Goal: Task Accomplishment & Management: Complete application form

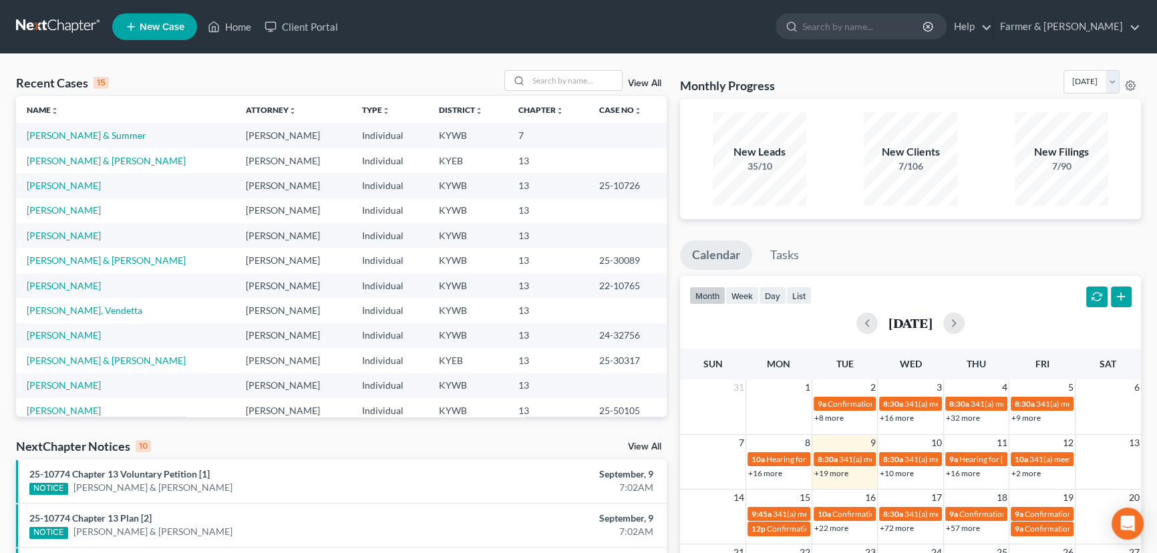
click at [293, 456] on div "NextChapter Notices 10 View All" at bounding box center [341, 448] width 651 height 21
click at [421, 71] on div "Recent Cases 15 View All" at bounding box center [341, 83] width 651 height 26
click at [244, 80] on div "Recent Cases 15 View All" at bounding box center [341, 83] width 651 height 26
click at [578, 83] on input "search" at bounding box center [575, 80] width 94 height 19
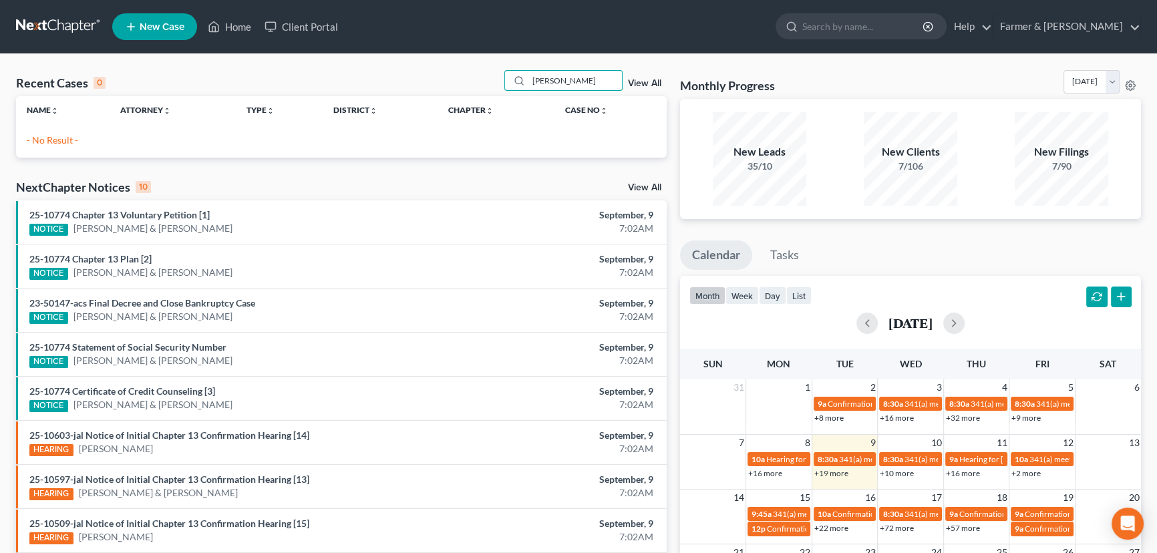
type input "[PERSON_NAME]"
click at [152, 22] on span "New Case" at bounding box center [162, 27] width 45 height 10
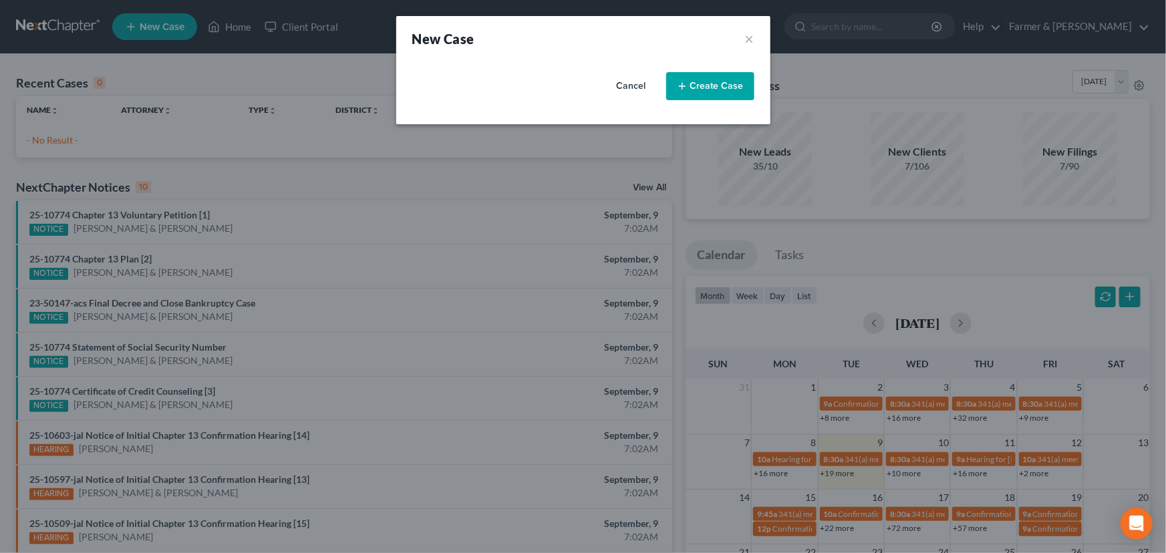
select select "33"
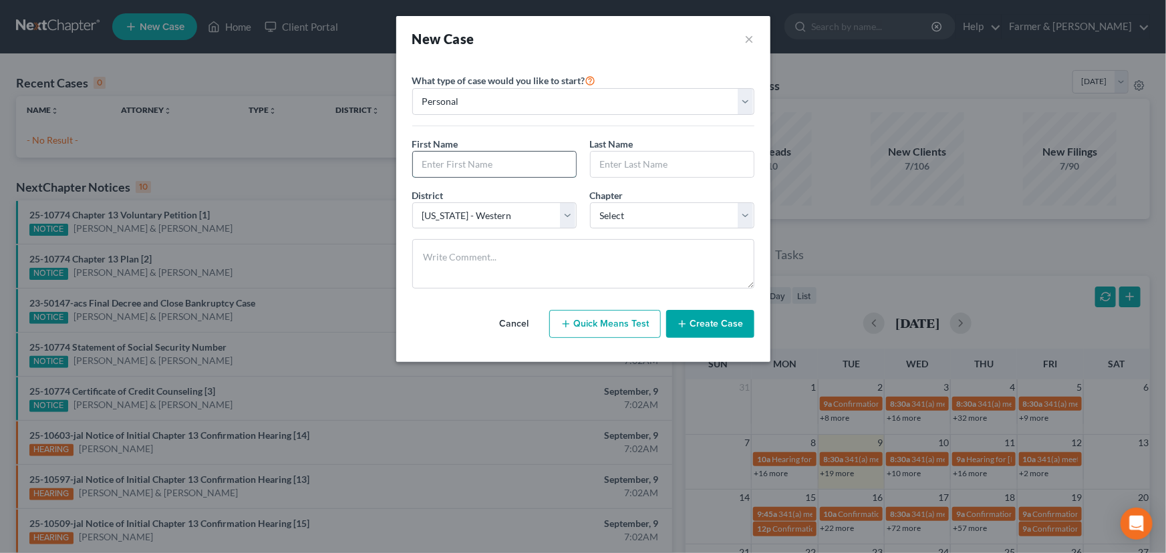
click at [501, 170] on input "text" at bounding box center [494, 164] width 163 height 25
type input "[PERSON_NAME]"
click at [614, 207] on select "Select 7 11 12 13" at bounding box center [672, 215] width 164 height 27
select select "3"
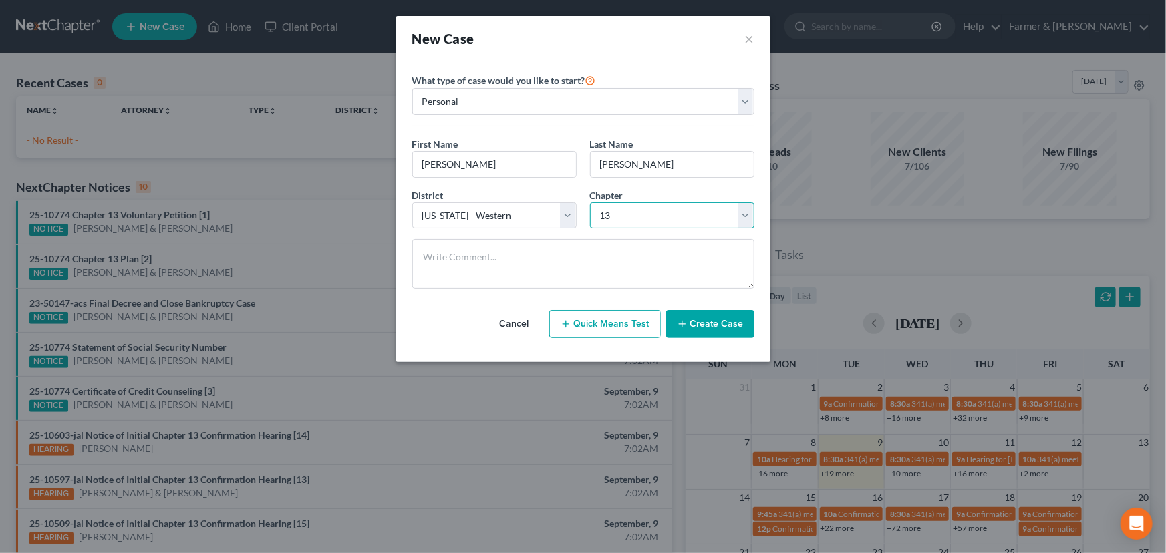
click at [590, 202] on select "Select 7 11 12 13" at bounding box center [672, 215] width 164 height 27
click at [691, 317] on button "Create Case" at bounding box center [710, 324] width 88 height 28
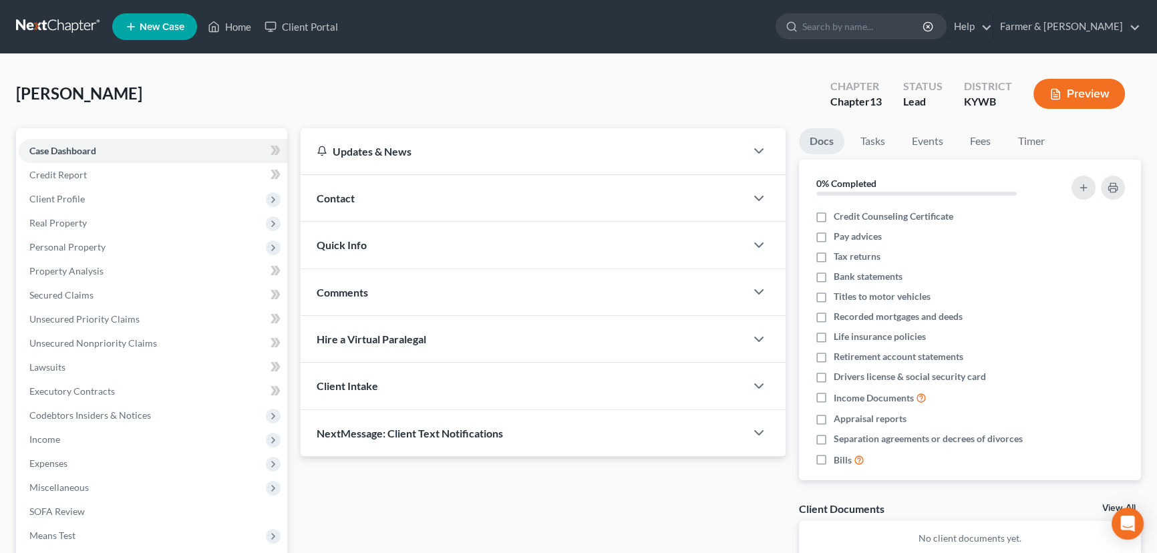
click at [437, 185] on div "Contact" at bounding box center [523, 198] width 445 height 46
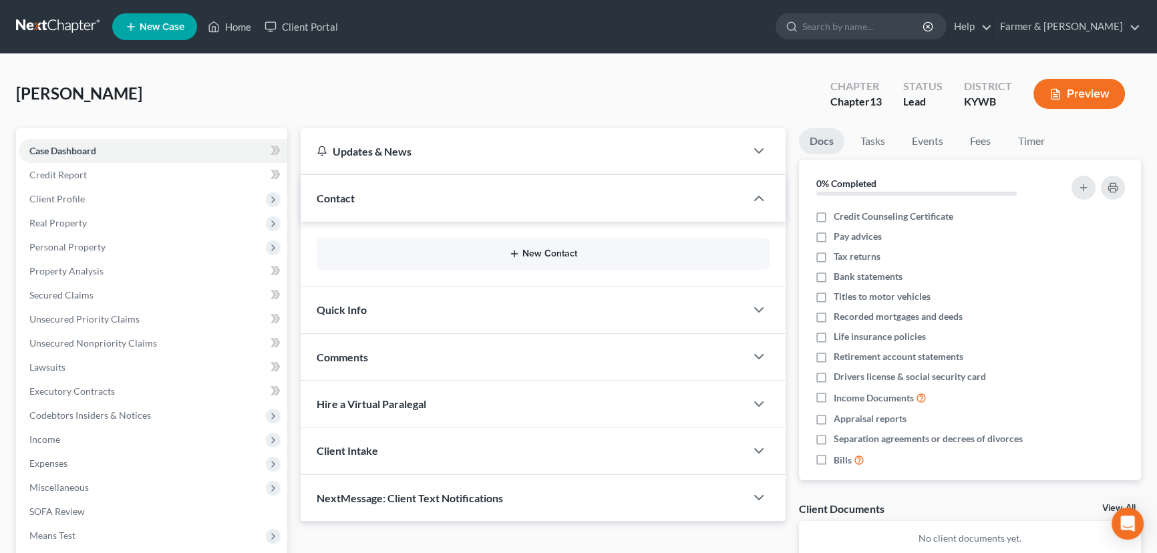
click at [549, 251] on button "New Contact" at bounding box center [543, 254] width 432 height 11
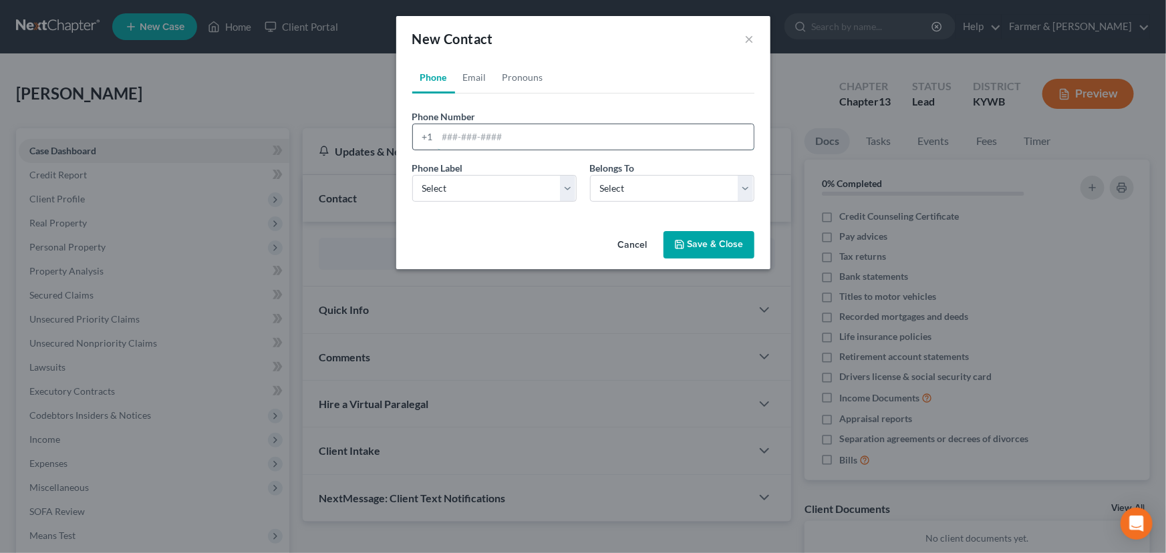
drag, startPoint x: 520, startPoint y: 128, endPoint x: 498, endPoint y: 127, distance: 22.1
click at [520, 128] on input "tel" at bounding box center [596, 136] width 316 height 25
paste input "16065416243"
type input "16065416243"
drag, startPoint x: 452, startPoint y: 187, endPoint x: 452, endPoint y: 200, distance: 12.7
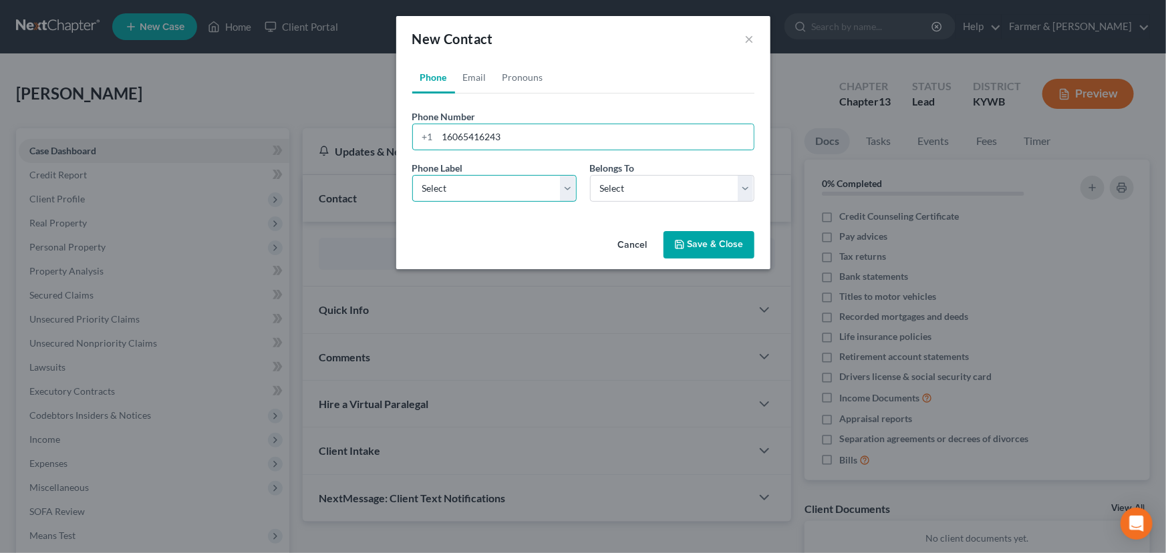
click at [452, 187] on select "Select Mobile Home Work Other" at bounding box center [494, 188] width 164 height 27
select select "0"
click at [412, 175] on select "Select Mobile Home Work Other" at bounding box center [494, 188] width 164 height 27
drag, startPoint x: 643, startPoint y: 188, endPoint x: 637, endPoint y: 197, distance: 11.1
click at [643, 188] on select "Select Client Other" at bounding box center [672, 188] width 164 height 27
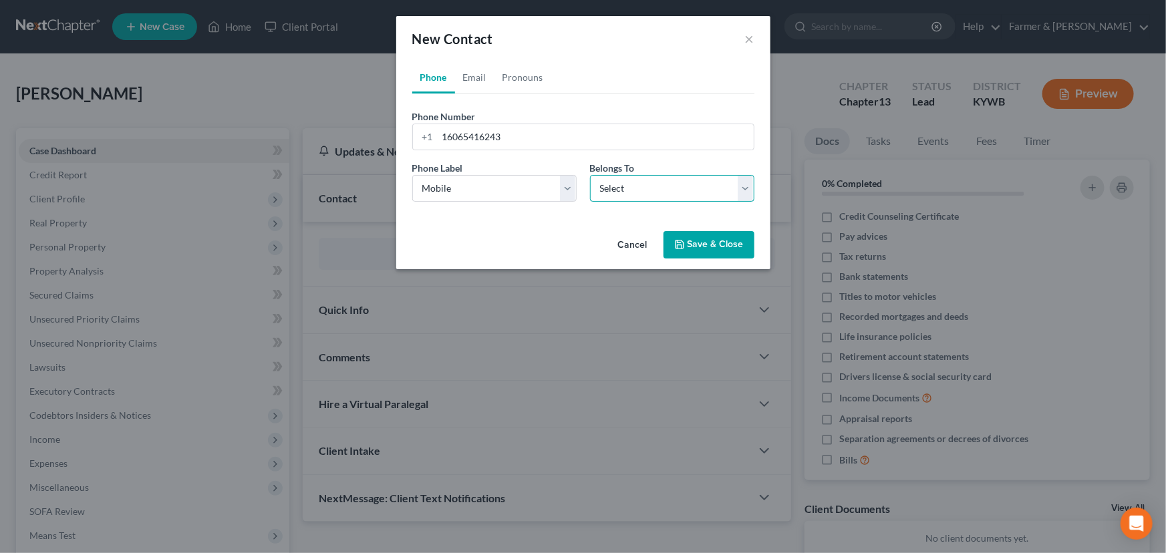
select select "0"
click at [590, 175] on select "Select Client Other" at bounding box center [672, 188] width 164 height 27
select select "0"
click at [474, 80] on link "Email" at bounding box center [474, 77] width 39 height 32
click at [500, 137] on input "email" at bounding box center [596, 136] width 316 height 25
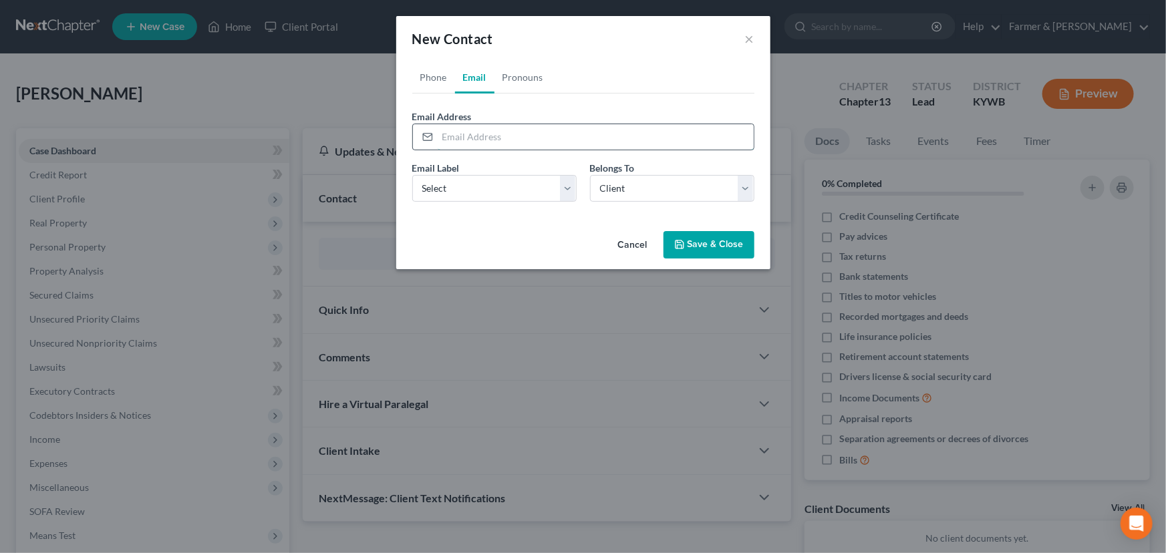
paste input "[EMAIL_ADDRESS][DOMAIN_NAME]"
type input "[EMAIL_ADDRESS][DOMAIN_NAME]"
drag, startPoint x: 470, startPoint y: 189, endPoint x: 470, endPoint y: 200, distance: 10.7
click at [470, 189] on select "Select Home Work Other" at bounding box center [494, 188] width 164 height 27
select select "0"
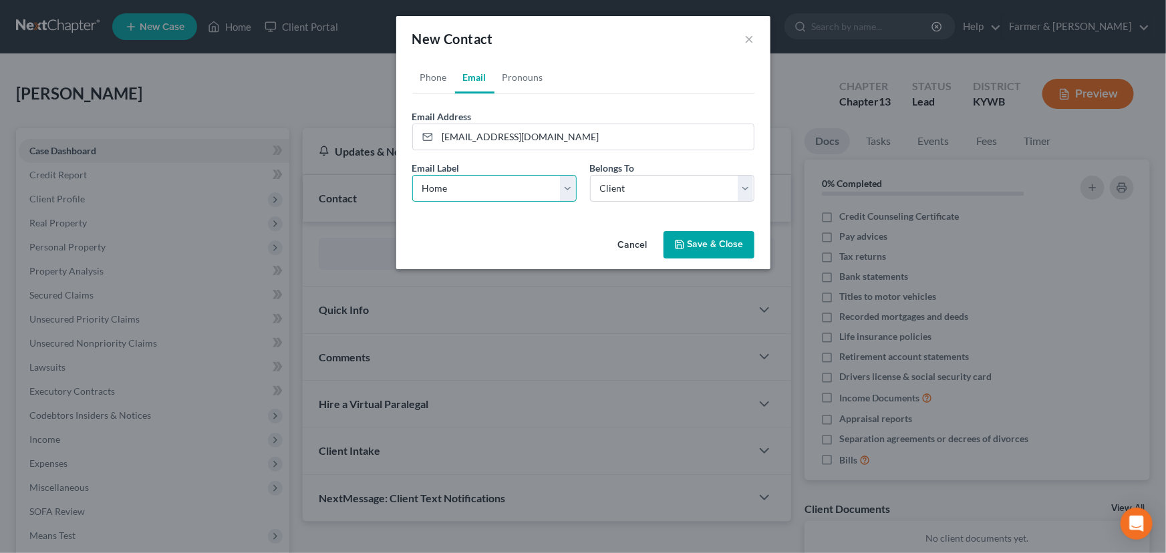
click at [412, 175] on select "Select Home Work Other" at bounding box center [494, 188] width 164 height 27
click at [675, 226] on div "Cancel Save & Close" at bounding box center [583, 248] width 374 height 44
click at [696, 249] on button "Save & Close" at bounding box center [708, 245] width 91 height 28
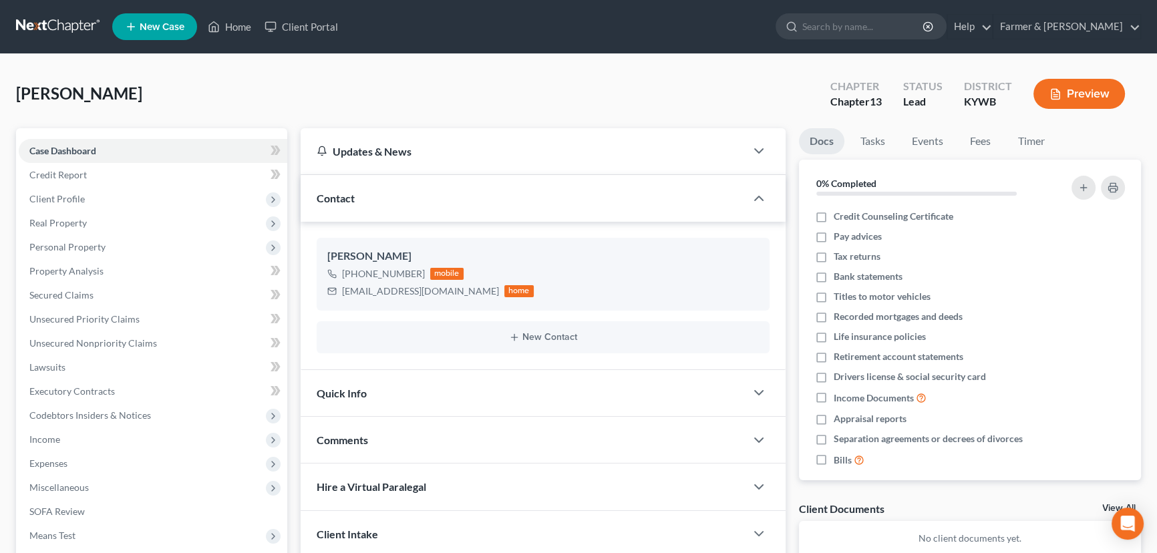
click at [277, 106] on div "[PERSON_NAME] Upgraded Chapter Chapter 13 Status Lead District [GEOGRAPHIC_DATA…" at bounding box center [578, 99] width 1125 height 58
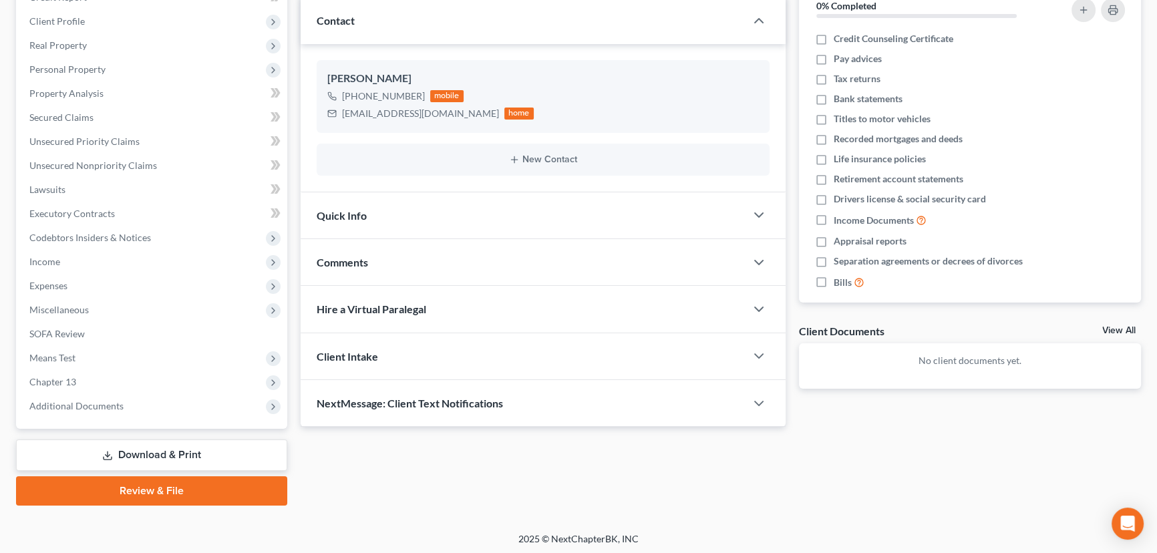
scroll to position [179, 0]
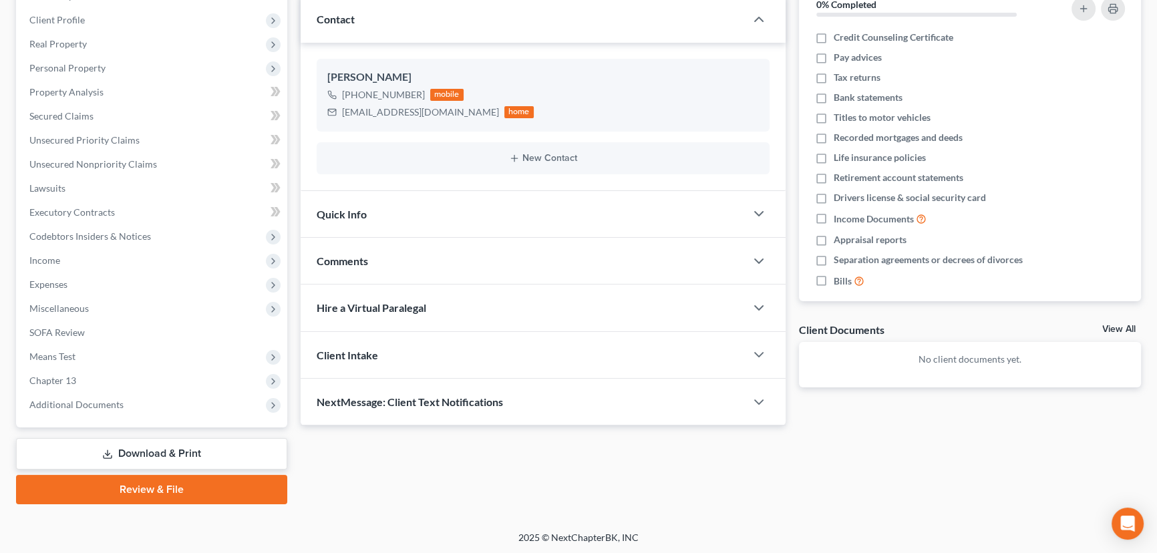
click at [390, 245] on div "Comments" at bounding box center [523, 261] width 445 height 46
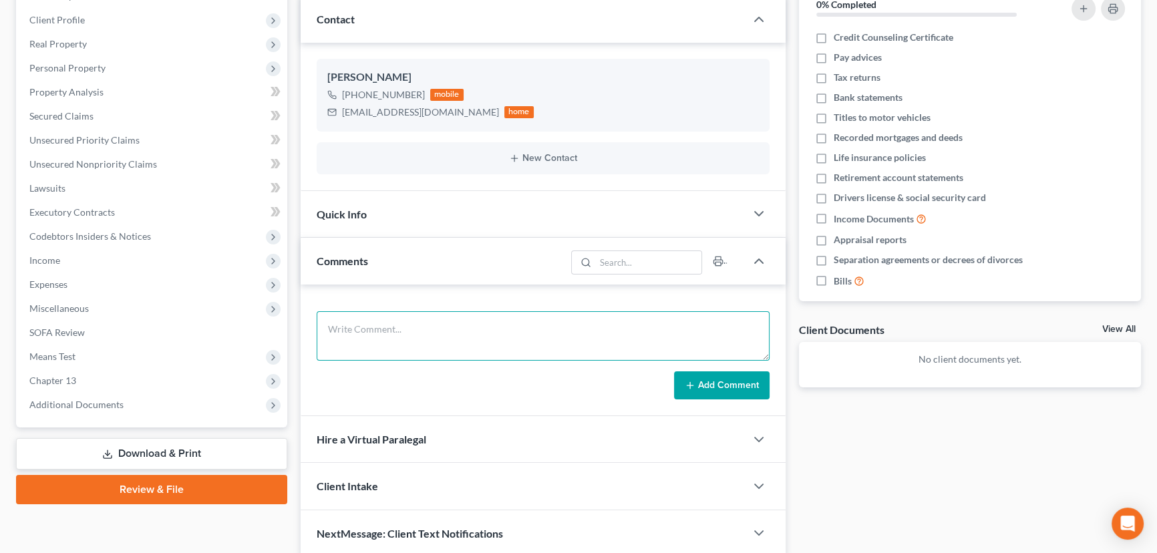
click at [363, 328] on textarea at bounding box center [543, 335] width 453 height 49
click at [446, 344] on textarea "Petition preparer notes:" at bounding box center [543, 335] width 453 height 49
paste textarea "Total debt: $95,000 Credit cards: 4 $1500 Personal loans: 0 Medical bills: 0 Ho…"
type textarea "Petition preparer notes: Total debt: $95,000 Credit cards: 4 $1500 Personal loa…"
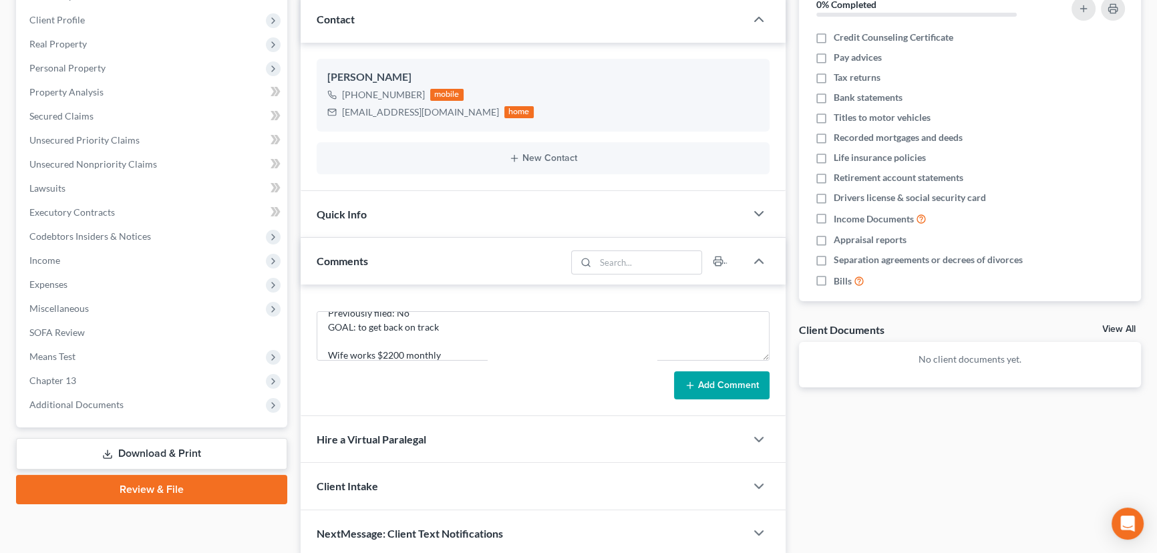
click at [701, 383] on button "Add Comment" at bounding box center [722, 385] width 96 height 28
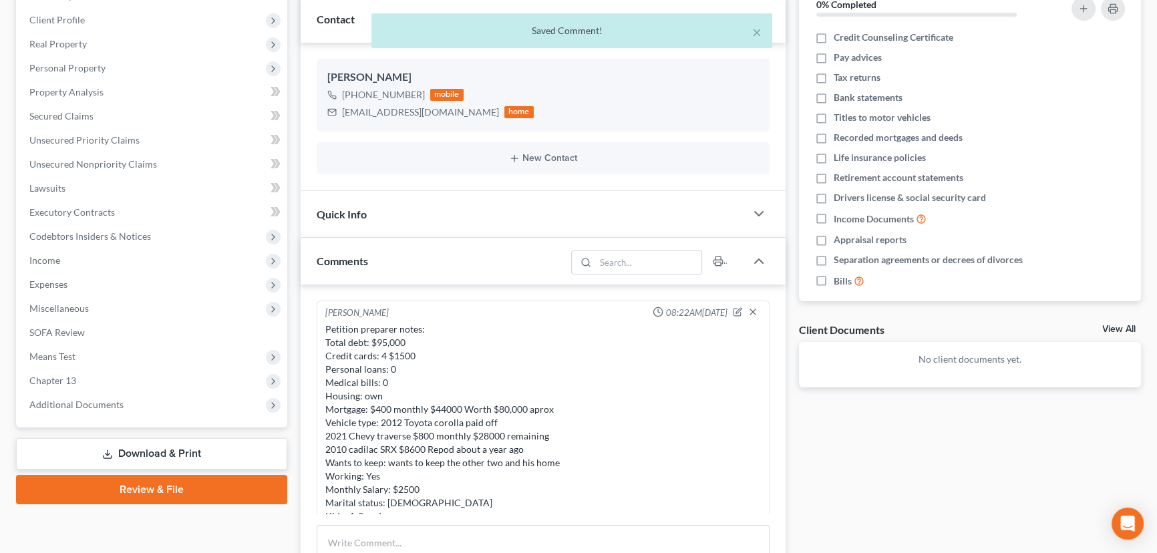
scroll to position [84, 0]
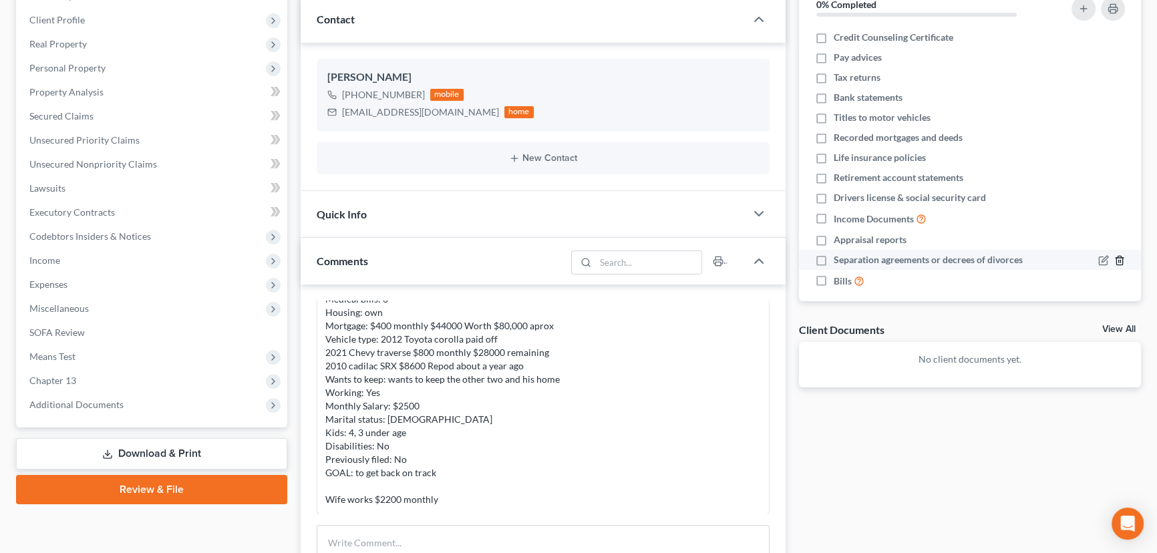
click at [1115, 258] on icon "button" at bounding box center [1119, 260] width 11 height 11
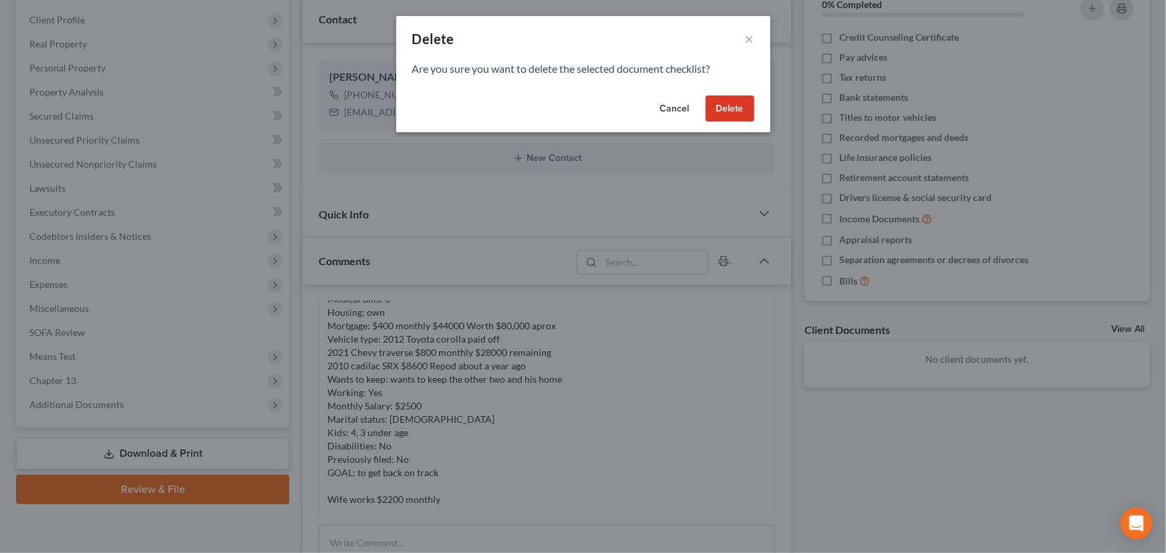
click at [734, 118] on button "Delete" at bounding box center [729, 109] width 49 height 27
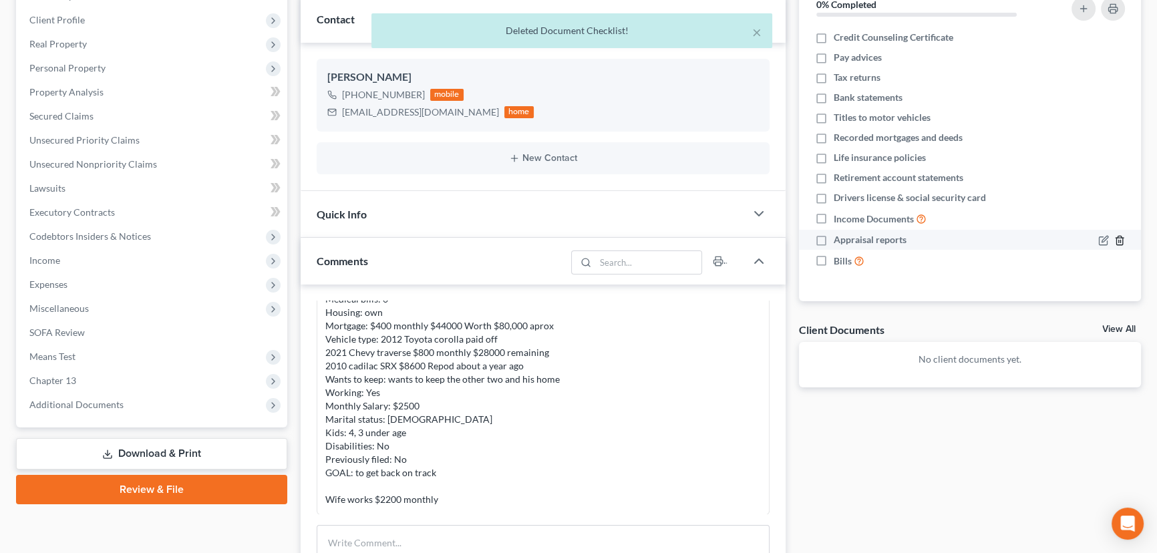
click at [1119, 242] on icon "button" at bounding box center [1119, 240] width 11 height 11
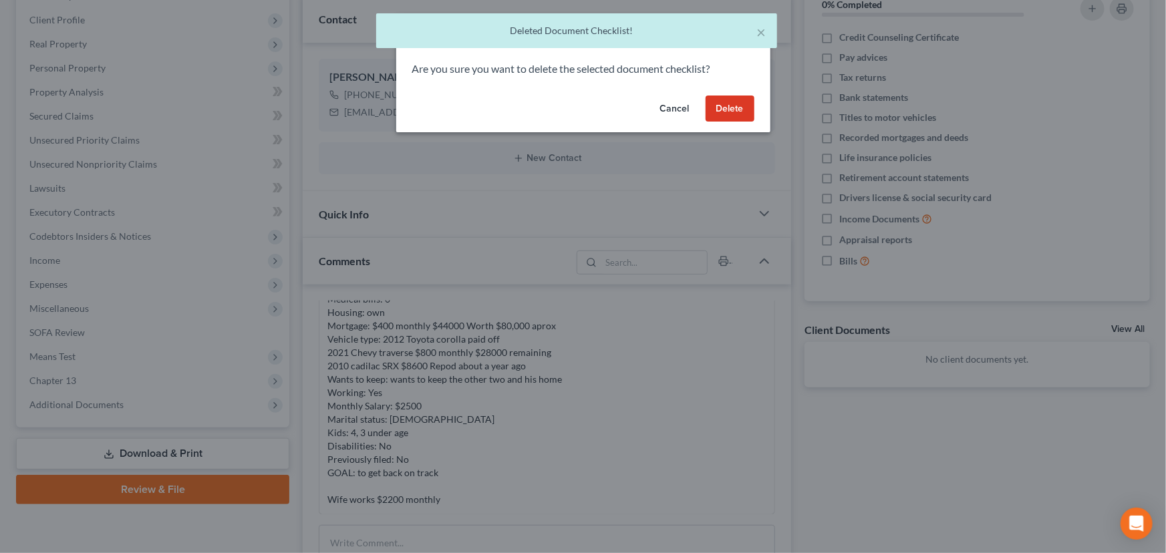
drag, startPoint x: 741, startPoint y: 105, endPoint x: 1084, endPoint y: 221, distance: 362.5
click at [741, 105] on button "Delete" at bounding box center [729, 109] width 49 height 27
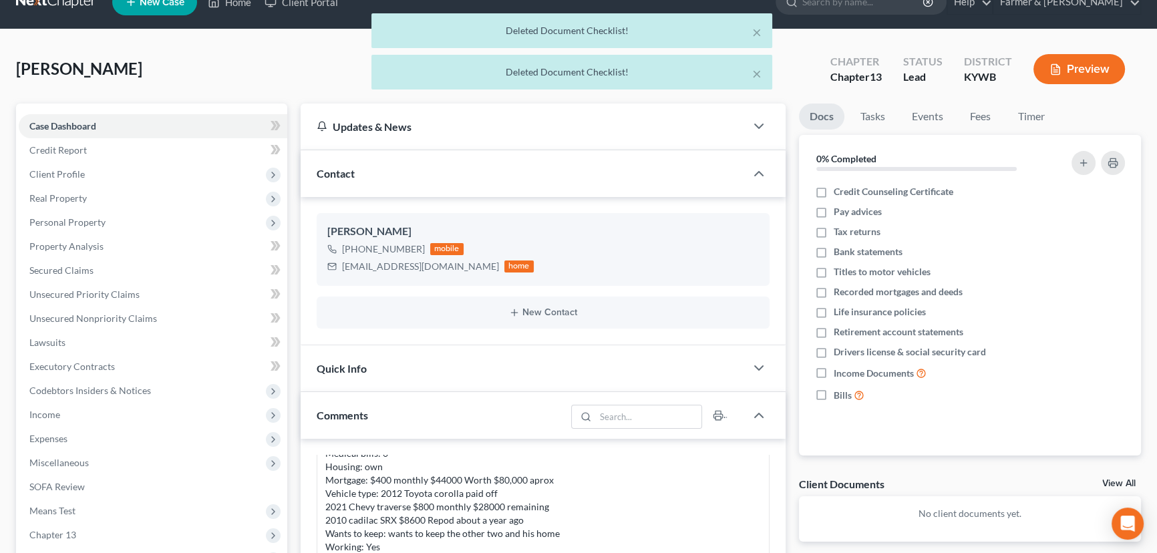
scroll to position [0, 0]
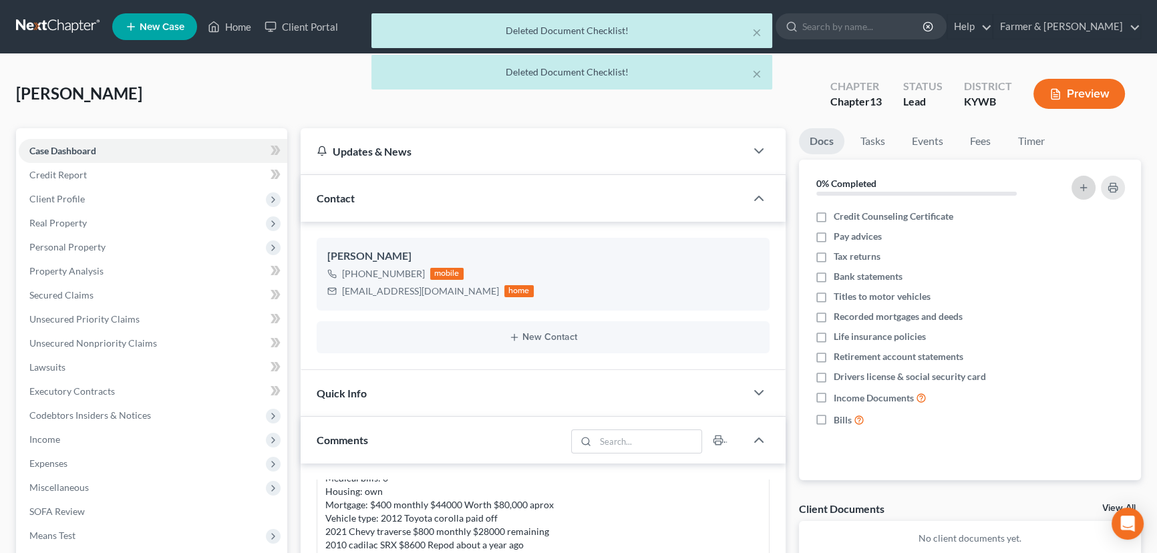
click at [1082, 188] on icon "button" at bounding box center [1083, 187] width 11 height 11
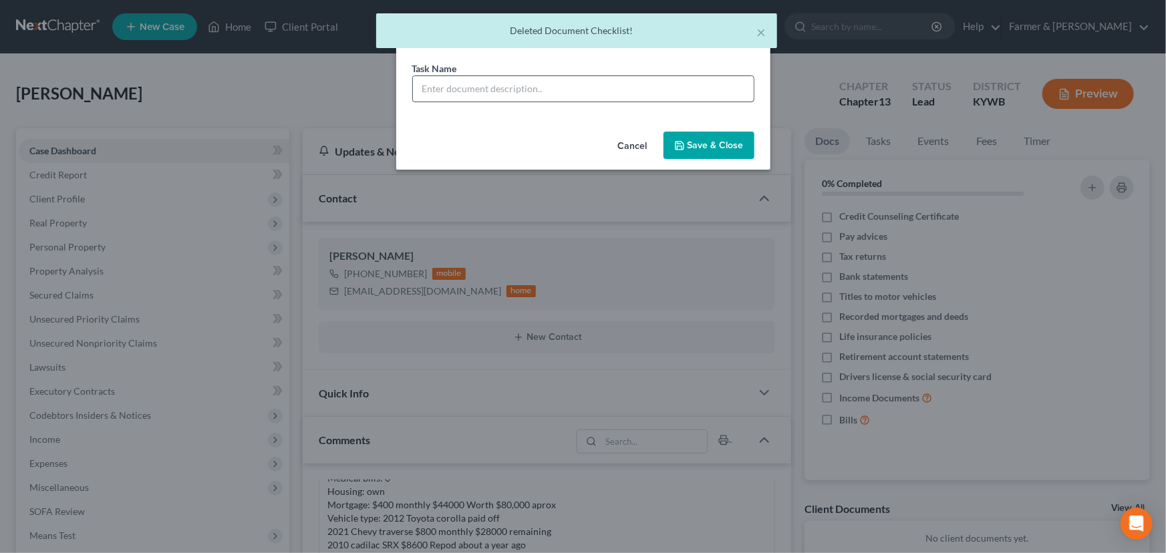
drag, startPoint x: 505, startPoint y: 90, endPoint x: 521, endPoint y: 101, distance: 19.3
click at [505, 90] on input "text" at bounding box center [583, 88] width 341 height 25
click at [542, 91] on input "REVIEWED signing on [DATE]" at bounding box center [583, 88] width 341 height 25
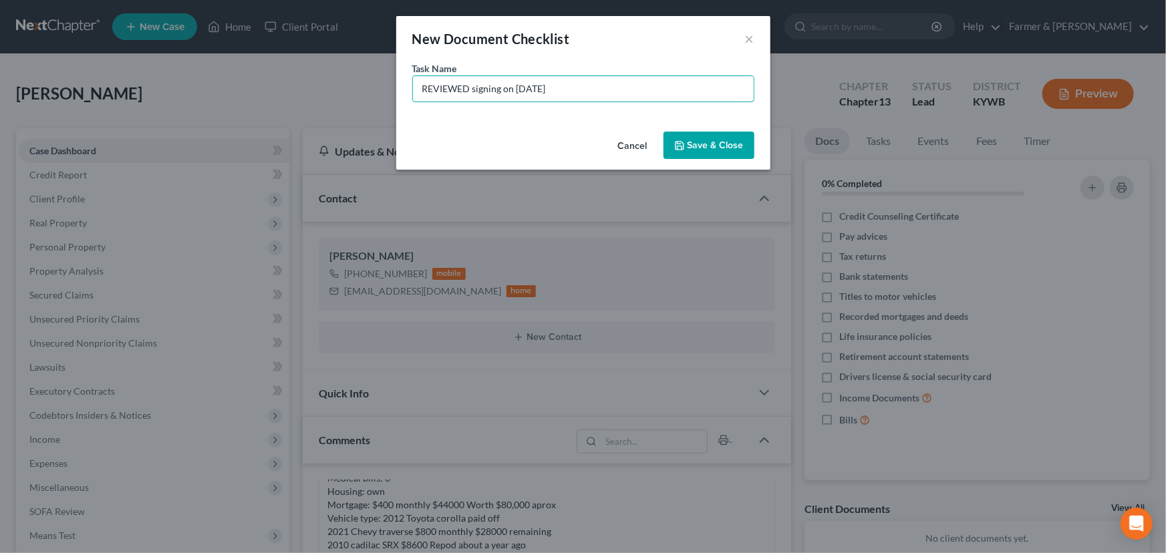
type input "REVIEWED signing on [DATE]"
click at [722, 138] on button "Save & Close" at bounding box center [708, 146] width 91 height 28
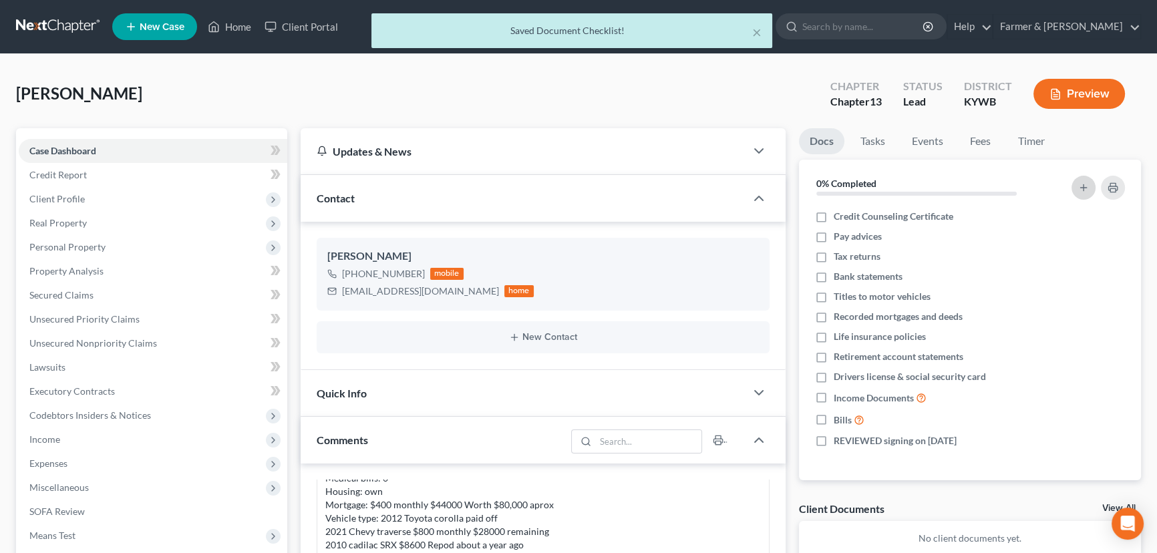
click at [1092, 182] on button "button" at bounding box center [1084, 188] width 24 height 24
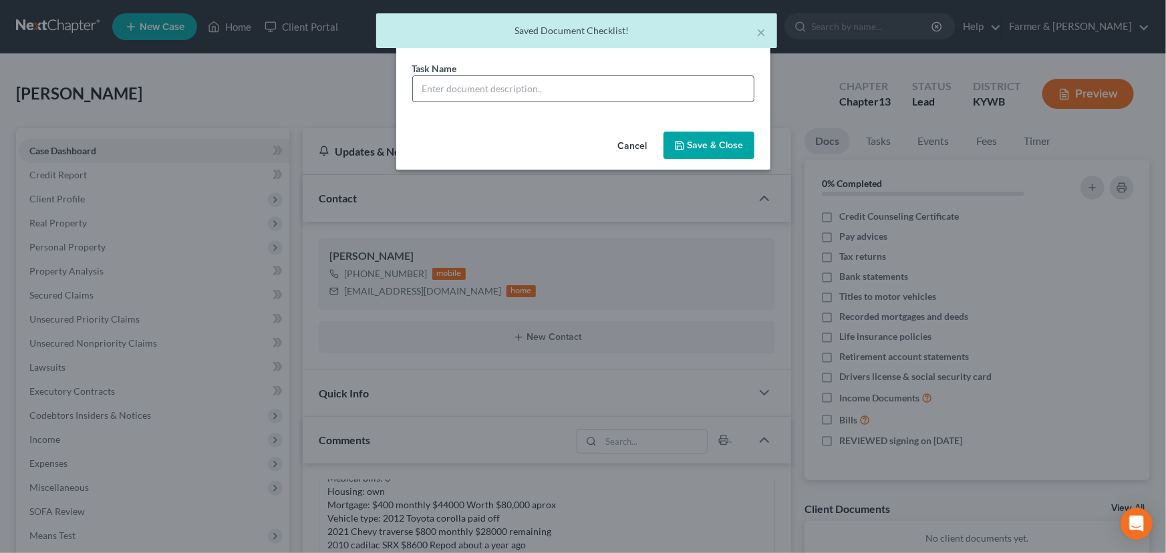
click at [493, 94] on input "text" at bounding box center [583, 88] width 341 height 25
type input "Signature Pages Sent"
click at [720, 147] on button "Save & Close" at bounding box center [708, 146] width 91 height 28
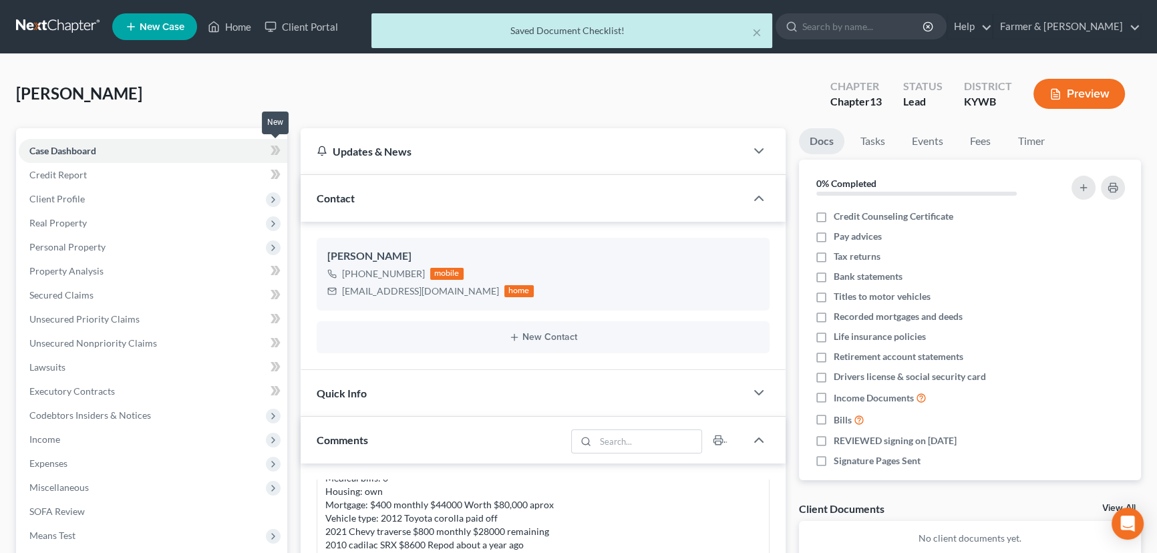
drag, startPoint x: 280, startPoint y: 153, endPoint x: 292, endPoint y: 107, distance: 47.6
click at [280, 153] on icon at bounding box center [276, 150] width 10 height 17
click at [293, 99] on div "[PERSON_NAME] Upgraded Chapter Chapter 13 Status Lead District [GEOGRAPHIC_DATA…" at bounding box center [578, 99] width 1125 height 58
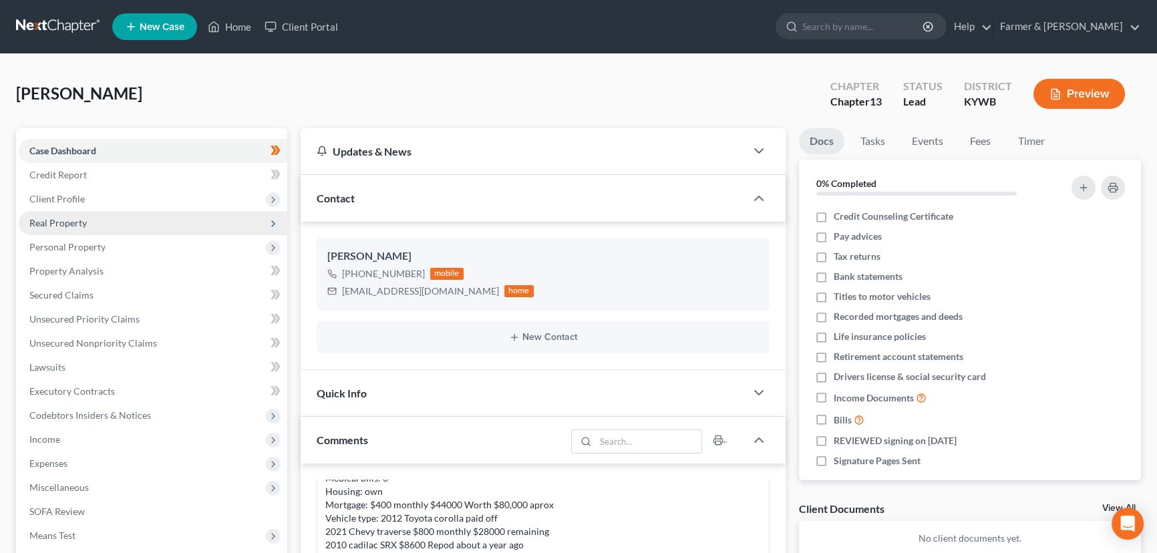
drag, startPoint x: 101, startPoint y: 202, endPoint x: 114, endPoint y: 229, distance: 30.5
click at [101, 202] on span "Client Profile" at bounding box center [153, 199] width 269 height 24
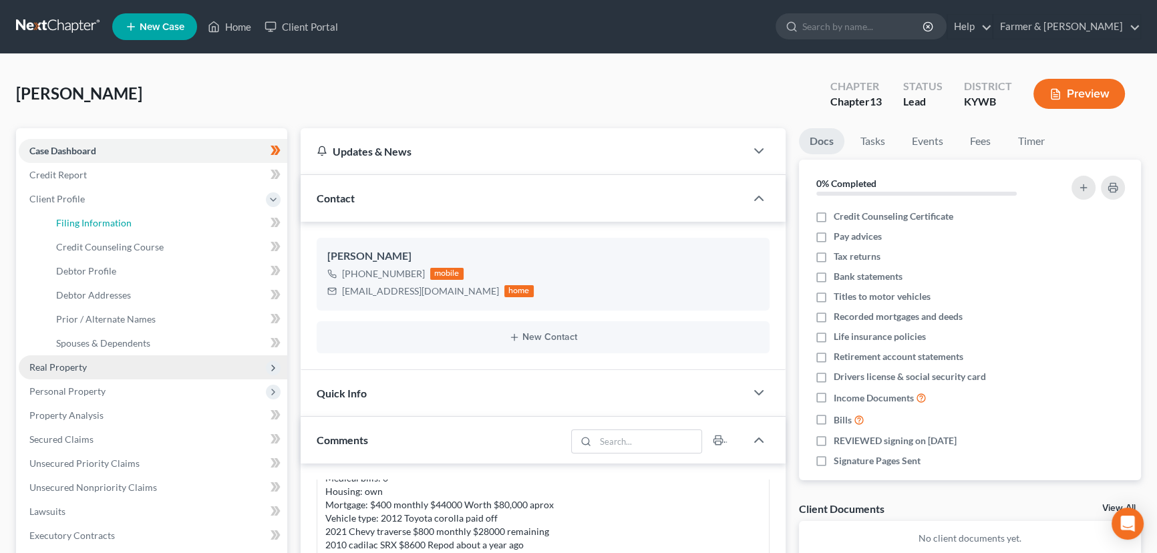
click at [115, 230] on link "Filing Information" at bounding box center [166, 223] width 242 height 24
select select "1"
select select "0"
select select "3"
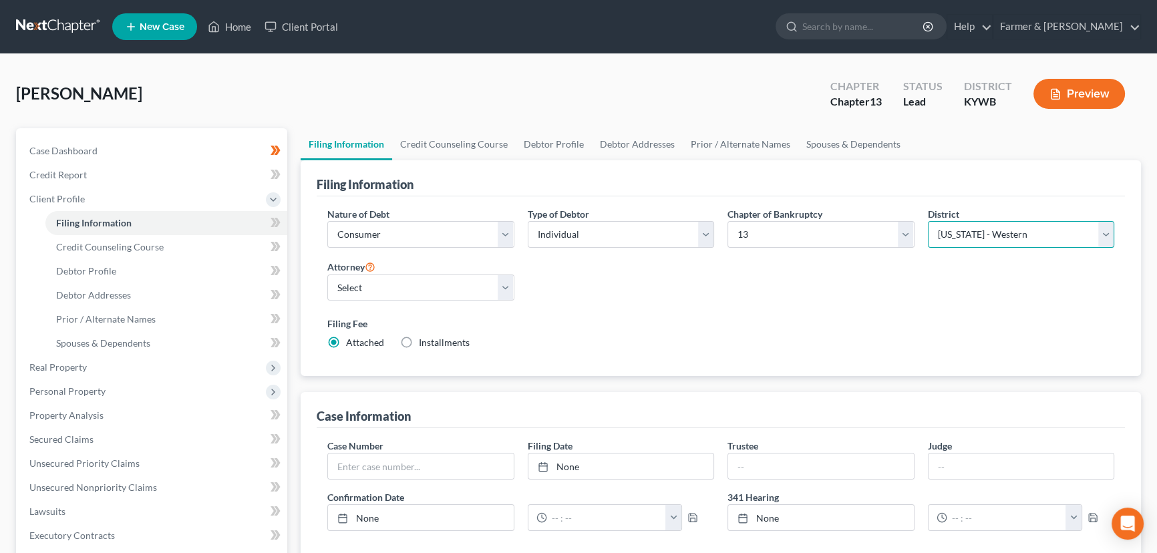
drag, startPoint x: 983, startPoint y: 233, endPoint x: 983, endPoint y: 245, distance: 12.0
click at [983, 233] on select "Select [US_STATE] - [GEOGRAPHIC_DATA] [US_STATE] - [GEOGRAPHIC_DATA][US_STATE] …" at bounding box center [1021, 234] width 187 height 27
select select "32"
click at [928, 221] on select "Select [US_STATE] - [GEOGRAPHIC_DATA] [US_STATE] - [GEOGRAPHIC_DATA][US_STATE] …" at bounding box center [1021, 234] width 187 height 27
drag, startPoint x: 786, startPoint y: 300, endPoint x: 771, endPoint y: 301, distance: 14.8
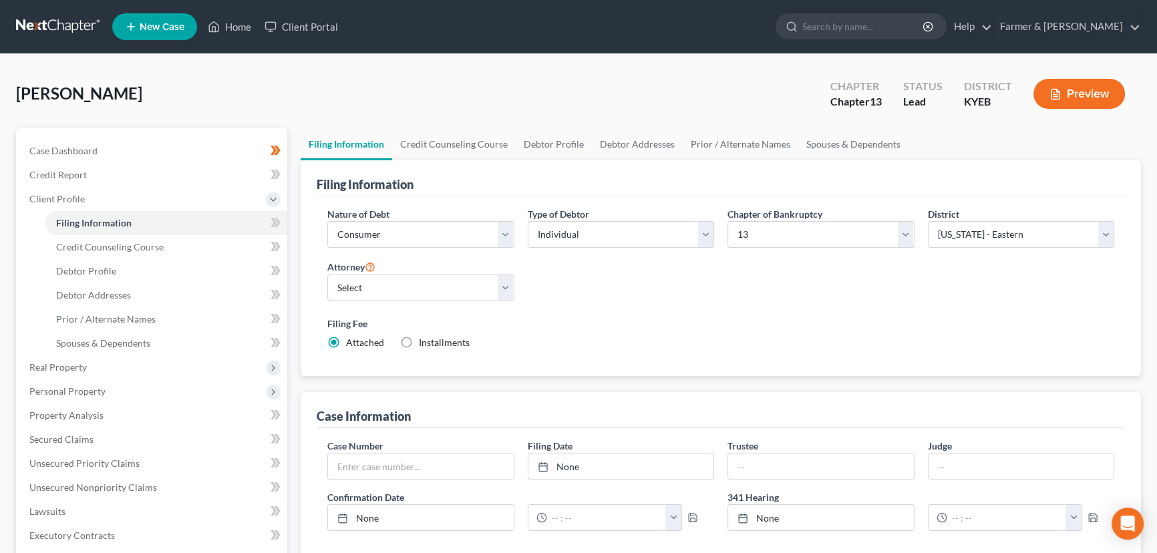
click at [784, 302] on div "Nature of Debt Select Business Consumer Other Nature of Business Select Clearin…" at bounding box center [721, 284] width 800 height 154
click at [373, 292] on select "Select [PERSON_NAME] - KYWB [PERSON_NAME] - [PERSON_NAME] - KYWB" at bounding box center [420, 288] width 187 height 27
select select "1"
click at [327, 275] on select "Select [PERSON_NAME] - KYWB [PERSON_NAME] - [PERSON_NAME] - KYWB" at bounding box center [420, 288] width 187 height 27
click at [716, 300] on div "Nature of Debt Select Business Consumer Other Nature of Business Select Clearin…" at bounding box center [721, 284] width 800 height 154
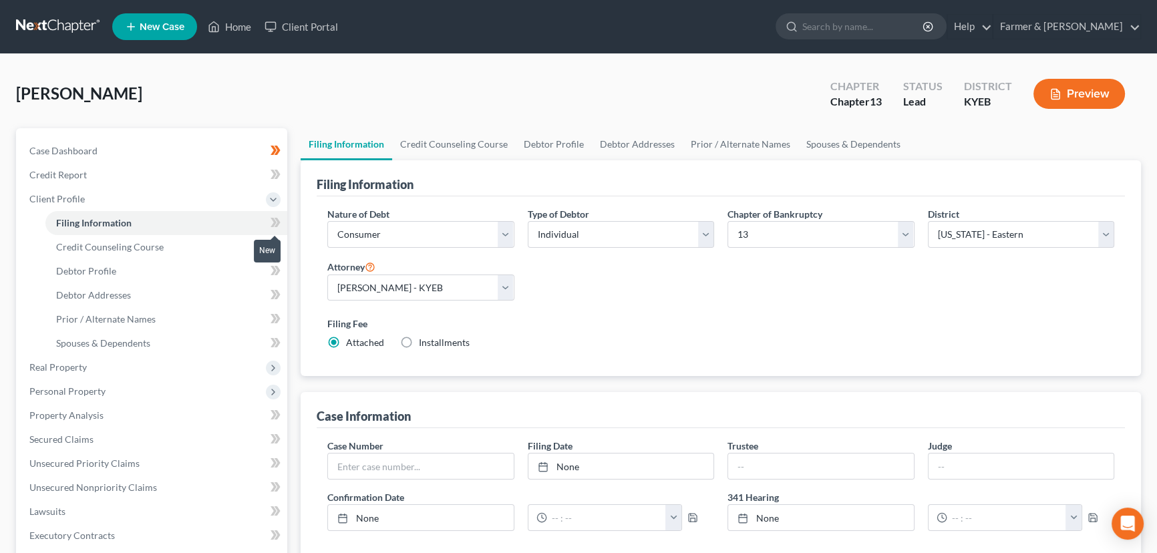
click at [279, 226] on icon at bounding box center [276, 222] width 10 height 17
click at [293, 108] on div "[PERSON_NAME] Upgraded Chapter Chapter 13 Status Lead District KYEB Preview" at bounding box center [578, 99] width 1125 height 58
click at [158, 243] on span "Credit Counseling Course" at bounding box center [110, 246] width 108 height 11
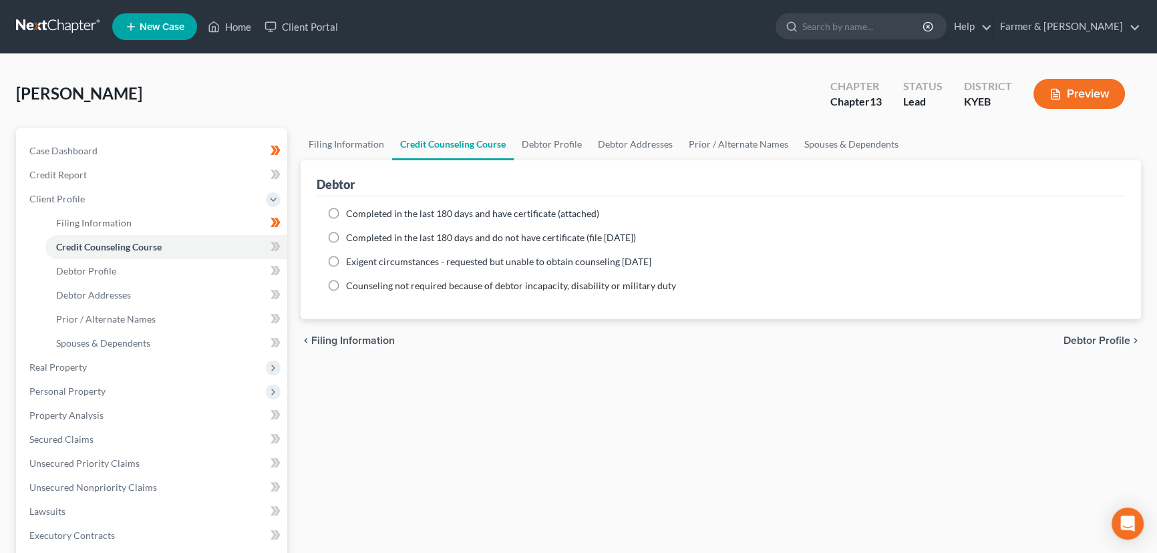
click at [346, 217] on label "Completed in the last 180 days and have certificate (attached)" at bounding box center [472, 213] width 253 height 13
click at [351, 216] on input "Completed in the last 180 days and have certificate (attached)" at bounding box center [355, 211] width 9 height 9
radio input "true"
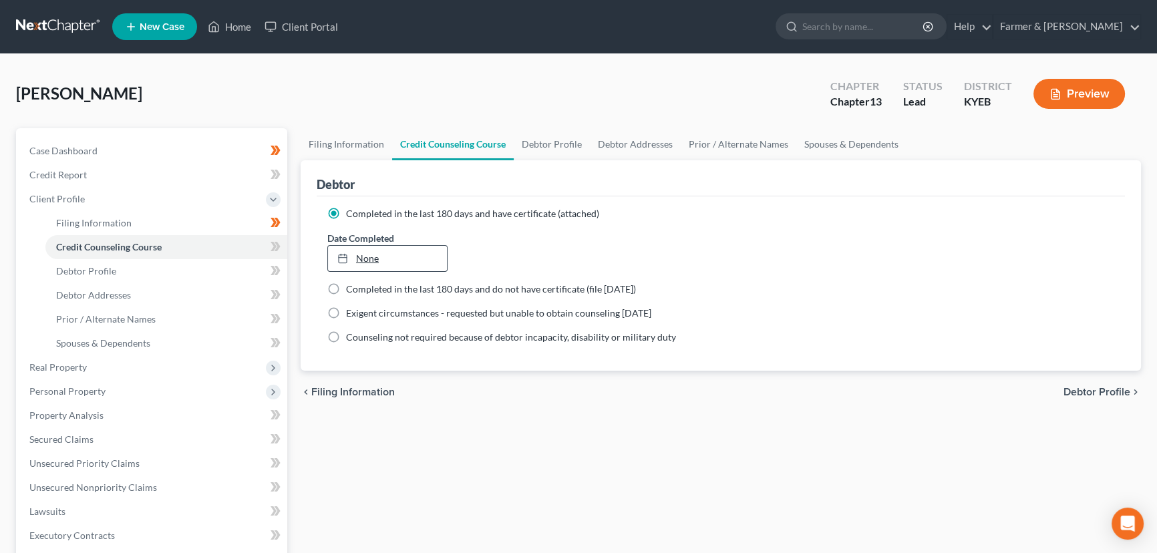
click at [362, 263] on link "None" at bounding box center [387, 258] width 119 height 25
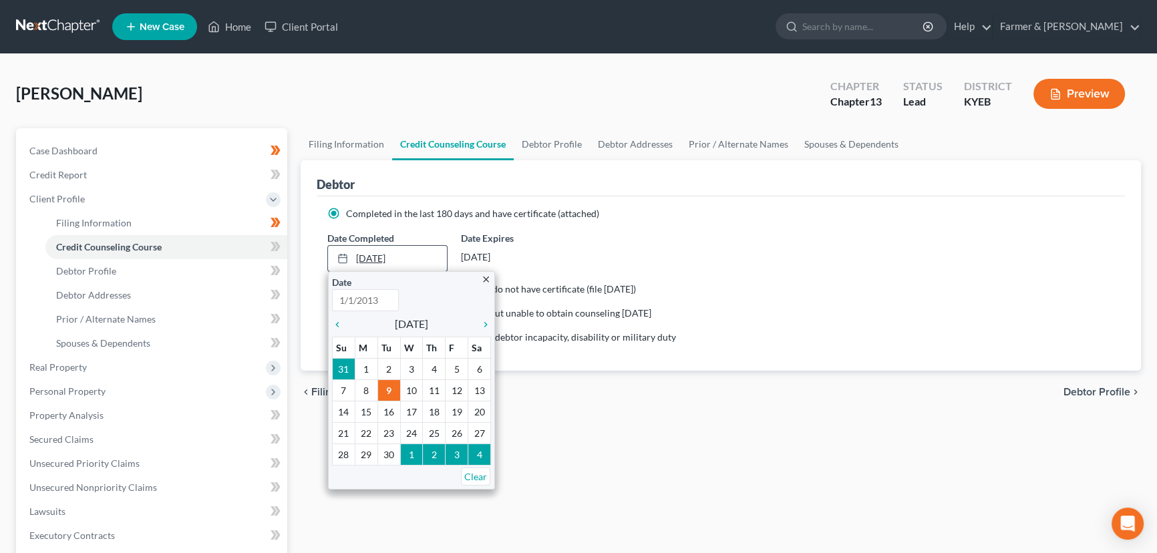
type input "[DATE]"
click at [338, 320] on icon "chevron_left" at bounding box center [340, 324] width 17 height 11
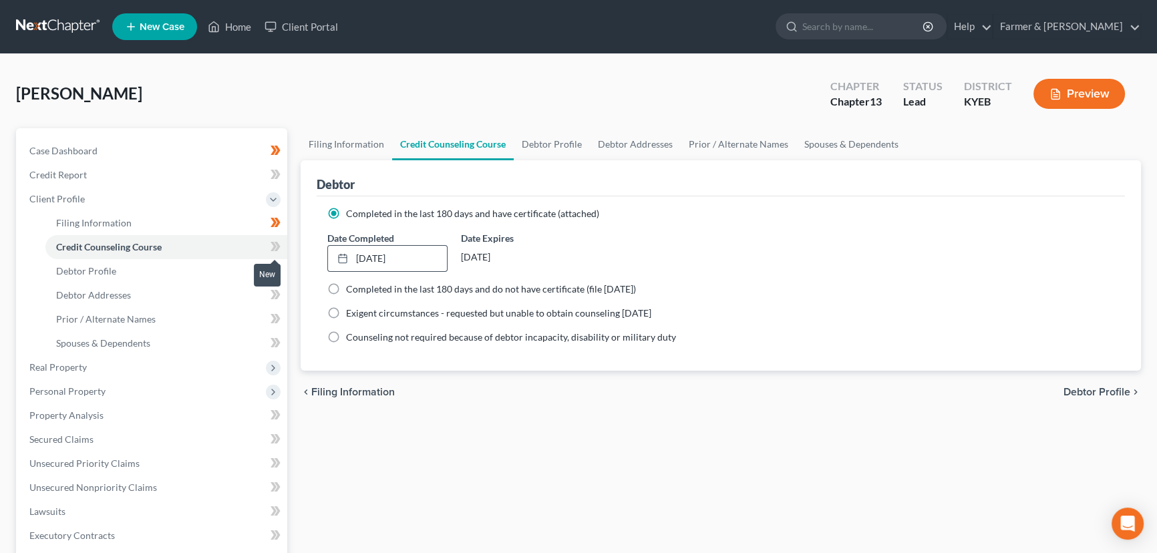
click at [283, 241] on span at bounding box center [275, 249] width 23 height 20
click at [289, 269] on div "Case Dashboard Payments Invoices Payments Payments Credit Report Client Profile" at bounding box center [151, 477] width 285 height 699
click at [174, 277] on link "Debtor Profile" at bounding box center [166, 271] width 242 height 24
select select "0"
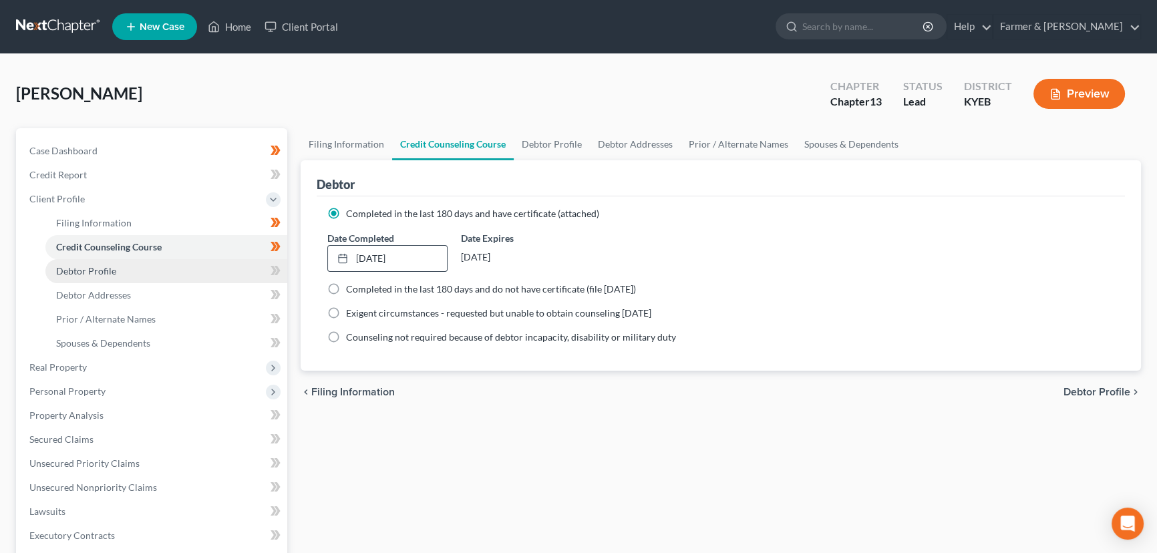
select select "0"
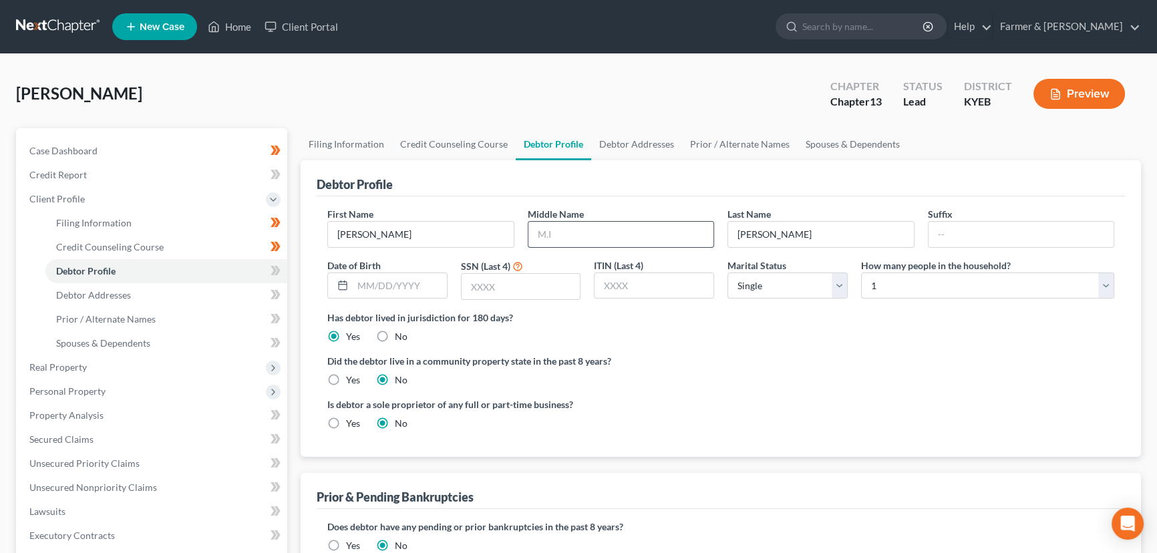
click at [566, 241] on input "text" at bounding box center [621, 234] width 186 height 25
type input "[PERSON_NAME]"
click at [408, 295] on input "text" at bounding box center [400, 285] width 94 height 25
type input "[DATE]"
click at [305, 100] on div "[PERSON_NAME] Upgraded Chapter Chapter 13 Status Lead District KYEB Preview" at bounding box center [578, 99] width 1125 height 58
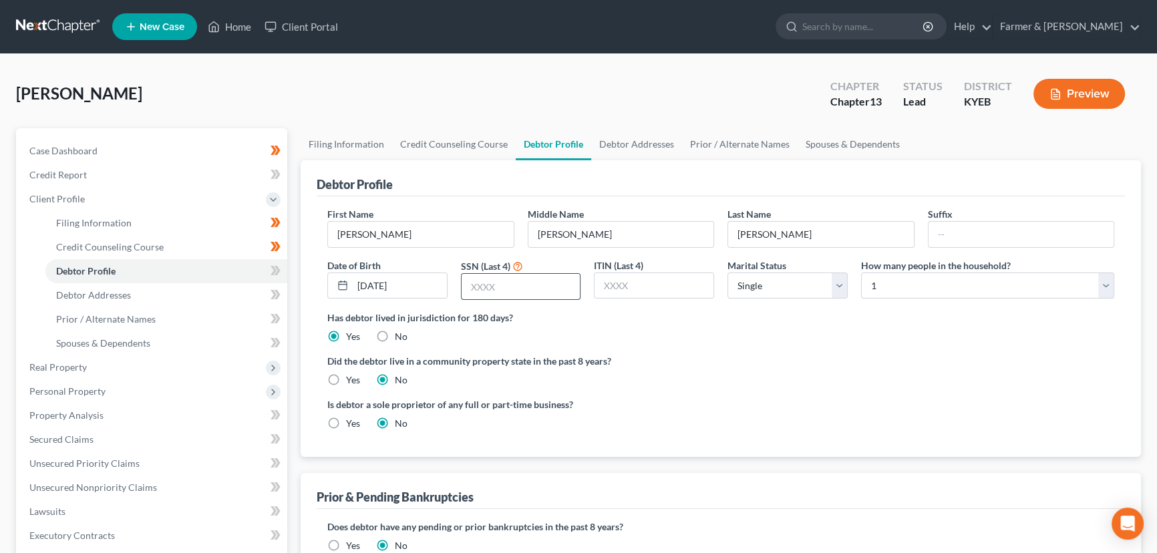
click at [534, 295] on input "text" at bounding box center [521, 286] width 119 height 25
type input "6461"
click at [402, 92] on div "[PERSON_NAME] Upgraded Chapter Chapter 13 Status Lead District KYEB Preview" at bounding box center [578, 99] width 1125 height 58
click at [790, 273] on select "Select Single Married Separated Divorced Widowed" at bounding box center [788, 286] width 120 height 27
select select "1"
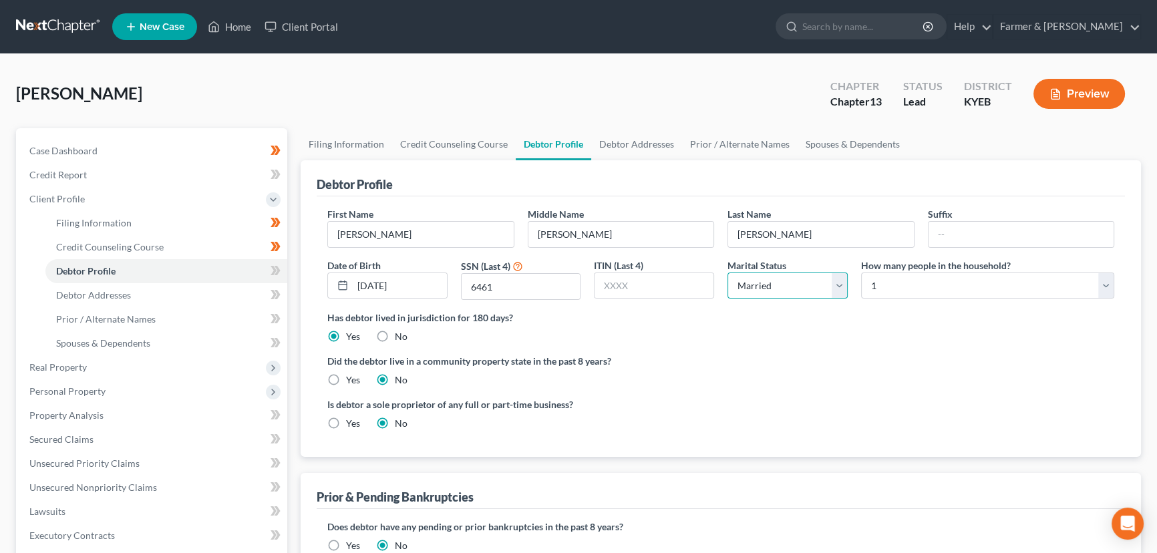
click at [728, 273] on select "Select Single Married Separated Divorced Widowed" at bounding box center [788, 286] width 120 height 27
click at [879, 283] on select "Select 1 2 3 4 5 6 7 8 9 10 11 12 13 14 15 16 17 18 19 20" at bounding box center [987, 286] width 253 height 27
select select "5"
click at [861, 273] on select "Select 1 2 3 4 5 6 7 8 9 10 11 12 13 14 15 16 17 18 19 20" at bounding box center [987, 286] width 253 height 27
click at [572, 94] on div "[PERSON_NAME] Upgraded Chapter Chapter 13 Status Lead District KYEB Preview" at bounding box center [578, 99] width 1125 height 58
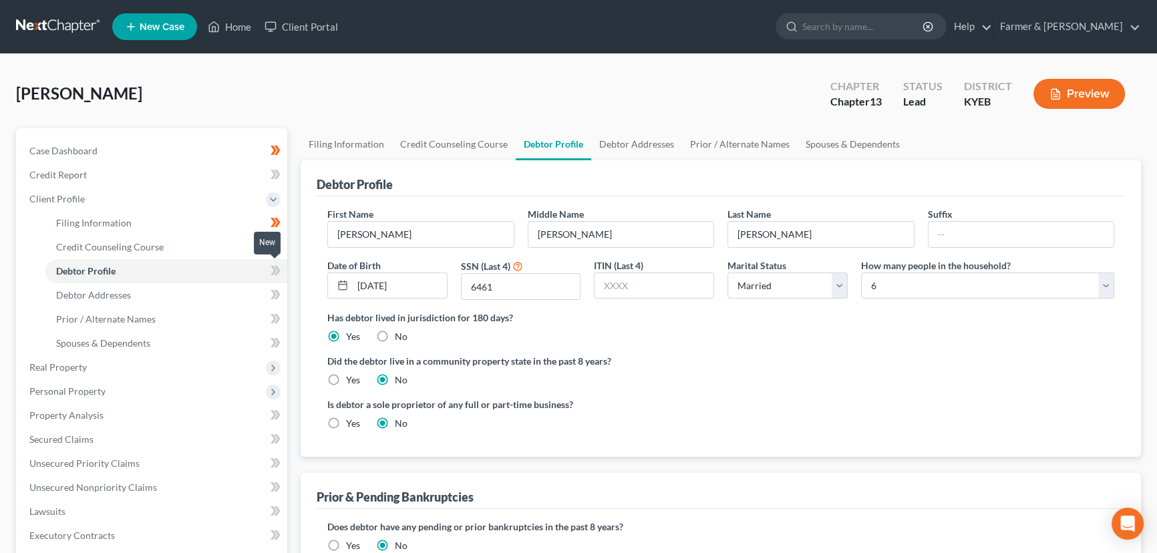
click at [280, 268] on icon at bounding box center [276, 271] width 10 height 17
click at [200, 293] on link "Debtor Addresses" at bounding box center [166, 295] width 242 height 24
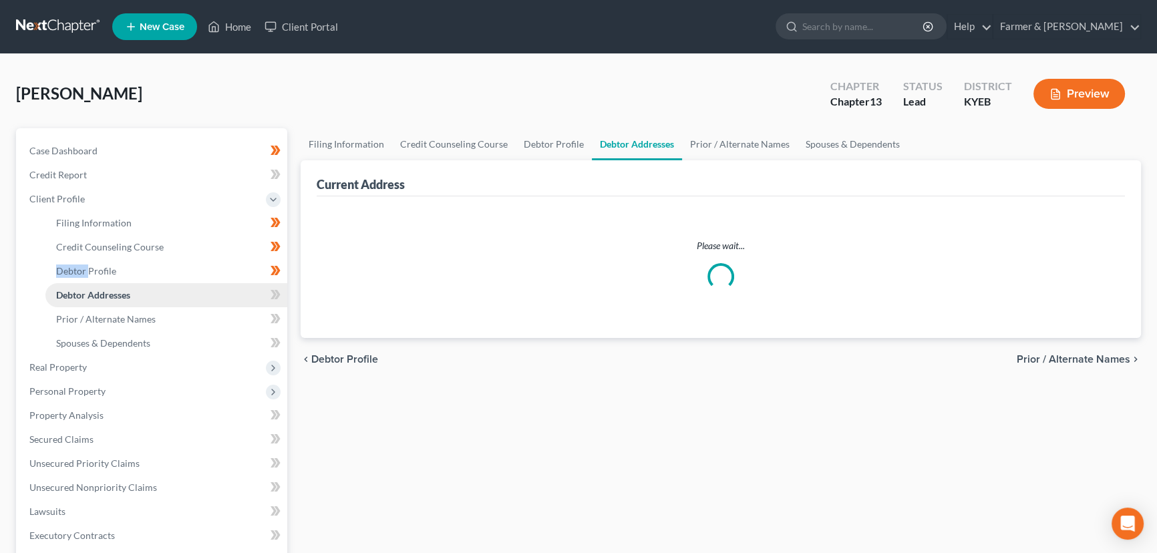
select select "0"
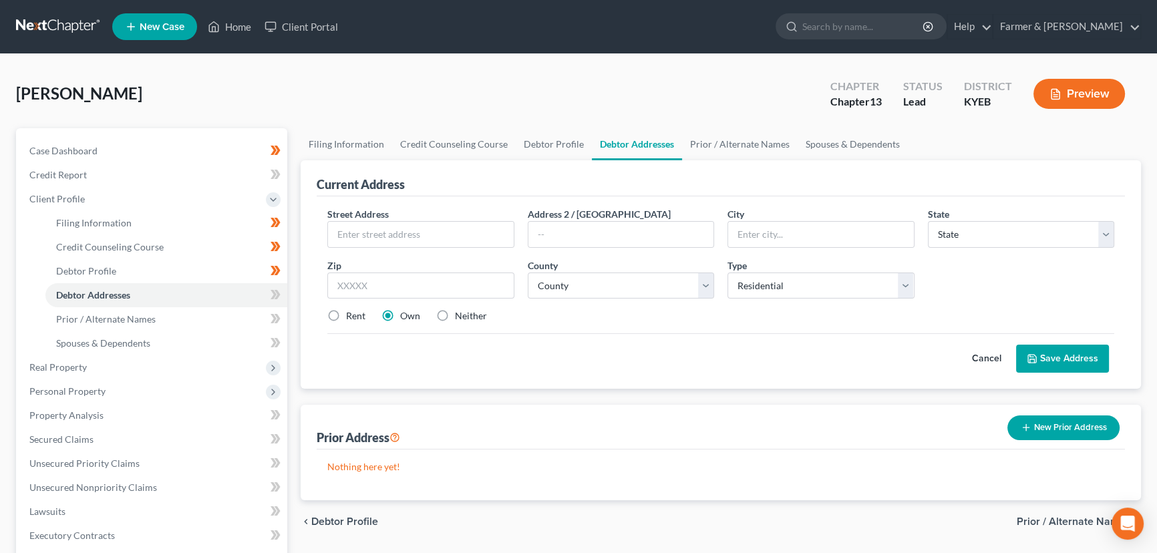
click at [200, 96] on div "[PERSON_NAME] Upgraded Chapter Chapter 13 Status Lead District KYEB Preview" at bounding box center [578, 99] width 1125 height 58
click at [398, 226] on input "text" at bounding box center [421, 234] width 186 height 25
paste input "[STREET_ADDRESS][PERSON_NAME]"
type input "[STREET_ADDRESS][PERSON_NAME]"
click at [374, 73] on div "[PERSON_NAME] Upgraded Chapter Chapter 13 Status Lead District KYEB Preview" at bounding box center [578, 99] width 1125 height 58
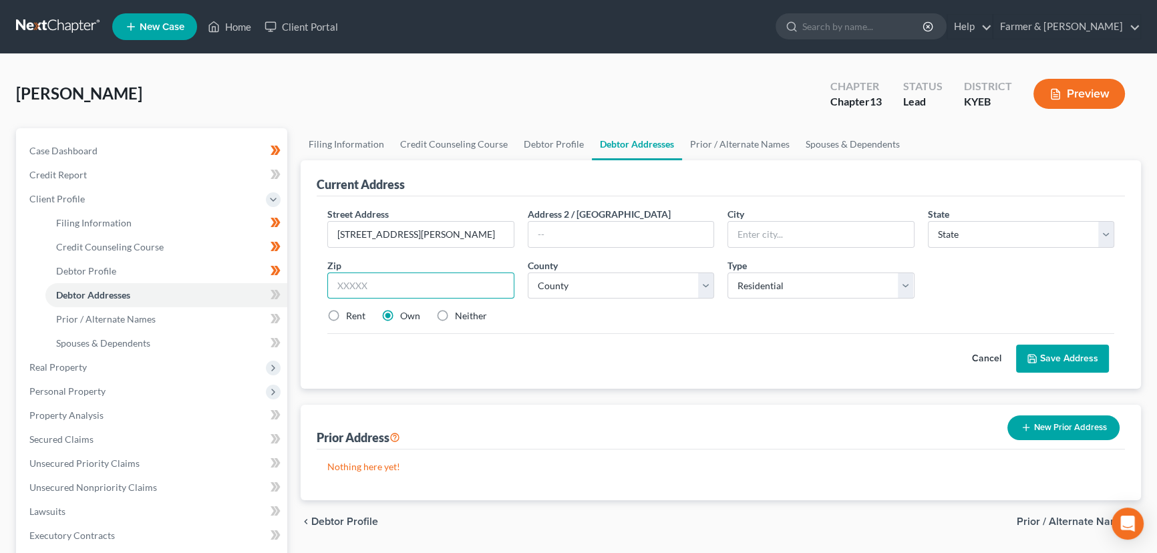
click at [434, 293] on input "text" at bounding box center [420, 286] width 187 height 27
paste input "41179"
type input "41179"
click at [445, 119] on div "[PERSON_NAME] Upgraded Chapter Chapter 13 Status Lead District KYEB Preview" at bounding box center [578, 99] width 1125 height 58
type input "Vanceburg"
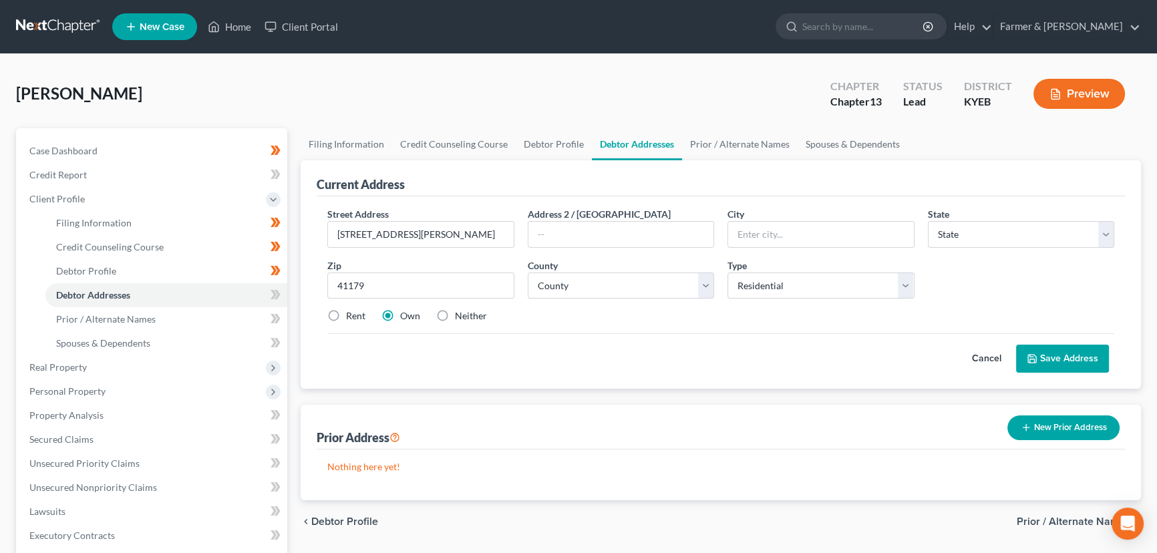
select select "18"
click at [604, 284] on select "County [GEOGRAPHIC_DATA] [GEOGRAPHIC_DATA] [GEOGRAPHIC_DATA] [GEOGRAPHIC_DATA] …" at bounding box center [621, 286] width 187 height 27
select select "67"
click at [528, 273] on select "County [GEOGRAPHIC_DATA] [GEOGRAPHIC_DATA] [GEOGRAPHIC_DATA] [GEOGRAPHIC_DATA] …" at bounding box center [621, 286] width 187 height 27
click at [605, 327] on div "Street Address * [STREET_ADDRESS][PERSON_NAME] * [GEOGRAPHIC_DATA] * State [US_…" at bounding box center [721, 270] width 800 height 127
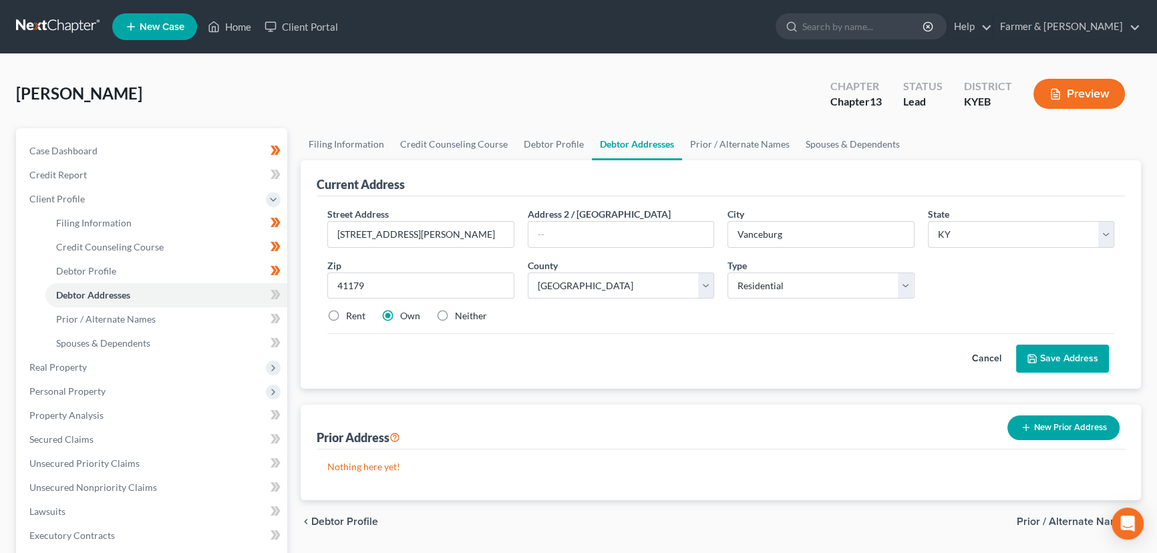
drag, startPoint x: 1066, startPoint y: 357, endPoint x: 618, endPoint y: 338, distance: 448.7
click at [1066, 357] on button "Save Address" at bounding box center [1062, 359] width 93 height 28
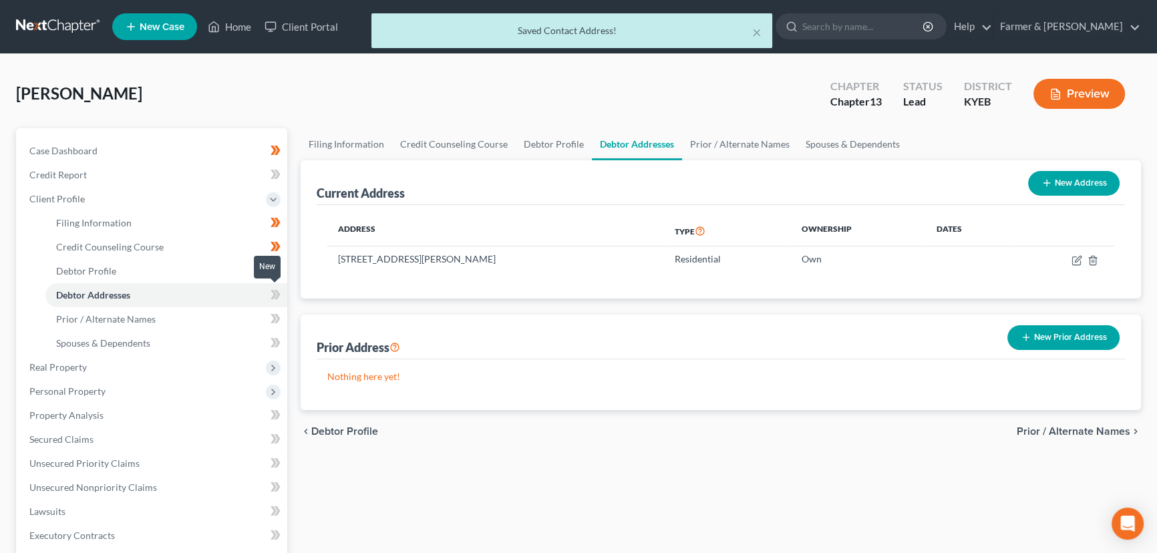
click at [279, 295] on icon at bounding box center [276, 295] width 10 height 17
click at [293, 261] on div "Case Dashboard Payments Invoices Payments Payments Credit Report Client Profile" at bounding box center [151, 477] width 285 height 699
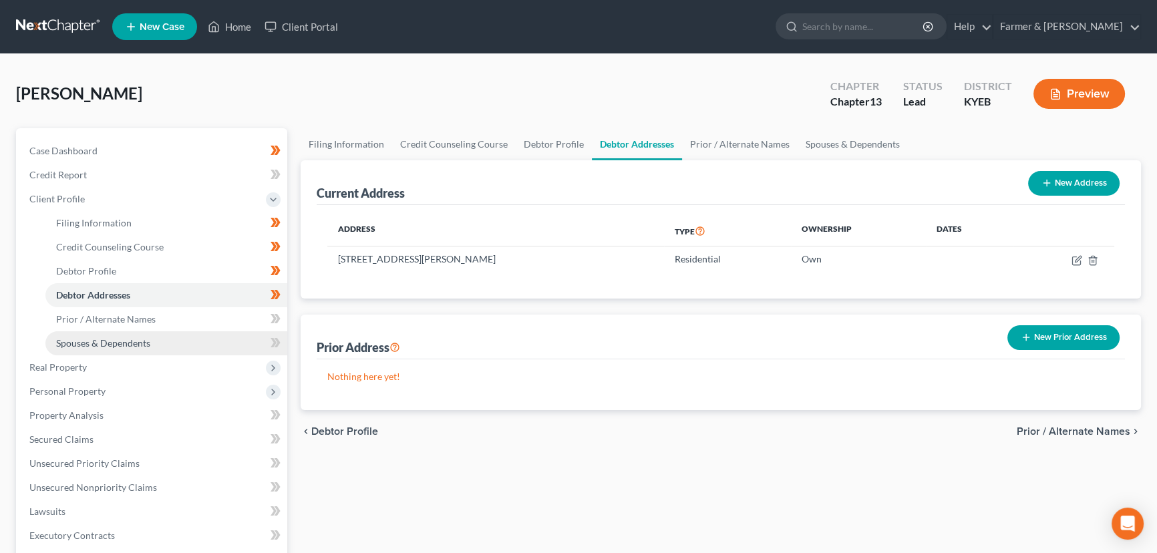
click at [194, 339] on link "Spouses & Dependents" at bounding box center [166, 343] width 242 height 24
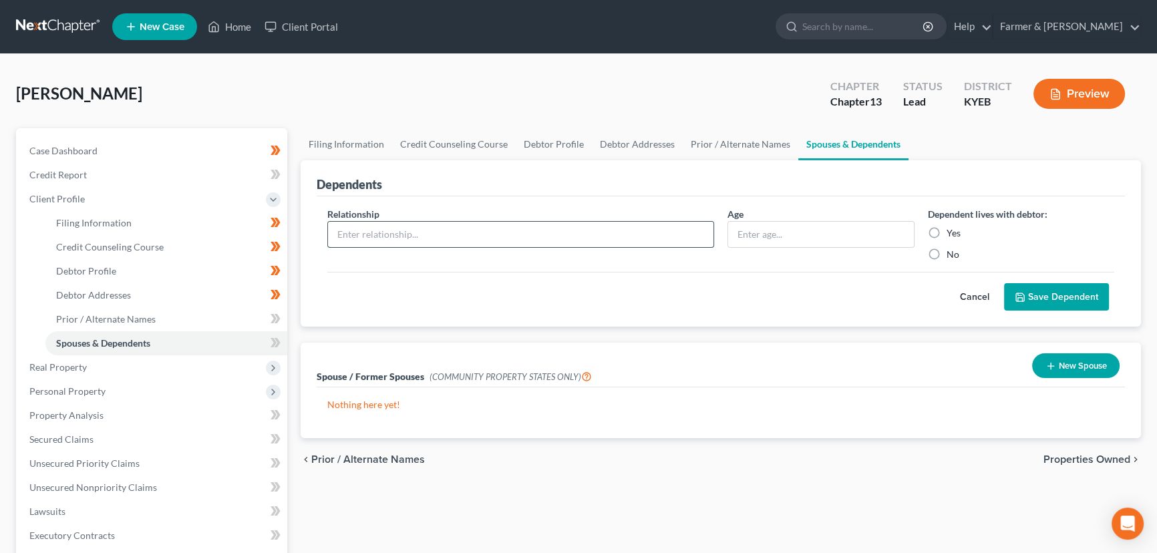
click at [351, 236] on input "text" at bounding box center [520, 234] width 385 height 25
type input "Daughter"
click at [801, 234] on input "text" at bounding box center [821, 234] width 186 height 25
type input "8"
click at [1068, 291] on button "Save Dependent" at bounding box center [1056, 297] width 105 height 28
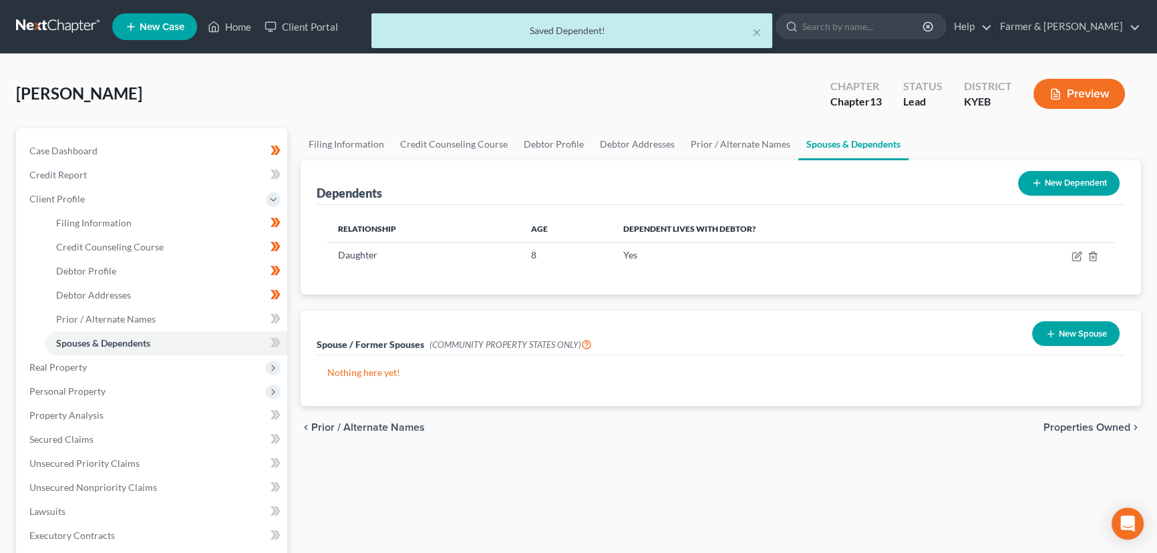
click at [1027, 185] on button "New Dependent" at bounding box center [1069, 183] width 102 height 25
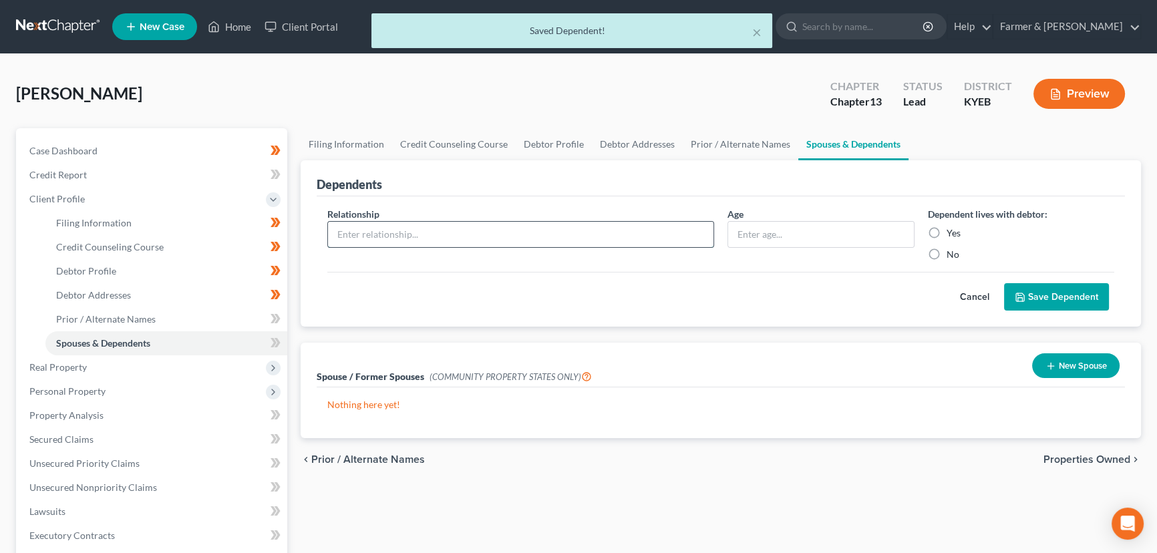
click at [349, 240] on input "text" at bounding box center [520, 234] width 385 height 25
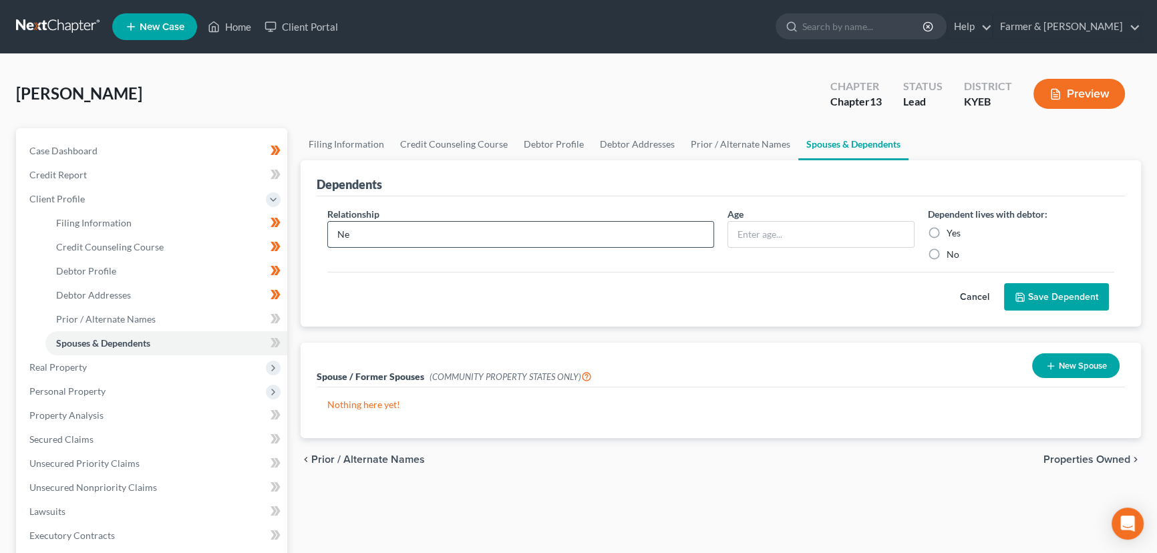
type input "Nephew"
click at [760, 234] on input "text" at bounding box center [821, 234] width 186 height 25
type input "8"
click at [1030, 295] on button "Save Dependent" at bounding box center [1056, 297] width 105 height 28
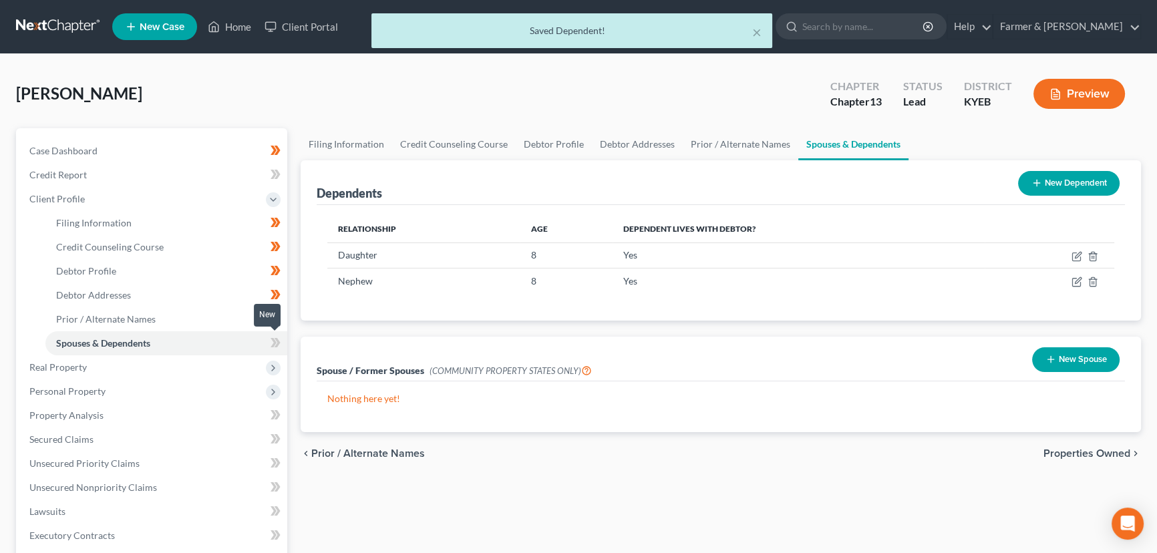
click at [269, 343] on span at bounding box center [275, 345] width 23 height 20
drag, startPoint x: 269, startPoint y: 343, endPoint x: 300, endPoint y: 342, distance: 30.7
click at [269, 343] on span at bounding box center [275, 345] width 23 height 20
click at [292, 337] on div "Case Dashboard Payments Invoices Payments Payments Credit Report Client Profile" at bounding box center [151, 477] width 285 height 699
click at [120, 266] on link "Debtor Profile" at bounding box center [166, 271] width 242 height 24
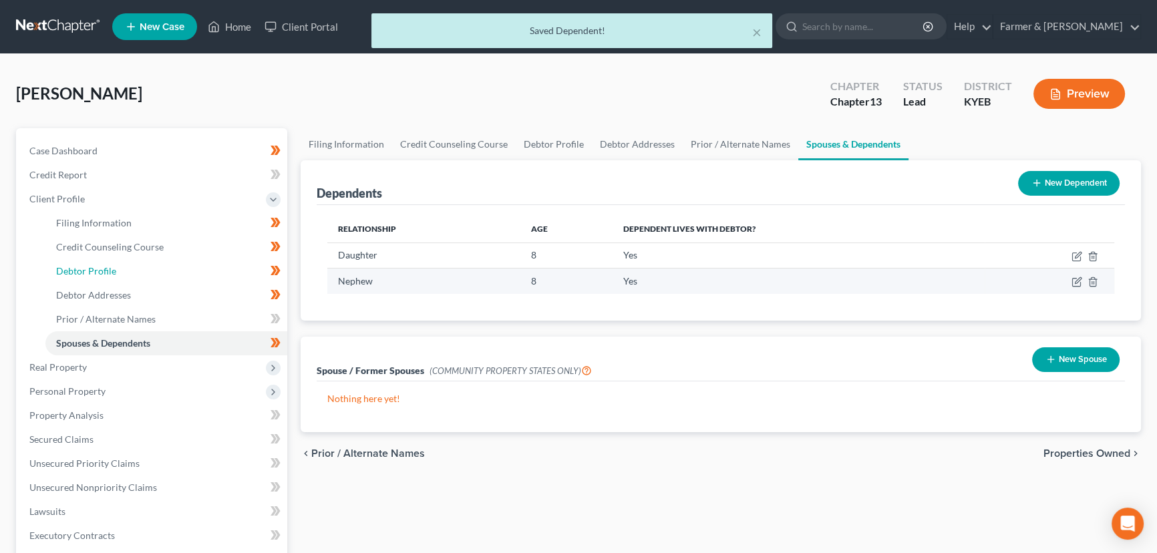
select select "1"
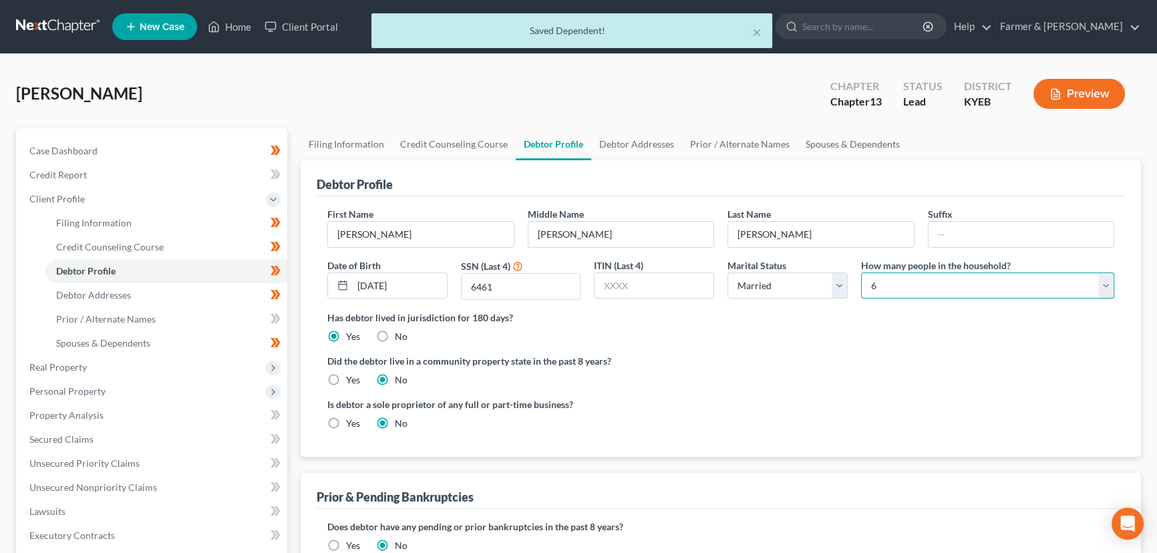
click at [886, 291] on select "Select 1 2 3 4 5 6 7 8 9 10 11 12 13 14 15 16 17 18 19 20" at bounding box center [987, 286] width 253 height 27
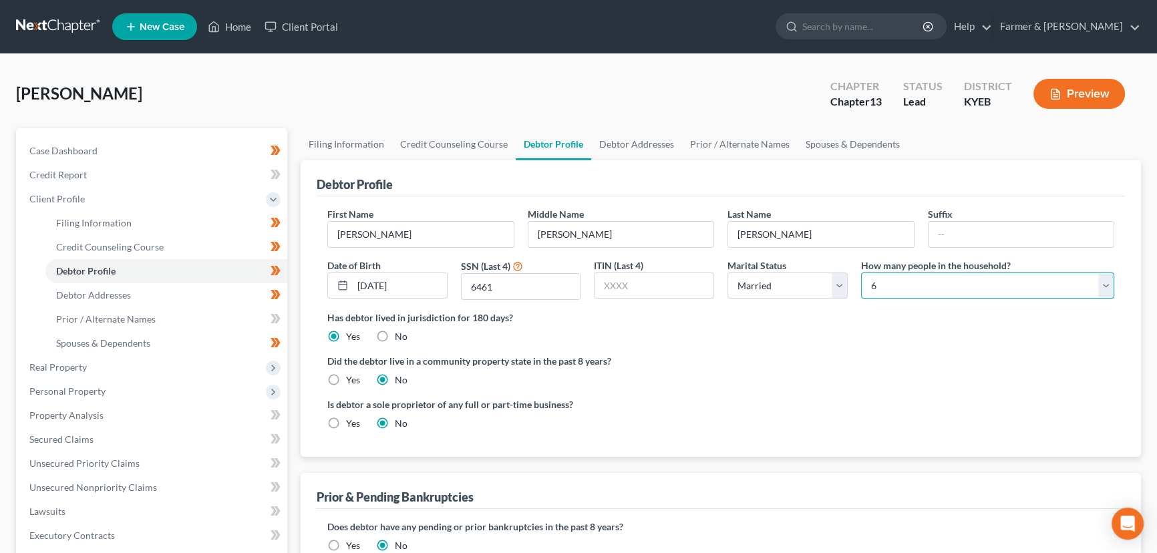
select select "3"
click at [861, 273] on select "Select 1 2 3 4 5 6 7 8 9 10 11 12 13 14 15 16 17 18 19 20" at bounding box center [987, 286] width 253 height 27
click at [617, 105] on div "[PERSON_NAME] Upgraded Chapter Chapter 13 Status Lead District KYEB Preview" at bounding box center [578, 99] width 1125 height 58
click at [312, 86] on div "[PERSON_NAME] Upgraded Chapter Chapter 13 Status Lead District KYEB Preview" at bounding box center [578, 99] width 1125 height 58
click at [63, 199] on span "Client Profile" at bounding box center [56, 198] width 55 height 11
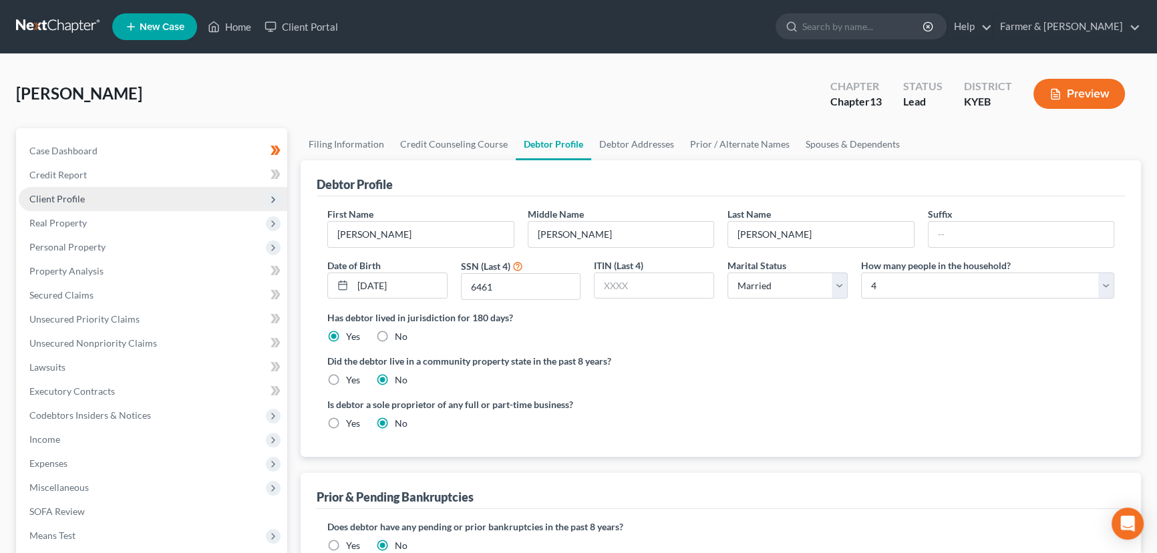
click at [82, 200] on span "Client Profile" at bounding box center [56, 198] width 55 height 11
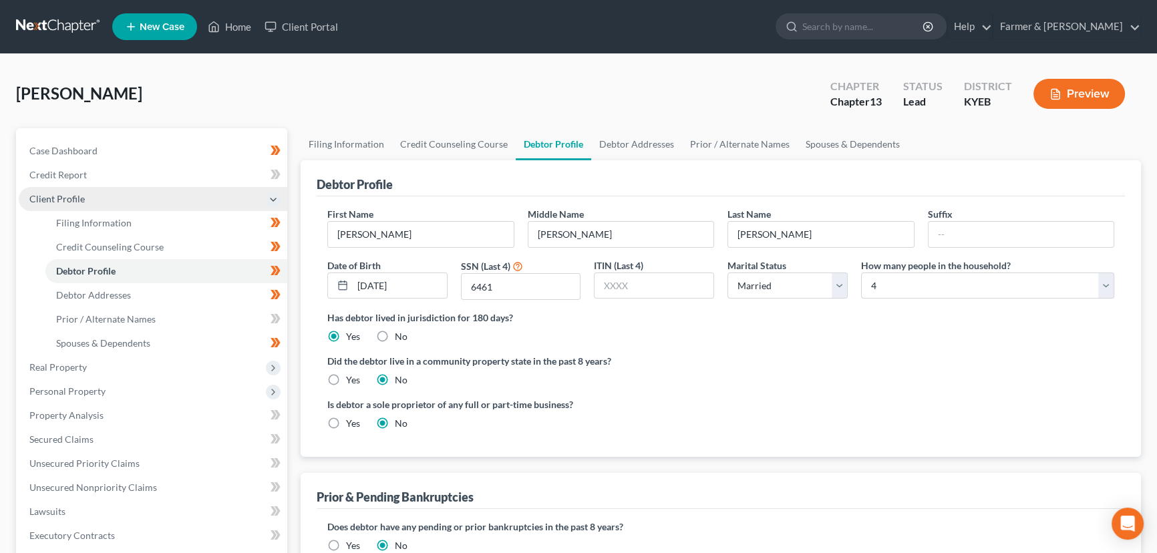
click at [85, 200] on span "Client Profile" at bounding box center [153, 199] width 269 height 24
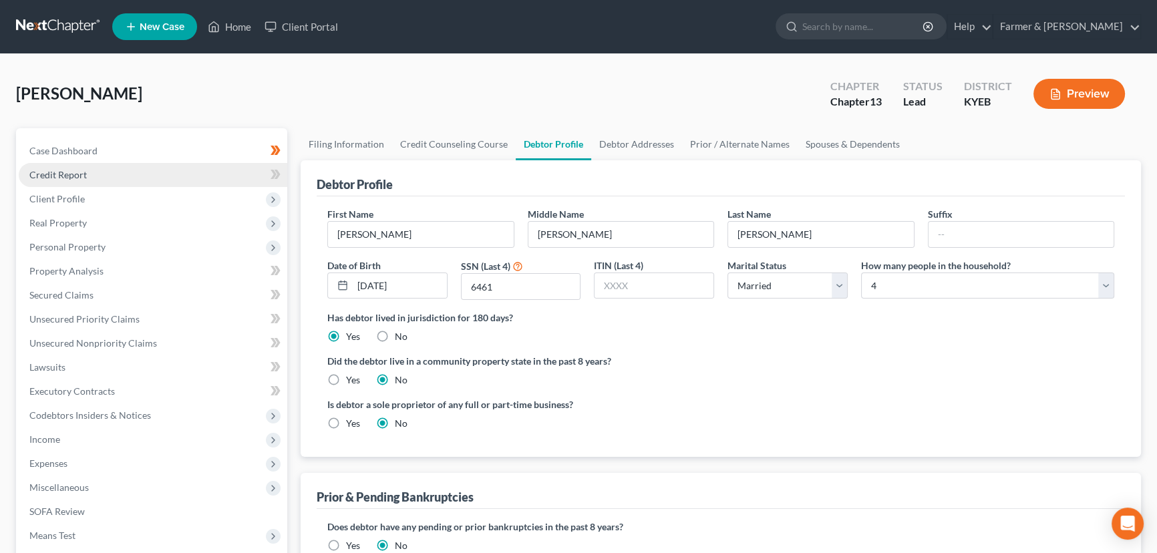
click at [82, 174] on span "Credit Report" at bounding box center [57, 174] width 57 height 11
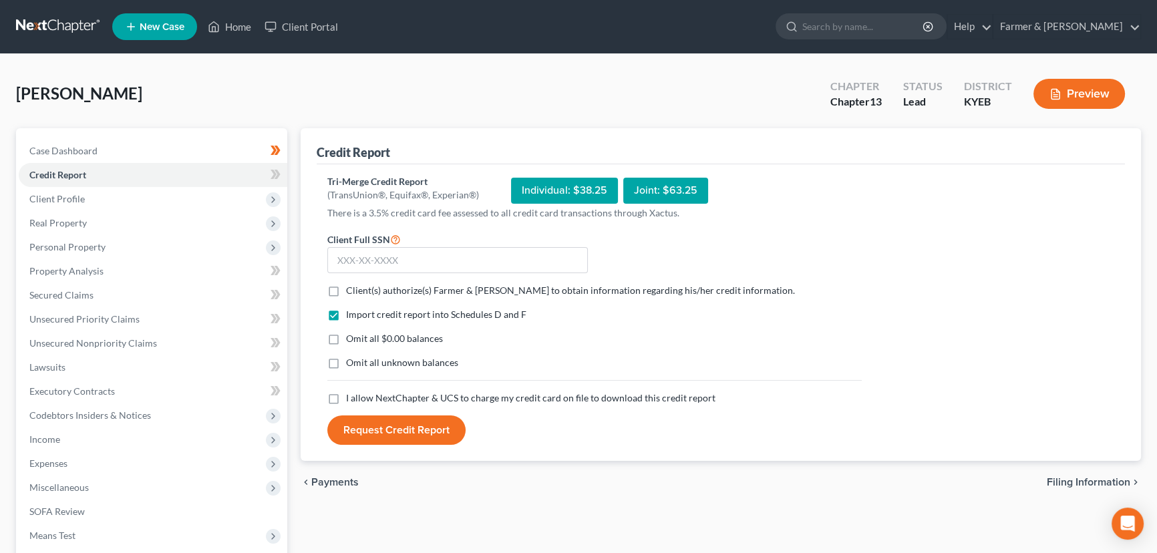
click at [346, 296] on label "Client(s) authorize(s) Farmer & [PERSON_NAME] to obtain information regarding h…" at bounding box center [570, 290] width 449 height 13
click at [351, 293] on input "Client(s) authorize(s) Farmer & [PERSON_NAME] to obtain information regarding h…" at bounding box center [355, 288] width 9 height 9
checkbox input "true"
click at [346, 342] on label "Omit all $0.00 balances" at bounding box center [394, 338] width 97 height 13
click at [351, 341] on input "Omit all $0.00 balances" at bounding box center [355, 336] width 9 height 9
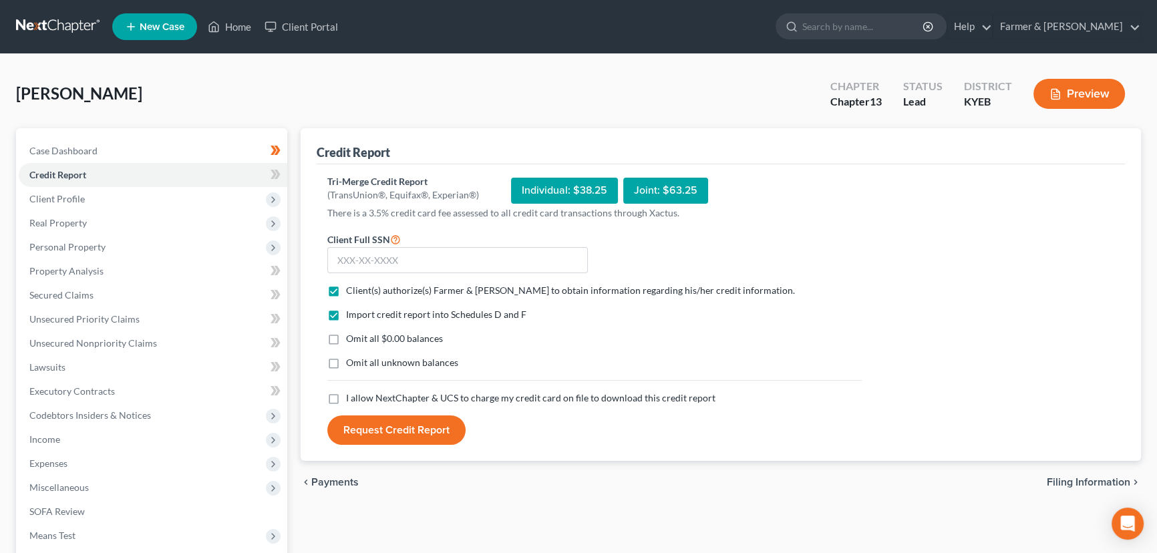
checkbox input "true"
click at [346, 394] on label "I allow NextChapter & UCS to charge my credit card on file to download this cre…" at bounding box center [530, 397] width 369 height 13
click at [351, 394] on input "I allow NextChapter & UCS to charge my credit card on file to download this cre…" at bounding box center [355, 395] width 9 height 9
checkbox input "true"
click at [408, 263] on input "text" at bounding box center [457, 260] width 261 height 27
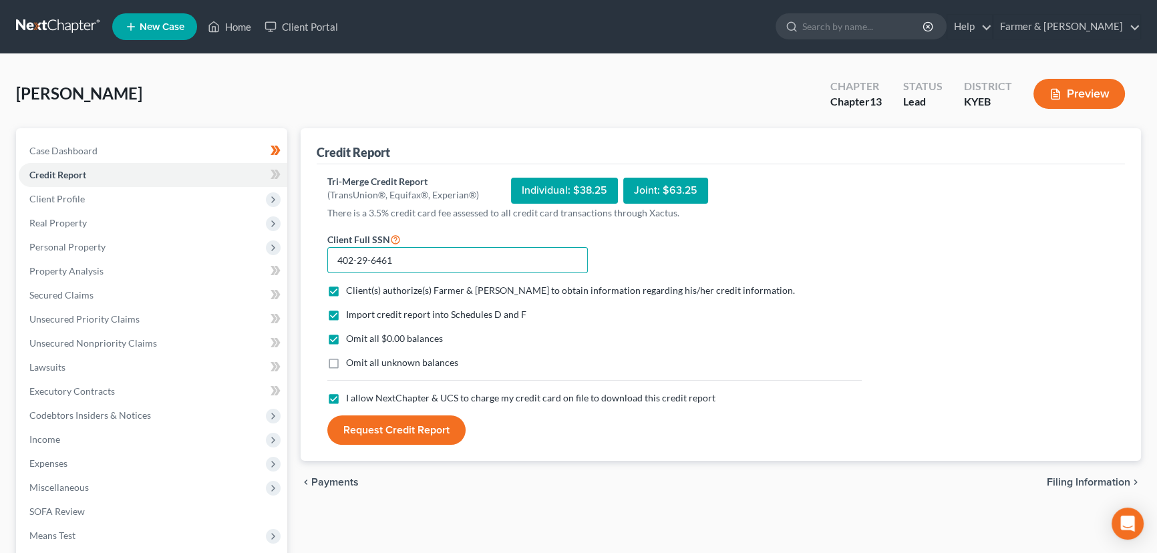
type input "402-29-6461"
click at [402, 430] on button "Request Credit Report" at bounding box center [396, 430] width 138 height 29
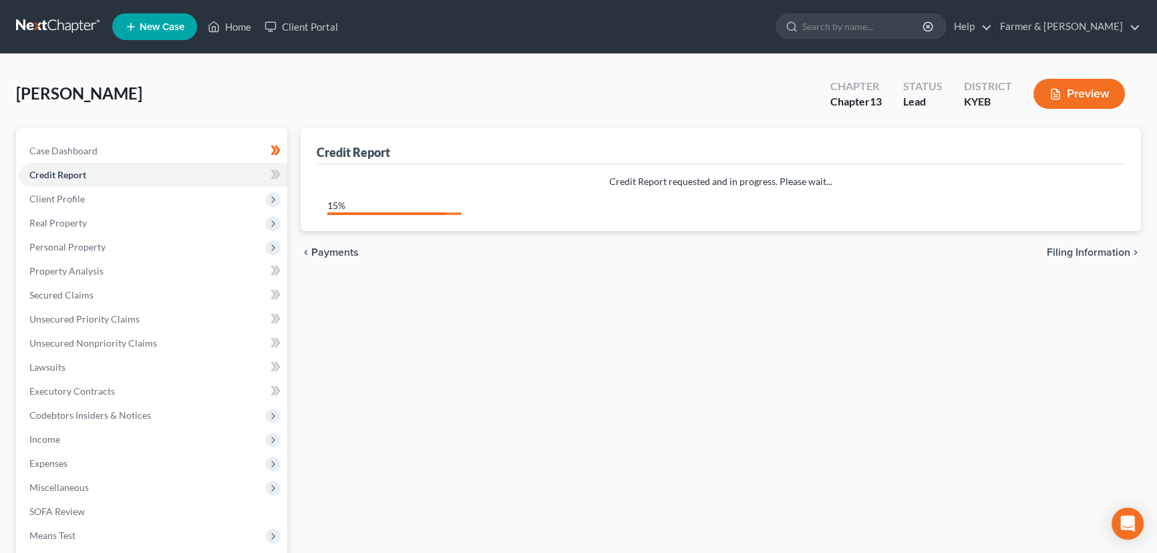
click at [371, 402] on div "Credit Report Credit Report requested and in progress. Please wait... 15% chevr…" at bounding box center [721, 405] width 854 height 555
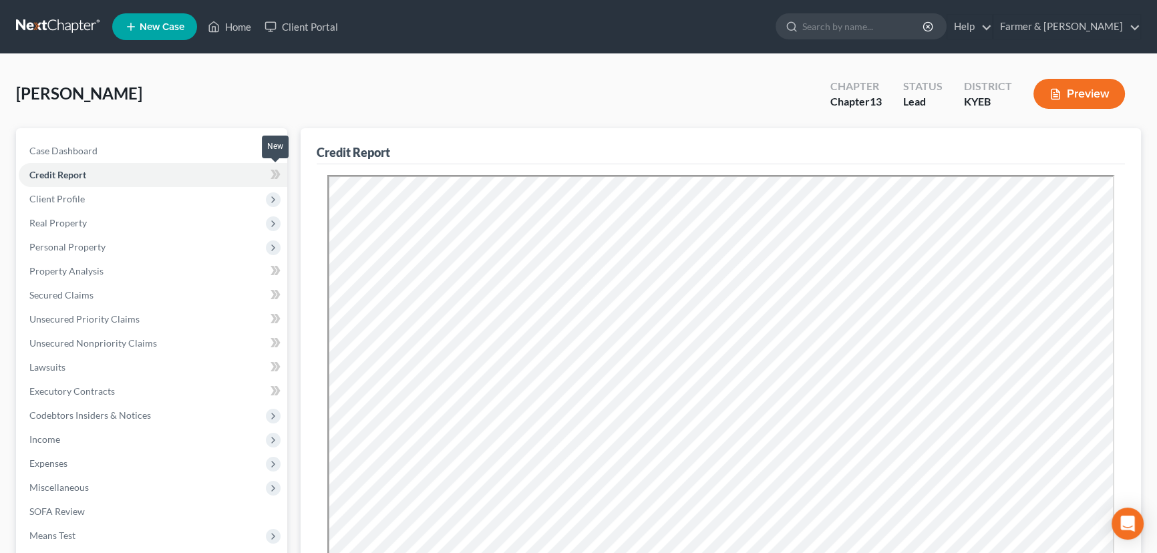
click at [281, 175] on span at bounding box center [275, 176] width 23 height 20
click at [307, 106] on div "[PERSON_NAME] Upgraded Chapter Chapter 13 Status Lead District KYEB Preview" at bounding box center [578, 99] width 1125 height 58
click at [74, 222] on span "Real Property" at bounding box center [57, 222] width 57 height 11
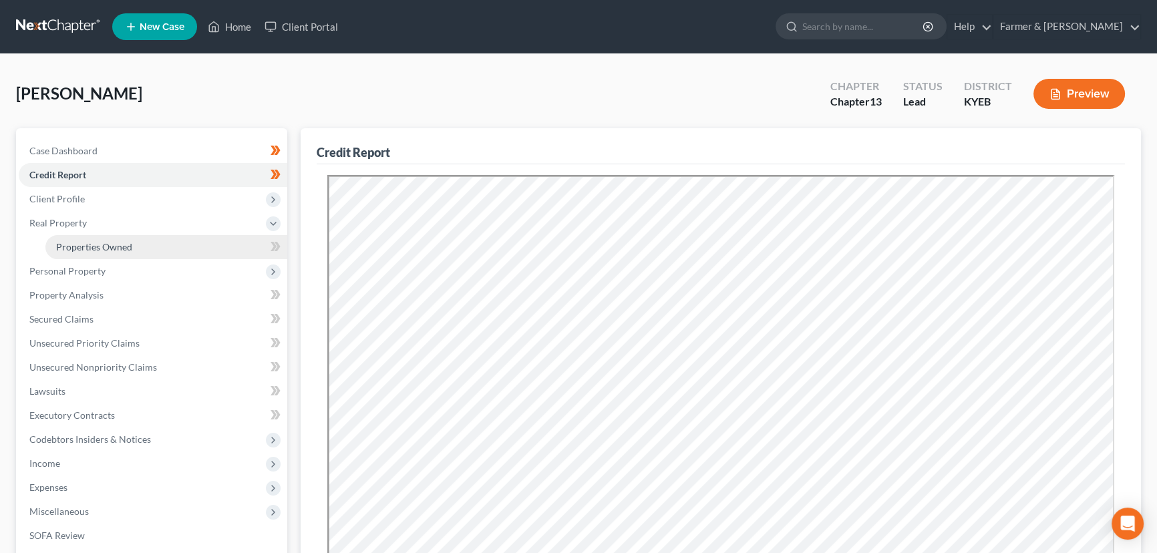
click at [104, 247] on span "Properties Owned" at bounding box center [94, 246] width 76 height 11
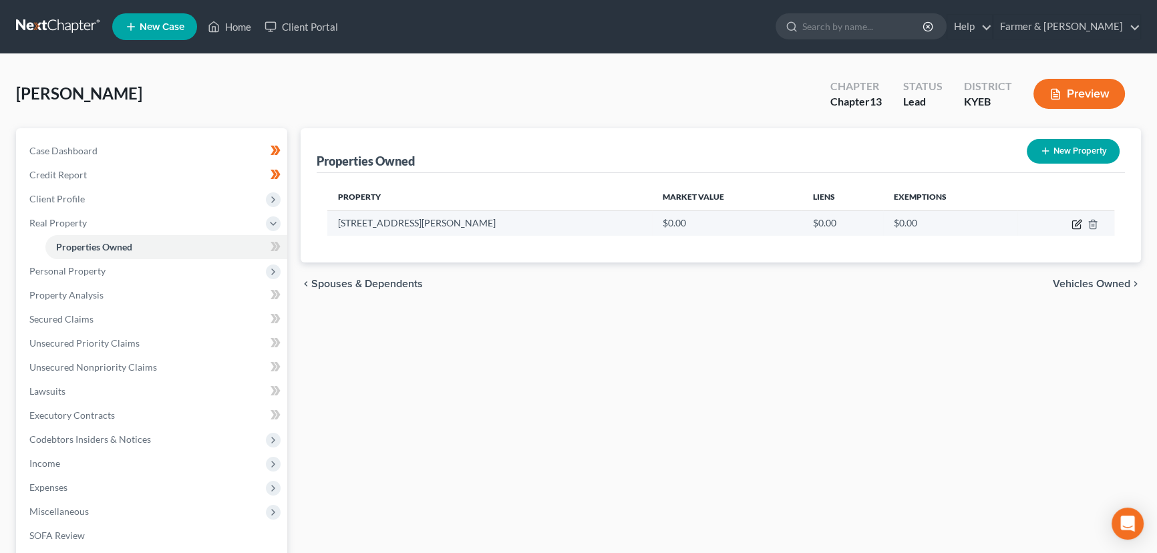
click at [1076, 226] on icon "button" at bounding box center [1077, 224] width 11 height 11
select select "18"
select select "67"
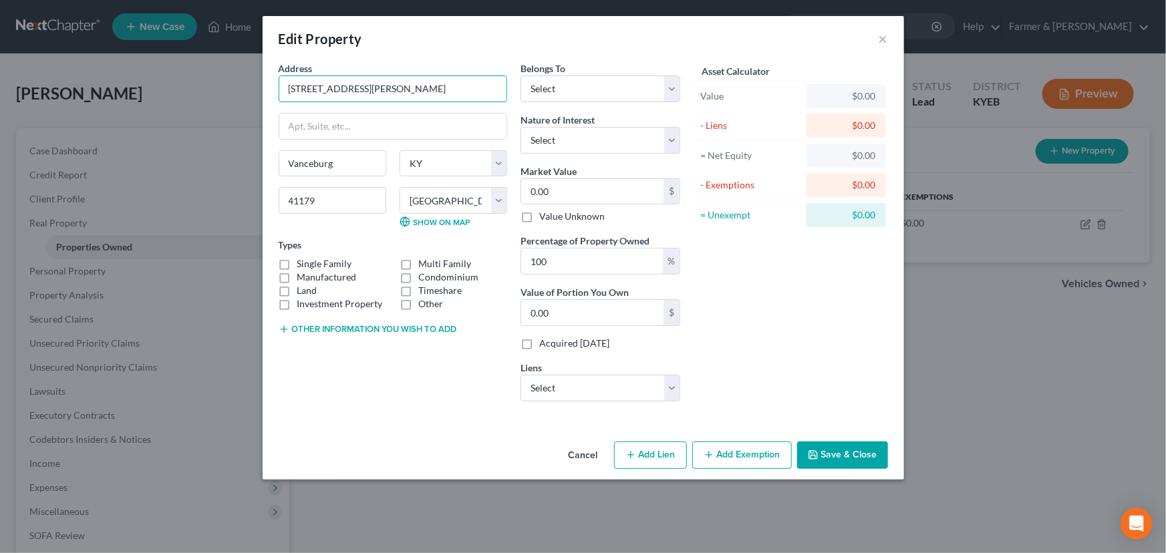
drag, startPoint x: 399, startPoint y: 94, endPoint x: 250, endPoint y: 94, distance: 149.0
click at [250, 94] on div "Edit Property × Address * [GEOGRAPHIC_DATA][PERSON_NAME] [GEOGRAPHIC_DATA] [GEO…" at bounding box center [583, 276] width 1166 height 553
click at [379, 379] on div "Address * [GEOGRAPHIC_DATA][PERSON_NAME] [GEOGRAPHIC_DATA] [GEOGRAPHIC_DATA] [U…" at bounding box center [393, 236] width 242 height 351
click at [297, 262] on label "Single Family" at bounding box center [324, 263] width 55 height 13
click at [303, 262] on input "Single Family" at bounding box center [307, 261] width 9 height 9
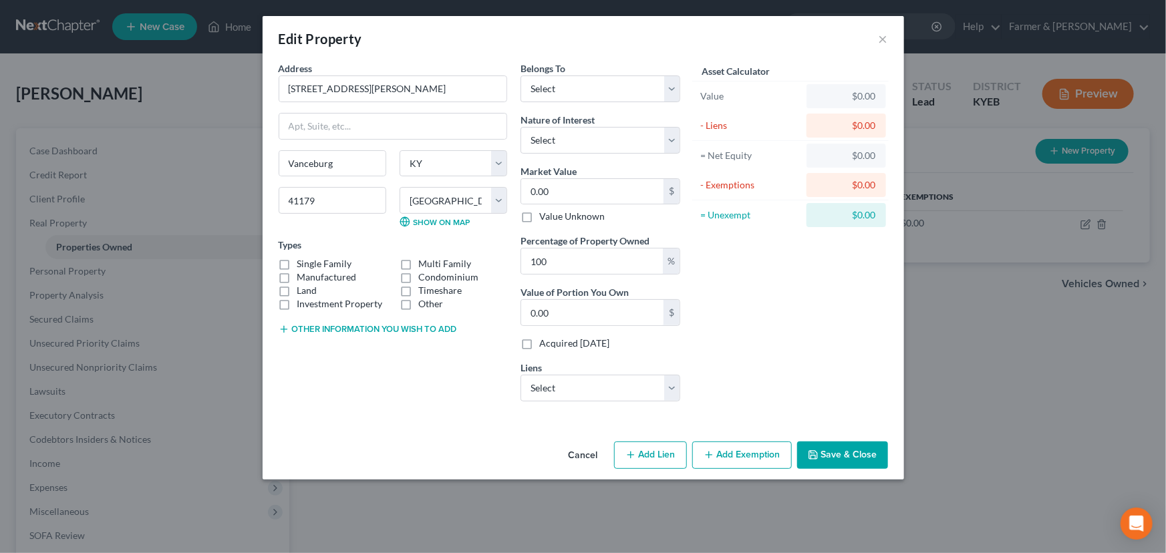
checkbox input "true"
click at [325, 331] on button "Other information you wish to add" at bounding box center [368, 329] width 178 height 11
click at [327, 347] on textarea at bounding box center [393, 359] width 228 height 49
type textarea "1 bathroom"
click at [604, 184] on input "0.00" at bounding box center [592, 191] width 142 height 25
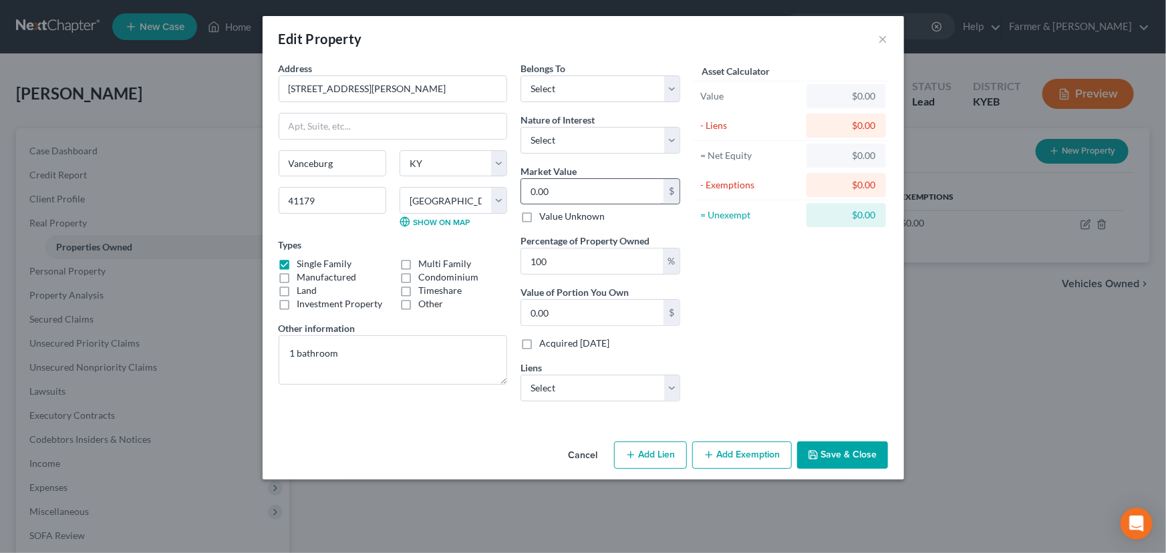
type input "6"
type input "6.00"
type input "67"
type input "67.00"
type input "6,700"
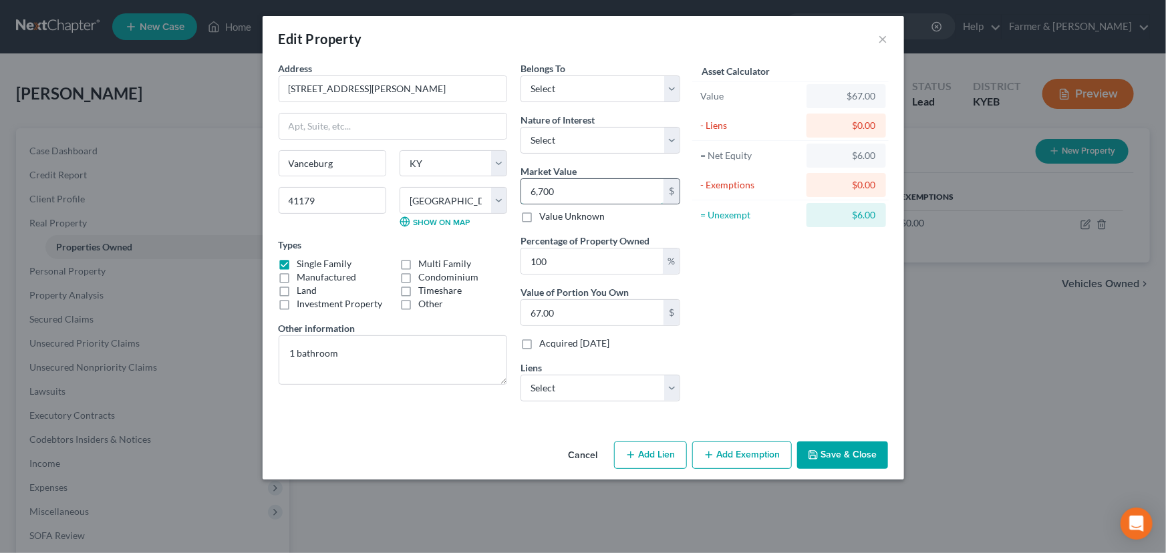
type input "6,700.00"
type input "6,7000"
type input "67,000.00"
type input "67,0000"
type input "670,000.00"
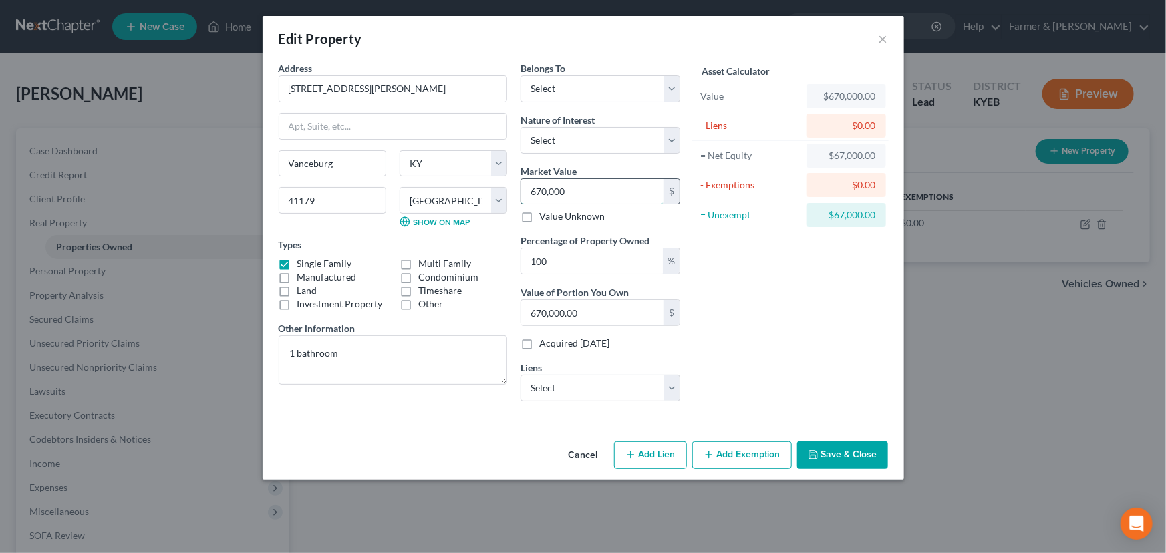
type input "670,00"
type input "67,000.00"
click at [781, 309] on div "Asset Calculator Value $67,000.00 - Liens $0.00 = Net Equity $67,000.00 - Exemp…" at bounding box center [791, 236] width 208 height 351
drag, startPoint x: 543, startPoint y: 87, endPoint x: 550, endPoint y: 100, distance: 14.9
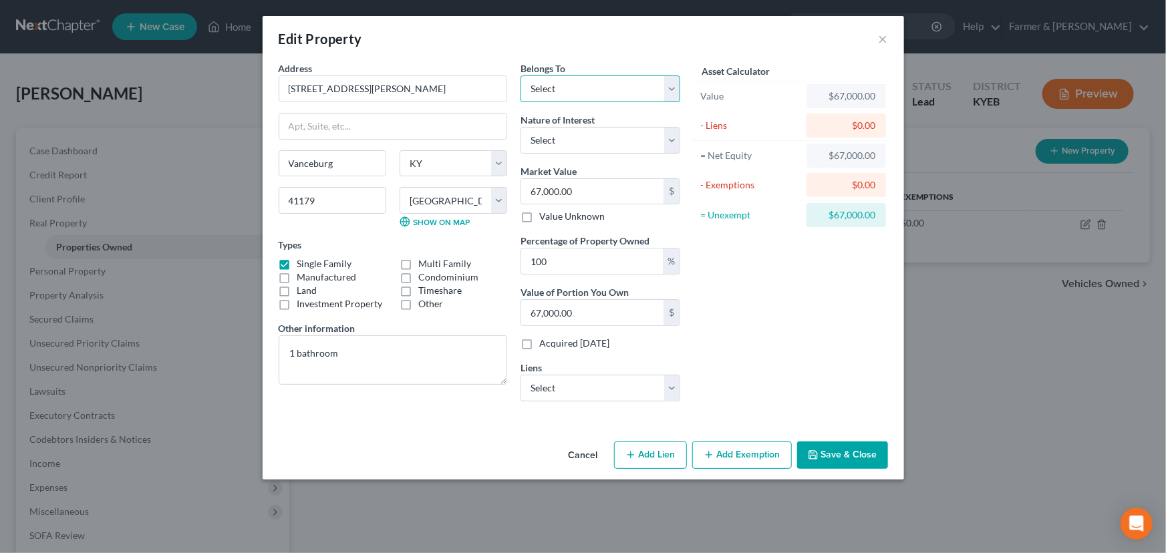
click at [543, 87] on select "Select Debtor 1 Only Debtor 2 Only Debtor 1 And Debtor 2 Only At Least One Of T…" at bounding box center [600, 88] width 160 height 27
select select "3"
click at [520, 75] on select "Select Debtor 1 Only Debtor 2 Only Debtor 1 And Debtor 2 Only At Least One Of T…" at bounding box center [600, 88] width 160 height 27
click at [575, 146] on select "Select Fee Simple Joint Tenant Life Estate Equitable Interest Future Interest T…" at bounding box center [600, 140] width 160 height 27
select select "1"
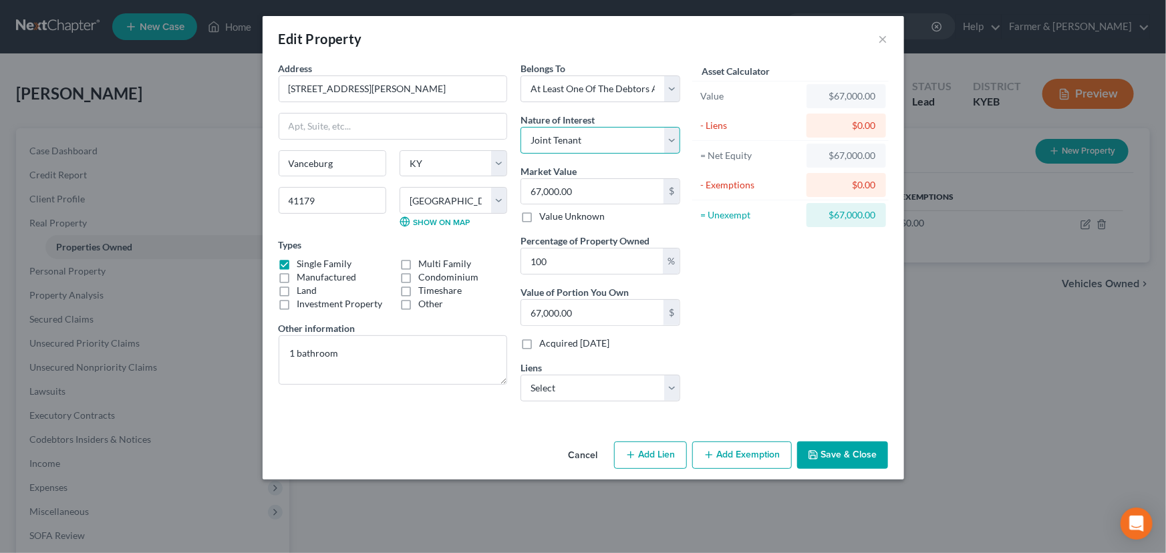
click at [520, 127] on select "Select Fee Simple Joint Tenant Life Estate Equitable Interest Future Interest T…" at bounding box center [600, 140] width 160 height 27
click at [714, 283] on div "Asset Calculator Value $67,000.00 - Liens $0.00 = Net Equity $67,000.00 - Exemp…" at bounding box center [791, 236] width 208 height 351
click at [738, 321] on div "Asset Calculator Value $67,000.00 - Liens $0.00 = Net Equity $67,000.00 - Exemp…" at bounding box center [791, 236] width 208 height 351
click at [377, 355] on textarea "1 bathroom" at bounding box center [393, 359] width 228 height 49
drag, startPoint x: 354, startPoint y: 359, endPoint x: 361, endPoint y: 367, distance: 10.4
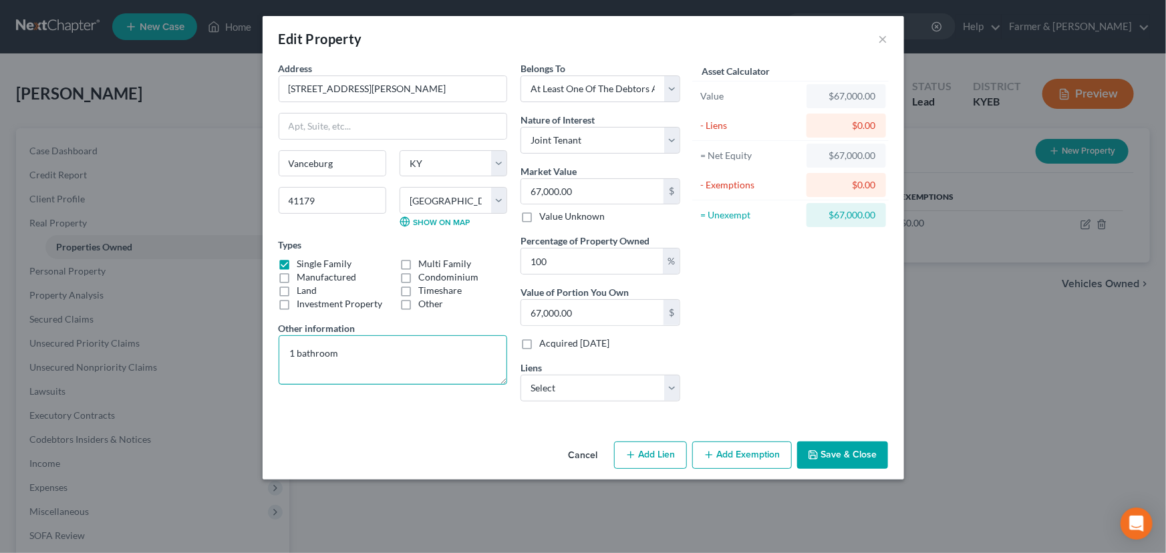
click at [354, 359] on textarea "1 bathroom" at bounding box center [393, 359] width 228 height 49
paste textarea "Value based on most recent PVA and fair market estimate."
click at [401, 369] on textarea "1 bathroom Value based on most recent PVA and fair market estimate." at bounding box center [393, 359] width 228 height 49
click at [455, 362] on textarea "1 bathroom Value based on most recent Realtor PVA and fair market estimate." at bounding box center [393, 359] width 228 height 49
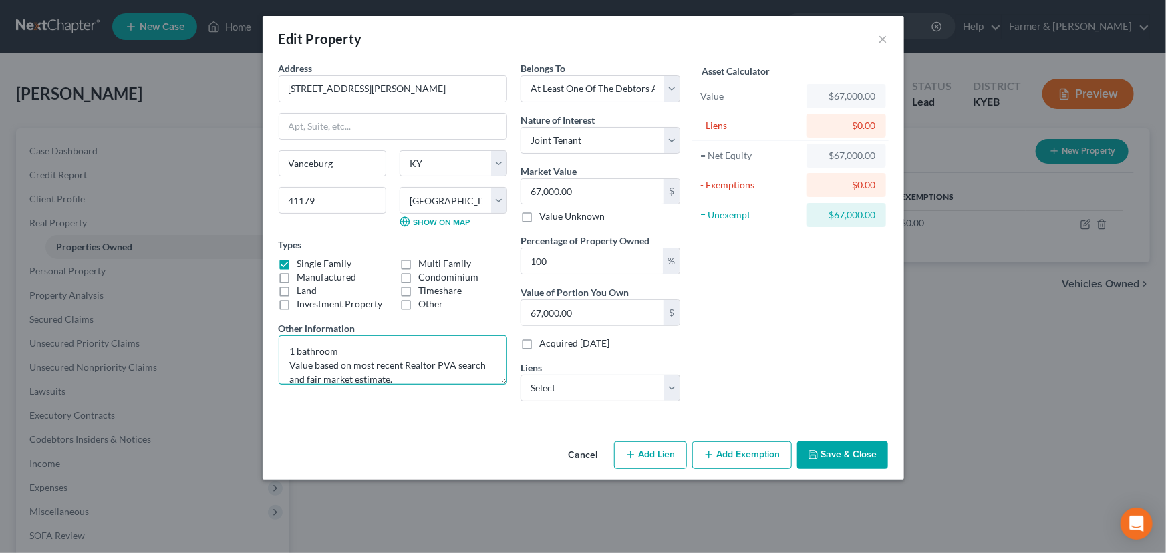
type textarea "1 bathroom Value based on most recent Realtor PVA search and fair market estima…"
click at [416, 402] on div "Address * [GEOGRAPHIC_DATA][PERSON_NAME] [GEOGRAPHIC_DATA] [GEOGRAPHIC_DATA] [U…" at bounding box center [393, 236] width 242 height 351
click at [849, 357] on div "Asset Calculator Value $67,000.00 - Liens $0.00 = Net Equity $67,000.00 - Exemp…" at bounding box center [791, 236] width 208 height 351
drag, startPoint x: 573, startPoint y: 387, endPoint x: 571, endPoint y: 400, distance: 12.1
click at [573, 387] on select "Select Rocket Mortgage - $44,756.00 Chrysler Capital - $28,560.00 Westlake Fina…" at bounding box center [600, 388] width 160 height 27
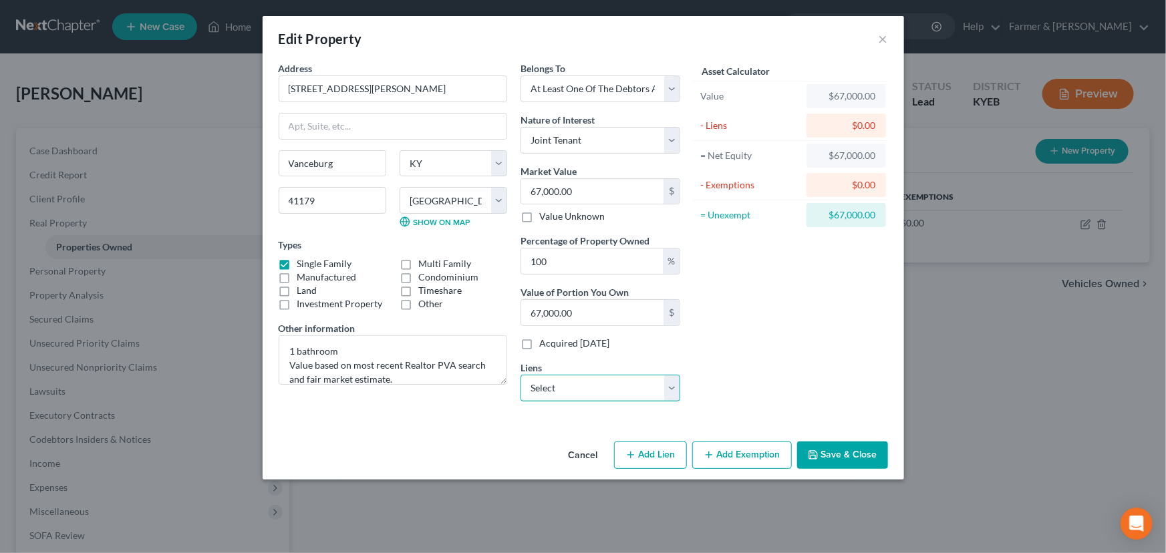
select select "0"
click at [520, 375] on select "Select Rocket Mortgage - $44,756.00 Chrysler Capital - $28,560.00 Westlake Fina…" at bounding box center [600, 388] width 160 height 27
select select
select select "23"
select select "0"
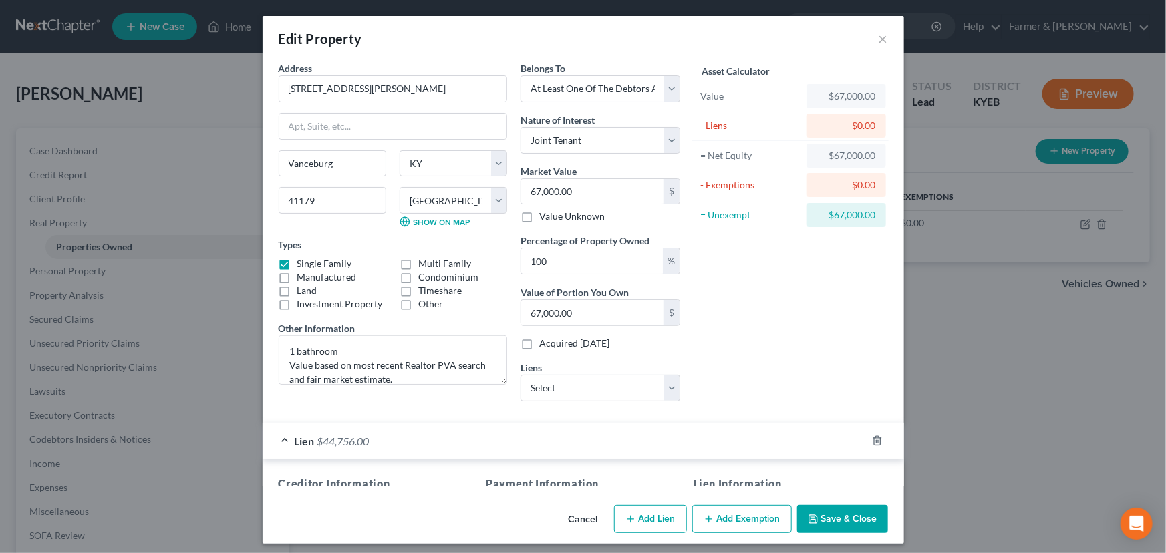
click at [773, 359] on div "Asset Calculator Value $67,000.00 - Liens $0.00 = Net Equity $67,000.00 - Exemp…" at bounding box center [791, 236] width 208 height 351
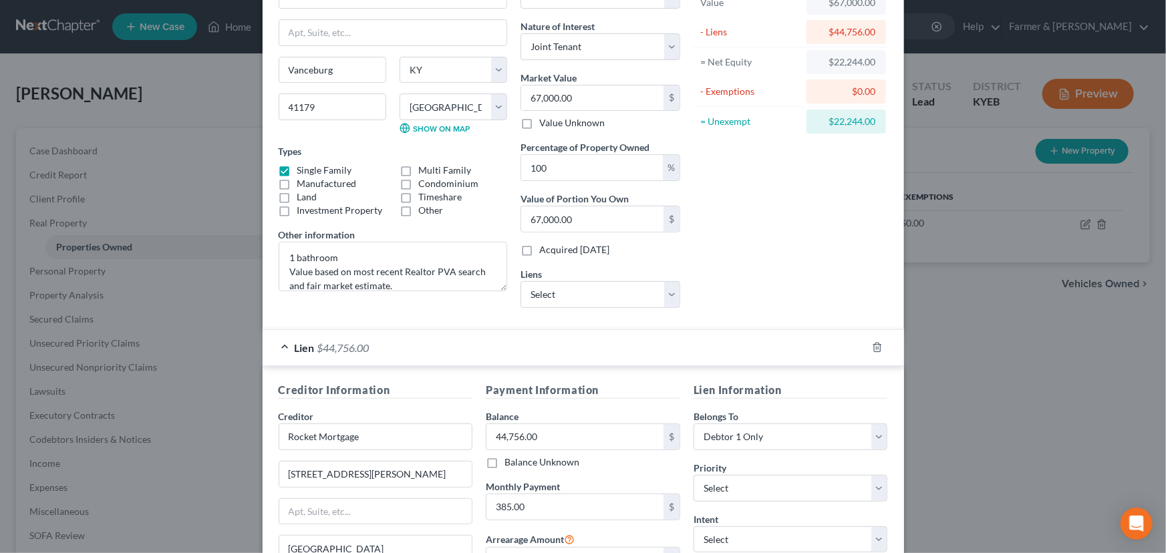
scroll to position [273, 0]
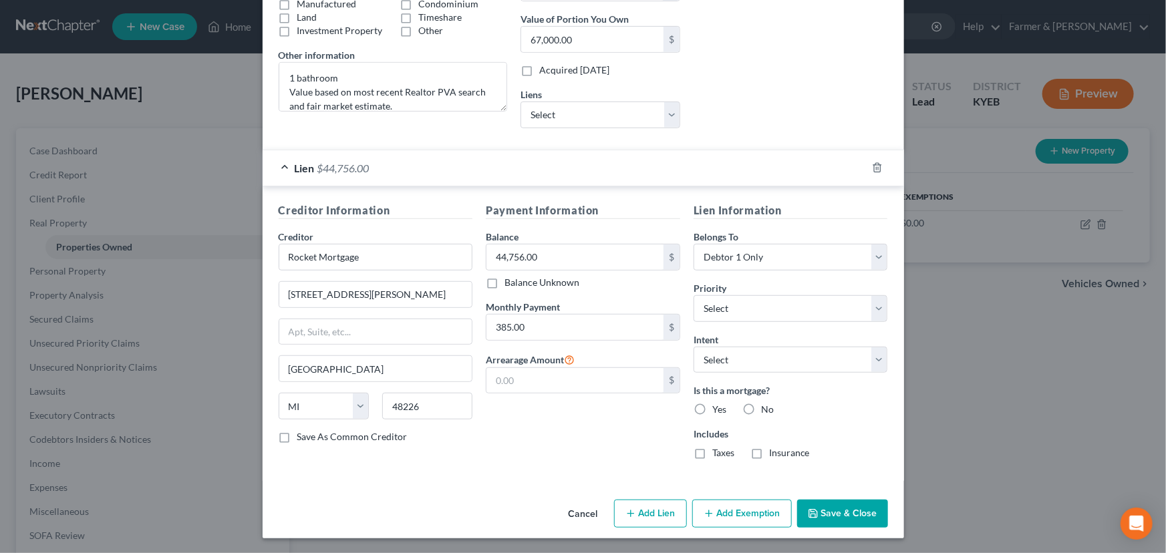
click at [708, 343] on label "Intent" at bounding box center [705, 340] width 25 height 14
click at [711, 362] on select "Select Surrender Redeem Reaffirm Avoid Other" at bounding box center [790, 360] width 194 height 27
select select "4"
click at [693, 347] on select "Select Surrender Redeem Reaffirm Avoid Other" at bounding box center [790, 360] width 194 height 27
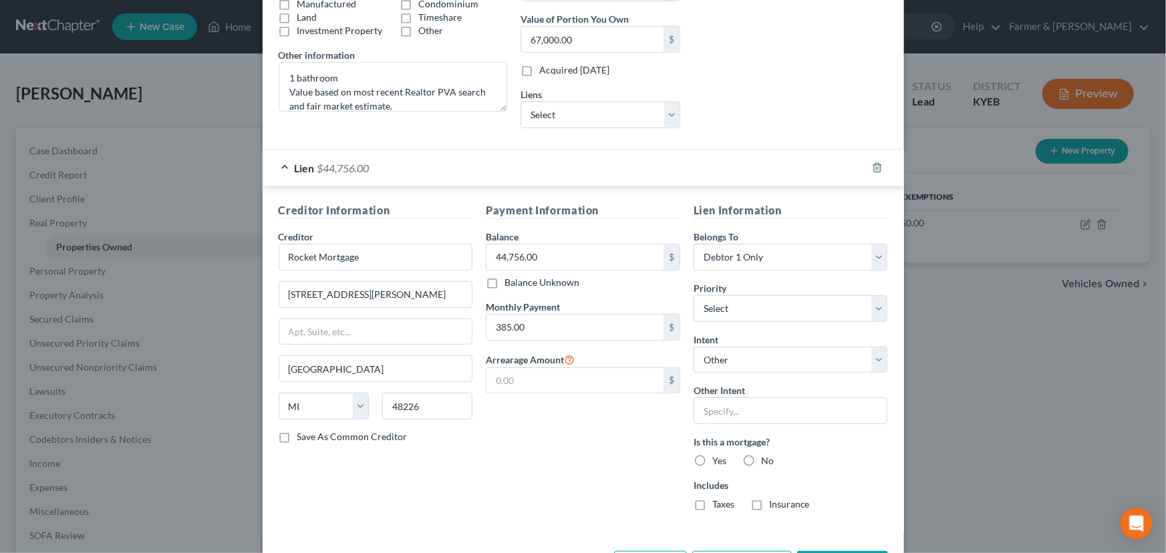
click at [711, 323] on div "Lien Information Belongs To * Select Debtor 1 Only Debtor 2 Only Debtor 1 And D…" at bounding box center [791, 361] width 208 height 319
click at [709, 315] on select "Select 1st 2nd 3rd 4th 5th 6th 7th 8th 9th 10th 11th 12th 13th 14th 15th 16th 1…" at bounding box center [790, 308] width 194 height 27
select select "0"
click at [693, 295] on select "Select 1st 2nd 3rd 4th 5th 6th 7th 8th 9th 10th 11th 12th 13th 14th 15th 16th 1…" at bounding box center [790, 308] width 194 height 27
click at [712, 457] on label "Yes" at bounding box center [719, 460] width 14 height 13
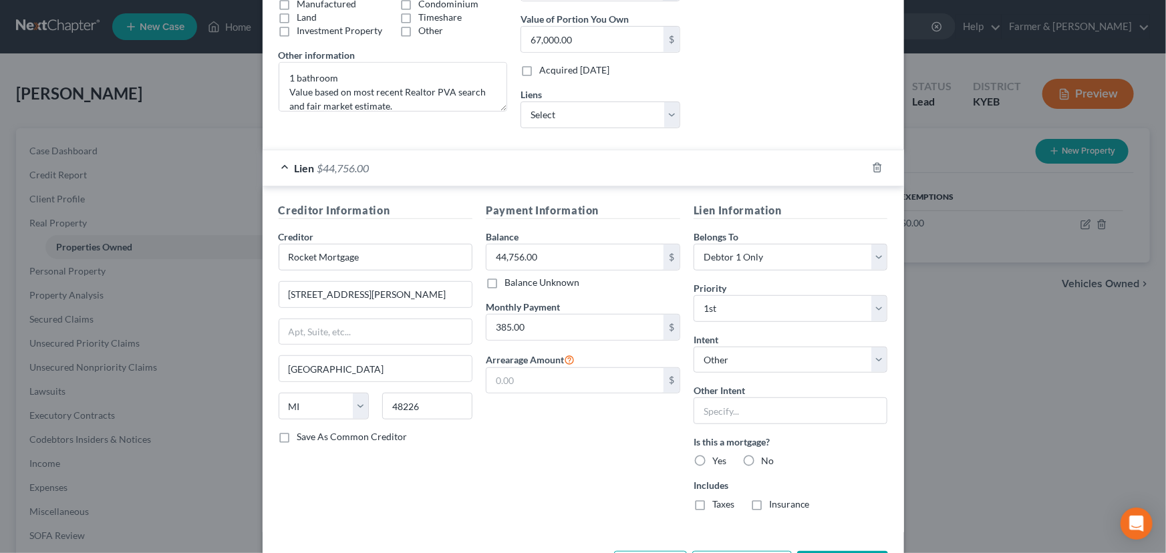
click at [718, 457] on input "Yes" at bounding box center [722, 458] width 9 height 9
radio input "true"
click at [712, 502] on label "Taxes" at bounding box center [723, 504] width 22 height 13
click at [718, 502] on input "Taxes" at bounding box center [722, 502] width 9 height 9
checkbox input "true"
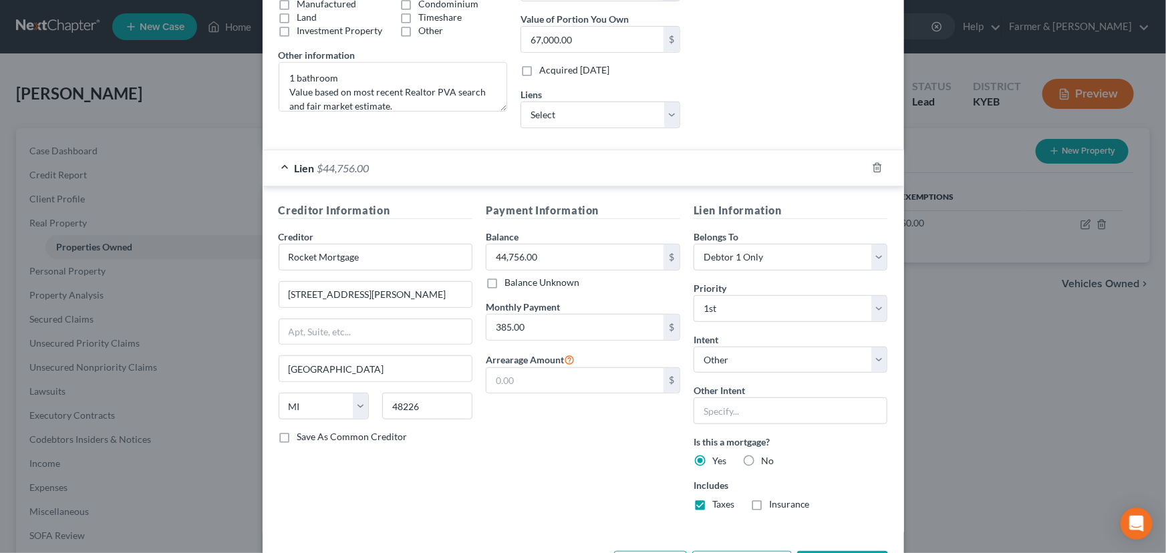
click at [769, 504] on label "Insurance" at bounding box center [789, 504] width 41 height 13
click at [774, 504] on input "Insurance" at bounding box center [778, 502] width 9 height 9
checkbox input "true"
drag, startPoint x: 595, startPoint y: 452, endPoint x: 592, endPoint y: 380, distance: 71.5
click at [594, 452] on div "Payment Information Balance 44,756.00 $ Balance Unknown Balance Undetermined 44…" at bounding box center [583, 361] width 208 height 319
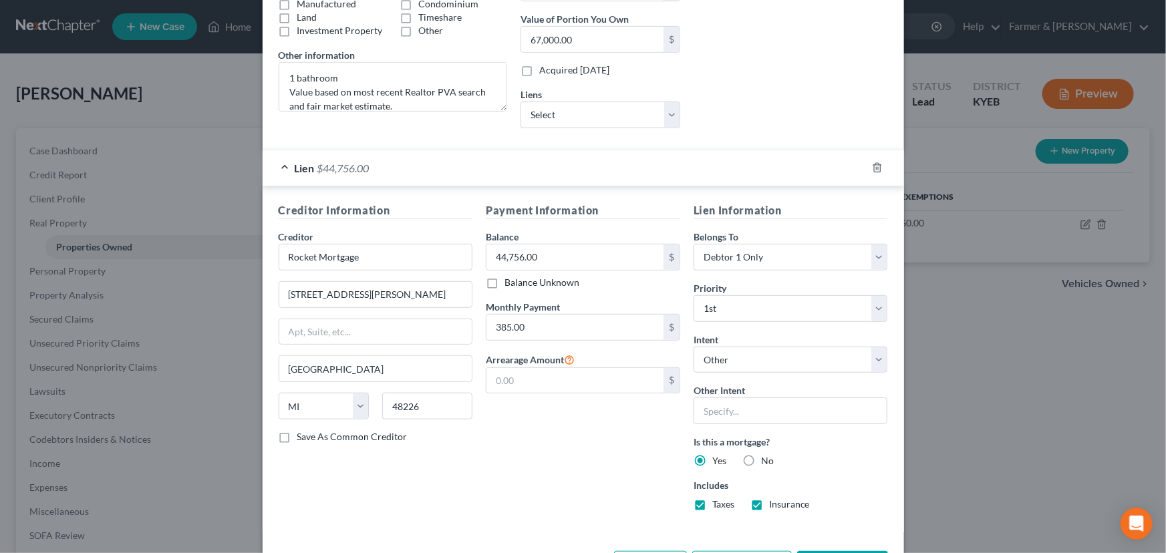
click at [546, 174] on div "Lien $44,756.00" at bounding box center [565, 167] width 604 height 35
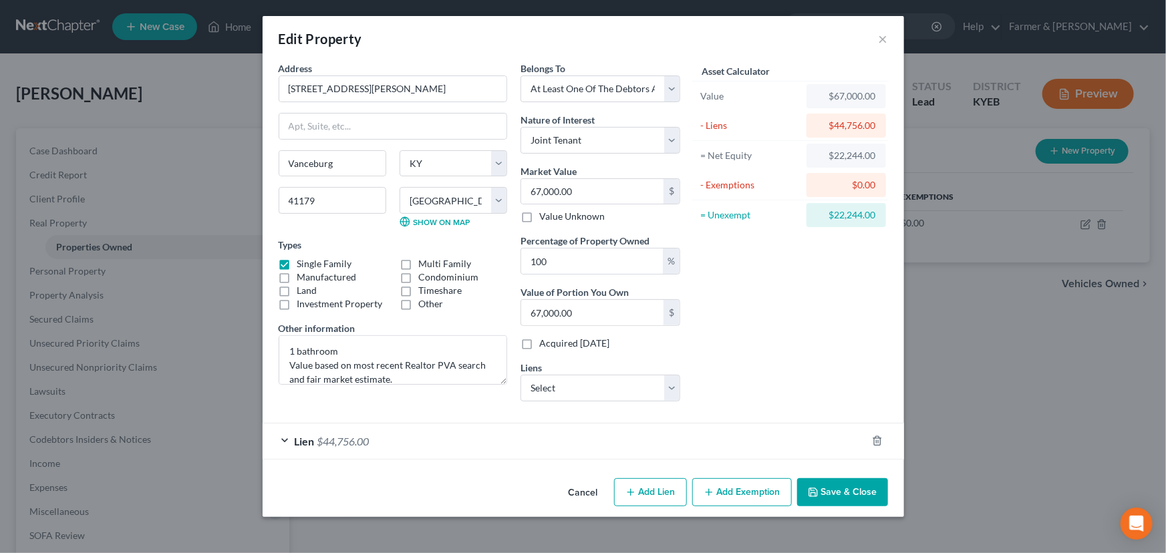
scroll to position [0, 0]
click at [782, 321] on div "Asset Calculator Value $67,000.00 - Liens $44,756.00 = Net Equity $22,244.00 - …" at bounding box center [791, 236] width 208 height 351
click at [571, 437] on div "Lien $44,756.00" at bounding box center [565, 441] width 604 height 35
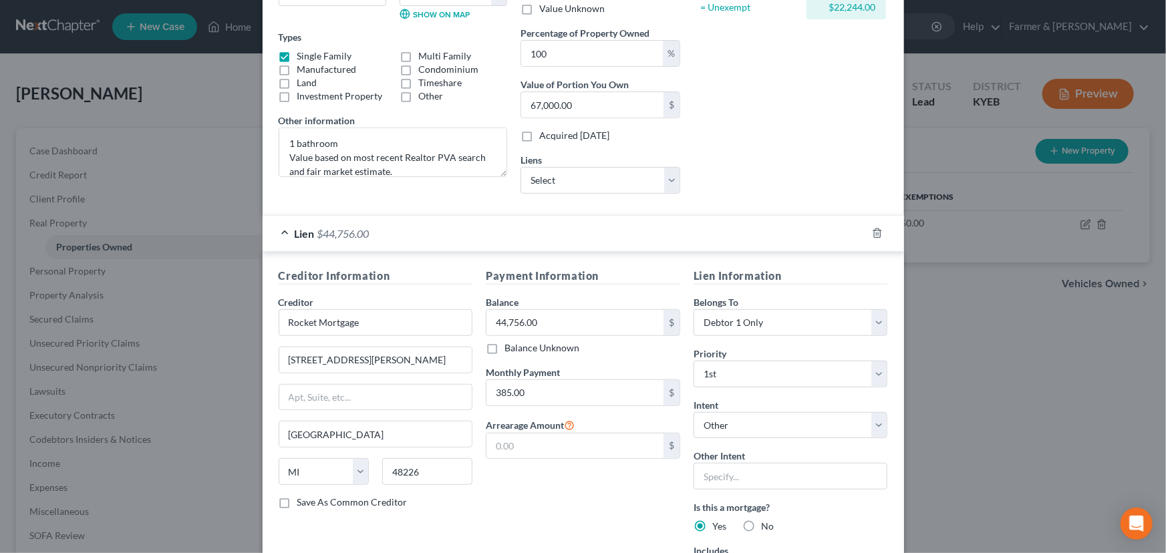
scroll to position [243, 0]
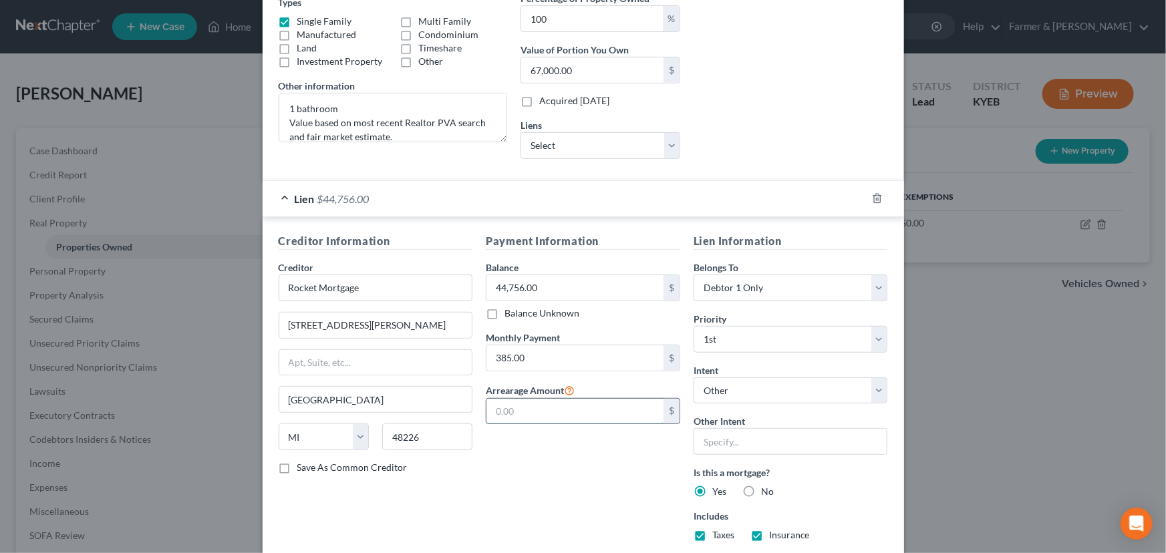
click at [517, 406] on input "text" at bounding box center [574, 411] width 177 height 25
type input "1,155.00"
click at [507, 479] on div "Payment Information Balance 44,756.00 $ Balance Unknown Balance Undetermined 44…" at bounding box center [583, 392] width 208 height 319
click at [752, 287] on select "Select Debtor 1 Only Debtor 2 Only Debtor 1 And Debtor 2 Only At Least One Of T…" at bounding box center [790, 288] width 194 height 27
select select "3"
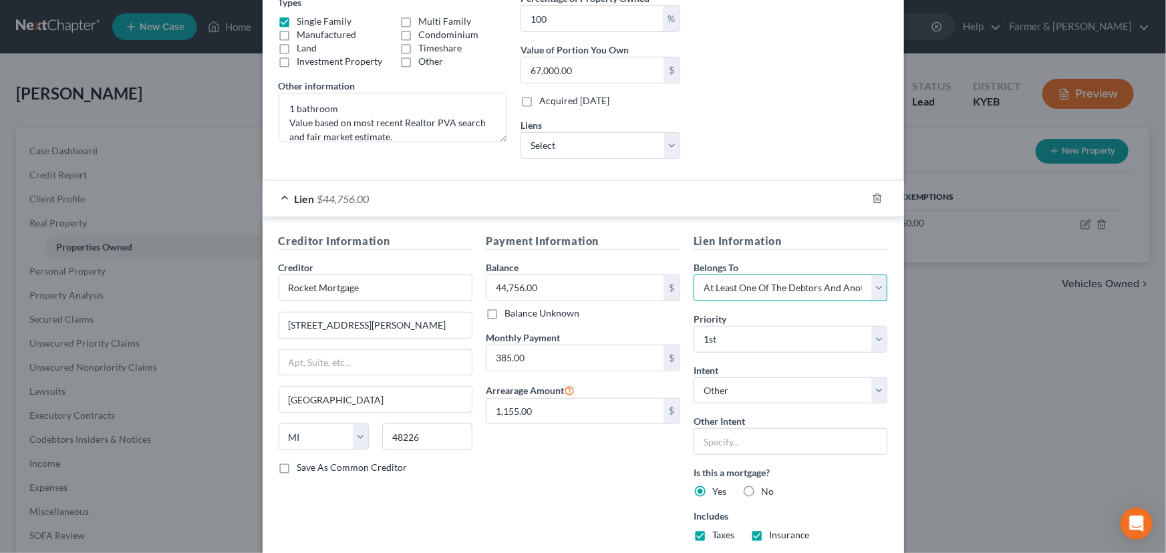
click at [693, 275] on select "Select Debtor 1 Only Debtor 2 Only Debtor 1 And Debtor 2 Only At Least One Of T…" at bounding box center [790, 288] width 194 height 27
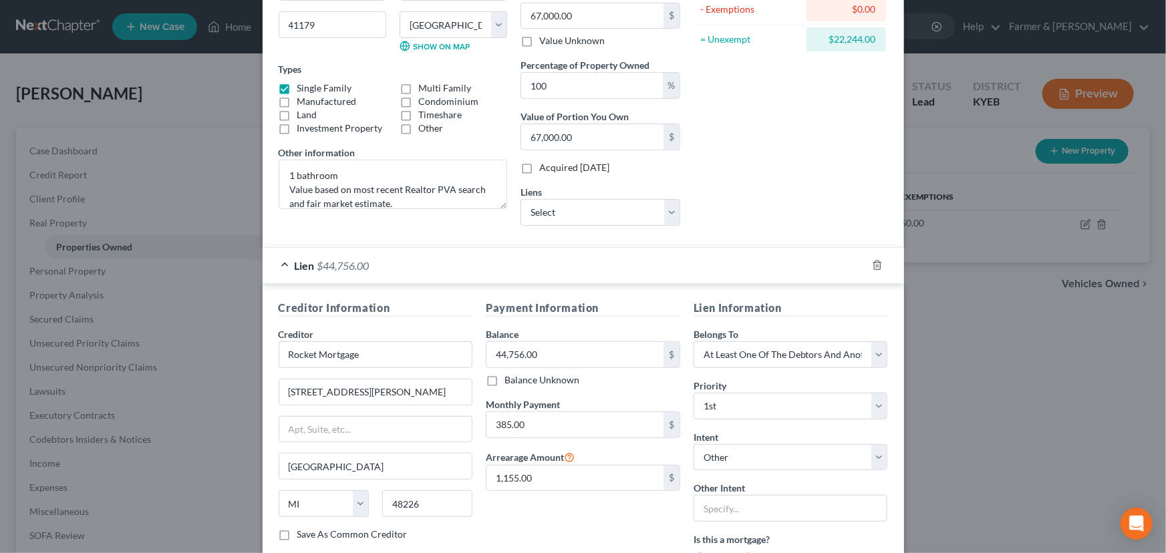
scroll to position [60, 0]
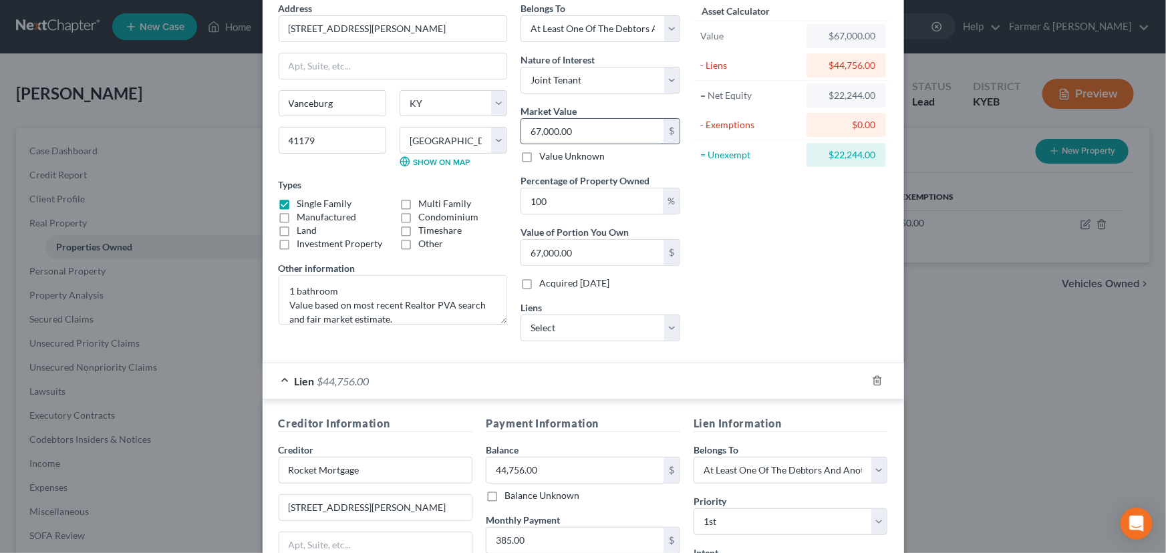
click at [584, 130] on input "67,000.00" at bounding box center [592, 131] width 142 height 25
drag, startPoint x: 366, startPoint y: 475, endPoint x: 246, endPoint y: 470, distance: 120.3
click at [246, 470] on div "Edit Property × Address * [GEOGRAPHIC_DATA][PERSON_NAME] [GEOGRAPHIC_DATA] [GEO…" at bounding box center [583, 276] width 1166 height 553
click at [552, 464] on input "44,756.00" at bounding box center [574, 470] width 177 height 25
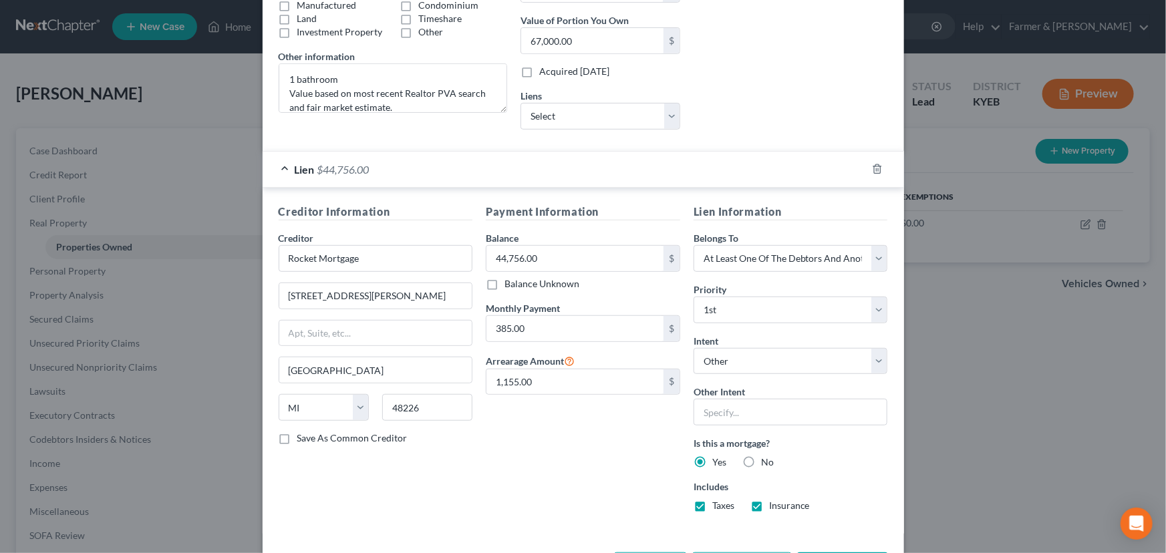
scroll to position [303, 0]
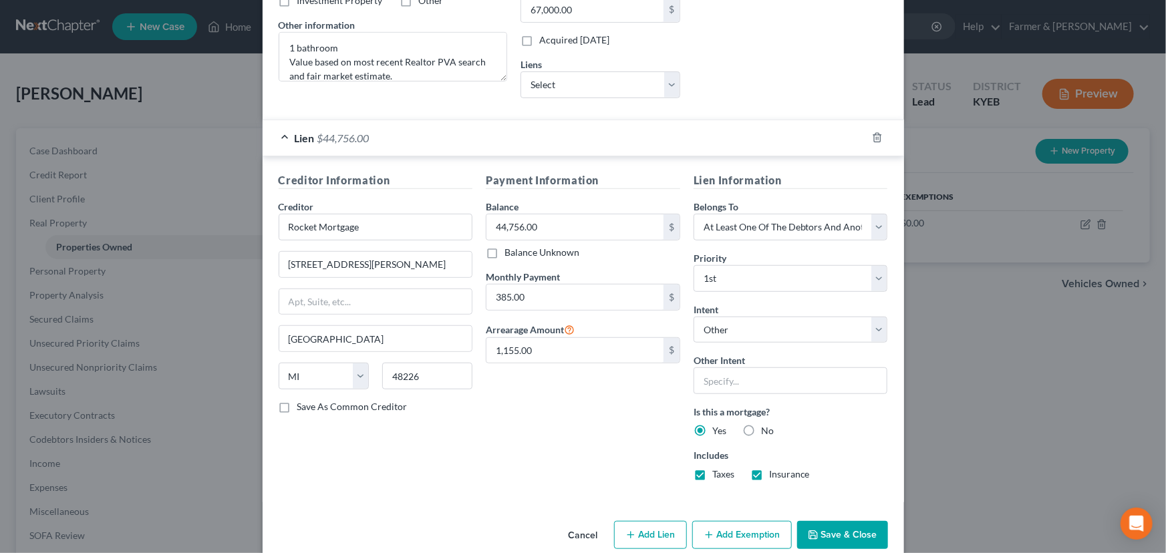
drag, startPoint x: 568, startPoint y: 140, endPoint x: 633, endPoint y: 159, distance: 67.4
click at [568, 140] on div "Lien $44,756.00" at bounding box center [565, 137] width 604 height 35
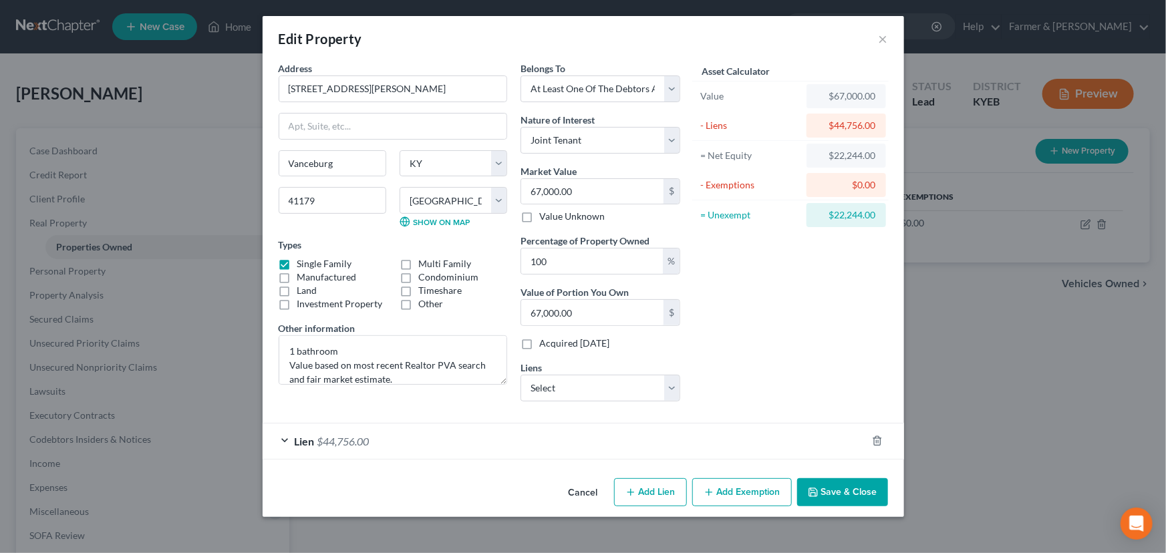
scroll to position [0, 0]
click at [735, 482] on button "Add Exemption" at bounding box center [742, 492] width 100 height 28
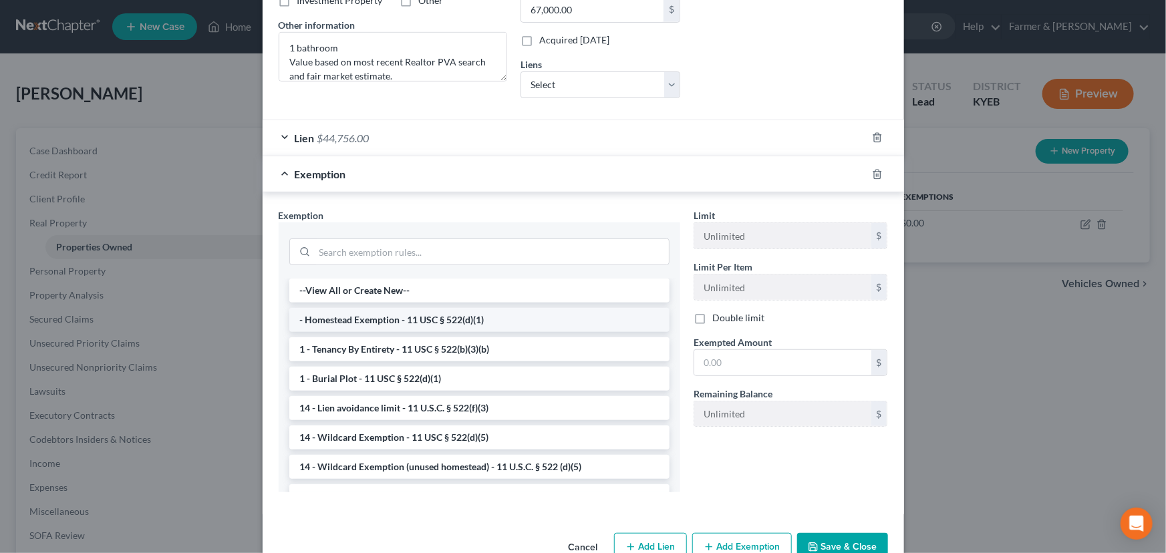
click at [360, 322] on li "- Homestead Exemption - 11 USC § 522(d)(1)" at bounding box center [479, 320] width 380 height 24
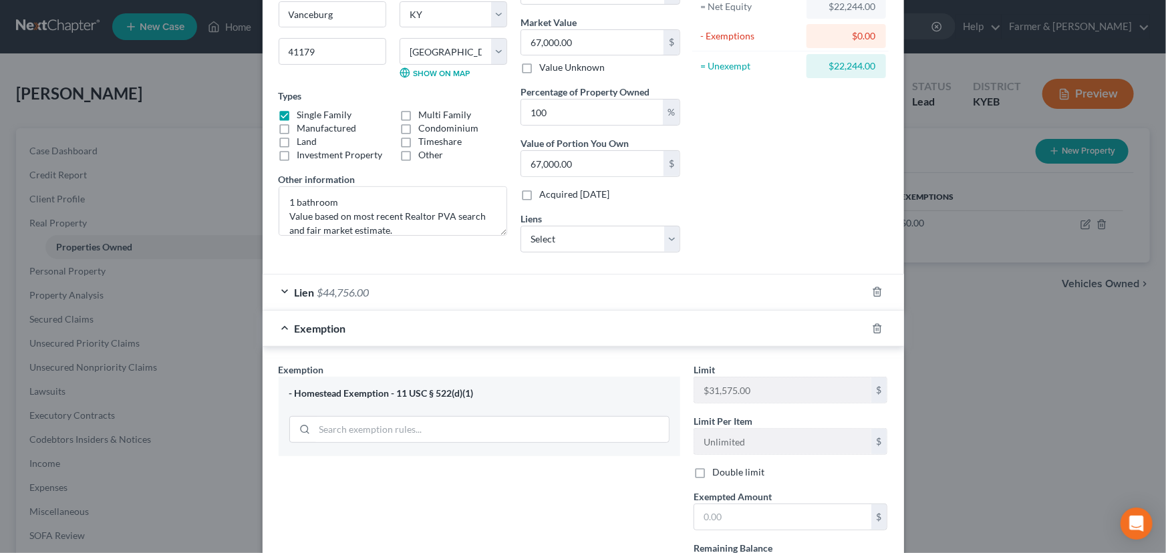
scroll to position [210, 0]
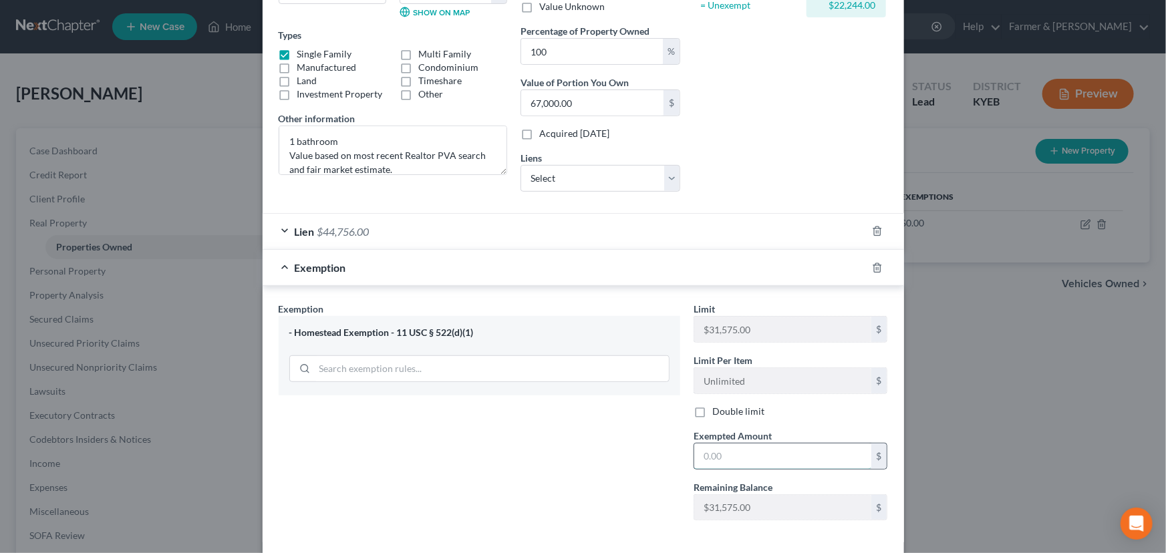
click at [729, 448] on input "text" at bounding box center [782, 456] width 177 height 25
type input "2"
type input "22,244.00"
click at [631, 448] on div "Exemption Set must be selected for CA. Exemption * - Homestead Exemption - 11 U…" at bounding box center [479, 416] width 415 height 229
click at [601, 258] on div "Exemption $22,244.00" at bounding box center [565, 267] width 604 height 35
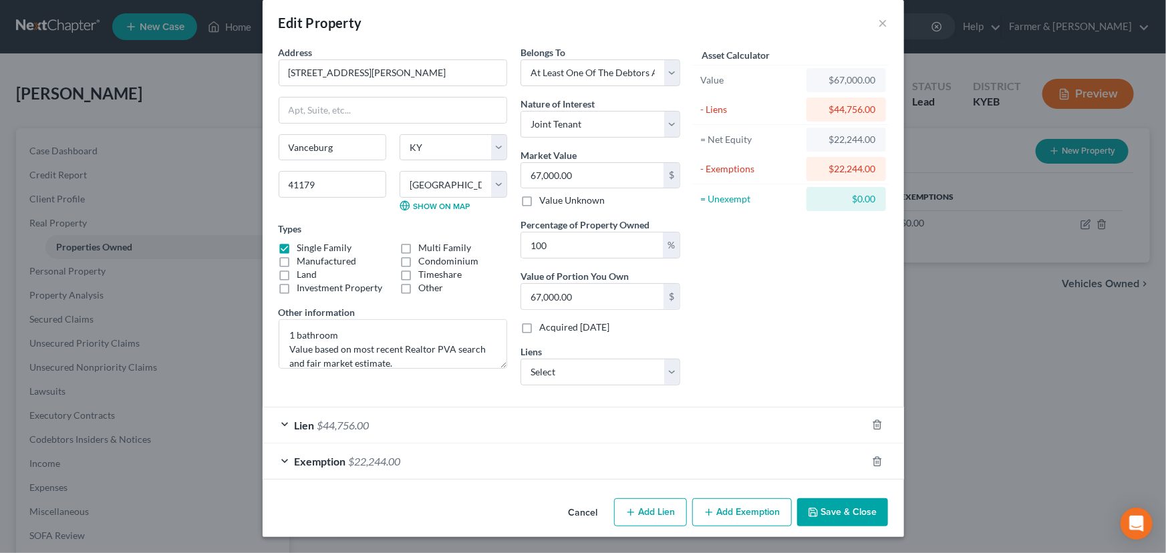
scroll to position [15, 0]
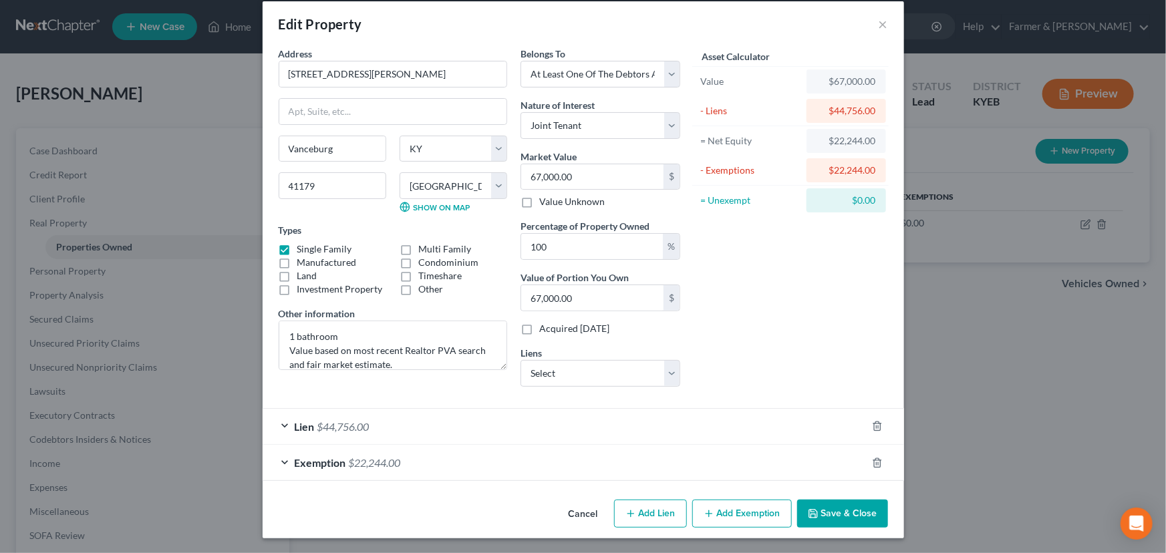
click at [826, 526] on button "Save & Close" at bounding box center [842, 514] width 91 height 28
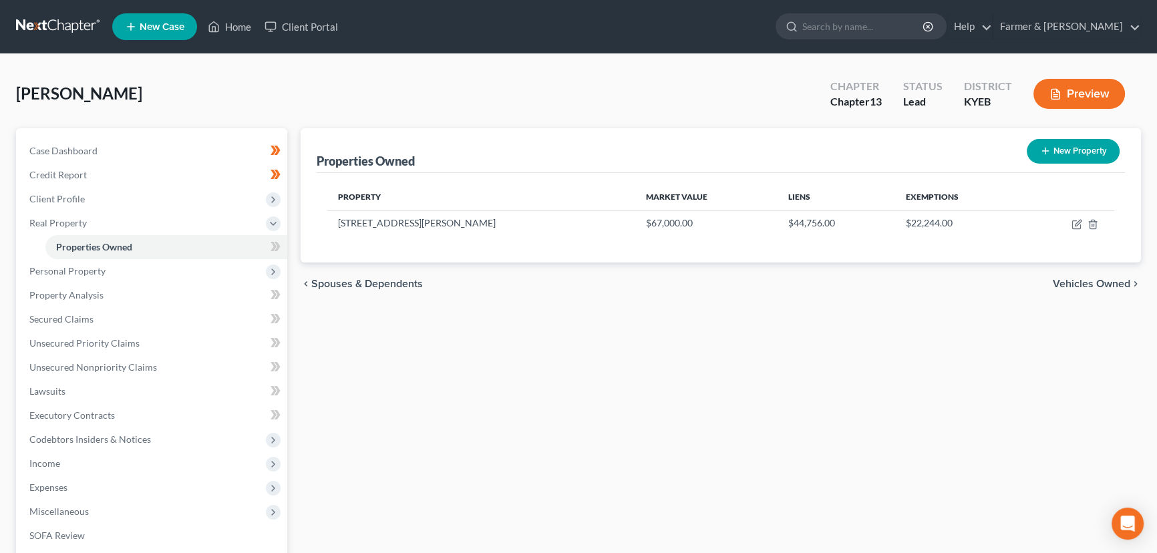
click at [287, 250] on div "Case Dashboard Payments Invoices Payments Payments Credit Report Client Profile" at bounding box center [151, 417] width 285 height 579
drag, startPoint x: 287, startPoint y: 249, endPoint x: 281, endPoint y: 245, distance: 7.2
click at [285, 248] on div "Case Dashboard Payments Invoices Payments Payments Credit Report Client Profile" at bounding box center [151, 417] width 285 height 579
click at [281, 245] on span at bounding box center [275, 249] width 23 height 20
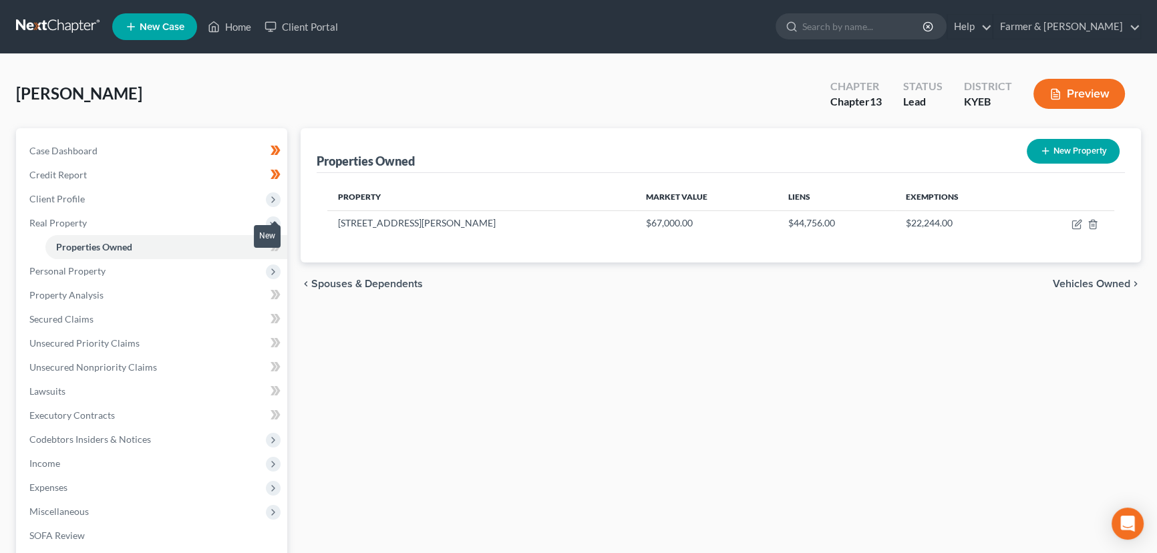
click at [281, 245] on span at bounding box center [275, 249] width 23 height 20
click at [355, 369] on div "Properties Owned New Property Property Market Value Liens Exemptions [STREET_AD…" at bounding box center [721, 417] width 854 height 579
click at [94, 220] on span "Real Property" at bounding box center [153, 223] width 269 height 24
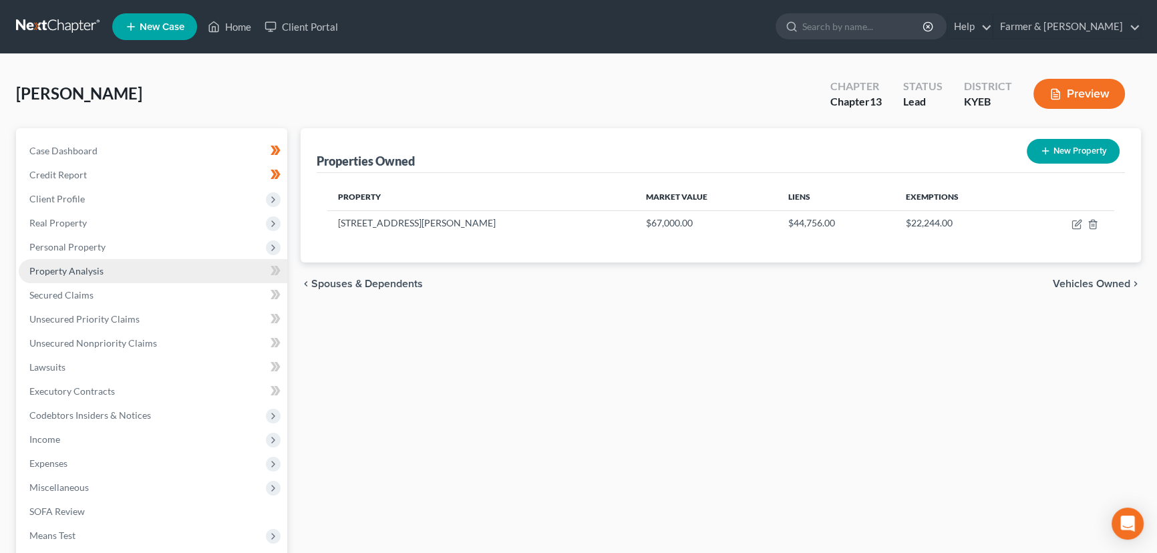
drag, startPoint x: 86, startPoint y: 247, endPoint x: 84, endPoint y: 267, distance: 19.4
click at [86, 247] on span "Personal Property" at bounding box center [67, 246] width 76 height 11
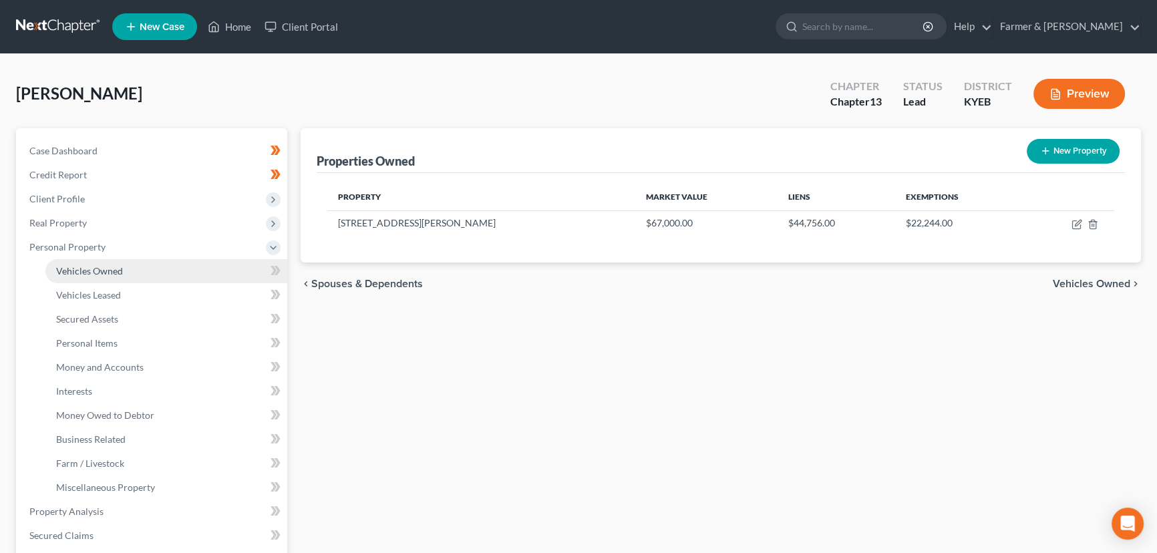
click at [84, 272] on span "Vehicles Owned" at bounding box center [89, 270] width 67 height 11
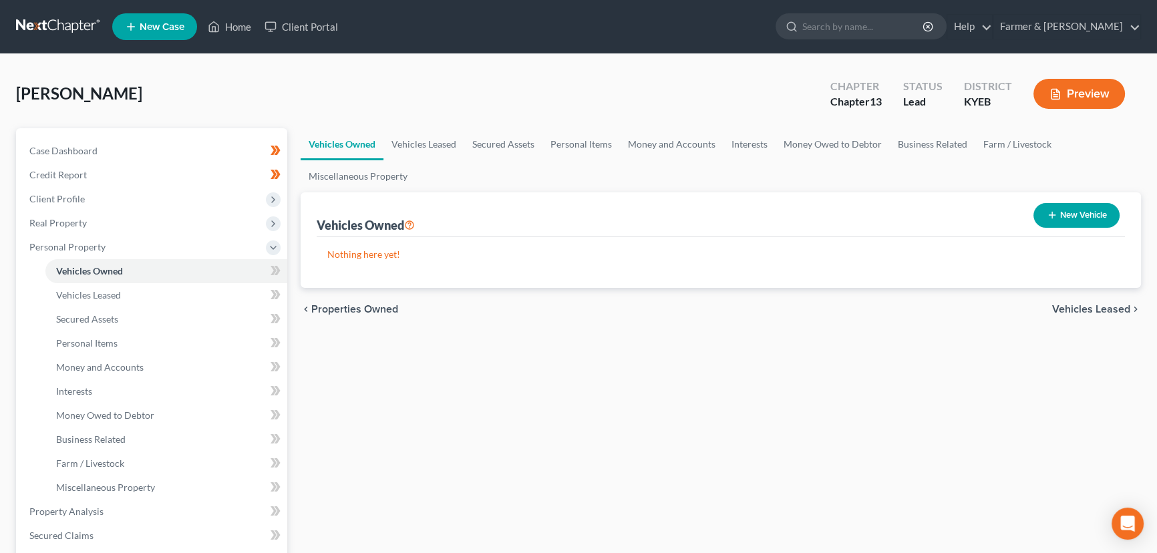
click at [1052, 212] on icon "button" at bounding box center [1052, 215] width 11 height 11
select select "0"
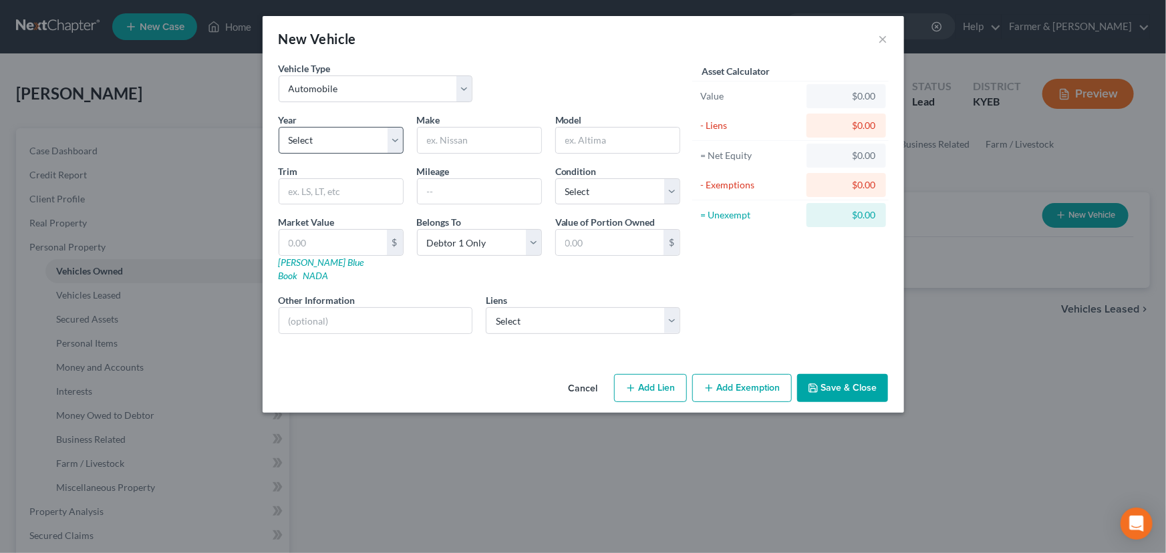
click at [329, 156] on div "Year Select 2026 2025 2024 2023 2022 2021 2020 2019 2018 2017 2016 2015 2014 20…" at bounding box center [479, 229] width 415 height 232
click at [325, 142] on select "Select 2026 2025 2024 2023 2022 2021 2020 2019 2018 2017 2016 2015 2014 2013 20…" at bounding box center [341, 140] width 125 height 27
select select "5"
click at [279, 127] on select "Select 2026 2025 2024 2023 2022 2021 2020 2019 2018 2017 2016 2015 2014 2013 20…" at bounding box center [341, 140] width 125 height 27
click at [441, 145] on input "text" at bounding box center [480, 140] width 124 height 25
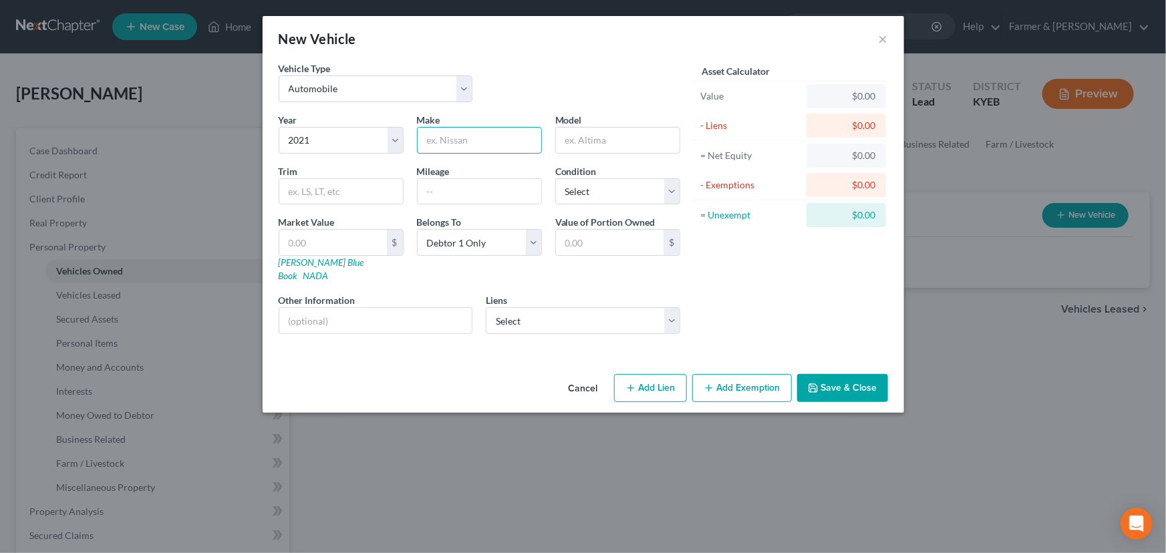
type input "Chevrolet"
click at [584, 142] on input "text" at bounding box center [618, 140] width 124 height 25
type input "Traverse"
click at [434, 196] on input "text" at bounding box center [480, 191] width 124 height 25
click at [546, 92] on div "Vehicle Type Select Automobile Truck Trailer Watercraft Aircraft Motor Home Atv…" at bounding box center [479, 86] width 415 height 51
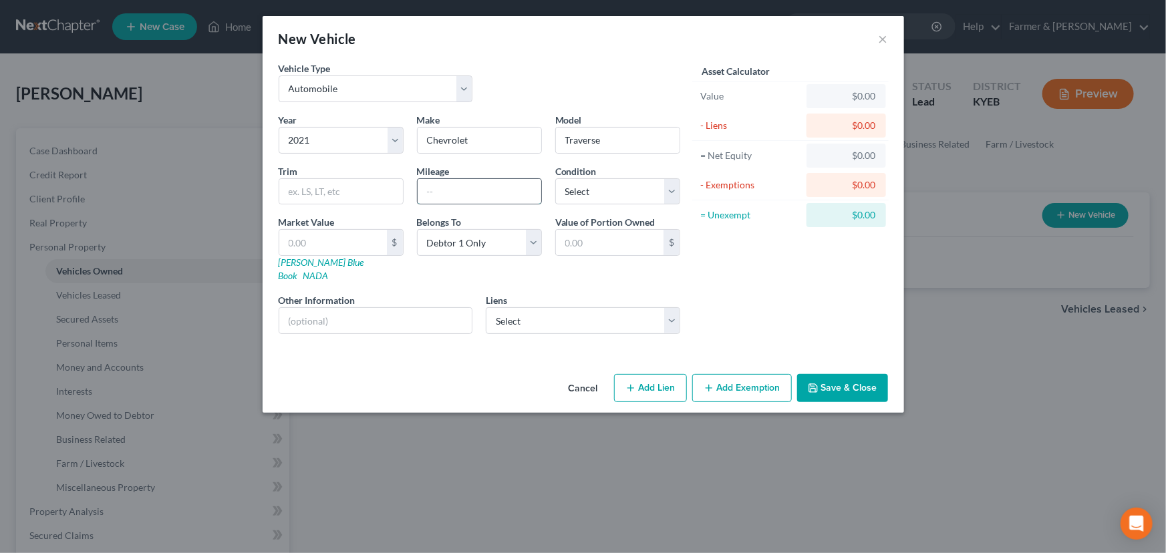
click at [496, 200] on input "text" at bounding box center [480, 191] width 124 height 25
paste input "117000"
type input "117000"
click at [520, 88] on div "Vehicle Type Select Automobile Truck Trailer Watercraft Aircraft Motor Home Atv…" at bounding box center [479, 86] width 415 height 51
click at [579, 180] on select "Select Excellent Very Good Good Fair Poor" at bounding box center [617, 191] width 125 height 27
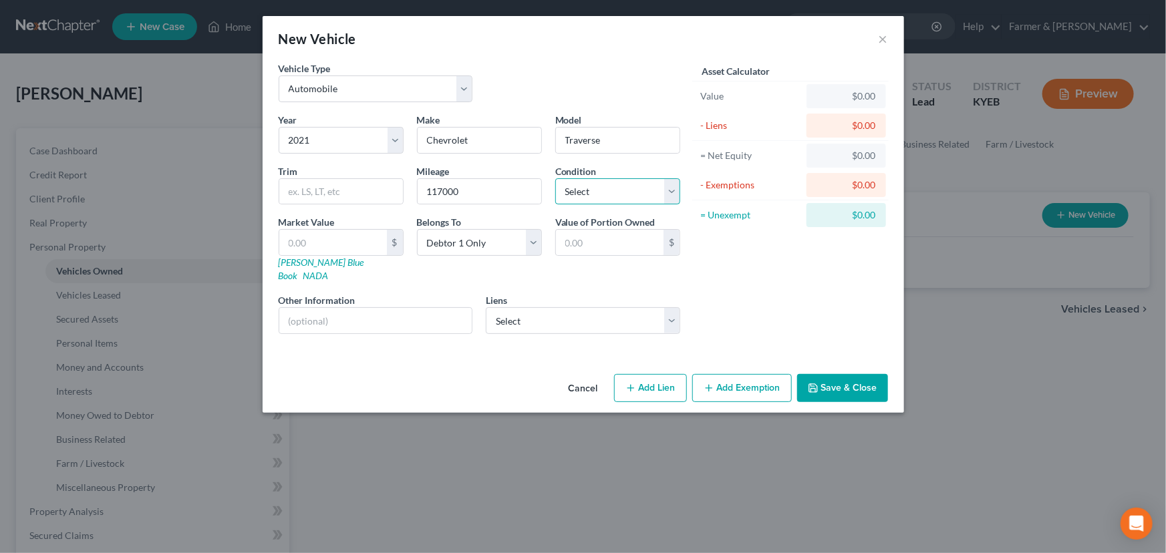
select select "2"
click at [555, 178] on select "Select Excellent Very Good Good Fair Poor" at bounding box center [617, 191] width 125 height 27
click at [320, 257] on link "[PERSON_NAME] Blue Book" at bounding box center [322, 269] width 86 height 25
click at [349, 241] on input "text" at bounding box center [333, 242] width 108 height 25
type input "1"
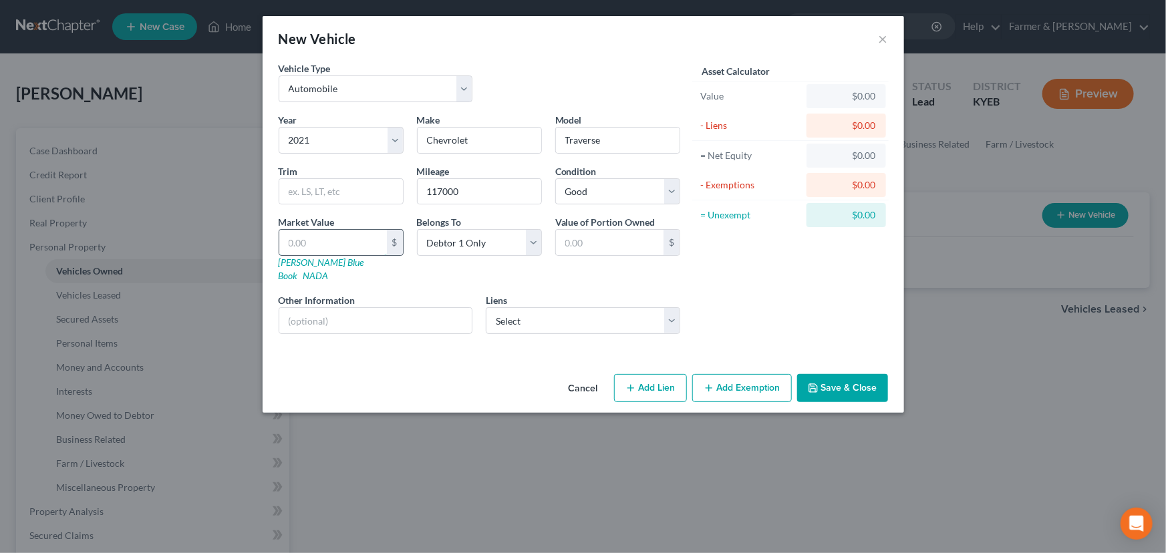
type input "1.00"
type input "14"
type input "14.00"
type input "149"
type input "149.00"
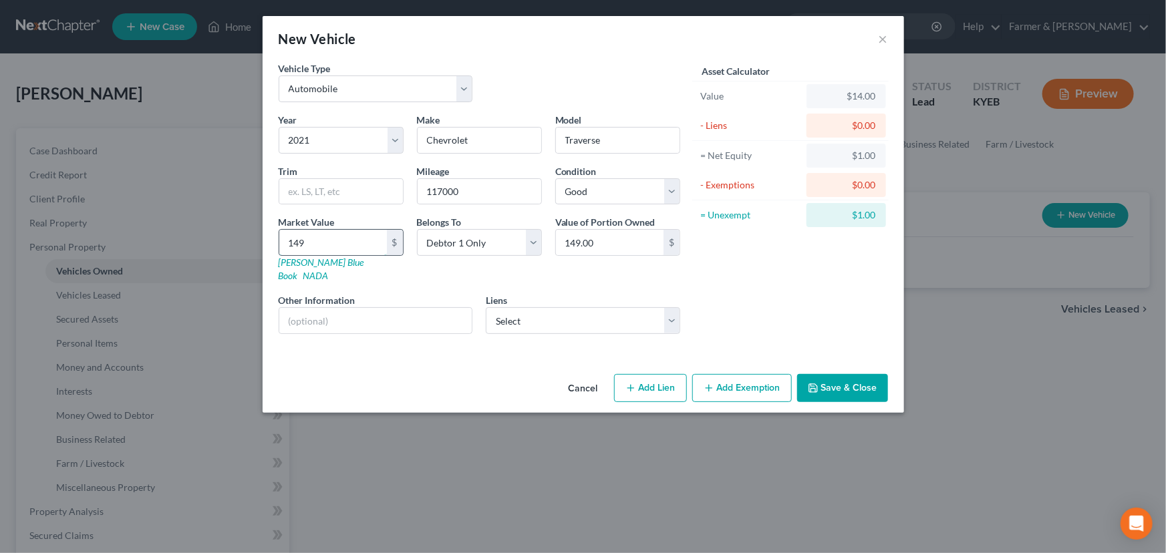
type input "1499"
type input "1,499.00"
type input "1,4994"
type input "14,994.00"
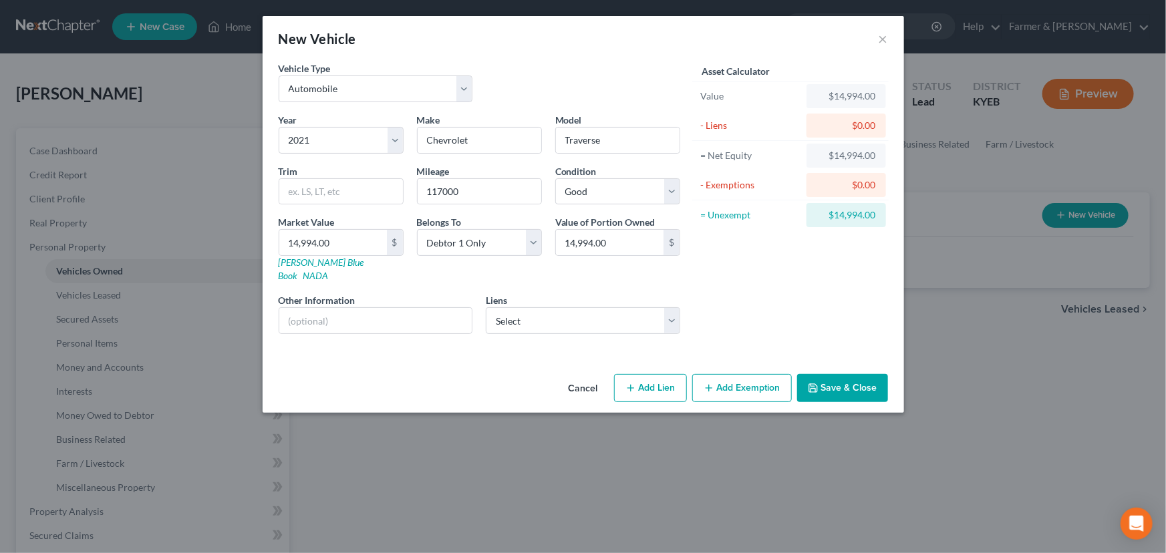
click at [484, 50] on div "New Vehicle ×" at bounding box center [583, 38] width 641 height 45
click at [723, 263] on div "Asset Calculator Value $14,994.00 - Liens $0.00 = Net Equity $14,994.00 - Exemp…" at bounding box center [791, 202] width 208 height 283
click at [373, 308] on input "text" at bounding box center [375, 320] width 193 height 25
drag, startPoint x: 428, startPoint y: 303, endPoint x: 542, endPoint y: 295, distance: 114.5
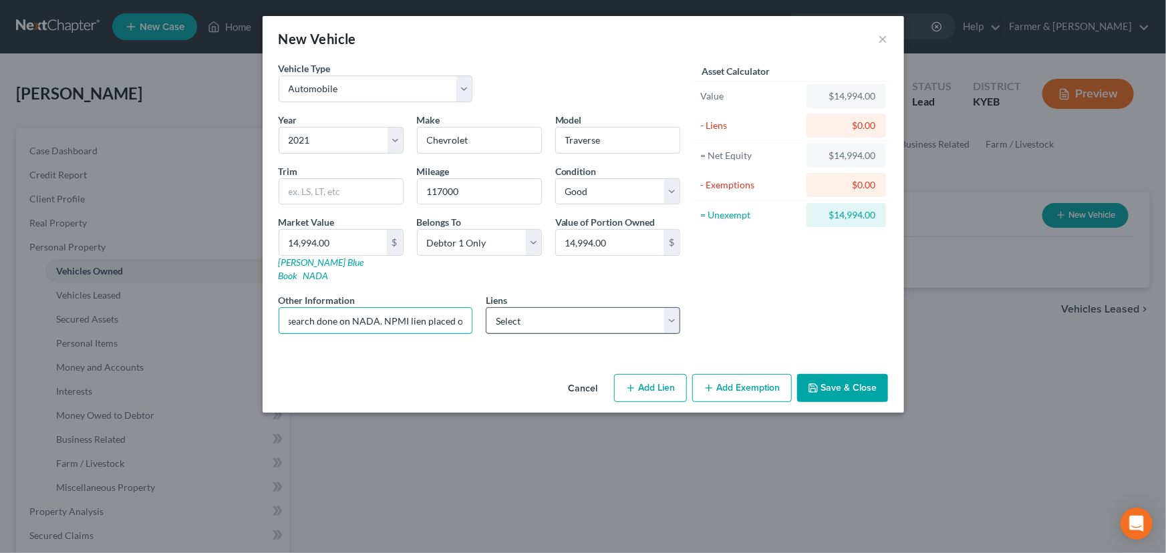
click at [568, 288] on div "Year Select 2026 2025 2024 2023 2022 2021 2020 2019 2018 2017 2016 2015 2014 20…" at bounding box center [479, 229] width 415 height 232
click at [471, 308] on input "Value based on fair market value research done on NADA. NPMI lien placed on" at bounding box center [375, 320] width 193 height 25
paste input "[DATE]"
click at [335, 308] on input "Value based on fair market value research done on NADA. NPMI lien placed on [DA…" at bounding box center [375, 320] width 193 height 25
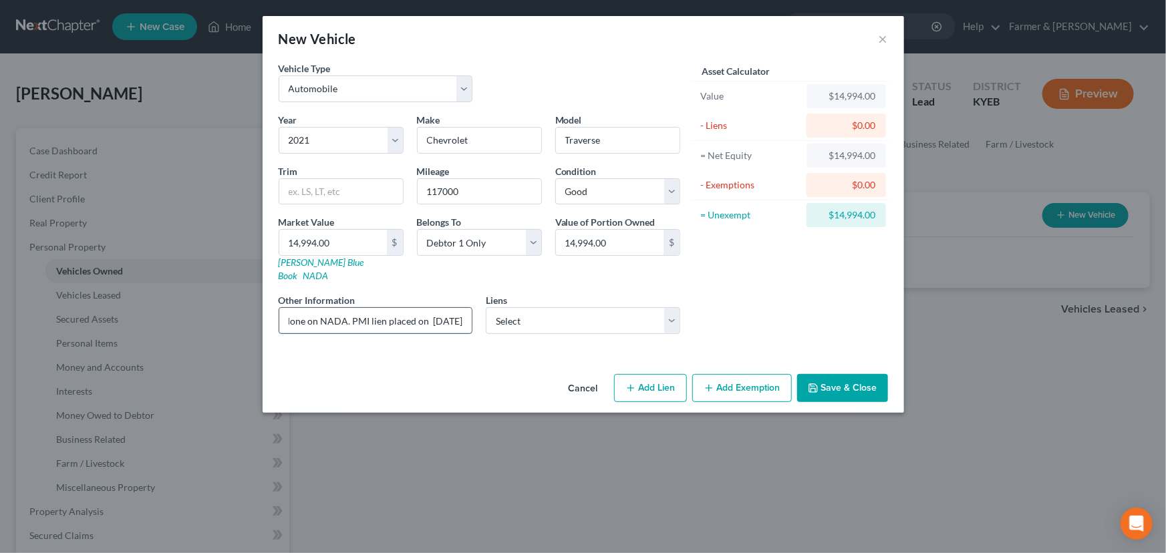
scroll to position [0, 190]
click at [328, 308] on input "Value based on fair market value research done on NADA. PMI lien placed on [DAT…" at bounding box center [375, 320] width 193 height 25
type input "Value based on fair market value research done on KBB. PMI lien placed on [DATE]"
click at [370, 351] on div "Vehicle Type Select Automobile Truck Trailer Watercraft Aircraft Motor Home Atv…" at bounding box center [583, 214] width 641 height 307
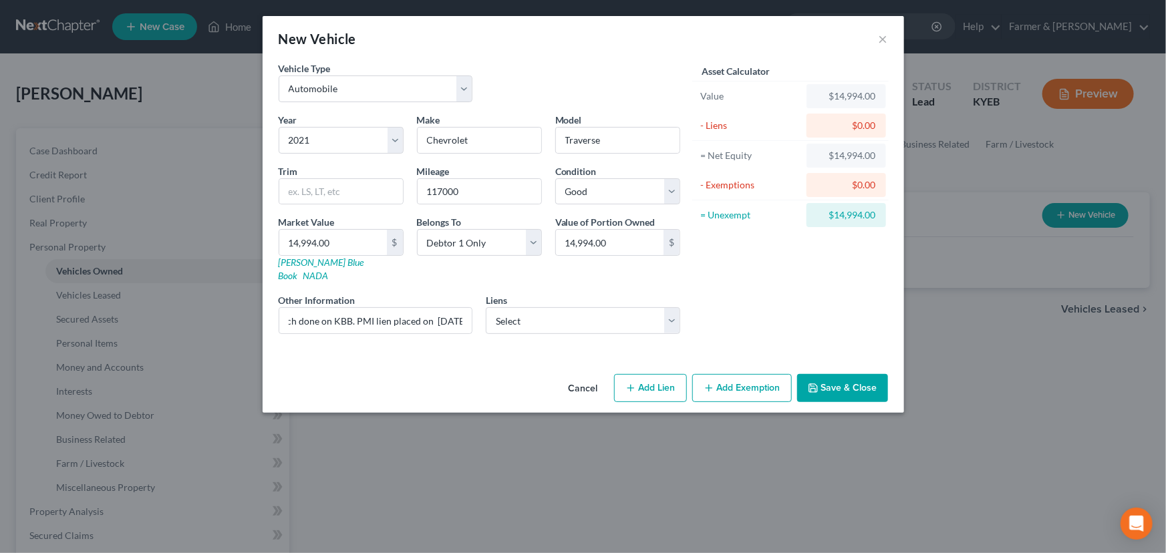
scroll to position [0, 0]
click at [500, 310] on select "Select Chrysler Capital - $28,560.00 Westlake Financial Svc - $8,863.00" at bounding box center [583, 320] width 194 height 27
select select "0"
click at [486, 307] on select "Select Chrysler Capital - $28,560.00 Westlake Financial Svc - $8,863.00" at bounding box center [583, 320] width 194 height 27
select select
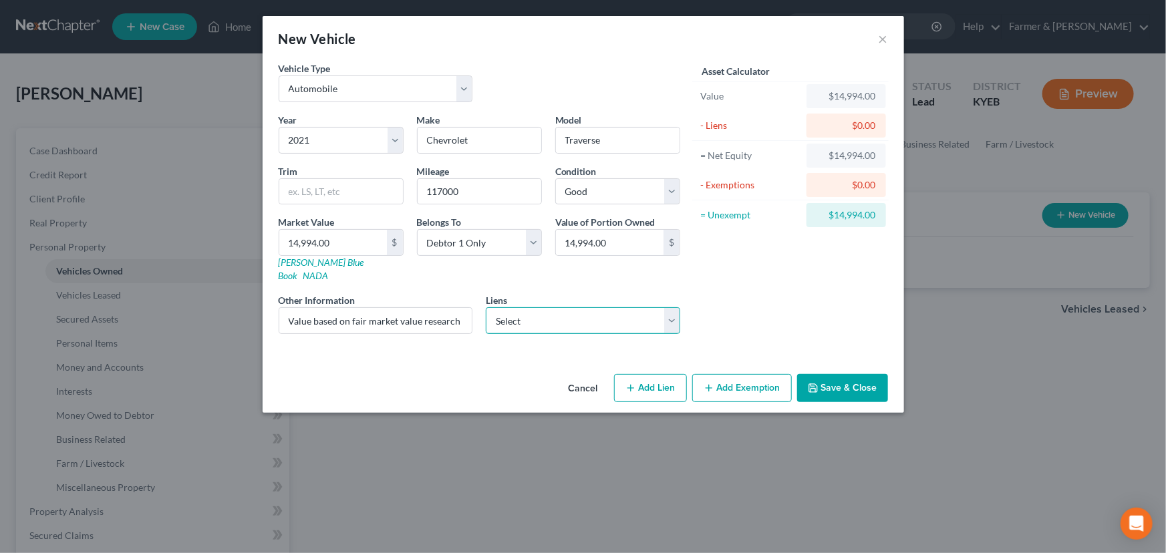
select select "45"
select select "0"
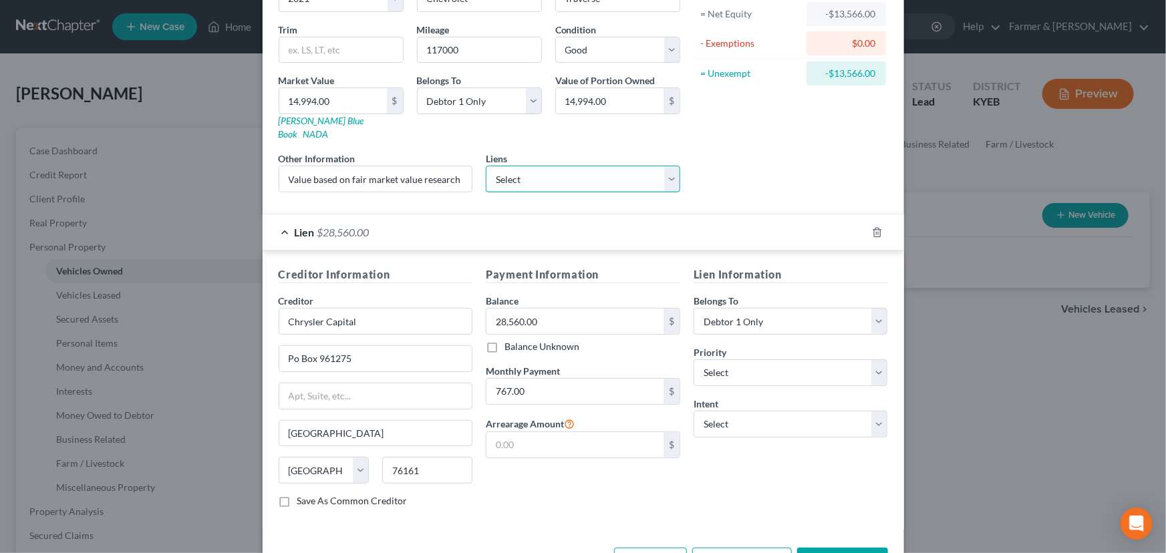
scroll to position [176, 0]
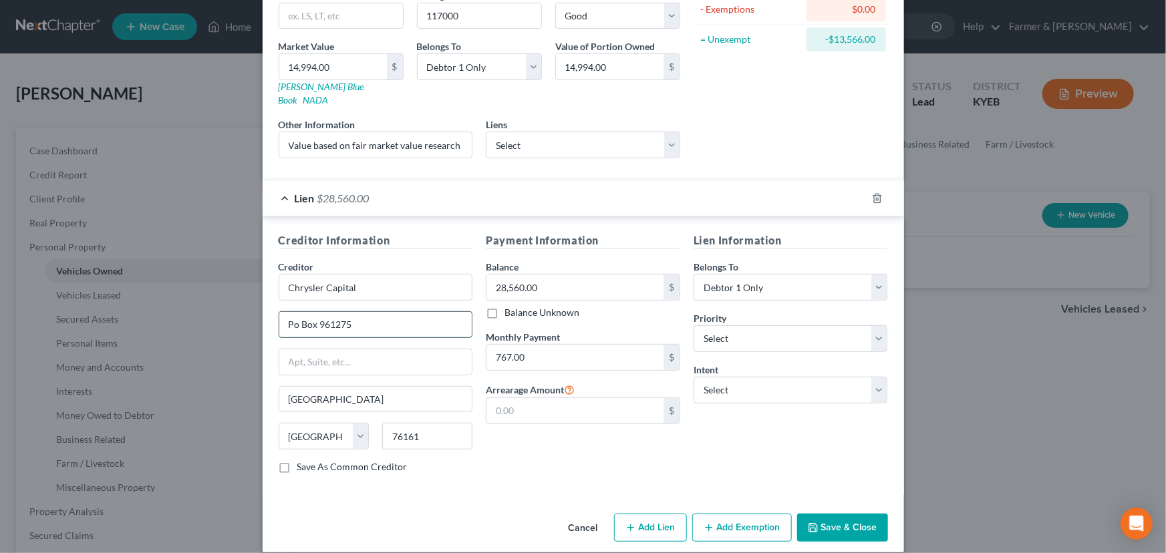
click at [340, 312] on input "Po Box 961275" at bounding box center [375, 324] width 193 height 25
type input "PO Box 961275"
click at [507, 492] on div "Vehicle Type Select Automobile Truck Trailer Watercraft Aircraft Motor Home Atv…" at bounding box center [583, 197] width 641 height 623
click at [764, 335] on select "Select 1st 2nd 3rd 4th 5th 6th 7th 8th 9th 10th 11th 12th 13th 14th 15th 16th 1…" at bounding box center [790, 338] width 194 height 27
select select "0"
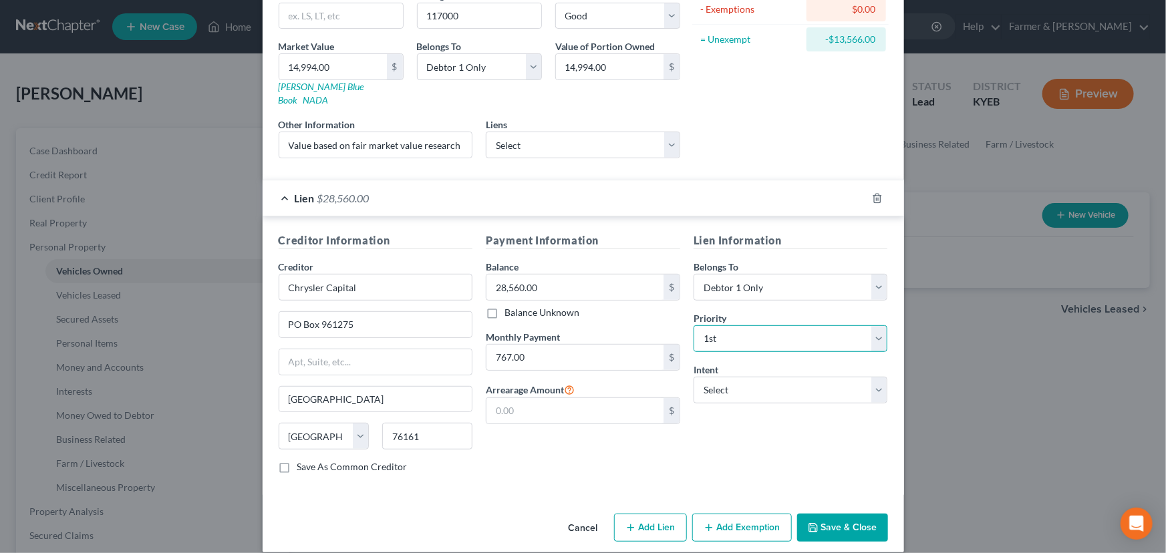
click at [693, 325] on select "Select 1st 2nd 3rd 4th 5th 6th 7th 8th 9th 10th 11th 12th 13th 14th 15th 16th 1…" at bounding box center [790, 338] width 194 height 27
drag, startPoint x: 744, startPoint y: 373, endPoint x: 738, endPoint y: 387, distance: 15.9
click at [744, 377] on select "Select Surrender Redeem Reaffirm Avoid Other" at bounding box center [790, 390] width 194 height 27
select select "4"
click at [693, 377] on select "Select Surrender Redeem Reaffirm Avoid Other" at bounding box center [790, 390] width 194 height 27
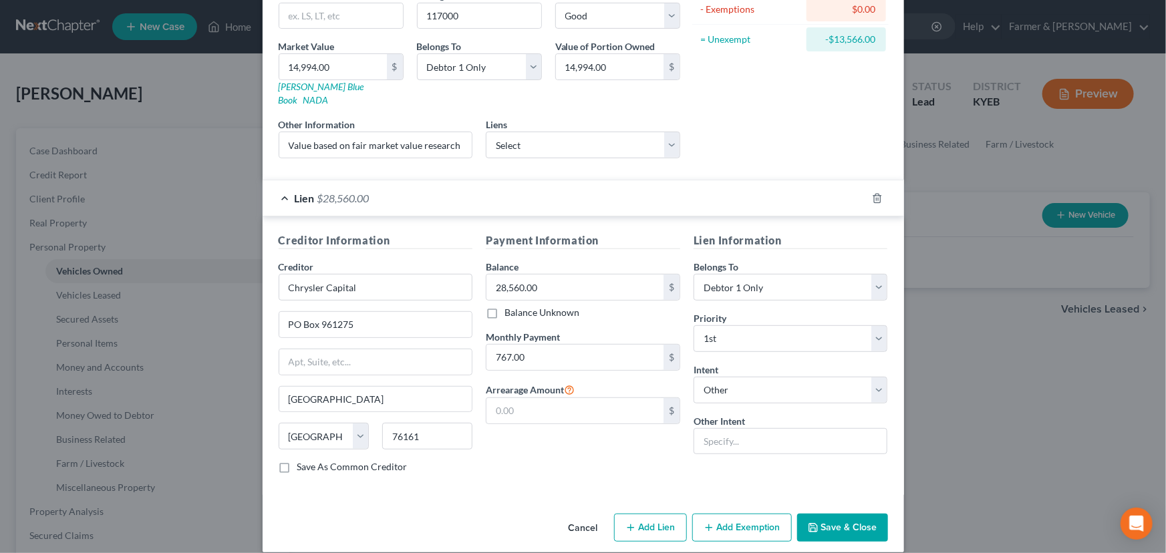
click at [607, 454] on div "Payment Information Balance 28,560.00 $ Balance Unknown Balance Undetermined 28…" at bounding box center [583, 358] width 208 height 252
click at [497, 187] on div "Lien $28,560.00" at bounding box center [565, 197] width 604 height 35
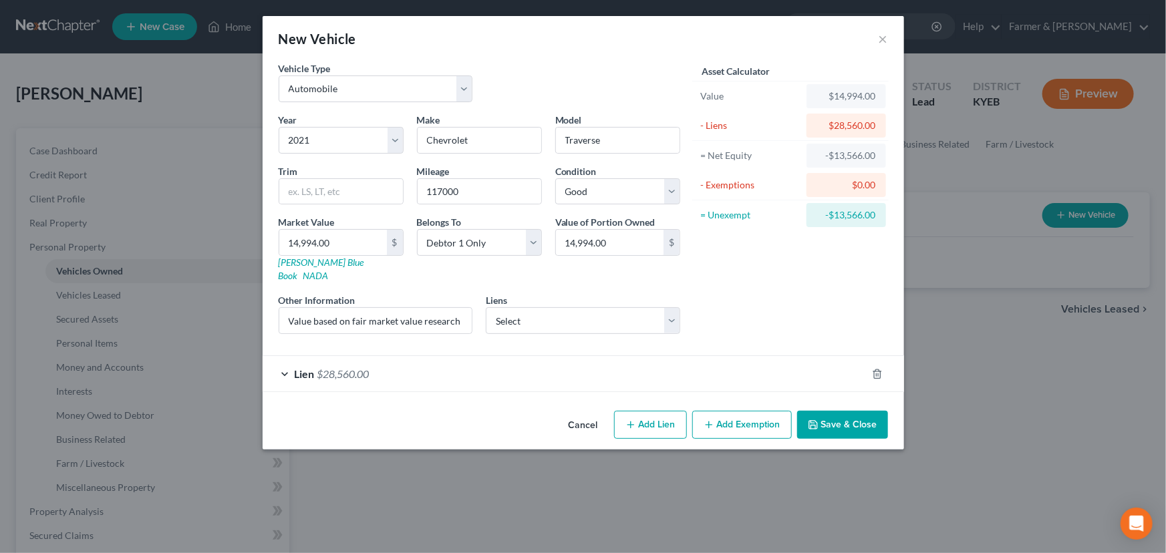
scroll to position [0, 0]
click at [745, 296] on div "Asset Calculator Value $14,994.00 - Liens $28,560.00 = Net Equity -$13,566.00 -…" at bounding box center [791, 202] width 208 height 283
click at [824, 411] on button "Save & Close" at bounding box center [842, 425] width 91 height 28
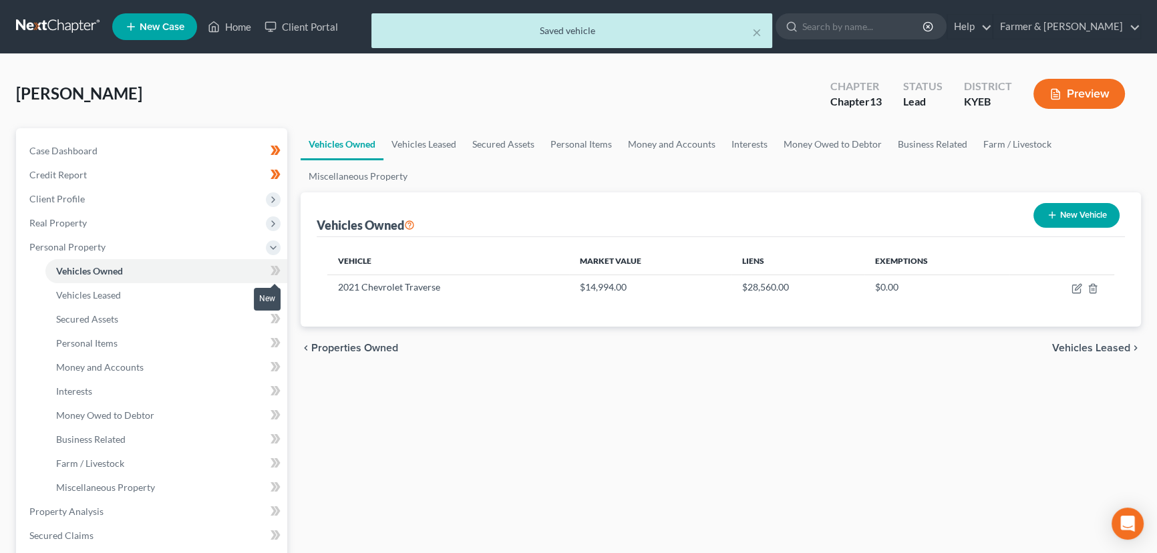
click at [283, 268] on span at bounding box center [275, 273] width 23 height 20
click at [369, 444] on div "Vehicles Owned Vehicles Leased Secured Assets Personal Items Money and Accounts…" at bounding box center [721, 526] width 854 height 796
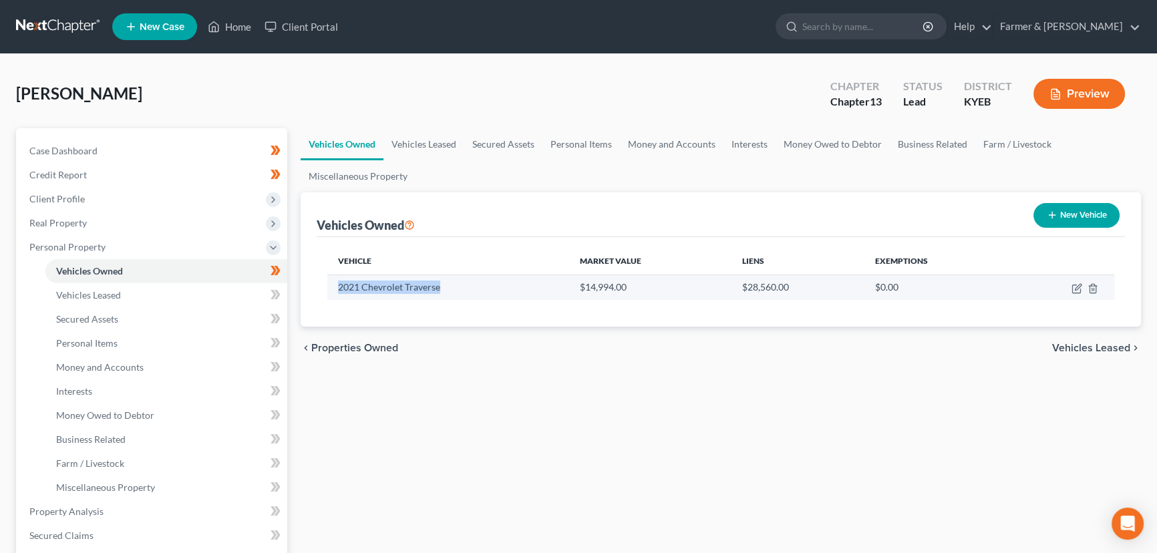
drag, startPoint x: 335, startPoint y: 287, endPoint x: 439, endPoint y: 287, distance: 104.2
click at [439, 287] on td "2021 Chevrolet Traverse" at bounding box center [448, 287] width 242 height 25
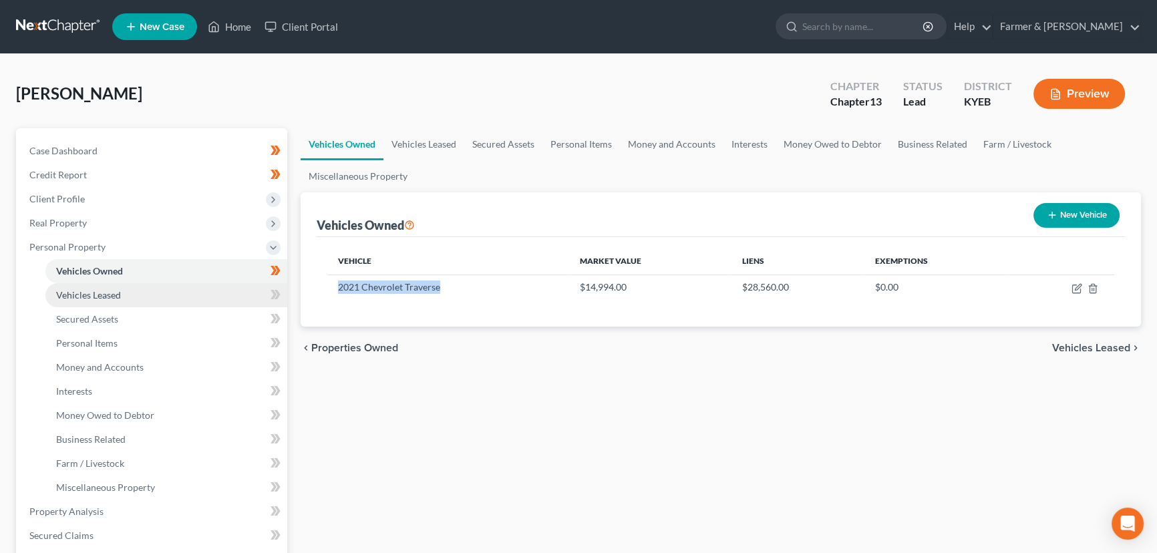
copy td "2021 Chevrolet Traverse"
click at [421, 403] on div "Vehicles Owned Vehicles Leased Secured Assets Personal Items Money and Accounts…" at bounding box center [721, 526] width 854 height 796
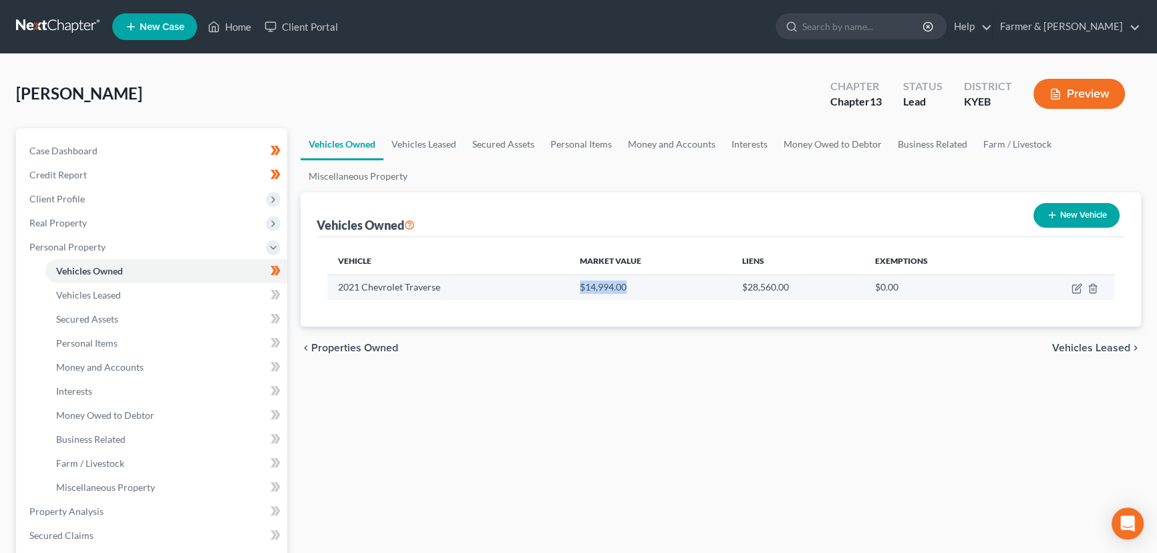
drag, startPoint x: 578, startPoint y: 288, endPoint x: 631, endPoint y: 287, distance: 52.8
click at [631, 287] on td "$14,994.00" at bounding box center [650, 287] width 162 height 25
copy td "$14,994.00"
click at [287, 89] on div "[PERSON_NAME] Upgraded Chapter Chapter 13 Status Lead District KYEB Preview" at bounding box center [578, 99] width 1125 height 58
drag, startPoint x: 574, startPoint y: 284, endPoint x: 630, endPoint y: 285, distance: 56.1
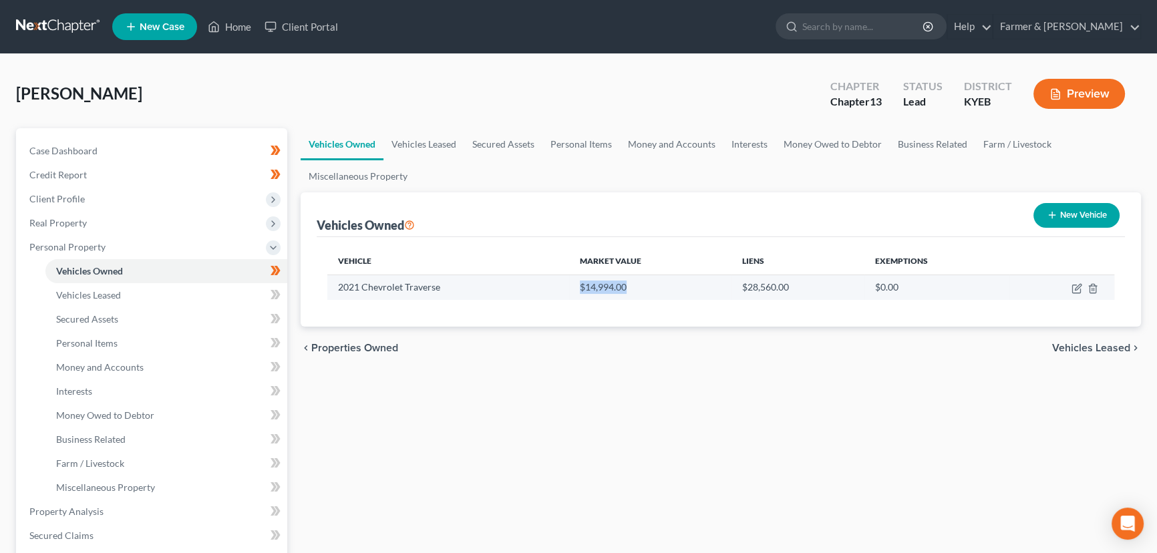
click at [630, 285] on td "$14,994.00" at bounding box center [650, 287] width 162 height 25
copy td "$14,994.00"
drag, startPoint x: 1076, startPoint y: 290, endPoint x: 512, endPoint y: 198, distance: 572.0
click at [1076, 290] on icon "button" at bounding box center [1077, 288] width 11 height 11
select select "0"
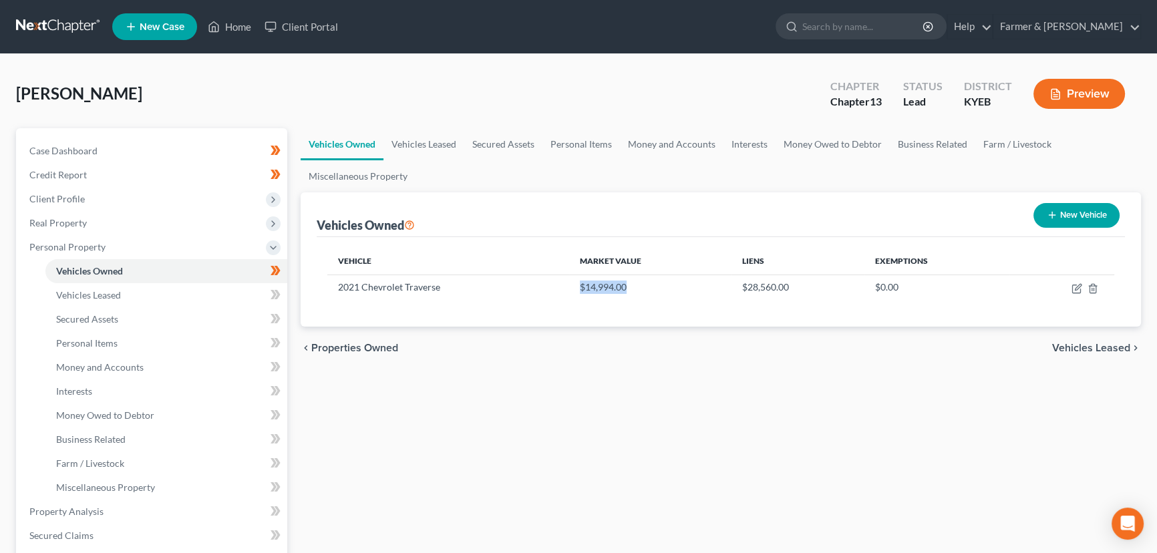
select select "5"
select select "2"
select select "0"
select select "45"
select select "0"
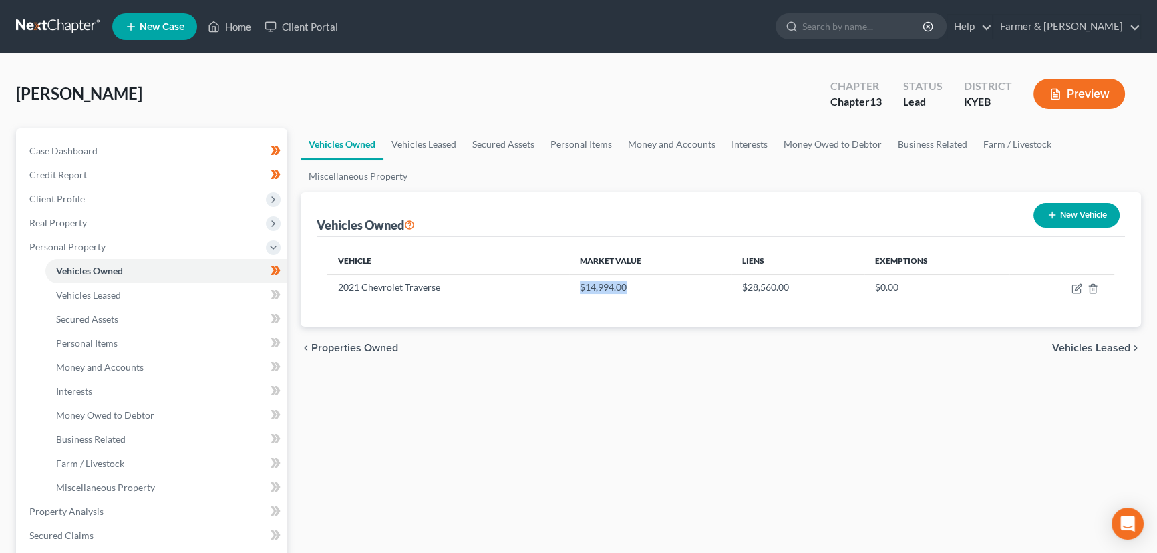
select select "0"
select select "4"
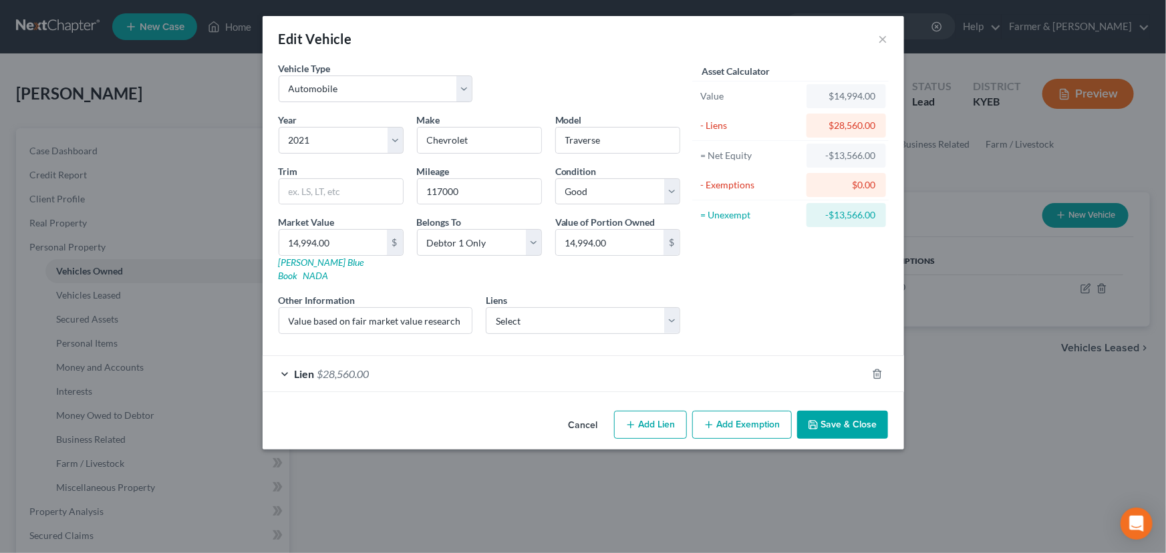
click at [387, 356] on div "Lien $28,560.00" at bounding box center [565, 373] width 604 height 35
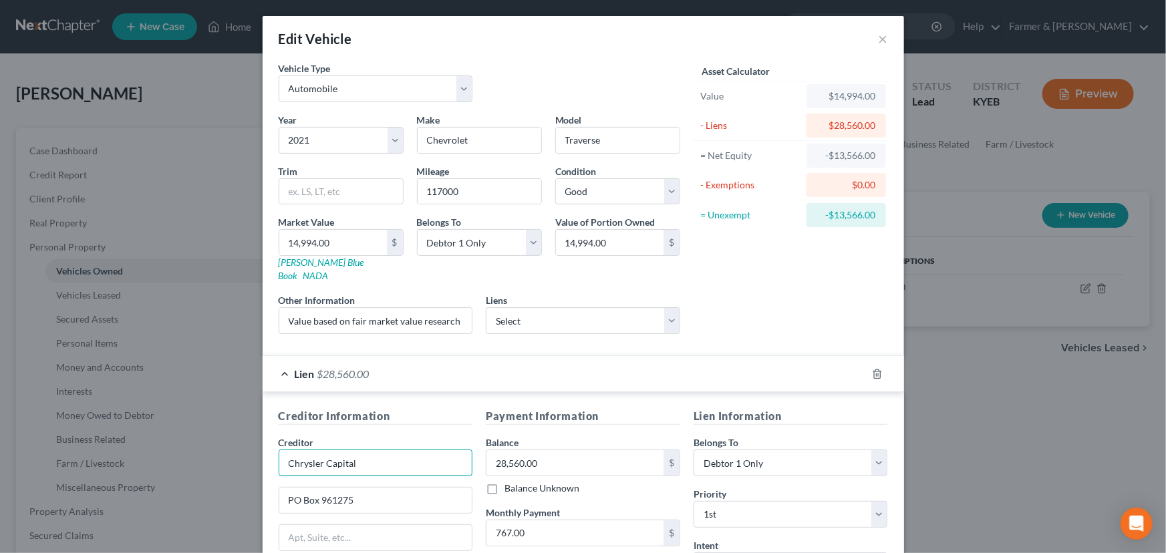
drag, startPoint x: 371, startPoint y: 450, endPoint x: 253, endPoint y: 452, distance: 118.9
click at [253, 452] on div "Edit Vehicle × Vehicle Type Select Automobile Truck Trailer Watercraft Aircraft…" at bounding box center [583, 276] width 1166 height 553
click at [571, 436] on div "Balance 28,560.00 $ Balance Unknown Balance Undetermined 28,560.00 $ Balance Un…" at bounding box center [583, 465] width 194 height 59
click at [538, 450] on input "28,560.00" at bounding box center [574, 462] width 177 height 25
click at [707, 289] on div "Asset Calculator Value $14,994.00 - Liens $28,560.00 = Net Equity -$13,566.00 -…" at bounding box center [791, 202] width 208 height 283
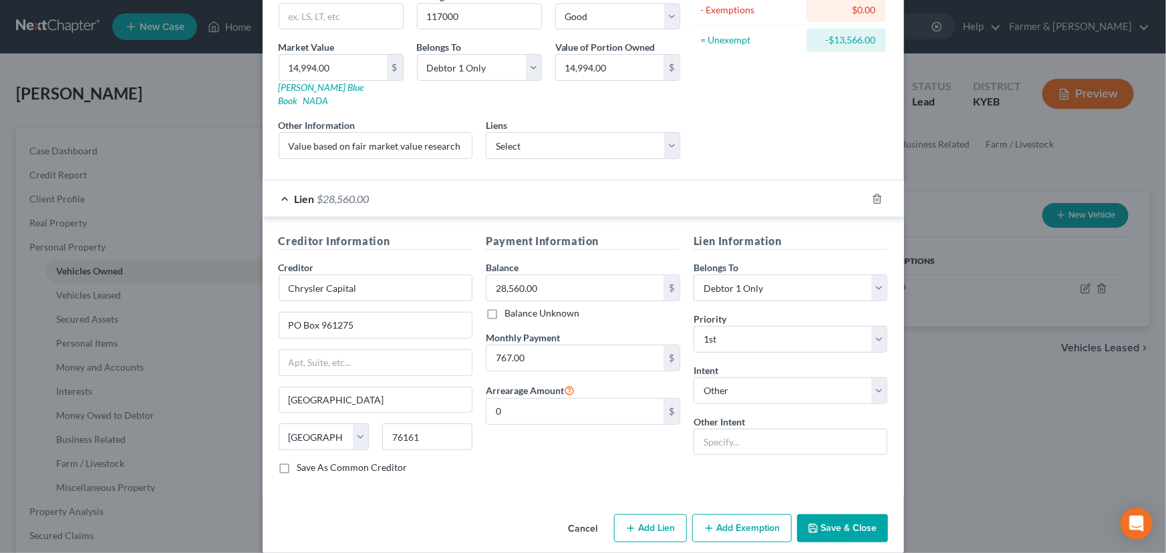
scroll to position [176, 0]
click at [504, 399] on input "0" at bounding box center [574, 410] width 177 height 25
type input "2,301.00"
drag, startPoint x: 619, startPoint y: 179, endPoint x: 677, endPoint y: 228, distance: 75.8
click at [619, 180] on div "Lien $28,560.00" at bounding box center [565, 197] width 604 height 35
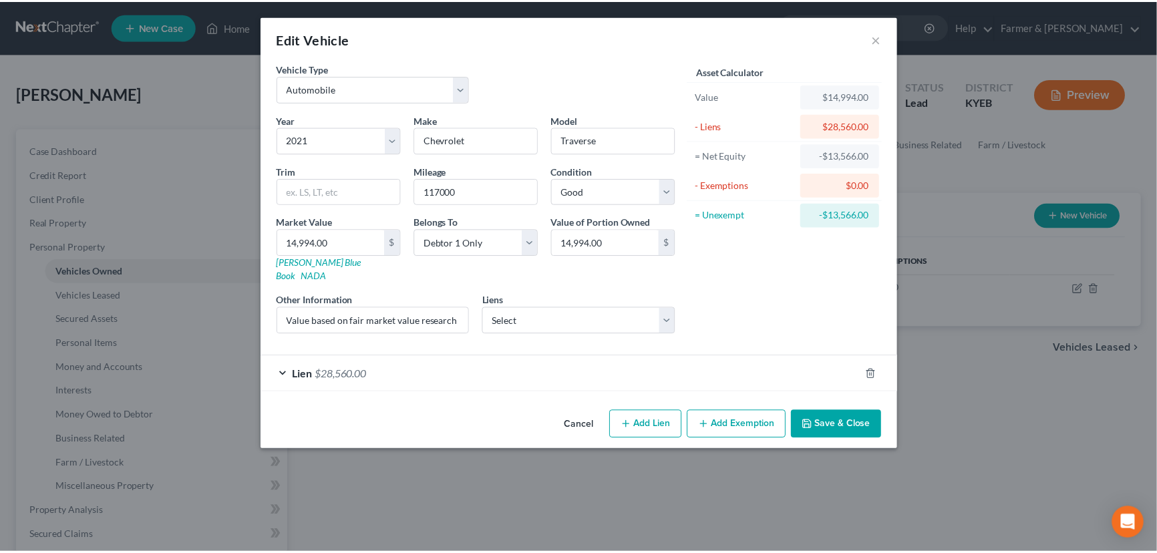
scroll to position [0, 0]
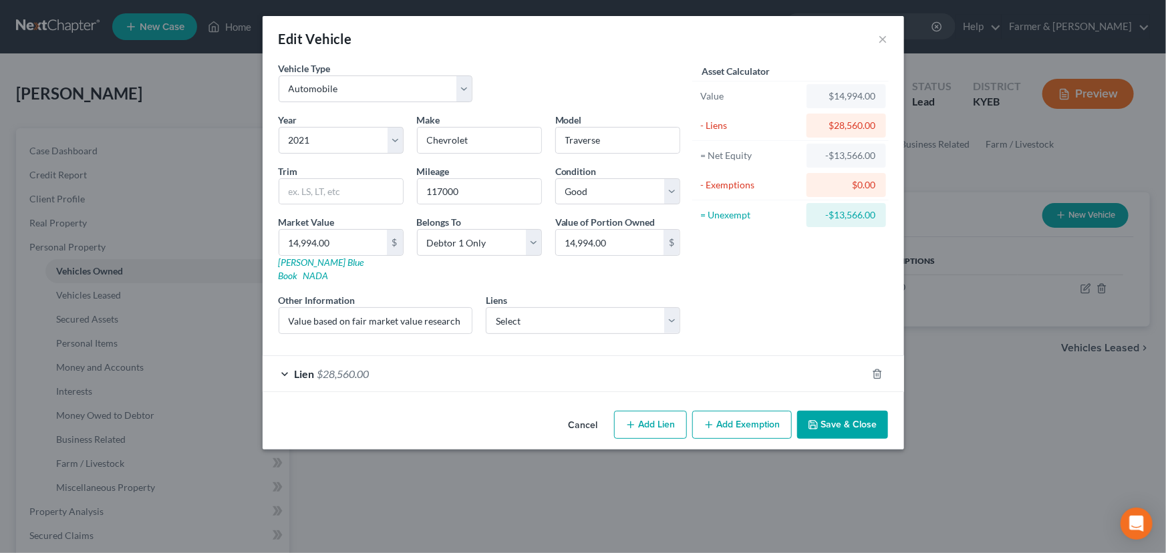
click at [745, 272] on div "Asset Calculator Value $14,994.00 - Liens $28,560.00 = Net Equity -$13,566.00 -…" at bounding box center [791, 202] width 208 height 283
click at [828, 420] on button "Save & Close" at bounding box center [842, 425] width 91 height 28
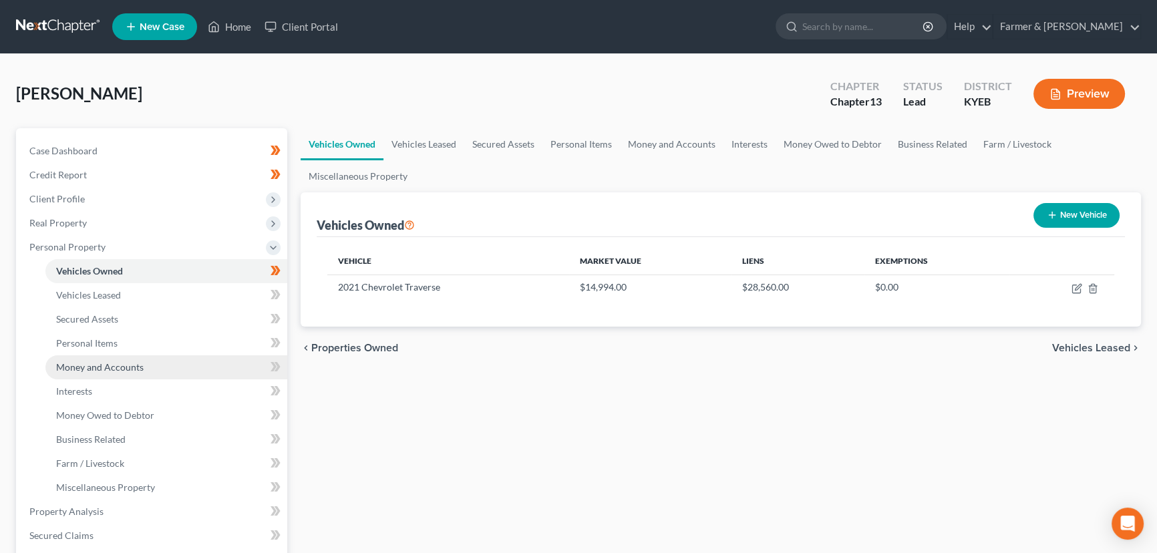
click at [127, 364] on span "Money and Accounts" at bounding box center [100, 366] width 88 height 11
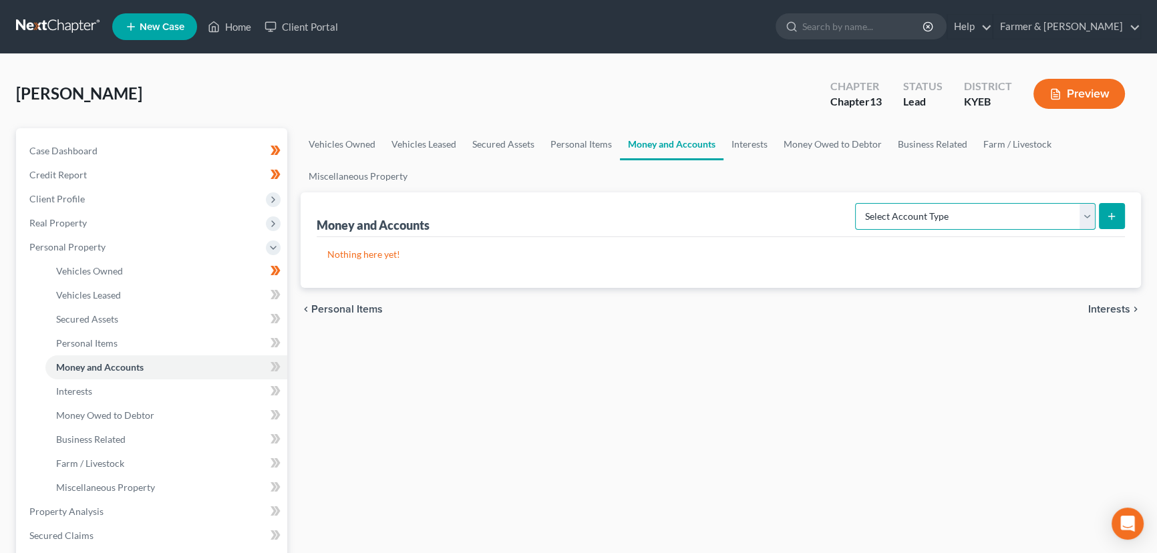
drag, startPoint x: 944, startPoint y: 218, endPoint x: 942, endPoint y: 227, distance: 8.9
click at [944, 218] on select "Select Account Type Brokerage Cash on Hand Certificates of Deposit Checking Acc…" at bounding box center [975, 216] width 241 height 27
select select "cash_on_hand"
click at [858, 203] on select "Select Account Type Brokerage Cash on Hand Certificates of Deposit Checking Acc…" at bounding box center [975, 216] width 241 height 27
click at [1106, 220] on button "submit" at bounding box center [1112, 216] width 26 height 26
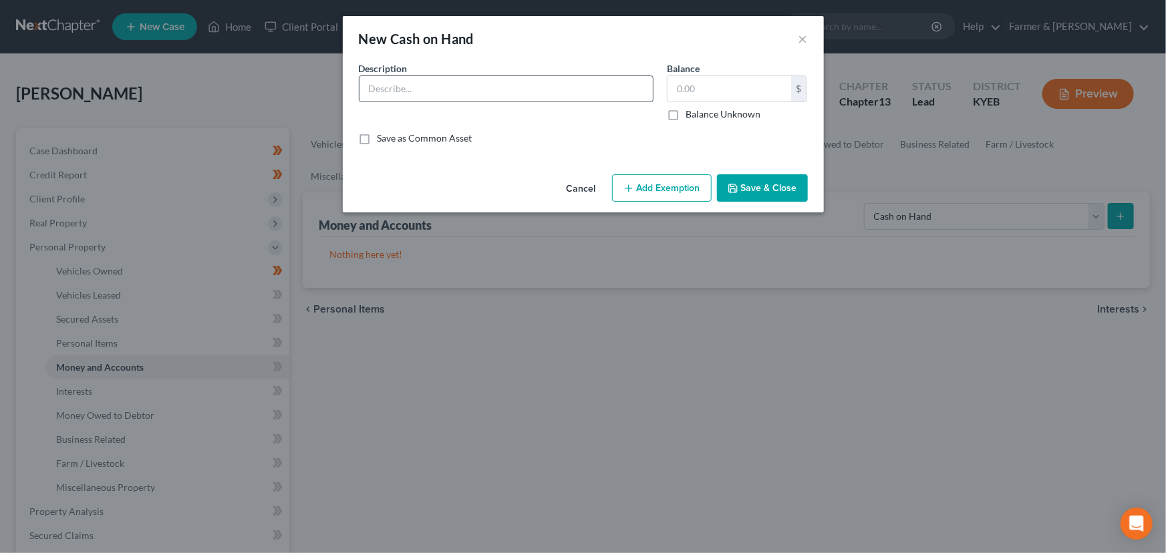
click at [433, 87] on input "text" at bounding box center [505, 88] width 293 height 25
type input "Cash on hand"
click at [735, 98] on input "text" at bounding box center [729, 88] width 124 height 25
type input "100.00"
click at [680, 180] on button "Add Exemption" at bounding box center [662, 188] width 100 height 28
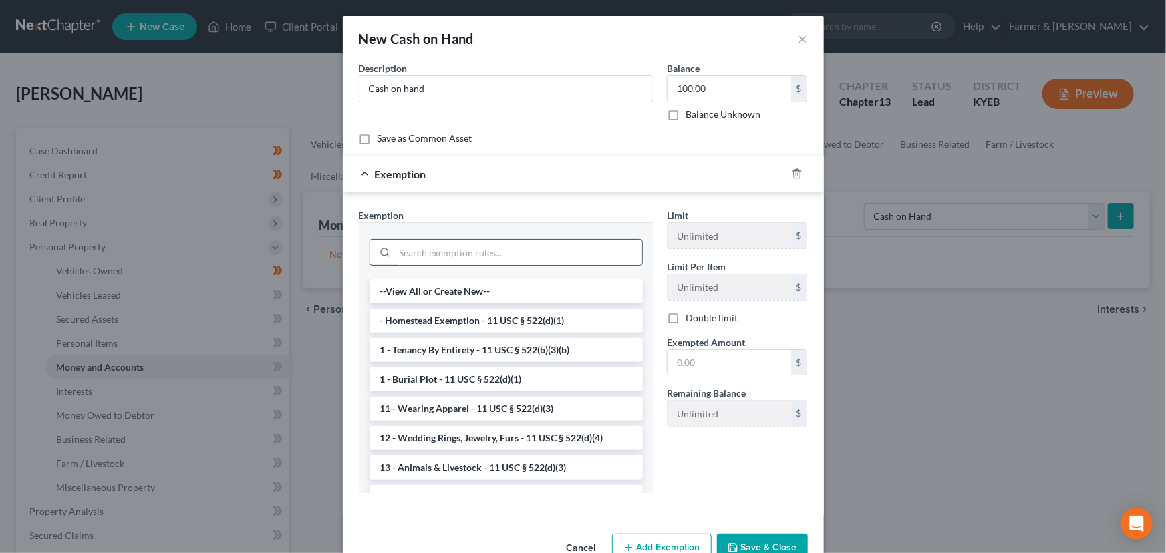
click at [442, 248] on input "search" at bounding box center [518, 252] width 247 height 25
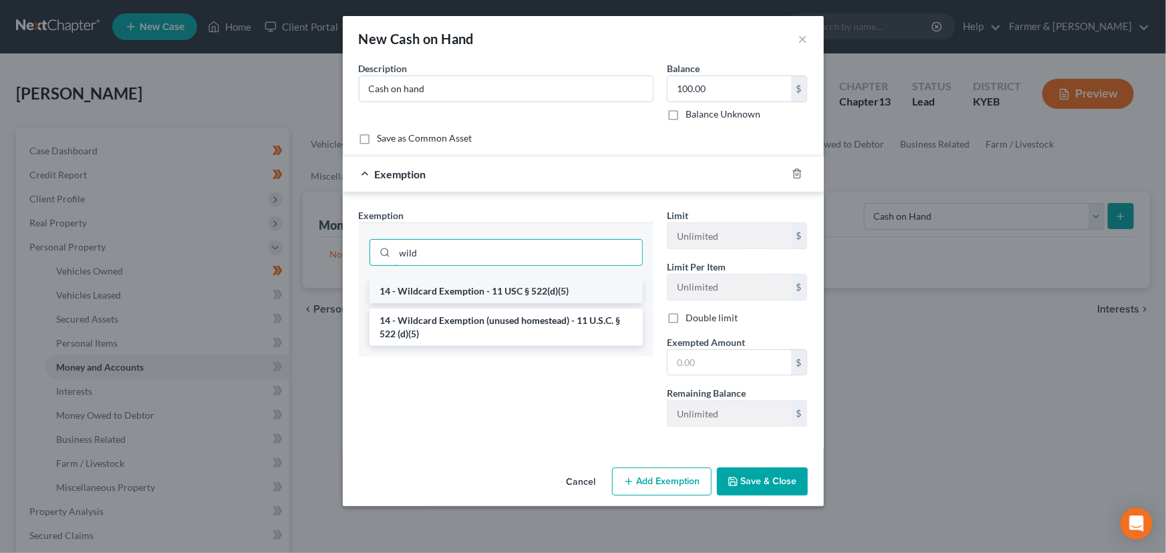
type input "wild"
click at [460, 290] on li "14 - Wildcard Exemption - 11 USC § 522(d)(5)" at bounding box center [505, 291] width 273 height 24
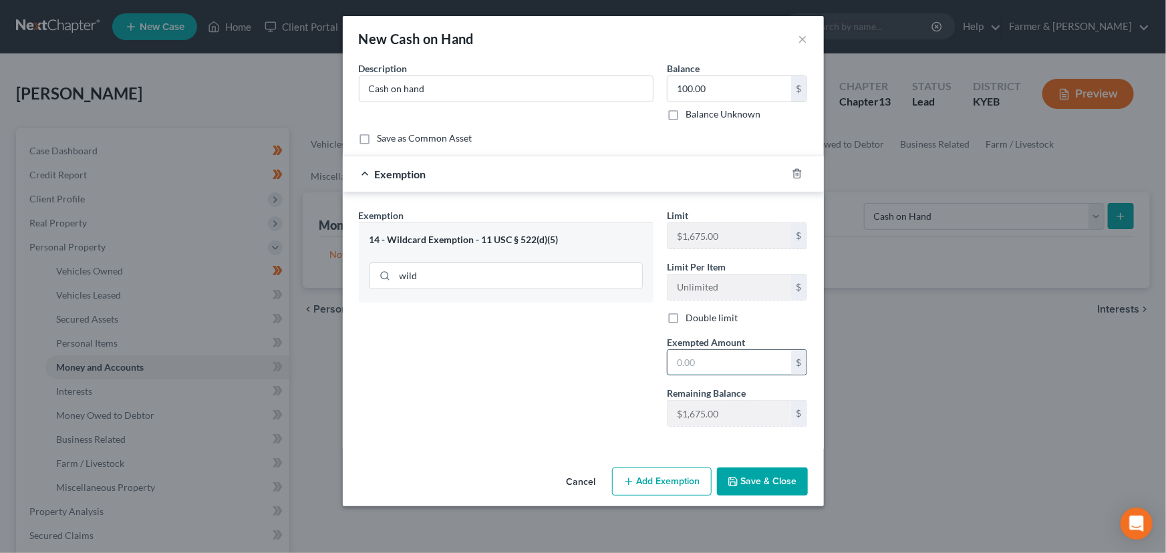
click at [704, 350] on input "text" at bounding box center [729, 362] width 124 height 25
type input "100.00"
drag, startPoint x: 542, startPoint y: 171, endPoint x: 675, endPoint y: 261, distance: 160.8
click at [542, 171] on div "Exemption $100.00" at bounding box center [565, 173] width 444 height 35
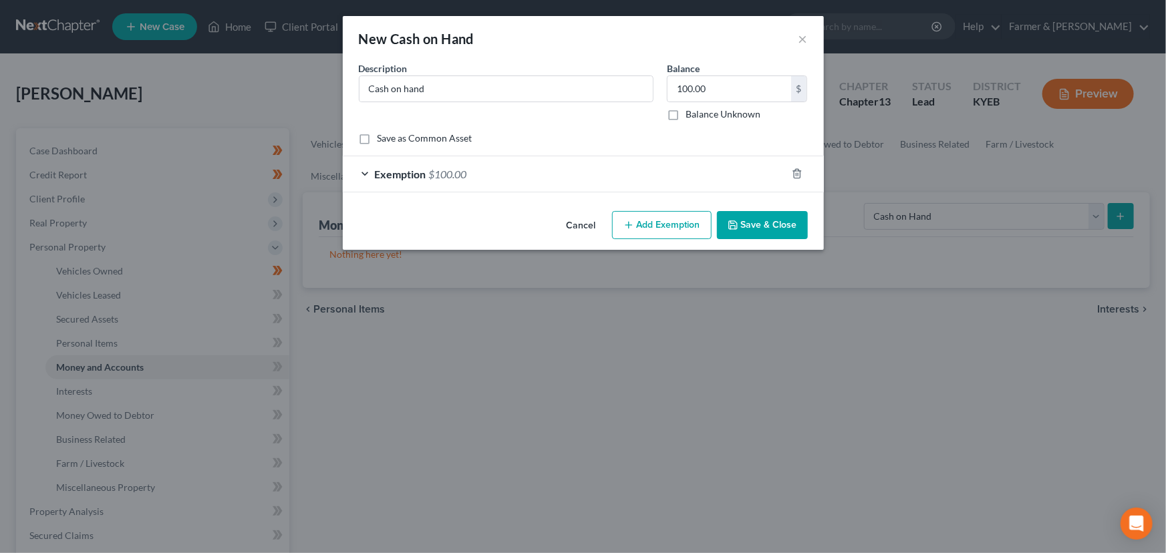
click at [763, 224] on button "Save & Close" at bounding box center [762, 225] width 91 height 28
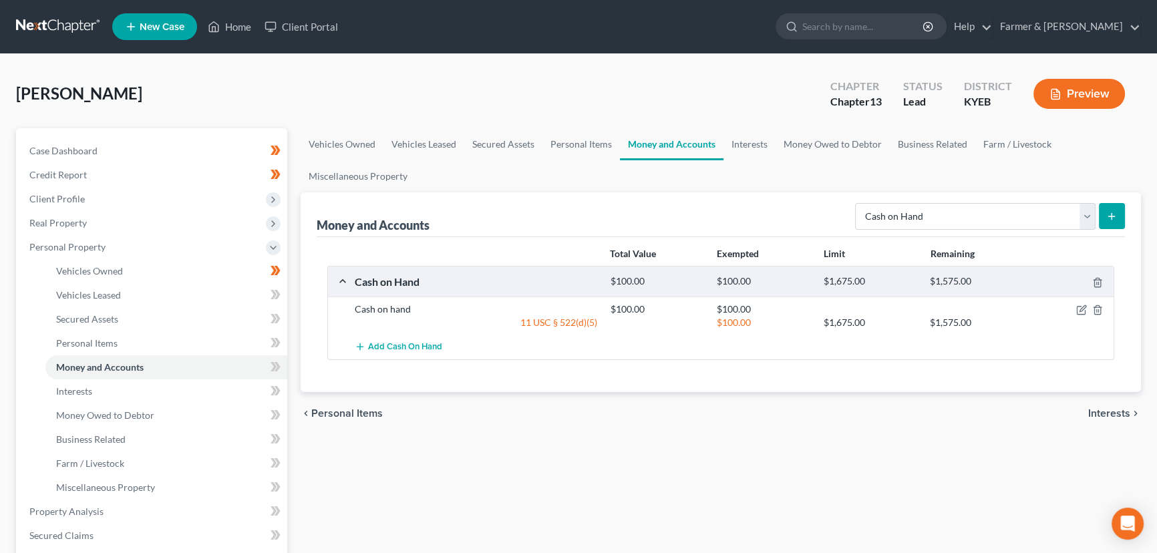
click at [316, 75] on div "[PERSON_NAME] Upgraded Chapter Chapter 13 Status Lead District KYEB Preview" at bounding box center [578, 99] width 1125 height 58
click at [306, 77] on div "[PERSON_NAME] Upgraded Chapter Chapter 13 Status Lead District KYEB Preview" at bounding box center [578, 99] width 1125 height 58
click at [308, 86] on div "[PERSON_NAME] Upgraded Chapter Chapter 13 Status Lead District KYEB Preview" at bounding box center [578, 99] width 1125 height 58
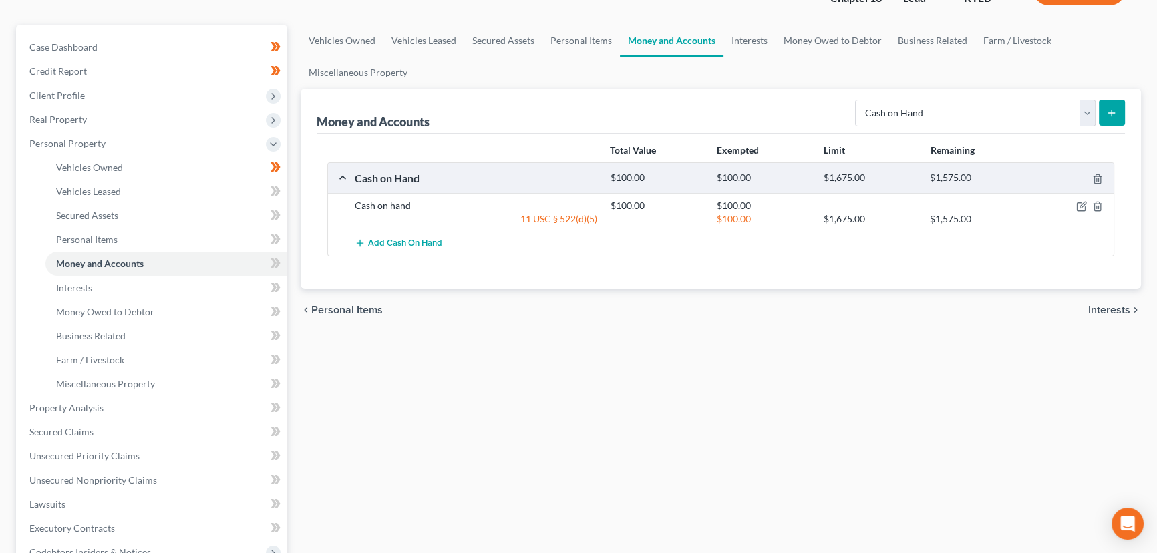
scroll to position [121, 0]
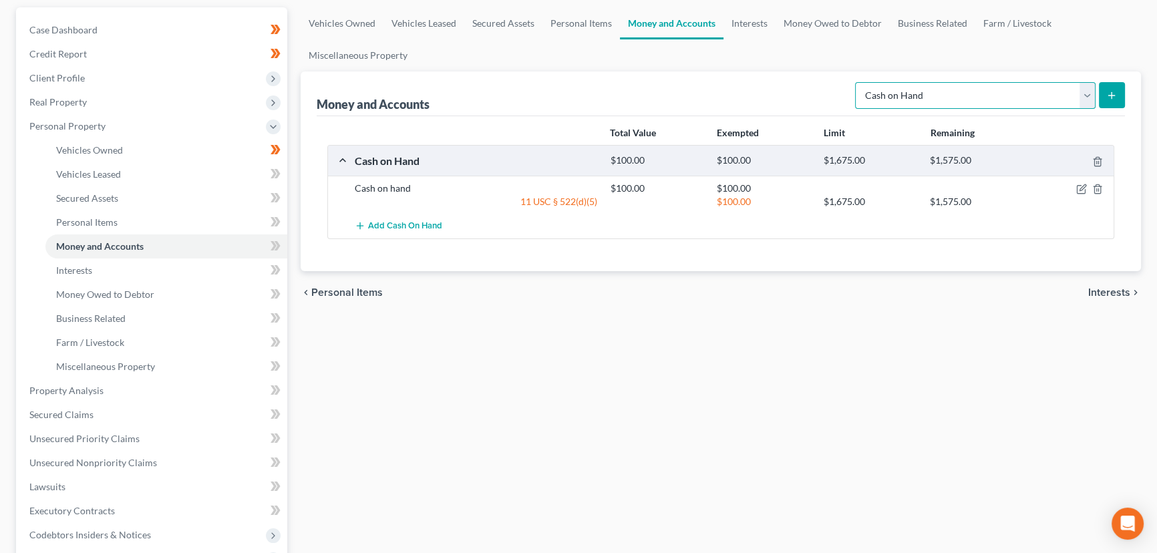
click at [1003, 94] on select "Select Account Type Brokerage Cash on Hand Certificates of Deposit Checking Acc…" at bounding box center [975, 95] width 241 height 27
select select "checking"
click at [858, 82] on select "Select Account Type Brokerage Cash on Hand Certificates of Deposit Checking Acc…" at bounding box center [975, 95] width 241 height 27
click at [1108, 94] on icon "submit" at bounding box center [1111, 95] width 11 height 11
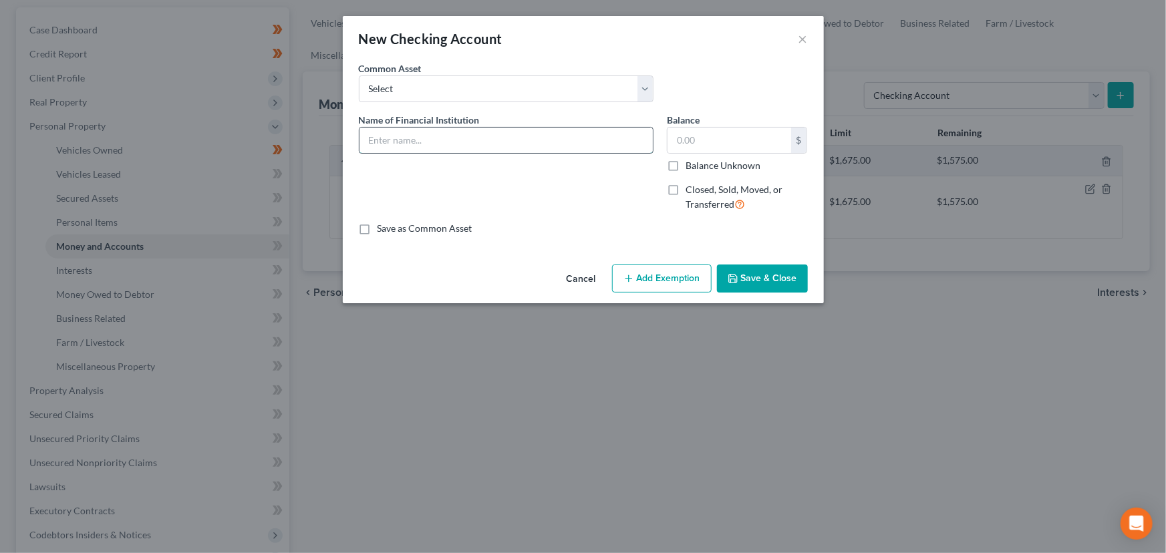
click at [414, 141] on input "text" at bounding box center [505, 140] width 293 height 25
type input "People's Bank *1611"
click at [724, 130] on input "text" at bounding box center [729, 140] width 124 height 25
click at [741, 140] on input "15.86" at bounding box center [729, 140] width 124 height 25
type input "15.00"
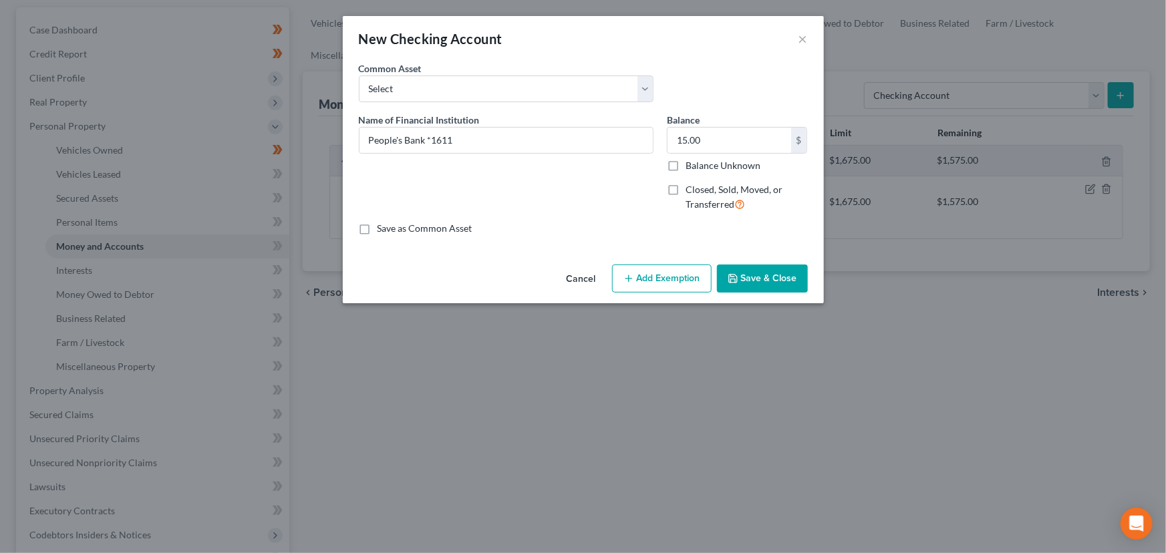
click at [627, 279] on line "button" at bounding box center [628, 279] width 6 height 0
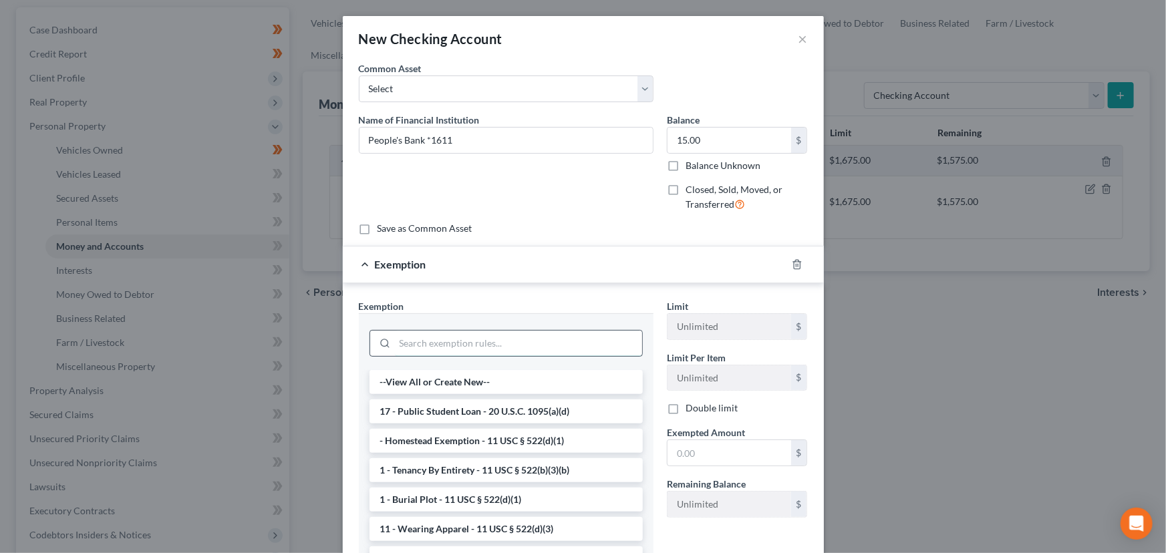
click at [457, 347] on input "search" at bounding box center [518, 343] width 247 height 25
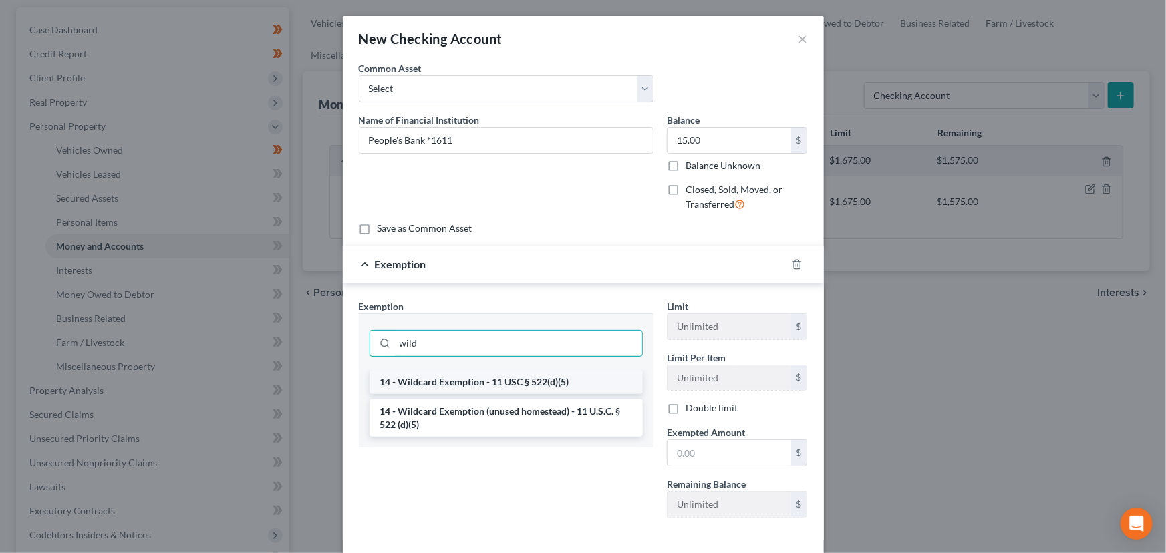
type input "wild"
click at [480, 387] on li "14 - Wildcard Exemption - 11 USC § 522(d)(5)" at bounding box center [505, 382] width 273 height 24
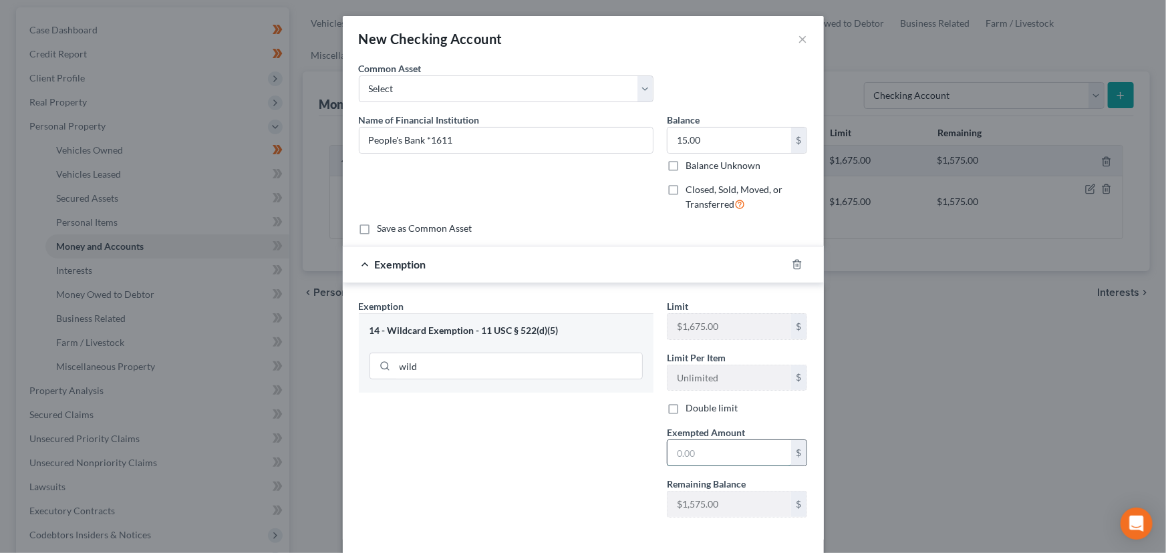
click at [688, 450] on input "text" at bounding box center [729, 452] width 124 height 25
type input "15.00"
click at [573, 257] on div "Exemption $15.00" at bounding box center [565, 264] width 444 height 35
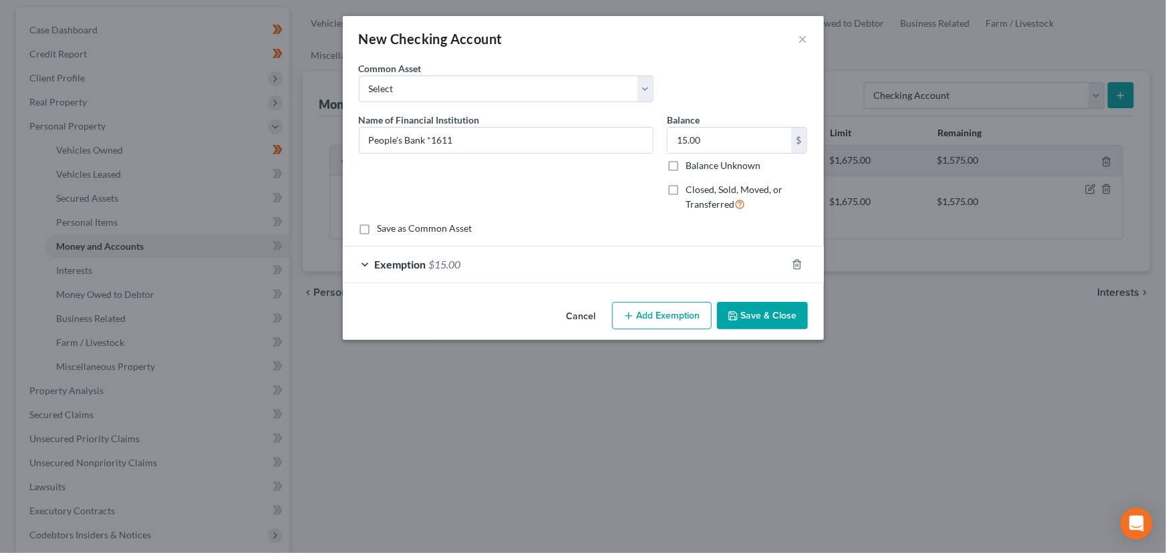
click at [735, 305] on button "Save & Close" at bounding box center [762, 316] width 91 height 28
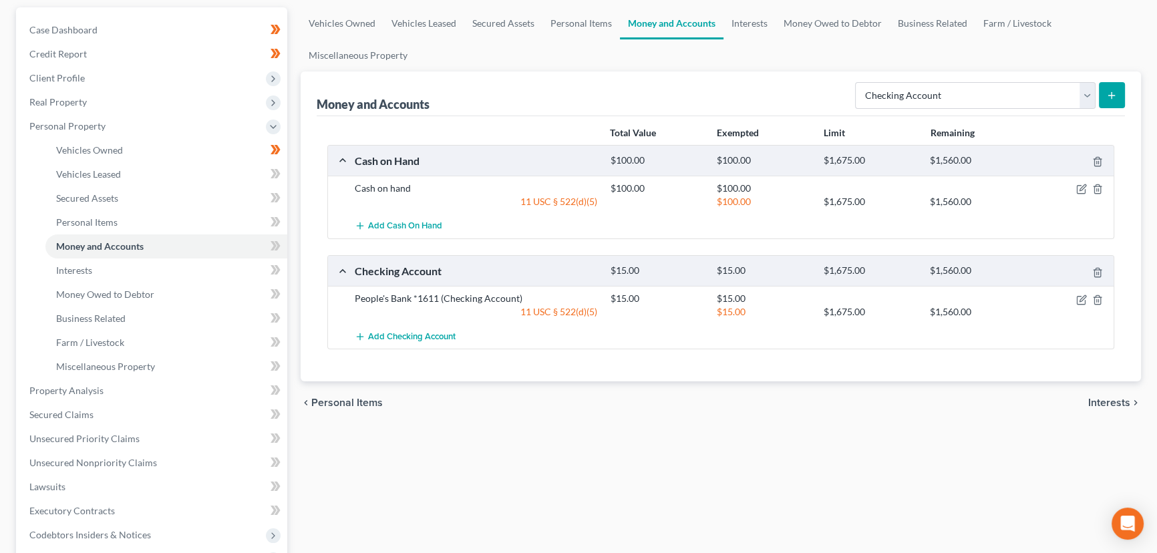
click at [305, 148] on div "Money and Accounts Select Account Type Brokerage Cash on Hand Certificates of D…" at bounding box center [721, 226] width 840 height 310
click at [280, 247] on icon at bounding box center [276, 246] width 10 height 17
click at [297, 239] on div "Vehicles Owned Vehicles Leased Secured Assets Personal Items Money and Accounts…" at bounding box center [721, 405] width 854 height 796
drag, startPoint x: 98, startPoint y: 127, endPoint x: 37, endPoint y: 154, distance: 66.4
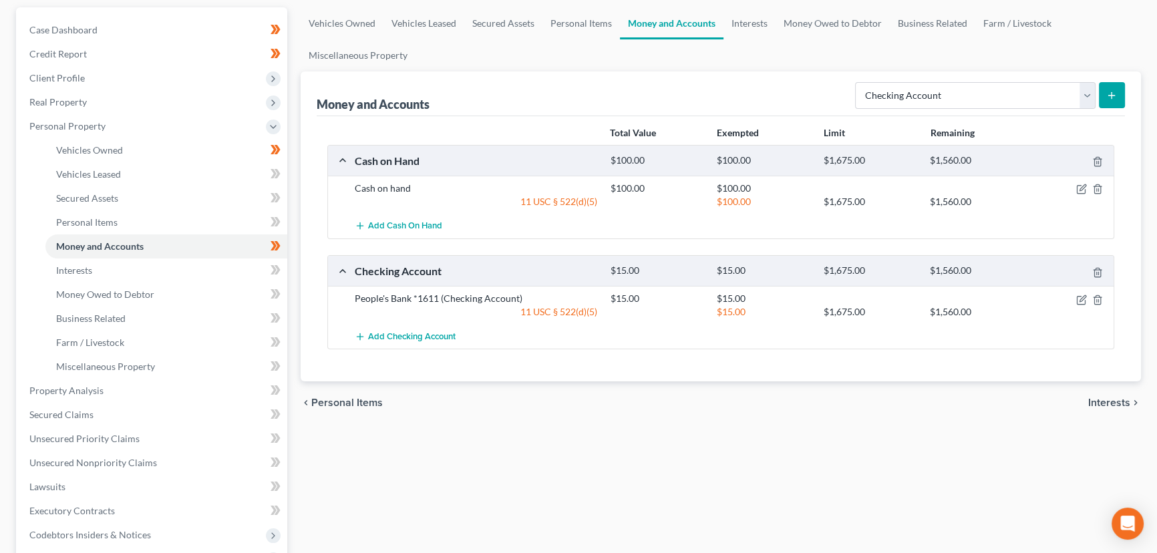
click at [98, 127] on span "Personal Property" at bounding box center [67, 125] width 76 height 11
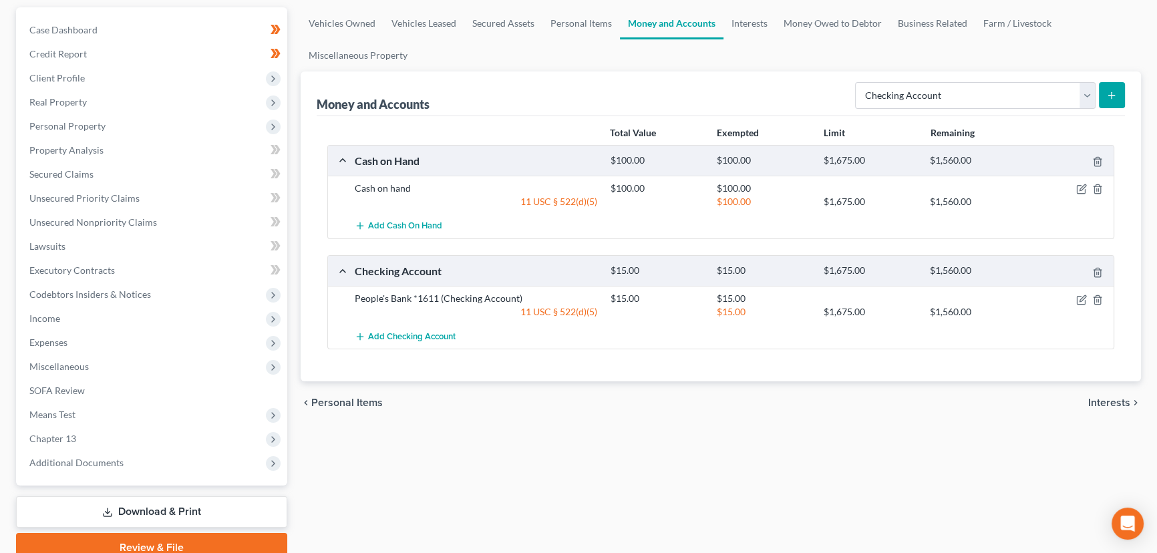
click at [291, 205] on div "Case Dashboard Payments Invoices Payments Payments Credit Report Client Profile" at bounding box center [151, 284] width 285 height 555
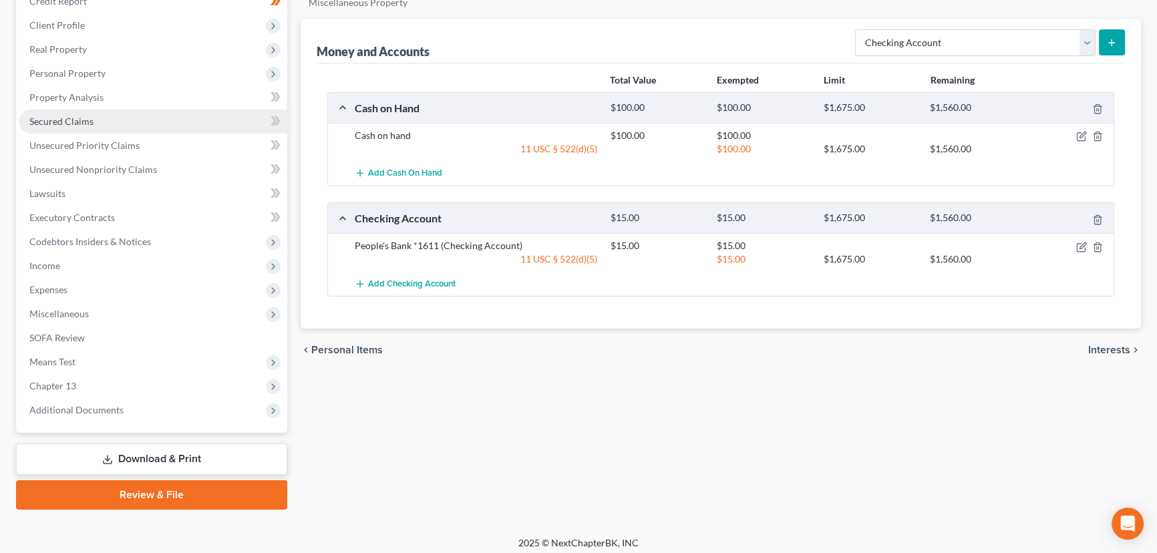
scroll to position [179, 0]
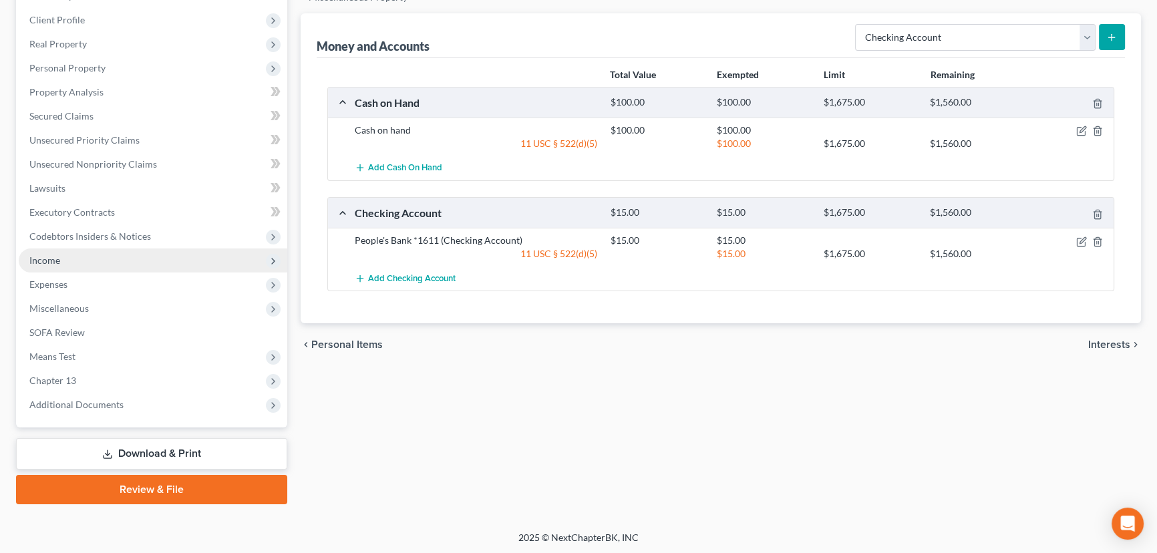
drag, startPoint x: 62, startPoint y: 265, endPoint x: 71, endPoint y: 266, distance: 9.4
click at [62, 265] on span "Income" at bounding box center [153, 261] width 269 height 24
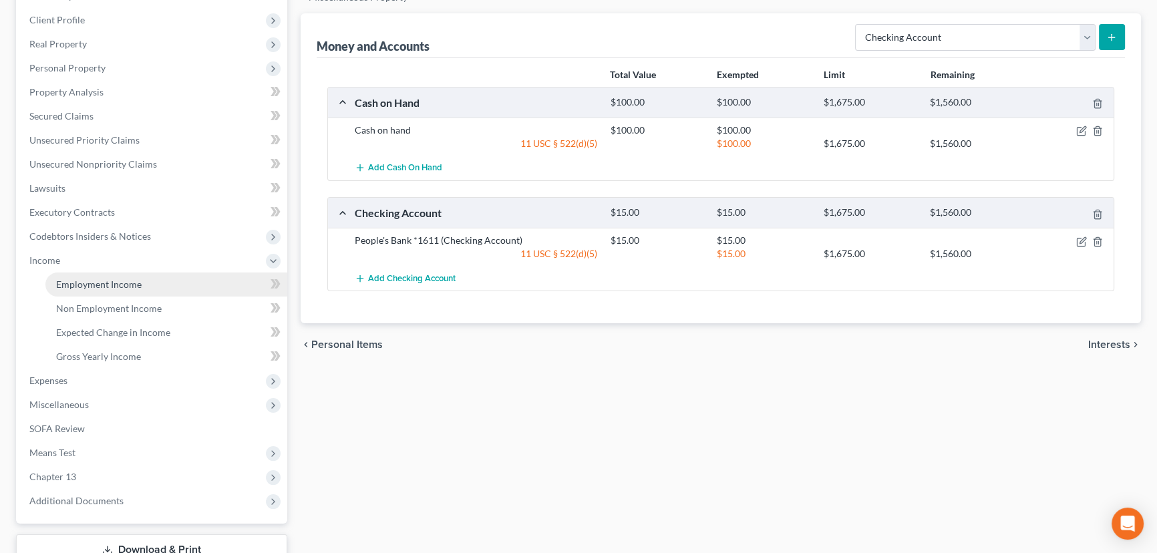
click at [75, 279] on span "Employment Income" at bounding box center [99, 284] width 86 height 11
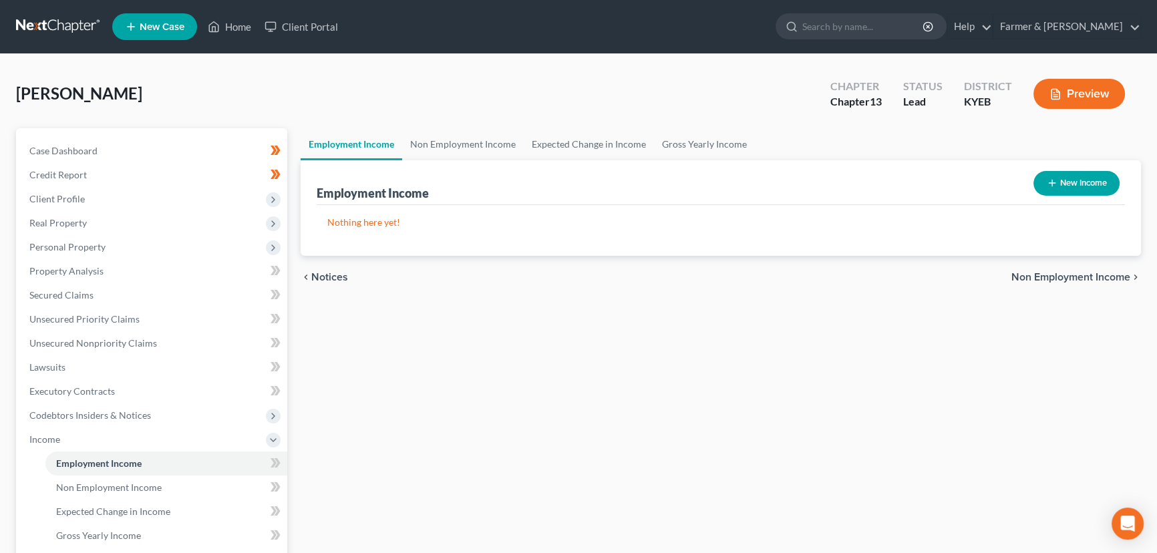
click at [1063, 180] on button "New Income" at bounding box center [1077, 183] width 86 height 25
select select "0"
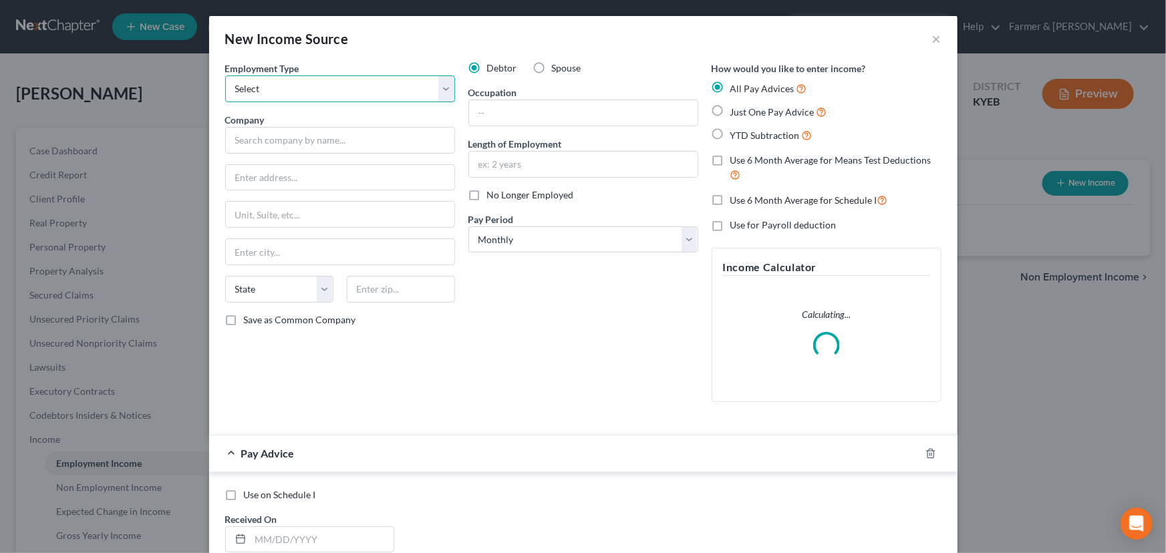
drag, startPoint x: 304, startPoint y: 94, endPoint x: 305, endPoint y: 101, distance: 7.5
click at [304, 94] on select "Select Full or [DEMOGRAPHIC_DATA] Employment Self Employment" at bounding box center [340, 88] width 230 height 27
select select "0"
click at [225, 75] on select "Select Full or [DEMOGRAPHIC_DATA] Employment Self Employment" at bounding box center [340, 88] width 230 height 27
click at [477, 293] on div "Debtor Spouse Occupation Length of Employment No Longer Employed Pay Period * S…" at bounding box center [583, 236] width 243 height 351
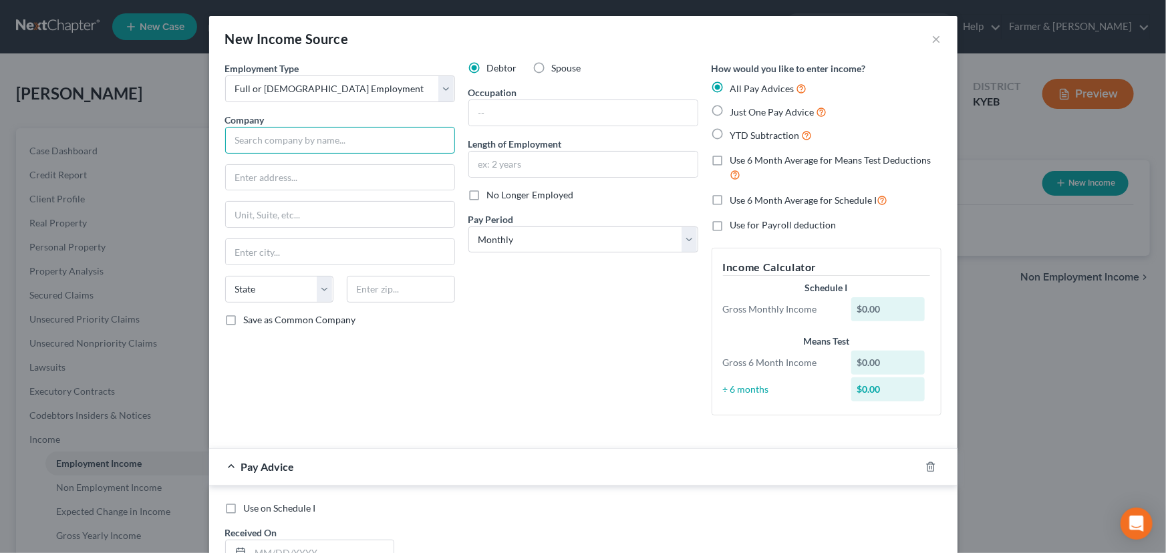
click at [286, 133] on input "text" at bounding box center [340, 140] width 230 height 27
click at [325, 148] on input "text" at bounding box center [340, 140] width 230 height 27
type input "Superior Composites Co, LLC"
type input "[STREET_ADDRESS]"
type input "41179"
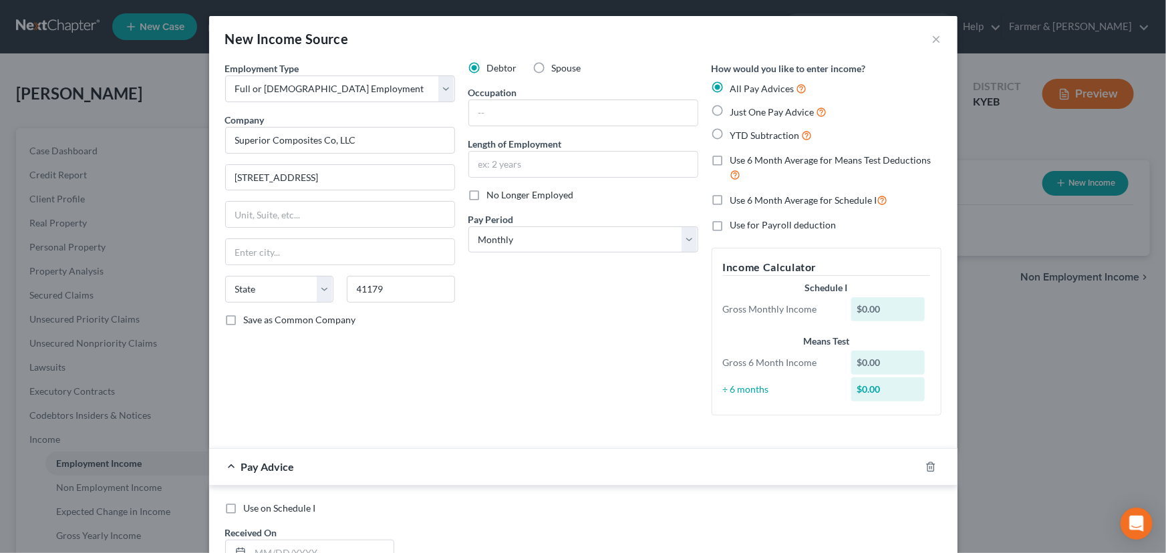
type input "Vanceburg"
select select "18"
click at [522, 335] on div "Debtor Spouse Occupation Length of Employment No Longer Employed Pay Period * S…" at bounding box center [583, 243] width 243 height 365
drag, startPoint x: 514, startPoint y: 130, endPoint x: 518, endPoint y: 112, distance: 19.1
click at [514, 130] on div "Debtor Spouse Occupation Length of Employment No Longer Employed Pay Period * S…" at bounding box center [583, 243] width 243 height 365
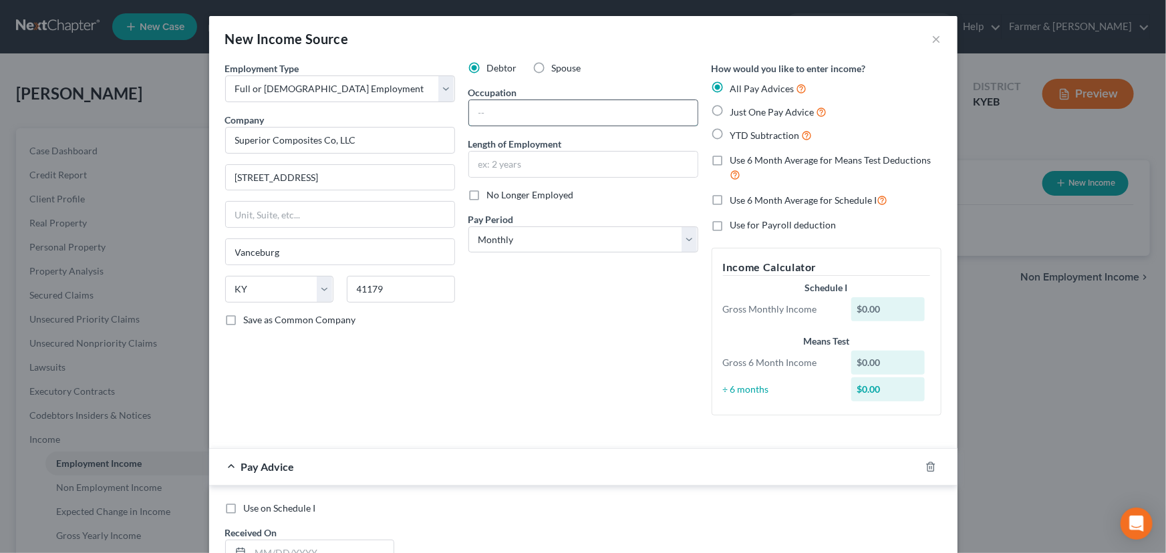
click at [518, 112] on input "text" at bounding box center [583, 112] width 228 height 25
paste input "Spinner"
type input "Spinner"
drag, startPoint x: 508, startPoint y: 158, endPoint x: 508, endPoint y: 194, distance: 36.1
click at [508, 158] on input "text" at bounding box center [583, 164] width 228 height 25
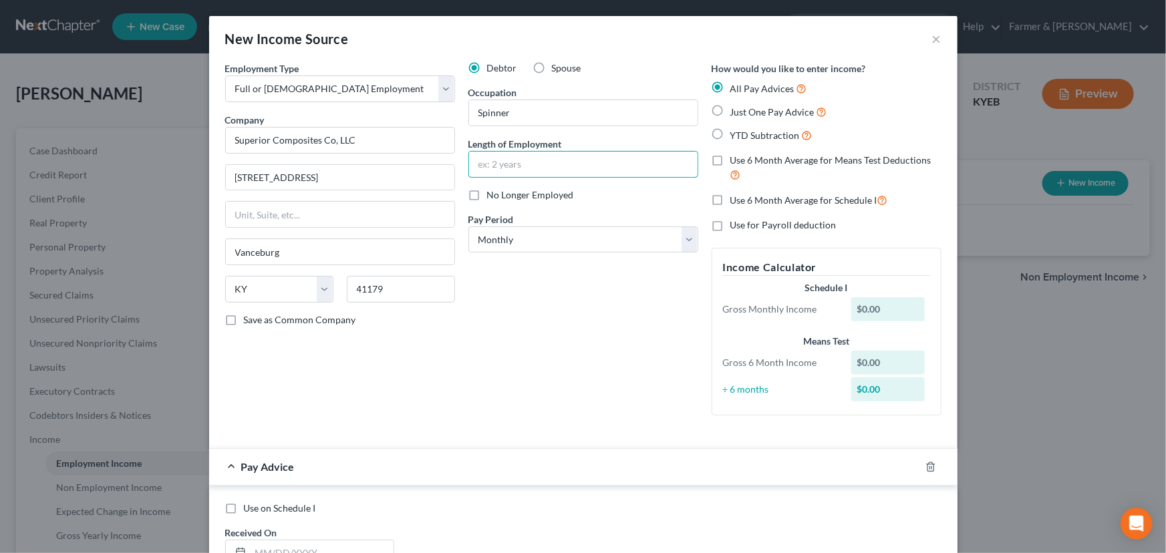
paste input "21 years"
type input "21 years"
drag, startPoint x: 506, startPoint y: 322, endPoint x: 506, endPoint y: 303, distance: 18.7
click at [506, 322] on div "Debtor Spouse Occupation Spinner Length of Employment 21 years No Longer Employ…" at bounding box center [583, 243] width 243 height 365
click at [554, 255] on div "Debtor Spouse Occupation Spinner Length of Employment 21 years No Longer Employ…" at bounding box center [583, 243] width 243 height 365
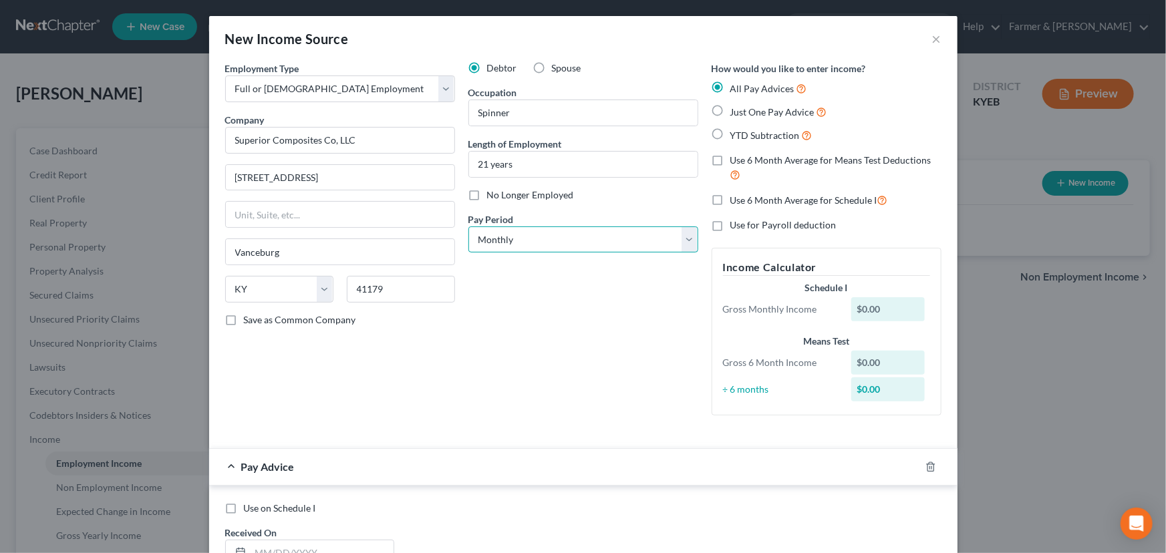
click at [552, 243] on select "Select Monthly Twice Monthly Every Other Week Weekly" at bounding box center [583, 239] width 230 height 27
click at [468, 226] on select "Select Monthly Twice Monthly Every Other Week Weekly" at bounding box center [583, 239] width 230 height 27
click at [521, 323] on div "Debtor Spouse Occupation Spinner Length of Employment 21 years No Longer Employ…" at bounding box center [583, 243] width 243 height 365
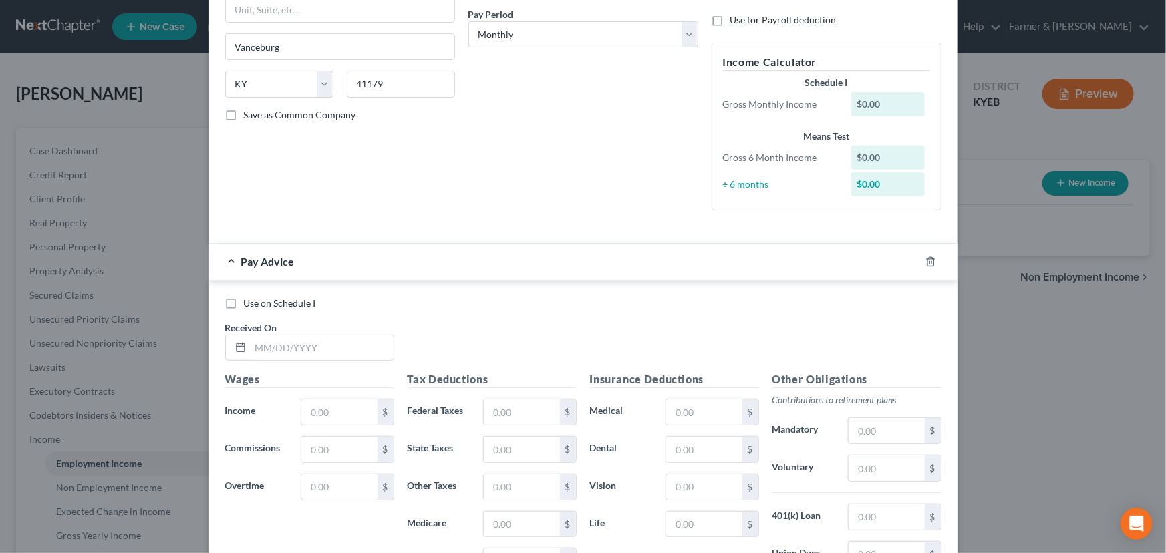
scroll to position [243, 0]
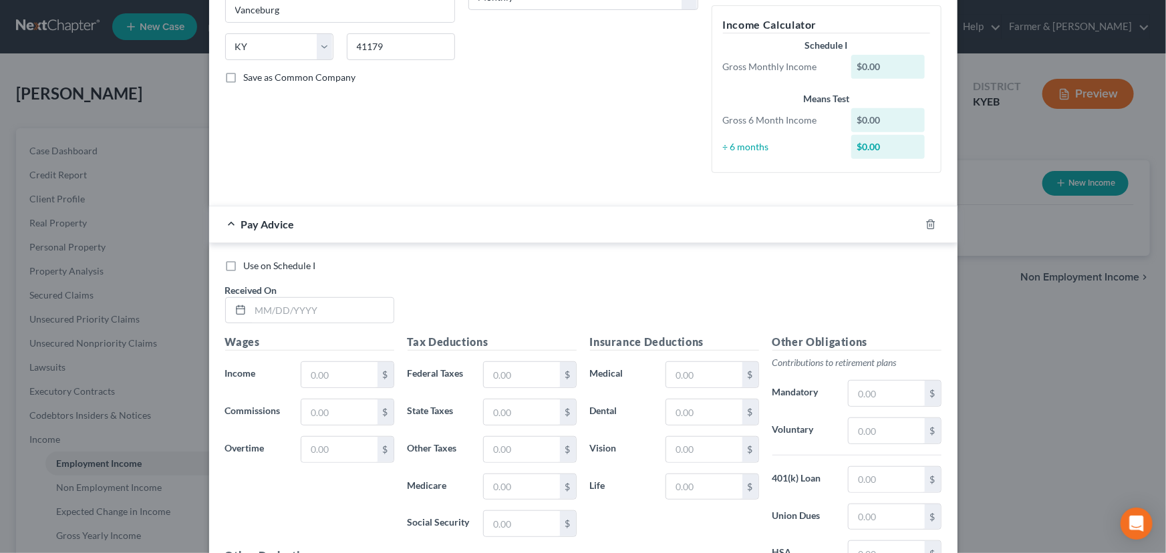
click at [435, 171] on div "Employment Type * Select Full or [DEMOGRAPHIC_DATA] Employment Self Employment …" at bounding box center [339, 1] width 243 height 365
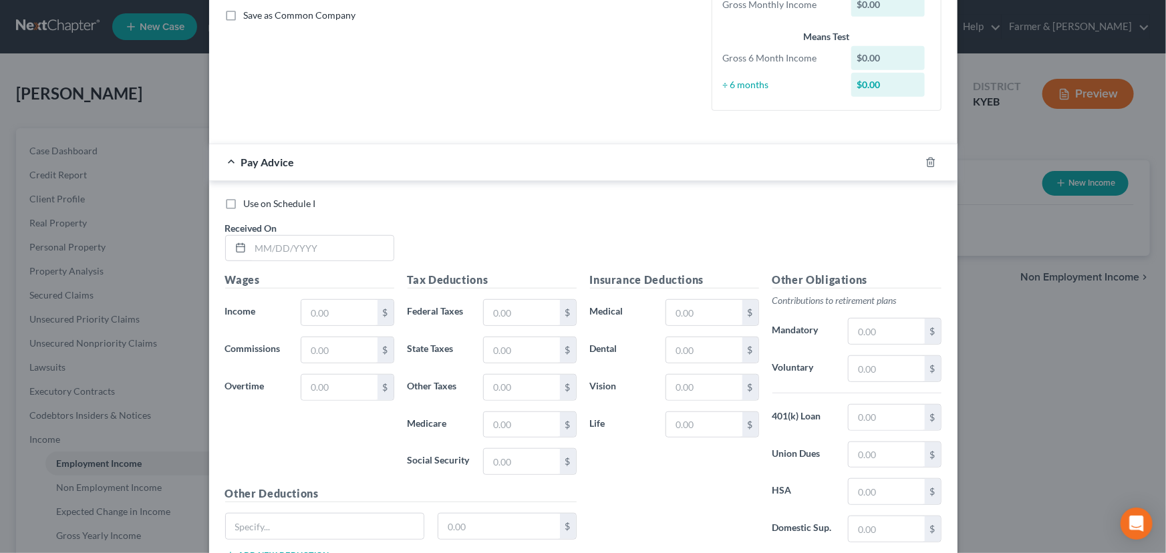
scroll to position [406, 0]
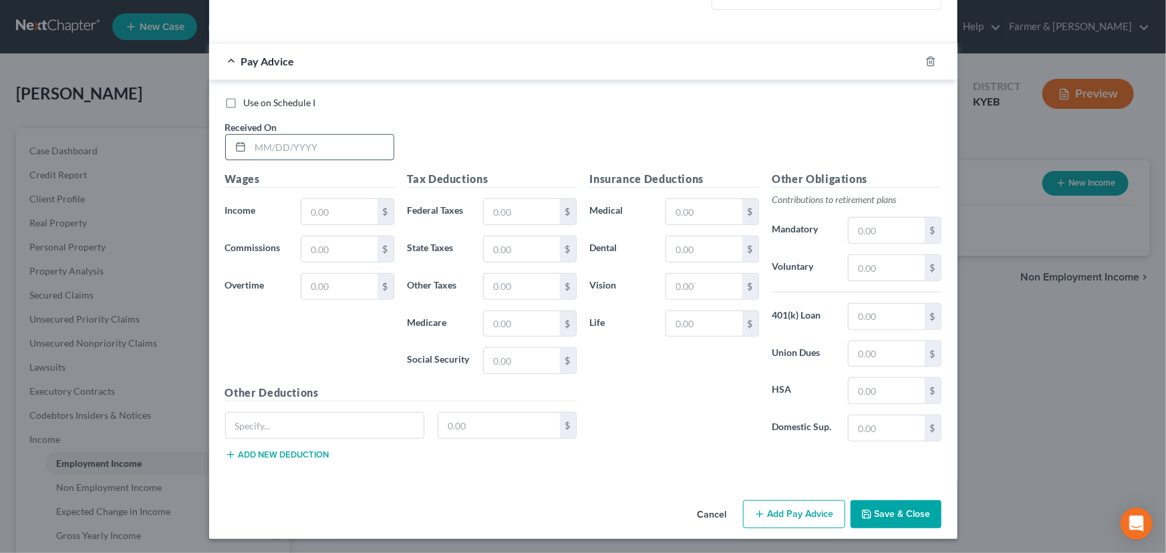
click at [303, 149] on input "text" at bounding box center [322, 147] width 143 height 25
type input "[DATE]"
click at [443, 123] on div "Use on Schedule I Received On * [DATE]" at bounding box center [583, 133] width 730 height 75
click at [314, 212] on input "text" at bounding box center [338, 211] width 75 height 25
type input "977.14"
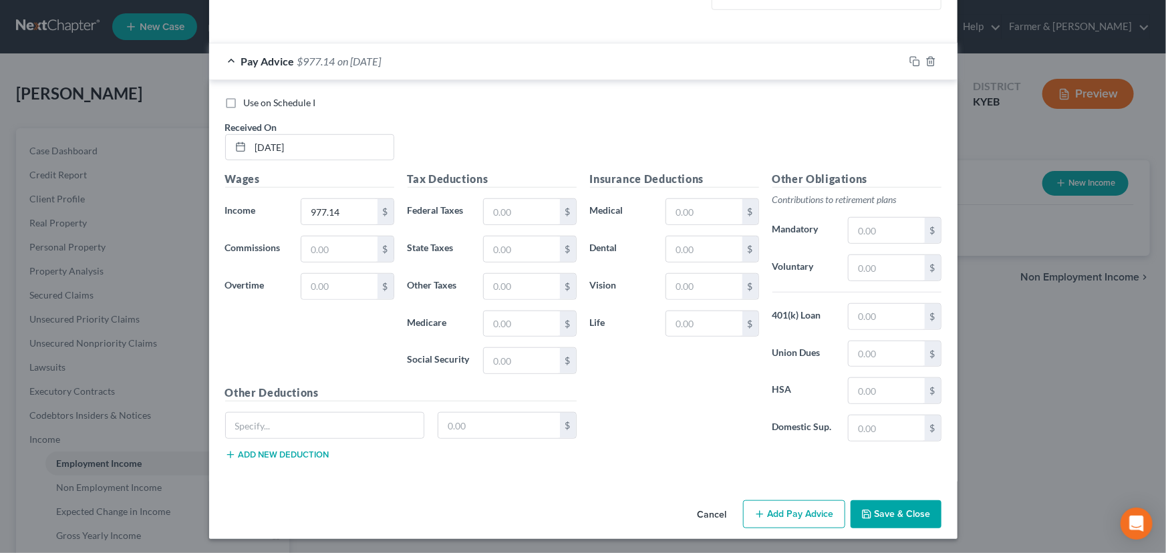
click at [446, 138] on div "Use on Schedule I Received On * [DATE]" at bounding box center [583, 133] width 730 height 75
click at [505, 214] on input "text" at bounding box center [521, 211] width 75 height 25
type input "5"
type input "45.88"
click at [526, 321] on input "text" at bounding box center [521, 323] width 75 height 25
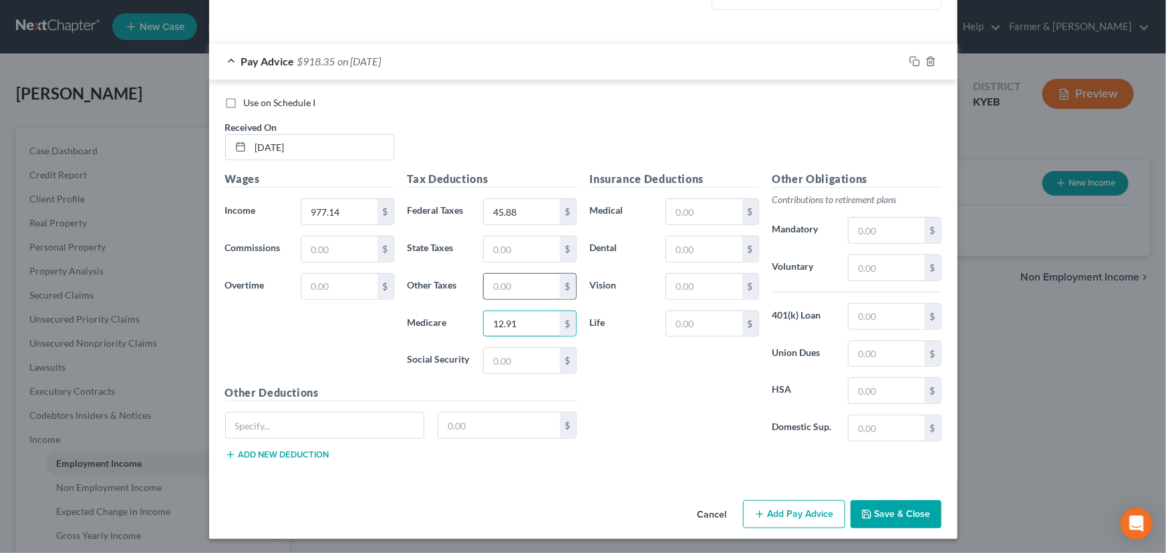
type input "12.91"
click at [506, 285] on input "text" at bounding box center [521, 286] width 75 height 25
click at [486, 363] on input "text" at bounding box center [521, 360] width 75 height 25
type input "55.20"
click at [507, 253] on input "text" at bounding box center [521, 248] width 75 height 25
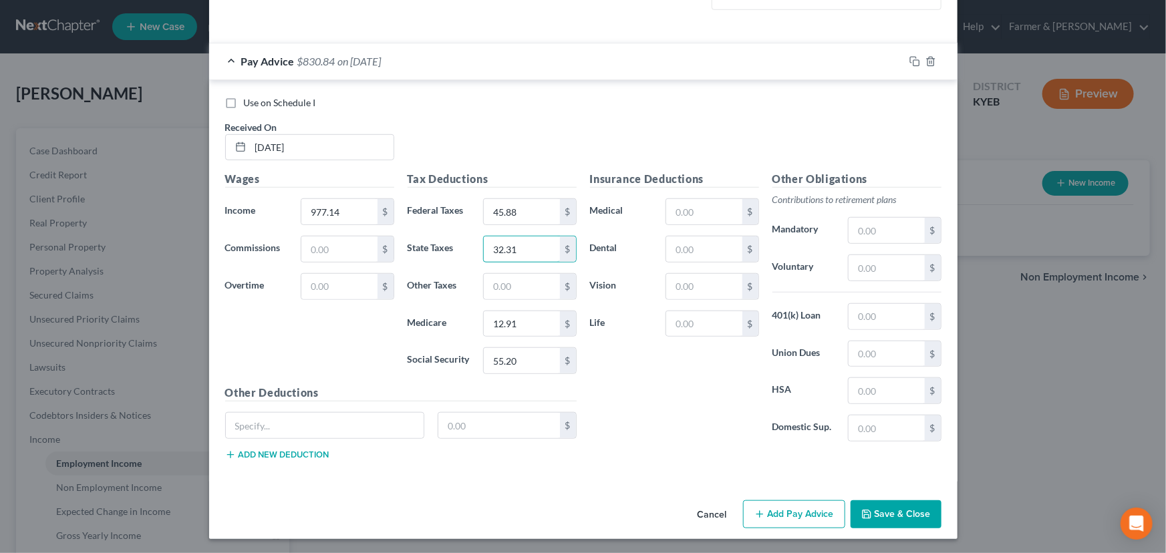
type input "32.31"
click at [683, 416] on div "Insurance Deductions Medical $ Dental $ Vision $ Life $" at bounding box center [674, 311] width 182 height 281
click at [866, 273] on input "text" at bounding box center [885, 267] width 75 height 25
type input "20.00"
click at [338, 420] on input "text" at bounding box center [325, 425] width 198 height 25
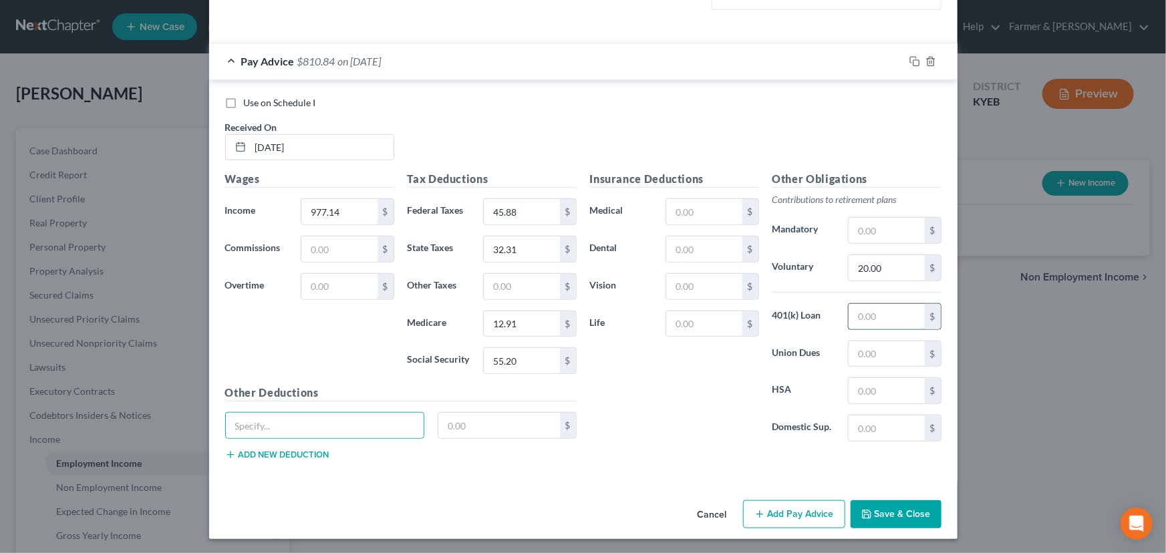
click at [869, 310] on input "text" at bounding box center [885, 316] width 75 height 25
type input "3.95"
click at [681, 257] on input "text" at bounding box center [703, 248] width 75 height 25
type input "1.92"
click at [692, 209] on input "text" at bounding box center [703, 211] width 75 height 25
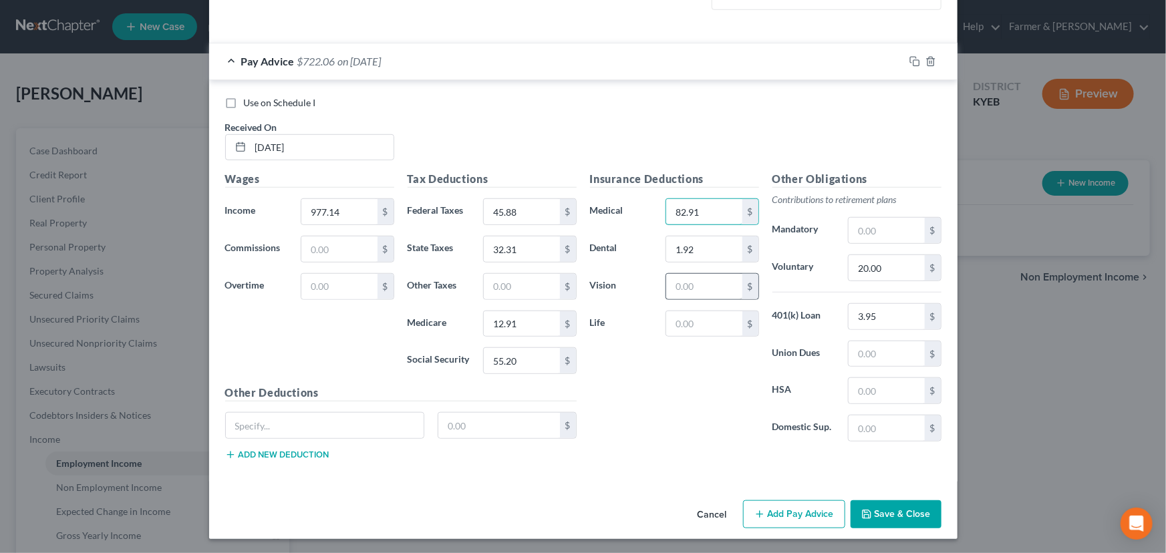
type input "82.91"
click at [691, 285] on input "text" at bounding box center [703, 286] width 75 height 25
type input "0.62"
click at [313, 431] on input "text" at bounding box center [325, 425] width 198 height 25
type input "Vol DP AD&D"
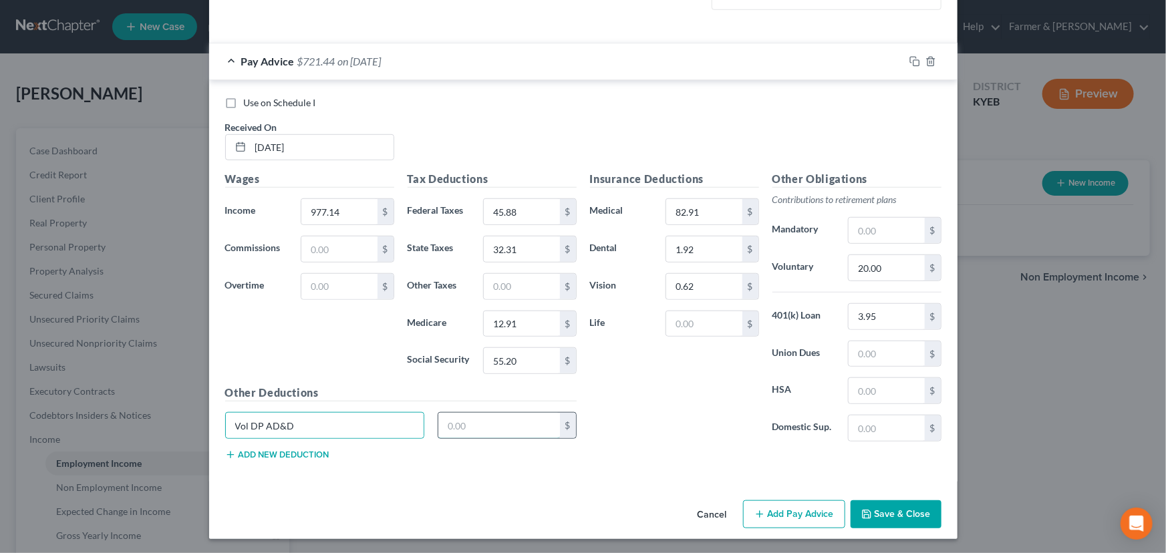
click at [471, 424] on input "text" at bounding box center [499, 425] width 122 height 25
type input "0.07"
click at [277, 332] on div "Wages Income * 977.14 $ Commissions $ Overtime $" at bounding box center [309, 278] width 182 height 214
drag, startPoint x: 647, startPoint y: 319, endPoint x: 711, endPoint y: 319, distance: 64.1
click at [669, 319] on div "Life $" at bounding box center [674, 324] width 182 height 27
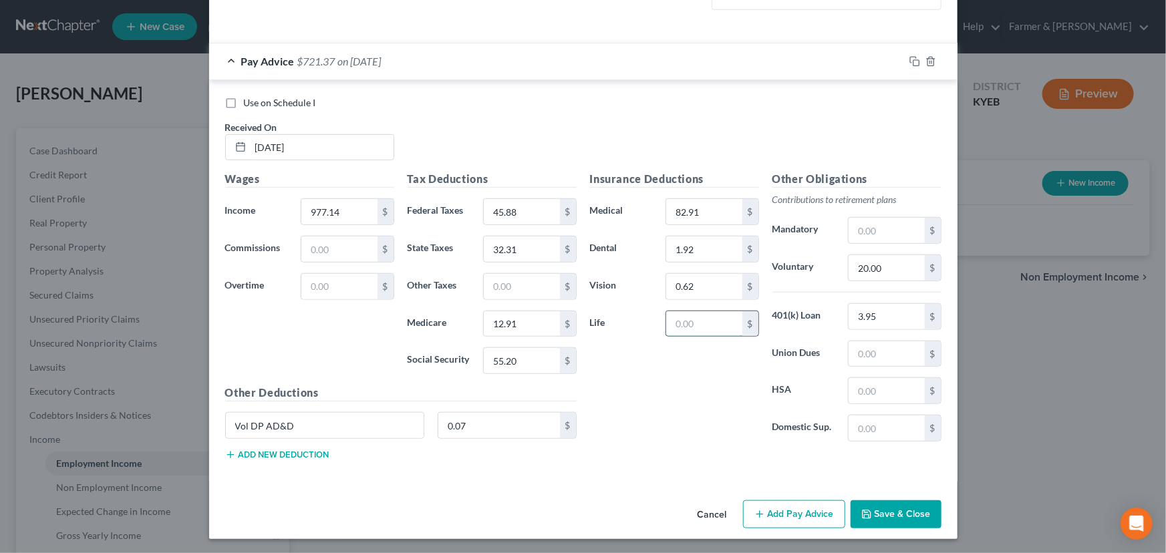
click at [711, 319] on input "text" at bounding box center [703, 323] width 75 height 25
type input "5.53"
click at [657, 391] on div "Insurance Deductions Medical 82.91 $ Dental 1.92 $ Vision 0.62 $ Life 5.53 $" at bounding box center [674, 311] width 182 height 281
click at [307, 458] on button "Add new deduction" at bounding box center [277, 455] width 104 height 11
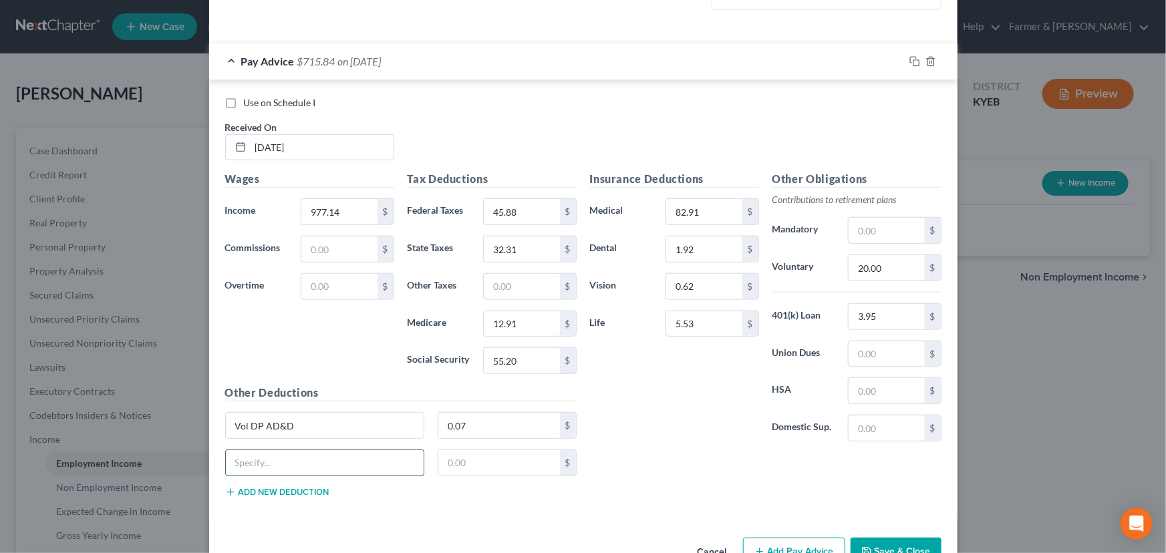
click at [306, 455] on input "text" at bounding box center [325, 462] width 198 height 25
type input "Voluntary employee acc"
click at [449, 458] on input "text" at bounding box center [499, 462] width 122 height 25
type input "1.04"
click at [614, 408] on div "Insurance Deductions Medical 82.91 $ Dental 1.92 $ Vision 0.62 $ Life 5.53 $" at bounding box center [674, 311] width 182 height 281
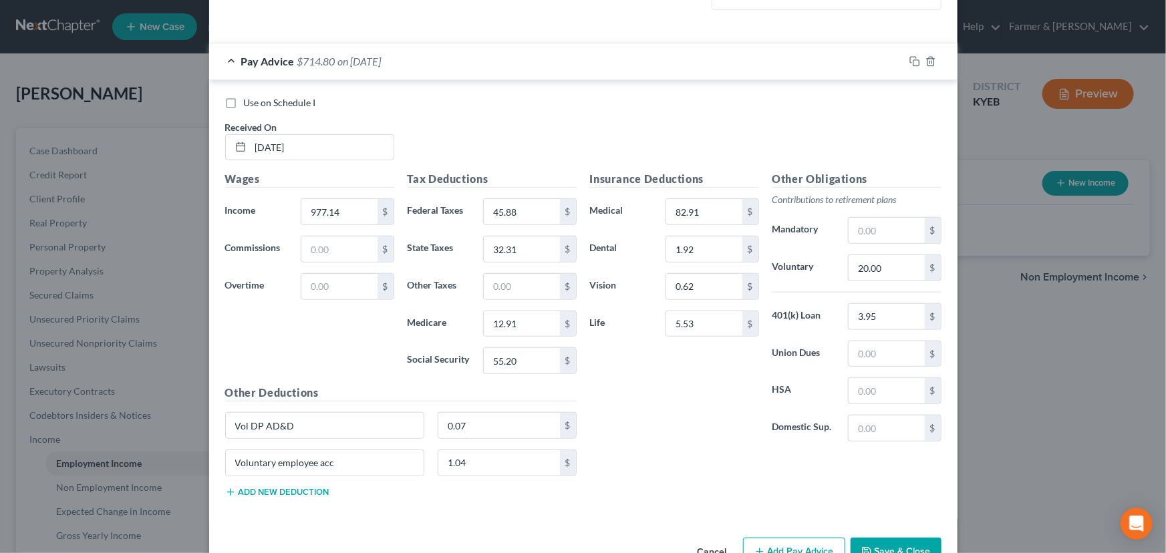
click at [701, 62] on div "Pay Advice $714.80 on [DATE]" at bounding box center [556, 60] width 695 height 35
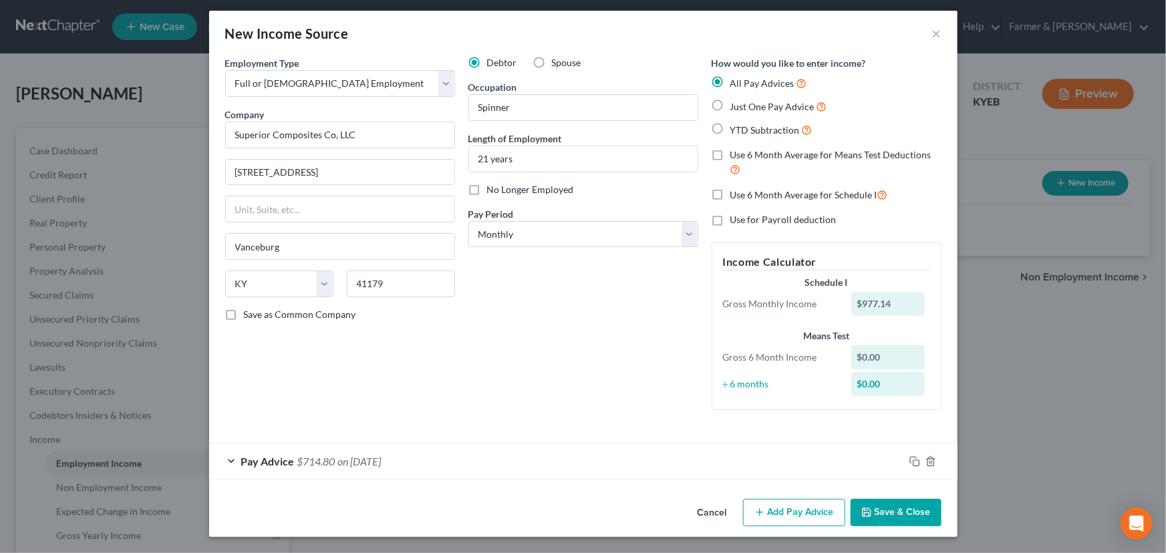
scroll to position [5, 0]
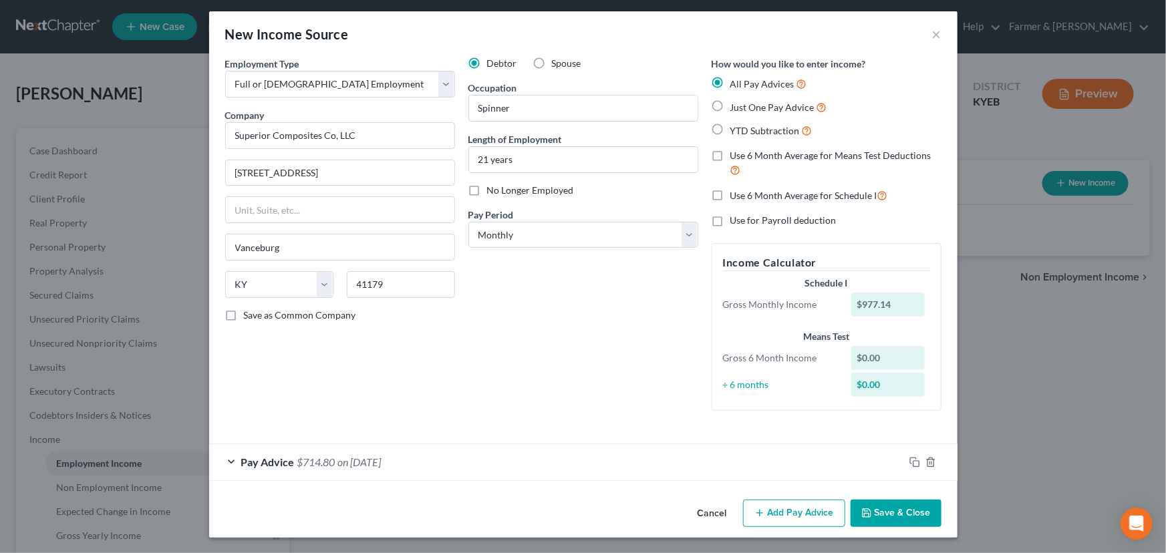
click at [889, 508] on button "Save & Close" at bounding box center [895, 514] width 91 height 28
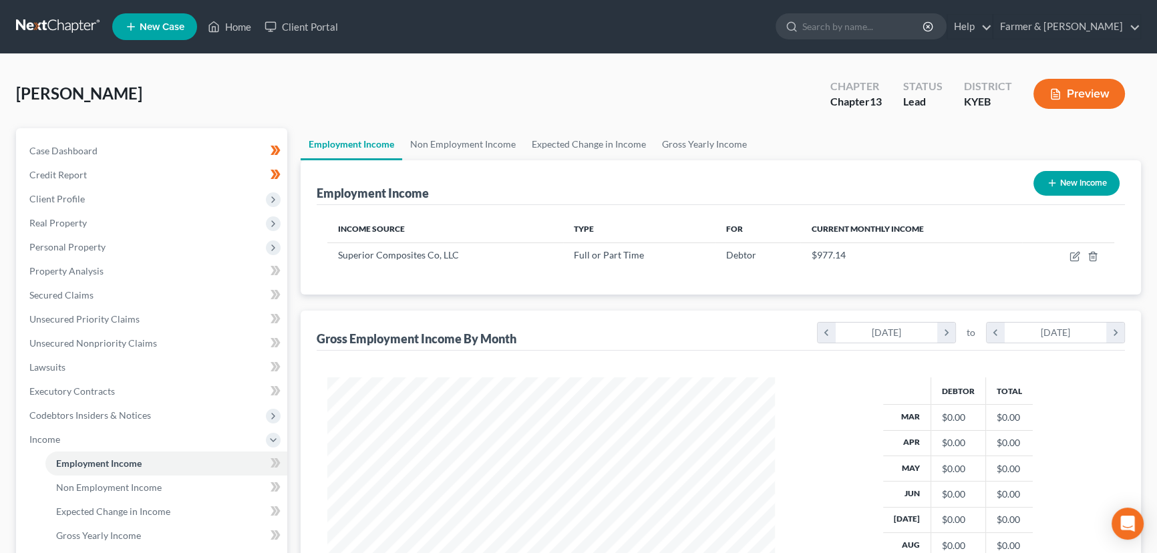
scroll to position [667832, 667597]
click at [275, 461] on icon at bounding box center [274, 462] width 6 height 9
click at [94, 247] on span "Personal Property" at bounding box center [67, 246] width 76 height 11
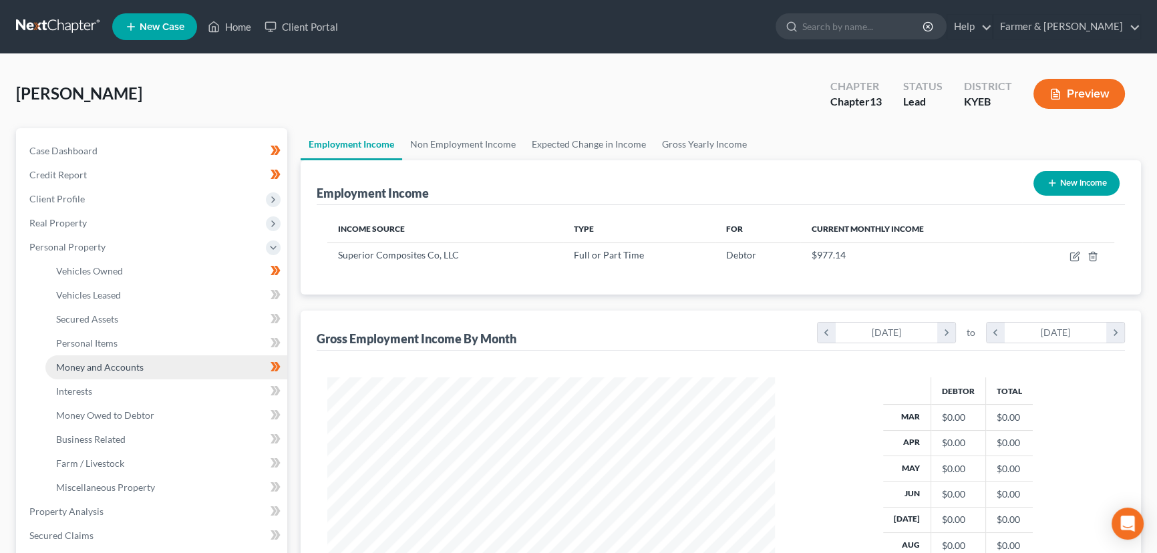
click at [121, 373] on link "Money and Accounts" at bounding box center [166, 367] width 242 height 24
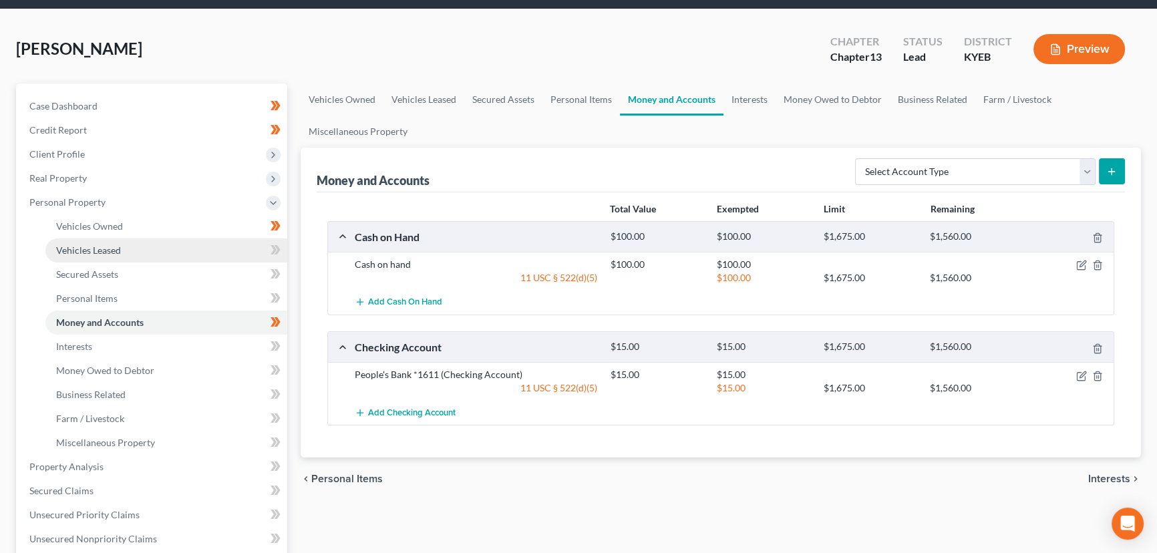
scroll to position [121, 0]
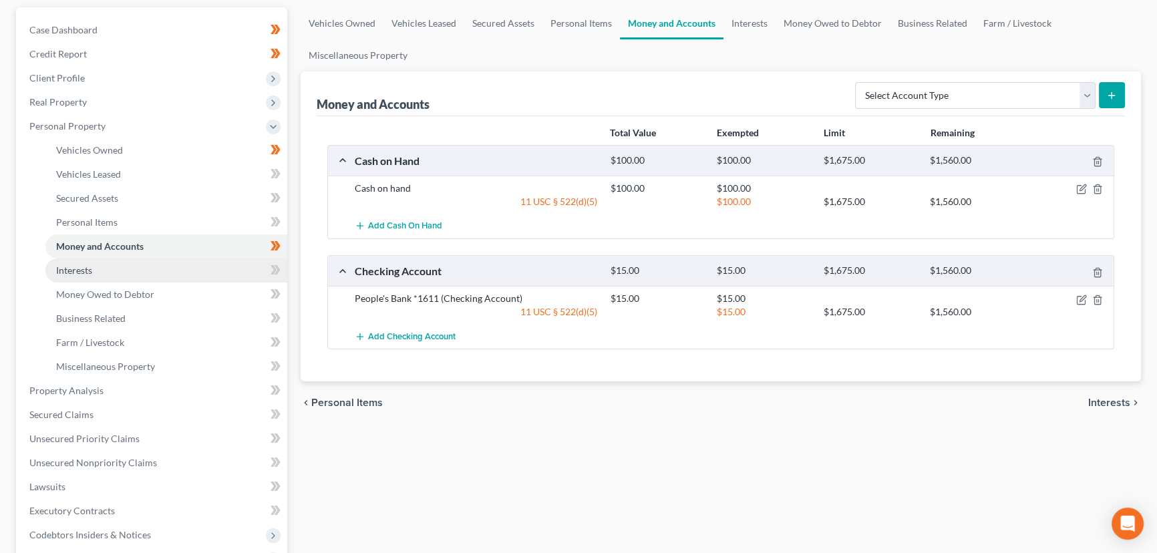
drag, startPoint x: 81, startPoint y: 127, endPoint x: 183, endPoint y: 277, distance: 181.2
click at [81, 127] on span "Personal Property" at bounding box center [67, 125] width 76 height 11
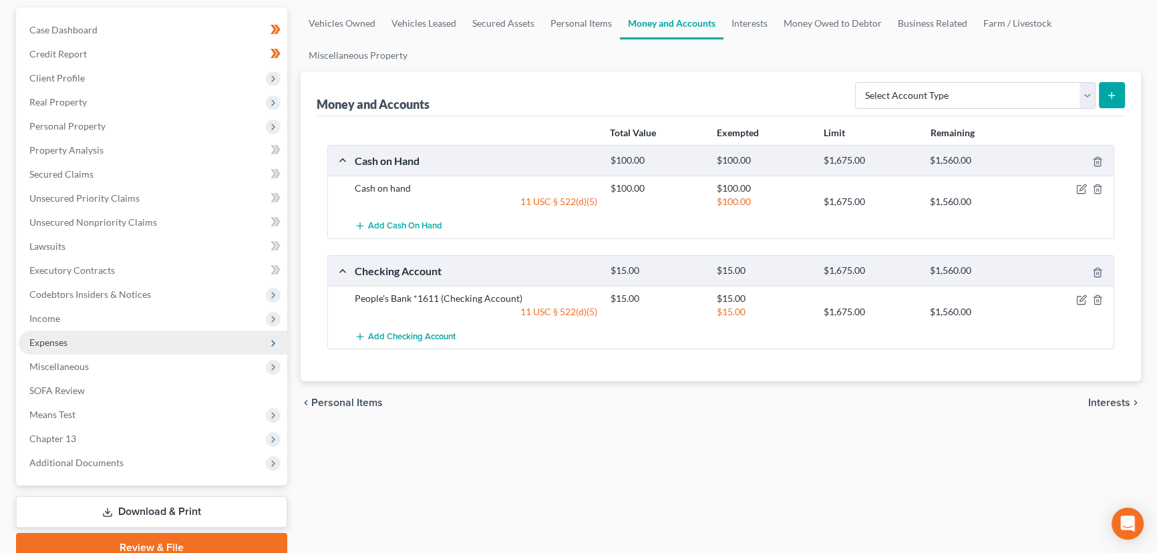
click at [71, 339] on span "Expenses" at bounding box center [153, 343] width 269 height 24
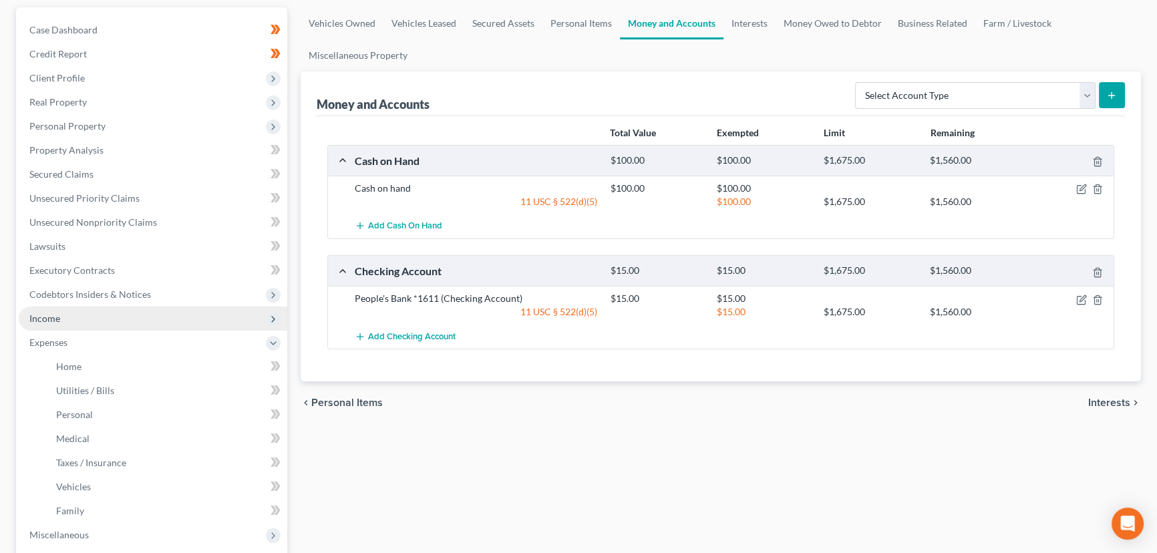
click at [63, 324] on span "Income" at bounding box center [153, 319] width 269 height 24
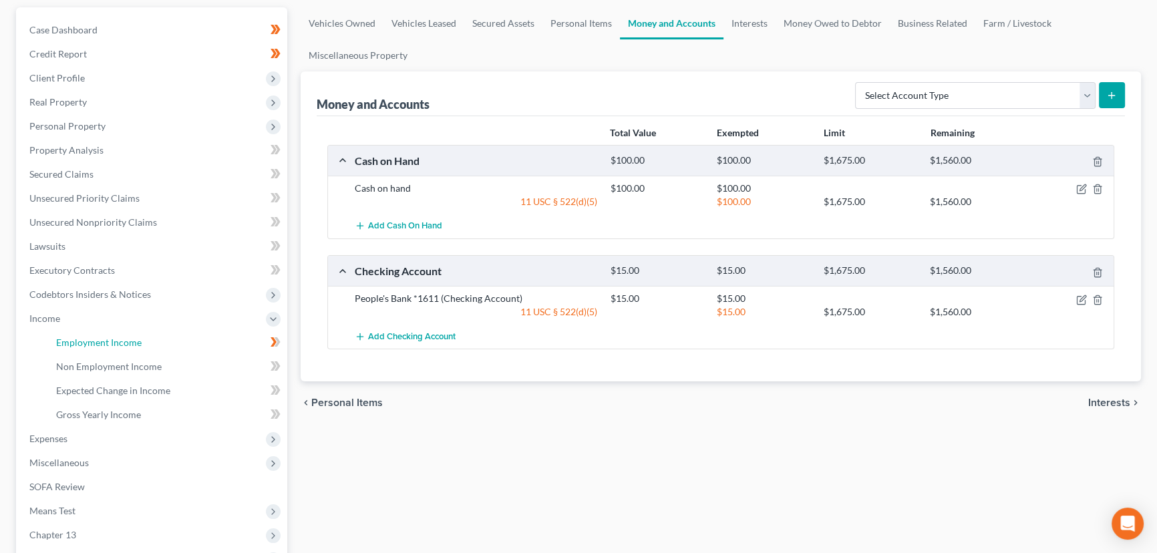
drag, startPoint x: 83, startPoint y: 340, endPoint x: 710, endPoint y: 305, distance: 628.3
click at [84, 340] on span "Employment Income" at bounding box center [99, 342] width 86 height 11
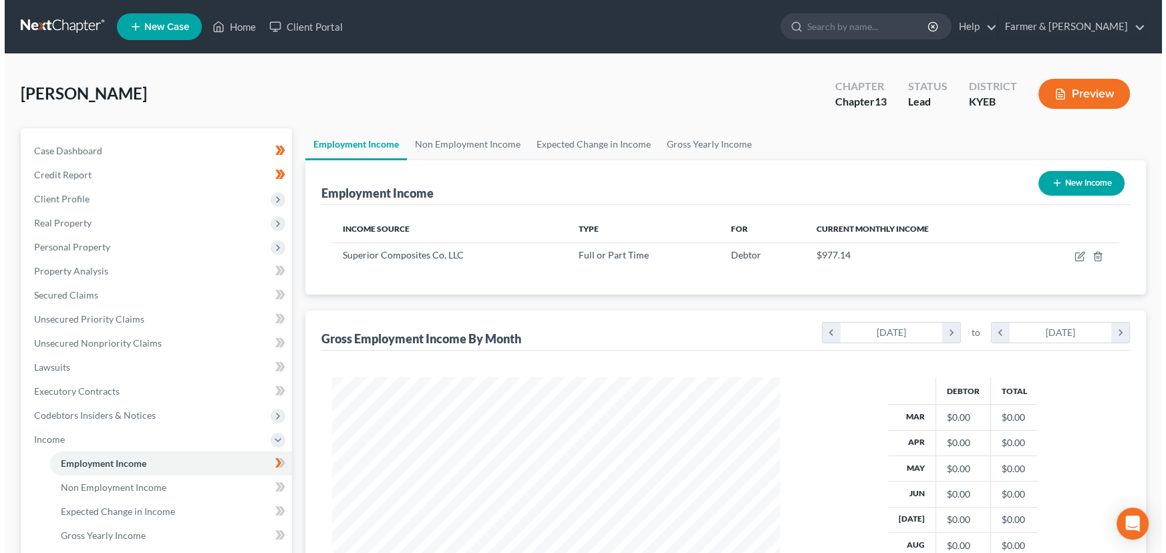
scroll to position [239, 474]
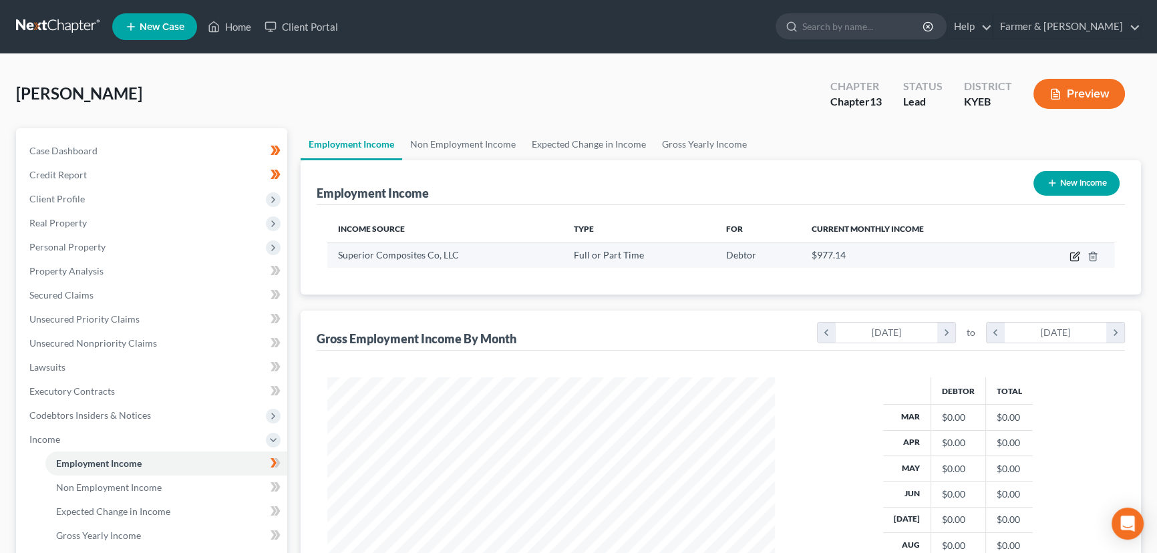
click at [1074, 257] on icon "button" at bounding box center [1076, 255] width 6 height 6
select select "0"
select select "18"
select select "0"
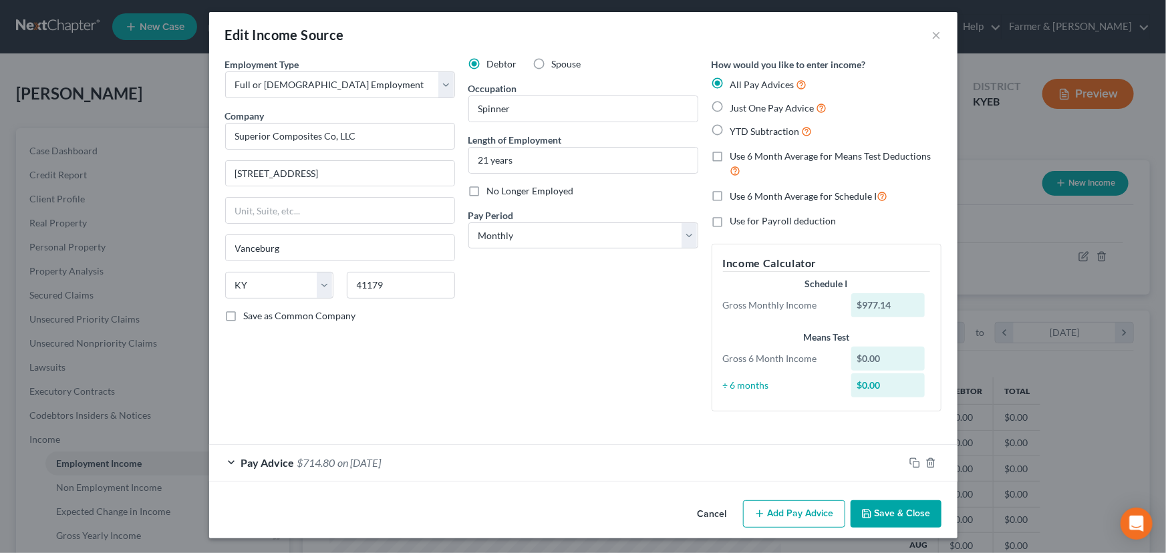
scroll to position [5, 0]
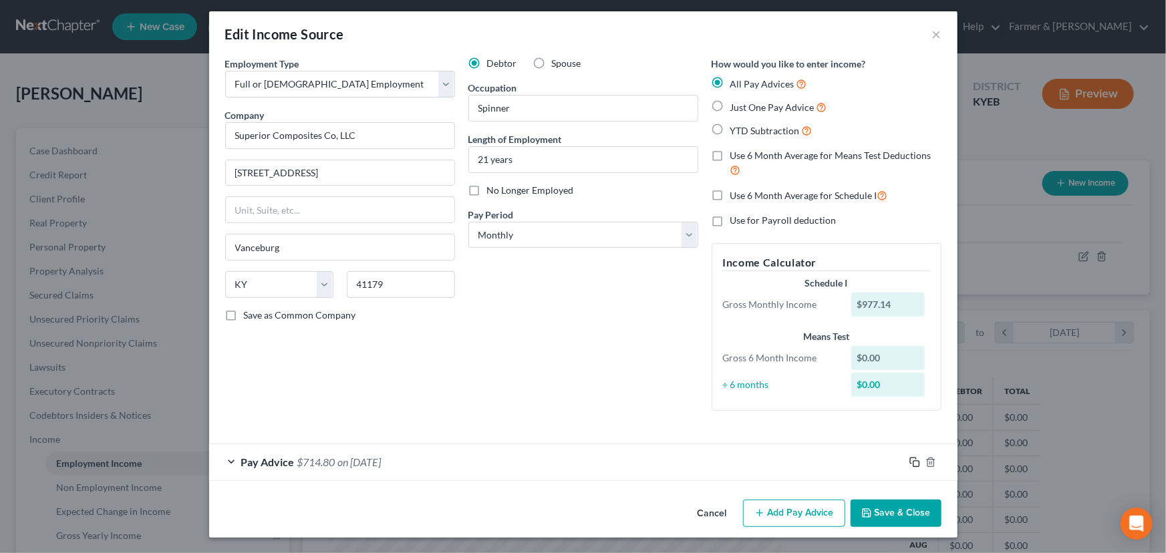
click at [909, 462] on icon "button" at bounding box center [914, 462] width 11 height 11
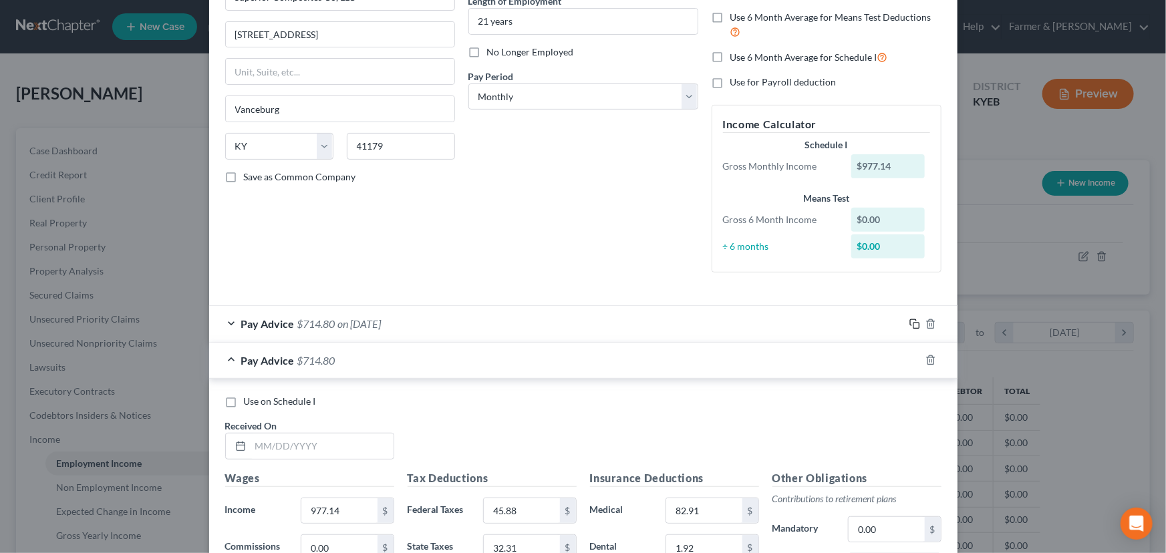
scroll to position [308, 0]
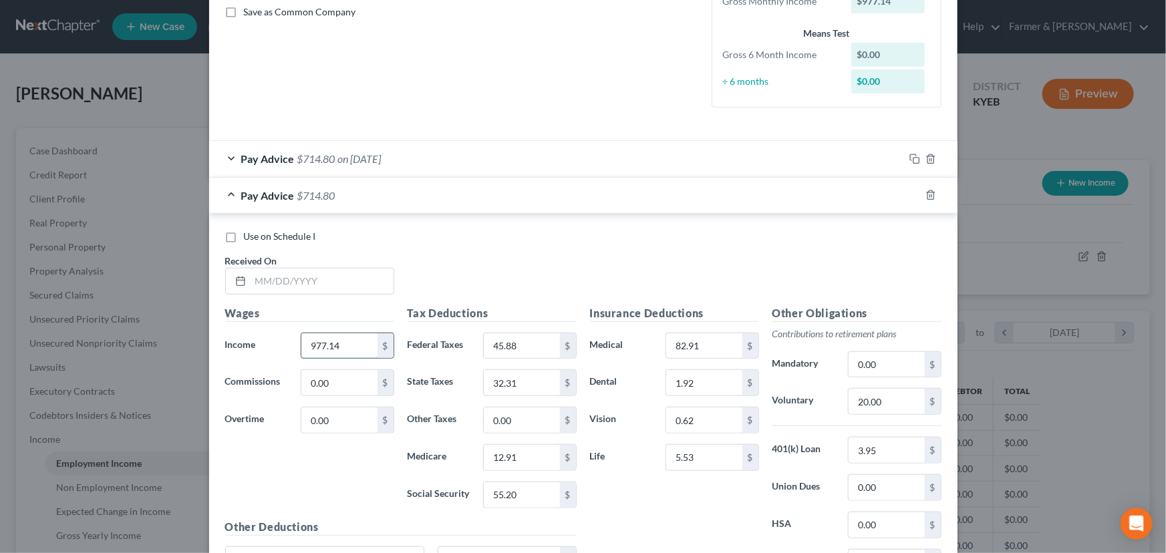
click at [361, 343] on input "977.14" at bounding box center [338, 345] width 75 height 25
click at [526, 347] on input "45.88" at bounding box center [521, 345] width 75 height 25
click at [530, 387] on input "32.31" at bounding box center [521, 382] width 75 height 25
click at [531, 454] on input "12.91" at bounding box center [521, 457] width 75 height 25
click at [528, 494] on input "55.20" at bounding box center [521, 494] width 75 height 25
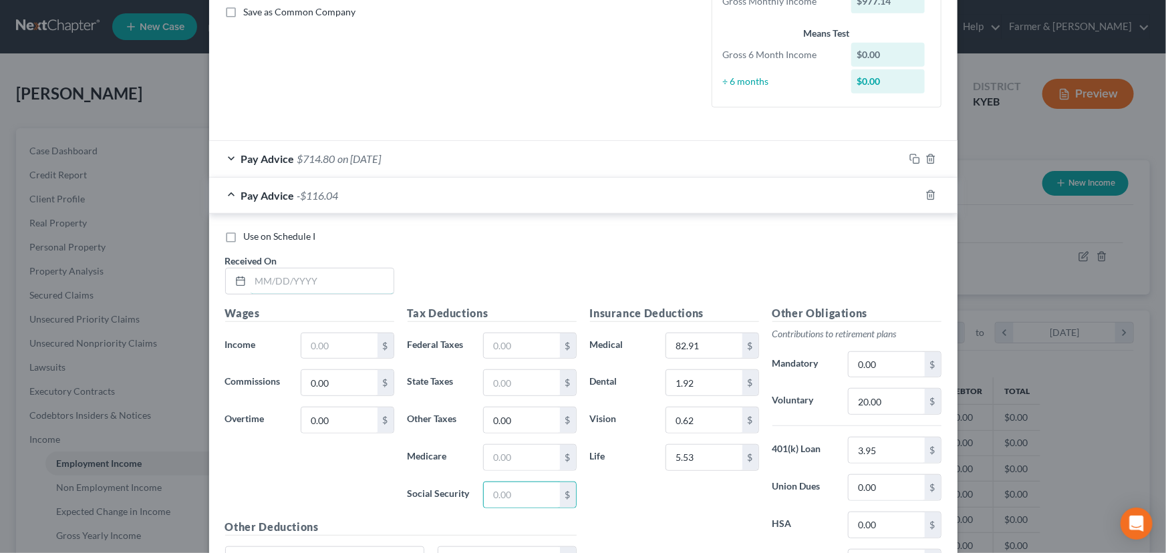
drag, startPoint x: 274, startPoint y: 284, endPoint x: 5, endPoint y: 345, distance: 276.2
click at [274, 284] on input "text" at bounding box center [322, 281] width 143 height 25
type input "[DATE]"
click at [460, 259] on div "Use on Schedule I Received On * [DATE]" at bounding box center [583, 267] width 730 height 75
drag, startPoint x: 355, startPoint y: 334, endPoint x: 299, endPoint y: 361, distance: 62.8
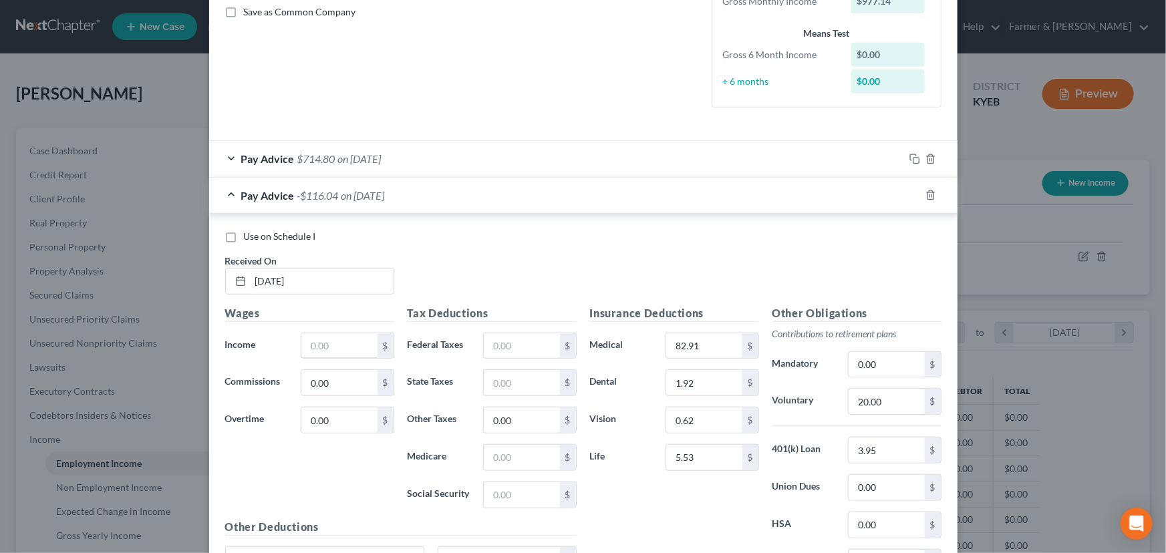
click at [355, 334] on input "text" at bounding box center [338, 345] width 75 height 25
type input "943.08"
click at [498, 349] on input "text" at bounding box center [521, 345] width 75 height 25
type input "42.48"
click at [515, 456] on input "text" at bounding box center [521, 457] width 75 height 25
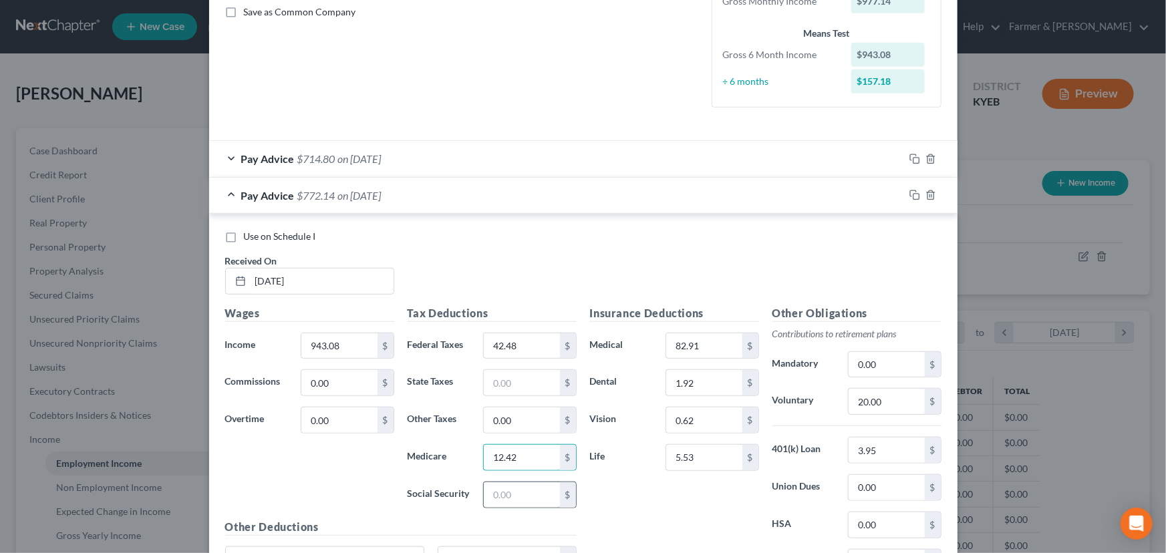
type input "12.42"
click at [520, 499] on input "text" at bounding box center [521, 494] width 75 height 25
type input "53.09"
click at [509, 379] on input "text" at bounding box center [521, 382] width 75 height 25
type input "30.94"
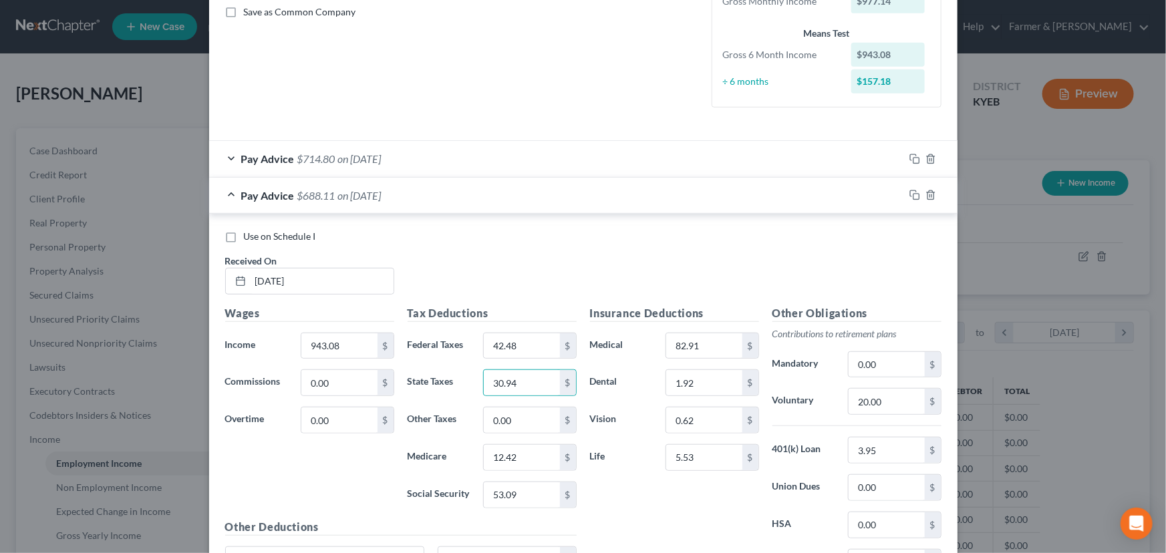
click at [525, 243] on div "Use on Schedule I Received On * [DATE]" at bounding box center [583, 267] width 730 height 75
click at [423, 187] on div "Pay Advice $688.11 on [DATE]" at bounding box center [556, 195] width 695 height 35
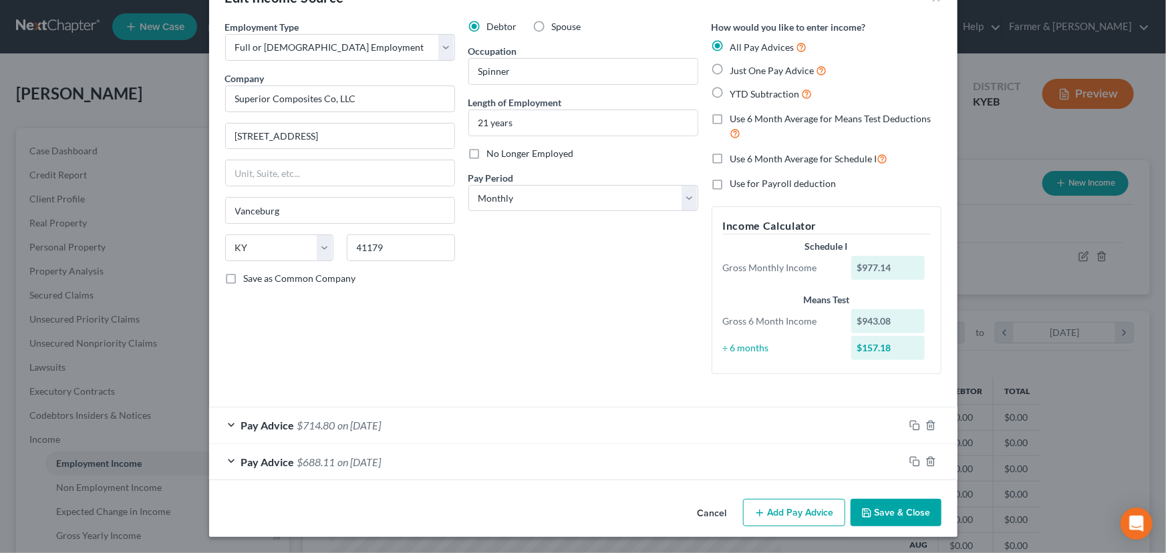
scroll to position [41, 0]
click at [643, 341] on div "Debtor Spouse Occupation Spinner Length of Employment 21 years No Longer Employ…" at bounding box center [583, 203] width 243 height 365
drag, startPoint x: 563, startPoint y: 196, endPoint x: 560, endPoint y: 208, distance: 12.3
click at [563, 196] on select "Select Monthly Twice Monthly Every Other Week Weekly" at bounding box center [583, 199] width 230 height 27
select select "3"
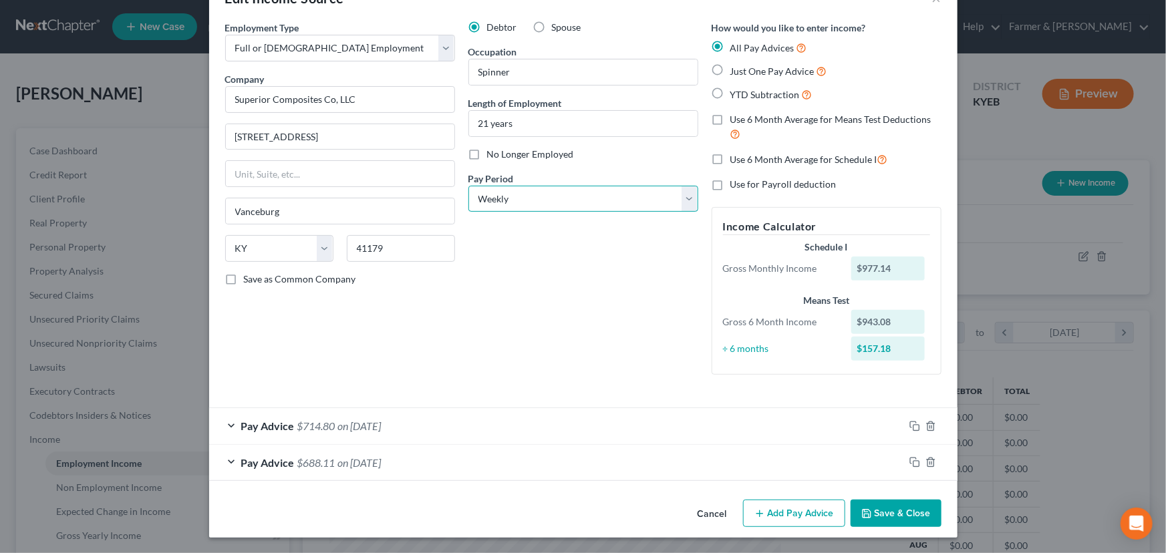
click at [468, 186] on select "Select Monthly Twice Monthly Every Other Week Weekly" at bounding box center [583, 199] width 230 height 27
drag, startPoint x: 512, startPoint y: 292, endPoint x: 691, endPoint y: 417, distance: 218.3
click at [512, 293] on div "Debtor Spouse Occupation Spinner Length of Employment 21 years No Longer Employ…" at bounding box center [583, 203] width 243 height 365
click at [912, 466] on div "Pay Advice $714.80 on [DATE] Use on Schedule I Received On * [DATE] Wages Incom…" at bounding box center [583, 444] width 748 height 73
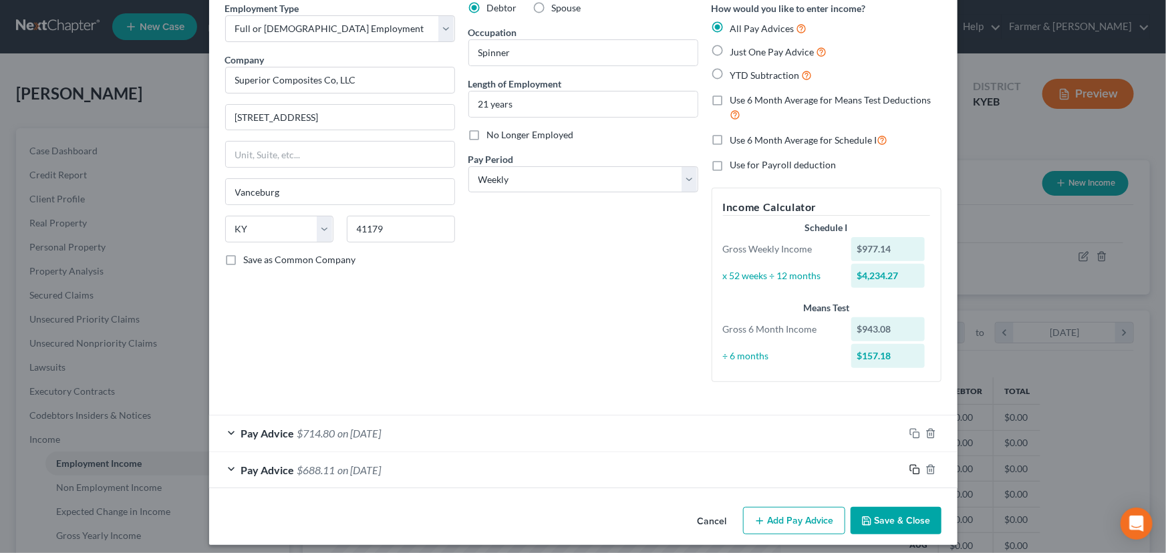
scroll to position [67, 0]
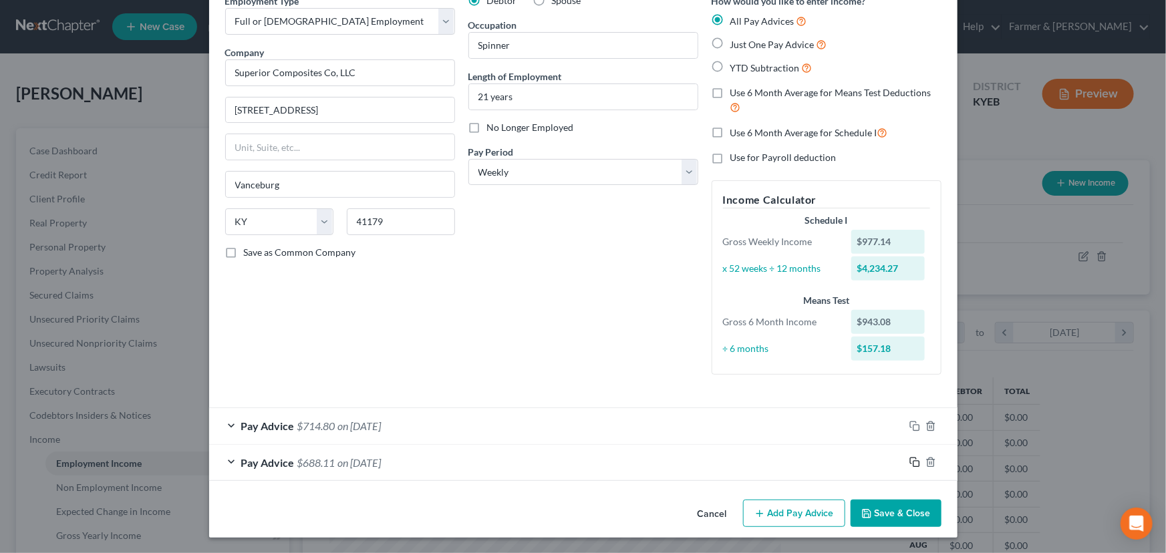
click at [909, 461] on icon "button" at bounding box center [914, 462] width 11 height 11
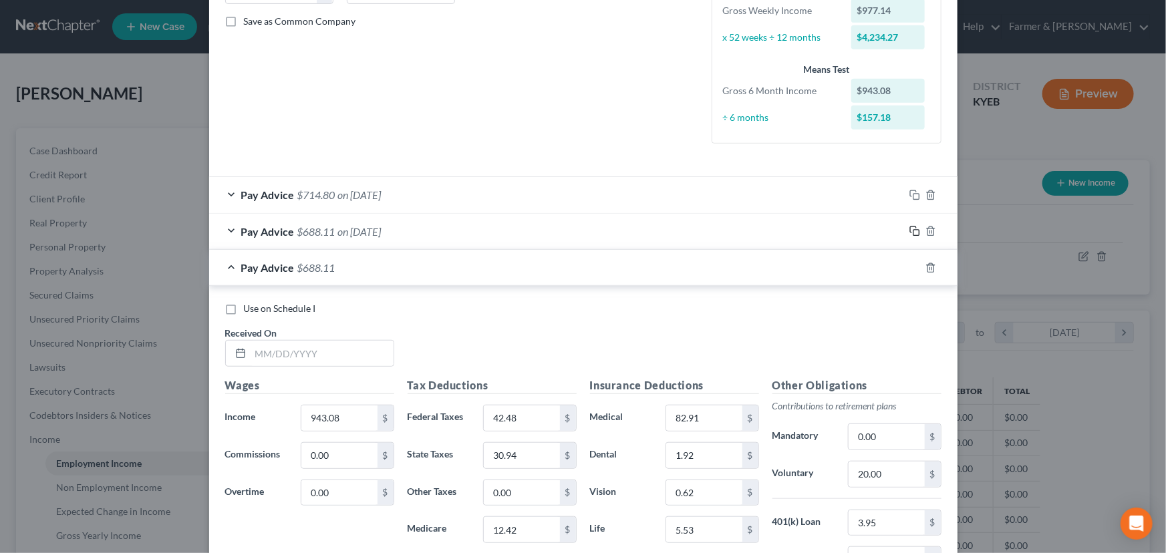
scroll to position [420, 0]
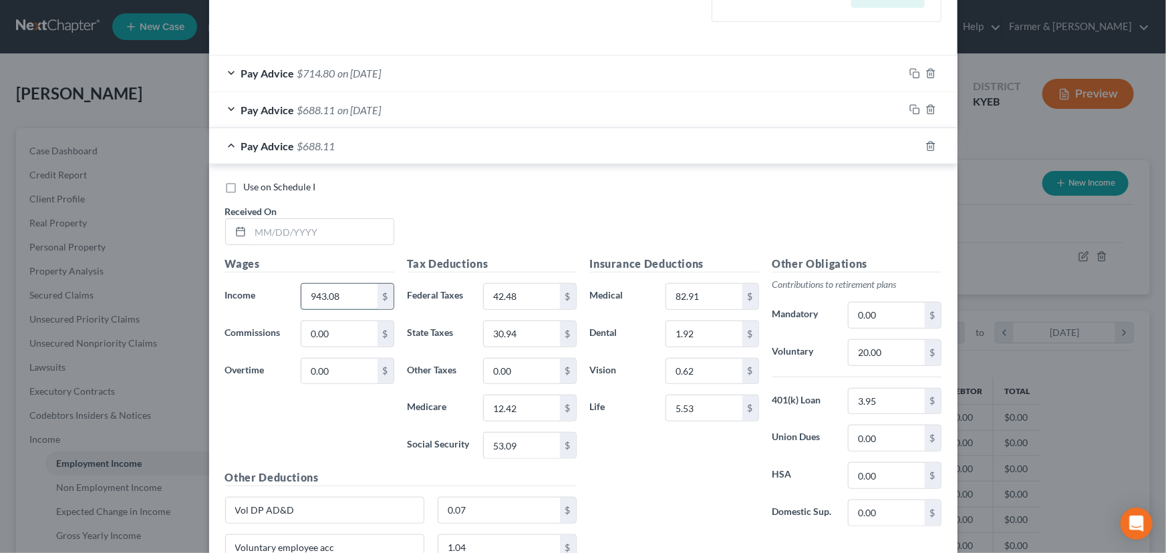
click at [341, 301] on input "943.08" at bounding box center [338, 296] width 75 height 25
click at [311, 227] on input "text" at bounding box center [322, 231] width 143 height 25
type input "[DATE]"
click at [532, 297] on input "42.48" at bounding box center [521, 296] width 75 height 25
click at [546, 331] on input "30.94" at bounding box center [521, 333] width 75 height 25
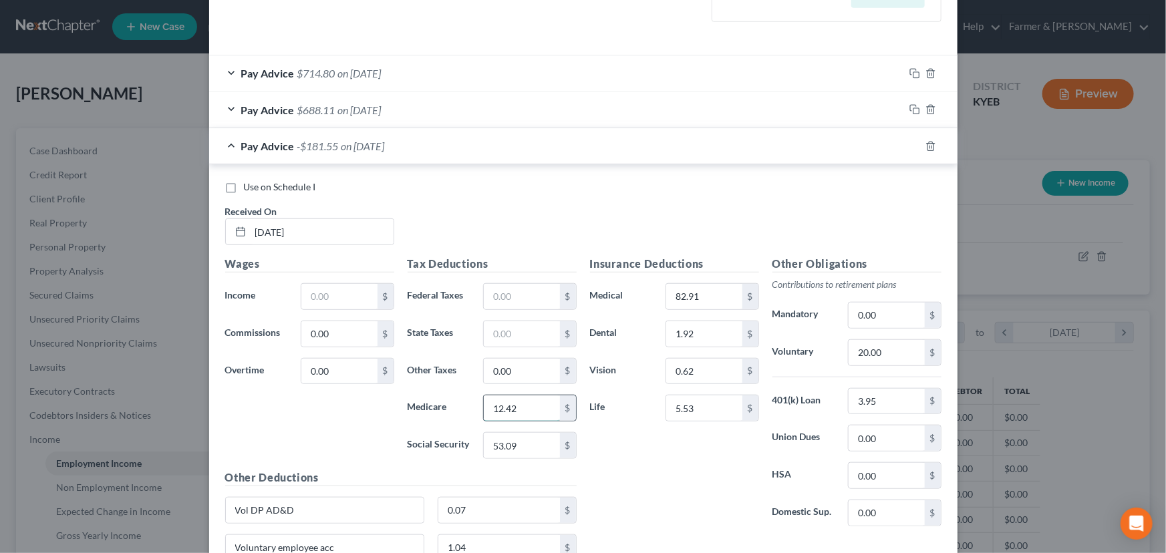
click at [520, 416] on input "12.42" at bounding box center [521, 407] width 75 height 25
click at [523, 441] on input "53.09" at bounding box center [521, 445] width 75 height 25
drag, startPoint x: 331, startPoint y: 300, endPoint x: 67, endPoint y: 345, distance: 268.3
click at [331, 300] on input "text" at bounding box center [338, 296] width 75 height 25
type input "1,056.85"
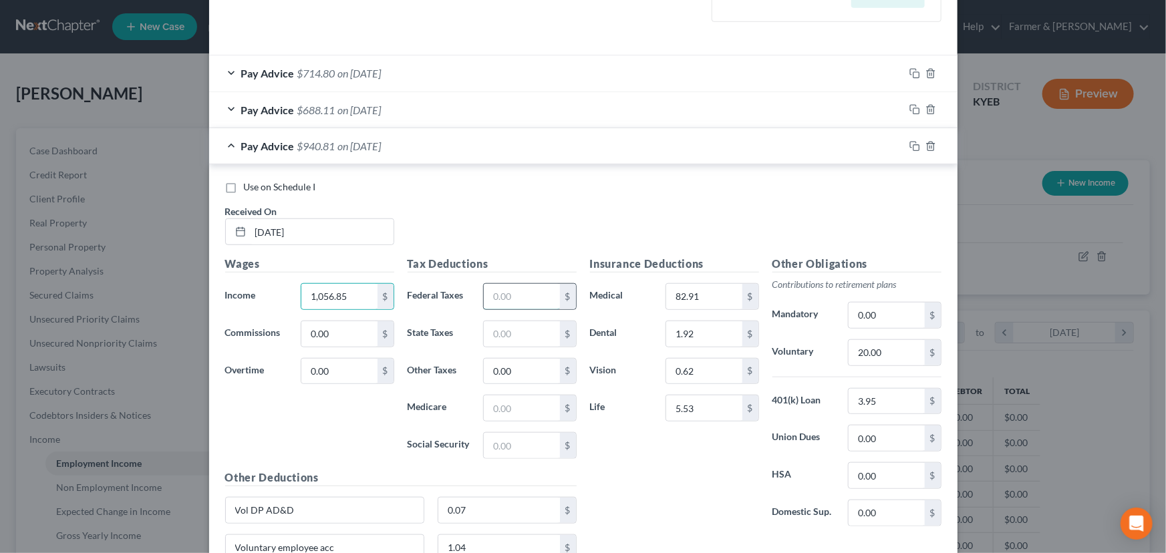
click at [505, 287] on input "text" at bounding box center [521, 296] width 75 height 25
type input "55.45"
click at [496, 438] on input "text" at bounding box center [521, 445] width 75 height 25
click at [484, 411] on input "text" at bounding box center [521, 407] width 75 height 25
type input "14.06"
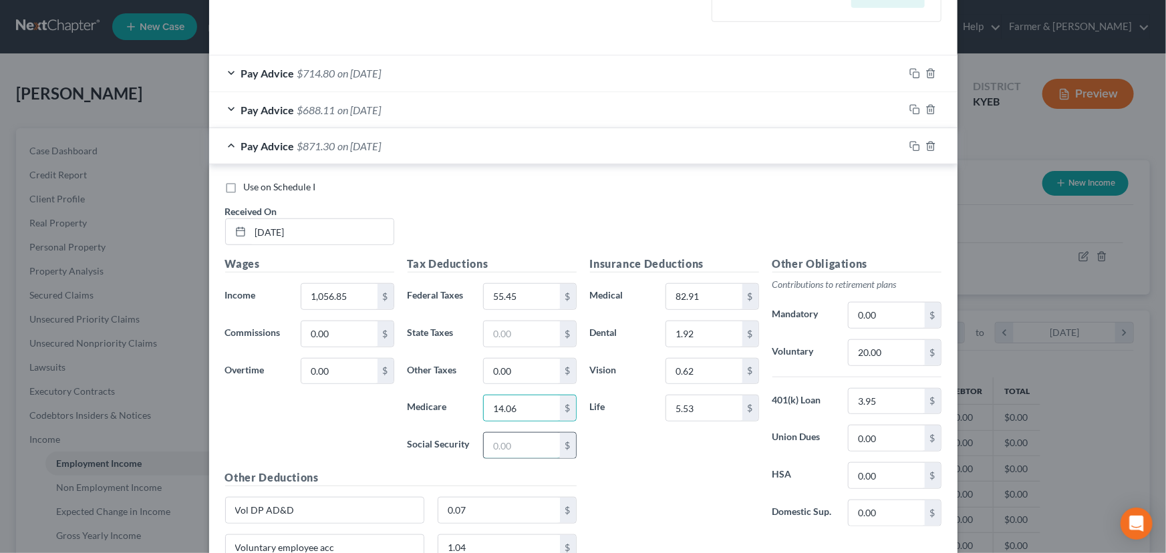
click at [506, 445] on input "text" at bounding box center [521, 445] width 75 height 25
type input "60.14"
click at [494, 335] on input "text" at bounding box center [521, 333] width 75 height 25
type input "35.48"
click at [587, 491] on div "Insurance Deductions Medical 82.91 $ Dental 1.92 $ Vision 0.62 $ Life 5.53 $" at bounding box center [674, 396] width 182 height 281
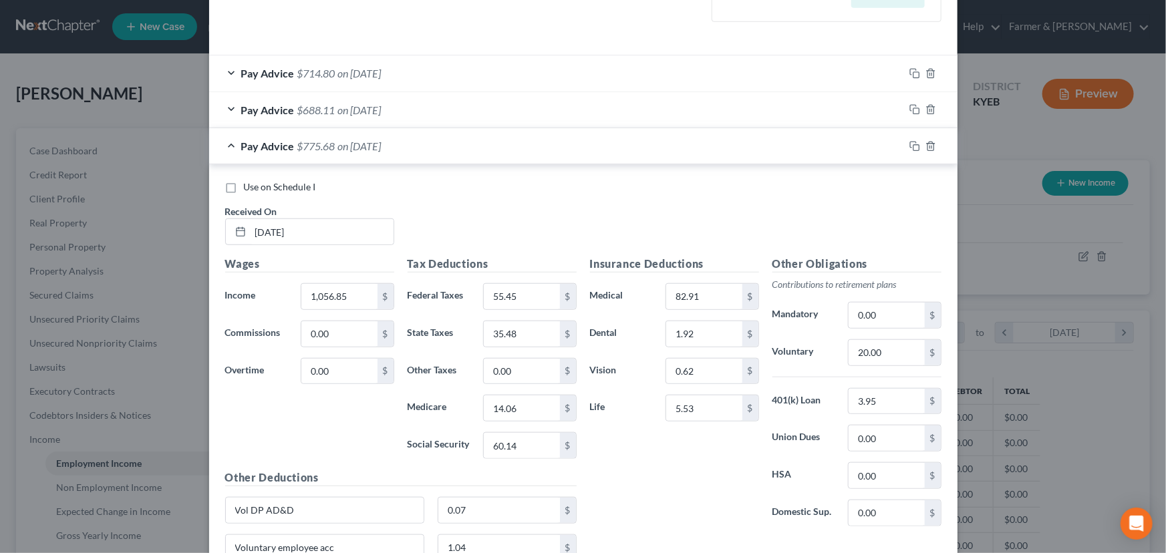
click at [285, 150] on span "Pay Advice" at bounding box center [267, 146] width 53 height 13
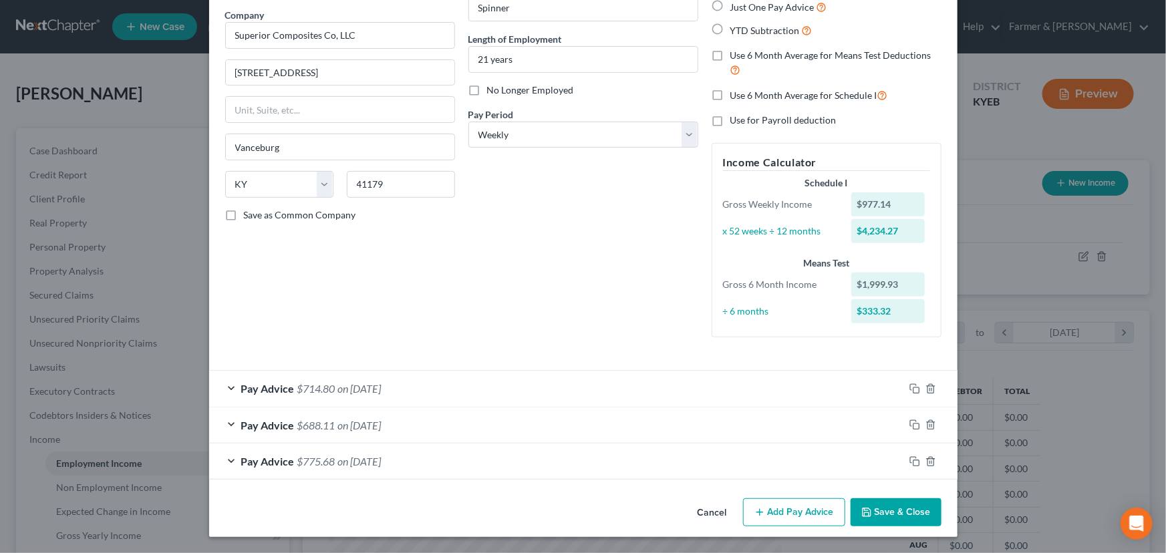
scroll to position [104, 0]
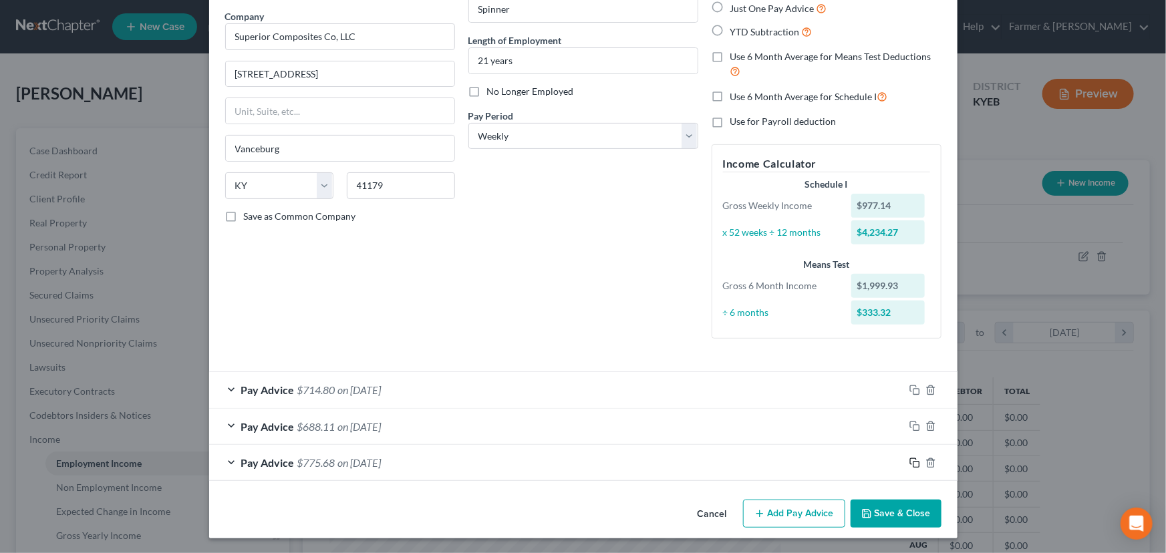
click at [913, 462] on rect "button" at bounding box center [916, 465] width 6 height 6
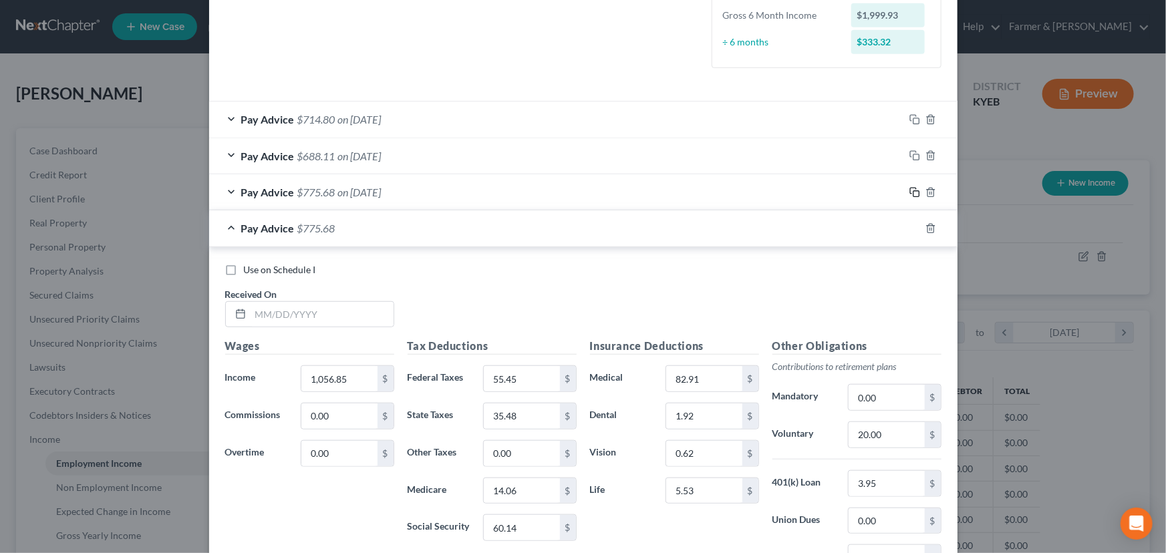
scroll to position [408, 0]
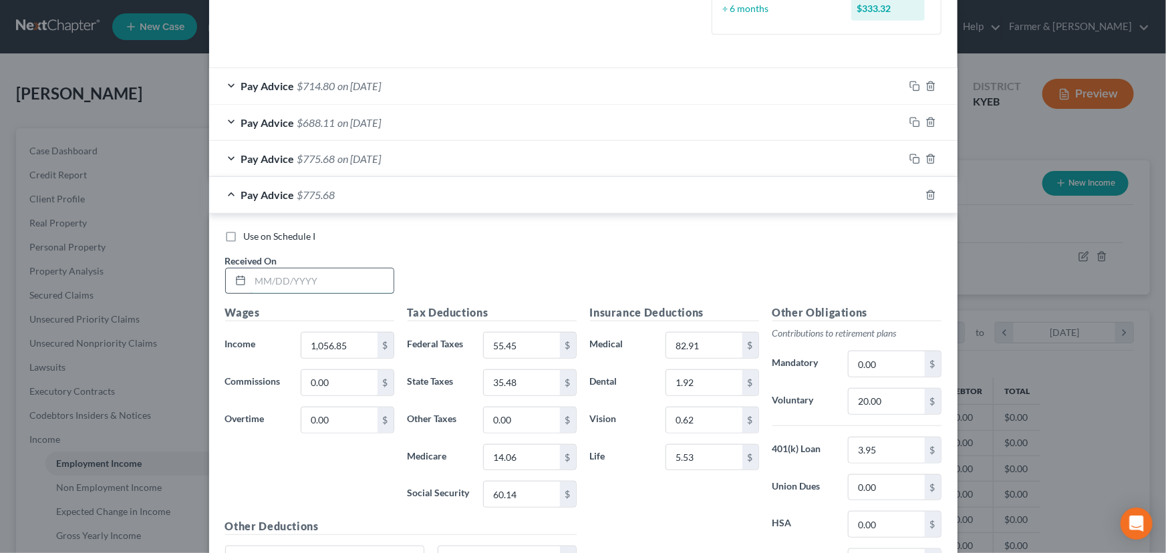
click at [313, 285] on input "text" at bounding box center [322, 281] width 143 height 25
type input "[DATE]"
click at [476, 265] on div "Use on Schedule I Received On * [DATE]" at bounding box center [583, 267] width 730 height 75
click at [365, 343] on input "1,056.85" at bounding box center [338, 345] width 75 height 25
click at [515, 345] on input "55.45" at bounding box center [521, 345] width 75 height 25
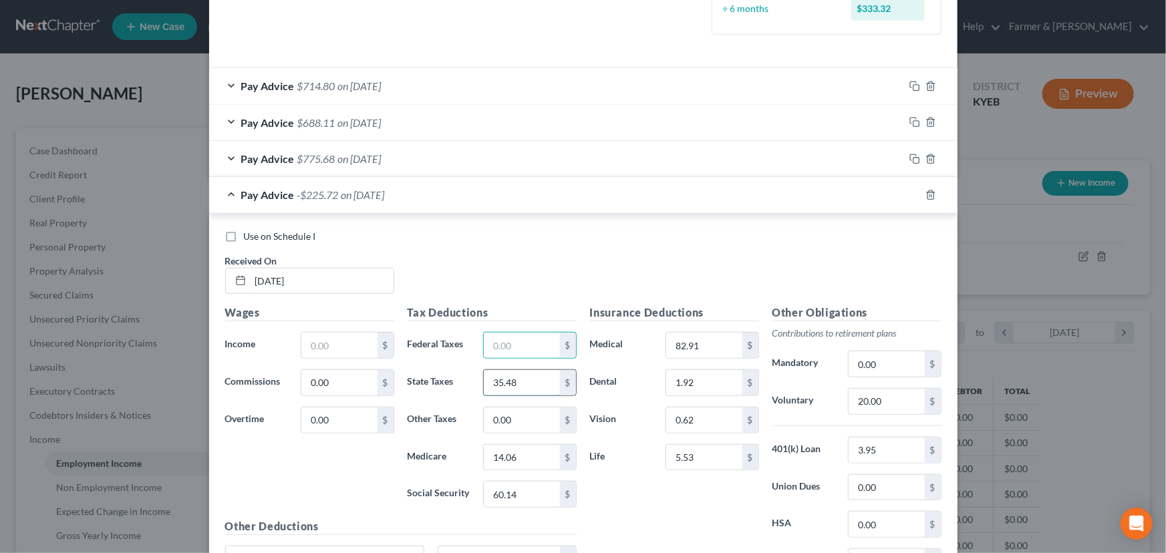
click at [532, 387] on input "35.48" at bounding box center [521, 382] width 75 height 25
click at [534, 412] on input "0.00" at bounding box center [521, 420] width 75 height 25
click at [530, 454] on input "14.06" at bounding box center [521, 457] width 75 height 25
click at [538, 488] on input "60.14" at bounding box center [521, 494] width 75 height 25
click at [318, 338] on input "text" at bounding box center [338, 345] width 75 height 25
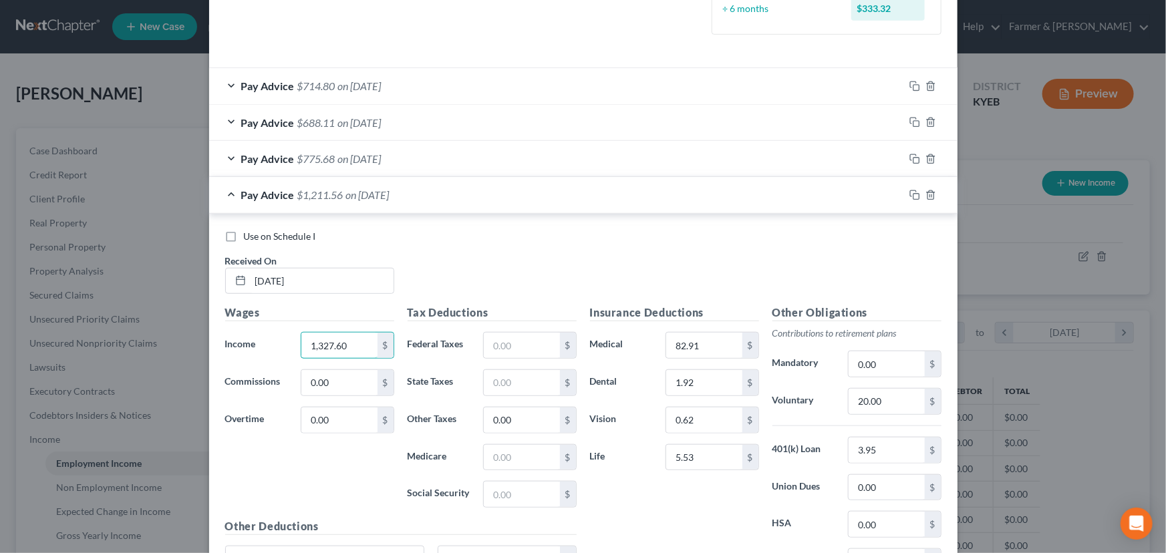
type input "1,327.60"
click at [472, 265] on div "Use on Schedule I Received On * [DATE]" at bounding box center [583, 267] width 730 height 75
click at [534, 346] on input "text" at bounding box center [521, 345] width 75 height 25
type input "87.94"
click at [505, 450] on input "text" at bounding box center [521, 457] width 75 height 25
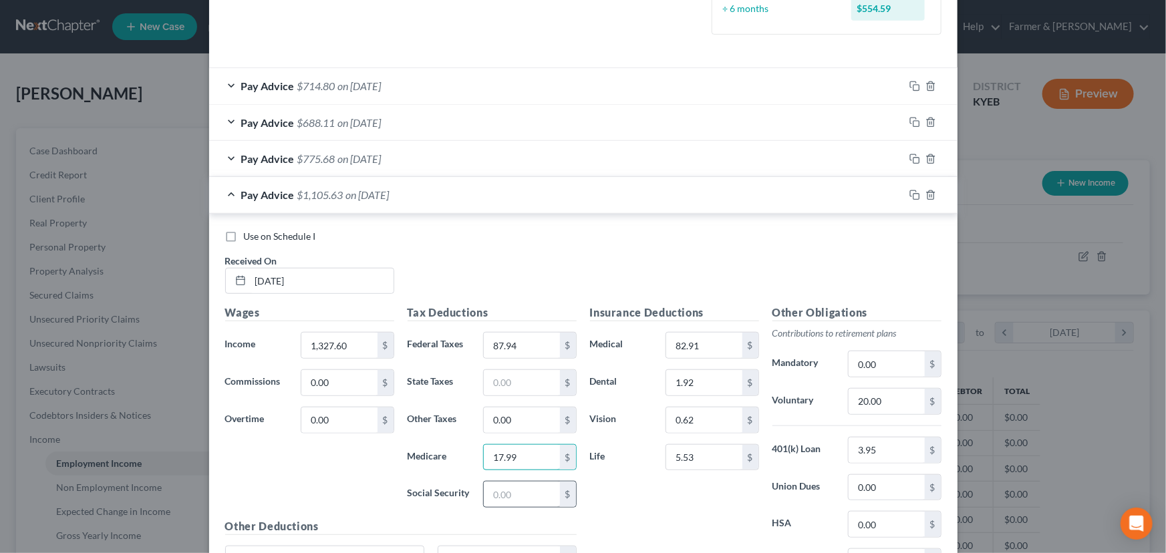
type input "17.99"
click at [530, 492] on input "text" at bounding box center [521, 494] width 75 height 25
type input "76.93"
click at [500, 379] on input "text" at bounding box center [521, 382] width 75 height 25
type input "46.31"
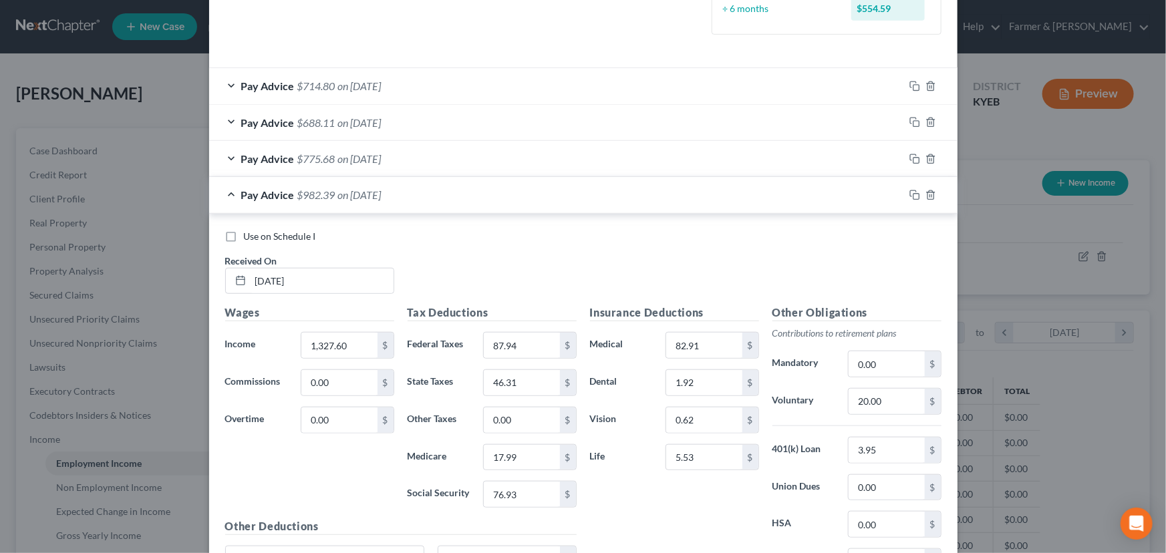
click at [505, 275] on div "Use on Schedule I Received On * [DATE]" at bounding box center [583, 267] width 730 height 75
click at [320, 196] on span "$982.39" at bounding box center [316, 194] width 38 height 13
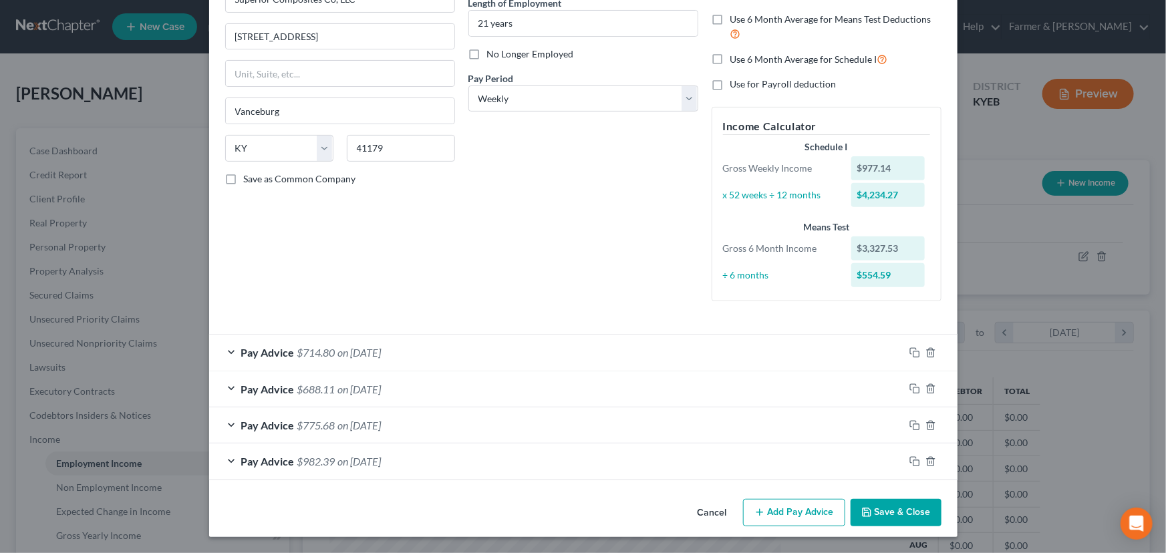
scroll to position [140, 0]
click at [909, 462] on icon "button" at bounding box center [914, 462] width 11 height 11
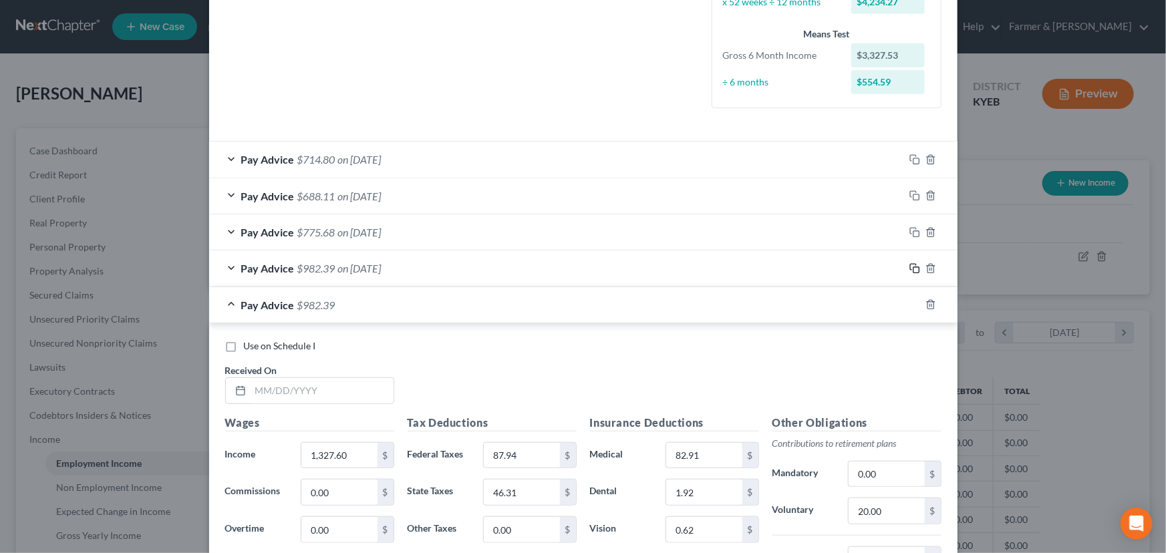
scroll to position [504, 0]
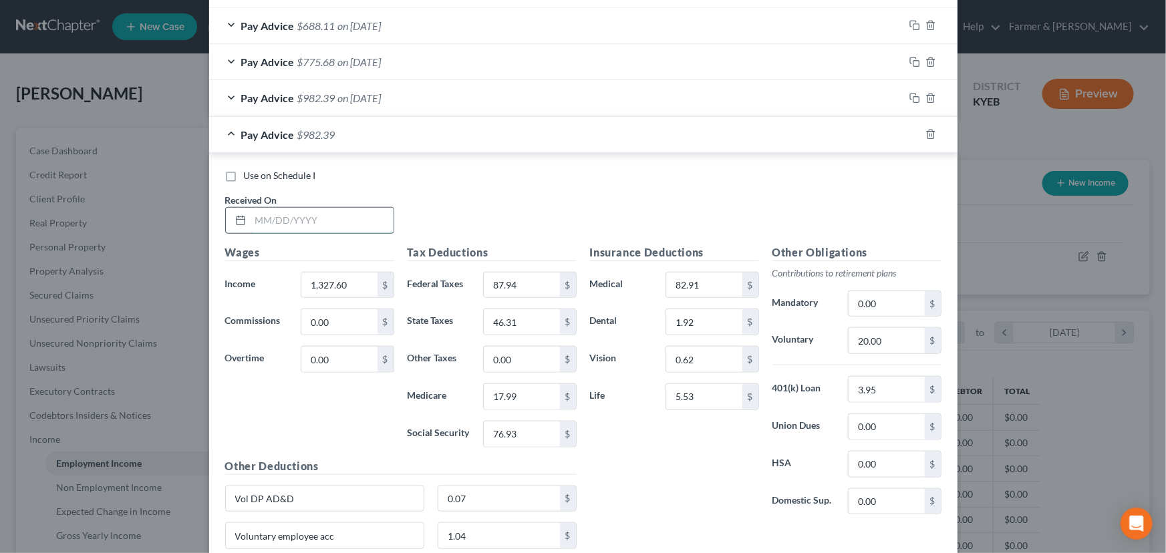
click at [275, 213] on input "text" at bounding box center [322, 220] width 143 height 25
type input "[DATE]"
click at [460, 205] on div "Use on Schedule I Received On * [DATE]" at bounding box center [583, 206] width 730 height 75
click at [508, 281] on input "87.94" at bounding box center [521, 285] width 75 height 25
click at [529, 329] on input "46.31" at bounding box center [521, 321] width 75 height 25
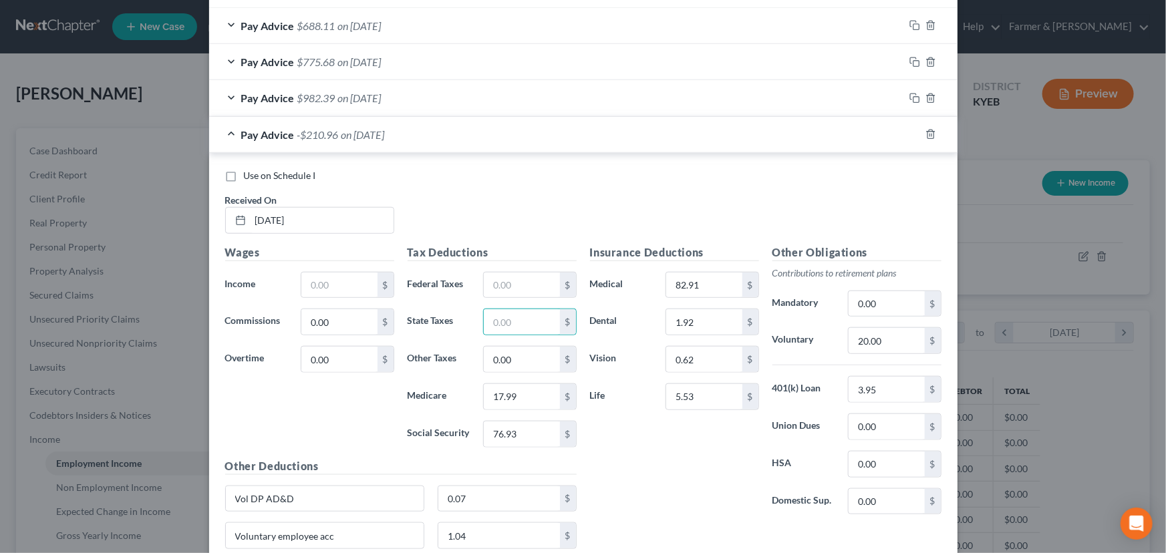
click at [528, 379] on div "Tax Deductions Federal Taxes $ State Taxes $ Other Taxes 0.00 $ Medicare 17.99 …" at bounding box center [492, 352] width 182 height 214
click at [525, 393] on input "17.99" at bounding box center [521, 396] width 75 height 25
click at [526, 441] on input "76.93" at bounding box center [521, 434] width 75 height 25
drag, startPoint x: 341, startPoint y: 290, endPoint x: 23, endPoint y: 328, distance: 320.9
click at [341, 290] on input "text" at bounding box center [338, 285] width 75 height 25
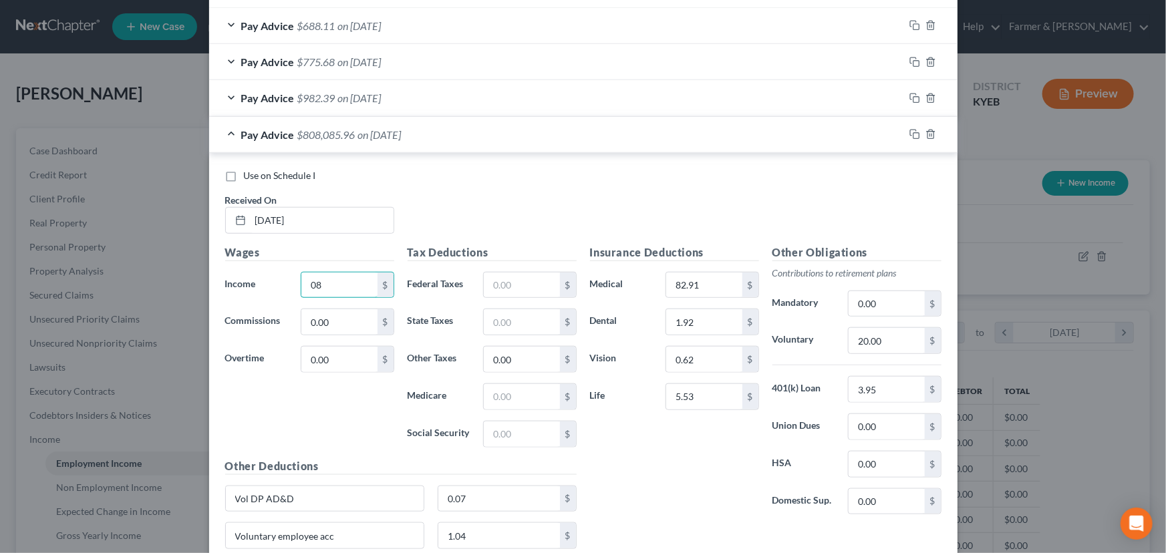
type input "0"
type input "1,298.88"
click at [516, 277] on input "text" at bounding box center [521, 285] width 75 height 25
type input "84.49"
click at [502, 398] on input "text" at bounding box center [521, 396] width 75 height 25
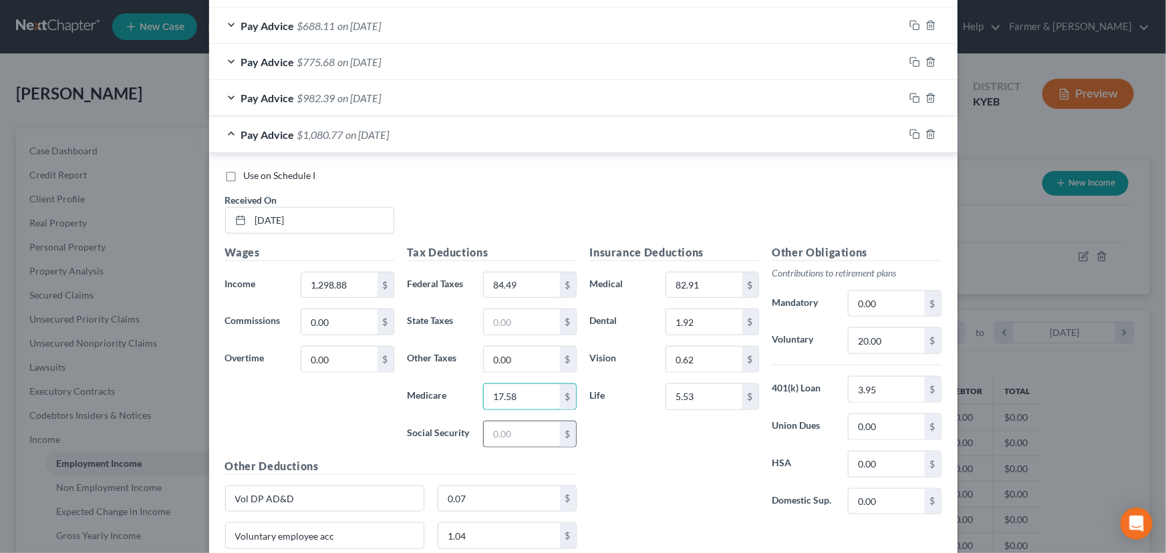
type input "17.58"
click at [513, 442] on input "text" at bounding box center [521, 434] width 75 height 25
type input "75.15"
click at [525, 324] on input "text" at bounding box center [521, 321] width 75 height 25
type input "45.17"
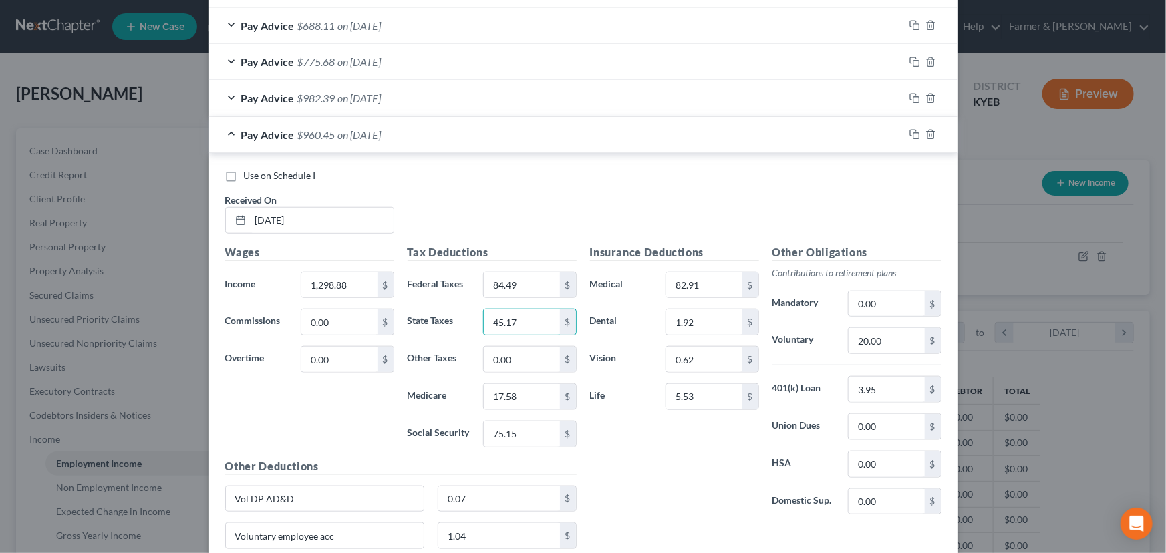
click at [358, 138] on span "on [DATE]" at bounding box center [359, 134] width 43 height 13
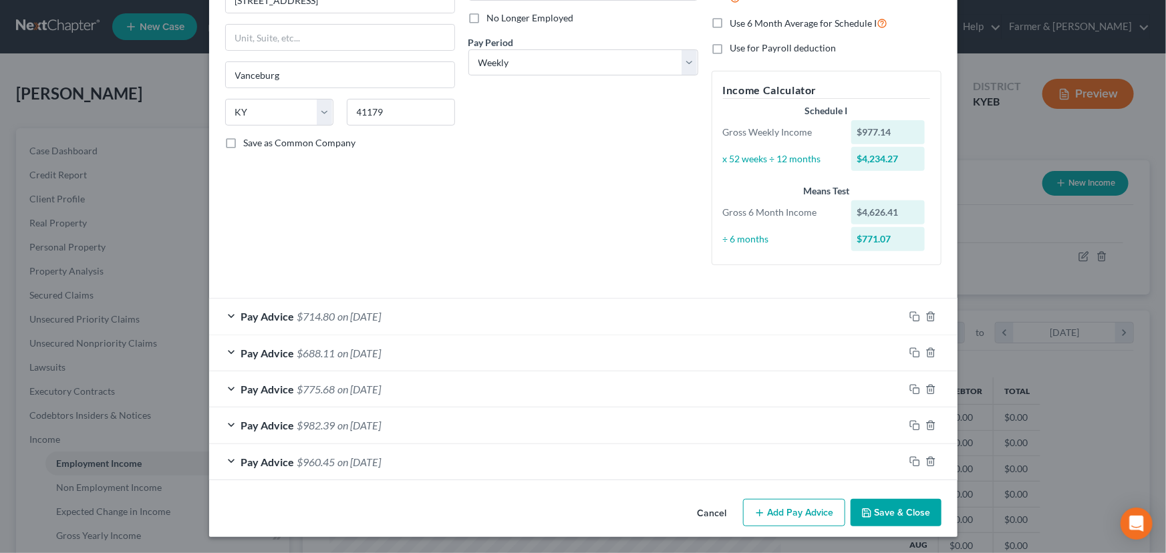
scroll to position [176, 0]
click at [913, 462] on rect "button" at bounding box center [916, 464] width 6 height 6
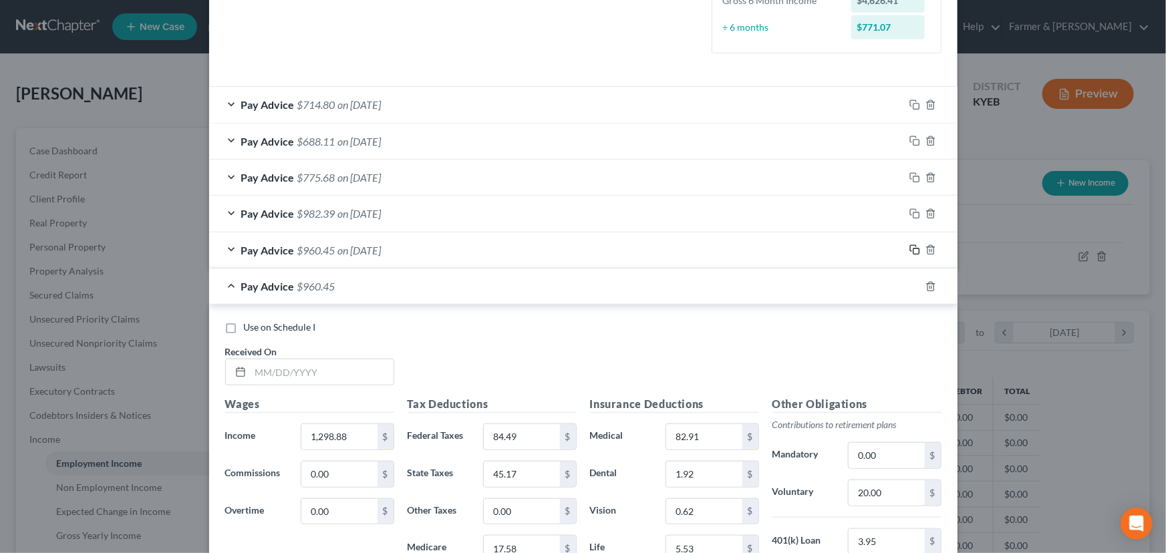
scroll to position [541, 0]
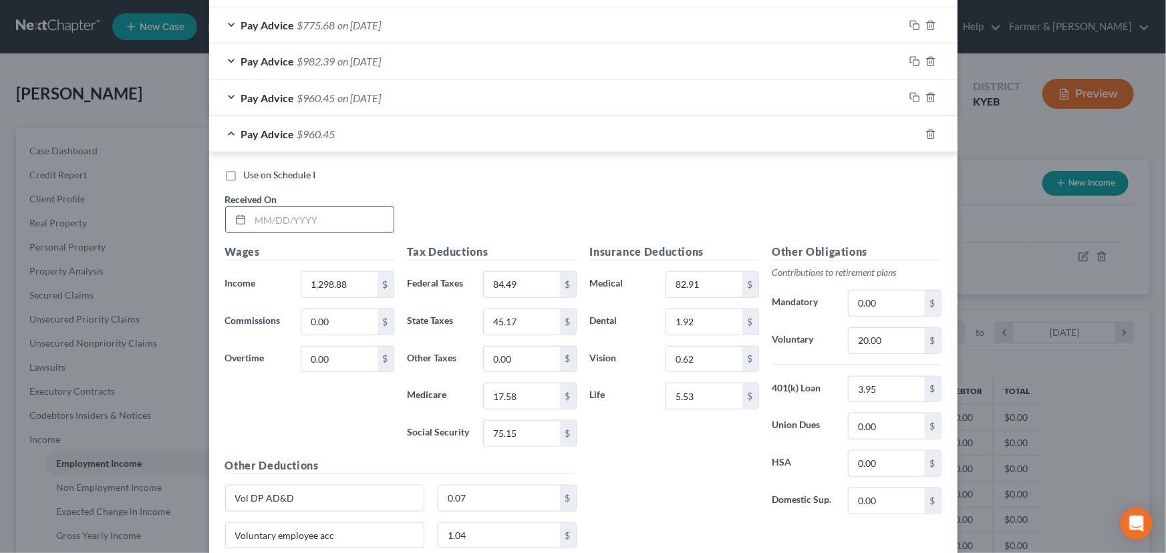
click at [303, 222] on input "text" at bounding box center [322, 219] width 143 height 25
type input "[DATE]"
click at [464, 217] on div "Use on Schedule I Received On * [DATE]" at bounding box center [583, 205] width 730 height 75
click at [359, 273] on input "1,298.88" at bounding box center [338, 284] width 75 height 25
click at [513, 287] on input "84.49" at bounding box center [521, 284] width 75 height 25
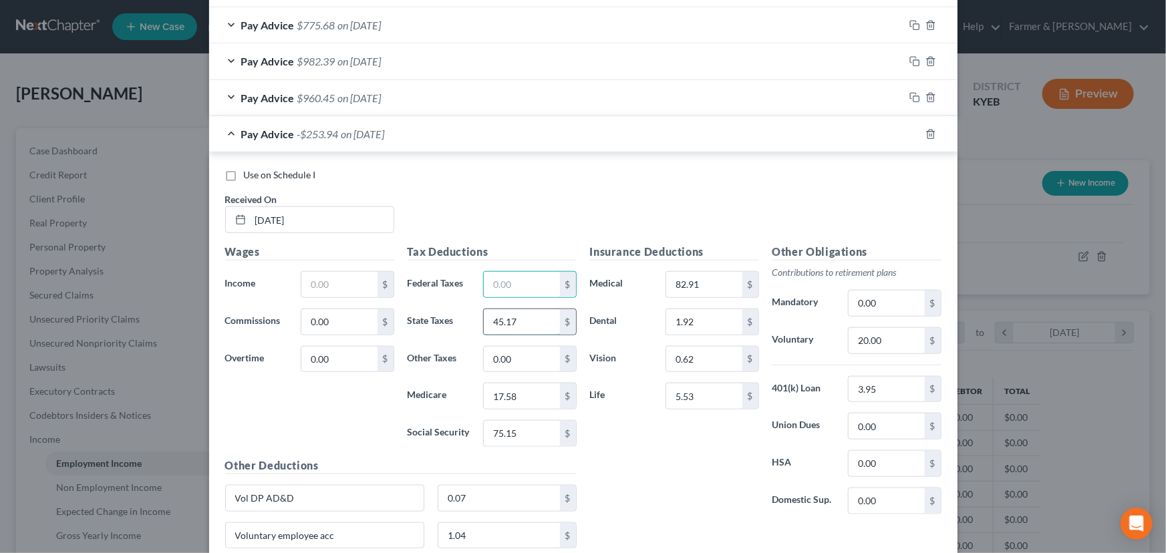
click at [533, 325] on input "45.17" at bounding box center [521, 321] width 75 height 25
click at [528, 397] on input "17.58" at bounding box center [521, 395] width 75 height 25
click at [528, 432] on input "75.15" at bounding box center [521, 433] width 75 height 25
drag, startPoint x: 327, startPoint y: 283, endPoint x: 47, endPoint y: 314, distance: 281.6
click at [327, 283] on input "text" at bounding box center [338, 284] width 75 height 25
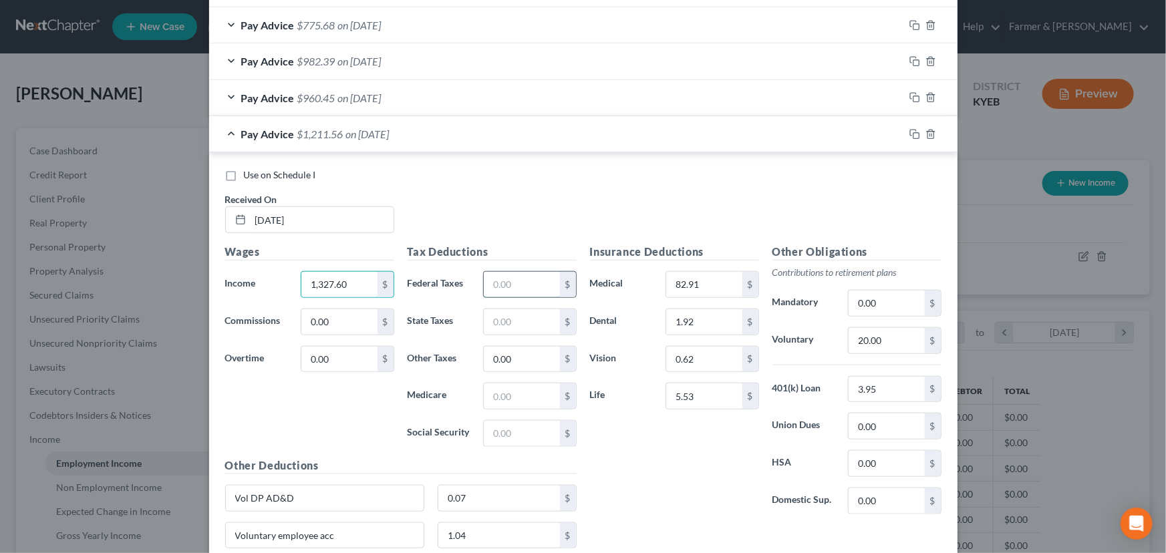
click at [536, 281] on input "text" at bounding box center [521, 284] width 75 height 25
click at [522, 407] on input "text" at bounding box center [521, 395] width 75 height 25
click at [526, 432] on input "text" at bounding box center [521, 433] width 75 height 25
click at [519, 321] on input "text" at bounding box center [521, 321] width 75 height 25
click at [617, 446] on div "Insurance Deductions Medical 82.91 $ Dental 1.92 $ Vision 0.62 $ Life 5.53 $" at bounding box center [674, 384] width 182 height 281
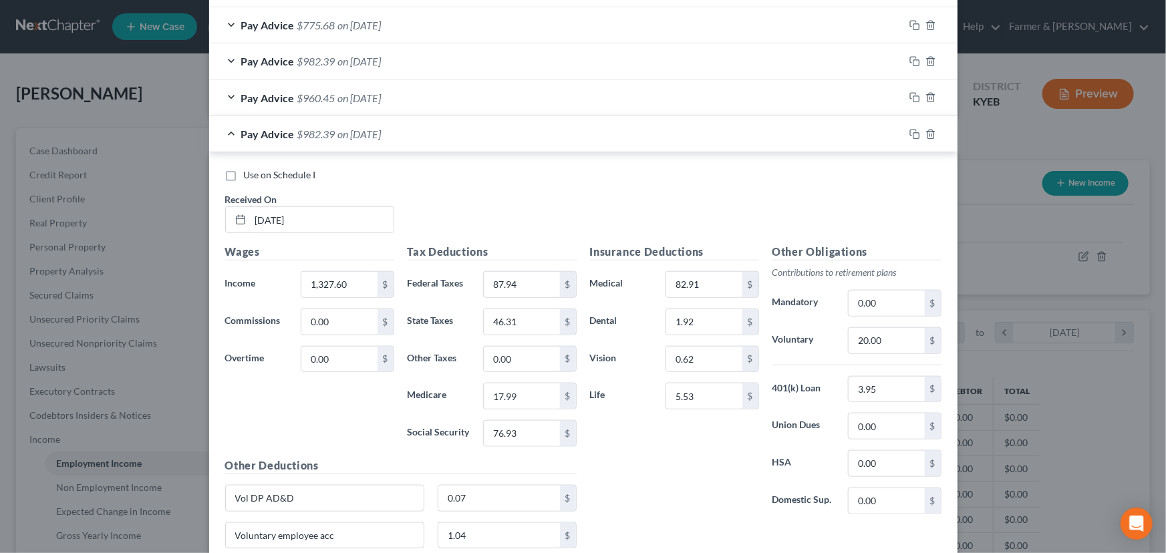
click at [317, 139] on div "Pay Advice $982.39 on [DATE]" at bounding box center [556, 133] width 695 height 35
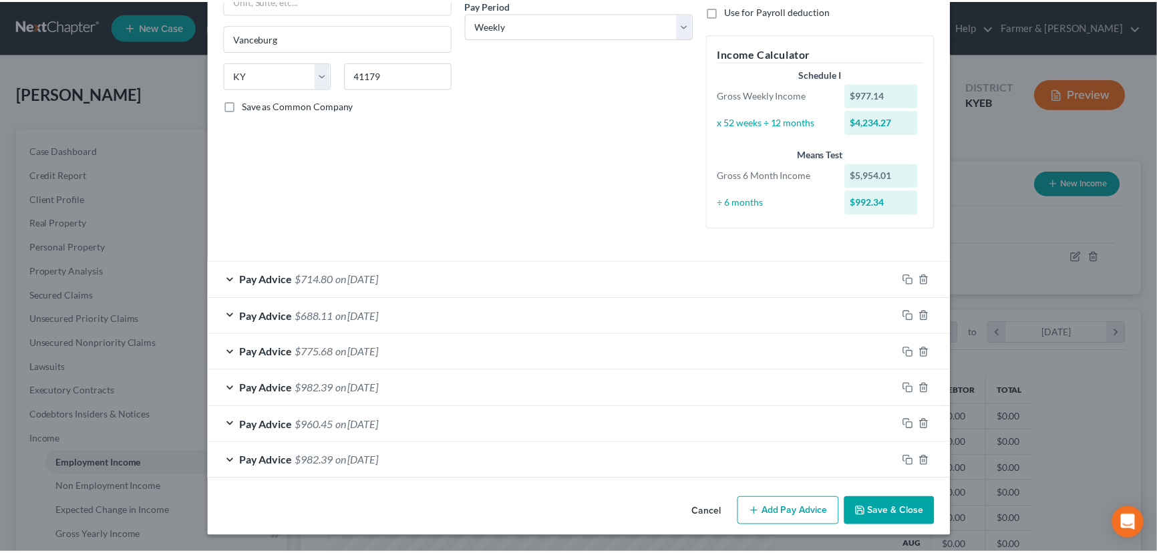
scroll to position [212, 0]
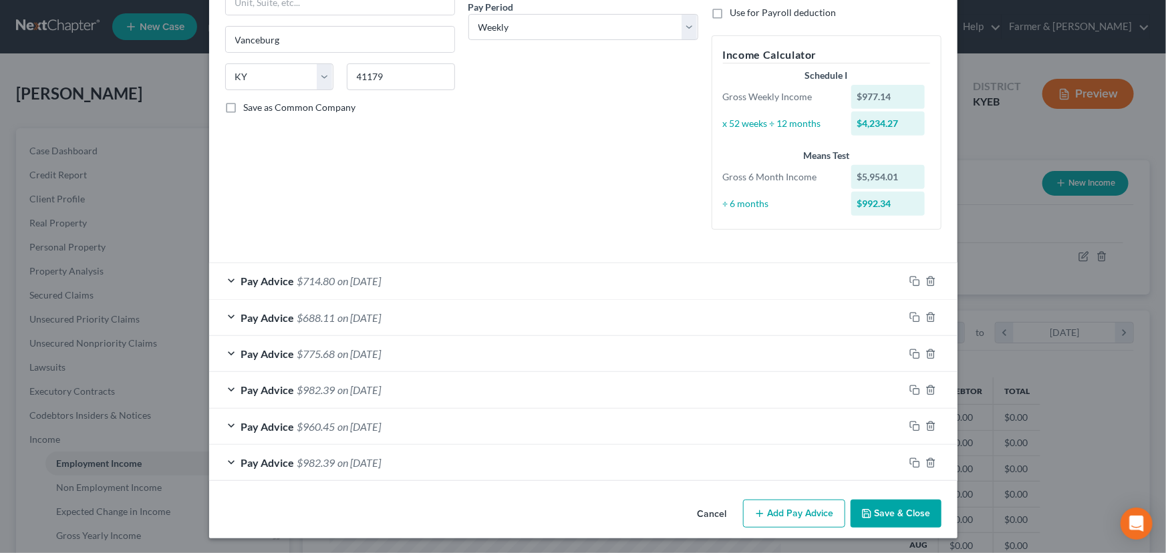
click at [873, 508] on button "Save & Close" at bounding box center [895, 514] width 91 height 28
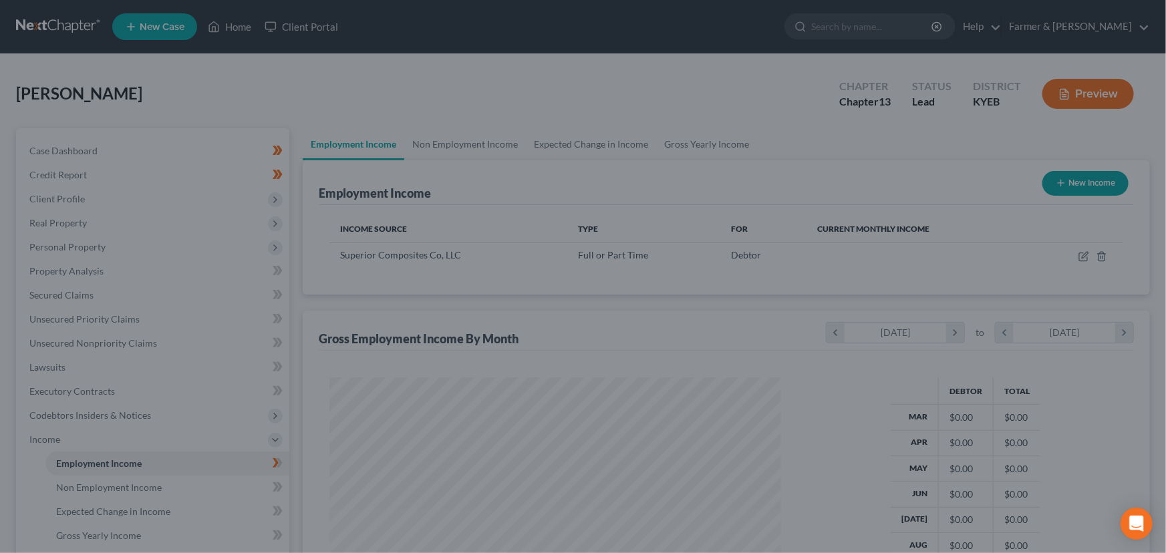
scroll to position [667832, 667597]
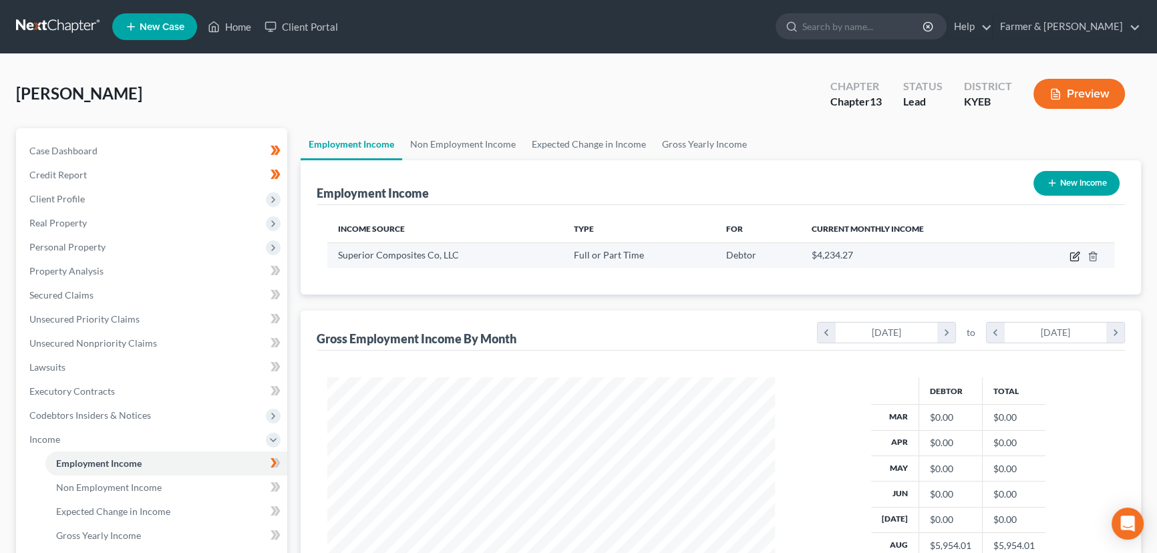
click at [1077, 259] on icon "button" at bounding box center [1075, 256] width 11 height 11
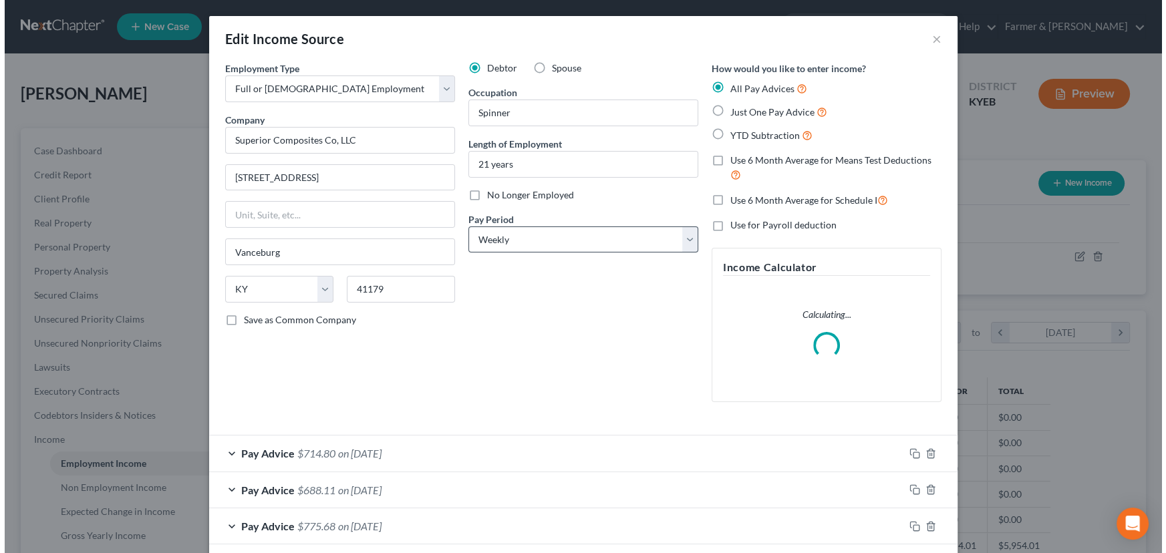
scroll to position [239, 478]
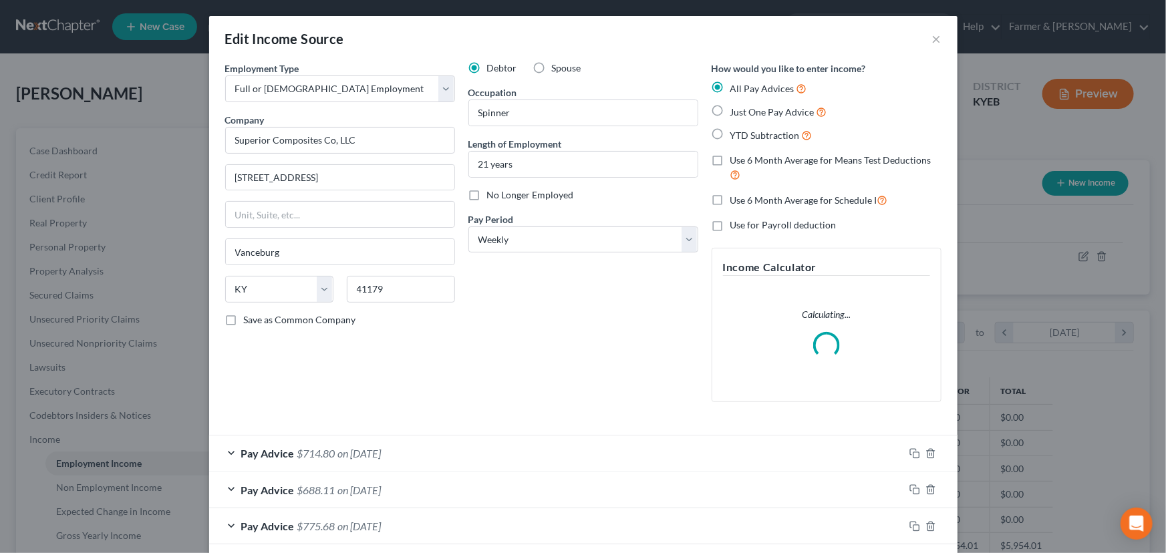
click at [486, 337] on div "Debtor Spouse Occupation Spinner Length of Employment 21 years No Longer Employ…" at bounding box center [583, 236] width 243 height 351
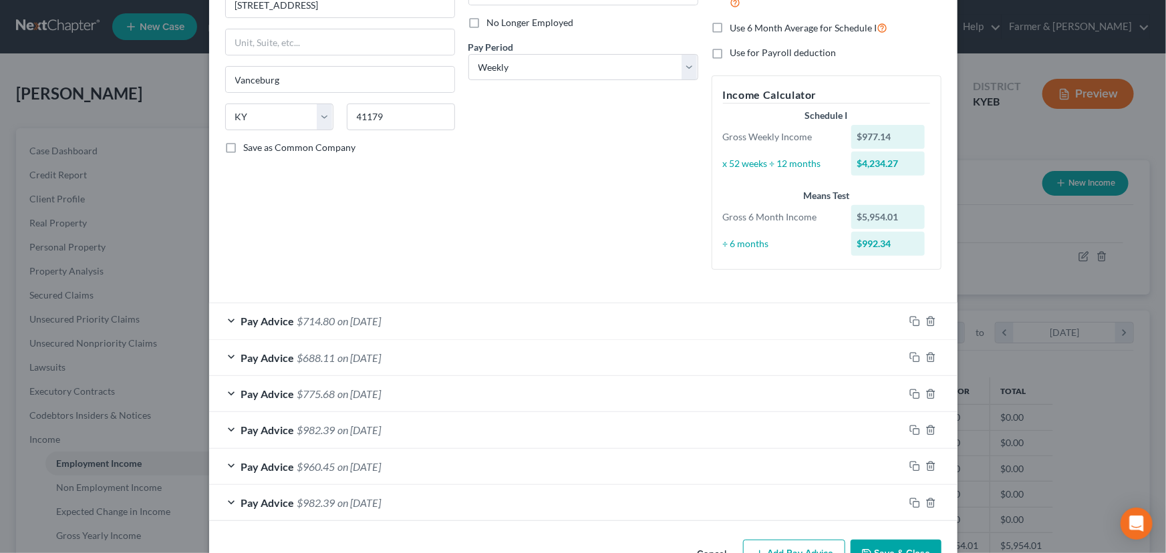
scroll to position [212, 0]
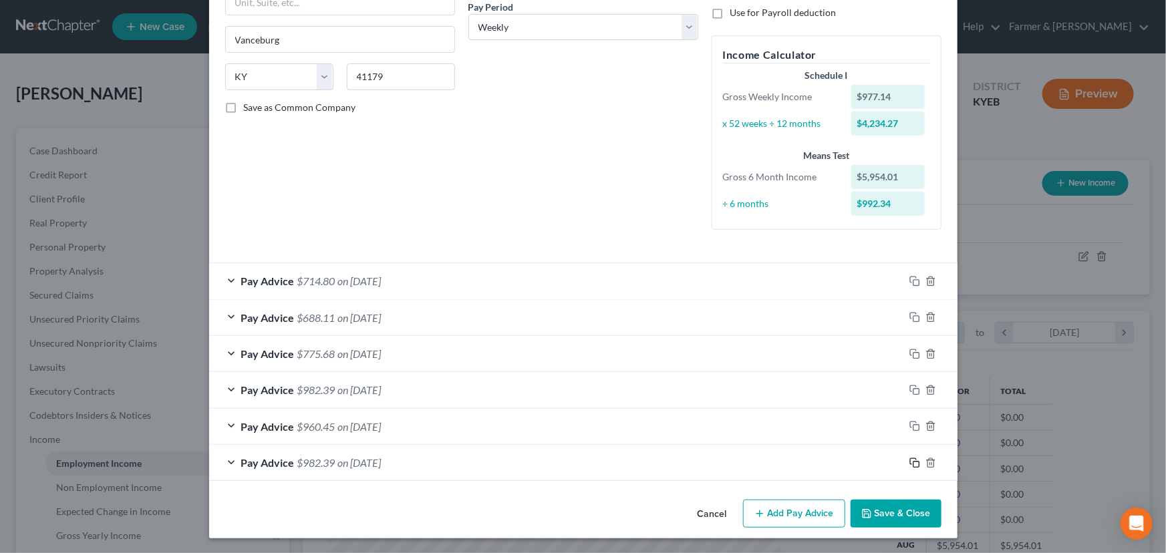
click at [909, 463] on icon "button" at bounding box center [914, 463] width 11 height 11
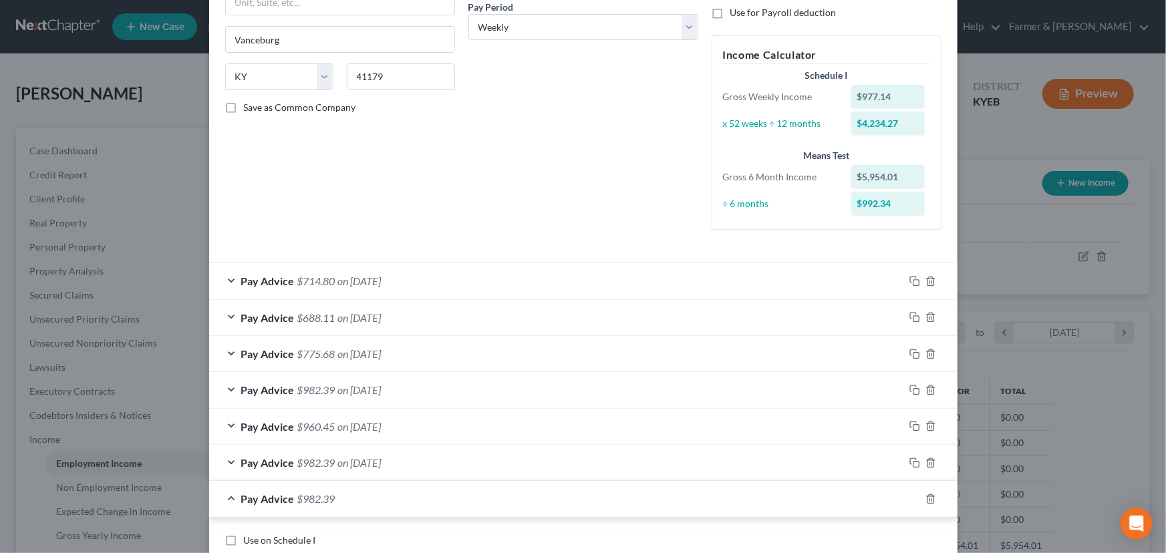
click at [448, 169] on div "Employment Type * Select Full or [DEMOGRAPHIC_DATA] Employment Self Employment …" at bounding box center [339, 44] width 243 height 391
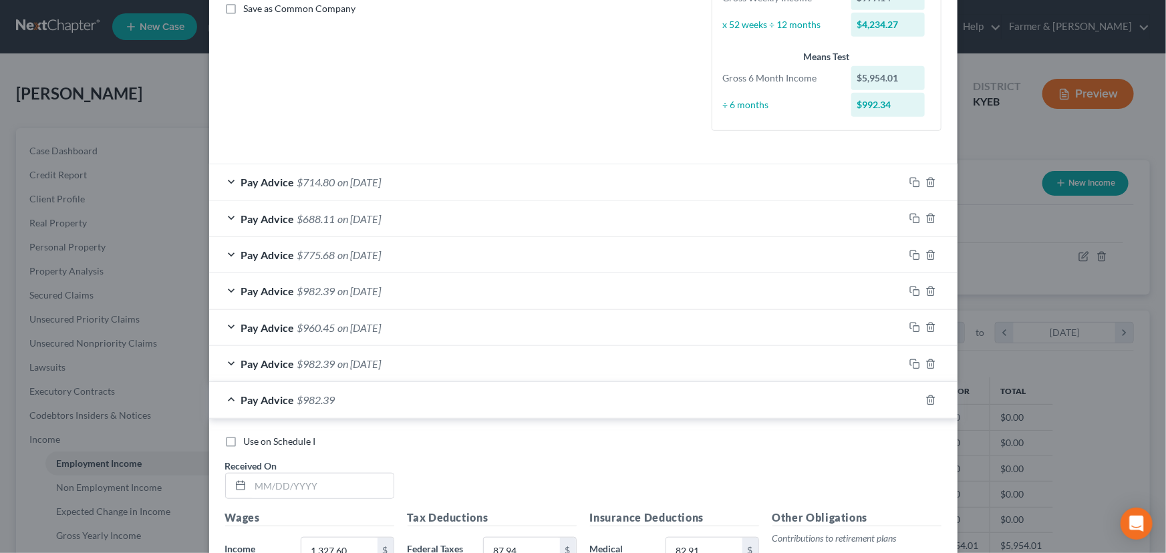
scroll to position [455, 0]
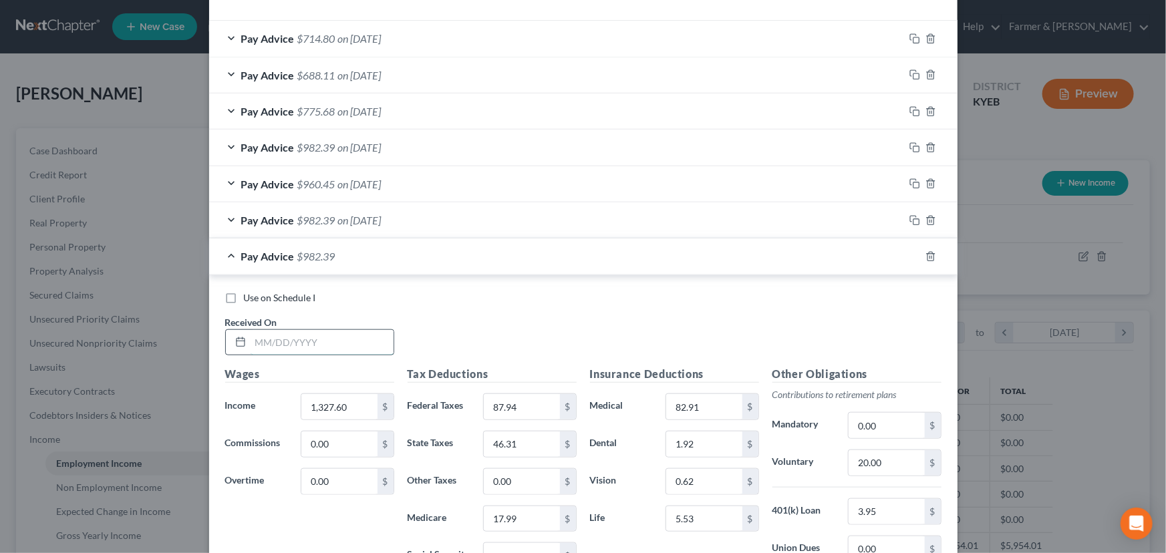
click at [297, 346] on input "text" at bounding box center [322, 342] width 143 height 25
click at [443, 336] on div "Use on Schedule I Received On * [DATE]" at bounding box center [583, 328] width 730 height 75
click at [365, 406] on input "1,327.60" at bounding box center [338, 406] width 75 height 25
click at [504, 409] on input "87.94" at bounding box center [521, 406] width 75 height 25
click at [516, 438] on input "46.31" at bounding box center [521, 444] width 75 height 25
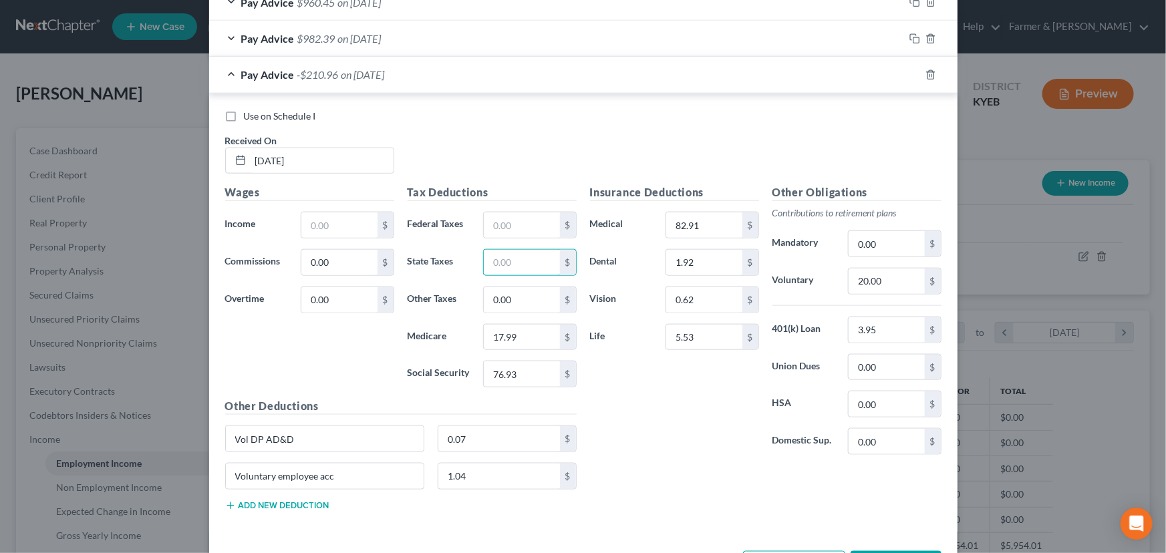
scroll to position [637, 0]
click at [516, 335] on input "17.99" at bounding box center [521, 336] width 75 height 25
click at [520, 371] on input "76.93" at bounding box center [521, 373] width 75 height 25
click at [343, 226] on input "text" at bounding box center [338, 224] width 75 height 25
click at [265, 333] on div "Wages Income * 816.96 $ Commissions 0.00 $ Overtime 0.00 $" at bounding box center [309, 291] width 182 height 214
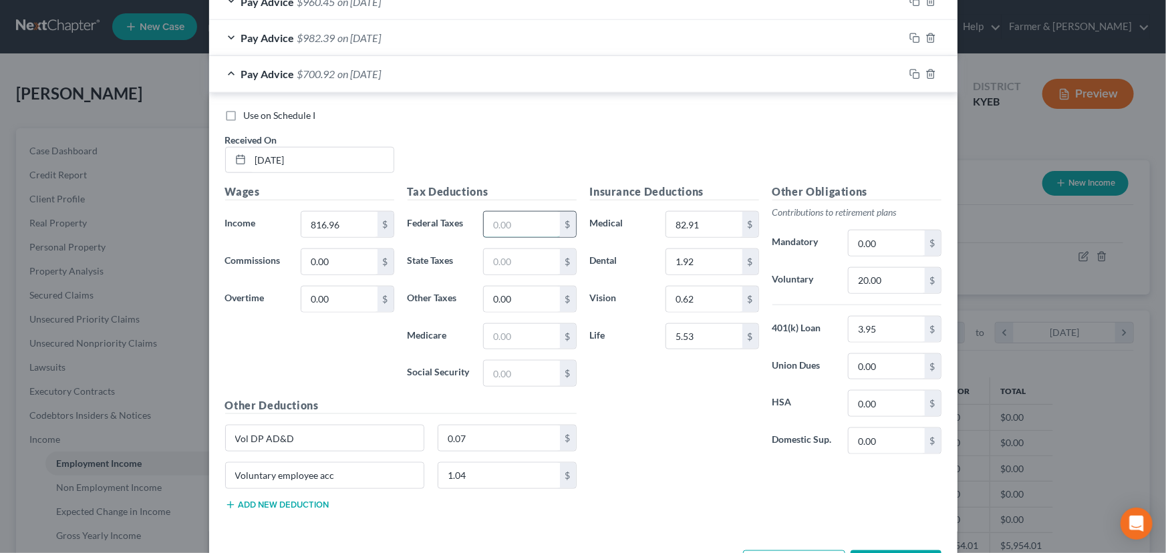
click at [536, 220] on input "text" at bounding box center [521, 224] width 75 height 25
click at [476, 332] on div "$" at bounding box center [529, 336] width 106 height 27
click at [502, 336] on input "text" at bounding box center [521, 336] width 75 height 25
click at [491, 367] on input "text" at bounding box center [521, 373] width 75 height 25
click at [523, 254] on input "text" at bounding box center [521, 261] width 75 height 25
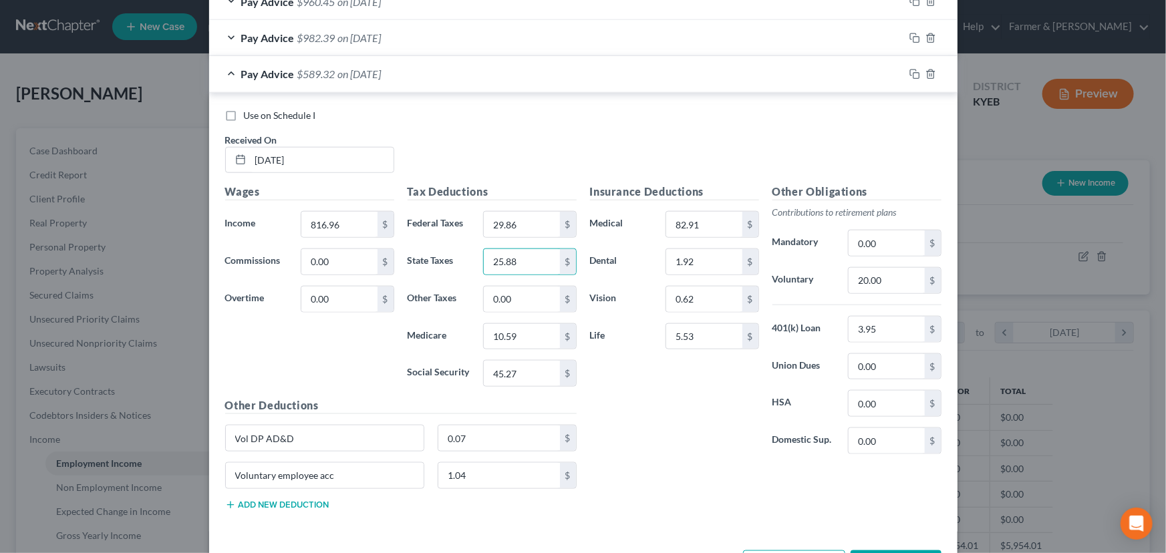
click at [311, 69] on span "$589.32" at bounding box center [316, 73] width 38 height 13
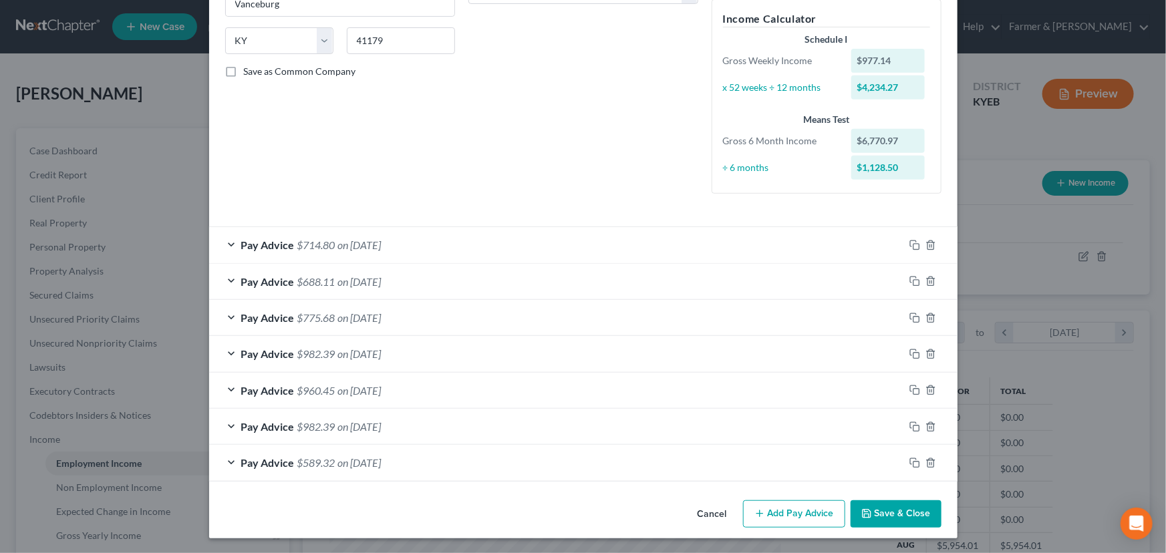
scroll to position [249, 0]
click at [913, 466] on rect "button" at bounding box center [916, 465] width 6 height 6
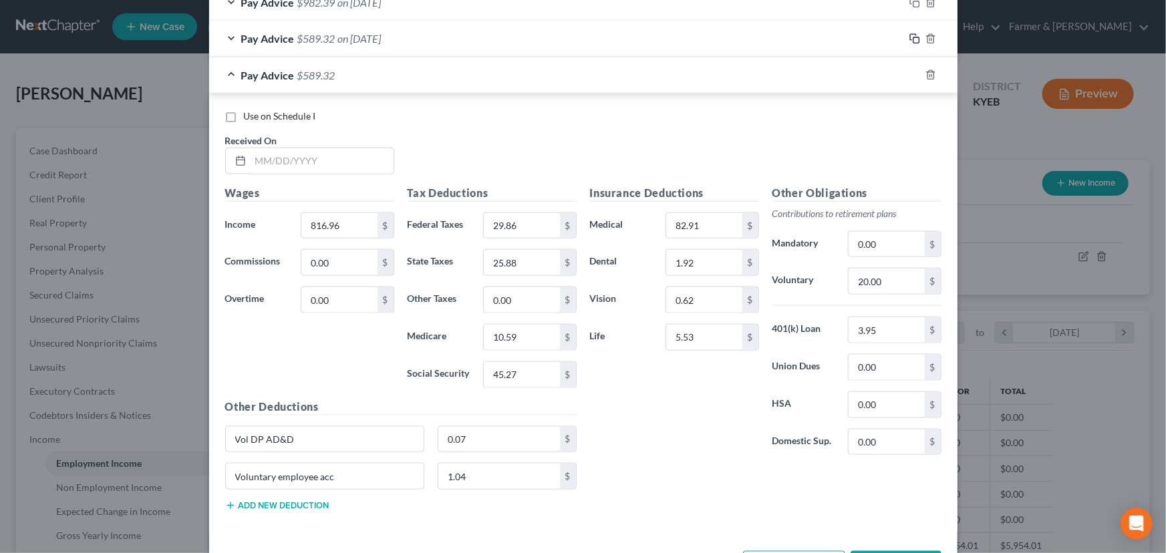
scroll to position [674, 0]
click at [356, 208] on div "Wages Income * 816.96 $ Commissions 0.00 $ Overtime 0.00 $" at bounding box center [309, 291] width 182 height 214
click at [528, 224] on input "29.86" at bounding box center [521, 224] width 75 height 25
click at [532, 273] on div "25.88 $" at bounding box center [529, 261] width 93 height 27
click at [513, 254] on input "25.88" at bounding box center [521, 261] width 75 height 25
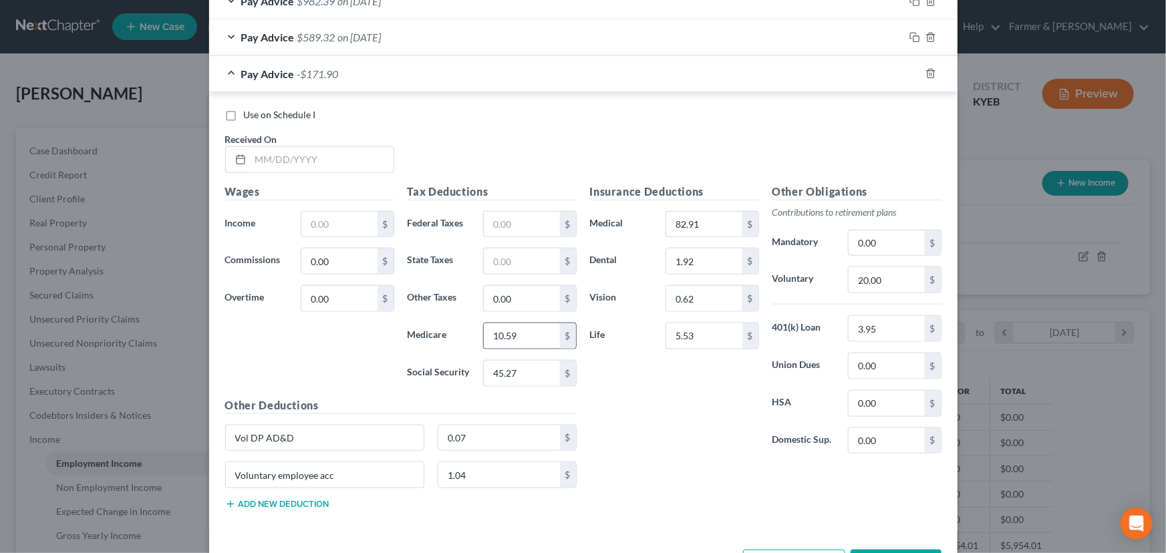
click at [526, 330] on input "10.59" at bounding box center [521, 335] width 75 height 25
click at [530, 370] on input "45.27" at bounding box center [521, 373] width 75 height 25
click at [311, 151] on input "text" at bounding box center [322, 159] width 143 height 25
drag, startPoint x: 293, startPoint y: 307, endPoint x: 299, endPoint y: 282, distance: 25.4
click at [294, 306] on div "0.00 $" at bounding box center [347, 298] width 106 height 27
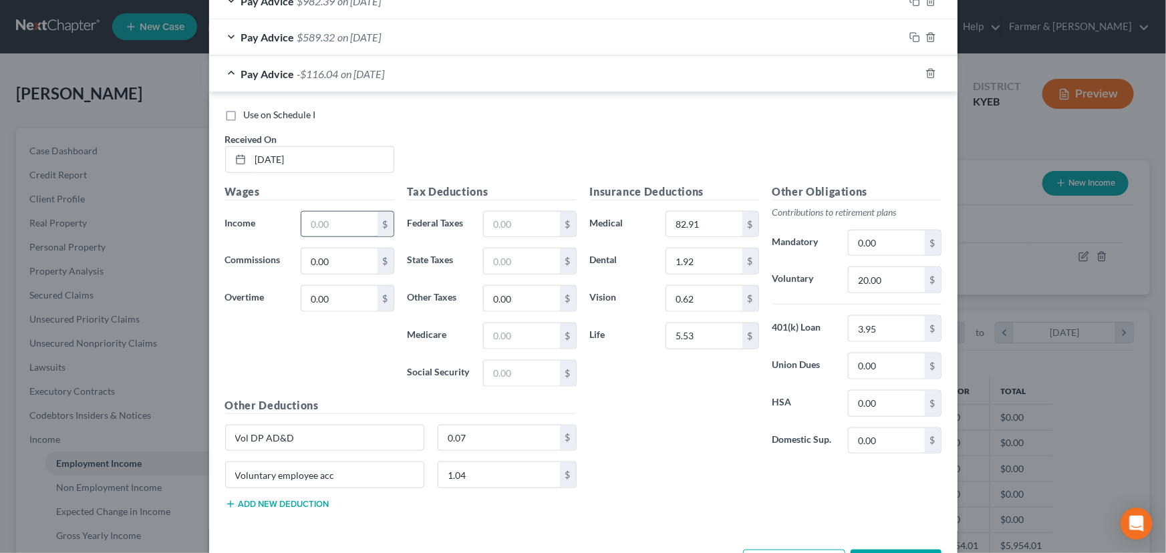
click at [320, 212] on input "text" at bounding box center [338, 224] width 75 height 25
click at [341, 333] on div "Wages Income * 816.96 $ Commissions 0.00 $ Overtime 0.00 $" at bounding box center [309, 291] width 182 height 214
click at [496, 216] on input "text" at bounding box center [521, 224] width 75 height 25
click at [509, 361] on input "text" at bounding box center [521, 373] width 75 height 25
click at [509, 329] on input "text" at bounding box center [521, 335] width 75 height 25
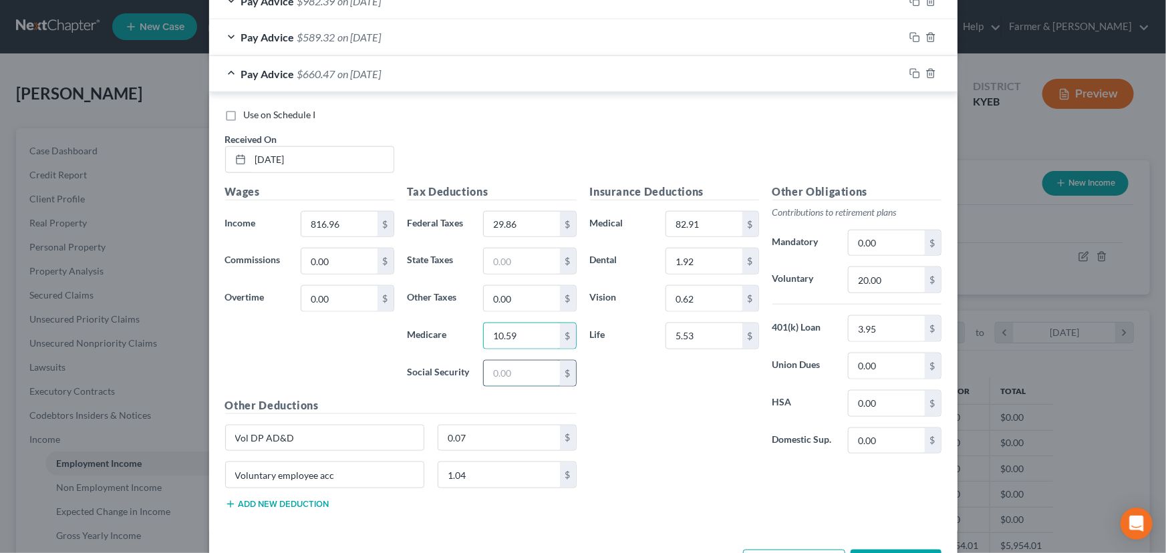
click at [506, 368] on input "text" at bounding box center [521, 373] width 75 height 25
click at [569, 412] on div "Other Deductions Vol DP AD&D 0.07 $ Voluntary employee acc 1.04 $ Add new deduc…" at bounding box center [400, 460] width 365 height 124
click at [528, 262] on input "text" at bounding box center [521, 261] width 75 height 25
click at [655, 395] on div "Insurance Deductions Medical 82.91 $ Dental 1.92 $ Vision 0.62 $ Life 5.53 $" at bounding box center [674, 324] width 182 height 281
click at [350, 74] on span "on [DATE]" at bounding box center [359, 73] width 43 height 13
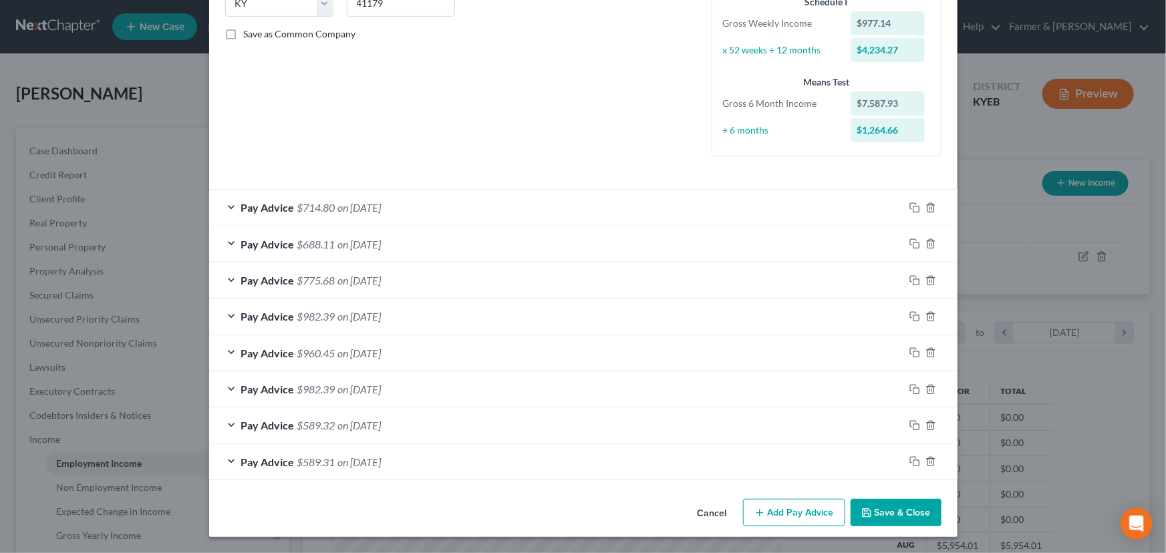
scroll to position [285, 0]
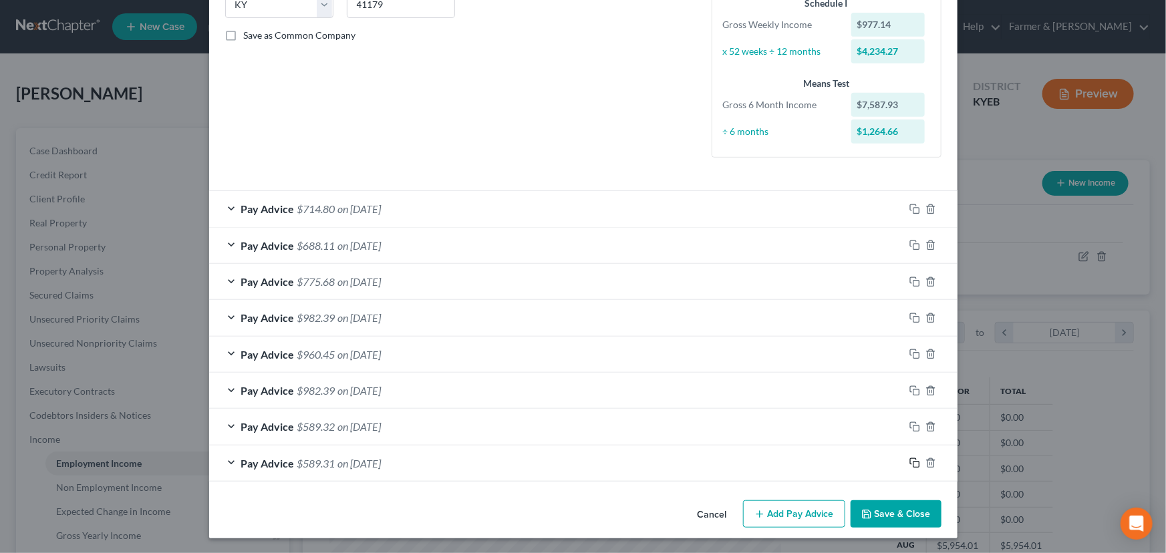
click at [913, 462] on rect "button" at bounding box center [916, 465] width 6 height 6
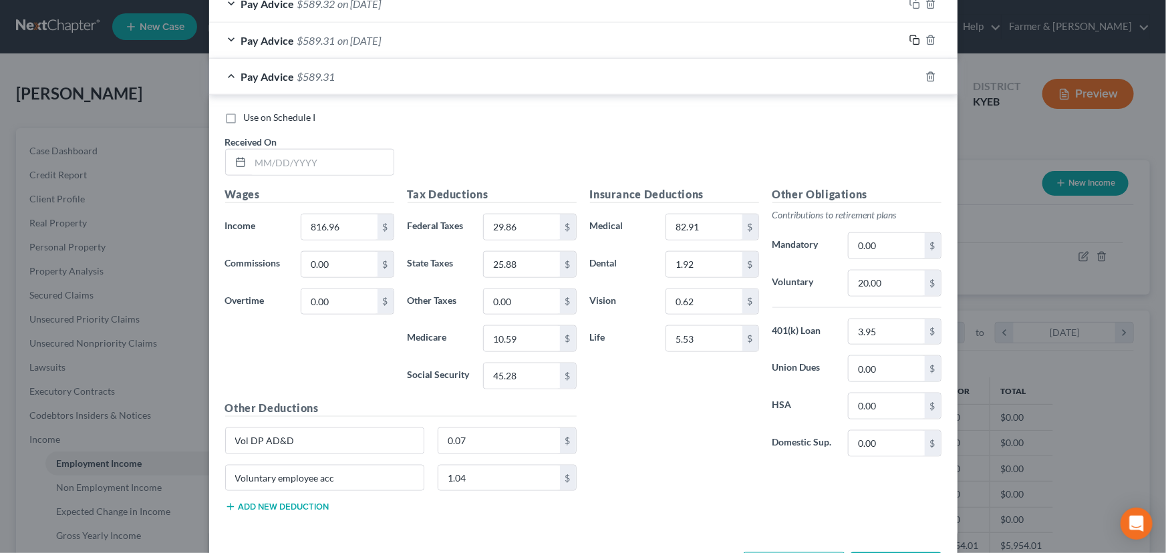
scroll to position [709, 0]
click at [335, 223] on input "816.96" at bounding box center [338, 224] width 75 height 25
click at [551, 232] on input "29.86" at bounding box center [521, 224] width 75 height 25
click at [528, 257] on input "25.88" at bounding box center [521, 262] width 75 height 25
click at [524, 332] on input "10.59" at bounding box center [521, 336] width 75 height 25
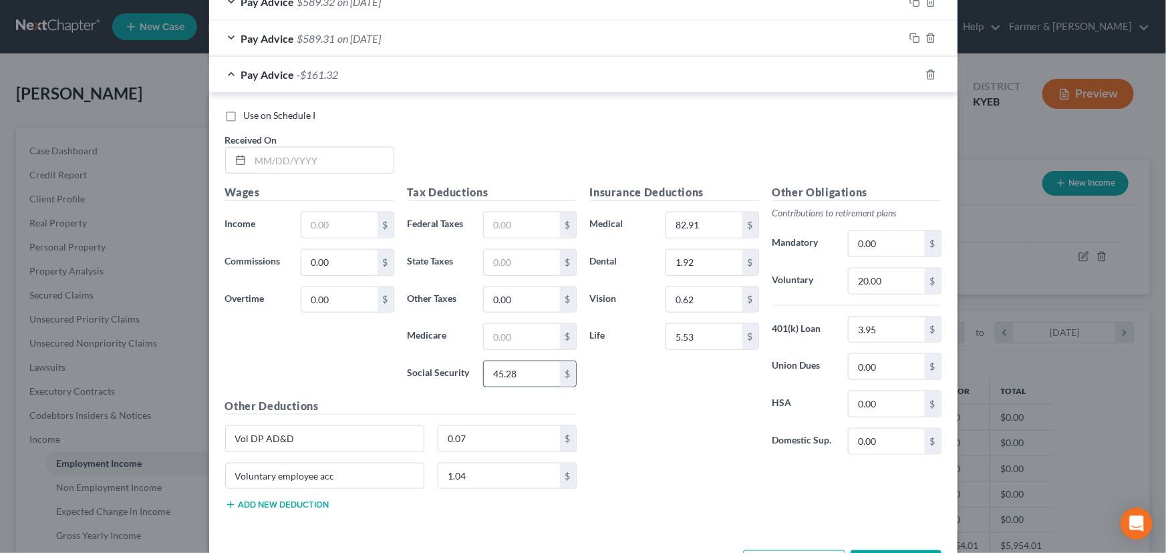
click at [528, 378] on input "45.28" at bounding box center [521, 373] width 75 height 25
click at [295, 154] on input "text" at bounding box center [322, 160] width 143 height 25
click at [432, 159] on div "Use on Schedule I Received On * [DATE]" at bounding box center [583, 146] width 730 height 75
drag, startPoint x: 329, startPoint y: 226, endPoint x: 321, endPoint y: 225, distance: 8.0
click at [329, 226] on input "text" at bounding box center [338, 224] width 75 height 25
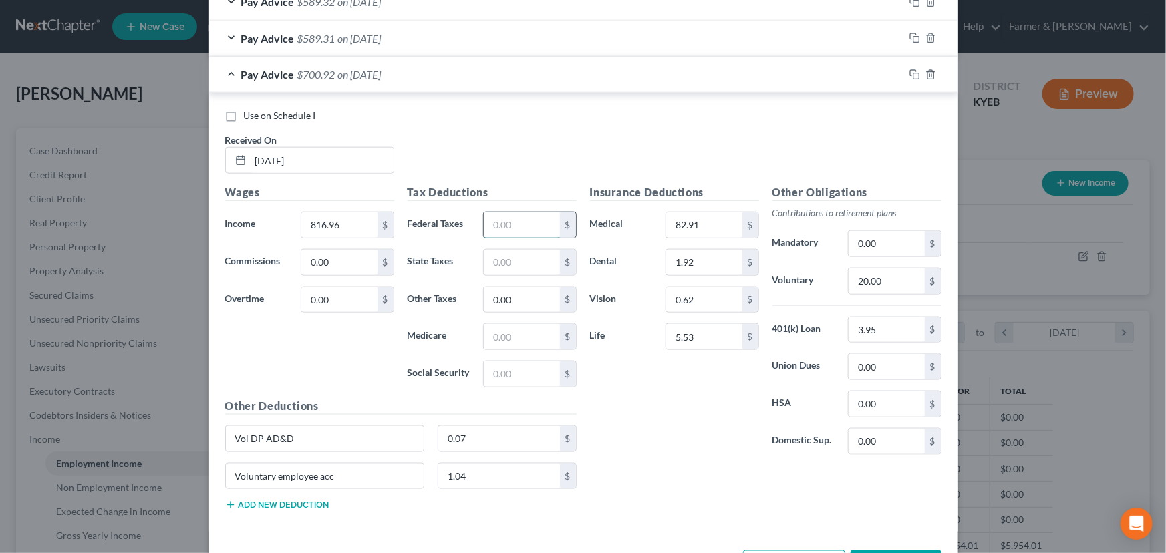
click at [487, 228] on input "text" at bounding box center [521, 224] width 75 height 25
click at [512, 324] on input "text" at bounding box center [521, 336] width 75 height 25
click at [526, 376] on input "text" at bounding box center [521, 373] width 75 height 25
click at [528, 255] on input "text" at bounding box center [521, 262] width 75 height 25
click at [637, 419] on div "Insurance Deductions Medical 82.91 $ Dental 1.92 $ Vision 0.62 $ Life 5.53 $" at bounding box center [674, 324] width 182 height 281
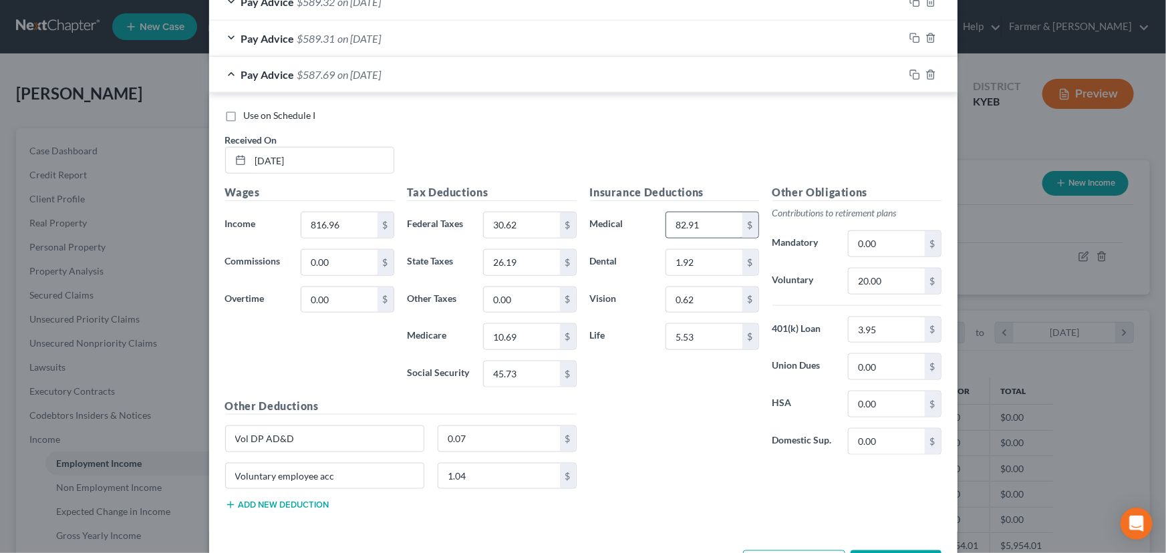
click at [702, 222] on input "82.91" at bounding box center [703, 224] width 75 height 25
click at [694, 369] on div "Insurance Deductions Medical 75.37 $ Dental 1.92 $ Vision 0.62 $ Life 5.53 $" at bounding box center [674, 324] width 182 height 281
click at [427, 132] on div "Use on Schedule I Received On * [DATE]" at bounding box center [583, 146] width 730 height 75
click at [404, 86] on div "Pay Advice $595.23 on [DATE]" at bounding box center [556, 74] width 695 height 35
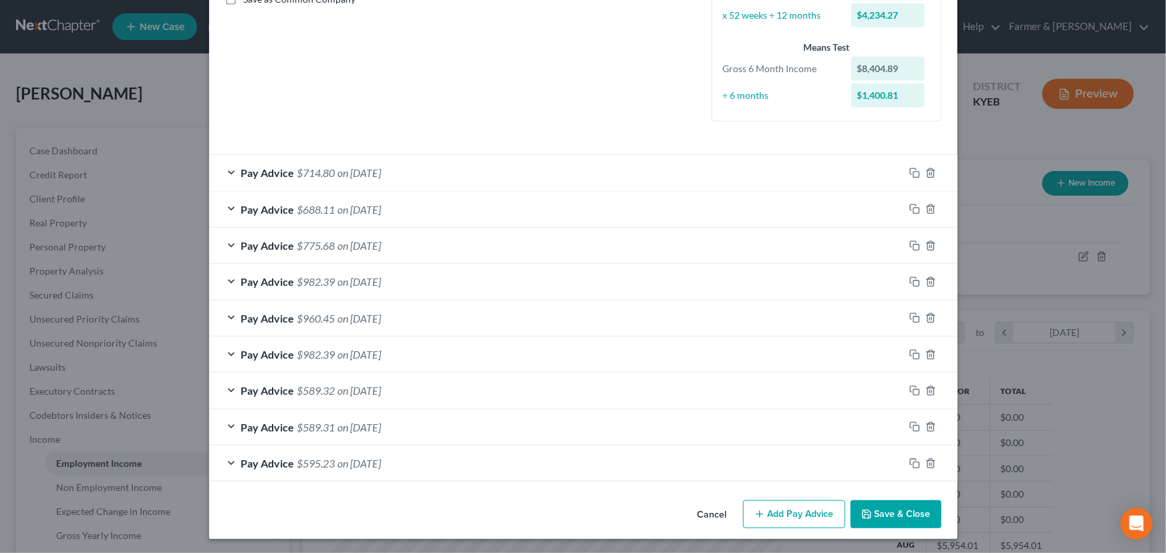
scroll to position [321, 0]
click at [909, 460] on icon "button" at bounding box center [914, 463] width 11 height 11
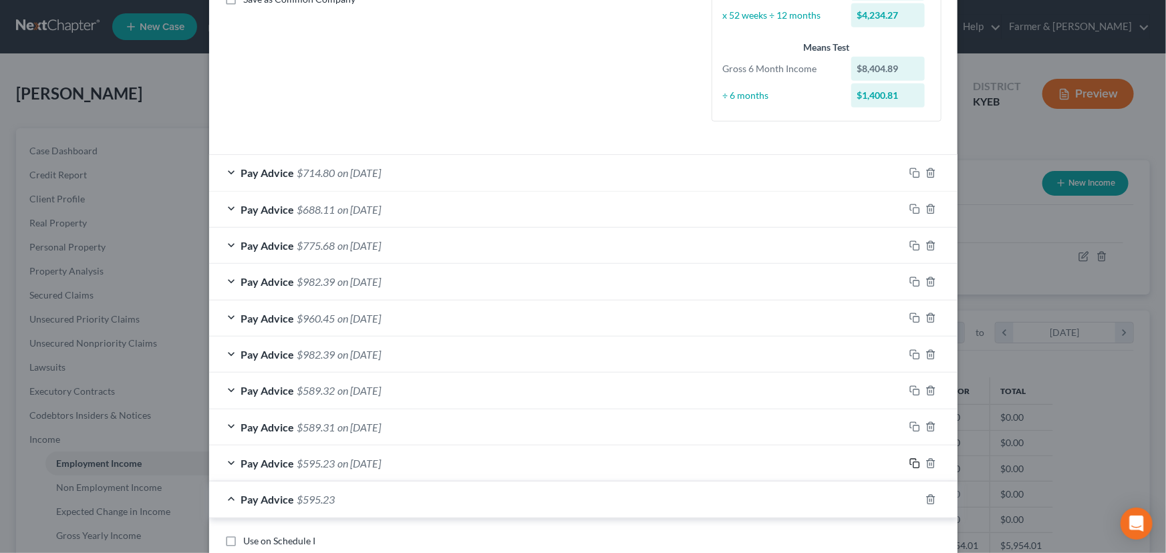
scroll to position [685, 0]
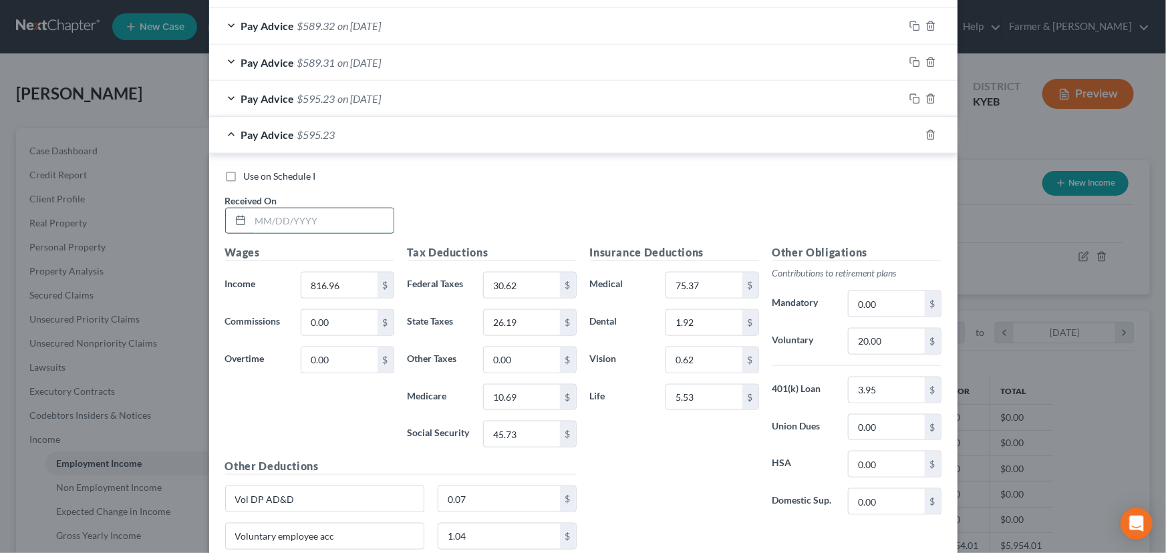
click at [294, 217] on input "text" at bounding box center [322, 220] width 143 height 25
click at [333, 287] on input "816.96" at bounding box center [338, 285] width 75 height 25
click at [494, 290] on input "30.62" at bounding box center [521, 285] width 75 height 25
click at [553, 323] on input "26.19" at bounding box center [521, 322] width 75 height 25
click at [518, 375] on div "Tax Deductions Federal Taxes $ State Taxes $ Other Taxes 0.00 $ Medicare 10.69 …" at bounding box center [492, 352] width 182 height 214
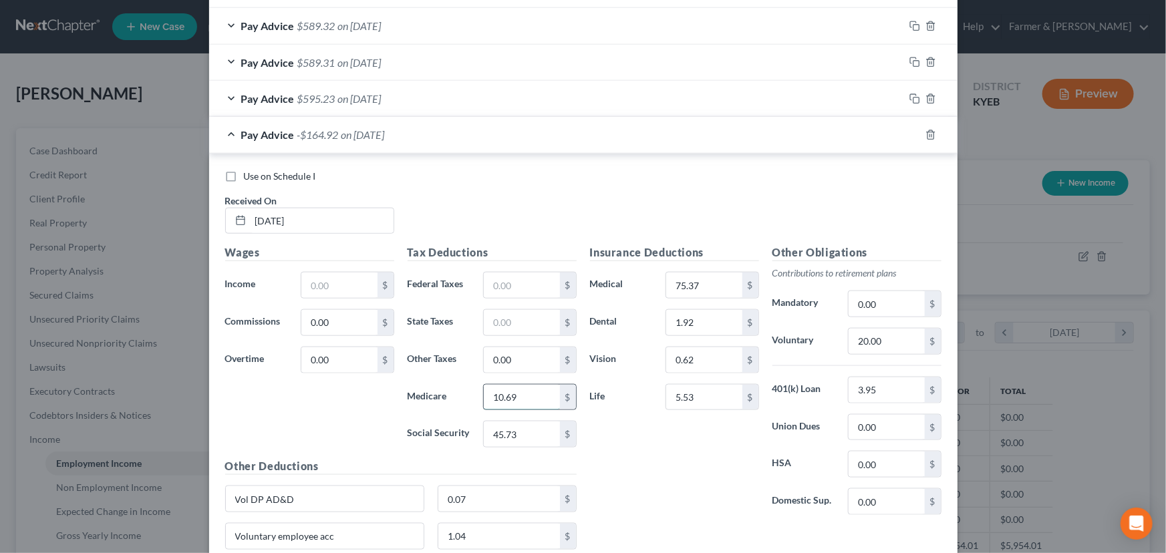
click at [523, 393] on input "10.69" at bounding box center [521, 397] width 75 height 25
click at [535, 424] on input "45.73" at bounding box center [521, 434] width 75 height 25
click at [335, 278] on input "text" at bounding box center [338, 285] width 75 height 25
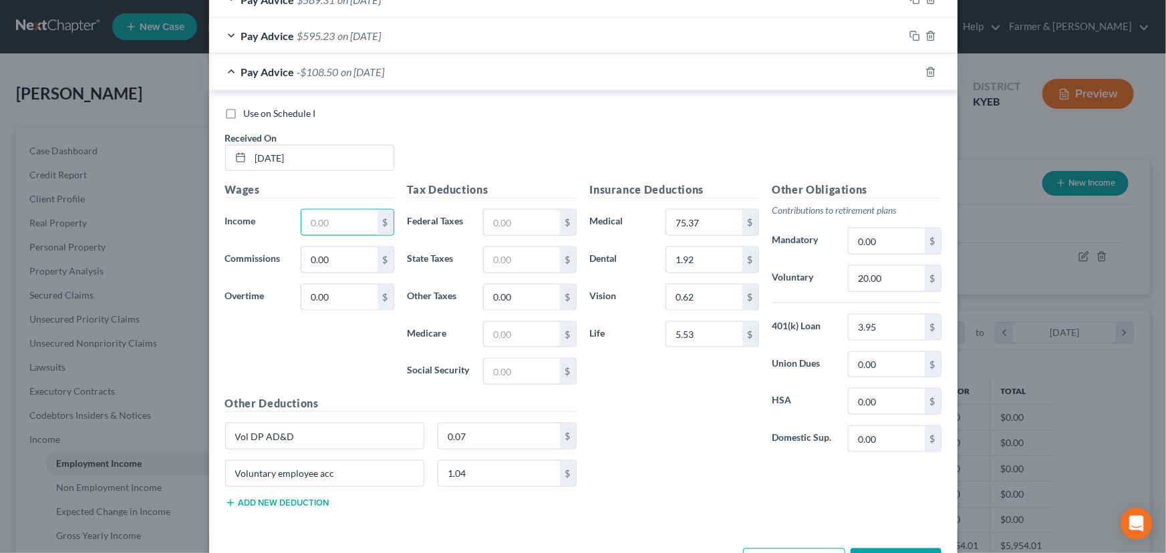
scroll to position [795, 0]
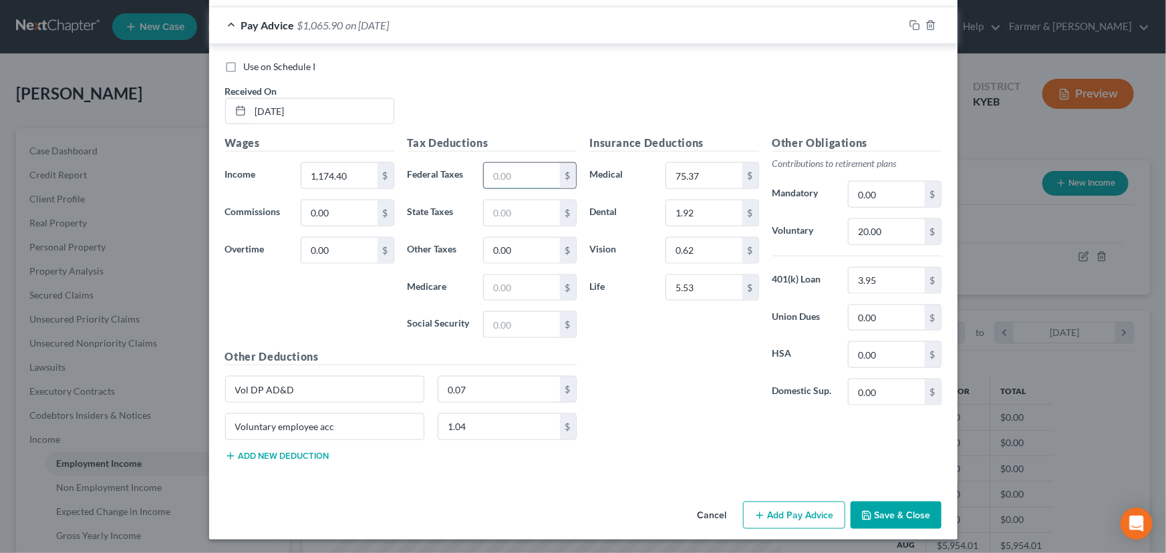
click at [520, 176] on input "text" at bounding box center [521, 175] width 75 height 25
click at [498, 287] on input "text" at bounding box center [521, 287] width 75 height 25
drag, startPoint x: 512, startPoint y: 339, endPoint x: 512, endPoint y: 330, distance: 9.4
click at [513, 339] on div "Tax Deductions Federal Taxes 70.46 $ State Taxes $ Other Taxes 0.00 $ Medicare …" at bounding box center [492, 242] width 182 height 214
click at [512, 321] on input "text" at bounding box center [521, 324] width 75 height 25
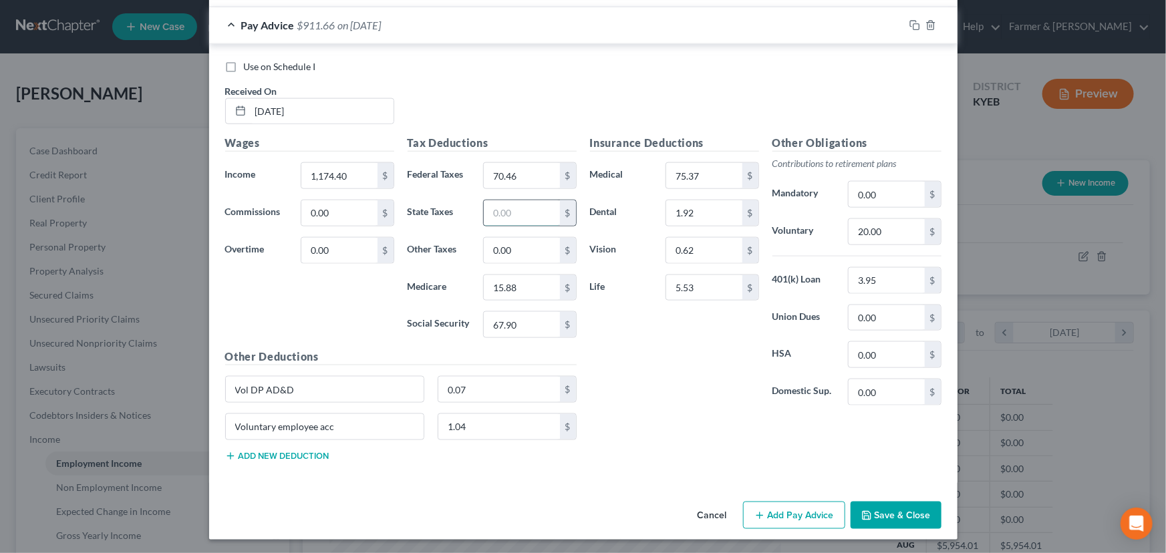
click at [511, 212] on input "text" at bounding box center [521, 212] width 75 height 25
click at [595, 327] on div "Insurance Deductions Medical 75.37 $ Dental 1.92 $ Vision 0.62 $ Life 5.53 $" at bounding box center [674, 275] width 182 height 281
click at [297, 22] on span "$871.16" at bounding box center [316, 25] width 38 height 13
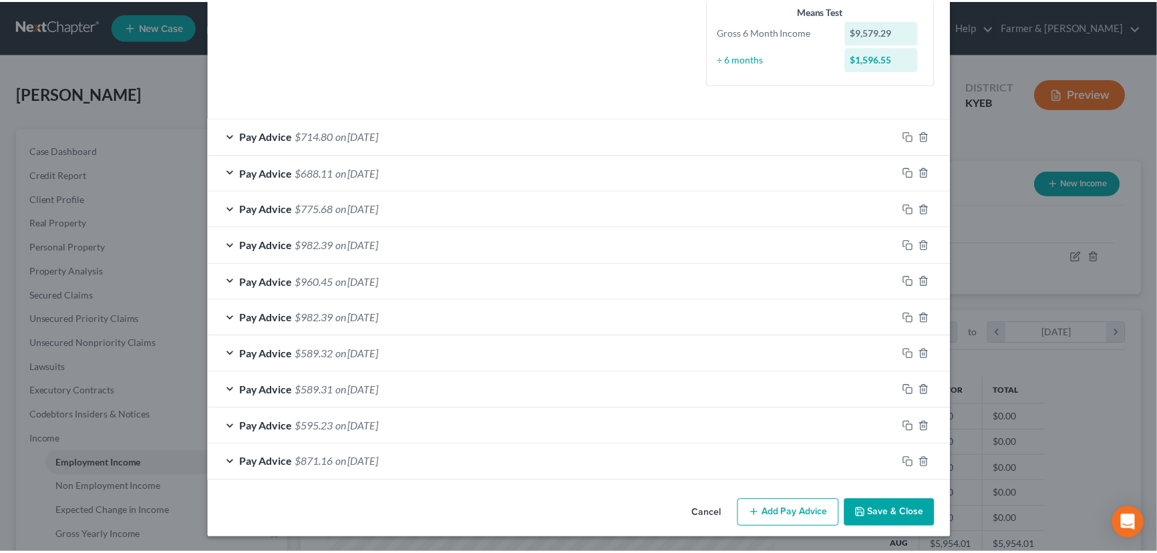
scroll to position [357, 0]
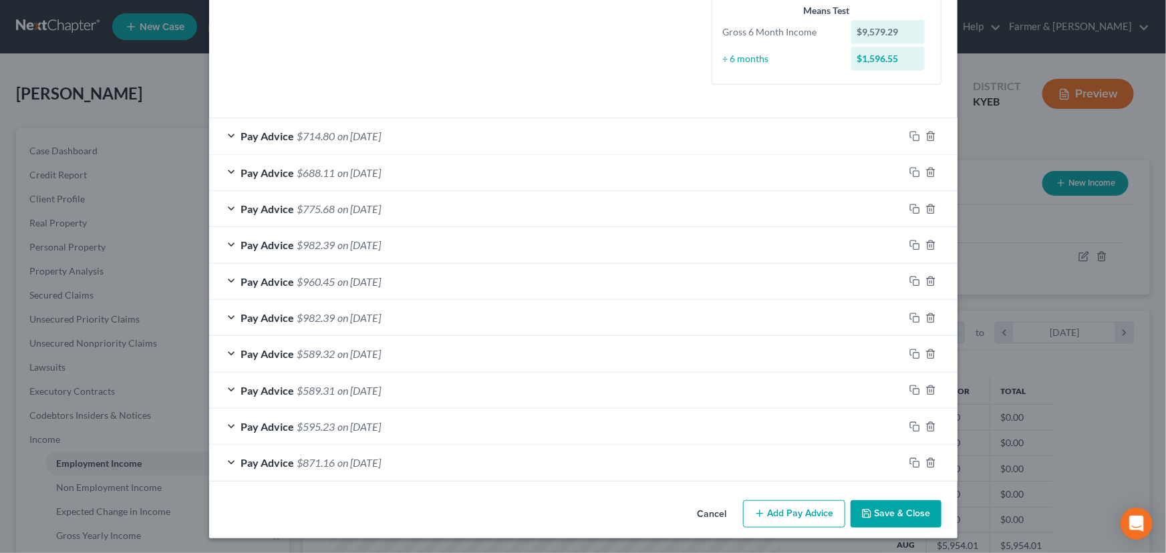
click at [891, 520] on button "Save & Close" at bounding box center [895, 514] width 91 height 28
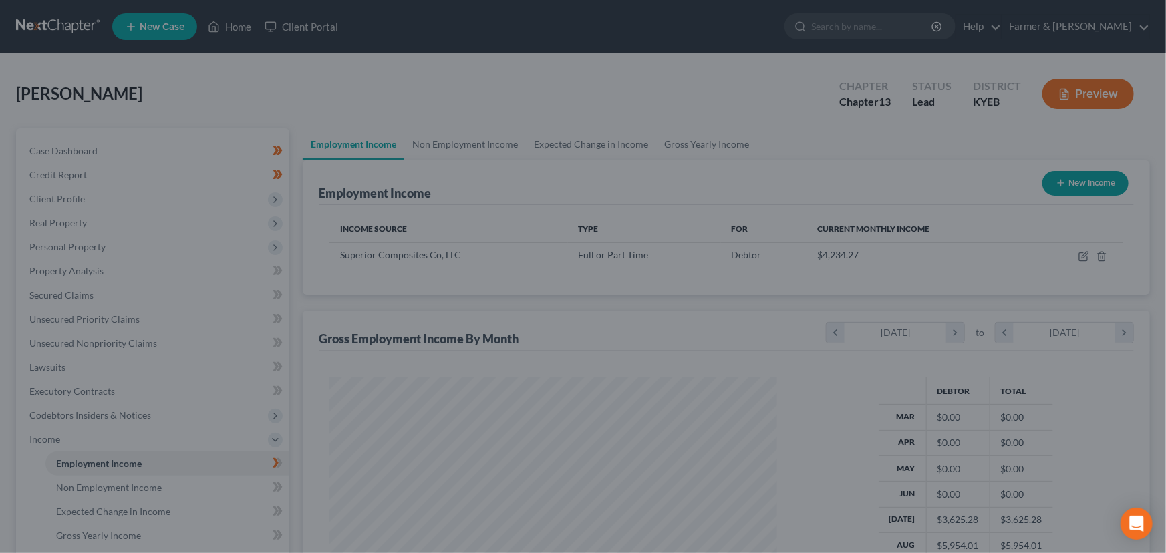
scroll to position [667832, 667597]
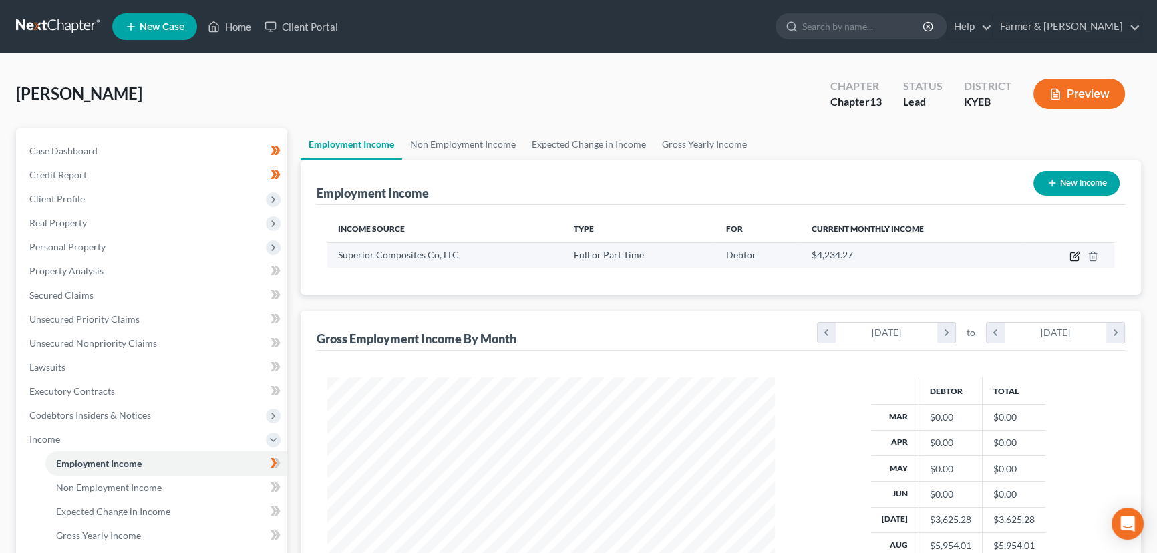
click at [1076, 255] on icon "button" at bounding box center [1075, 256] width 11 height 11
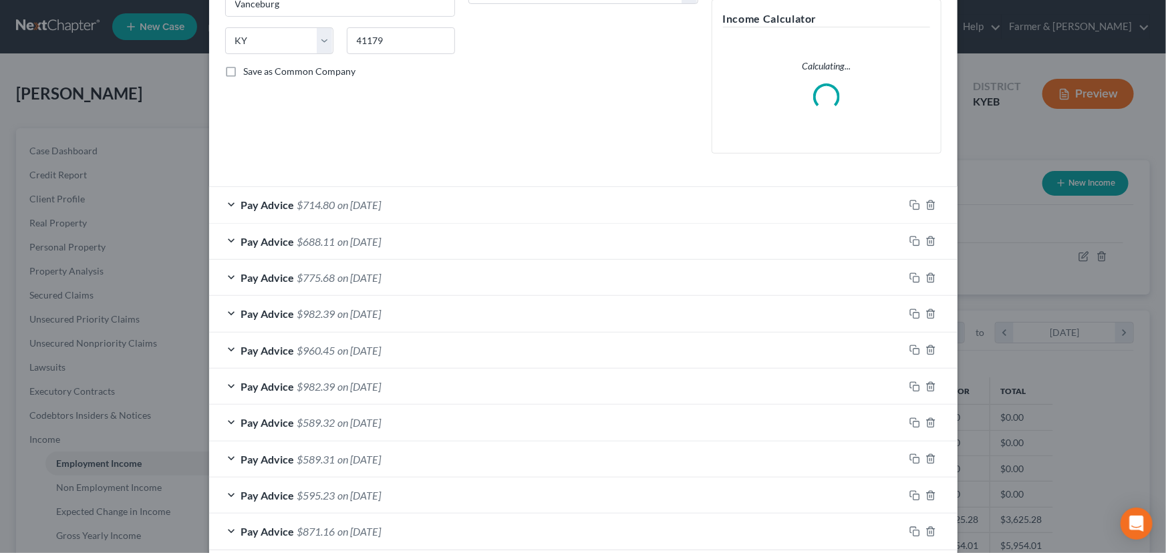
scroll to position [317, 0]
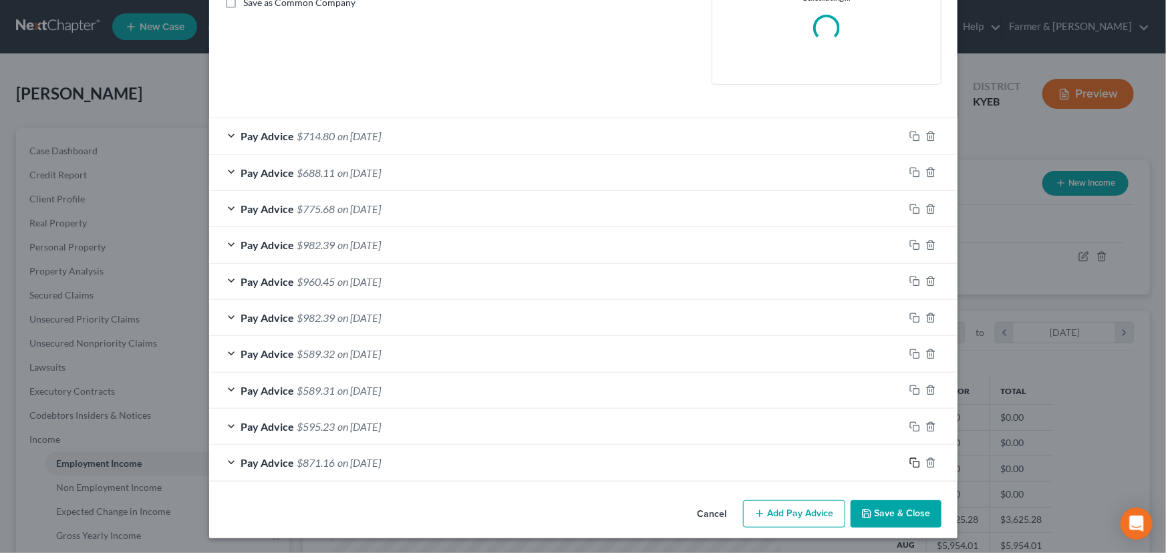
click at [909, 466] on icon "button" at bounding box center [914, 463] width 11 height 11
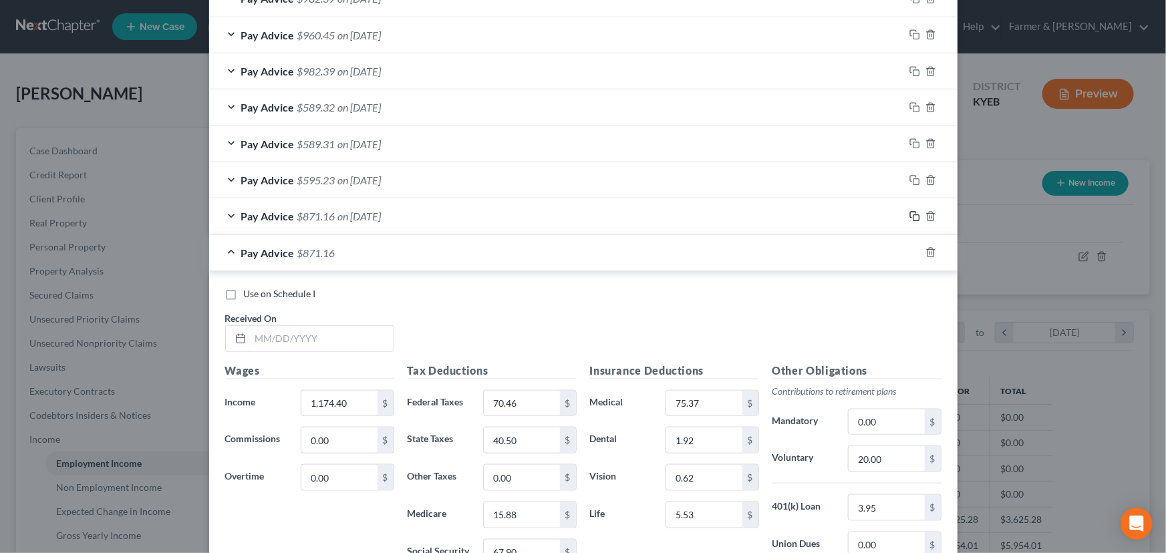
scroll to position [742, 0]
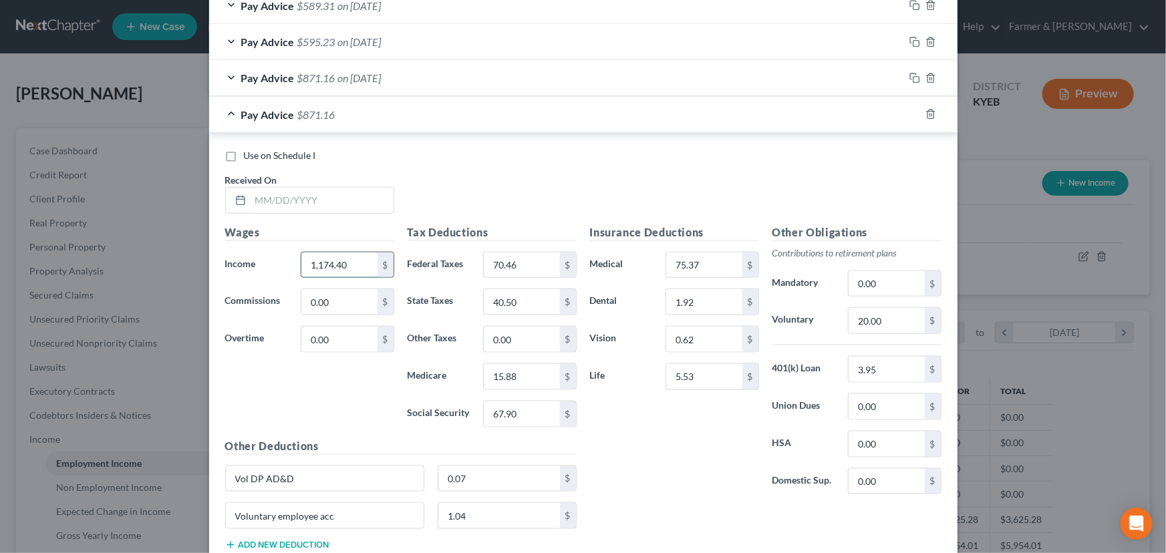
click at [351, 267] on input "1,174.40" at bounding box center [338, 265] width 75 height 25
click at [515, 262] on input "70.46" at bounding box center [521, 265] width 75 height 25
drag, startPoint x: 525, startPoint y: 295, endPoint x: 518, endPoint y: 335, distance: 40.8
click at [525, 296] on input "40.50" at bounding box center [521, 301] width 75 height 25
click at [520, 378] on input "15.88" at bounding box center [521, 376] width 75 height 25
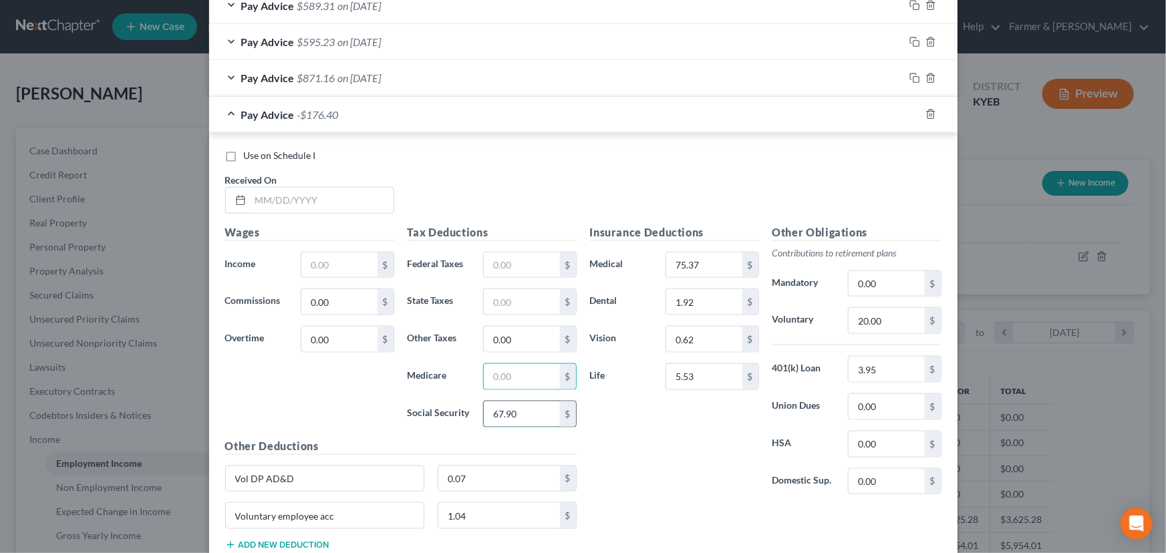
click at [520, 411] on input "67.90" at bounding box center [521, 414] width 75 height 25
click at [329, 205] on input "text" at bounding box center [322, 200] width 143 height 25
click at [333, 276] on div "Wages Income * $ Commissions 0.00 $ Overtime 0.00 $" at bounding box center [309, 331] width 182 height 214
click at [328, 253] on input "text" at bounding box center [338, 265] width 75 height 25
click at [486, 265] on input "text" at bounding box center [521, 265] width 75 height 25
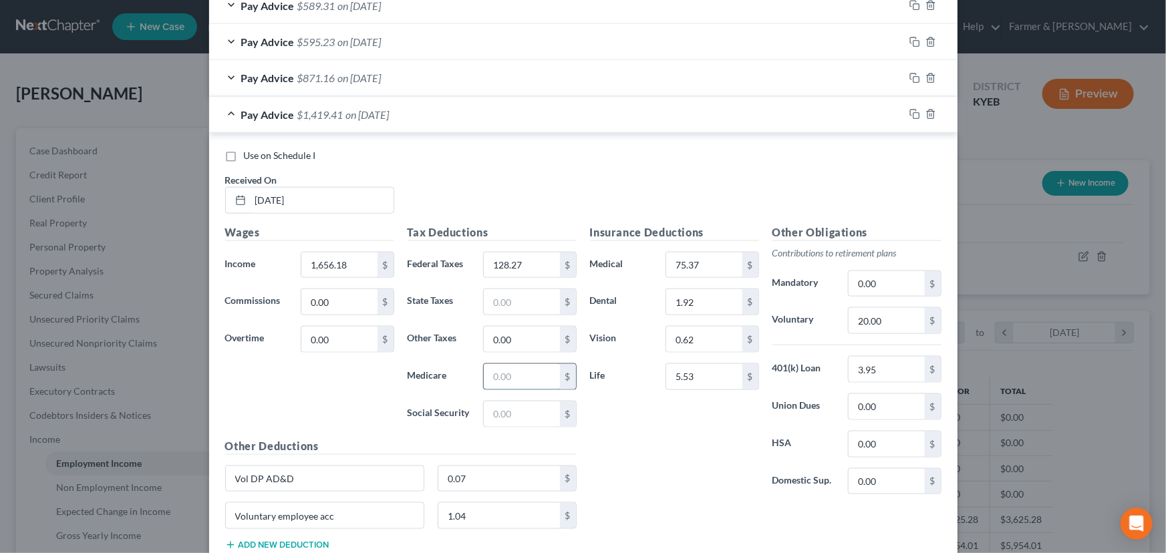
click at [501, 374] on input "text" at bounding box center [521, 376] width 75 height 25
click at [509, 417] on input "text" at bounding box center [521, 414] width 75 height 25
click at [516, 311] on input "text" at bounding box center [521, 301] width 75 height 25
click at [528, 179] on div "Use on Schedule I Received On * [DATE]" at bounding box center [583, 186] width 730 height 75
click at [327, 109] on span "$1,239.00" at bounding box center [320, 114] width 46 height 13
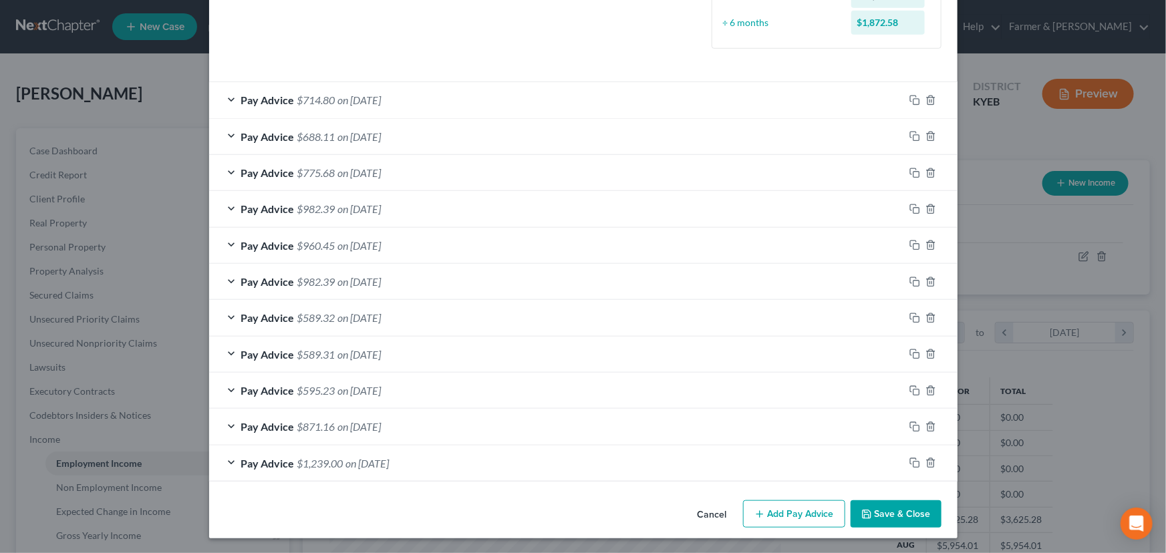
scroll to position [393, 0]
click at [909, 461] on icon "button" at bounding box center [914, 463] width 11 height 11
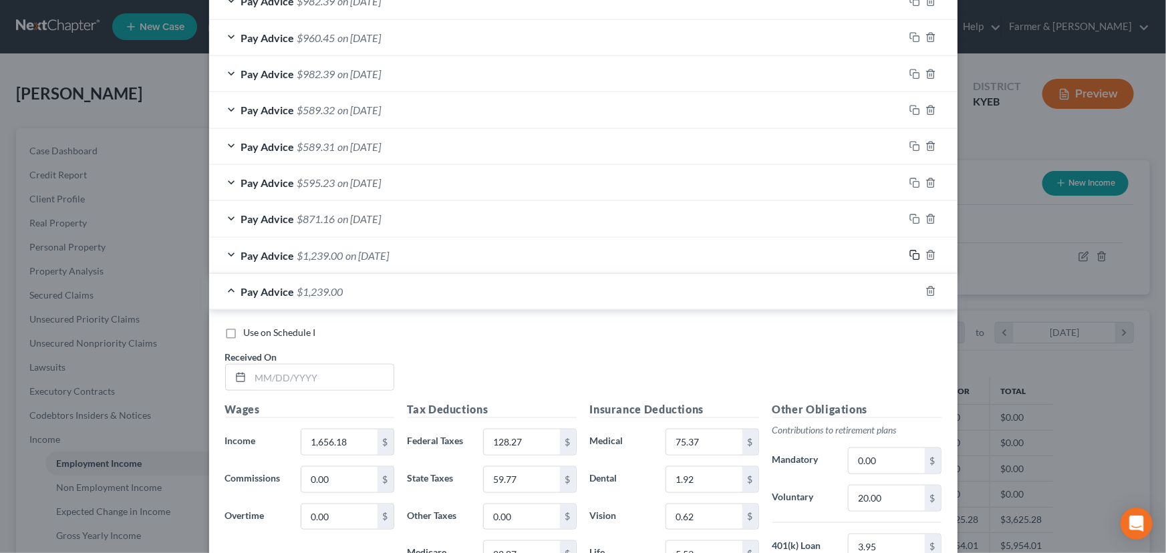
scroll to position [636, 0]
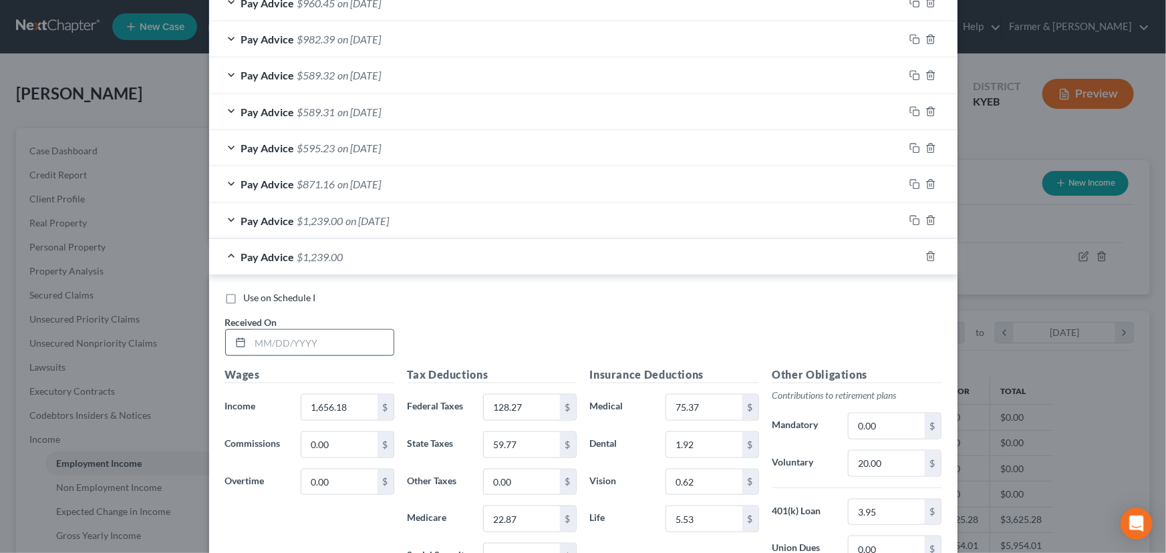
click at [284, 334] on input "text" at bounding box center [322, 342] width 143 height 25
click at [439, 333] on div "Use on Schedule I Received On * [DATE]" at bounding box center [583, 328] width 730 height 75
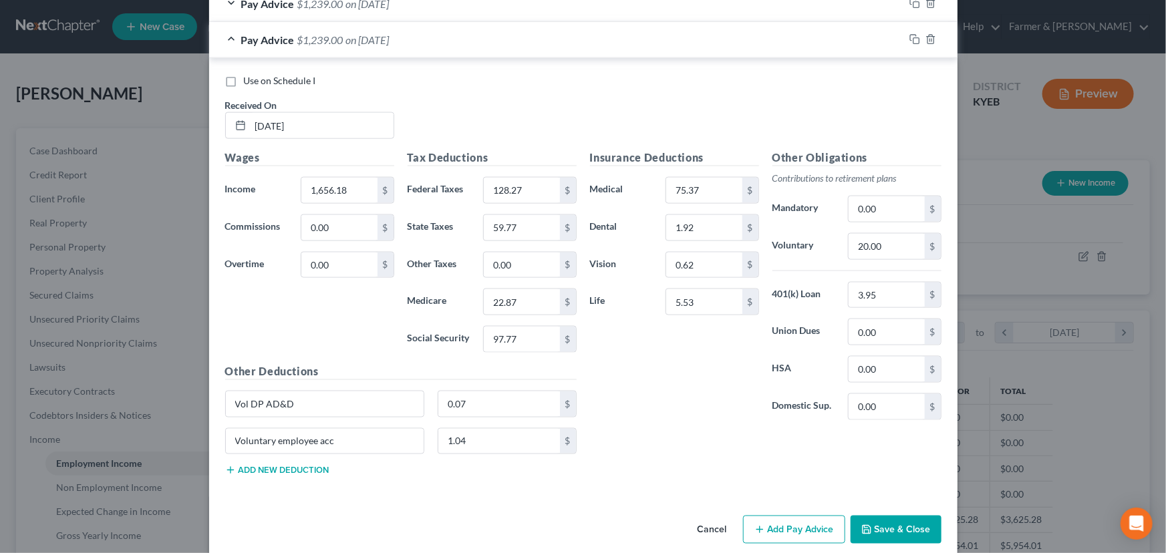
scroll to position [868, 0]
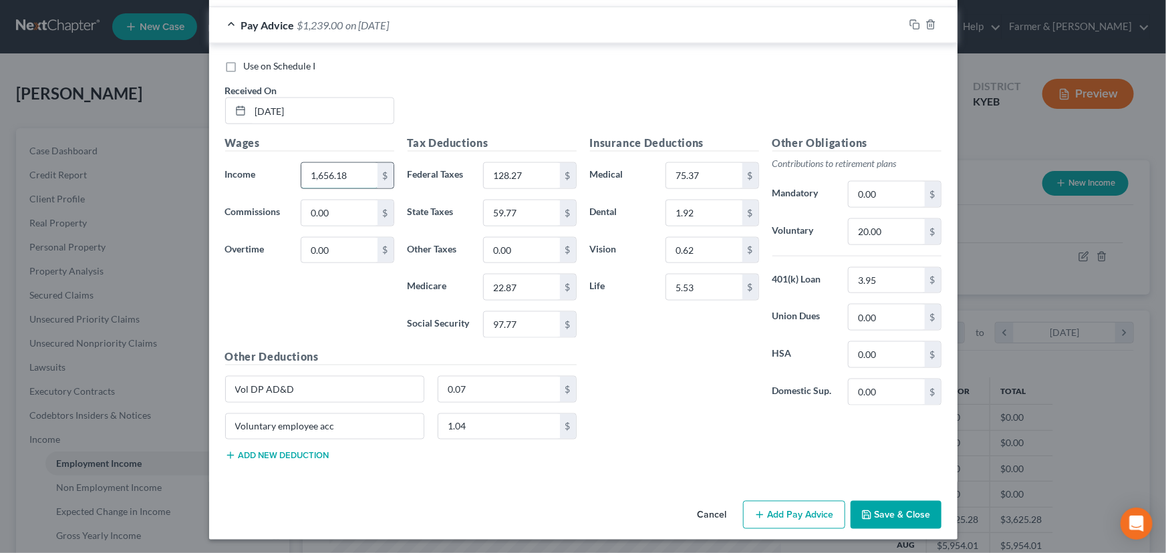
click at [353, 182] on input "1,656.18" at bounding box center [338, 175] width 75 height 25
click at [512, 176] on input "128.27" at bounding box center [521, 175] width 75 height 25
click at [527, 216] on input "59.77" at bounding box center [521, 212] width 75 height 25
click at [523, 329] on input "97.77" at bounding box center [521, 324] width 75 height 25
click at [339, 182] on input "text" at bounding box center [338, 175] width 75 height 25
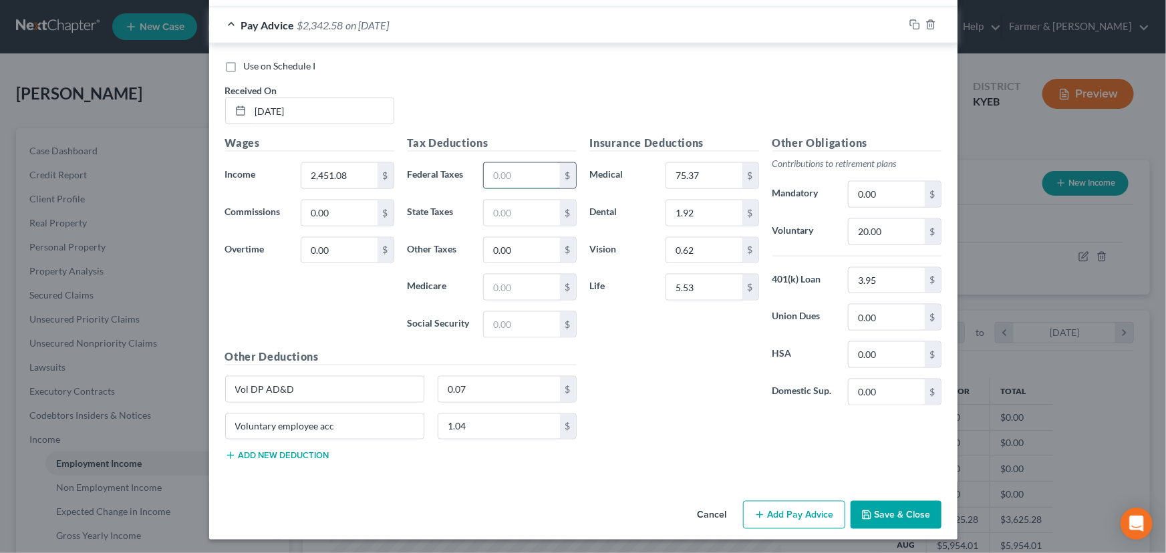
click at [507, 170] on input "text" at bounding box center [521, 175] width 75 height 25
click at [544, 289] on input "text" at bounding box center [521, 287] width 75 height 25
click at [538, 328] on input "text" at bounding box center [521, 324] width 75 height 25
click at [509, 200] on input "text" at bounding box center [521, 212] width 75 height 25
click at [339, 28] on span "$1,838.32" at bounding box center [320, 25] width 46 height 13
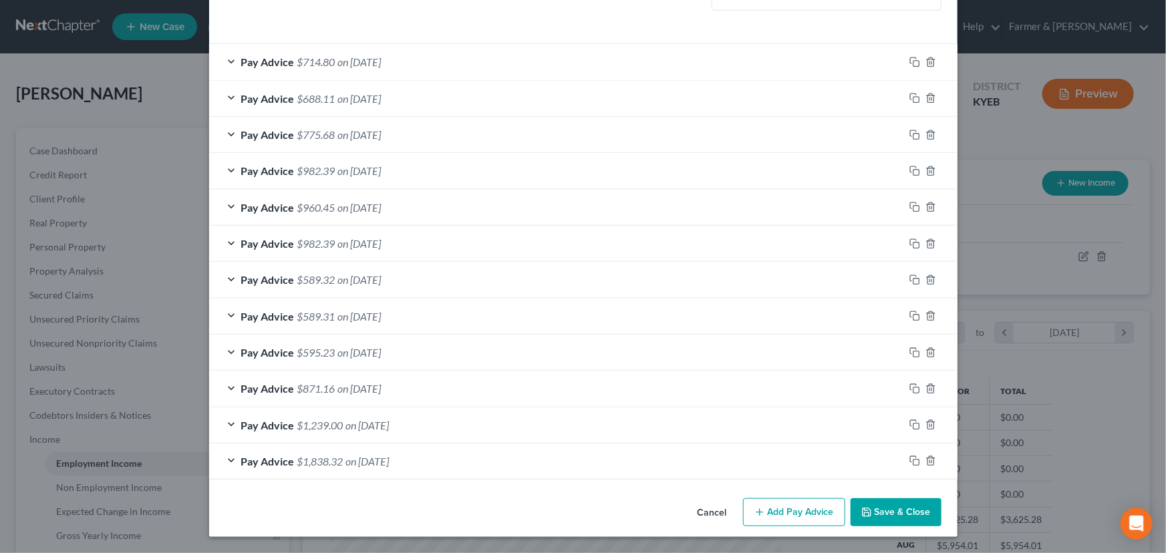
scroll to position [430, 0]
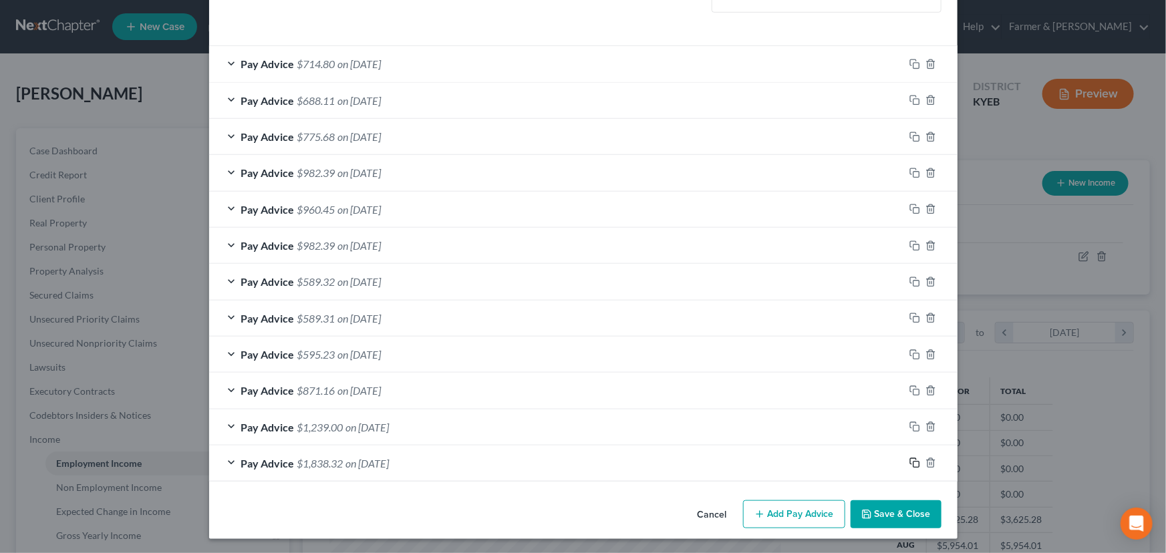
click at [910, 459] on icon "button" at bounding box center [913, 462] width 6 height 6
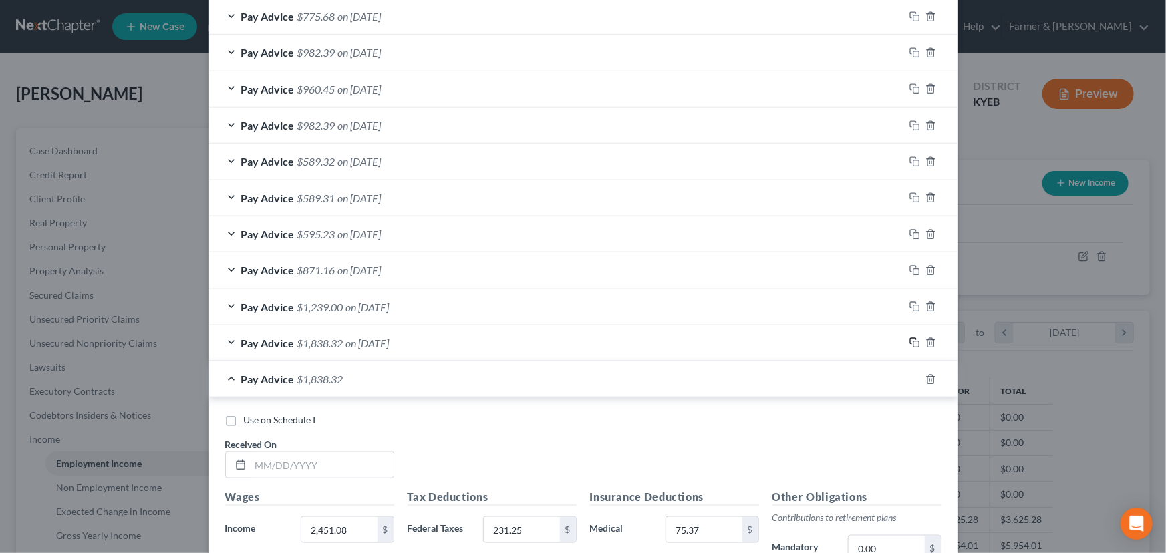
scroll to position [794, 0]
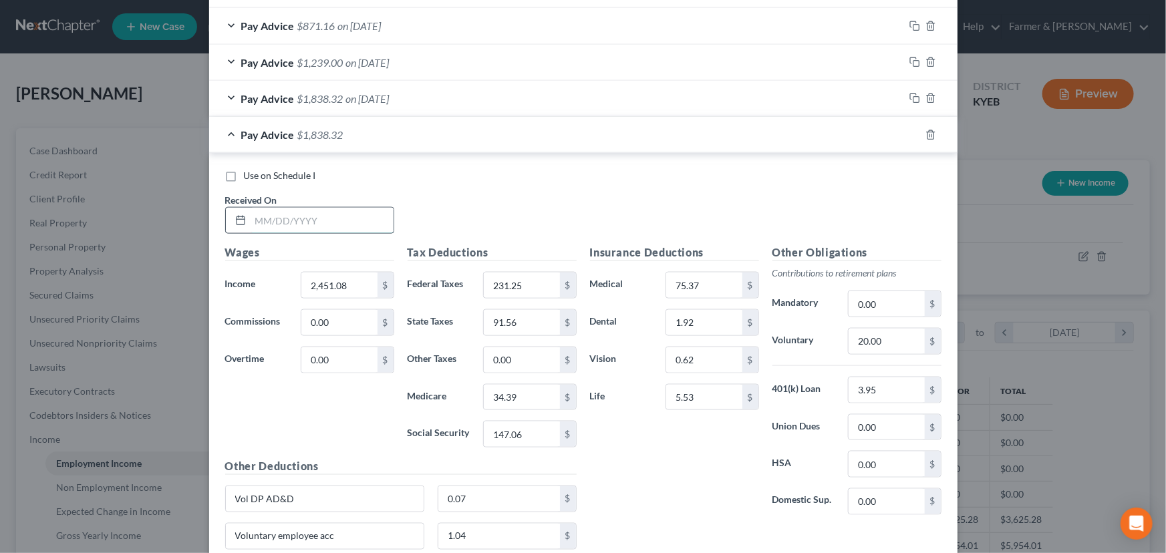
click at [313, 228] on input "text" at bounding box center [322, 220] width 143 height 25
click at [354, 284] on input "2,451.08" at bounding box center [338, 285] width 75 height 25
click at [512, 284] on input "231.25" at bounding box center [521, 285] width 75 height 25
click at [539, 325] on input "91.56" at bounding box center [521, 322] width 75 height 25
click at [520, 385] on input "34.39" at bounding box center [521, 397] width 75 height 25
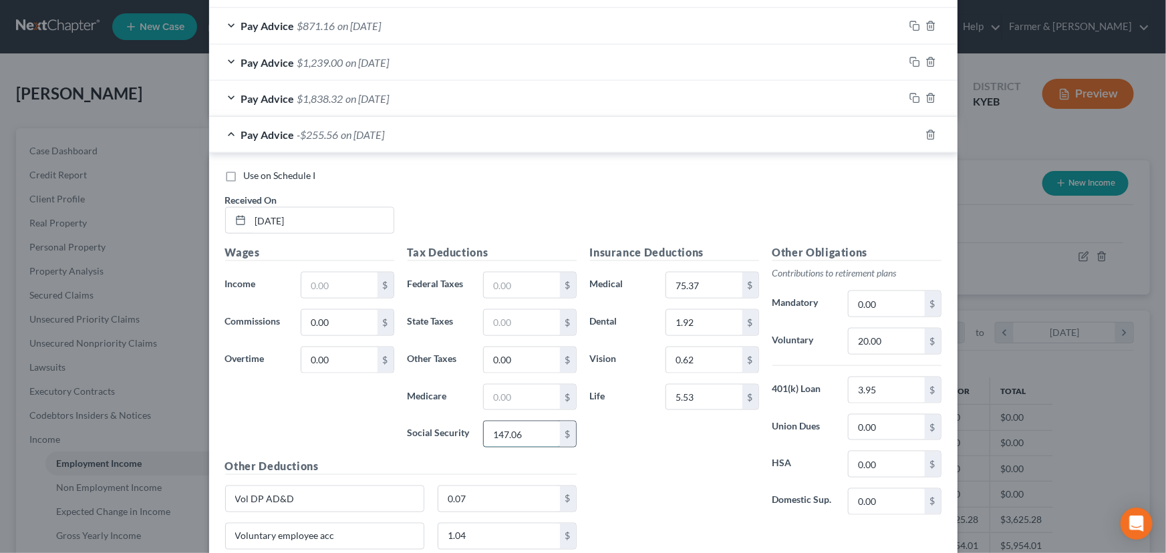
click at [536, 441] on input "147.06" at bounding box center [521, 434] width 75 height 25
click at [339, 280] on input "text" at bounding box center [338, 285] width 75 height 25
click at [484, 273] on input "text" at bounding box center [521, 285] width 75 height 25
click at [500, 395] on input "text" at bounding box center [521, 397] width 75 height 25
click at [532, 430] on input "text" at bounding box center [521, 434] width 75 height 25
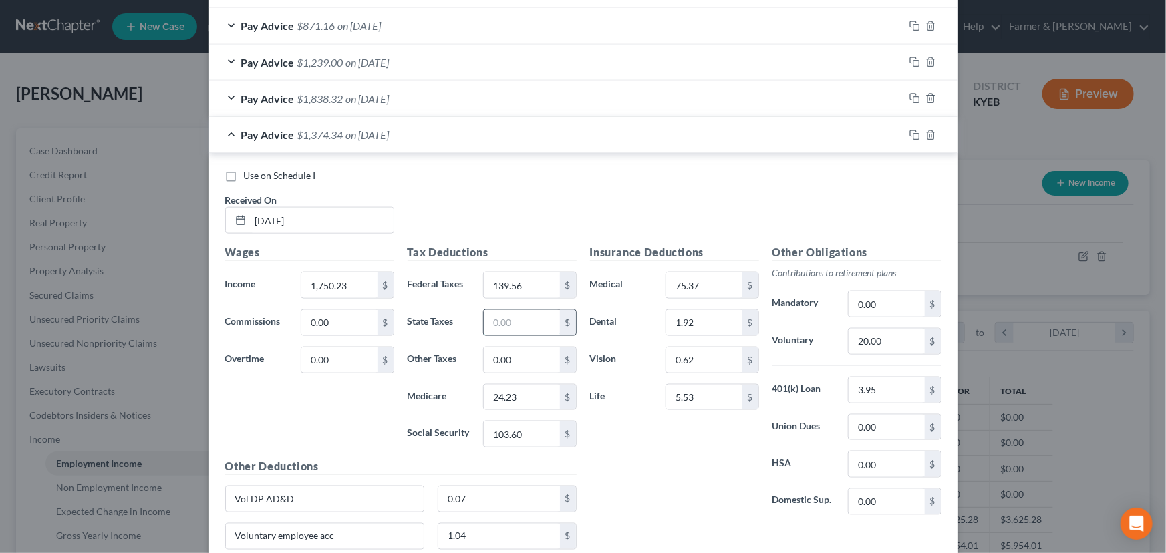
click at [521, 315] on input "text" at bounding box center [521, 322] width 75 height 25
click at [518, 184] on div "Use on Schedule I Received On * [DATE]" at bounding box center [583, 206] width 730 height 75
click at [309, 140] on div "Pay Advice $1,310.82 on [DATE]" at bounding box center [556, 134] width 695 height 35
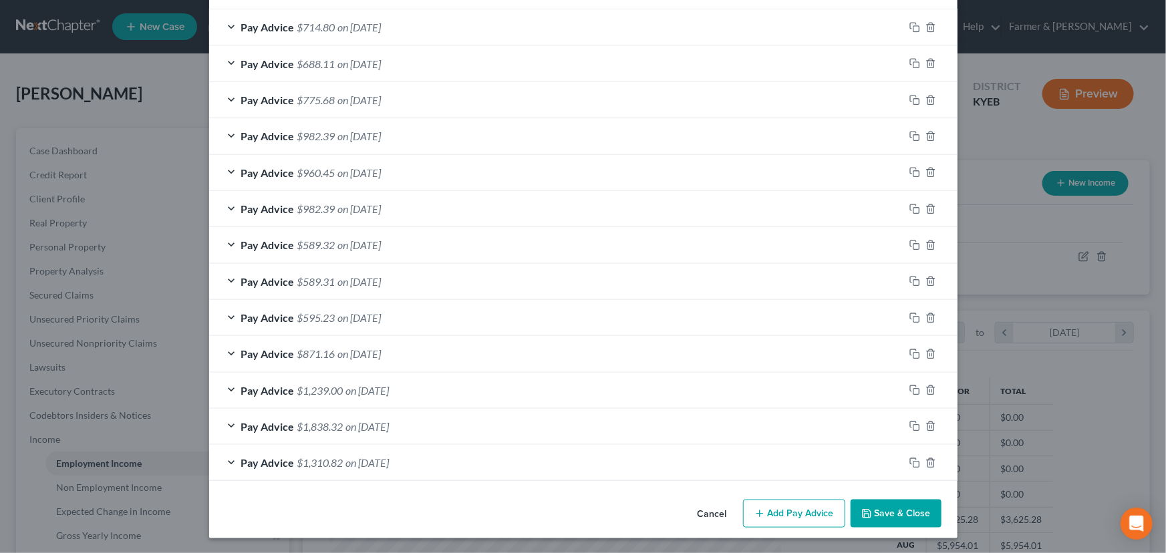
scroll to position [466, 0]
click at [913, 462] on rect "button" at bounding box center [916, 465] width 6 height 6
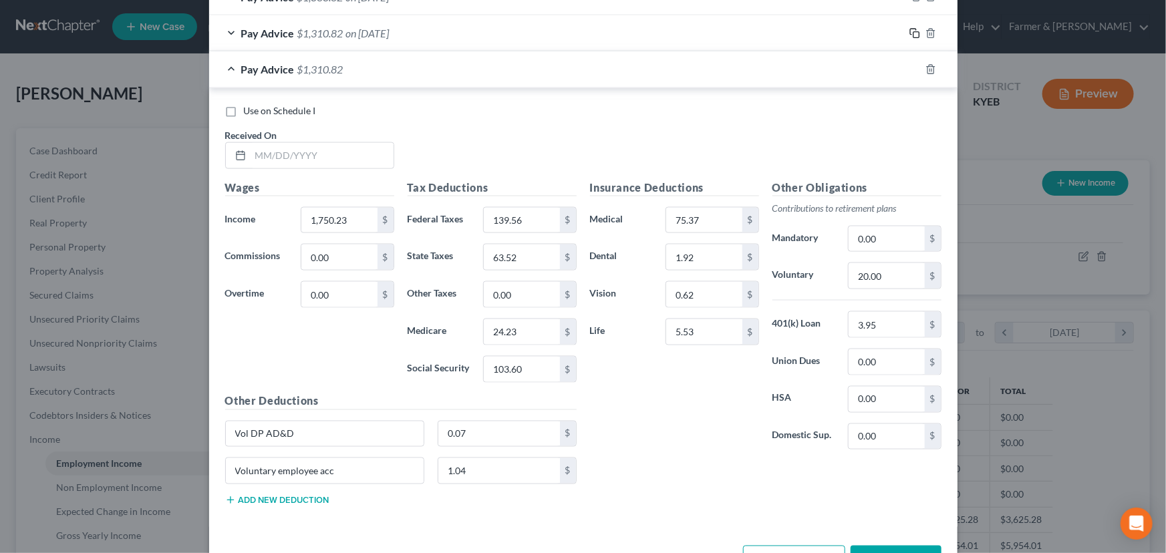
scroll to position [940, 0]
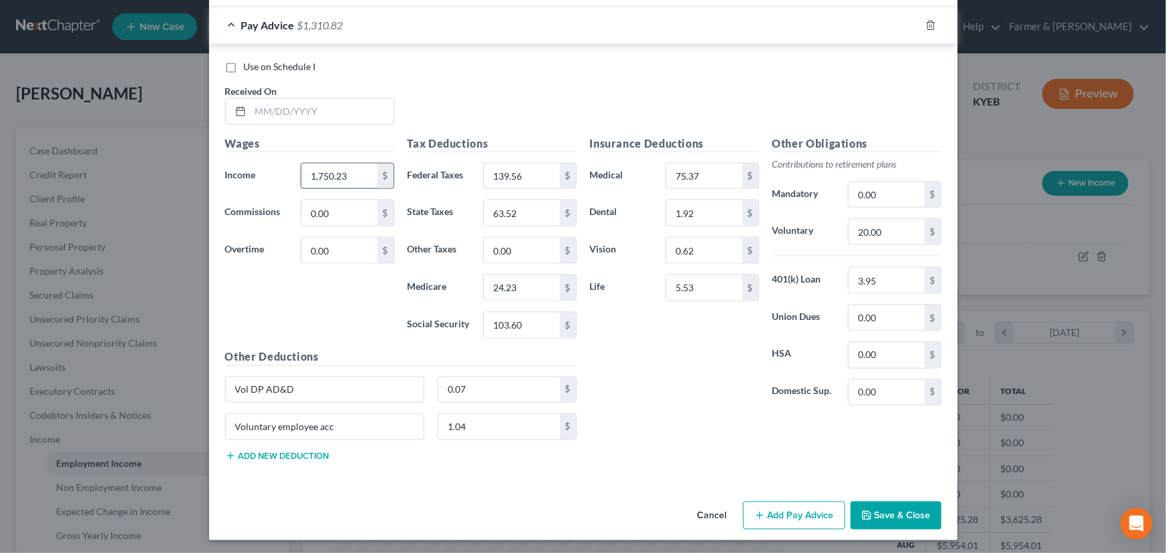
click at [353, 164] on input "1,750.23" at bounding box center [338, 176] width 75 height 25
click at [534, 164] on input "139.56" at bounding box center [521, 176] width 75 height 25
click at [526, 220] on input "63.52" at bounding box center [521, 212] width 75 height 25
click at [517, 275] on input "24.23" at bounding box center [521, 287] width 75 height 25
click at [530, 319] on input "103.60" at bounding box center [521, 325] width 75 height 25
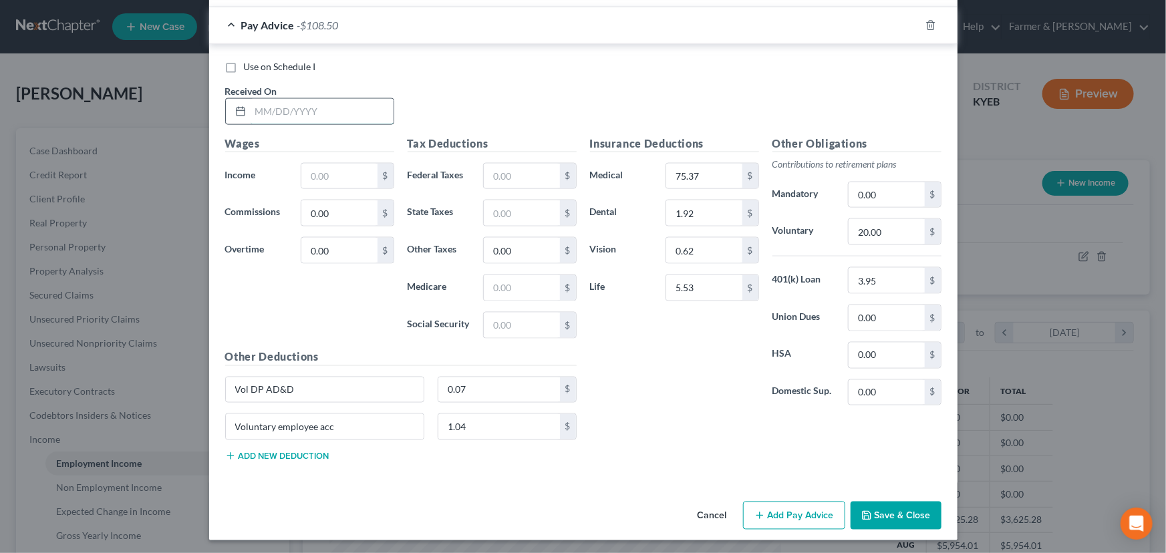
click at [324, 109] on input "text" at bounding box center [322, 111] width 143 height 25
click at [340, 174] on input "text" at bounding box center [338, 176] width 75 height 25
click at [492, 170] on input "text" at bounding box center [521, 176] width 75 height 25
click at [514, 283] on input "text" at bounding box center [521, 287] width 75 height 25
click at [501, 333] on input "text" at bounding box center [521, 325] width 75 height 25
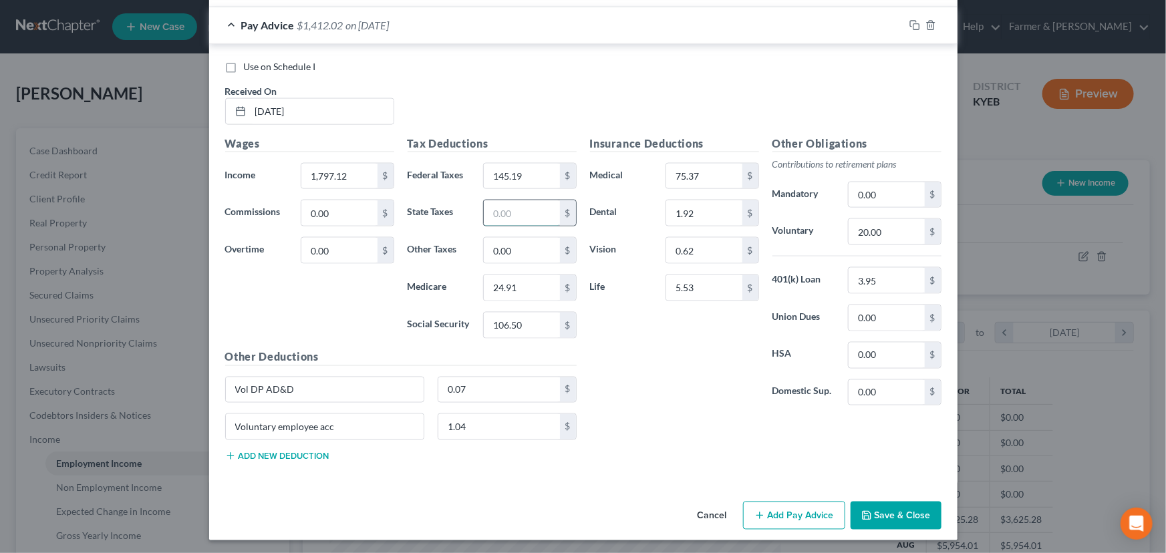
click at [503, 209] on input "text" at bounding box center [521, 212] width 75 height 25
click at [603, 361] on div "Insurance Deductions Medical 75.37 $ Dental 1.92 $ Vision 0.62 $ Life 5.53 $" at bounding box center [674, 276] width 182 height 281
click at [341, 33] on div "Pay Advice $1,346.62 on [DATE]" at bounding box center [556, 24] width 695 height 35
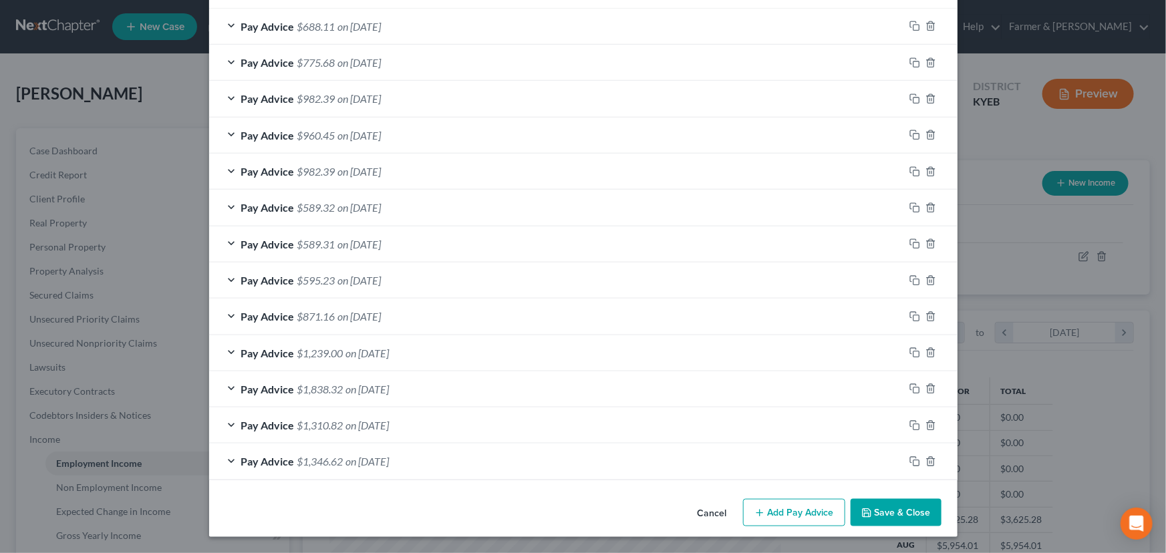
scroll to position [502, 0]
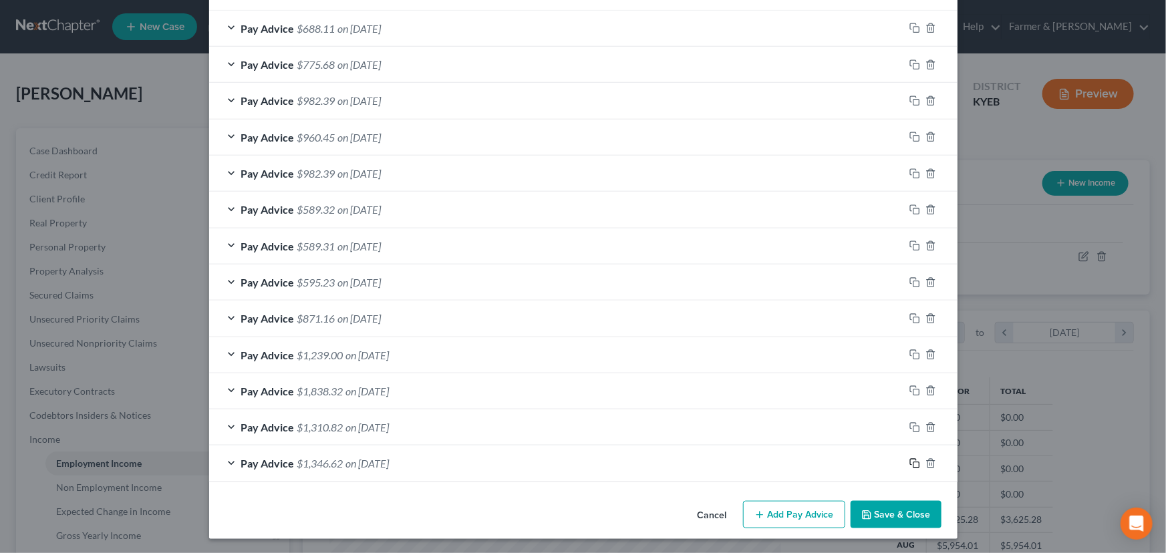
click at [911, 462] on icon "button" at bounding box center [914, 463] width 11 height 11
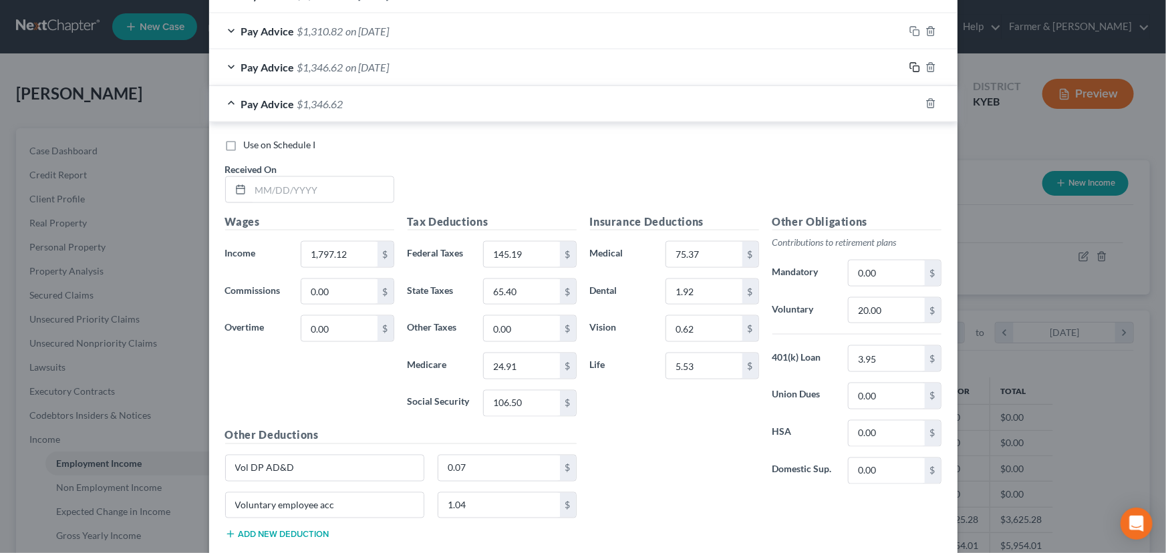
scroll to position [976, 0]
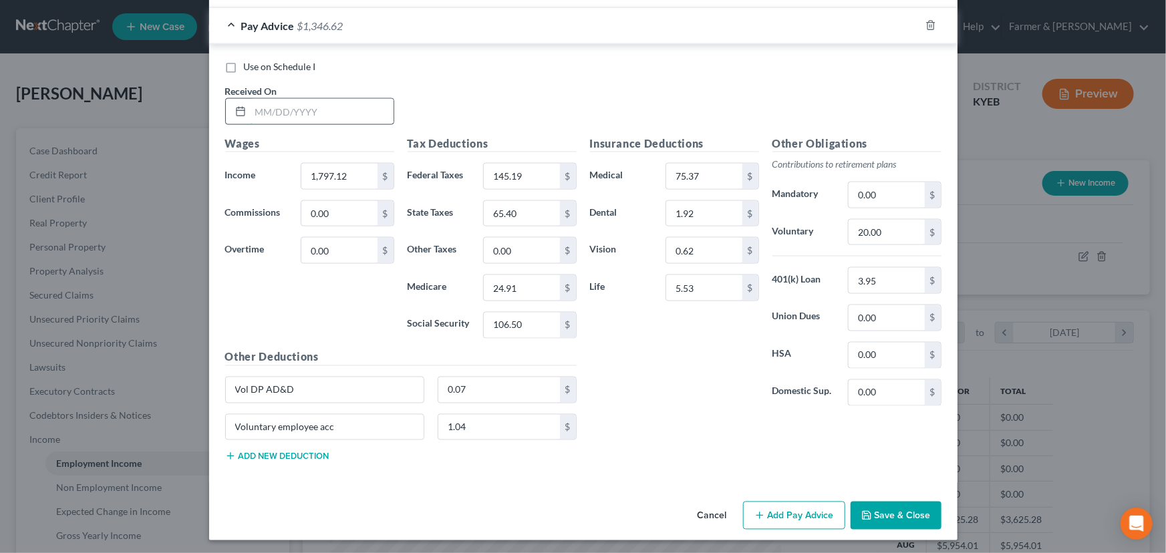
click at [299, 114] on input "text" at bounding box center [322, 111] width 143 height 25
click at [485, 98] on div "Use on Schedule I Received On * [DATE]" at bounding box center [583, 97] width 730 height 75
click at [350, 178] on input "1,797.12" at bounding box center [338, 176] width 75 height 25
click at [517, 173] on input "145.19" at bounding box center [521, 176] width 75 height 25
click at [525, 209] on input "65.40" at bounding box center [521, 213] width 75 height 25
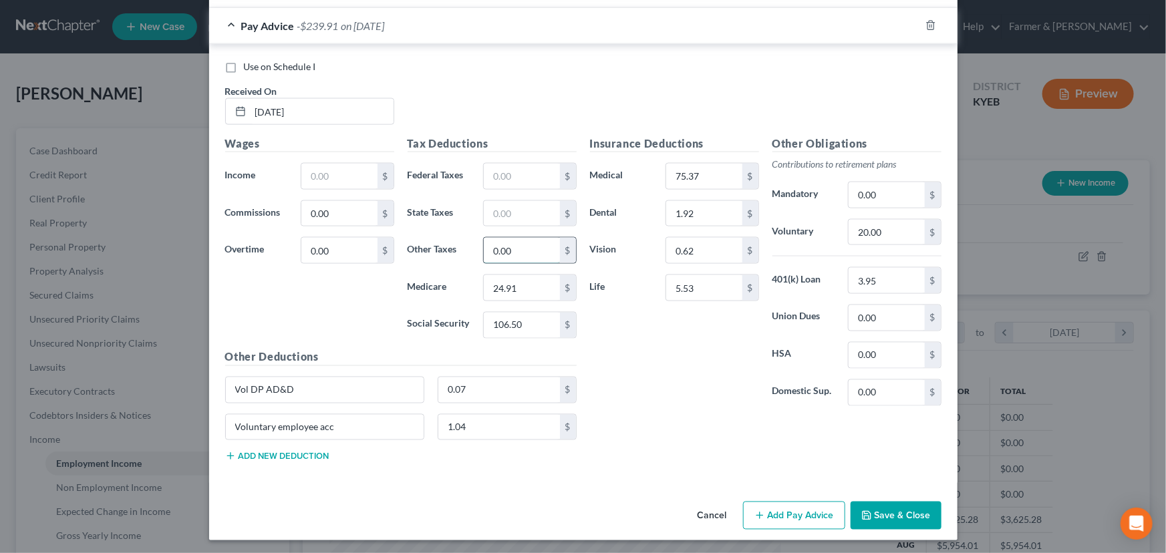
click at [526, 251] on input "0.00" at bounding box center [521, 250] width 75 height 25
click at [524, 287] on input "24.91" at bounding box center [521, 287] width 75 height 25
click at [524, 322] on input "106.50" at bounding box center [521, 325] width 75 height 25
click at [345, 164] on input "text" at bounding box center [338, 176] width 75 height 25
drag, startPoint x: 362, startPoint y: 180, endPoint x: 277, endPoint y: 187, distance: 85.1
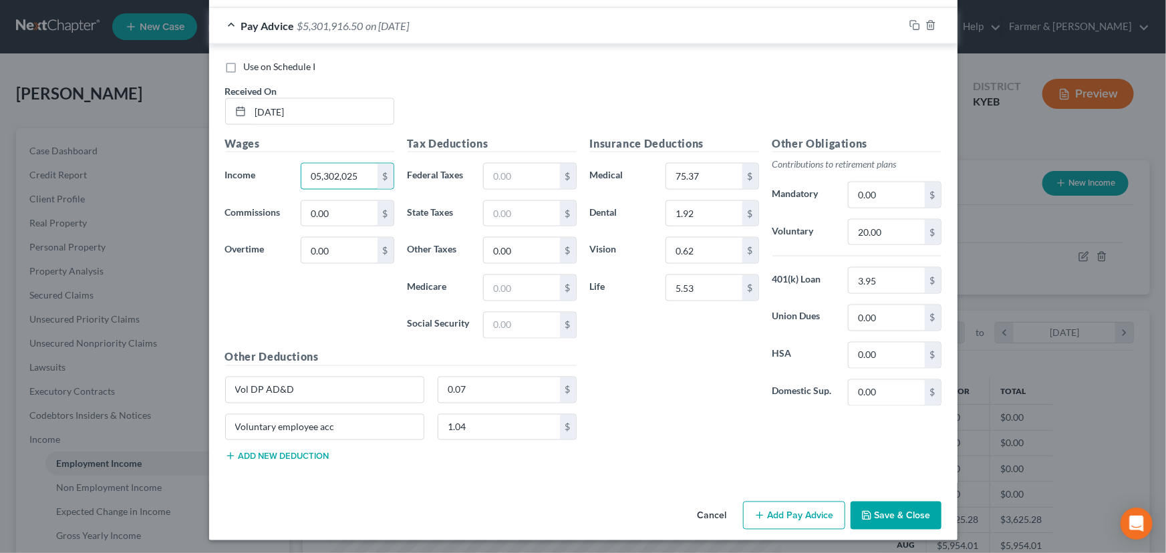
click at [277, 187] on div "Income * 05,302,025 $" at bounding box center [309, 176] width 182 height 27
click at [488, 179] on input "text" at bounding box center [521, 176] width 75 height 25
click at [502, 281] on input "text" at bounding box center [521, 287] width 75 height 25
click at [508, 319] on input "text" at bounding box center [521, 325] width 75 height 25
click at [530, 221] on input "text" at bounding box center [521, 213] width 75 height 25
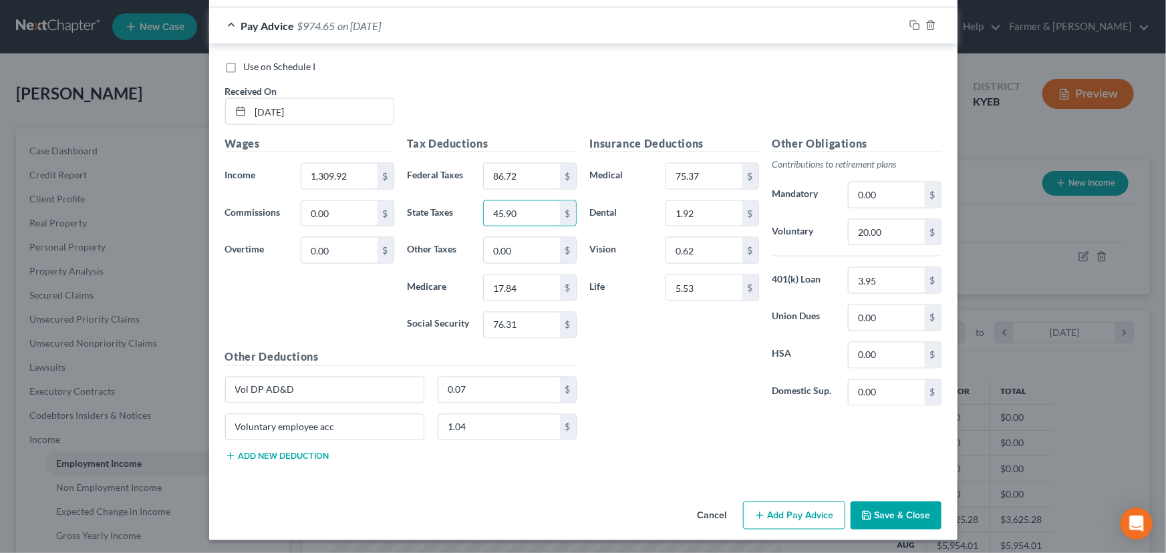
click at [610, 383] on div "Insurance Deductions Medical 75.37 $ Dental 1.92 $ Vision 0.62 $ Life 5.53 $" at bounding box center [674, 276] width 182 height 281
click at [326, 21] on span "$974.65" at bounding box center [316, 25] width 38 height 13
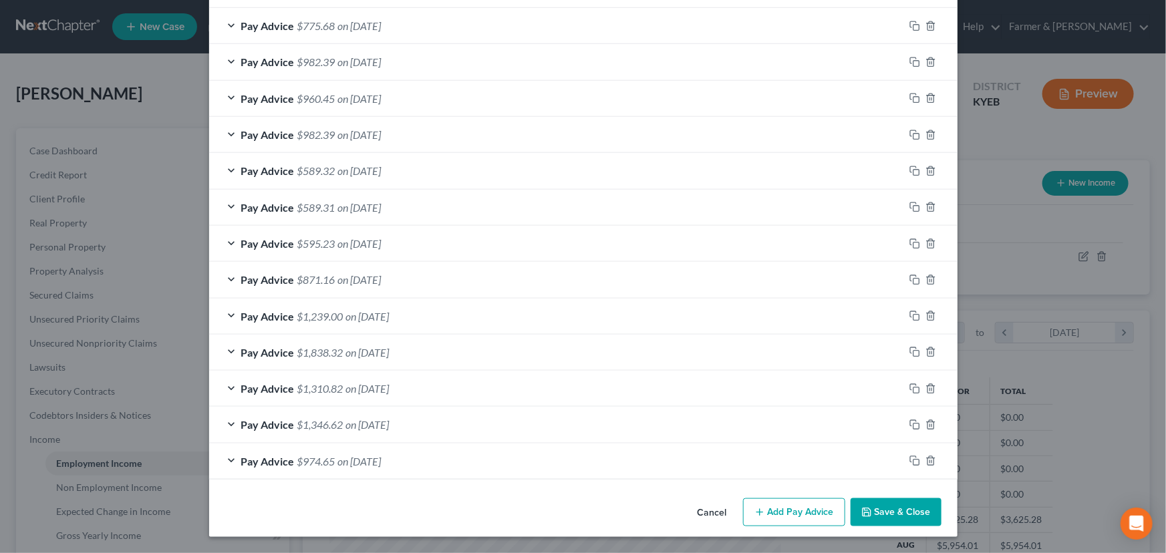
scroll to position [538, 0]
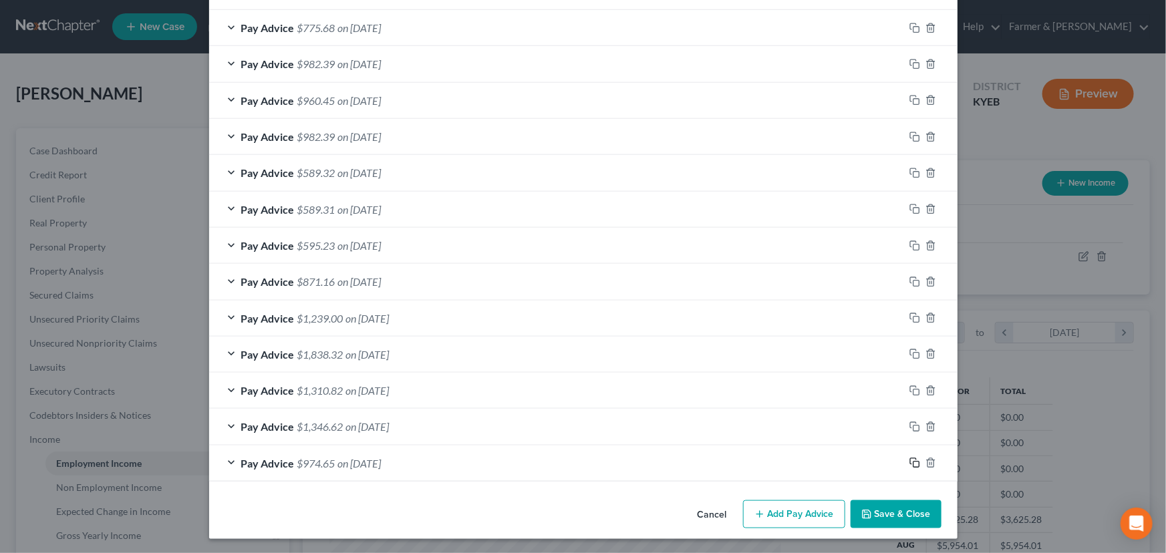
click at [913, 462] on rect "button" at bounding box center [916, 465] width 6 height 6
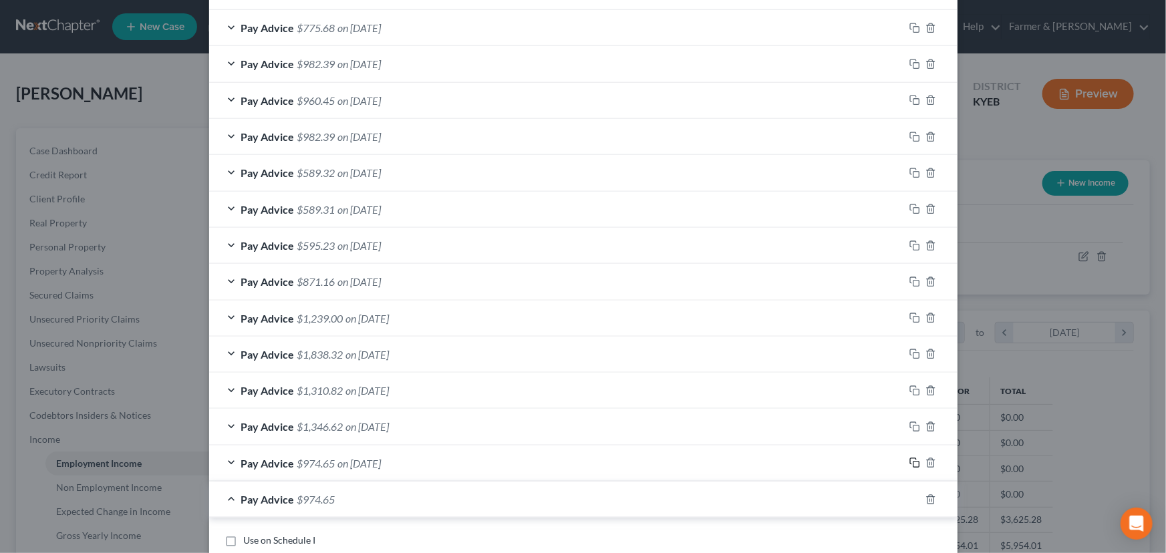
scroll to position [963, 0]
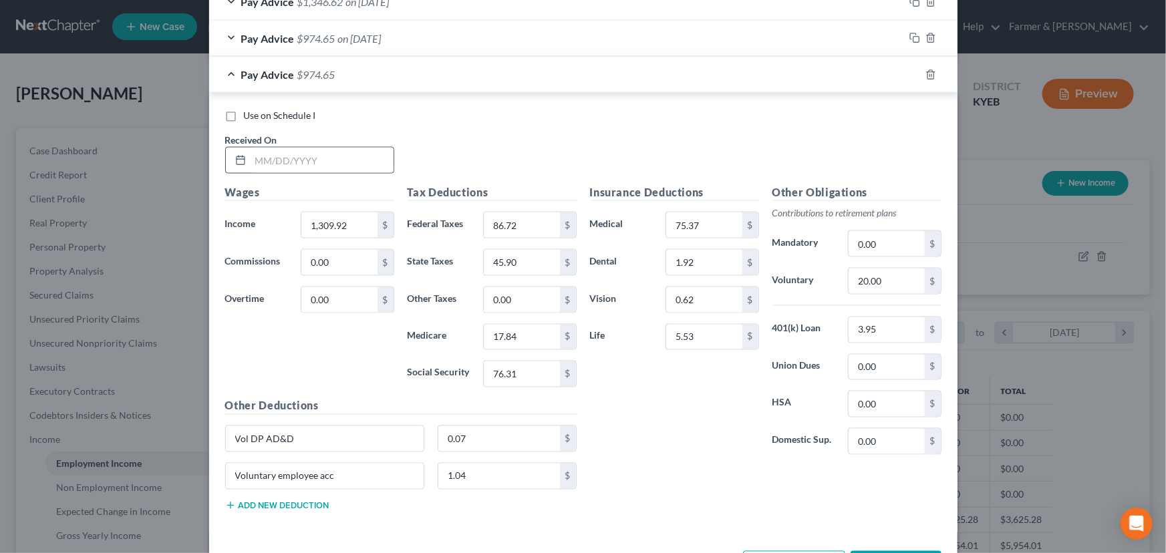
click at [319, 171] on div at bounding box center [309, 160] width 169 height 27
click at [319, 151] on input "text" at bounding box center [322, 160] width 143 height 25
click at [359, 233] on input "1,309.92" at bounding box center [338, 224] width 75 height 25
click at [539, 227] on input "86.72" at bounding box center [521, 224] width 75 height 25
click at [528, 263] on input "45.90" at bounding box center [521, 262] width 75 height 25
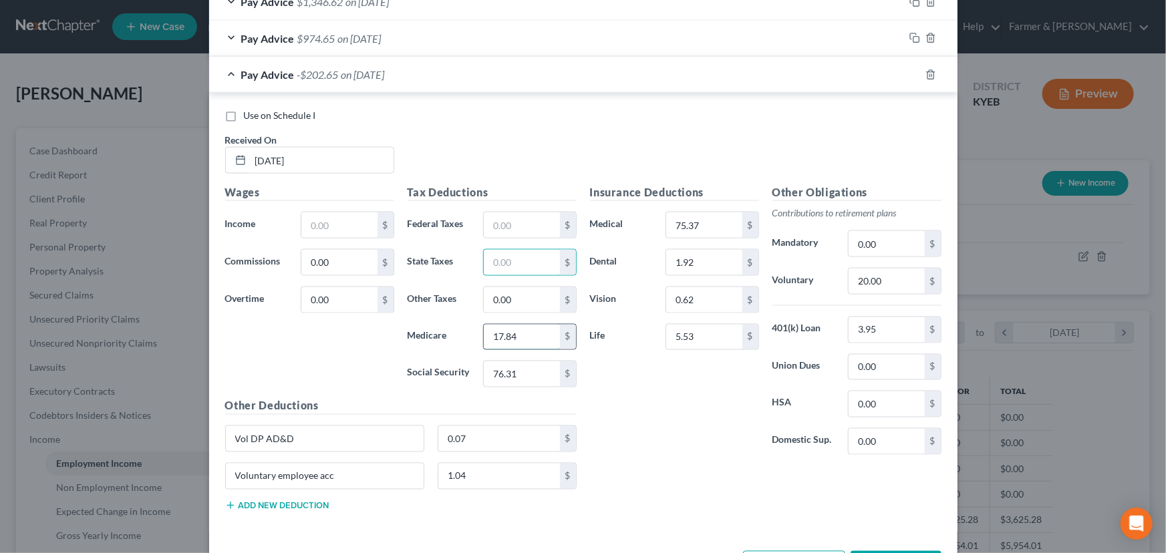
click at [526, 331] on input "17.84" at bounding box center [521, 337] width 75 height 25
click at [529, 373] on input "76.31" at bounding box center [521, 373] width 75 height 25
click at [461, 132] on div "Use on Schedule I Received On * [DATE]" at bounding box center [583, 146] width 730 height 75
drag, startPoint x: 322, startPoint y: 230, endPoint x: 73, endPoint y: 247, distance: 249.8
click at [322, 230] on input "text" at bounding box center [338, 224] width 75 height 25
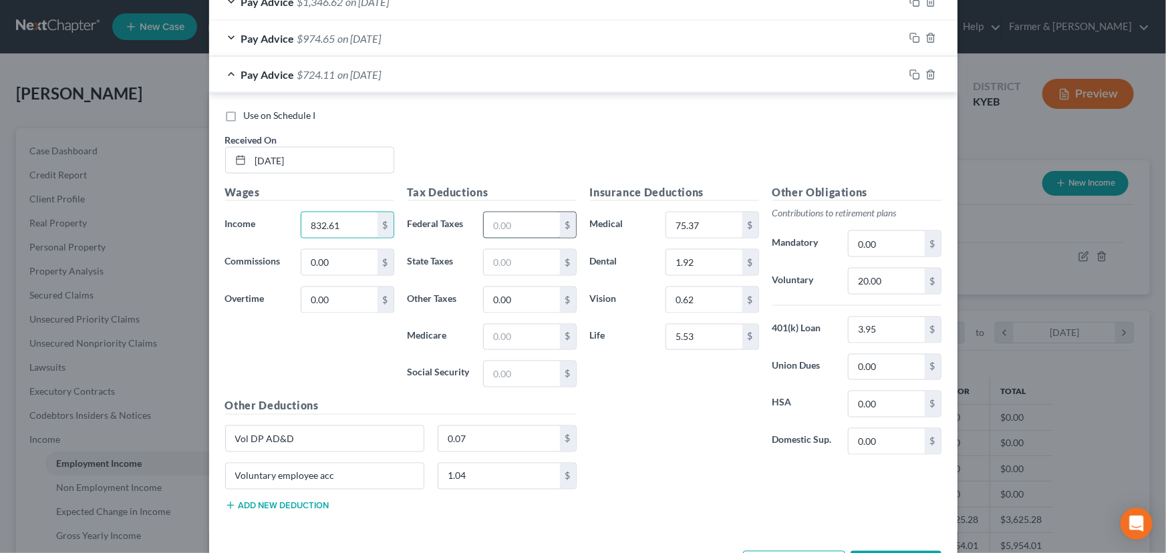
click at [514, 218] on input "text" at bounding box center [521, 224] width 75 height 25
click at [510, 337] on input "text" at bounding box center [521, 337] width 75 height 25
click at [494, 372] on input "text" at bounding box center [521, 373] width 75 height 25
click at [518, 262] on input "text" at bounding box center [521, 262] width 75 height 25
click at [609, 421] on div "Insurance Deductions Medical 75.37 $ Dental 1.92 $ Vision 0.62 $ Life 5.53 $" at bounding box center [674, 324] width 182 height 281
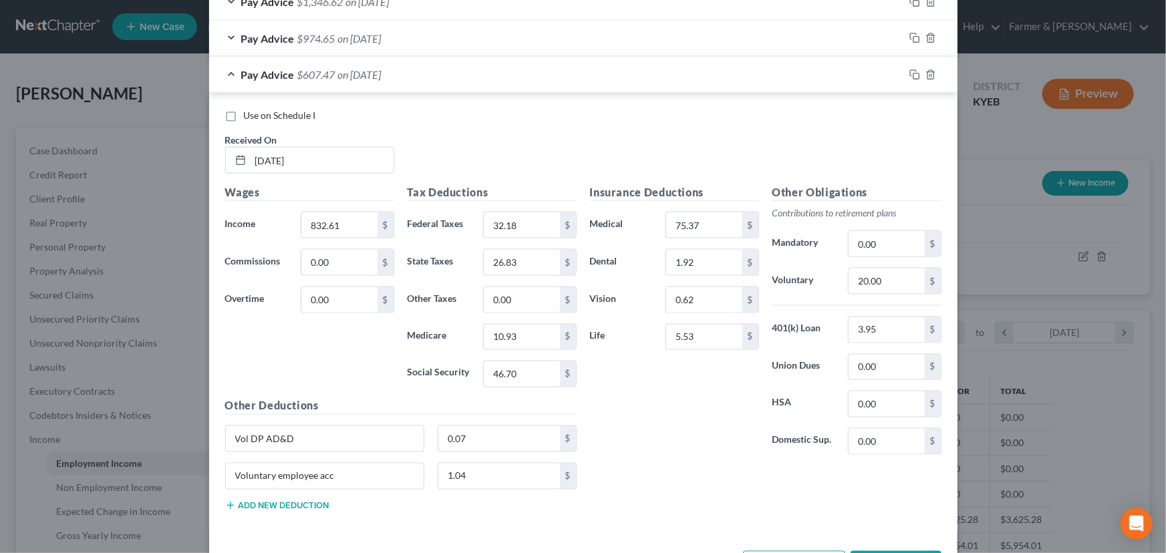
click at [304, 496] on div "Voluntary employee acc 1.04 $" at bounding box center [400, 481] width 365 height 37
click at [304, 500] on button "Add new deduction" at bounding box center [277, 505] width 104 height 11
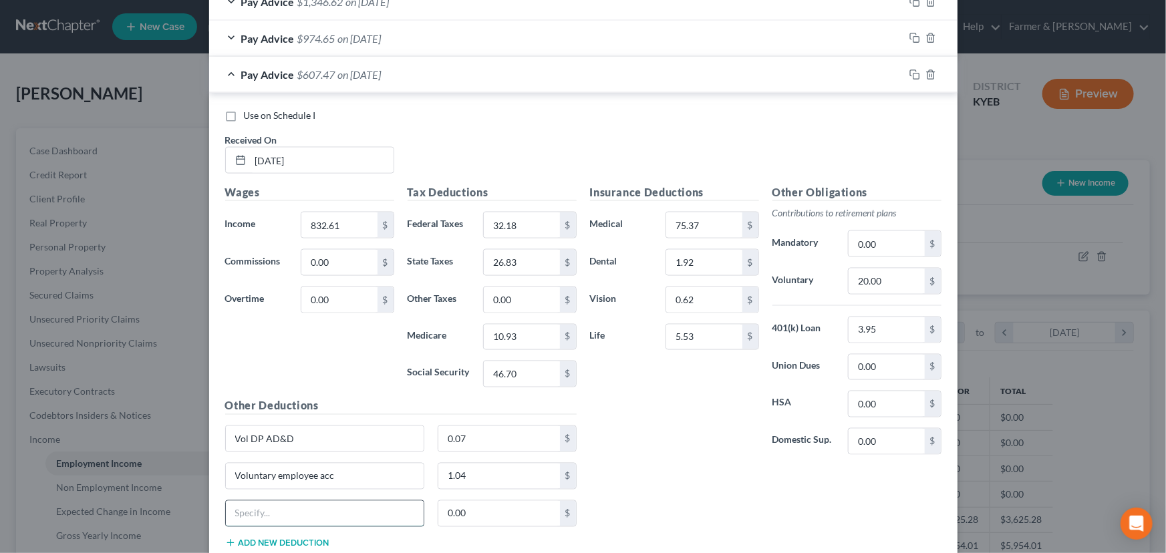
click at [305, 509] on input "text" at bounding box center [325, 513] width 198 height 25
click at [453, 510] on input "0.00" at bounding box center [499, 513] width 122 height 25
click at [617, 434] on div "Insurance Deductions Medical 75.37 $ Dental 1.92 $ Vision 0.62 $ Life 5.53 $" at bounding box center [674, 324] width 182 height 281
click at [429, 87] on div "Pay Advice $599.17 on [DATE]" at bounding box center [556, 74] width 695 height 35
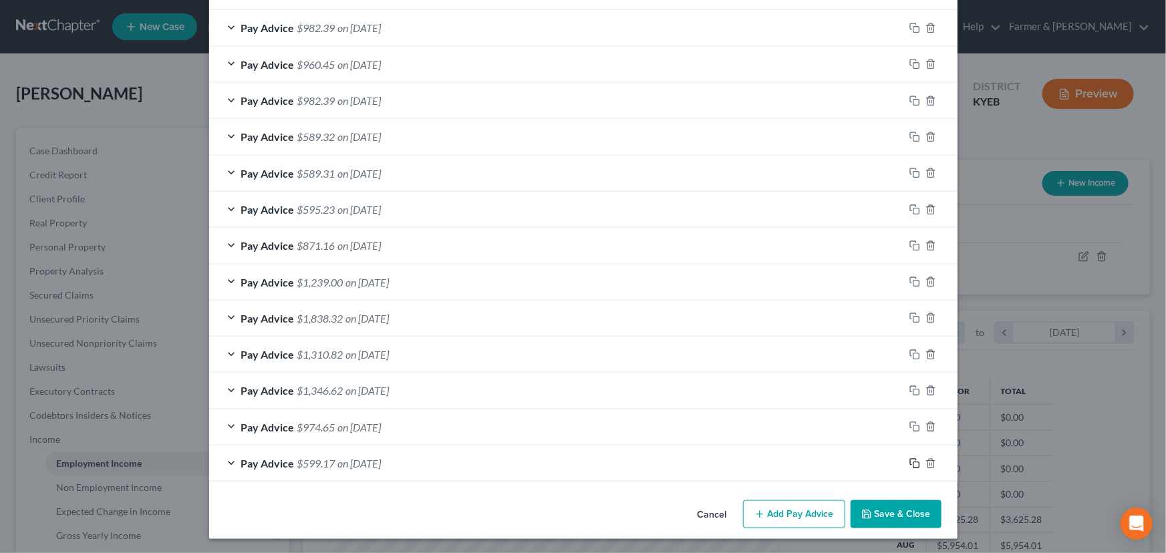
click at [911, 464] on icon "button" at bounding box center [914, 463] width 11 height 11
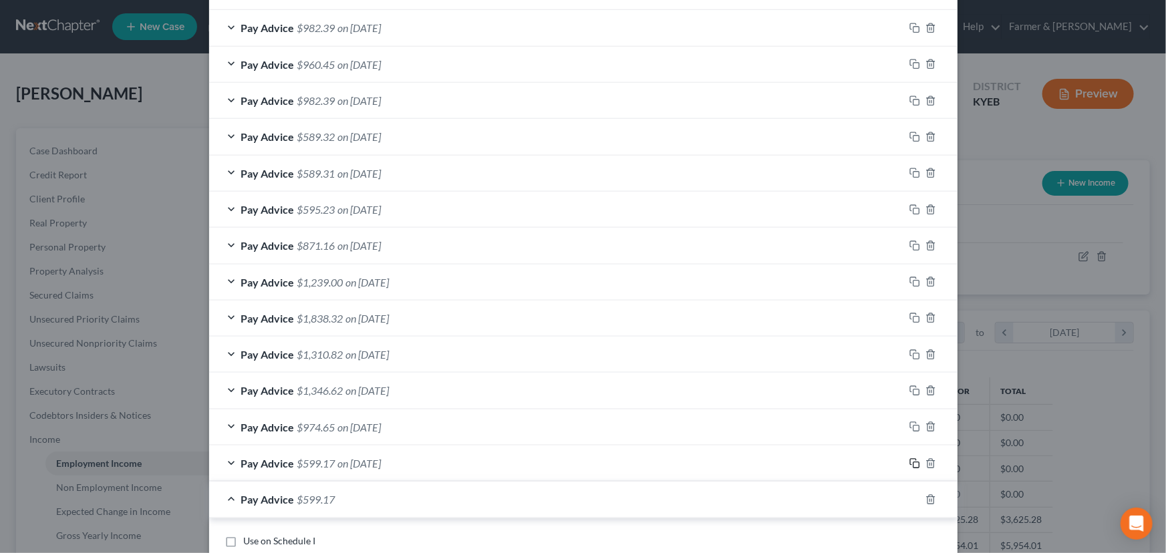
scroll to position [818, 0]
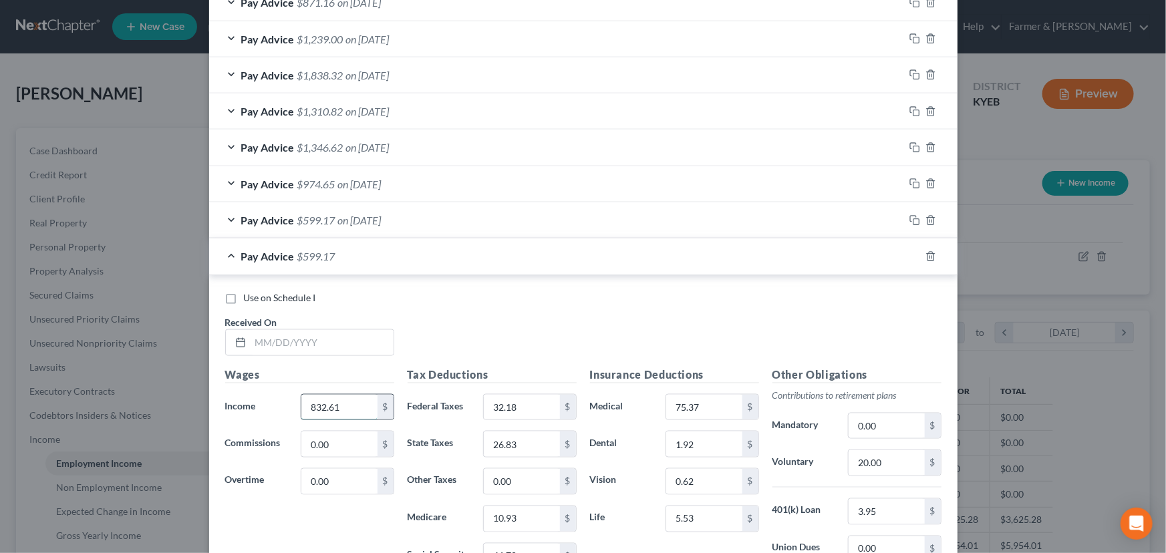
click at [353, 397] on input "832.61" at bounding box center [338, 407] width 75 height 25
click at [505, 409] on input "32.18" at bounding box center [521, 407] width 75 height 25
click at [522, 442] on input "26.83" at bounding box center [521, 444] width 75 height 25
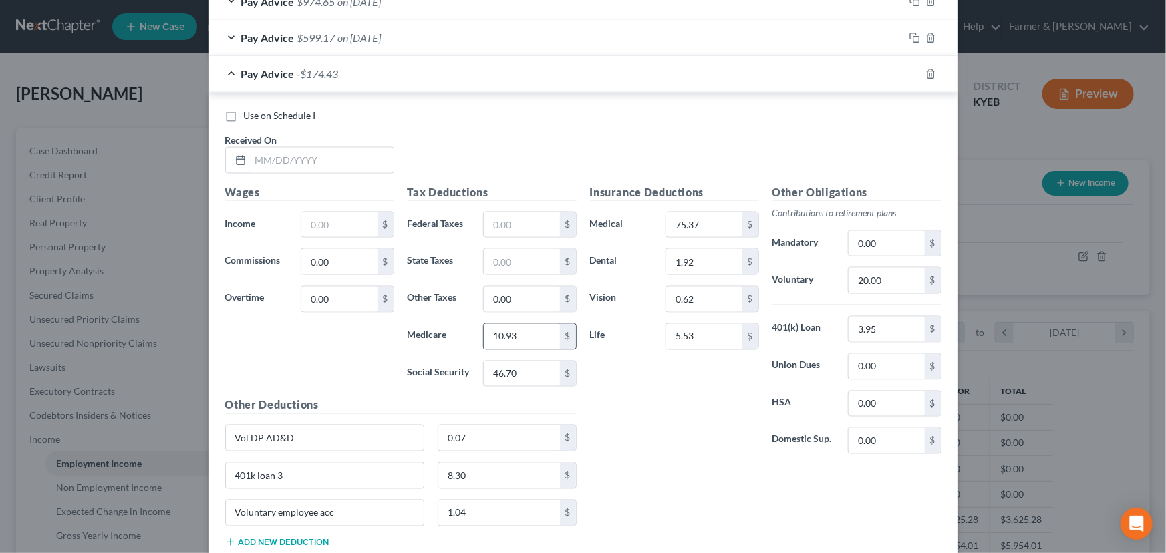
click at [525, 343] on input "10.93" at bounding box center [521, 336] width 75 height 25
click at [524, 371] on input "46.70" at bounding box center [521, 373] width 75 height 25
click at [297, 160] on input "text" at bounding box center [322, 160] width 143 height 25
click at [326, 229] on input "text" at bounding box center [338, 224] width 75 height 25
click at [330, 336] on div "Wages Income * 1,248.92 $ Commissions 0.00 $ Overtime 0.00 $" at bounding box center [309, 291] width 182 height 214
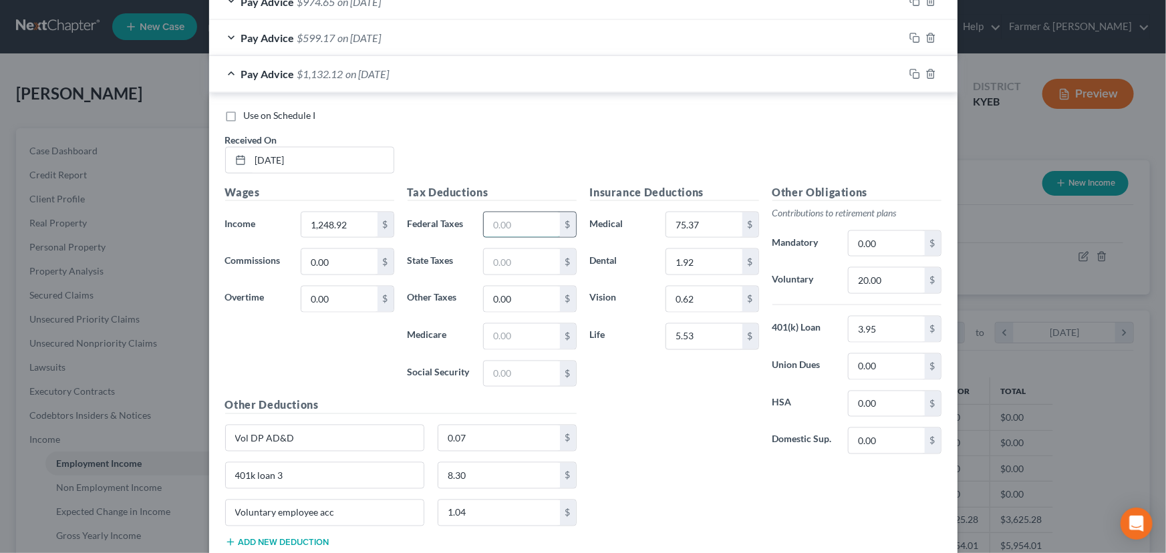
click at [525, 222] on input "text" at bounding box center [521, 224] width 75 height 25
click at [514, 324] on input "text" at bounding box center [521, 336] width 75 height 25
click at [501, 371] on input "text" at bounding box center [521, 373] width 75 height 25
click at [518, 253] on input "text" at bounding box center [521, 261] width 75 height 25
click at [381, 75] on span "on [DATE]" at bounding box center [359, 73] width 43 height 13
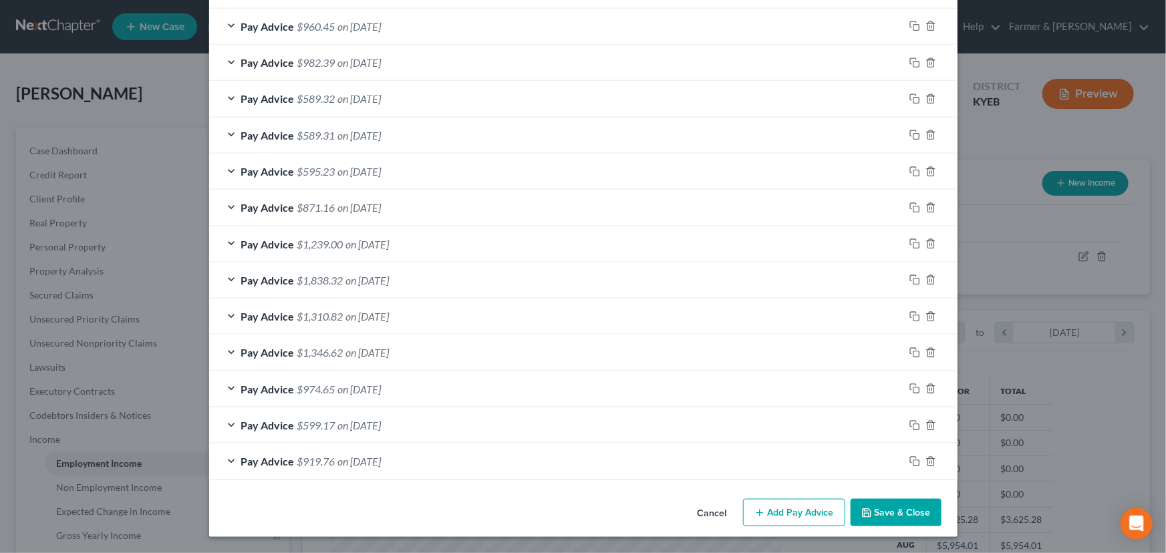
scroll to position [611, 0]
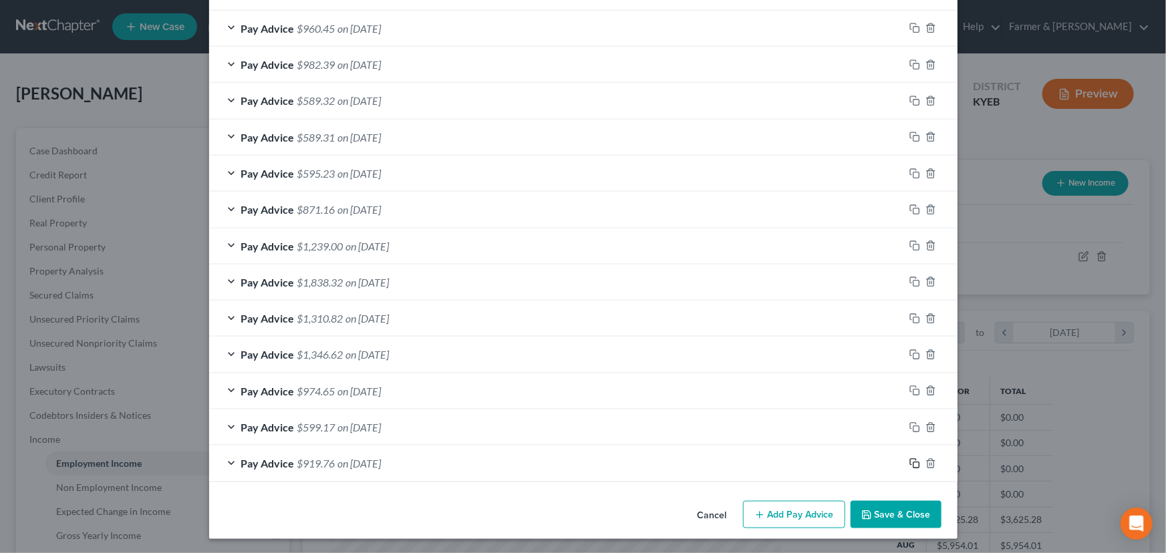
click at [913, 462] on icon "button" at bounding box center [914, 463] width 11 height 11
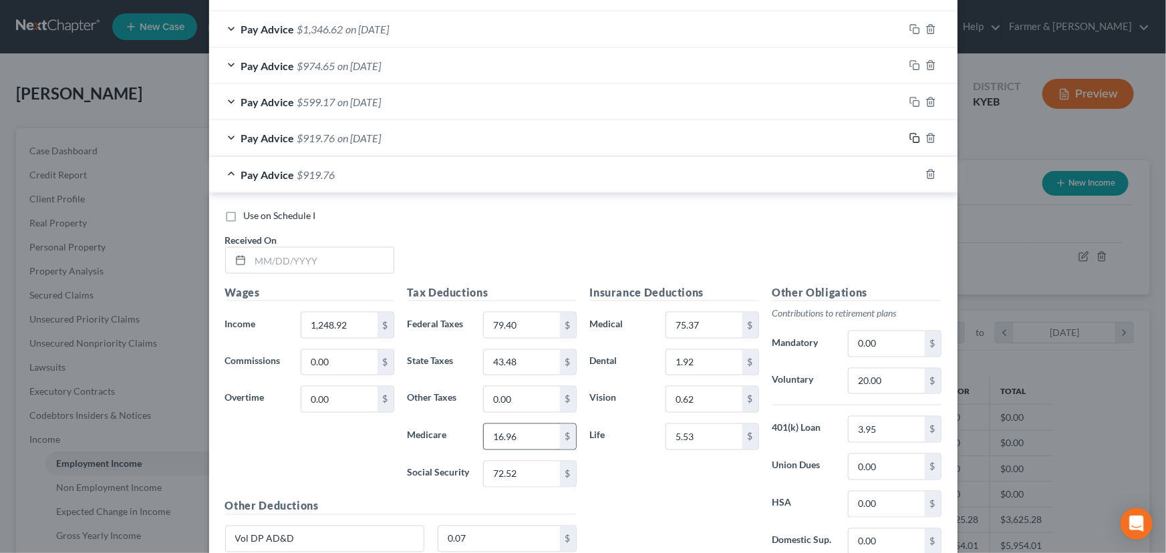
scroll to position [975, 0]
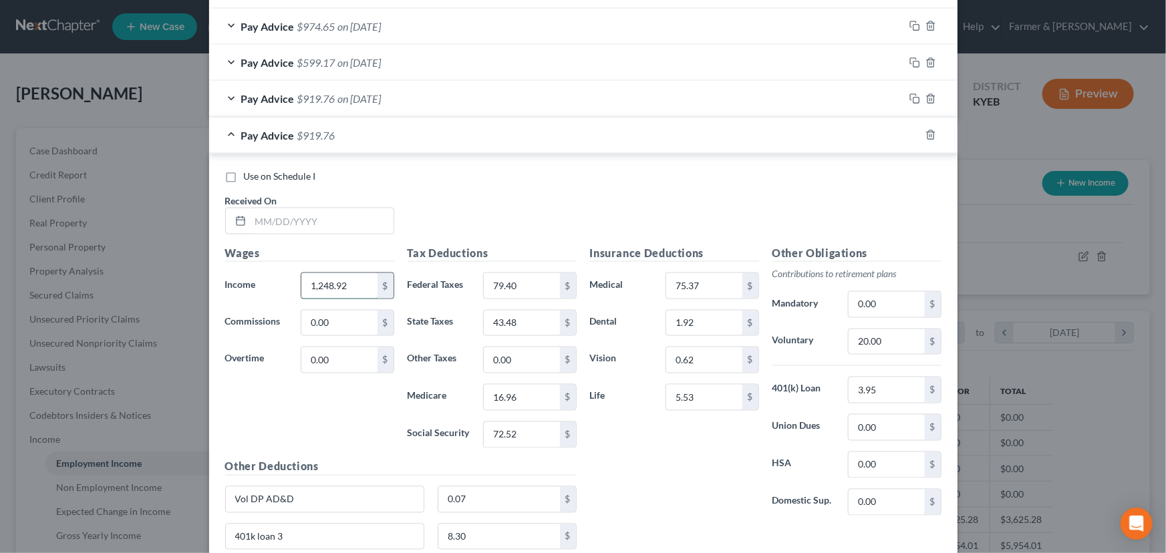
click at [354, 295] on input "1,248.92" at bounding box center [338, 285] width 75 height 25
click at [528, 277] on input "79.40" at bounding box center [521, 285] width 75 height 25
click at [524, 326] on input "43.48" at bounding box center [521, 323] width 75 height 25
click at [527, 397] on input "16.96" at bounding box center [521, 397] width 75 height 25
click at [528, 427] on input "72.52" at bounding box center [521, 434] width 75 height 25
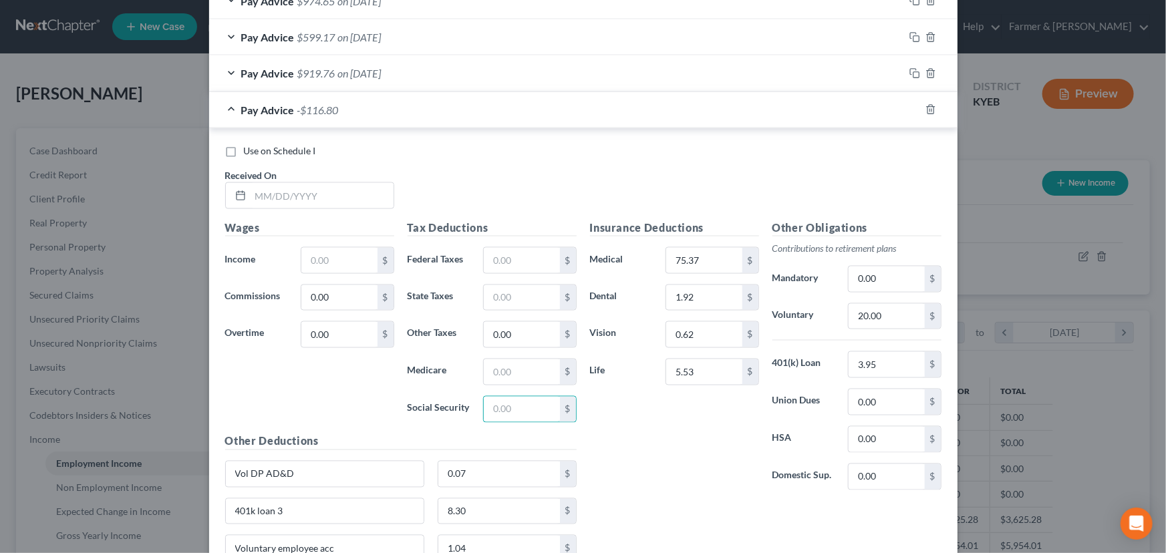
scroll to position [1062, 0]
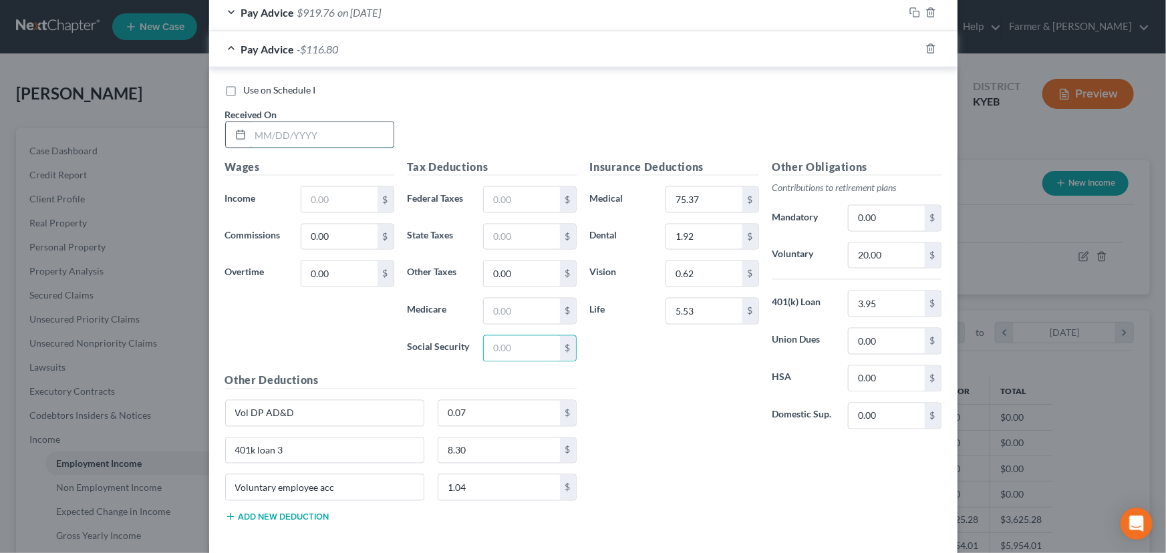
click at [312, 134] on input "text" at bounding box center [322, 134] width 143 height 25
click at [445, 129] on div "Use on Schedule I Received On * [DATE]" at bounding box center [583, 121] width 730 height 75
click at [340, 198] on input "text" at bounding box center [338, 199] width 75 height 25
click at [286, 321] on div "Wages Income * 1,946.75 $ Commissions 0.00 $ Overtime 0.00 $" at bounding box center [309, 266] width 182 height 214
click at [535, 195] on input "text" at bounding box center [521, 199] width 75 height 25
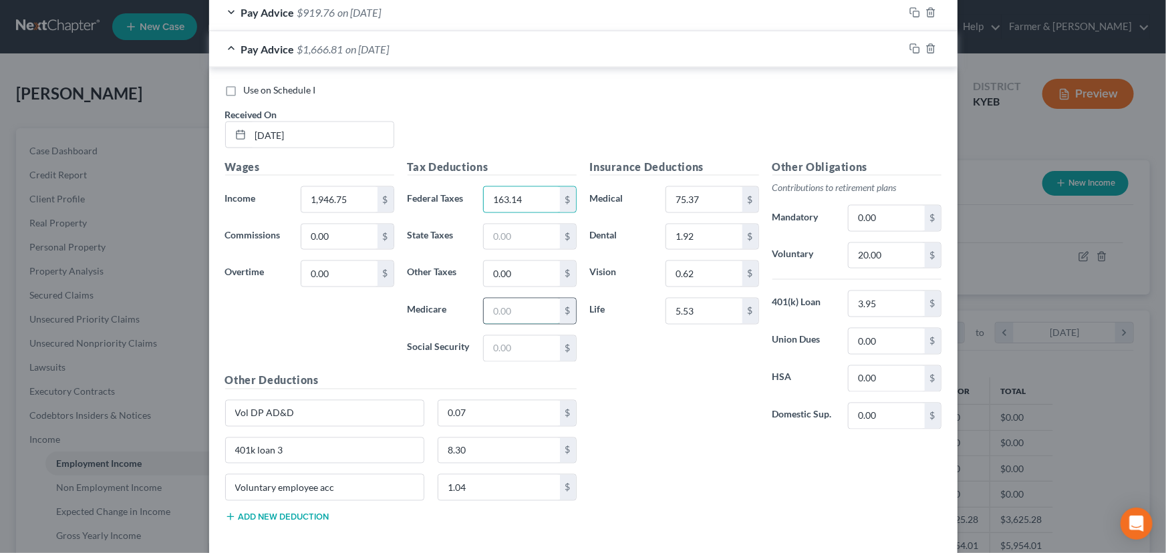
click at [528, 309] on input "text" at bounding box center [521, 311] width 75 height 25
click at [519, 347] on input "text" at bounding box center [521, 348] width 75 height 25
drag, startPoint x: 514, startPoint y: 251, endPoint x: 513, endPoint y: 235, distance: 16.1
click at [514, 251] on div "Tax Deductions Federal Taxes 163.14 $ State Taxes $ Other Taxes 0.00 $ Medicare…" at bounding box center [492, 266] width 182 height 214
click at [514, 234] on input "text" at bounding box center [521, 236] width 75 height 25
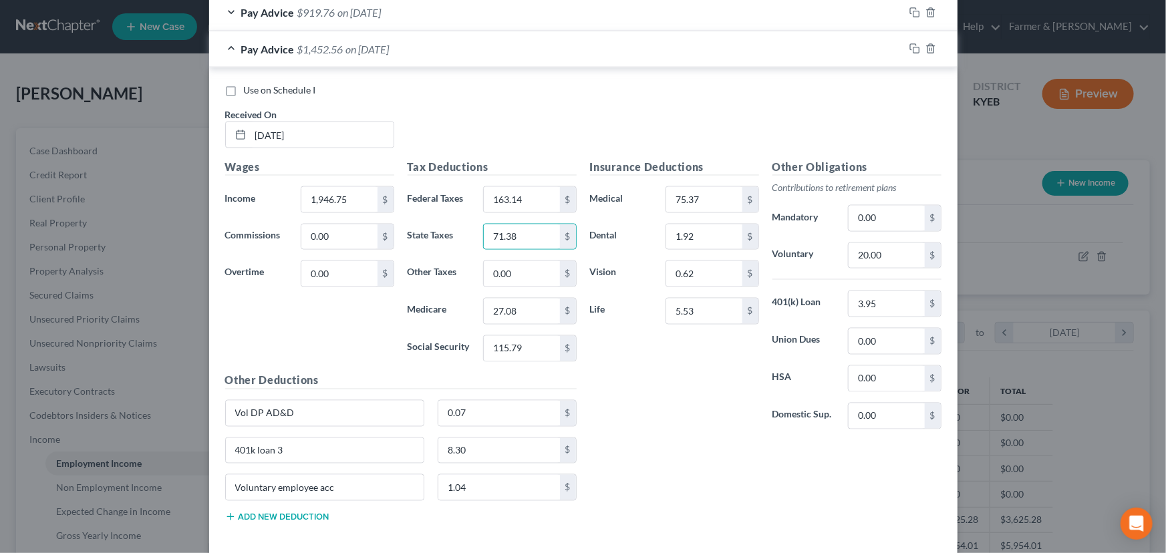
click at [637, 387] on div "Insurance Deductions Medical 75.37 $ Dental 1.92 $ Vision 0.62 $ Life 5.53 $" at bounding box center [674, 299] width 182 height 281
click at [394, 96] on div "Use on Schedule I Received On * [DATE]" at bounding box center [583, 121] width 730 height 75
click at [368, 48] on span "on [DATE]" at bounding box center [367, 49] width 43 height 13
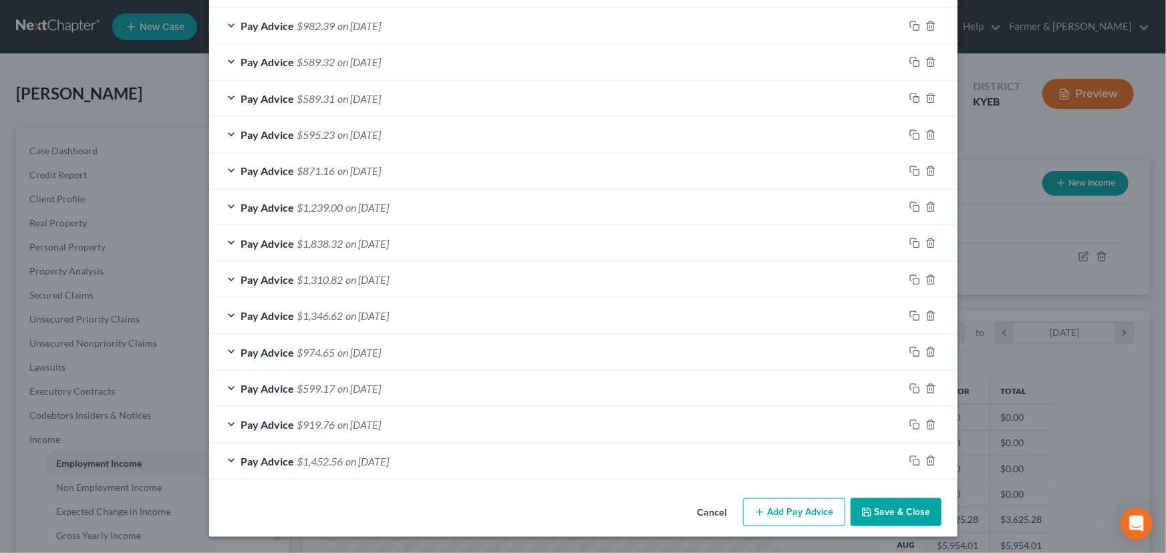
scroll to position [647, 0]
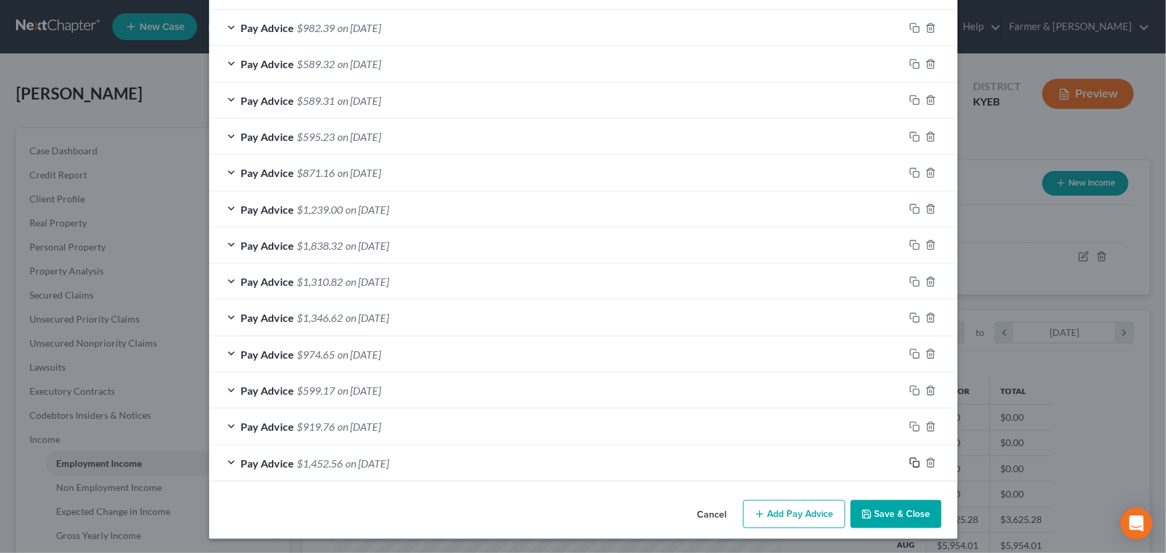
click at [913, 462] on rect "button" at bounding box center [916, 465] width 6 height 6
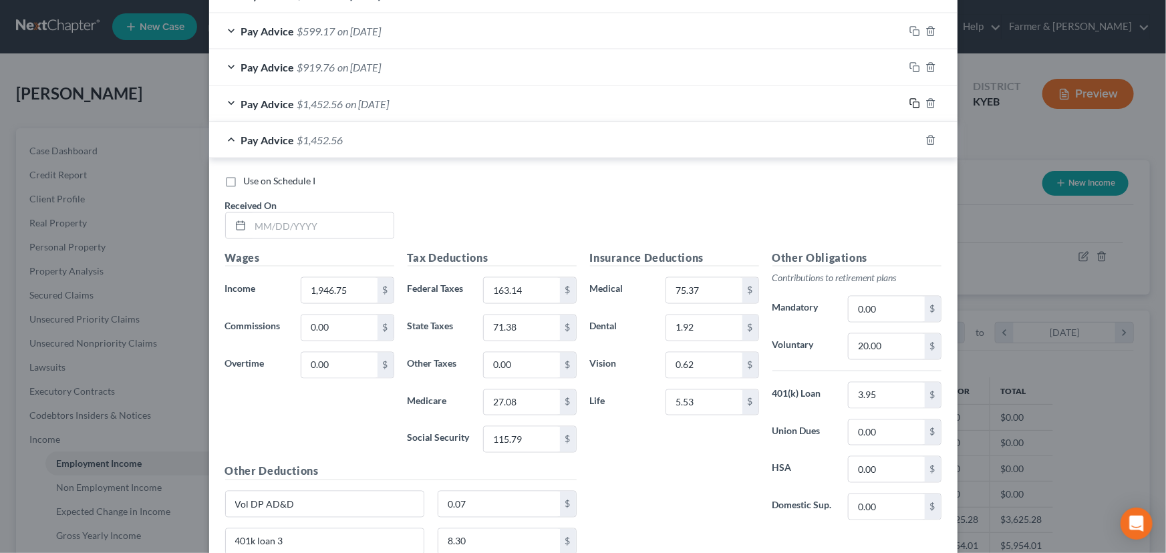
scroll to position [1011, 0]
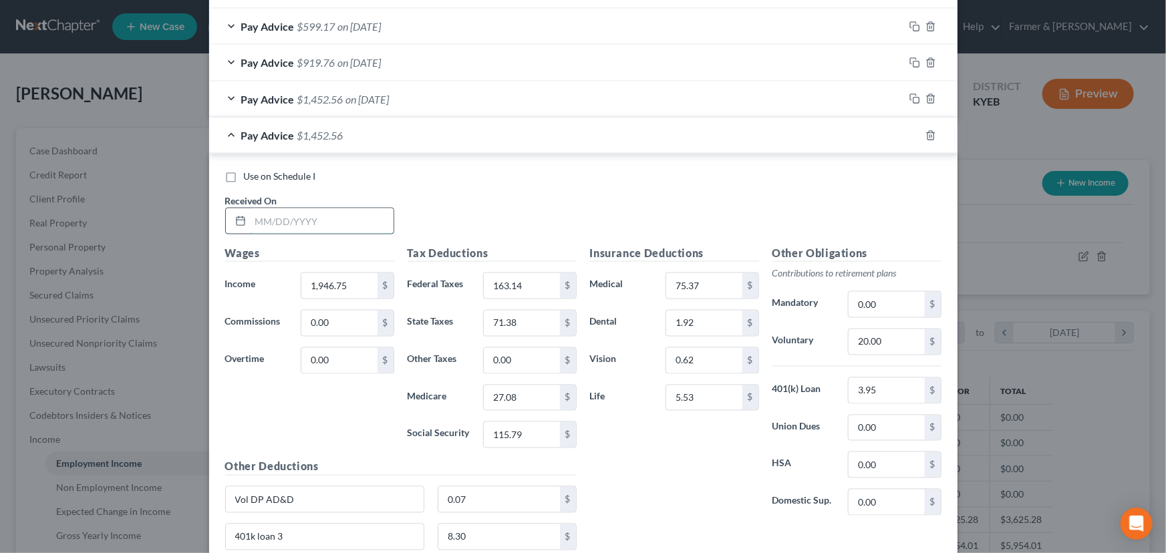
click at [284, 223] on input "text" at bounding box center [322, 220] width 143 height 25
click at [457, 208] on div "Use on Schedule I Received On * [DATE]" at bounding box center [583, 207] width 730 height 75
click at [347, 287] on input "1,946.75" at bounding box center [338, 285] width 75 height 25
click at [541, 289] on input "163.14" at bounding box center [521, 285] width 75 height 25
click at [515, 321] on input "71.38" at bounding box center [521, 323] width 75 height 25
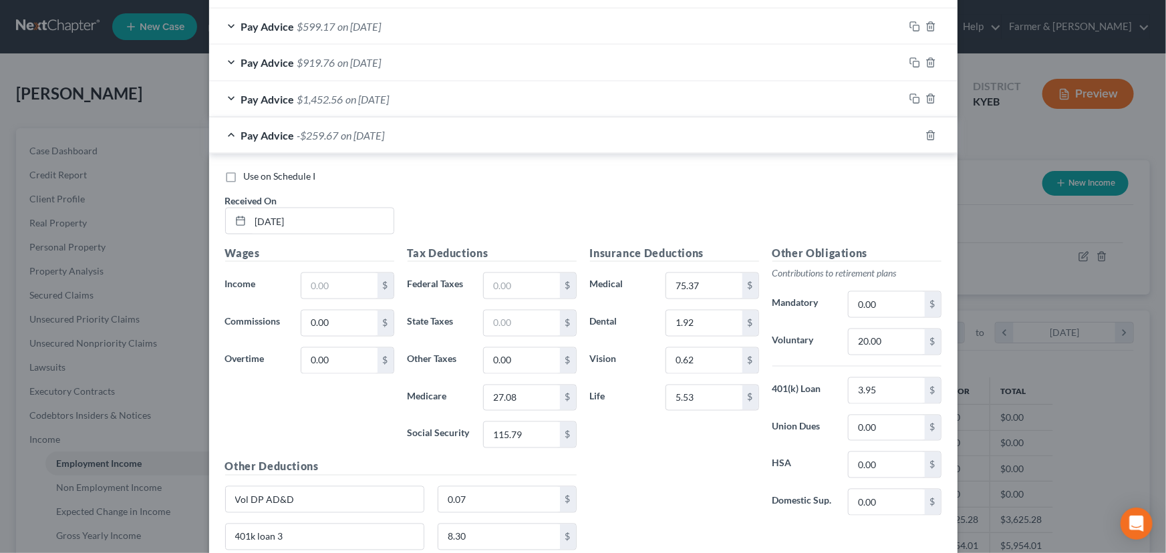
click at [518, 375] on div "Tax Deductions Federal Taxes $ State Taxes $ Other Taxes 0.00 $ Medicare 27.08 …" at bounding box center [492, 352] width 182 height 214
click at [523, 391] on input "27.08" at bounding box center [521, 397] width 75 height 25
click at [534, 425] on input "115.79" at bounding box center [521, 434] width 75 height 25
click at [354, 284] on input "text" at bounding box center [338, 285] width 75 height 25
click at [486, 277] on input "text" at bounding box center [521, 285] width 75 height 25
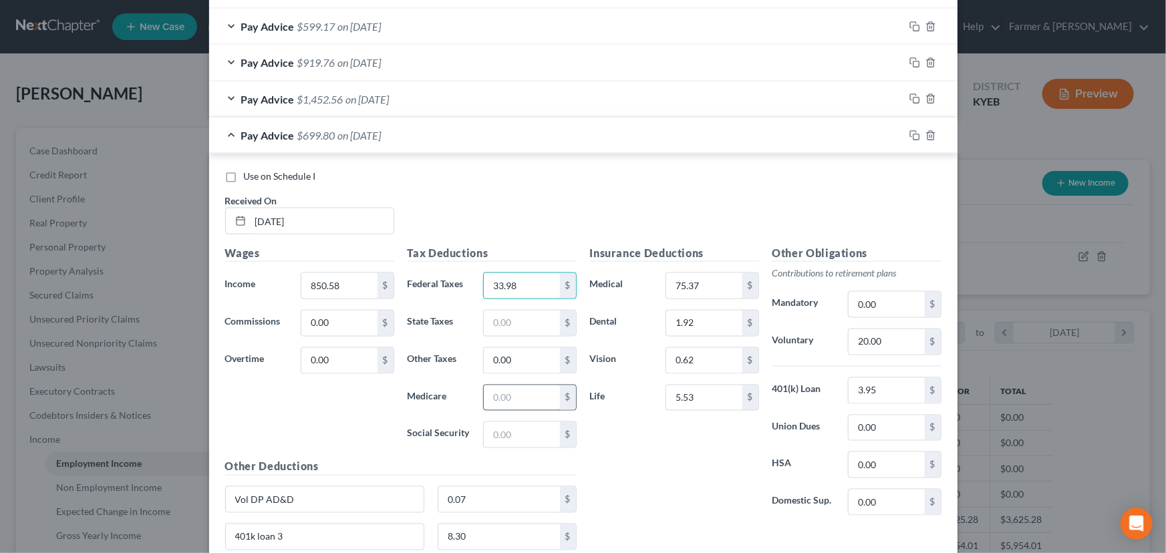
click at [507, 394] on input "text" at bounding box center [521, 397] width 75 height 25
click at [512, 175] on div "Use on Schedule I" at bounding box center [583, 176] width 716 height 13
click at [510, 438] on input "text" at bounding box center [521, 434] width 75 height 25
click at [531, 212] on div "Use on Schedule I Received On * [DATE]" at bounding box center [583, 207] width 730 height 75
click at [523, 324] on input "text" at bounding box center [521, 323] width 75 height 25
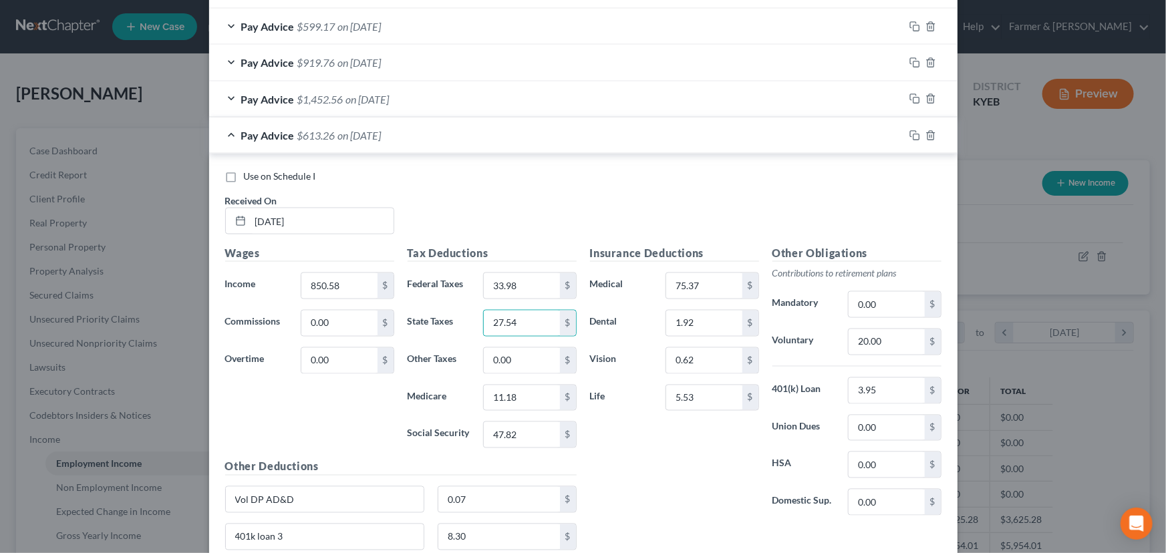
click at [524, 193] on div "Use on Schedule I Received On * [DATE]" at bounding box center [583, 207] width 730 height 75
click at [609, 487] on div "Insurance Deductions Medical 75.37 $ Dental 1.92 $ Vision 0.62 $ Life 5.53 $" at bounding box center [674, 385] width 182 height 281
click at [443, 212] on div "Use on Schedule I Received On * [DATE]" at bounding box center [583, 207] width 730 height 75
click at [333, 170] on div "Use on Schedule I" at bounding box center [583, 176] width 716 height 13
click at [423, 176] on div "Use on Schedule I" at bounding box center [583, 176] width 716 height 13
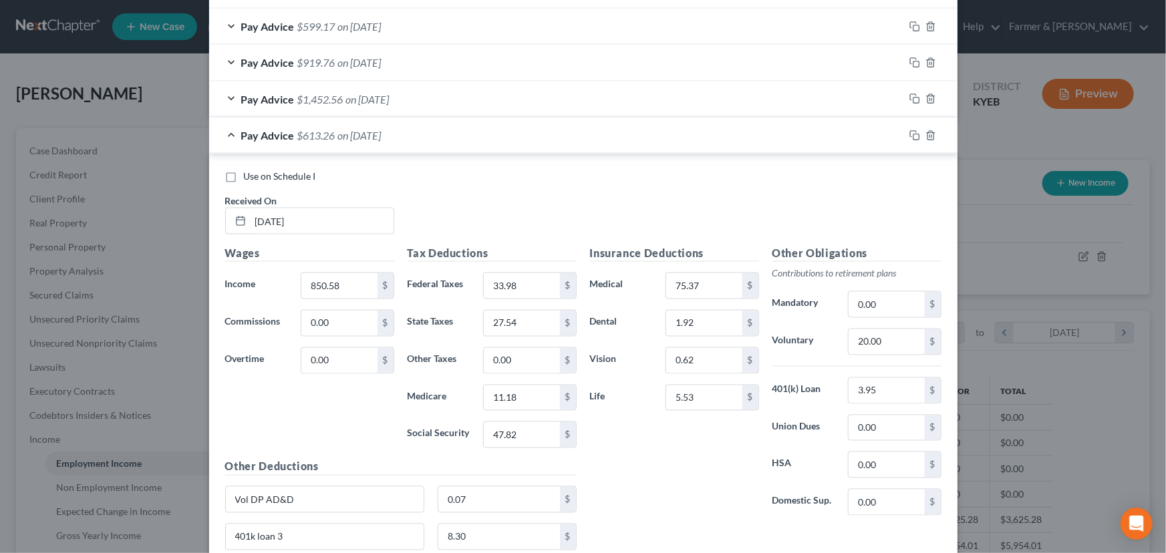
click at [431, 220] on div "Use on Schedule I Received On * [DATE]" at bounding box center [583, 207] width 730 height 75
click at [470, 210] on div "Use on Schedule I Received On * [DATE]" at bounding box center [583, 207] width 730 height 75
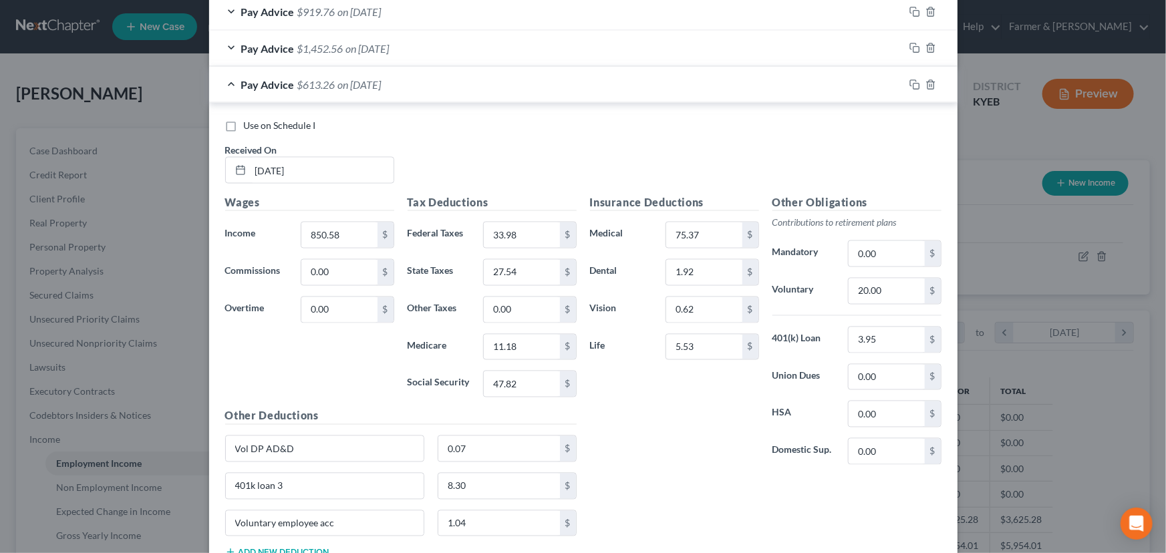
scroll to position [1158, 0]
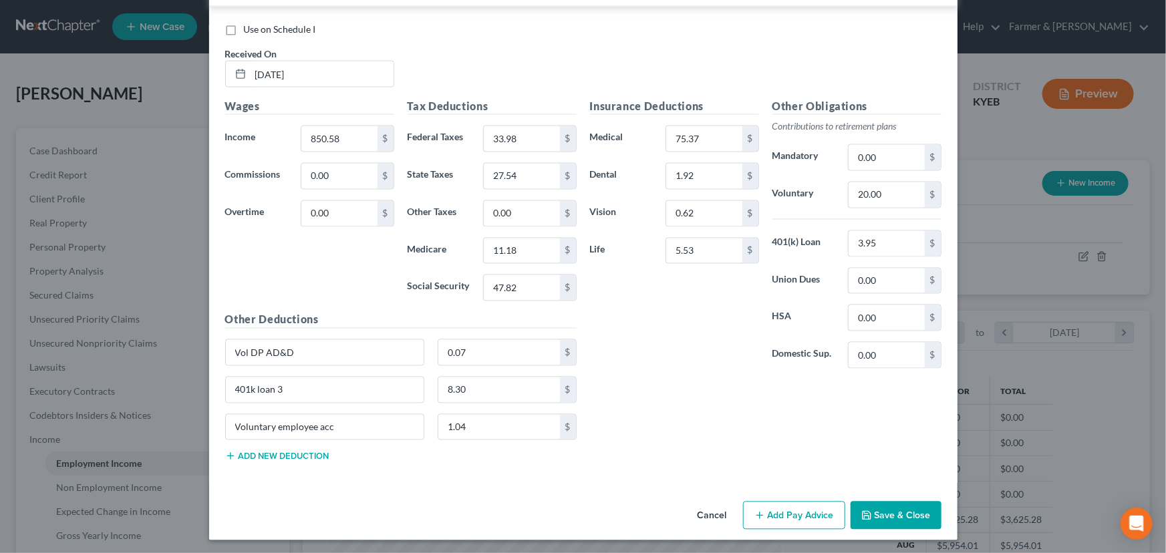
click at [288, 446] on div "Voluntary employee acc 1.04 $" at bounding box center [400, 432] width 365 height 37
click at [292, 451] on button "Add new deduction" at bounding box center [277, 456] width 104 height 11
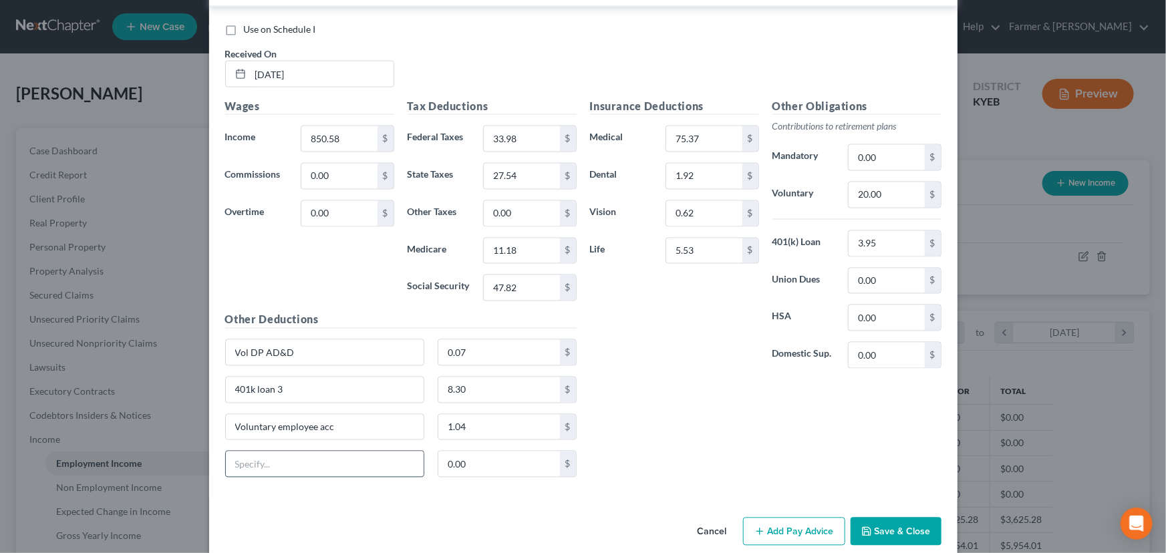
click at [268, 466] on input "text" at bounding box center [325, 464] width 198 height 25
click at [474, 466] on input "0.00" at bounding box center [499, 464] width 122 height 25
click at [616, 448] on div "Insurance Deductions Medical 75.37 $ Dental 1.92 $ Vision 0.62 $ Life 5.53 $ Ot…" at bounding box center [765, 293] width 365 height 390
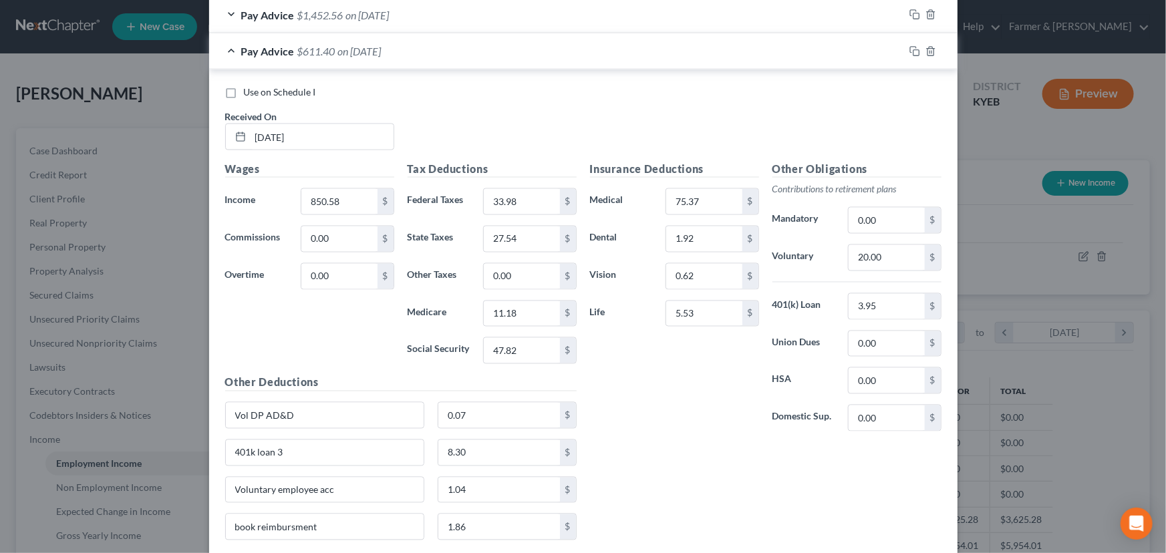
scroll to position [1037, 0]
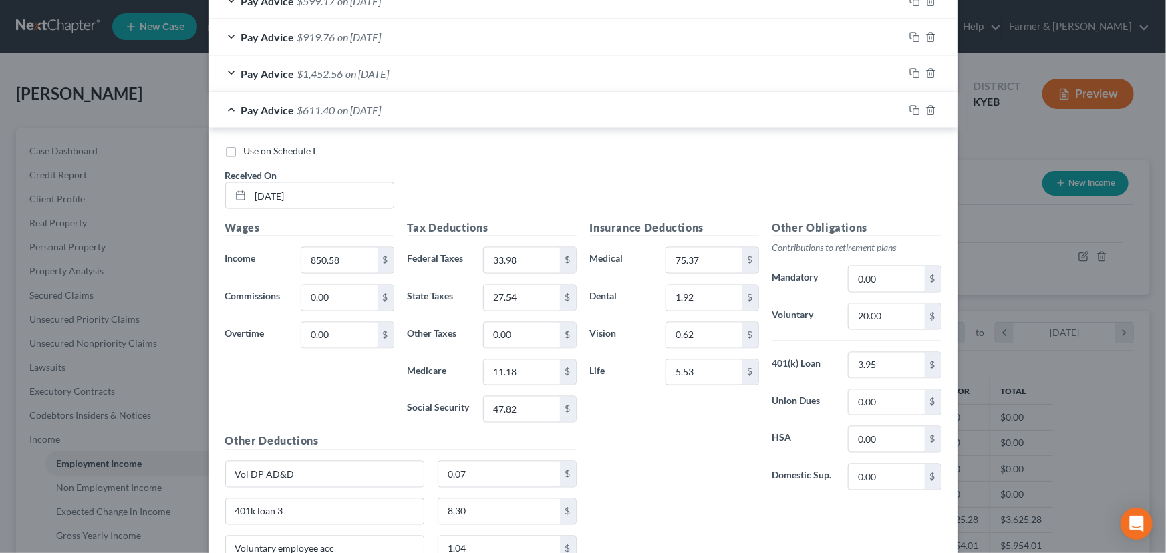
click at [348, 107] on span "on [DATE]" at bounding box center [359, 110] width 43 height 13
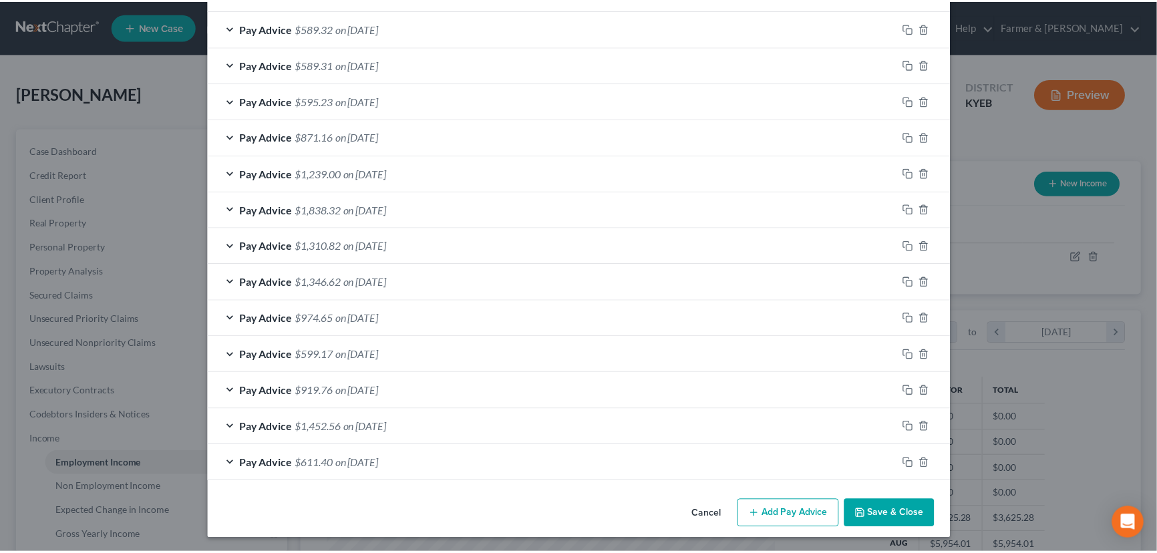
scroll to position [683, 0]
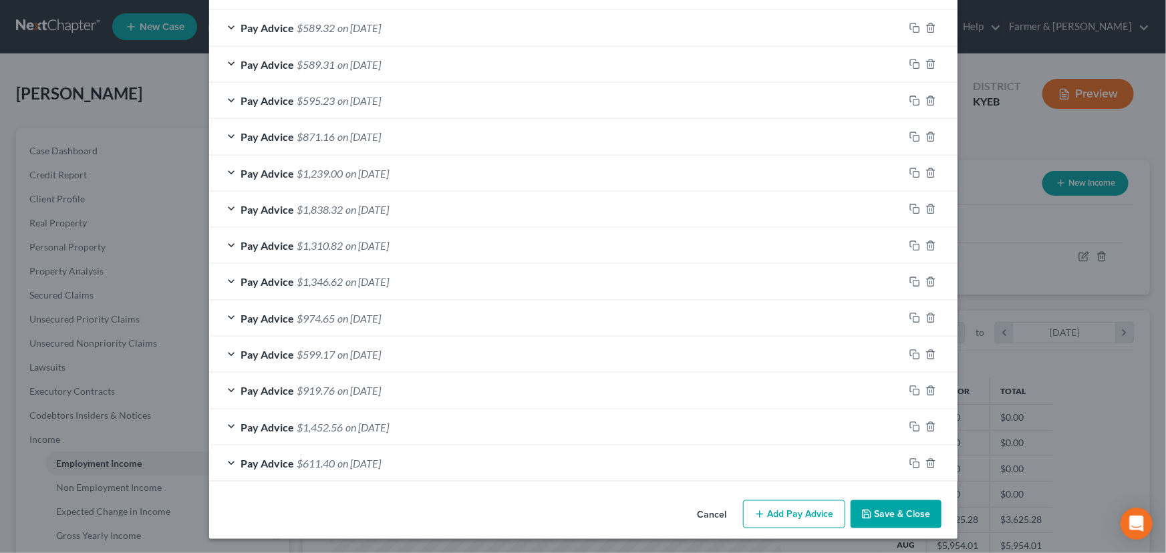
click at [866, 510] on icon "button" at bounding box center [866, 514] width 11 height 11
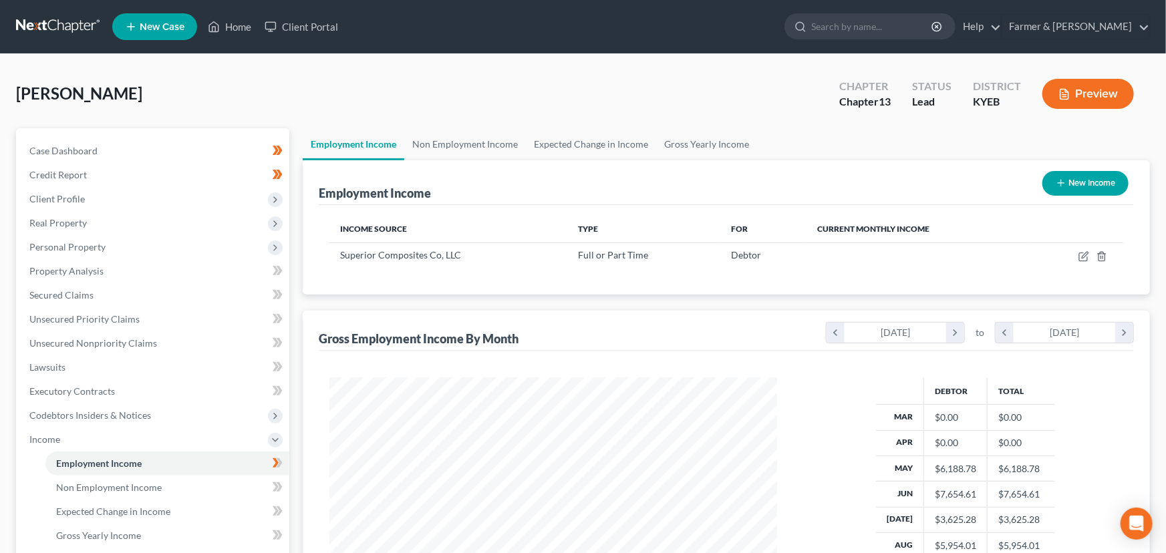
scroll to position [667832, 667597]
click at [1075, 253] on icon "button" at bounding box center [1075, 256] width 11 height 11
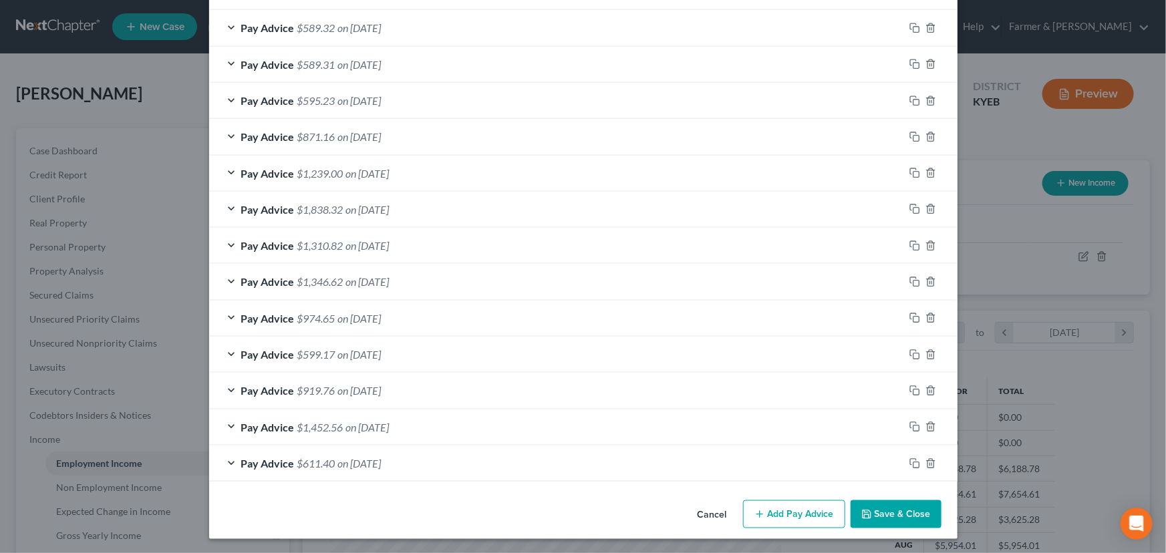
scroll to position [683, 0]
click at [910, 462] on icon "button" at bounding box center [914, 463] width 11 height 11
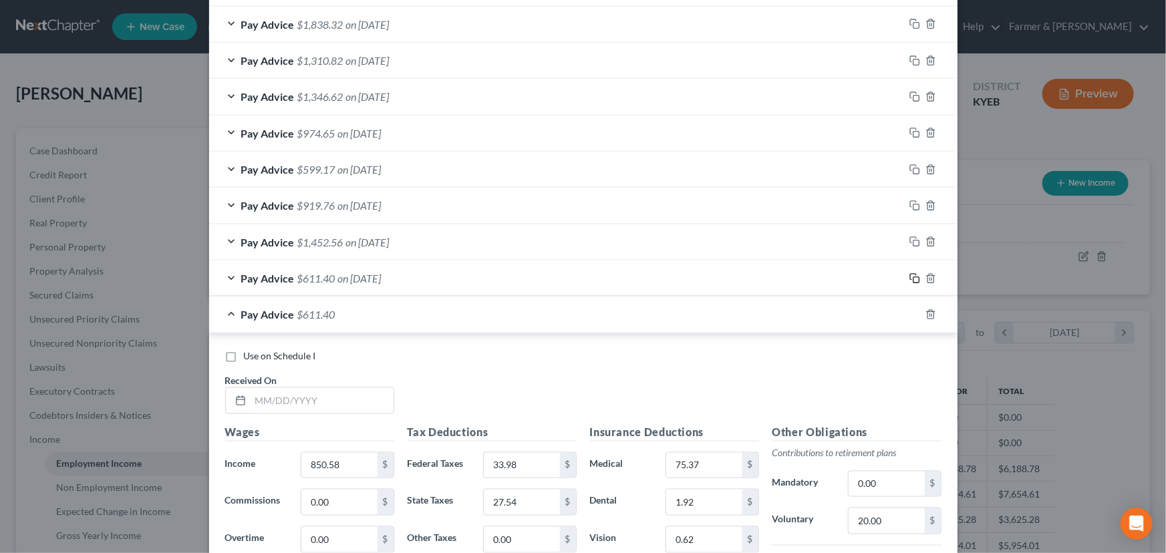
scroll to position [1169, 0]
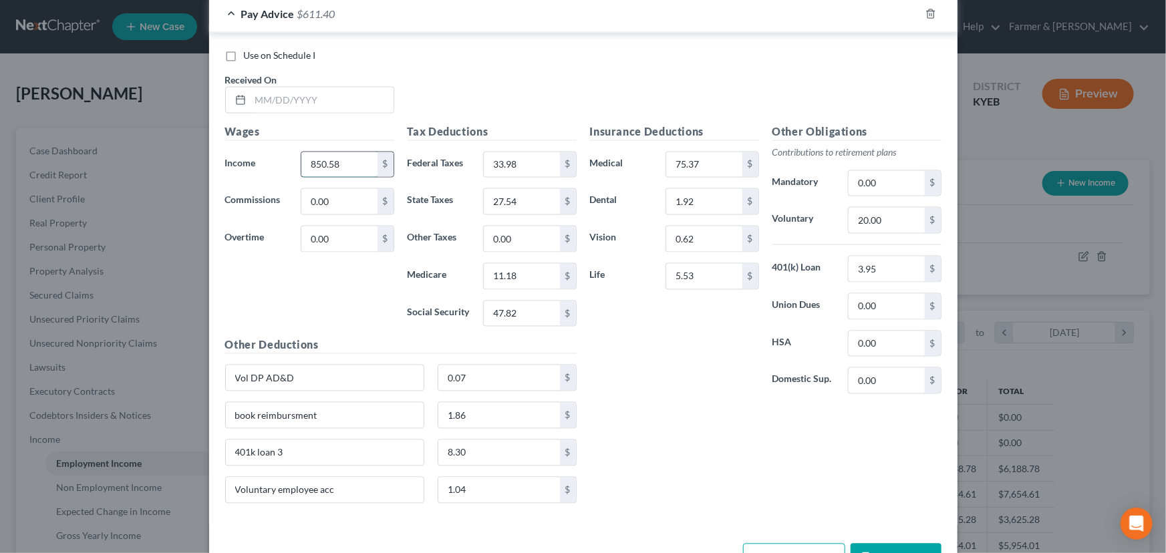
click at [345, 160] on input "850.58" at bounding box center [338, 164] width 75 height 25
click at [520, 178] on div "Tax Deductions Federal Taxes 33.98 $ State Taxes 27.54 $ Other Taxes 0.00 $ Med…" at bounding box center [492, 231] width 182 height 214
click at [518, 167] on input "33.98" at bounding box center [521, 164] width 75 height 25
click at [521, 205] on input "27.54" at bounding box center [521, 201] width 75 height 25
click at [520, 307] on input "47.82" at bounding box center [521, 313] width 75 height 25
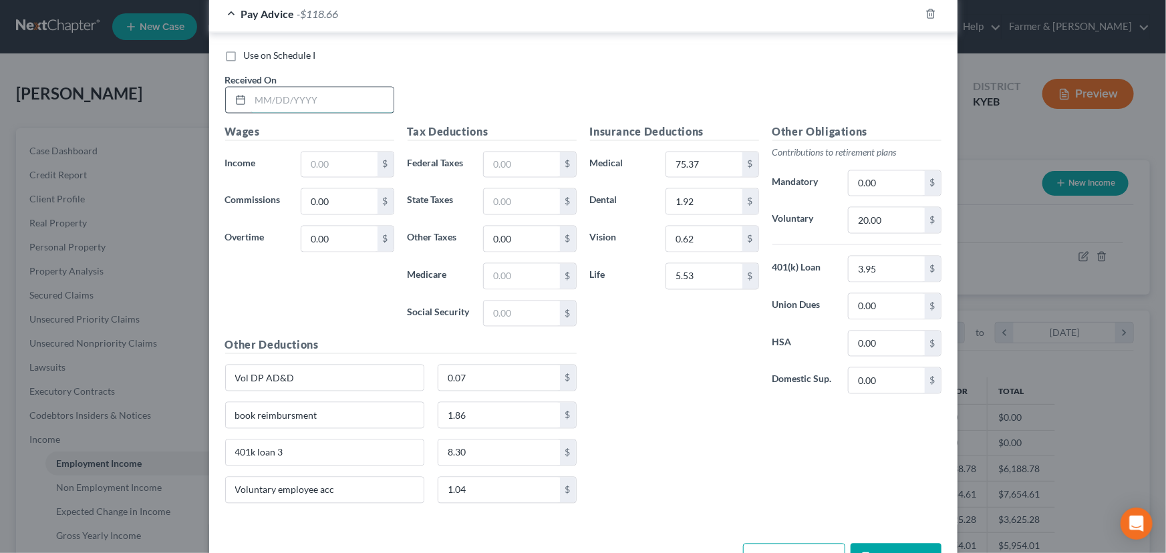
click at [291, 99] on input "text" at bounding box center [322, 100] width 143 height 25
click at [320, 156] on input "text" at bounding box center [338, 164] width 75 height 25
click at [486, 109] on div "Use on Schedule I Received On * [DATE]" at bounding box center [583, 86] width 730 height 75
click at [355, 287] on div "Wages Income * 1,792.08 $ Commissions 0.00 $ Overtime 0.00 $" at bounding box center [309, 231] width 182 height 214
click at [500, 71] on div "Use on Schedule I Received On * [DATE]" at bounding box center [583, 86] width 730 height 75
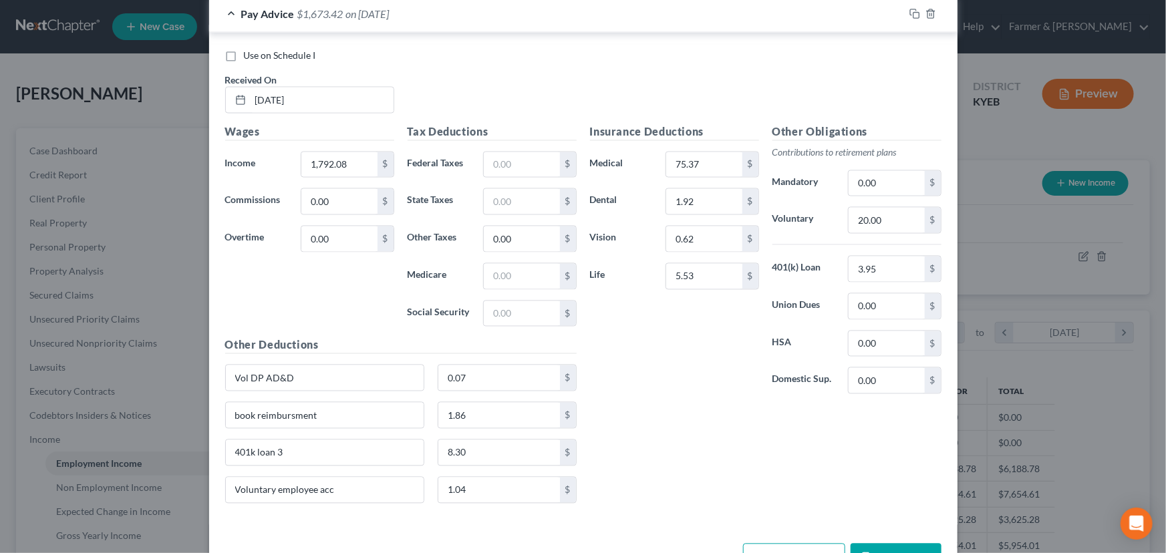
click at [583, 359] on div "Insurance Deductions Medical 75.37 $ Dental 1.92 $ Vision 0.62 $ Life 5.53 $" at bounding box center [674, 264] width 182 height 281
click at [519, 162] on input "text" at bounding box center [521, 164] width 75 height 25
click at [563, 89] on div "Use on Schedule I Received On * [DATE]" at bounding box center [583, 86] width 730 height 75
click at [510, 275] on input "text" at bounding box center [521, 276] width 75 height 25
click at [514, 309] on input "text" at bounding box center [521, 313] width 75 height 25
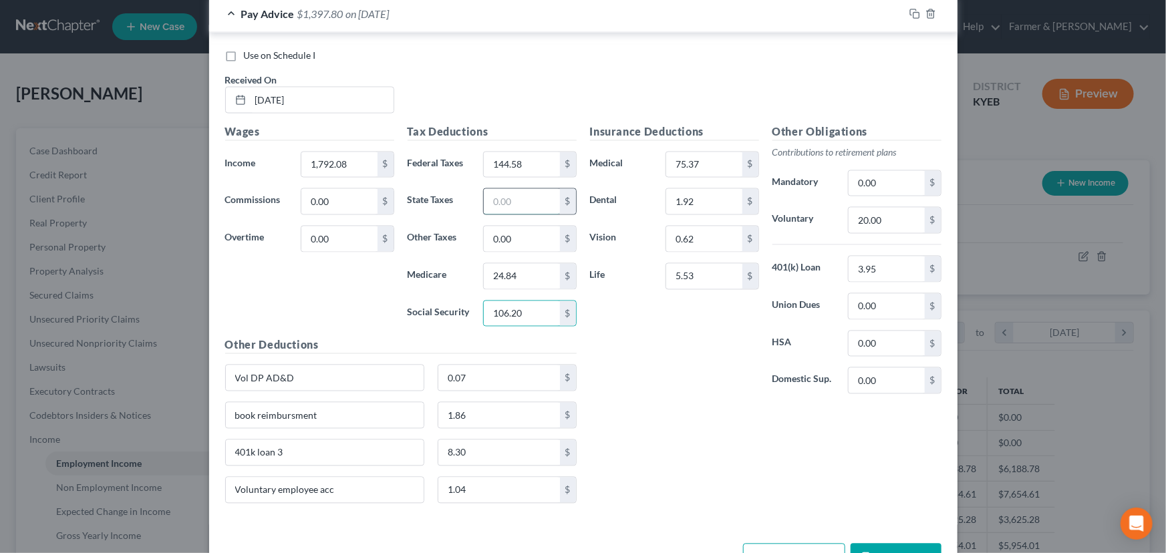
click at [529, 199] on input "text" at bounding box center [521, 201] width 75 height 25
click at [645, 347] on div "Insurance Deductions Medical 75.37 $ Dental 1.92 $ Vision 0.62 $ Life 5.53 $" at bounding box center [674, 264] width 182 height 281
click at [474, 414] on input "1.86" at bounding box center [499, 415] width 122 height 25
drag, startPoint x: 274, startPoint y: 420, endPoint x: 225, endPoint y: 421, distance: 48.8
click at [189, 412] on div "Edit Income Source × Employment Type * Select Full or [DEMOGRAPHIC_DATA] Employ…" at bounding box center [583, 276] width 1166 height 553
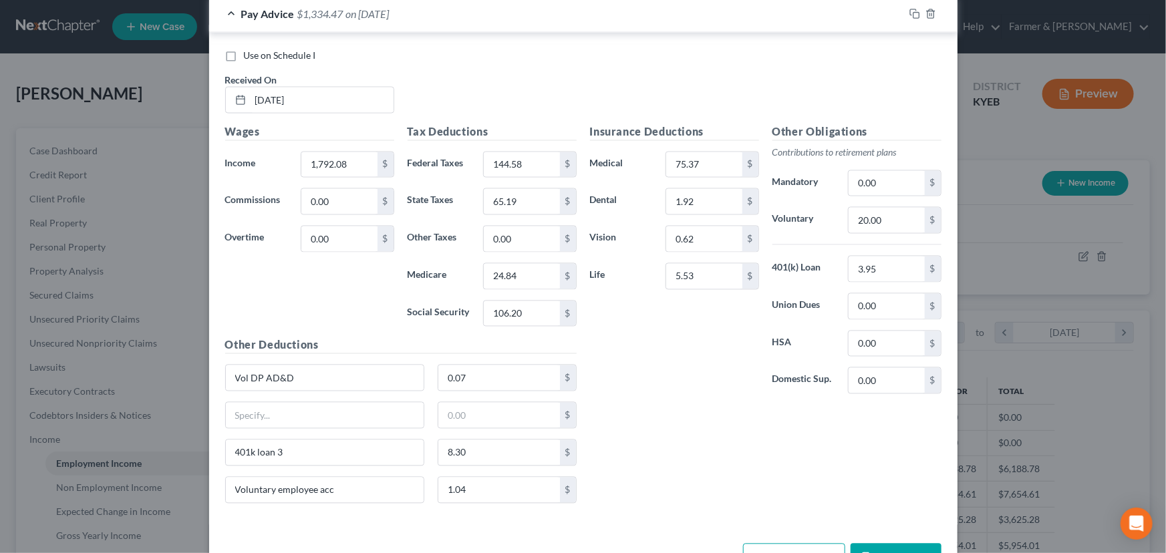
click at [695, 446] on div "Insurance Deductions Medical 75.37 $ Dental 1.92 $ Vision 0.62 $ Life 5.53 $ Ot…" at bounding box center [765, 319] width 365 height 390
click at [373, 19] on div "Pay Advice $1,334.47 on [DATE]" at bounding box center [556, 13] width 695 height 35
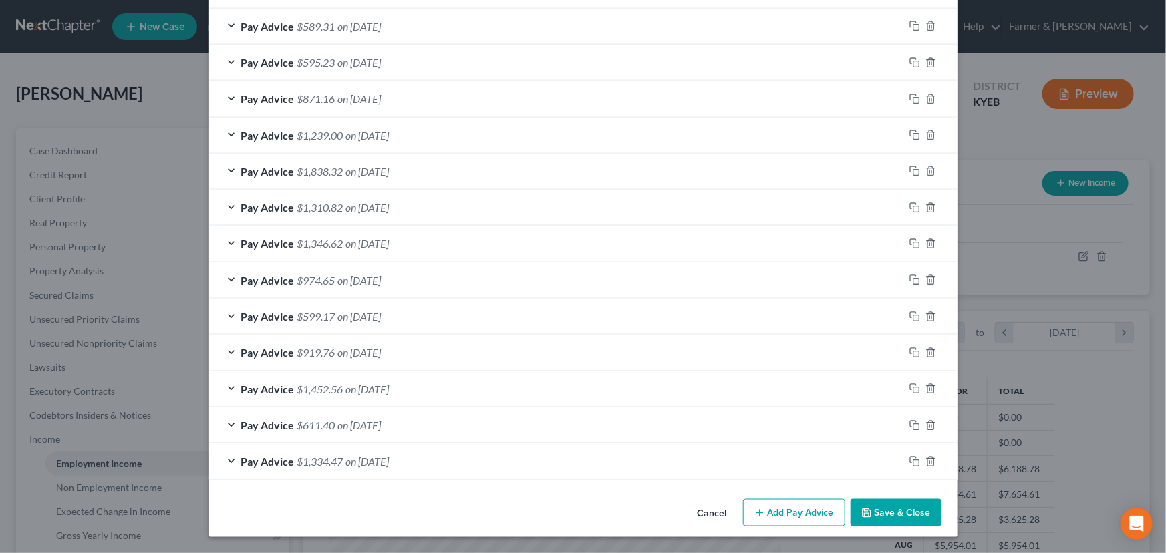
scroll to position [720, 0]
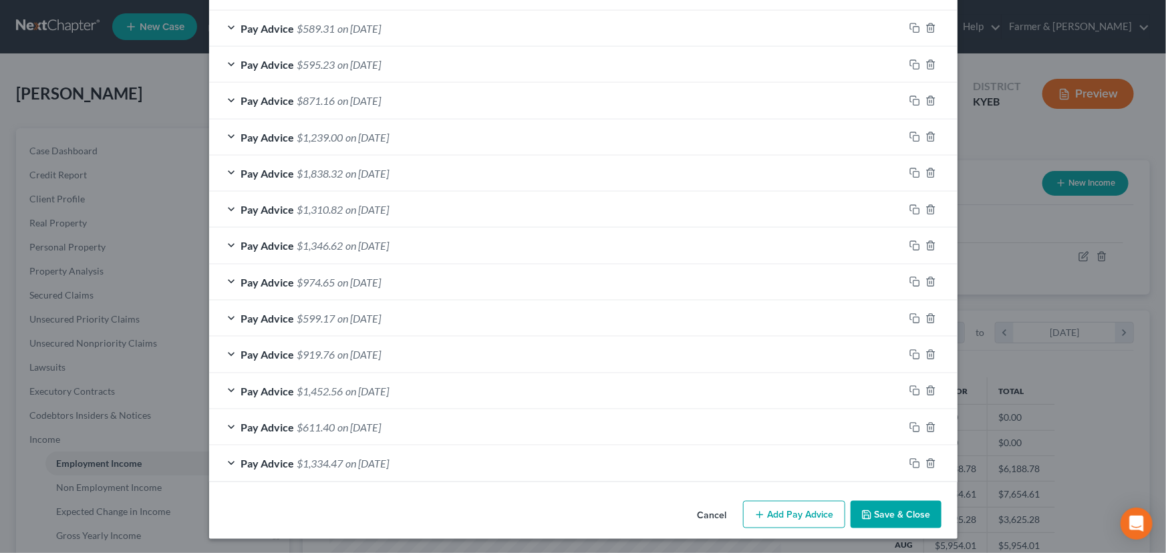
click at [824, 514] on button "Add Pay Advice" at bounding box center [794, 515] width 102 height 28
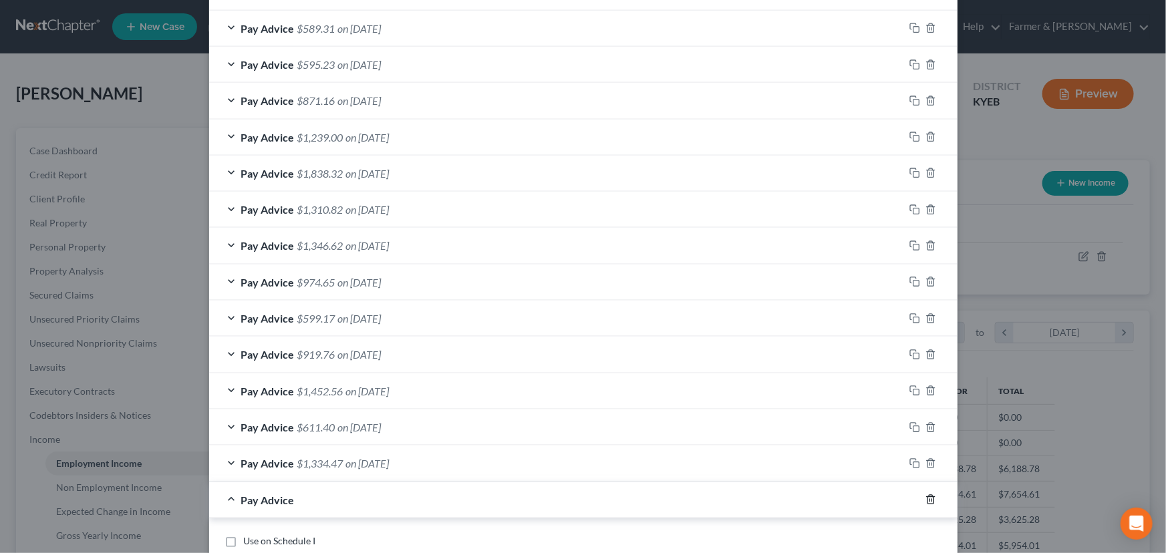
click at [925, 500] on icon "button" at bounding box center [930, 499] width 11 height 11
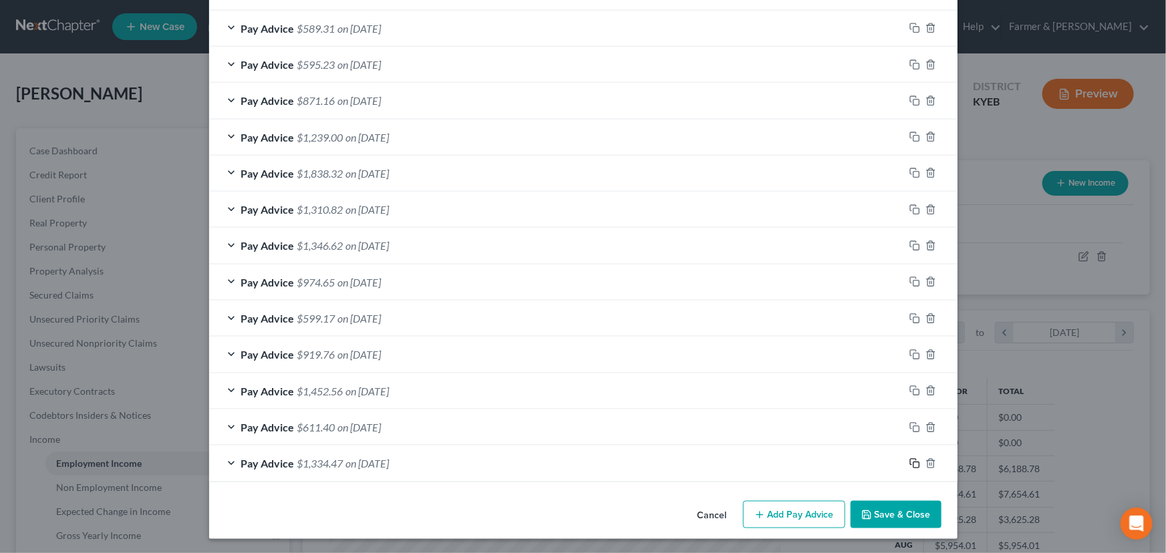
click at [909, 461] on icon "button" at bounding box center [914, 463] width 11 height 11
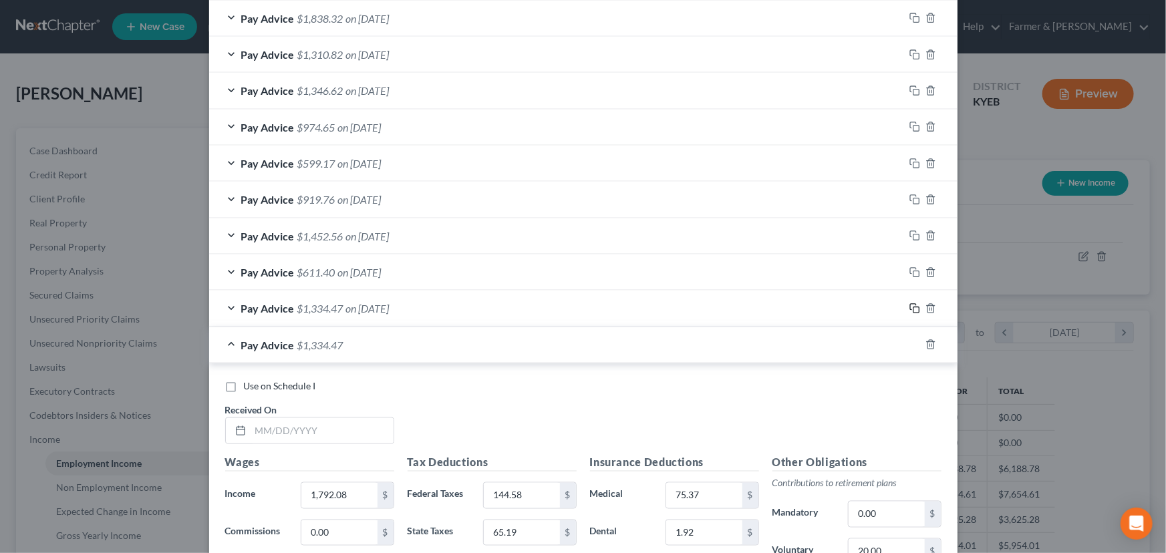
scroll to position [1084, 0]
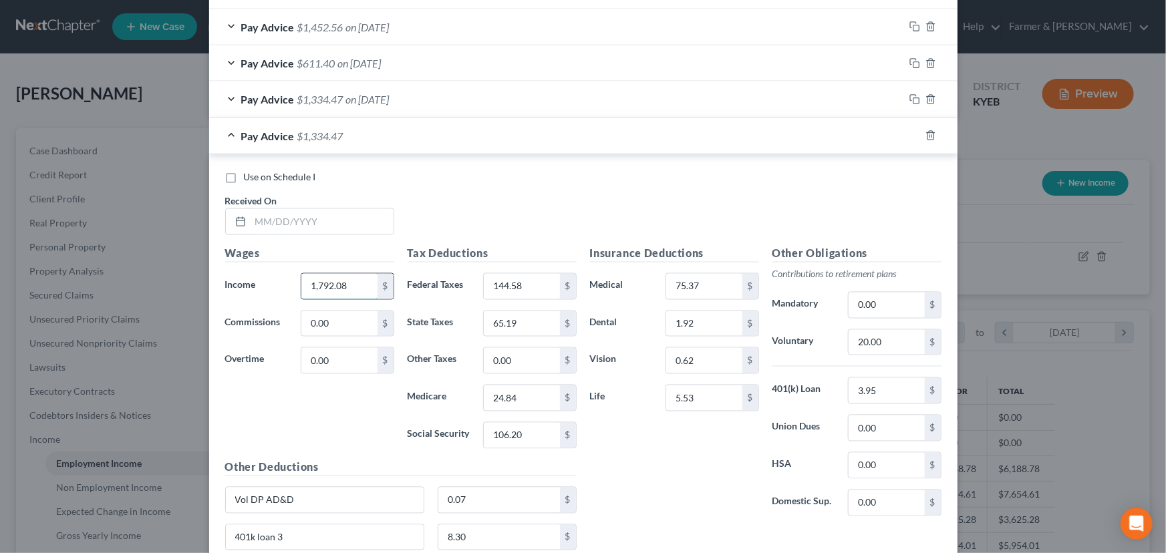
click at [353, 283] on input "1,792.08" at bounding box center [338, 286] width 75 height 25
click at [537, 292] on input "144.58" at bounding box center [521, 286] width 75 height 25
click at [534, 326] on input "65.19" at bounding box center [521, 323] width 75 height 25
click at [524, 398] on input "24.84" at bounding box center [521, 397] width 75 height 25
click at [527, 428] on input "106.20" at bounding box center [521, 435] width 75 height 25
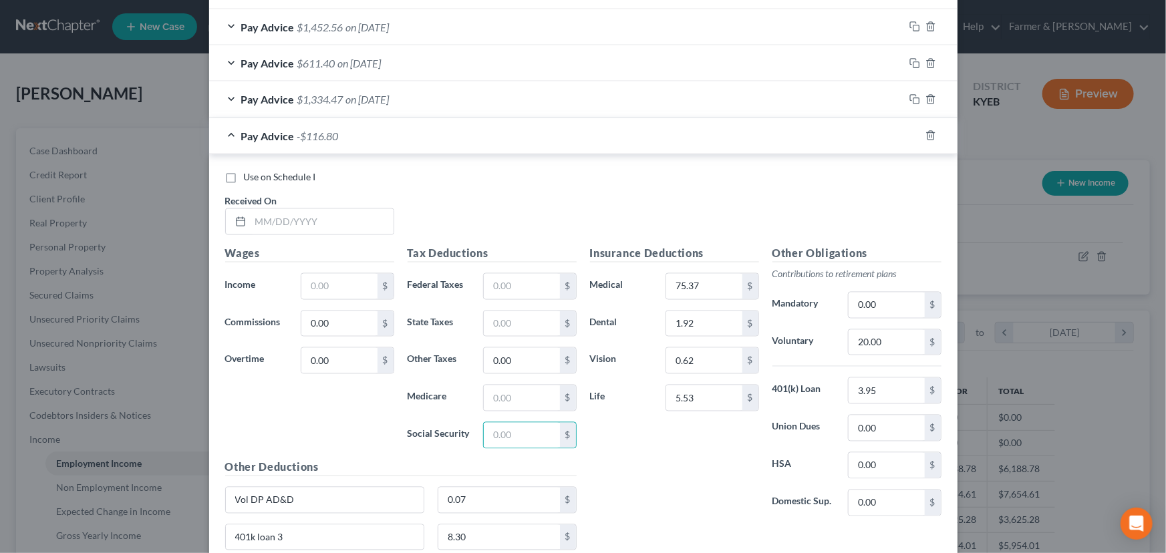
click at [610, 461] on div "Insurance Deductions Medical 75.37 $ Dental 1.92 $ Vision 0.62 $ Life 5.53 $" at bounding box center [674, 386] width 182 height 281
click at [315, 228] on input "text" at bounding box center [322, 221] width 143 height 25
click at [322, 282] on input "text" at bounding box center [338, 286] width 75 height 25
click at [524, 285] on input "text" at bounding box center [521, 286] width 75 height 25
click at [520, 398] on input "text" at bounding box center [521, 397] width 75 height 25
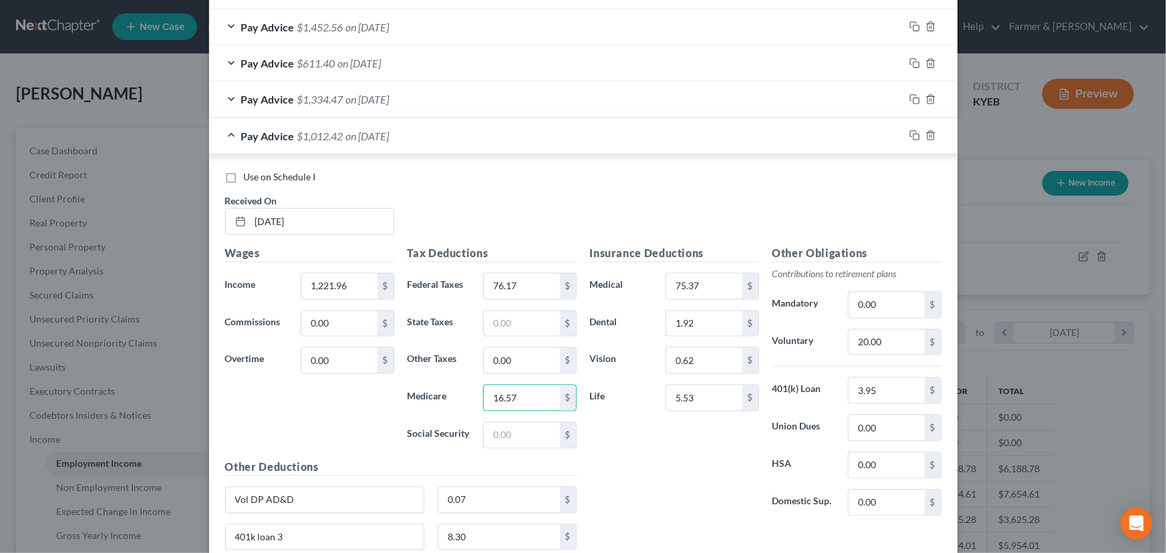
click at [538, 216] on div "Use on Schedule I Received On * [DATE]" at bounding box center [583, 207] width 730 height 75
click at [500, 442] on input "text" at bounding box center [521, 435] width 75 height 25
click at [525, 205] on div "Use on Schedule I Received On * [DATE]" at bounding box center [583, 207] width 730 height 75
click at [528, 314] on input "text" at bounding box center [521, 323] width 75 height 25
click at [534, 189] on div "Use on Schedule I Received On * [DATE]" at bounding box center [583, 207] width 730 height 75
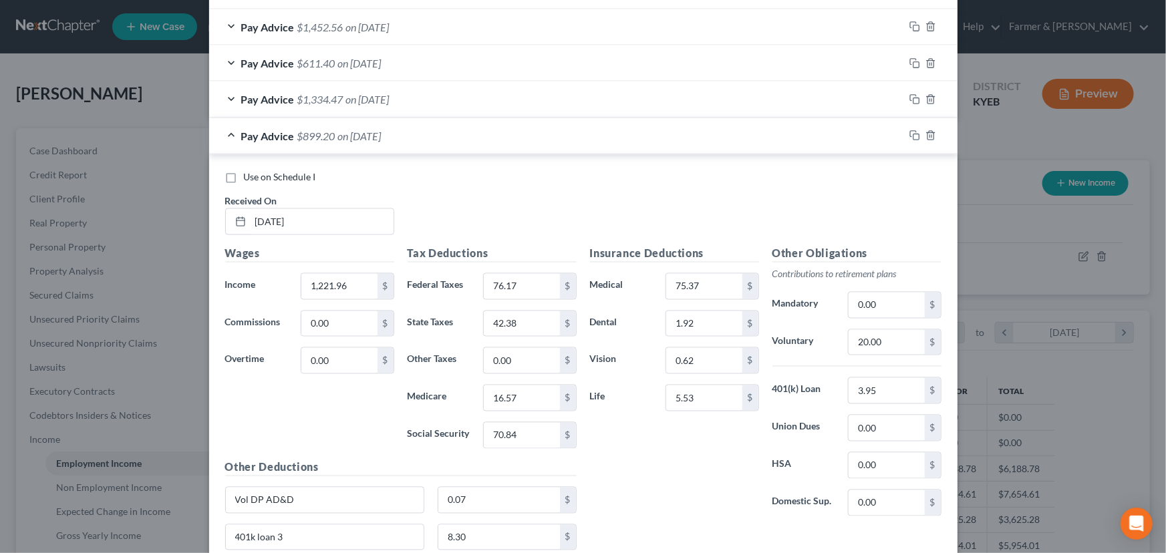
click at [497, 211] on div "Use on Schedule I Received On * [DATE]" at bounding box center [583, 207] width 730 height 75
click at [448, 136] on div "Pay Advice $899.20 on [DATE]" at bounding box center [556, 135] width 695 height 35
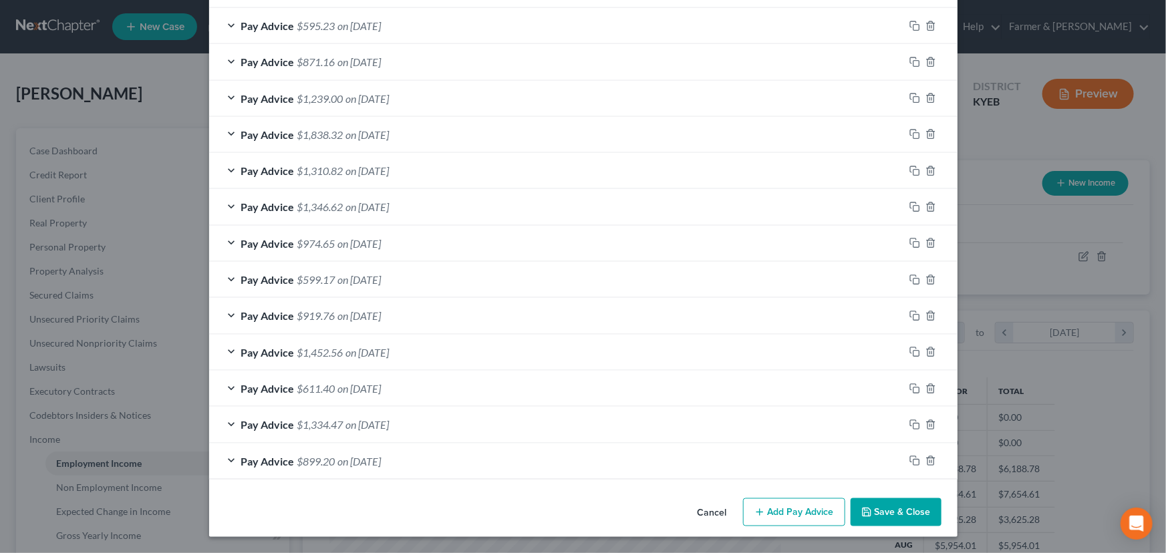
scroll to position [756, 0]
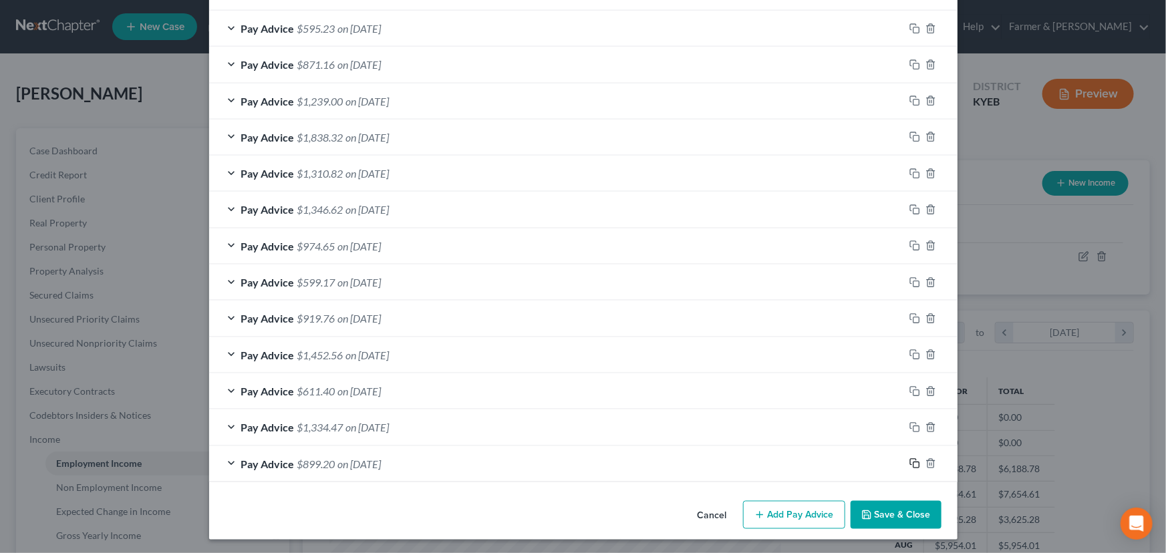
click at [913, 462] on rect "button" at bounding box center [916, 465] width 6 height 6
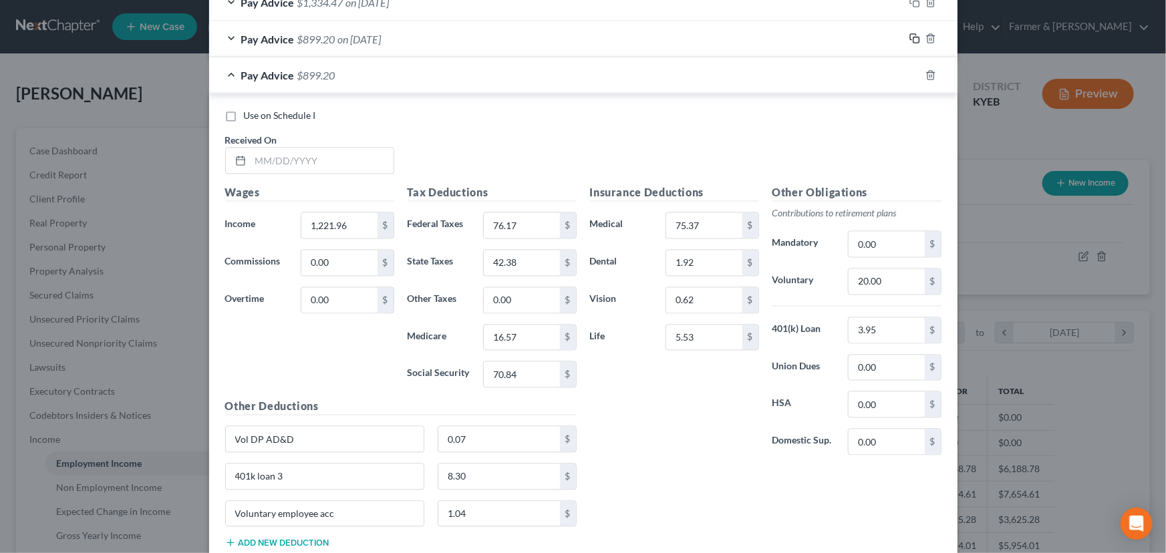
scroll to position [1181, 0]
click at [337, 158] on input "text" at bounding box center [322, 160] width 143 height 25
click at [362, 230] on input "1,221.96" at bounding box center [338, 224] width 75 height 25
click at [538, 212] on input "76.17" at bounding box center [521, 224] width 75 height 25
click at [538, 253] on input "42.38" at bounding box center [521, 262] width 75 height 25
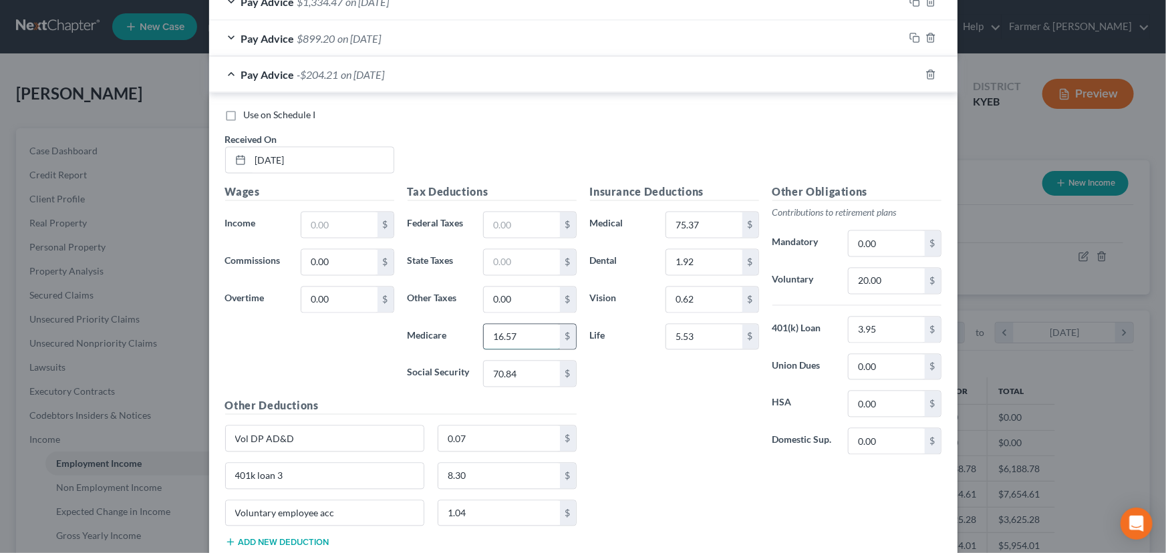
click at [519, 333] on input "16.57" at bounding box center [521, 337] width 75 height 25
click at [519, 377] on input "70.84" at bounding box center [521, 373] width 75 height 25
click at [341, 233] on input "text" at bounding box center [338, 224] width 75 height 25
click at [459, 160] on div "Use on Schedule I Received On * [DATE]" at bounding box center [583, 146] width 730 height 75
click at [508, 226] on input "text" at bounding box center [521, 224] width 75 height 25
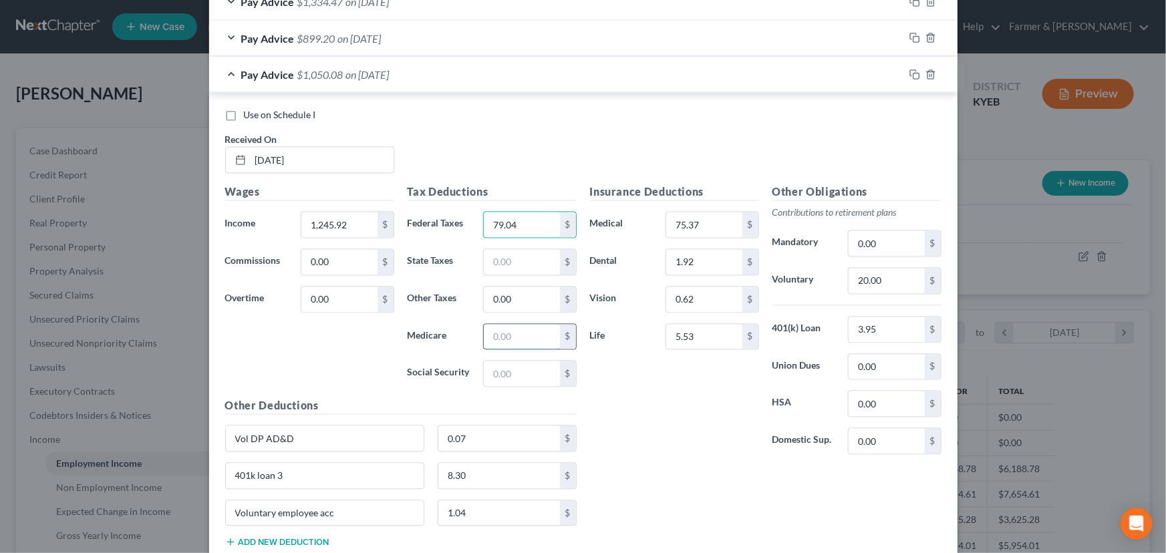
click at [494, 335] on input "text" at bounding box center [521, 337] width 75 height 25
click at [514, 379] on input "text" at bounding box center [521, 373] width 75 height 25
click at [529, 261] on input "text" at bounding box center [521, 262] width 75 height 25
click at [552, 162] on div "Use on Schedule I Received On * [DATE]" at bounding box center [583, 146] width 730 height 75
click at [391, 80] on div "Pay Advice $917.48 on [DATE]" at bounding box center [556, 74] width 695 height 35
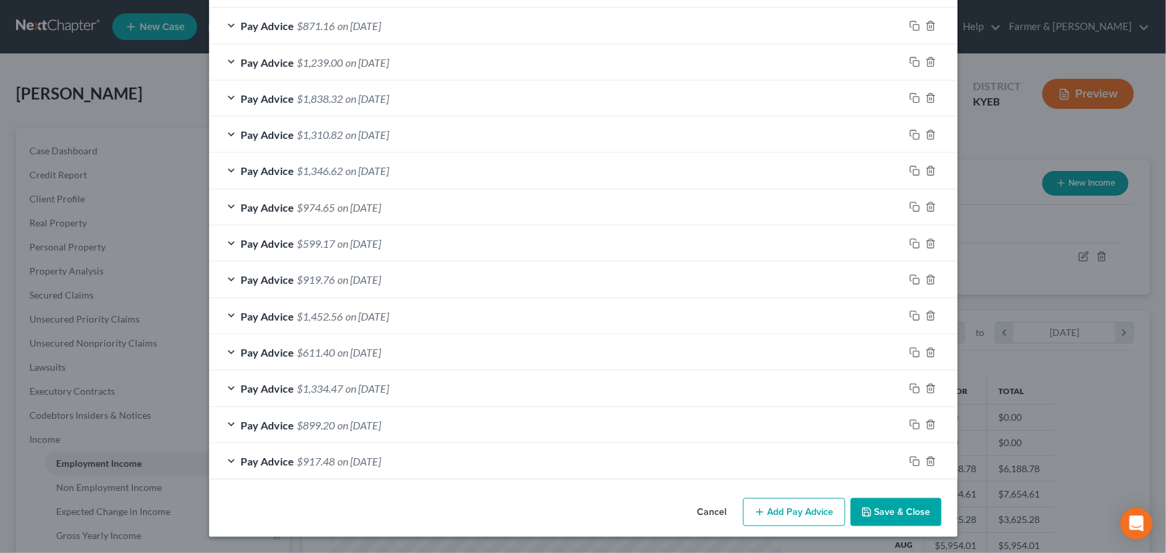
scroll to position [792, 0]
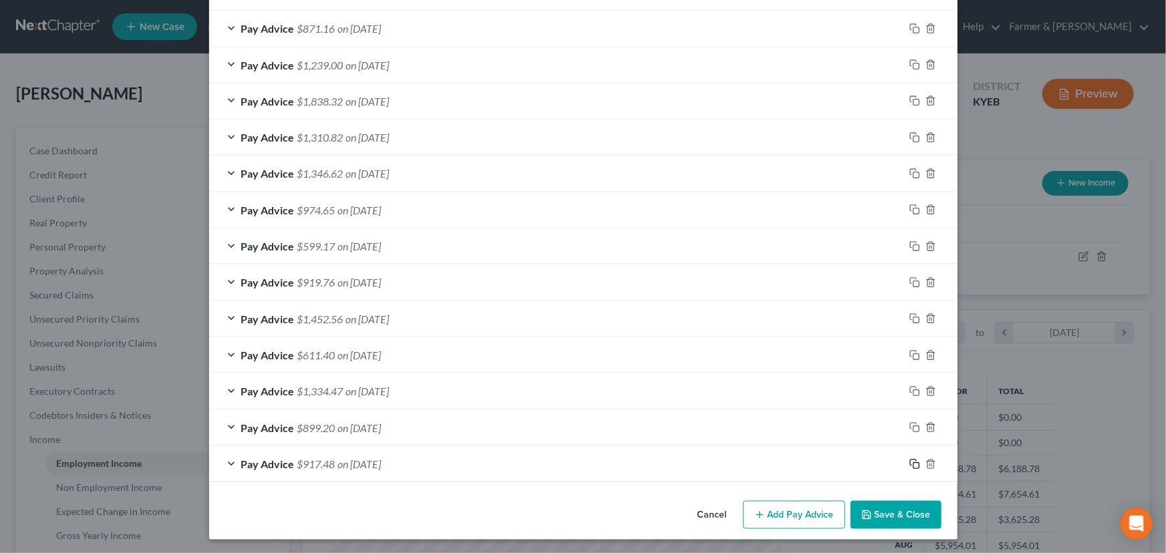
click at [913, 463] on icon "button" at bounding box center [914, 464] width 11 height 11
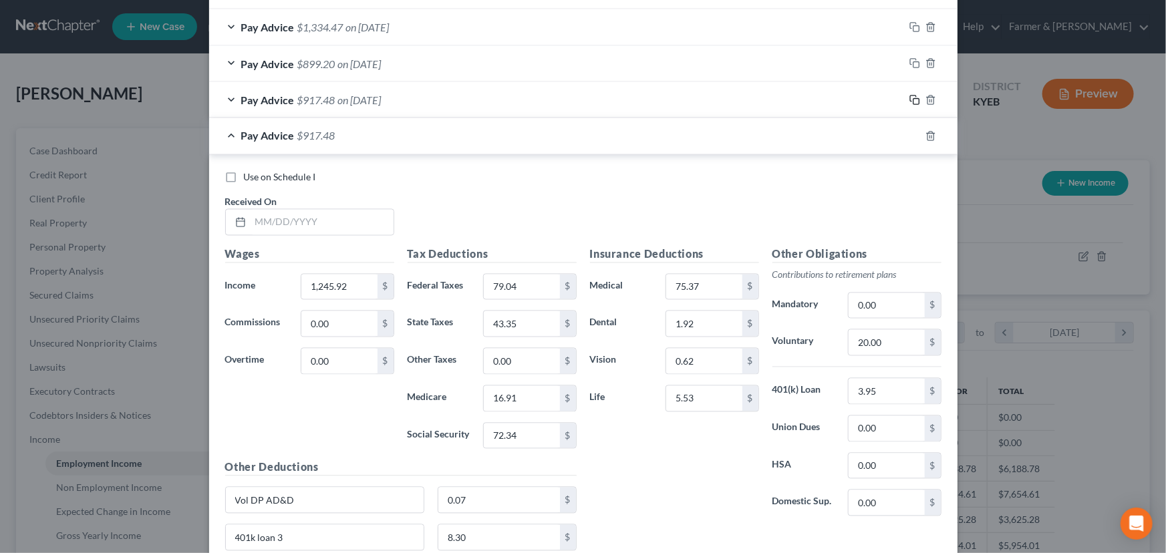
scroll to position [1156, 0]
click at [330, 226] on input "text" at bounding box center [322, 222] width 143 height 25
click at [443, 200] on div "Use on Schedule I Received On * [DATE]" at bounding box center [583, 208] width 730 height 75
click at [350, 287] on input "1,245.92" at bounding box center [338, 287] width 75 height 25
click at [523, 289] on input "79.04" at bounding box center [521, 287] width 75 height 25
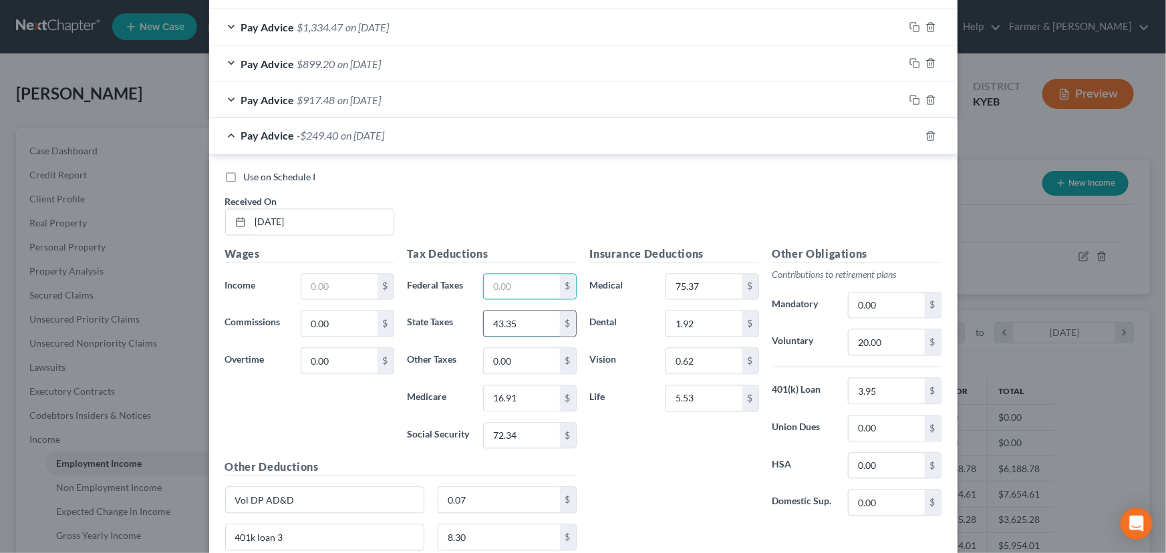
click at [528, 325] on input "43.35" at bounding box center [521, 323] width 75 height 25
click at [523, 395] on input "16.91" at bounding box center [521, 398] width 75 height 25
click at [523, 434] on input "72.34" at bounding box center [521, 436] width 75 height 25
click at [327, 291] on input "text" at bounding box center [338, 287] width 75 height 25
click at [506, 230] on div "Use on Schedule I Received On * [DATE]" at bounding box center [583, 208] width 730 height 75
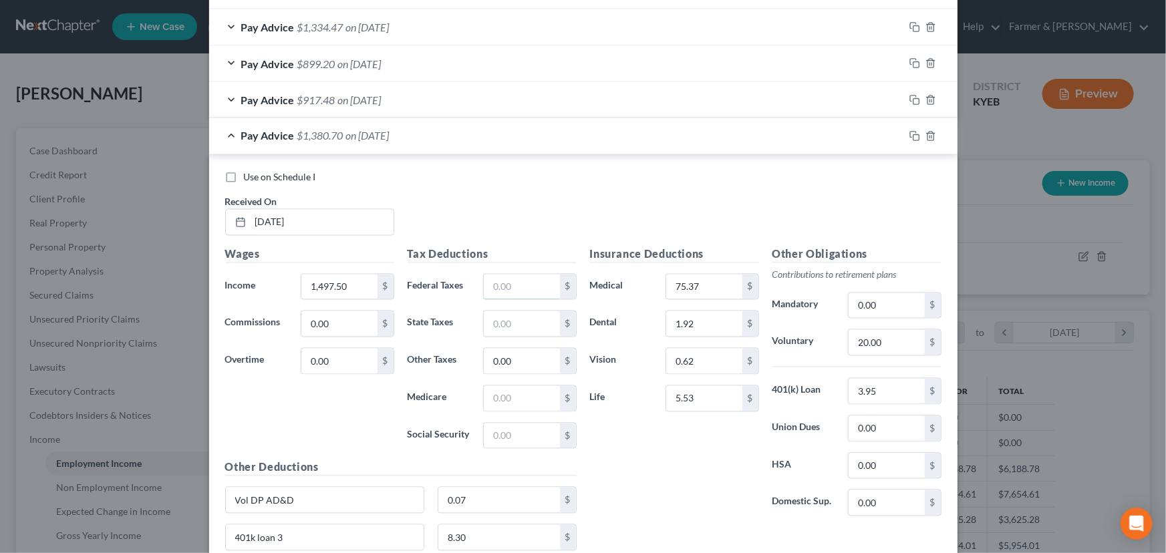
drag, startPoint x: 513, startPoint y: 281, endPoint x: 439, endPoint y: 289, distance: 74.7
click at [513, 281] on input "text" at bounding box center [521, 287] width 75 height 25
click at [535, 397] on input "text" at bounding box center [521, 398] width 75 height 25
click at [515, 442] on input "text" at bounding box center [521, 436] width 75 height 25
click at [518, 319] on input "text" at bounding box center [521, 323] width 75 height 25
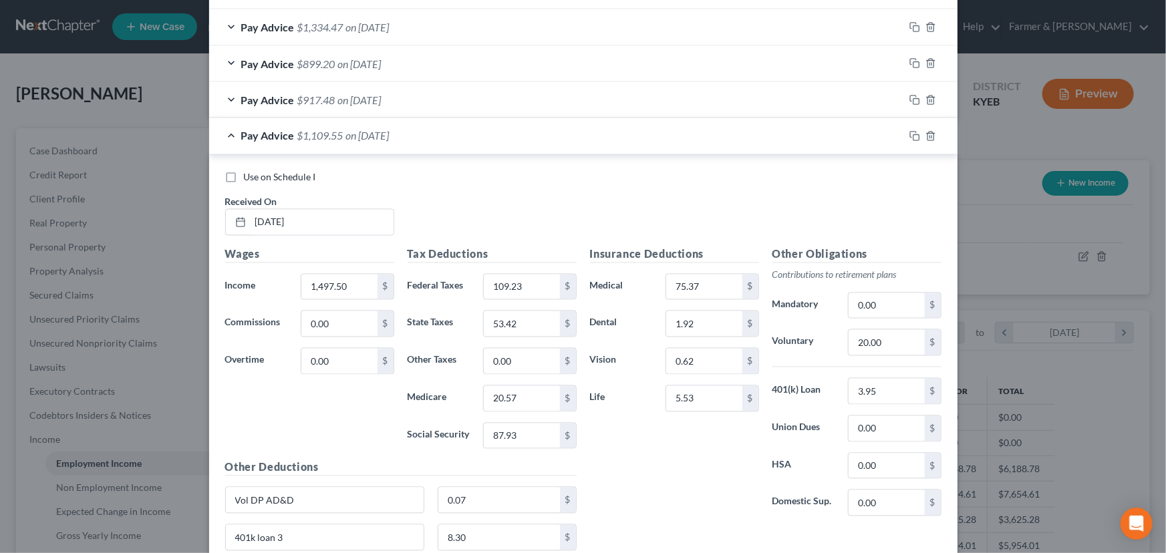
click at [554, 210] on div "Use on Schedule I Received On * [DATE]" at bounding box center [583, 208] width 730 height 75
click at [327, 144] on div "Pay Advice $1,109.55 on [DATE]" at bounding box center [556, 135] width 695 height 35
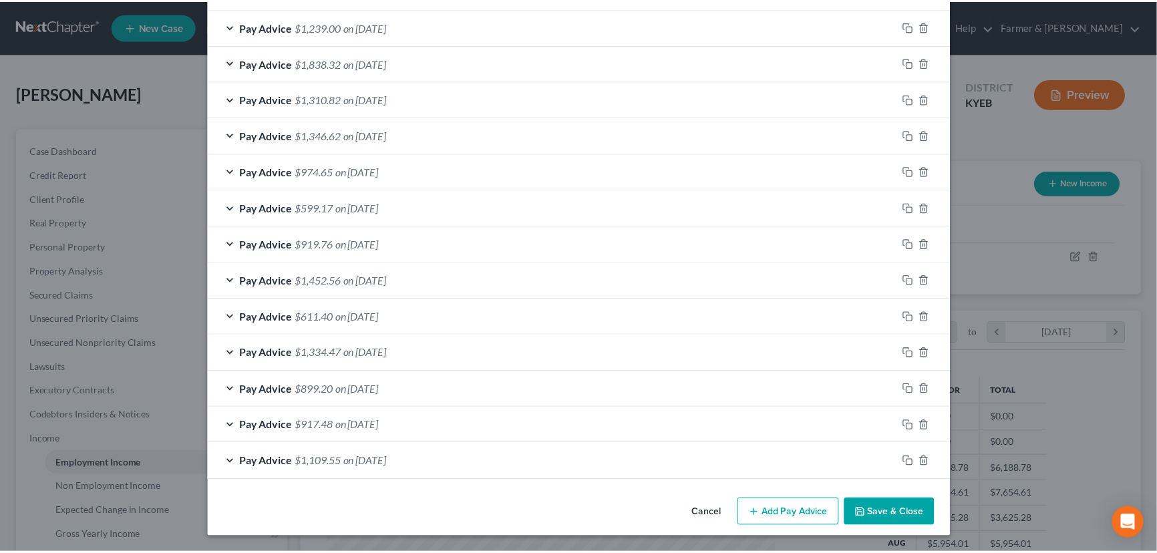
scroll to position [828, 0]
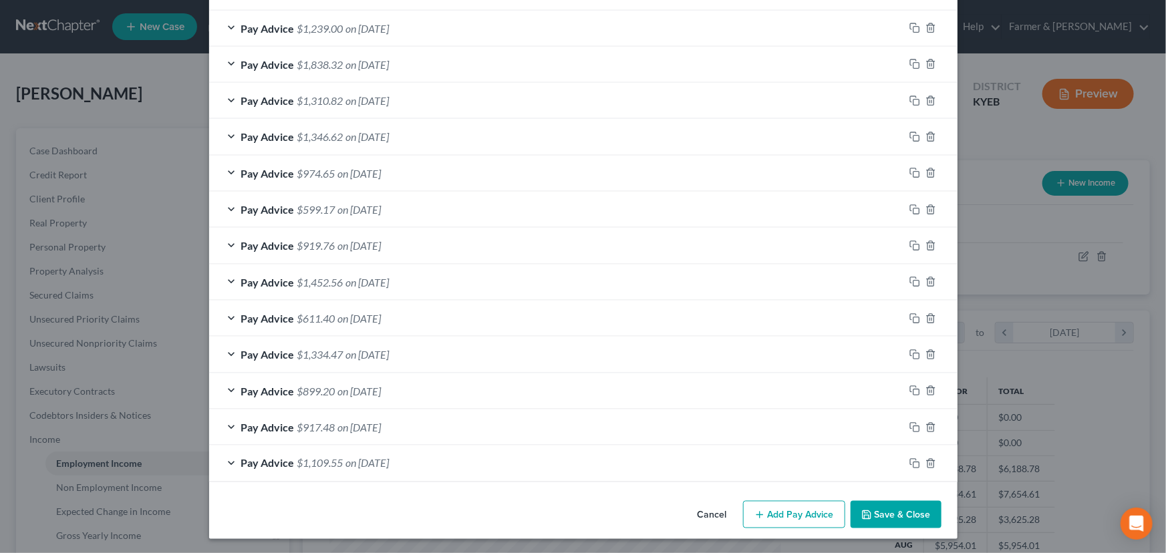
click at [925, 516] on button "Save & Close" at bounding box center [895, 515] width 91 height 28
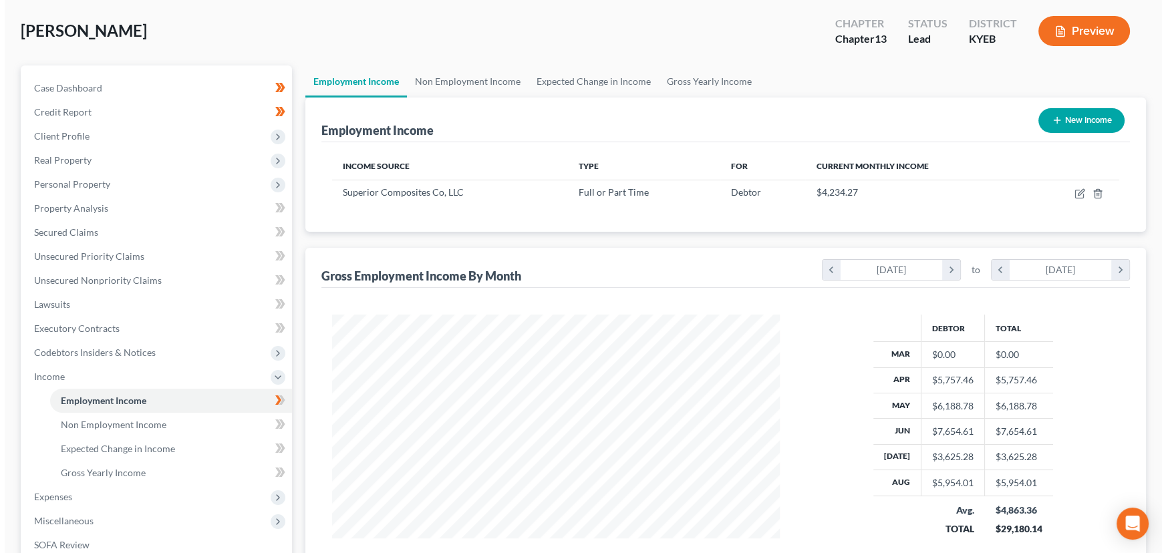
scroll to position [121, 0]
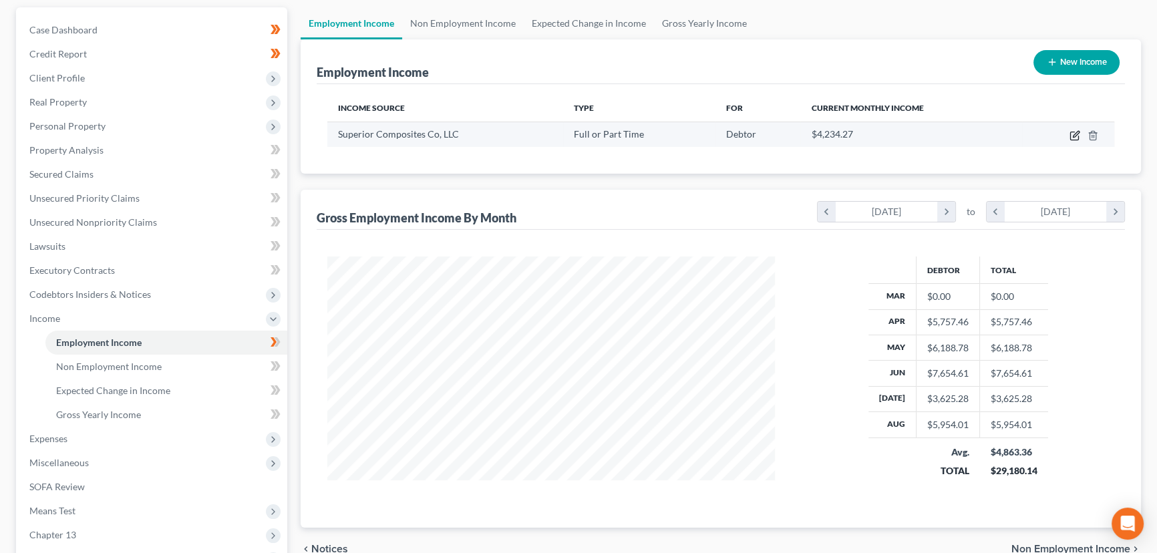
click at [1073, 136] on icon "button" at bounding box center [1075, 135] width 11 height 11
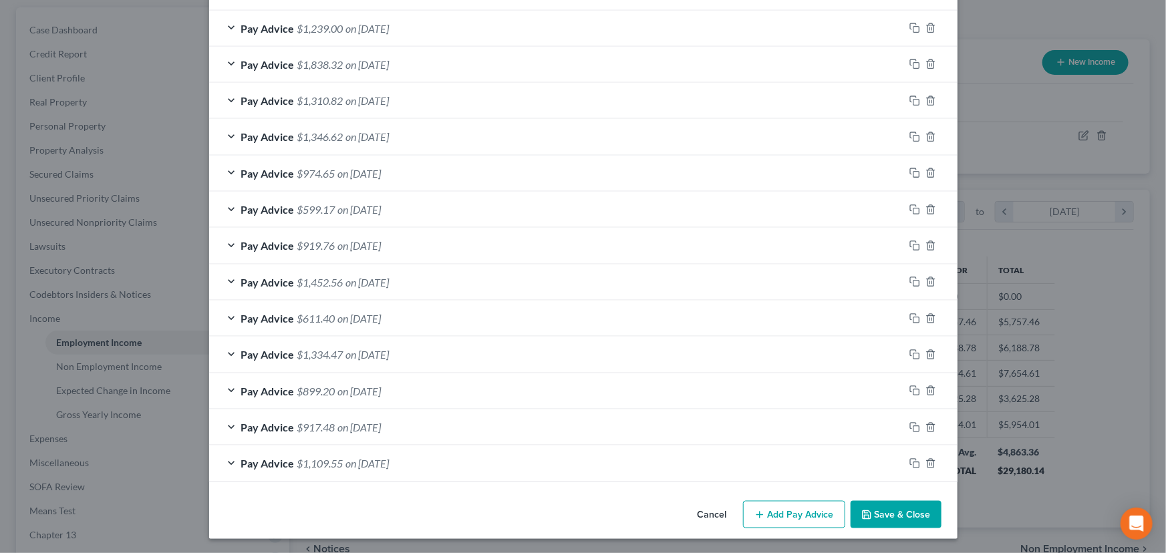
scroll to position [828, 0]
click at [909, 461] on icon "button" at bounding box center [914, 463] width 11 height 11
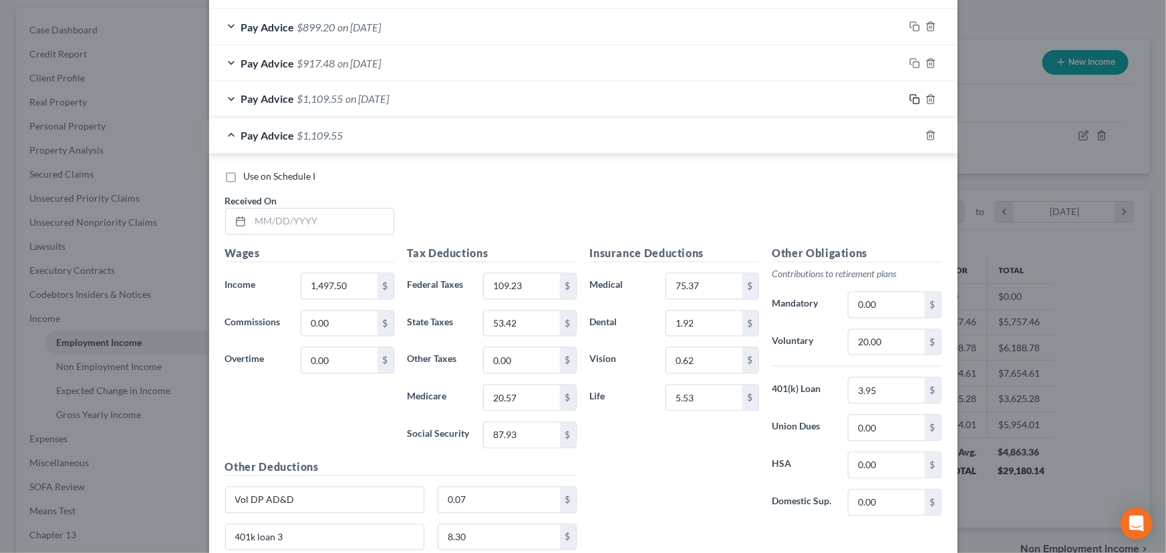
scroll to position [1339, 0]
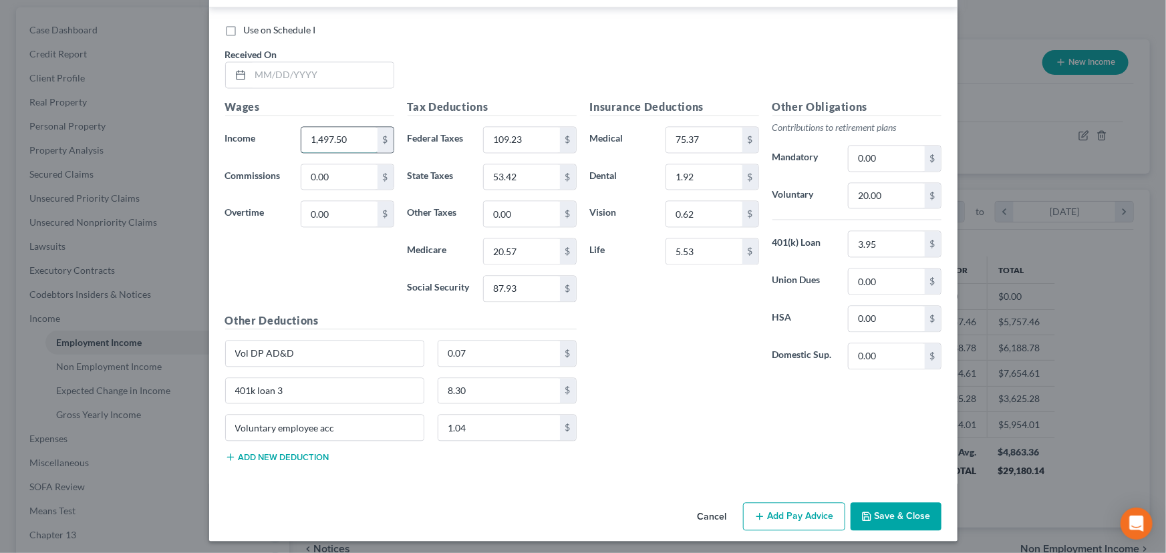
click at [366, 148] on input "1,497.50" at bounding box center [338, 139] width 75 height 25
click at [538, 140] on input "109.23" at bounding box center [521, 139] width 75 height 25
click at [539, 172] on input "53.42" at bounding box center [521, 176] width 75 height 25
click at [528, 240] on input "20.57" at bounding box center [521, 251] width 75 height 25
click at [522, 287] on input "87.93" at bounding box center [521, 288] width 75 height 25
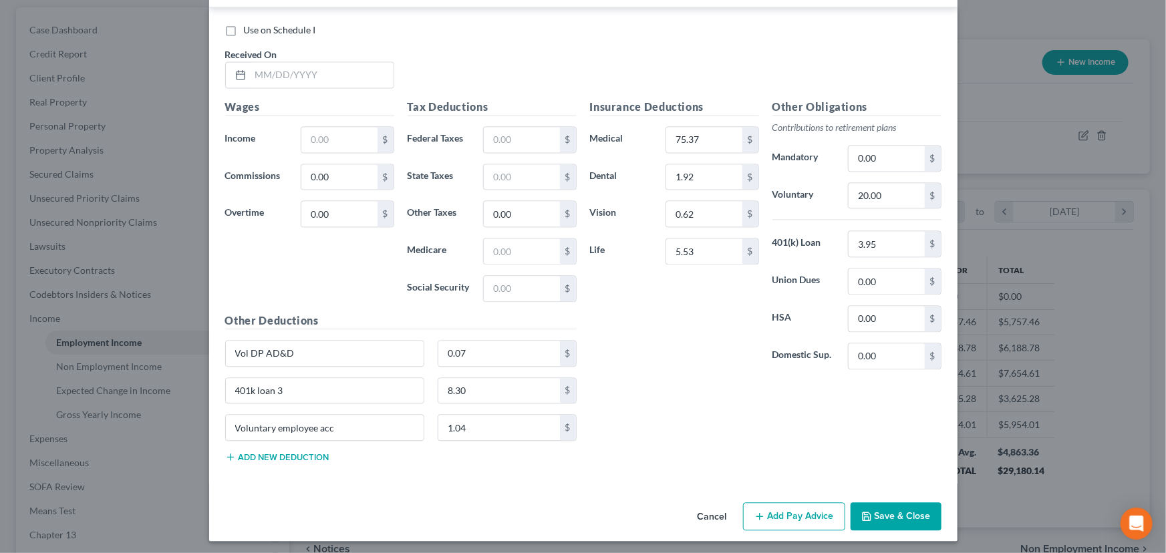
click at [302, 118] on div "Wages Income * $ Commissions 0.00 $ Overtime 0.00 $" at bounding box center [309, 206] width 182 height 214
click at [295, 73] on input "text" at bounding box center [322, 74] width 143 height 25
click at [528, 54] on div "Use on Schedule I Received On * [DATE]" at bounding box center [583, 60] width 730 height 75
click at [335, 129] on input "text" at bounding box center [338, 139] width 75 height 25
click at [539, 130] on input "text" at bounding box center [521, 139] width 75 height 25
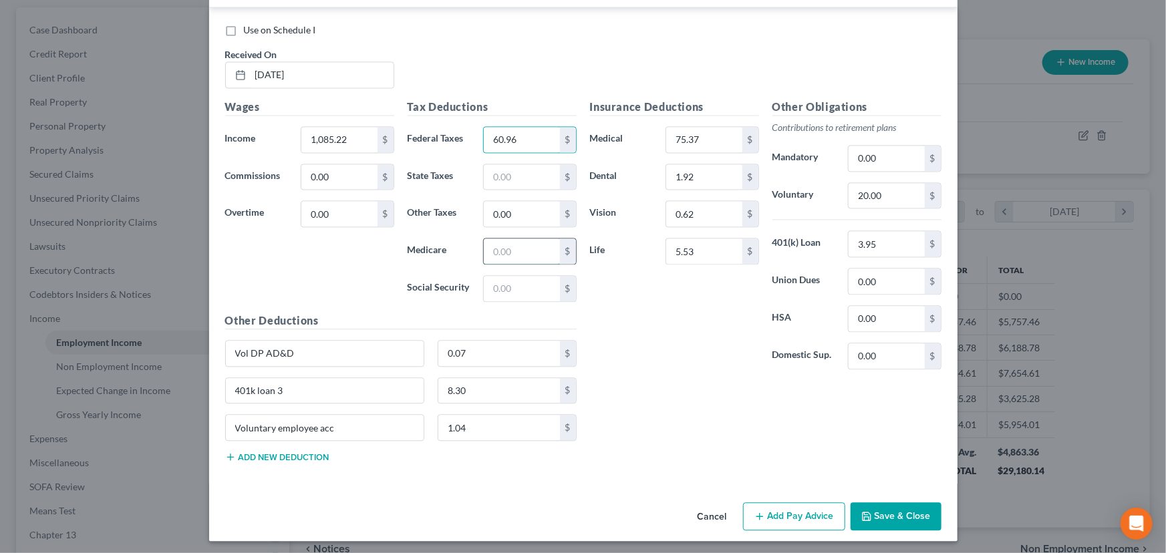
click at [534, 241] on input "text" at bounding box center [521, 251] width 75 height 25
click at [509, 294] on input "text" at bounding box center [521, 288] width 75 height 25
click at [516, 167] on input "text" at bounding box center [521, 176] width 75 height 25
click at [661, 391] on div "Insurance Deductions Medical 75.37 $ Dental 1.92 $ Vision 0.62 $ Life 5.53 $ Ot…" at bounding box center [765, 286] width 365 height 374
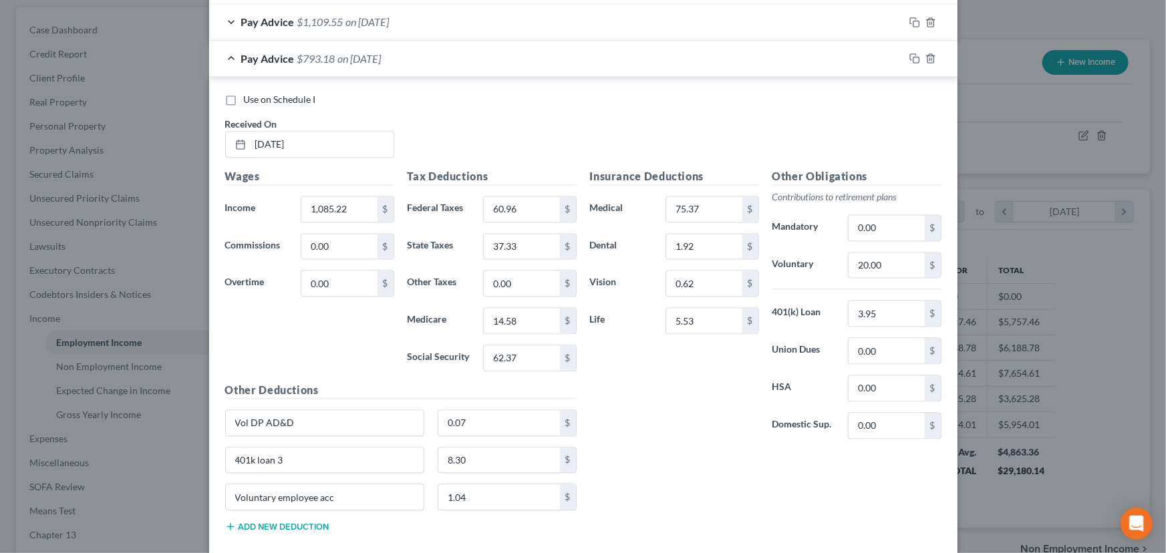
scroll to position [1279, 0]
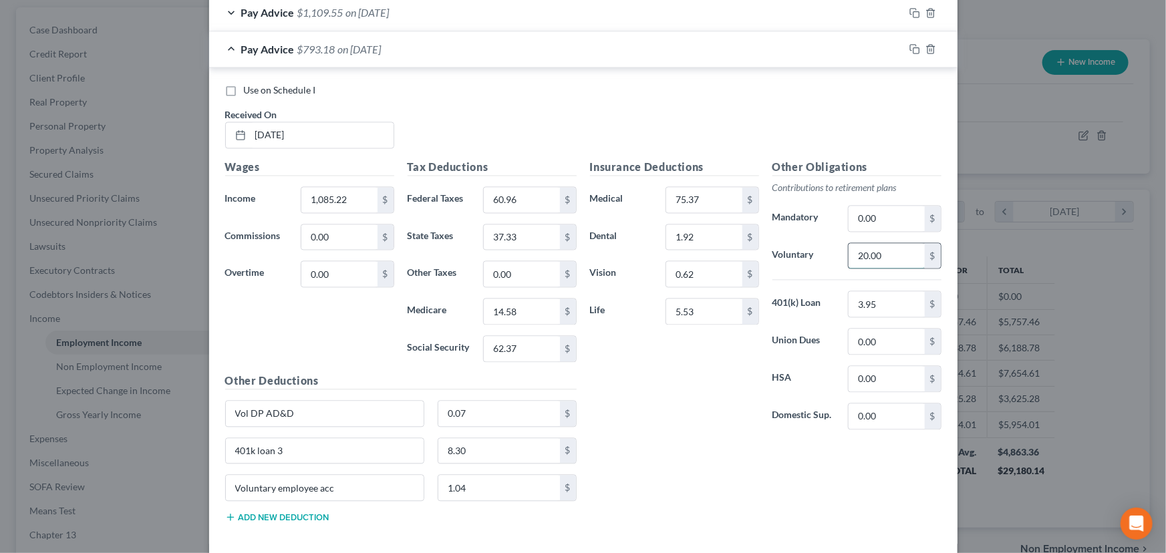
click at [907, 252] on input "20.00" at bounding box center [885, 256] width 75 height 25
click at [669, 408] on div "Insurance Deductions Medical 75.37 $ Dental 1.92 $ Vision 0.62 $ Life 5.53 $" at bounding box center [674, 300] width 182 height 281
click at [338, 49] on span "on [DATE]" at bounding box center [359, 49] width 43 height 13
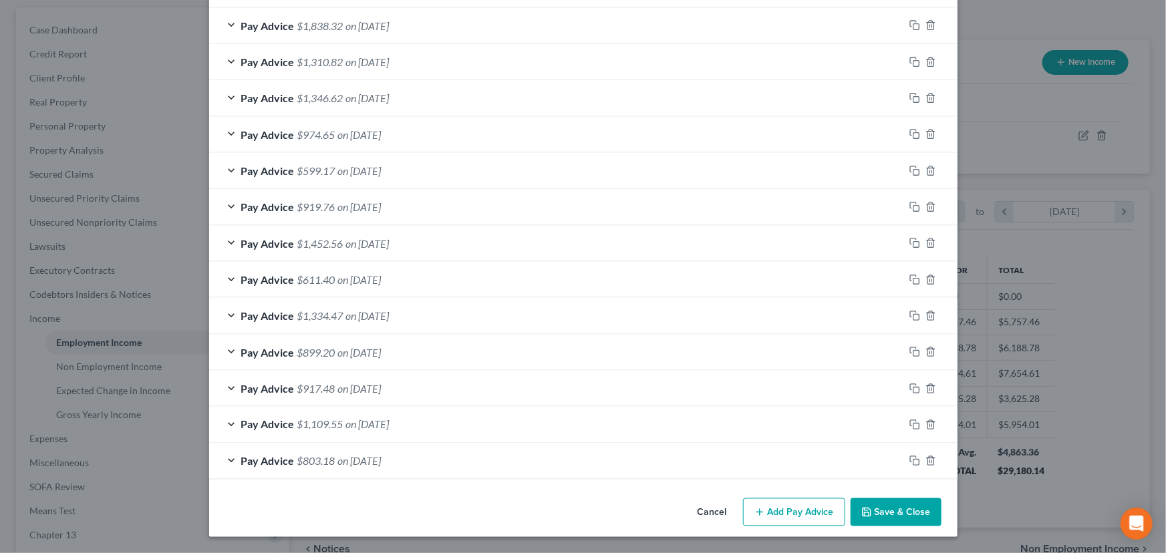
scroll to position [864, 0]
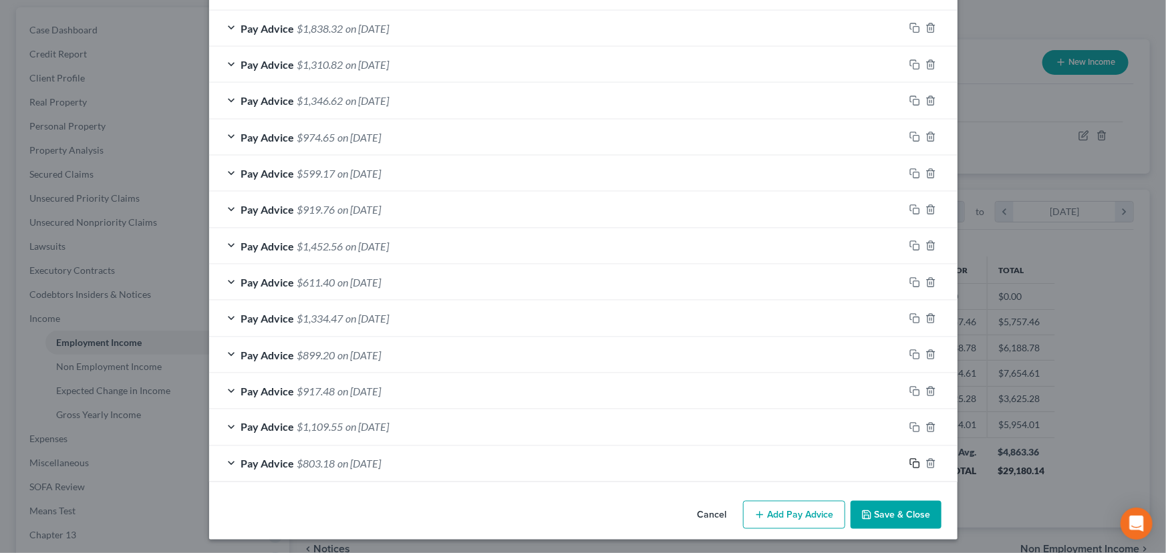
click at [909, 461] on icon "button" at bounding box center [914, 463] width 11 height 11
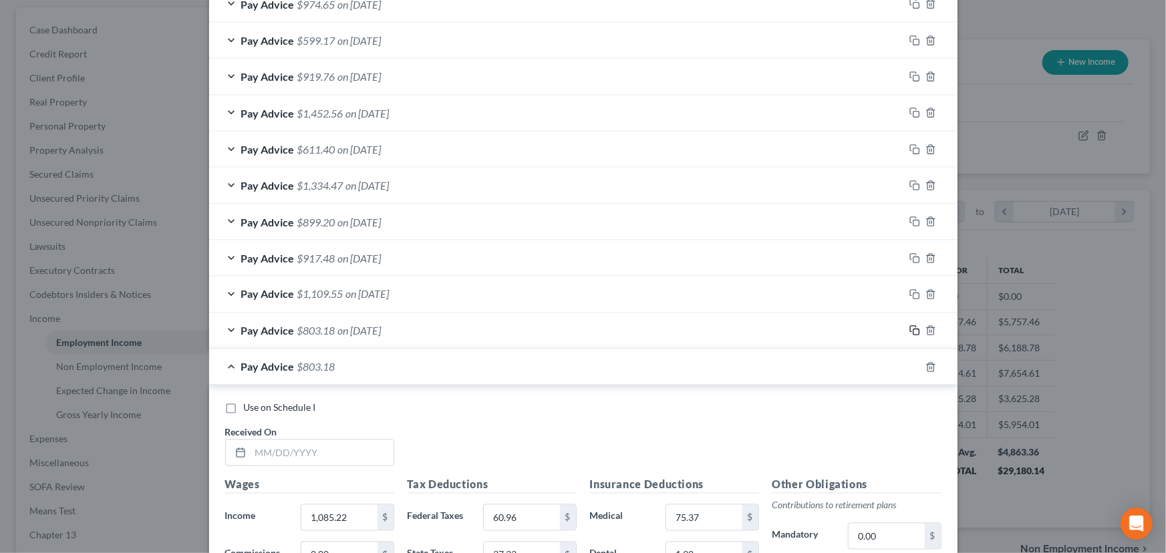
scroll to position [1289, 0]
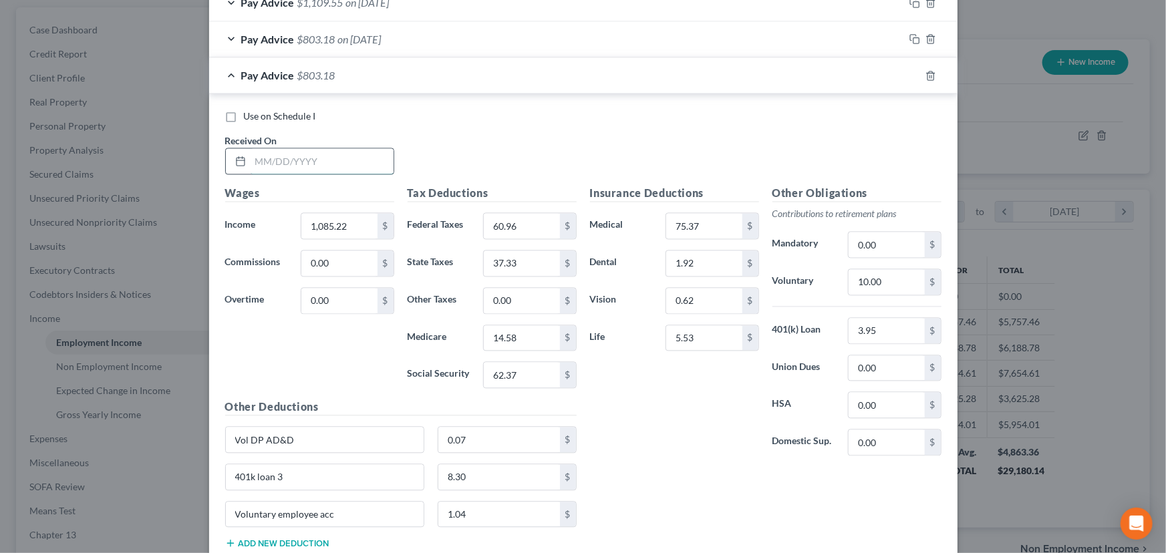
click at [336, 162] on input "text" at bounding box center [322, 160] width 143 height 25
click at [454, 148] on div "Use on Schedule I Received On * [DATE]" at bounding box center [583, 147] width 730 height 75
click at [345, 220] on input "1,085.22" at bounding box center [338, 225] width 75 height 25
click at [530, 230] on input "60.96" at bounding box center [521, 225] width 75 height 25
click at [520, 261] on input "37.33" at bounding box center [521, 263] width 75 height 25
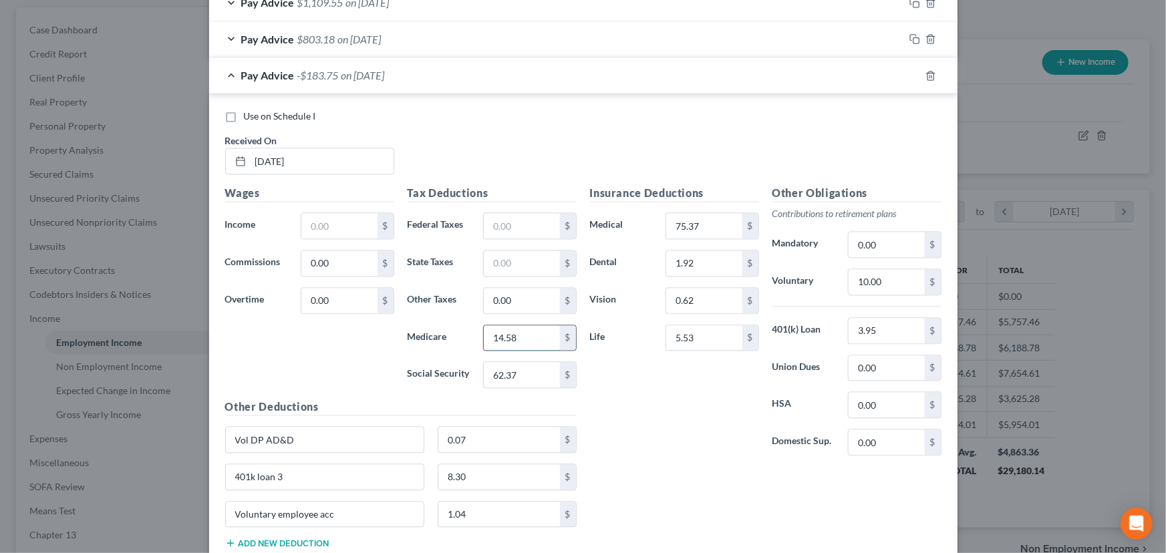
click at [526, 336] on input "14.58" at bounding box center [521, 337] width 75 height 25
click at [524, 369] on input "62.37" at bounding box center [521, 374] width 75 height 25
click at [340, 226] on input "text" at bounding box center [338, 225] width 75 height 25
click at [514, 223] on input "text" at bounding box center [521, 225] width 75 height 25
click at [512, 331] on input "text" at bounding box center [521, 337] width 75 height 25
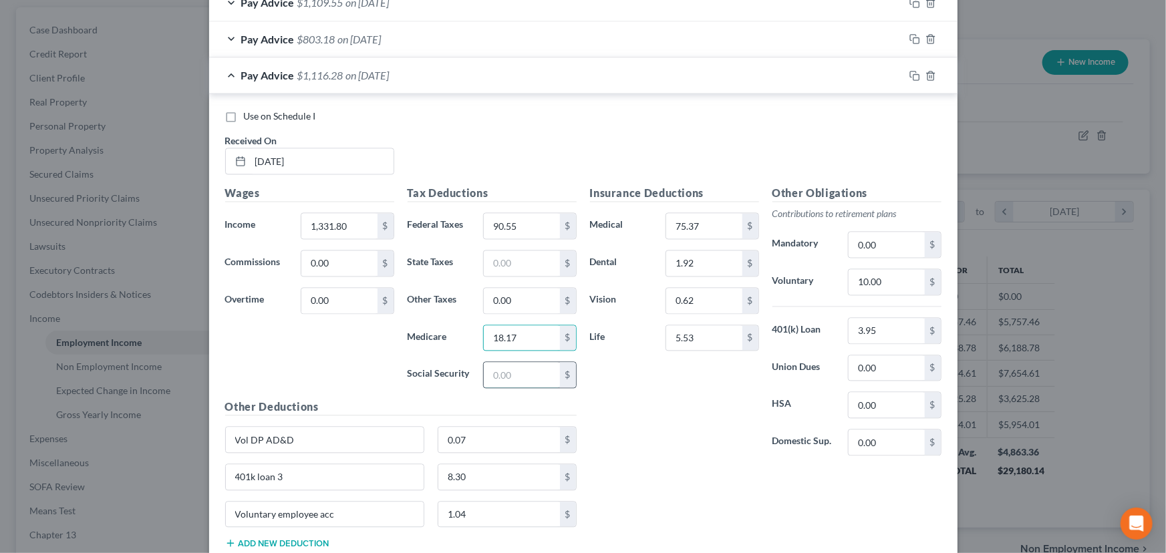
click at [500, 381] on input "text" at bounding box center [521, 374] width 75 height 25
click at [516, 265] on input "text" at bounding box center [521, 263] width 75 height 25
click at [615, 381] on div "Insurance Deductions Medical 75.37 $ Dental 1.92 $ Vision 0.62 $ Life 5.53 $" at bounding box center [674, 325] width 182 height 281
click at [331, 80] on div "Pay Advice $991.43 on [DATE]" at bounding box center [556, 74] width 695 height 35
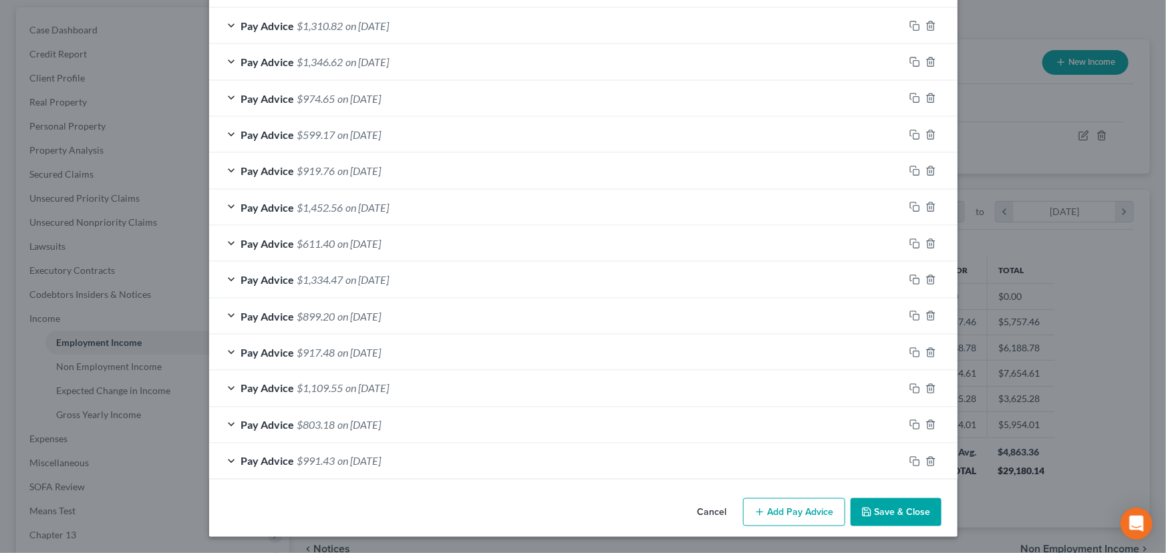
scroll to position [901, 0]
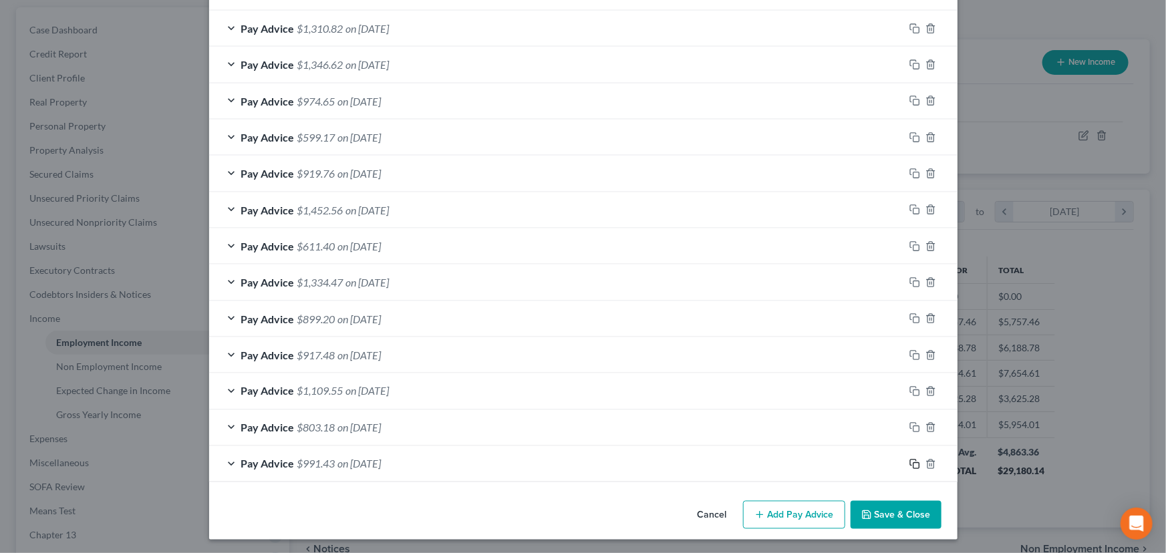
click at [914, 463] on rect "button" at bounding box center [916, 466] width 6 height 6
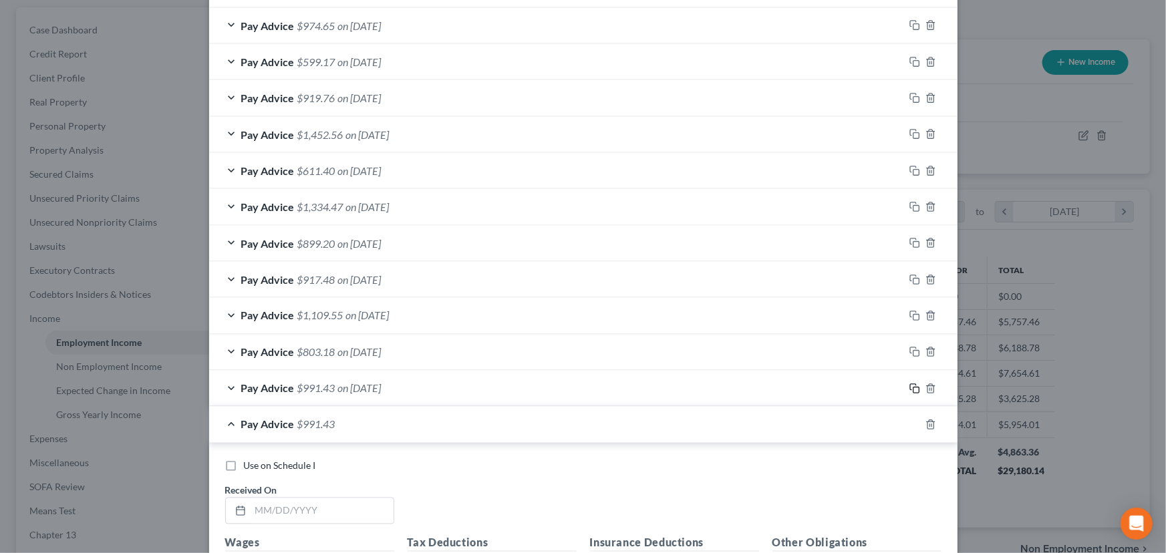
scroll to position [1325, 0]
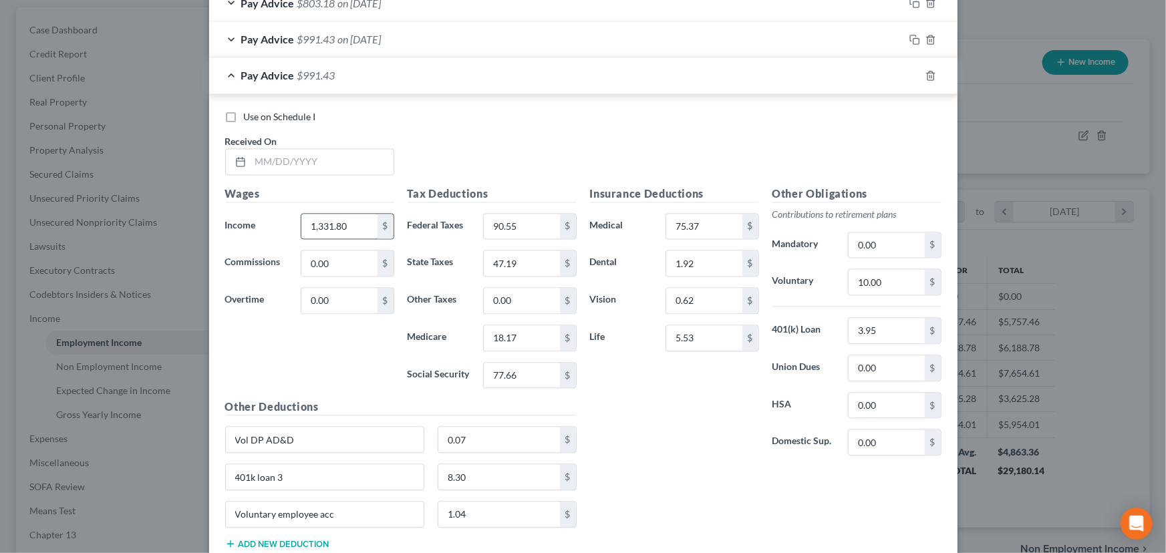
click at [345, 221] on input "1,331.80" at bounding box center [338, 226] width 75 height 25
click at [517, 230] on input "90.55" at bounding box center [521, 226] width 75 height 25
click at [524, 269] on input "47.19" at bounding box center [521, 263] width 75 height 25
click at [519, 333] on input "18.17" at bounding box center [521, 337] width 75 height 25
click at [515, 371] on input "77.66" at bounding box center [521, 375] width 75 height 25
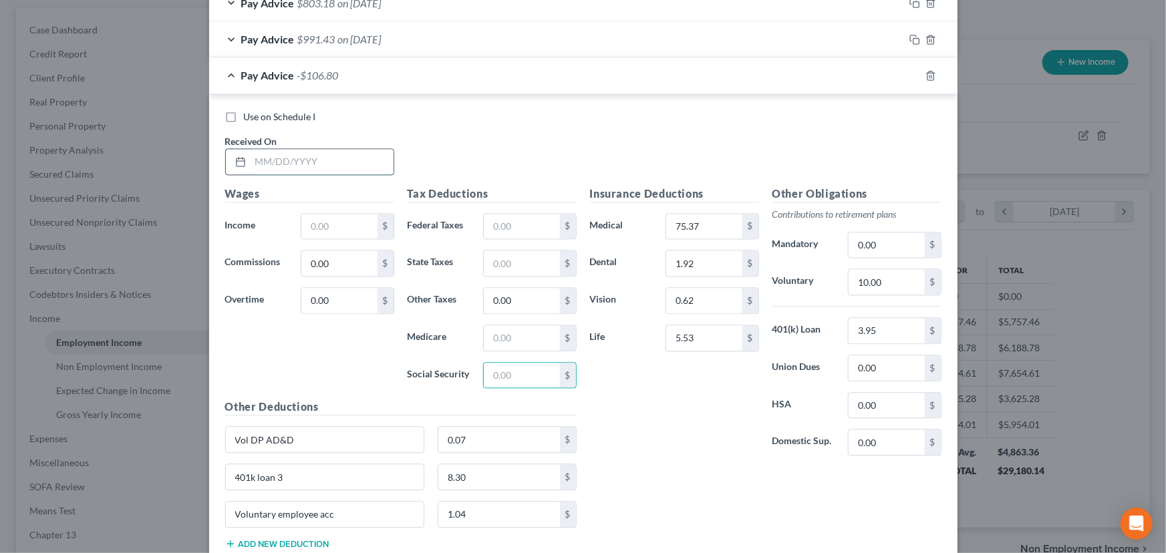
click at [311, 163] on input "text" at bounding box center [322, 161] width 143 height 25
click at [438, 167] on div "Use on Schedule I Received On * [DATE]" at bounding box center [583, 147] width 730 height 75
click at [341, 224] on input "text" at bounding box center [338, 226] width 75 height 25
click at [518, 231] on input "text" at bounding box center [521, 226] width 75 height 25
click at [504, 331] on input "text" at bounding box center [521, 337] width 75 height 25
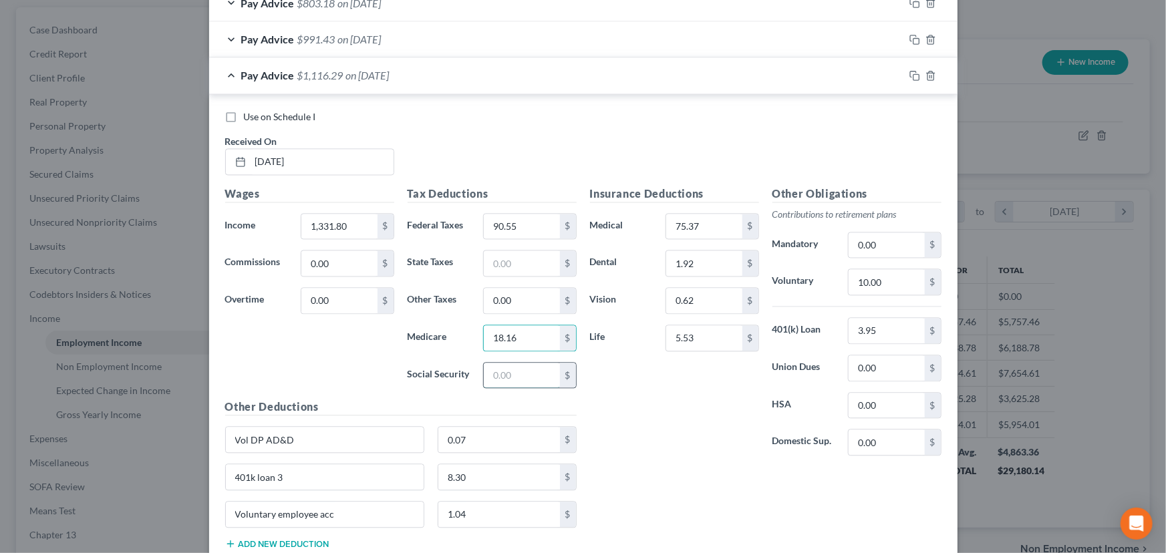
click at [491, 379] on input "text" at bounding box center [521, 375] width 75 height 25
click at [492, 273] on div "$" at bounding box center [529, 263] width 93 height 27
click at [500, 264] on input "text" at bounding box center [521, 263] width 75 height 25
click at [458, 151] on div "Use on Schedule I Received On * [DATE]" at bounding box center [583, 147] width 730 height 75
click at [327, 74] on span "$991.44" at bounding box center [316, 75] width 38 height 13
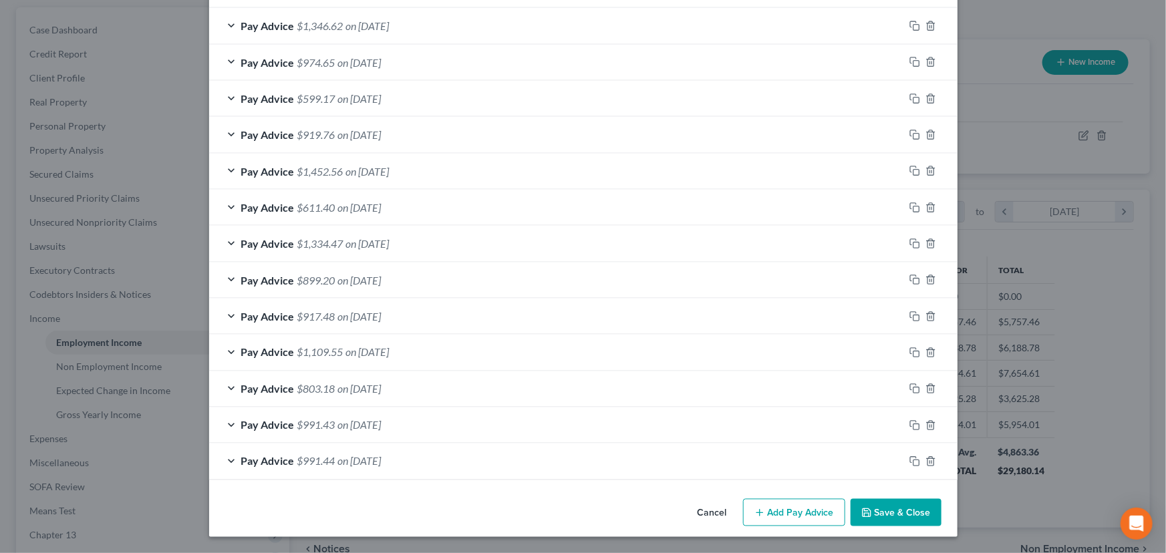
scroll to position [937, 0]
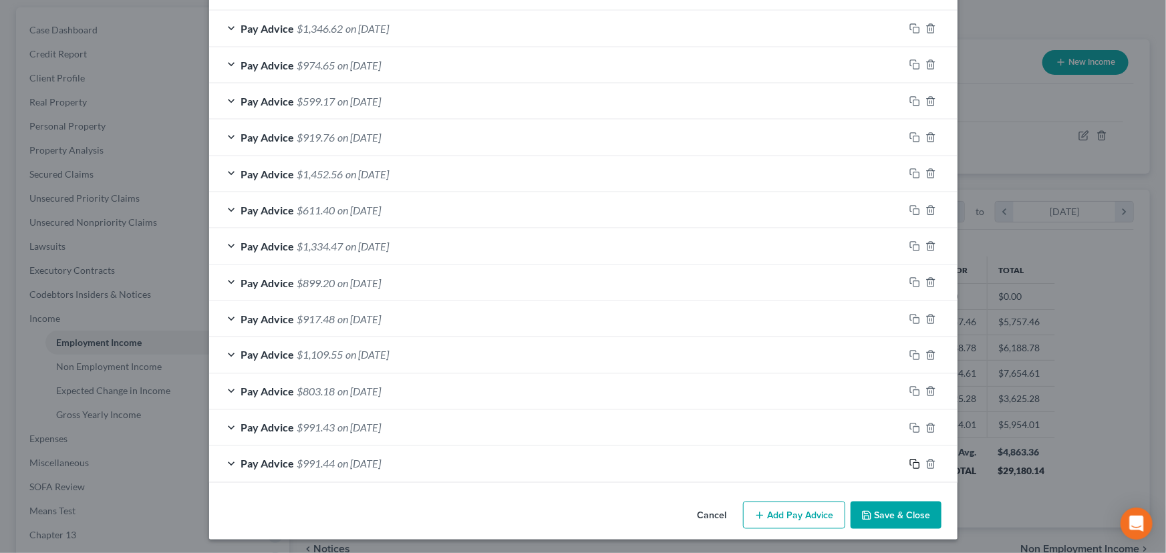
click at [909, 464] on icon "button" at bounding box center [914, 464] width 11 height 11
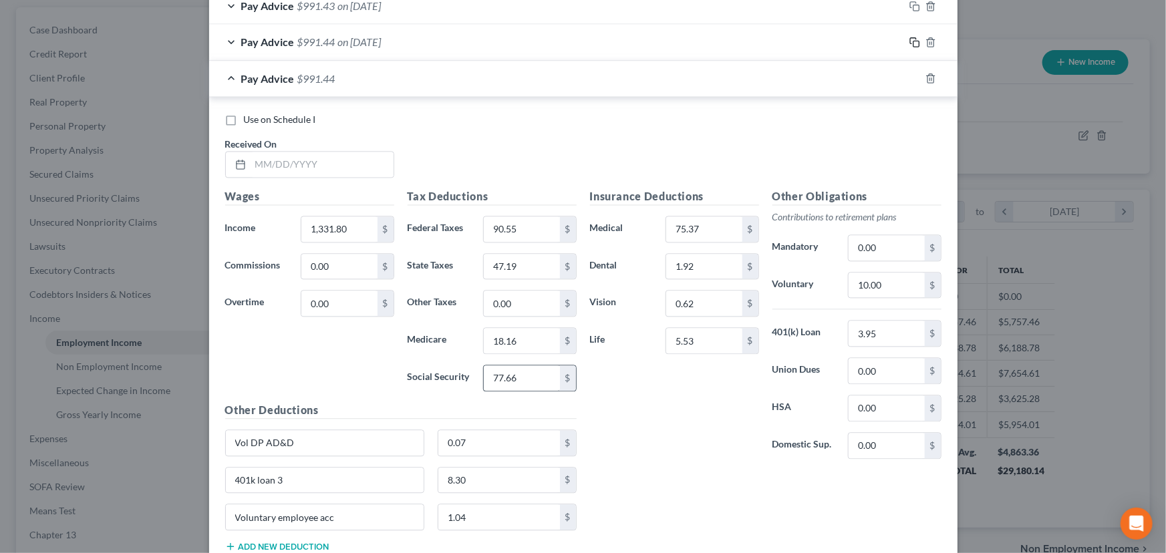
scroll to position [1362, 0]
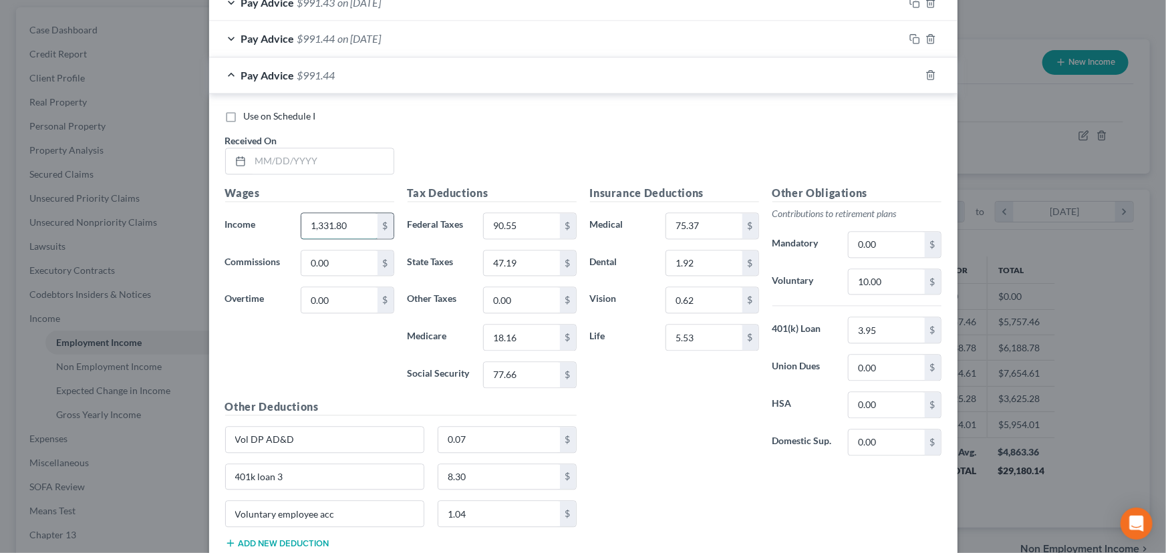
click at [360, 217] on input "1,331.80" at bounding box center [338, 225] width 75 height 25
click at [517, 228] on input "90.55" at bounding box center [521, 225] width 75 height 25
click at [522, 267] on input "47.19" at bounding box center [521, 263] width 75 height 25
click at [524, 332] on input "18.16" at bounding box center [521, 337] width 75 height 25
click at [524, 371] on input "77.66" at bounding box center [521, 374] width 75 height 25
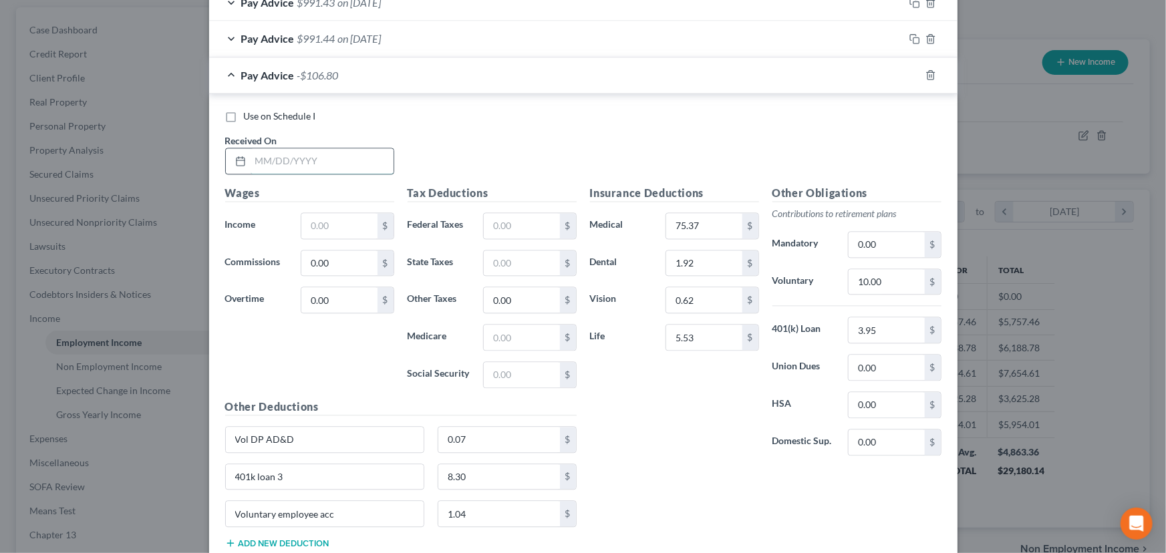
click at [269, 161] on input "text" at bounding box center [322, 160] width 143 height 25
click at [327, 216] on input "text" at bounding box center [338, 225] width 75 height 25
click at [507, 225] on input "text" at bounding box center [521, 225] width 75 height 25
click at [511, 334] on input "text" at bounding box center [521, 337] width 75 height 25
click at [523, 363] on input "text" at bounding box center [521, 374] width 75 height 25
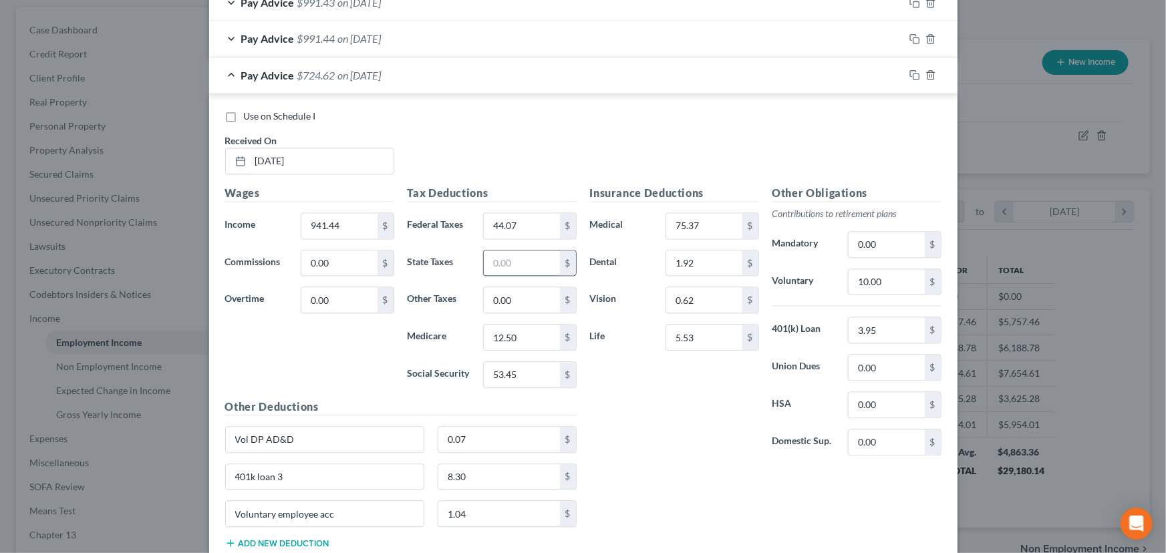
click at [529, 257] on input "text" at bounding box center [521, 263] width 75 height 25
click at [637, 466] on div "Insurance Deductions Medical 75.37 $ Dental 1.92 $ Vision 0.62 $ Life 5.53 $ Ot…" at bounding box center [765, 372] width 365 height 374
click at [375, 78] on span "on [DATE]" at bounding box center [359, 75] width 43 height 13
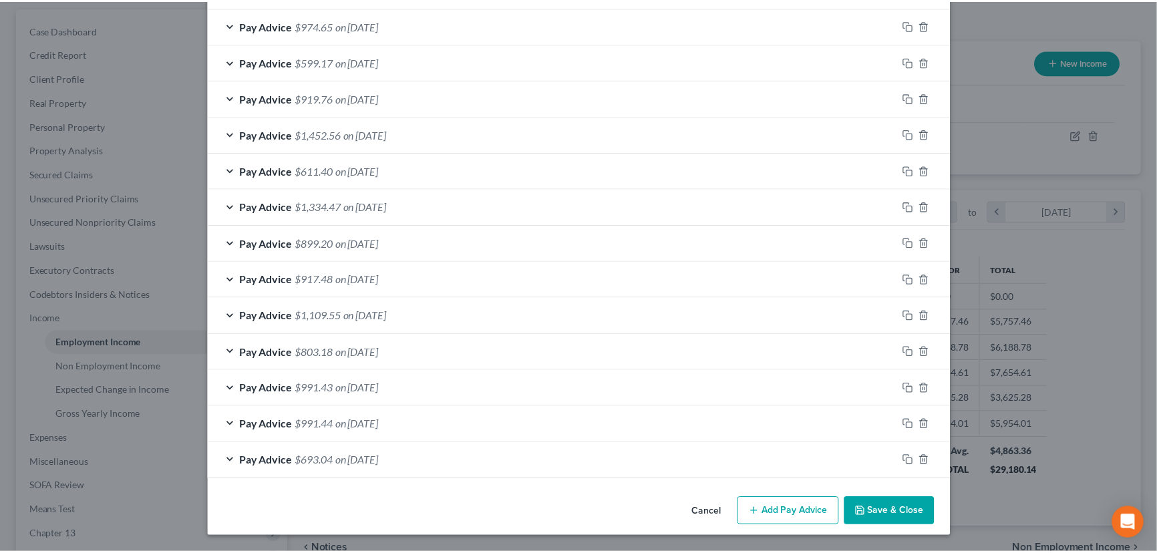
scroll to position [973, 0]
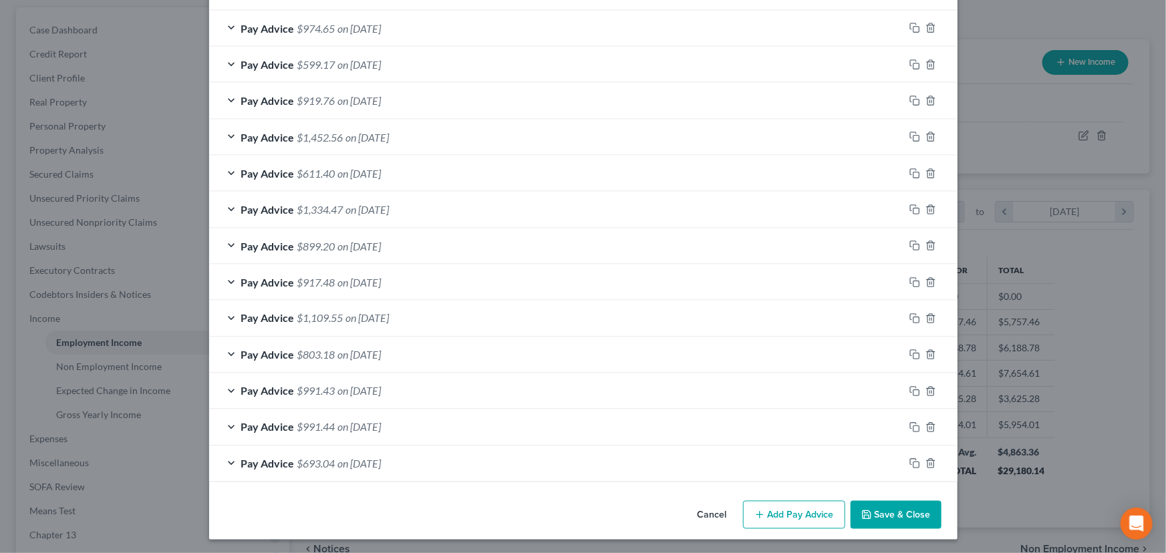
click at [908, 514] on button "Save & Close" at bounding box center [895, 515] width 91 height 28
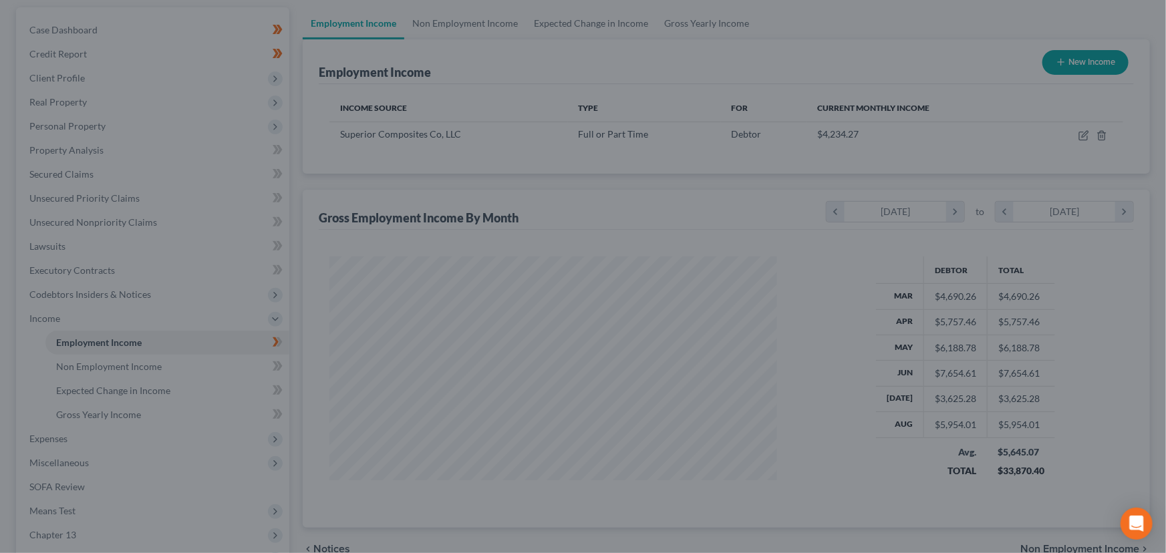
scroll to position [667832, 667597]
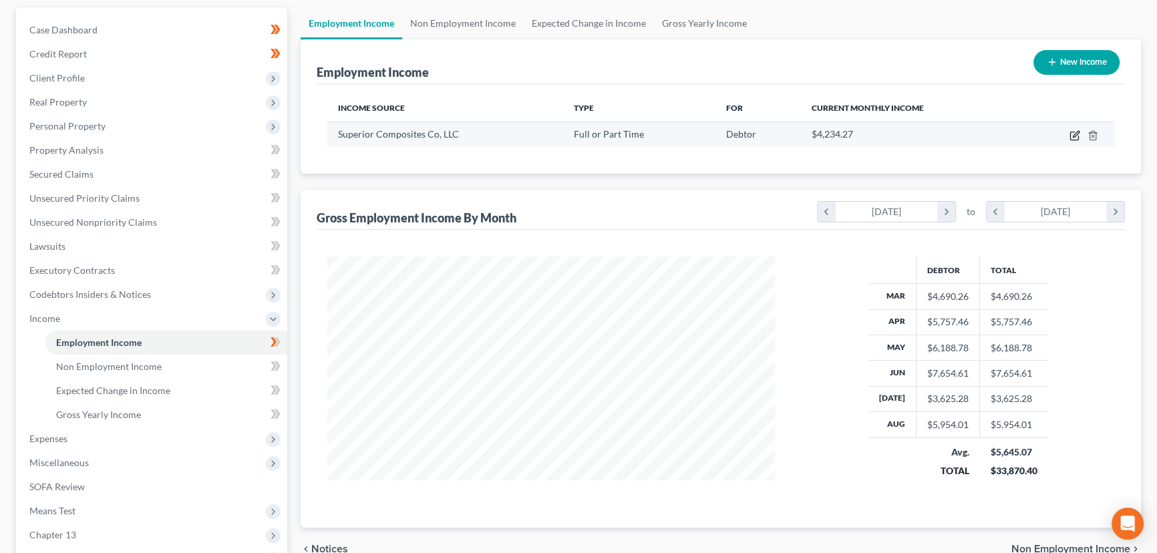
click at [1074, 136] on icon "button" at bounding box center [1076, 134] width 6 height 6
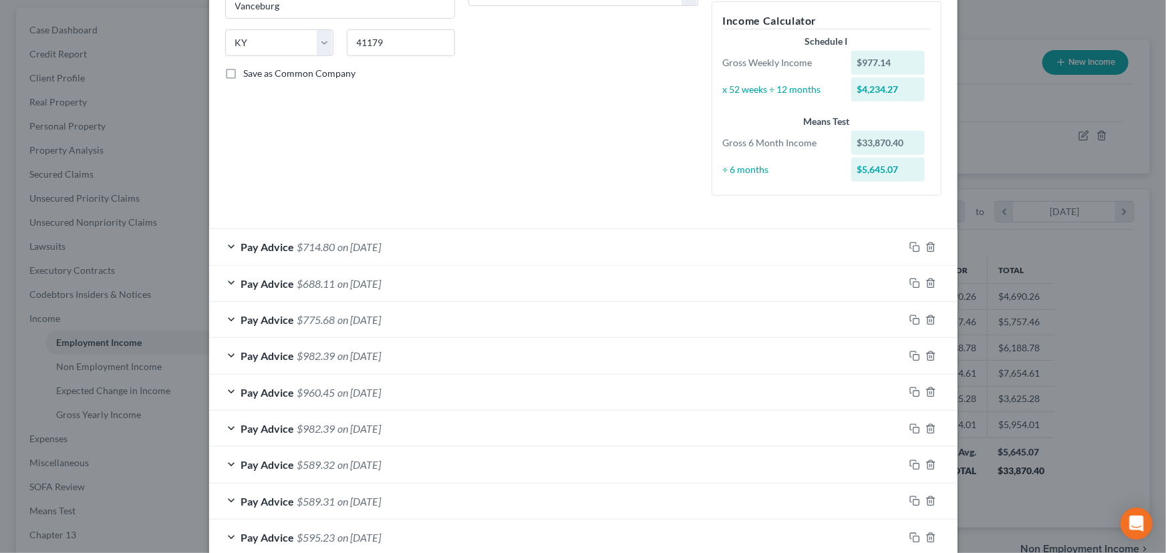
scroll to position [161, 0]
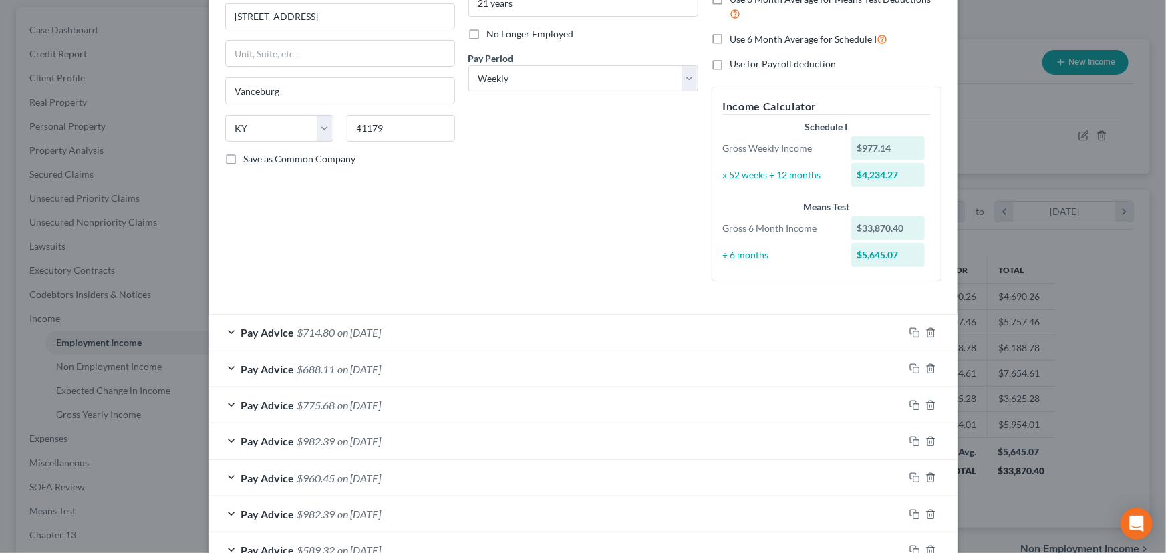
click at [510, 246] on div "Debtor Spouse Occupation Spinner Length of Employment 21 years No Longer Employ…" at bounding box center [583, 95] width 243 height 391
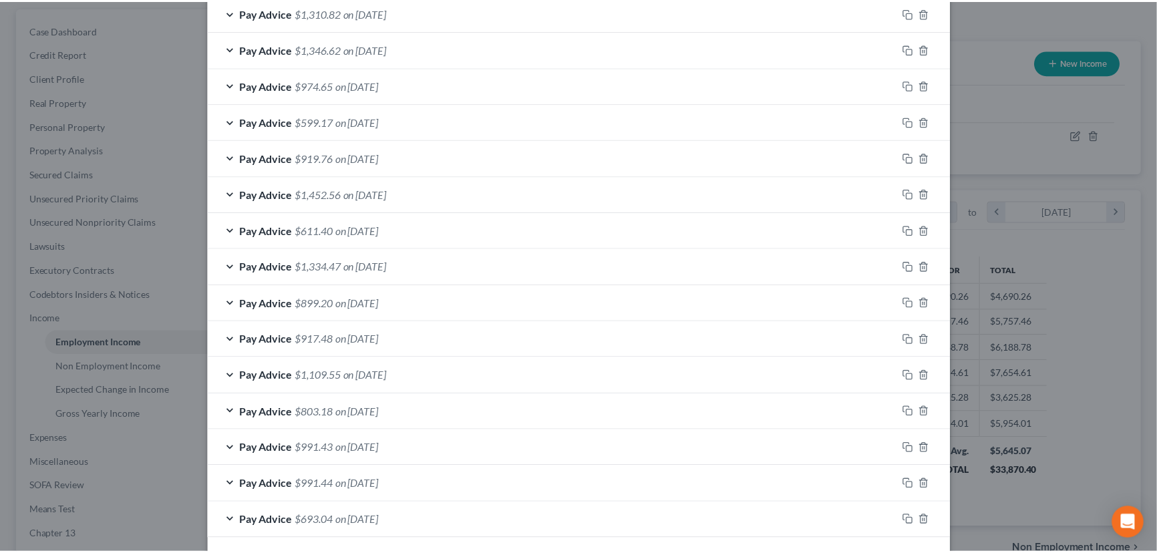
scroll to position [973, 0]
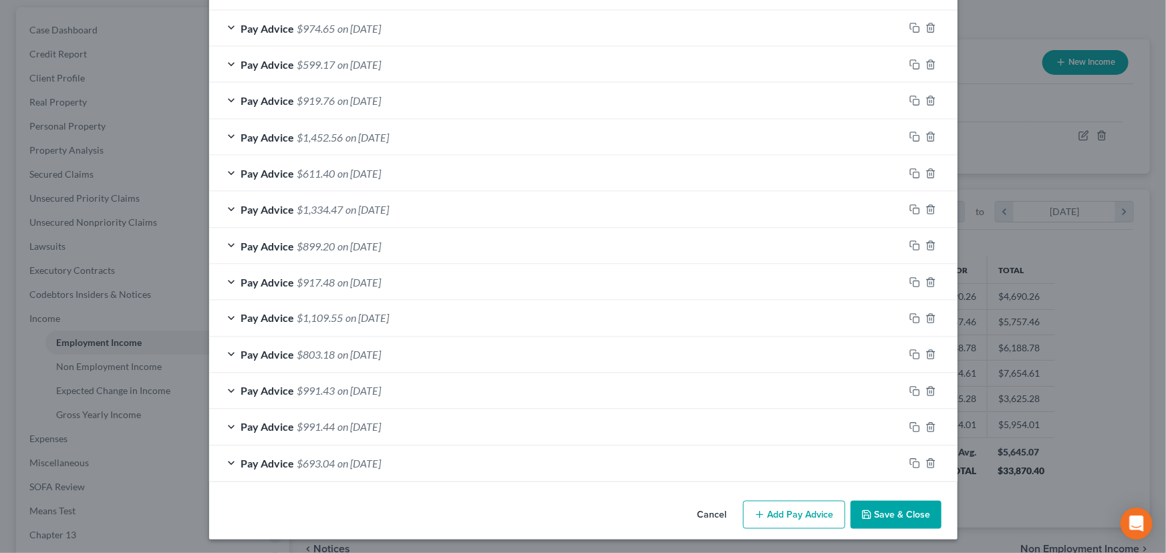
click at [909, 520] on button "Save & Close" at bounding box center [895, 515] width 91 height 28
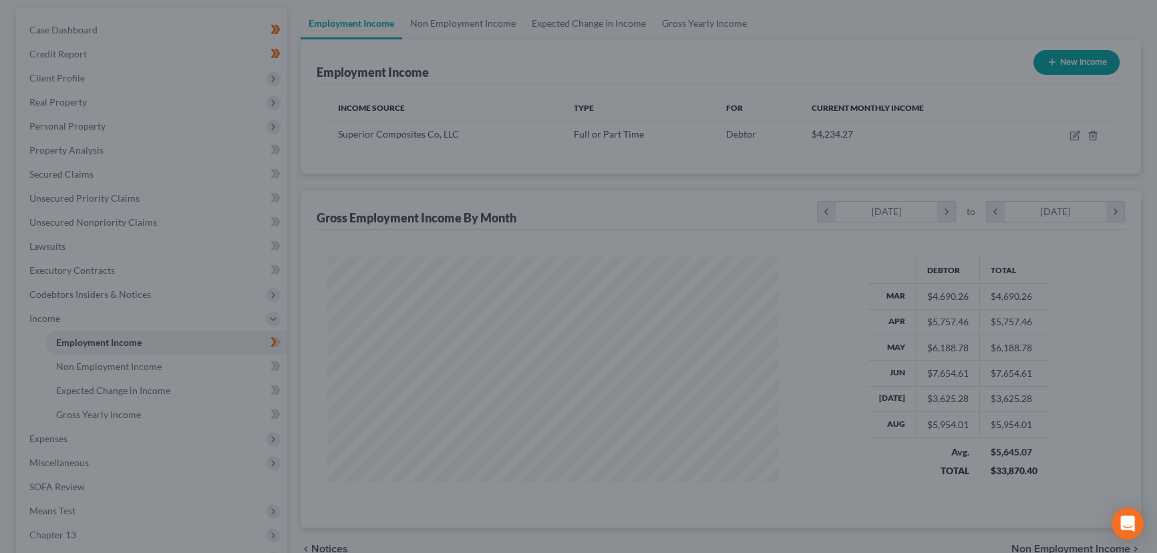
scroll to position [239, 474]
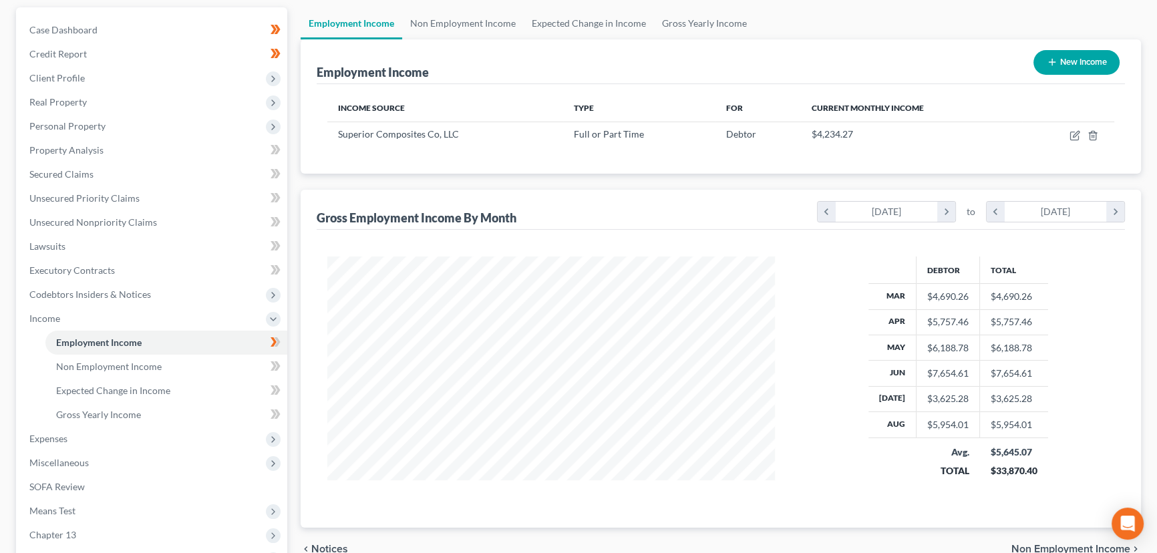
click at [1070, 70] on button "New Income" at bounding box center [1077, 62] width 86 height 25
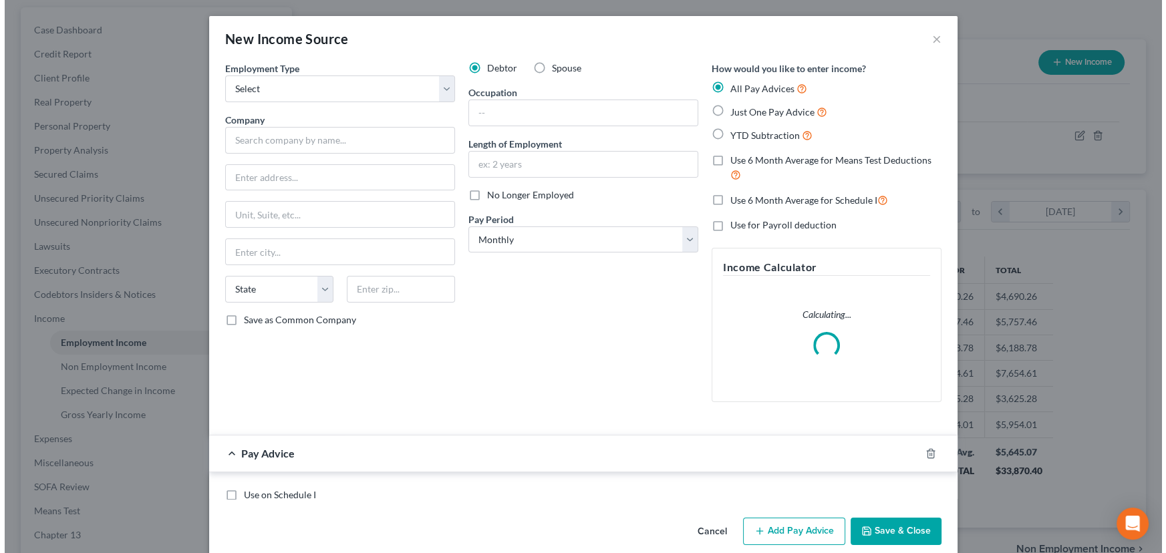
scroll to position [239, 478]
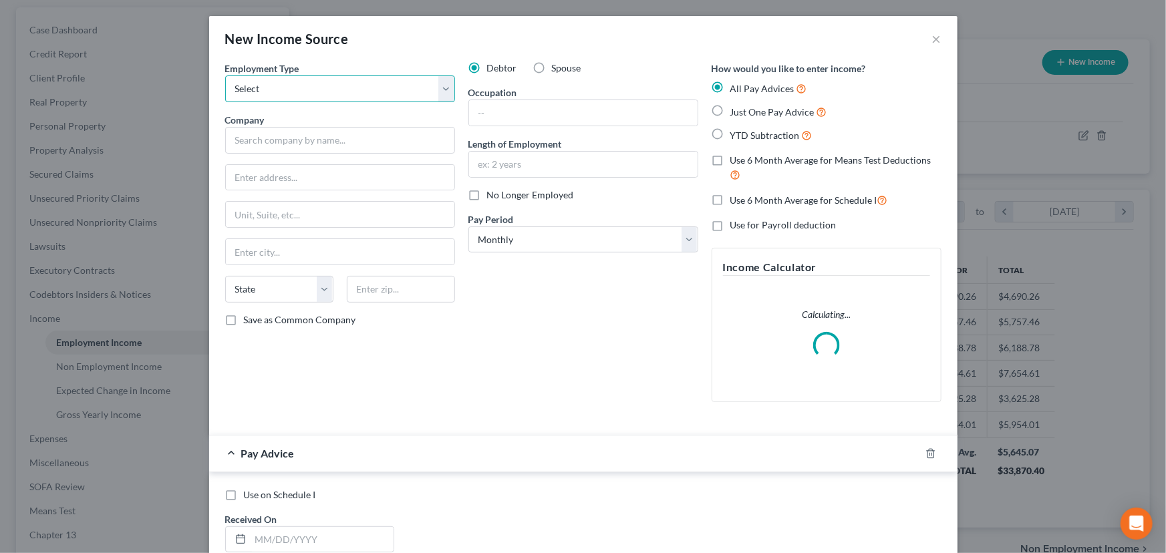
click at [377, 94] on select "Select Full or [DEMOGRAPHIC_DATA] Employment Self Employment" at bounding box center [340, 88] width 230 height 27
drag, startPoint x: 536, startPoint y: 65, endPoint x: 501, endPoint y: 86, distance: 40.7
click at [552, 65] on label "Spouse" at bounding box center [566, 67] width 29 height 13
click at [557, 65] on input "Spouse" at bounding box center [561, 65] width 9 height 9
click at [315, 99] on select "Select Full or [DEMOGRAPHIC_DATA] Employment Self Employment" at bounding box center [340, 88] width 230 height 27
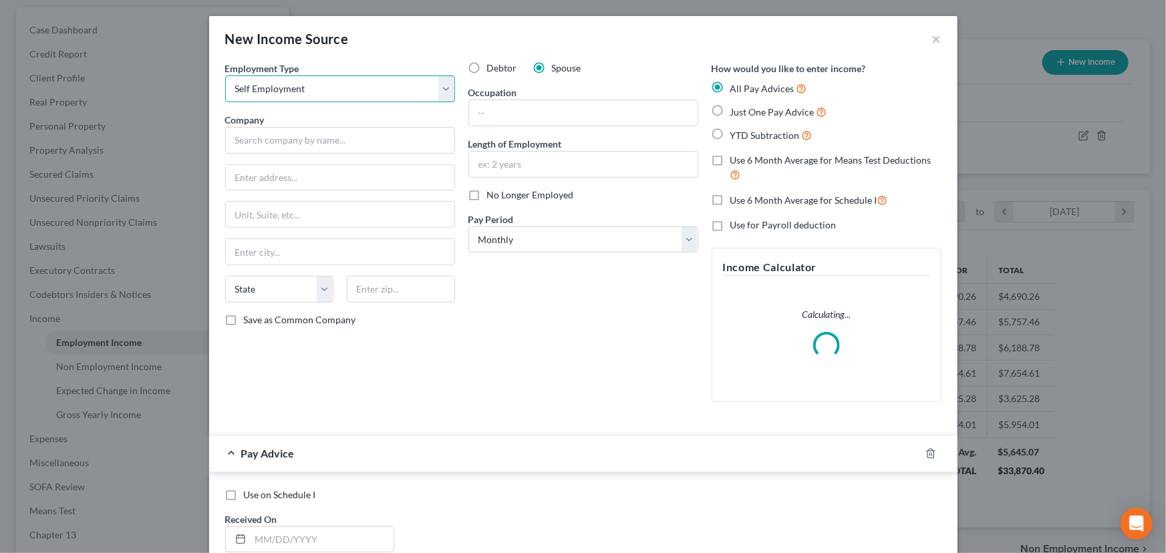
click at [225, 75] on select "Select Full or [DEMOGRAPHIC_DATA] Employment Self Employment" at bounding box center [340, 88] width 230 height 27
click at [550, 339] on div "Debtor Spouse Occupation Length of Employment No Longer Employed Pay Period * S…" at bounding box center [583, 236] width 243 height 351
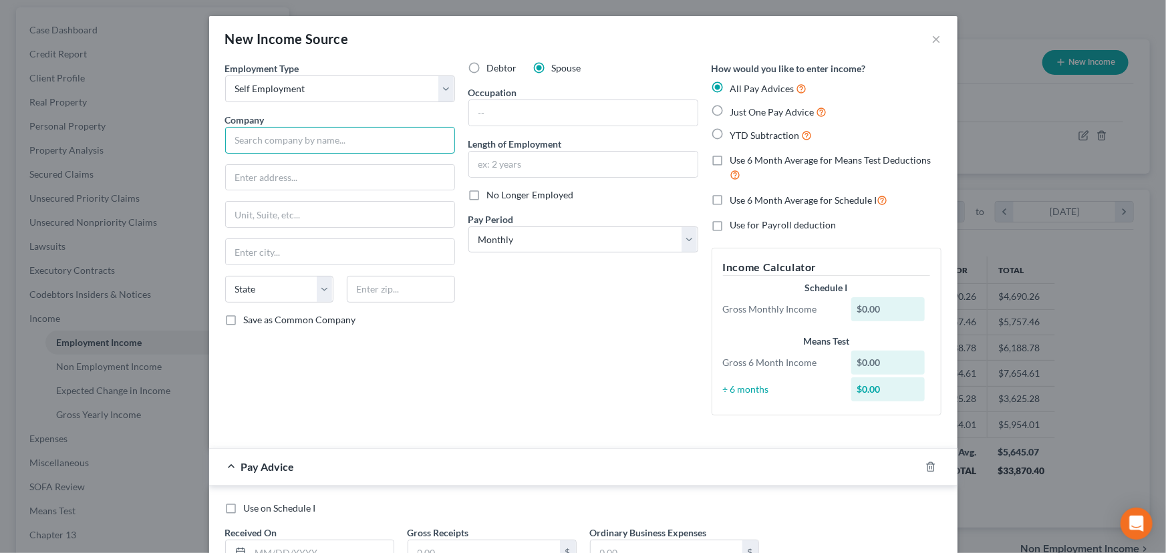
click at [329, 146] on input "text" at bounding box center [340, 140] width 230 height 27
click at [313, 217] on input "text" at bounding box center [340, 214] width 228 height 25
click at [416, 306] on div "State [US_STATE] AK AR AZ CA CO CT DE DC [GEOGRAPHIC_DATA] [GEOGRAPHIC_DATA] GU…" at bounding box center [339, 294] width 243 height 37
click at [400, 293] on input "text" at bounding box center [401, 289] width 108 height 27
click at [560, 327] on div "Debtor Spouse Occupation Length of Employment No Longer Employed Pay Period * S…" at bounding box center [583, 243] width 243 height 365
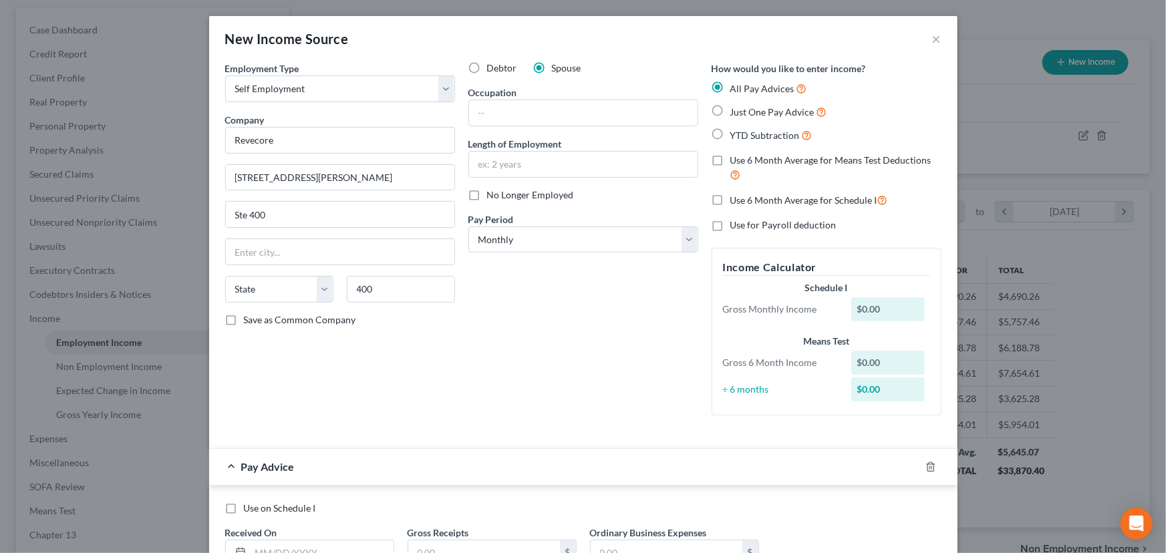
click at [361, 272] on div "Employment Type * Select Full or [DEMOGRAPHIC_DATA] Employment Self Employment …" at bounding box center [339, 243] width 243 height 365
click at [387, 288] on input "400" at bounding box center [401, 289] width 108 height 27
click at [487, 303] on div "Debtor Spouse Occupation Length of Employment No Longer Employed Pay Period * S…" at bounding box center [583, 243] width 243 height 365
click at [512, 114] on input "text" at bounding box center [583, 112] width 228 height 25
paste input "Billing and coding"
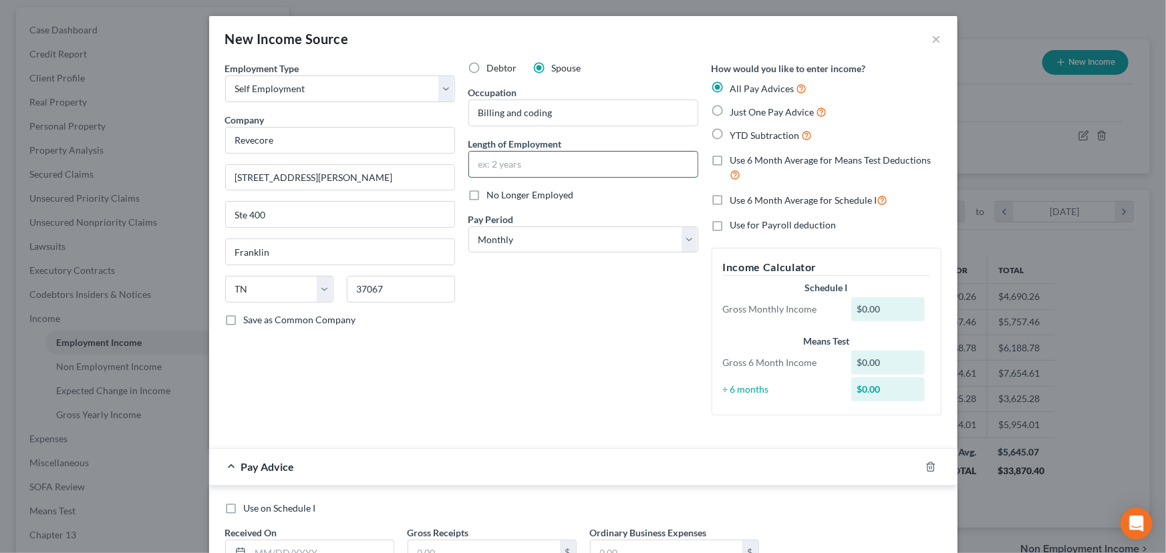
click at [494, 159] on input "text" at bounding box center [583, 164] width 228 height 25
click at [520, 234] on select "Select Monthly Twice Monthly Every Other Week Weekly" at bounding box center [583, 239] width 230 height 27
click at [468, 226] on select "Select Monthly Twice Monthly Every Other Week Weekly" at bounding box center [583, 239] width 230 height 27
click at [513, 360] on div "Debtor Spouse Occupation Billing and coding Length of Employment 4 years No Lon…" at bounding box center [583, 243] width 243 height 365
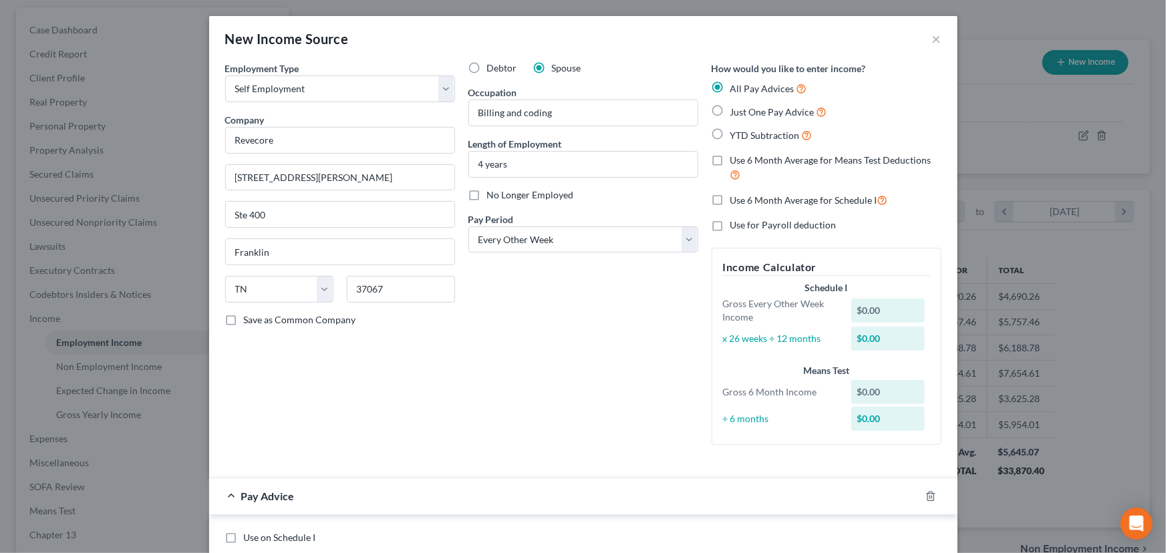
click at [321, 401] on div "Employment Type * Select Full or [DEMOGRAPHIC_DATA] Employment Self Employment …" at bounding box center [339, 258] width 243 height 394
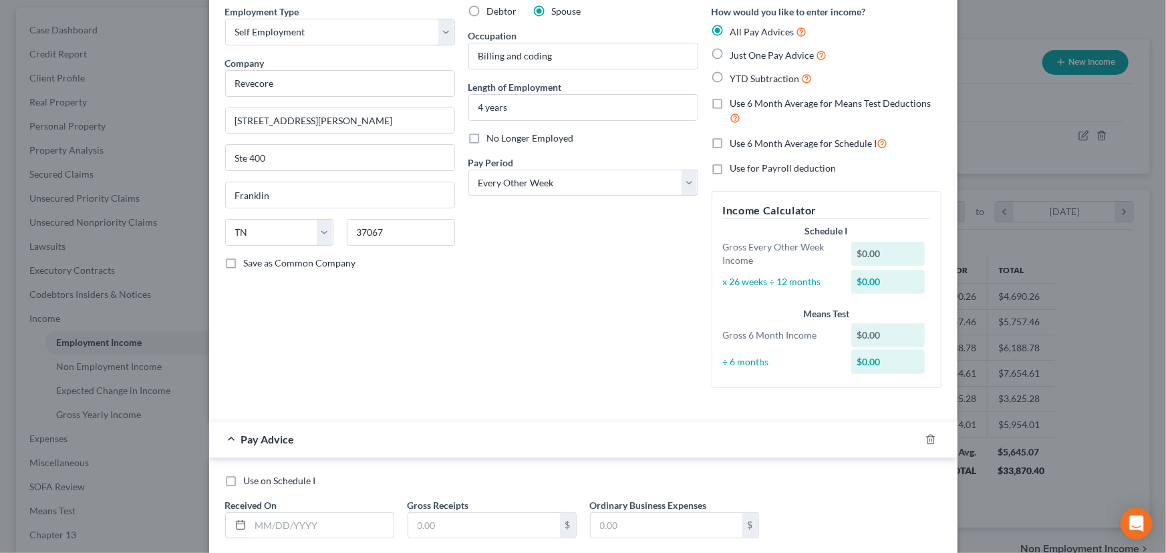
scroll to position [136, 0]
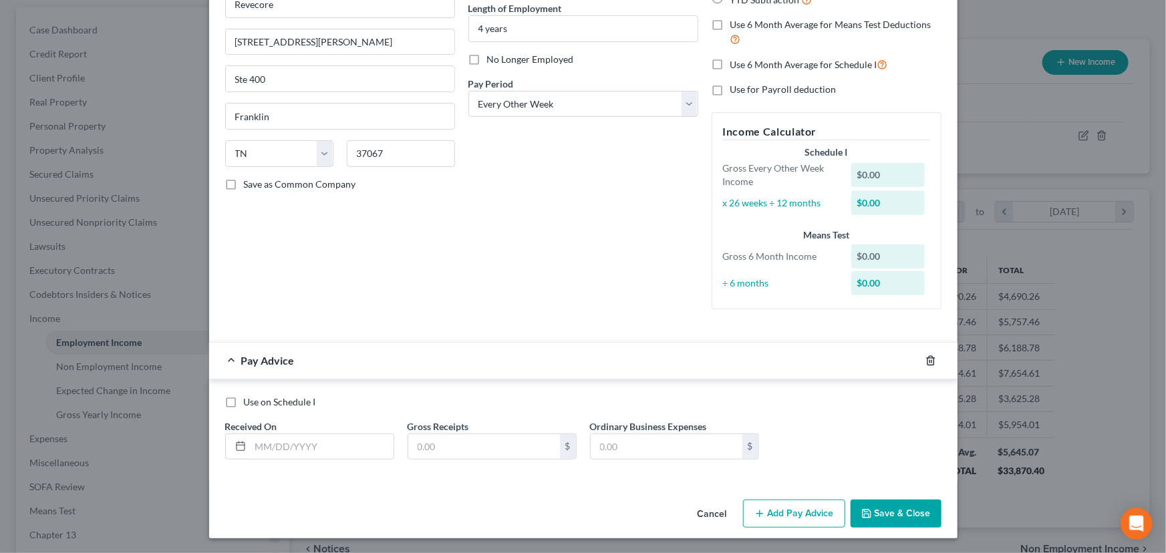
click at [925, 361] on icon "button" at bounding box center [930, 360] width 11 height 11
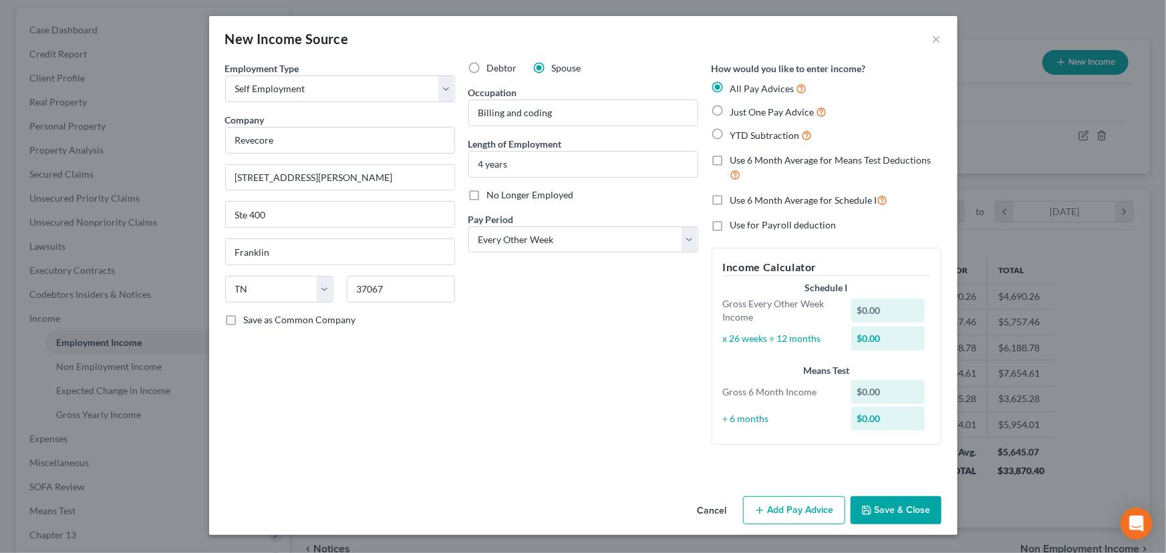
scroll to position [0, 0]
click at [775, 497] on button "Add Pay Advice" at bounding box center [794, 510] width 102 height 28
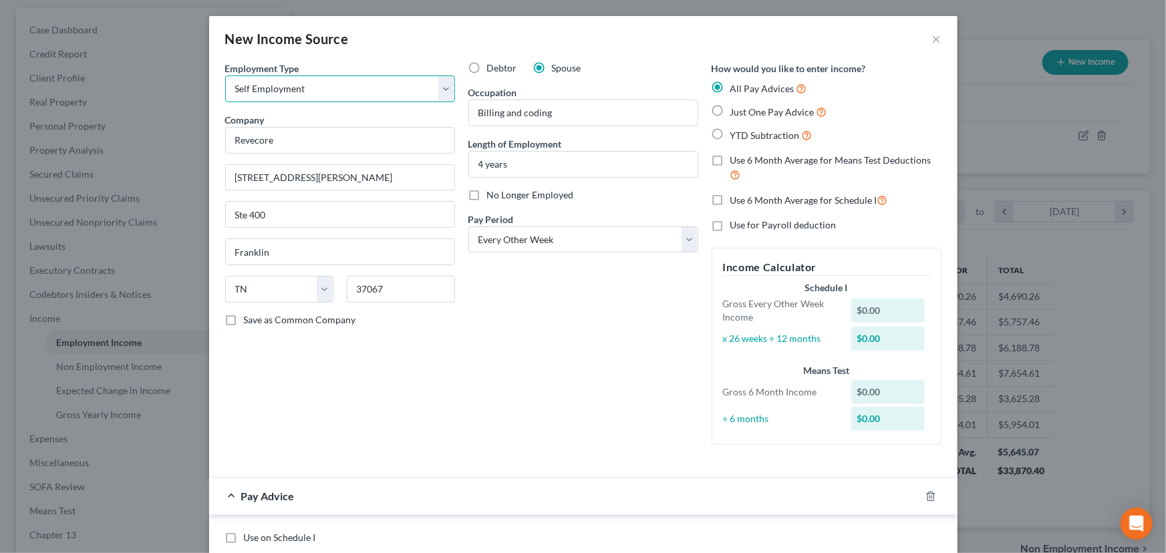
drag, startPoint x: 357, startPoint y: 89, endPoint x: 350, endPoint y: 95, distance: 9.0
click at [357, 89] on select "Select Full or [DEMOGRAPHIC_DATA] Employment Self Employment" at bounding box center [340, 88] width 230 height 27
click at [225, 75] on select "Select Full or [DEMOGRAPHIC_DATA] Employment Self Employment" at bounding box center [340, 88] width 230 height 27
click at [520, 367] on div "Debtor Spouse Occupation Billing and coding Length of Employment 4 years No Lon…" at bounding box center [583, 258] width 243 height 394
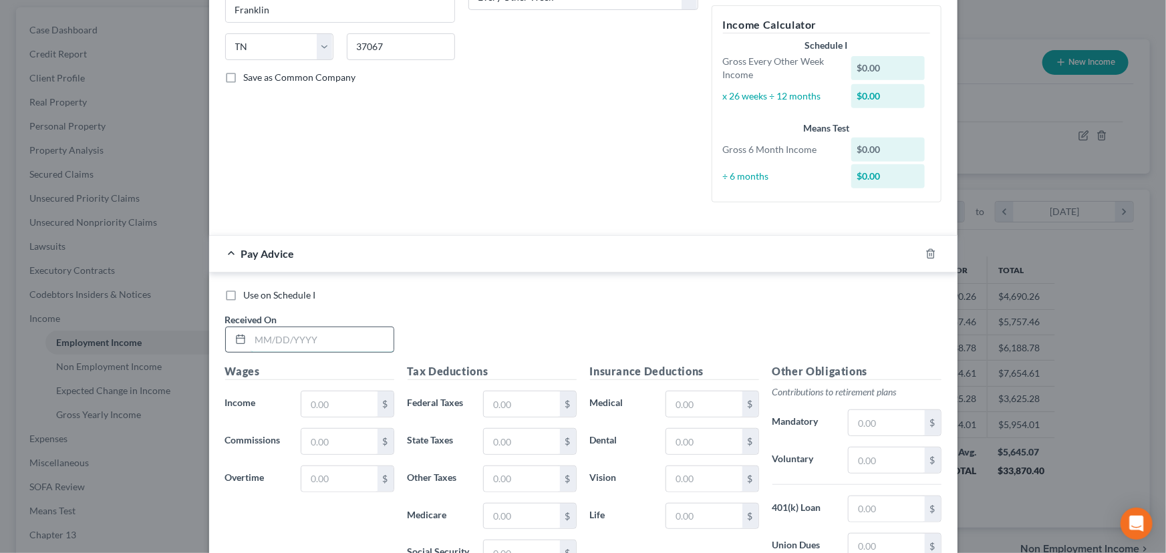
click at [323, 344] on input "text" at bounding box center [322, 339] width 143 height 25
click at [342, 180] on div "Employment Type * Select Full or [DEMOGRAPHIC_DATA] Employment Self Employment …" at bounding box center [339, 16] width 243 height 394
click at [343, 398] on input "text" at bounding box center [338, 403] width 75 height 25
click at [498, 325] on div "Use on Schedule I Received On * [DATE]" at bounding box center [583, 326] width 730 height 75
click at [496, 407] on input "text" at bounding box center [521, 403] width 75 height 25
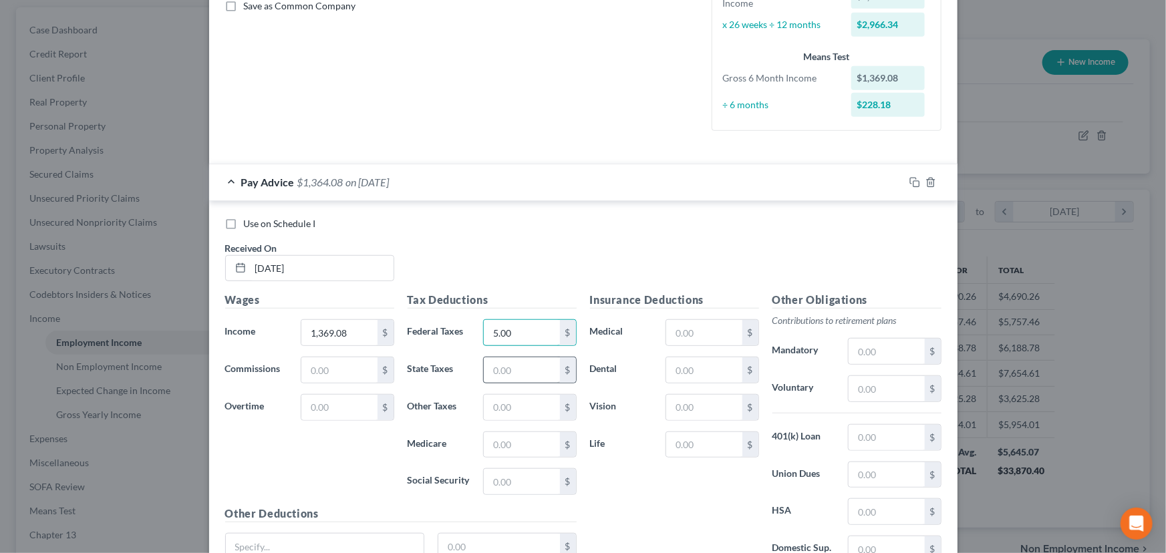
scroll to position [425, 0]
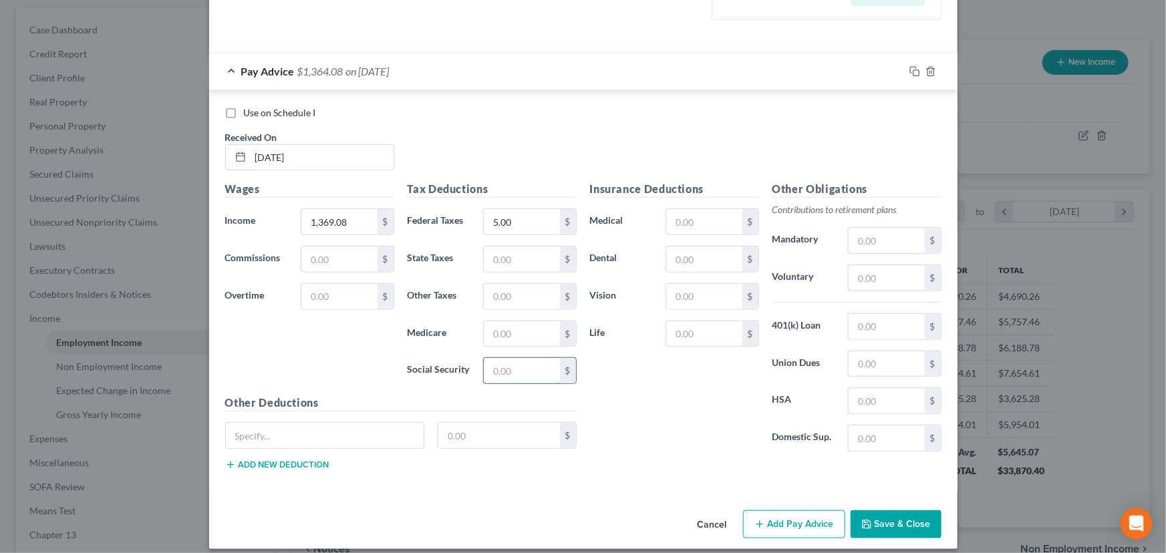
click at [504, 379] on input "text" at bounding box center [521, 370] width 75 height 25
click at [515, 340] on input "text" at bounding box center [521, 333] width 75 height 25
click at [504, 255] on input "text" at bounding box center [521, 259] width 75 height 25
click at [492, 140] on div "Use on Schedule I Received On * [DATE]" at bounding box center [583, 143] width 730 height 75
click at [389, 74] on span "on [DATE]" at bounding box center [367, 71] width 43 height 13
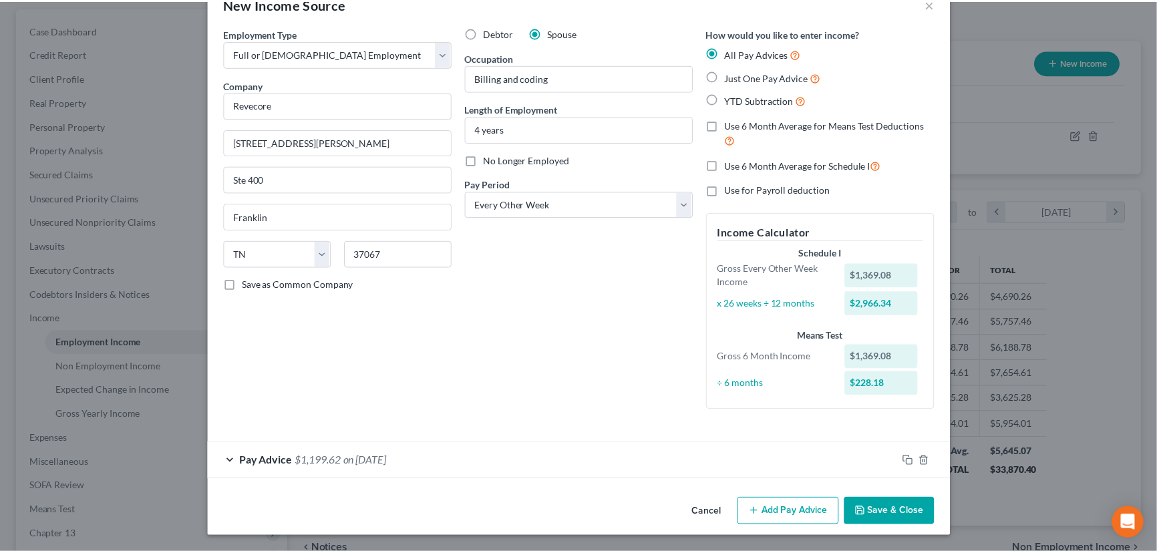
scroll to position [33, 0]
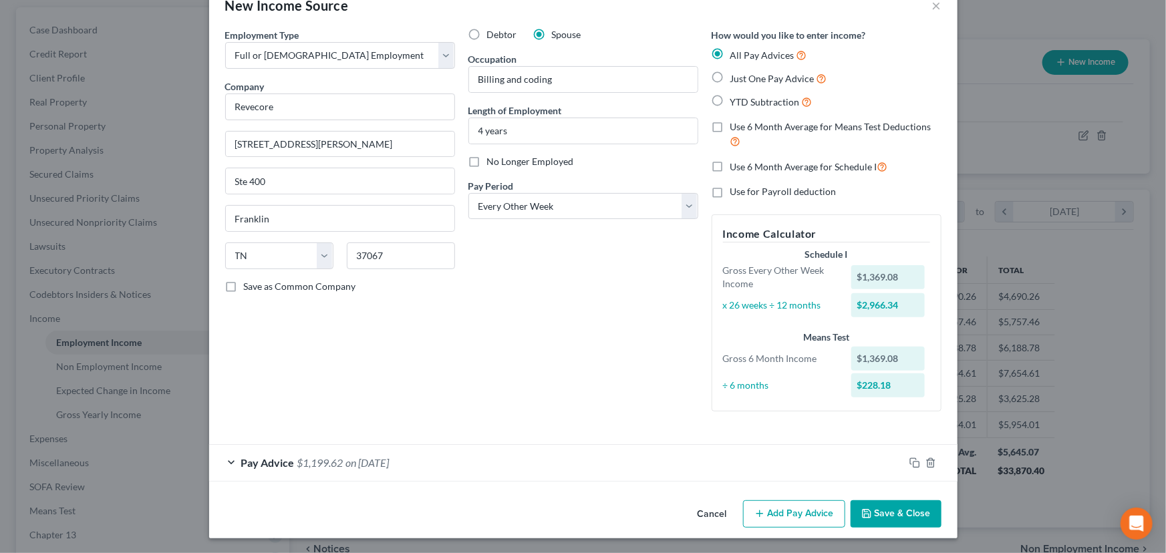
click at [881, 509] on button "Save & Close" at bounding box center [895, 514] width 91 height 28
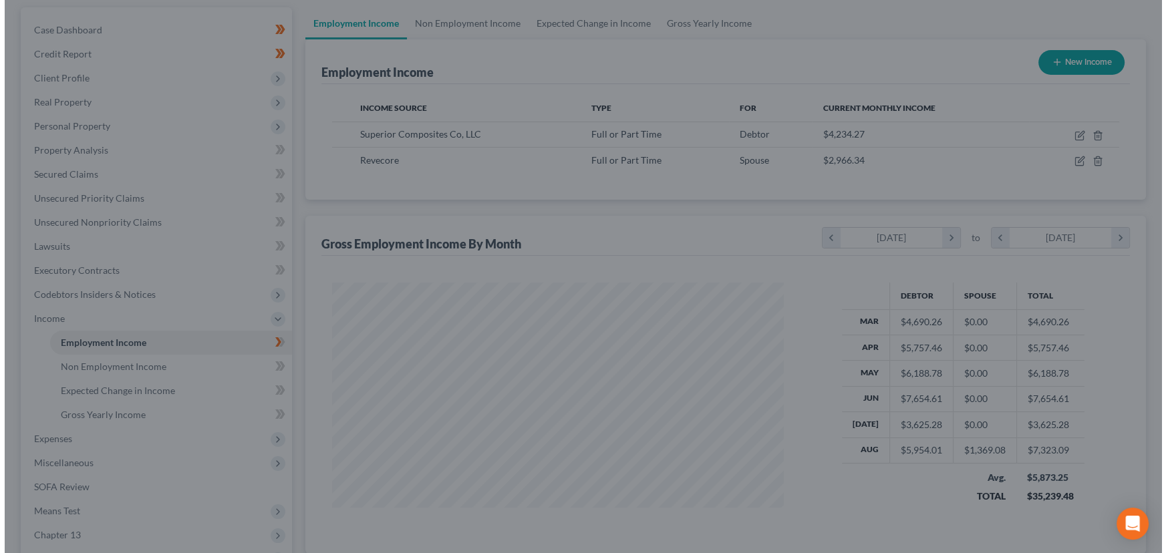
scroll to position [667832, 667597]
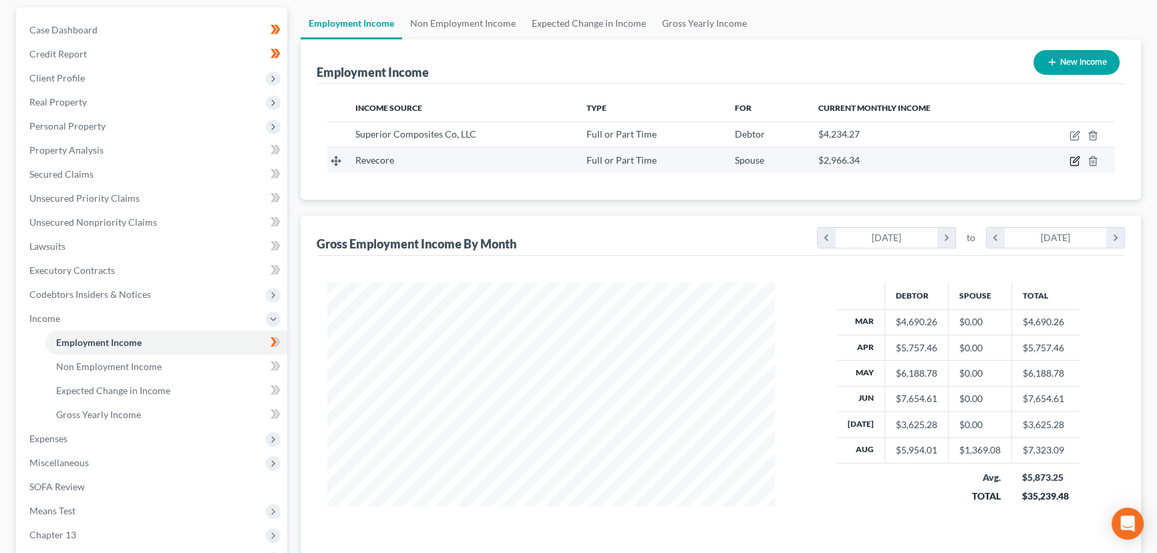
click at [1076, 157] on icon "button" at bounding box center [1075, 161] width 11 height 11
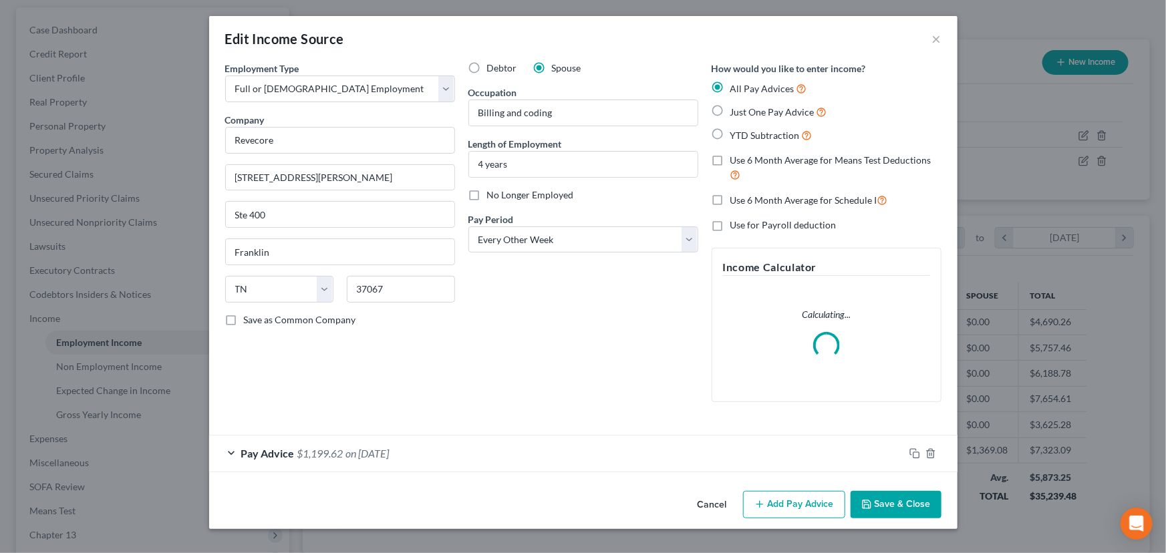
scroll to position [239, 478]
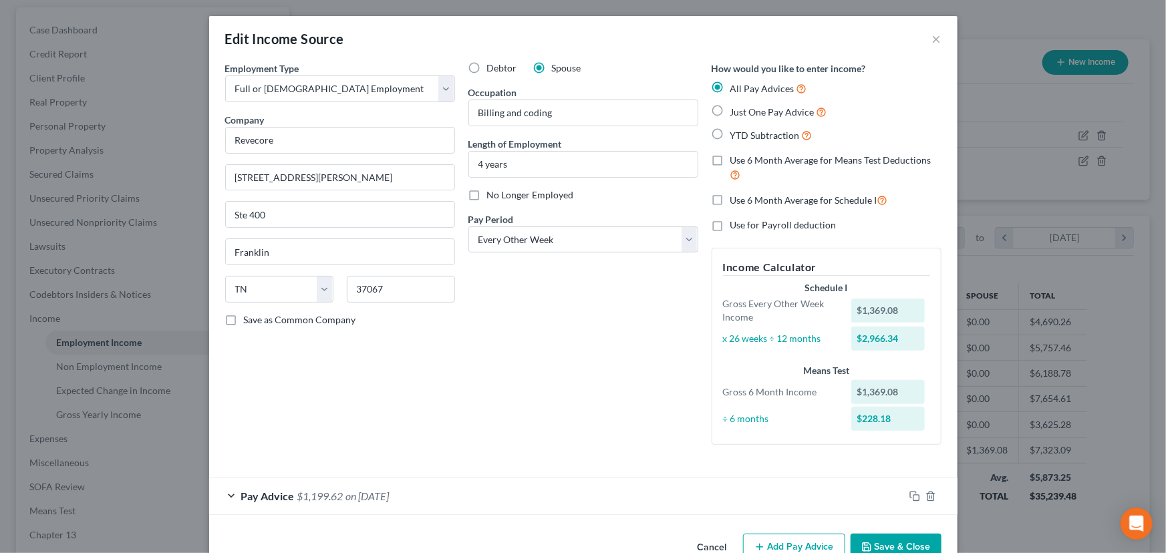
click at [823, 538] on button "Add Pay Advice" at bounding box center [794, 548] width 102 height 28
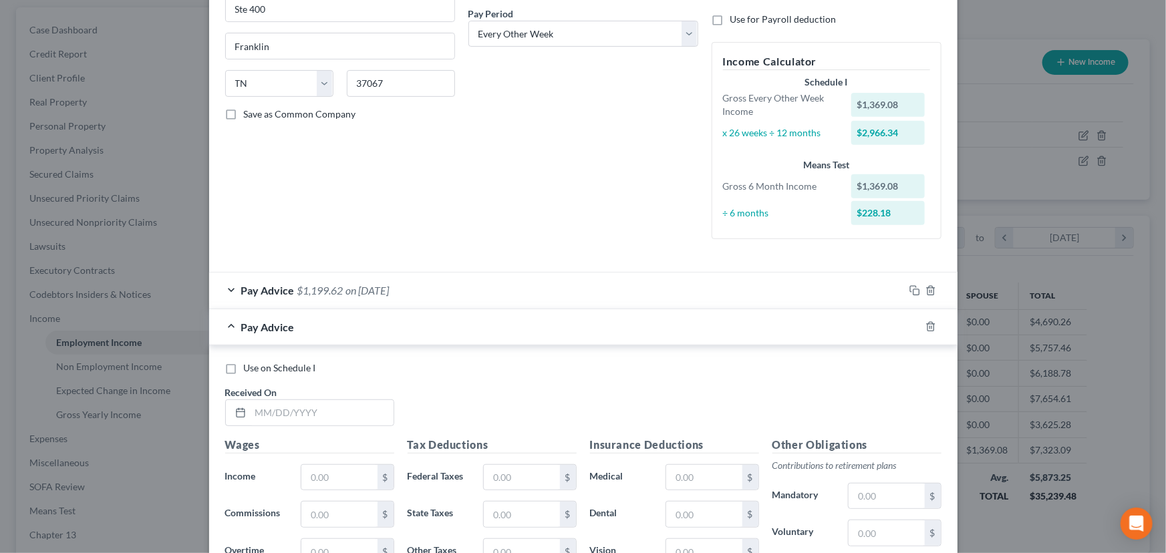
scroll to position [243, 0]
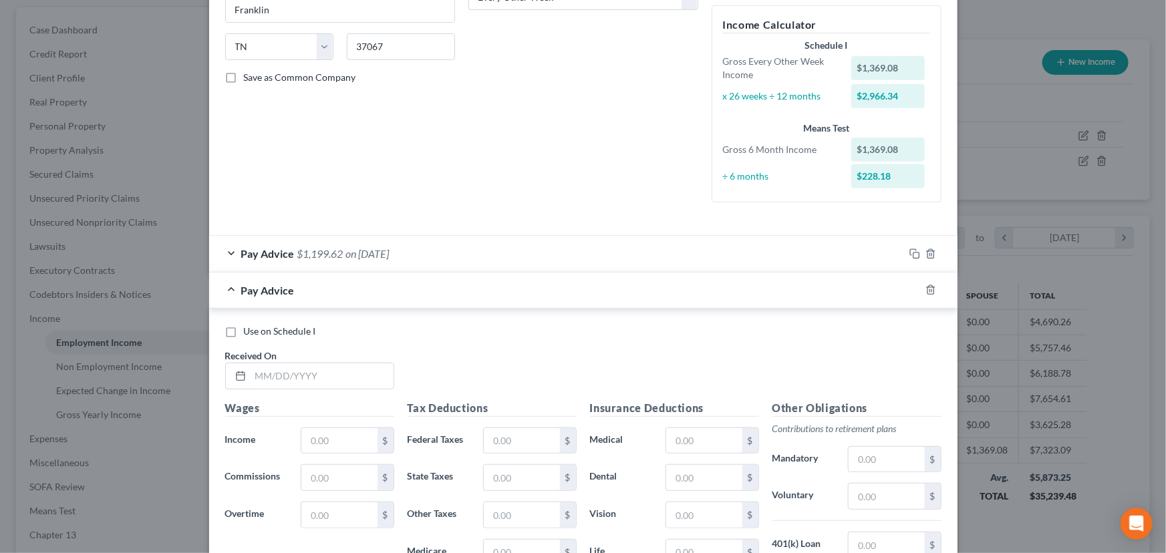
click at [504, 187] on div "Debtor Spouse Occupation Billing and coding Length of Employment 4 years No Lon…" at bounding box center [583, 16] width 243 height 394
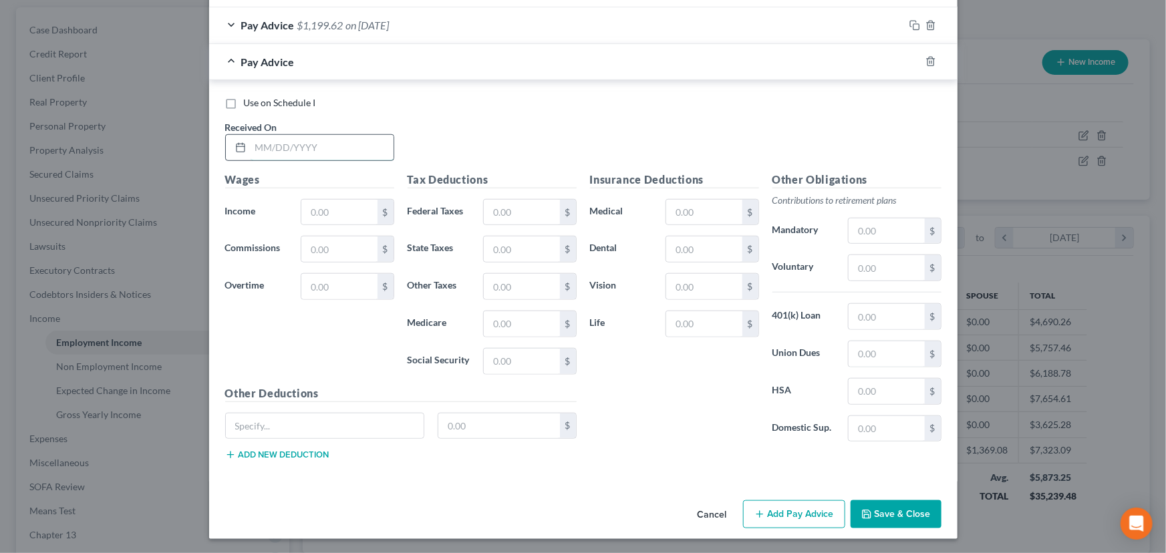
click at [311, 144] on input "text" at bounding box center [322, 147] width 143 height 25
click at [488, 142] on div "Use on Schedule I Received On * [DATE]" at bounding box center [583, 133] width 730 height 75
click at [337, 216] on input "text" at bounding box center [338, 212] width 75 height 25
click at [485, 207] on input "text" at bounding box center [521, 212] width 75 height 25
click at [507, 353] on input "text" at bounding box center [521, 361] width 75 height 25
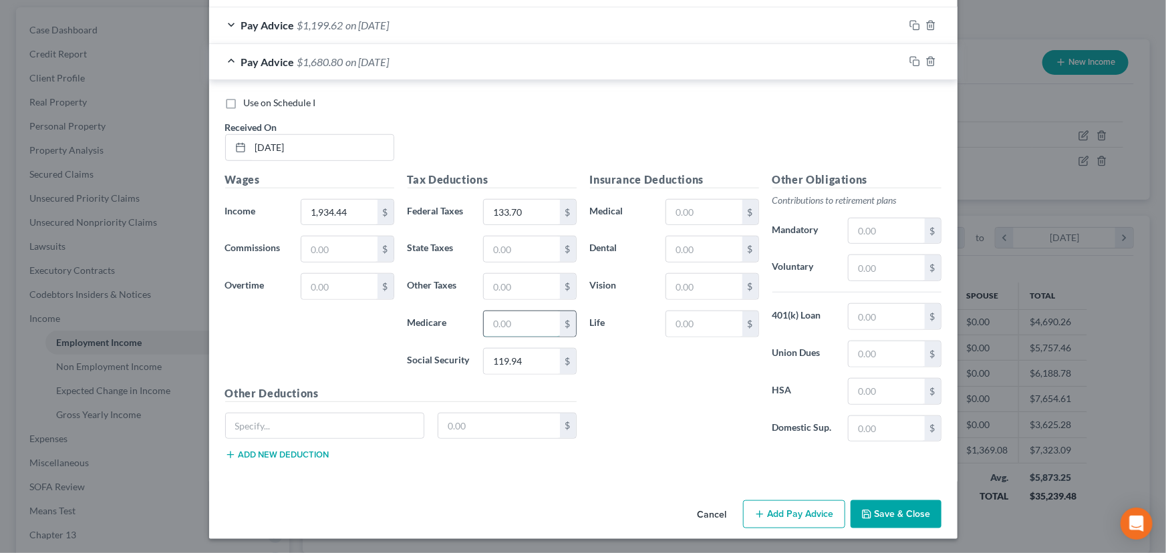
click at [509, 312] on input "text" at bounding box center [521, 323] width 75 height 25
click at [524, 234] on div "Tax Deductions Federal Taxes 133.70 $ State Taxes $ Other Taxes $ Medicare 28.0…" at bounding box center [492, 279] width 182 height 214
click at [525, 258] on input "text" at bounding box center [521, 248] width 75 height 25
click at [641, 389] on div "Insurance Deductions Medical $ Dental $ Vision $ Life $" at bounding box center [674, 312] width 182 height 281
click at [333, 68] on div "Pay Advice $1,575.44 on [DATE]" at bounding box center [556, 61] width 695 height 35
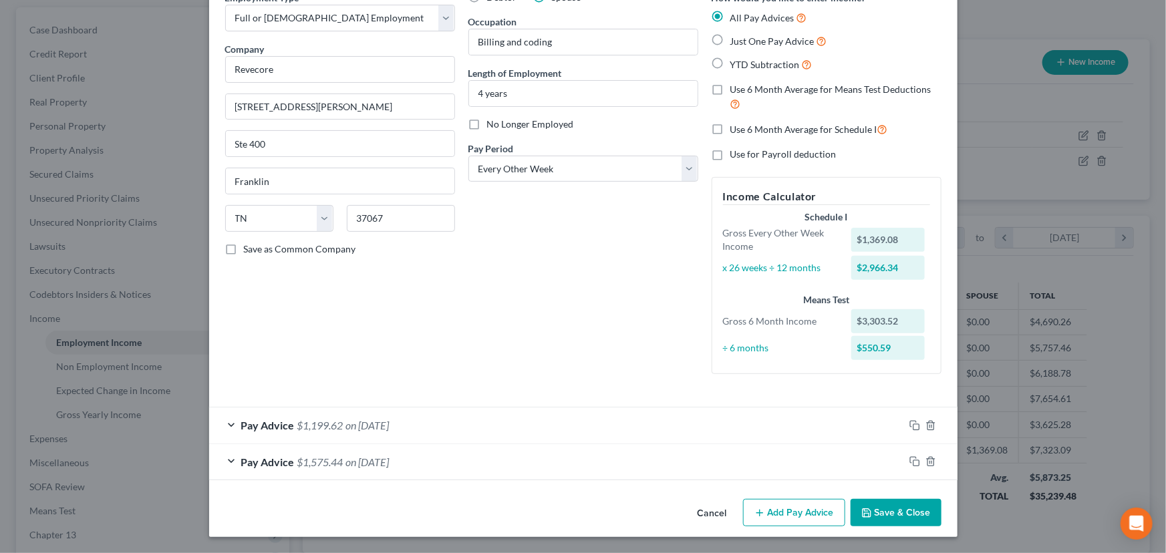
scroll to position [70, 0]
drag, startPoint x: 783, startPoint y: 512, endPoint x: 653, endPoint y: 409, distance: 165.9
click at [783, 512] on button "Add Pay Advice" at bounding box center [794, 514] width 102 height 28
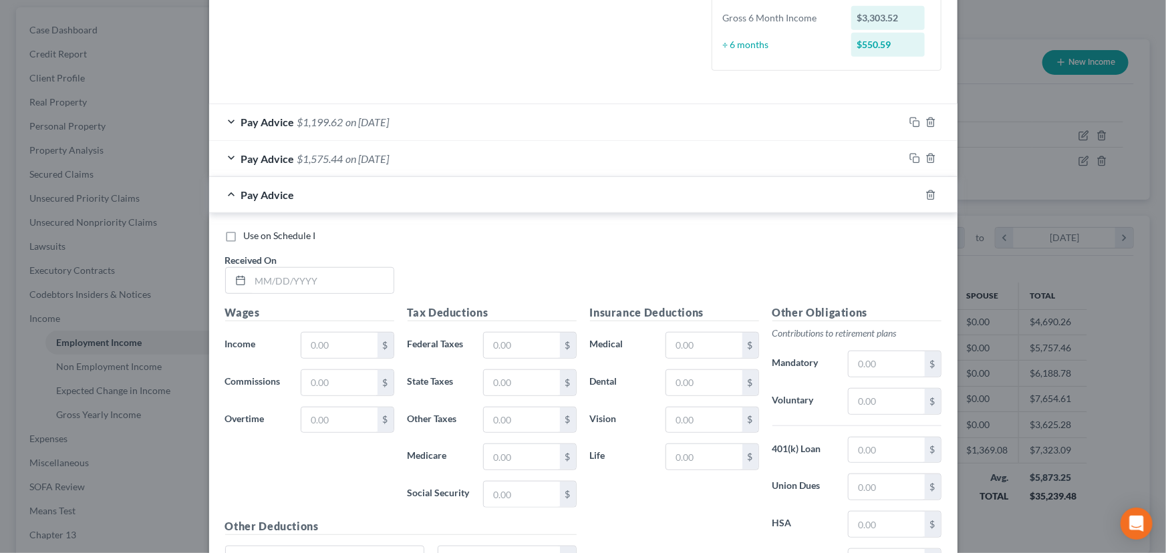
scroll to position [434, 0]
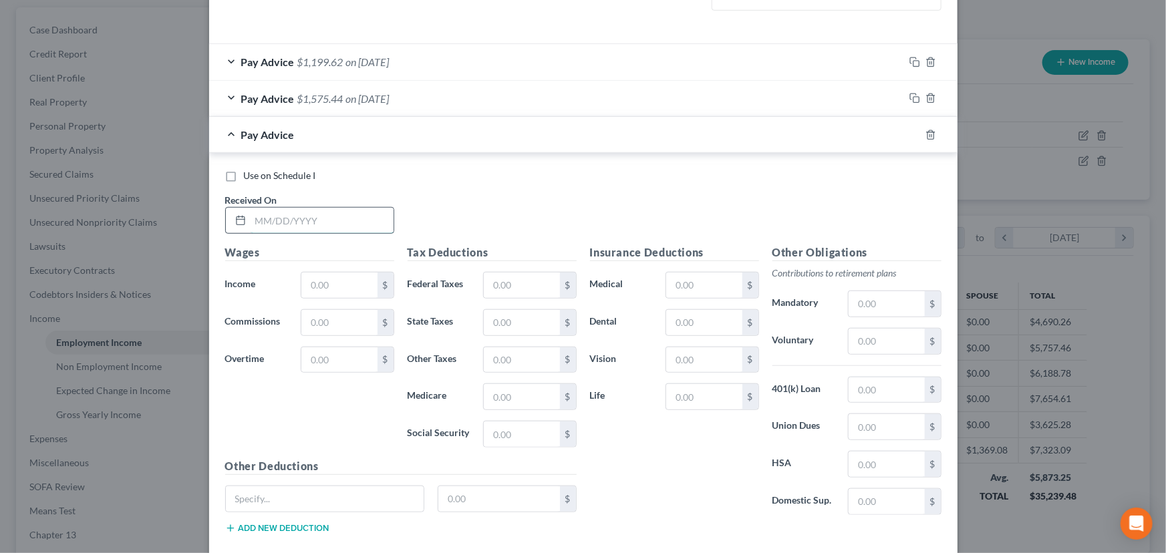
click at [329, 220] on input "text" at bounding box center [322, 220] width 143 height 25
click at [420, 207] on div "Use on Schedule I Received On * [DATE]" at bounding box center [583, 206] width 730 height 75
drag, startPoint x: 354, startPoint y: 291, endPoint x: 309, endPoint y: 307, distance: 47.3
click at [354, 291] on input "text" at bounding box center [338, 285] width 75 height 25
click at [371, 450] on div "Wages Income * 1,367.32 $ Commissions $ Overtime $" at bounding box center [309, 352] width 182 height 214
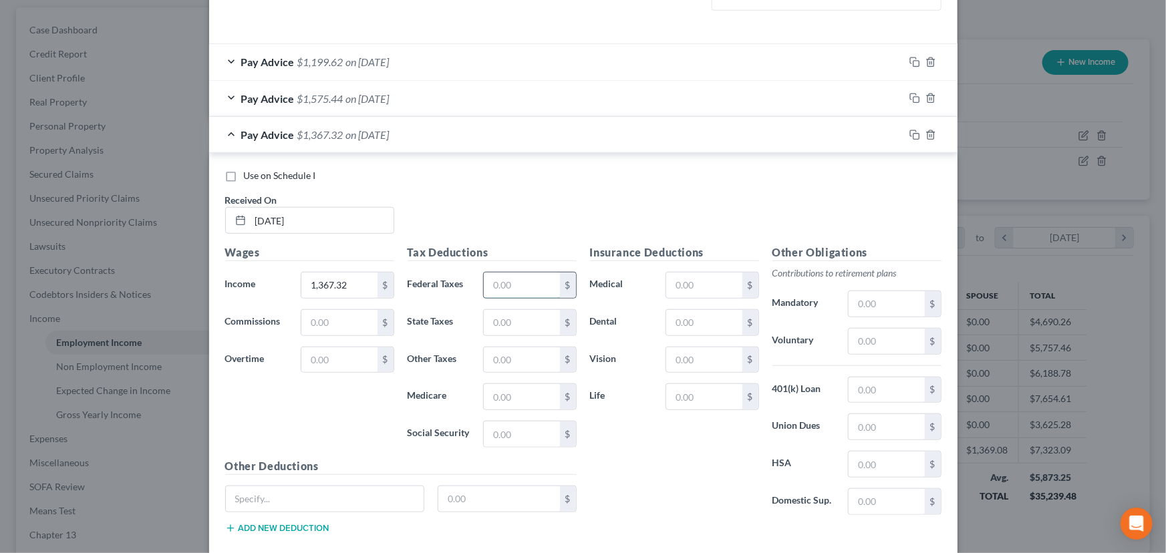
click at [521, 282] on input "text" at bounding box center [521, 285] width 75 height 25
click at [521, 443] on input "text" at bounding box center [521, 434] width 75 height 25
click at [544, 395] on input "text" at bounding box center [521, 396] width 75 height 25
click at [517, 306] on div "Tax Deductions Federal Taxes 5.00 $ State Taxes $ Other Taxes $ Medicare 19.83 …" at bounding box center [492, 352] width 182 height 214
click at [517, 320] on input "text" at bounding box center [521, 322] width 75 height 25
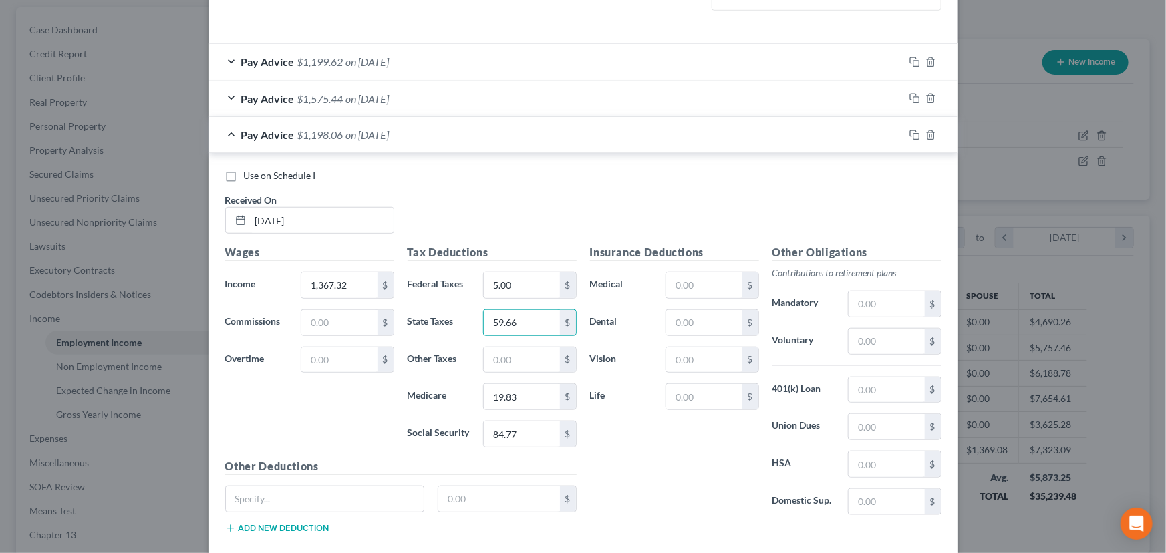
click at [636, 454] on div "Insurance Deductions Medical $ Dental $ Vision $ Life $" at bounding box center [674, 385] width 182 height 281
click at [340, 121] on div "Pay Advice $1,198.06 on [DATE]" at bounding box center [556, 134] width 695 height 35
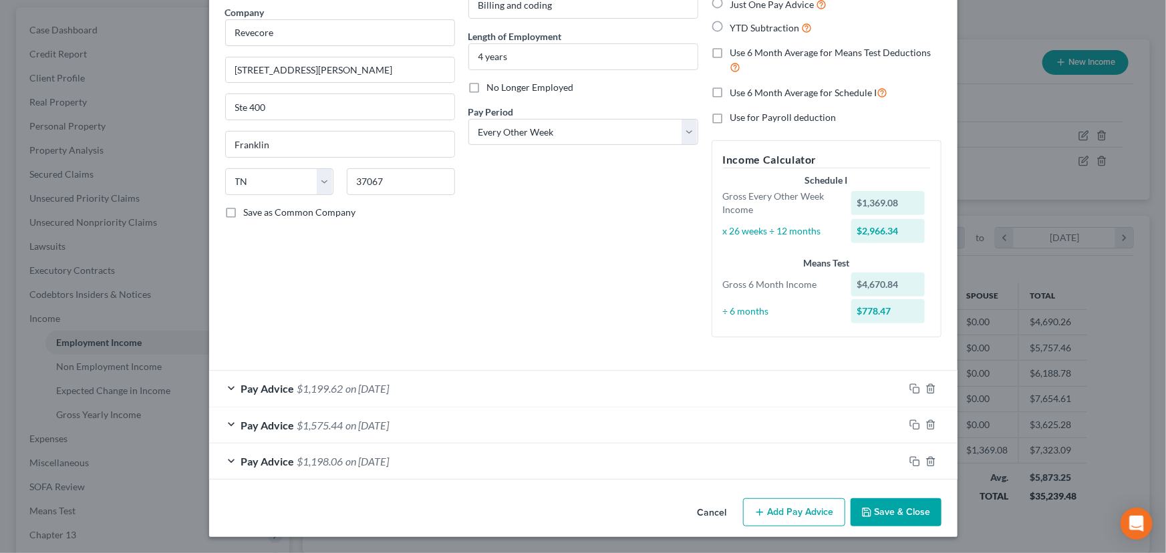
scroll to position [107, 0]
drag, startPoint x: 782, startPoint y: 513, endPoint x: 431, endPoint y: 429, distance: 360.7
click at [782, 513] on button "Add Pay Advice" at bounding box center [794, 513] width 102 height 28
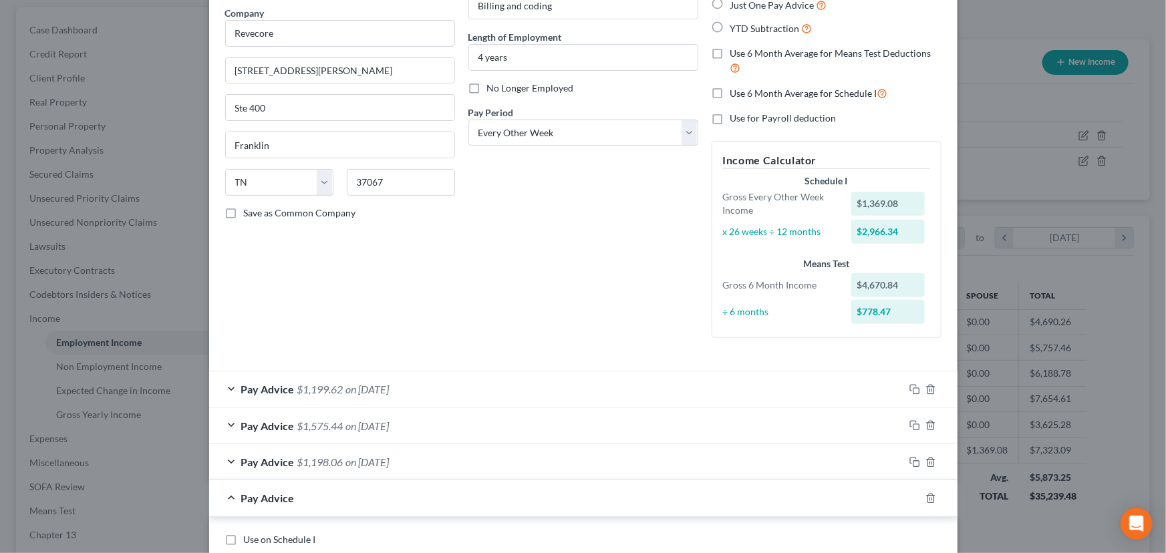
click at [404, 289] on div "Employment Type * Select Full or [DEMOGRAPHIC_DATA] Employment Self Employment …" at bounding box center [339, 152] width 243 height 394
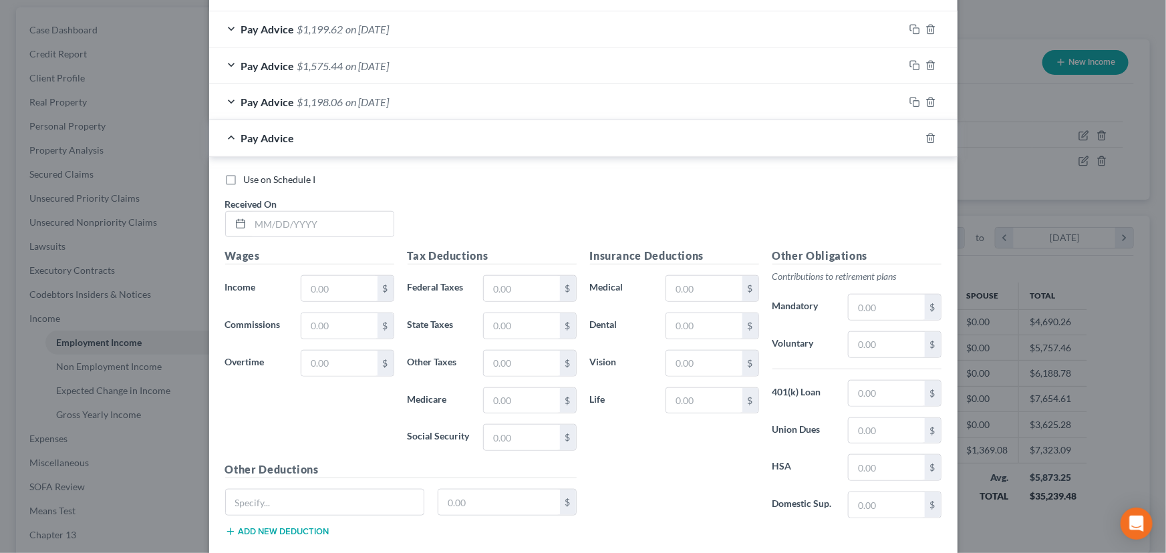
scroll to position [471, 0]
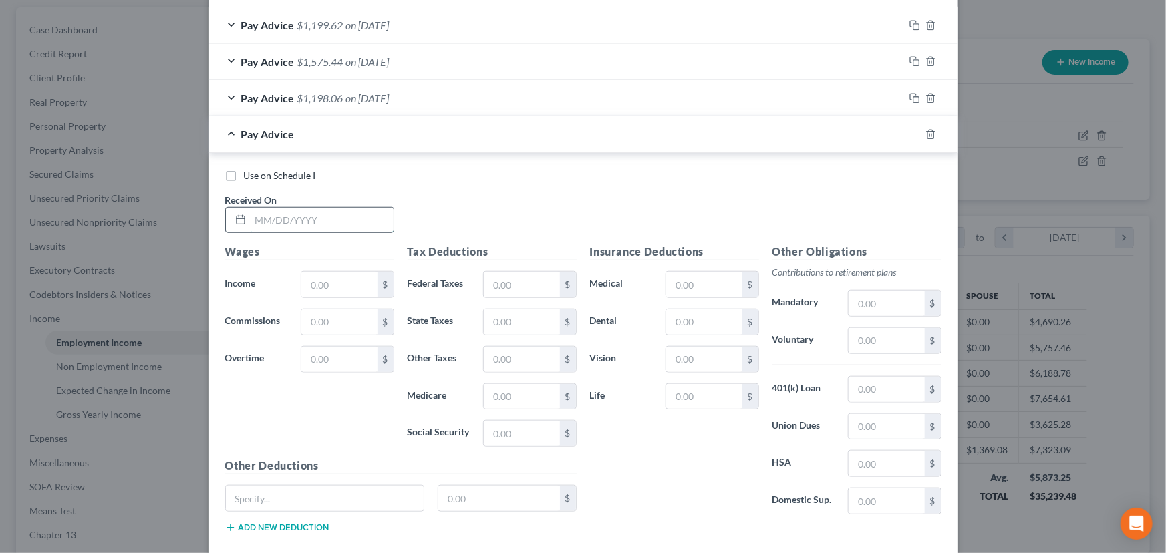
click at [311, 212] on input "text" at bounding box center [322, 220] width 143 height 25
click at [498, 200] on div "Use on Schedule I Received On * [DATE]" at bounding box center [583, 206] width 730 height 75
drag, startPoint x: 342, startPoint y: 288, endPoint x: 313, endPoint y: 302, distance: 32.0
click at [342, 288] on input "text" at bounding box center [338, 284] width 75 height 25
click at [514, 282] on input "text" at bounding box center [521, 284] width 75 height 25
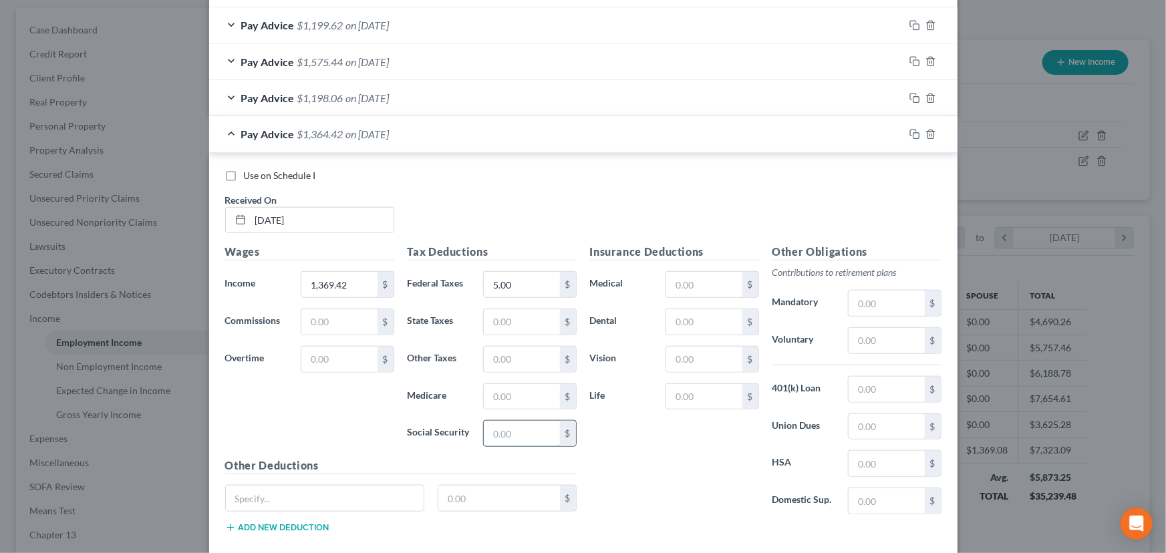
click at [526, 425] on input "text" at bounding box center [521, 433] width 75 height 25
click at [530, 392] on input "text" at bounding box center [521, 396] width 75 height 25
click at [517, 329] on input "text" at bounding box center [521, 321] width 75 height 25
click at [587, 224] on div "Use on Schedule I Received On * [DATE]" at bounding box center [583, 206] width 730 height 75
click at [438, 147] on div "Pay Advice $1,199.91 on [DATE]" at bounding box center [556, 133] width 695 height 35
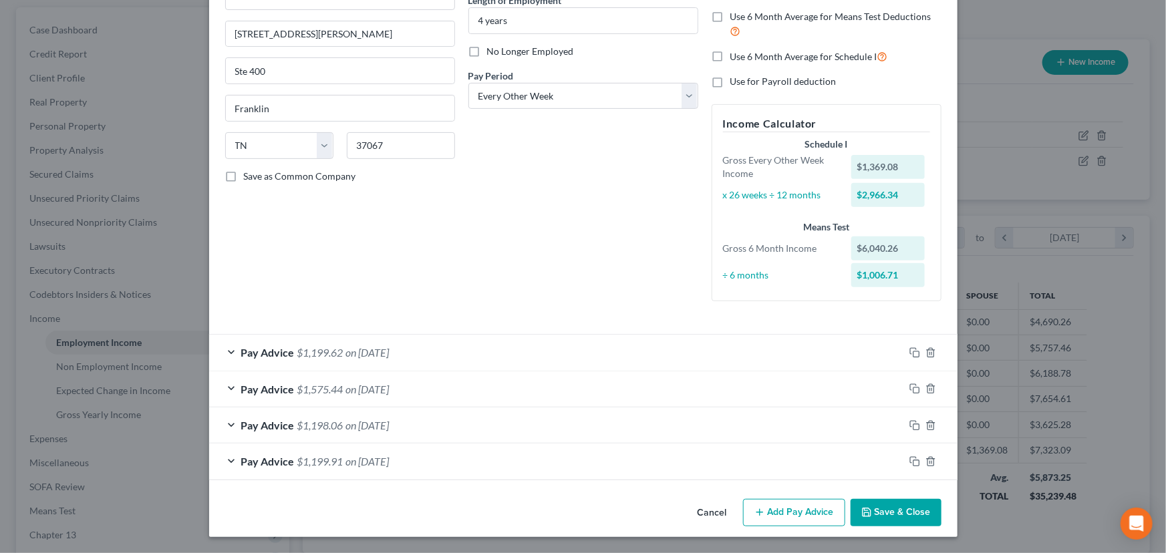
scroll to position [142, 0]
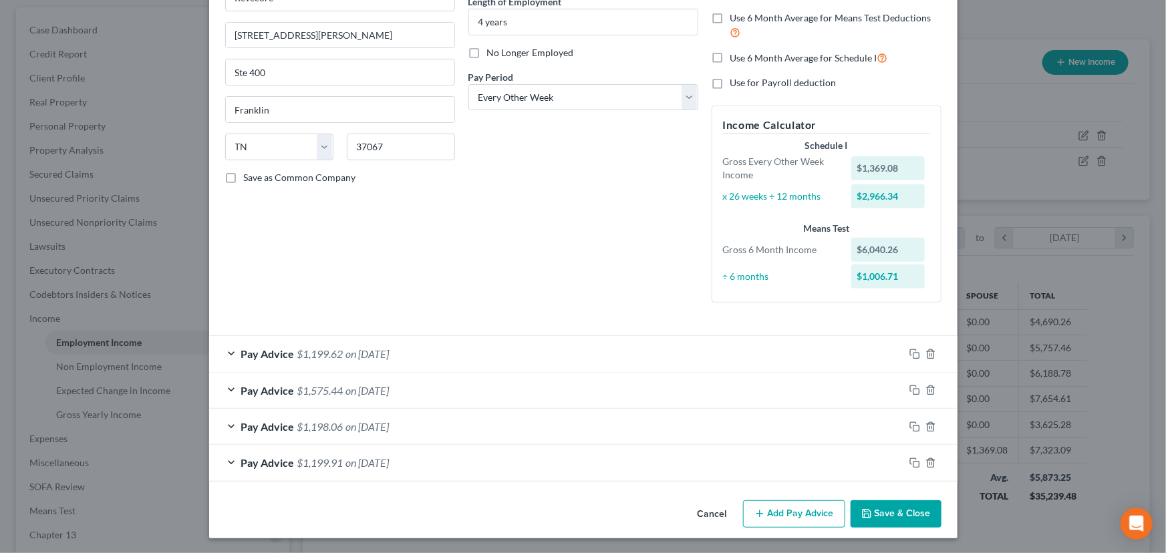
click at [414, 308] on div "Employment Type * Select Full or [DEMOGRAPHIC_DATA] Employment Self Employment …" at bounding box center [339, 116] width 243 height 394
click at [811, 512] on button "Add Pay Advice" at bounding box center [794, 514] width 102 height 28
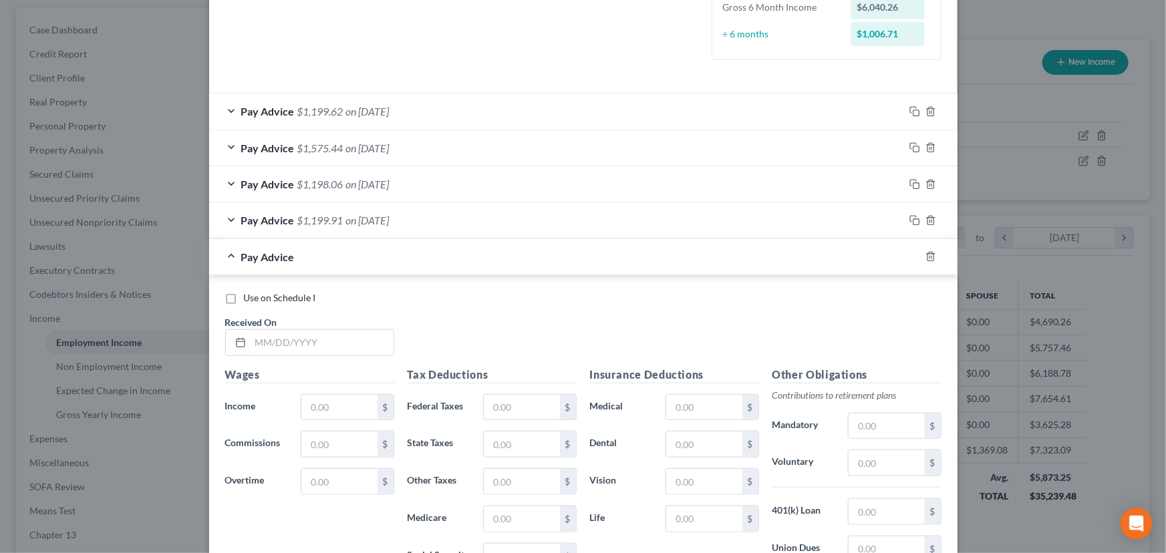
scroll to position [385, 0]
click at [296, 343] on input "text" at bounding box center [322, 341] width 143 height 25
click at [290, 347] on input "text" at bounding box center [322, 341] width 143 height 25
click at [436, 340] on div "Use on Schedule I Received On * [DATE]" at bounding box center [583, 328] width 730 height 75
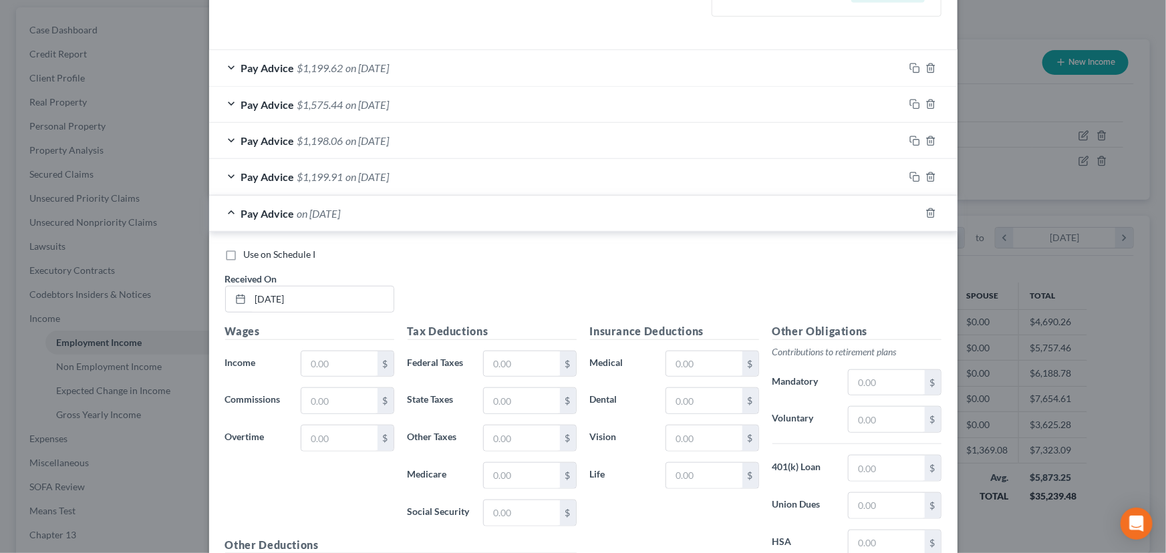
scroll to position [568, 0]
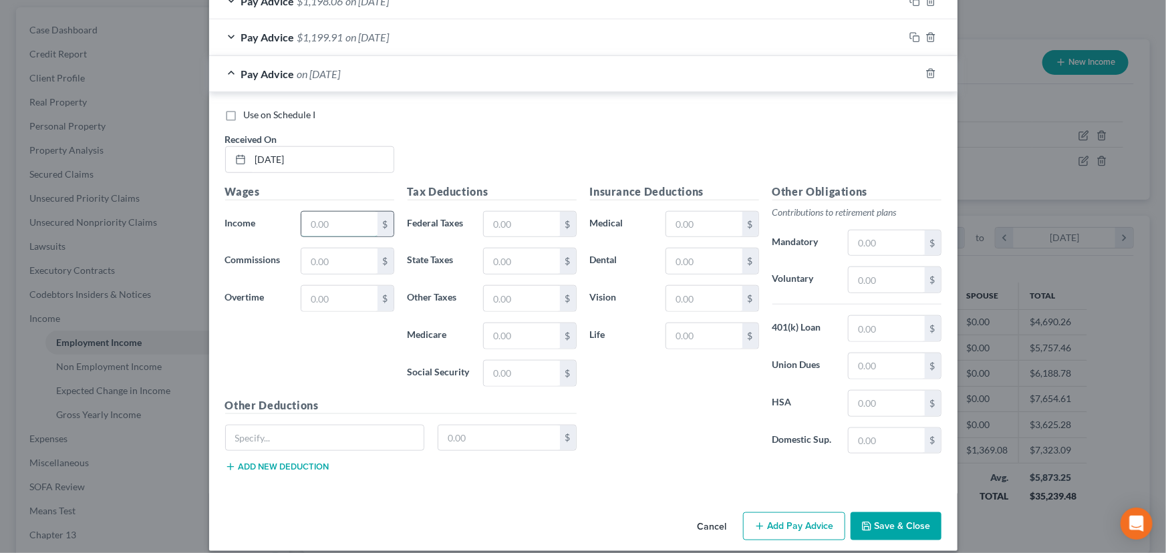
click at [311, 224] on input "text" at bounding box center [338, 224] width 75 height 25
click at [417, 134] on div "Use on Schedule I Received On * [DATE]" at bounding box center [583, 145] width 730 height 75
click at [332, 222] on input "text" at bounding box center [338, 224] width 75 height 25
click at [525, 146] on div "Use on Schedule I Received On * [DATE]" at bounding box center [583, 145] width 730 height 75
click at [522, 222] on input "text" at bounding box center [521, 224] width 75 height 25
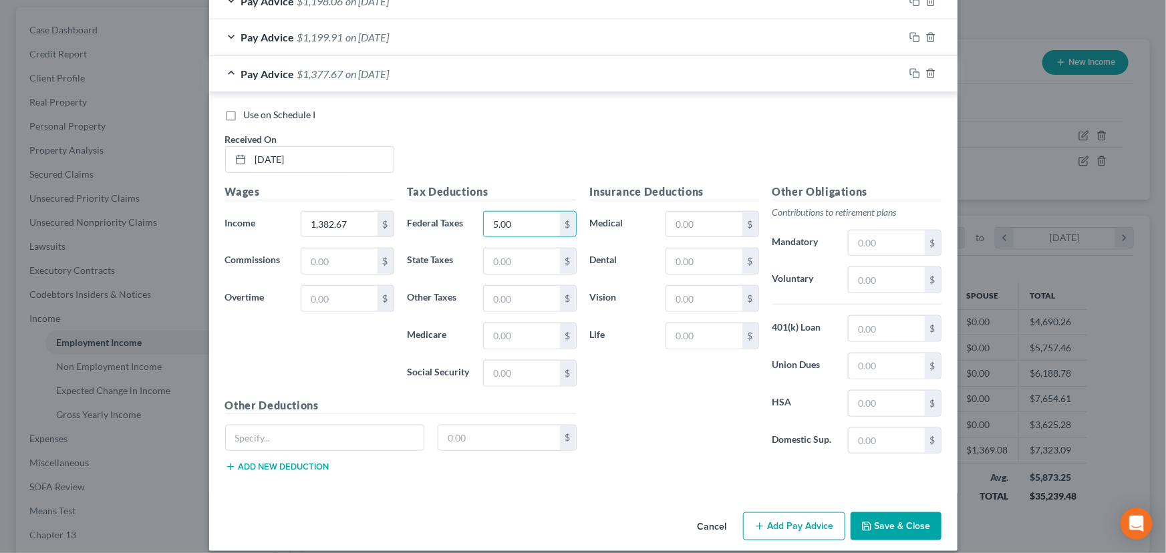
click at [500, 150] on div "Use on Schedule I Received On * [DATE]" at bounding box center [583, 145] width 730 height 75
click at [521, 375] on input "text" at bounding box center [521, 373] width 75 height 25
click at [512, 135] on div "Use on Schedule I Received On * [DATE]" at bounding box center [583, 145] width 730 height 75
click at [632, 127] on div "Use on Schedule I Received On * [DATE]" at bounding box center [583, 145] width 730 height 75
click at [616, 128] on div "Use on Schedule I Received On * [DATE]" at bounding box center [583, 145] width 730 height 75
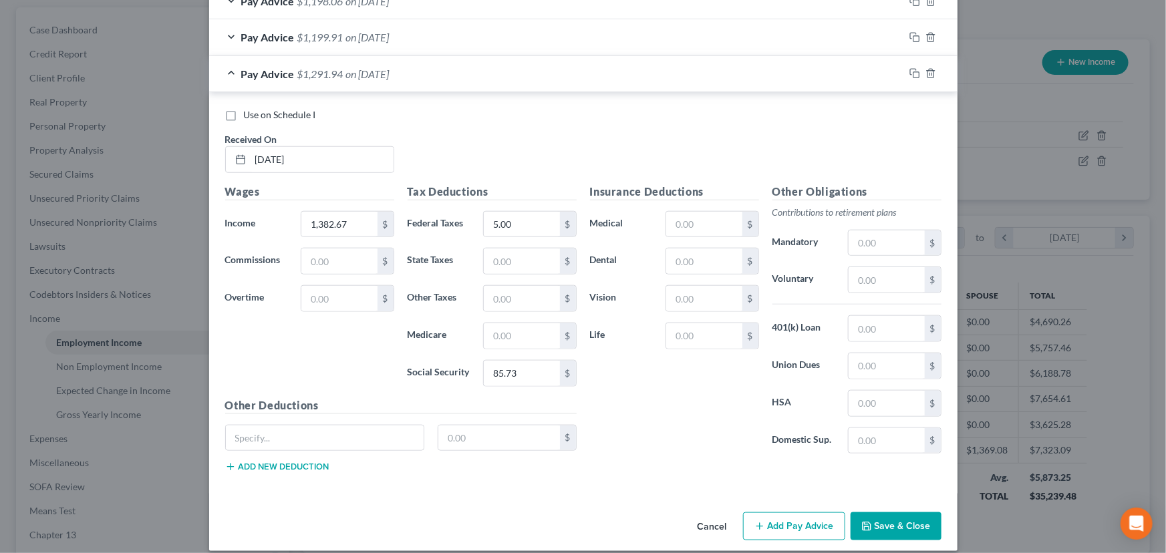
click at [671, 127] on div "Use on Schedule I Received On * [DATE]" at bounding box center [583, 145] width 730 height 75
click at [496, 329] on input "text" at bounding box center [521, 335] width 75 height 25
click at [514, 261] on input "text" at bounding box center [521, 261] width 75 height 25
click at [633, 389] on div "Insurance Deductions Medical $ Dental $ Vision $ Life $" at bounding box center [674, 324] width 182 height 281
click at [353, 61] on div "Pay Advice $1,211.61 on [DATE]" at bounding box center [556, 73] width 695 height 35
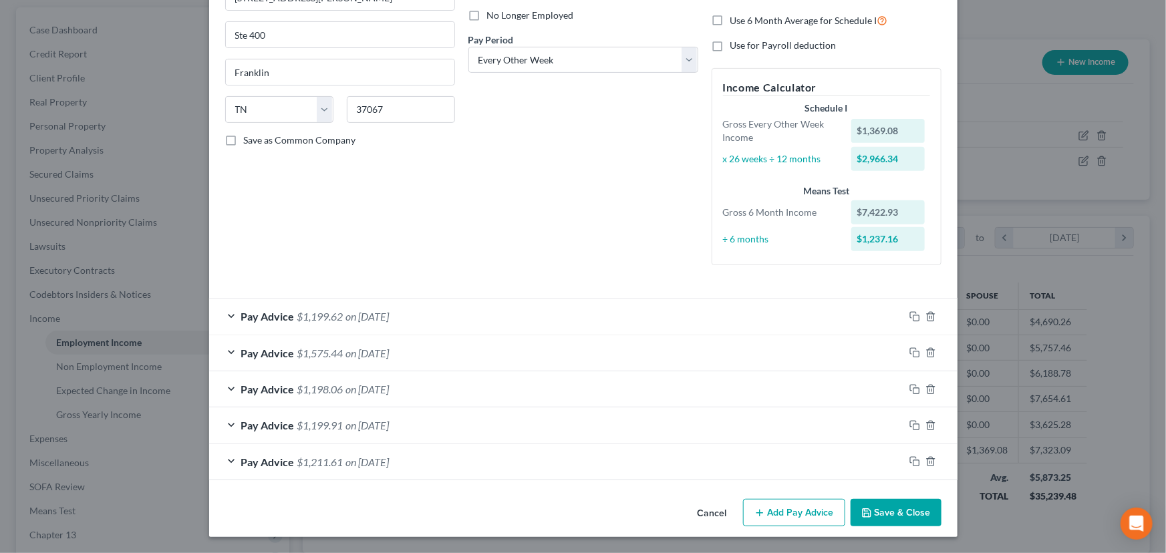
scroll to position [179, 0]
click at [812, 509] on button "Add Pay Advice" at bounding box center [794, 514] width 102 height 28
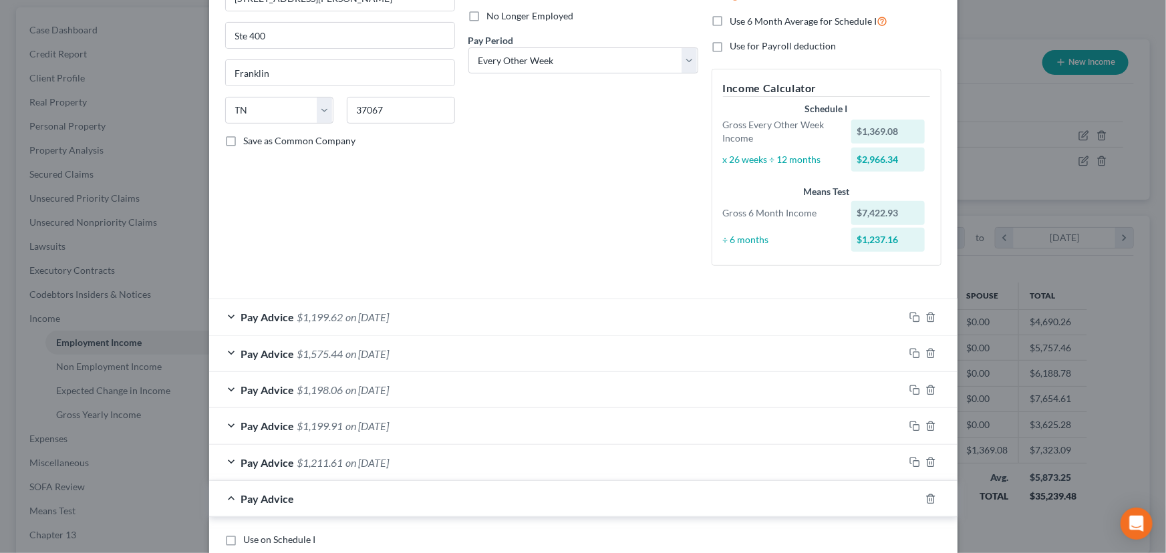
click at [568, 230] on div "Debtor Spouse Occupation Billing and coding Length of Employment 4 years No Lon…" at bounding box center [583, 79] width 243 height 394
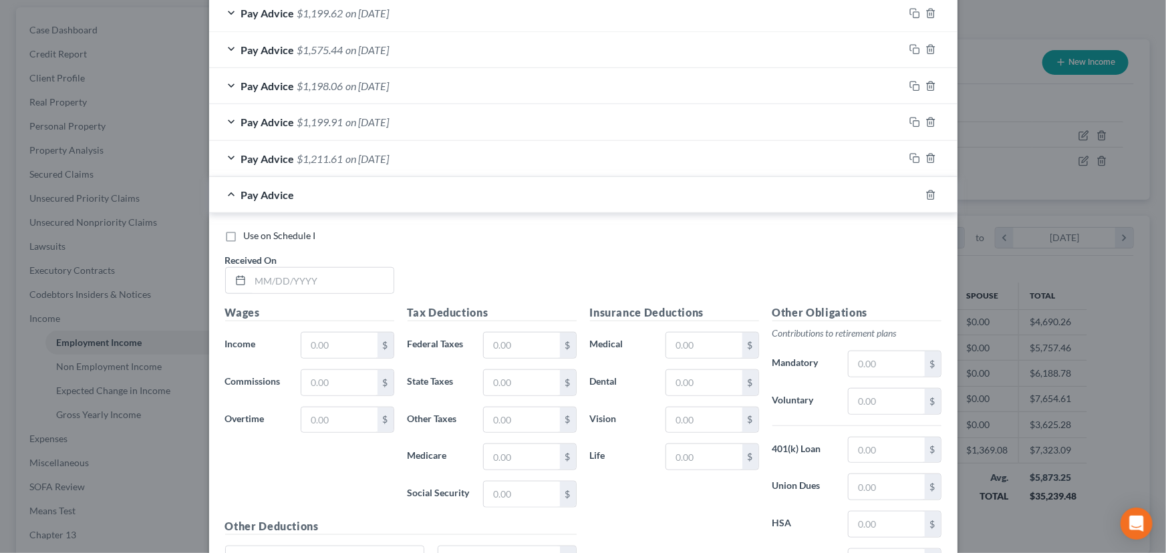
scroll to position [543, 0]
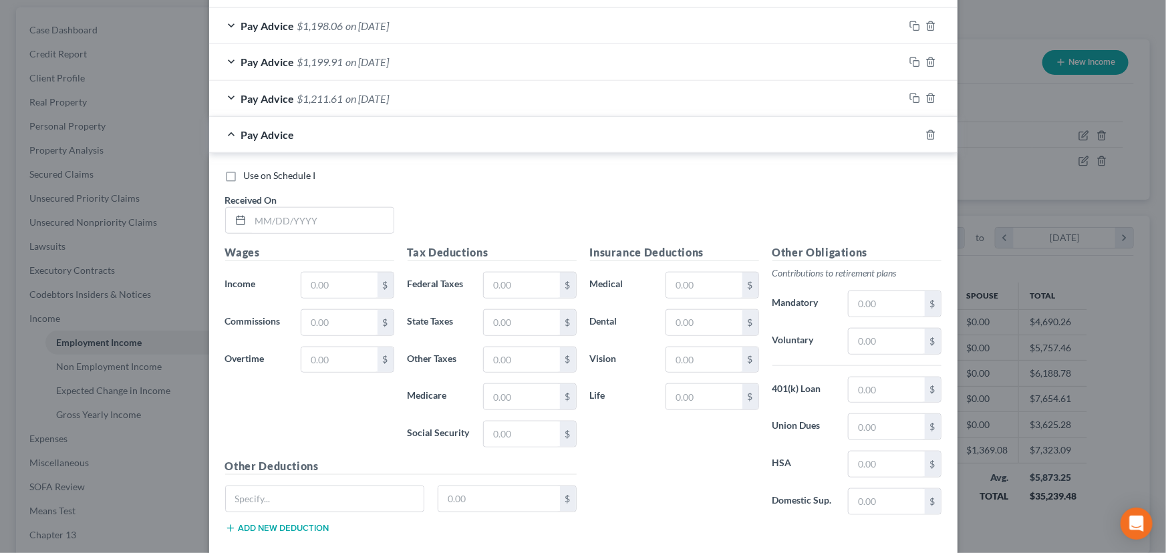
click at [309, 232] on div "Use on Schedule I Received On *" at bounding box center [583, 206] width 730 height 75
click at [305, 215] on input "text" at bounding box center [322, 220] width 143 height 25
click at [314, 279] on input "text" at bounding box center [338, 285] width 75 height 25
click at [363, 130] on div "Pay Advice on [DATE]" at bounding box center [556, 134] width 695 height 35
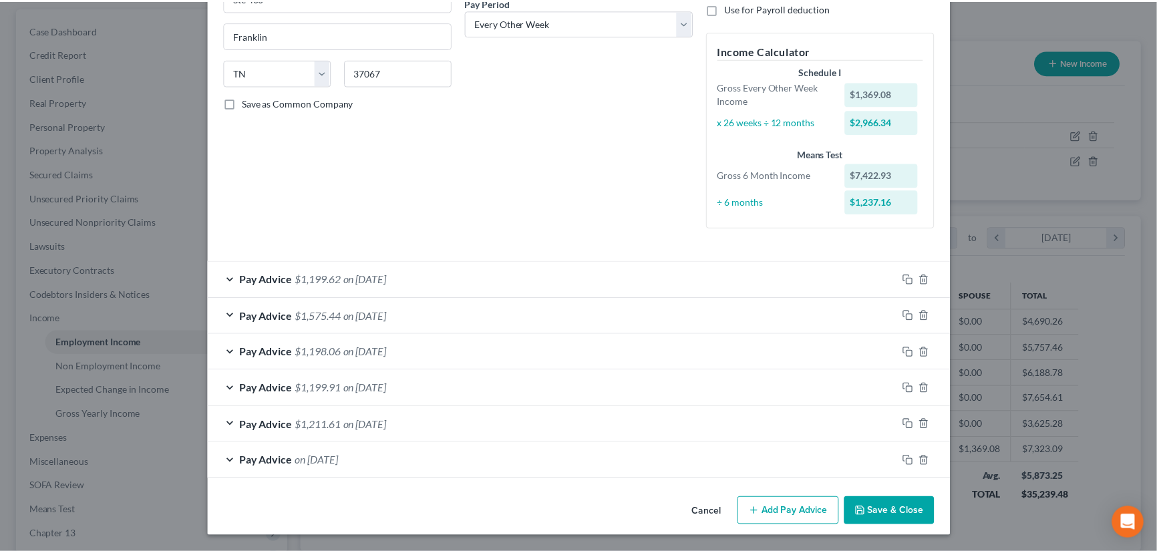
scroll to position [215, 0]
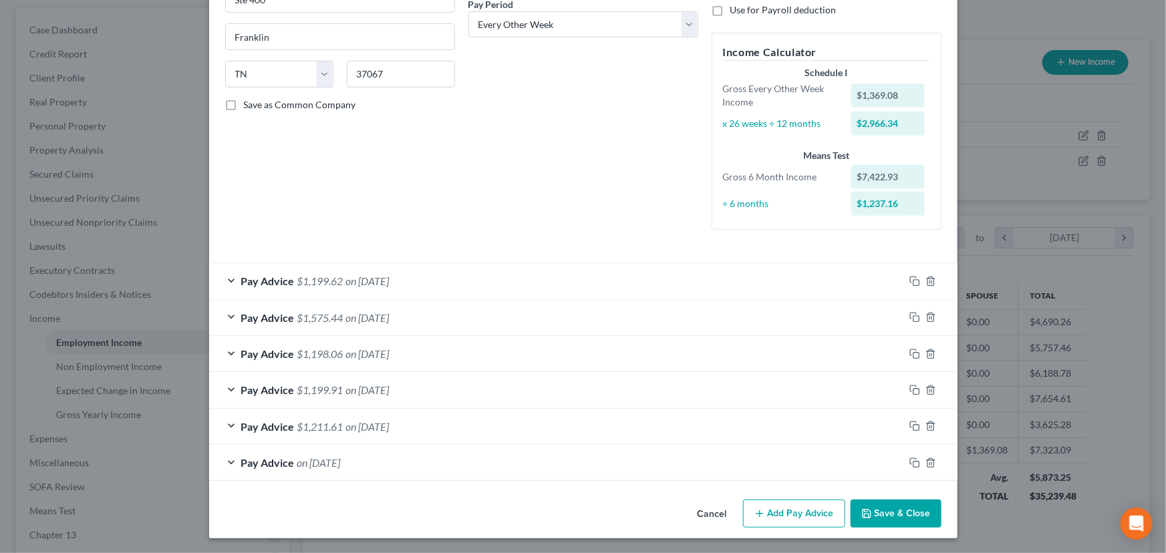
click at [897, 503] on button "Save & Close" at bounding box center [895, 514] width 91 height 28
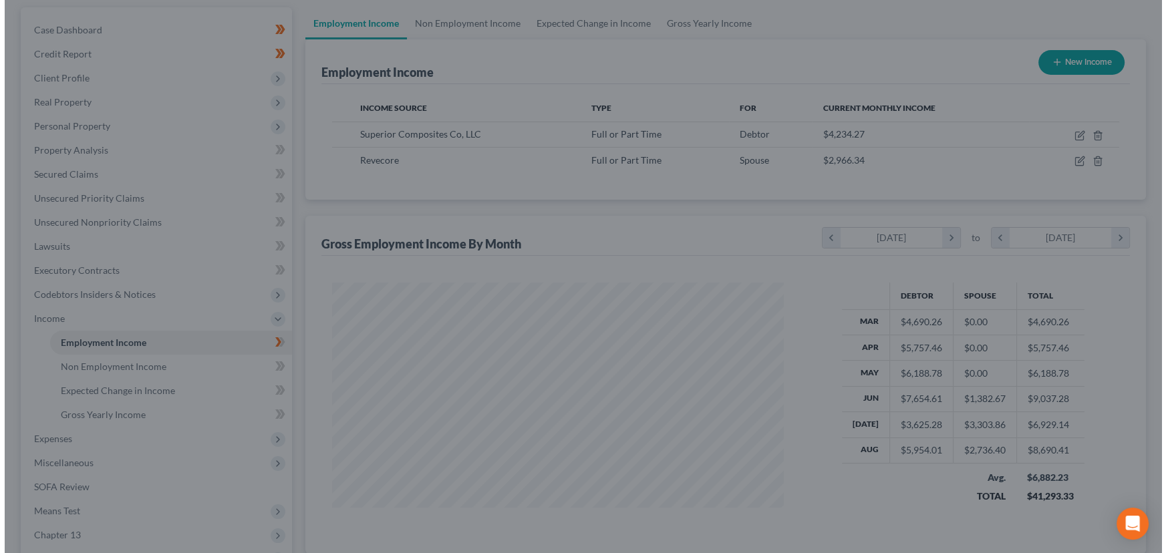
scroll to position [667832, 667597]
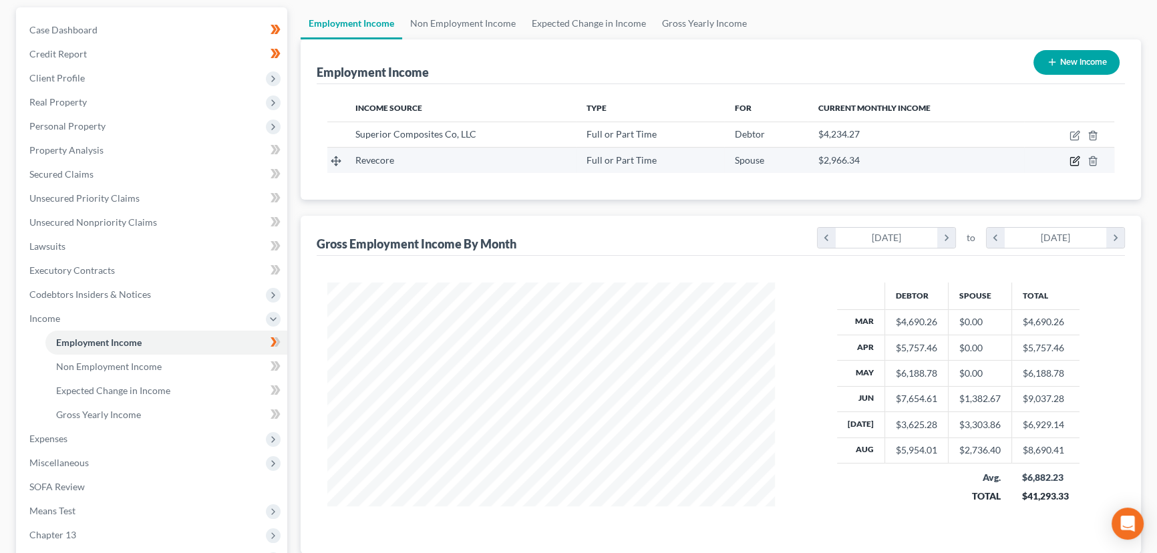
click at [1075, 160] on icon "button" at bounding box center [1075, 161] width 11 height 11
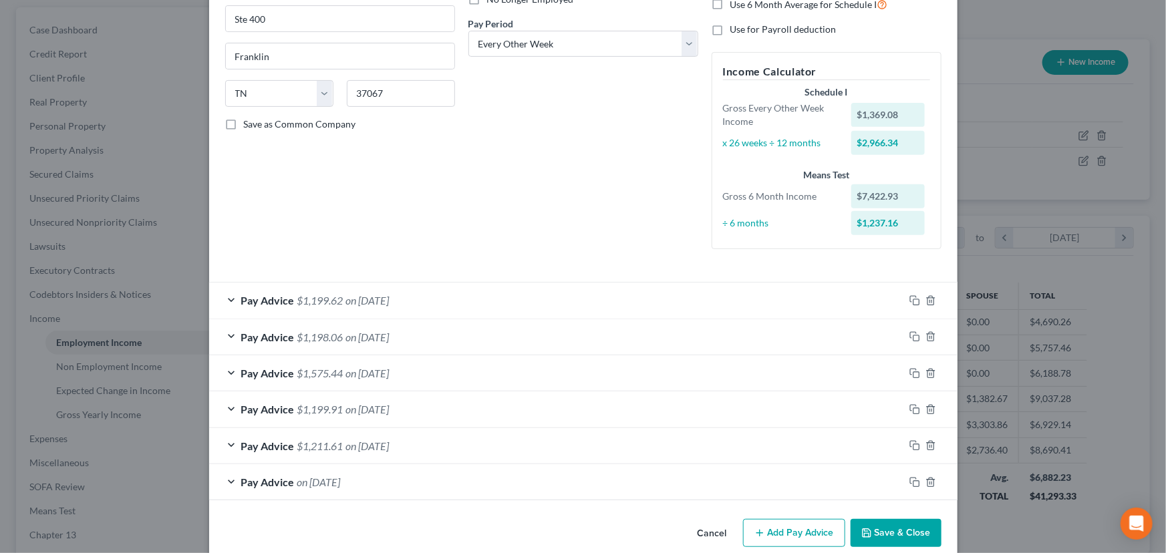
scroll to position [215, 0]
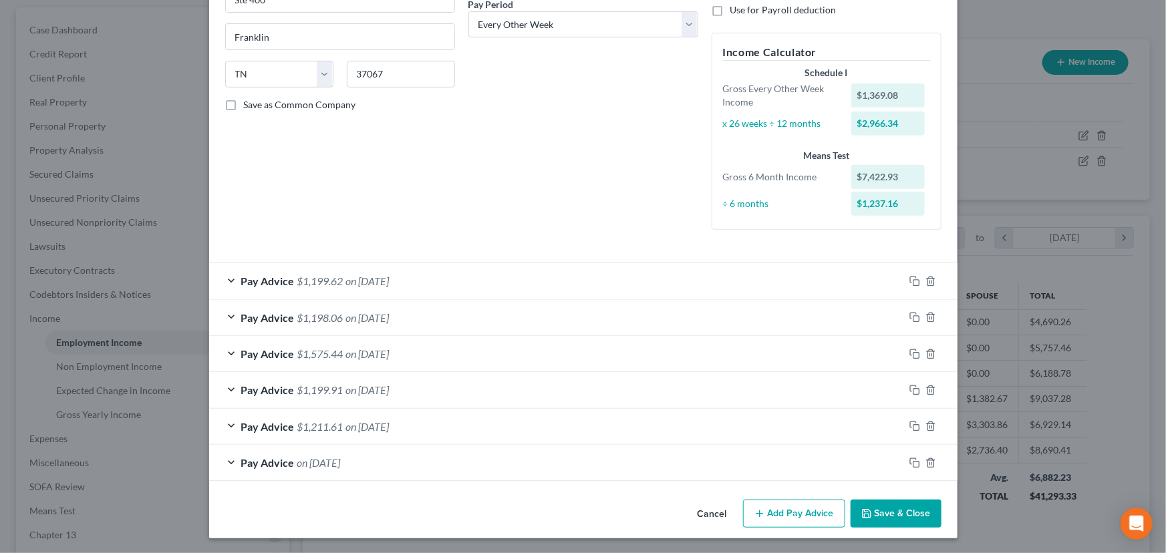
click at [820, 506] on button "Add Pay Advice" at bounding box center [794, 514] width 102 height 28
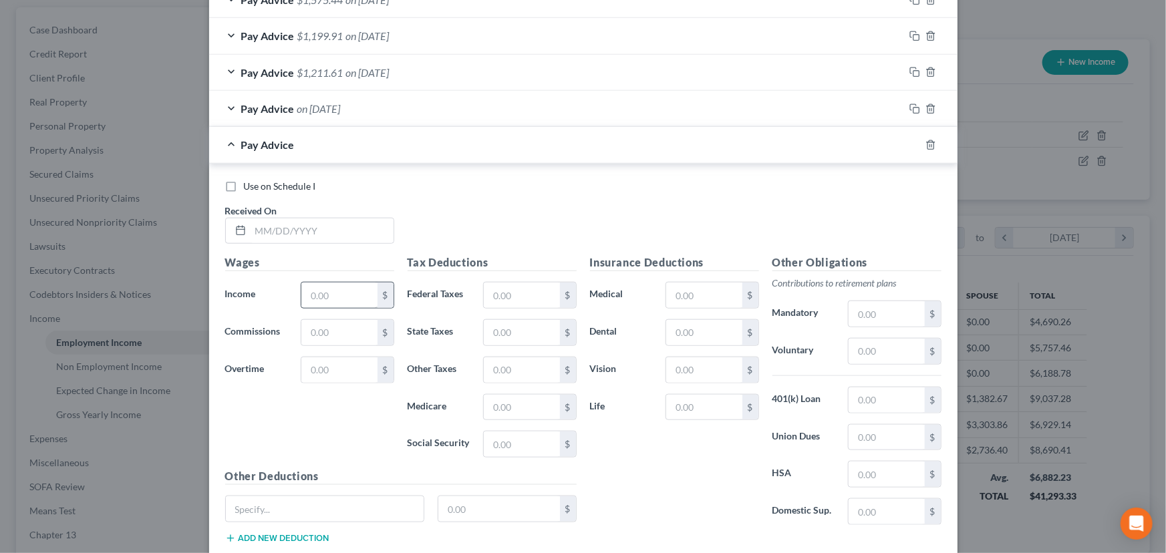
scroll to position [580, 0]
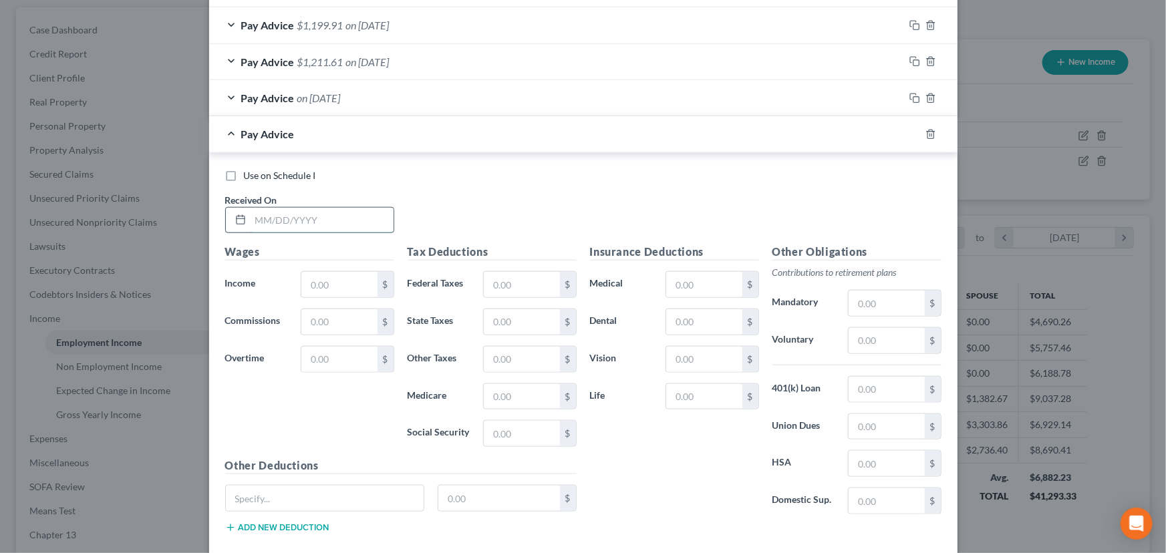
click at [319, 220] on input "text" at bounding box center [322, 220] width 143 height 25
click at [325, 291] on input "text" at bounding box center [338, 284] width 75 height 25
click at [508, 284] on input "text" at bounding box center [521, 284] width 75 height 25
click at [500, 432] on input "text" at bounding box center [521, 433] width 75 height 25
click at [496, 391] on input "text" at bounding box center [521, 396] width 75 height 25
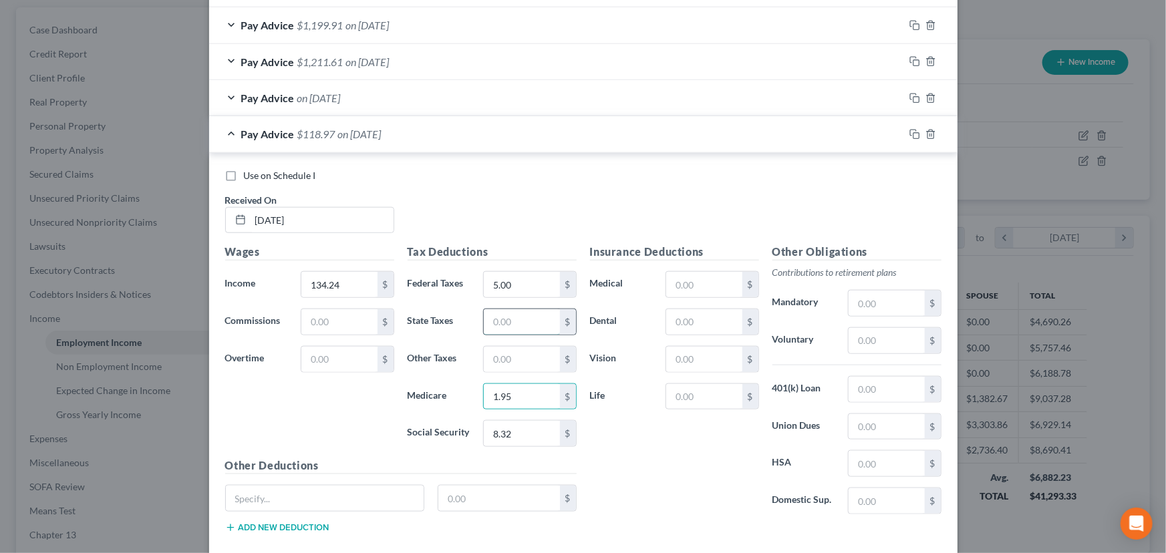
click at [500, 321] on input "text" at bounding box center [521, 321] width 75 height 25
click at [536, 196] on div "Use on Schedule I Received On * [DATE]" at bounding box center [583, 206] width 730 height 75
click at [366, 134] on span "on [DATE]" at bounding box center [359, 134] width 43 height 13
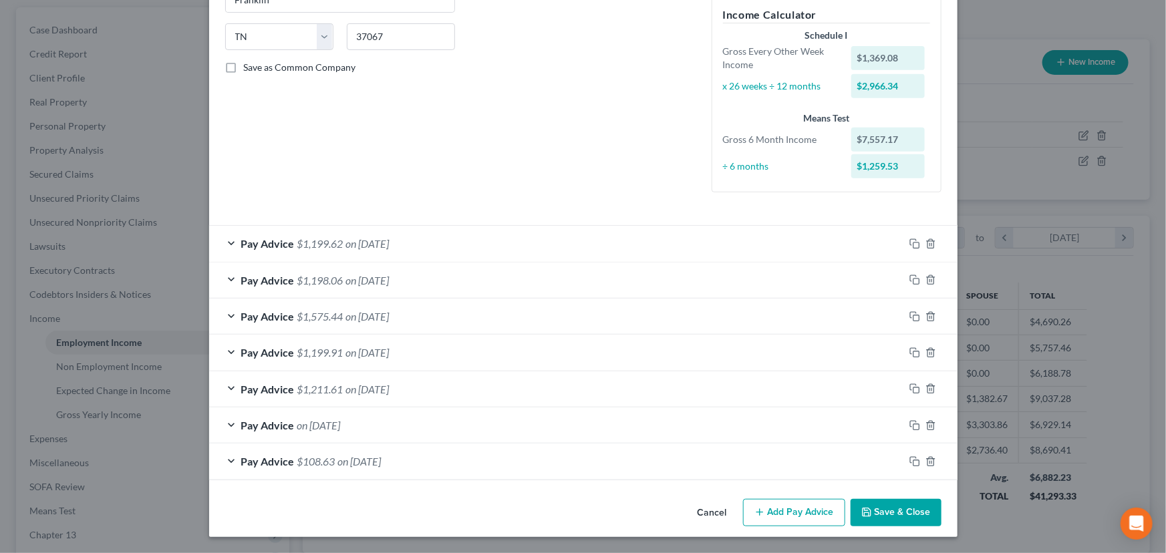
scroll to position [251, 0]
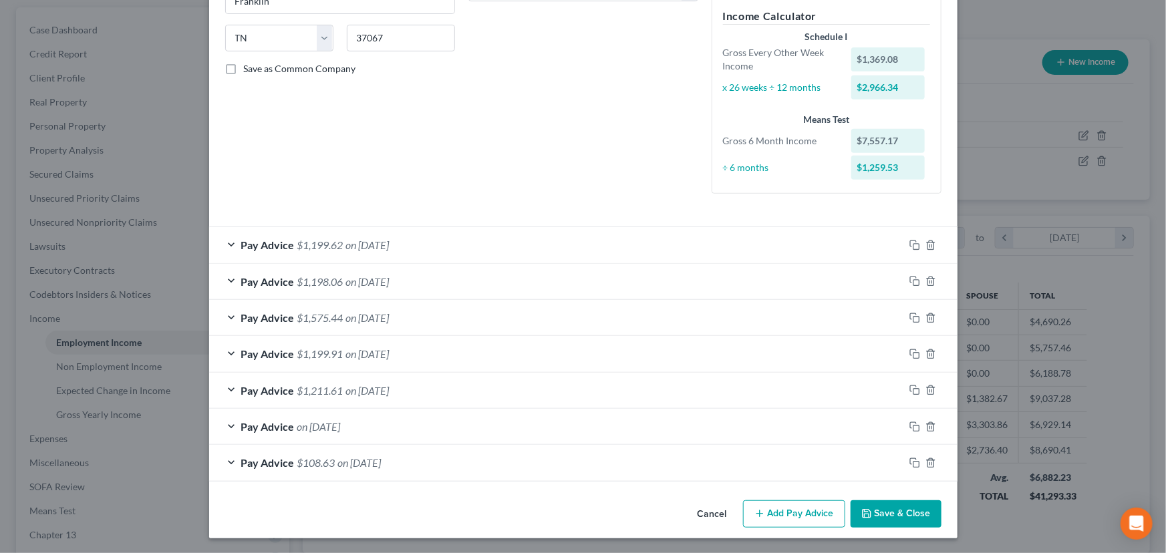
click at [823, 512] on button "Add Pay Advice" at bounding box center [794, 514] width 102 height 28
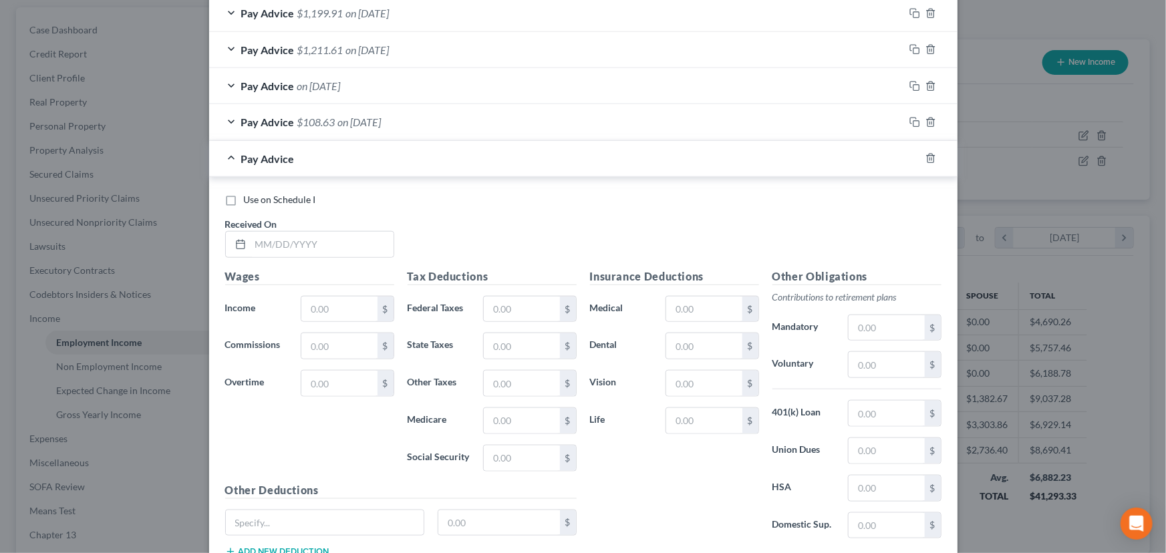
scroll to position [615, 0]
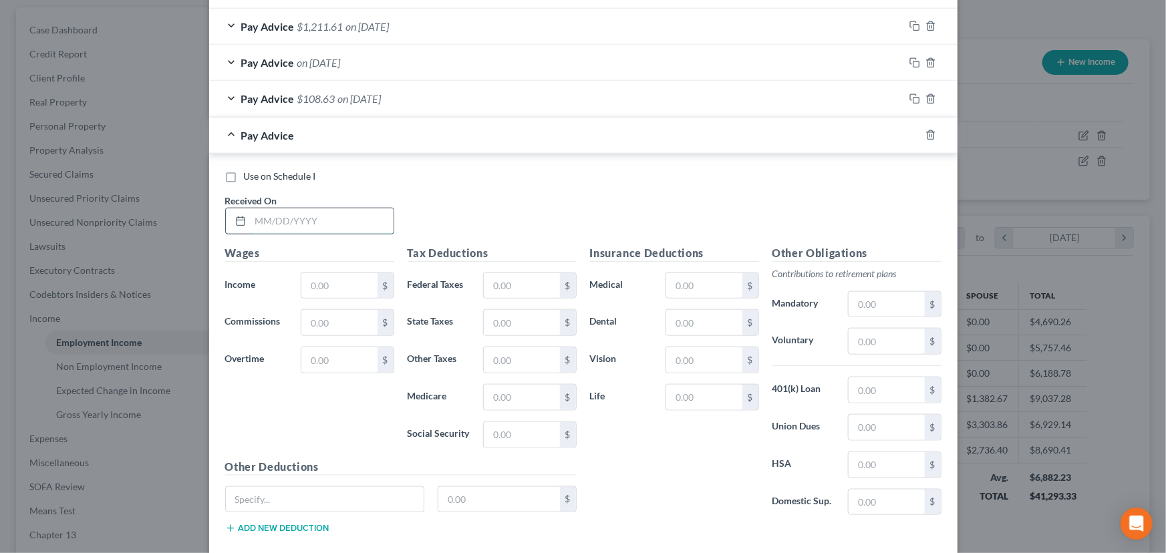
click at [333, 226] on input "text" at bounding box center [322, 220] width 143 height 25
click at [498, 220] on div "Use on Schedule I Received On * [DATE]" at bounding box center [583, 207] width 730 height 75
click at [326, 283] on input "text" at bounding box center [338, 285] width 75 height 25
click at [525, 202] on div "Use on Schedule I Received On * [DATE]" at bounding box center [583, 207] width 730 height 75
click at [500, 279] on input "text" at bounding box center [521, 285] width 75 height 25
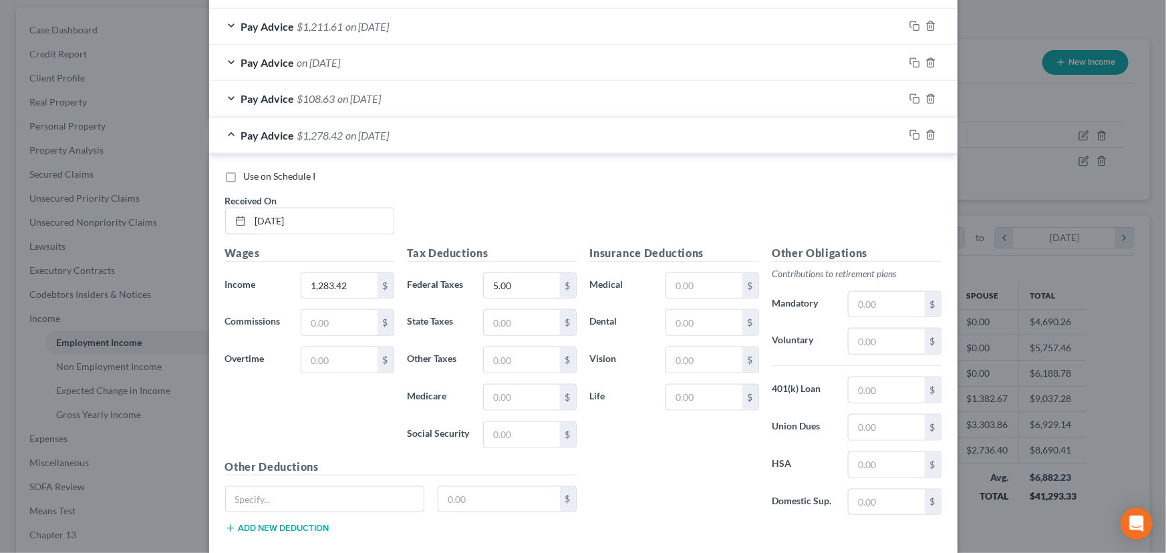
click at [482, 187] on div "Use on Schedule I Received On * [DATE]" at bounding box center [583, 207] width 730 height 75
click at [484, 436] on input "text" at bounding box center [521, 434] width 75 height 25
click at [618, 457] on div "Insurance Deductions Medical $ Dental $ Vision $ Life $" at bounding box center [674, 385] width 182 height 281
click at [519, 389] on input "text" at bounding box center [521, 397] width 75 height 25
click at [508, 323] on input "text" at bounding box center [521, 322] width 75 height 25
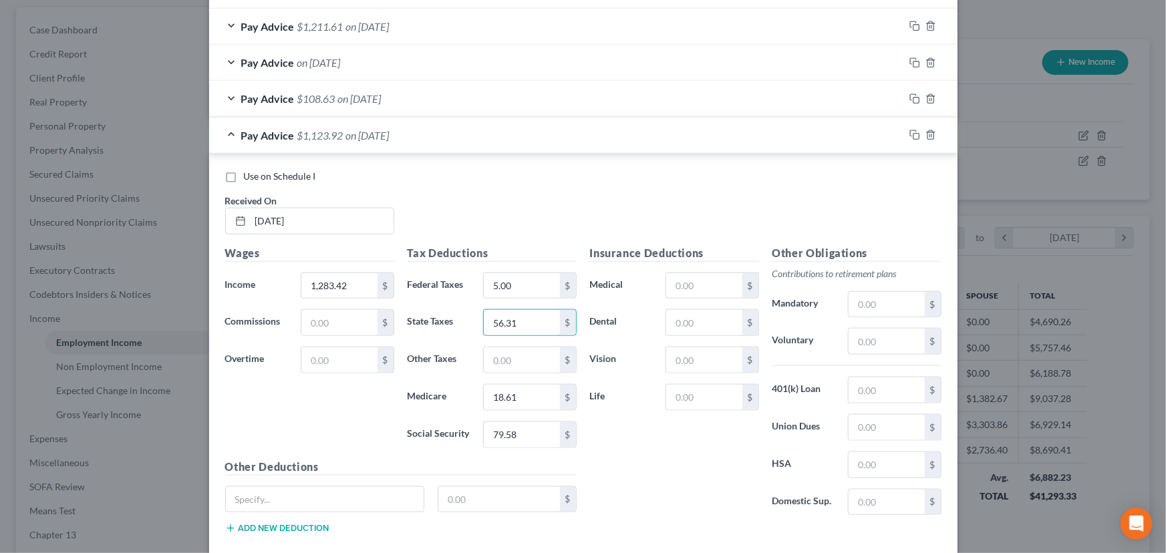
click at [504, 227] on div "Use on Schedule I Received On * [DATE]" at bounding box center [583, 207] width 730 height 75
click at [313, 134] on span "$1,123.92" at bounding box center [320, 135] width 46 height 13
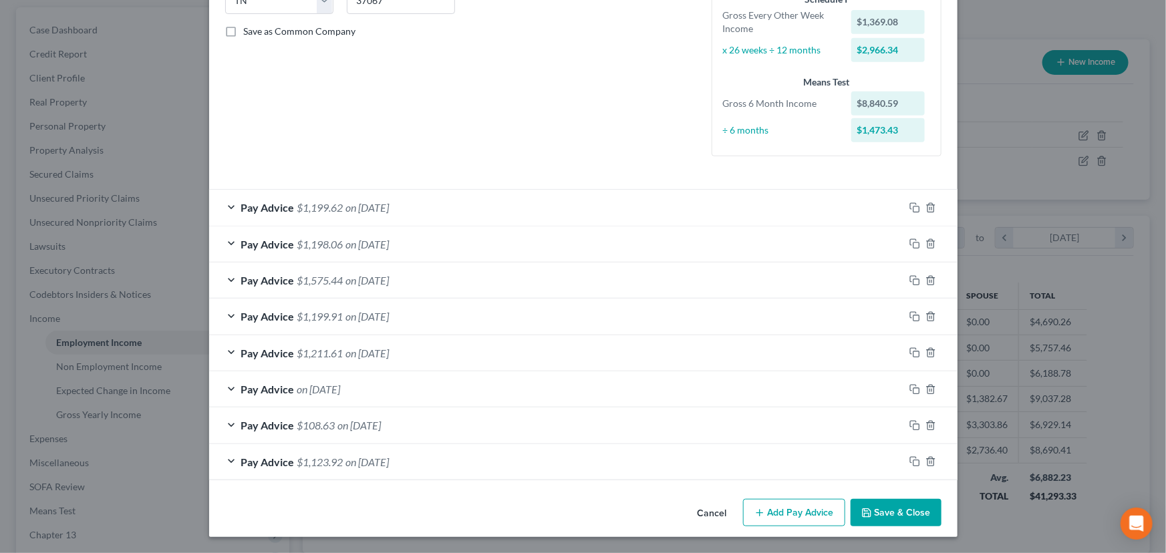
scroll to position [287, 0]
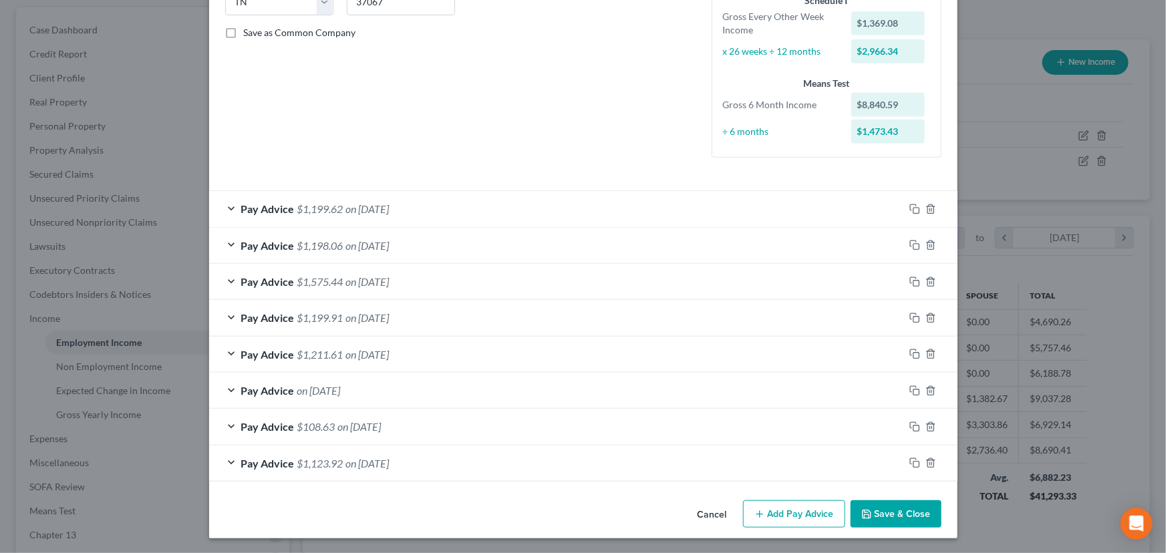
drag, startPoint x: 772, startPoint y: 510, endPoint x: 510, endPoint y: 383, distance: 290.1
click at [772, 510] on button "Add Pay Advice" at bounding box center [794, 514] width 102 height 28
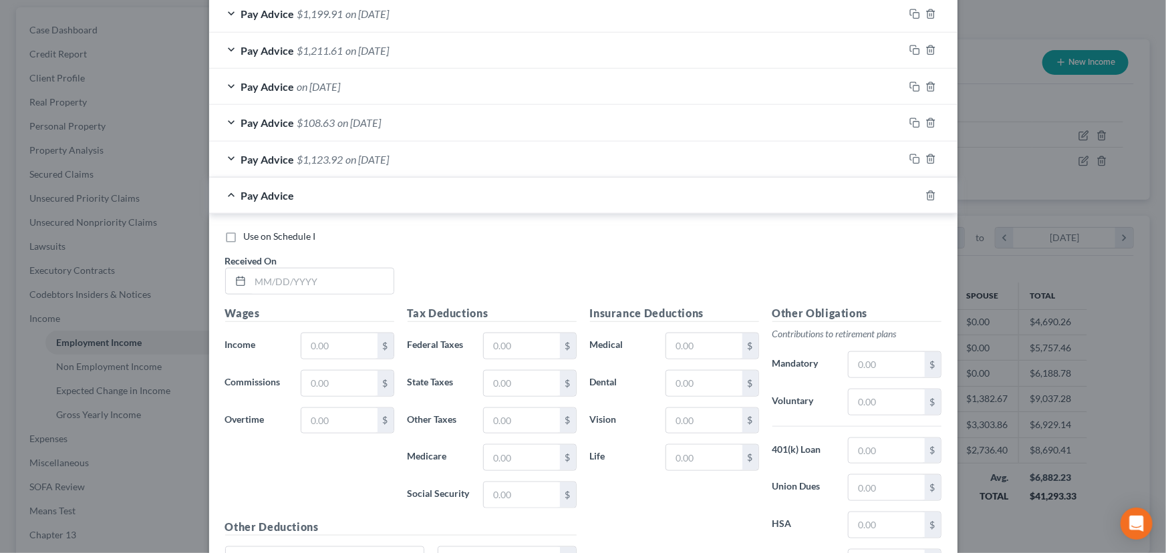
scroll to position [724, 0]
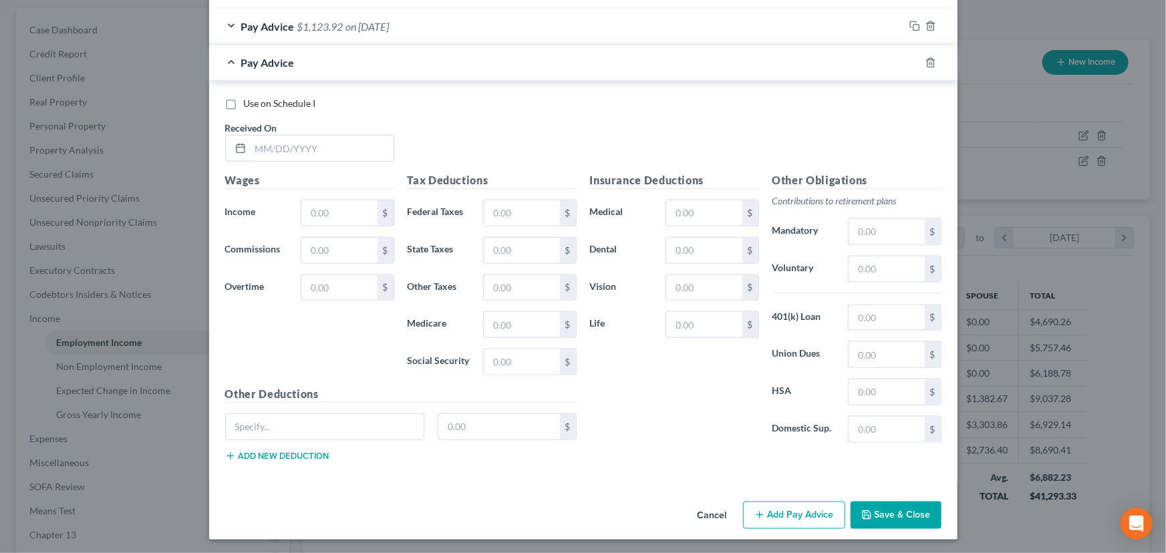
click at [321, 132] on div "Received On *" at bounding box center [309, 141] width 182 height 41
click at [320, 140] on input "text" at bounding box center [322, 148] width 143 height 25
click at [343, 212] on input "text" at bounding box center [338, 212] width 75 height 25
click at [484, 208] on input "text" at bounding box center [521, 212] width 75 height 25
click at [512, 375] on div "Tax Deductions Federal Taxes 5.00 $ State Taxes $ Other Taxes $ Medicare $ Soci…" at bounding box center [492, 279] width 182 height 214
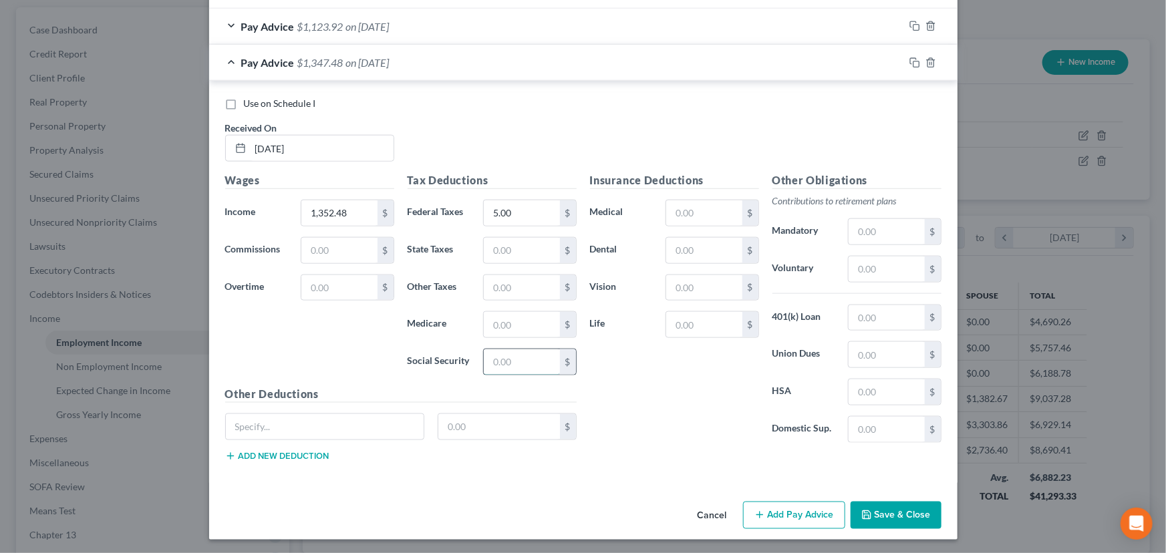
click at [512, 362] on input "text" at bounding box center [521, 361] width 75 height 25
click at [509, 327] on input "text" at bounding box center [521, 324] width 75 height 25
click at [536, 249] on input "text" at bounding box center [521, 250] width 75 height 25
click at [436, 112] on div "Use on Schedule I Received On * [DATE]" at bounding box center [583, 134] width 730 height 75
click at [425, 57] on div "Pay Advice $1,184.95 on [DATE]" at bounding box center [556, 62] width 695 height 35
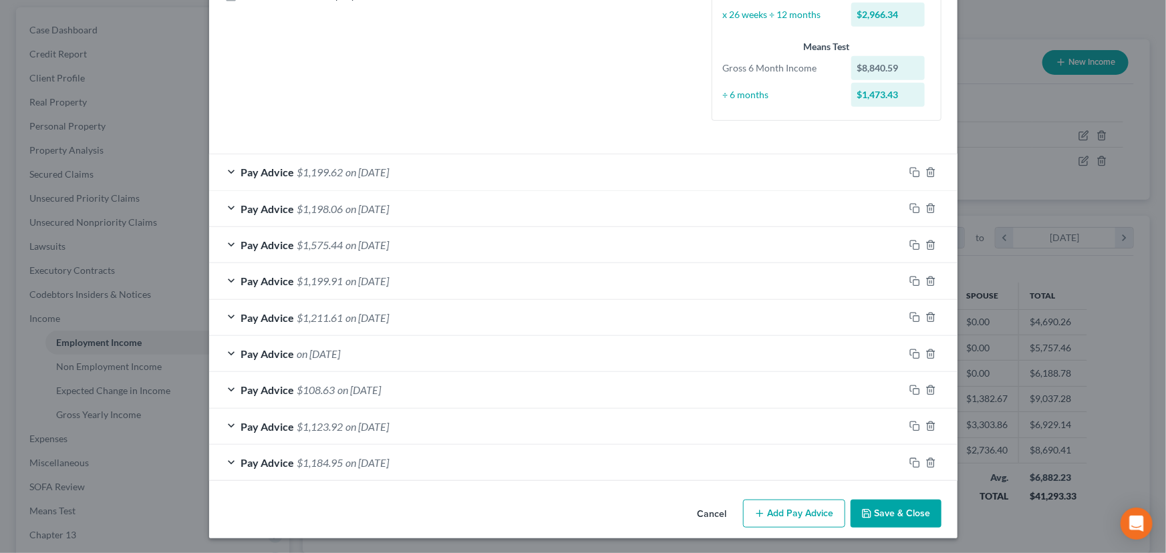
scroll to position [324, 0]
click at [758, 512] on icon "button" at bounding box center [759, 513] width 11 height 11
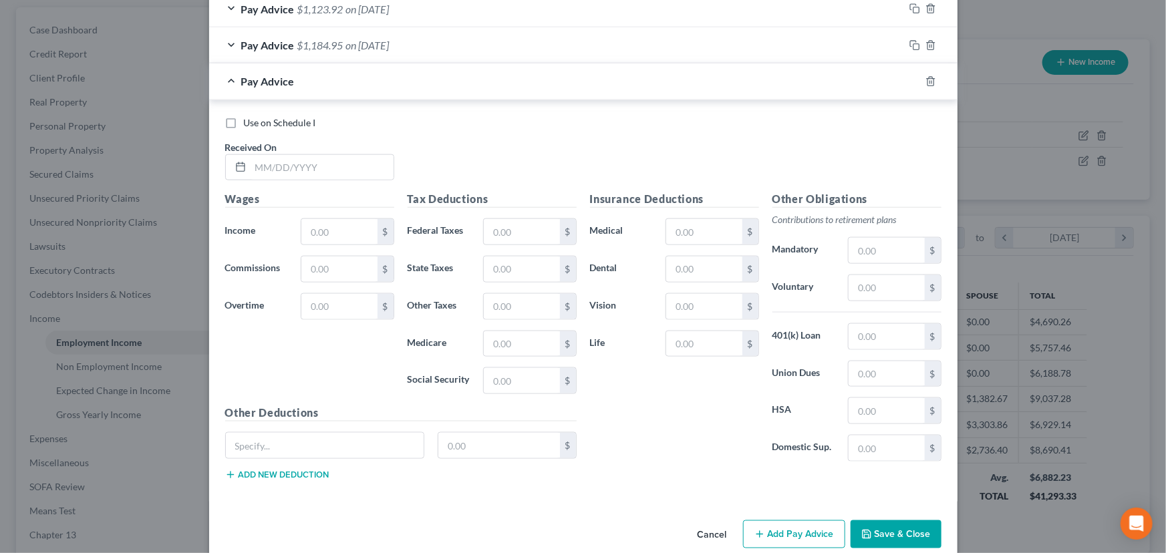
scroll to position [749, 0]
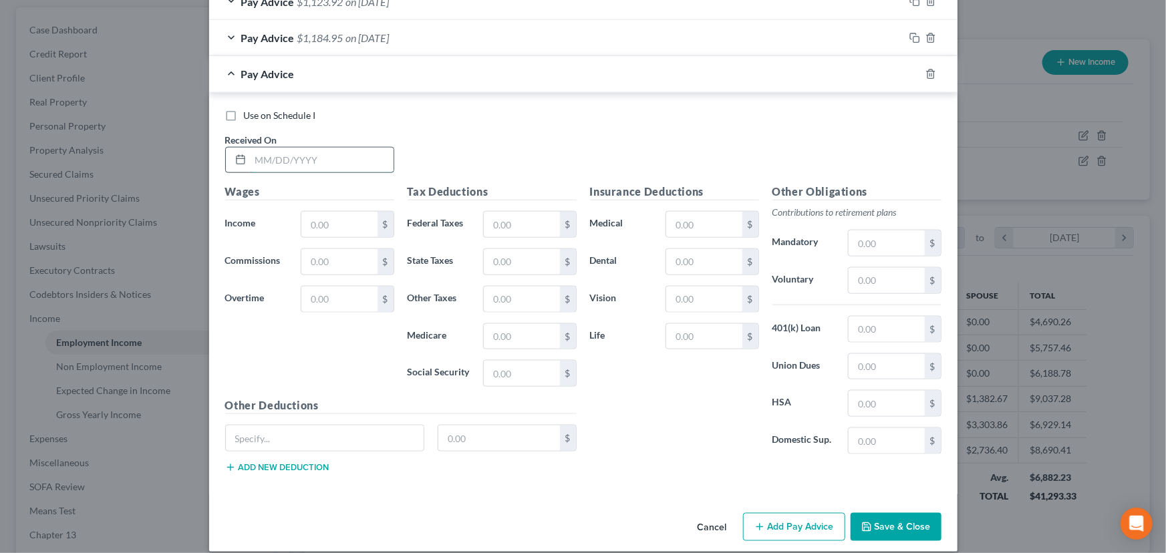
click at [339, 168] on input "text" at bounding box center [322, 160] width 143 height 25
click at [331, 231] on input "text" at bounding box center [338, 224] width 75 height 25
click at [501, 230] on input "text" at bounding box center [521, 224] width 75 height 25
click at [504, 364] on input "text" at bounding box center [521, 373] width 75 height 25
click at [523, 337] on input "text" at bounding box center [521, 336] width 75 height 25
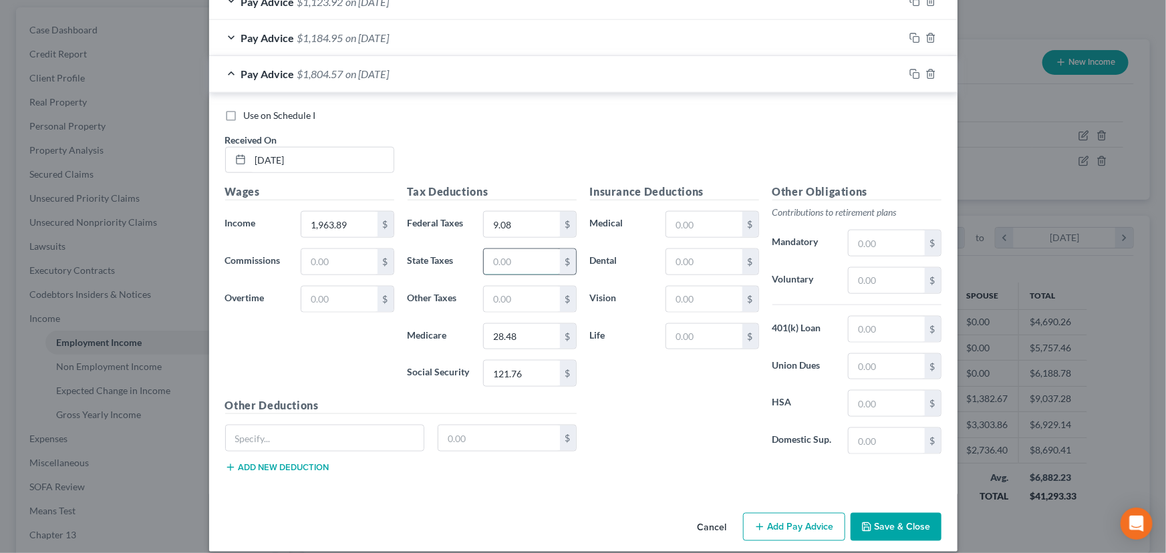
click at [520, 254] on input "text" at bounding box center [521, 261] width 75 height 25
click at [502, 160] on div "Use on Schedule I Received On * [DATE]" at bounding box center [583, 146] width 730 height 75
drag, startPoint x: 397, startPoint y: 82, endPoint x: 194, endPoint y: 137, distance: 209.7
click at [396, 82] on div "Pay Advice $1,721.04 on [DATE]" at bounding box center [556, 73] width 695 height 35
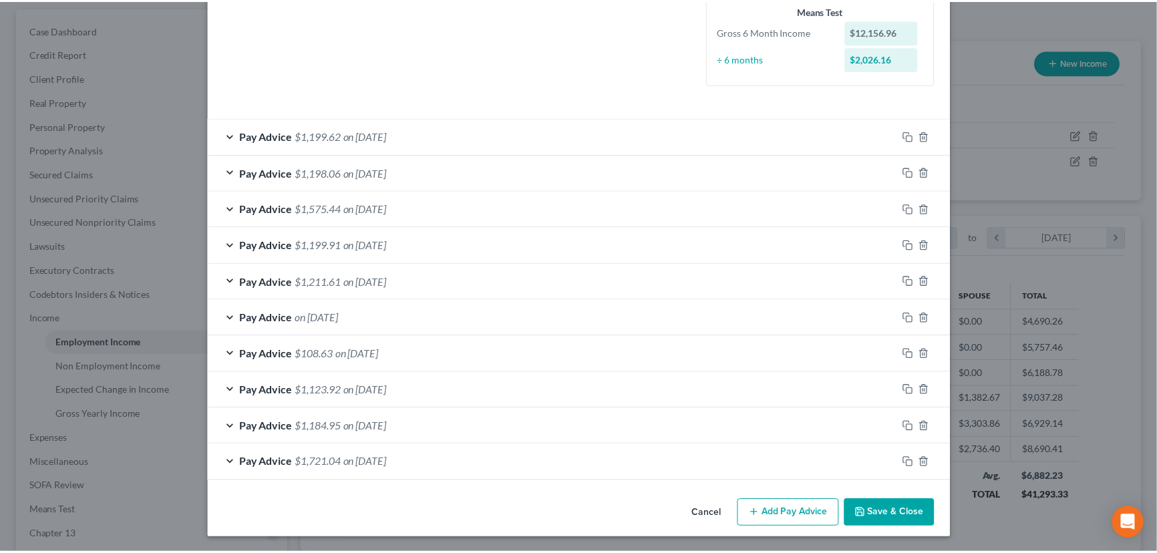
scroll to position [360, 0]
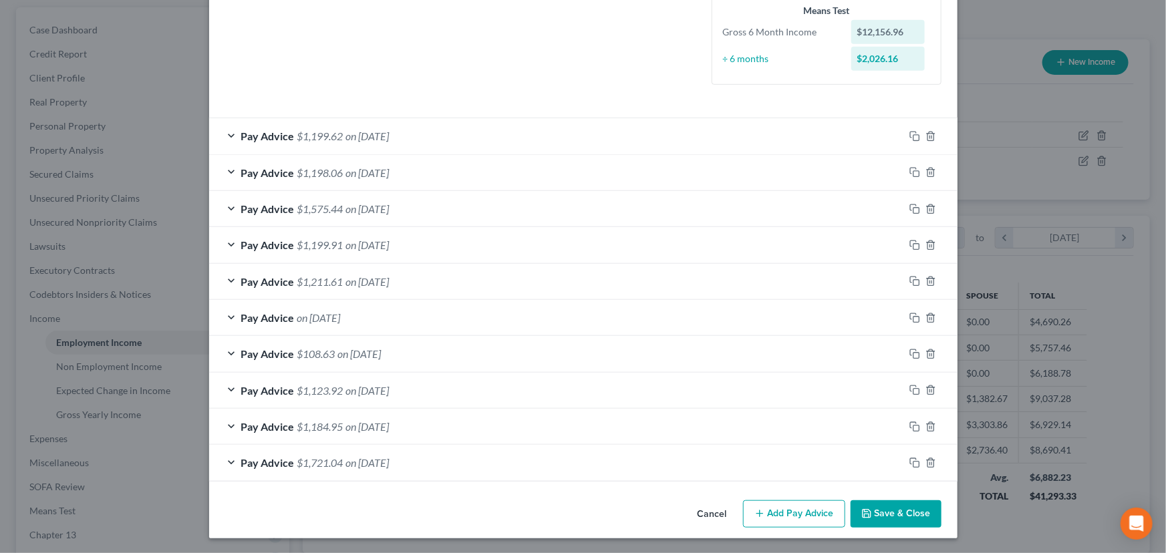
click at [569, 508] on div "Cancel Add Pay Advice Save & Close" at bounding box center [583, 517] width 748 height 44
click at [881, 507] on button "Save & Close" at bounding box center [895, 514] width 91 height 28
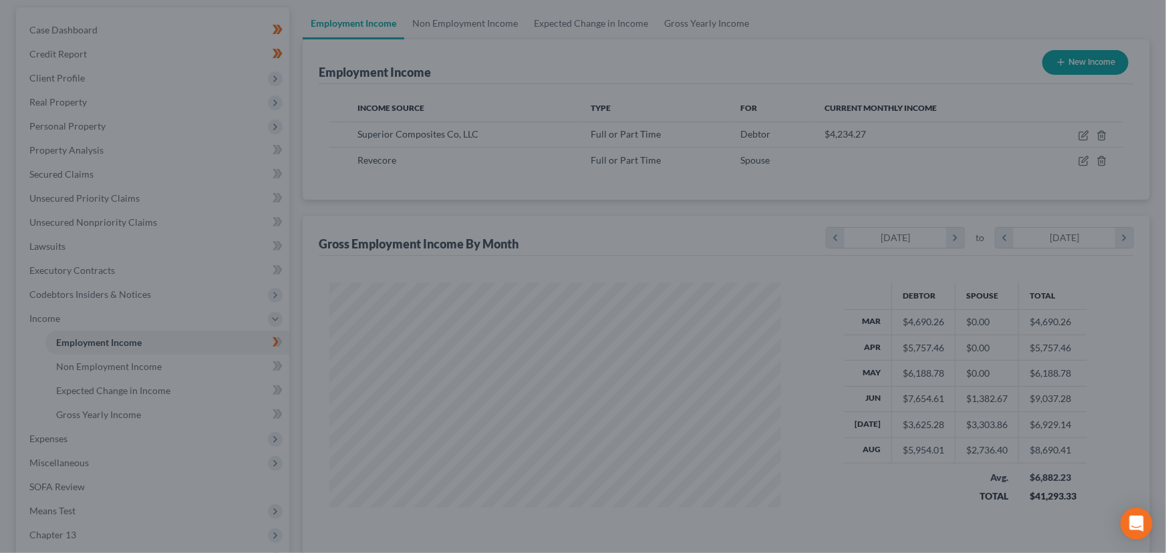
scroll to position [667832, 667597]
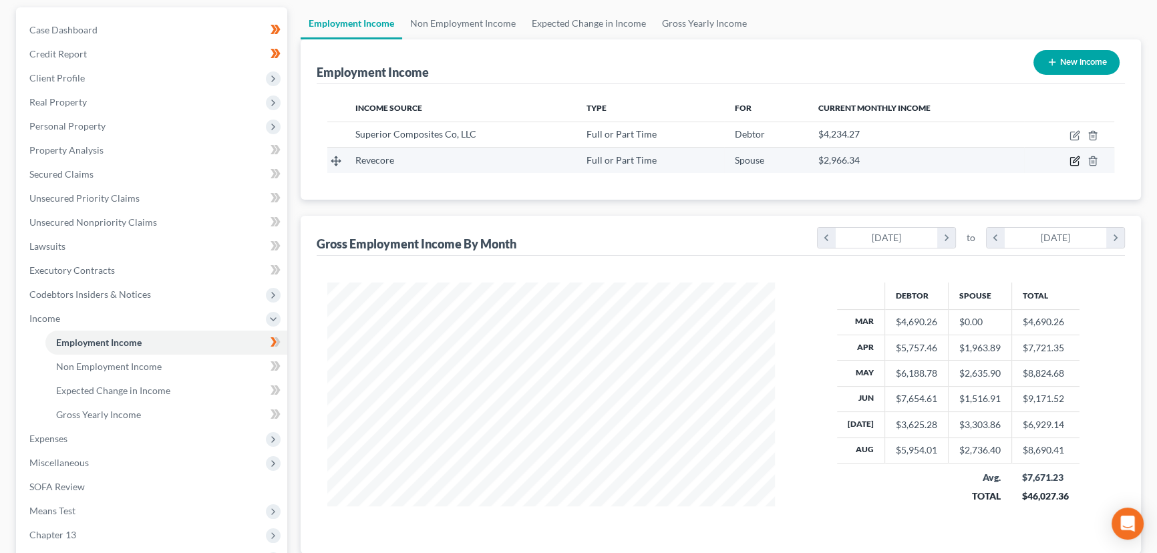
click at [1072, 161] on icon "button" at bounding box center [1075, 161] width 11 height 11
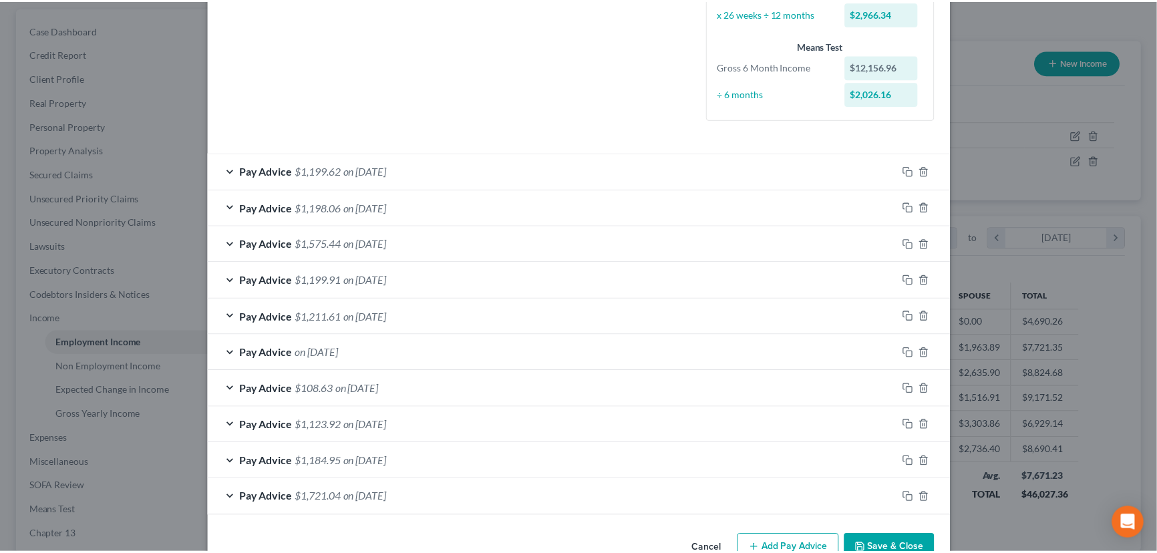
scroll to position [360, 0]
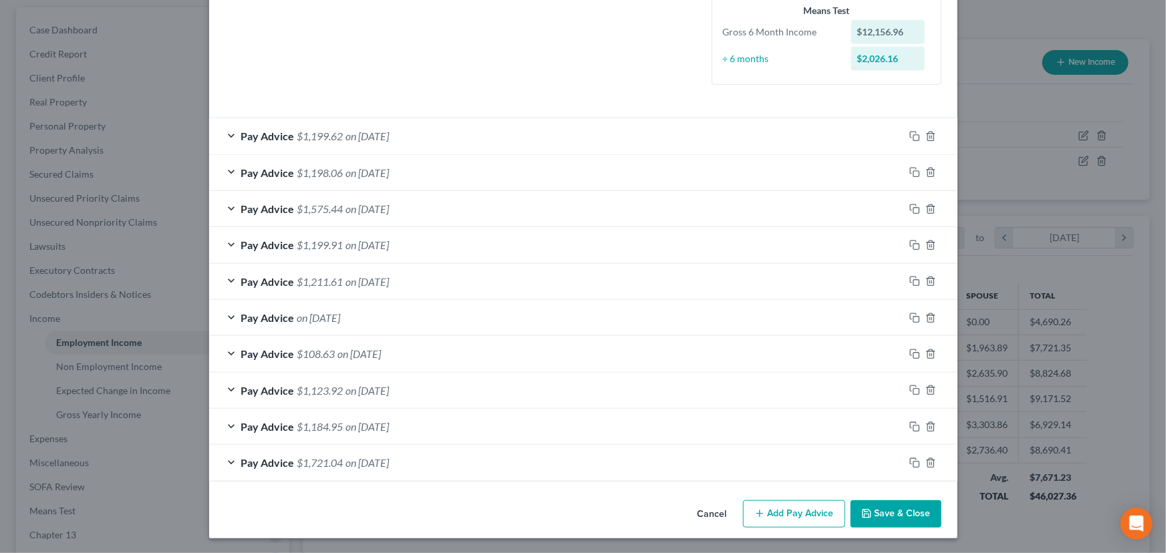
click at [864, 518] on button "Save & Close" at bounding box center [895, 514] width 91 height 28
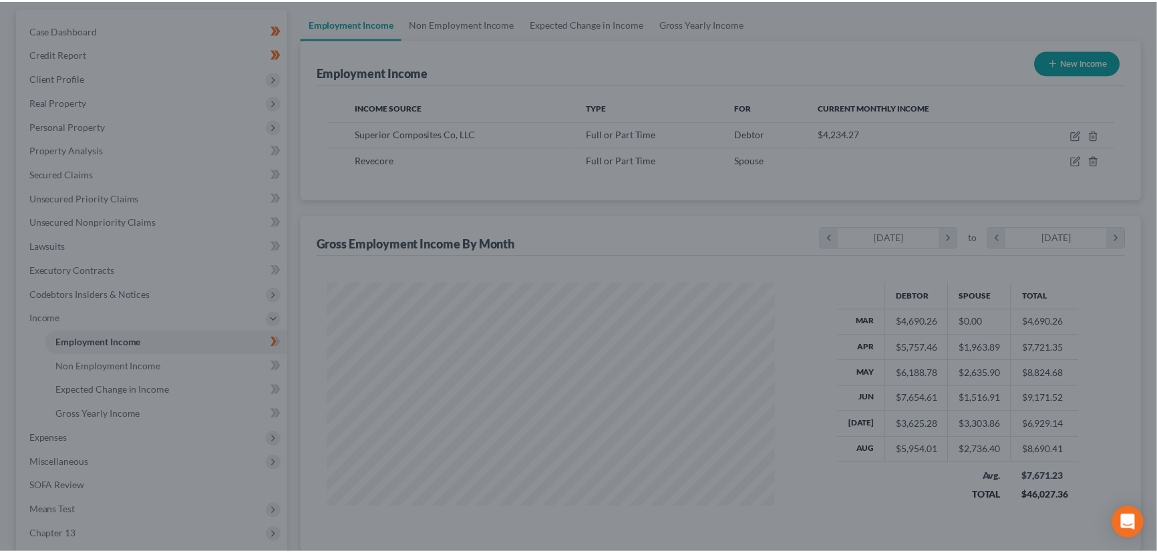
scroll to position [667832, 667597]
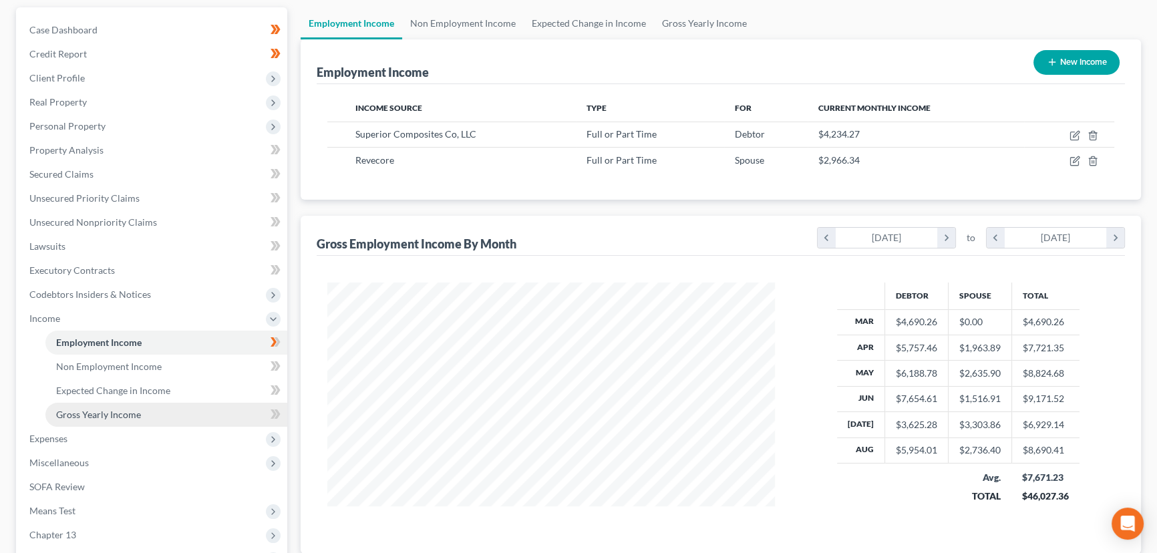
click at [136, 417] on span "Gross Yearly Income" at bounding box center [98, 414] width 85 height 11
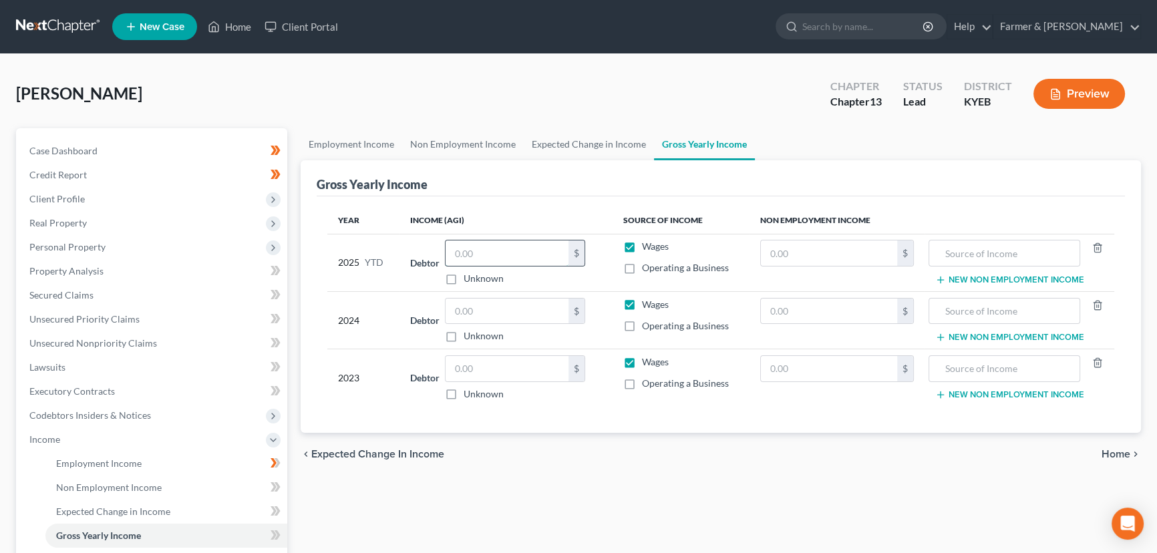
click at [458, 253] on input "text" at bounding box center [507, 253] width 123 height 25
click at [460, 102] on div "[PERSON_NAME] Upgraded Chapter Chapter 13 Status Lead District KYEB Preview" at bounding box center [578, 99] width 1125 height 58
click at [488, 313] on input "text" at bounding box center [507, 311] width 123 height 25
click at [490, 313] on input "text" at bounding box center [507, 311] width 123 height 25
click at [389, 79] on div "[PERSON_NAME] Upgraded Chapter Chapter 13 Status Lead District KYEB Preview" at bounding box center [578, 99] width 1125 height 58
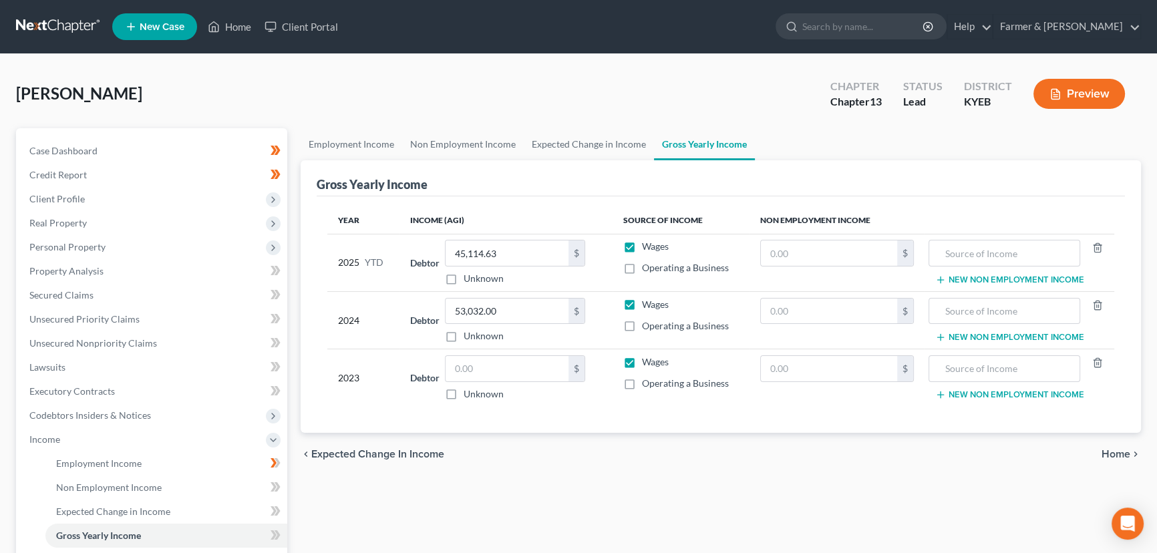
click at [464, 395] on label "Unknown" at bounding box center [484, 393] width 40 height 13
click at [469, 395] on input "Unknown" at bounding box center [473, 391] width 9 height 9
click at [464, 393] on label "Unknown" at bounding box center [484, 393] width 40 height 13
click at [469, 393] on input "Unknown" at bounding box center [473, 391] width 9 height 9
click at [496, 374] on input "0.00" at bounding box center [507, 368] width 123 height 25
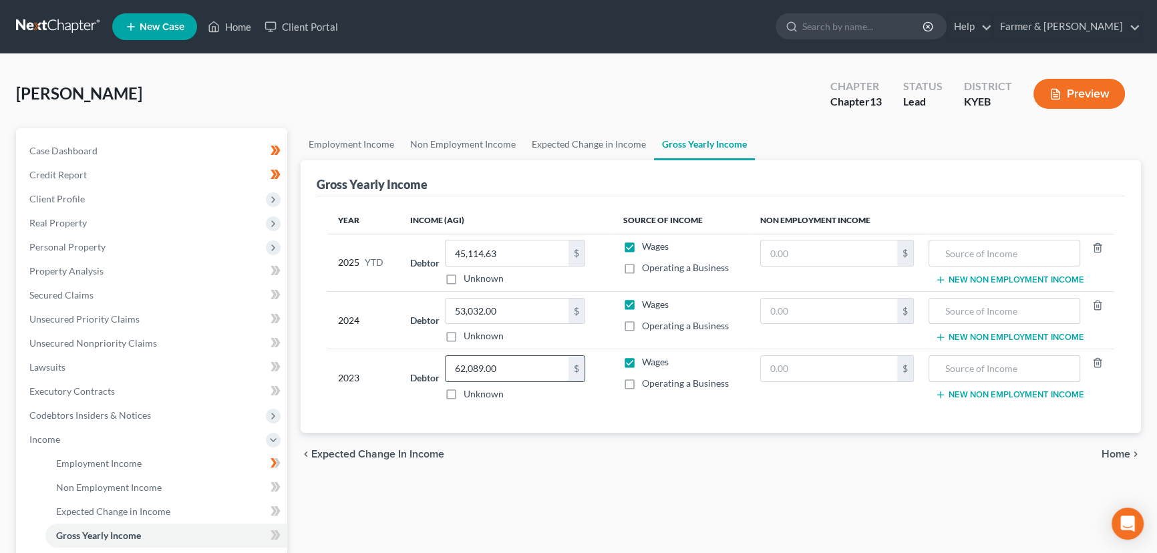
click at [520, 370] on input "62,089.00" at bounding box center [507, 368] width 123 height 25
click at [470, 487] on div "Employment Income Non Employment Income Expected Change in Income Gross Yearly …" at bounding box center [721, 453] width 854 height 651
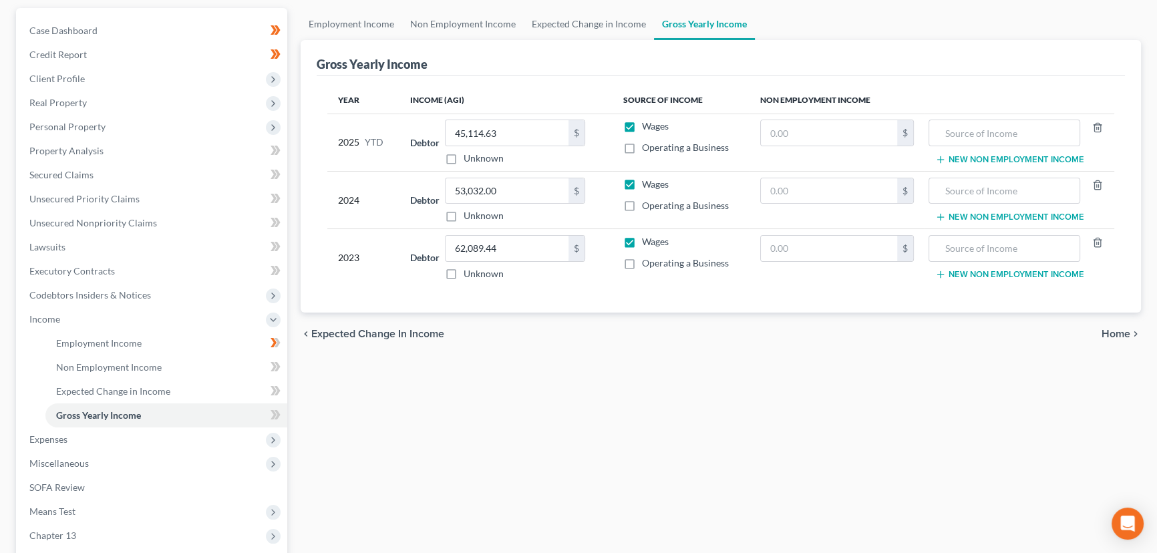
scroll to position [121, 0]
click at [285, 408] on span at bounding box center [275, 416] width 23 height 20
click at [360, 419] on div "Employment Income Non Employment Income Expected Change in Income Gross Yearly …" at bounding box center [721, 332] width 854 height 651
click at [65, 319] on span "Income" at bounding box center [153, 319] width 269 height 24
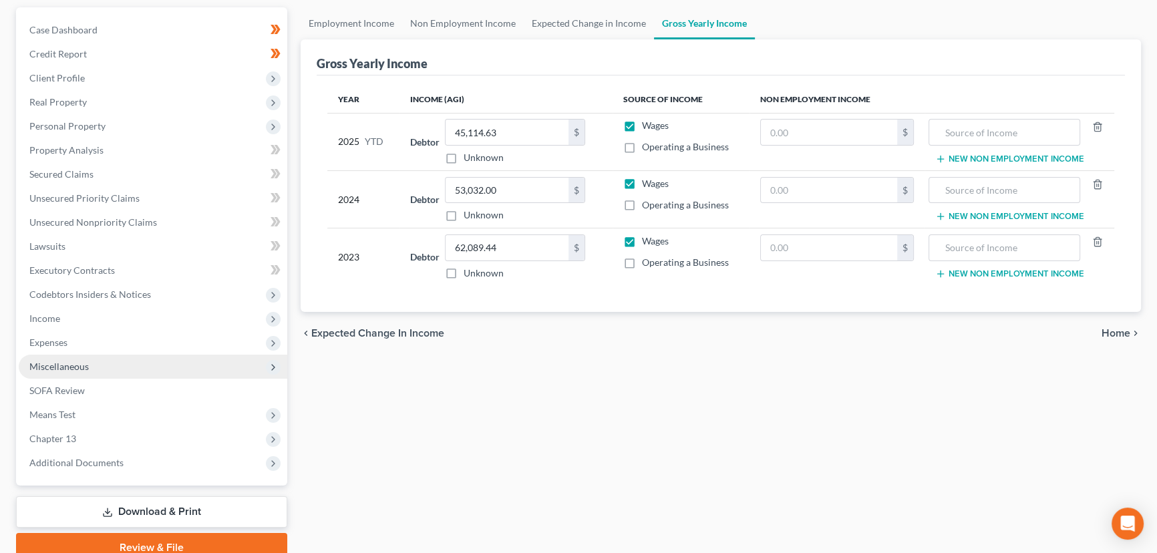
click at [96, 375] on span "Miscellaneous" at bounding box center [153, 367] width 269 height 24
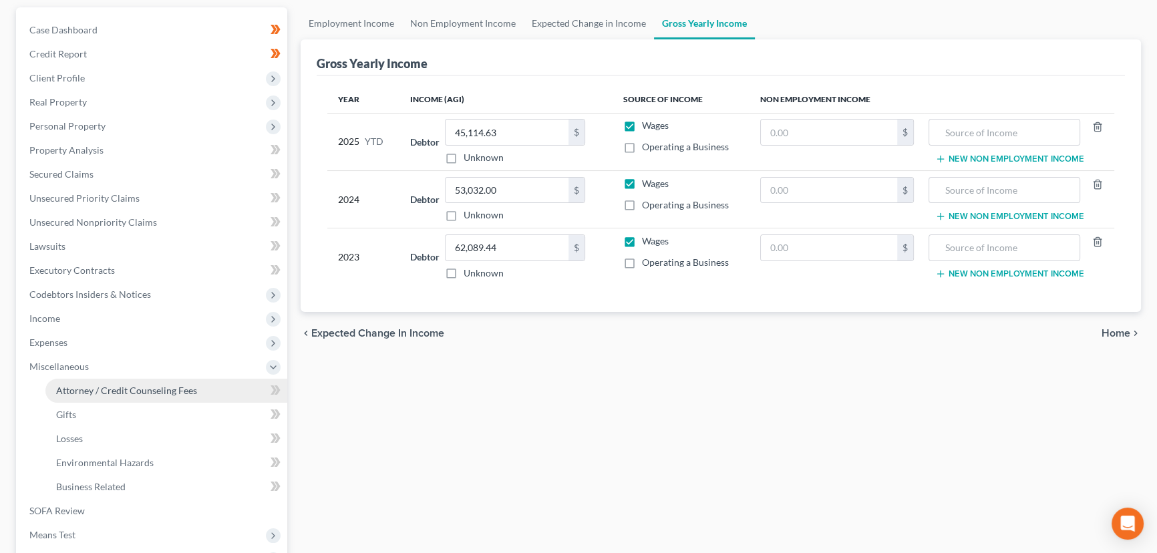
click at [117, 391] on span "Attorney / Credit Counseling Fees" at bounding box center [126, 390] width 141 height 11
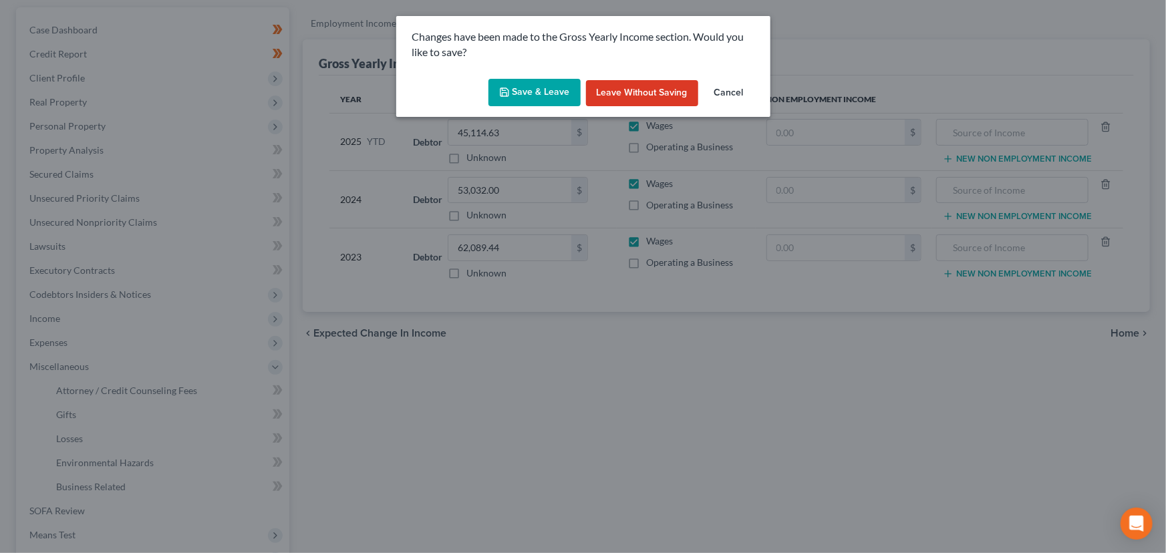
click at [510, 87] on icon "button" at bounding box center [504, 92] width 11 height 11
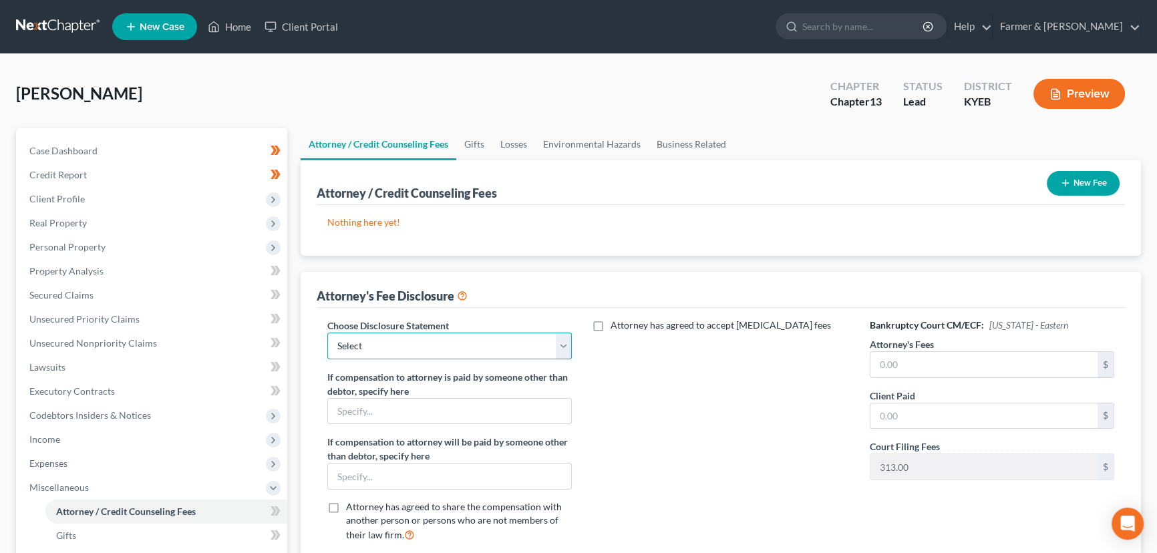
click at [401, 345] on select "Select Disclosure" at bounding box center [449, 346] width 245 height 27
click at [327, 333] on select "Select Disclosure" at bounding box center [449, 346] width 245 height 27
click at [897, 359] on input "text" at bounding box center [983, 364] width 227 height 25
click at [746, 446] on div "Attorney has agreed to accept [MEDICAL_DATA] fees" at bounding box center [720, 436] width 271 height 234
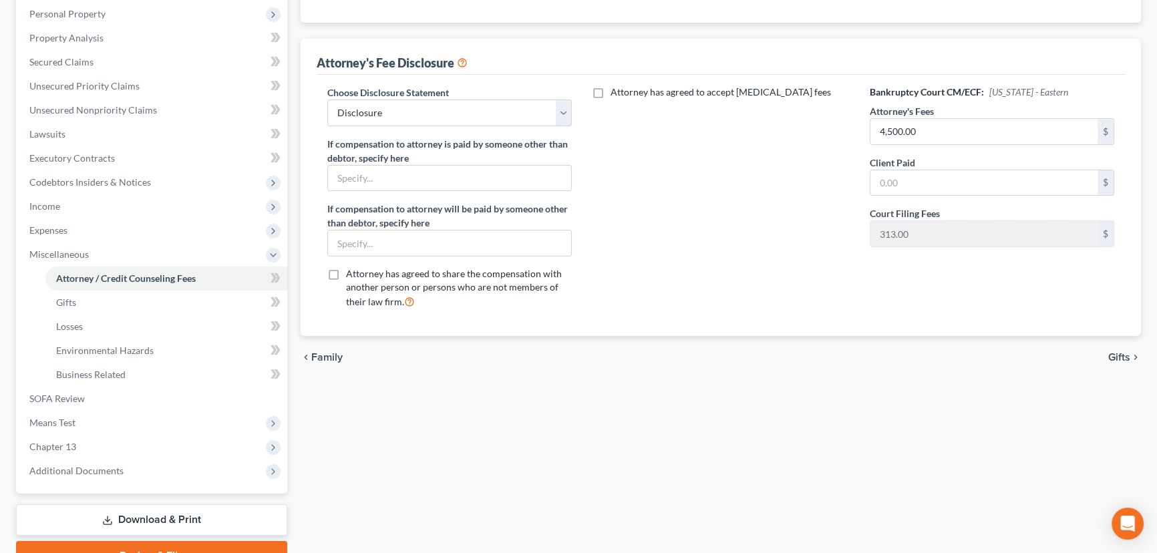
scroll to position [243, 0]
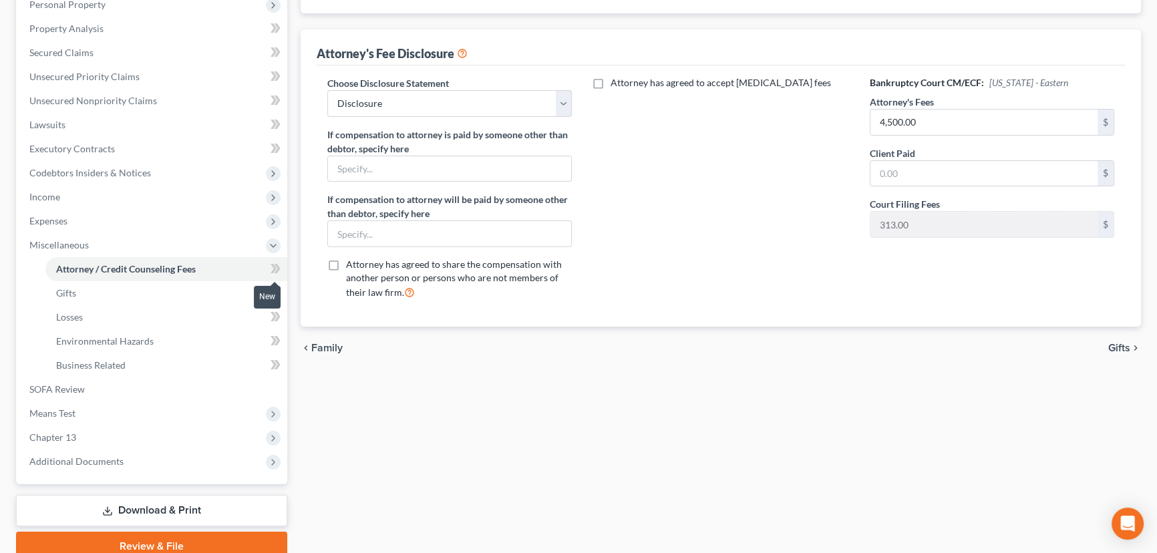
click at [277, 265] on icon at bounding box center [278, 268] width 6 height 9
click at [381, 443] on div "Attorney / Credit Counseling Fees Gifts Losses Environmental Hazards Business R…" at bounding box center [721, 223] width 854 height 675
click at [78, 243] on span "Miscellaneous" at bounding box center [58, 244] width 59 height 11
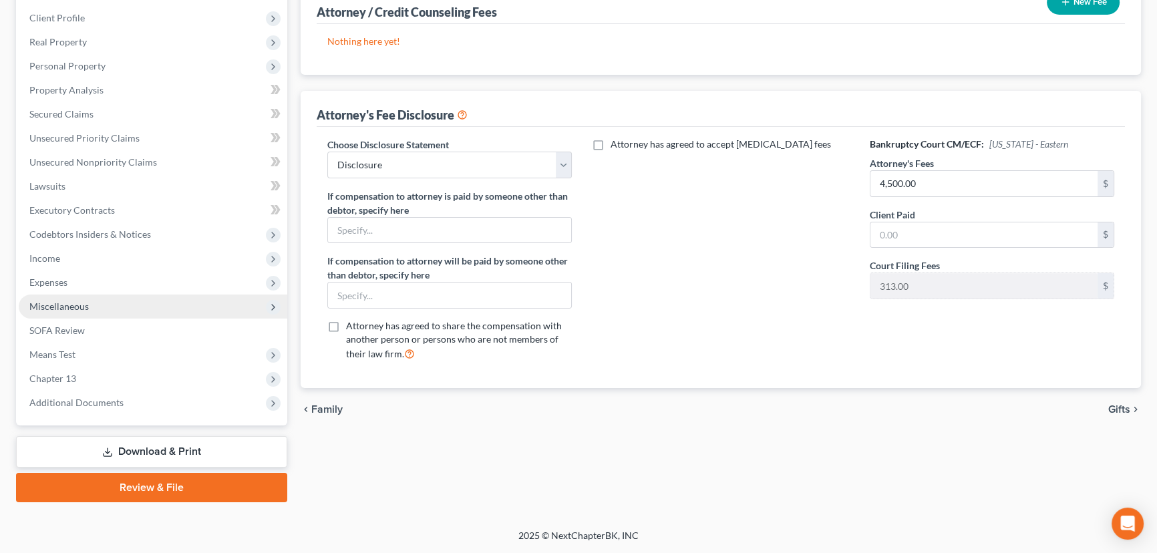
scroll to position [179, 0]
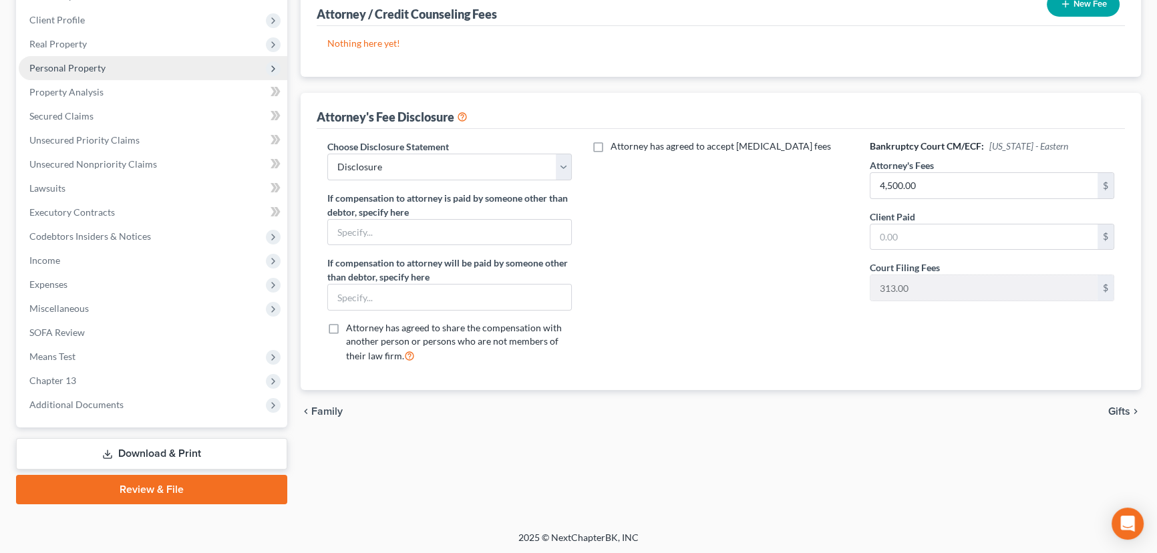
click at [90, 69] on span "Personal Property" at bounding box center [67, 67] width 76 height 11
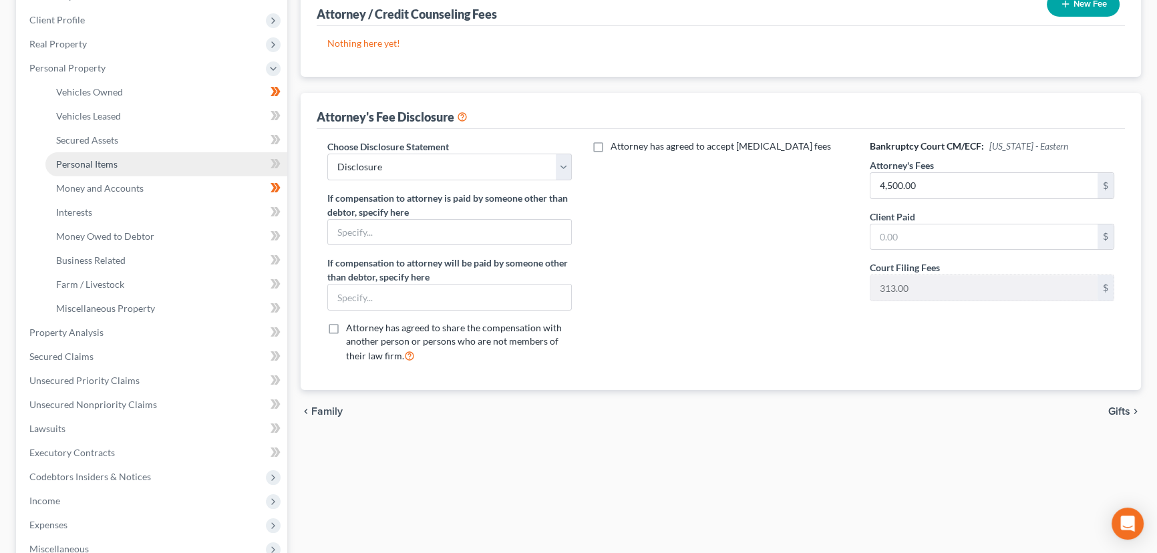
click at [120, 166] on link "Personal Items" at bounding box center [166, 164] width 242 height 24
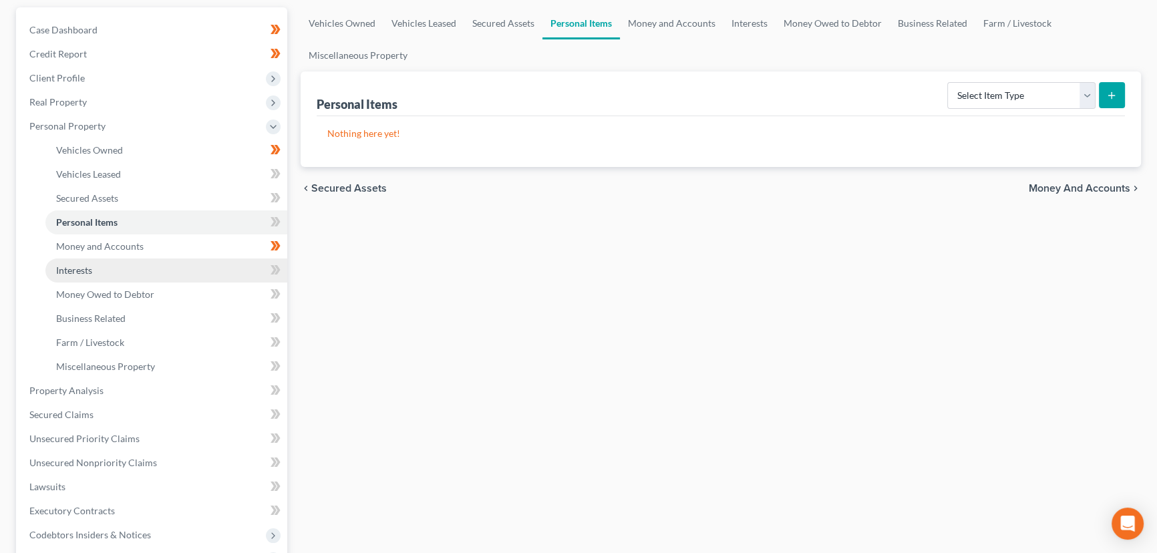
click at [86, 262] on link "Interests" at bounding box center [166, 271] width 242 height 24
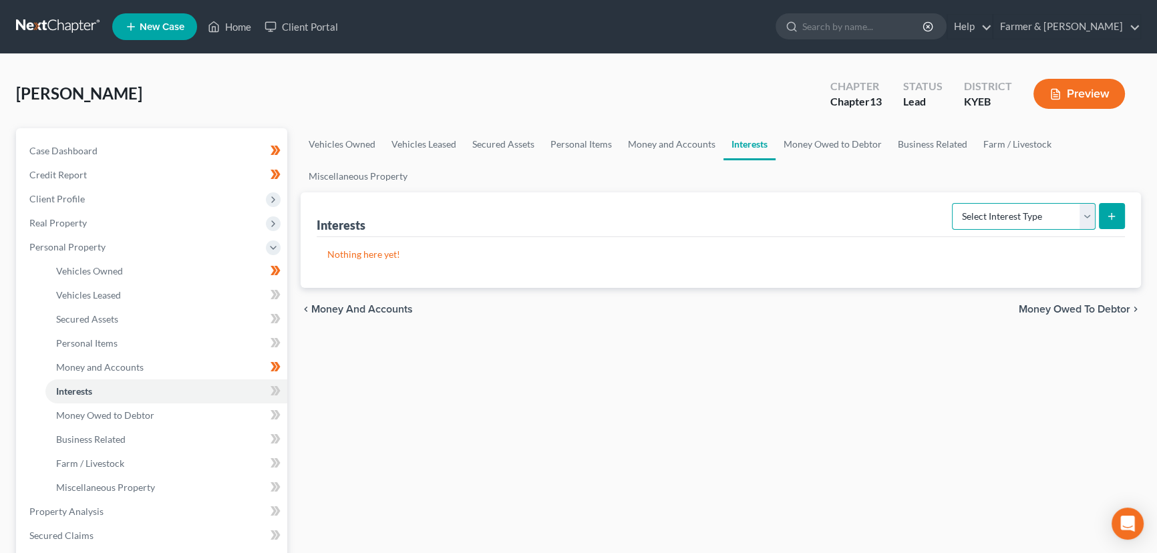
click at [985, 218] on select "Select Interest Type 401K Annuity Bond Education IRA Government Bond Government…" at bounding box center [1024, 216] width 144 height 27
click at [953, 203] on select "Select Interest Type 401K Annuity Bond Education IRA Government Bond Government…" at bounding box center [1024, 216] width 144 height 27
click at [1116, 214] on icon "submit" at bounding box center [1111, 216] width 11 height 11
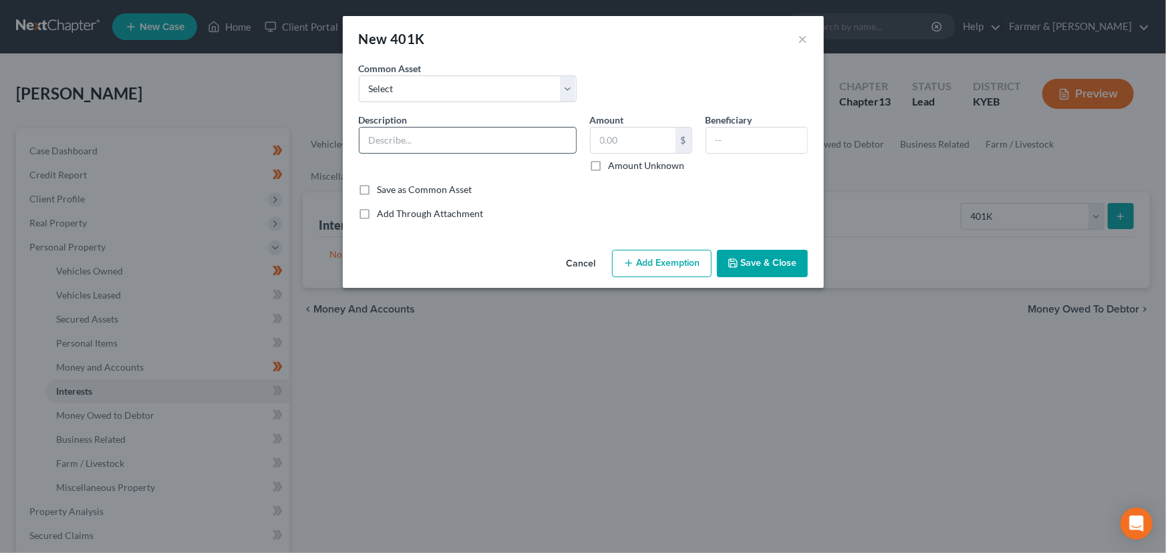
click at [420, 146] on input "text" at bounding box center [467, 140] width 216 height 25
drag, startPoint x: 504, startPoint y: 140, endPoint x: 571, endPoint y: 134, distance: 66.5
click at [571, 134] on input "401k retirement account through - GET INFO" at bounding box center [467, 140] width 216 height 25
click at [558, 146] on input "401k retirement account through employer -" at bounding box center [467, 140] width 216 height 25
click at [728, 141] on input "text" at bounding box center [756, 140] width 101 height 25
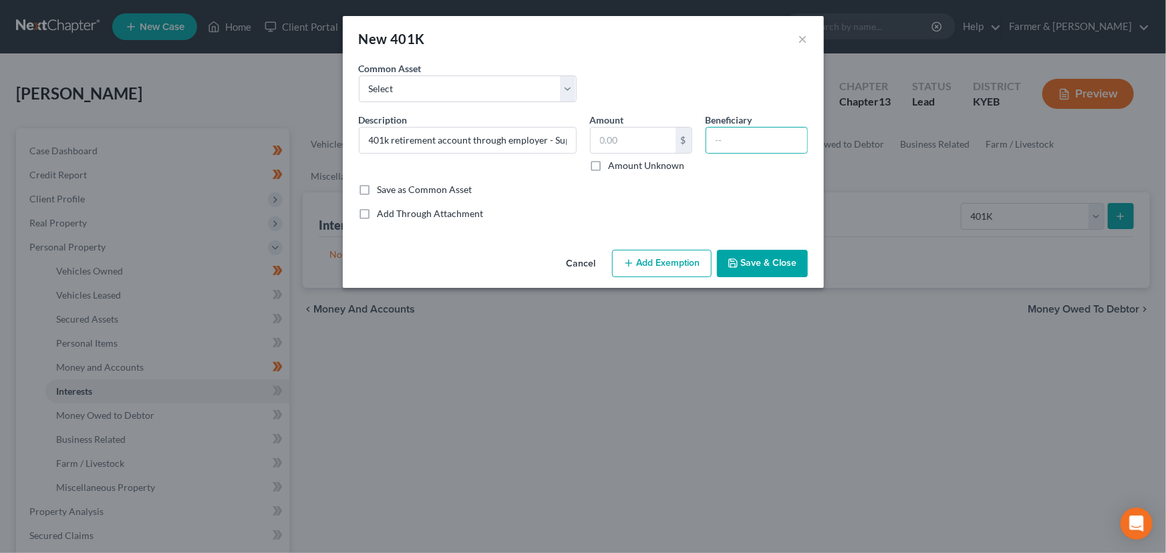
click at [609, 170] on label "Amount Unknown" at bounding box center [647, 165] width 76 height 13
click at [614, 168] on input "Amount Unknown" at bounding box center [618, 163] width 9 height 9
click at [724, 135] on input "text" at bounding box center [756, 140] width 101 height 25
click at [751, 264] on button "Save & Close" at bounding box center [762, 264] width 91 height 28
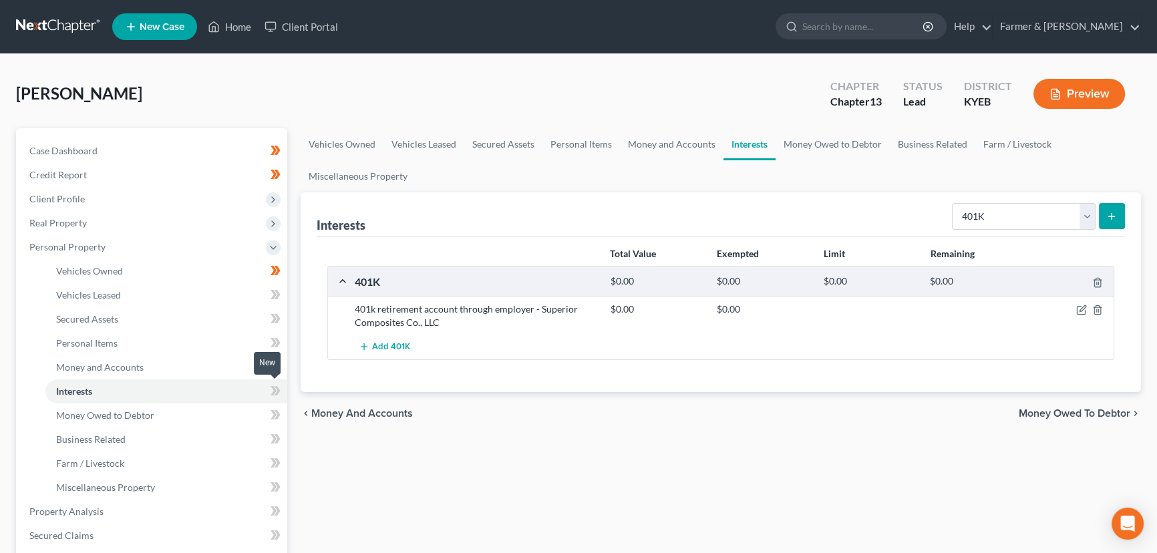
click at [280, 389] on icon at bounding box center [278, 390] width 6 height 9
click at [335, 471] on div "Vehicles Owned Vehicles Leased Secured Assets Personal Items Money and Accounts…" at bounding box center [721, 526] width 854 height 796
click at [989, 220] on select "Select Interest Type 401K Annuity Bond Education IRA Government Bond Government…" at bounding box center [1024, 216] width 144 height 27
click at [953, 203] on select "Select Interest Type 401K Annuity Bond Education IRA Government Bond Government…" at bounding box center [1024, 216] width 144 height 27
click at [1109, 216] on line "submit" at bounding box center [1112, 216] width 6 height 0
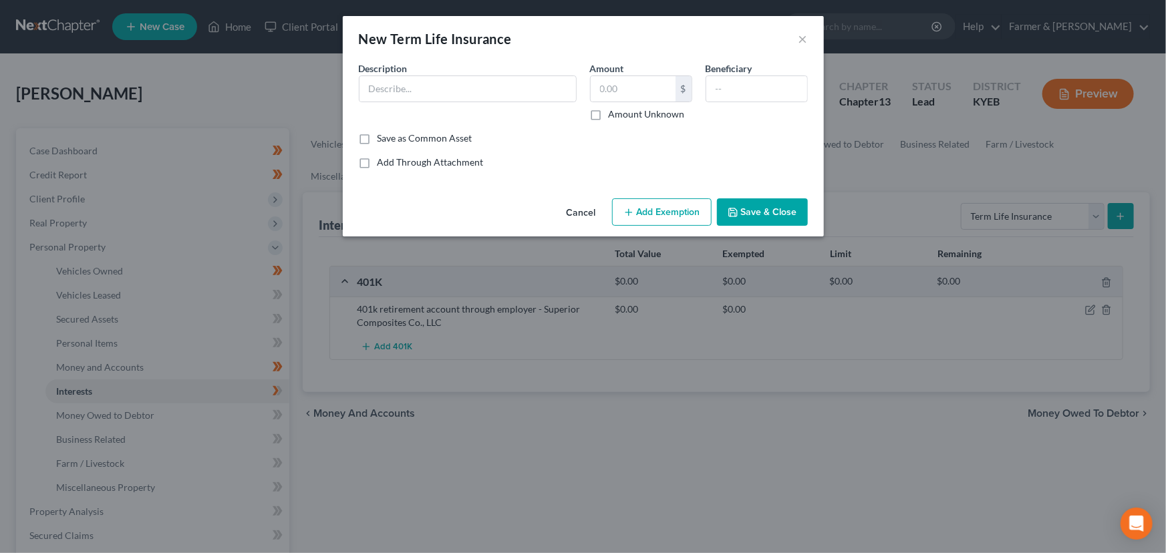
click at [515, 104] on div "Description *" at bounding box center [467, 90] width 231 height 59
click at [502, 80] on input "text" at bounding box center [467, 88] width 216 height 25
drag, startPoint x: 539, startPoint y: 96, endPoint x: 486, endPoint y: 94, distance: 53.5
click at [486, 94] on input "Term Life Insurance through - GET INFO" at bounding box center [467, 88] width 216 height 25
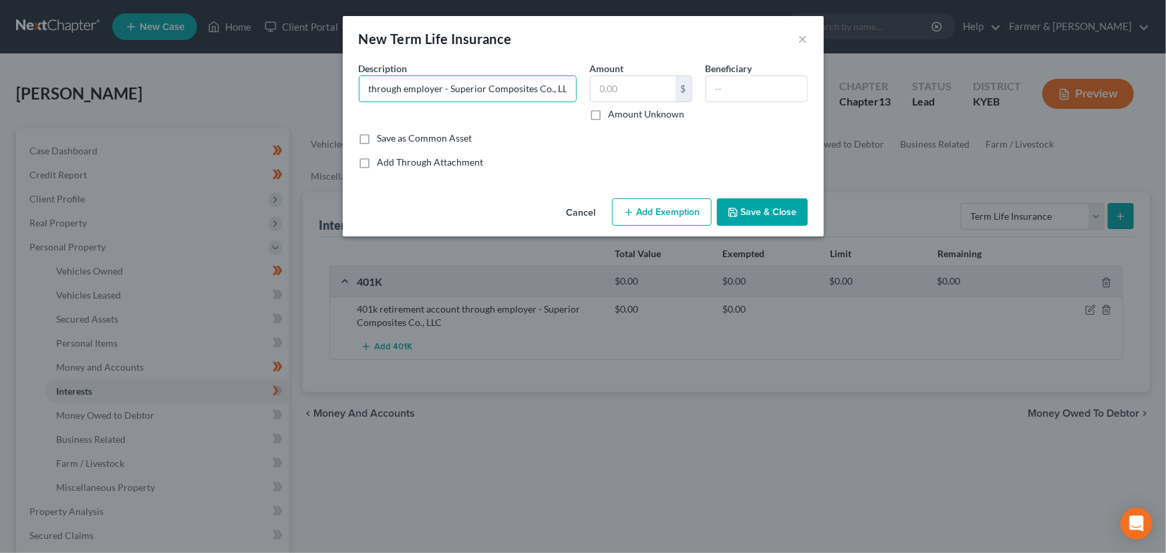
click at [609, 111] on label "Amount Unknown" at bounding box center [647, 114] width 76 height 13
click at [614, 111] on input "Amount Unknown" at bounding box center [618, 112] width 9 height 9
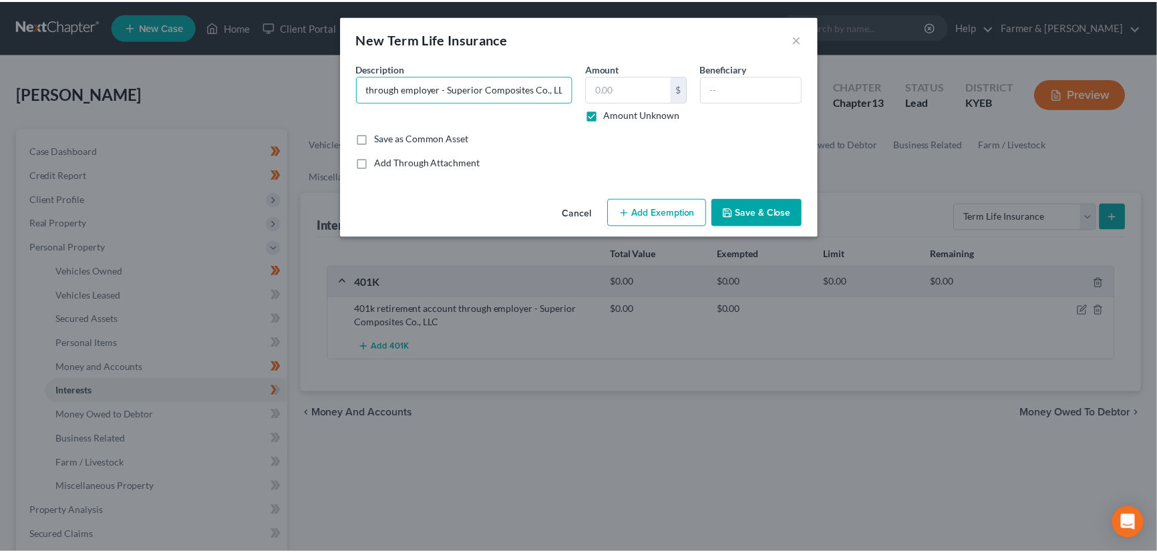
scroll to position [0, 0]
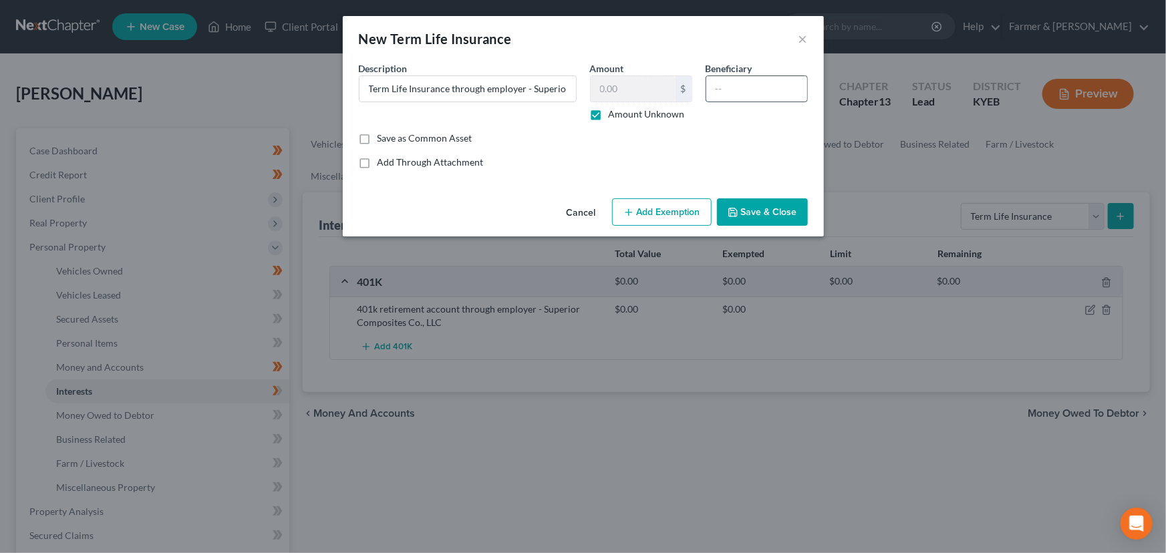
click at [726, 87] on input "text" at bounding box center [756, 88] width 101 height 25
click at [769, 210] on button "Save & Close" at bounding box center [762, 212] width 91 height 28
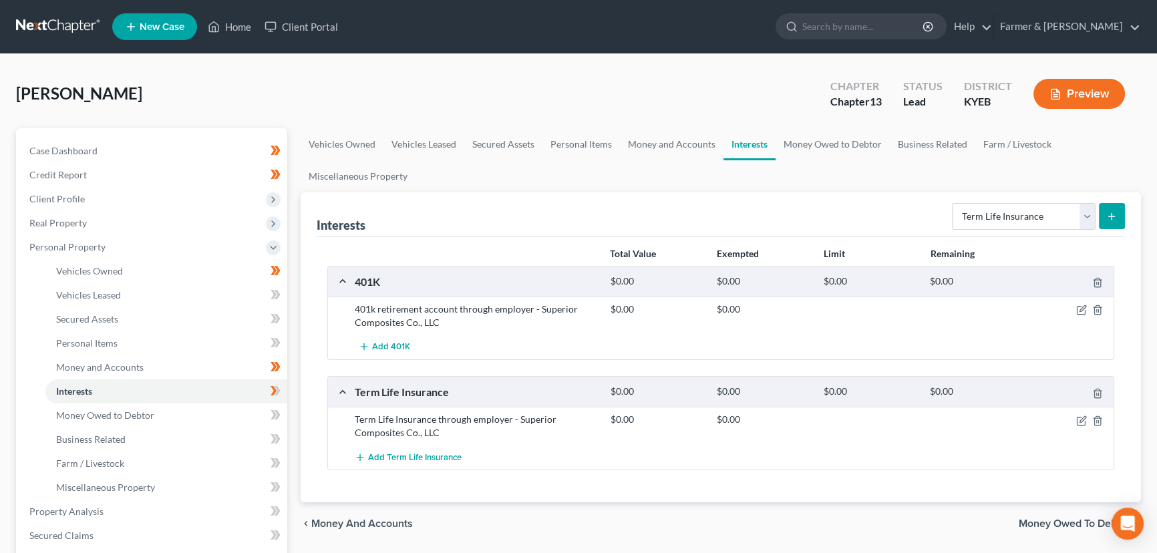
click at [279, 391] on icon at bounding box center [276, 391] width 10 height 17
click at [309, 364] on div "Interests Select Interest Type 401K Annuity Bond Education IRA Government Bond …" at bounding box center [721, 347] width 840 height 310
click at [400, 88] on div "[PERSON_NAME] Upgraded Chapter Chapter 13 Status Lead District KYEB Preview" at bounding box center [578, 99] width 1125 height 58
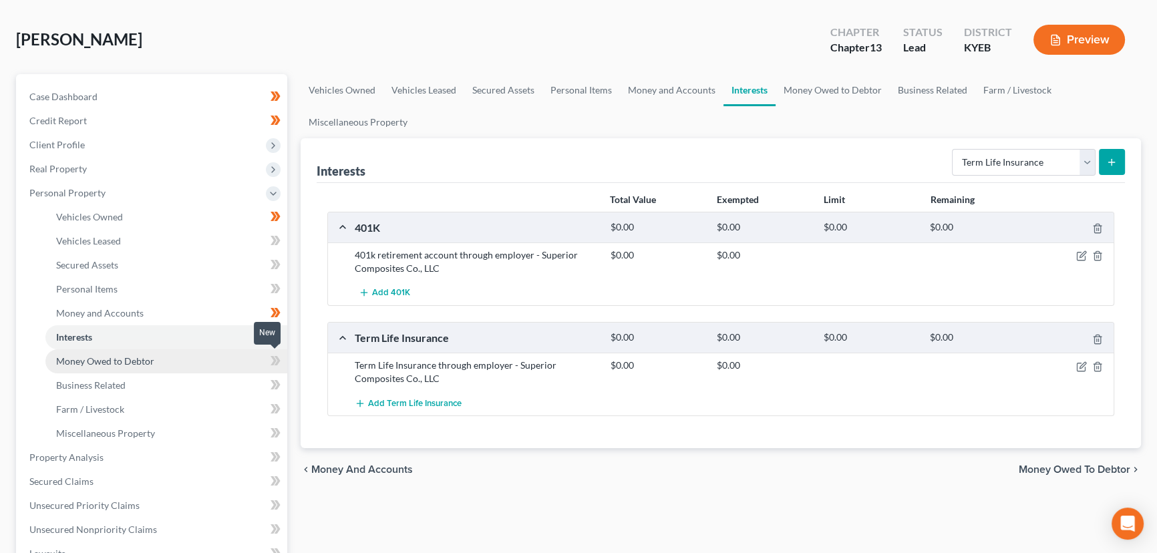
scroll to position [121, 0]
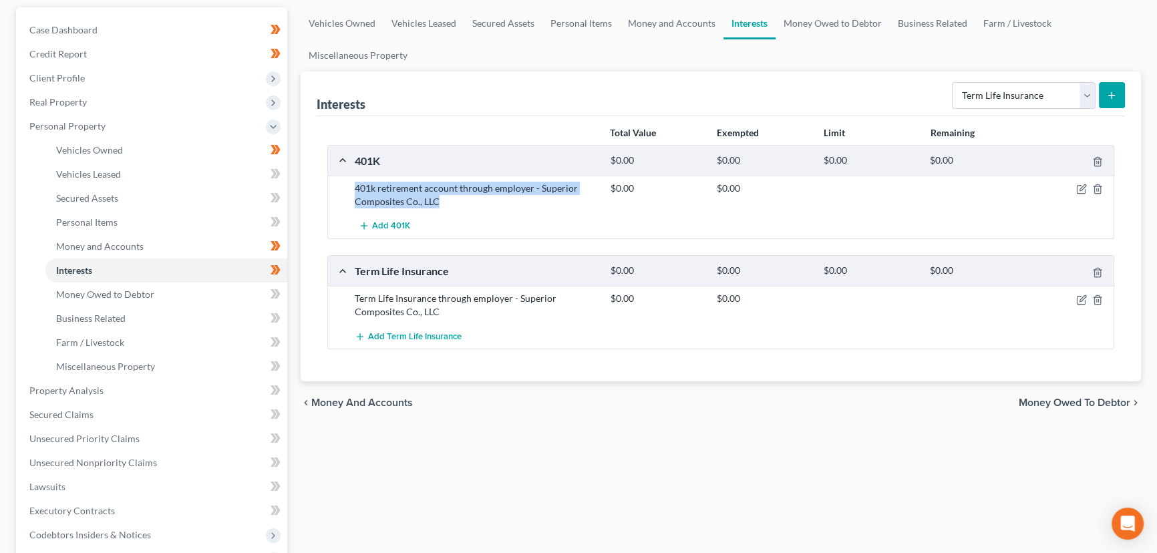
drag, startPoint x: 353, startPoint y: 186, endPoint x: 441, endPoint y: 203, distance: 89.9
click at [441, 203] on div "401k retirement account through employer - Superior Composites Co., LLC" at bounding box center [476, 195] width 256 height 27
copy div "401k retirement account through employer - Superior Composites Co., LLC"
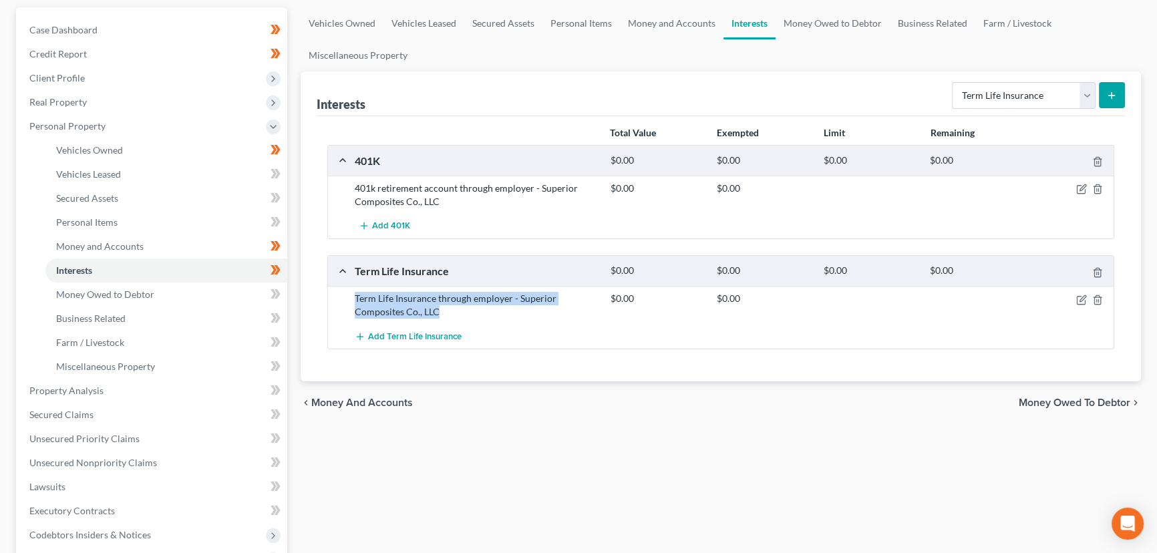
drag, startPoint x: 351, startPoint y: 295, endPoint x: 454, endPoint y: 311, distance: 104.7
click at [454, 311] on div "Term Life Insurance through employer - Superior Composites Co., LLC" at bounding box center [476, 305] width 256 height 27
copy div "Term Life Insurance through employer - Superior Composites Co., LLC"
click at [349, 457] on div "Vehicles Owned Vehicles Leased Secured Assets Personal Items Money and Accounts…" at bounding box center [721, 405] width 854 height 796
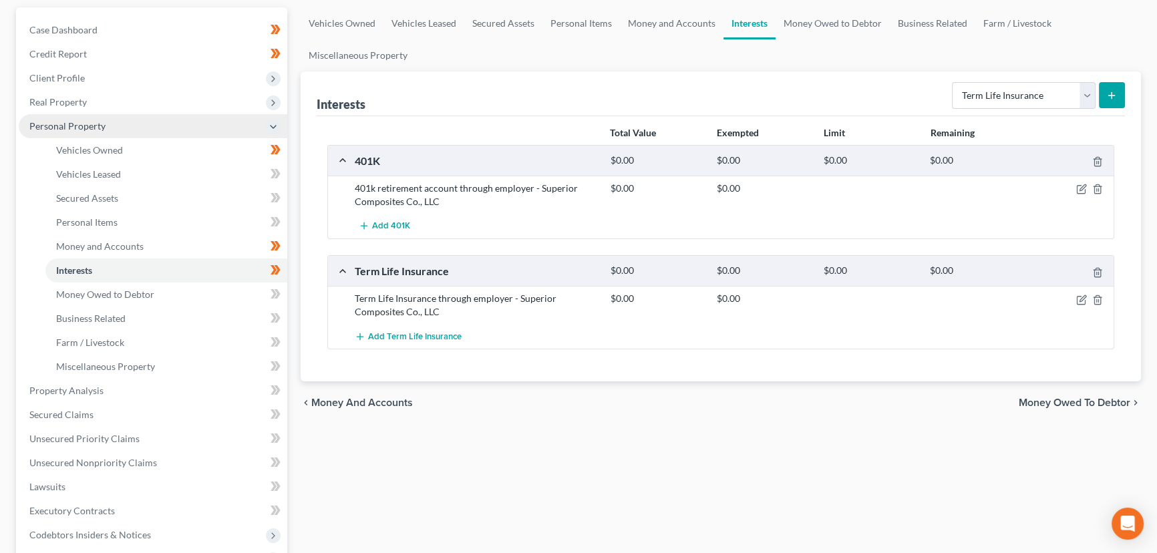
click at [77, 128] on span "Personal Property" at bounding box center [67, 125] width 76 height 11
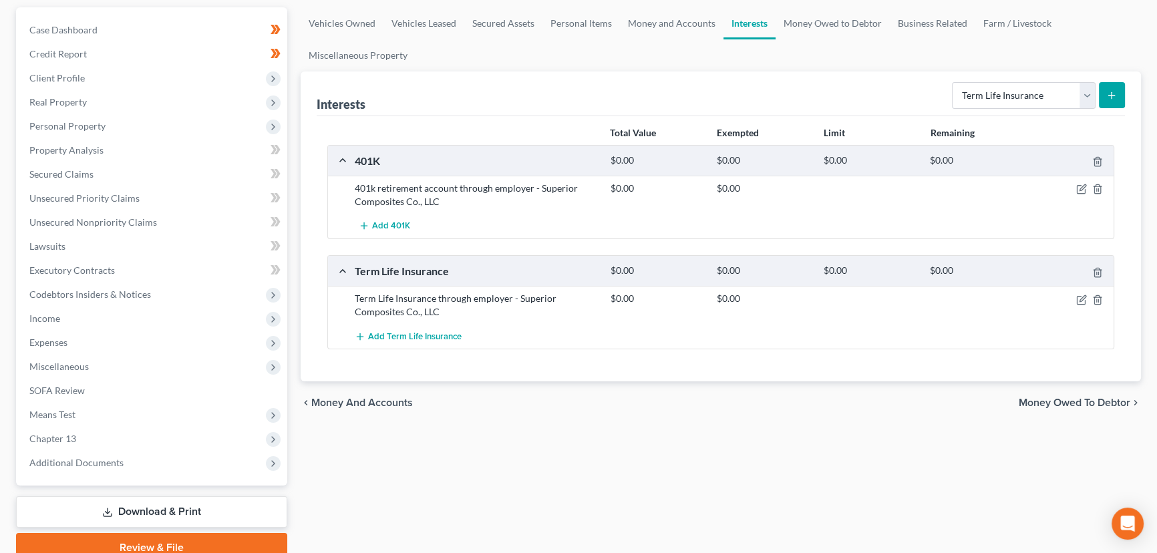
click at [350, 448] on div "Vehicles Owned Vehicles Leased Secured Assets Personal Items Money and Accounts…" at bounding box center [721, 284] width 854 height 555
click at [109, 174] on link "Secured Claims" at bounding box center [153, 174] width 269 height 24
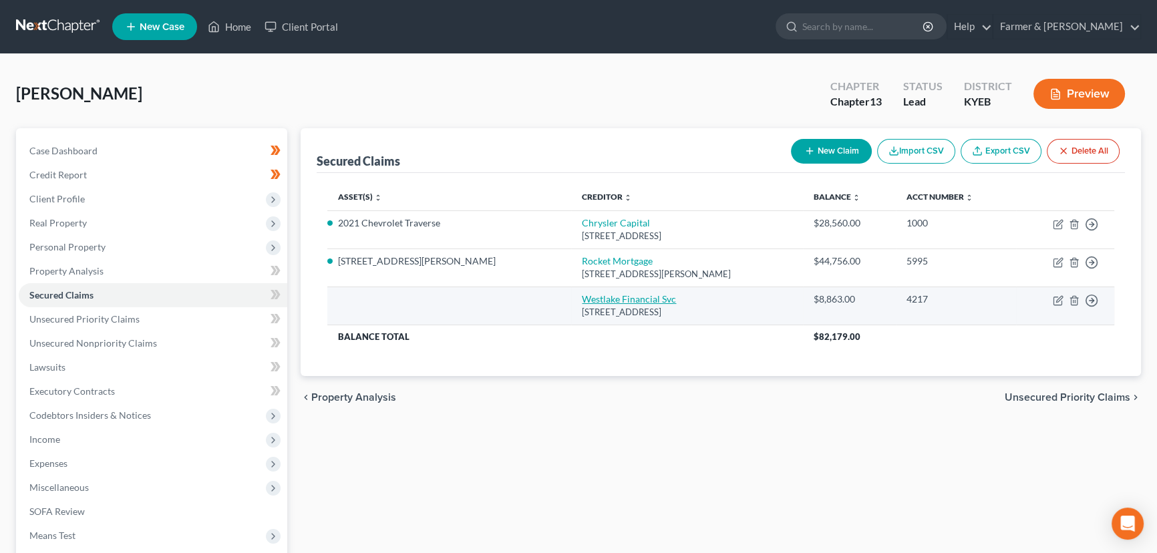
click at [582, 297] on link "Westlake Financial Svc" at bounding box center [629, 298] width 94 height 11
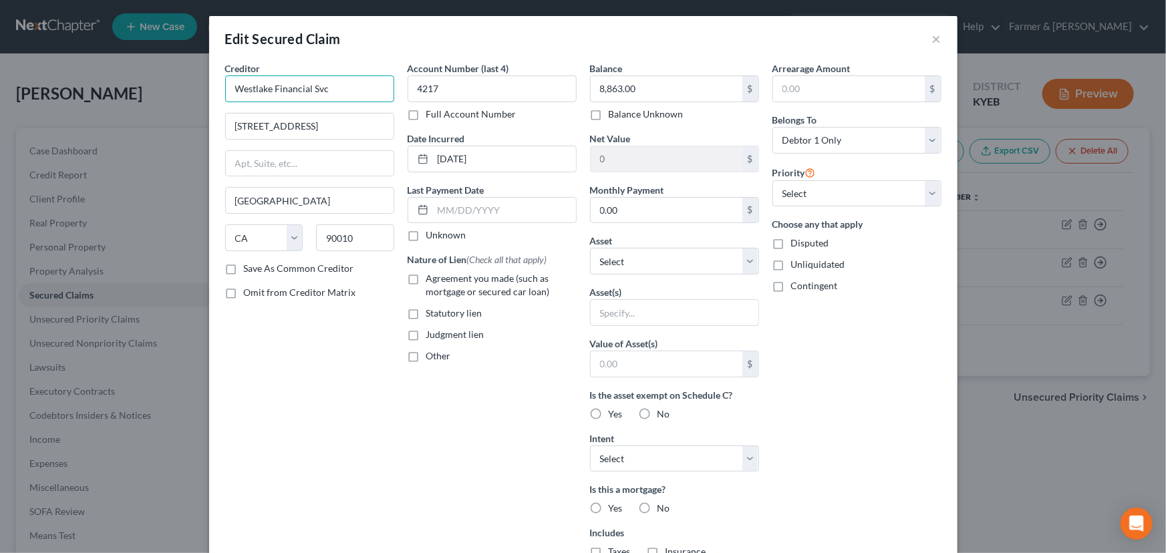
click at [332, 88] on input "Westlake Financial Svc" at bounding box center [309, 88] width 169 height 27
click at [351, 408] on div "Creditor * Westlake Financial Services [STREET_ADDRESS][GEOGRAPHIC_DATA] [US_ST…" at bounding box center [309, 359] width 182 height 596
click at [628, 303] on input "text" at bounding box center [675, 312] width 168 height 25
click at [426, 230] on label "Unknown" at bounding box center [446, 234] width 40 height 13
click at [432, 230] on input "Unknown" at bounding box center [436, 232] width 9 height 9
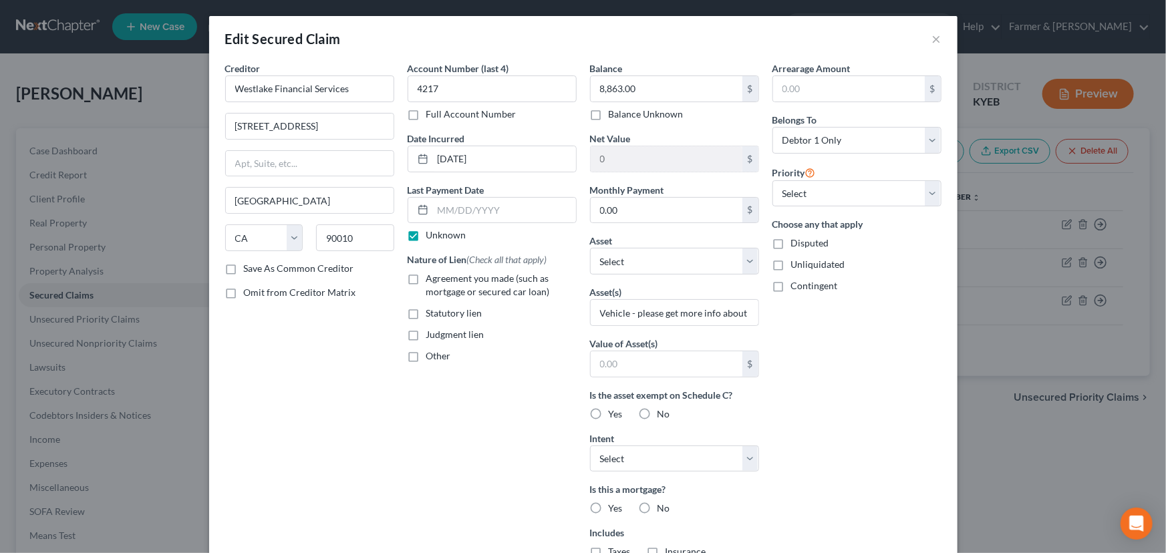
click at [426, 280] on label "Agreement you made (such as mortgage or secured car loan)" at bounding box center [501, 285] width 150 height 27
click at [432, 280] on input "Agreement you made (such as mortgage or secured car loan)" at bounding box center [436, 276] width 9 height 9
click at [885, 418] on div "Arrearage Amount $ Belongs To * Select Debtor 1 Only Debtor 2 Only Debtor 1 And…" at bounding box center [857, 359] width 182 height 596
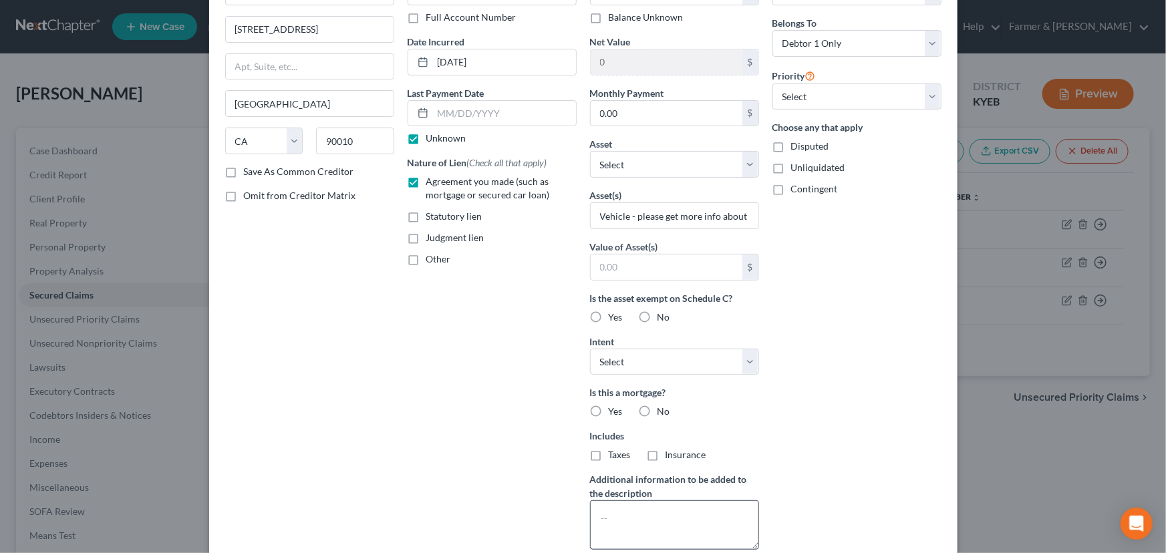
scroll to position [226, 0]
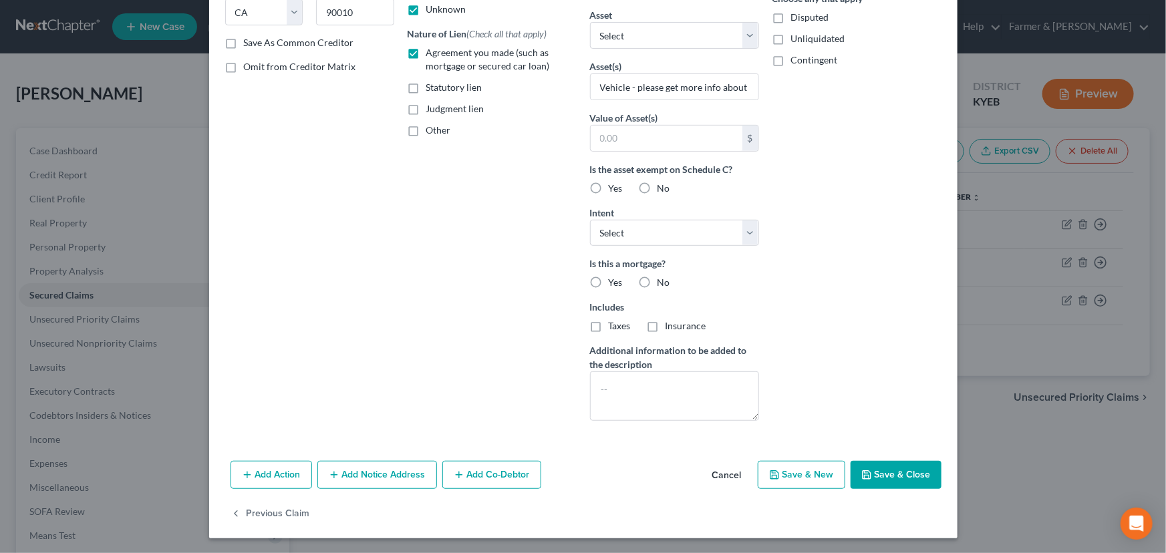
click at [657, 276] on label "No" at bounding box center [663, 282] width 13 height 13
click at [663, 276] on input "No" at bounding box center [667, 280] width 9 height 9
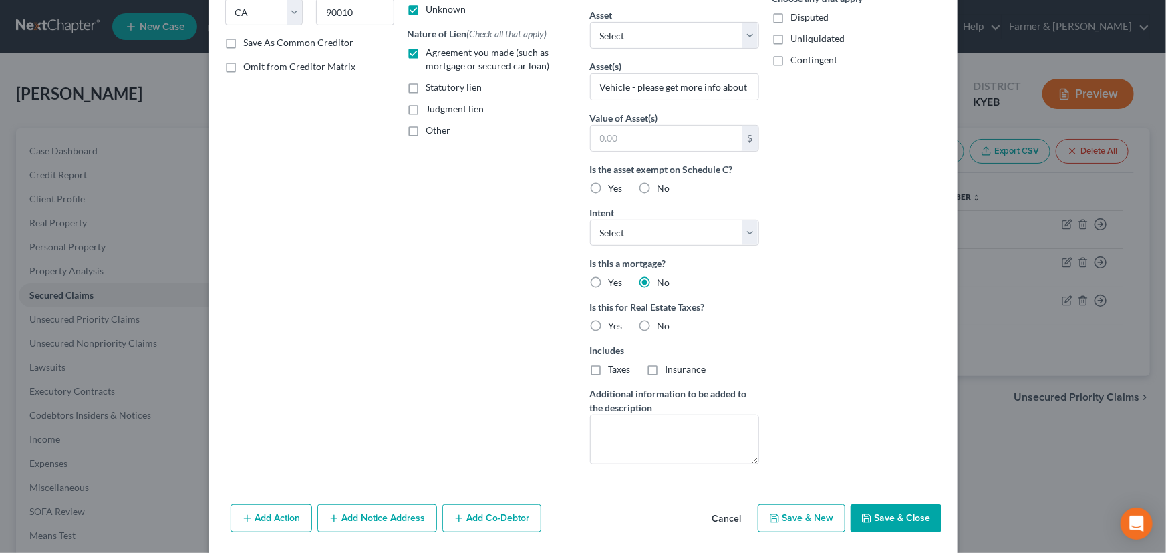
click at [657, 323] on label "No" at bounding box center [663, 325] width 13 height 13
click at [663, 323] on input "No" at bounding box center [667, 323] width 9 height 9
click at [637, 234] on select "Select Surrender Redeem Reaffirm Avoid Other" at bounding box center [674, 233] width 169 height 27
click at [590, 220] on select "Select Surrender Redeem Reaffirm Avoid Other" at bounding box center [674, 233] width 169 height 27
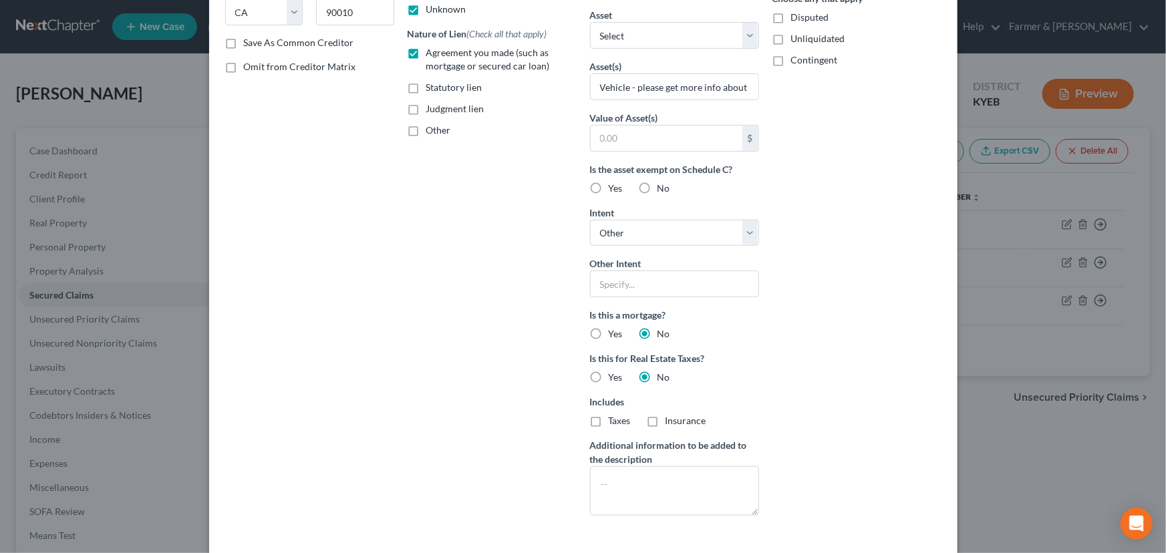
click at [428, 304] on div "Account Number (last 4) 4217 Full Account Number Date Incurred [DATE] Last Paym…" at bounding box center [492, 181] width 182 height 691
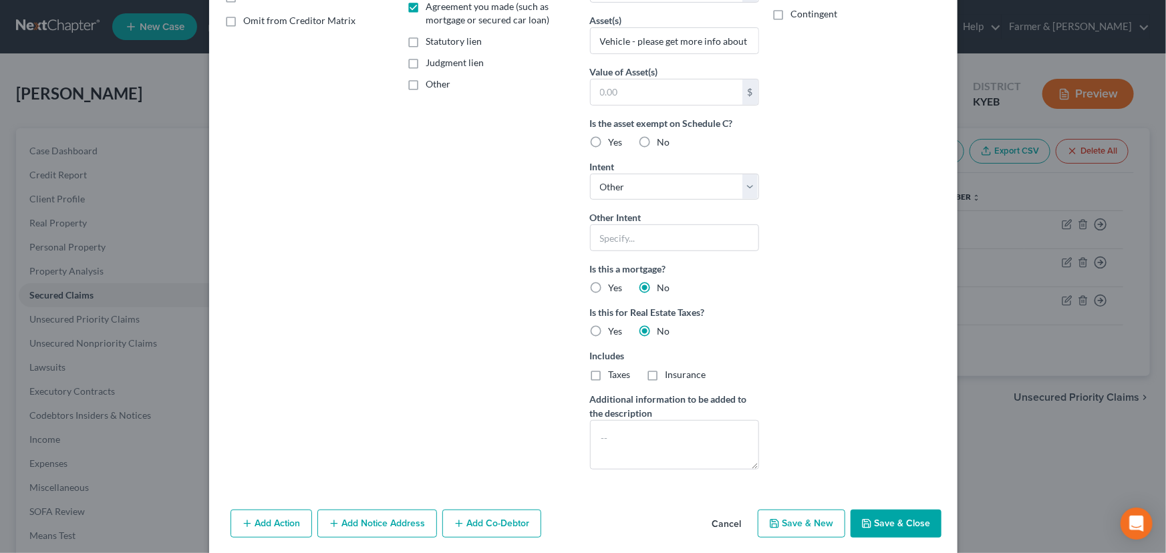
scroll to position [320, 0]
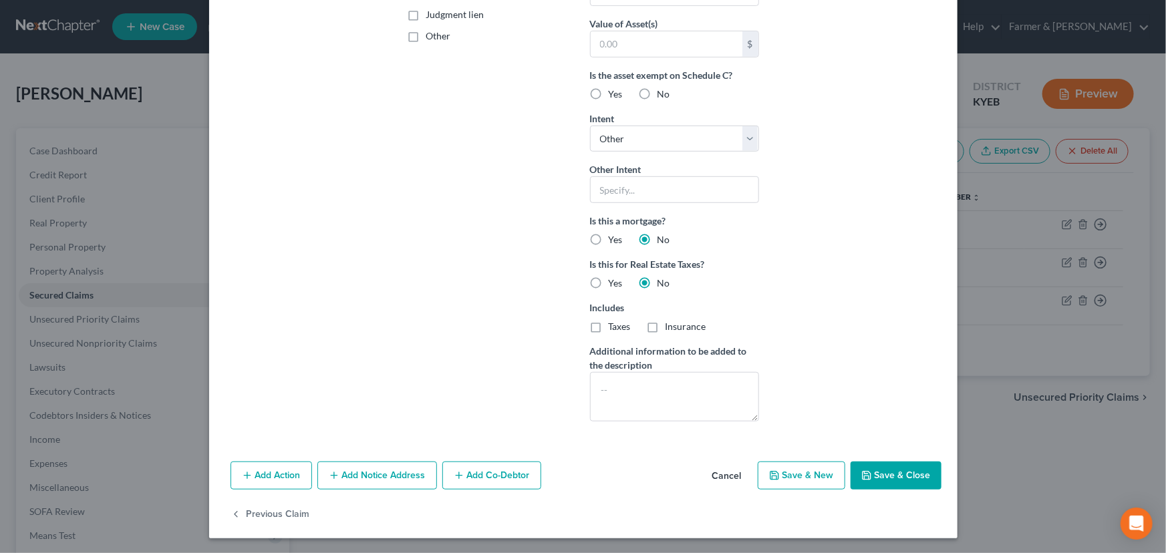
click at [293, 470] on button "Add Action" at bounding box center [271, 476] width 82 height 28
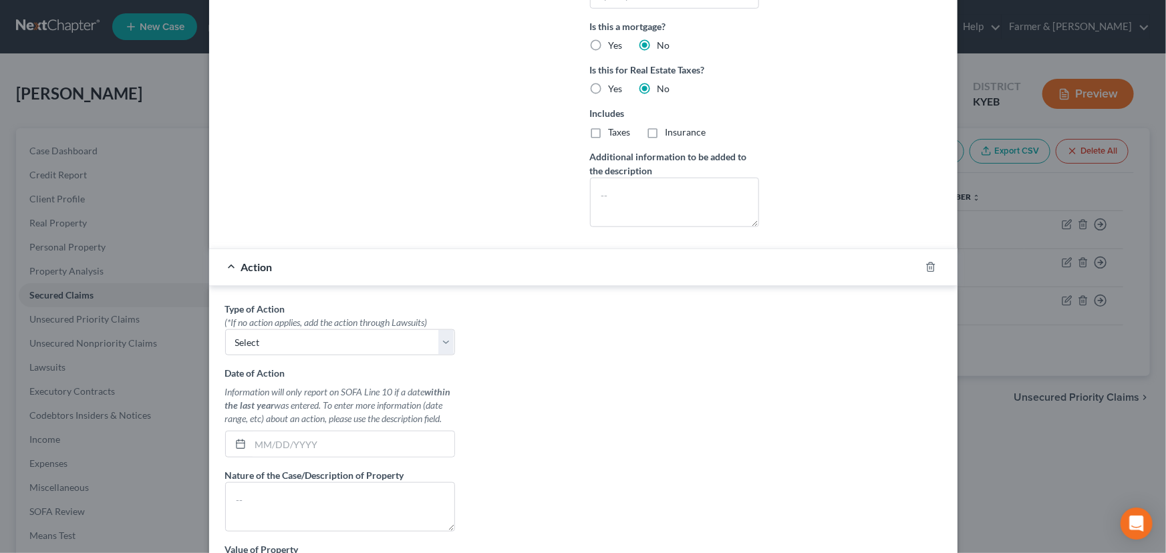
scroll to position [623, 0]
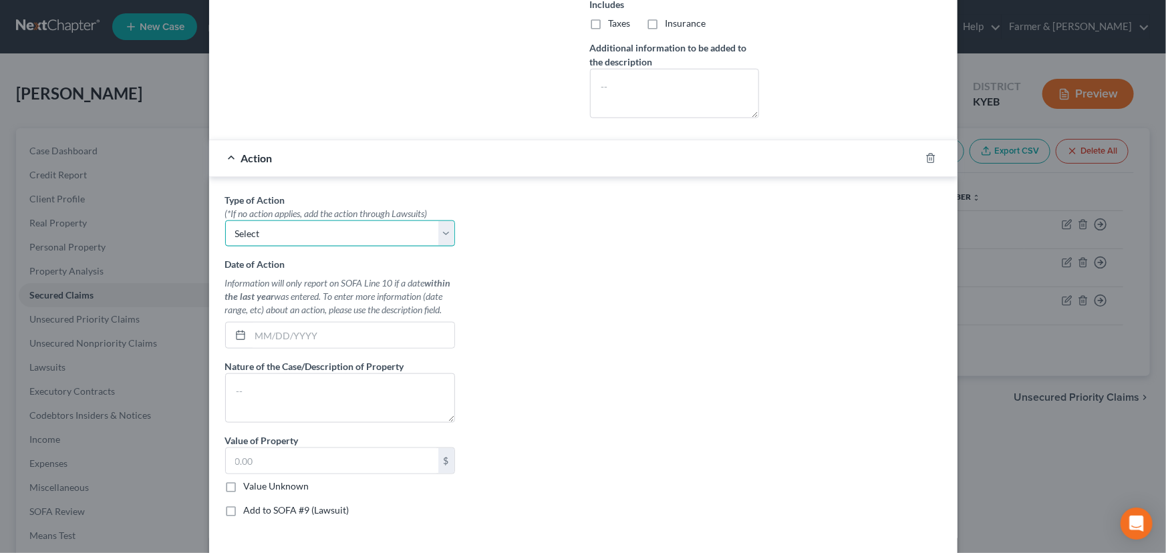
click at [254, 234] on select "Select Repossession Garnishment Foreclosure Personal Injury Attached, Seized, O…" at bounding box center [340, 233] width 230 height 27
click at [225, 220] on select "Select Repossession Garnishment Foreclosure Personal Injury Attached, Seized, O…" at bounding box center [340, 233] width 230 height 27
click at [257, 335] on input "text" at bounding box center [353, 335] width 204 height 25
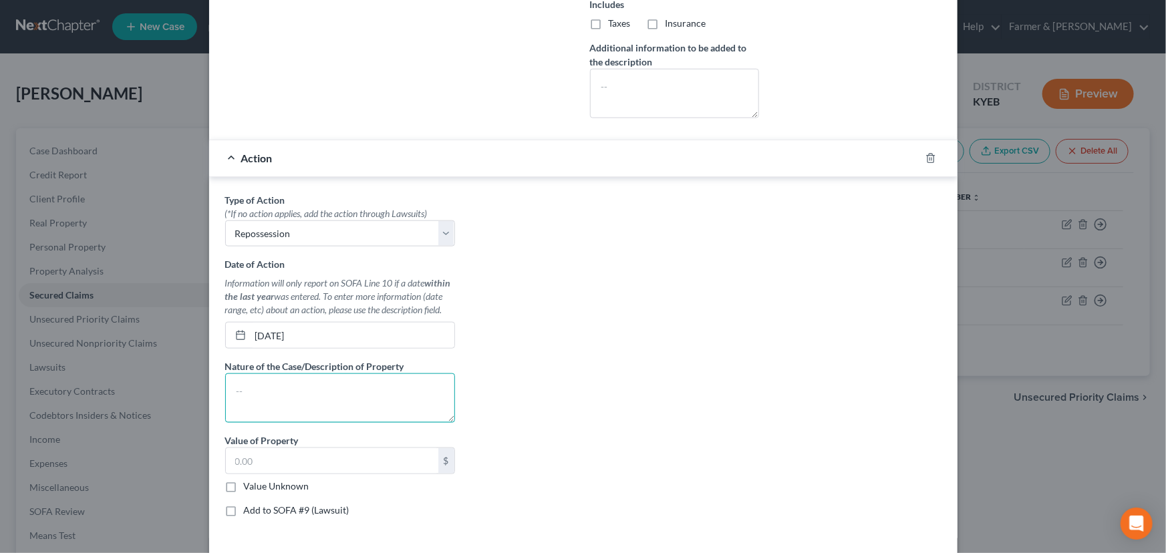
click at [298, 386] on textarea at bounding box center [340, 397] width 230 height 49
click at [244, 482] on label "Value Unknown" at bounding box center [276, 486] width 65 height 13
click at [249, 482] on input "Value Unknown" at bounding box center [253, 484] width 9 height 9
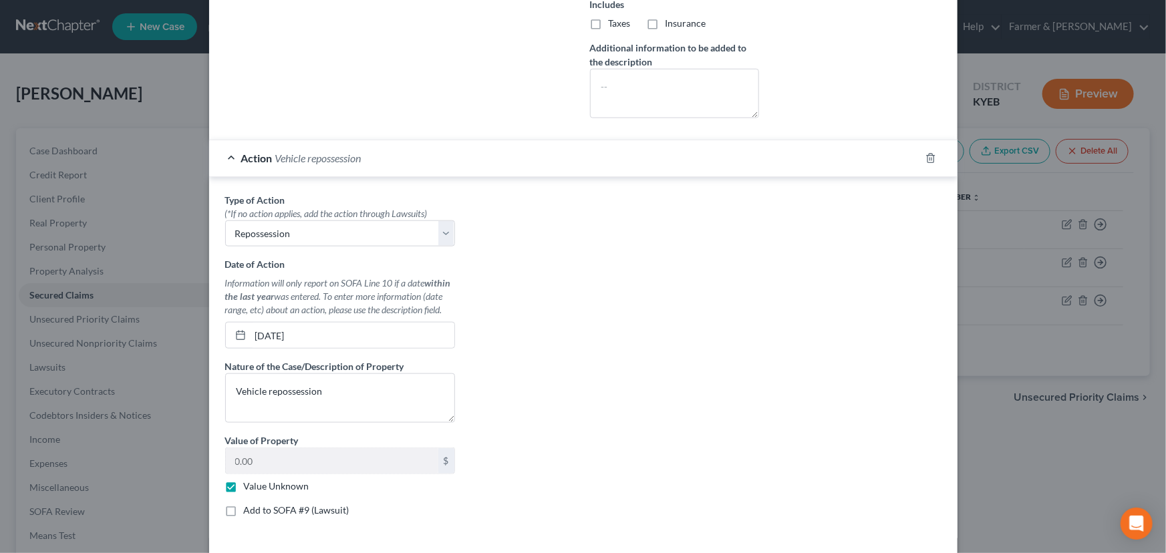
drag, startPoint x: 613, startPoint y: 364, endPoint x: 568, endPoint y: 269, distance: 105.8
click at [614, 364] on div "Type of Action * (*If no action applies, add the action through Lawsuits) Selec…" at bounding box center [583, 360] width 730 height 335
click at [514, 162] on div "Action Vehicle repossession" at bounding box center [564, 157] width 711 height 35
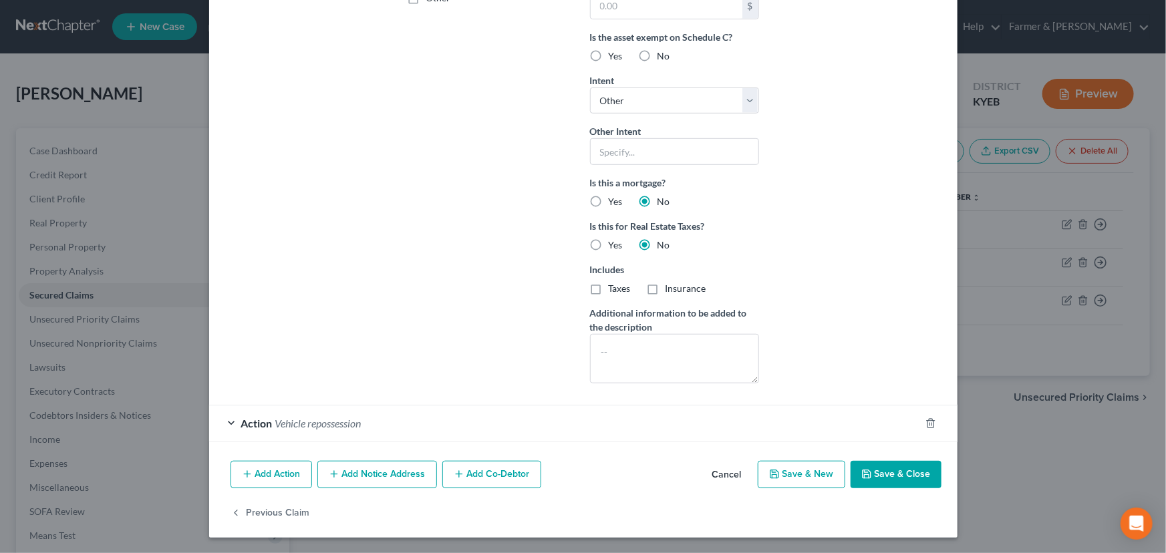
scroll to position [357, 0]
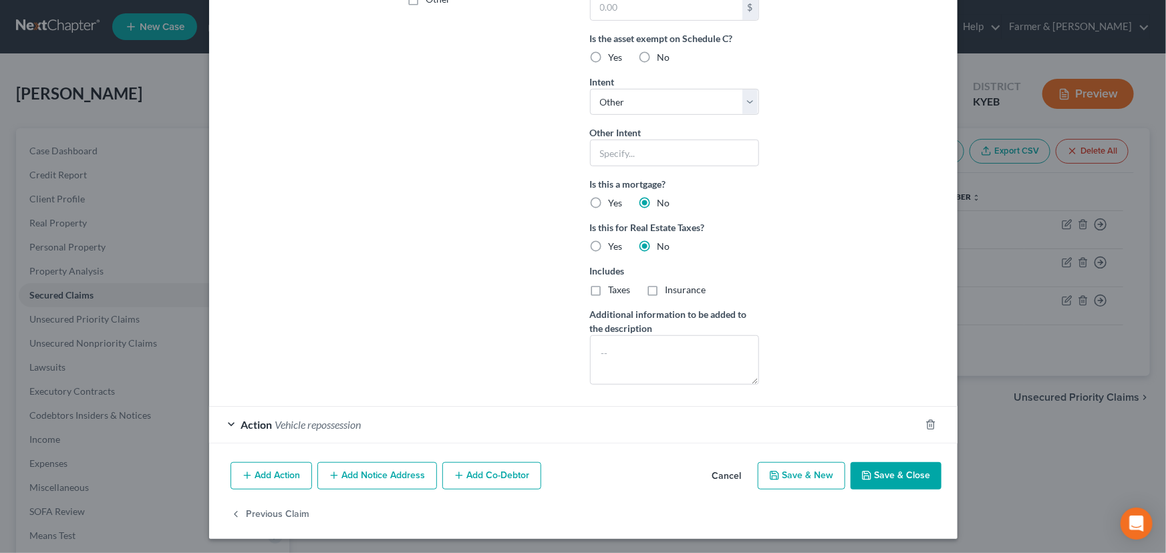
click at [511, 178] on div "Account Number (last 4) 4217 Full Account Number Date Incurred [DATE] Last Paym…" at bounding box center [492, 50] width 182 height 691
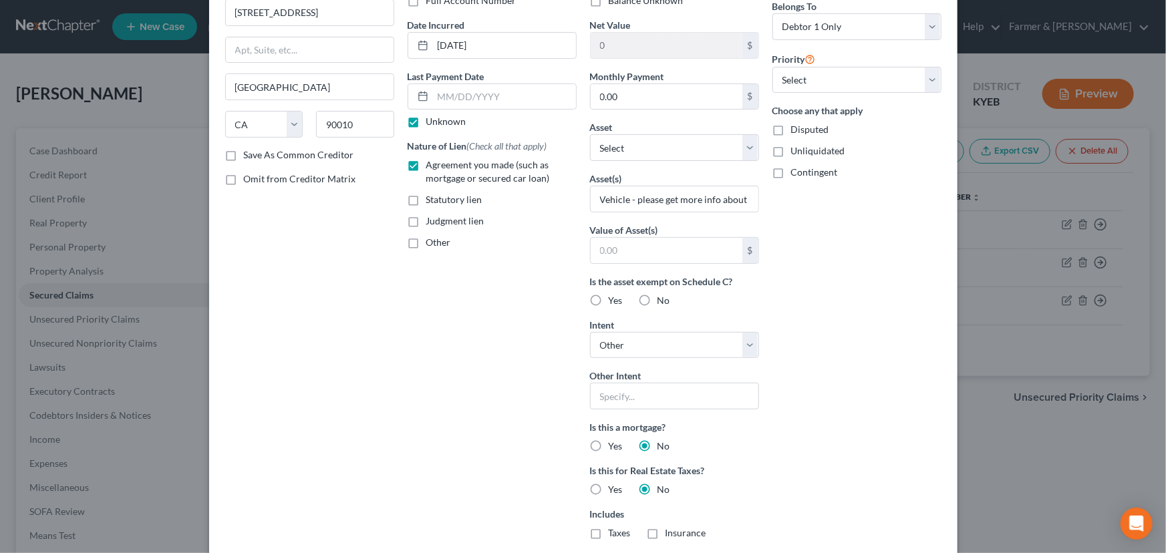
scroll to position [53, 0]
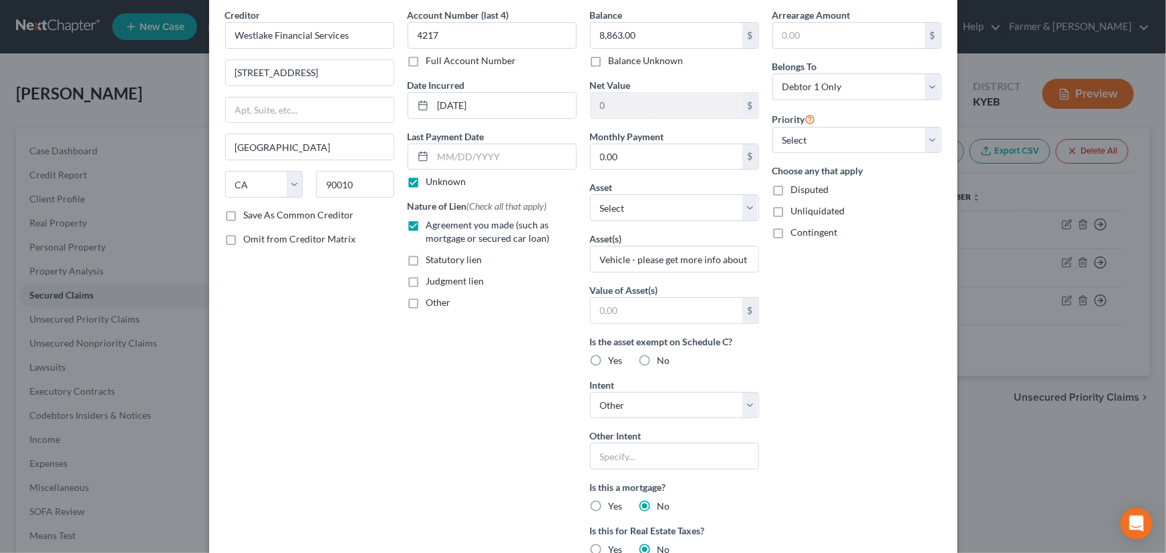
click at [807, 153] on div "Arrearage Amount $ Belongs To * Select Debtor 1 Only Debtor 2 Only Debtor 1 And…" at bounding box center [857, 353] width 182 height 691
click at [805, 143] on select "Select 1st 2nd 3rd 4th 5th 6th 7th 8th 9th 10th 11th 12th 13th 14th 15th 16th 1…" at bounding box center [856, 140] width 169 height 27
click at [772, 127] on select "Select 1st 2nd 3rd 4th 5th 6th 7th 8th 9th 10th 11th 12th 13th 14th 15th 16th 1…" at bounding box center [856, 140] width 169 height 27
click at [842, 308] on div "Arrearage Amount $ Belongs To * Select Debtor 1 Only Debtor 2 Only Debtor 1 And…" at bounding box center [857, 353] width 182 height 691
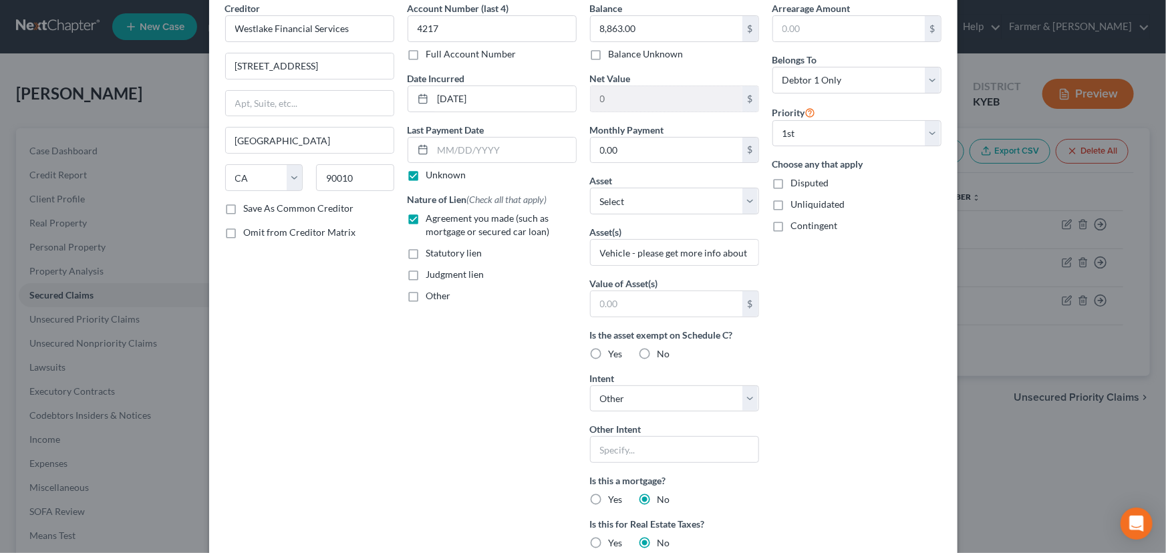
scroll to position [357, 0]
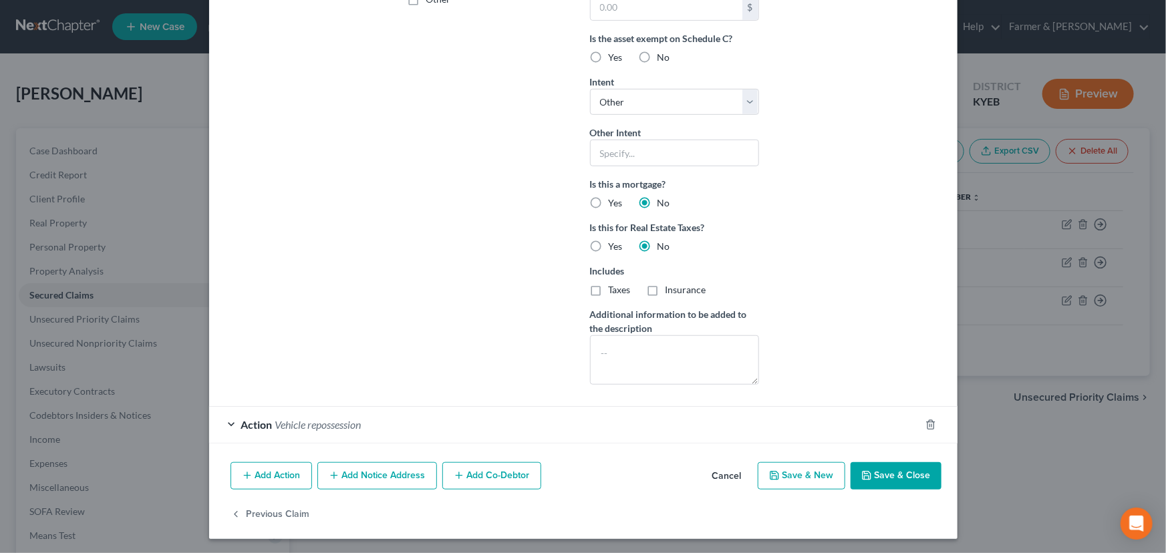
click at [873, 472] on button "Save & Close" at bounding box center [895, 476] width 91 height 28
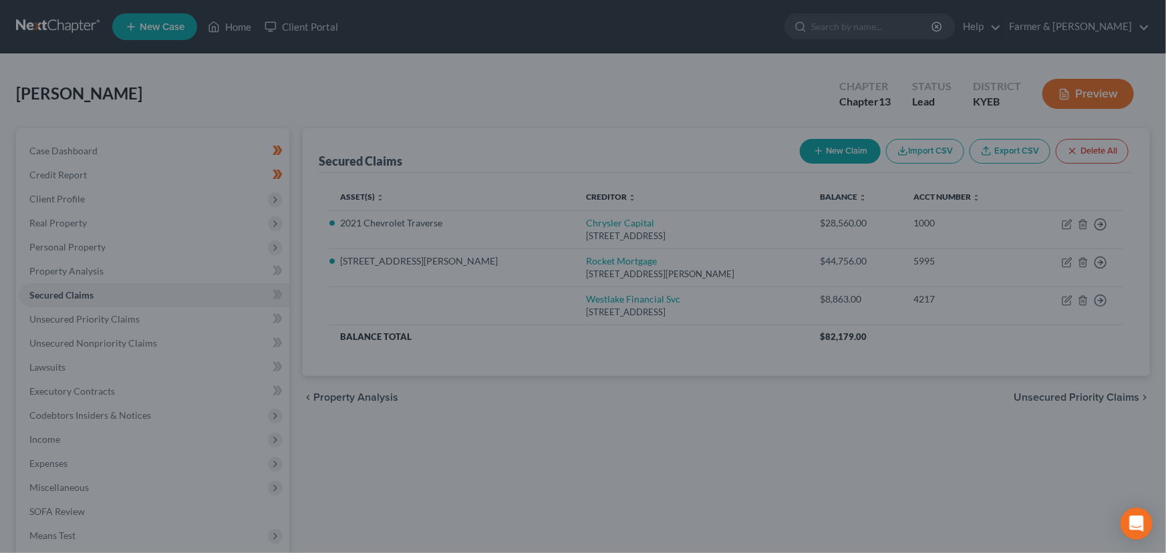
scroll to position [211, 0]
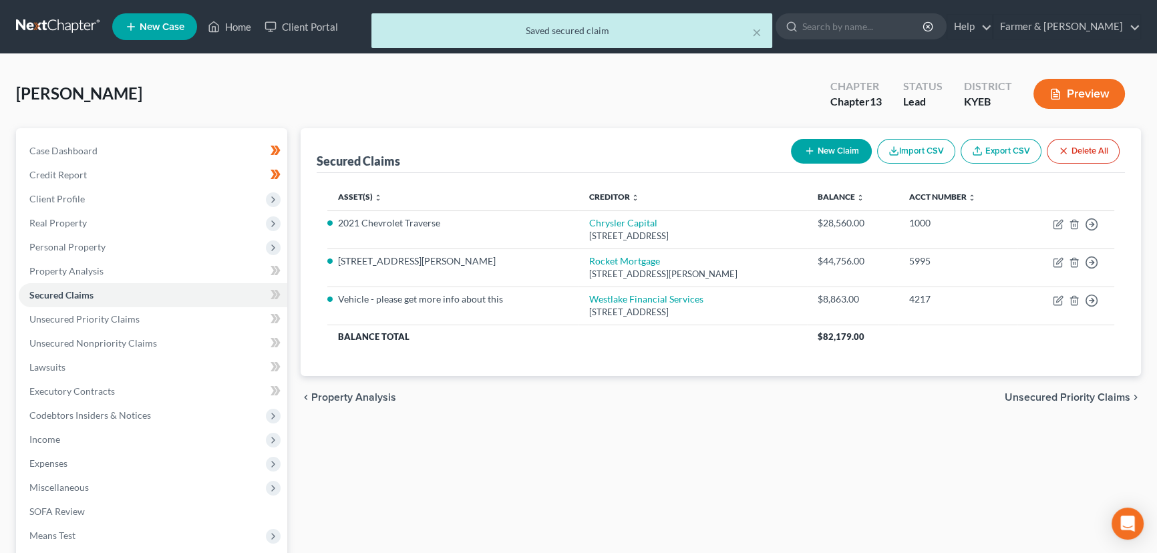
click at [560, 438] on div "Secured Claims New Claim Import CSV Export CSV Delete All Asset(s) expand_more …" at bounding box center [721, 405] width 854 height 555
click at [271, 288] on icon at bounding box center [276, 295] width 10 height 17
click at [276, 290] on icon at bounding box center [278, 294] width 6 height 9
click at [294, 311] on div "Secured Claims New Claim Import CSV Export CSV Delete All Asset(s) expand_more …" at bounding box center [721, 405] width 854 height 555
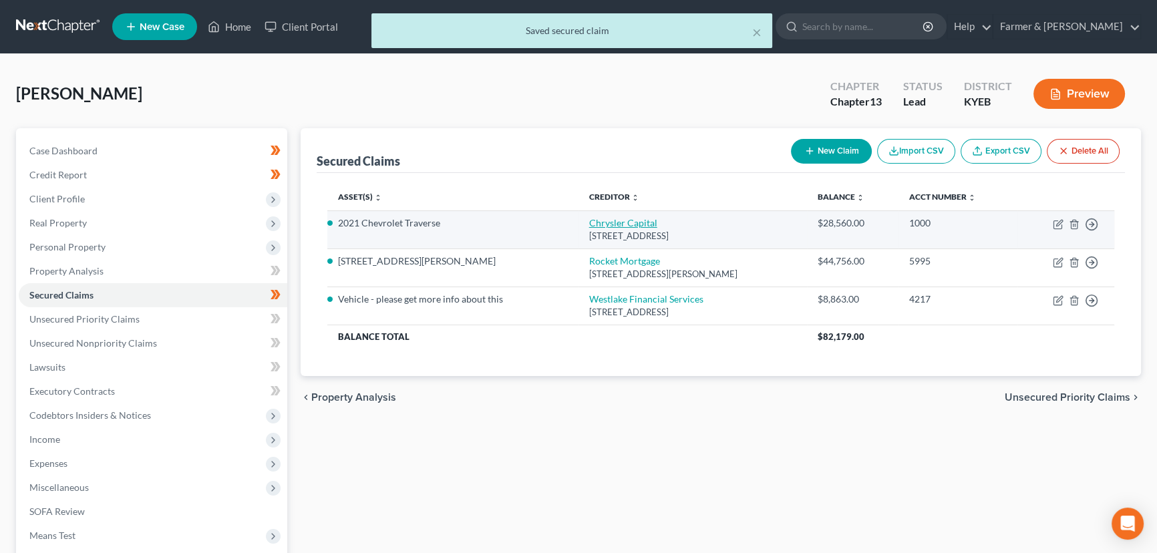
click at [589, 222] on link "Chrysler Capital" at bounding box center [623, 222] width 68 height 11
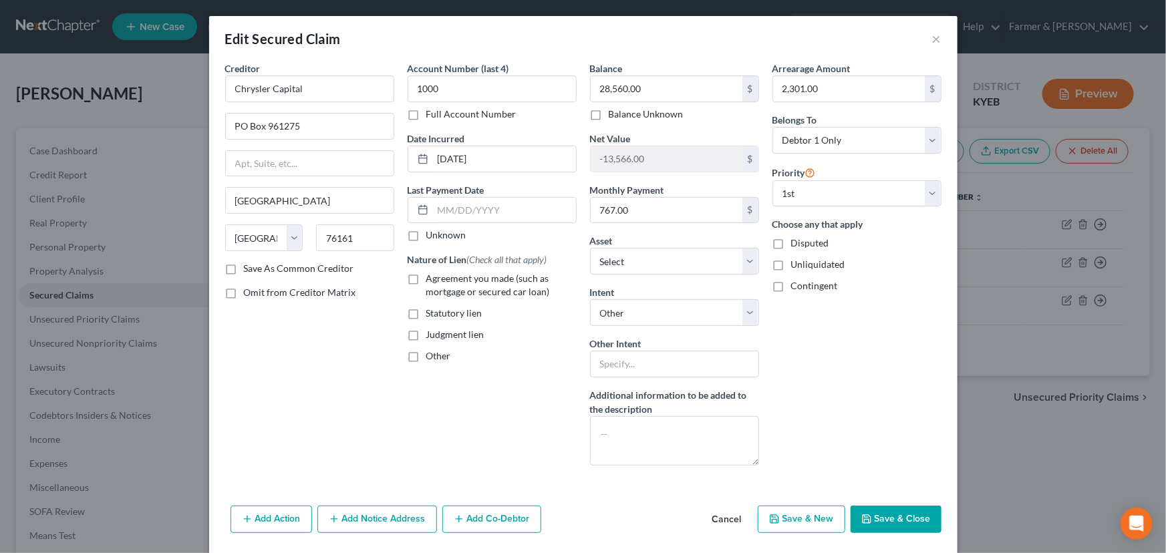
click at [426, 235] on label "Unknown" at bounding box center [446, 234] width 40 height 13
click at [432, 235] on input "Unknown" at bounding box center [436, 232] width 9 height 9
click at [426, 275] on label "Agreement you made (such as mortgage or secured car loan)" at bounding box center [501, 285] width 150 height 27
click at [432, 275] on input "Agreement you made (such as mortgage or secured car loan)" at bounding box center [436, 276] width 9 height 9
click at [822, 385] on div "Arrearage Amount 2,301.00 $ Belongs To * Select Debtor 1 Only Debtor 2 Only Deb…" at bounding box center [857, 268] width 182 height 415
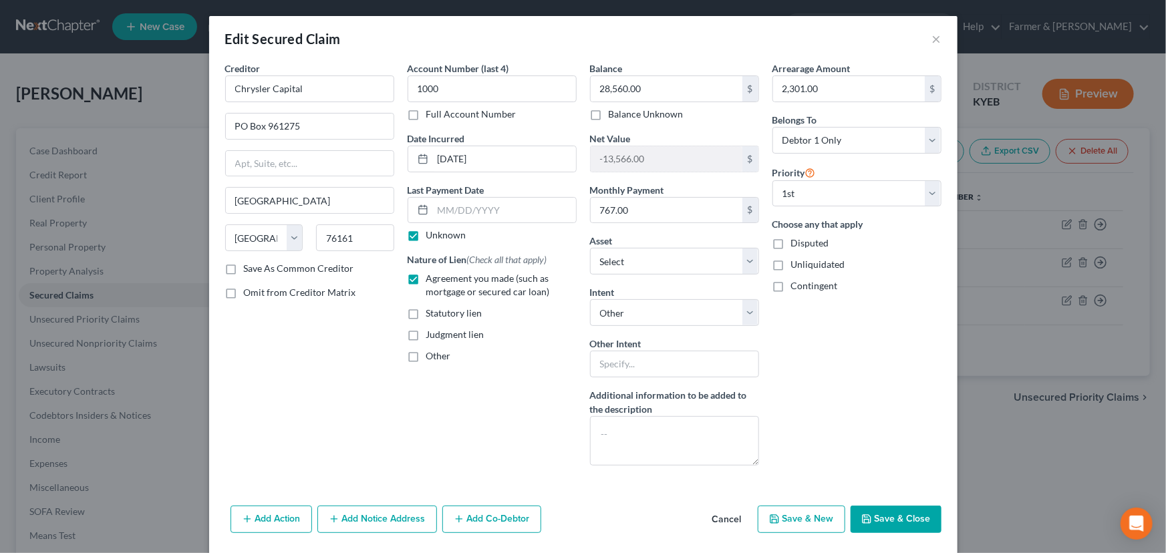
click at [861, 514] on icon "button" at bounding box center [866, 519] width 11 height 11
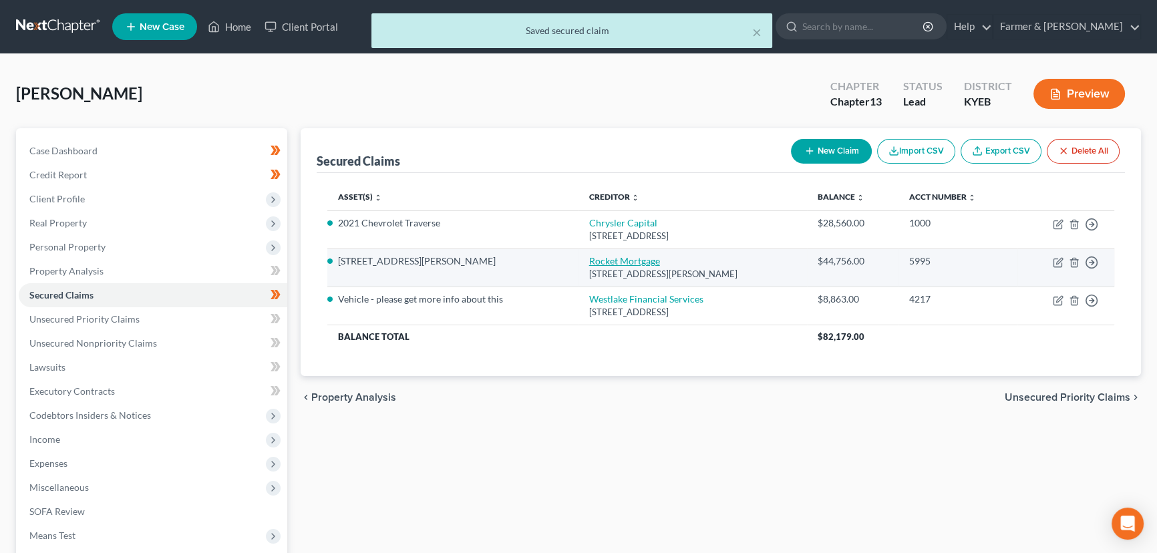
click at [602, 261] on link "Rocket Mortgage" at bounding box center [624, 260] width 71 height 11
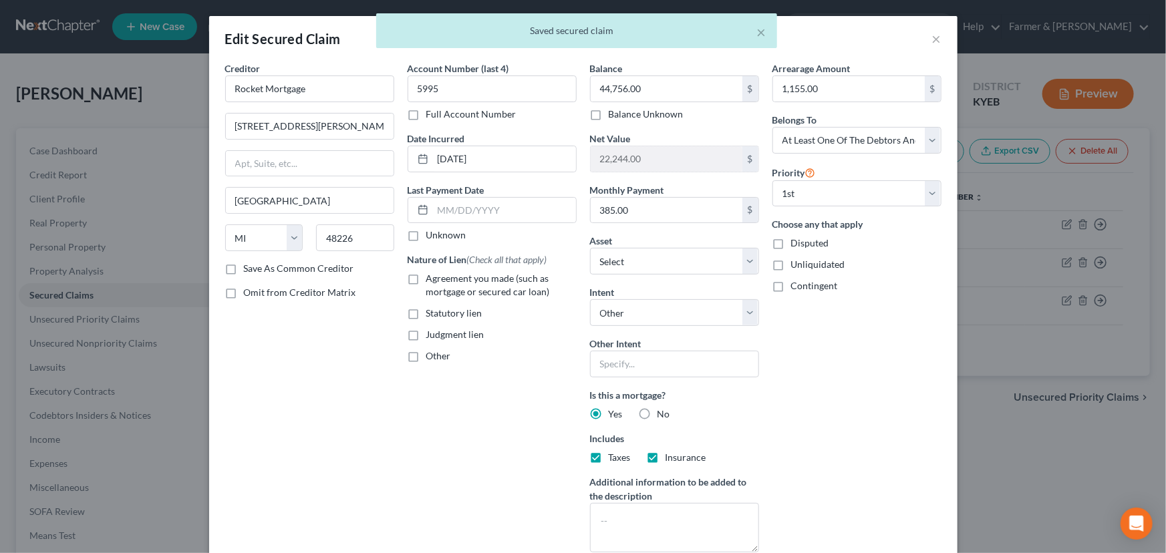
click at [426, 237] on label "Unknown" at bounding box center [446, 234] width 40 height 13
click at [432, 237] on input "Unknown" at bounding box center [436, 232] width 9 height 9
click at [426, 276] on label "Agreement you made (such as mortgage or secured car loan)" at bounding box center [501, 285] width 150 height 27
click at [432, 276] on input "Agreement you made (such as mortgage or secured car loan)" at bounding box center [436, 276] width 9 height 9
click at [816, 371] on div "Arrearage Amount 1,155.00 $ Belongs To * Select Debtor 1 Only Debtor 2 Only Deb…" at bounding box center [857, 312] width 182 height 502
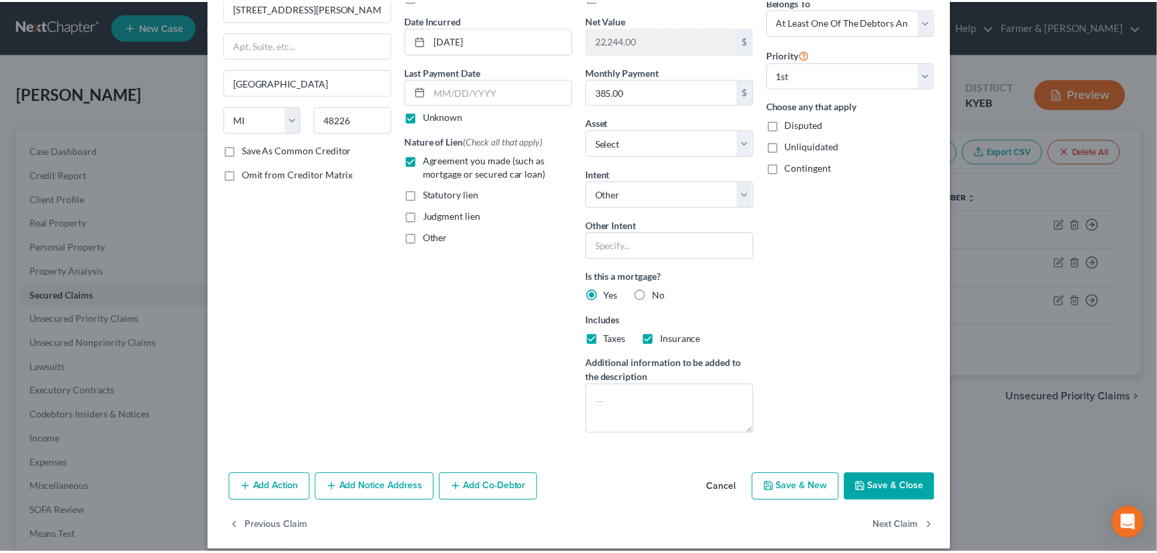
scroll to position [131, 0]
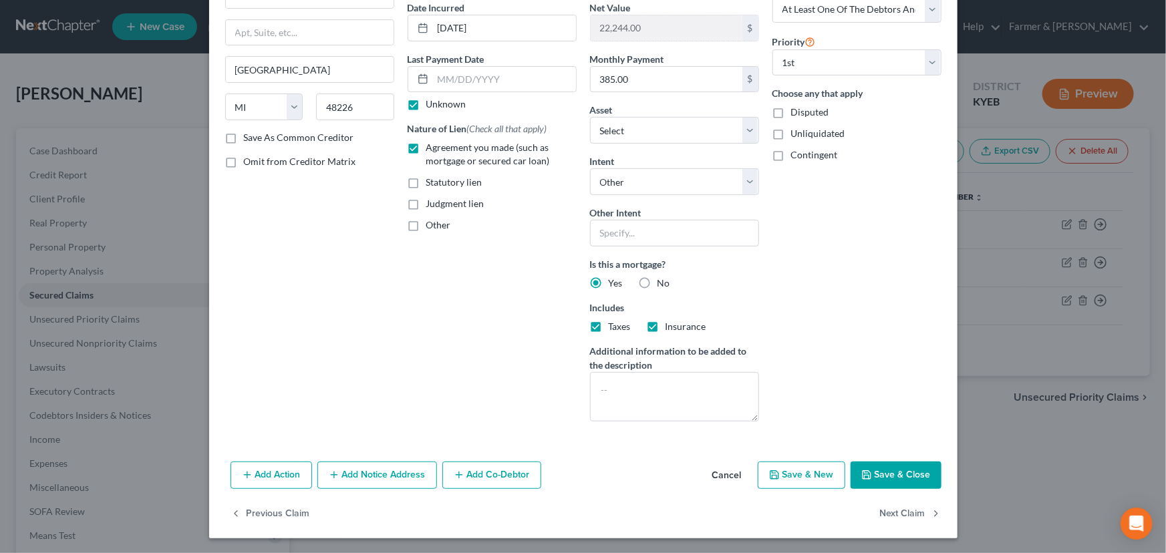
click at [857, 465] on button "Save & Close" at bounding box center [895, 476] width 91 height 28
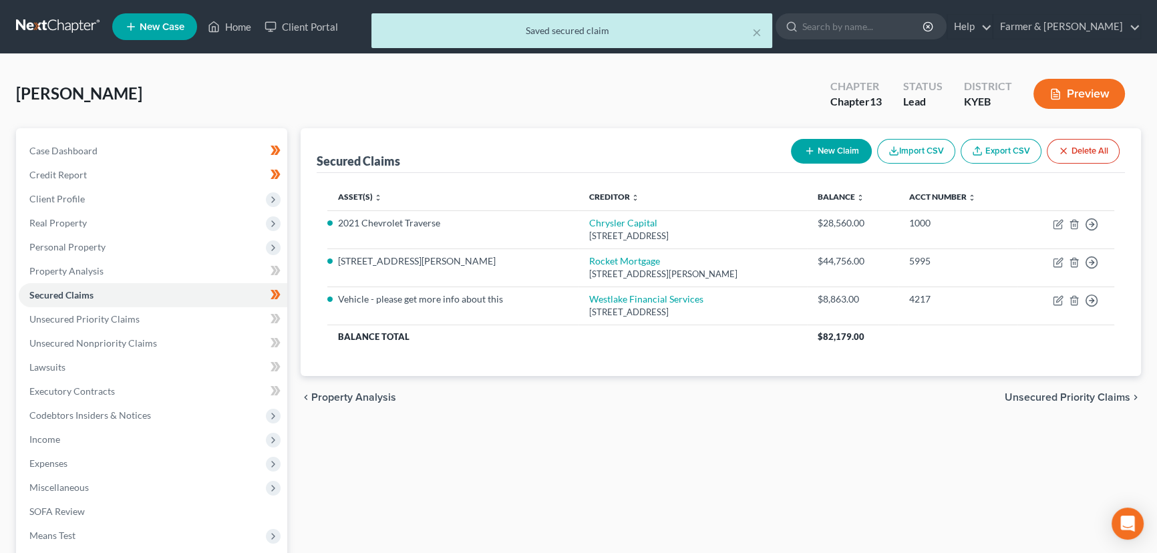
click at [735, 454] on div "Secured Claims New Claim Import CSV Export CSV Delete All Asset(s) expand_more …" at bounding box center [721, 405] width 854 height 555
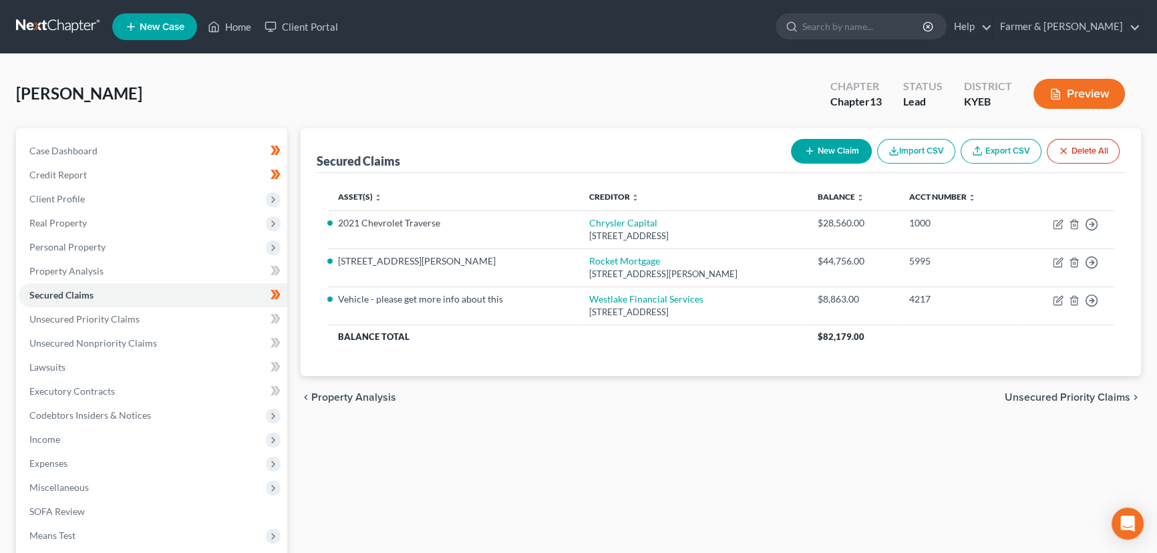
click at [333, 452] on div "Secured Claims New Claim Import CSV Export CSV Delete All Asset(s) expand_more …" at bounding box center [721, 405] width 854 height 555
click at [135, 345] on span "Unsecured Nonpriority Claims" at bounding box center [93, 342] width 128 height 11
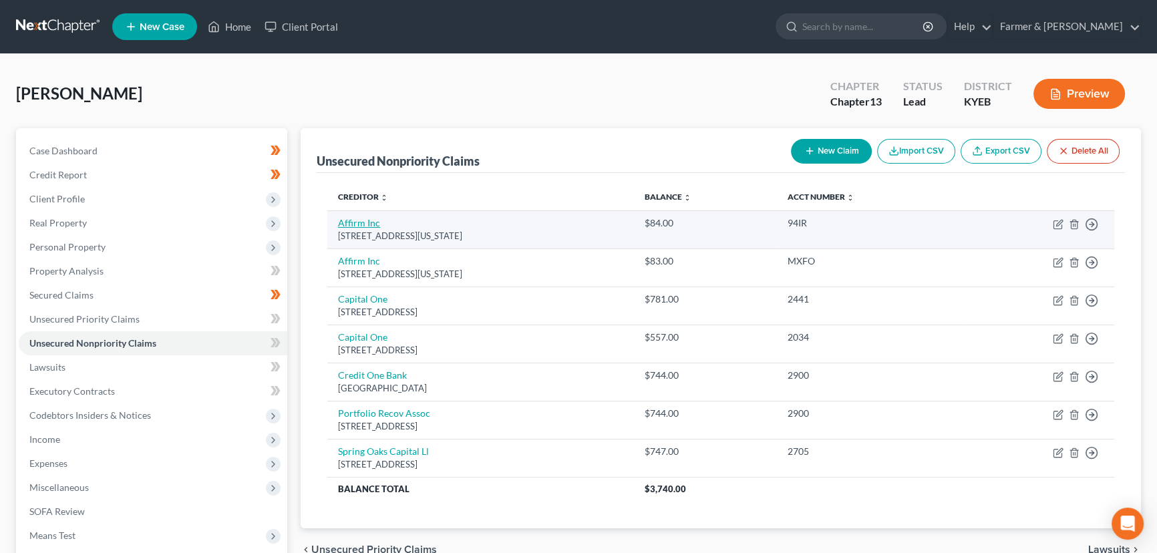
click at [364, 220] on link "Affirm Inc" at bounding box center [359, 222] width 42 height 11
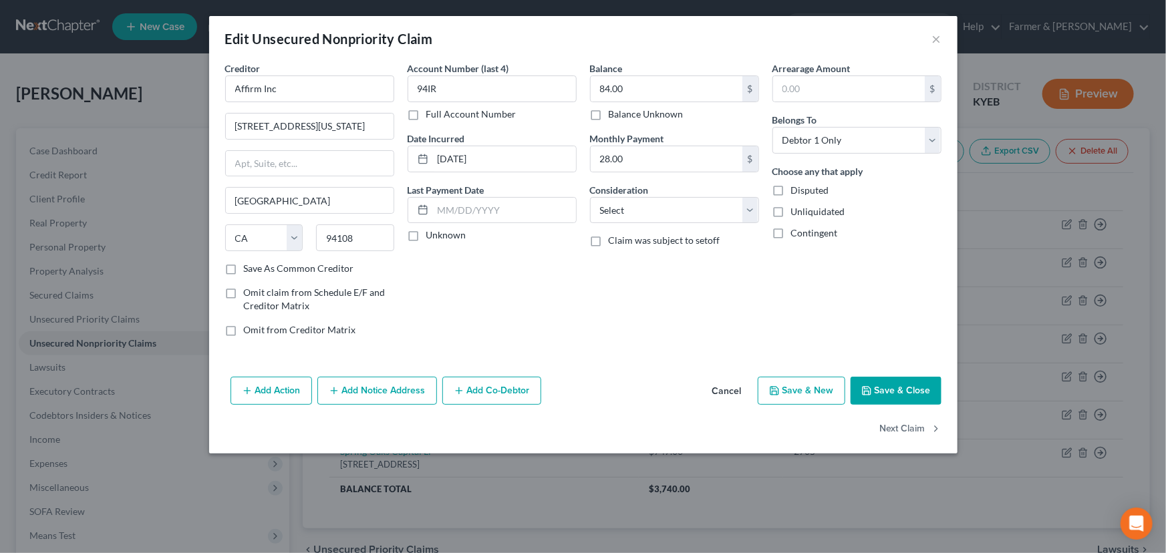
click at [426, 237] on label "Unknown" at bounding box center [446, 234] width 40 height 13
click at [432, 237] on input "Unknown" at bounding box center [436, 232] width 9 height 9
click at [611, 212] on select "Select Cable / Satellite Services Collection Agency Credit Card Debt Debt Couns…" at bounding box center [674, 210] width 169 height 27
click at [590, 197] on select "Select Cable / Satellite Services Collection Agency Credit Card Debt Debt Couns…" at bounding box center [674, 210] width 169 height 27
click at [641, 300] on div "Balance 84.00 $ Balance Unknown Balance Undetermined 84.00 $ Balance Unknown Mo…" at bounding box center [674, 204] width 182 height 286
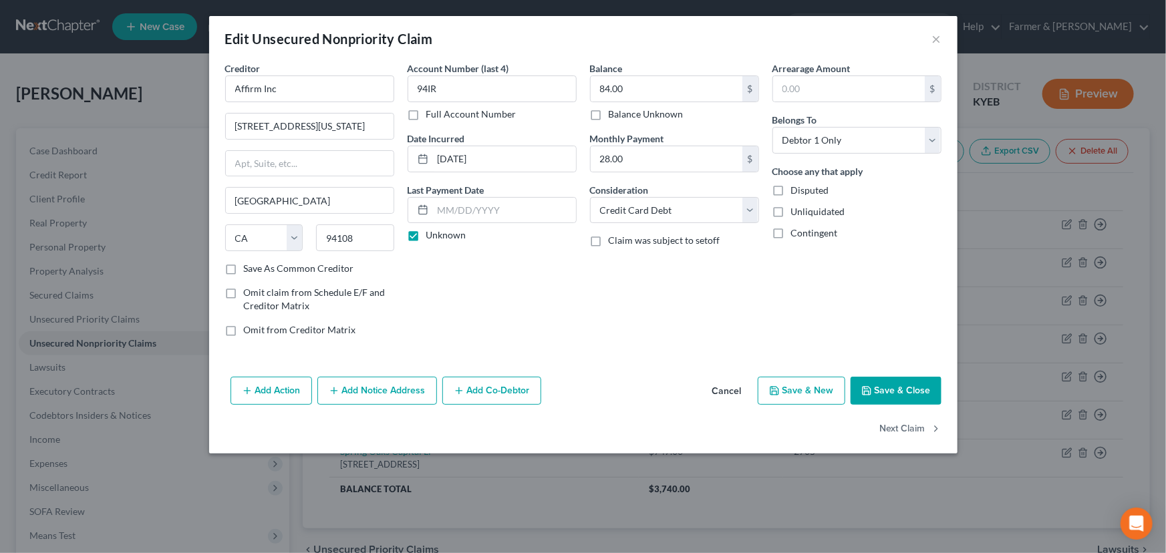
click at [900, 380] on button "Save & Close" at bounding box center [895, 391] width 91 height 28
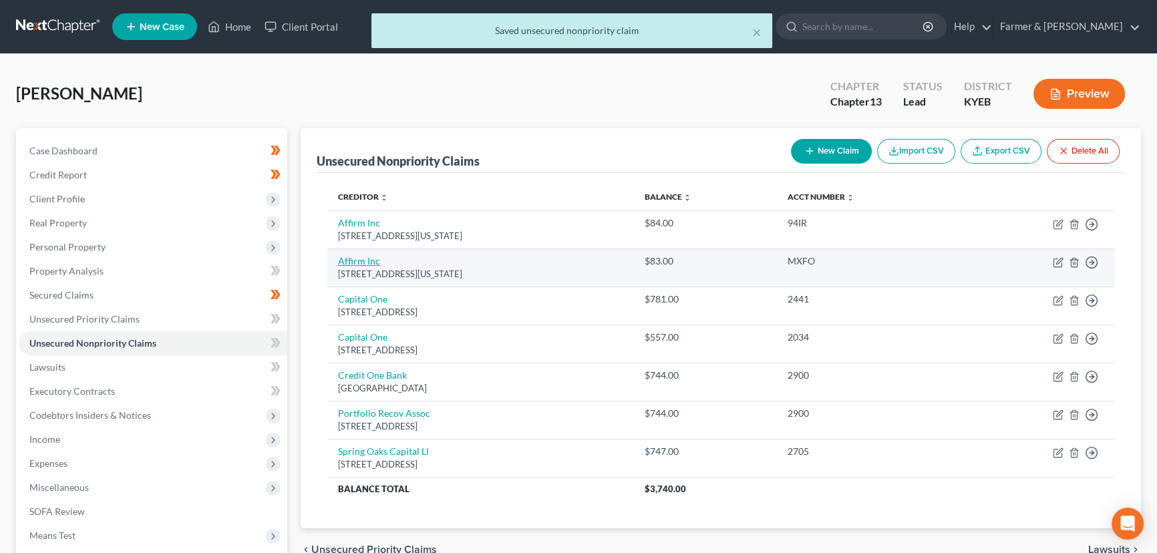
click at [369, 262] on link "Affirm Inc" at bounding box center [359, 260] width 42 height 11
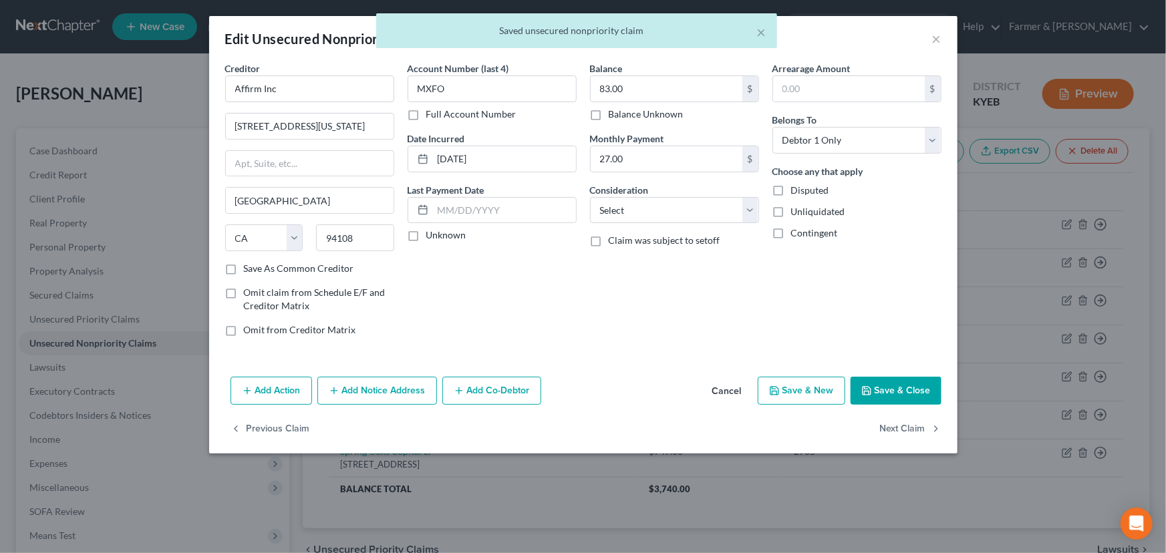
click at [426, 239] on label "Unknown" at bounding box center [446, 234] width 40 height 13
click at [432, 237] on input "Unknown" at bounding box center [436, 232] width 9 height 9
drag, startPoint x: 621, startPoint y: 210, endPoint x: 623, endPoint y: 219, distance: 8.8
click at [621, 210] on select "Select Cable / Satellite Services Collection Agency Credit Card Debt Debt Couns…" at bounding box center [674, 210] width 169 height 27
click at [590, 197] on select "Select Cable / Satellite Services Collection Agency Credit Card Debt Debt Couns…" at bounding box center [674, 210] width 169 height 27
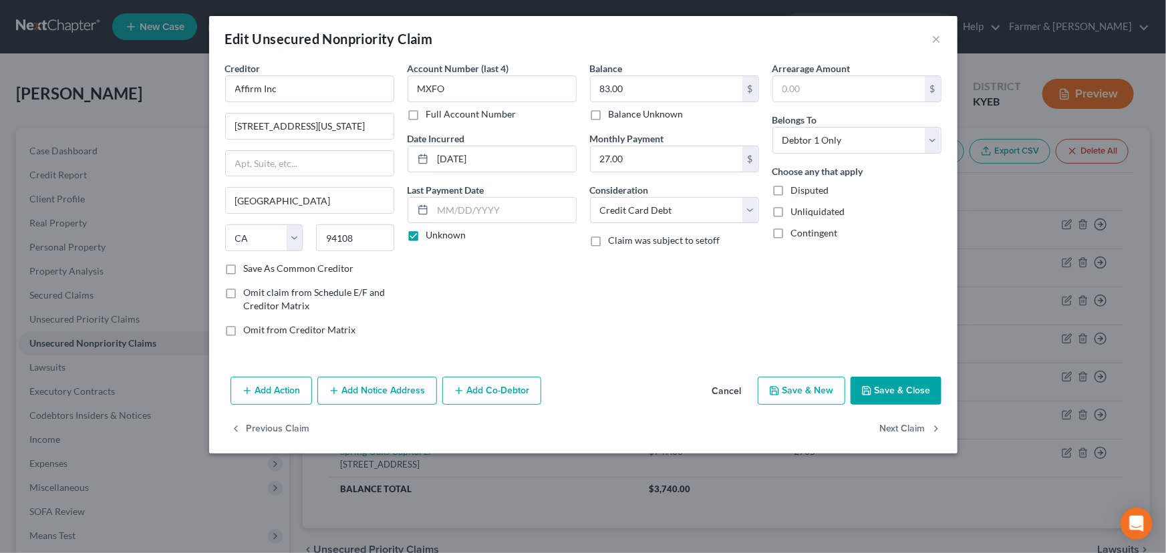
click at [886, 384] on button "Save & Close" at bounding box center [895, 391] width 91 height 28
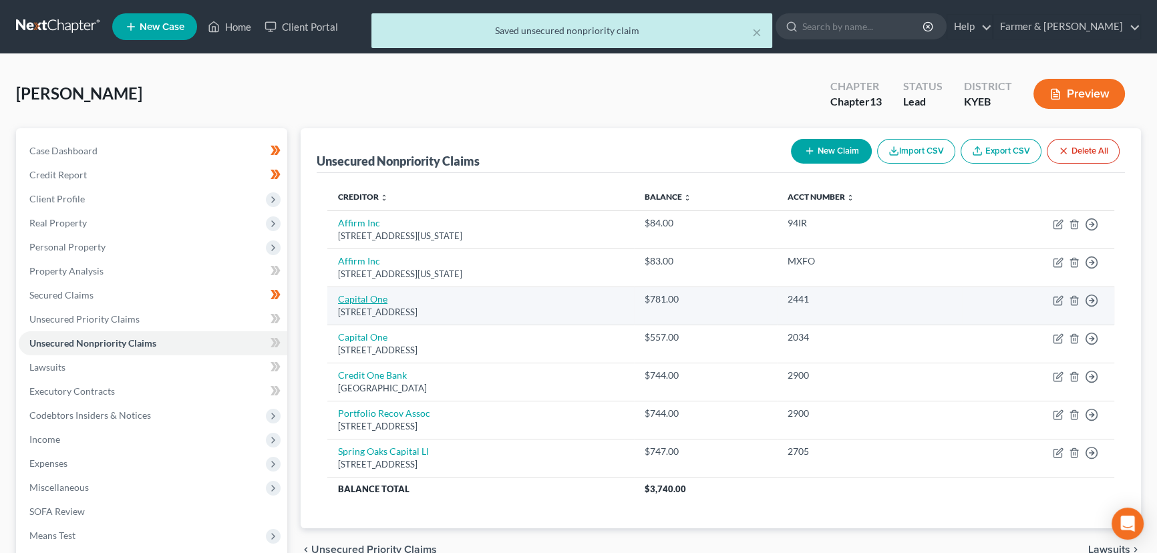
click at [371, 299] on link "Capital One" at bounding box center [362, 298] width 49 height 11
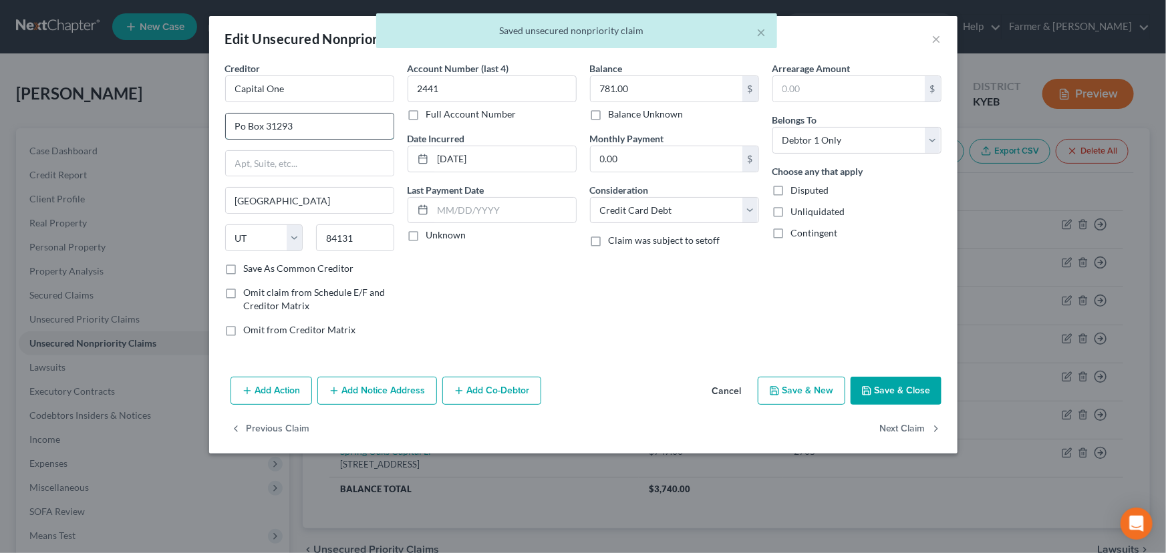
click at [306, 133] on input "Po Box 31293" at bounding box center [310, 126] width 168 height 25
click at [426, 236] on label "Unknown" at bounding box center [446, 234] width 40 height 13
click at [432, 236] on input "Unknown" at bounding box center [436, 232] width 9 height 9
click at [653, 320] on div "Balance 781.00 $ Balance Unknown Balance Undetermined 781.00 $ Balance Unknown …" at bounding box center [674, 204] width 182 height 286
click at [876, 385] on button "Save & Close" at bounding box center [895, 391] width 91 height 28
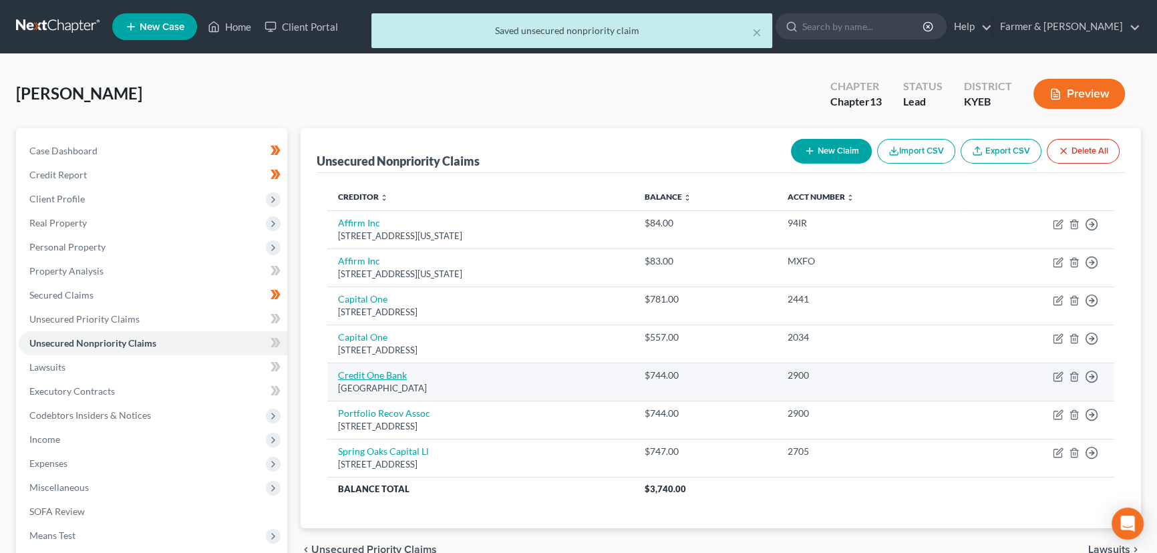
click at [374, 372] on link "Credit One Bank" at bounding box center [372, 374] width 69 height 11
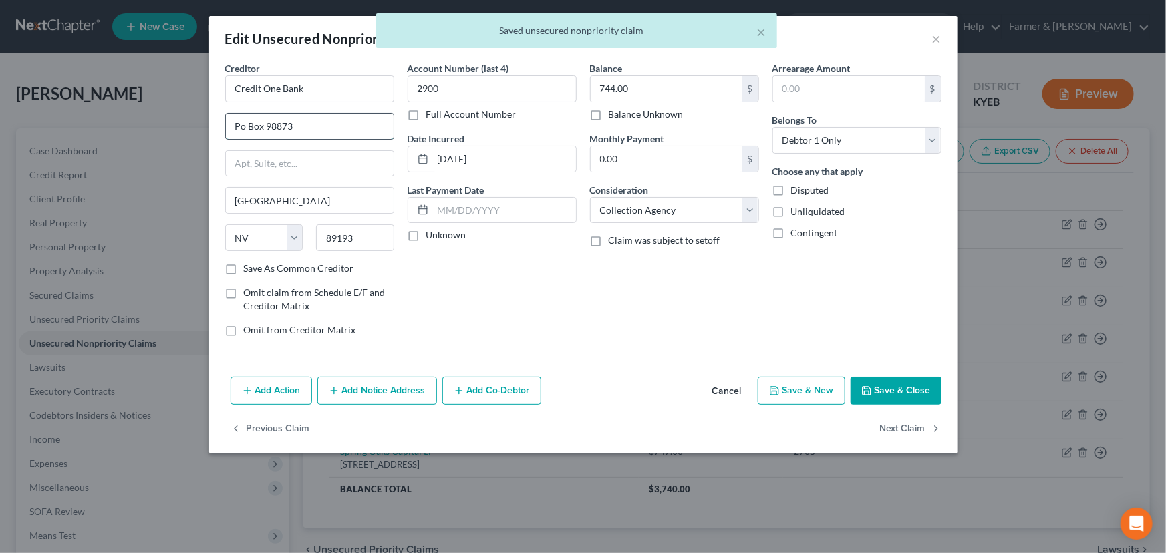
click at [301, 128] on input "Po Box 98873" at bounding box center [310, 126] width 168 height 25
click at [426, 239] on label "Unknown" at bounding box center [446, 234] width 40 height 13
click at [432, 237] on input "Unknown" at bounding box center [436, 232] width 9 height 9
click at [862, 393] on icon "button" at bounding box center [866, 390] width 11 height 11
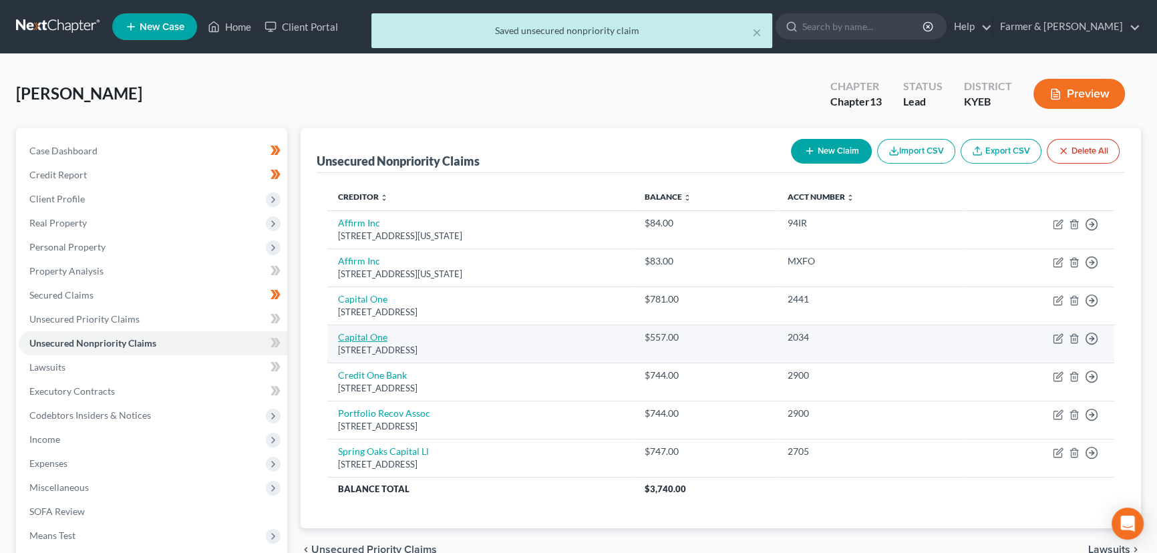
click at [369, 332] on link "Capital One" at bounding box center [362, 336] width 49 height 11
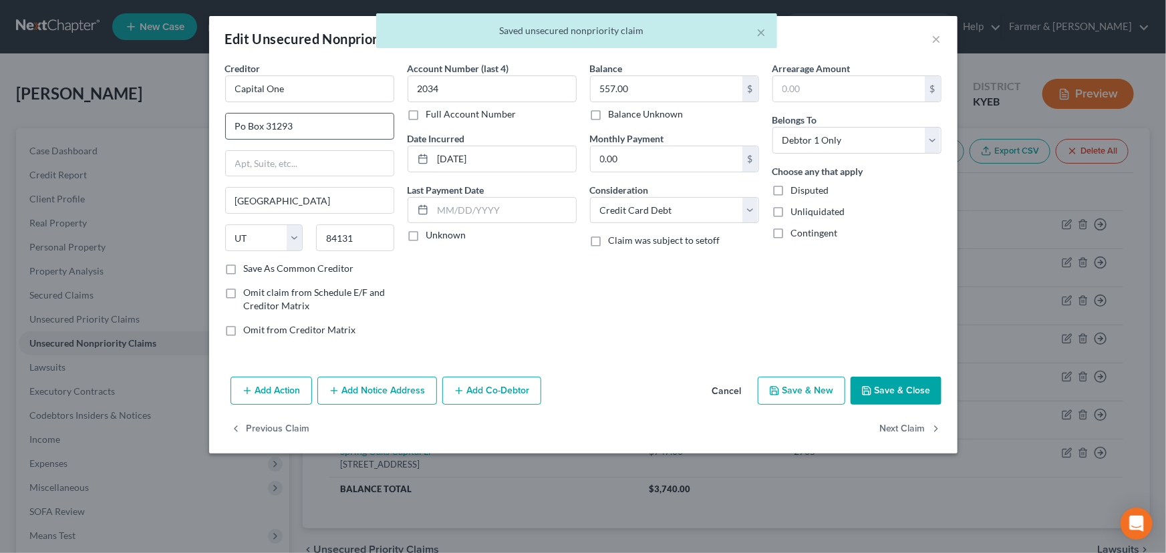
click at [300, 134] on input "Po Box 31293" at bounding box center [310, 126] width 168 height 25
click at [426, 239] on label "Unknown" at bounding box center [446, 234] width 40 height 13
click at [432, 237] on input "Unknown" at bounding box center [436, 232] width 9 height 9
drag, startPoint x: 887, startPoint y: 391, endPoint x: 825, endPoint y: 385, distance: 61.7
click at [887, 391] on button "Save & Close" at bounding box center [895, 391] width 91 height 28
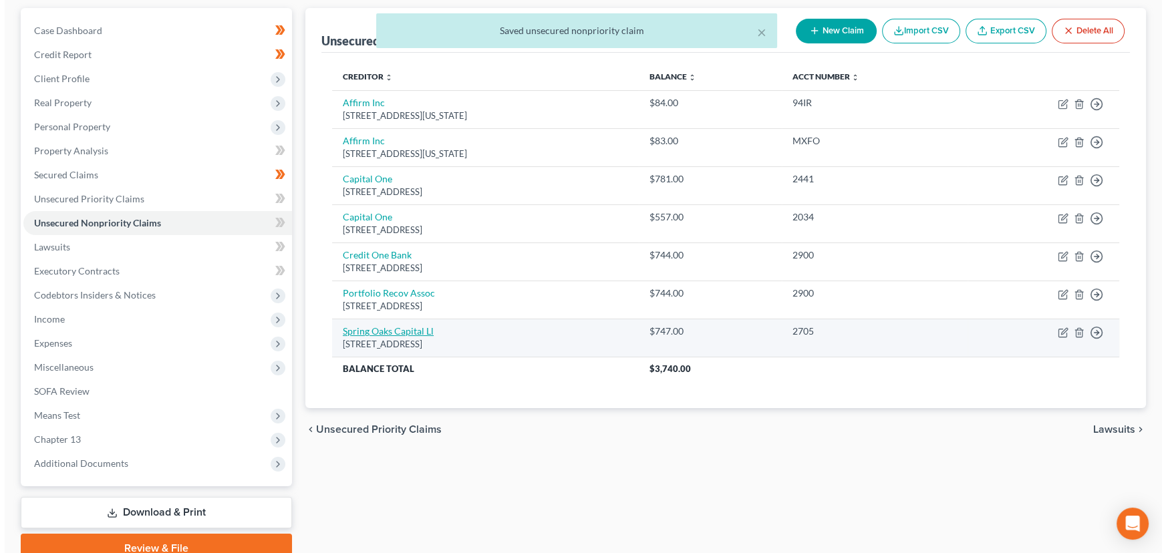
scroll to position [121, 0]
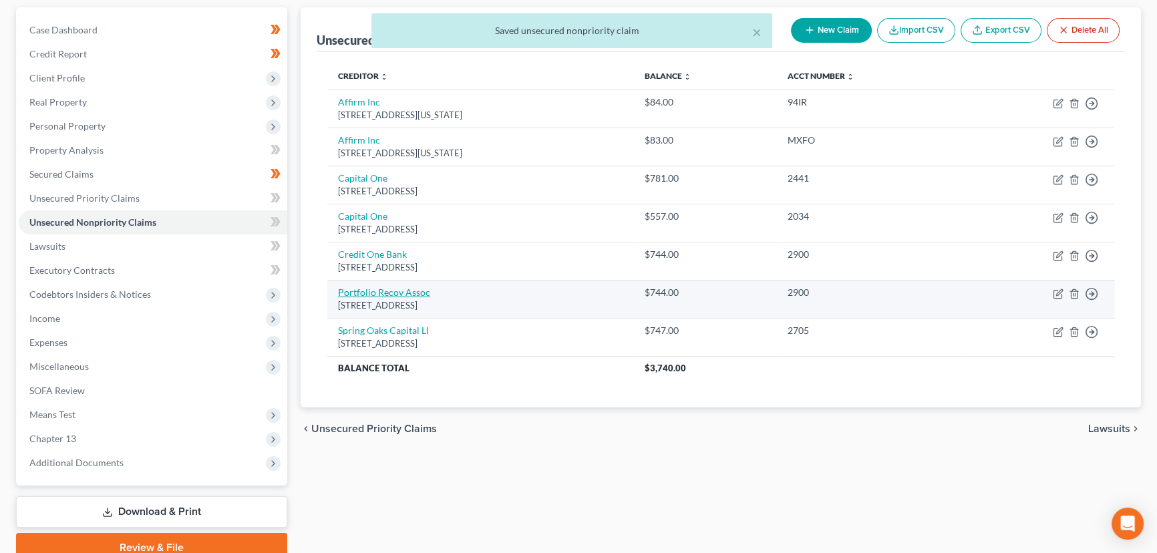
click at [375, 293] on link "Portfolio Recov Assoc" at bounding box center [384, 292] width 92 height 11
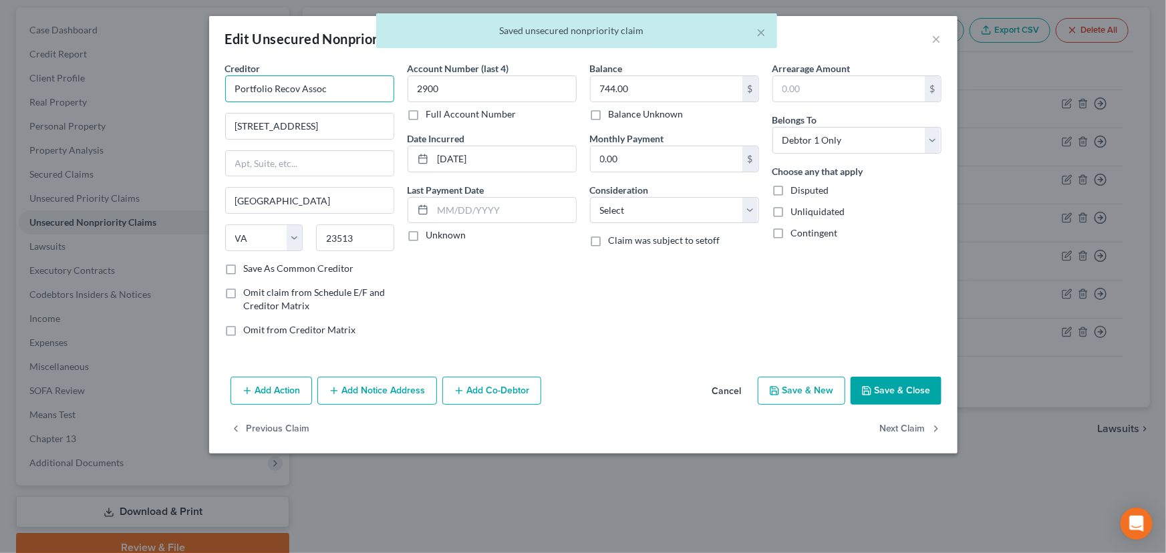
click at [293, 86] on input "Portfolio Recov Assoc" at bounding box center [309, 88] width 169 height 27
click at [298, 88] on input "Portfolio Recov Assoc" at bounding box center [309, 88] width 169 height 27
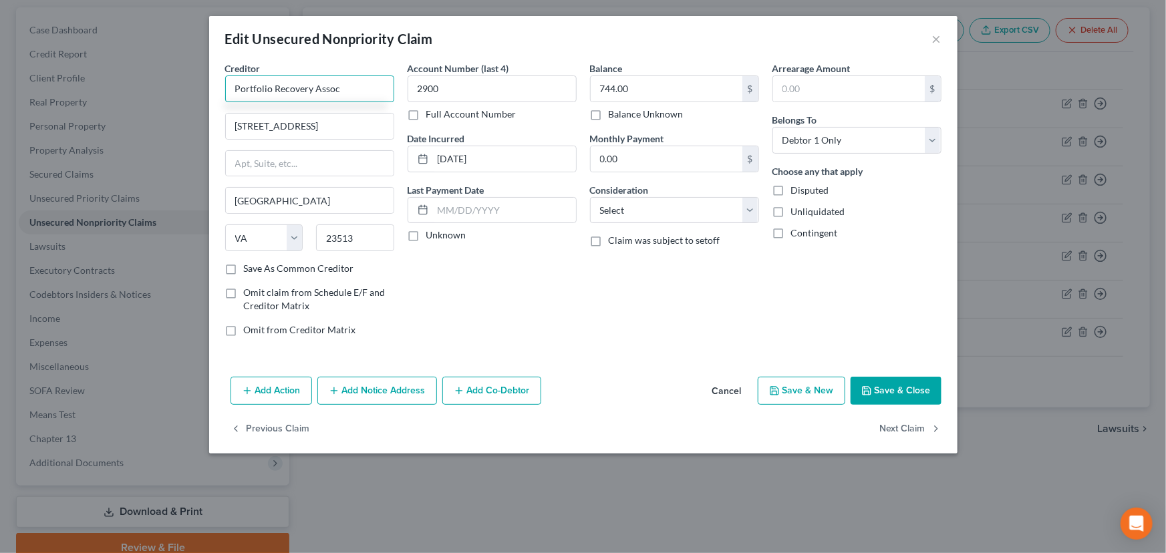
click at [355, 85] on input "Portfolio Recovery Assoc" at bounding box center [309, 88] width 169 height 27
click at [441, 249] on div "Account Number (last 4) 2900 Full Account Number Date Incurred [DATE] Last Paym…" at bounding box center [492, 204] width 182 height 286
click at [426, 235] on label "Unknown" at bounding box center [446, 234] width 40 height 13
click at [432, 235] on input "Unknown" at bounding box center [436, 232] width 9 height 9
click at [619, 209] on select "Select Cable / Satellite Services Collection Agency Credit Card Debt Debt Couns…" at bounding box center [674, 210] width 169 height 27
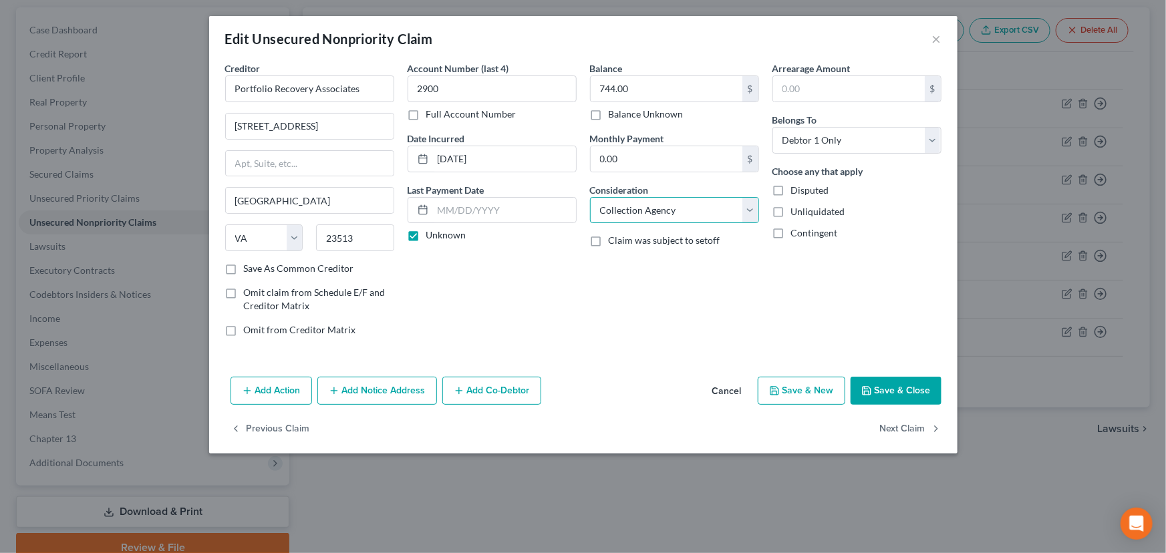
click at [590, 197] on select "Select Cable / Satellite Services Collection Agency Credit Card Debt Debt Couns…" at bounding box center [674, 210] width 169 height 27
click at [693, 313] on div "Balance 744.00 $ Balance Unknown Balance Undetermined 744.00 $ Balance Unknown …" at bounding box center [674, 204] width 182 height 286
click at [867, 395] on button "Save & Close" at bounding box center [895, 391] width 91 height 28
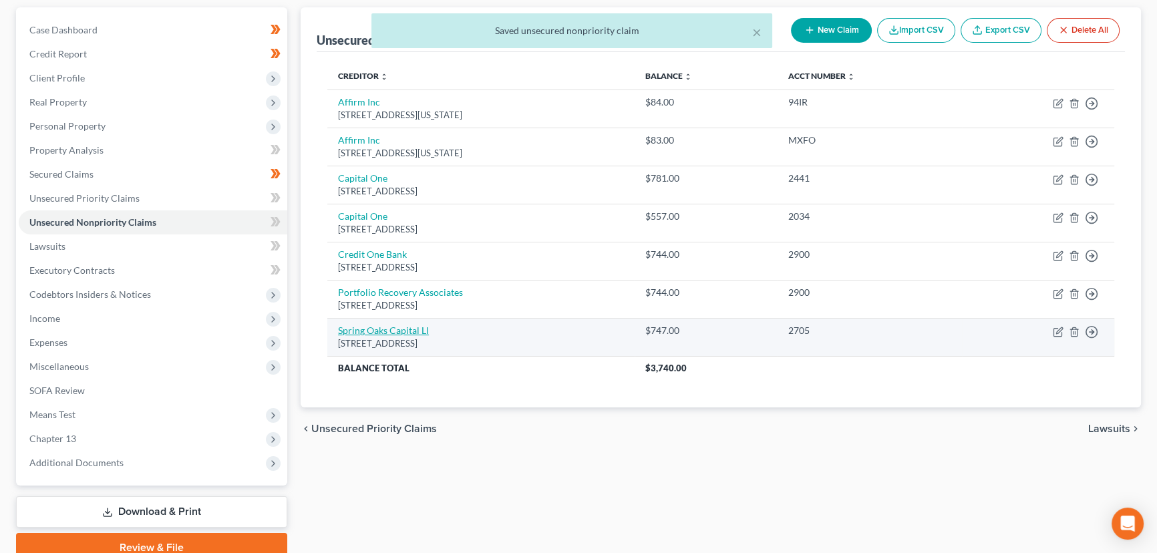
click at [400, 327] on link "Spring Oaks Capital Ll" at bounding box center [383, 330] width 91 height 11
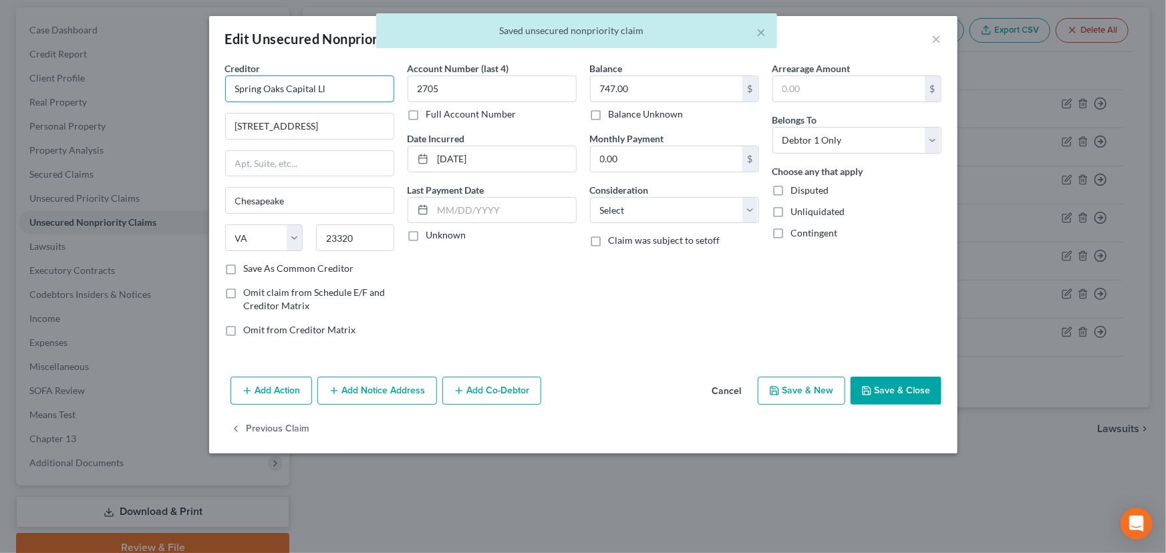
click at [329, 87] on input "Spring Oaks Capital Ll" at bounding box center [309, 88] width 169 height 27
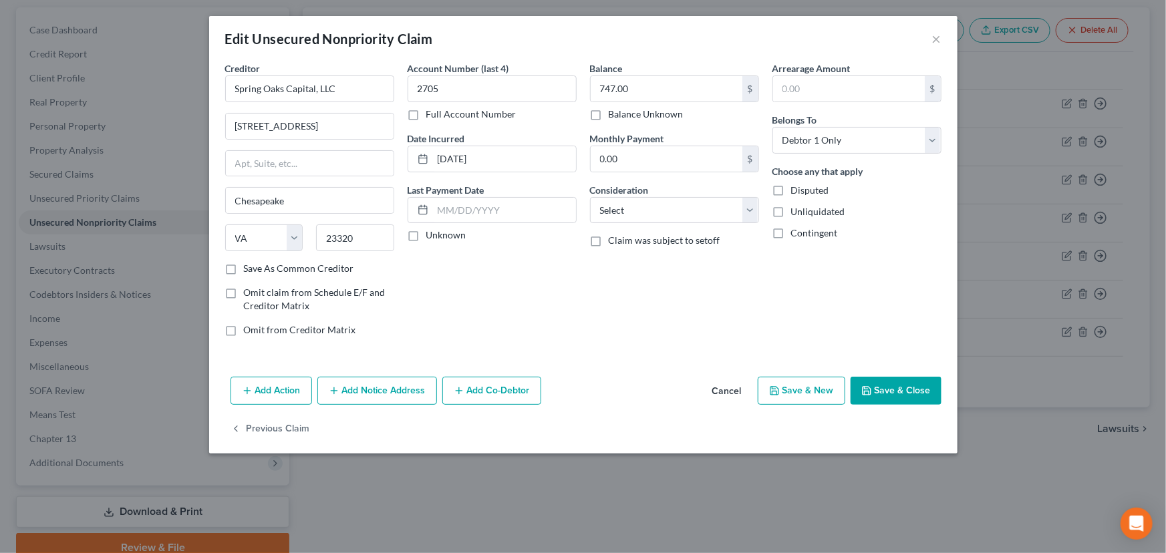
click at [426, 242] on label "Unknown" at bounding box center [446, 234] width 40 height 13
click at [432, 237] on input "Unknown" at bounding box center [436, 232] width 9 height 9
click at [614, 214] on select "Select Cable / Satellite Services Collection Agency Credit Card Debt Debt Couns…" at bounding box center [674, 210] width 169 height 27
click at [590, 197] on select "Select Cable / Satellite Services Collection Agency Credit Card Debt Debt Couns…" at bounding box center [674, 210] width 169 height 27
click at [690, 281] on div "Balance 747.00 $ Balance Unknown Balance Undetermined 747.00 $ Balance Unknown …" at bounding box center [674, 204] width 182 height 286
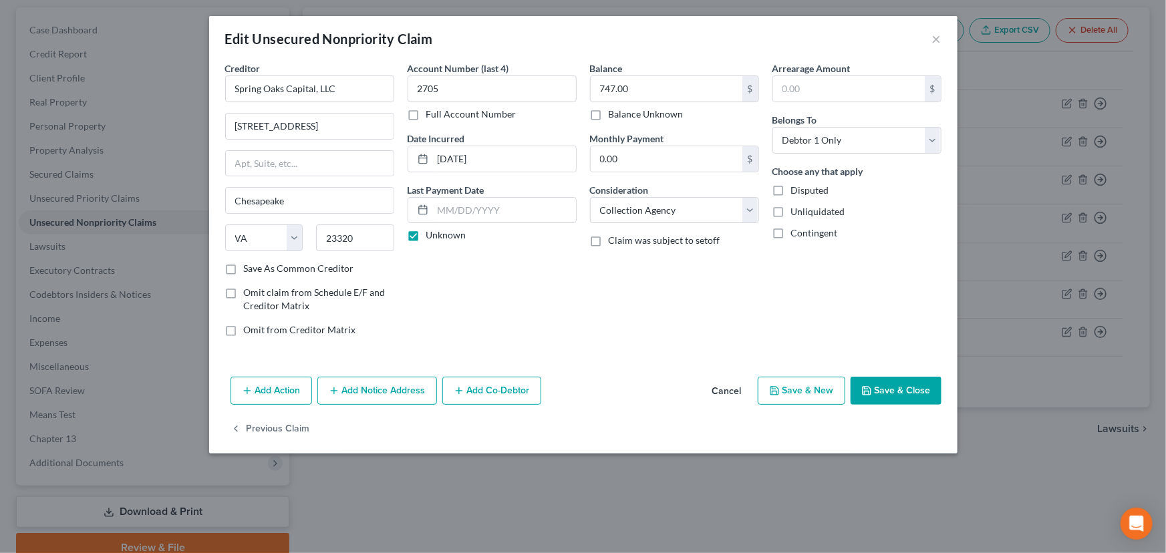
click at [882, 394] on button "Save & Close" at bounding box center [895, 391] width 91 height 28
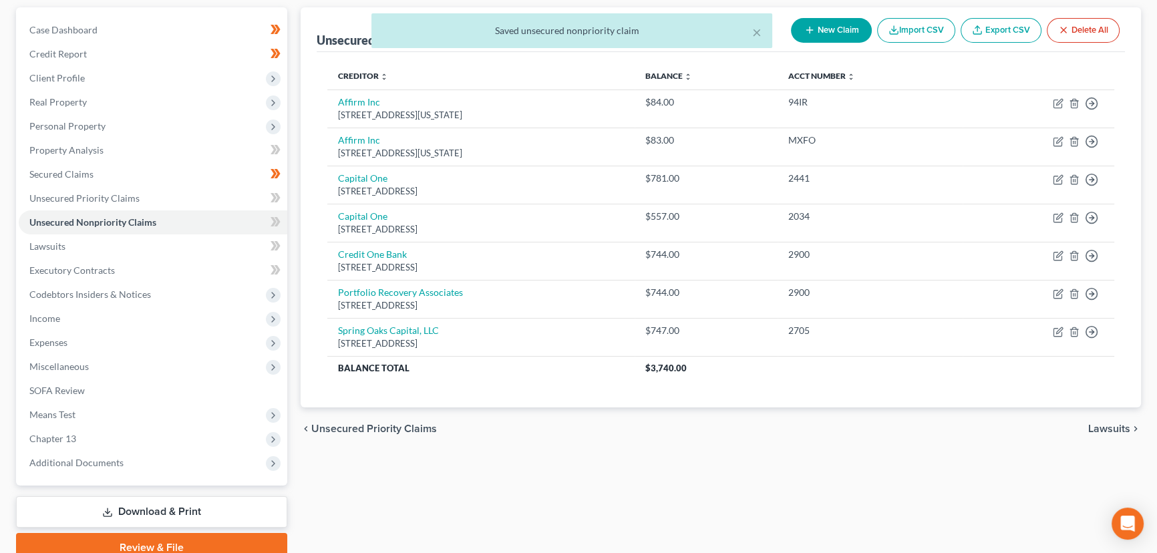
click at [858, 434] on div "chevron_left Unsecured Priority Claims Lawsuits chevron_right" at bounding box center [721, 429] width 840 height 43
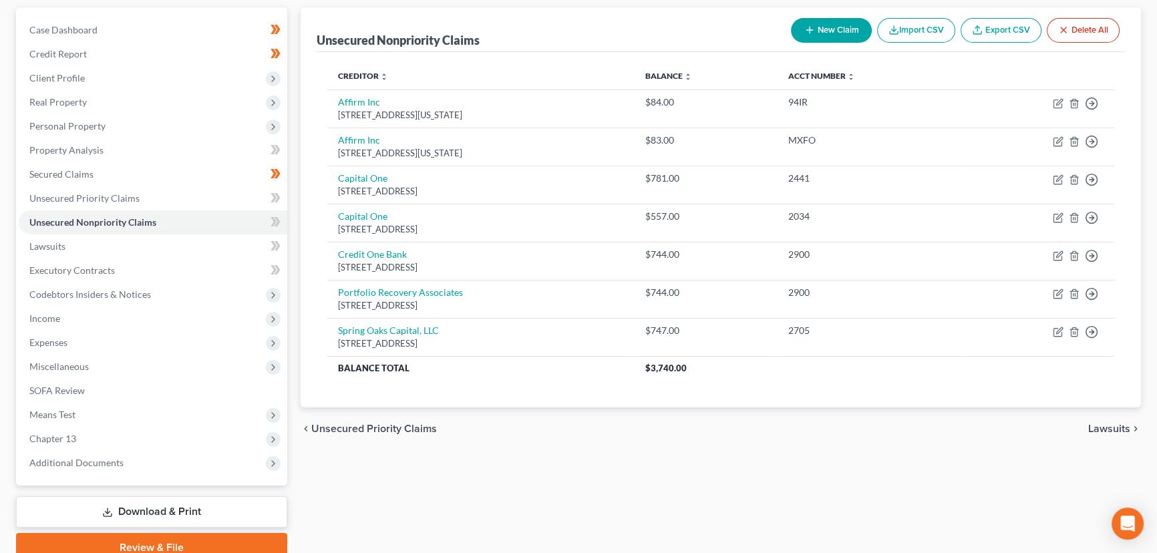
click at [822, 31] on button "New Claim" at bounding box center [831, 30] width 81 height 25
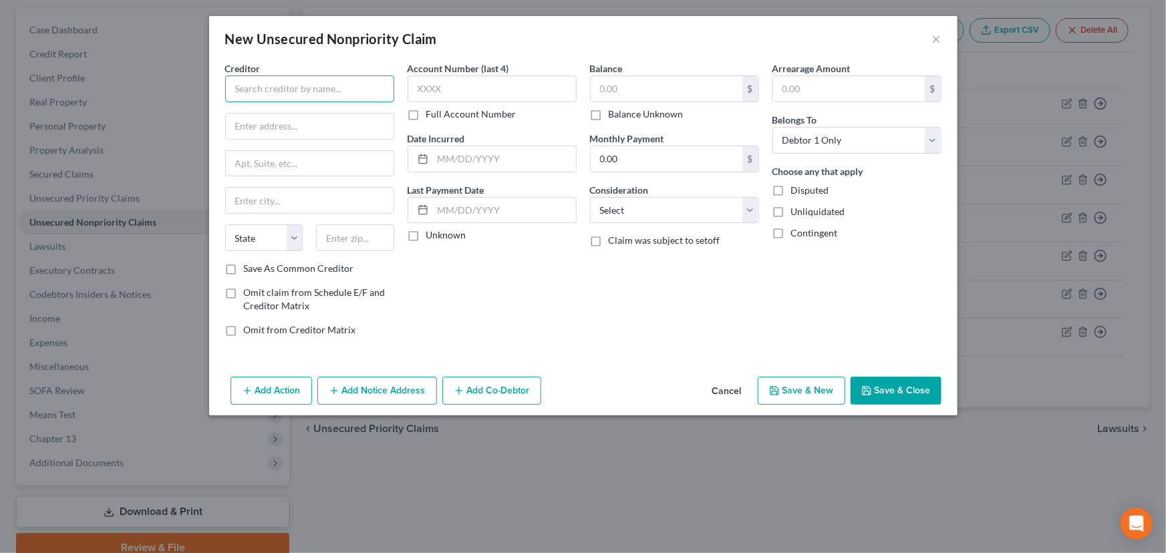
click at [283, 97] on input "text" at bounding box center [309, 88] width 169 height 27
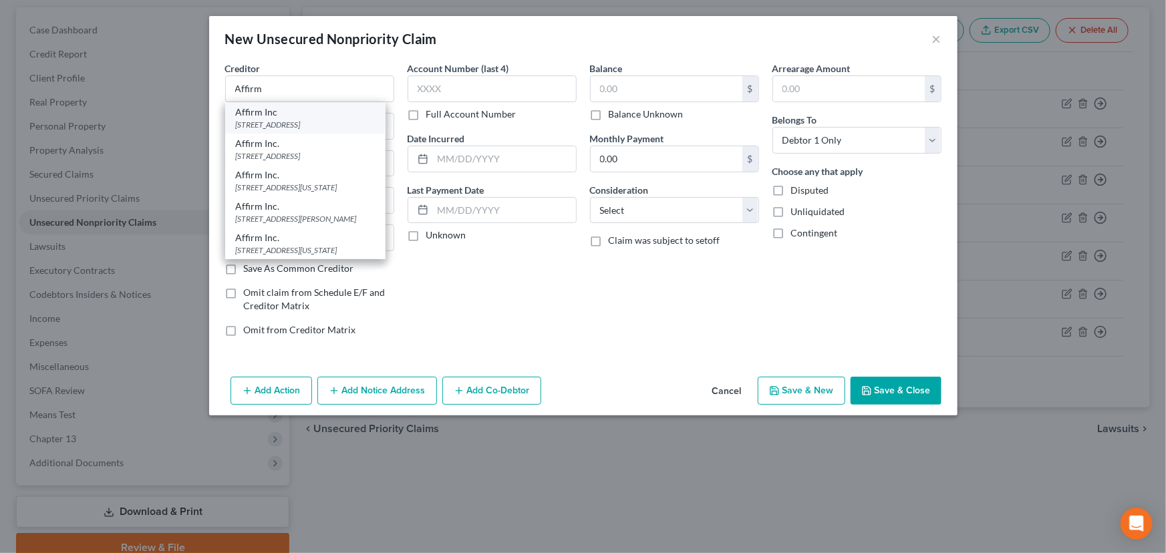
click at [287, 122] on div "[STREET_ADDRESS]" at bounding box center [305, 124] width 139 height 11
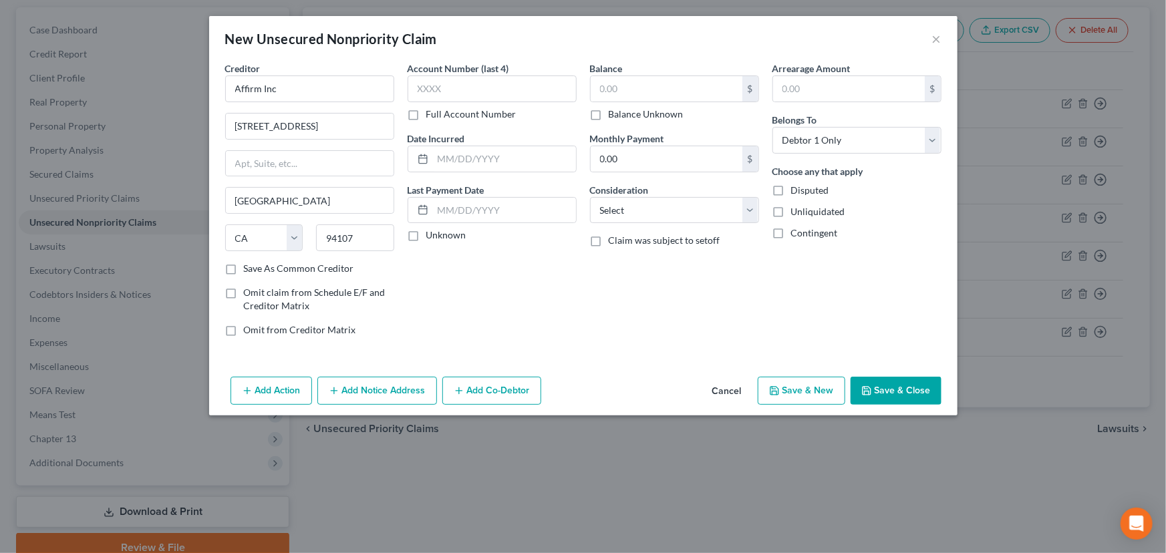
click at [426, 238] on label "Unknown" at bounding box center [446, 234] width 40 height 13
click at [432, 237] on input "Unknown" at bounding box center [436, 232] width 9 height 9
click at [427, 92] on input "text" at bounding box center [492, 88] width 169 height 27
click at [613, 93] on input "text" at bounding box center [667, 88] width 152 height 25
click at [637, 216] on select "Select Cable / Satellite Services Collection Agency Credit Card Debt Debt Couns…" at bounding box center [674, 210] width 169 height 27
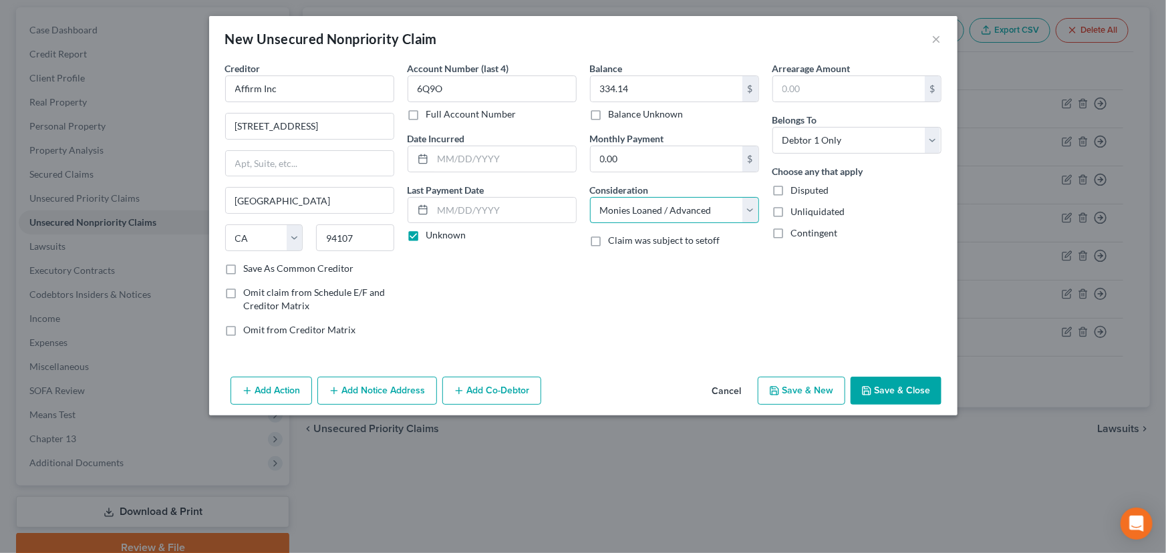
click at [590, 197] on select "Select Cable / Satellite Services Collection Agency Credit Card Debt Debt Couns…" at bounding box center [674, 210] width 169 height 27
click at [709, 315] on div "Balance 334.14 $ Balance Unknown Balance Undetermined 334.14 $ Balance Unknown …" at bounding box center [674, 204] width 182 height 286
drag, startPoint x: 875, startPoint y: 381, endPoint x: 758, endPoint y: 390, distance: 118.0
click at [876, 381] on button "Save & Close" at bounding box center [895, 391] width 91 height 28
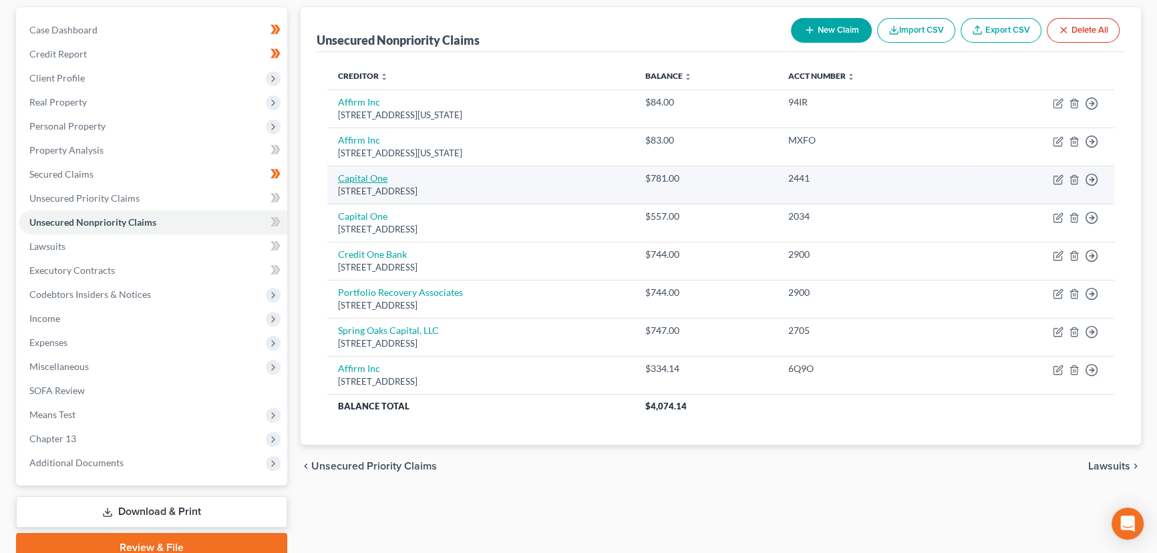
click at [367, 179] on link "Capital One" at bounding box center [362, 177] width 49 height 11
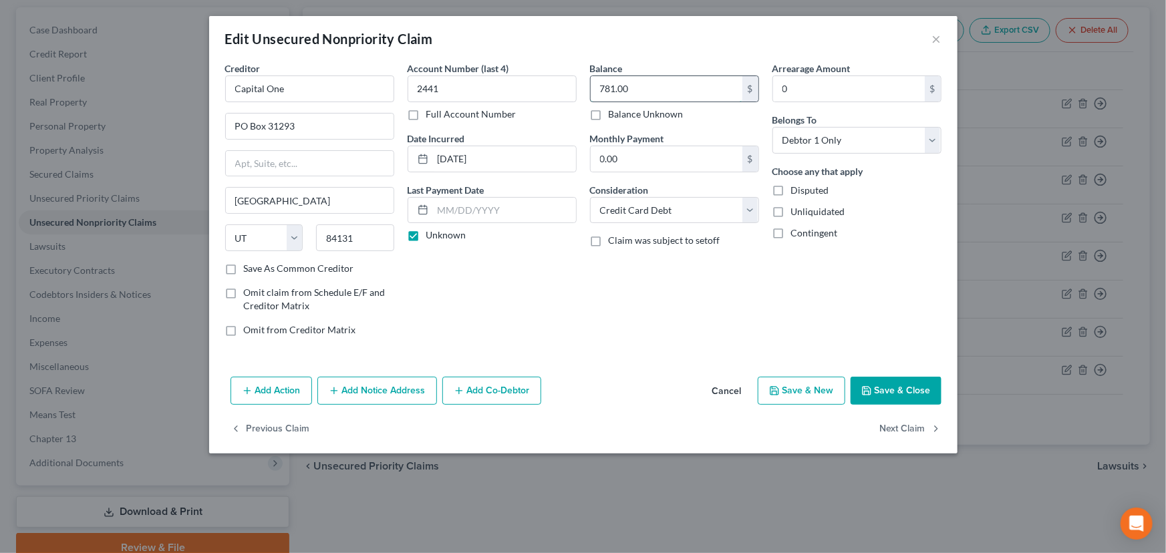
click at [621, 89] on input "781.00" at bounding box center [667, 88] width 152 height 25
click at [873, 391] on button "Save & Close" at bounding box center [895, 391] width 91 height 28
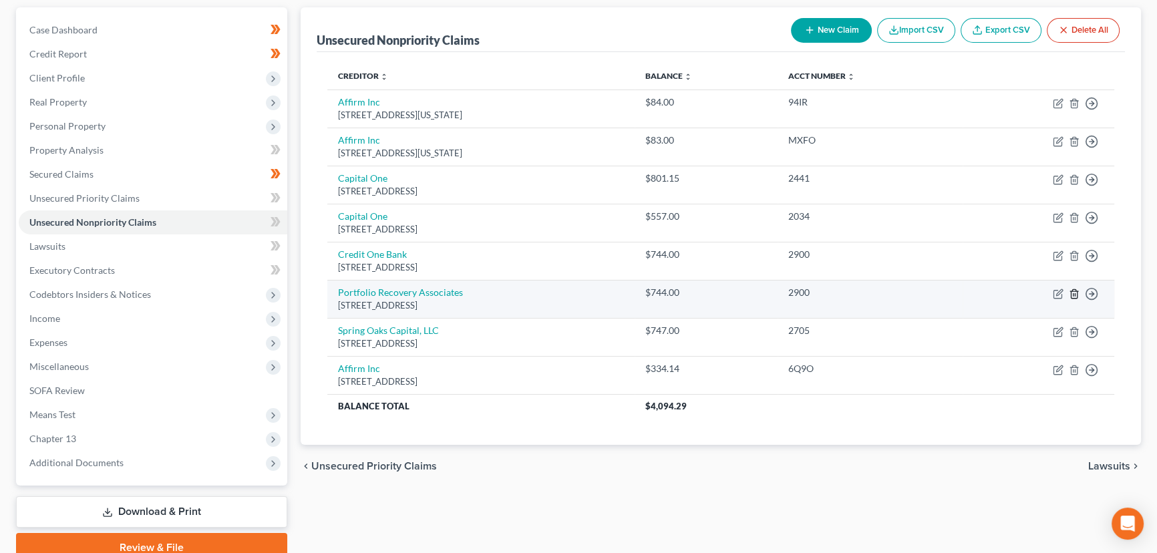
click at [1074, 293] on icon "button" at bounding box center [1074, 294] width 11 height 11
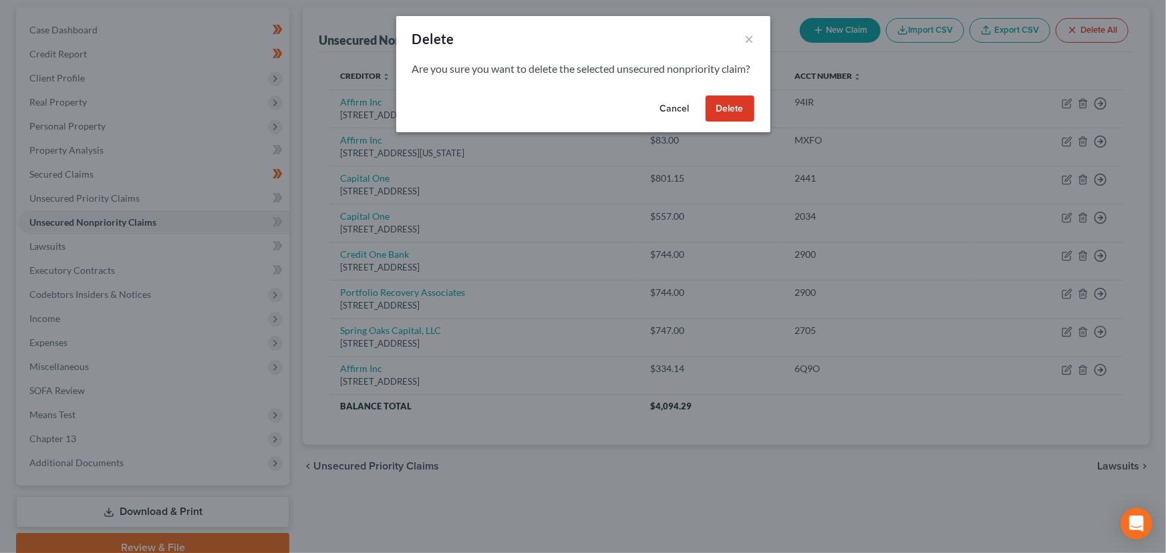
click at [740, 122] on button "Delete" at bounding box center [729, 109] width 49 height 27
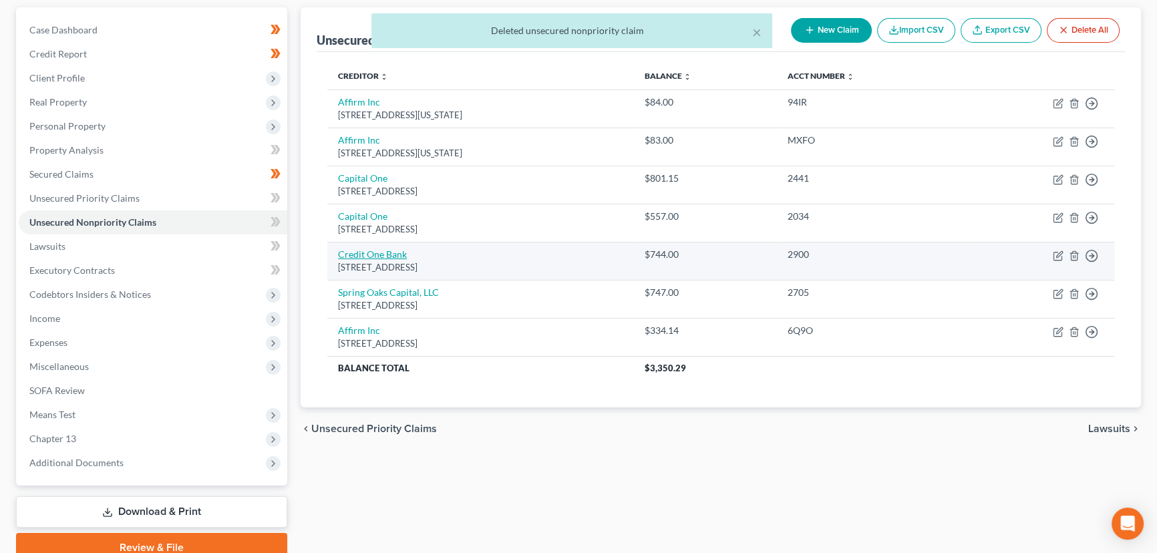
click at [398, 253] on link "Credit One Bank" at bounding box center [372, 254] width 69 height 11
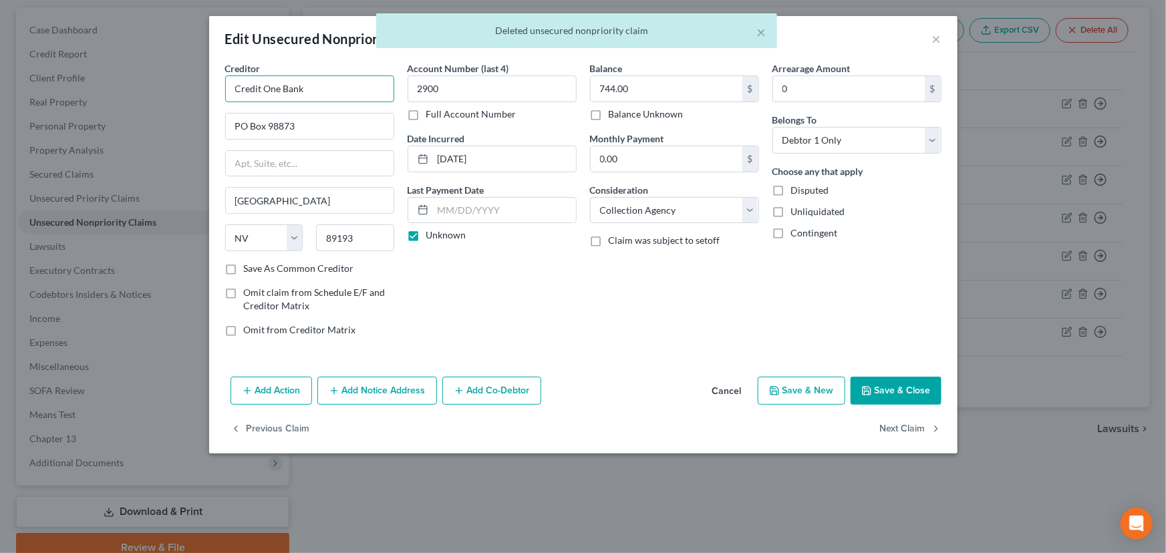
click at [342, 94] on input "Credit One Bank" at bounding box center [309, 88] width 169 height 27
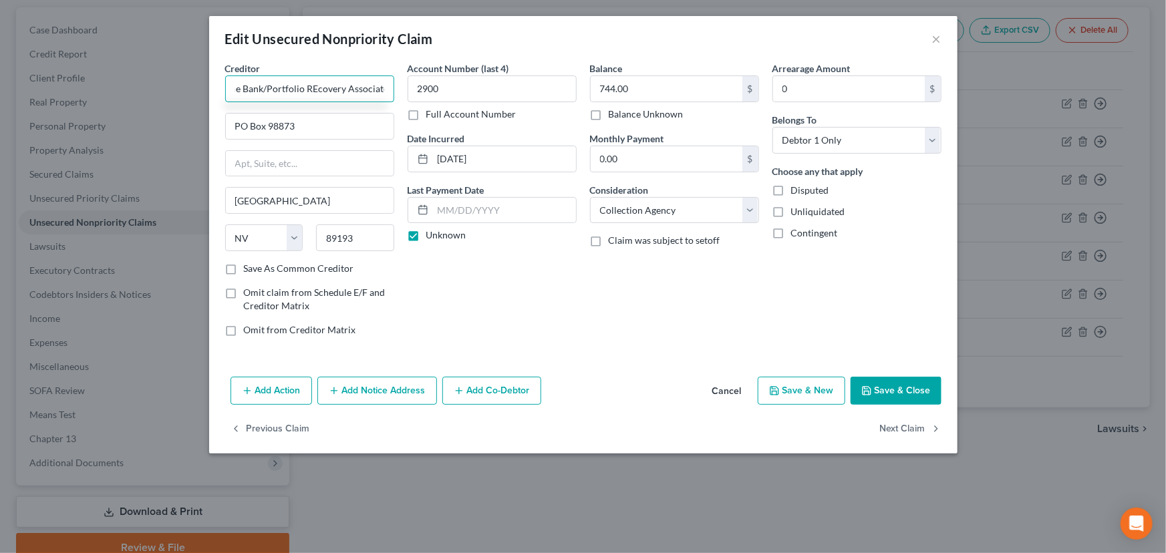
scroll to position [0, 45]
click at [447, 259] on div "Account Number (last 4) 2900 Full Account Number Date Incurred [DATE] Last Paym…" at bounding box center [492, 204] width 182 height 286
click at [354, 92] on input "Credit One Bank/Portfolio REcovery Associates" at bounding box center [309, 88] width 169 height 27
click at [514, 251] on div "Account Number (last 4) 2900 Full Account Number Date Incurred [DATE] Last Paym…" at bounding box center [492, 204] width 182 height 286
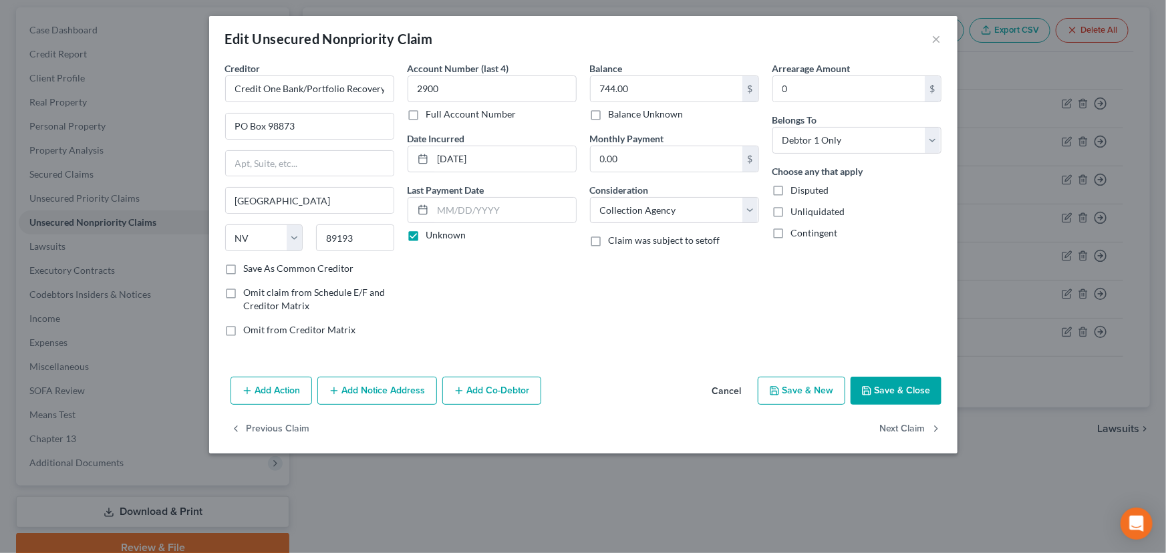
click at [889, 392] on button "Save & Close" at bounding box center [895, 391] width 91 height 28
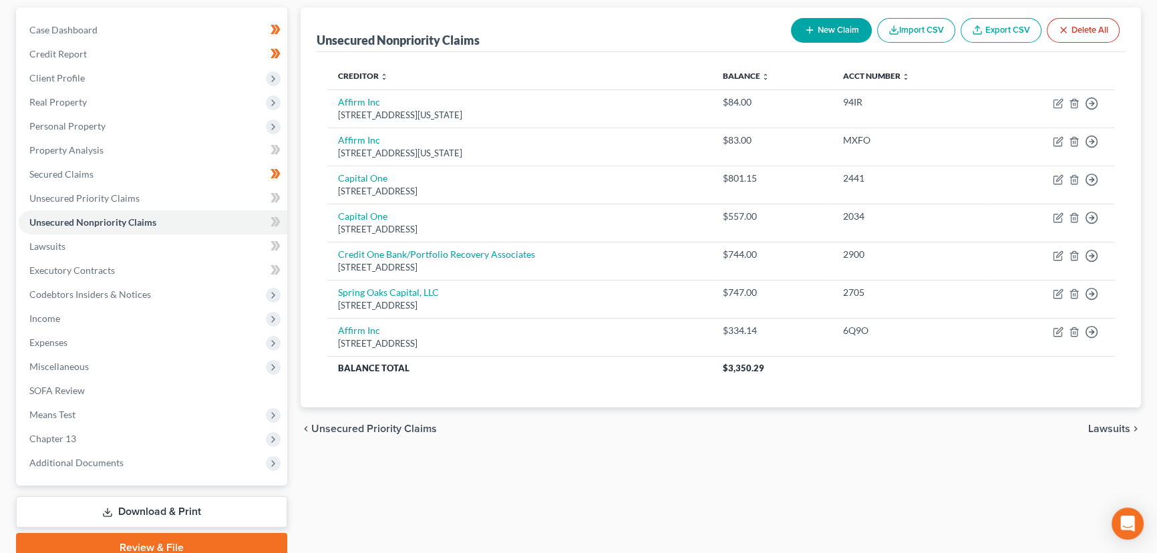
click at [834, 28] on button "New Claim" at bounding box center [831, 30] width 81 height 25
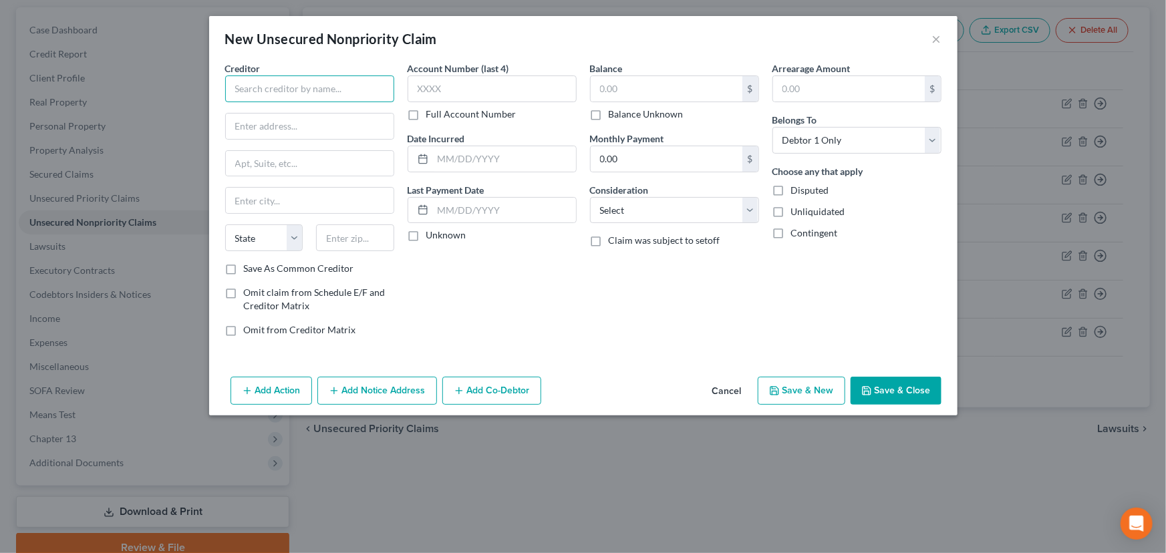
click at [345, 94] on input "text" at bounding box center [309, 88] width 169 height 27
click at [480, 287] on div "Account Number (last 4) Full Account Number Date Incurred Last Payment Date Unk…" at bounding box center [492, 204] width 182 height 286
click at [258, 241] on select "State [US_STATE] AK AR AZ CA CO CT DE DC [GEOGRAPHIC_DATA] [GEOGRAPHIC_DATA] GU…" at bounding box center [264, 237] width 78 height 27
click at [225, 224] on select "State [US_STATE] AK AR AZ CA CO CT DE DC [GEOGRAPHIC_DATA] [GEOGRAPHIC_DATA] GU…" at bounding box center [264, 237] width 78 height 27
click at [269, 206] on input "text" at bounding box center [310, 200] width 168 height 25
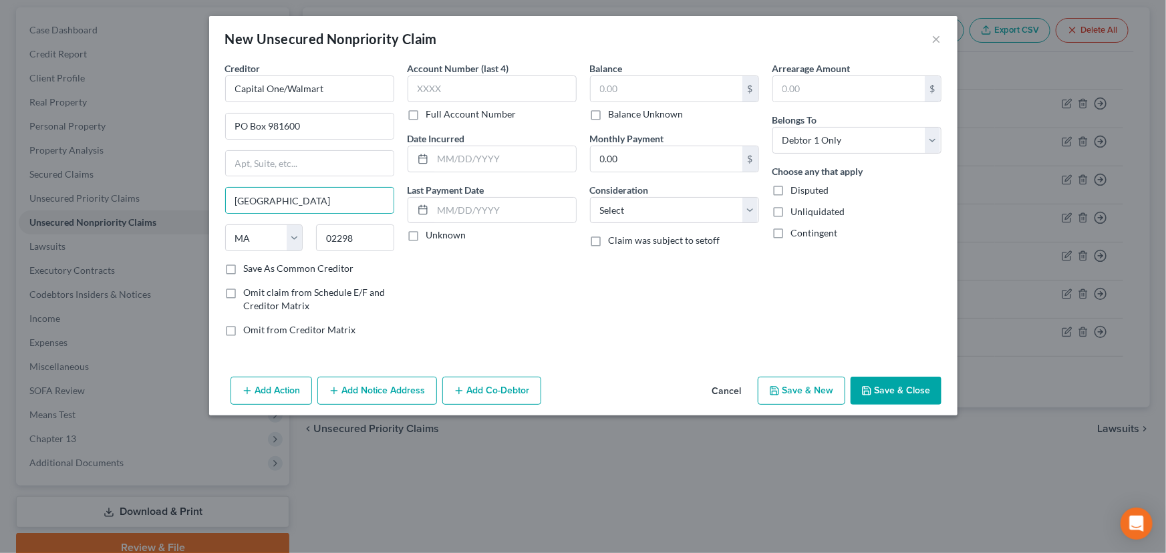
click at [404, 281] on div "Account Number (last 4) Full Account Number Date Incurred Last Payment Date Unk…" at bounding box center [492, 204] width 182 height 286
click at [426, 236] on label "Unknown" at bounding box center [446, 234] width 40 height 13
click at [432, 236] on input "Unknown" at bounding box center [436, 232] width 9 height 9
click at [435, 94] on input "text" at bounding box center [492, 88] width 169 height 27
click at [636, 92] on input "text" at bounding box center [667, 88] width 152 height 25
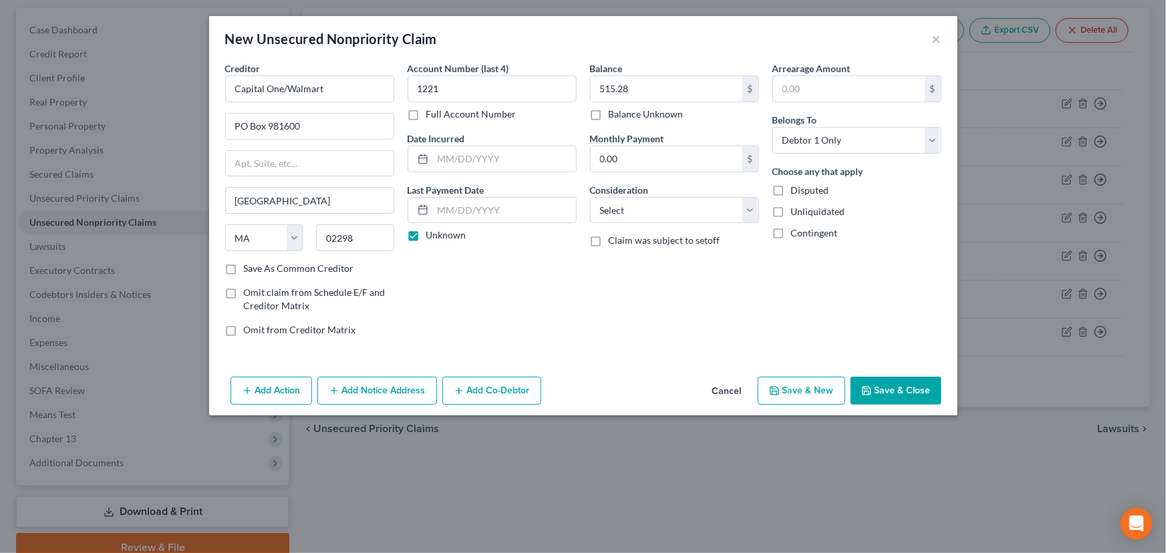
click at [750, 280] on div "Balance 515.28 $ Balance Unknown Balance Undetermined 515.28 $ Balance Unknown …" at bounding box center [674, 204] width 182 height 286
drag, startPoint x: 692, startPoint y: 206, endPoint x: 682, endPoint y: 204, distance: 10.1
click at [692, 206] on select "Select Cable / Satellite Services Collection Agency Credit Card Debt Debt Couns…" at bounding box center [674, 210] width 169 height 27
click at [590, 197] on select "Select Cable / Satellite Services Collection Agency Credit Card Debt Debt Couns…" at bounding box center [674, 210] width 169 height 27
click at [695, 296] on div "Balance 515.28 $ Balance Unknown Balance Undetermined 515.28 $ Balance Unknown …" at bounding box center [674, 204] width 182 height 286
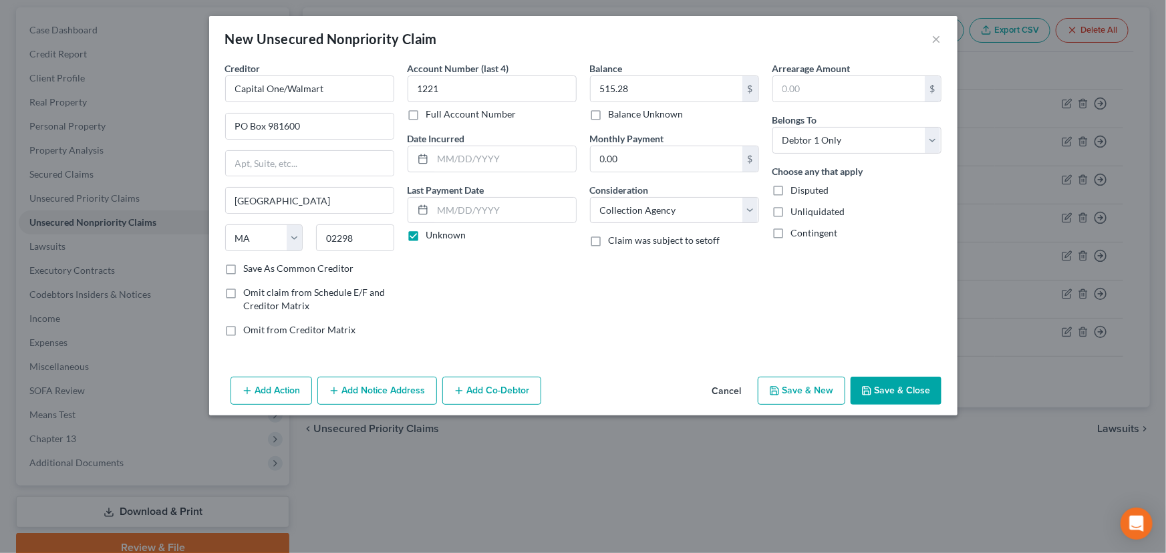
click at [891, 387] on button "Save & Close" at bounding box center [895, 391] width 91 height 28
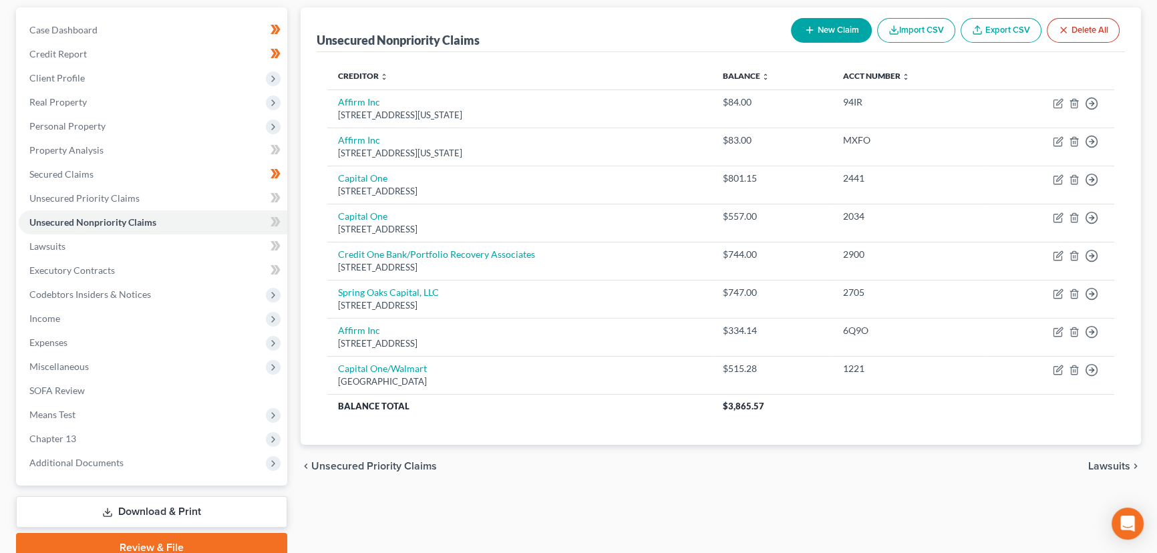
click at [824, 30] on button "New Claim" at bounding box center [831, 30] width 81 height 25
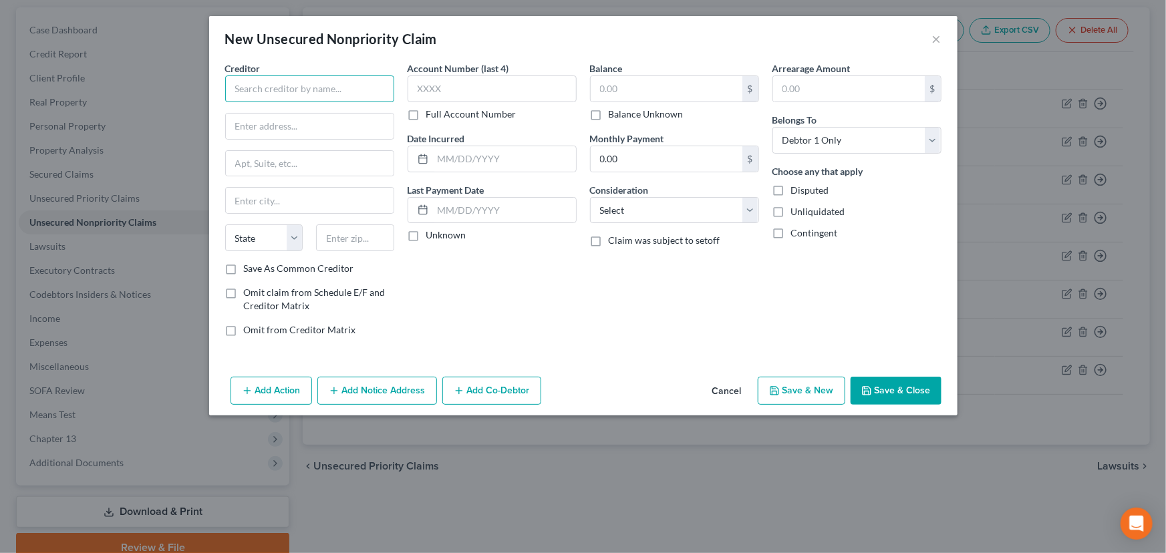
click at [355, 91] on input "text" at bounding box center [309, 88] width 169 height 27
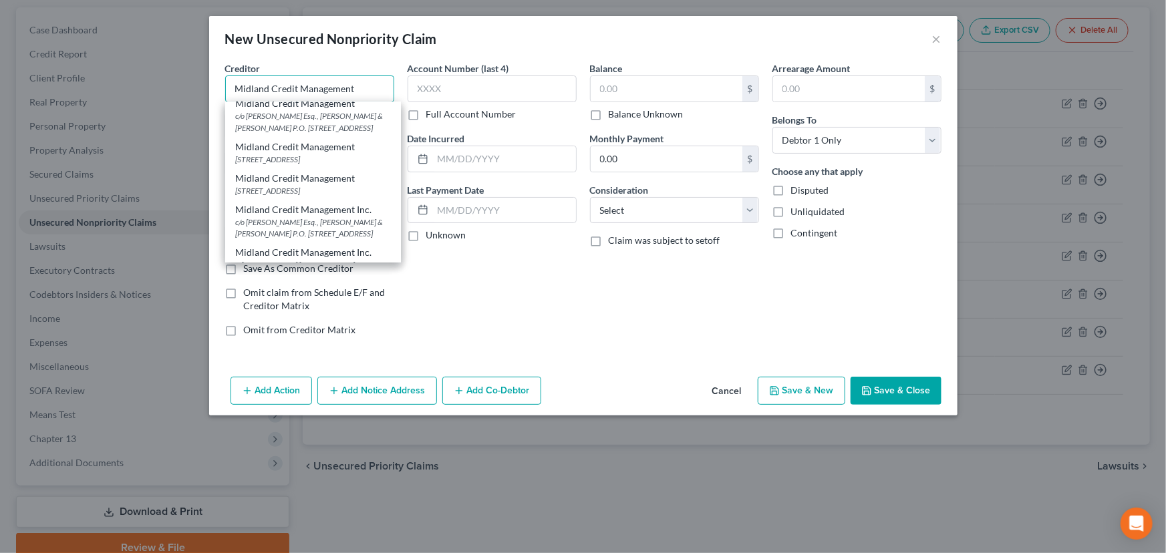
scroll to position [468, 0]
click at [310, 89] on div "[STREET_ADDRESS]" at bounding box center [313, 82] width 154 height 11
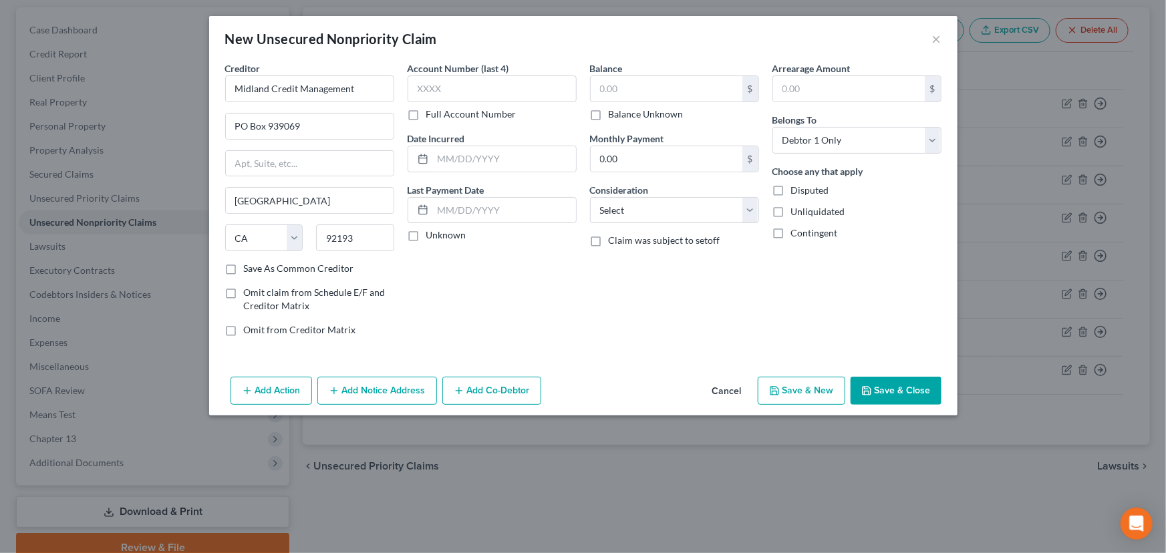
scroll to position [0, 0]
click at [417, 98] on input "text" at bounding box center [492, 88] width 169 height 27
click at [426, 242] on label "Unknown" at bounding box center [446, 234] width 40 height 13
click at [432, 237] on input "Unknown" at bounding box center [436, 232] width 9 height 9
click at [444, 162] on input "text" at bounding box center [504, 158] width 143 height 25
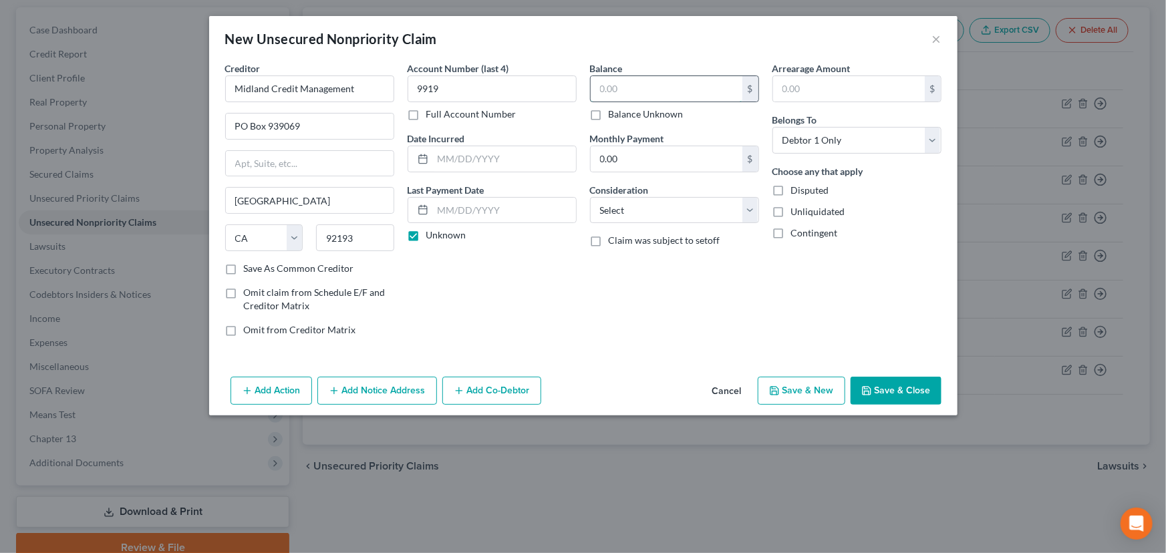
click at [615, 88] on input "text" at bounding box center [667, 88] width 152 height 25
click at [627, 214] on select "Select Cable / Satellite Services Collection Agency Credit Card Debt Debt Couns…" at bounding box center [674, 210] width 169 height 27
click at [590, 197] on select "Select Cable / Satellite Services Collection Agency Credit Card Debt Debt Couns…" at bounding box center [674, 210] width 169 height 27
click at [551, 293] on div "Account Number (last 4) 9919 Full Account Number Date Incurred Last Payment Dat…" at bounding box center [492, 204] width 182 height 286
click at [365, 84] on input "Midland Credit Management" at bounding box center [309, 88] width 169 height 27
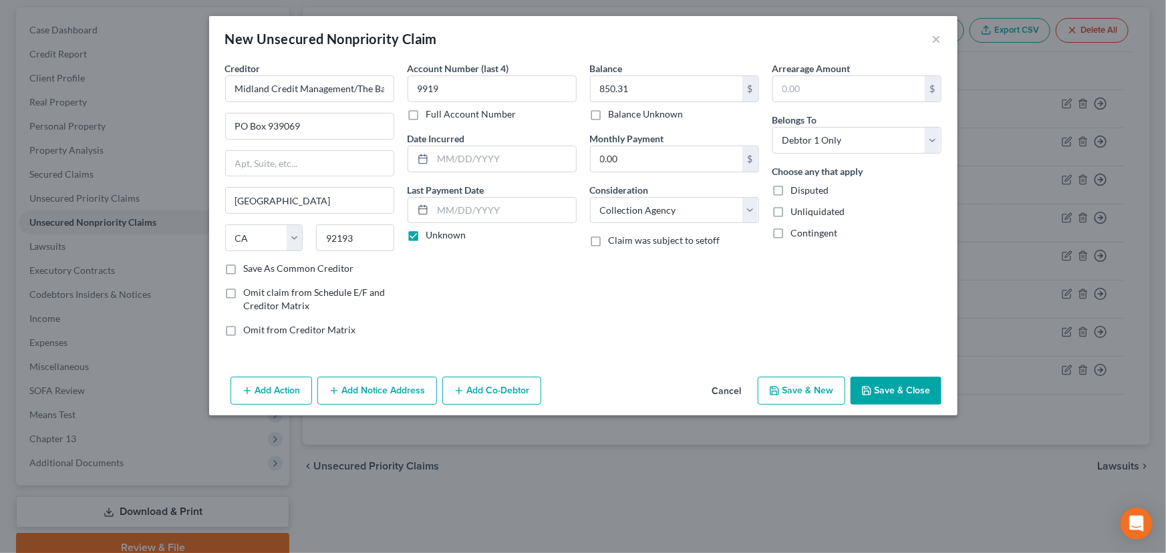
click at [492, 349] on div "Creditor * Midland Credit Management/The Bank of [US_STATE][GEOGRAPHIC_DATA] [G…" at bounding box center [583, 216] width 748 height 310
click at [872, 387] on icon "button" at bounding box center [866, 390] width 11 height 11
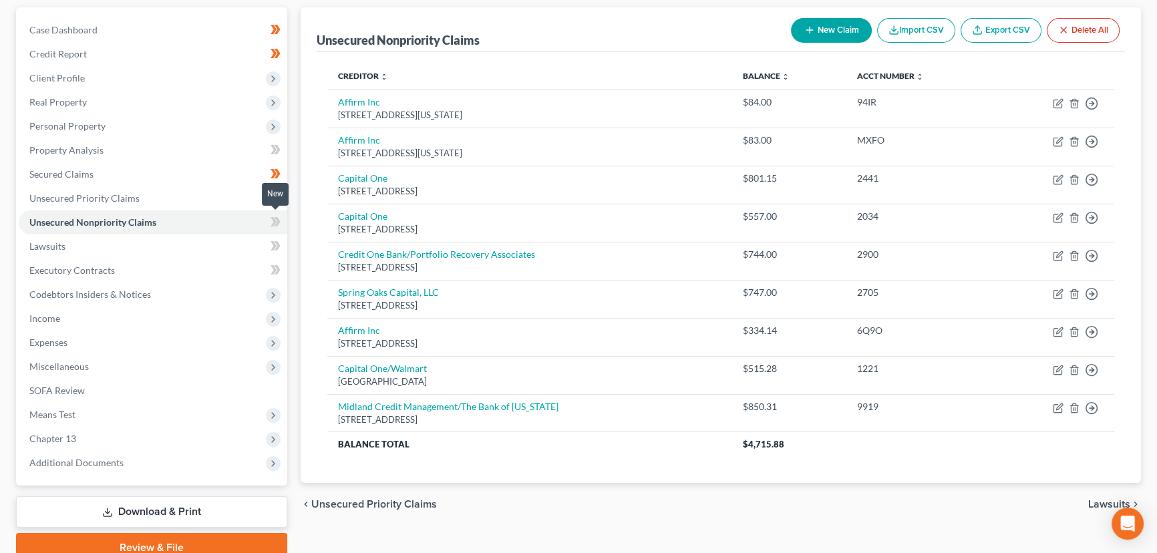
click at [273, 218] on icon at bounding box center [274, 221] width 6 height 9
click at [299, 245] on div "Unsecured Nonpriority Claims New Claim Import CSV Export CSV Delete All Credito…" at bounding box center [721, 284] width 854 height 555
click at [301, 232] on div "Unsecured Nonpriority Claims New Claim Import CSV Export CSV Delete All Credito…" at bounding box center [721, 245] width 840 height 476
click at [296, 249] on div "Unsecured Nonpriority Claims New Claim Import CSV Export CSV Delete All Credito…" at bounding box center [721, 284] width 854 height 555
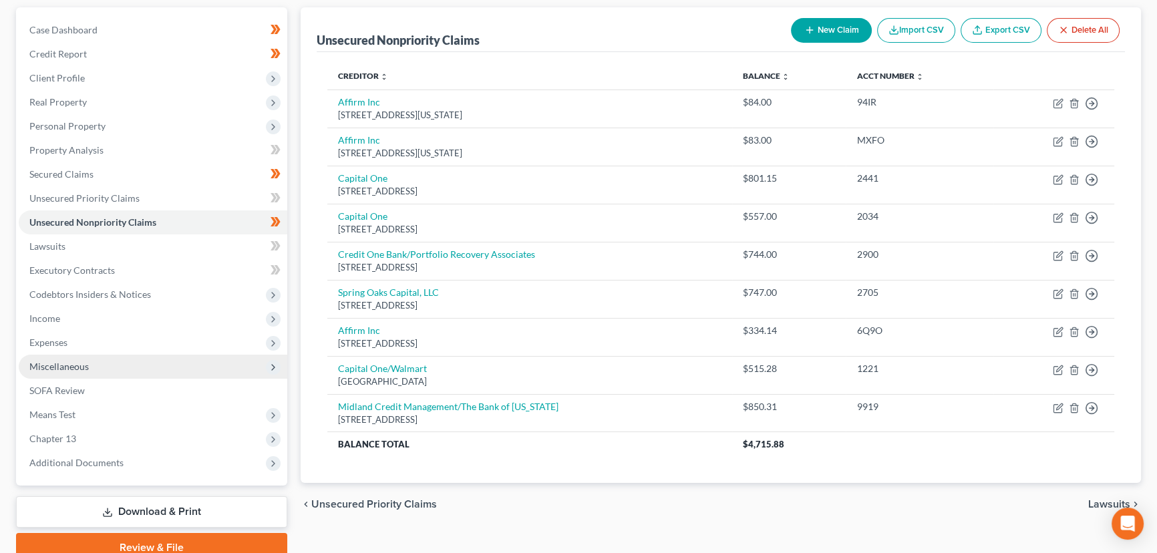
click at [100, 369] on span "Miscellaneous" at bounding box center [153, 367] width 269 height 24
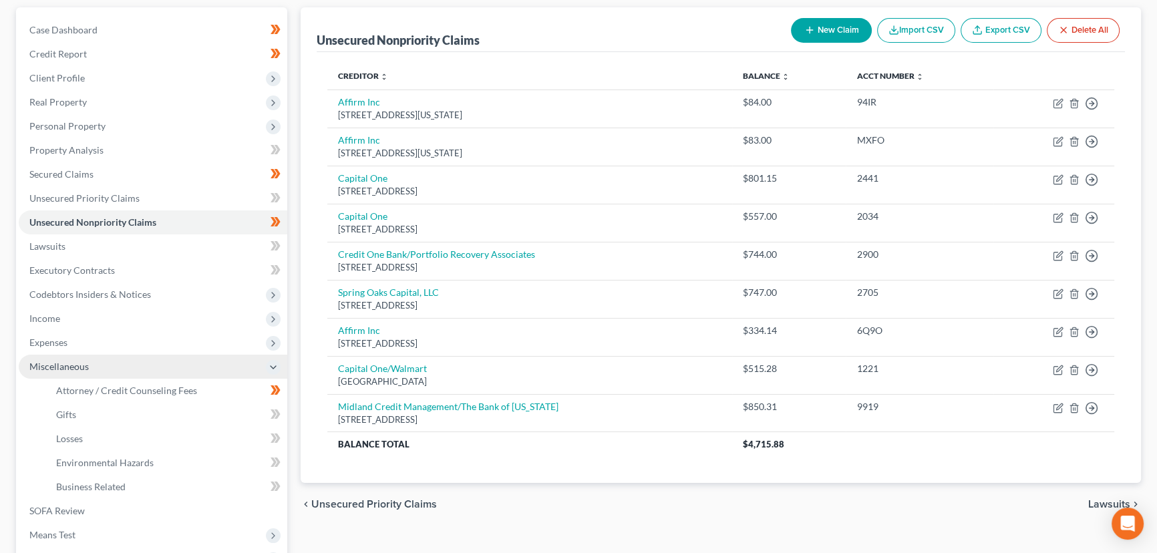
click at [100, 369] on span "Miscellaneous" at bounding box center [153, 367] width 269 height 24
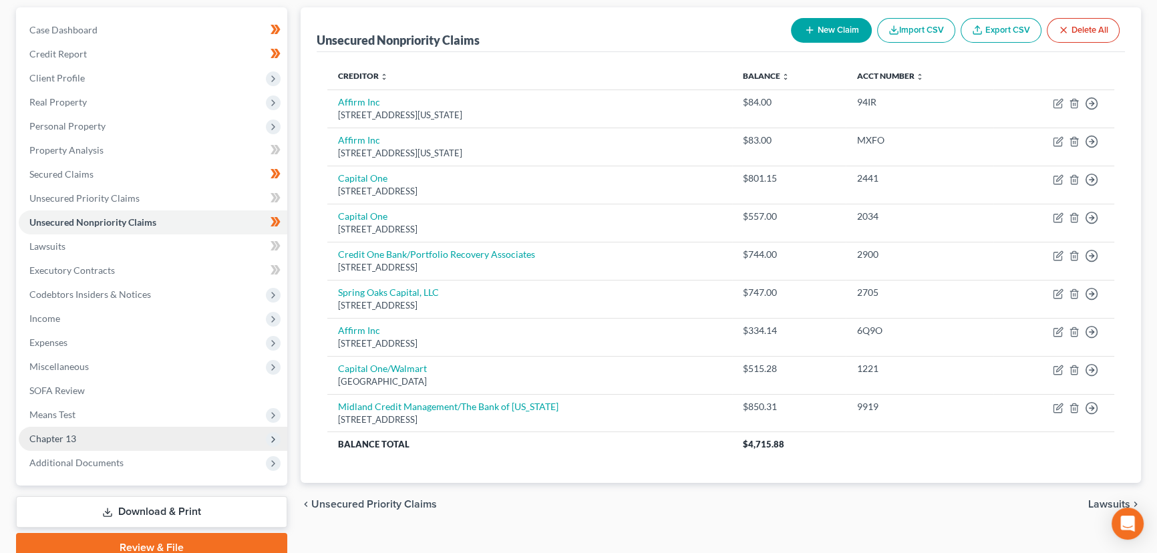
click at [80, 430] on span "Chapter 13" at bounding box center [153, 439] width 269 height 24
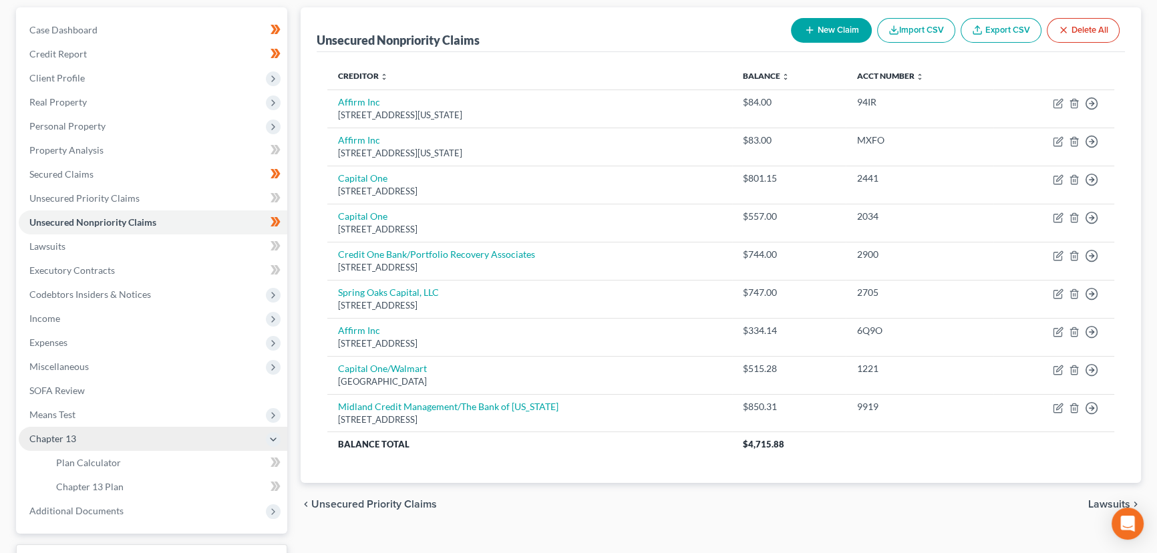
click at [83, 438] on span "Chapter 13" at bounding box center [153, 439] width 269 height 24
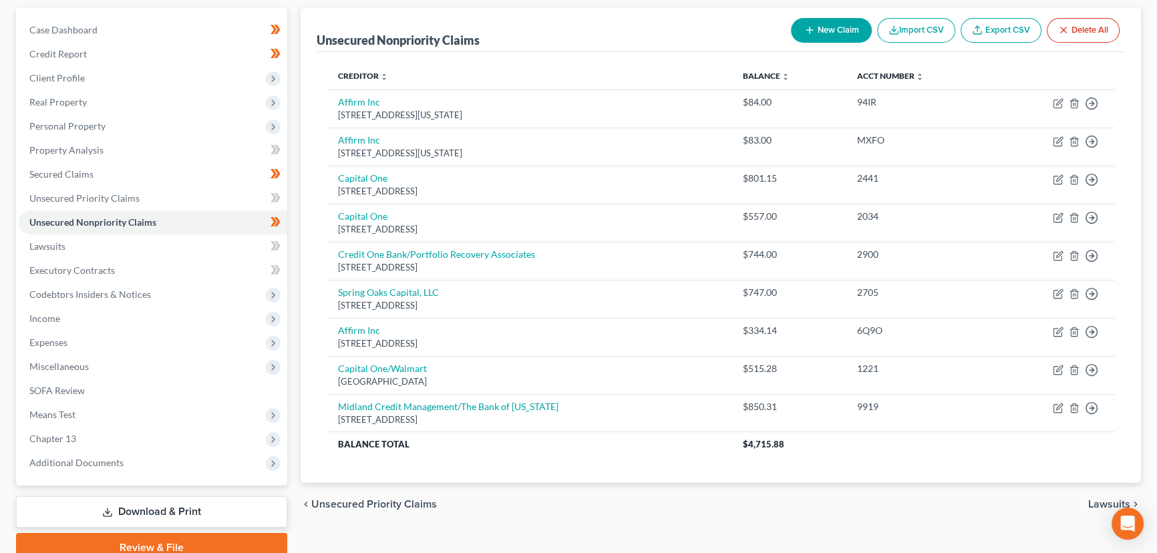
click at [289, 197] on div "Case Dashboard Payments Invoices Payments Payments Credit Report Client Profile" at bounding box center [151, 284] width 285 height 555
click at [158, 166] on link "Secured Claims" at bounding box center [153, 174] width 269 height 24
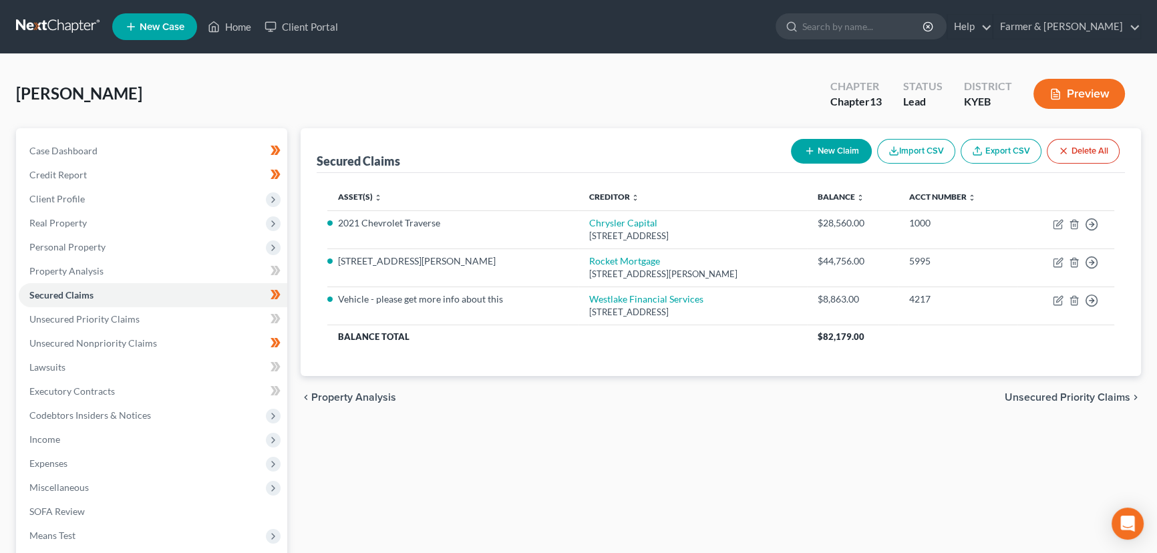
click at [300, 89] on div "[PERSON_NAME] Upgraded Chapter Chapter 13 Status Lead District KYEB Preview" at bounding box center [578, 99] width 1125 height 58
click at [295, 232] on div "Secured Claims New Claim Import CSV Export CSV Delete All Asset(s) expand_more …" at bounding box center [721, 405] width 854 height 555
click at [698, 87] on div "[PERSON_NAME] Upgraded Chapter Chapter 13 Status Lead District KYEB Preview" at bounding box center [578, 99] width 1125 height 58
click at [307, 84] on div "[PERSON_NAME] Upgraded Chapter Chapter 13 Status Lead District KYEB Preview" at bounding box center [578, 99] width 1125 height 58
click at [351, 445] on div "Secured Claims New Claim Import CSV Export CSV Delete All Asset(s) expand_more …" at bounding box center [721, 405] width 854 height 555
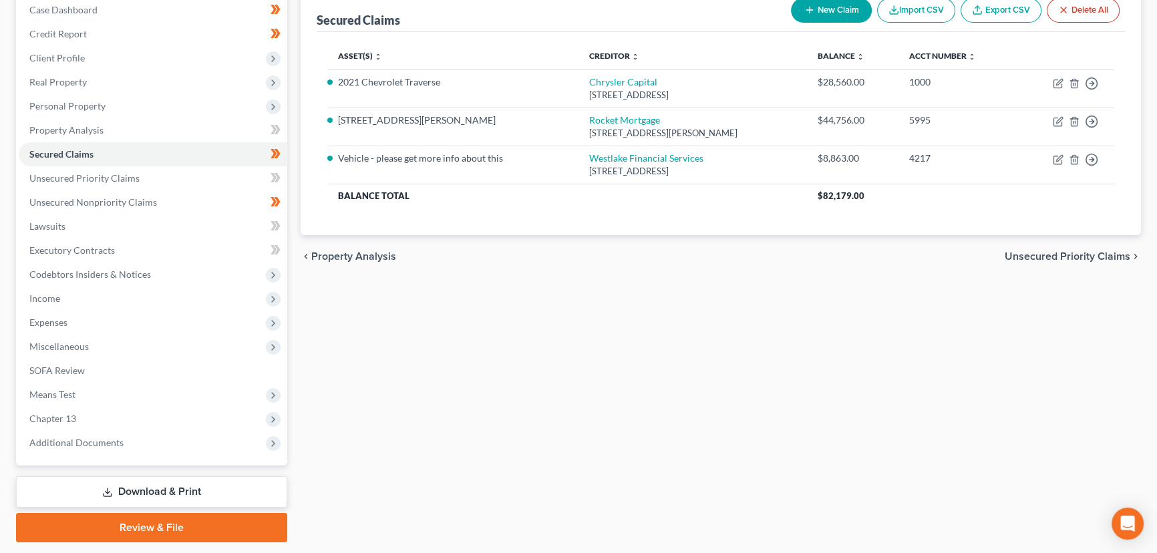
scroll to position [179, 0]
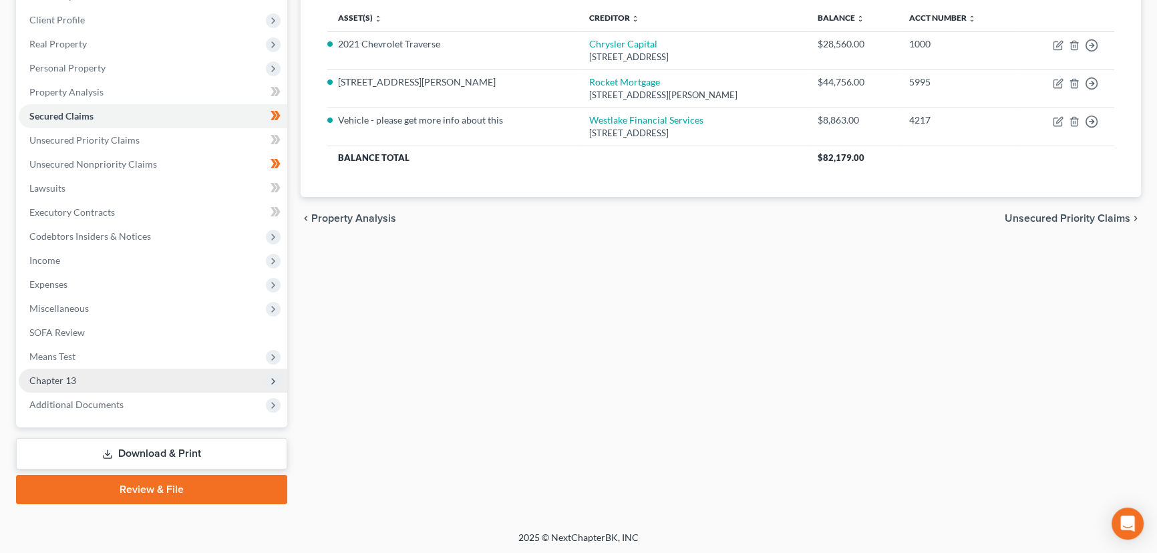
click at [69, 377] on span "Chapter 13" at bounding box center [52, 380] width 47 height 11
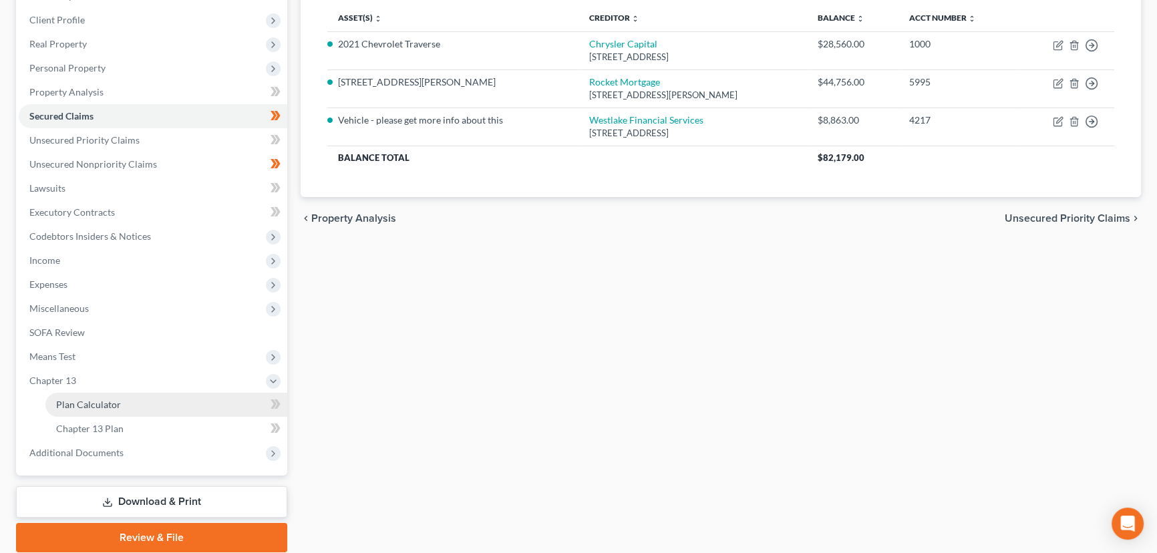
click at [74, 405] on span "Plan Calculator" at bounding box center [88, 404] width 65 height 11
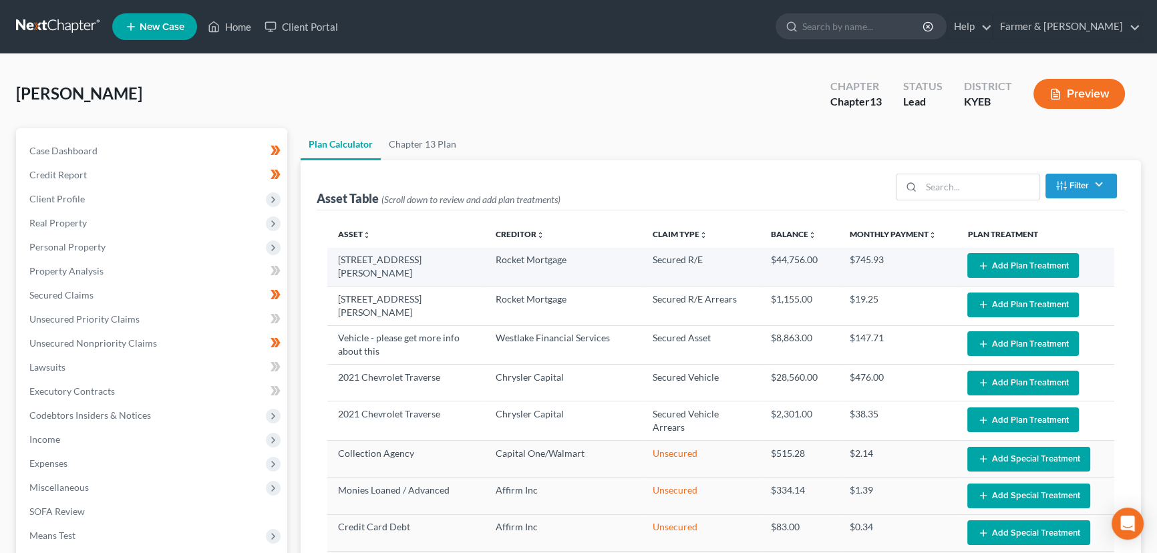
click at [969, 267] on button "Add Plan Treatment" at bounding box center [1023, 265] width 112 height 25
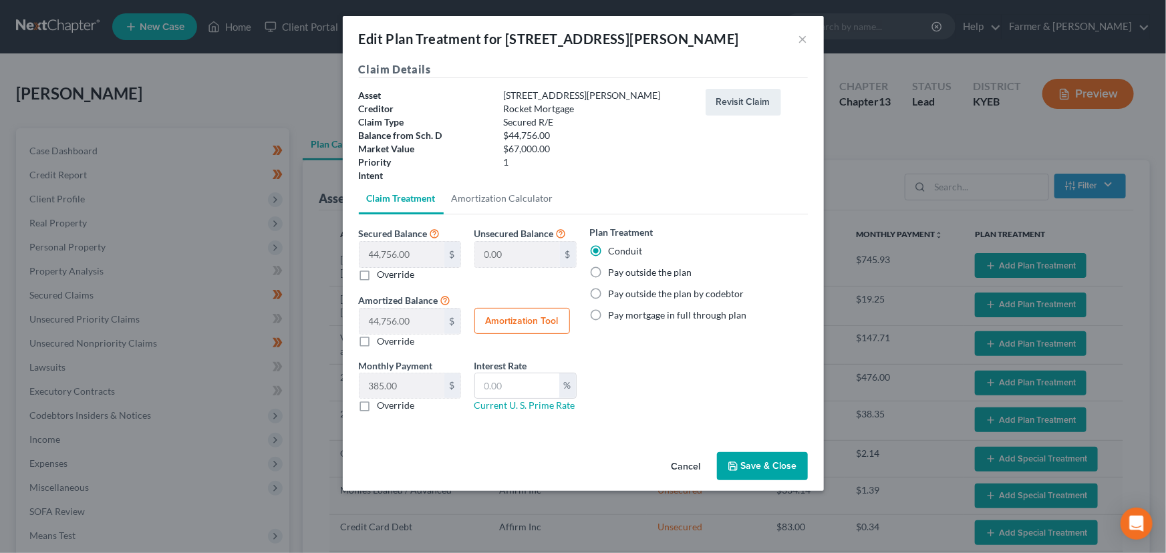
click at [643, 275] on label "Pay outside the plan" at bounding box center [651, 272] width 84 height 13
click at [623, 275] on input "Pay outside the plan" at bounding box center [618, 270] width 9 height 9
click at [775, 461] on button "Save & Close" at bounding box center [762, 466] width 91 height 28
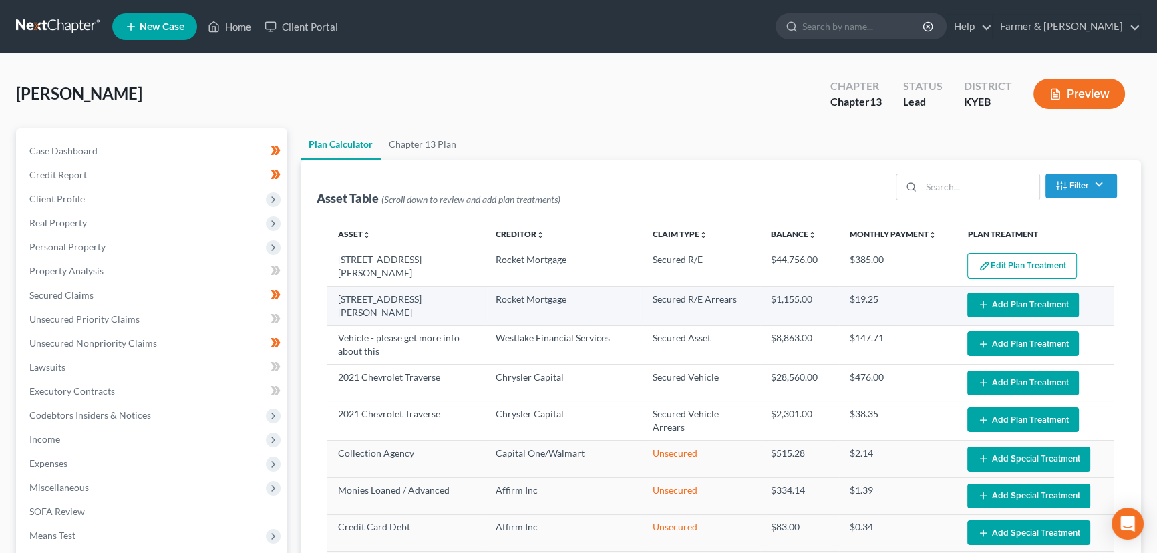
click at [978, 299] on icon "button" at bounding box center [983, 304] width 11 height 11
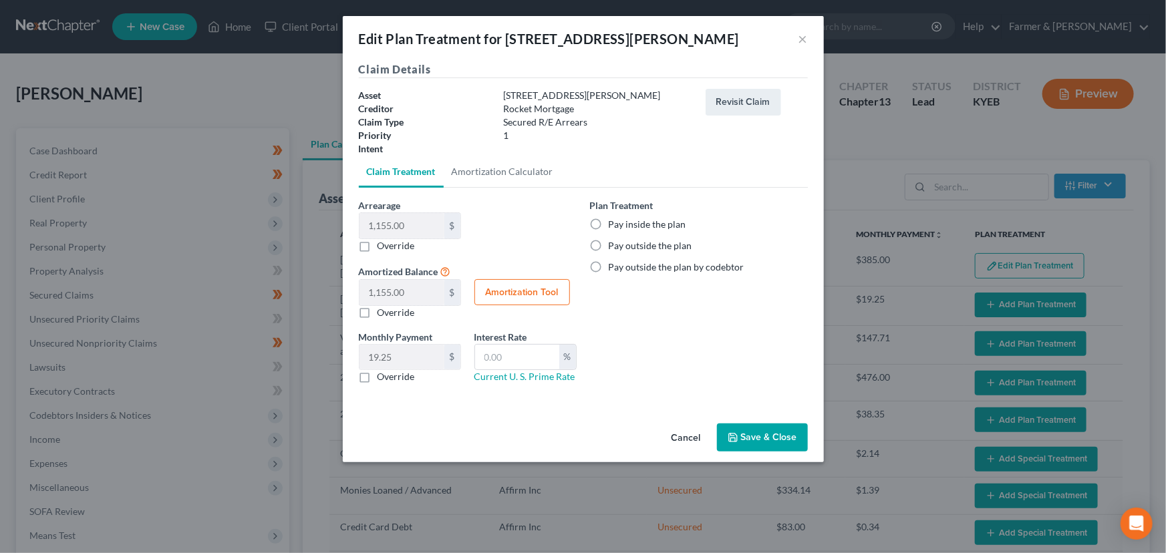
click at [609, 222] on label "Pay inside the plan" at bounding box center [647, 224] width 77 height 13
click at [614, 222] on input "Pay inside the plan" at bounding box center [618, 222] width 9 height 9
click at [743, 432] on button "Save & Close" at bounding box center [762, 438] width 91 height 28
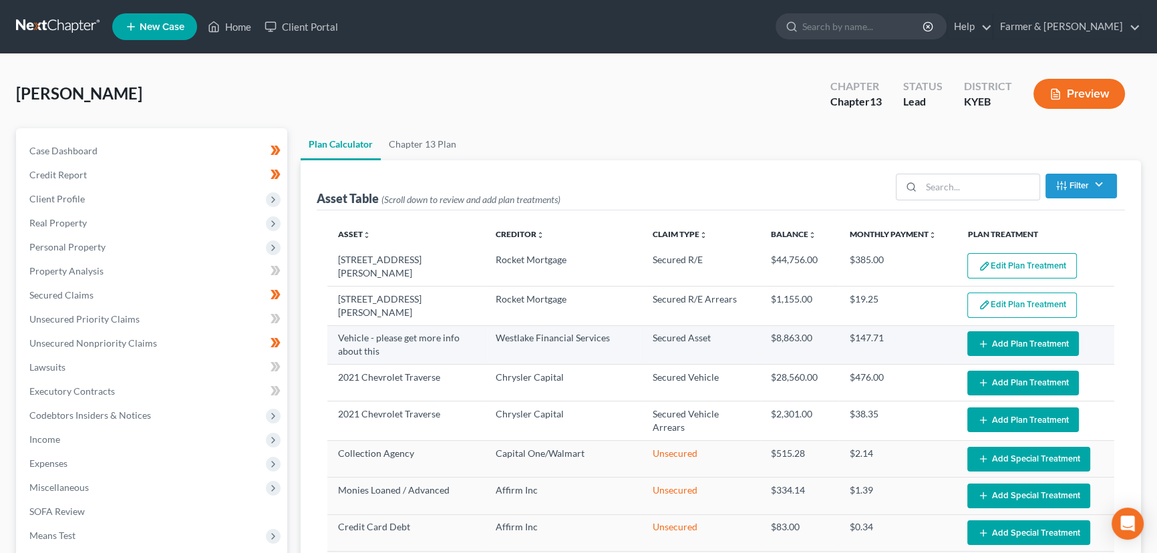
click at [981, 347] on button "Add Plan Treatment" at bounding box center [1023, 343] width 112 height 25
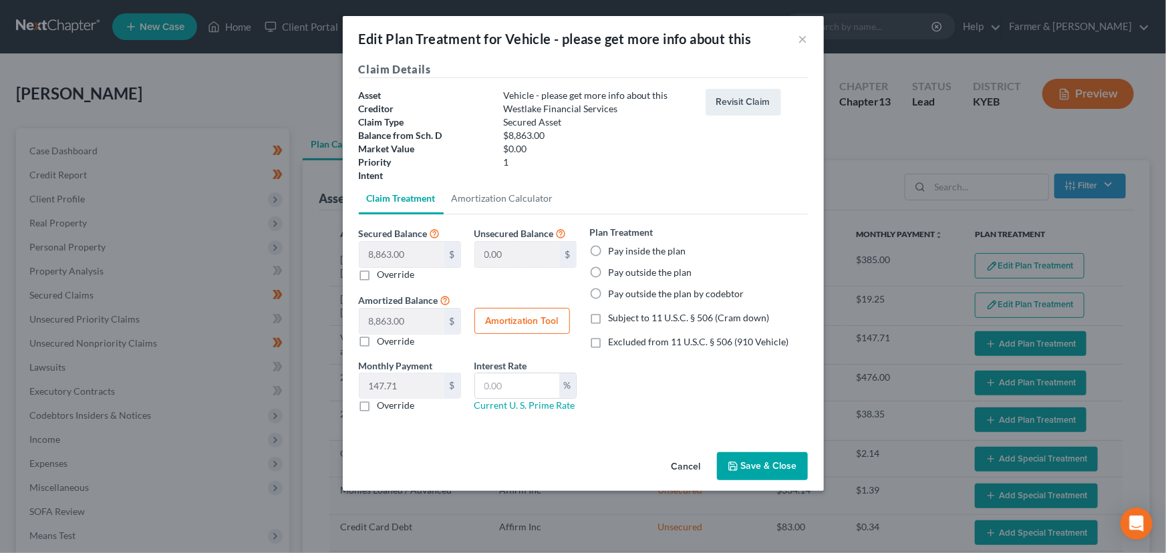
click at [609, 253] on label "Pay inside the plan" at bounding box center [647, 251] width 77 height 13
click at [614, 253] on input "Pay inside the plan" at bounding box center [618, 249] width 9 height 9
click at [609, 319] on label "Subject to 11 U.S.C. § 506 (Cram down)" at bounding box center [689, 317] width 161 height 13
click at [614, 319] on input "Subject to 11 U.S.C. § 506 (Cram down)" at bounding box center [618, 315] width 9 height 9
click at [528, 387] on input "text" at bounding box center [517, 385] width 84 height 25
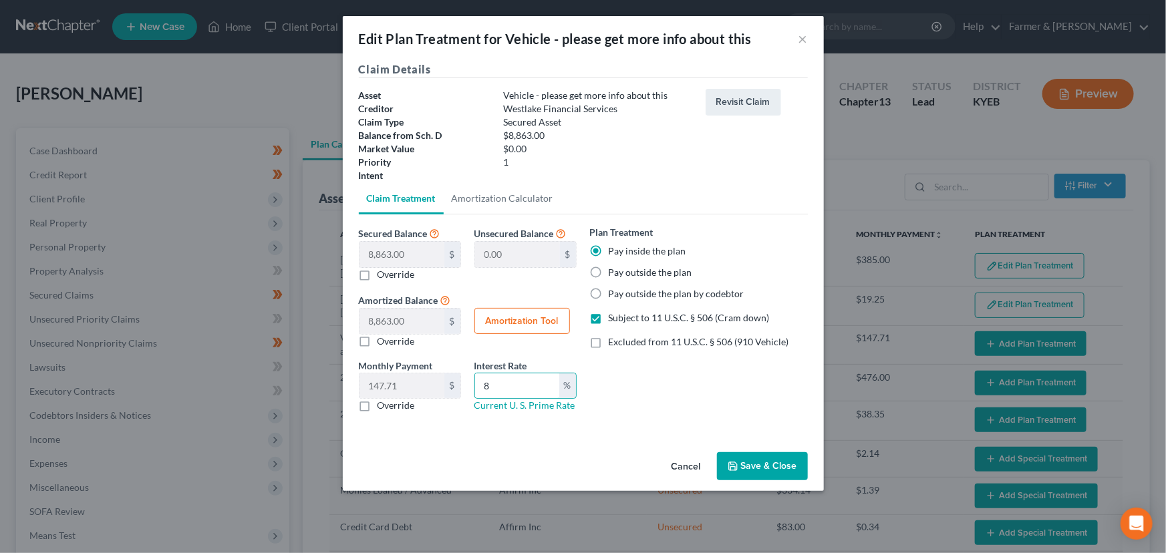
click at [536, 307] on div "Amortized Balance 8,863.00 $ $ Override Amortization Tool" at bounding box center [467, 320] width 231 height 56
click at [538, 314] on button "Amortization Tool" at bounding box center [522, 321] width 96 height 27
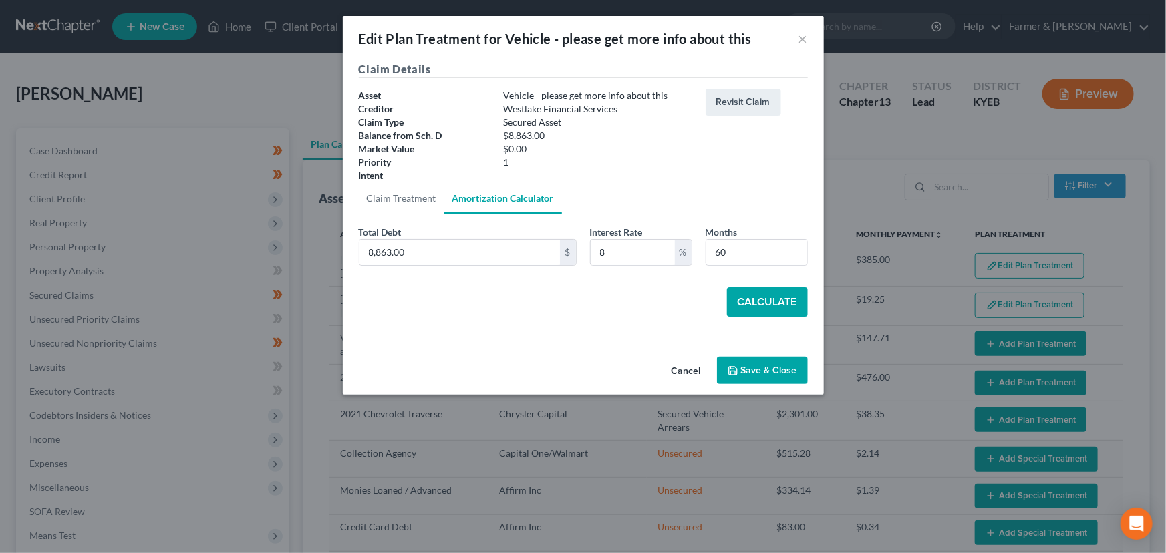
click at [738, 289] on button "Calculate" at bounding box center [767, 301] width 81 height 29
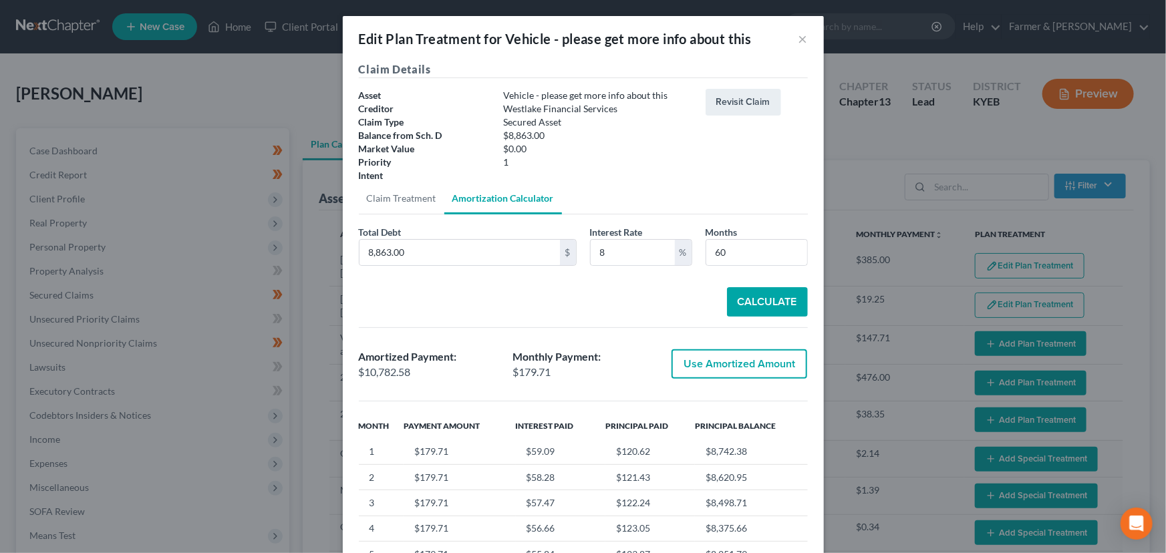
click at [714, 366] on button "Use Amortized Amount" at bounding box center [739, 363] width 136 height 29
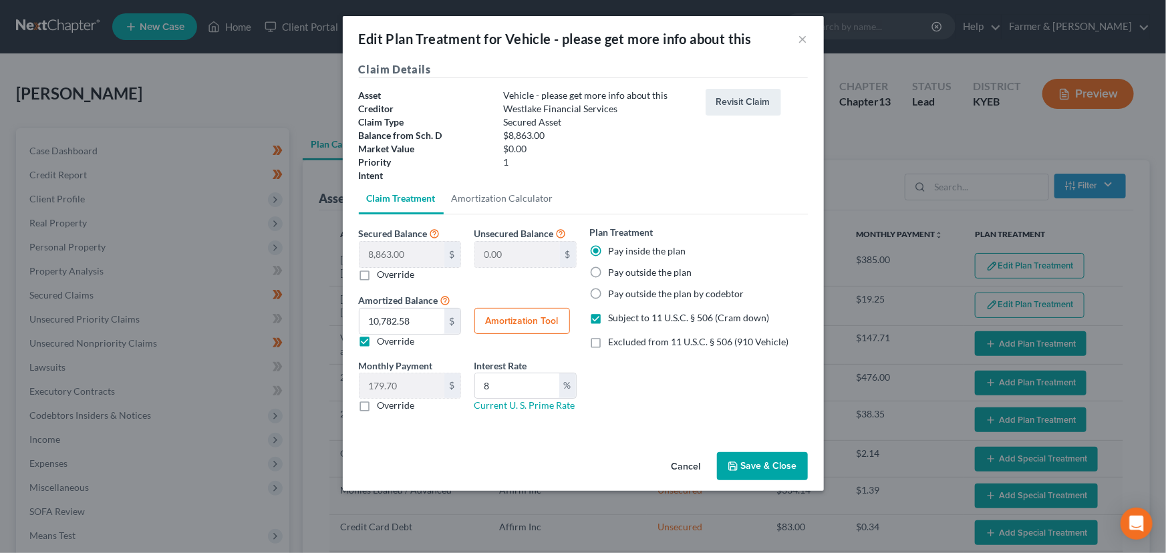
click at [746, 462] on button "Save & Close" at bounding box center [762, 466] width 91 height 28
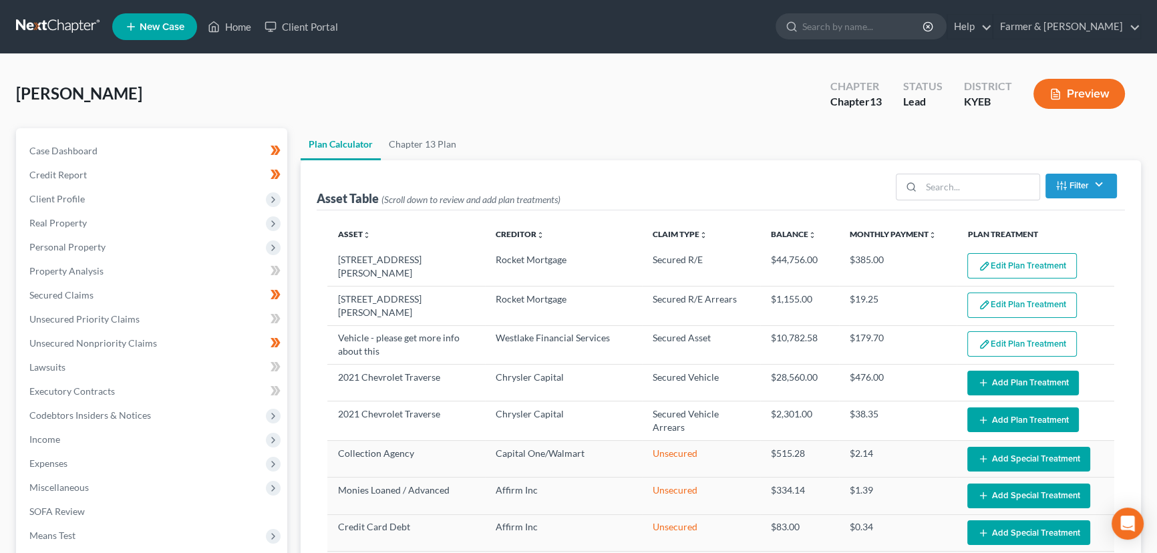
click at [967, 381] on button "Add Plan Treatment" at bounding box center [1023, 383] width 112 height 25
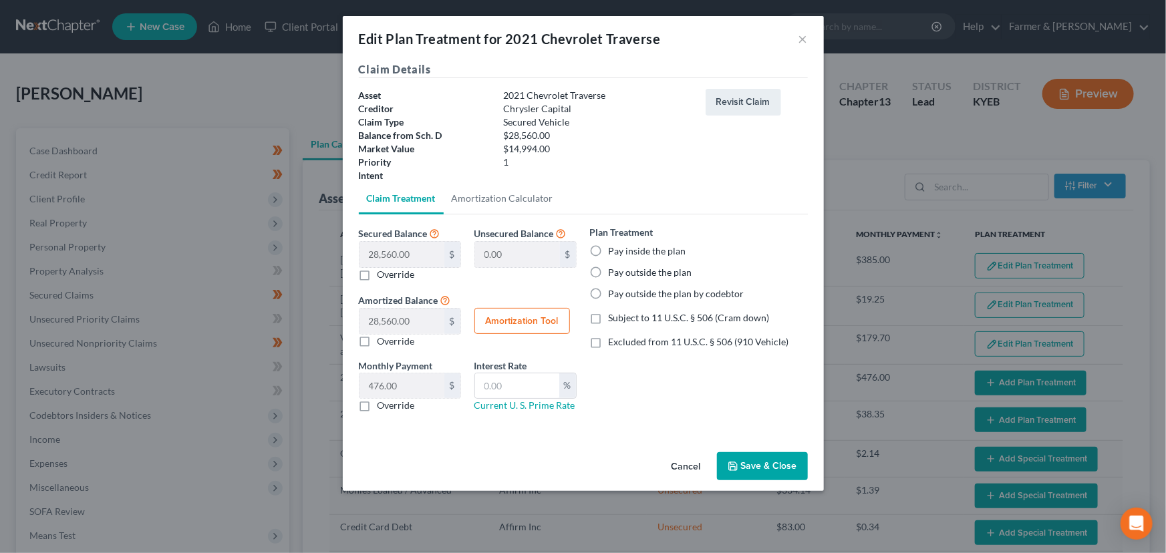
click at [609, 347] on label "Excluded from 11 U.S.C. § 506 (910 Vehicle)" at bounding box center [699, 341] width 180 height 13
click at [614, 344] on input "Excluded from 11 U.S.C. § 506 (910 Vehicle)" at bounding box center [618, 339] width 9 height 9
click at [609, 250] on label "Pay inside the plan" at bounding box center [647, 251] width 77 height 13
click at [614, 250] on input "Pay inside the plan" at bounding box center [618, 249] width 9 height 9
click at [536, 385] on input "text" at bounding box center [517, 385] width 84 height 25
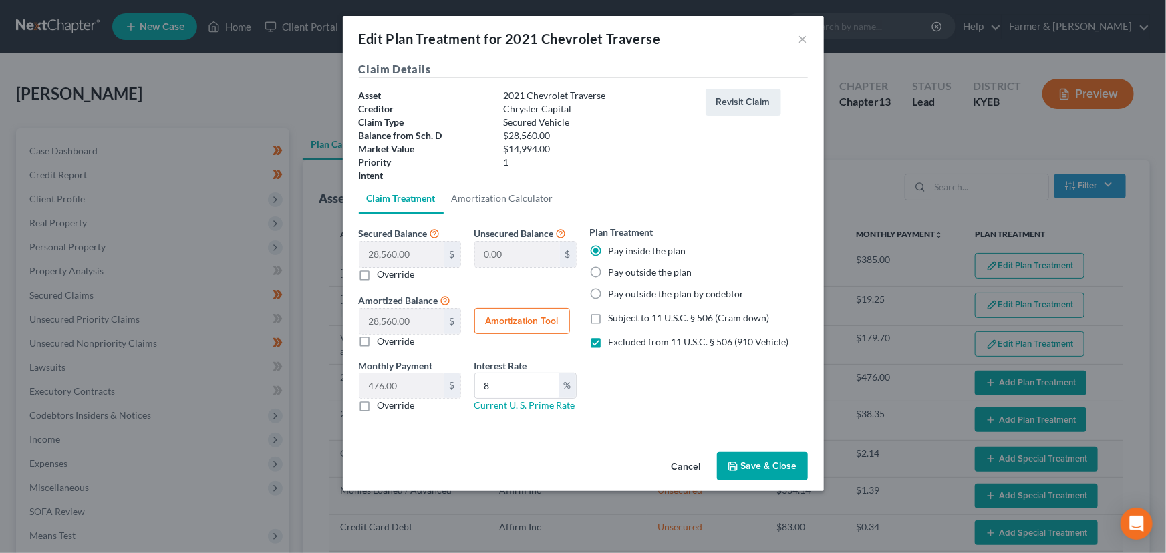
click at [545, 325] on button "Amortization Tool" at bounding box center [522, 321] width 96 height 27
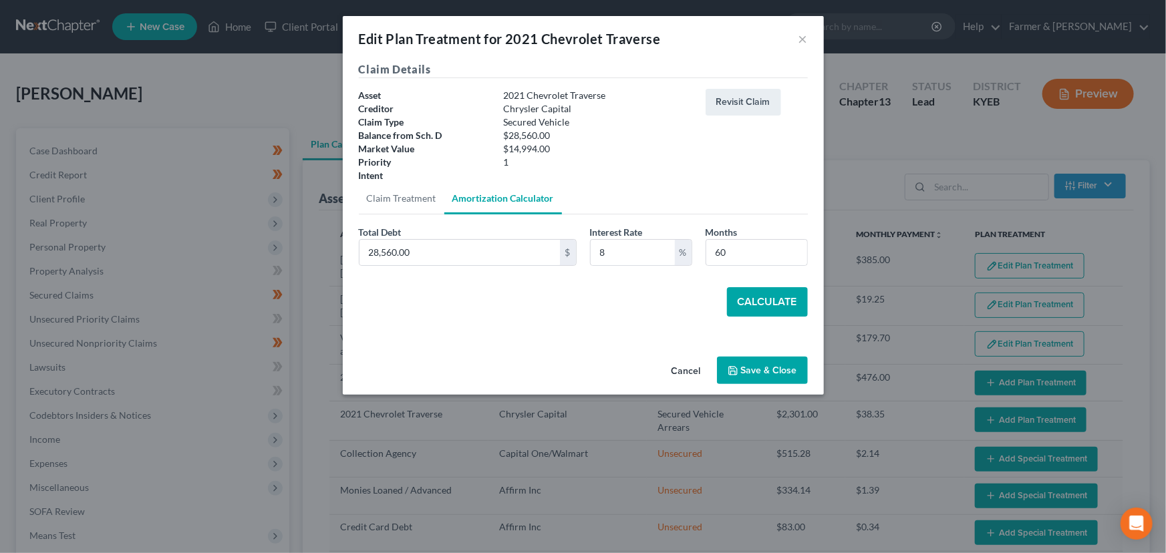
click at [736, 303] on button "Calculate" at bounding box center [767, 301] width 81 height 29
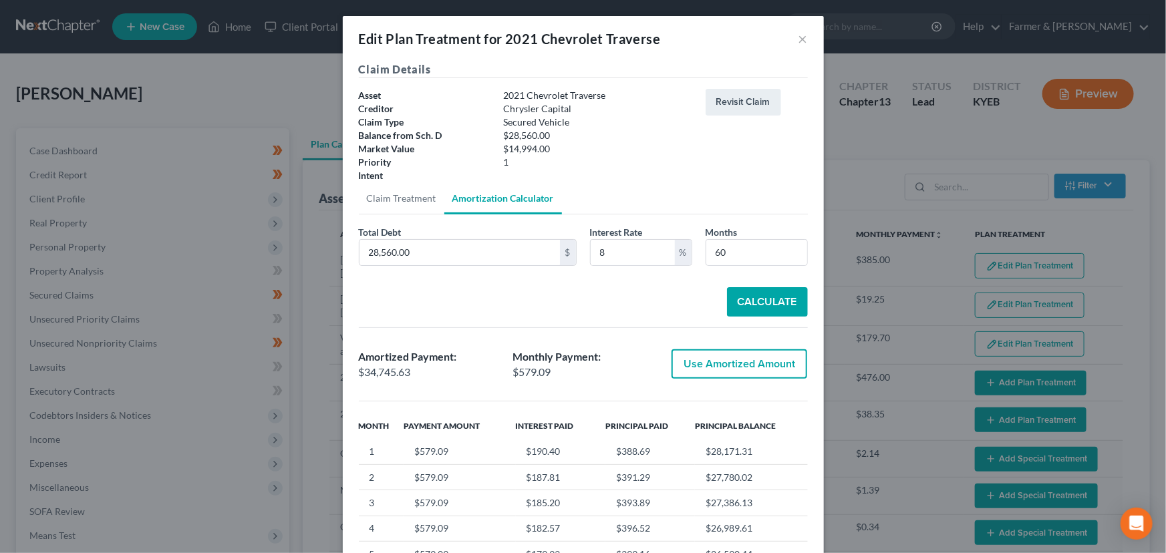
click at [698, 363] on button "Use Amortized Amount" at bounding box center [739, 363] width 136 height 29
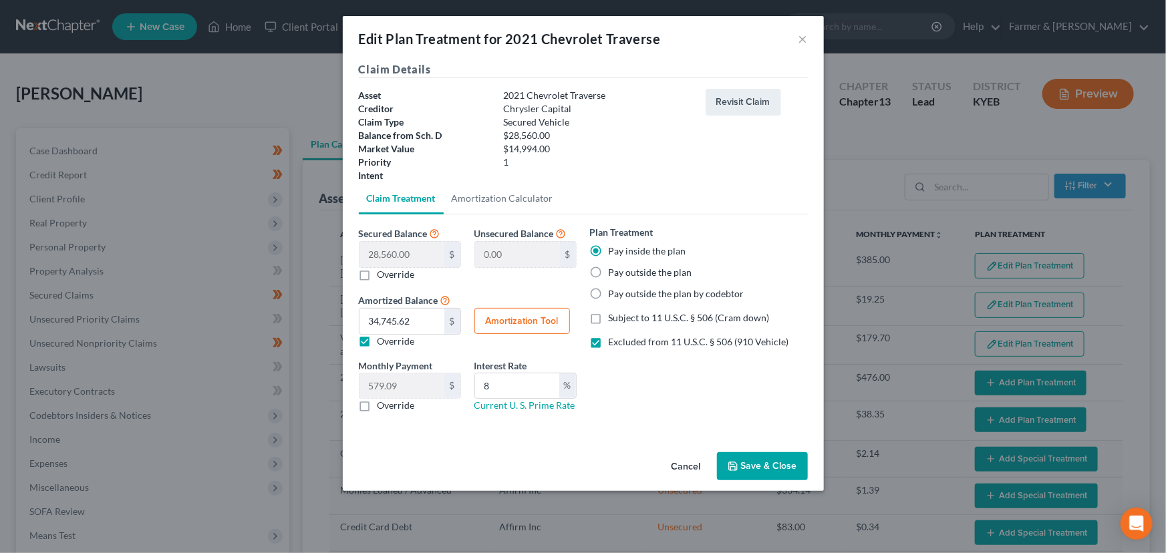
click at [760, 458] on button "Save & Close" at bounding box center [762, 466] width 91 height 28
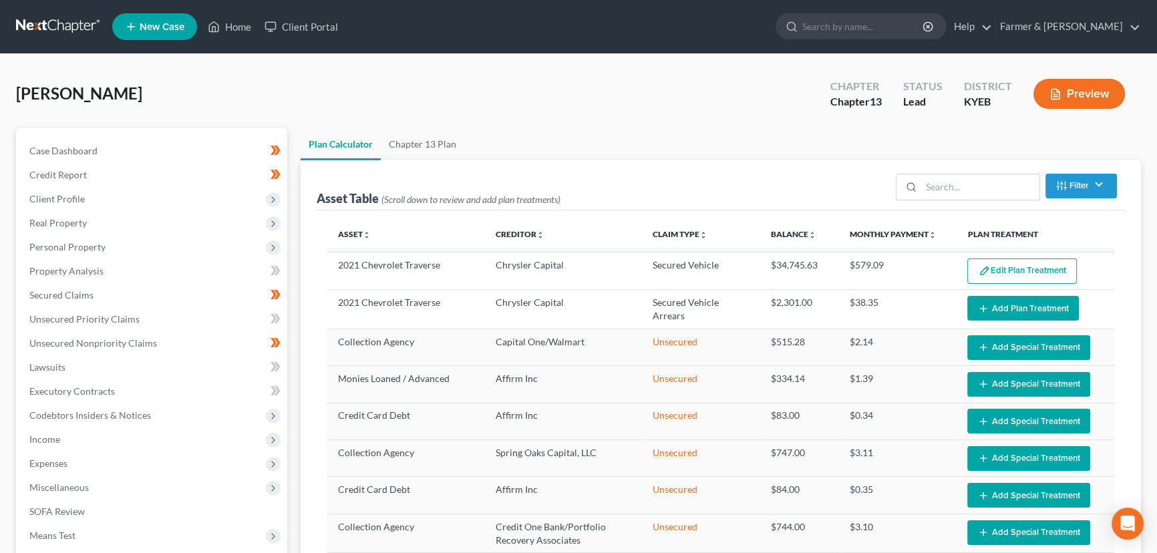
scroll to position [121, 0]
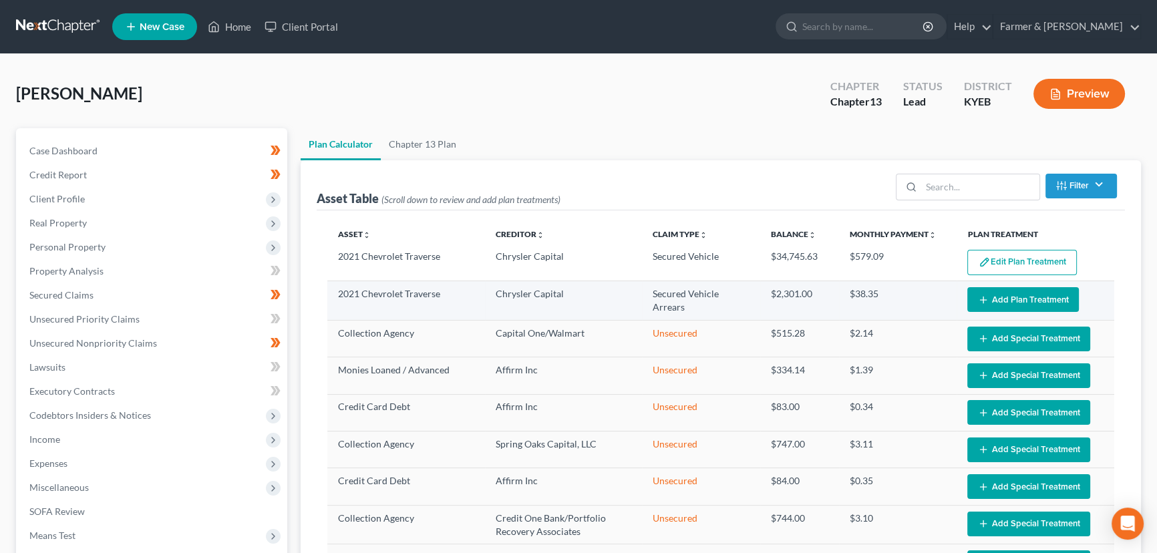
click at [995, 294] on button "Add Plan Treatment" at bounding box center [1023, 299] width 112 height 25
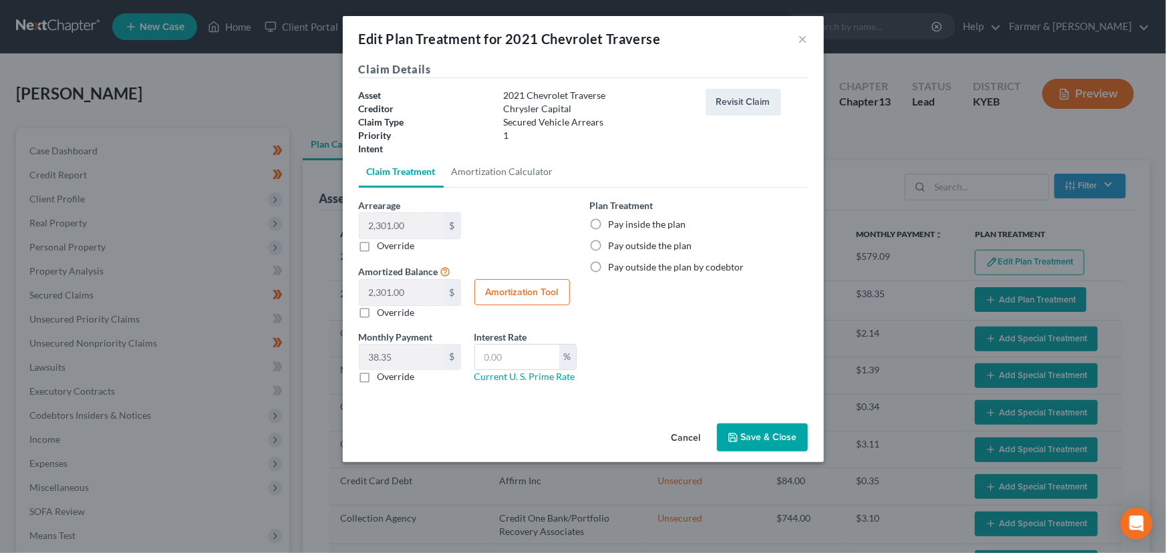
click at [630, 222] on label "Pay inside the plan" at bounding box center [647, 224] width 77 height 13
click at [623, 222] on input "Pay inside the plan" at bounding box center [618, 222] width 9 height 9
click at [745, 439] on button "Save & Close" at bounding box center [762, 438] width 91 height 28
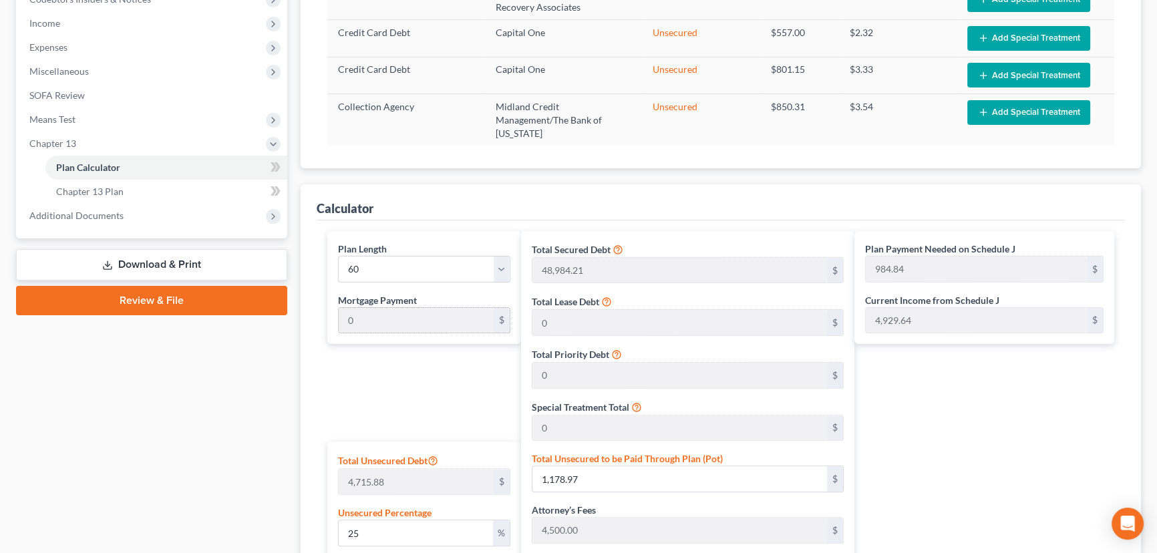
scroll to position [607, 0]
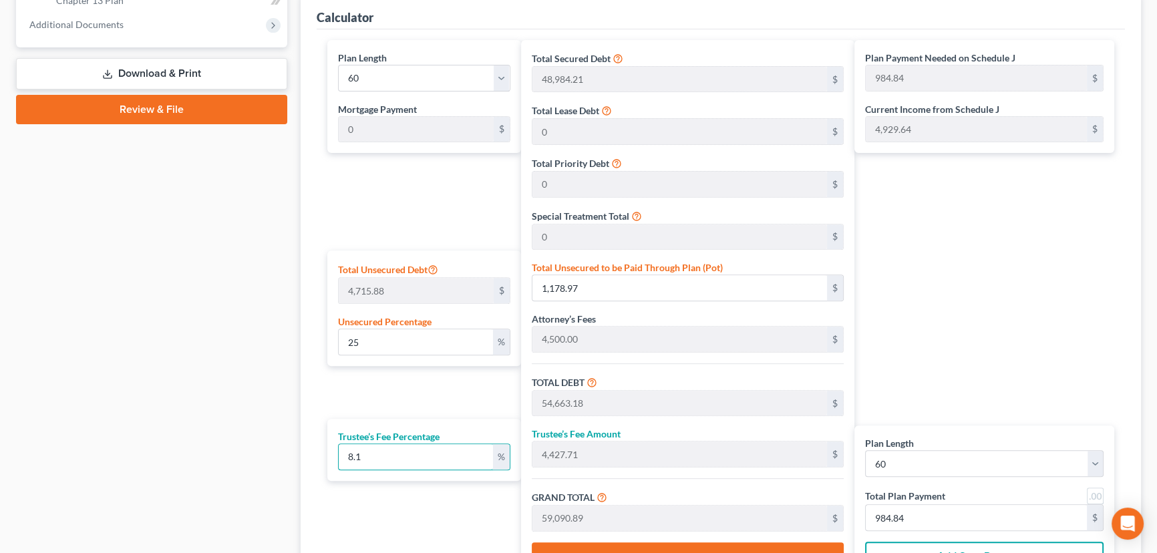
drag, startPoint x: 369, startPoint y: 466, endPoint x: 327, endPoint y: 470, distance: 42.9
click at [327, 470] on div "Trustee’s Fee Percentage 8.1 %" at bounding box center [424, 450] width 194 height 62
click at [939, 343] on div "Plan Payment Needed on Schedule J 983.93 $ Current Income from Schedule J 4,929…" at bounding box center [987, 311] width 267 height 542
click at [1097, 496] on link at bounding box center [1095, 496] width 17 height 17
click at [1002, 345] on div "Plan Payment Needed on Schedule J 984.00 $ Current Income from Schedule J 4,929…" at bounding box center [987, 311] width 267 height 542
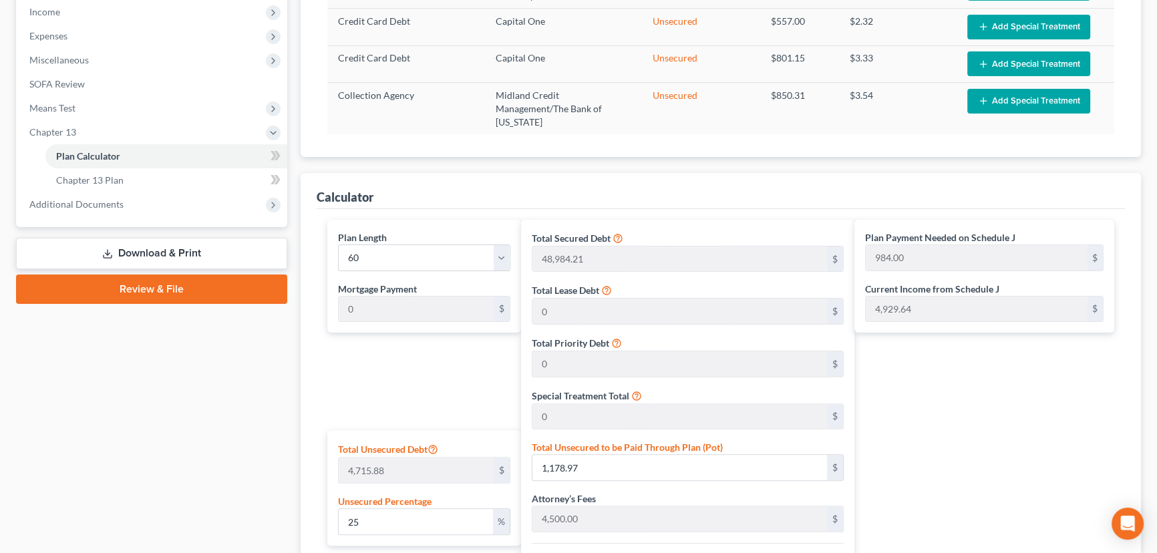
scroll to position [425, 0]
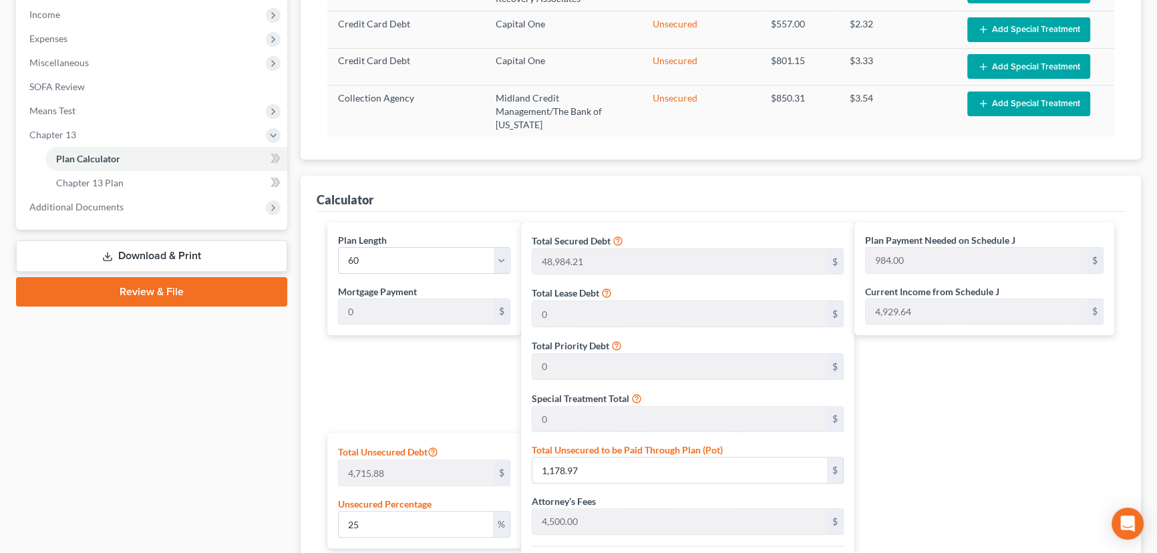
click at [218, 402] on div "Case Dashboard Payments Invoices Payments Payments Credit Report Client Profile" at bounding box center [151, 263] width 285 height 1120
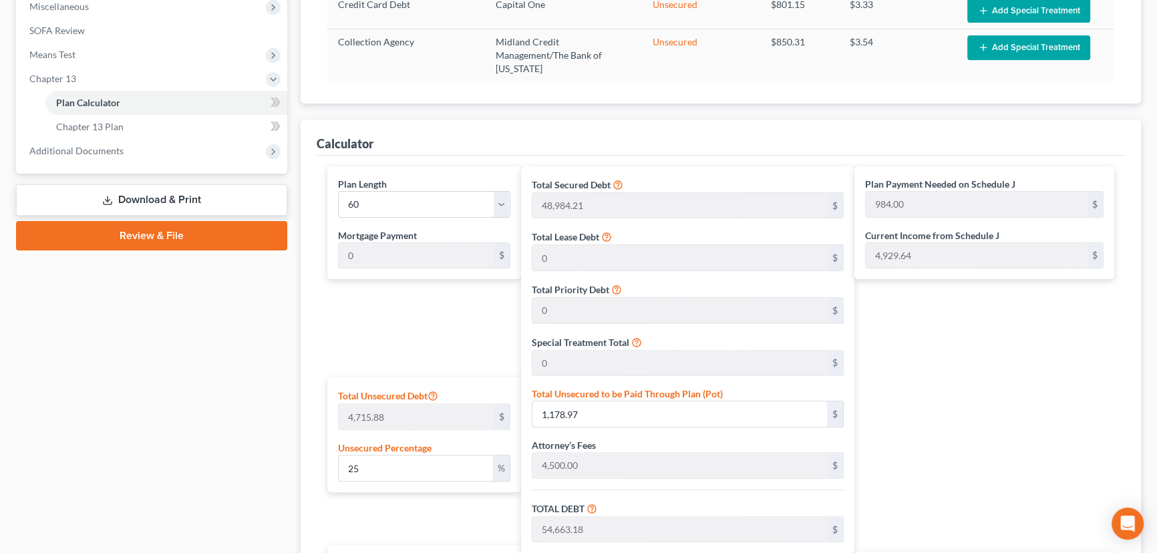
scroll to position [440, 0]
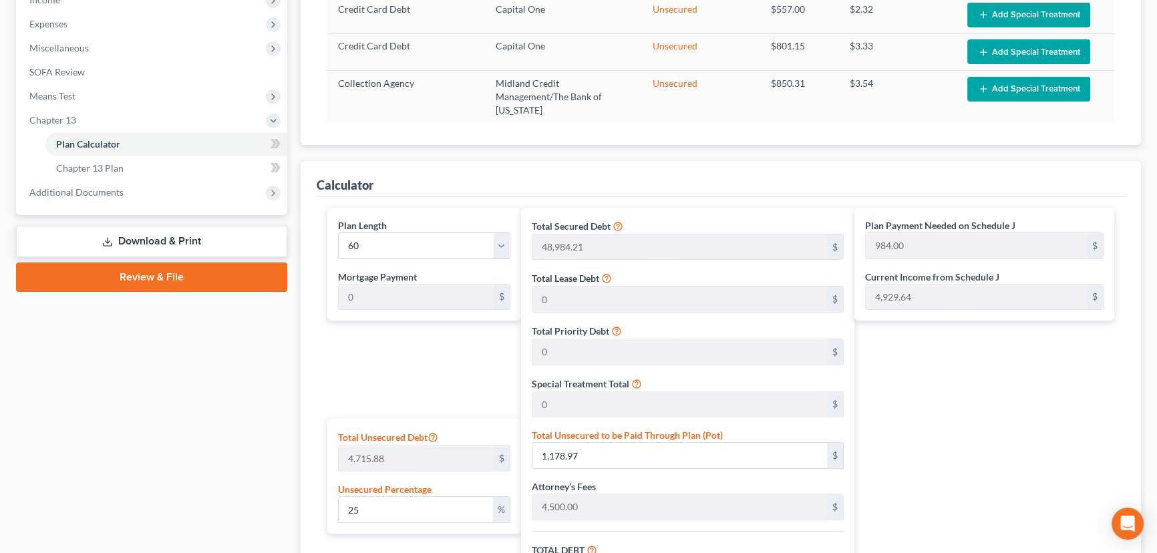
click at [278, 143] on div at bounding box center [275, 144] width 9 height 4
click at [282, 146] on span at bounding box center [275, 146] width 23 height 20
click at [297, 186] on div "Plan Calculator Chapter 13 Plan Asset Table (Scroll down to review and add plan…" at bounding box center [721, 249] width 854 height 1120
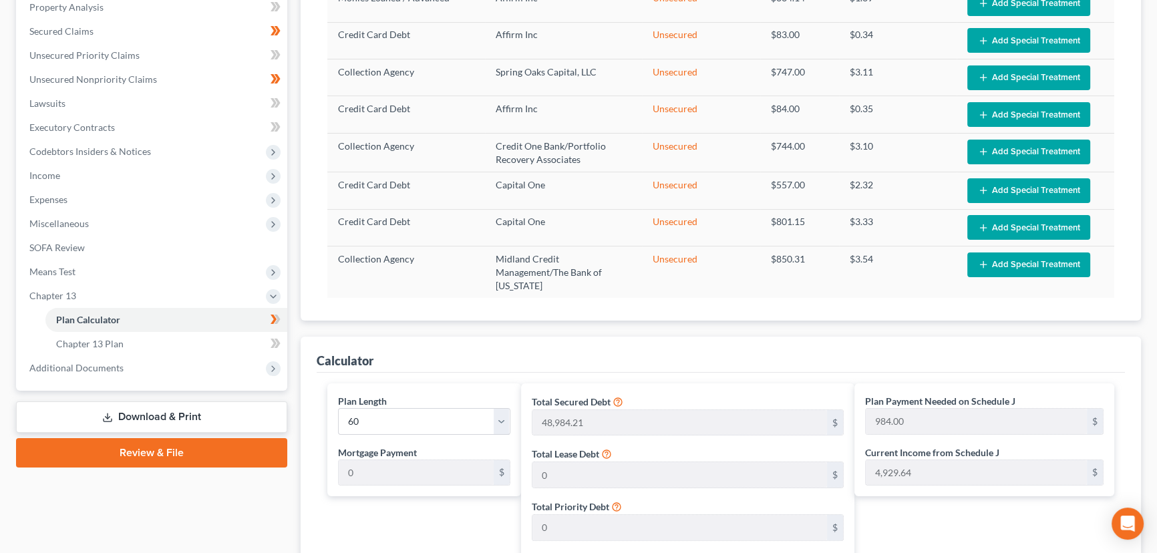
scroll to position [257, 0]
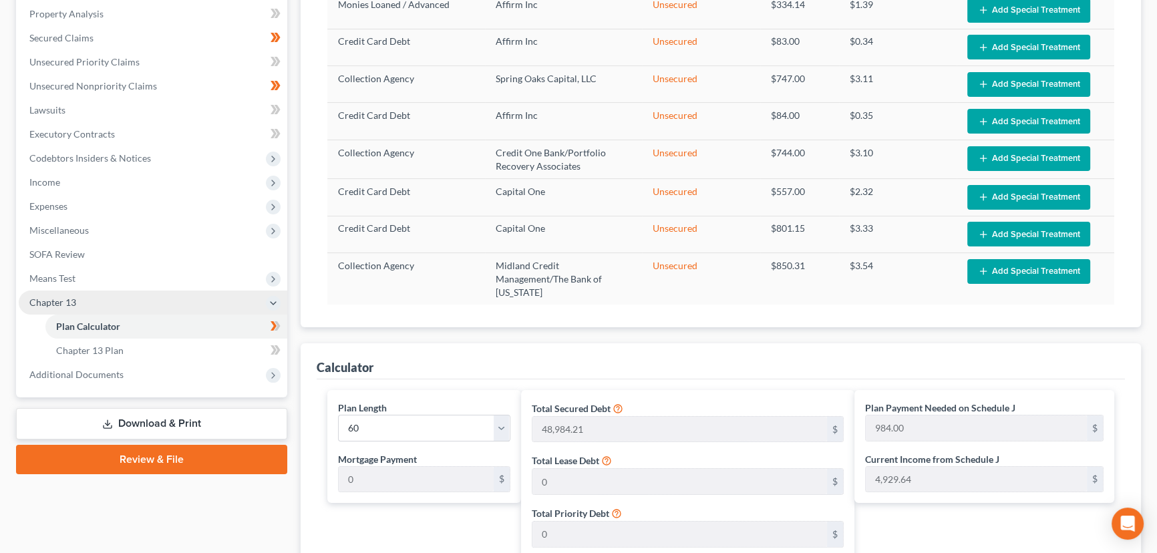
click at [108, 303] on span "Chapter 13" at bounding box center [153, 303] width 269 height 24
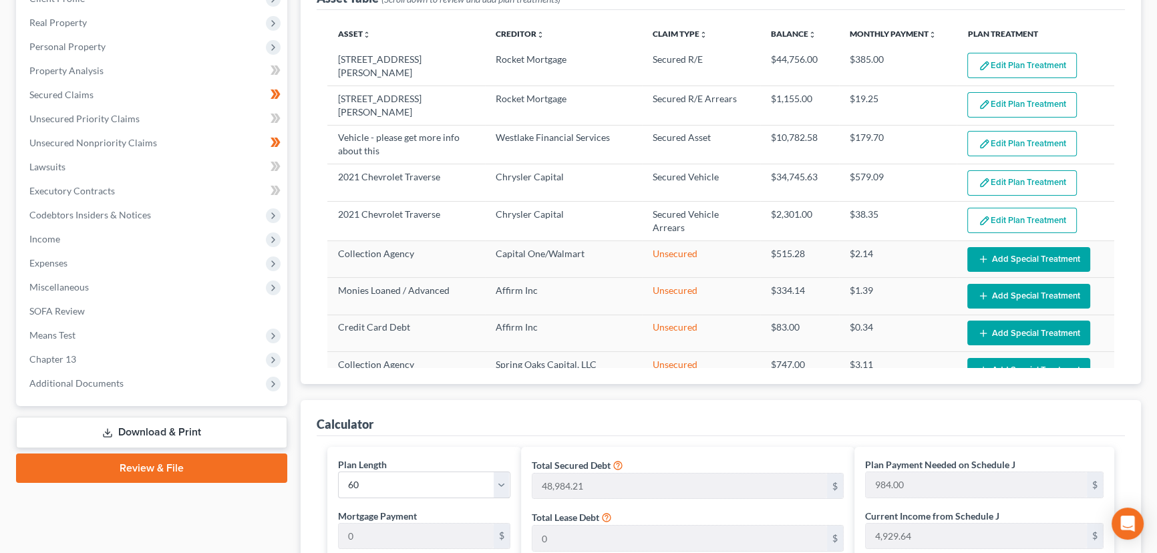
scroll to position [136, 0]
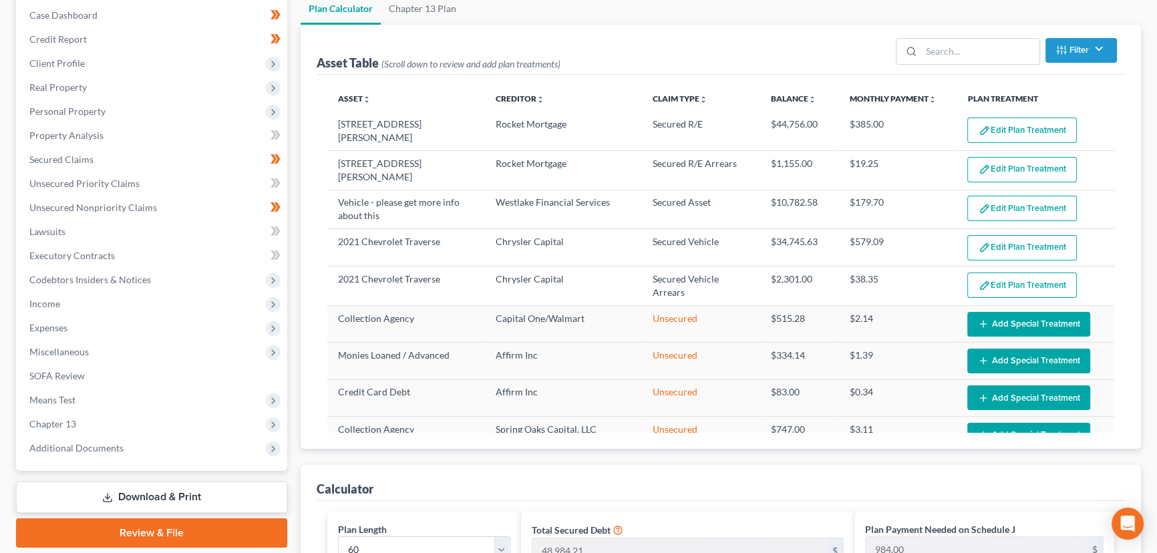
click at [292, 327] on div "Case Dashboard Payments Invoices Payments Payments Credit Report Client Profile" at bounding box center [151, 553] width 285 height 1120
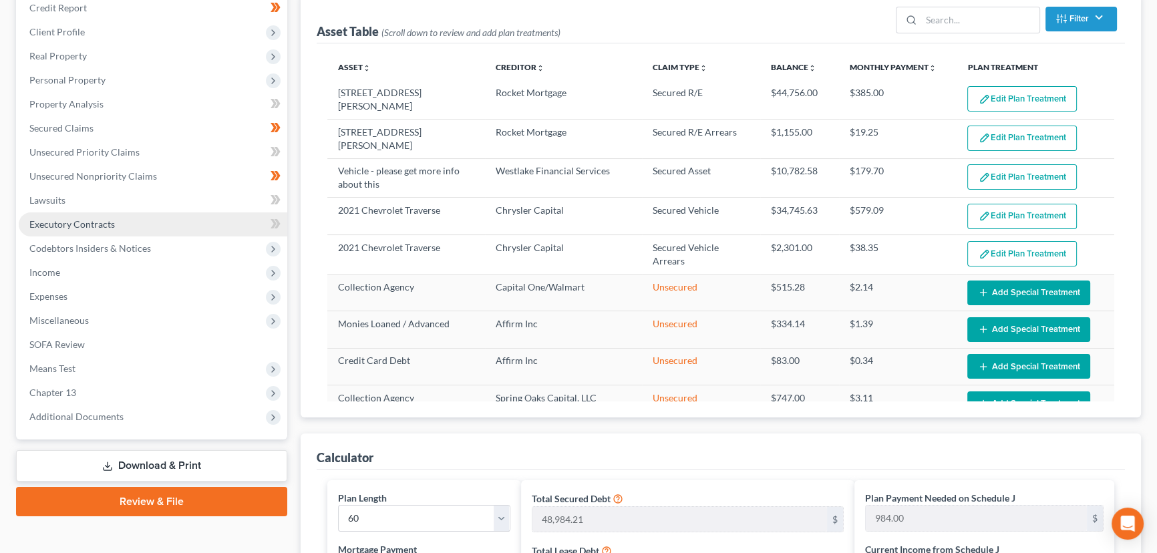
scroll to position [182, 0]
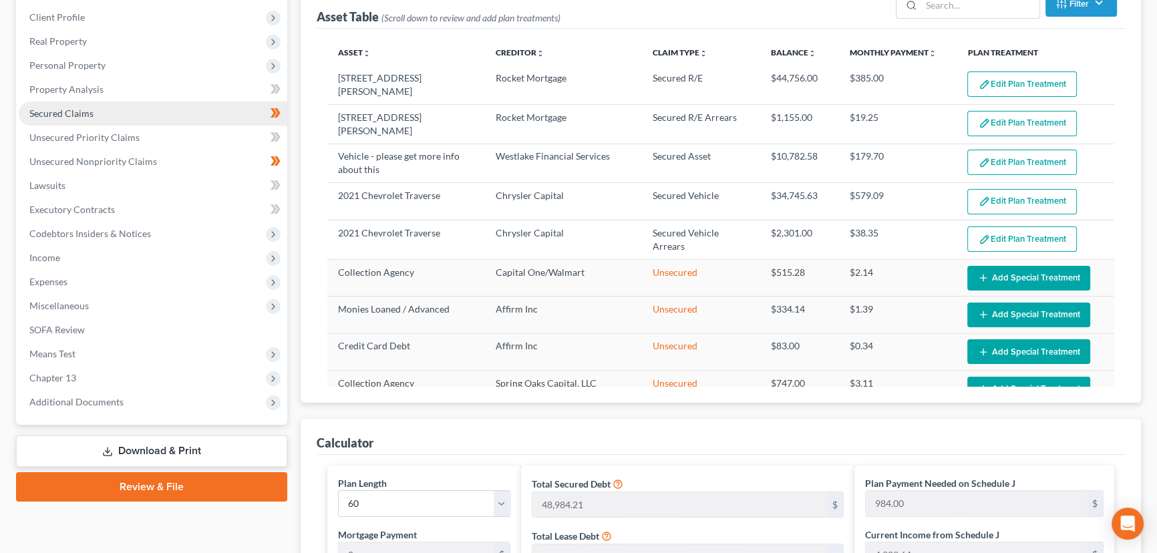
click at [61, 116] on span "Secured Claims" at bounding box center [61, 113] width 64 height 11
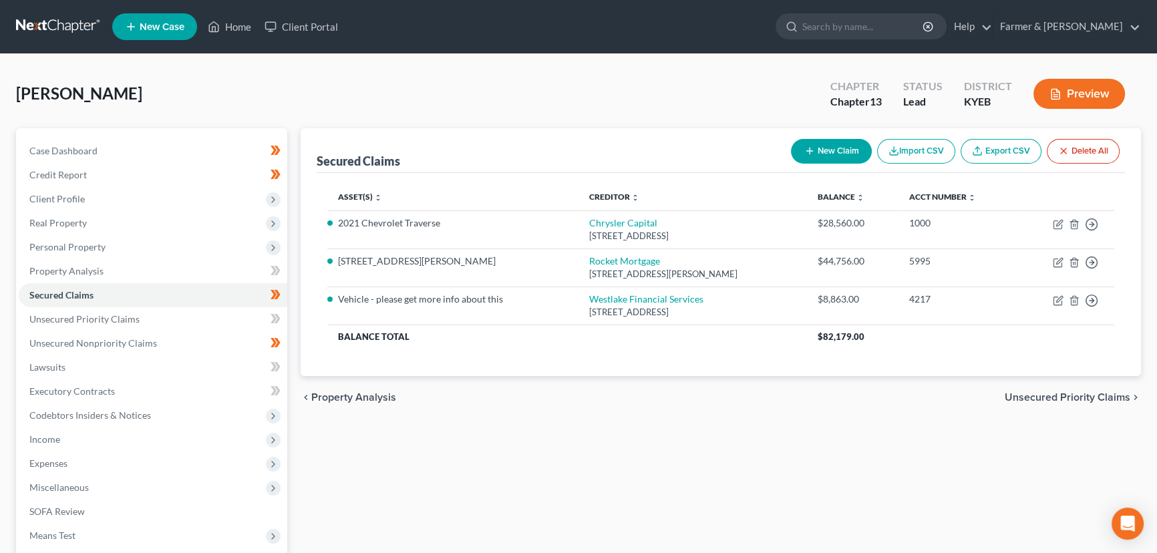
click at [1000, 158] on link "Export CSV" at bounding box center [1001, 151] width 81 height 25
drag, startPoint x: 148, startPoint y: 343, endPoint x: 315, endPoint y: 343, distance: 167.0
click at [148, 343] on span "Unsecured Nonpriority Claims" at bounding box center [93, 342] width 128 height 11
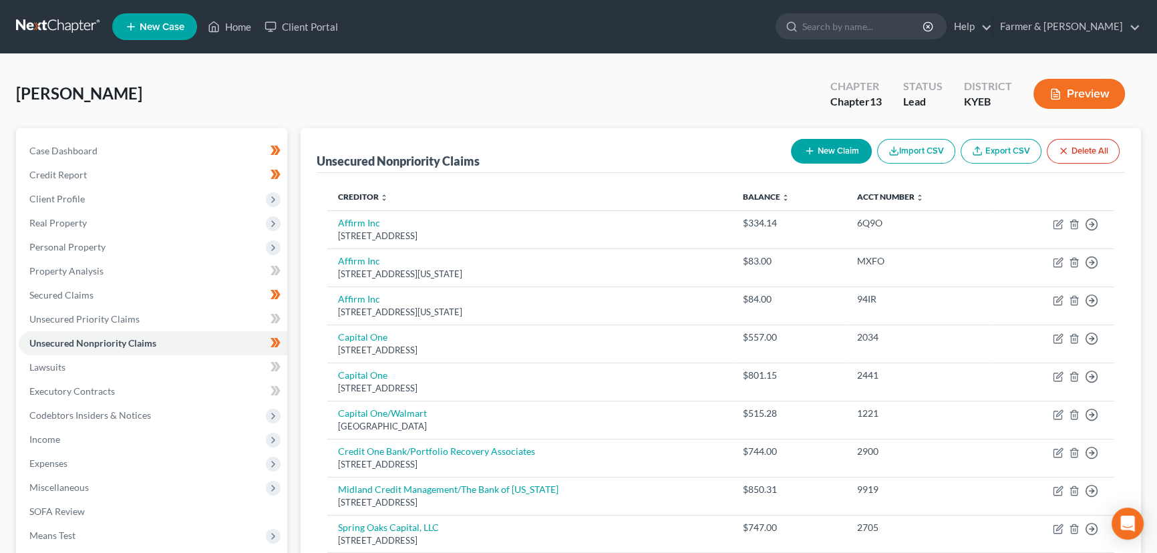
click at [1000, 150] on link "Export CSV" at bounding box center [1001, 151] width 81 height 25
click at [357, 100] on div "[PERSON_NAME] Upgraded Chapter Chapter 13 Status Lead District KYEB Preview" at bounding box center [578, 99] width 1125 height 58
click at [290, 87] on div "[PERSON_NAME] Upgraded Chapter Chapter 13 Status Lead District KYEB Preview" at bounding box center [578, 99] width 1125 height 58
click at [119, 153] on link "Case Dashboard" at bounding box center [153, 151] width 269 height 24
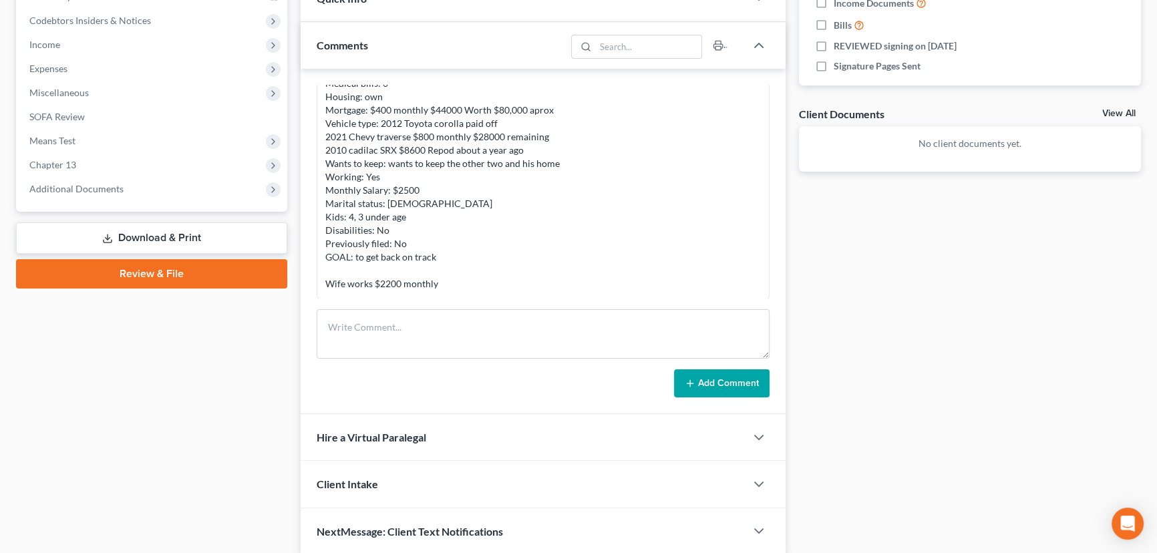
scroll to position [446, 0]
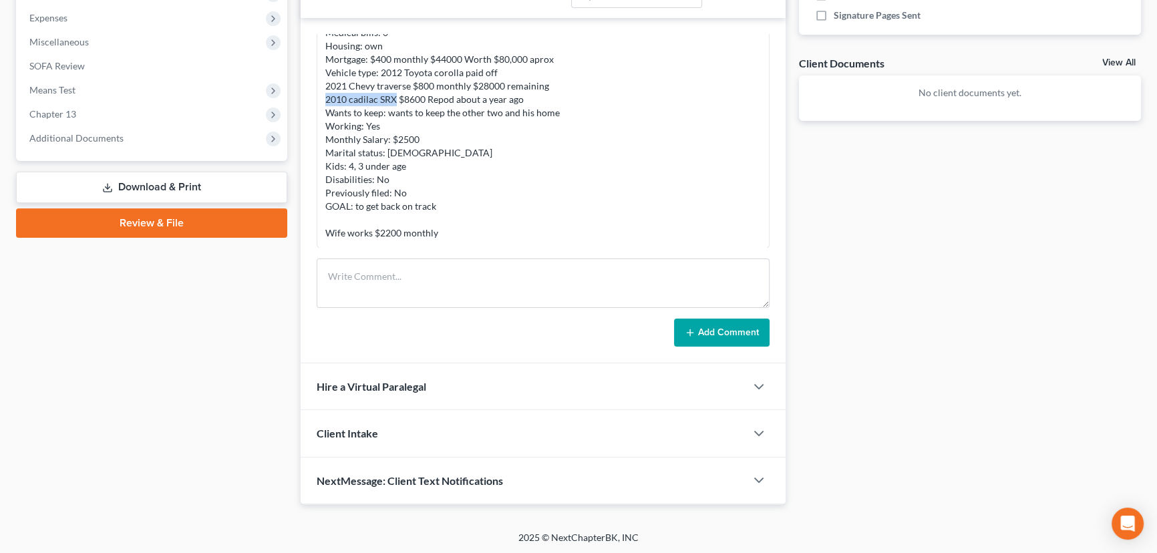
drag, startPoint x: 326, startPoint y: 96, endPoint x: 396, endPoint y: 98, distance: 70.2
click at [396, 98] on div "Petition preparer notes: Total debt: $95,000 Credit cards: 4 $1500 Personal loa…" at bounding box center [543, 106] width 436 height 267
copy div "2010 cadilac SRX"
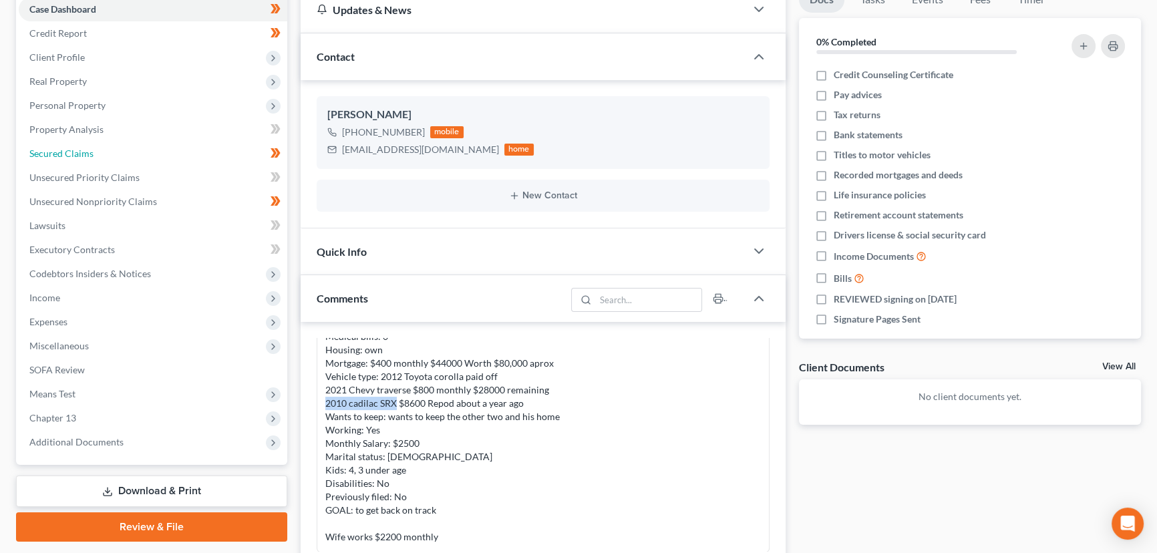
drag, startPoint x: 104, startPoint y: 144, endPoint x: 603, endPoint y: 271, distance: 514.8
click at [104, 144] on link "Secured Claims" at bounding box center [153, 154] width 269 height 24
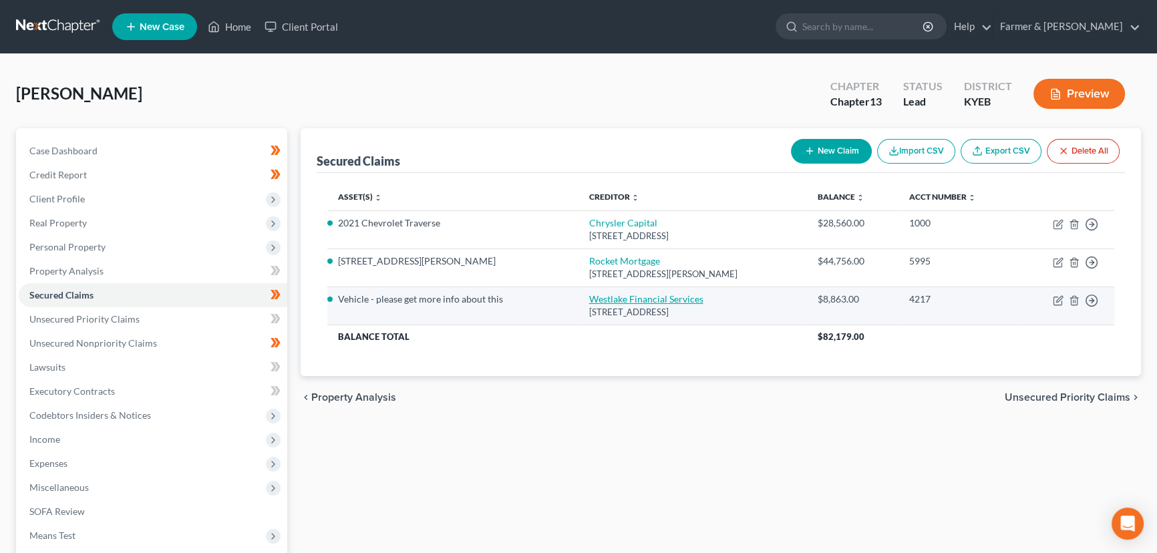
click at [590, 296] on link "Westlake Financial Services" at bounding box center [646, 298] width 114 height 11
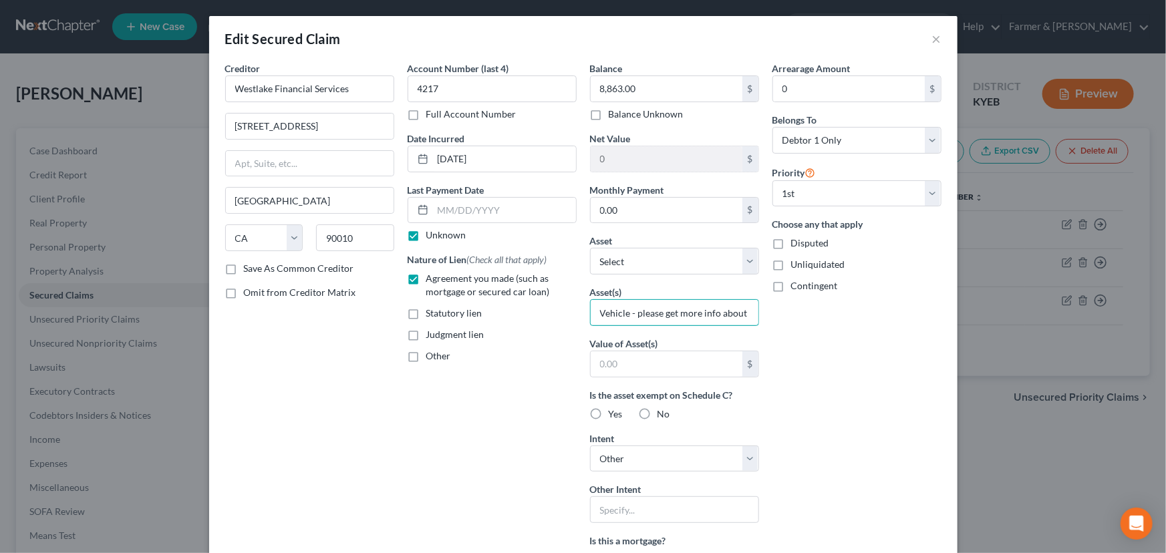
scroll to position [0, 12]
drag, startPoint x: 591, startPoint y: 309, endPoint x: 828, endPoint y: 322, distance: 237.5
click at [828, 322] on div "Creditor * Westlake Financial Services [STREET_ADDRESS][GEOGRAPHIC_DATA] [US_ST…" at bounding box center [583, 406] width 730 height 691
paste input "2010 cadilac SRX"
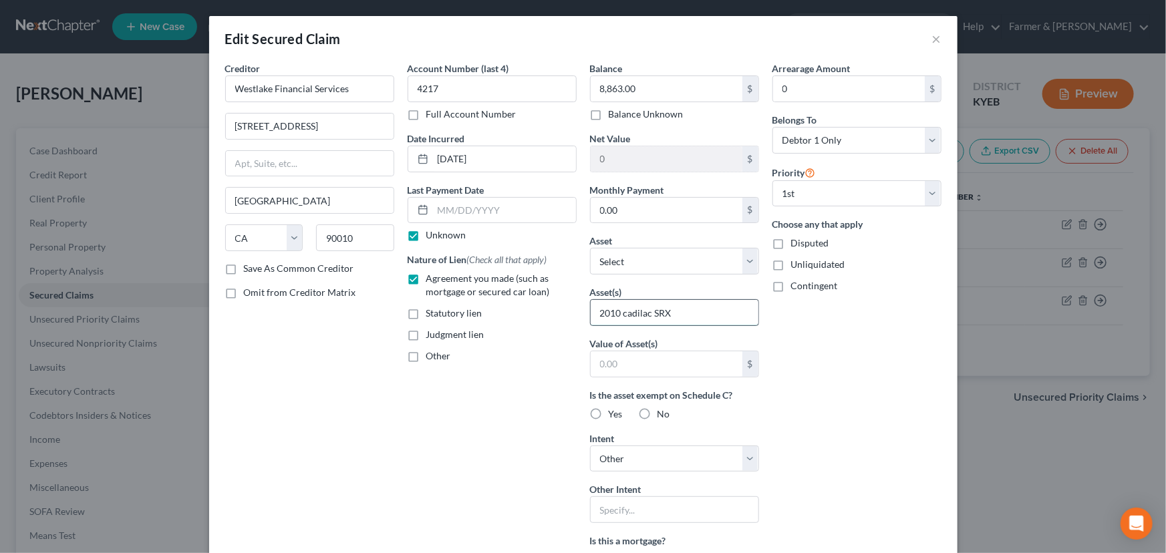
click at [621, 309] on input "2010 cadilac SRX" at bounding box center [675, 312] width 168 height 25
click at [788, 370] on div "Arrearage Amount 0 $ Belongs To * Select Debtor 1 Only Debtor 2 Only Debtor 1 A…" at bounding box center [857, 406] width 182 height 691
click at [824, 399] on div "Arrearage Amount 0 $ Belongs To * Select Debtor 1 Only Debtor 2 Only Debtor 1 A…" at bounding box center [857, 406] width 182 height 691
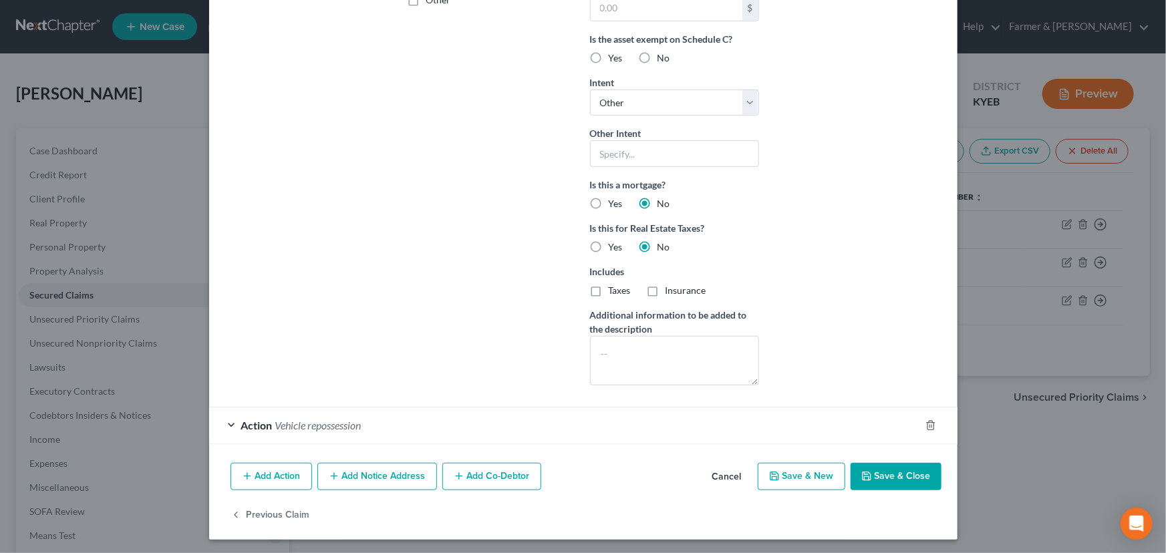
scroll to position [357, 0]
click at [885, 467] on button "Save & Close" at bounding box center [895, 476] width 91 height 28
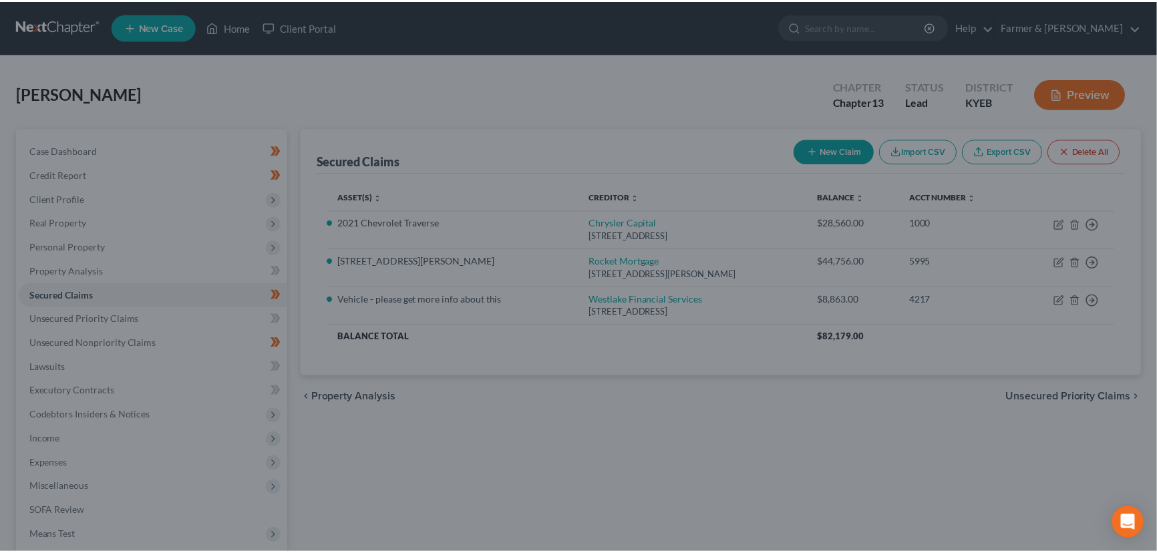
scroll to position [211, 0]
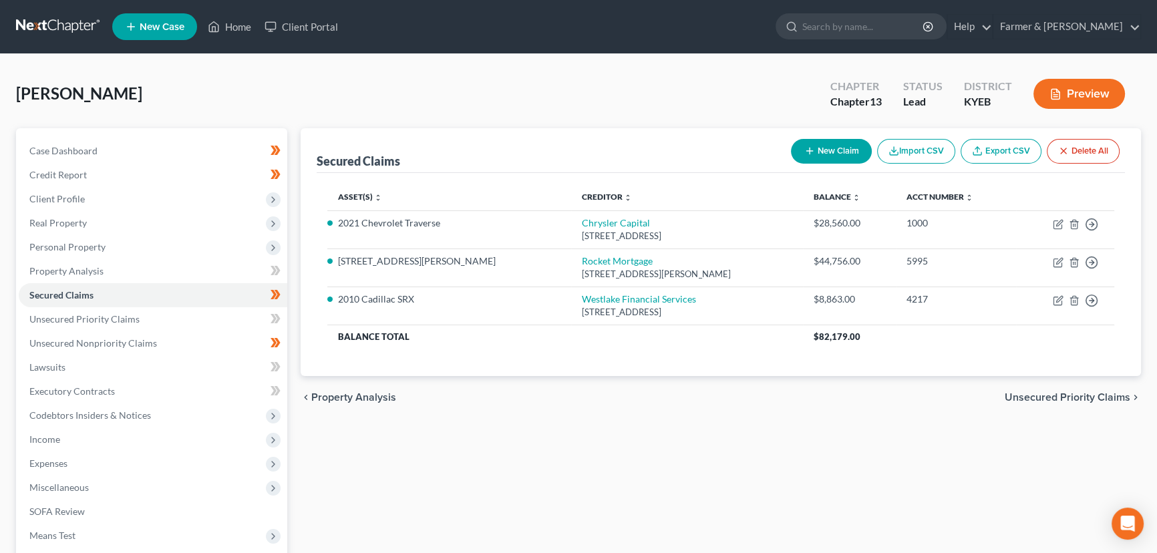
click at [393, 457] on div "Secured Claims New Claim Import CSV Export CSV Delete All Asset(s) expand_more …" at bounding box center [721, 405] width 854 height 555
click at [353, 83] on div "[PERSON_NAME] Upgraded Chapter Chapter 13 Status Lead District KYEB Preview" at bounding box center [578, 99] width 1125 height 58
drag, startPoint x: 116, startPoint y: 144, endPoint x: 309, endPoint y: 146, distance: 193.1
click at [116, 144] on link "Case Dashboard" at bounding box center [153, 151] width 269 height 24
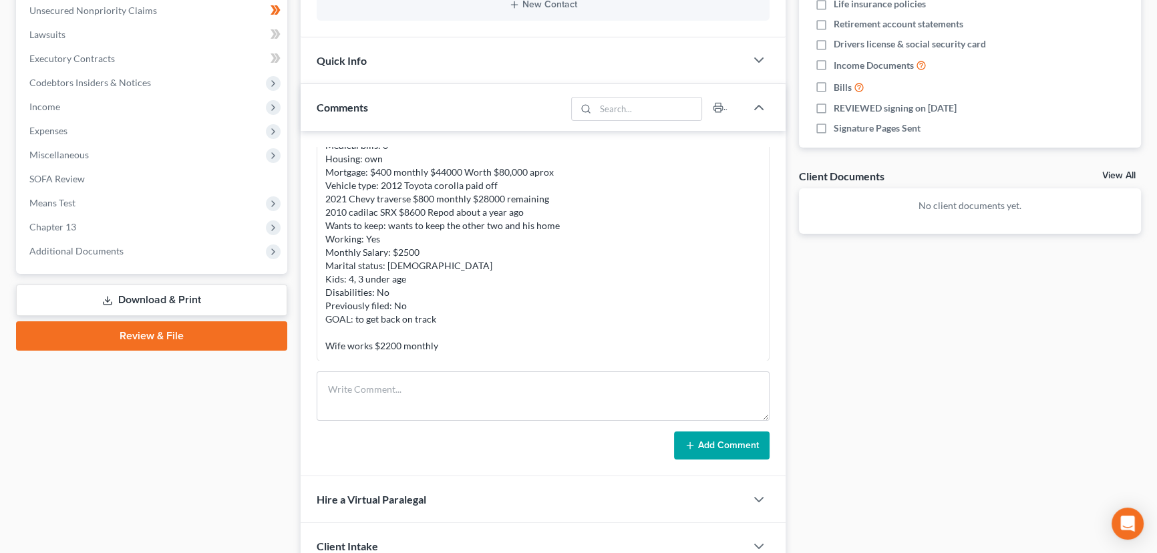
scroll to position [446, 0]
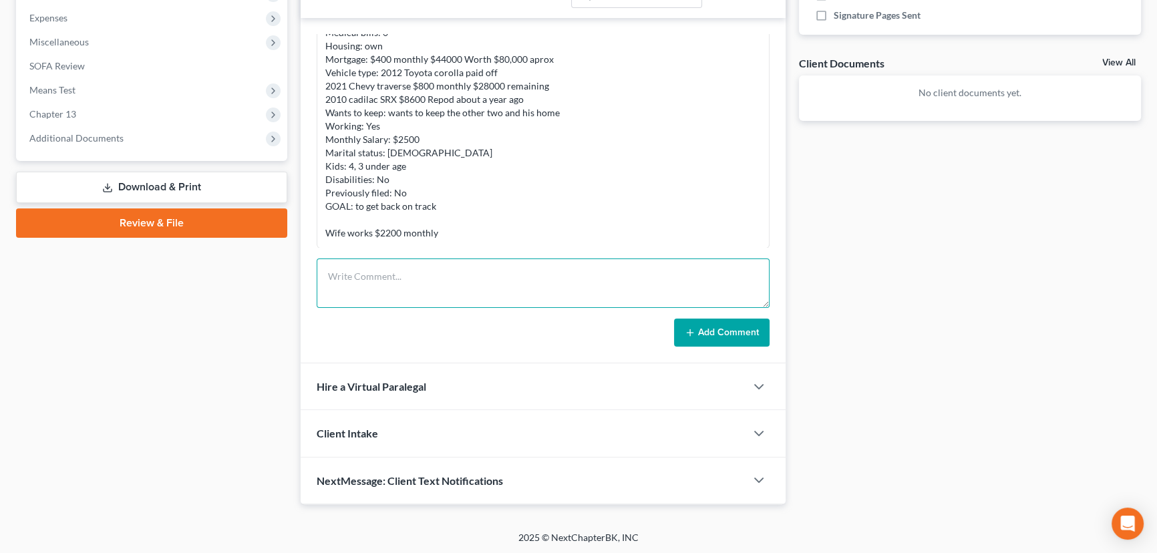
click at [334, 267] on textarea at bounding box center [543, 283] width 453 height 49
click at [376, 289] on textarea "Petition preparer notes:" at bounding box center [543, 283] width 453 height 49
paste textarea "⦁ Married, 2 dependents, home owner. ⦁ Home market value of $67,000.00; MTG wit…"
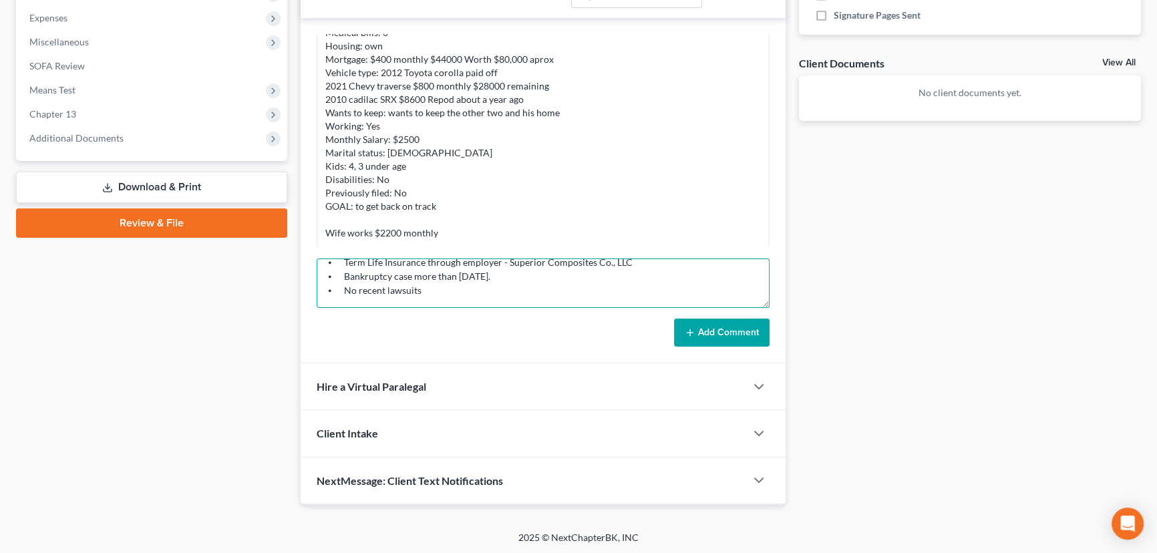
scroll to position [170, 0]
click at [401, 293] on textarea "Petition preparer notes: ⦁ Married, 2 dependents, home owner. ⦁ Home market val…" at bounding box center [543, 283] width 453 height 49
paste textarea "#27858 ticket"
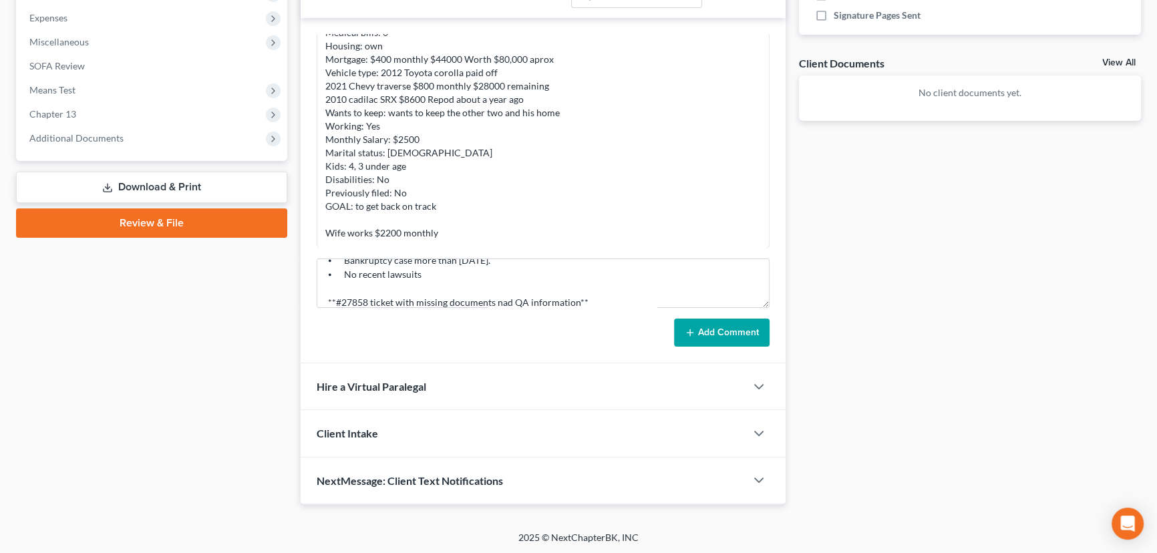
click at [716, 334] on button "Add Comment" at bounding box center [722, 333] width 96 height 28
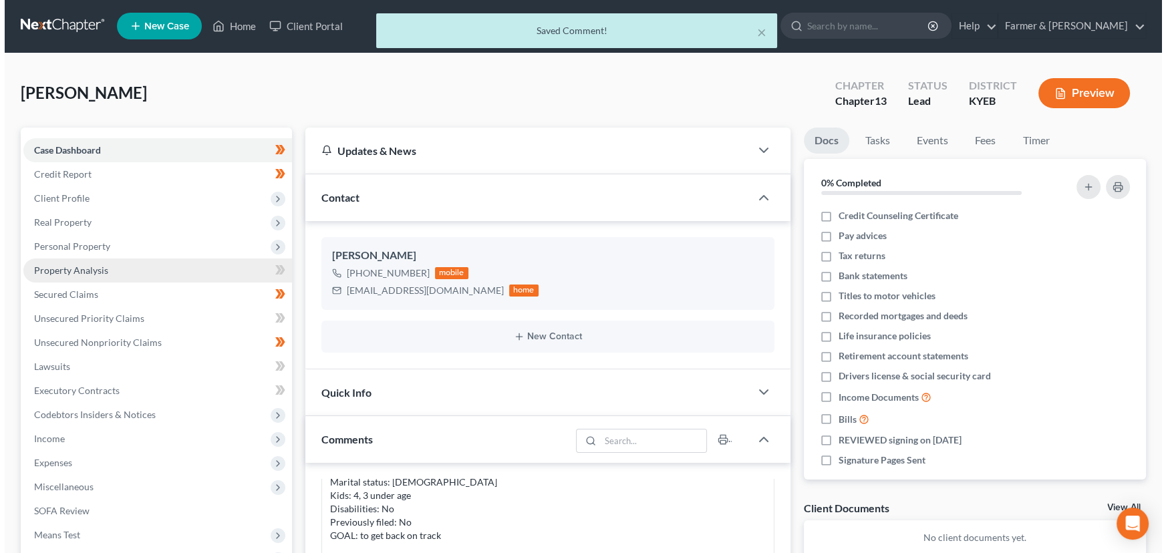
scroll to position [0, 0]
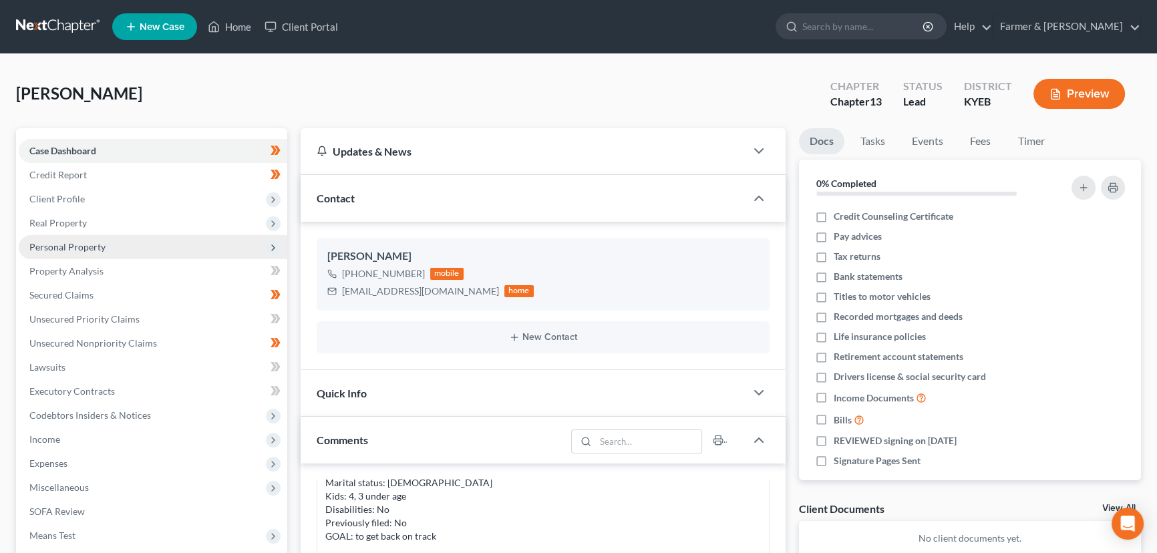
click at [96, 247] on span "Personal Property" at bounding box center [67, 246] width 76 height 11
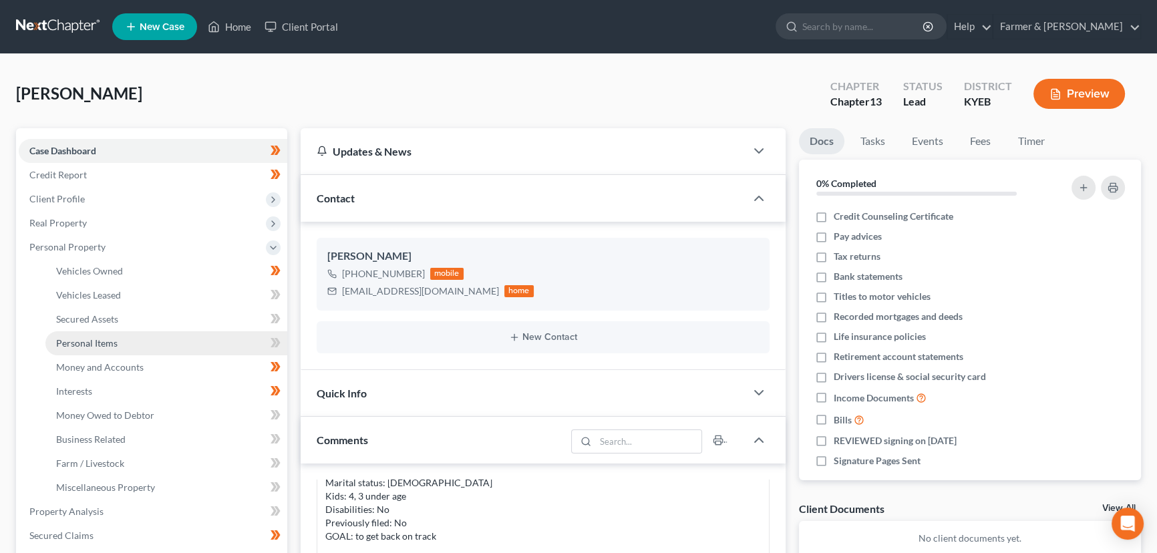
click at [112, 345] on span "Personal Items" at bounding box center [86, 342] width 61 height 11
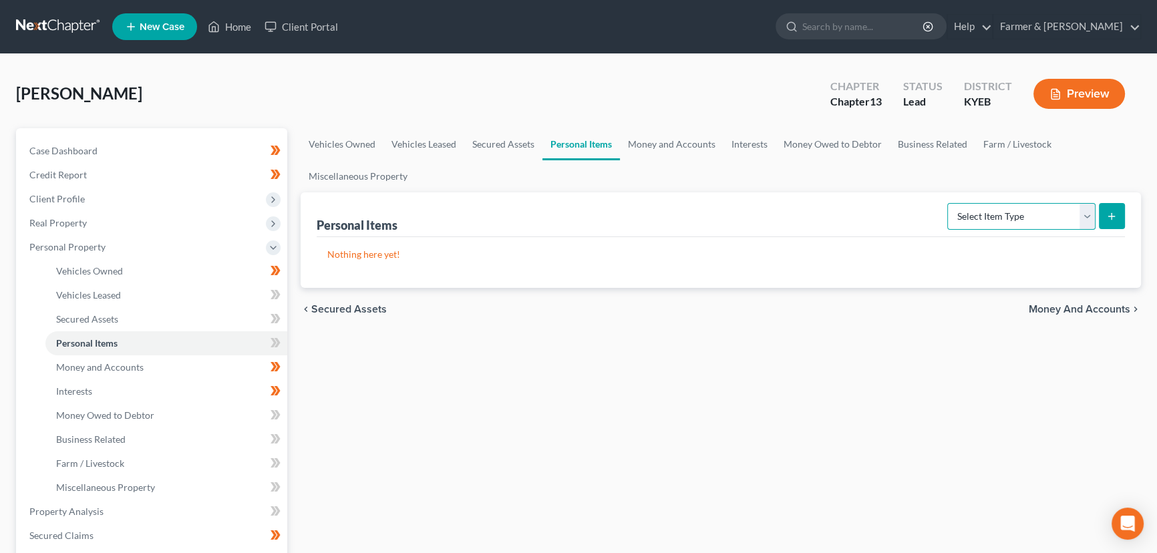
click at [969, 215] on select "Select Item Type Clothing Collectibles Of Value Electronics Firearms Household …" at bounding box center [1021, 216] width 148 height 27
click at [949, 203] on select "Select Item Type Clothing Collectibles Of Value Electronics Firearms Household …" at bounding box center [1021, 216] width 148 height 27
click at [1105, 213] on button "submit" at bounding box center [1112, 216] width 26 height 26
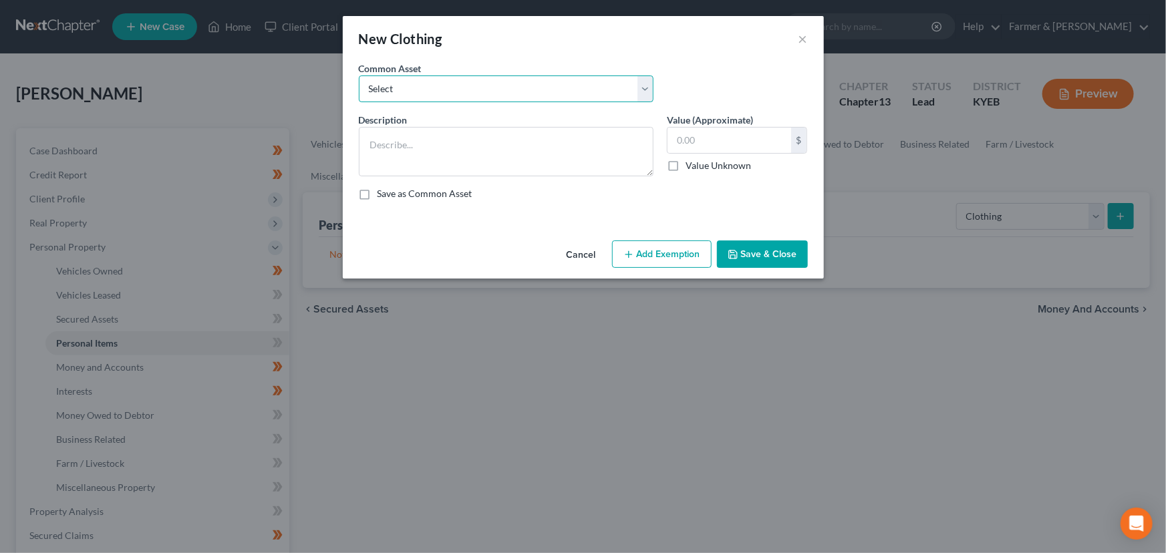
click at [428, 86] on select "Select misc. clothing for 1 adult misc. clothing for 2 adults and 2 children mi…" at bounding box center [506, 88] width 295 height 27
click at [359, 75] on select "Select misc. clothing for 1 adult misc. clothing for 2 adults and 2 children mi…" at bounding box center [506, 88] width 295 height 27
click at [377, 142] on textarea "misc. clothing for 2 adults and 2 children" at bounding box center [506, 151] width 295 height 49
click at [539, 171] on textarea "Misc. clothing for 2 adults and 2 children" at bounding box center [506, 151] width 295 height 49
paste textarea "⦁ Value listed is given age and condition of items and is not mean to reflect r…"
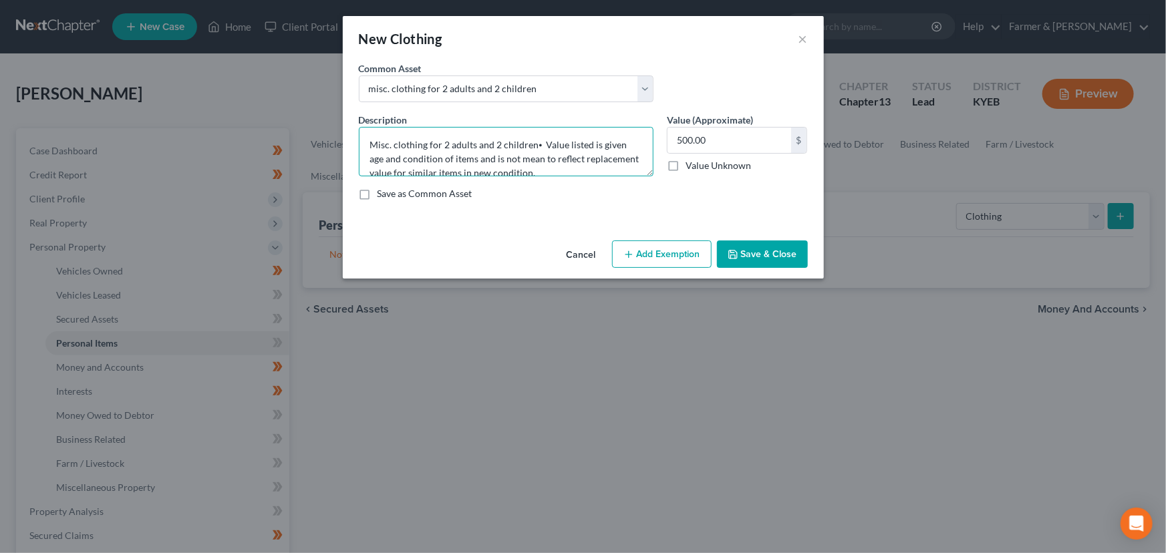
click at [534, 149] on textarea "Misc. clothing for 2 adults and 2 children⦁ Value listed is given age and condi…" at bounding box center [506, 151] width 295 height 49
click at [686, 251] on button "Add Exemption" at bounding box center [662, 255] width 100 height 28
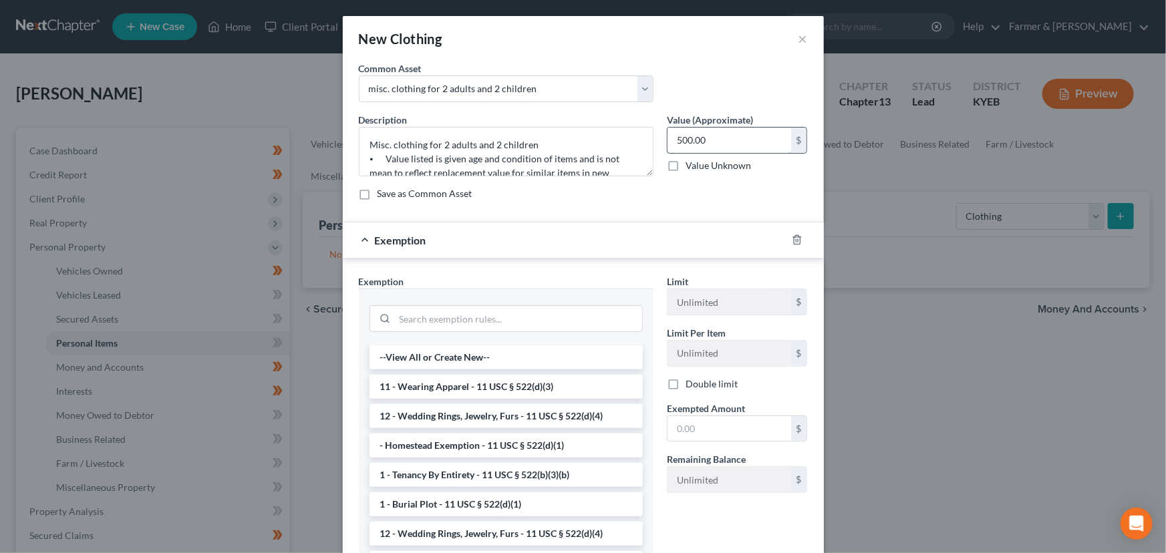
click at [720, 138] on input "500.00" at bounding box center [729, 140] width 124 height 25
click at [487, 389] on li "11 - Wearing Apparel - 11 USC § 522(d)(3)" at bounding box center [505, 387] width 273 height 24
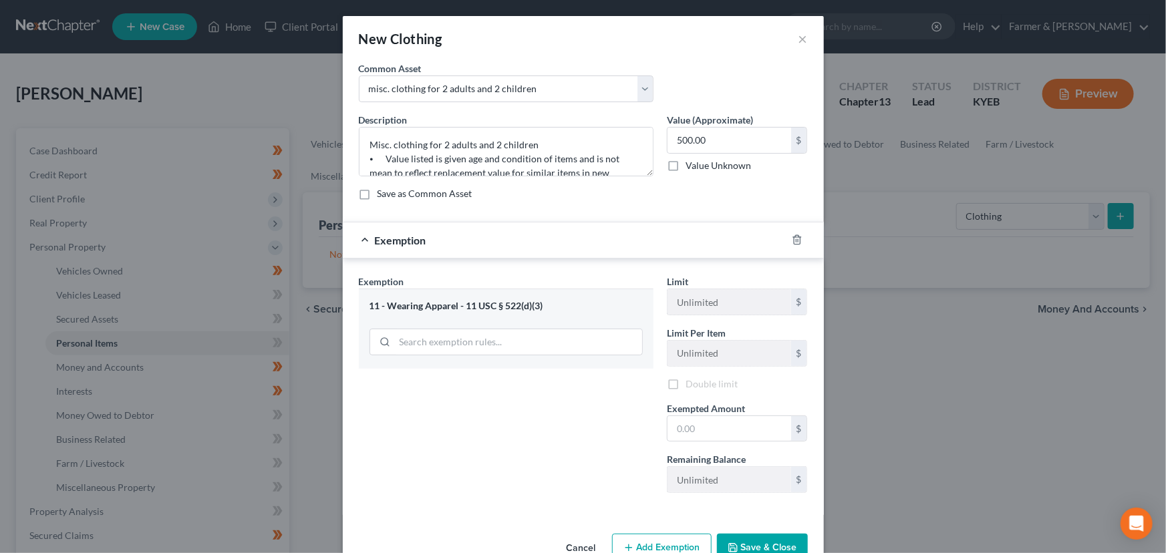
click at [601, 405] on div "Exemption Set must be selected for CA. Exemption * 11 - Wearing Apparel - 11 US…" at bounding box center [506, 389] width 308 height 229
click at [697, 416] on input "text" at bounding box center [729, 428] width 124 height 25
click at [621, 239] on div "Exemption $500.00" at bounding box center [565, 239] width 444 height 35
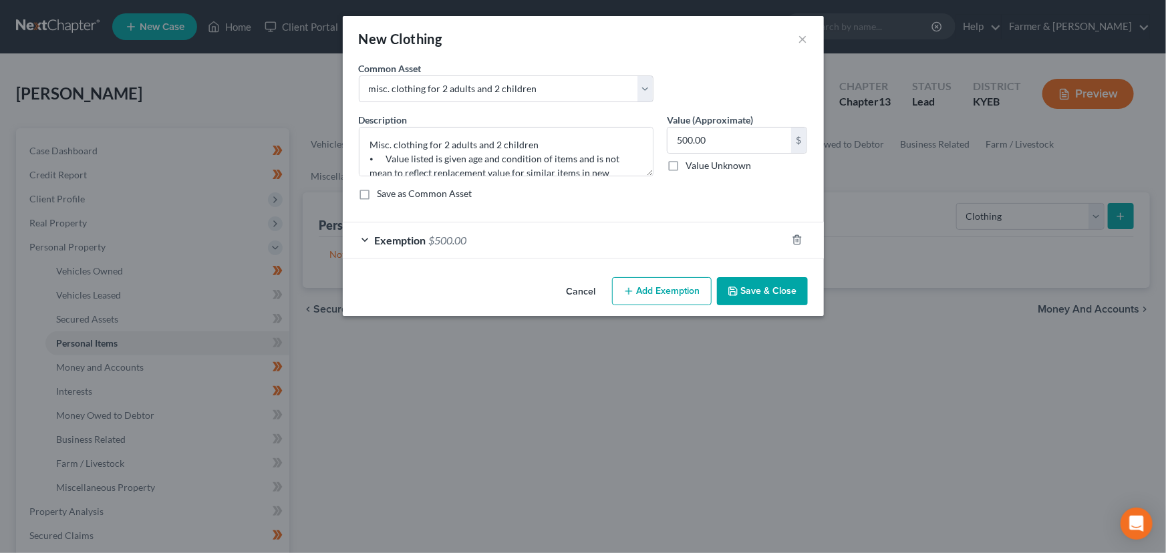
click at [738, 289] on icon "button" at bounding box center [733, 291] width 11 height 11
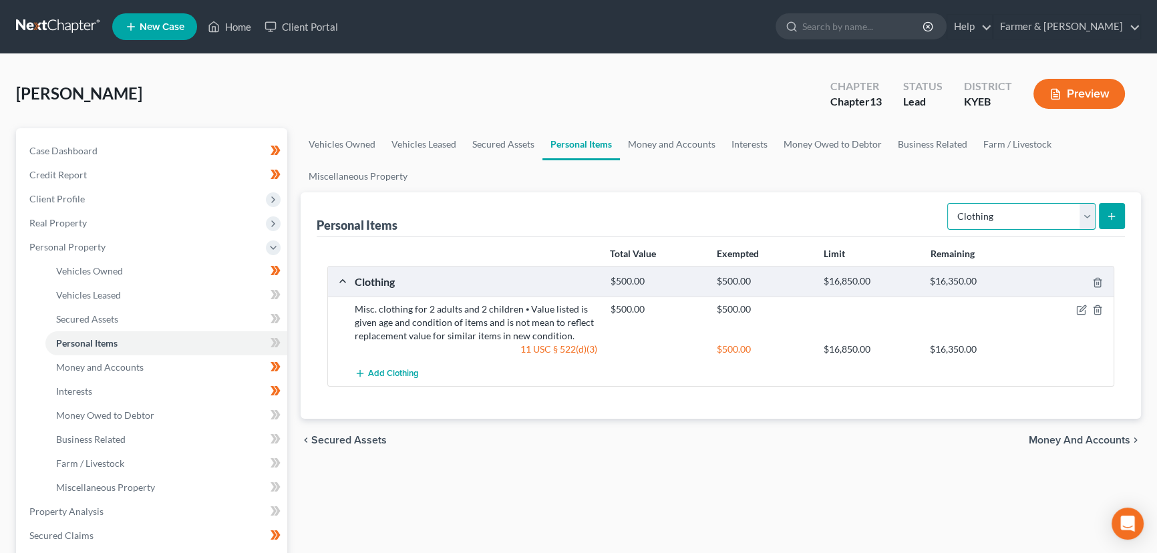
click at [961, 219] on select "Select Item Type Clothing Collectibles Of Value Electronics Firearms Household …" at bounding box center [1021, 216] width 148 height 27
click at [949, 203] on select "Select Item Type Clothing Collectibles Of Value Electronics Firearms Household …" at bounding box center [1021, 216] width 148 height 27
click at [1117, 210] on button "submit" at bounding box center [1112, 216] width 26 height 26
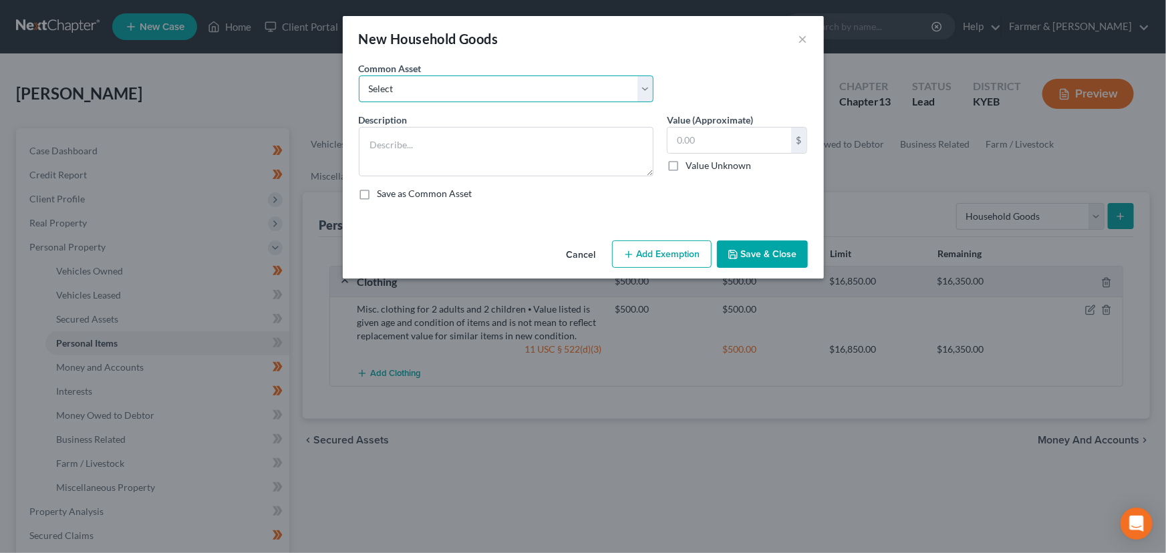
click at [426, 94] on select "Select small misc. household items: some decor (pictures/frames and misc. knick…" at bounding box center [506, 88] width 295 height 27
click at [359, 75] on select "Select small misc. household items: some decor (pictures/frames and misc. knick…" at bounding box center [506, 88] width 295 height 27
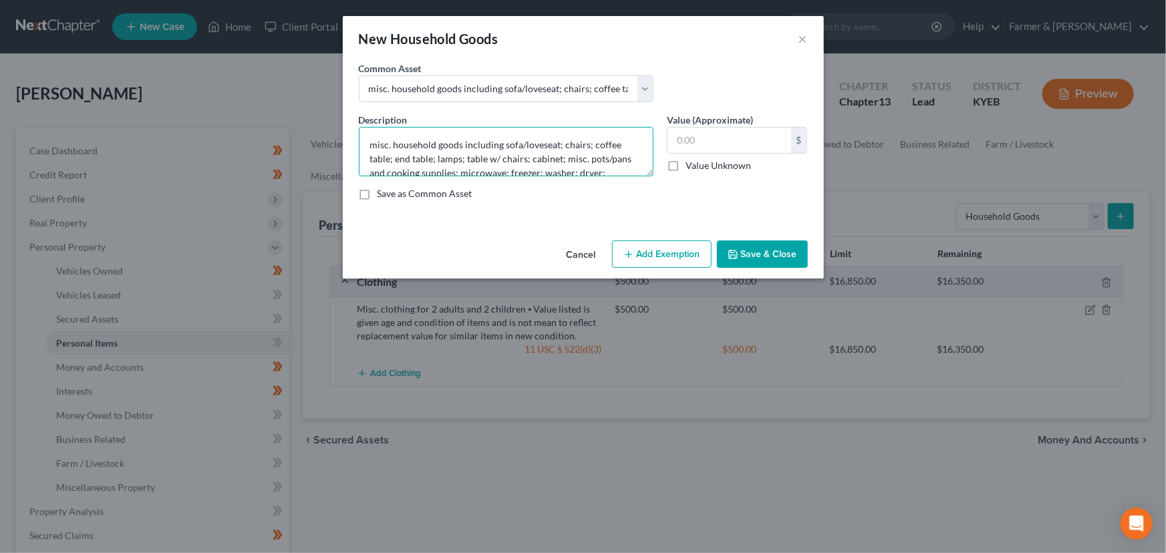
click at [375, 145] on textarea "misc. household goods including sofa/loveseat; chairs; coffee table; end table;…" at bounding box center [506, 151] width 295 height 49
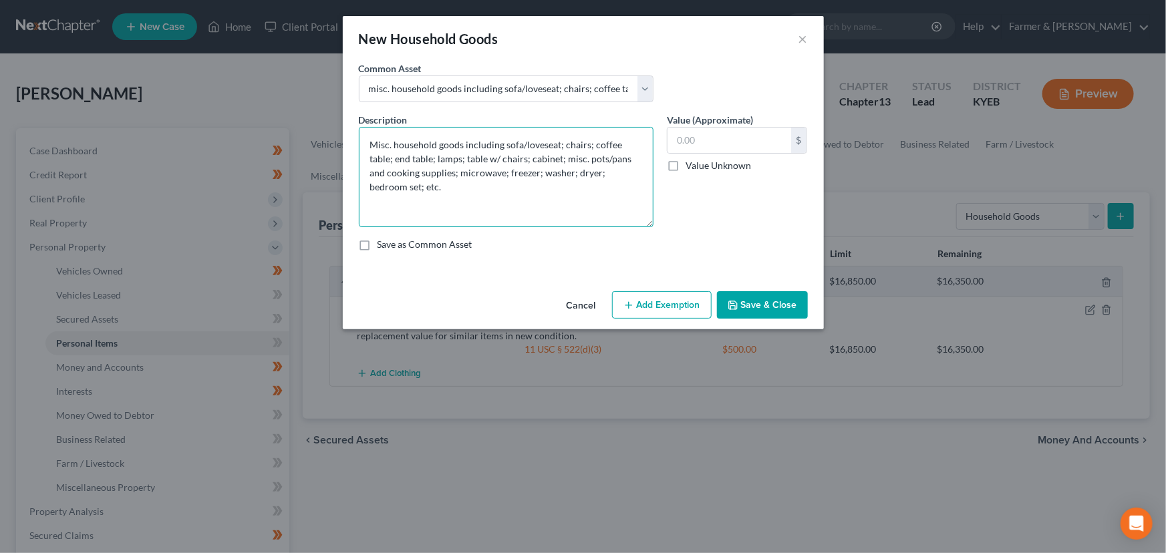
drag, startPoint x: 650, startPoint y: 172, endPoint x: 632, endPoint y: 241, distance: 71.1
click at [644, 227] on textarea "Misc. household goods including sofa/loveseat; chairs; coffee table; end table;…" at bounding box center [506, 177] width 295 height 100
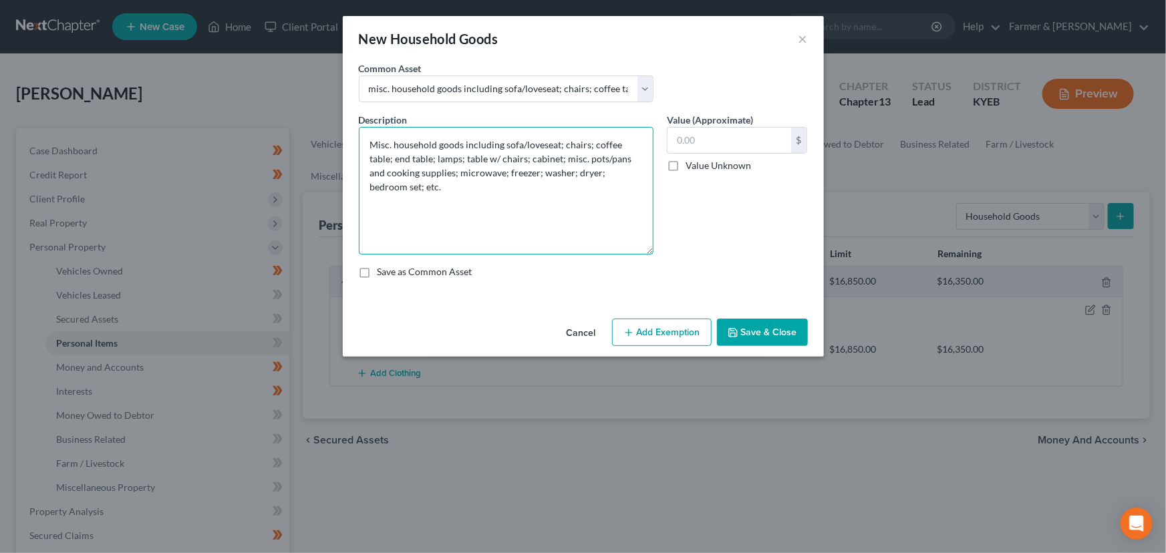
click at [581, 195] on textarea "Misc. household goods including sofa/loveseat; chairs; coffee table; end table;…" at bounding box center [506, 191] width 295 height 128
paste textarea "⦁ Value listed is given age and condition of items and is not mean to reflect r…"
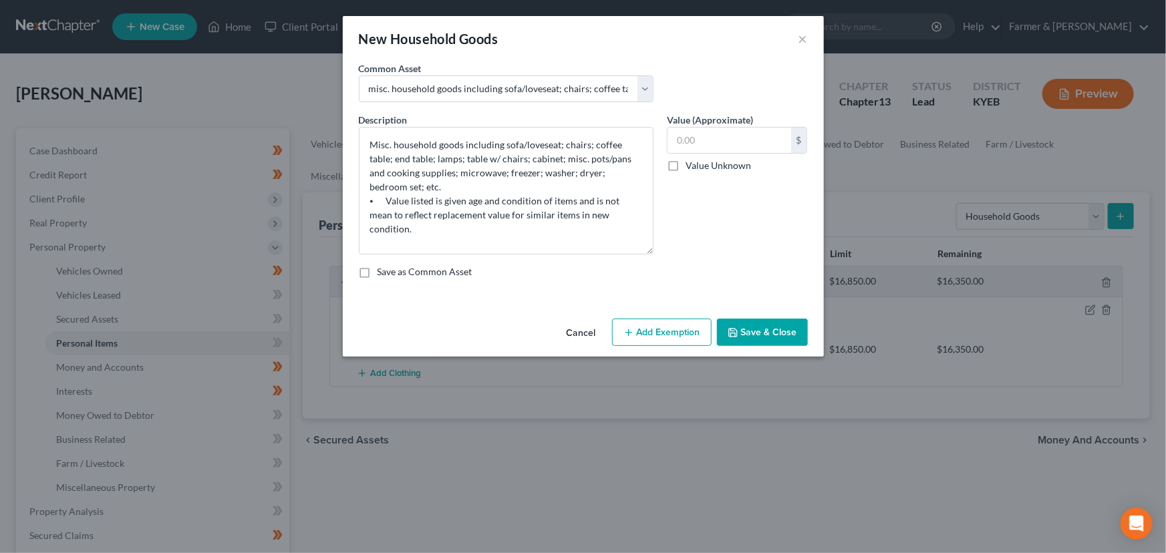
click at [685, 165] on label "Value Unknown" at bounding box center [717, 165] width 65 height 13
click at [691, 165] on input "Value Unknown" at bounding box center [695, 163] width 9 height 9
click at [763, 344] on button "Save & Close" at bounding box center [762, 333] width 91 height 28
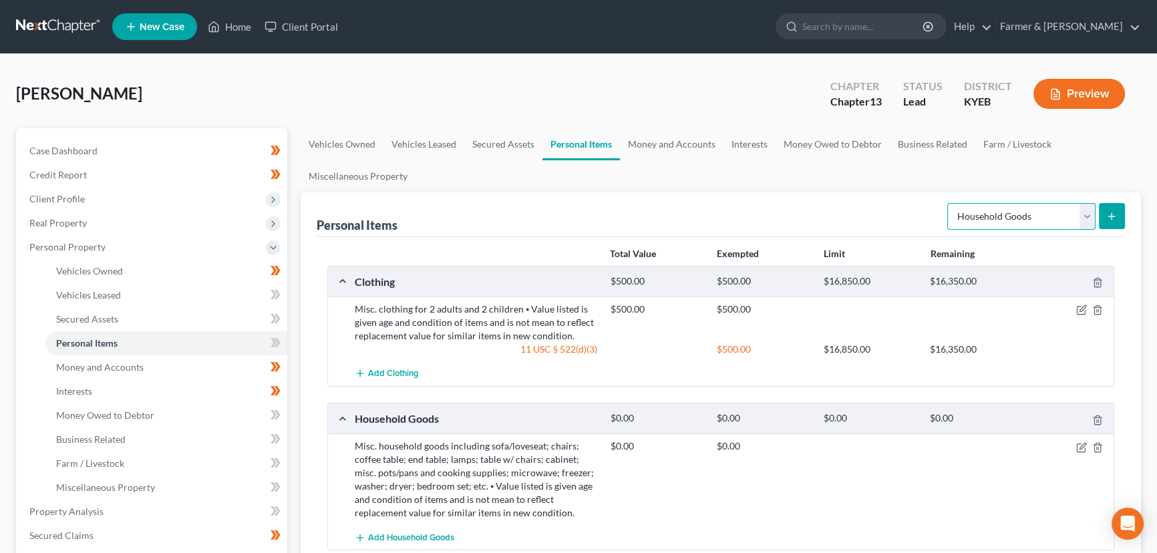
click at [1001, 214] on select "Select Item Type Clothing Collectibles Of Value Electronics Firearms Household …" at bounding box center [1021, 216] width 148 height 27
click at [949, 203] on select "Select Item Type Clothing Collectibles Of Value Electronics Firearms Household …" at bounding box center [1021, 216] width 148 height 27
click at [1114, 221] on button "submit" at bounding box center [1112, 216] width 26 height 26
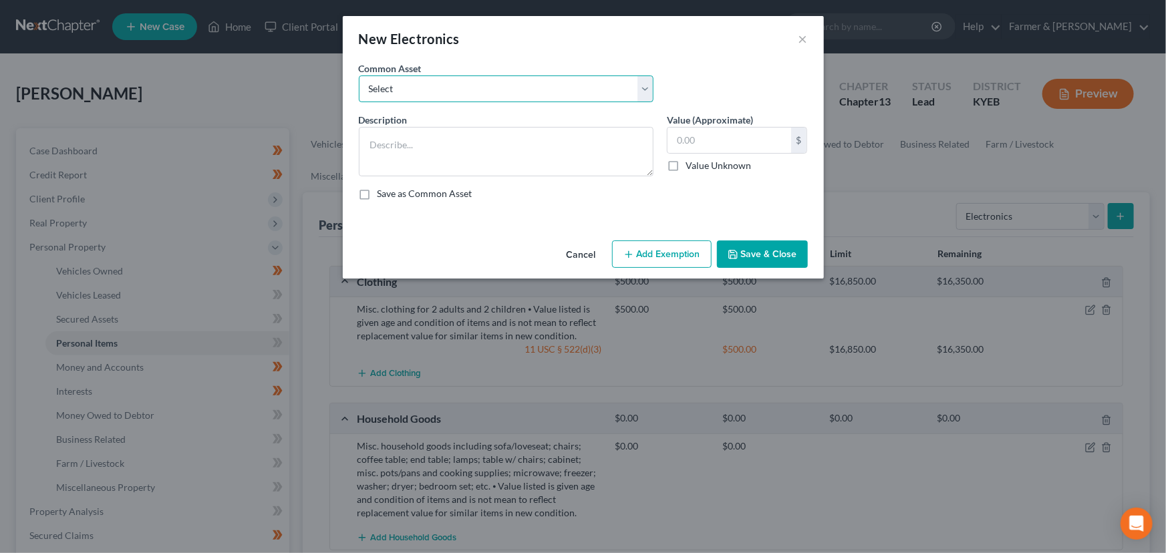
click at [503, 96] on select "Select Televisions; DVD Players; Gaming systems; Home Computer ⦁ Value listed i…" at bounding box center [506, 88] width 295 height 27
click at [359, 75] on select "Select Televisions; DVD Players; Gaming systems; Home Computer ⦁ Value listed i…" at bounding box center [506, 88] width 295 height 27
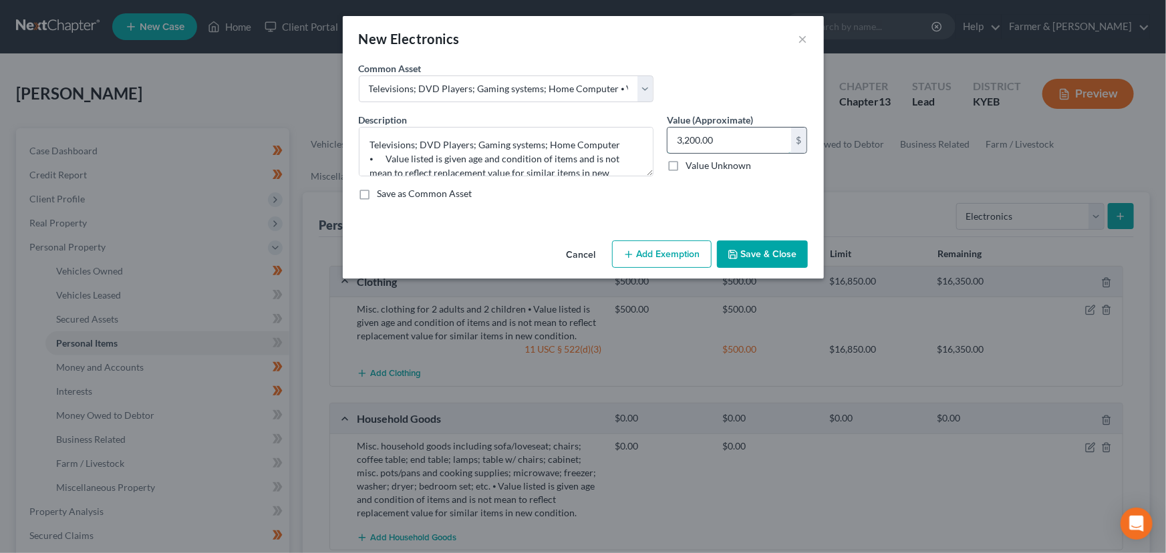
click at [724, 145] on input "3,200.00" at bounding box center [729, 140] width 124 height 25
click at [685, 167] on label "Value Unknown" at bounding box center [717, 165] width 65 height 13
click at [691, 167] on input "Value Unknown" at bounding box center [695, 163] width 9 height 9
click at [745, 255] on button "Save & Close" at bounding box center [762, 255] width 91 height 28
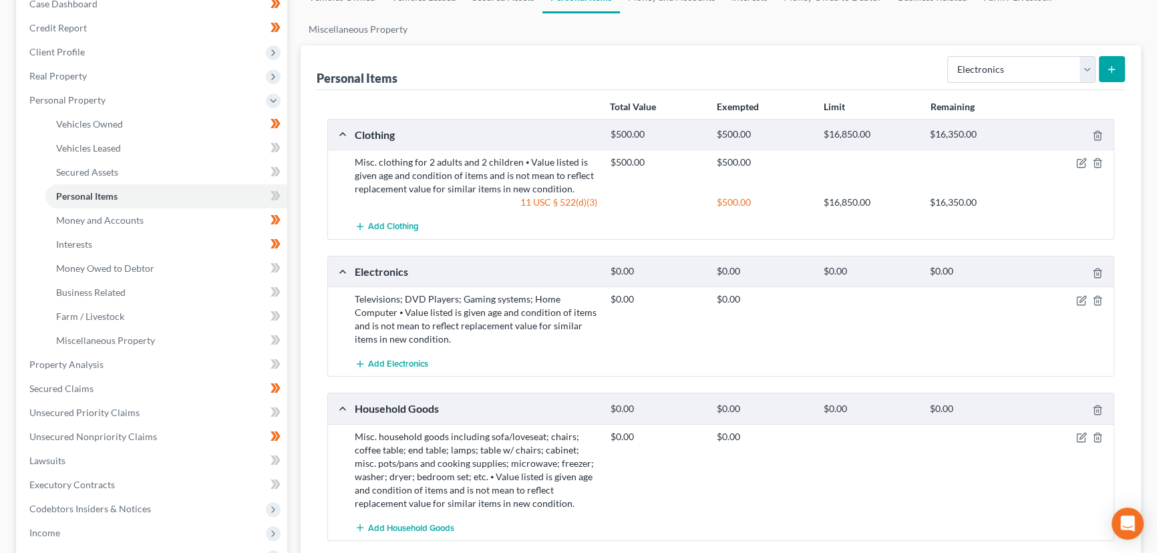
scroll to position [182, 0]
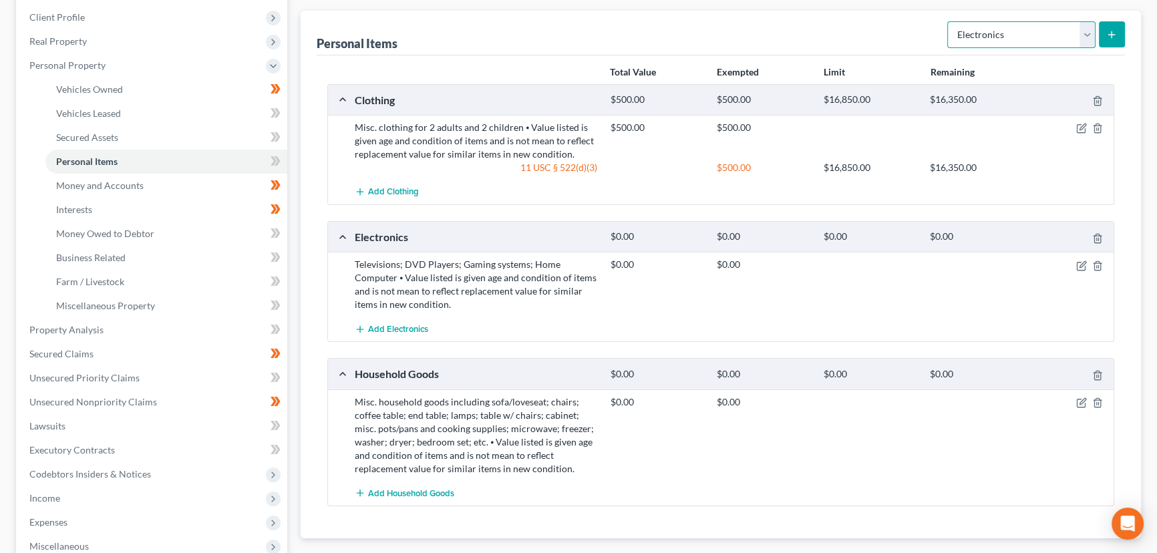
click at [979, 36] on select "Select Item Type Clothing Collectibles Of Value Electronics Firearms Household …" at bounding box center [1021, 34] width 148 height 27
click at [949, 21] on select "Select Item Type Clothing Collectibles Of Value Electronics Firearms Household …" at bounding box center [1021, 34] width 148 height 27
click at [1112, 35] on line "submit" at bounding box center [1112, 35] width 6 height 0
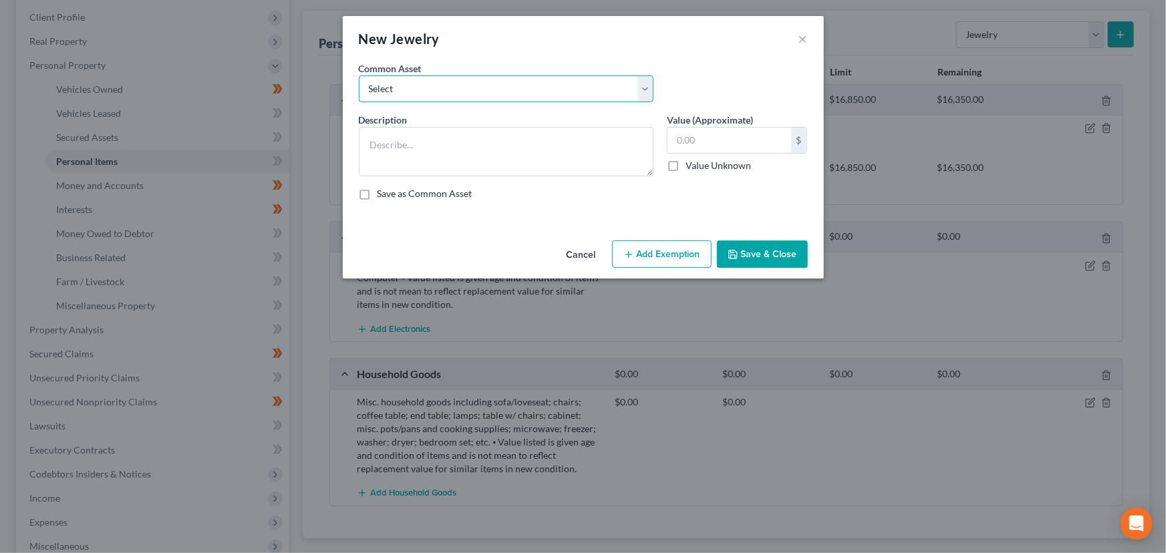
click at [430, 81] on select "Select Jewelry (Rings, Watches, Necklaces) misc. costume jewelry Jewelry (Rings…" at bounding box center [506, 88] width 295 height 27
click at [359, 75] on select "Select Jewelry (Rings, Watches, Necklaces) misc. costume jewelry Jewelry (Rings…" at bounding box center [506, 88] width 295 height 27
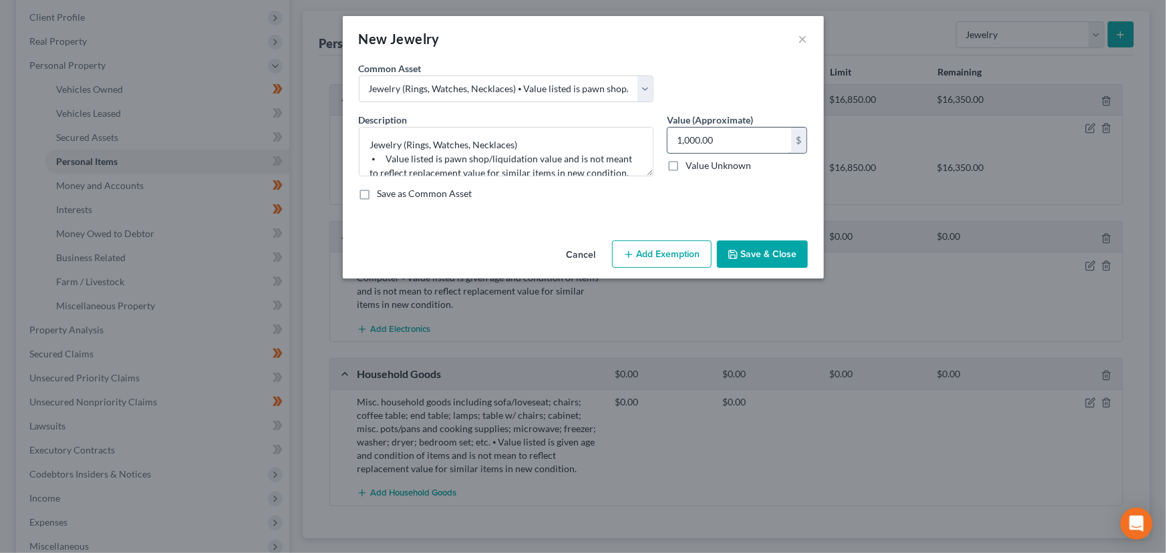
click at [729, 142] on input "1,000.00" at bounding box center [729, 140] width 124 height 25
click at [685, 168] on label "Value Unknown" at bounding box center [717, 165] width 65 height 13
click at [691, 168] on input "Value Unknown" at bounding box center [695, 163] width 9 height 9
click at [744, 252] on button "Save & Close" at bounding box center [762, 255] width 91 height 28
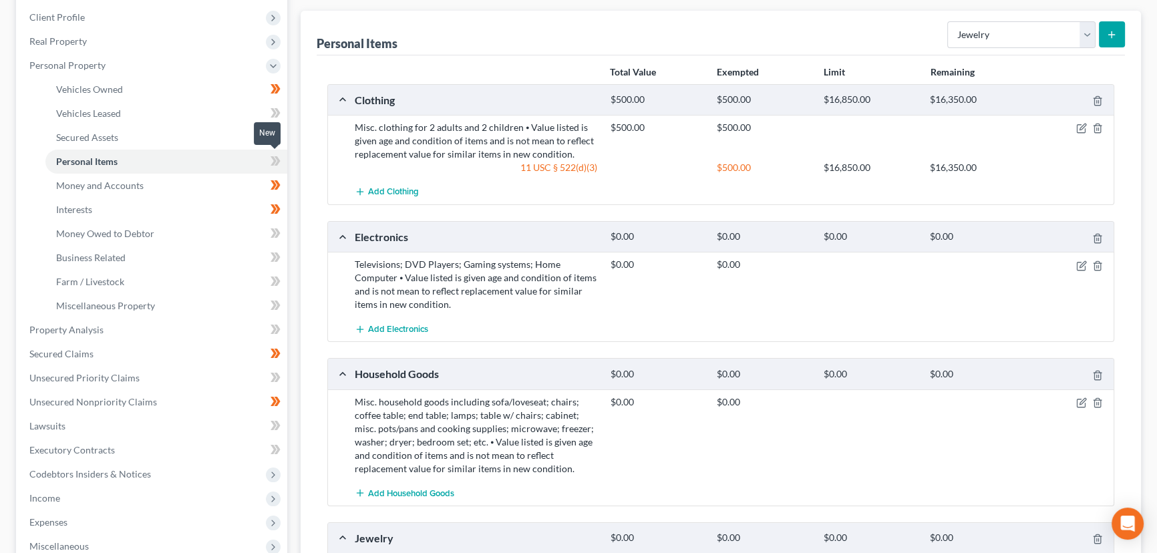
click at [284, 162] on span at bounding box center [275, 163] width 23 height 20
click at [301, 186] on div "Personal Items Select Item Type Clothing Collectibles Of Value Electronics Fire…" at bounding box center [721, 336] width 840 height 651
click at [102, 65] on span "Personal Property" at bounding box center [67, 64] width 76 height 11
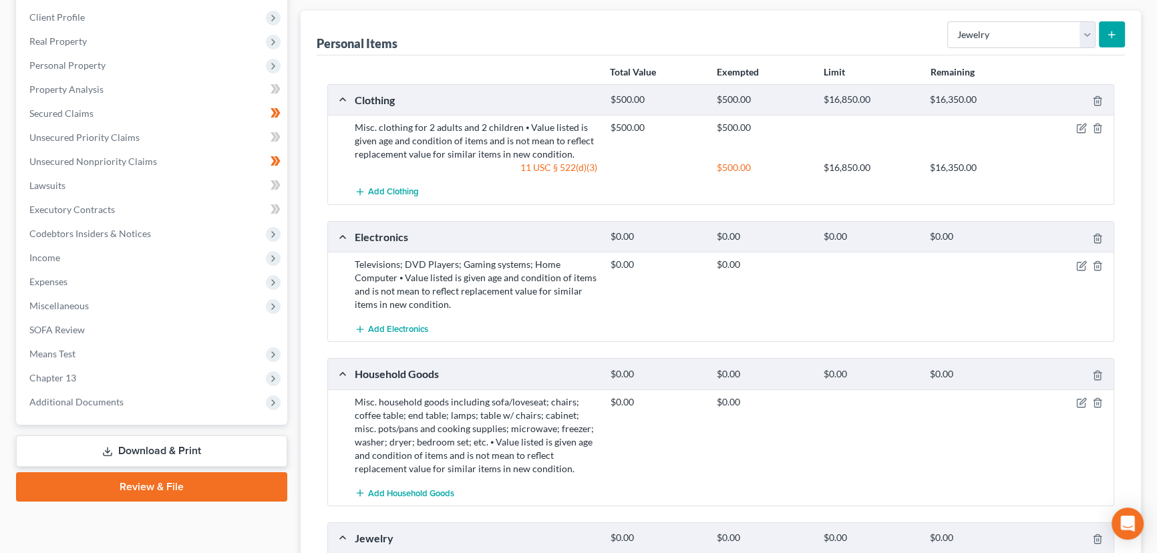
click at [297, 218] on div "Vehicles Owned Vehicles Leased Secured Assets Personal Items Money and Accounts…" at bounding box center [721, 326] width 854 height 758
click at [291, 174] on div "Case Dashboard Payments Invoices Payments Payments Credit Report Client Profile" at bounding box center [151, 326] width 285 height 758
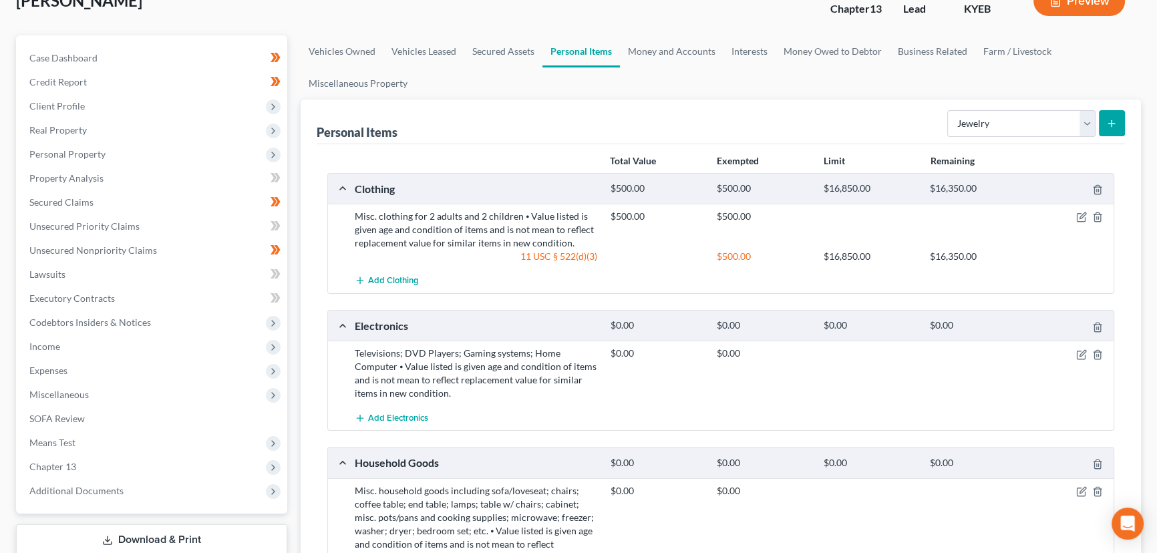
scroll to position [0, 0]
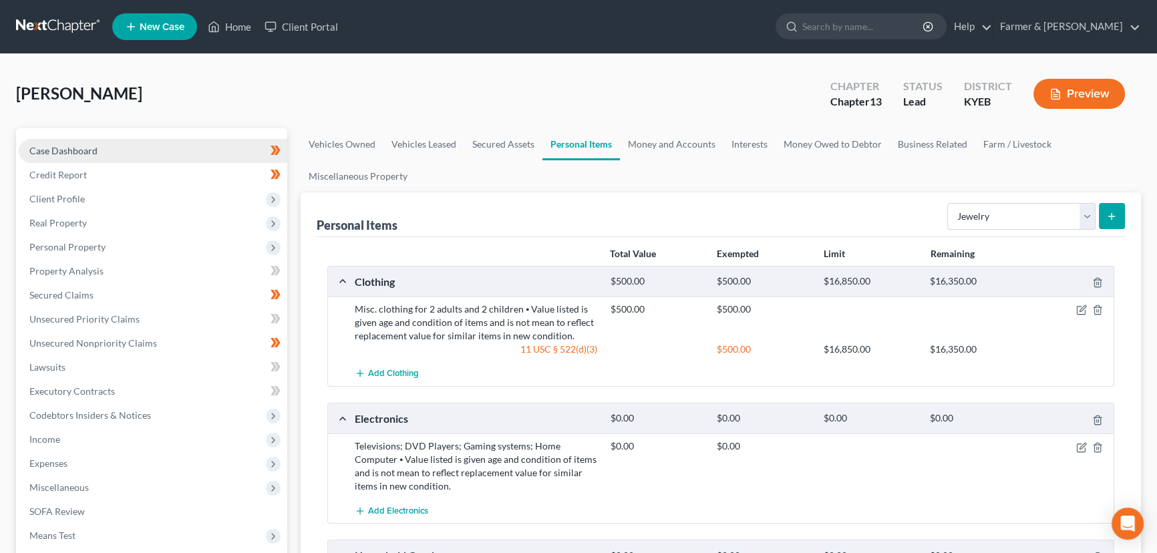
click at [122, 146] on link "Case Dashboard" at bounding box center [153, 151] width 269 height 24
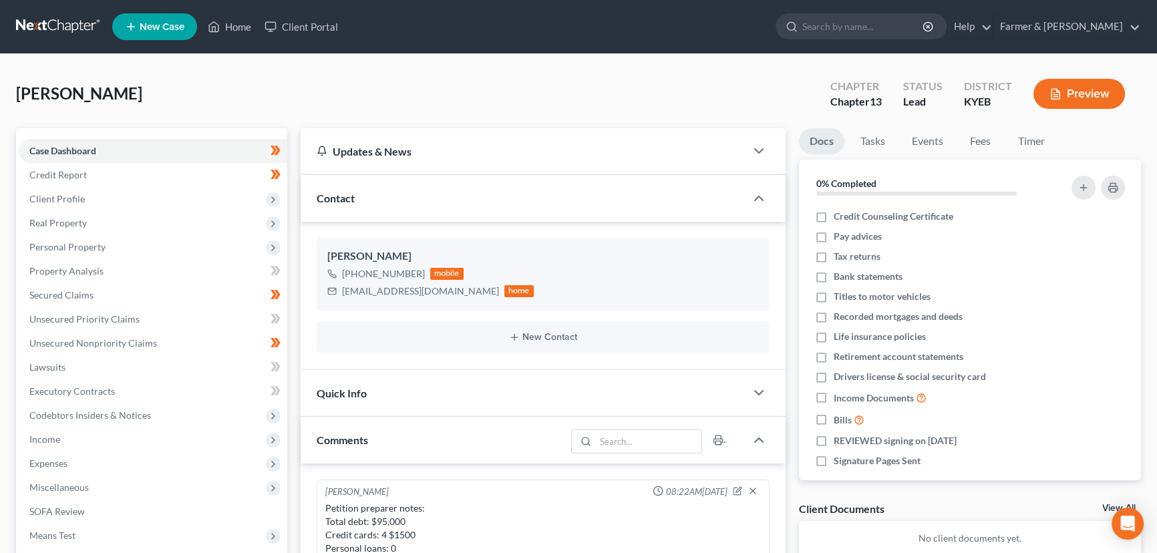
scroll to position [321, 0]
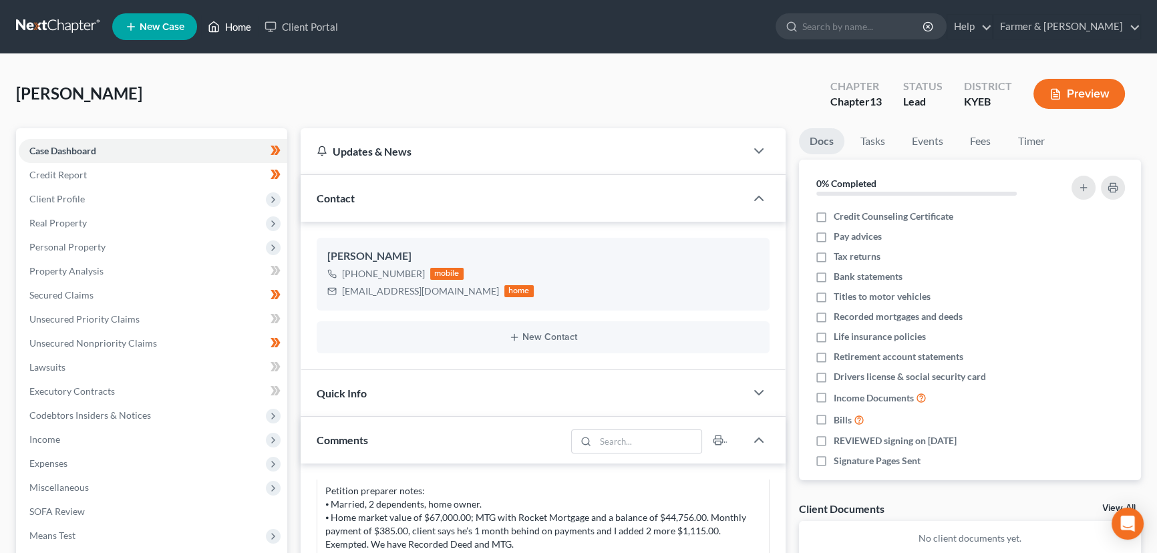
click at [241, 28] on link "Home" at bounding box center [229, 27] width 57 height 24
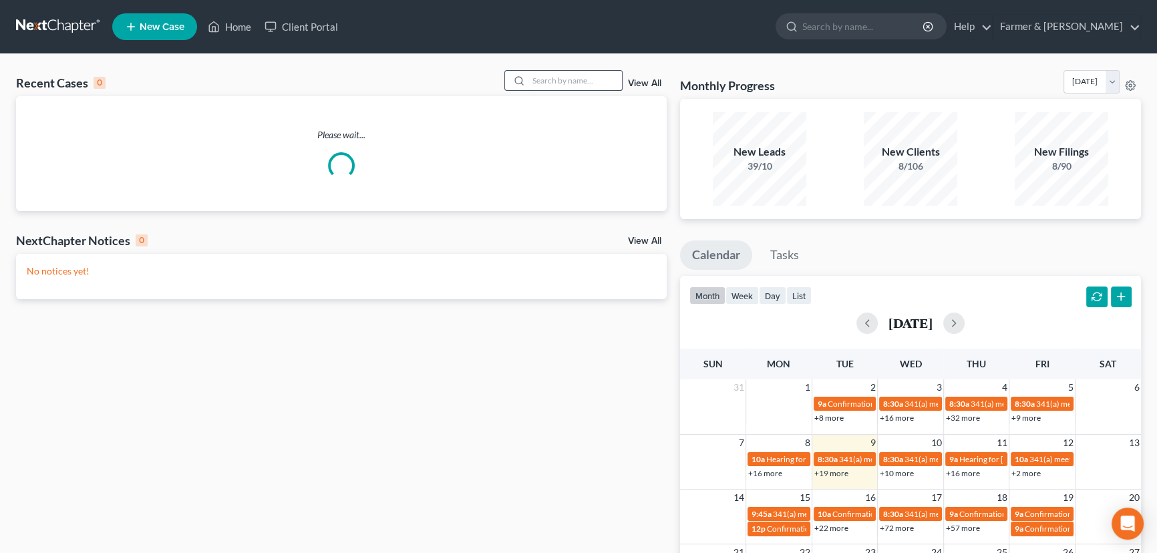
click at [544, 82] on input "search" at bounding box center [575, 80] width 94 height 19
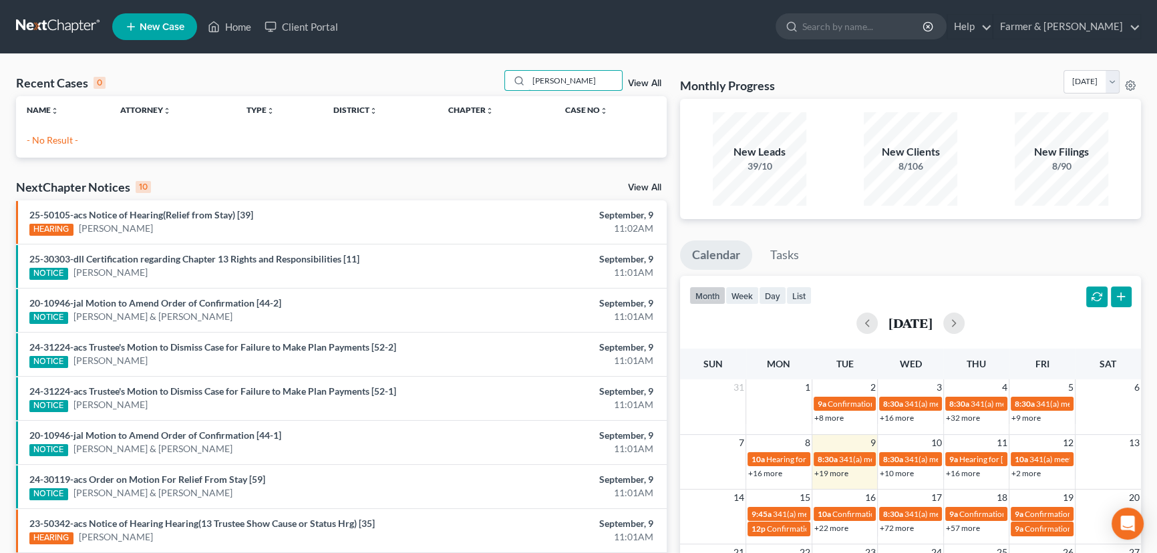
click at [506, 92] on div "Recent Cases 0 [PERSON_NAME] View All" at bounding box center [341, 83] width 651 height 26
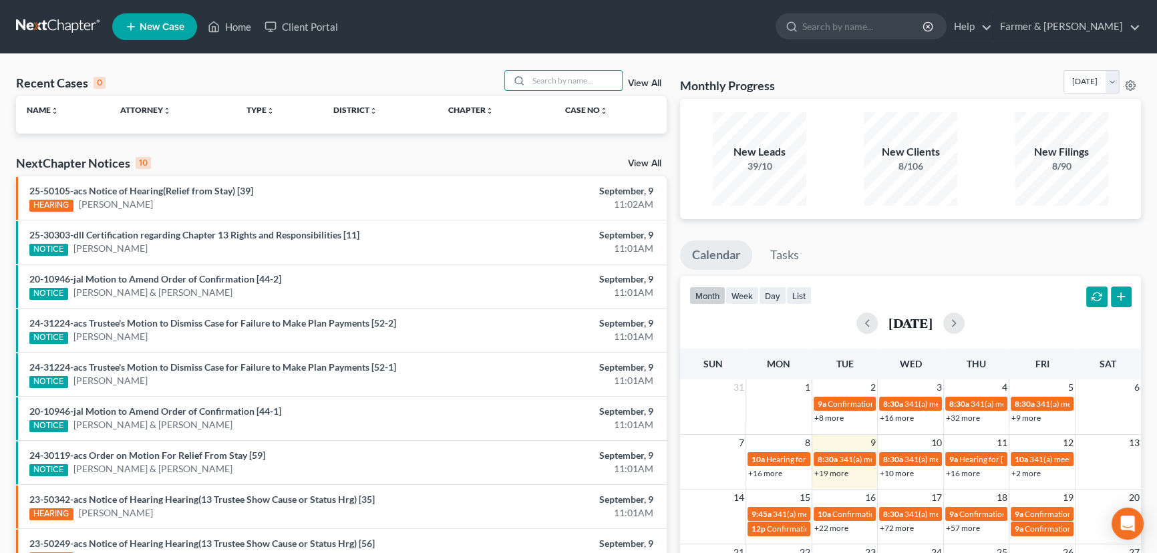
click at [178, 29] on span "New Case" at bounding box center [162, 27] width 45 height 10
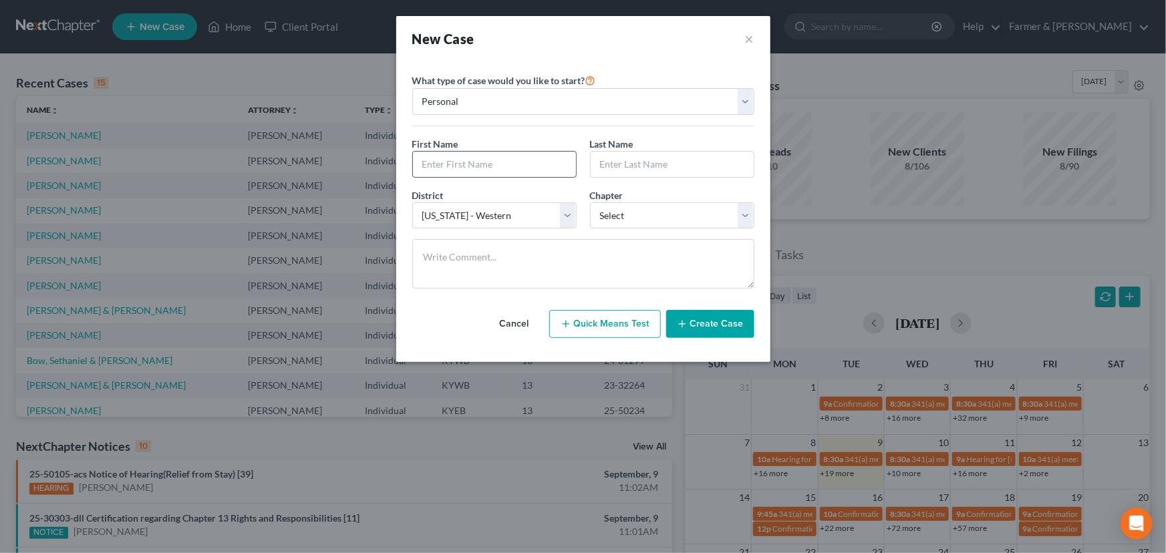
click at [520, 169] on input "text" at bounding box center [494, 164] width 163 height 25
click at [635, 220] on select "Select 7 11 12 13" at bounding box center [672, 215] width 164 height 27
click at [590, 202] on select "Select 7 11 12 13" at bounding box center [672, 215] width 164 height 27
click at [692, 321] on button "Create Case" at bounding box center [710, 324] width 88 height 28
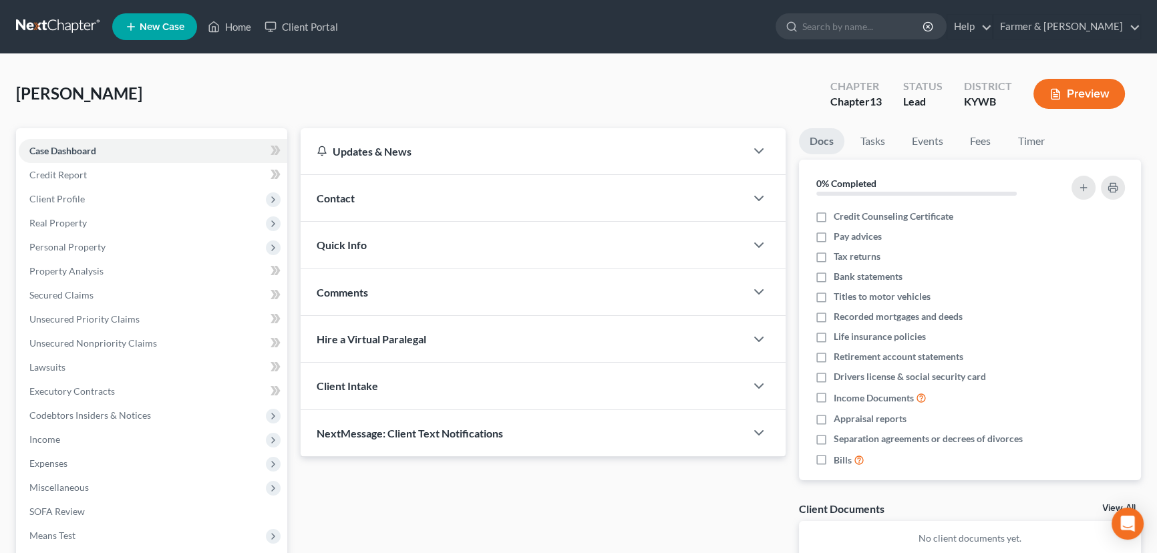
click at [485, 107] on div "[PERSON_NAME] Upgraded Chapter Chapter 13 Status Lead District [GEOGRAPHIC_DATA…" at bounding box center [578, 99] width 1125 height 58
click at [1114, 440] on icon "button" at bounding box center [1119, 439] width 11 height 11
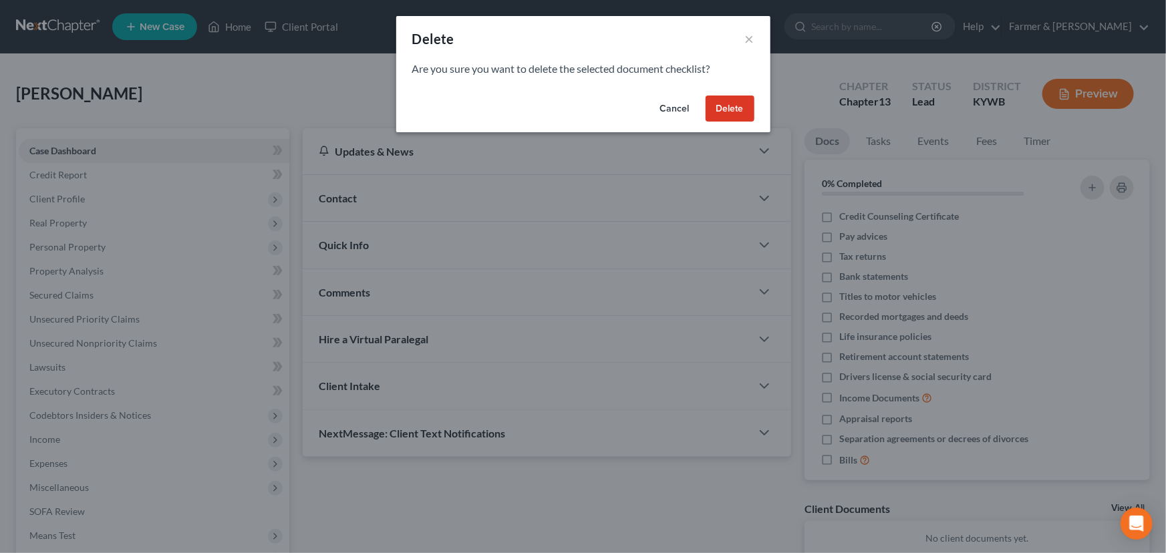
click at [716, 113] on button "Delete" at bounding box center [729, 109] width 49 height 27
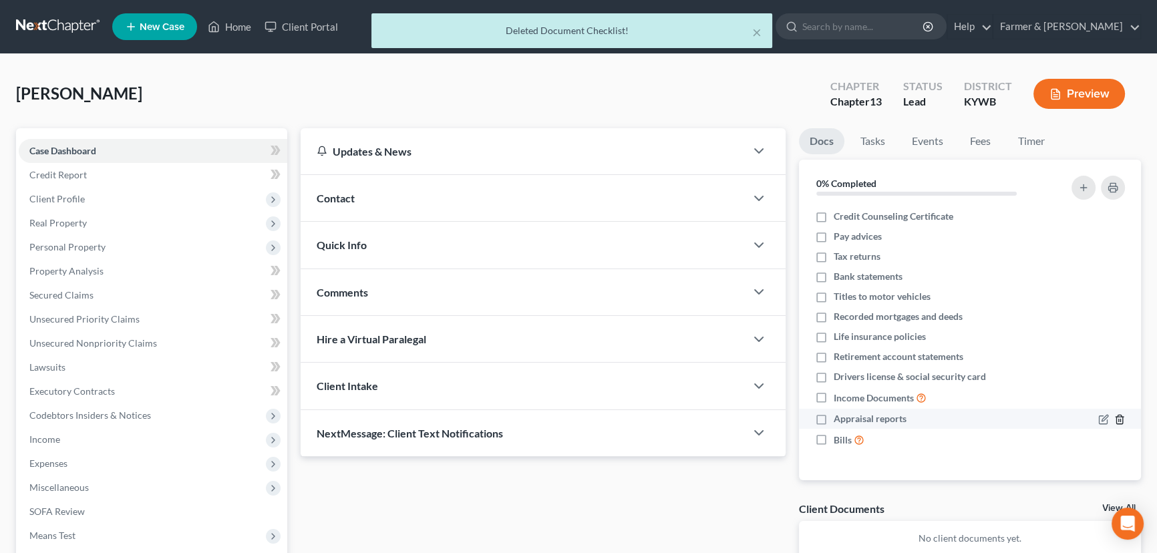
click at [1120, 421] on icon "button" at bounding box center [1119, 419] width 11 height 11
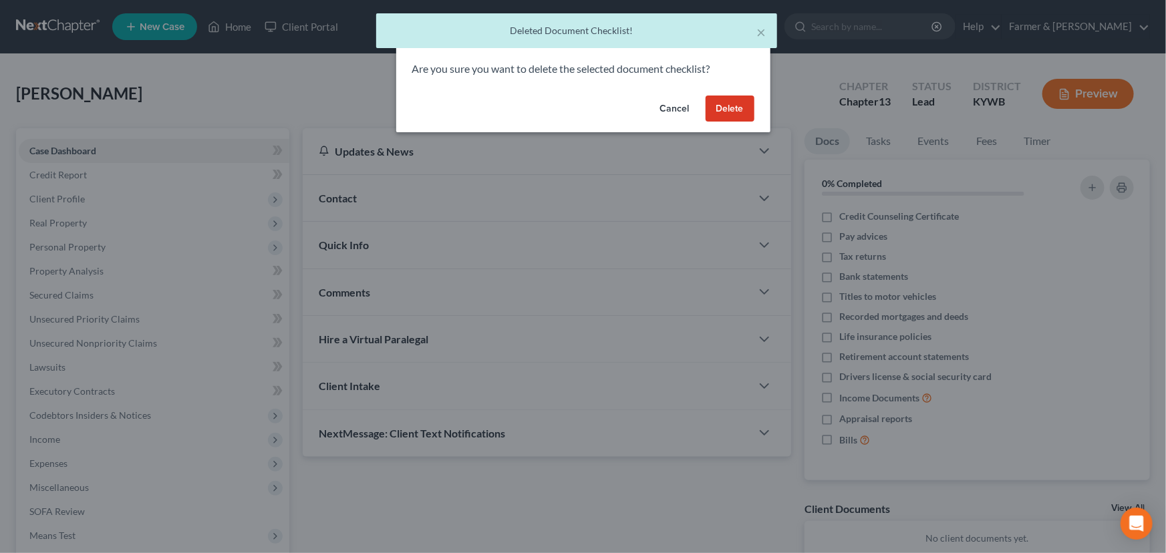
click at [736, 102] on button "Delete" at bounding box center [729, 109] width 49 height 27
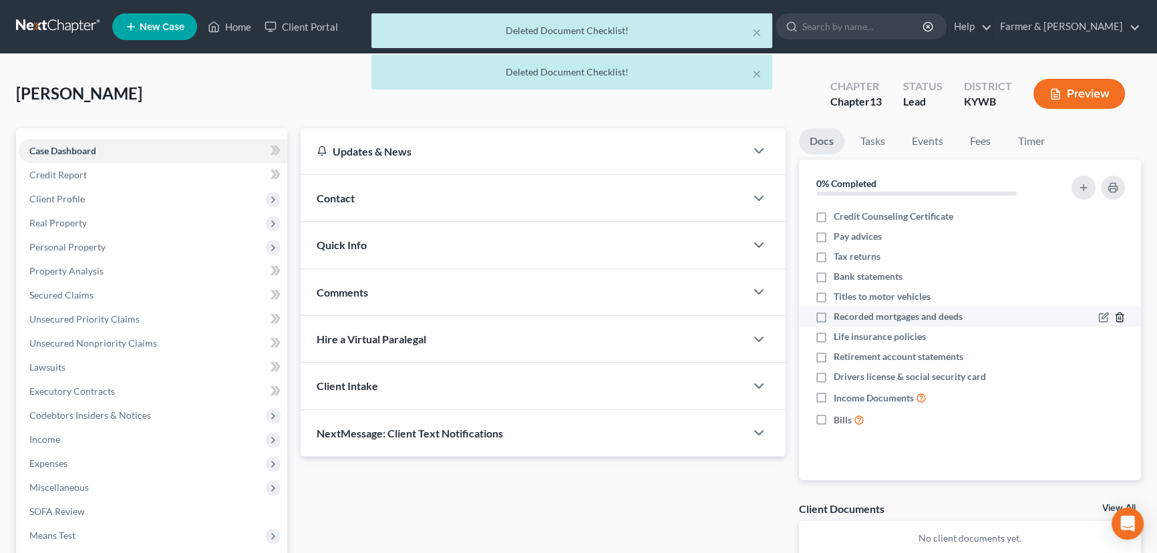
click at [1121, 319] on icon "button" at bounding box center [1119, 317] width 11 height 11
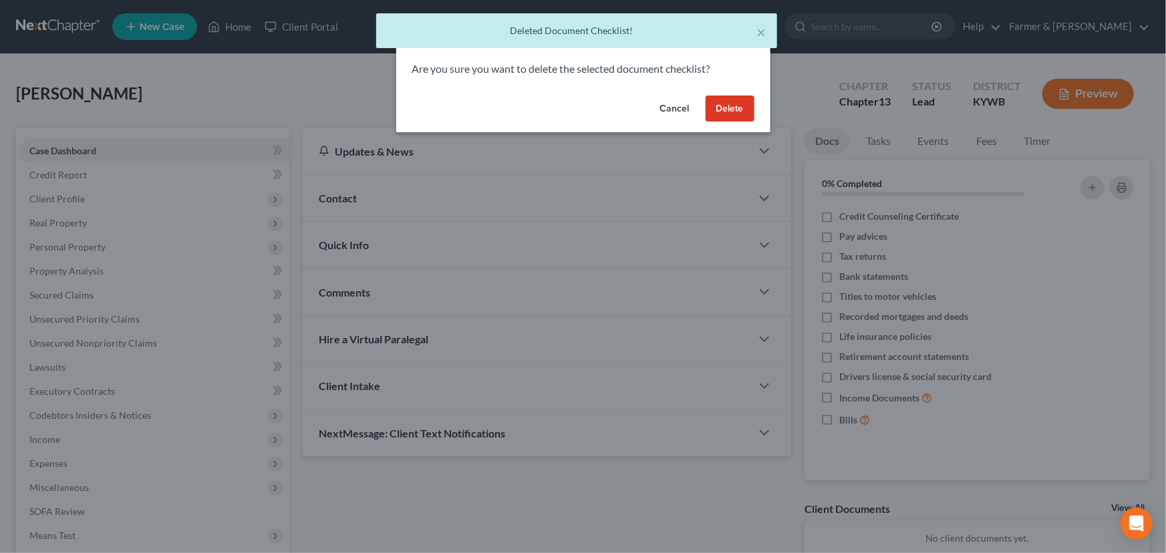
click at [745, 111] on button "Delete" at bounding box center [729, 109] width 49 height 27
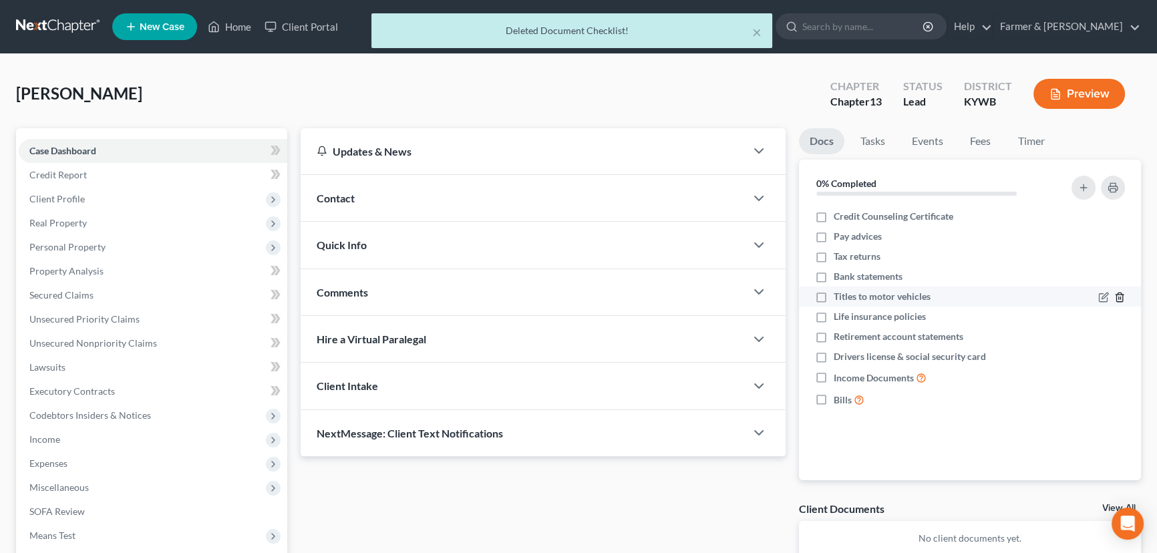
click at [1116, 297] on icon "button" at bounding box center [1119, 297] width 6 height 9
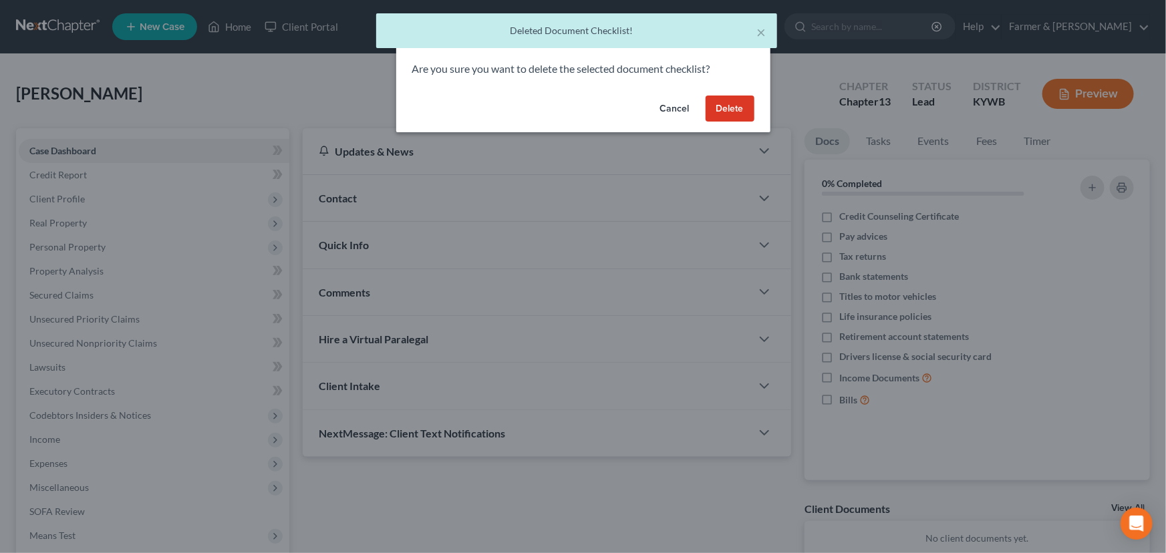
click at [750, 110] on button "Delete" at bounding box center [729, 109] width 49 height 27
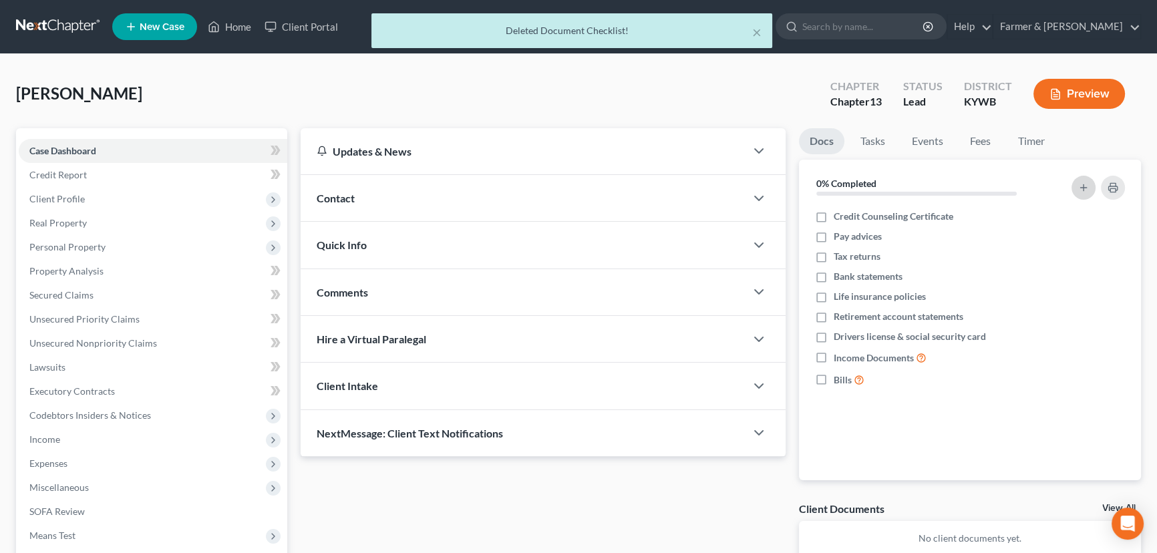
click at [1079, 188] on icon "button" at bounding box center [1083, 187] width 11 height 11
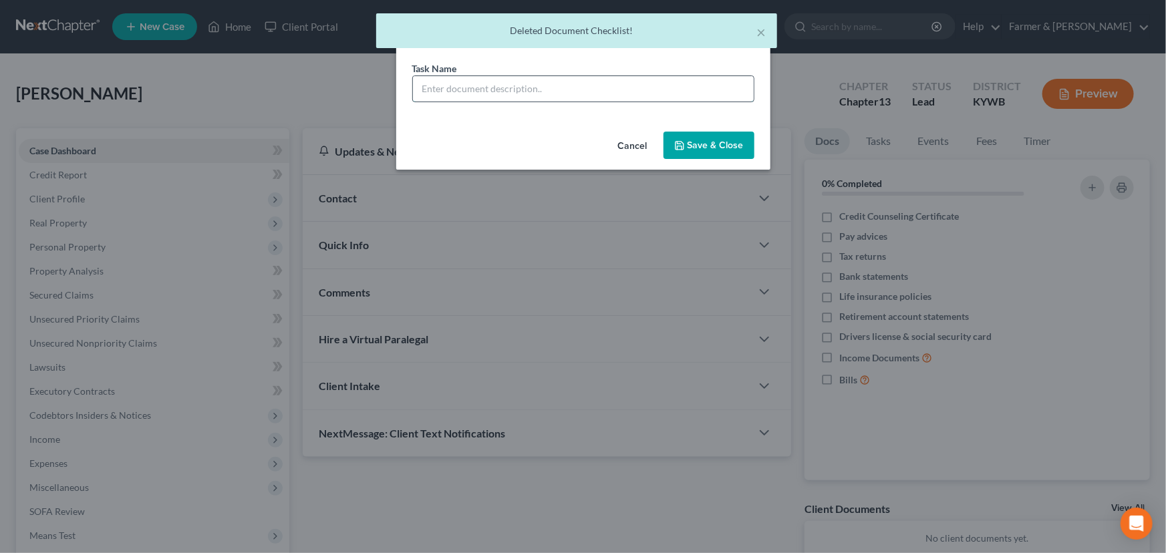
click at [484, 93] on input "text" at bounding box center [583, 88] width 341 height 25
drag, startPoint x: 540, startPoint y: 93, endPoint x: 517, endPoint y: 91, distance: 23.5
click at [517, 91] on input "REVIEWED signing on [DATE]" at bounding box center [583, 88] width 341 height 25
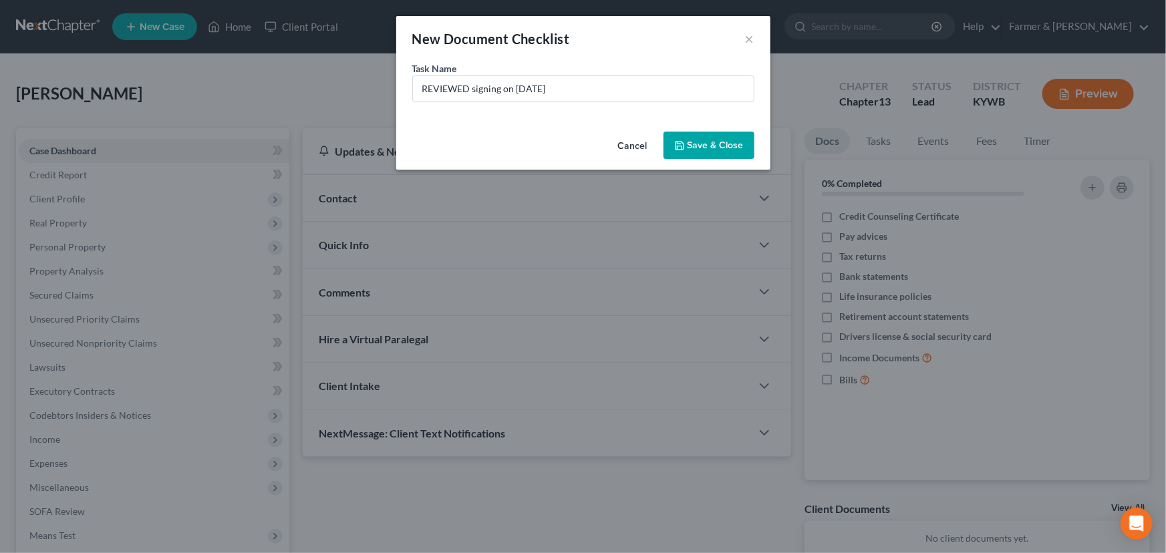
click at [692, 150] on button "Save & Close" at bounding box center [708, 146] width 91 height 28
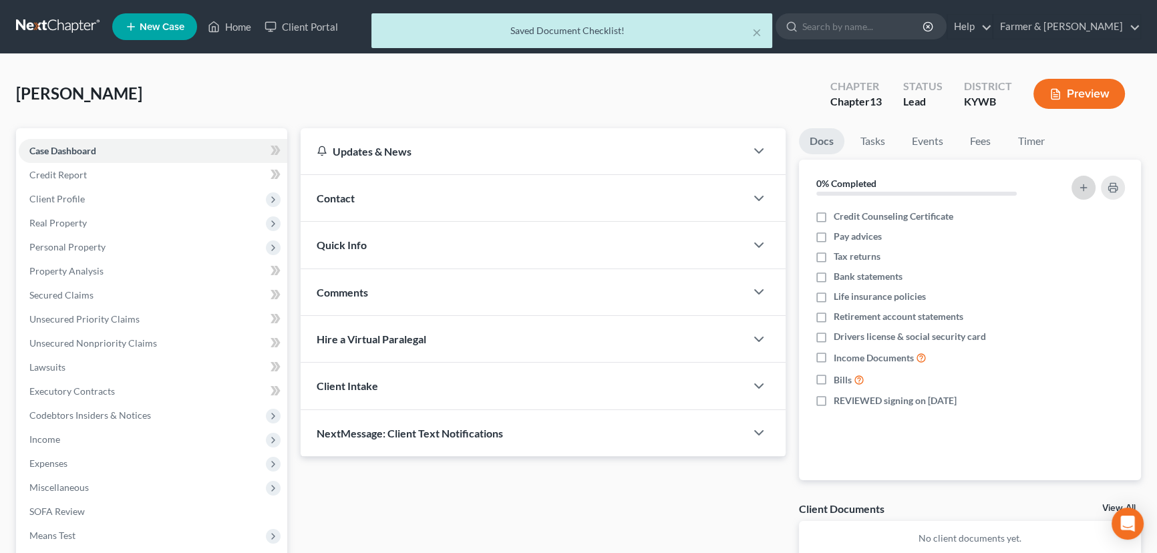
click at [1080, 197] on button "button" at bounding box center [1084, 188] width 24 height 24
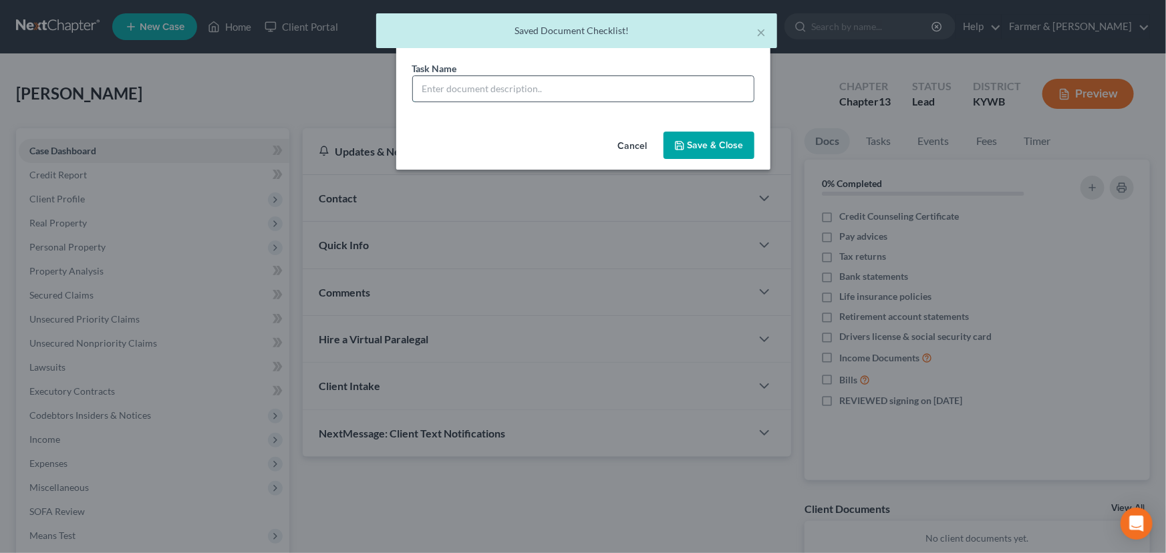
drag, startPoint x: 484, startPoint y: 89, endPoint x: 494, endPoint y: 100, distance: 14.7
click at [484, 89] on input "text" at bounding box center [583, 88] width 341 height 25
click at [740, 142] on button "Save & Close" at bounding box center [708, 146] width 91 height 28
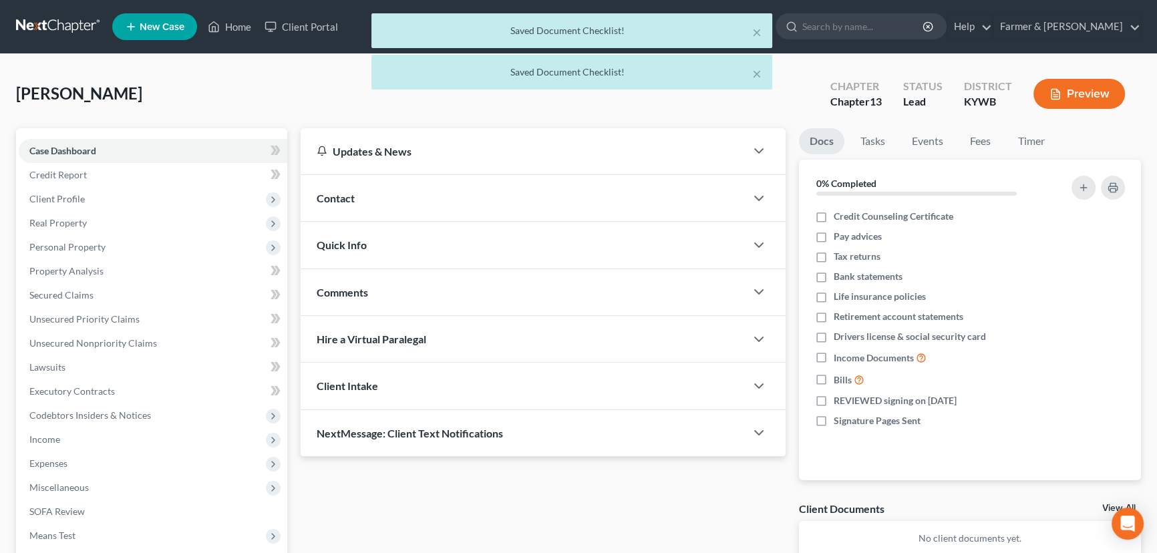
click at [365, 189] on div "Contact" at bounding box center [523, 198] width 445 height 46
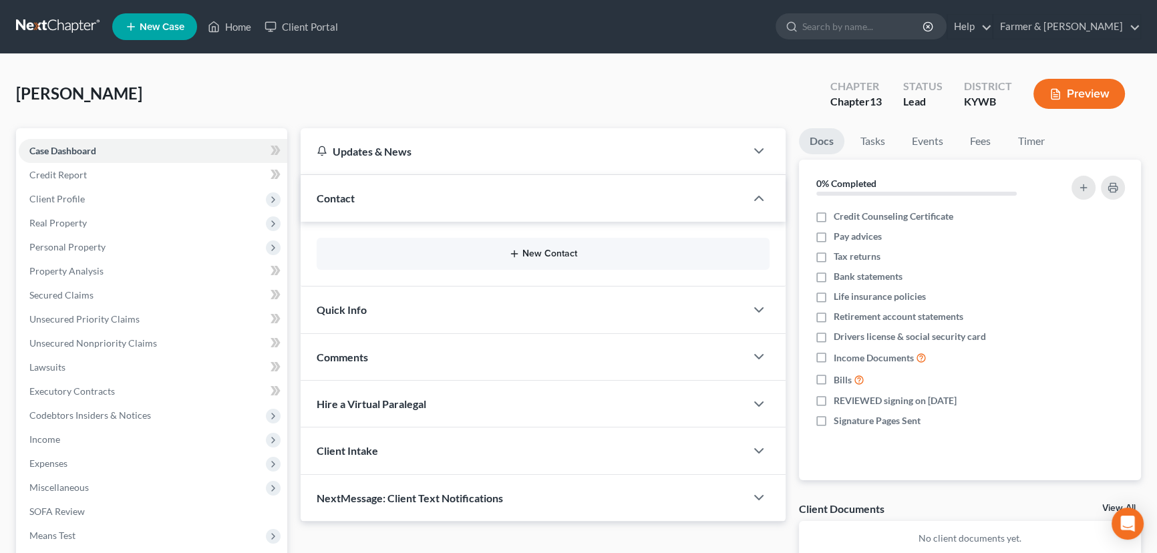
click at [536, 245] on div "New Contact" at bounding box center [543, 254] width 453 height 32
click at [543, 249] on button "New Contact" at bounding box center [543, 254] width 432 height 11
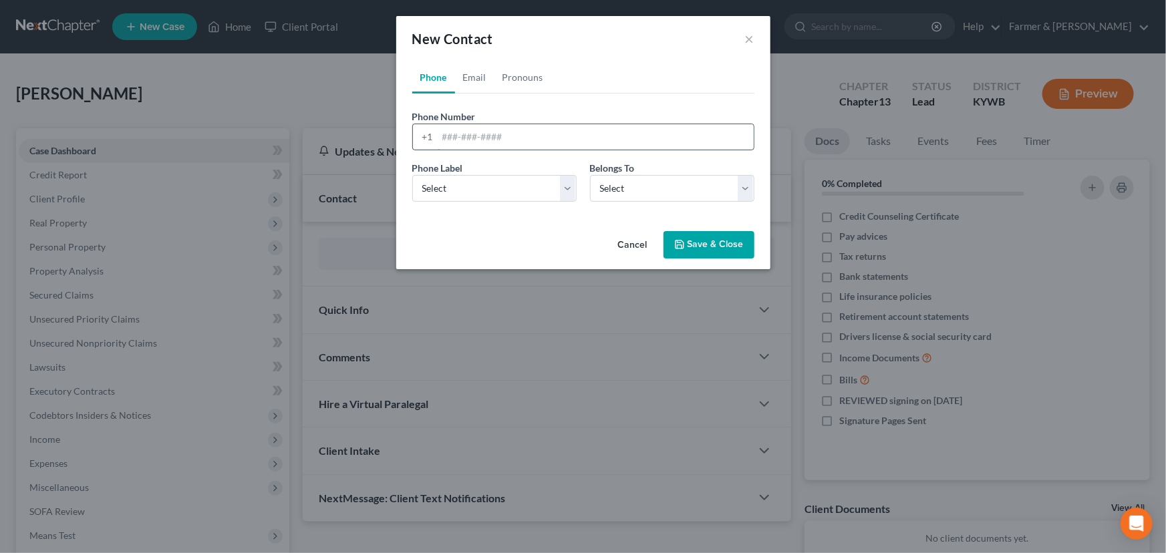
click at [498, 142] on input "tel" at bounding box center [596, 136] width 316 height 25
paste input "6066576269"
click at [440, 192] on select "Select Mobile Home Work Other" at bounding box center [494, 188] width 164 height 27
click at [412, 175] on select "Select Mobile Home Work Other" at bounding box center [494, 188] width 164 height 27
click at [623, 194] on select "Select Client Other" at bounding box center [672, 188] width 164 height 27
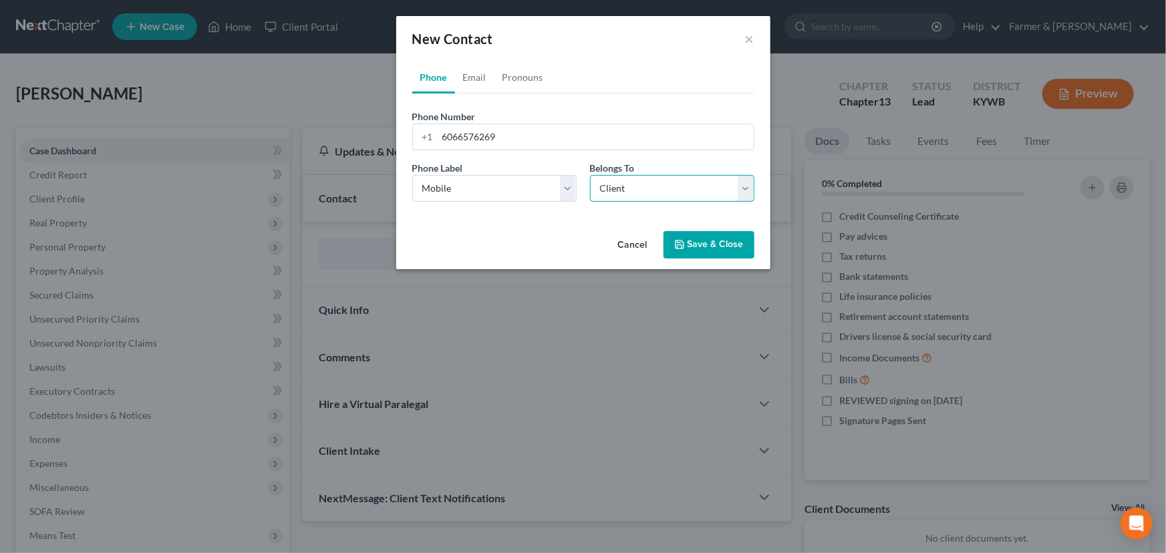
click at [590, 175] on select "Select Client Other" at bounding box center [672, 188] width 164 height 27
click at [465, 80] on link "Email" at bounding box center [474, 77] width 39 height 32
click at [538, 131] on input "email" at bounding box center [596, 136] width 316 height 25
paste input "[PERSON_NAME][EMAIL_ADDRESS][PERSON_NAME][DOMAIN_NAME]"
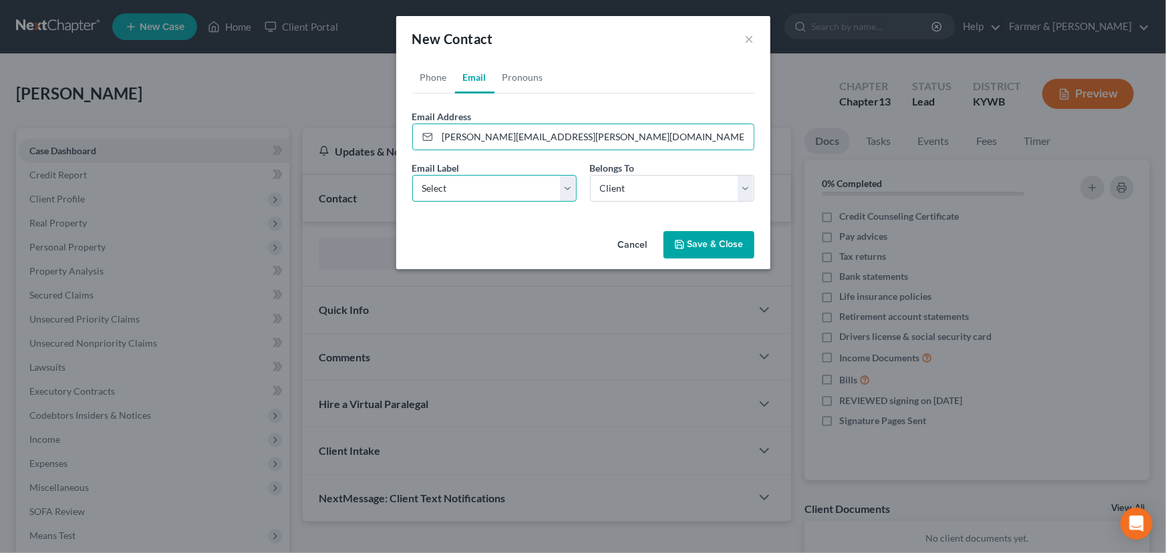
drag, startPoint x: 460, startPoint y: 187, endPoint x: 458, endPoint y: 200, distance: 12.9
click at [460, 187] on select "Select Home Work Other" at bounding box center [494, 188] width 164 height 27
click at [412, 175] on select "Select Home Work Other" at bounding box center [494, 188] width 164 height 27
click at [524, 228] on div "Cancel Save & Close" at bounding box center [583, 248] width 374 height 44
click at [683, 247] on icon "button" at bounding box center [679, 245] width 8 height 8
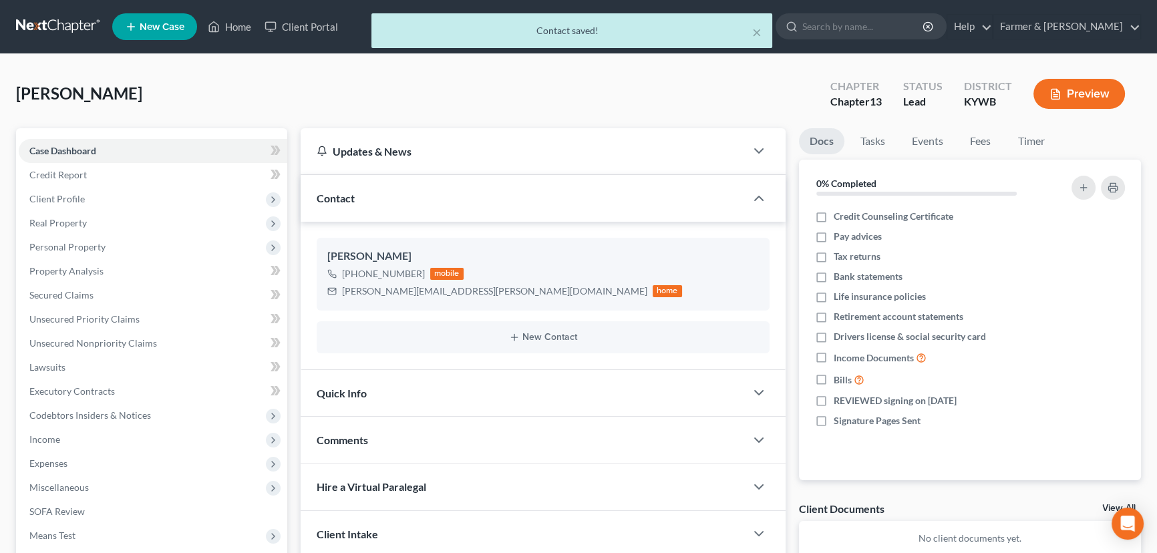
click at [476, 437] on div "Comments" at bounding box center [523, 440] width 445 height 46
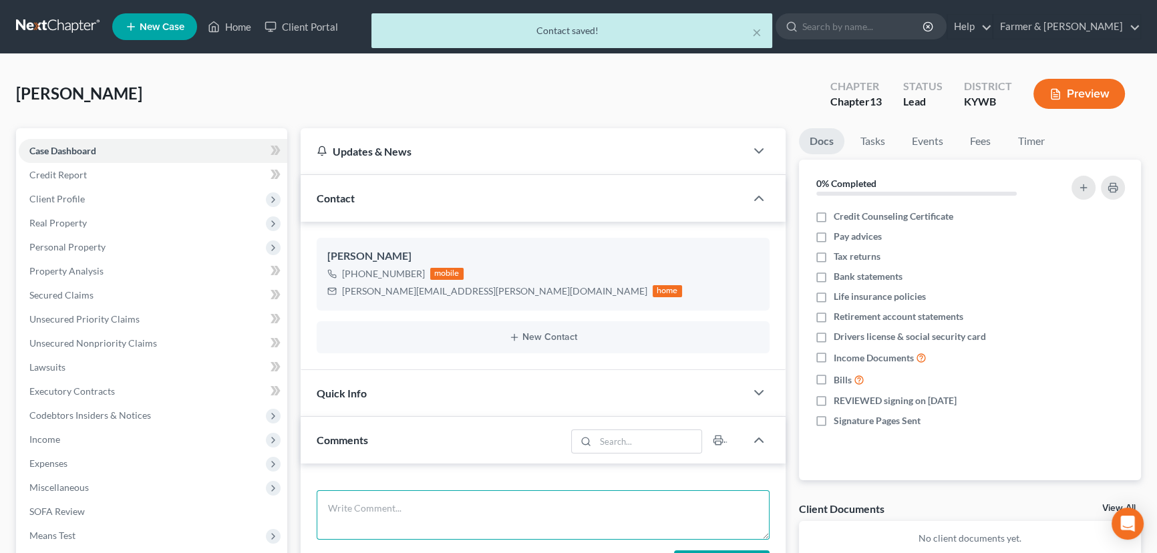
click at [398, 500] on textarea at bounding box center [543, 514] width 453 height 49
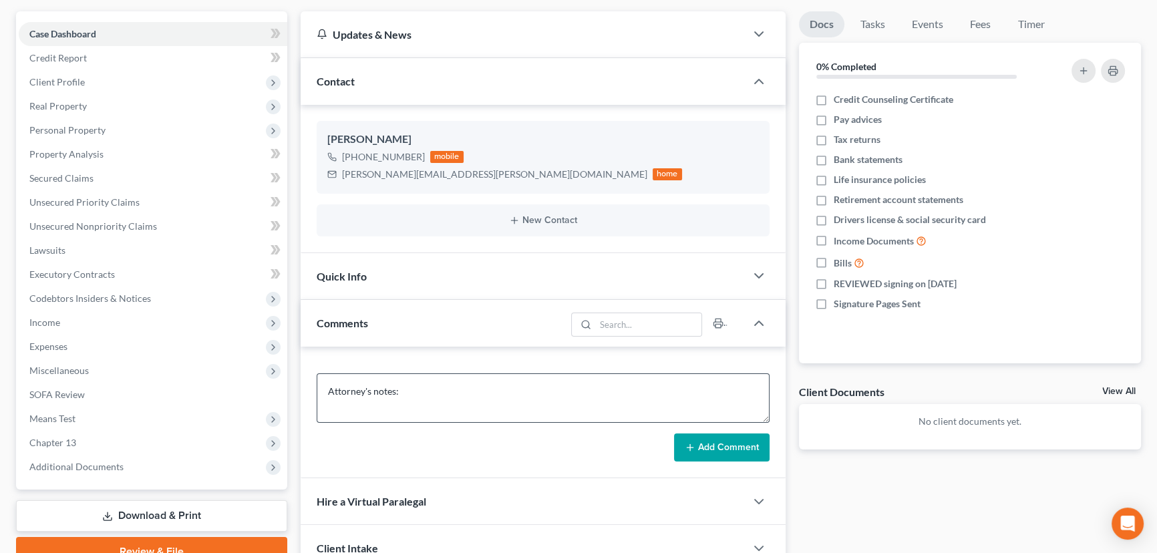
scroll to position [121, 0]
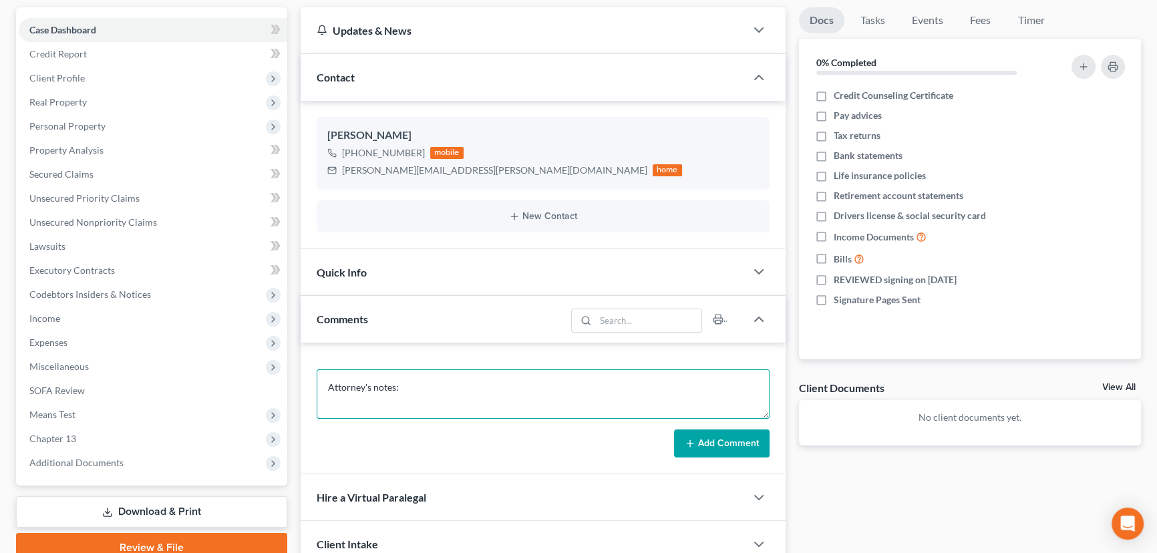
click at [420, 381] on textarea "Attorney's notes:" at bounding box center [543, 393] width 453 height 49
paste textarea "Total debt: $30,000 Credit cards: $ 19,000 Personal loans: $4000 Medical bills:…"
click at [742, 445] on button "Add Comment" at bounding box center [722, 444] width 96 height 28
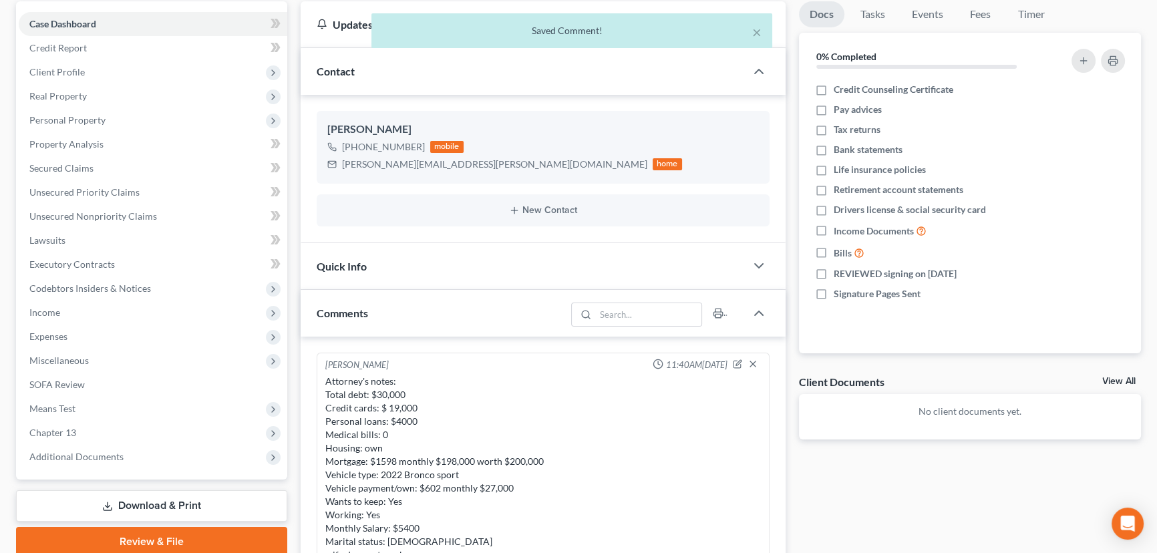
scroll to position [0, 0]
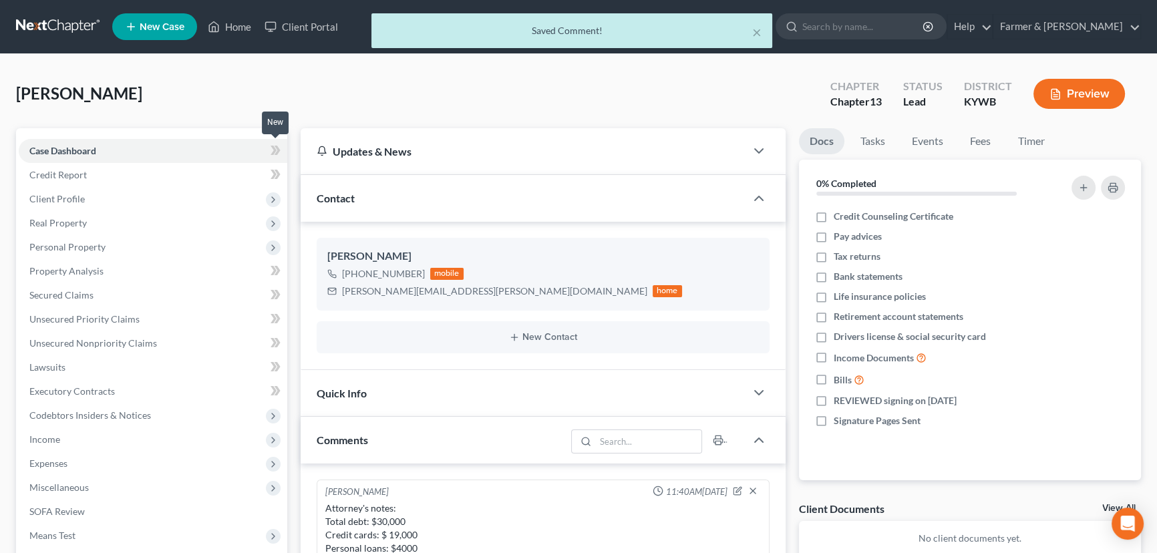
click at [280, 149] on icon at bounding box center [278, 150] width 6 height 9
click at [323, 94] on div "[PERSON_NAME] Upgraded Chapter Chapter 13 Status Lead District [GEOGRAPHIC_DATA…" at bounding box center [578, 99] width 1125 height 58
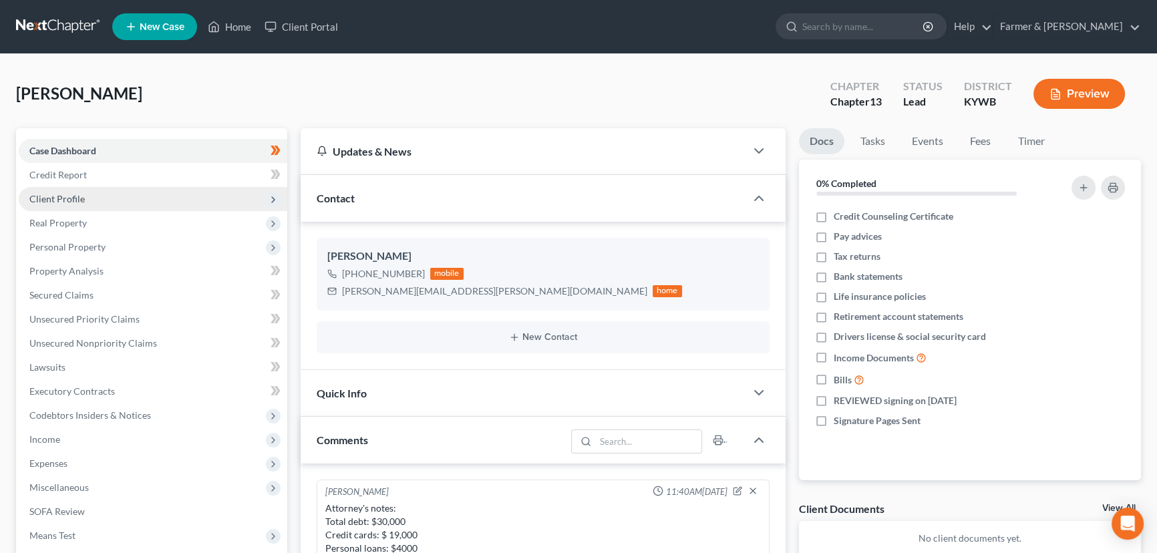
click at [67, 203] on span "Client Profile" at bounding box center [153, 199] width 269 height 24
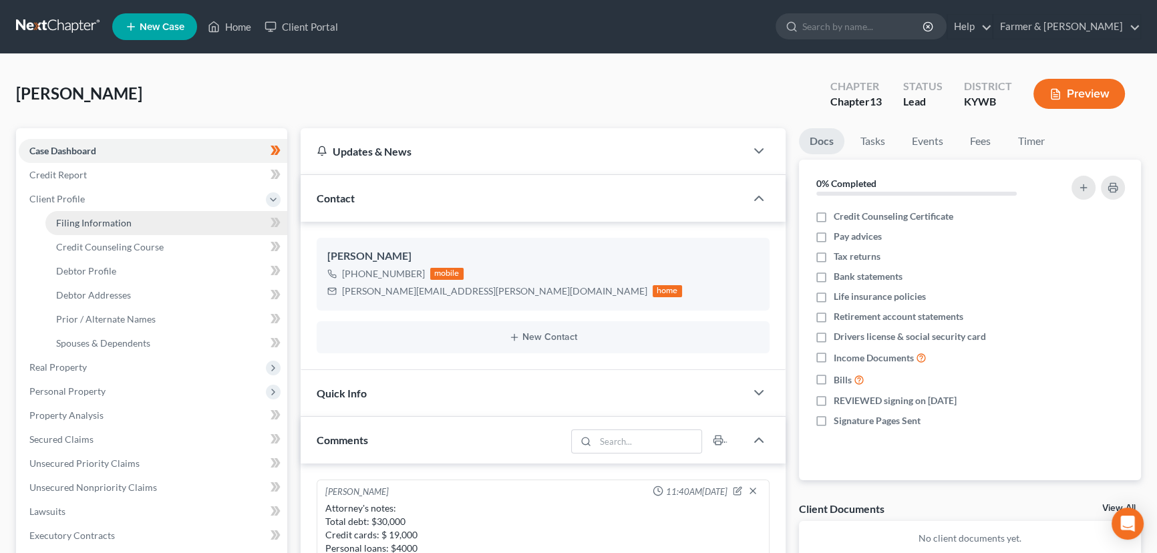
click at [122, 224] on span "Filing Information" at bounding box center [93, 222] width 75 height 11
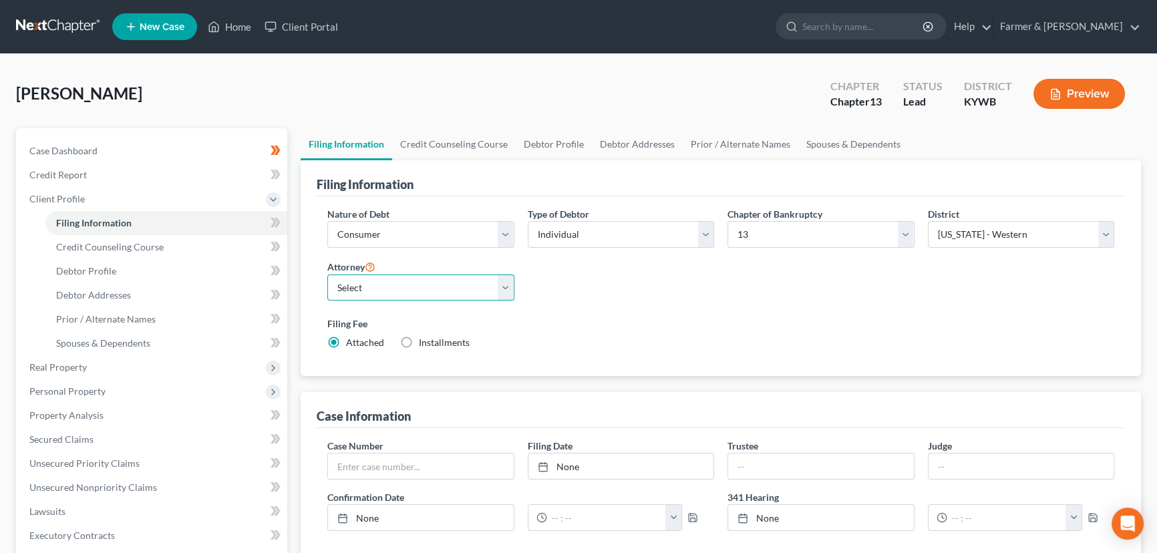
drag, startPoint x: 423, startPoint y: 286, endPoint x: 416, endPoint y: 297, distance: 12.6
click at [423, 286] on select "Select [PERSON_NAME] - KYWB [PERSON_NAME] - [PERSON_NAME] - KYWB" at bounding box center [420, 288] width 187 height 27
click at [327, 275] on select "Select [PERSON_NAME] - KYWB [PERSON_NAME] - [PERSON_NAME] - KYWB" at bounding box center [420, 288] width 187 height 27
click at [582, 322] on label "Filing Fee" at bounding box center [720, 324] width 787 height 14
click at [404, 95] on div "[PERSON_NAME] Upgraded Chapter Chapter 13 Status Lead District [GEOGRAPHIC_DATA…" at bounding box center [578, 99] width 1125 height 58
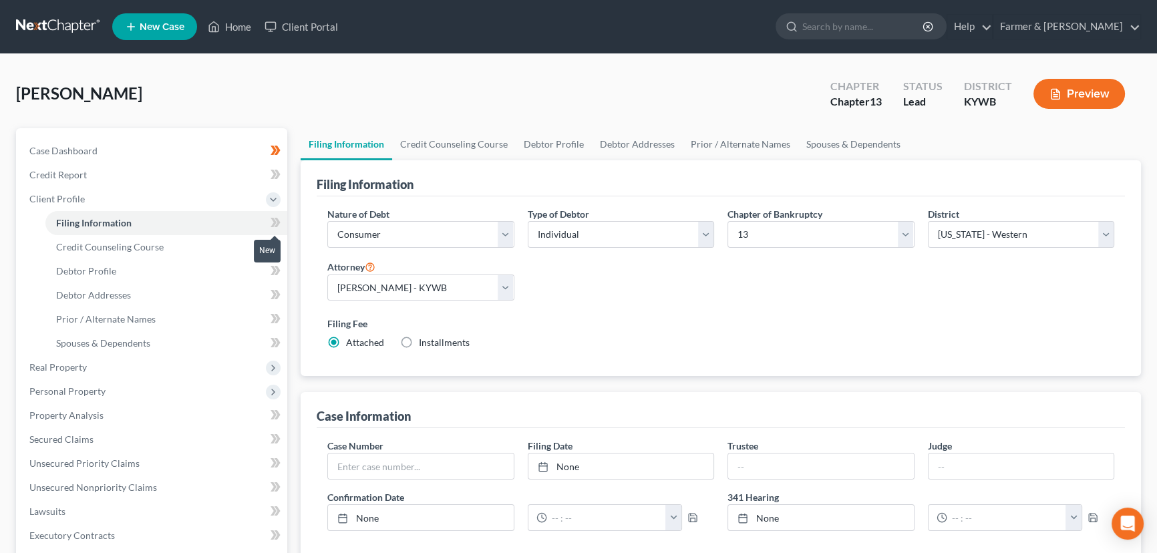
click at [277, 218] on icon at bounding box center [278, 222] width 6 height 9
click at [295, 92] on div "[PERSON_NAME] Upgraded Chapter Chapter 13 Status Lead District [GEOGRAPHIC_DATA…" at bounding box center [578, 99] width 1125 height 58
click at [155, 241] on span "Credit Counseling Course" at bounding box center [110, 246] width 108 height 11
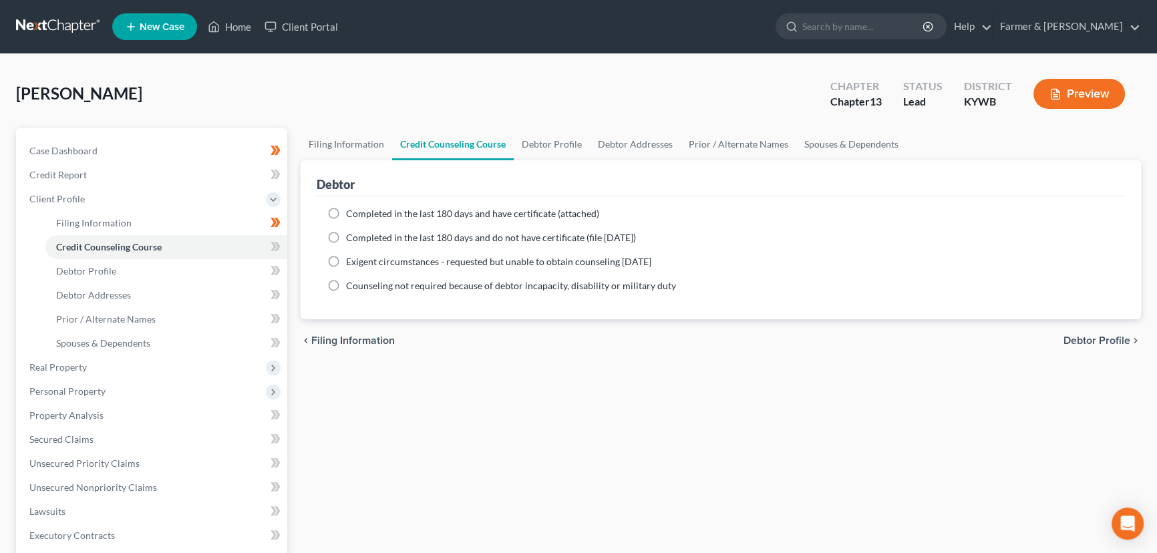
drag, startPoint x: 335, startPoint y: 210, endPoint x: 26, endPoint y: 245, distance: 311.3
click at [346, 210] on label "Completed in the last 180 days and have certificate (attached)" at bounding box center [472, 213] width 253 height 13
click at [351, 210] on input "Completed in the last 180 days and have certificate (attached)" at bounding box center [355, 211] width 9 height 9
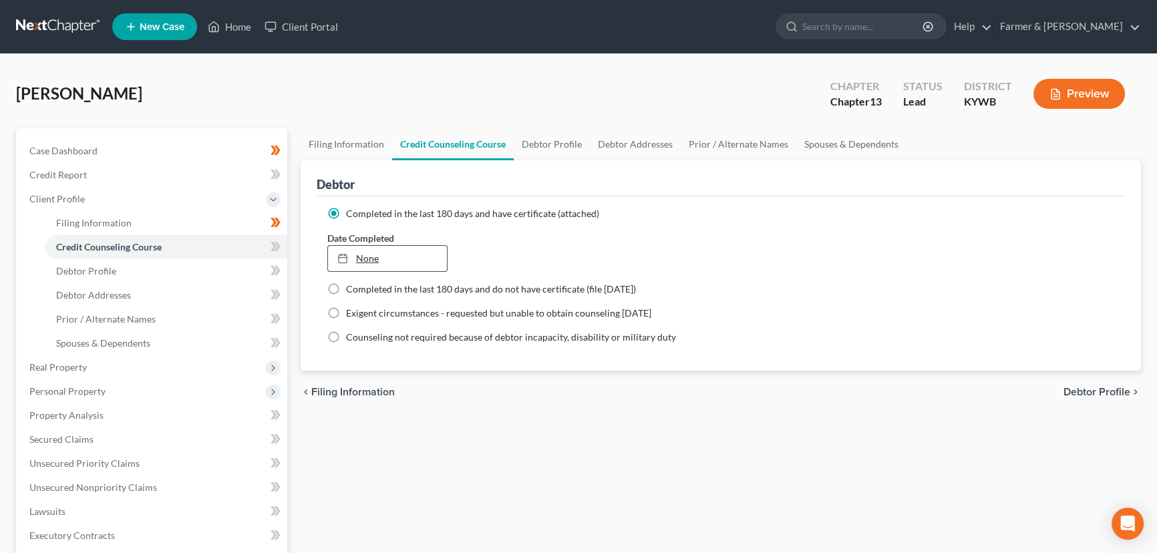
click at [341, 260] on icon at bounding box center [342, 258] width 11 height 11
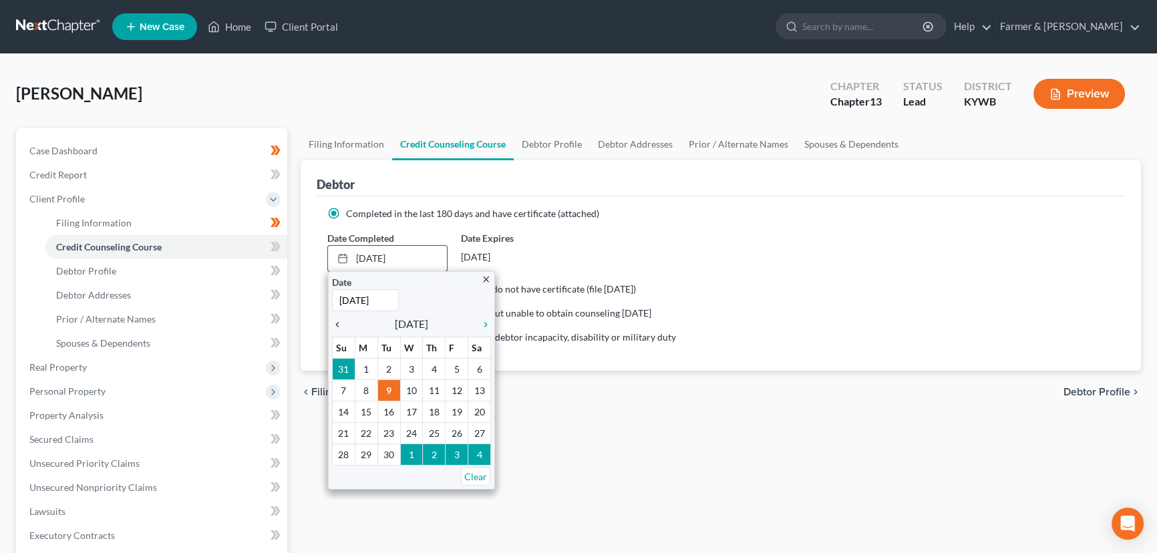
click at [337, 321] on icon "chevron_left" at bounding box center [340, 324] width 17 height 11
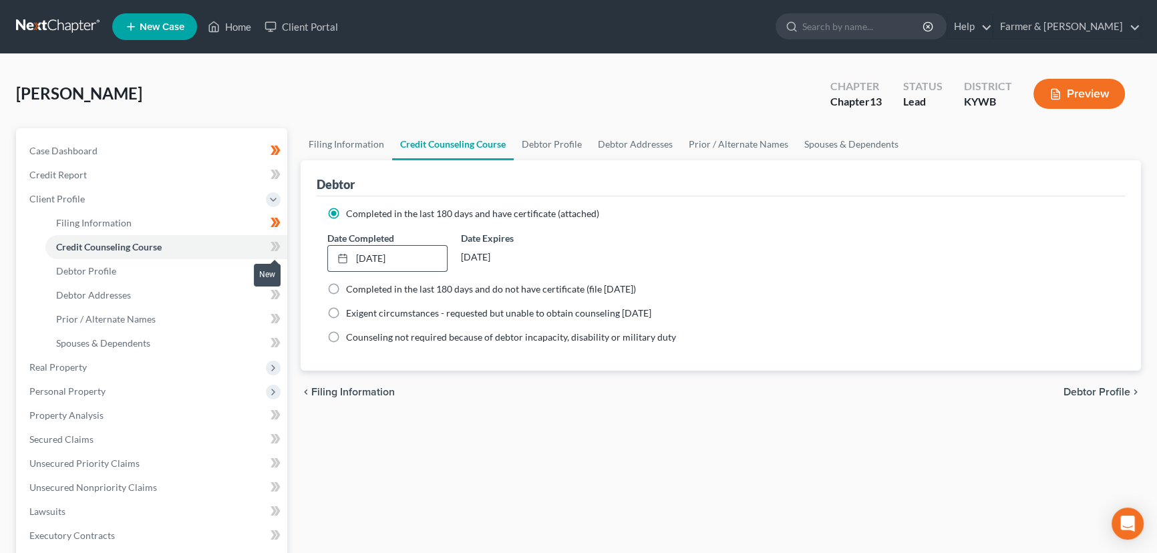
click at [275, 247] on icon at bounding box center [274, 246] width 6 height 9
click at [347, 442] on div "Filing Information Credit Counseling Course Debtor Profile Debtor Addresses Pri…" at bounding box center [721, 477] width 854 height 699
click at [123, 273] on link "Debtor Profile" at bounding box center [166, 271] width 242 height 24
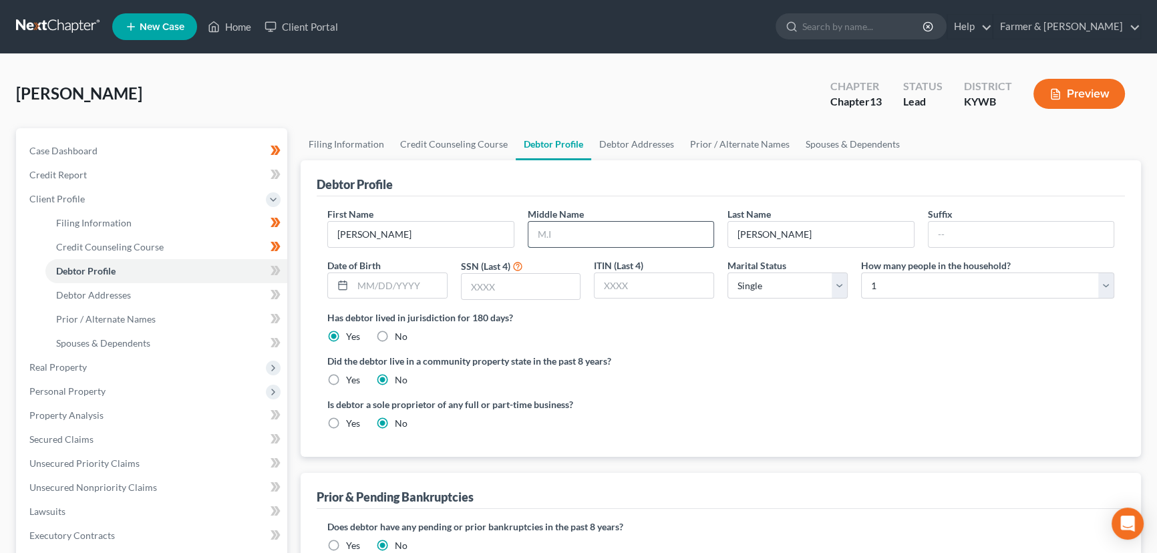
click at [591, 235] on input "text" at bounding box center [621, 234] width 186 height 25
click at [423, 286] on input "text" at bounding box center [400, 285] width 94 height 25
drag, startPoint x: 486, startPoint y: 295, endPoint x: 450, endPoint y: 310, distance: 39.2
click at [486, 295] on input "text" at bounding box center [521, 286] width 119 height 25
click at [781, 317] on label "Has debtor lived in jurisdiction for 180 days?" at bounding box center [720, 318] width 787 height 14
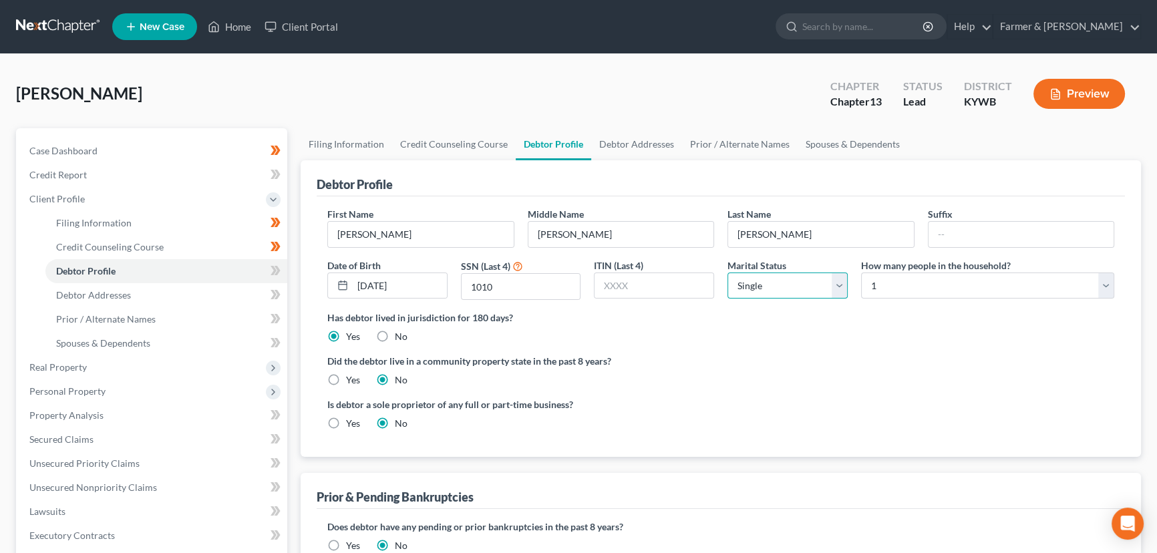
click at [781, 295] on select "Select Single Married Separated Divorced Widowed" at bounding box center [788, 286] width 120 height 27
click at [728, 273] on select "Select Single Married Separated Divorced Widowed" at bounding box center [788, 286] width 120 height 27
click at [794, 337] on div "Has debtor lived in jurisdiction for 180 days? Yes No Debtor must reside in jur…" at bounding box center [720, 327] width 787 height 33
click at [886, 290] on select "Select 1 2 3 4 5 6 7 8 9 10 11 12 13 14 15 16 17 18 19 20" at bounding box center [987, 286] width 253 height 27
click at [861, 273] on select "Select 1 2 3 4 5 6 7 8 9 10 11 12 13 14 15 16 17 18 19 20" at bounding box center [987, 286] width 253 height 27
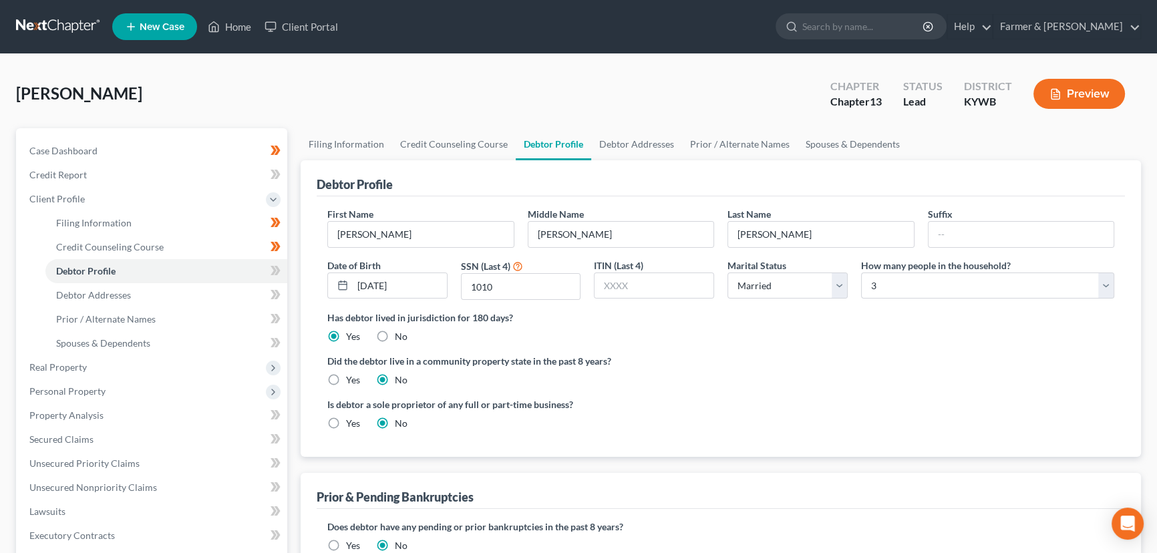
click at [644, 86] on div "[PERSON_NAME] Upgraded Chapter Chapter 13 Status Lead District [GEOGRAPHIC_DATA…" at bounding box center [578, 99] width 1125 height 58
click at [280, 271] on icon at bounding box center [276, 271] width 10 height 17
click at [288, 101] on div "[PERSON_NAME] Upgraded Chapter Chapter 13 Status Lead District [GEOGRAPHIC_DATA…" at bounding box center [578, 99] width 1125 height 58
click at [100, 297] on span "Debtor Addresses" at bounding box center [93, 294] width 75 height 11
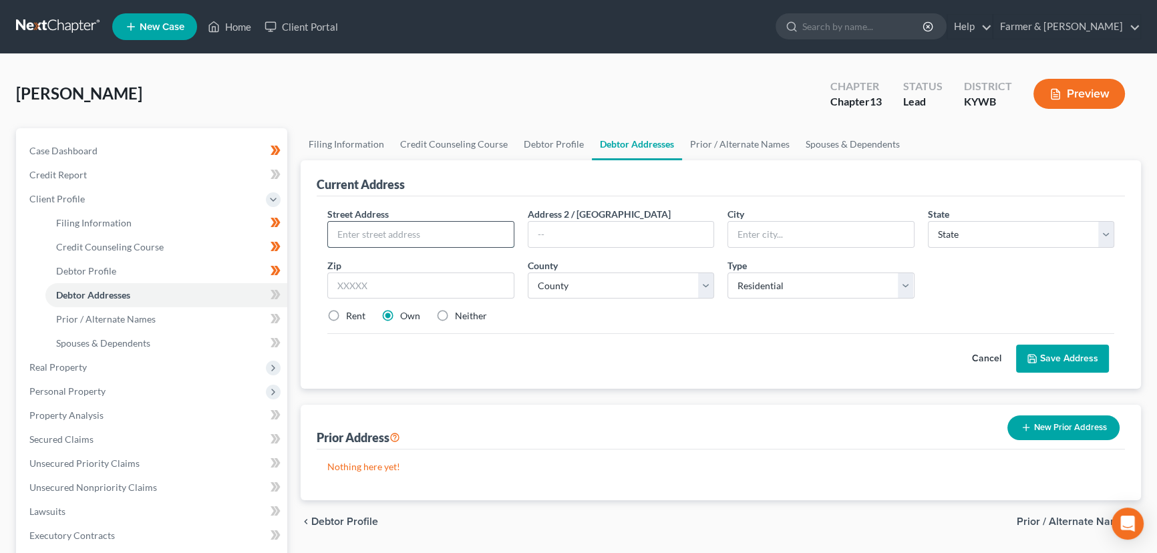
click at [404, 236] on input "text" at bounding box center [421, 234] width 186 height 25
paste input "[STREET_ADDRESS]"
click at [380, 281] on input "text" at bounding box center [420, 286] width 187 height 27
paste input "40117"
click at [519, 344] on div "Cancel Save Address" at bounding box center [720, 352] width 787 height 39
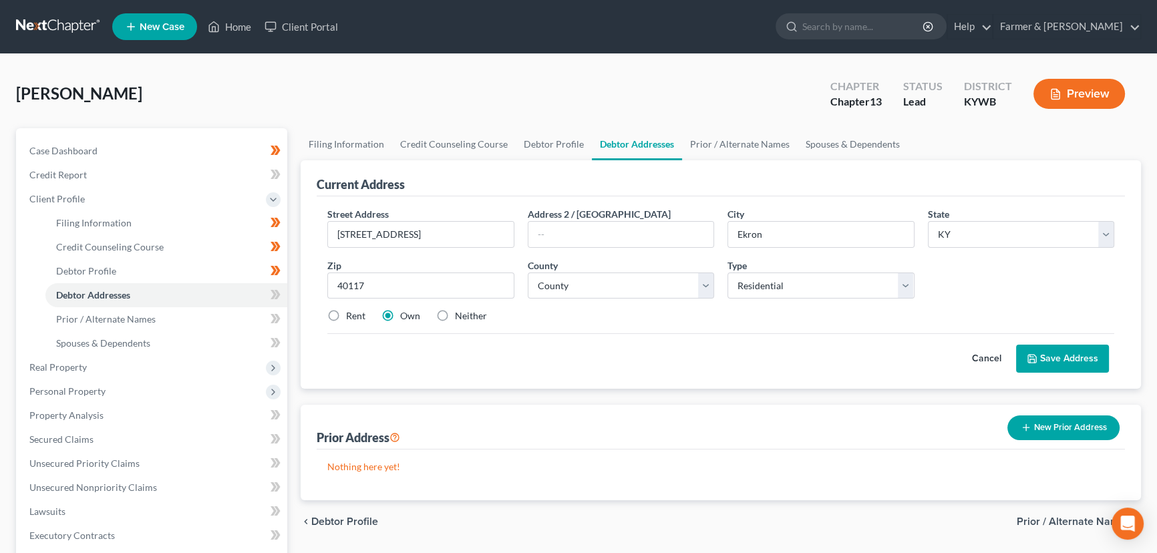
drag, startPoint x: 347, startPoint y: 92, endPoint x: 70, endPoint y: 94, distance: 277.3
click at [347, 92] on div "[PERSON_NAME] Upgraded Chapter Chapter 13 Status Lead District [GEOGRAPHIC_DATA…" at bounding box center [578, 99] width 1125 height 58
click at [561, 275] on select "County [GEOGRAPHIC_DATA] [GEOGRAPHIC_DATA] [GEOGRAPHIC_DATA] [GEOGRAPHIC_DATA] …" at bounding box center [621, 286] width 187 height 27
click at [528, 273] on select "County [GEOGRAPHIC_DATA] [GEOGRAPHIC_DATA] [GEOGRAPHIC_DATA] [GEOGRAPHIC_DATA] …" at bounding box center [621, 286] width 187 height 27
click at [581, 319] on div "Rent Own Neither" at bounding box center [721, 315] width 800 height 13
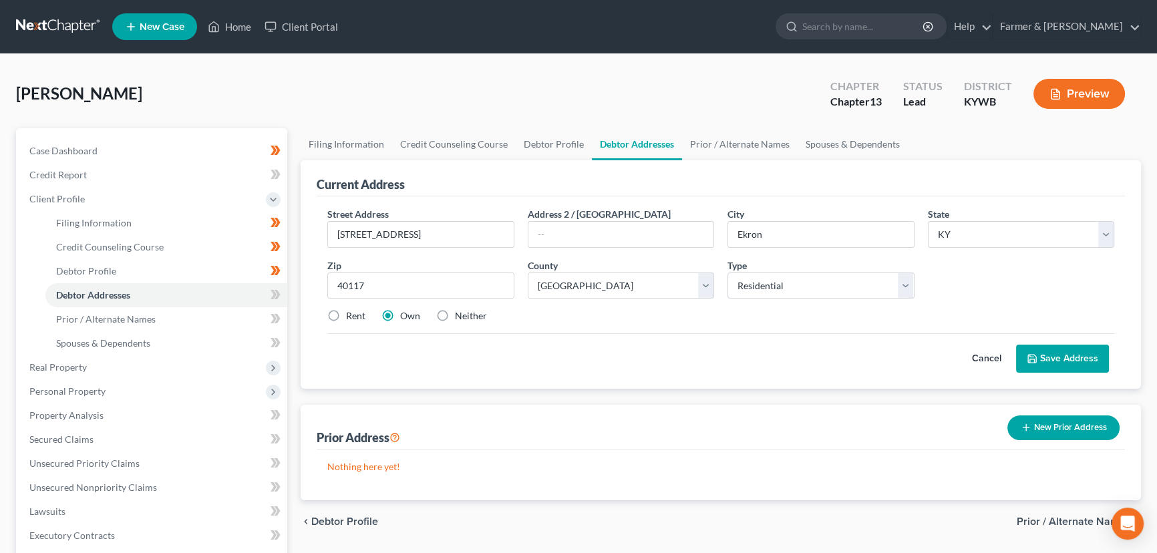
click at [1042, 353] on button "Save Address" at bounding box center [1062, 359] width 93 height 28
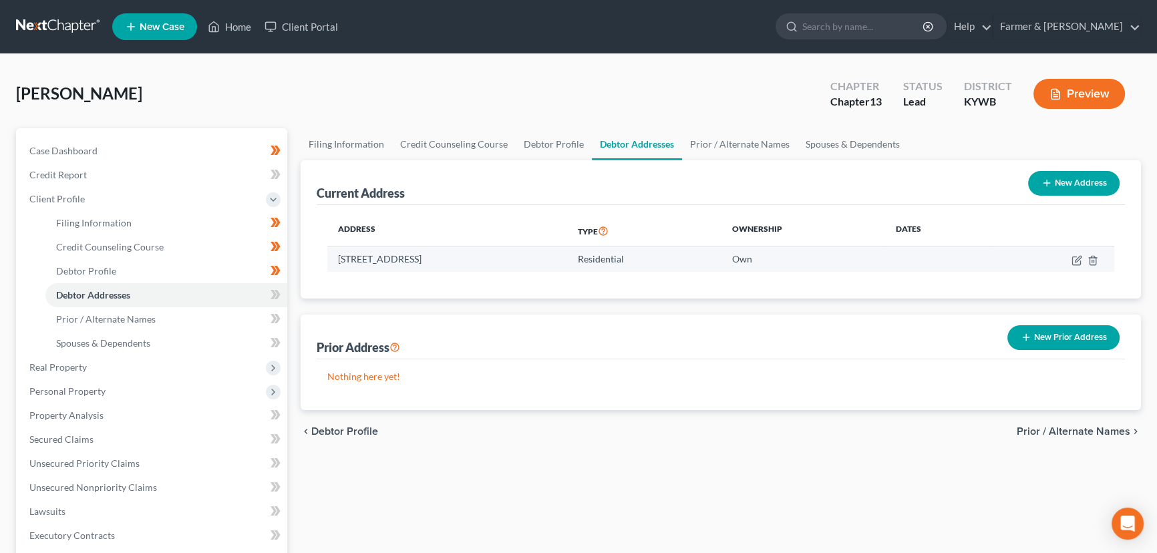
drag, startPoint x: 339, startPoint y: 257, endPoint x: 414, endPoint y: 256, distance: 75.5
click at [414, 256] on td "[STREET_ADDRESS]" at bounding box center [447, 259] width 240 height 25
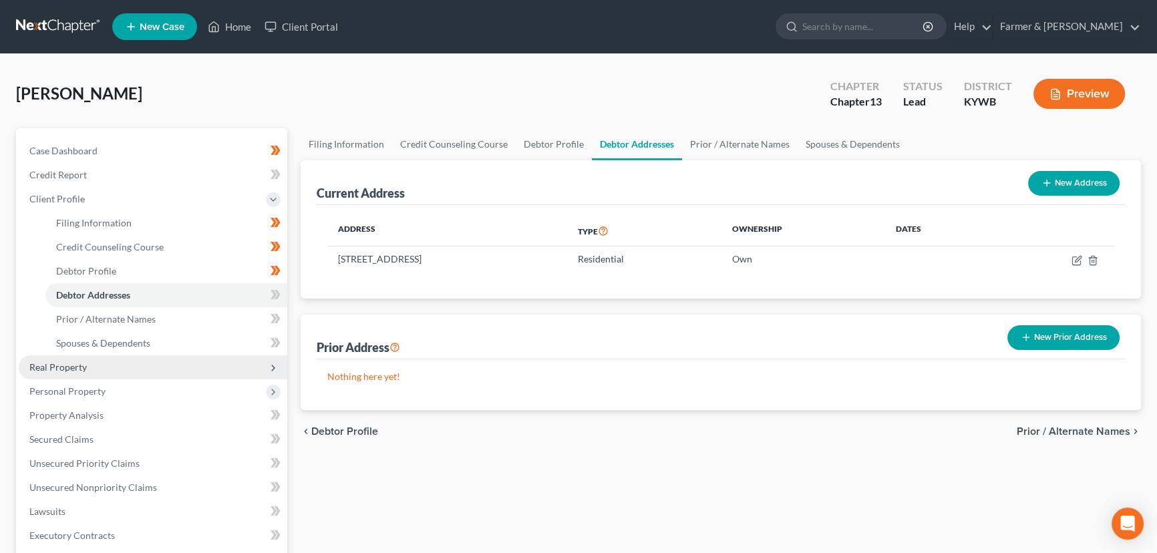
copy td "[STREET_ADDRESS]"
click at [501, 308] on div "Current Address New Address Address Type Ownership Dates [STREET_ADDRESS] Resid…" at bounding box center [721, 285] width 840 height 250
click at [275, 295] on icon at bounding box center [276, 295] width 10 height 17
click at [295, 311] on div "Filing Information Credit Counseling Course Debtor Profile Debtor Addresses Pri…" at bounding box center [721, 477] width 854 height 699
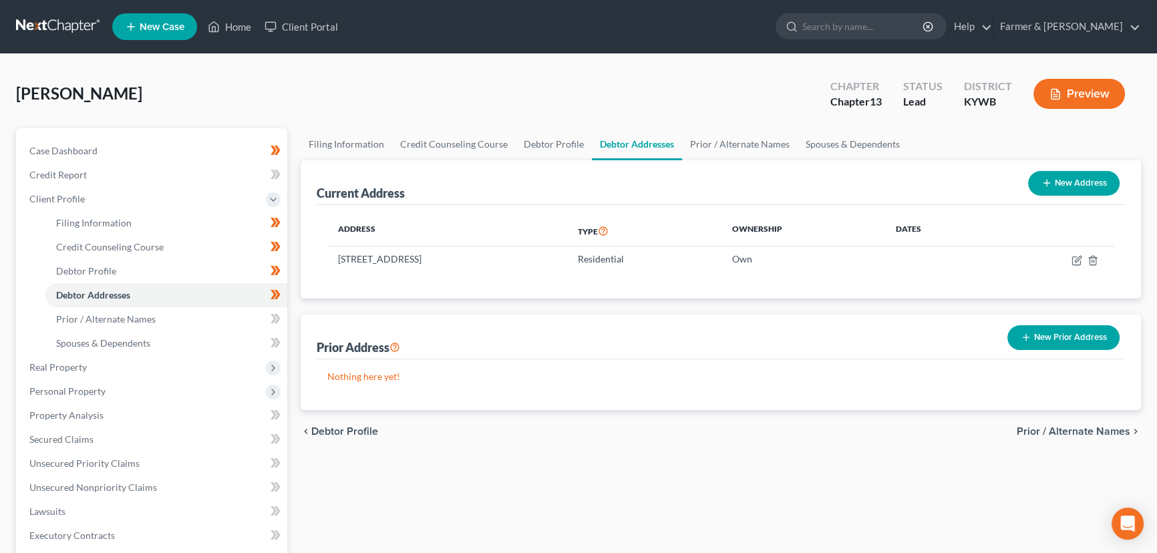
click at [1034, 339] on button "New Prior Address" at bounding box center [1063, 337] width 112 height 25
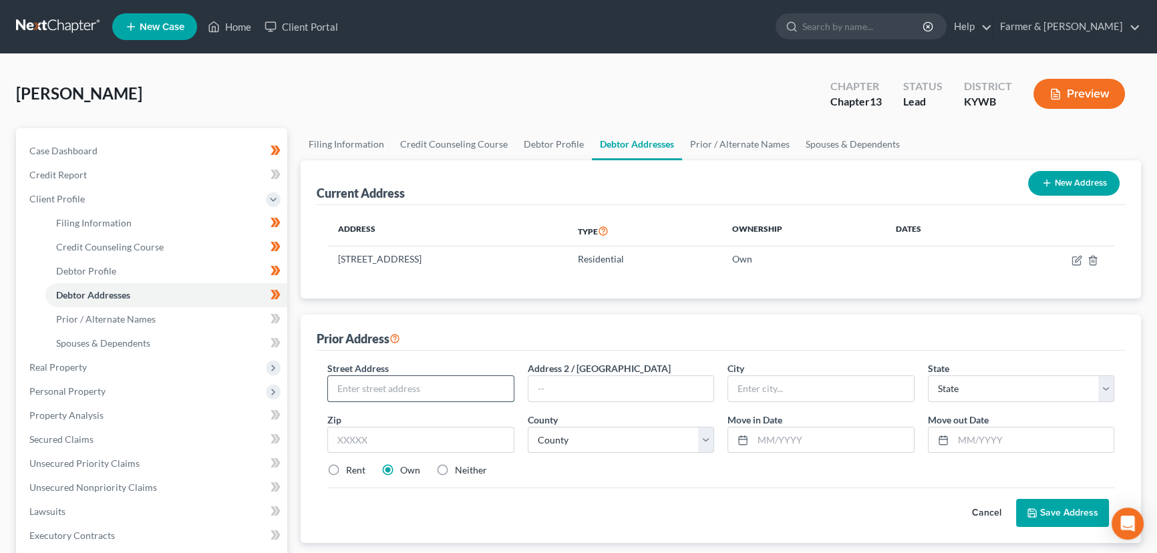
drag, startPoint x: 353, startPoint y: 389, endPoint x: 398, endPoint y: 393, distance: 44.9
click at [353, 389] on input "text" at bounding box center [421, 388] width 186 height 25
paste input "[STREET_ADDRESS][PERSON_NAME][PERSON_NAME]"
click at [395, 386] on input "[STREET_ADDRESS][PERSON_NAME][PERSON_NAME]" at bounding box center [421, 388] width 186 height 25
drag, startPoint x: 481, startPoint y: 444, endPoint x: 497, endPoint y: 454, distance: 18.9
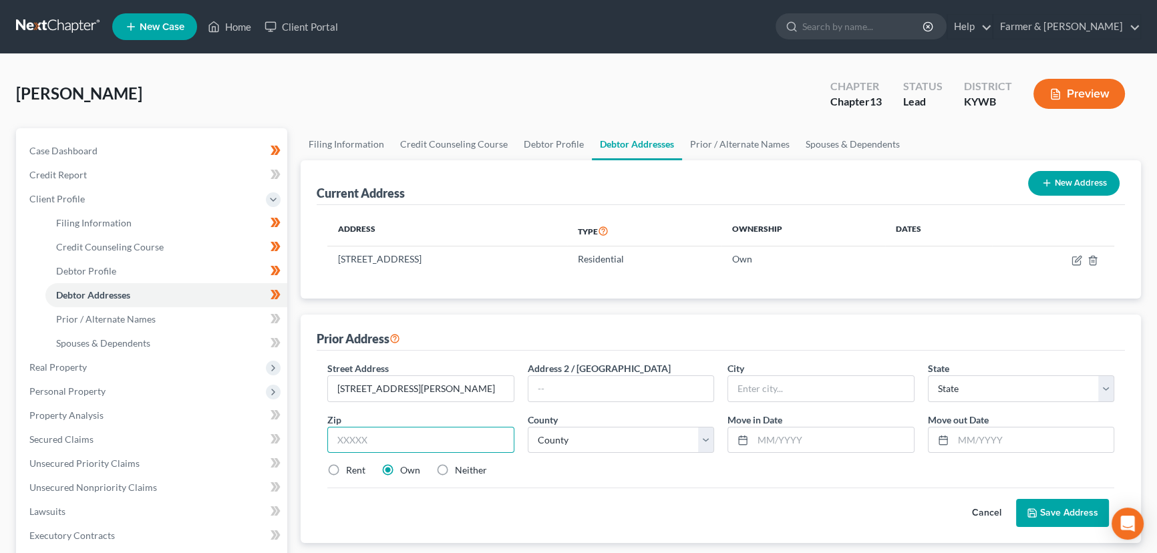
click at [481, 444] on input "text" at bounding box center [420, 440] width 187 height 27
paste input "40121"
click at [557, 478] on div "Street Address * [STREET_ADDRESS][PERSON_NAME] * State * State [US_STATE] AK AR…" at bounding box center [721, 424] width 800 height 127
click at [455, 470] on label "Neither" at bounding box center [471, 470] width 32 height 13
click at [460, 470] on input "Neither" at bounding box center [464, 468] width 9 height 9
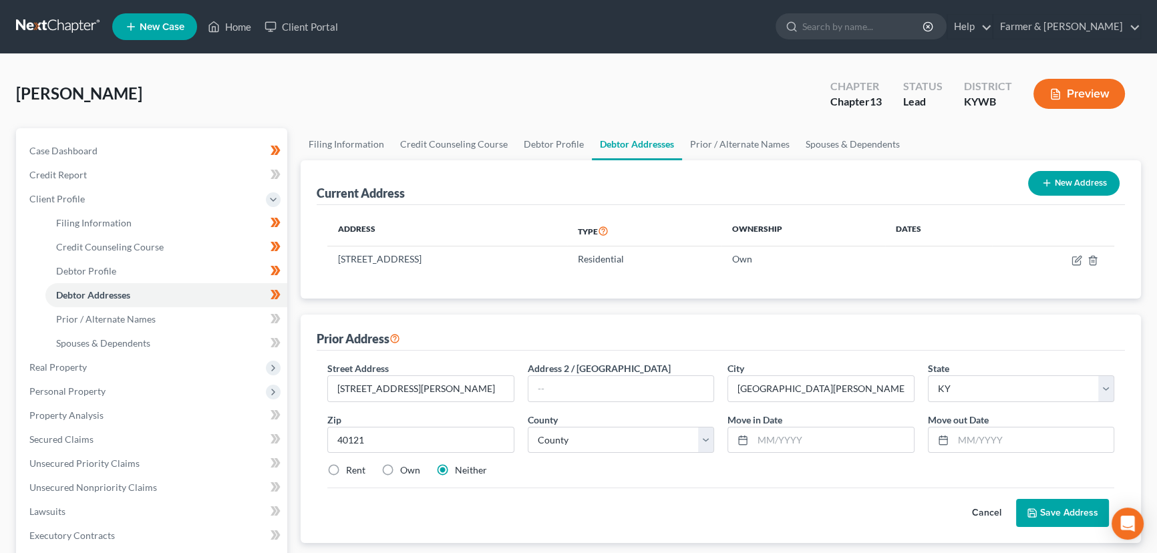
click at [619, 470] on div "Rent Own Neither" at bounding box center [721, 470] width 800 height 13
click at [613, 440] on select "County [GEOGRAPHIC_DATA] [GEOGRAPHIC_DATA] [GEOGRAPHIC_DATA] [GEOGRAPHIC_DATA] …" at bounding box center [621, 440] width 187 height 27
click at [528, 427] on select "County [GEOGRAPHIC_DATA] [GEOGRAPHIC_DATA] [GEOGRAPHIC_DATA] [GEOGRAPHIC_DATA] …" at bounding box center [621, 440] width 187 height 27
drag, startPoint x: 768, startPoint y: 438, endPoint x: 781, endPoint y: 444, distance: 14.3
click at [768, 438] on input "text" at bounding box center [833, 440] width 161 height 25
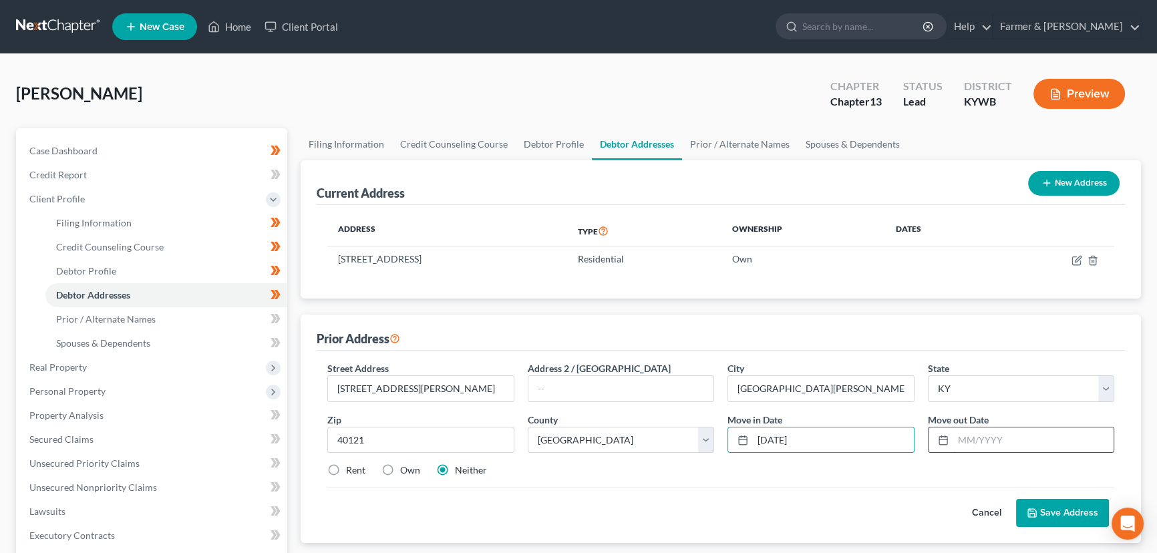
drag, startPoint x: 983, startPoint y: 445, endPoint x: 992, endPoint y: 450, distance: 10.5
click at [983, 445] on input "text" at bounding box center [1033, 440] width 161 height 25
click at [1033, 466] on div "Rent Own Neither" at bounding box center [721, 470] width 800 height 13
click at [1051, 506] on button "Save Address" at bounding box center [1062, 513] width 93 height 28
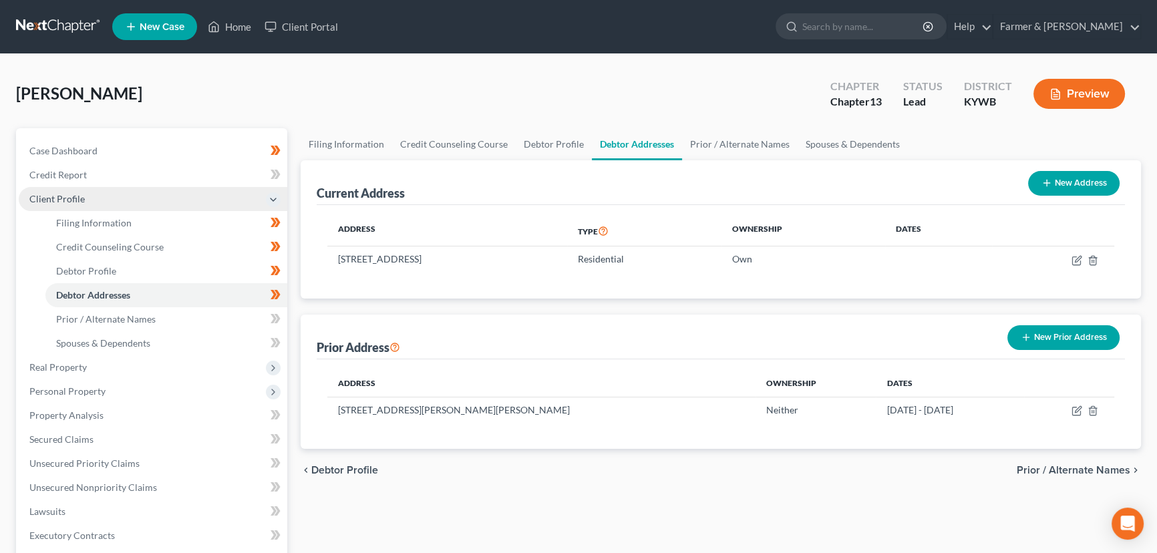
click at [63, 194] on span "Client Profile" at bounding box center [56, 198] width 55 height 11
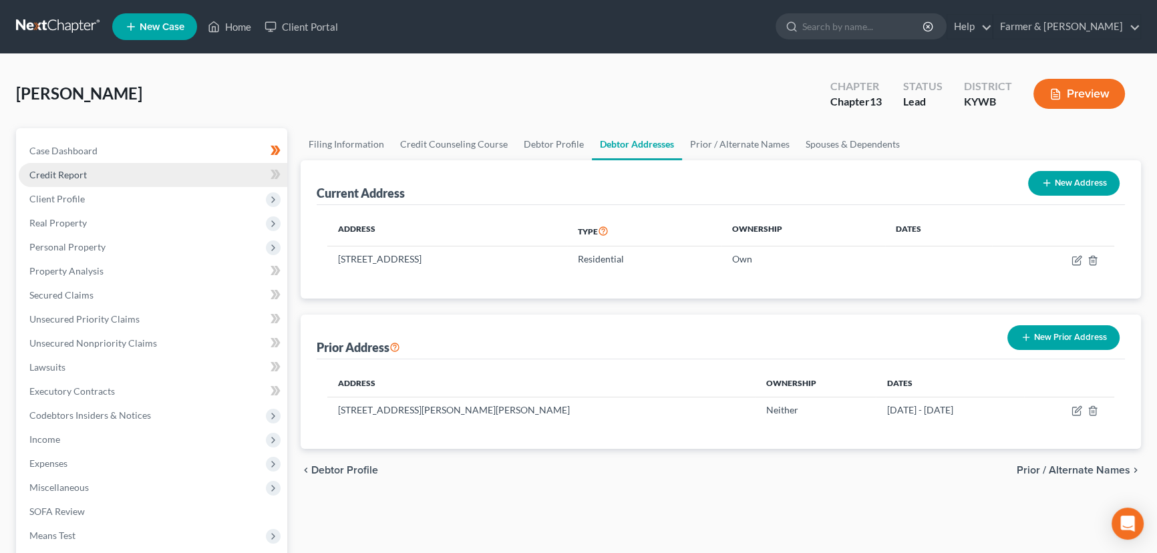
click at [75, 179] on span "Credit Report" at bounding box center [57, 174] width 57 height 11
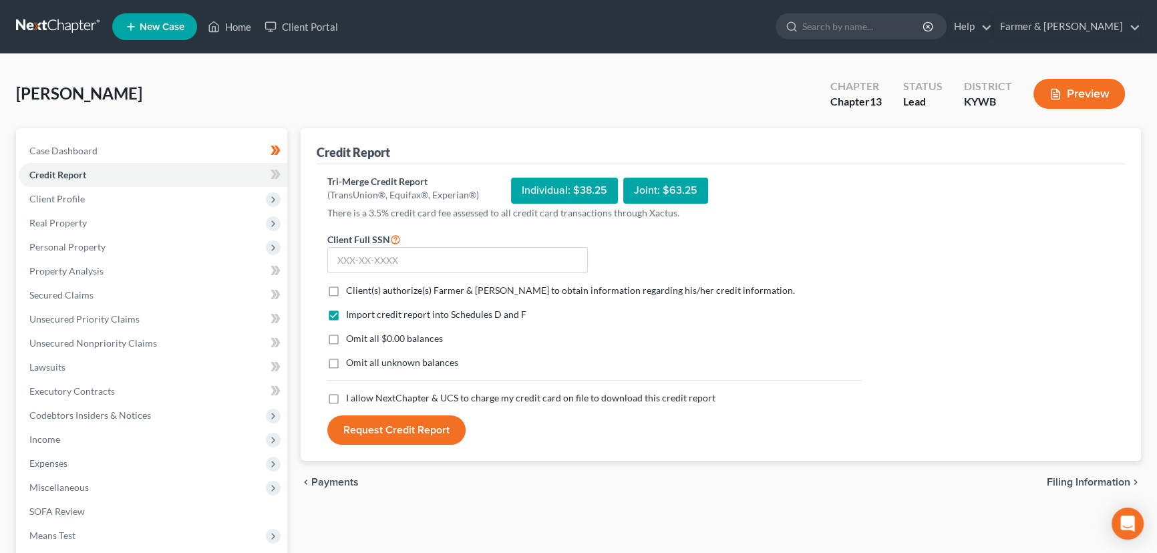
drag, startPoint x: 333, startPoint y: 291, endPoint x: 336, endPoint y: 334, distance: 43.5
click at [346, 291] on label "Client(s) authorize(s) Farmer & [PERSON_NAME] to obtain information regarding h…" at bounding box center [570, 290] width 449 height 13
click at [351, 291] on input "Client(s) authorize(s) Farmer & [PERSON_NAME] to obtain information regarding h…" at bounding box center [355, 288] width 9 height 9
click at [346, 334] on label "Omit all $0.00 balances" at bounding box center [394, 338] width 97 height 13
click at [351, 334] on input "Omit all $0.00 balances" at bounding box center [355, 336] width 9 height 9
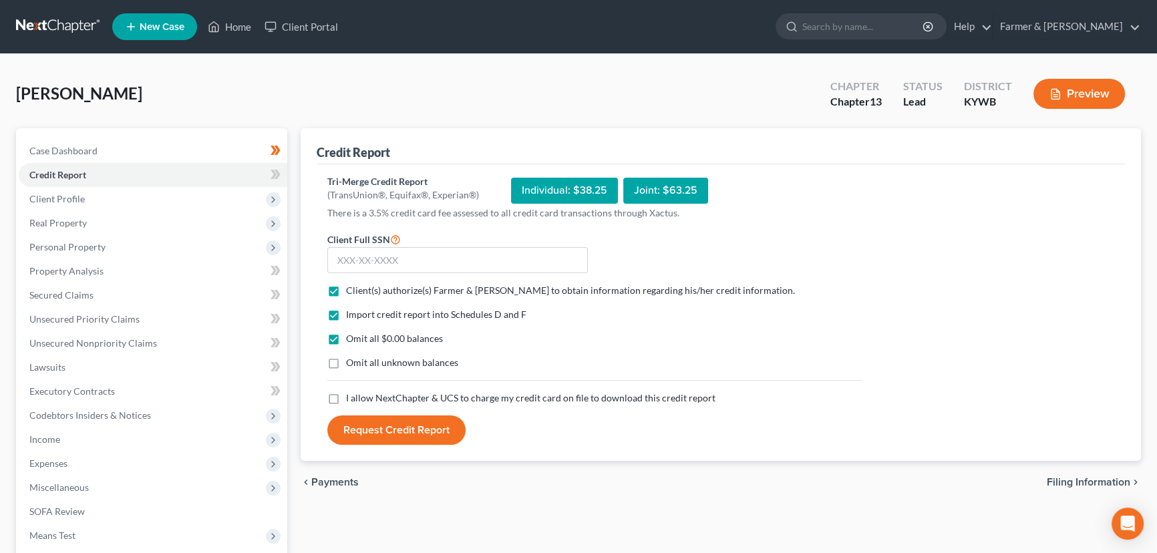
click at [346, 395] on label "I allow NextChapter & UCS to charge my credit card on file to download this cre…" at bounding box center [530, 397] width 369 height 13
click at [351, 395] on input "I allow NextChapter & UCS to charge my credit card on file to download this cre…" at bounding box center [355, 395] width 9 height 9
click at [368, 261] on input "text" at bounding box center [457, 260] width 261 height 27
click at [419, 422] on button "Request Credit Report" at bounding box center [396, 430] width 138 height 29
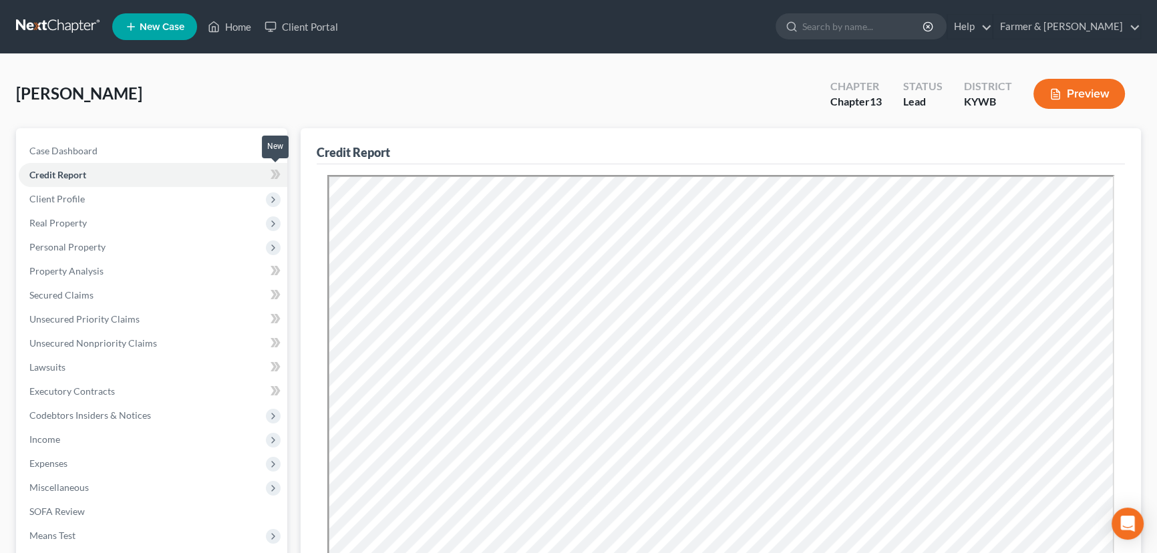
drag, startPoint x: 280, startPoint y: 170, endPoint x: 350, endPoint y: 113, distance: 90.3
click at [280, 170] on icon at bounding box center [276, 174] width 10 height 17
click at [353, 107] on div "[PERSON_NAME] Upgraded Chapter Chapter 13 Status Lead District [GEOGRAPHIC_DATA…" at bounding box center [578, 99] width 1125 height 58
click at [67, 217] on span "Real Property" at bounding box center [57, 222] width 57 height 11
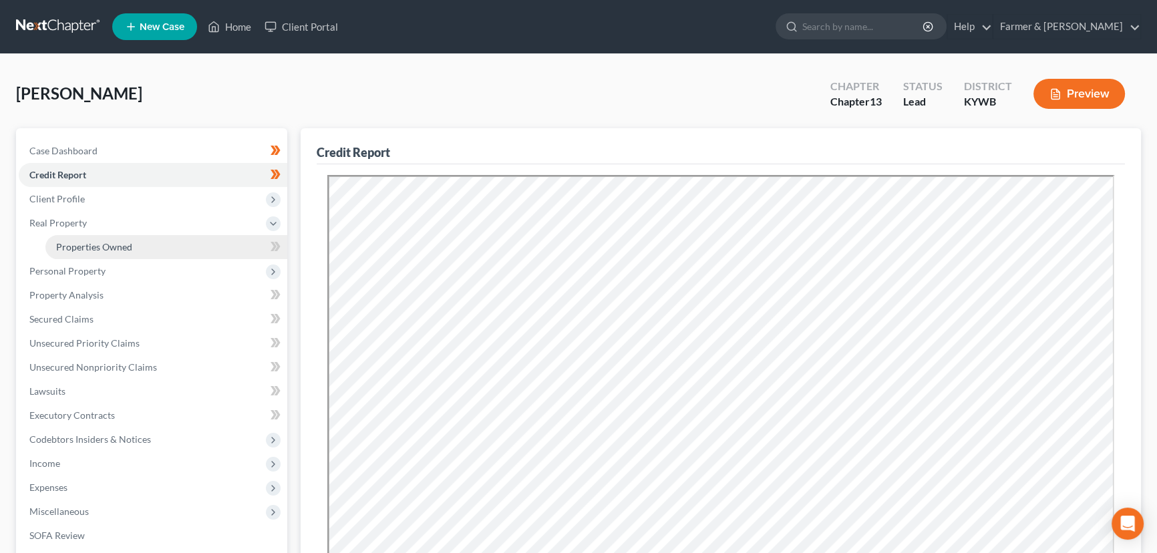
click at [88, 243] on span "Properties Owned" at bounding box center [94, 246] width 76 height 11
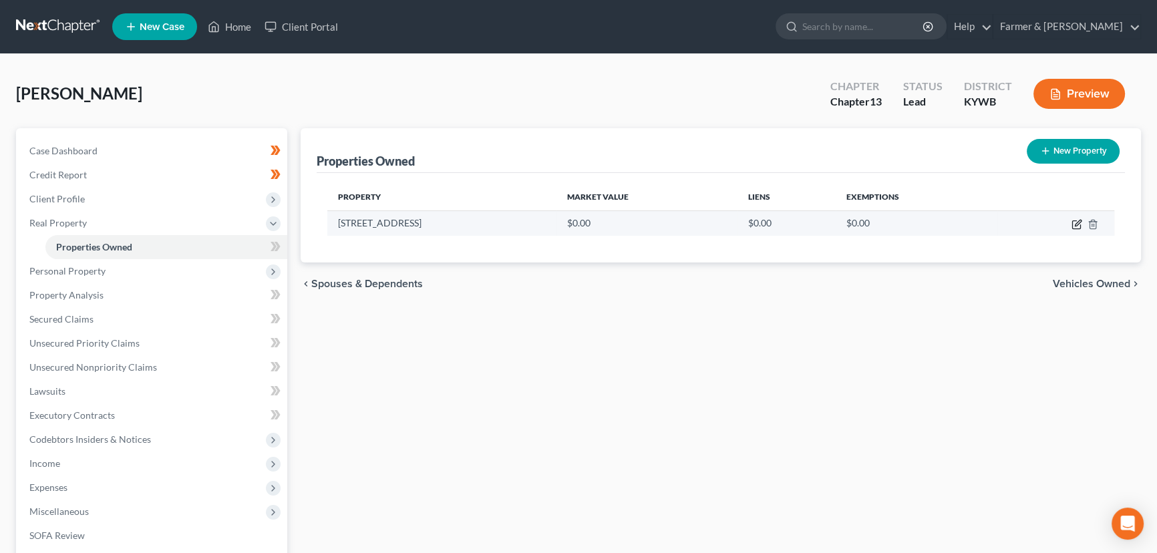
click at [1076, 223] on icon "button" at bounding box center [1077, 224] width 11 height 11
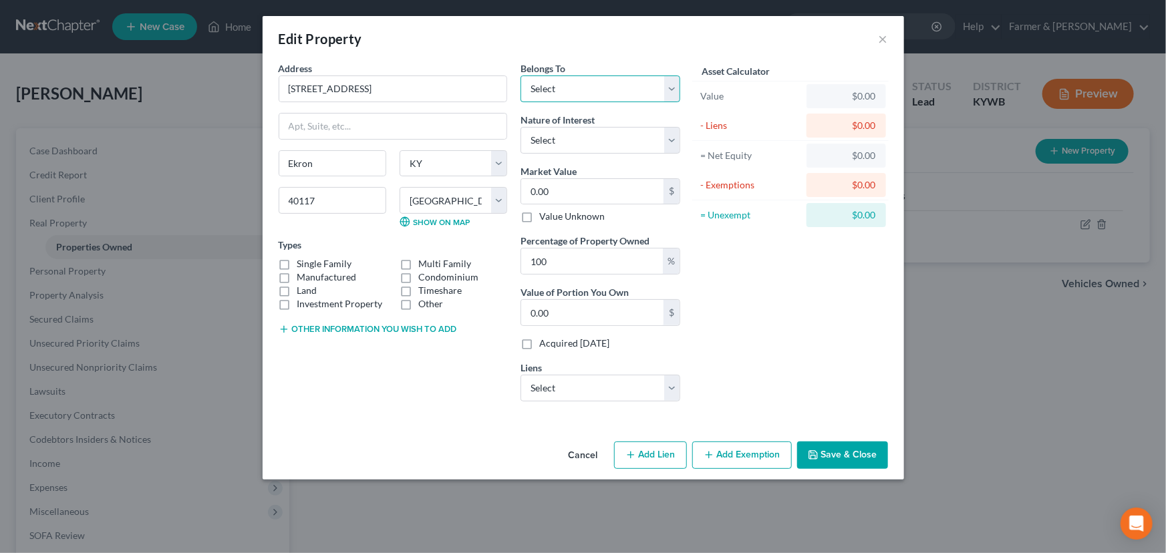
click at [542, 86] on select "Select Debtor 1 Only Debtor 2 Only Debtor 1 And Debtor 2 Only At Least One Of T…" at bounding box center [600, 88] width 160 height 27
click at [520, 75] on select "Select Debtor 1 Only Debtor 2 Only Debtor 1 And Debtor 2 Only At Least One Of T…" at bounding box center [600, 88] width 160 height 27
drag, startPoint x: 581, startPoint y: 140, endPoint x: 580, endPoint y: 152, distance: 12.0
click at [581, 140] on select "Select Fee Simple Joint Tenant Life Estate Equitable Interest Future Interest T…" at bounding box center [600, 140] width 160 height 27
click at [520, 127] on select "Select Fee Simple Joint Tenant Life Estate Equitable Interest Future Interest T…" at bounding box center [600, 140] width 160 height 27
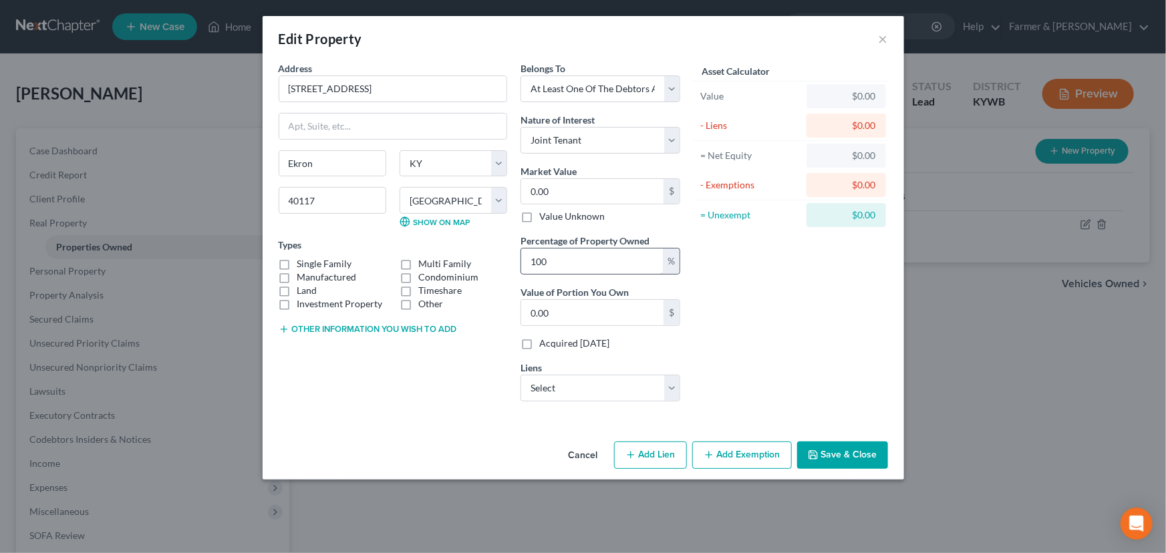
click at [740, 295] on div "Asset Calculator Value $0.00 - Liens $0.00 = Net Equity $0.00 - Exemptions $0.0…" at bounding box center [791, 236] width 208 height 351
click at [297, 274] on label "Manufactured" at bounding box center [326, 277] width 59 height 13
click at [303, 274] on input "Manufactured" at bounding box center [307, 275] width 9 height 9
drag, startPoint x: 372, startPoint y: 88, endPoint x: 273, endPoint y: 96, distance: 99.2
click at [273, 96] on div "Address * 594 [GEOGRAPHIC_DATA] [GEOGRAPHIC_DATA] [GEOGRAPHIC_DATA] [US_STATE][…" at bounding box center [393, 236] width 242 height 351
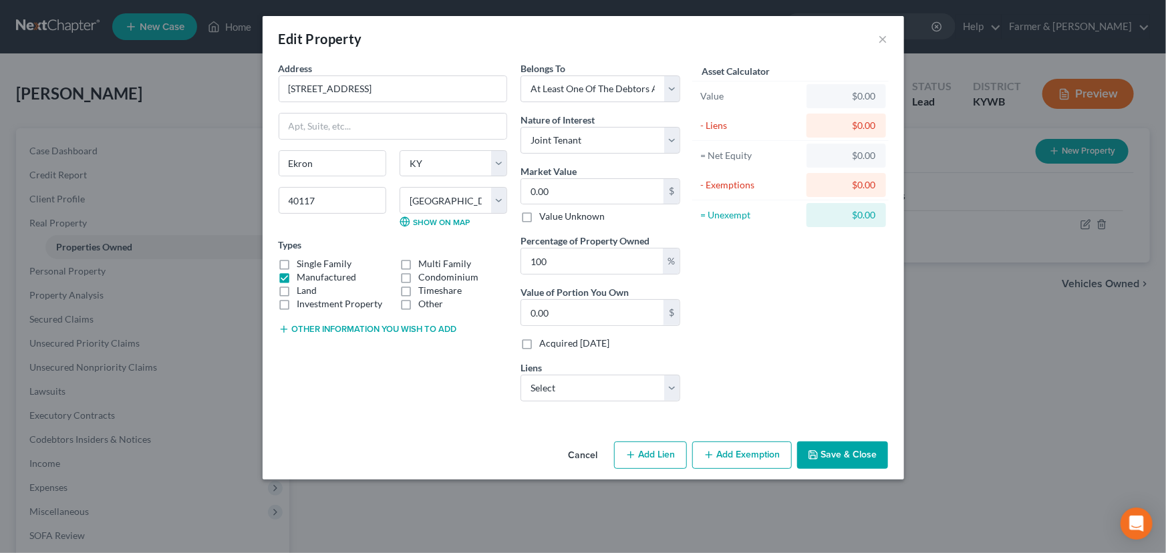
drag, startPoint x: 336, startPoint y: 332, endPoint x: 337, endPoint y: 345, distance: 13.4
click at [336, 332] on button "Other information you wish to add" at bounding box center [368, 329] width 178 height 11
click at [337, 345] on textarea at bounding box center [393, 359] width 228 height 49
click at [352, 368] on textarea "4 bedrooms 2 bathrooms" at bounding box center [393, 359] width 228 height 49
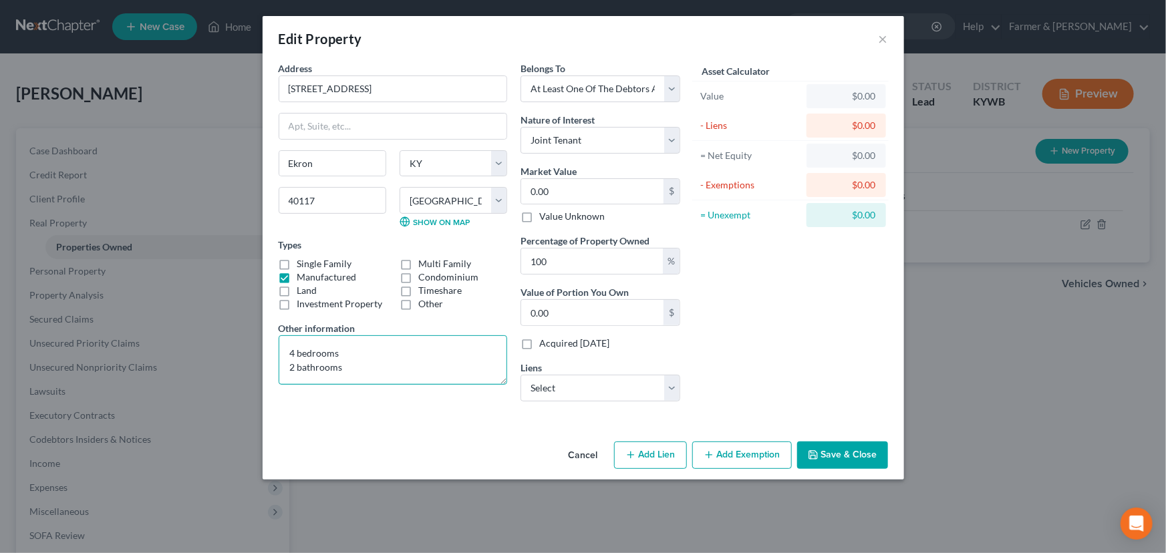
drag, startPoint x: 333, startPoint y: 376, endPoint x: 367, endPoint y: 385, distance: 36.0
click at [333, 376] on textarea "4 bedrooms 2 bathrooms" at bounding box center [393, 359] width 228 height 49
paste textarea "Value based on most recent PVA and fair market estimate."
click at [408, 363] on textarea "4 bedrooms 2 bathrooms Value based on most recent PVA and fair market estimate." at bounding box center [393, 359] width 228 height 49
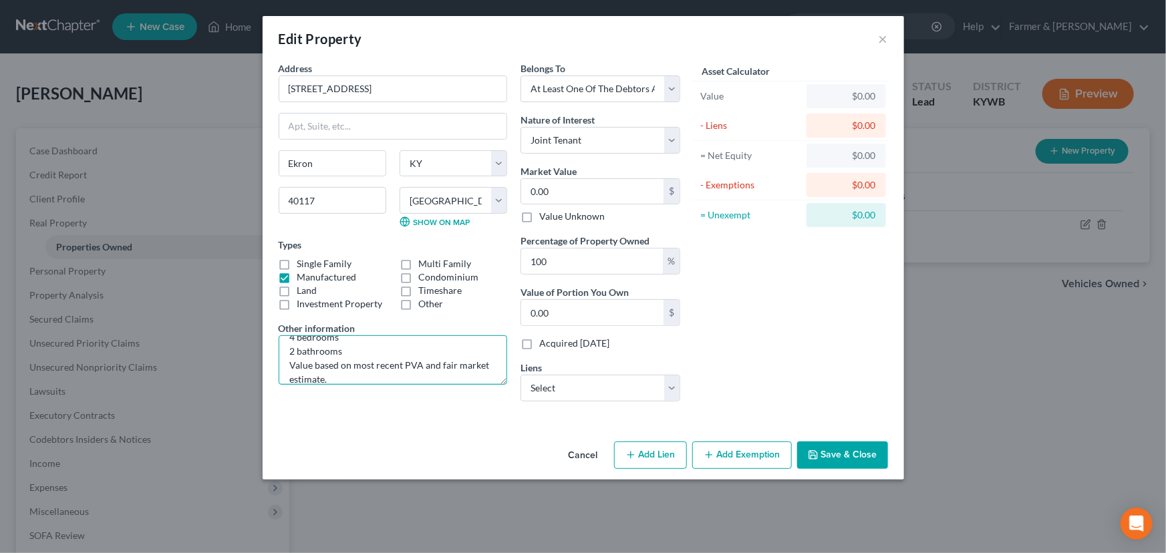
click at [404, 370] on textarea "4 bedrooms 2 bathrooms Value based on most recent PVA and fair market estimate." at bounding box center [393, 359] width 228 height 49
click at [442, 408] on div "Address * 594 [GEOGRAPHIC_DATA] [GEOGRAPHIC_DATA] [GEOGRAPHIC_DATA] [US_STATE][…" at bounding box center [393, 236] width 242 height 351
drag, startPoint x: 377, startPoint y: 93, endPoint x: 270, endPoint y: 98, distance: 107.7
click at [270, 98] on div "Address * 594 [GEOGRAPHIC_DATA] [GEOGRAPHIC_DATA] [GEOGRAPHIC_DATA] [US_STATE][…" at bounding box center [583, 248] width 641 height 375
click at [547, 194] on input "0.00" at bounding box center [592, 191] width 142 height 25
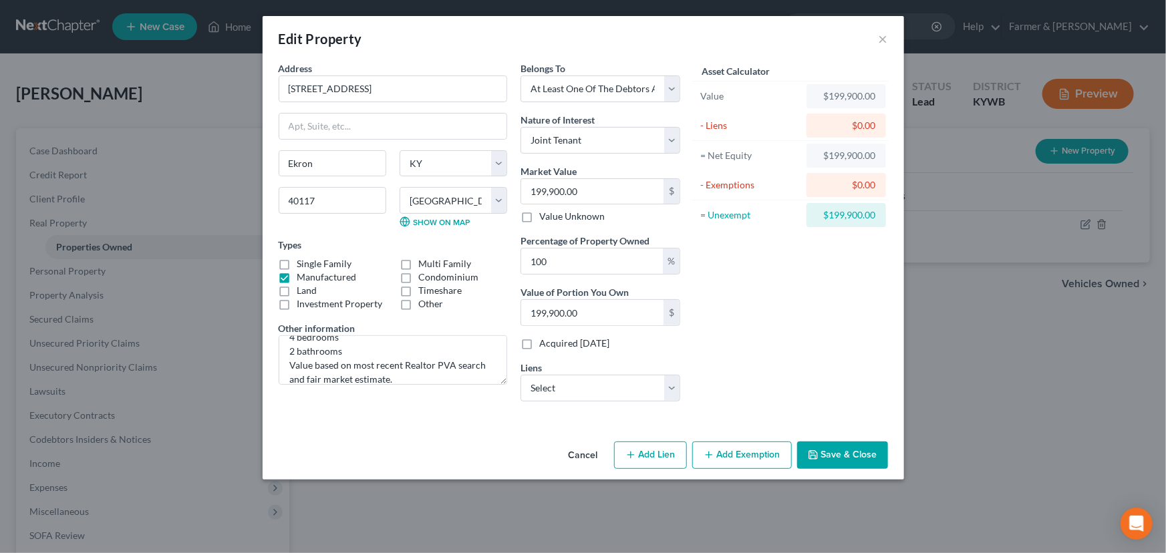
click at [718, 309] on div "Asset Calculator Value $199,900.00 - Liens $0.00 = Net Equity $199,900.00 - Exe…" at bounding box center [791, 236] width 208 height 351
click at [636, 269] on input "100" at bounding box center [592, 261] width 142 height 25
click at [728, 281] on div "Asset Calculator Value $199,900.00 - Liens $0.00 = Net Equity $199,900.00 - Exe…" at bounding box center [791, 236] width 208 height 351
drag, startPoint x: 501, startPoint y: 382, endPoint x: 504, endPoint y: 402, distance: 19.7
click at [504, 388] on textarea "4 bedrooms 2 bathrooms Value based on most recent Realtor PVA search and fair m…" at bounding box center [393, 361] width 228 height 53
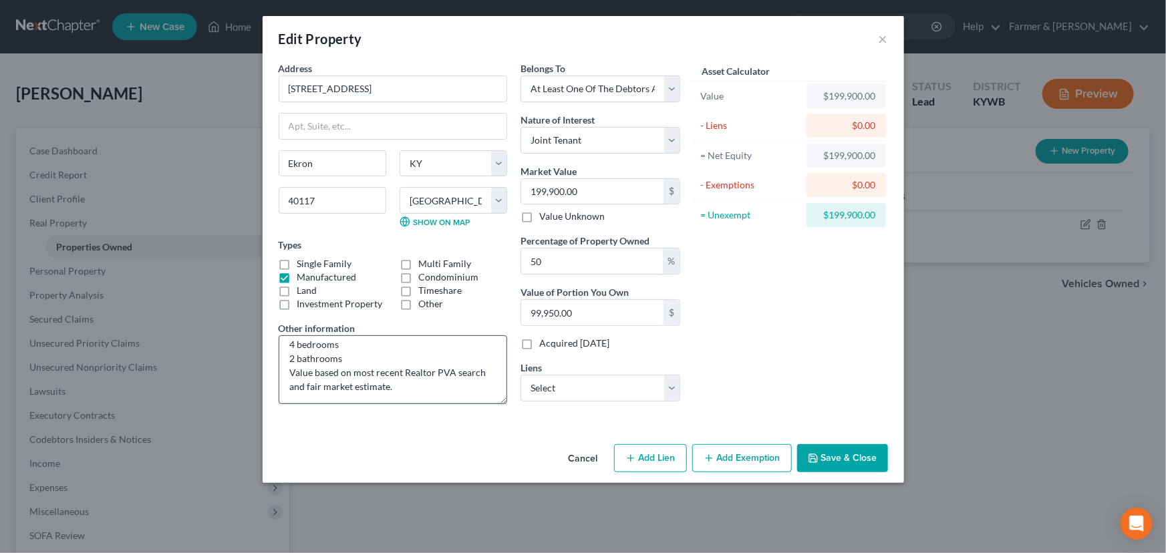
scroll to position [0, 0]
click at [297, 278] on label "Manufactured" at bounding box center [326, 277] width 59 height 13
click at [303, 278] on input "Manufactured" at bounding box center [307, 275] width 9 height 9
click at [418, 303] on label "Other" at bounding box center [430, 303] width 25 height 13
click at [424, 303] on input "Other" at bounding box center [428, 301] width 9 height 9
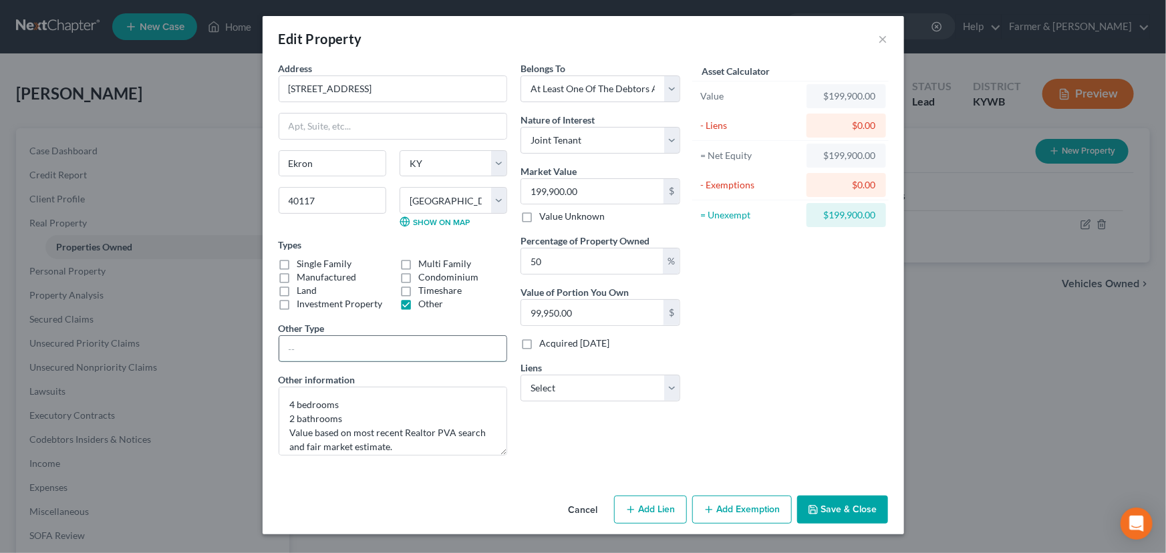
drag, startPoint x: 362, startPoint y: 343, endPoint x: 363, endPoint y: 353, distance: 10.0
click at [362, 343] on input "text" at bounding box center [392, 348] width 227 height 25
click at [561, 452] on div "Belongs To * Select Debtor 1 Only Debtor 2 Only Debtor 1 And Debtor 2 Only At L…" at bounding box center [600, 263] width 173 height 405
drag, startPoint x: 630, startPoint y: 387, endPoint x: 622, endPoint y: 393, distance: 10.0
click at [630, 387] on select "Select Pennymac Loan Services - $201,263.00 Navy Fcu - $27,311.00 Mariner Finan…" at bounding box center [600, 388] width 160 height 27
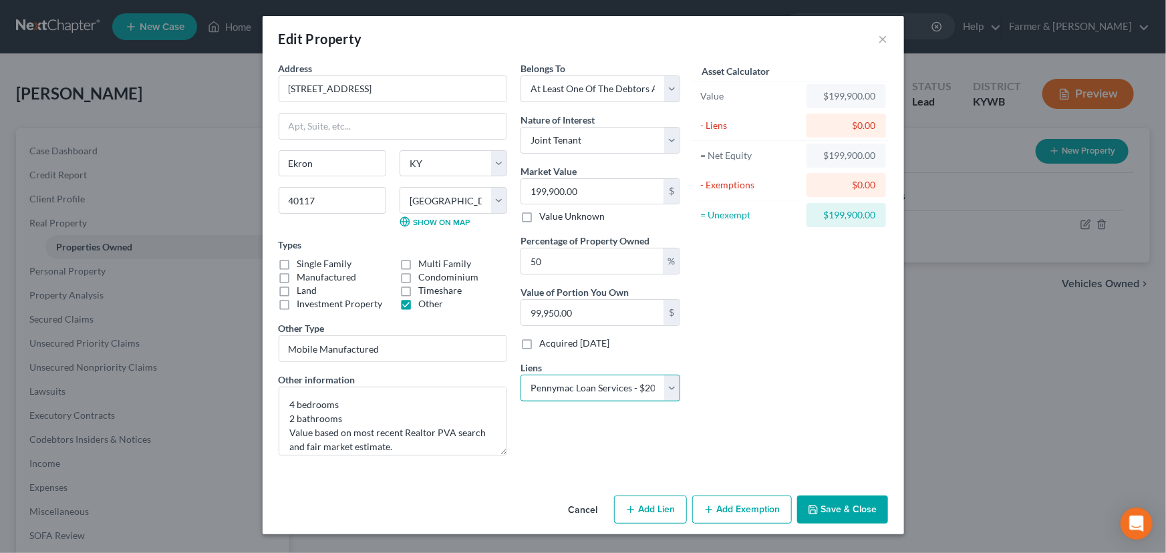
click at [520, 375] on select "Select Pennymac Loan Services - $201,263.00 Navy Fcu - $27,311.00 Mariner Finan…" at bounding box center [600, 388] width 160 height 27
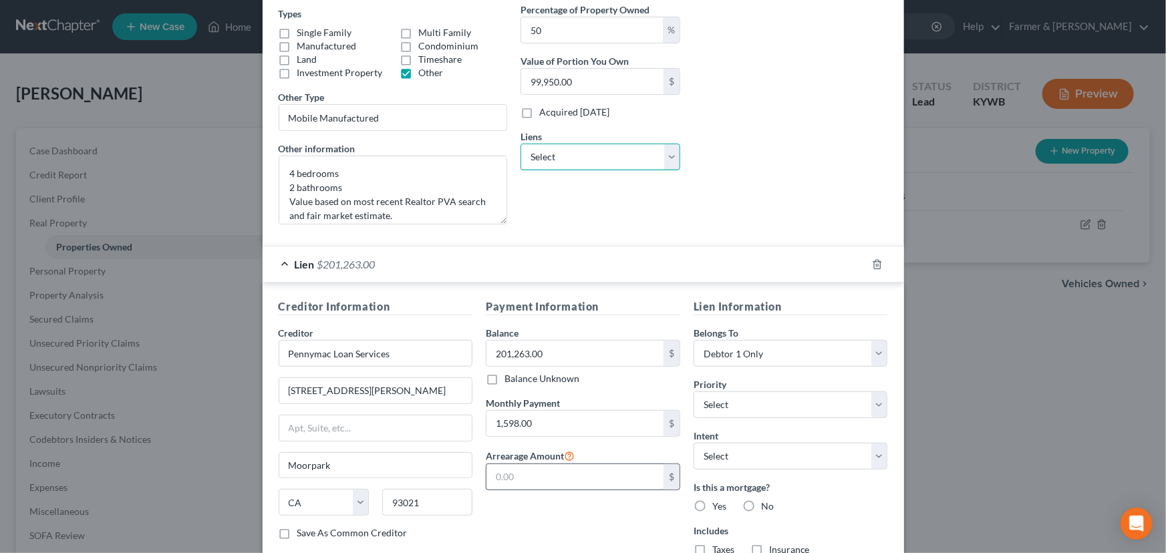
scroll to position [327, 0]
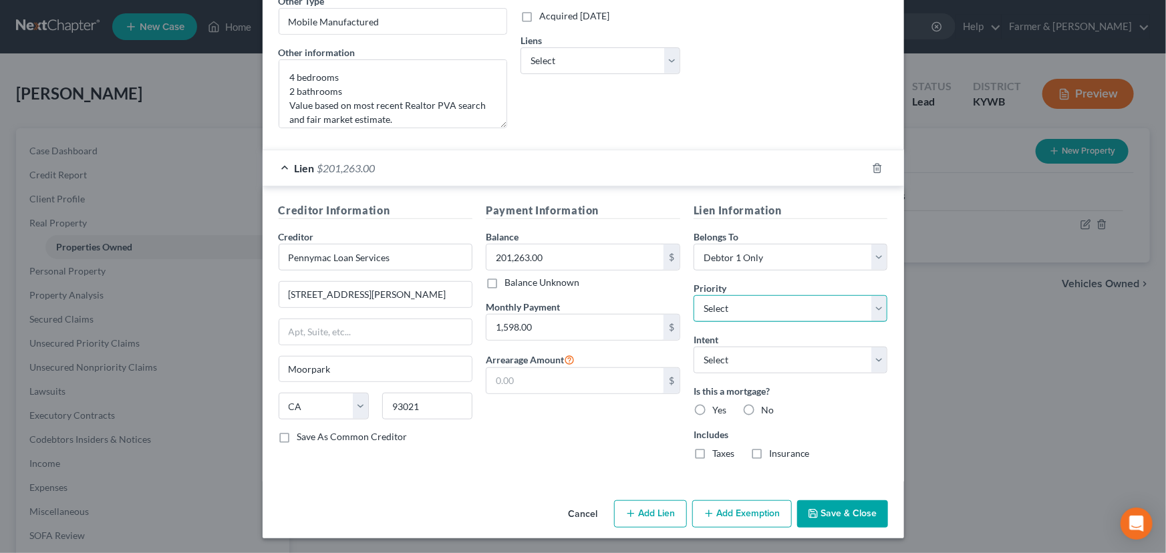
click at [748, 316] on select "Select 1st 2nd 3rd 4th 5th 6th 7th 8th 9th 10th 11th 12th 13th 14th 15th 16th 1…" at bounding box center [790, 308] width 194 height 27
click at [693, 295] on select "Select 1st 2nd 3rd 4th 5th 6th 7th 8th 9th 10th 11th 12th 13th 14th 15th 16th 1…" at bounding box center [790, 308] width 194 height 27
drag, startPoint x: 738, startPoint y: 347, endPoint x: 735, endPoint y: 371, distance: 23.6
click at [738, 347] on select "Select Surrender Redeem Reaffirm Avoid Other" at bounding box center [790, 360] width 194 height 27
click at [693, 347] on select "Select Surrender Redeem Reaffirm Avoid Other" at bounding box center [790, 360] width 194 height 27
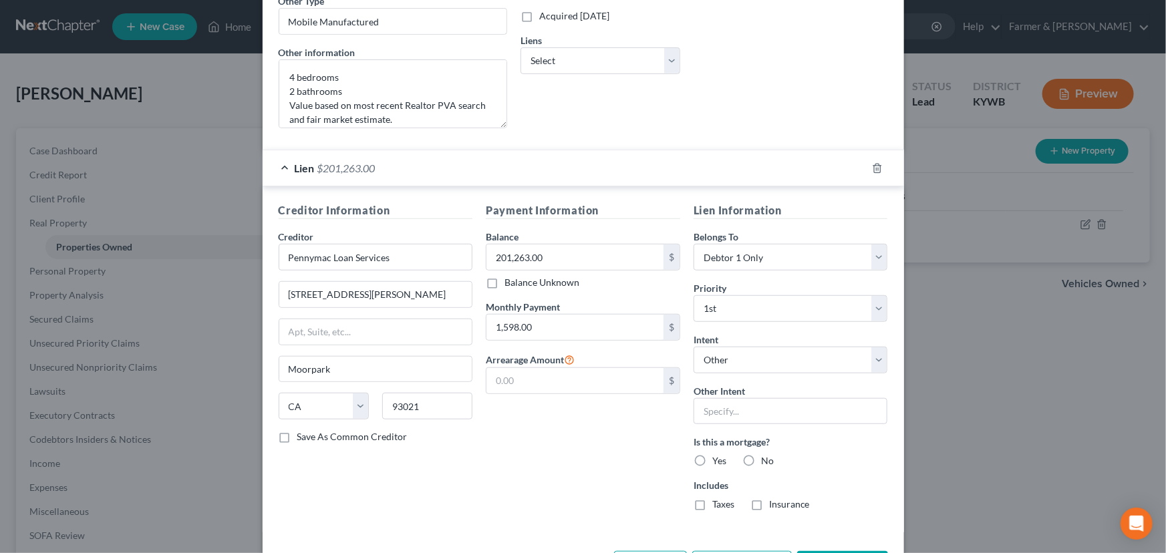
click at [629, 448] on div "Payment Information Balance 201,263.00 $ Balance Unknown Balance Undetermined 2…" at bounding box center [583, 361] width 208 height 319
click at [629, 456] on div "Payment Information Balance 201,263.00 $ Balance Unknown Balance Undetermined 2…" at bounding box center [583, 361] width 208 height 319
click at [712, 459] on label "Yes" at bounding box center [719, 460] width 14 height 13
click at [718, 459] on input "Yes" at bounding box center [722, 458] width 9 height 9
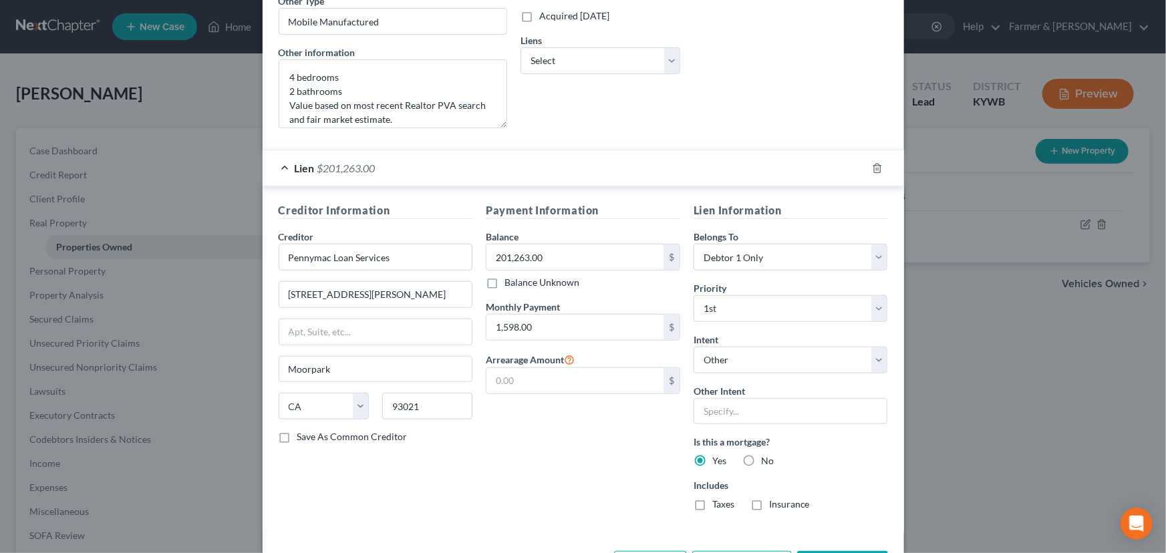
click at [712, 504] on label "Taxes" at bounding box center [723, 504] width 22 height 13
click at [718, 504] on input "Taxes" at bounding box center [722, 502] width 9 height 9
click at [769, 504] on label "Insurance" at bounding box center [789, 504] width 41 height 13
click at [774, 504] on input "Insurance" at bounding box center [778, 502] width 9 height 9
click at [594, 480] on div "Payment Information Balance 201,263.00 $ Balance Unknown Balance Undetermined 2…" at bounding box center [583, 361] width 208 height 319
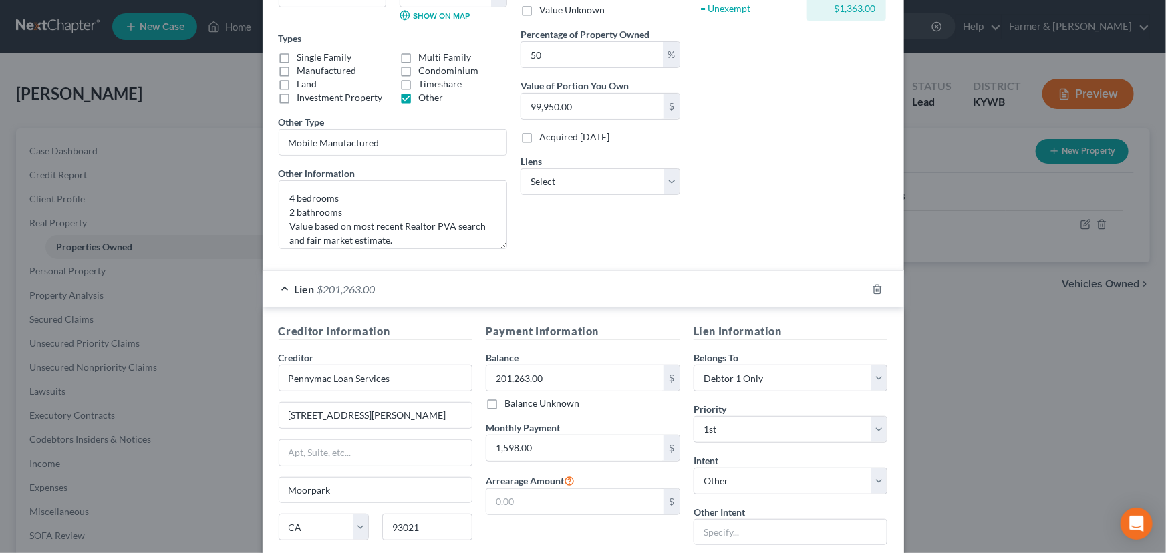
scroll to position [206, 0]
drag, startPoint x: 727, startPoint y: 381, endPoint x: 729, endPoint y: 389, distance: 8.3
click at [727, 381] on select "Select Debtor 1 Only Debtor 2 Only Debtor 1 And Debtor 2 Only At Least One Of T…" at bounding box center [790, 378] width 194 height 27
click at [693, 365] on select "Select Debtor 1 Only Debtor 2 Only Debtor 1 And Debtor 2 Only At Least One Of T…" at bounding box center [790, 378] width 194 height 27
click at [766, 221] on div "Asset Calculator Value $199,900.00 - Liens $201,263.00 = Net Equity -$1,363.00 …" at bounding box center [791, 58] width 208 height 405
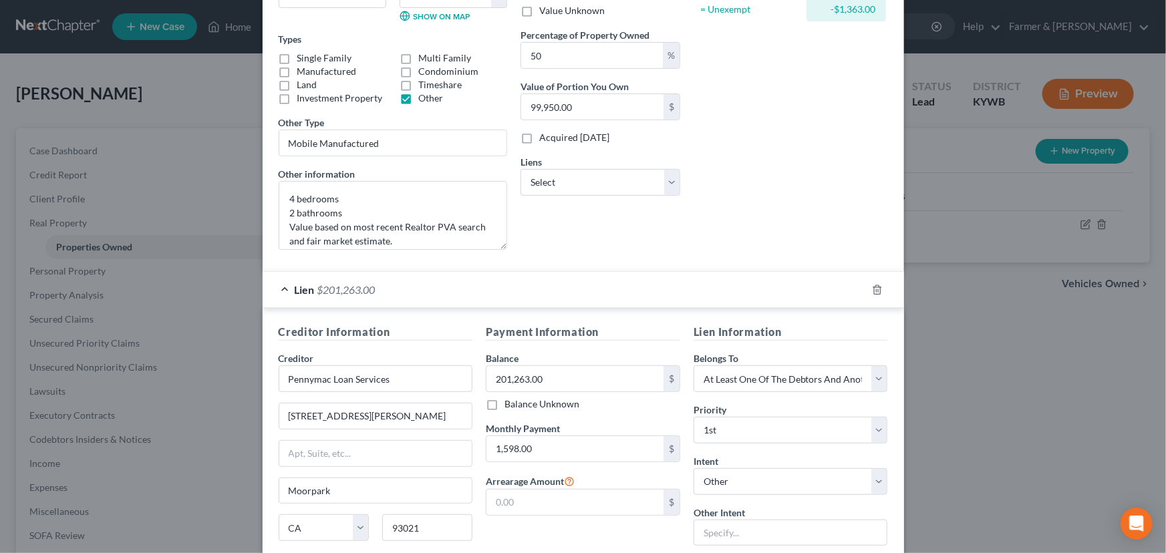
click at [601, 239] on div "Belongs To * Select Debtor 1 Only Debtor 2 Only Debtor 1 And Debtor 2 Only At L…" at bounding box center [600, 58] width 173 height 405
click at [426, 281] on div "Lien $201,263.00" at bounding box center [565, 289] width 604 height 35
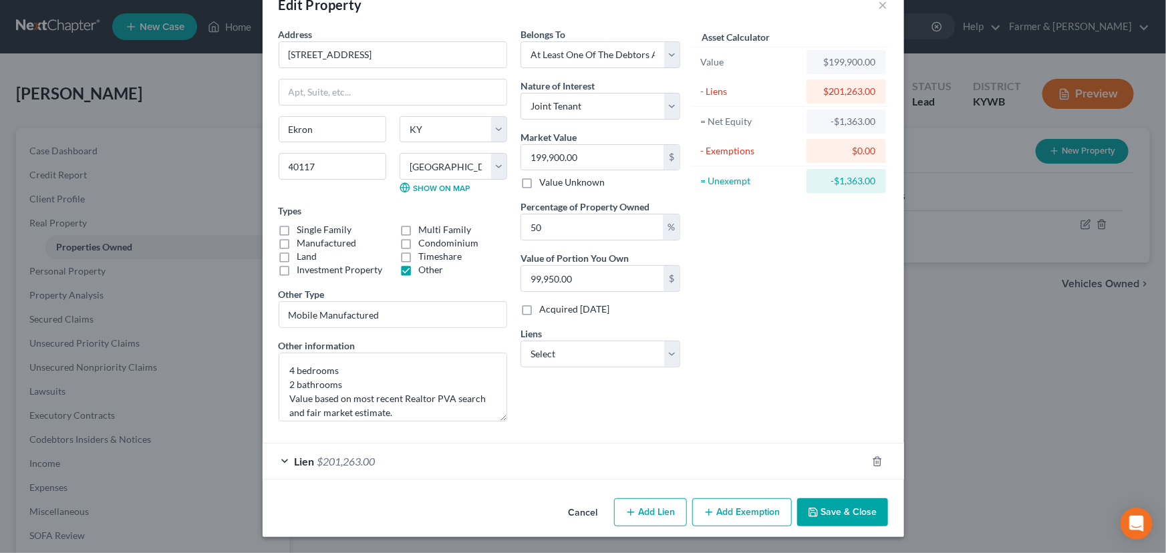
scroll to position [33, 0]
click at [588, 461] on div "Lien $201,263.00" at bounding box center [565, 462] width 604 height 35
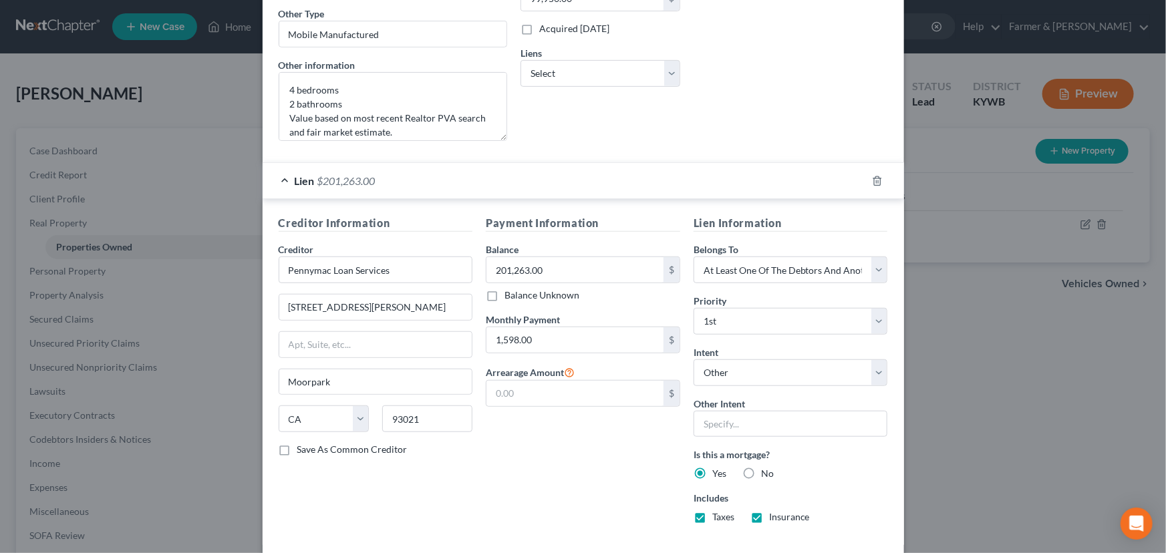
scroll to position [379, 0]
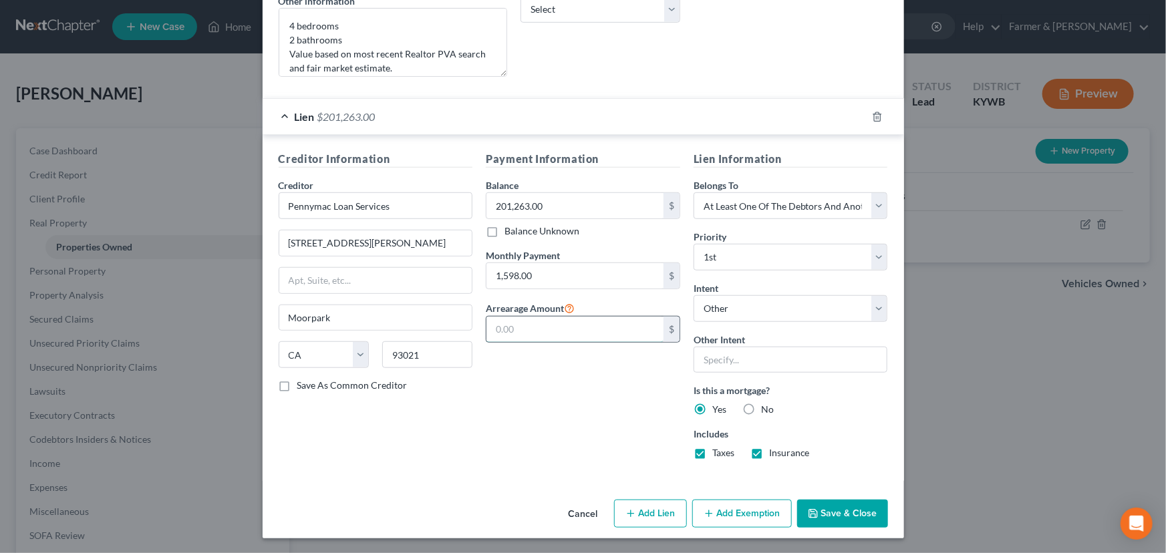
click at [579, 325] on input "text" at bounding box center [574, 329] width 177 height 25
click at [579, 406] on div "Payment Information Balance 201,263.00 $ Balance Unknown Balance Undetermined 2…" at bounding box center [583, 310] width 208 height 319
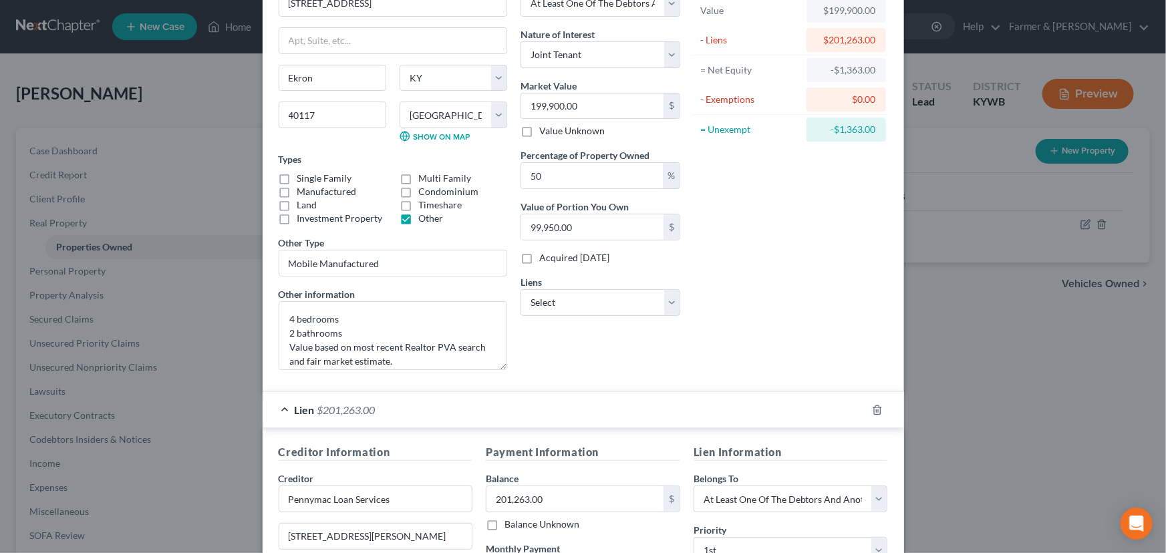
scroll to position [75, 0]
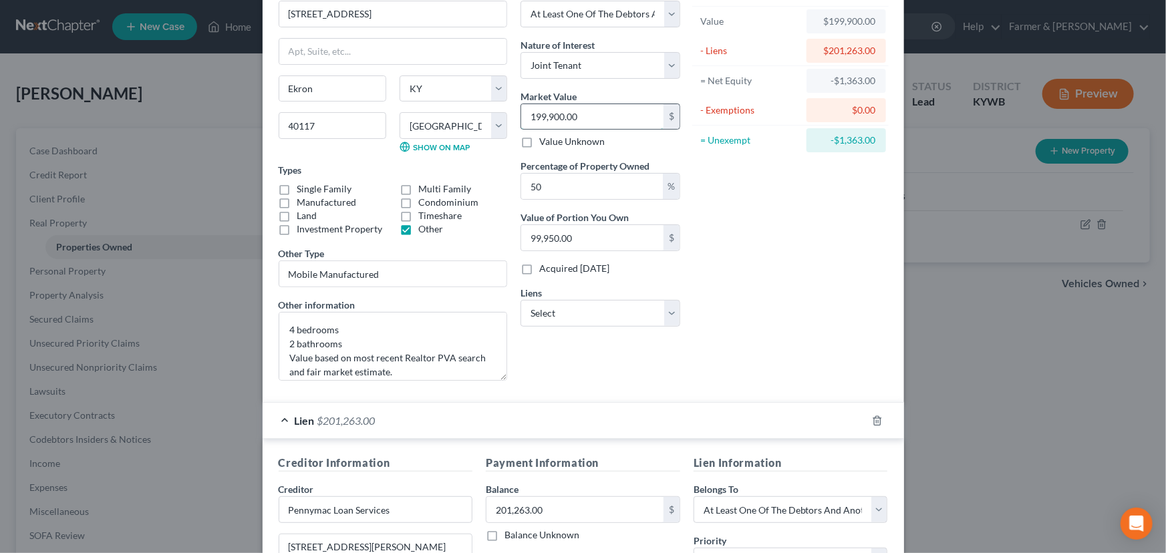
click at [628, 114] on input "199,900.00" at bounding box center [592, 116] width 142 height 25
drag, startPoint x: 750, startPoint y: 337, endPoint x: 728, endPoint y: 330, distance: 22.4
click at [750, 337] on div "Asset Calculator Value $199,900.00 - Liens $201,263.00 = Net Equity -$1,363.00 …" at bounding box center [791, 189] width 208 height 405
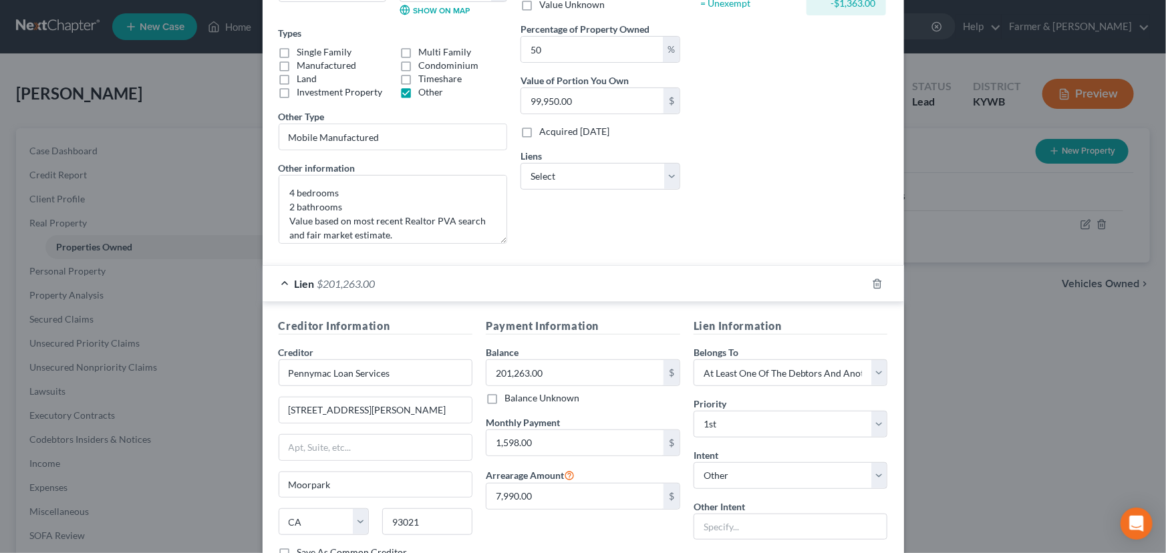
scroll to position [257, 0]
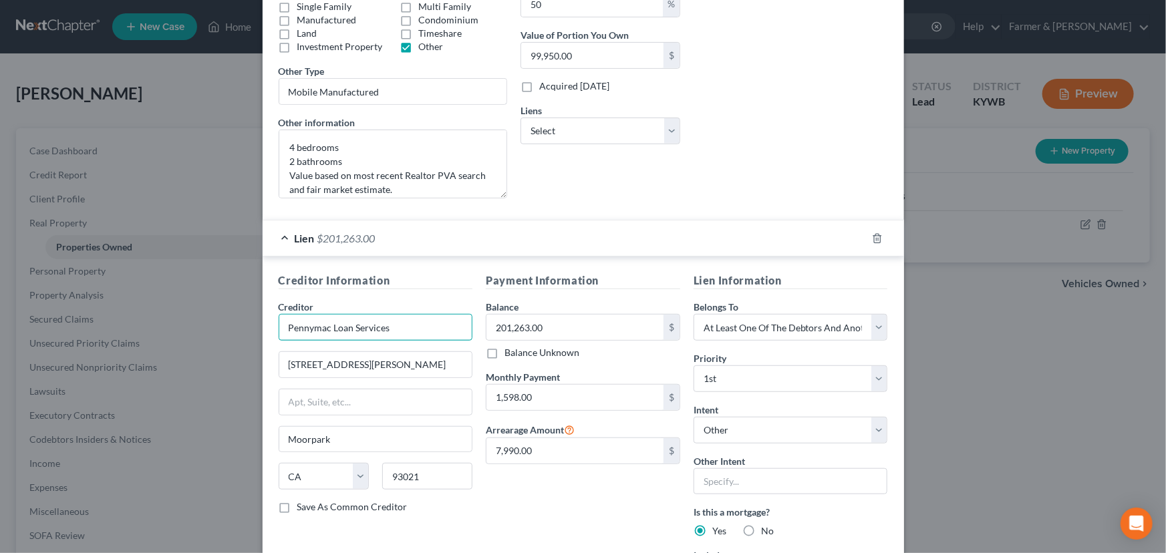
drag, startPoint x: 414, startPoint y: 331, endPoint x: 245, endPoint y: 329, distance: 169.0
click at [245, 329] on div "Edit Property × Address * 594 [GEOGRAPHIC_DATA] [GEOGRAPHIC_DATA] [GEOGRAPHIC_D…" at bounding box center [583, 276] width 1166 height 553
click at [543, 329] on input "201,263.00" at bounding box center [574, 327] width 177 height 25
drag, startPoint x: 563, startPoint y: 241, endPoint x: 768, endPoint y: 211, distance: 207.3
click at [563, 241] on div "Lien $201,263.00" at bounding box center [565, 237] width 604 height 35
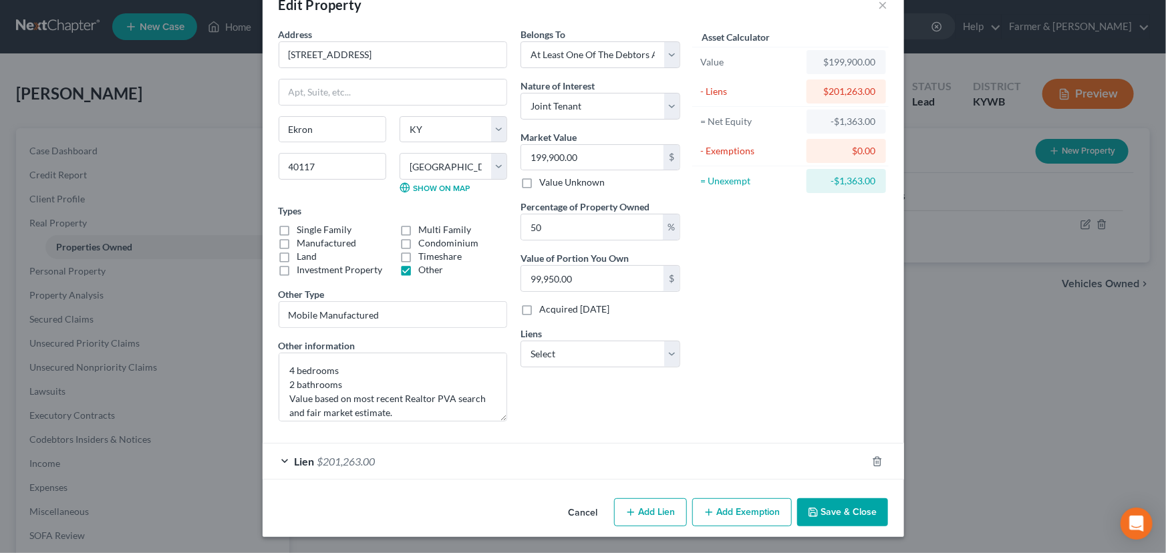
scroll to position [33, 0]
click at [782, 289] on div "Asset Calculator Value $199,900.00 - Liens $201,263.00 = Net Equity -$1,363.00 …" at bounding box center [791, 231] width 208 height 405
click at [830, 509] on button "Save & Close" at bounding box center [842, 514] width 91 height 28
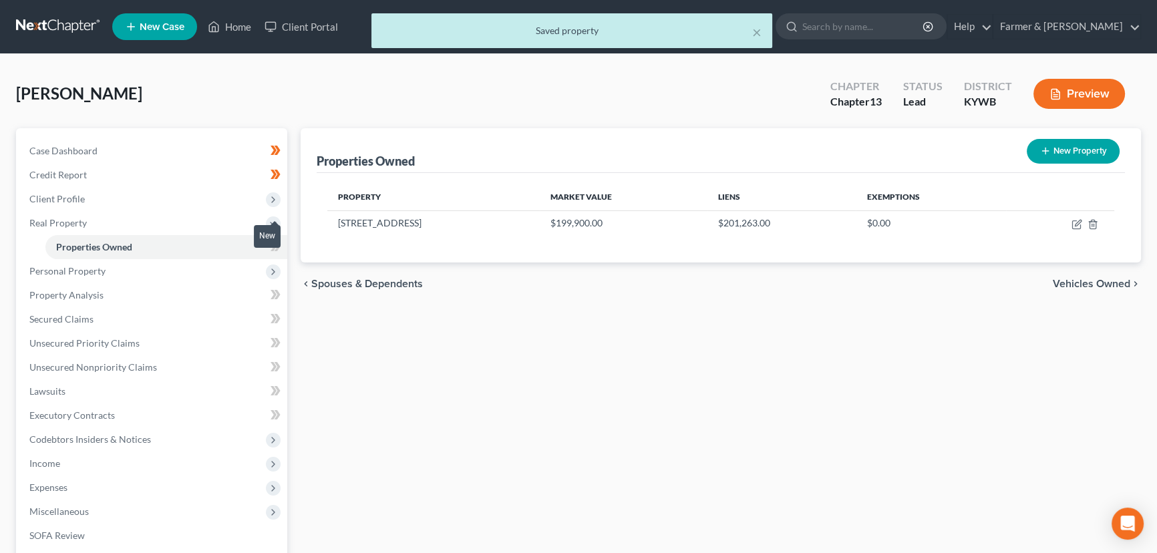
click at [287, 247] on div "Case Dashboard Payments Invoices Payments Payments Credit Report Client Profile" at bounding box center [151, 417] width 285 height 579
click at [281, 246] on span at bounding box center [275, 249] width 23 height 20
click at [359, 346] on div "Properties Owned New Property Property Market Value Liens Exemptions [STREET_AD…" at bounding box center [721, 417] width 854 height 579
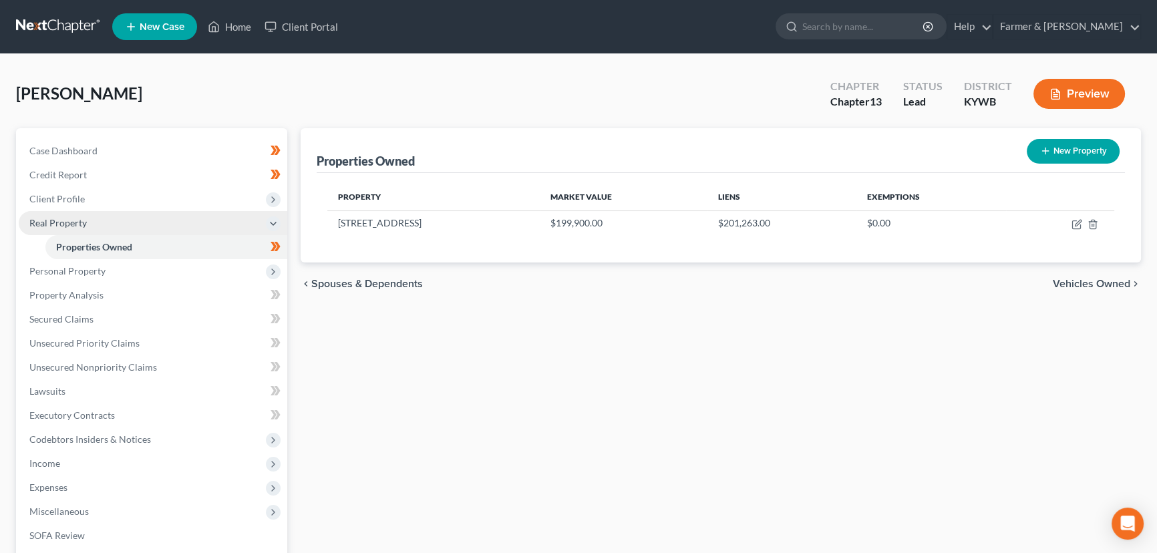
click at [78, 222] on span "Real Property" at bounding box center [57, 222] width 57 height 11
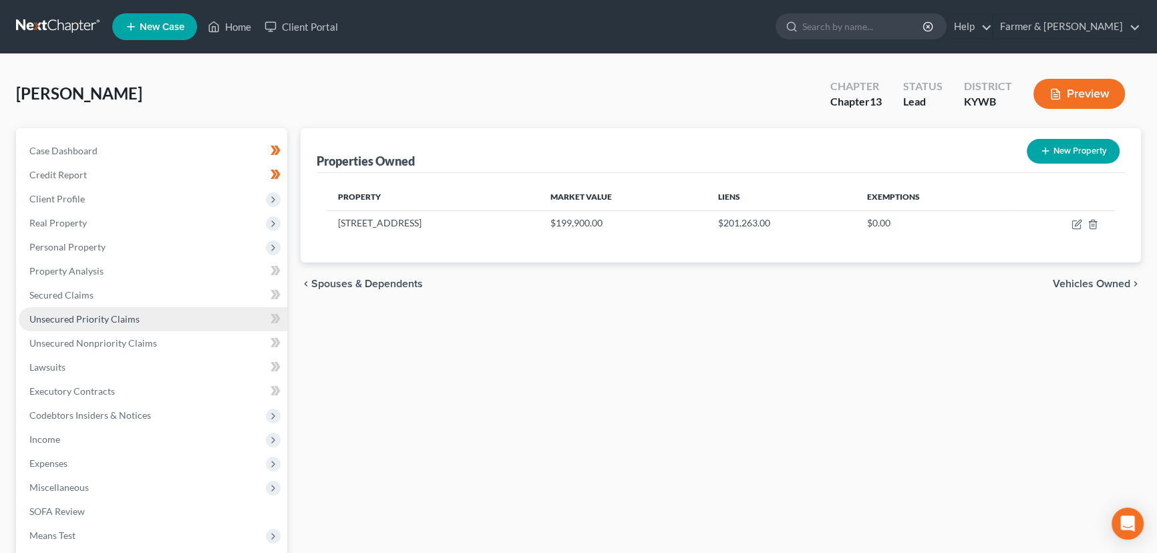
click at [104, 316] on span "Unsecured Priority Claims" at bounding box center [84, 318] width 110 height 11
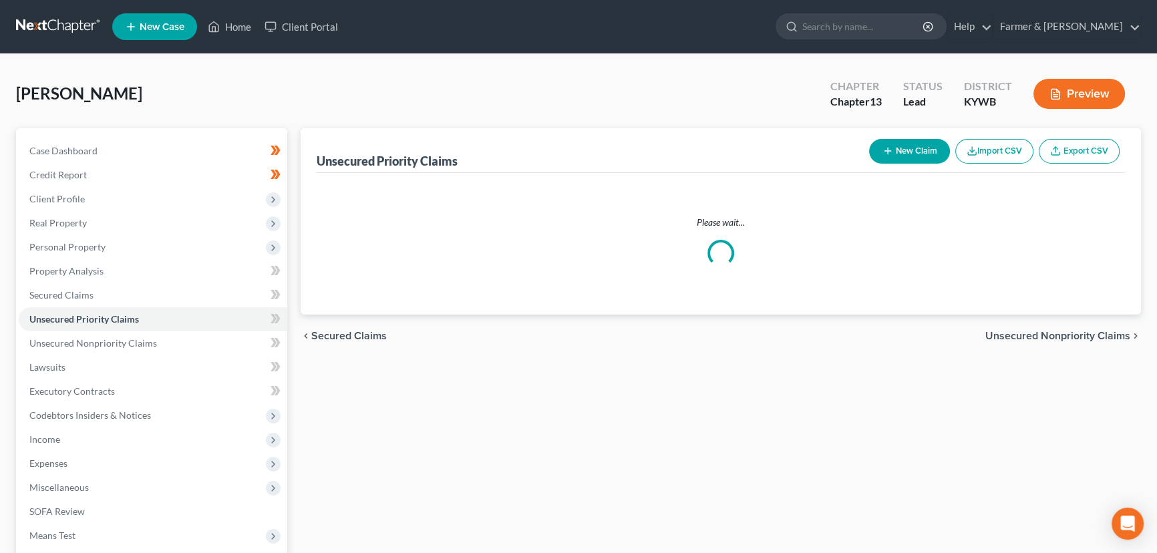
click at [876, 149] on button "New Claim" at bounding box center [909, 151] width 81 height 25
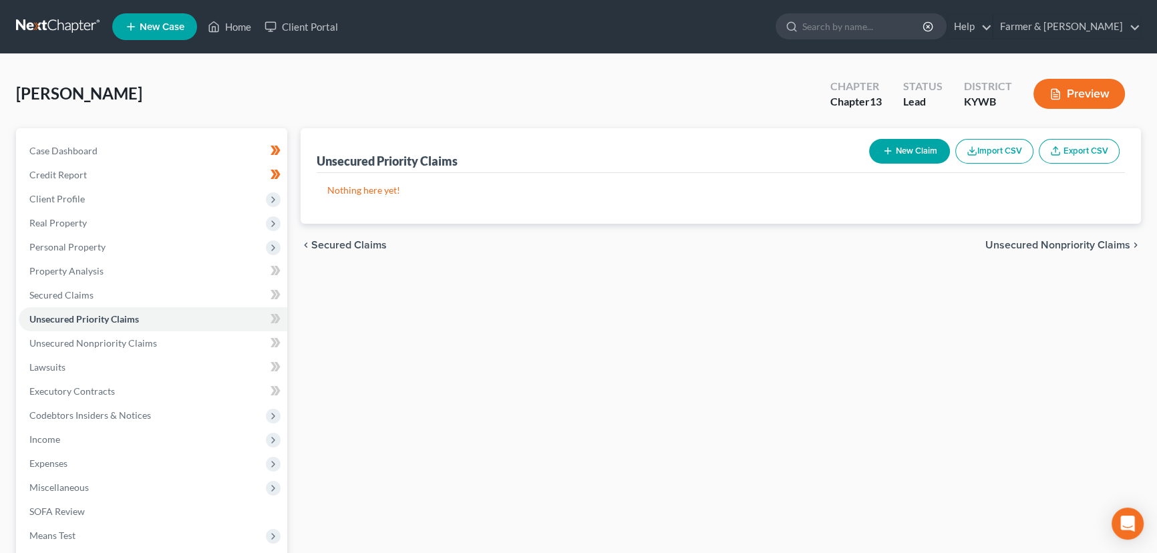
click at [897, 151] on button "New Claim" at bounding box center [909, 151] width 81 height 25
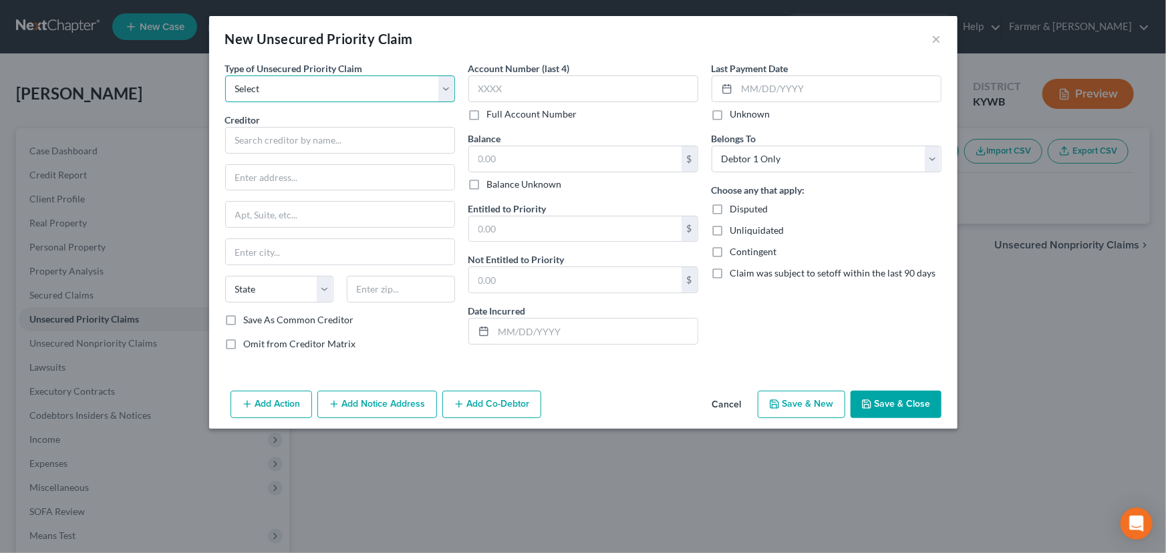
drag, startPoint x: 305, startPoint y: 88, endPoint x: 307, endPoint y: 101, distance: 12.8
click at [305, 88] on select "Select Taxes & Other Government Units Domestic Support Obligations Extensions o…" at bounding box center [340, 88] width 230 height 27
click at [225, 75] on select "Select Taxes & Other Government Units Domestic Support Obligations Extensions o…" at bounding box center [340, 88] width 230 height 27
click at [294, 143] on input "text" at bounding box center [340, 140] width 230 height 27
drag, startPoint x: 291, startPoint y: 148, endPoint x: 285, endPoint y: 160, distance: 13.4
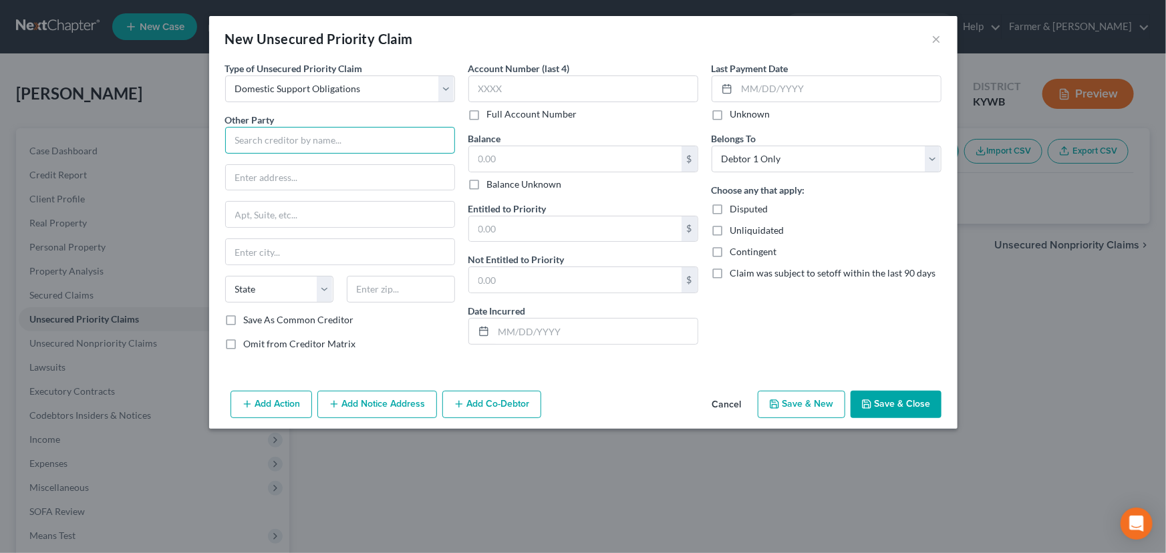
click at [291, 148] on input "text" at bounding box center [340, 140] width 230 height 27
paste input "[PERSON_NAME]"
click at [253, 173] on input "text" at bounding box center [340, 177] width 228 height 25
paste input "[STREET_ADDRESS][PERSON_NAME]"
click at [391, 319] on div "Save As Common Creditor" at bounding box center [340, 319] width 230 height 13
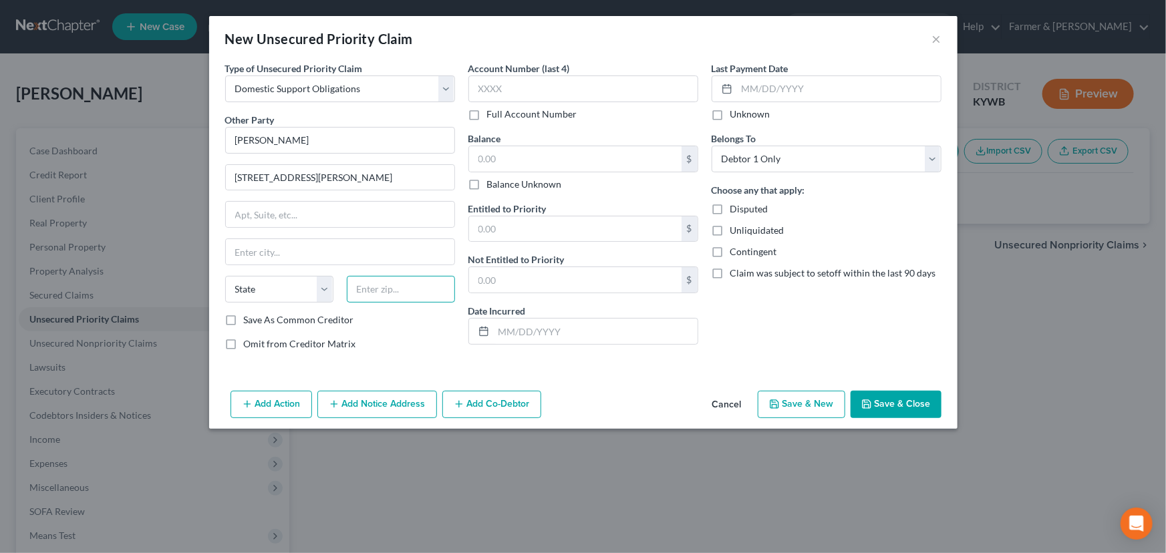
drag, startPoint x: 386, startPoint y: 289, endPoint x: 395, endPoint y: 294, distance: 10.5
click at [386, 289] on input "text" at bounding box center [401, 289] width 108 height 27
paste input "30815"
click at [382, 333] on div "Type of Unsecured Priority Claim * Select Taxes & Other Government Units Domest…" at bounding box center [339, 211] width 243 height 300
drag, startPoint x: 475, startPoint y: 185, endPoint x: 504, endPoint y: 236, distance: 58.9
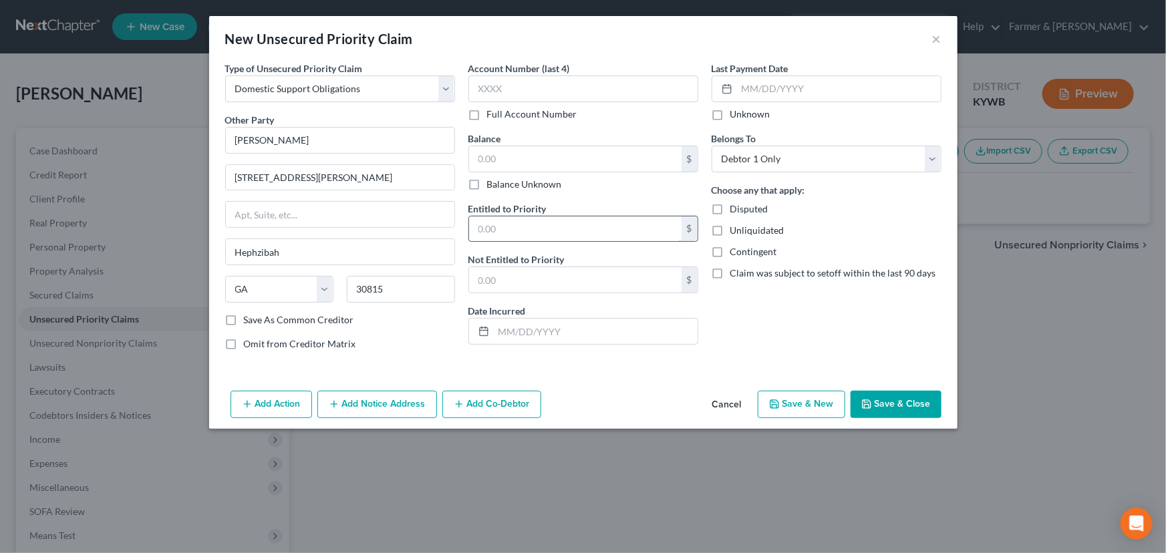
click at [487, 185] on label "Balance Unknown" at bounding box center [524, 184] width 75 height 13
click at [492, 185] on input "Balance Unknown" at bounding box center [496, 182] width 9 height 9
click at [884, 400] on button "Save & Close" at bounding box center [895, 405] width 91 height 28
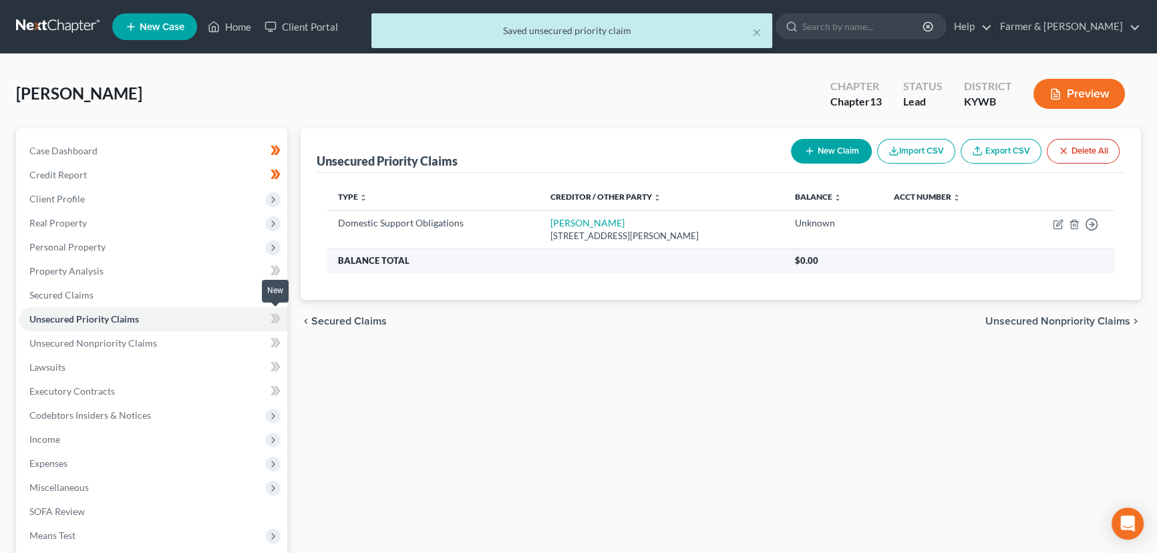
drag, startPoint x: 279, startPoint y: 321, endPoint x: 667, endPoint y: 255, distance: 393.6
click at [279, 321] on icon at bounding box center [276, 319] width 10 height 17
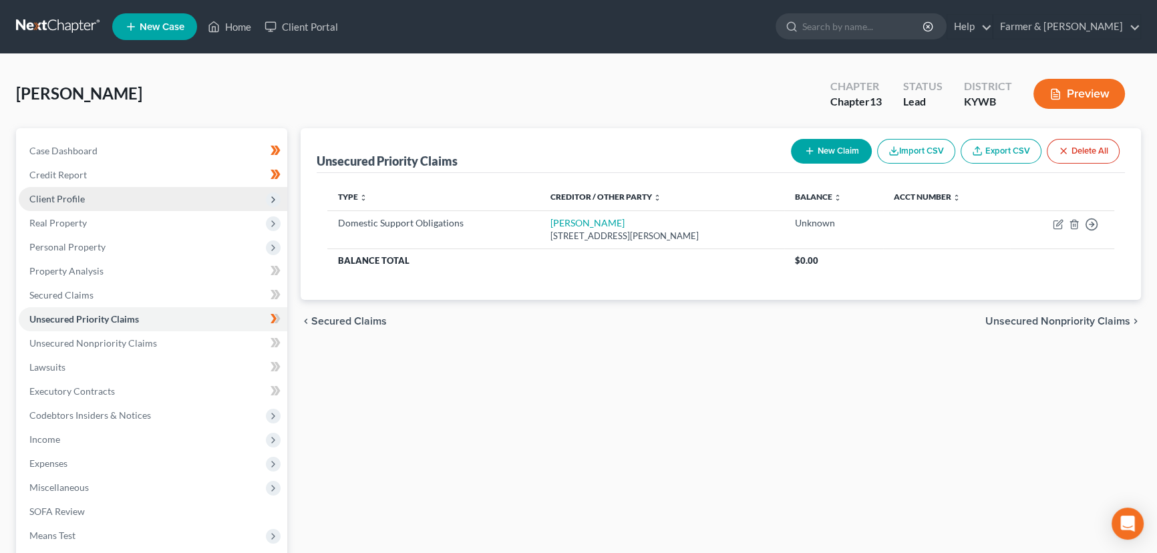
click at [77, 198] on span "Client Profile" at bounding box center [56, 198] width 55 height 11
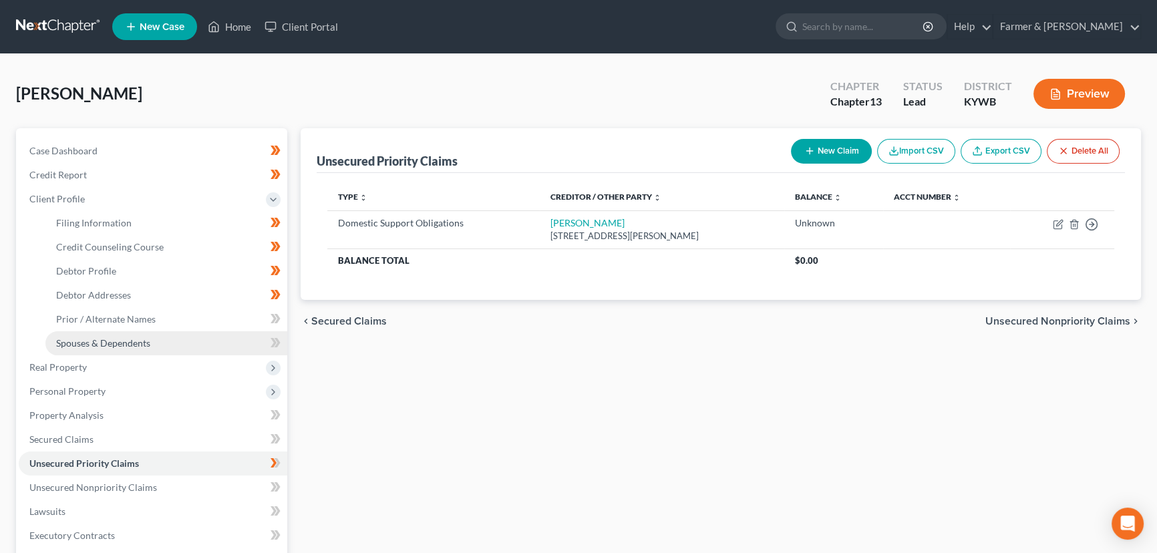
click at [106, 339] on span "Spouses & Dependents" at bounding box center [103, 342] width 94 height 11
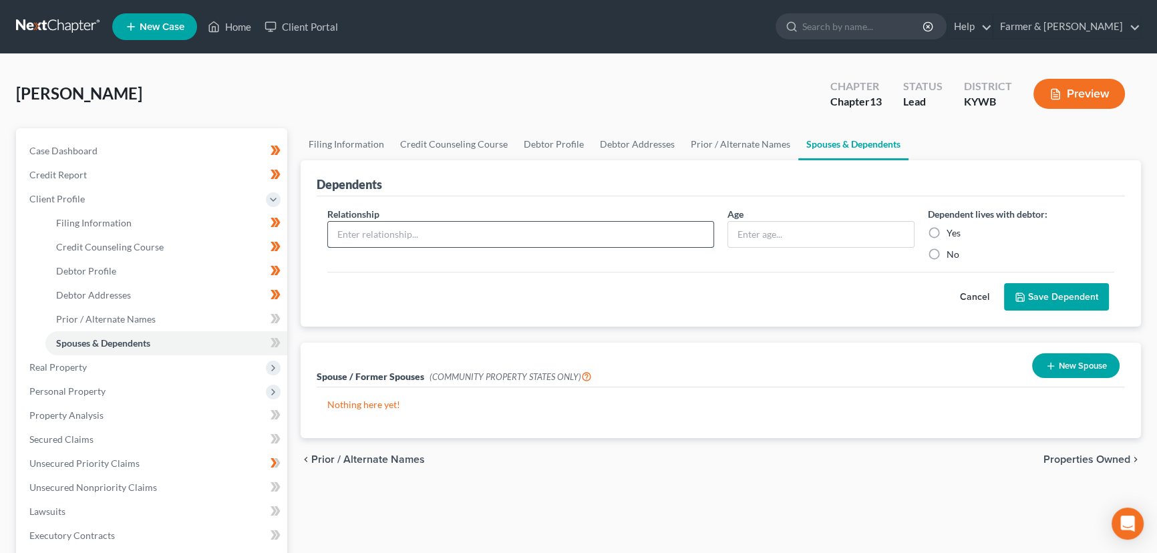
drag, startPoint x: 375, startPoint y: 230, endPoint x: 385, endPoint y: 234, distance: 10.2
click at [375, 230] on input "text" at bounding box center [520, 234] width 385 height 25
click at [738, 237] on input "text" at bounding box center [821, 234] width 186 height 25
click at [1025, 289] on button "Save Dependent" at bounding box center [1056, 297] width 105 height 28
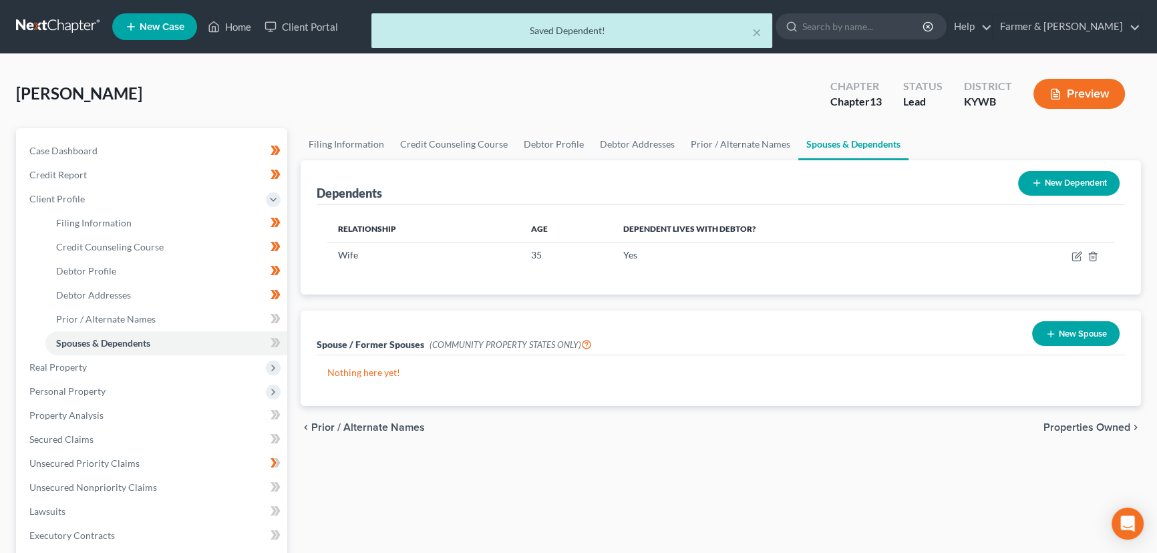
click at [1072, 184] on button "New Dependent" at bounding box center [1069, 183] width 102 height 25
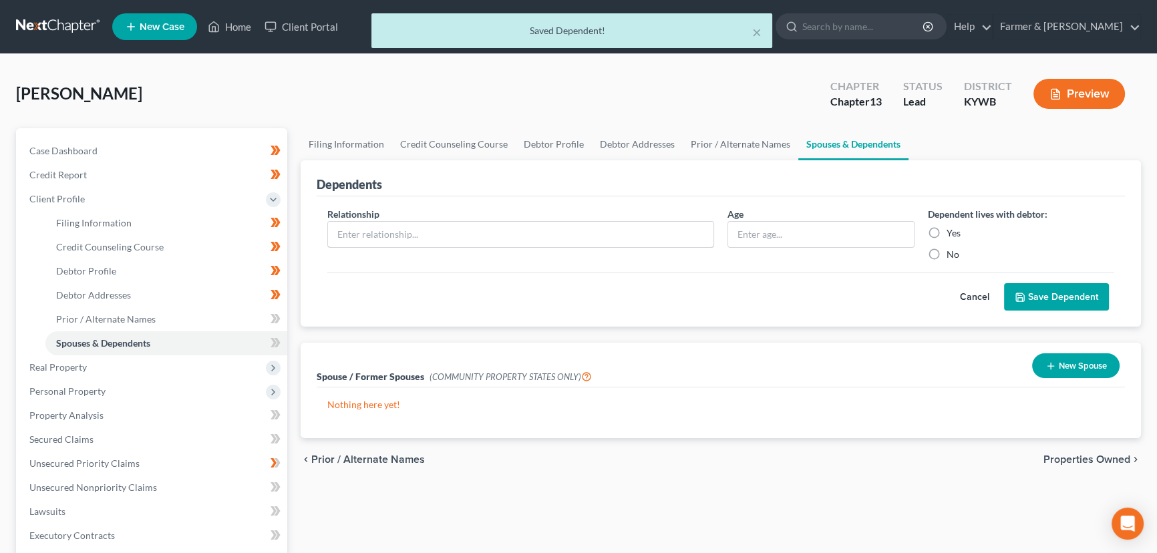
drag, startPoint x: 426, startPoint y: 234, endPoint x: 7, endPoint y: 292, distance: 423.5
click at [426, 234] on input "text" at bounding box center [520, 234] width 385 height 25
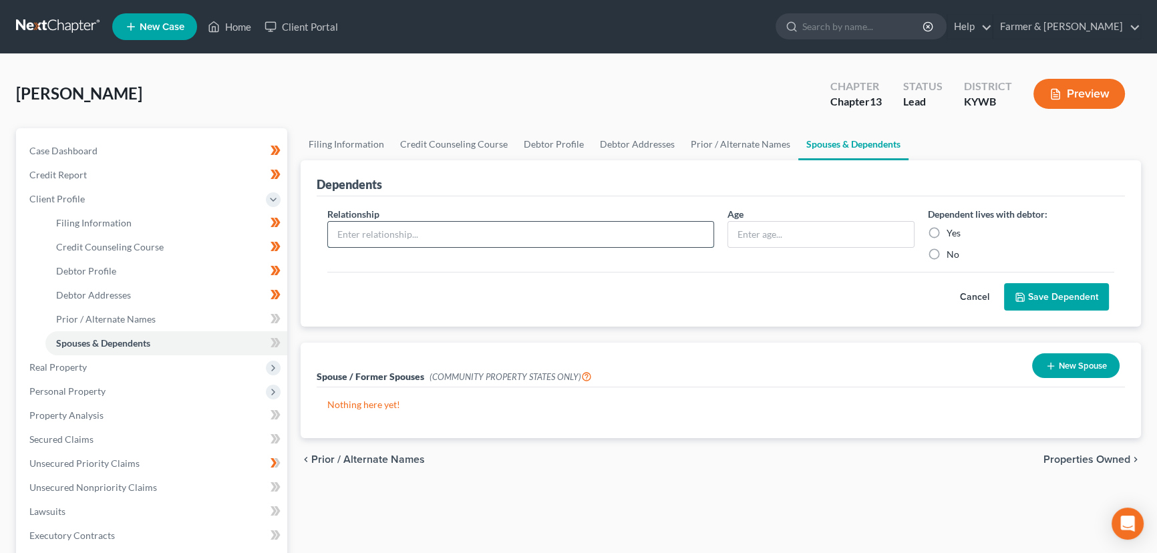
drag, startPoint x: 441, startPoint y: 228, endPoint x: 430, endPoint y: 246, distance: 21.3
click at [441, 228] on input "text" at bounding box center [520, 234] width 385 height 25
click at [740, 237] on input "text" at bounding box center [821, 234] width 186 height 25
drag, startPoint x: 1021, startPoint y: 286, endPoint x: 942, endPoint y: 293, distance: 79.8
click at [1022, 286] on button "Save Dependent" at bounding box center [1056, 297] width 105 height 28
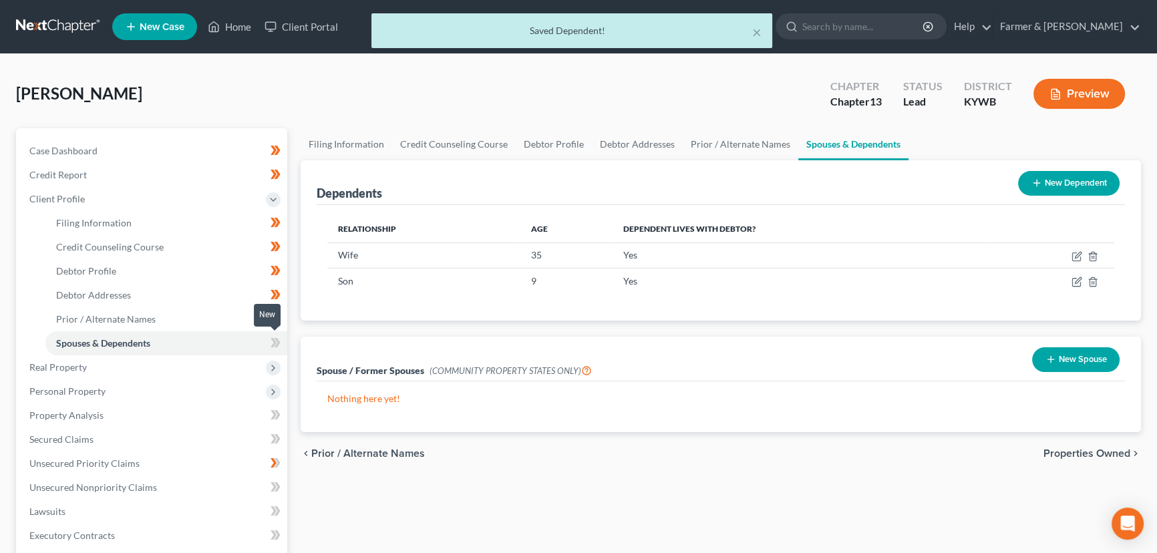
click at [281, 344] on span at bounding box center [275, 345] width 23 height 20
click at [296, 338] on div "Spouse / Former Spouses (COMMUNITY PROPERTY STATES ONLY) New Spouse Nothing her…" at bounding box center [721, 385] width 854 height 96
click at [92, 198] on span "Client Profile" at bounding box center [153, 199] width 269 height 24
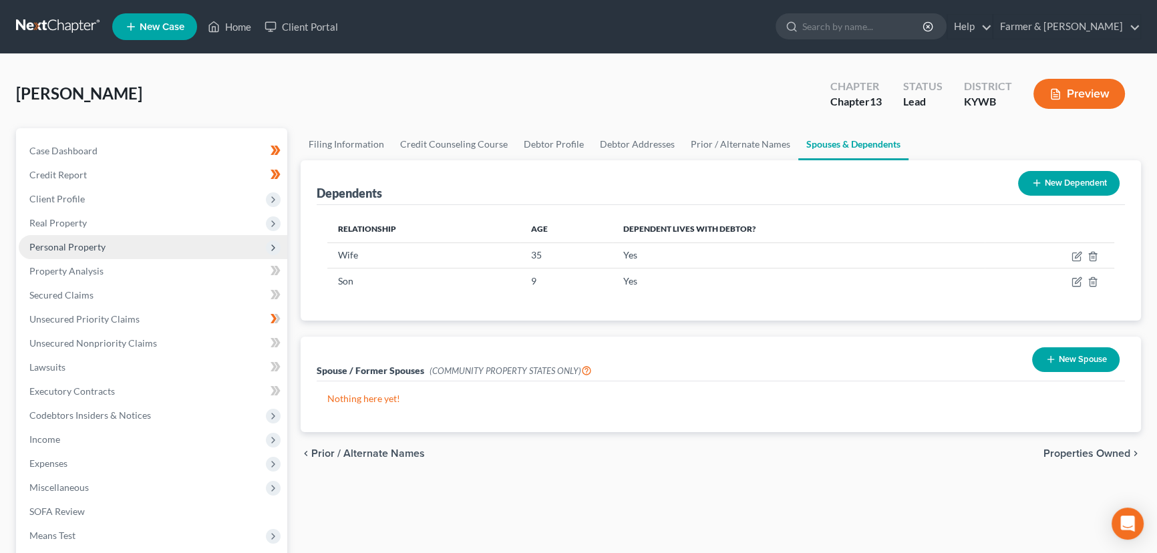
drag, startPoint x: 80, startPoint y: 197, endPoint x: 104, endPoint y: 234, distance: 44.3
click at [80, 197] on span "Client Profile" at bounding box center [56, 198] width 55 height 11
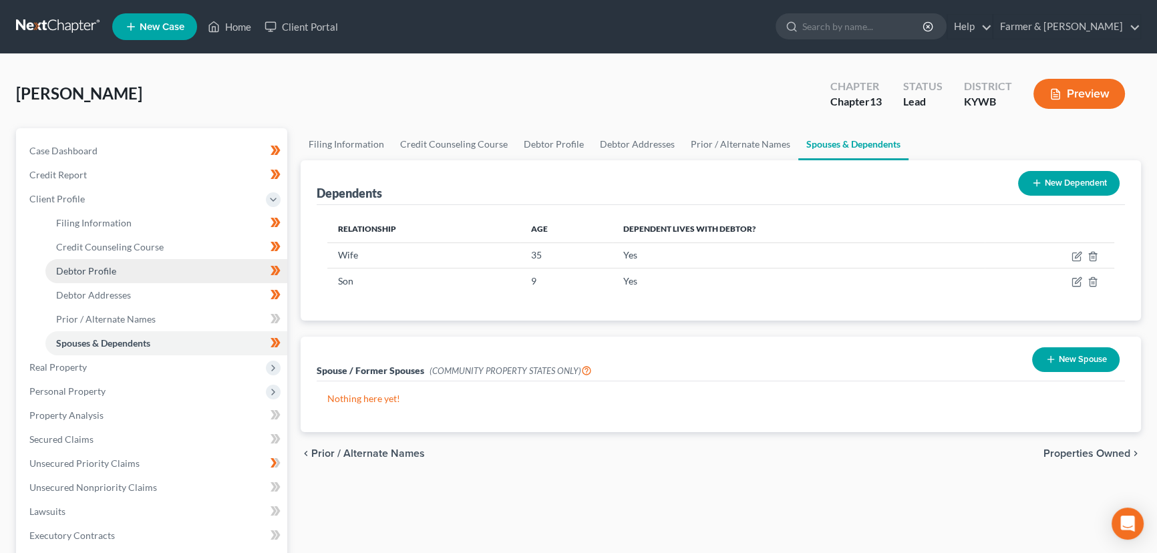
click at [116, 275] on link "Debtor Profile" at bounding box center [166, 271] width 242 height 24
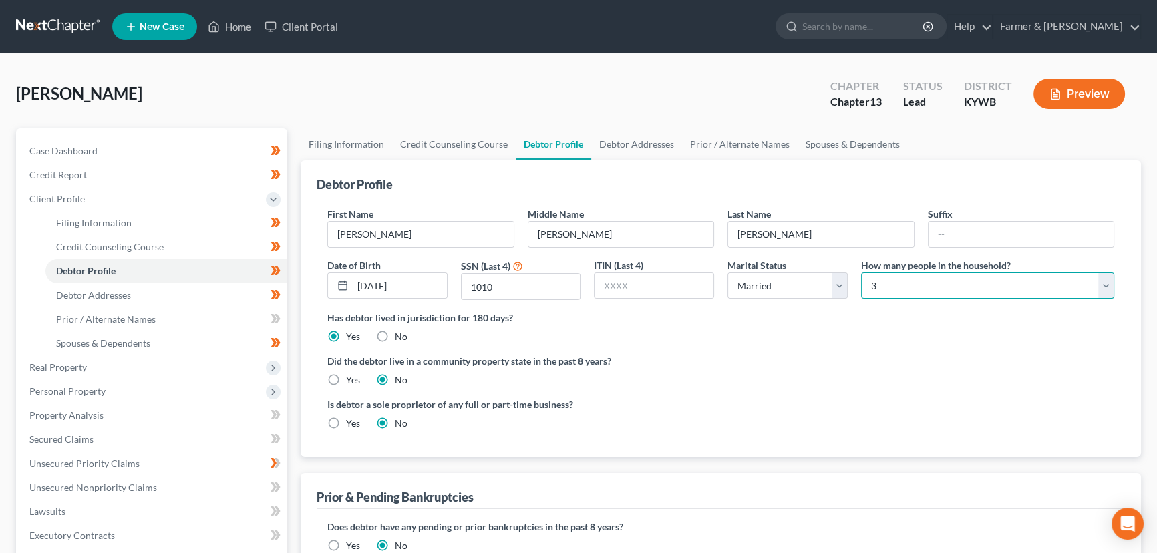
drag, startPoint x: 868, startPoint y: 287, endPoint x: 875, endPoint y: 274, distance: 14.7
click at [868, 287] on select "Select 1 2 3 4 5 6 7 8 9 10 11 12 13 14 15 16 17 18 19 20" at bounding box center [987, 286] width 253 height 27
click at [861, 273] on select "Select 1 2 3 4 5 6 7 8 9 10 11 12 13 14 15 16 17 18 19 20" at bounding box center [987, 286] width 253 height 27
click at [649, 93] on div "[PERSON_NAME] Upgraded Chapter Chapter 13 Status Lead District [GEOGRAPHIC_DATA…" at bounding box center [578, 99] width 1125 height 58
click at [87, 200] on span "Client Profile" at bounding box center [153, 199] width 269 height 24
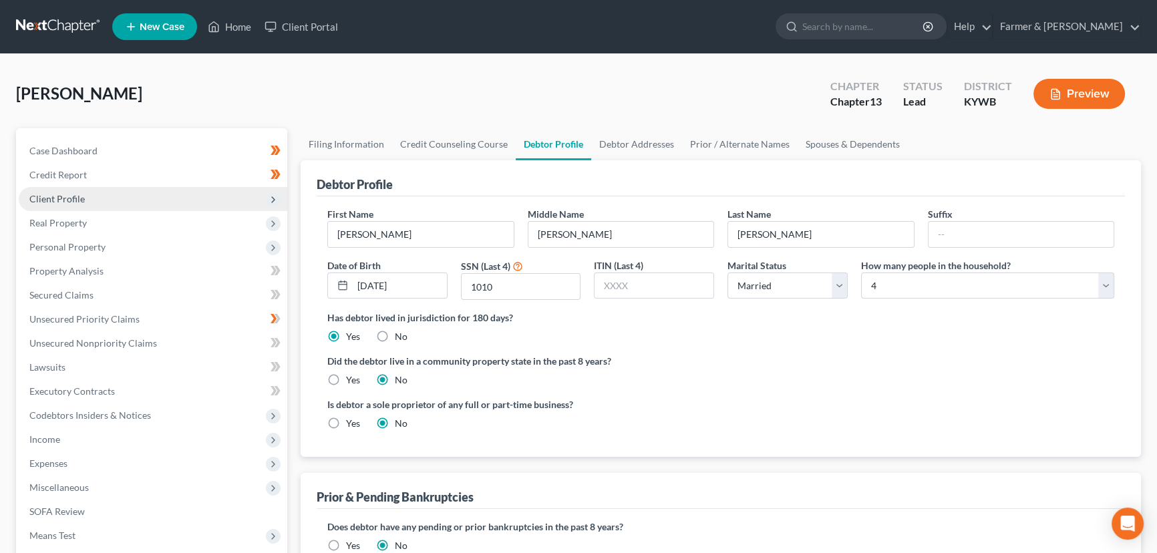
click at [86, 200] on span "Client Profile" at bounding box center [153, 199] width 269 height 24
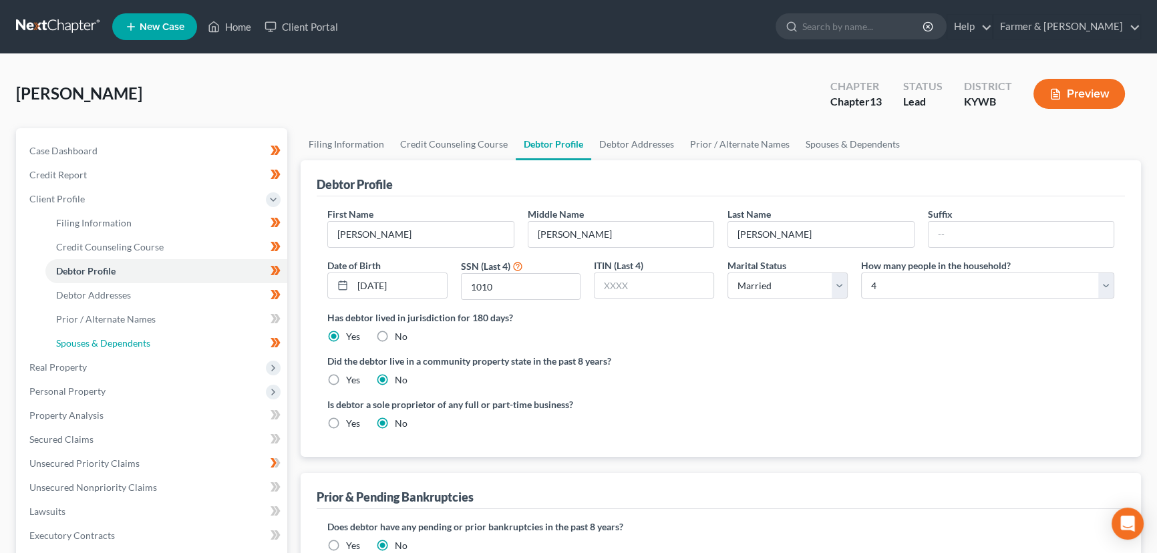
click at [105, 341] on span "Spouses & Dependents" at bounding box center [103, 342] width 94 height 11
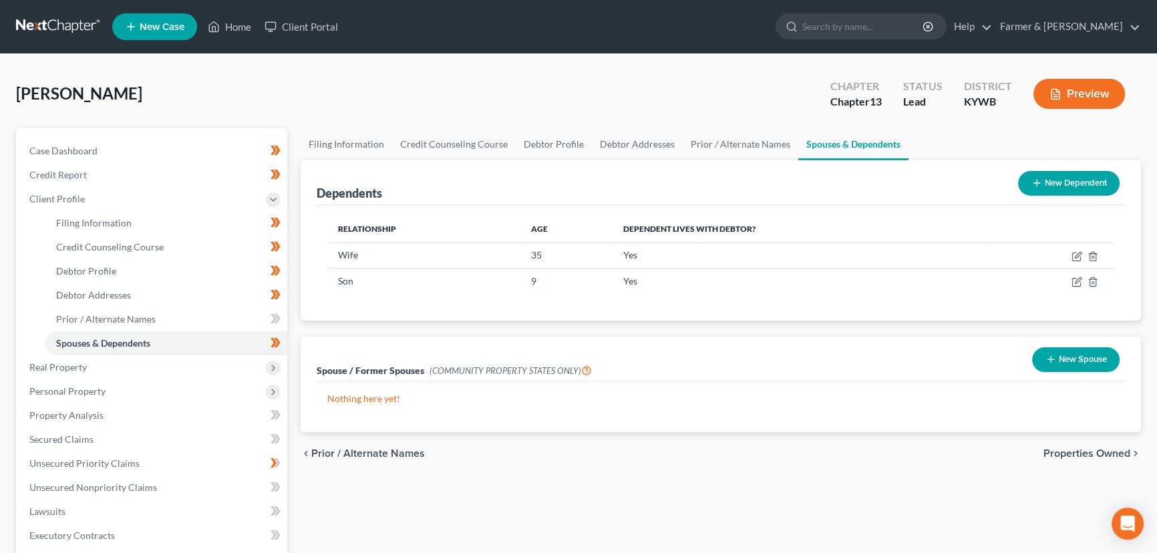
click at [1050, 185] on button "New Dependent" at bounding box center [1069, 183] width 102 height 25
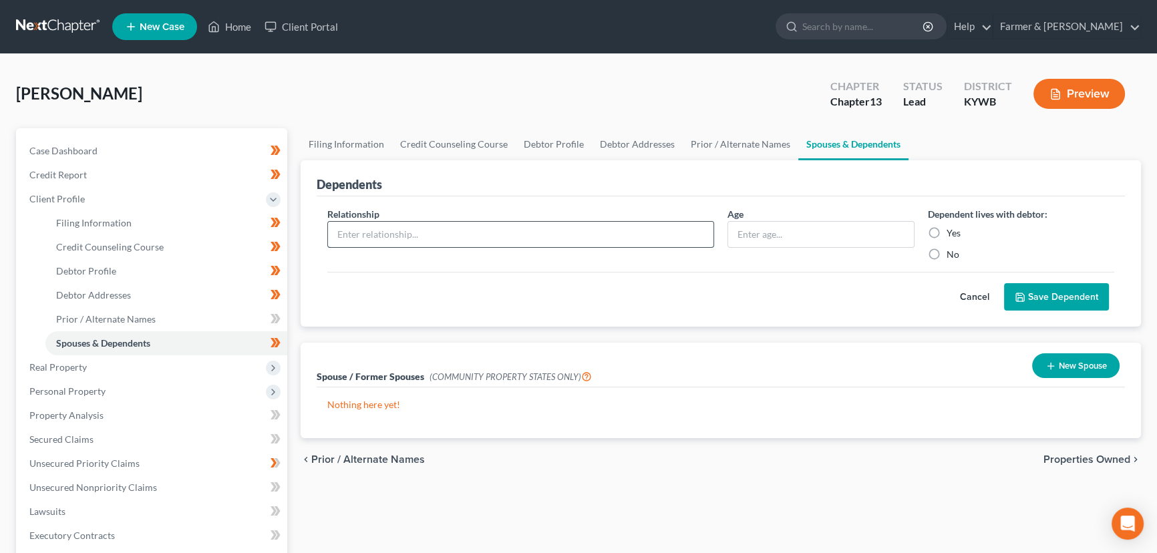
click at [379, 232] on input "text" at bounding box center [520, 234] width 385 height 25
click at [760, 235] on input "text" at bounding box center [821, 234] width 186 height 25
click at [1036, 287] on button "Save Dependent" at bounding box center [1056, 297] width 105 height 28
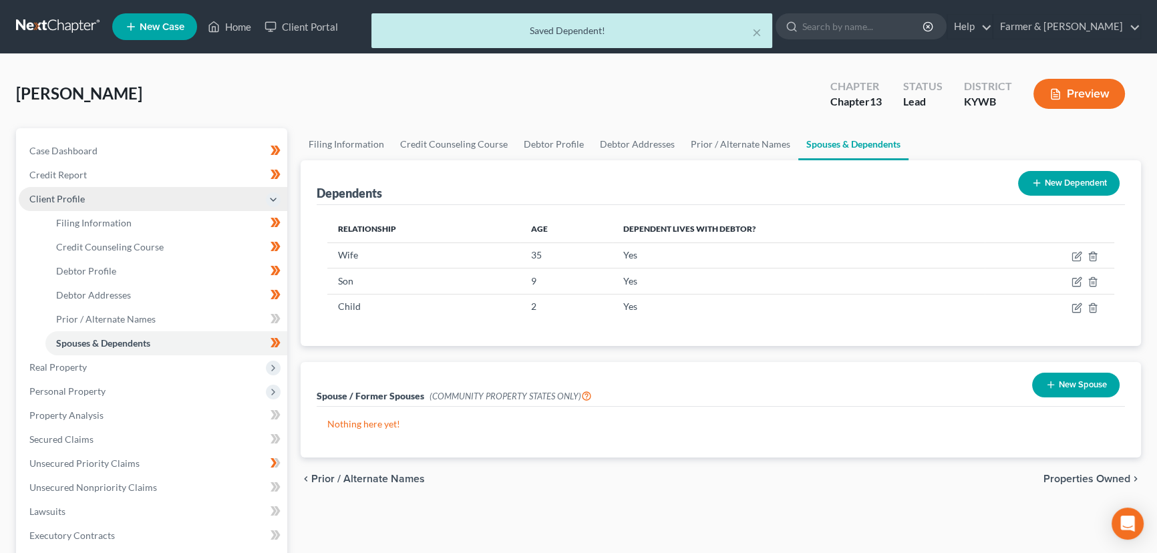
click at [87, 197] on span "Client Profile" at bounding box center [153, 199] width 269 height 24
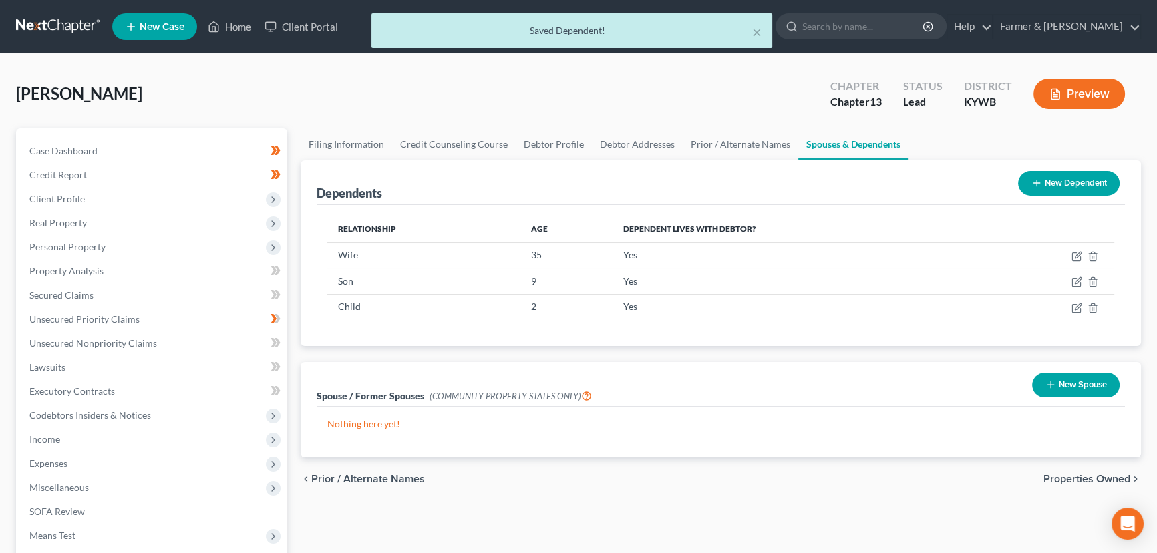
click at [239, 94] on div "[PERSON_NAME] Upgraded Chapter Chapter 13 Status Lead District [GEOGRAPHIC_DATA…" at bounding box center [578, 99] width 1125 height 58
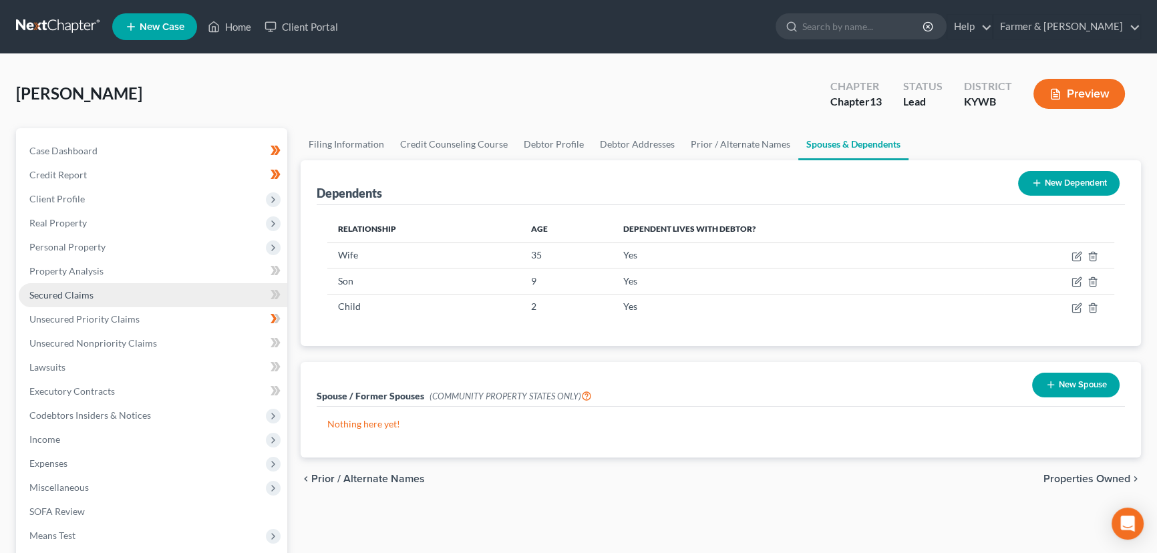
click at [77, 290] on span "Secured Claims" at bounding box center [61, 294] width 64 height 11
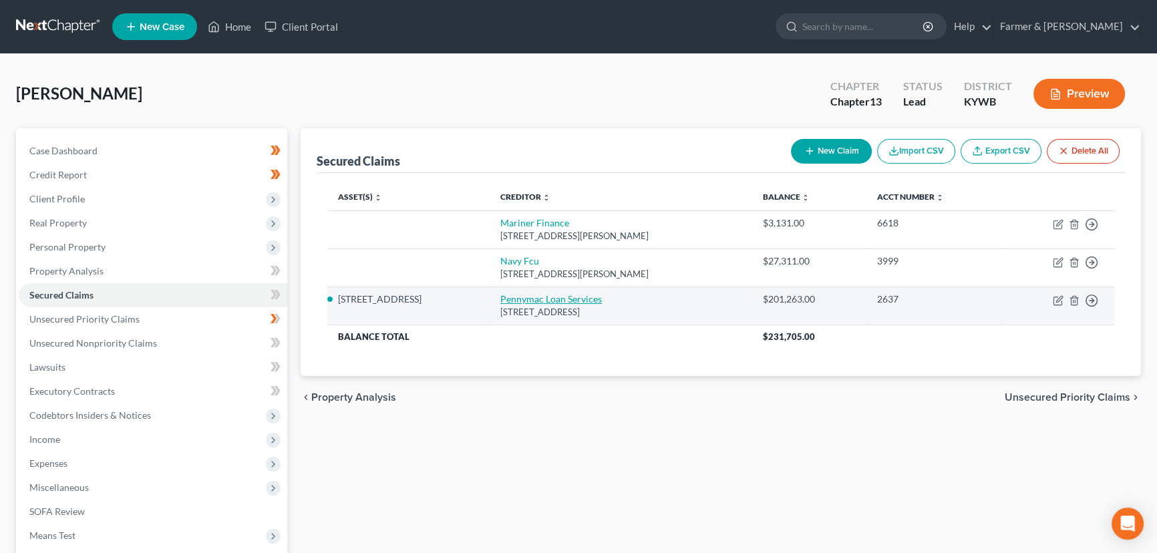
click at [514, 300] on link "Pennymac Loan Services" at bounding box center [551, 298] width 102 height 11
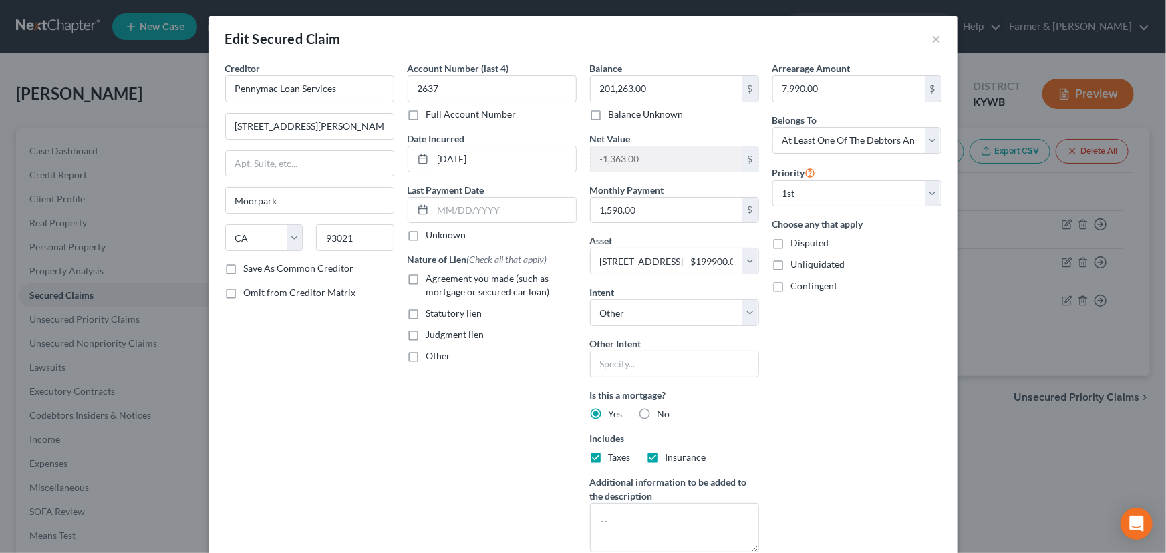
click at [426, 239] on label "Unknown" at bounding box center [446, 234] width 40 height 13
click at [432, 237] on input "Unknown" at bounding box center [436, 232] width 9 height 9
click at [426, 277] on label "Agreement you made (such as mortgage or secured car loan)" at bounding box center [501, 285] width 150 height 27
click at [432, 277] on input "Agreement you made (such as mortgage or secured car loan)" at bounding box center [436, 276] width 9 height 9
click at [848, 370] on div "Arrearage Amount 7,990.00 $ Belongs To * Select Debtor 1 Only Debtor 2 Only Deb…" at bounding box center [857, 312] width 182 height 502
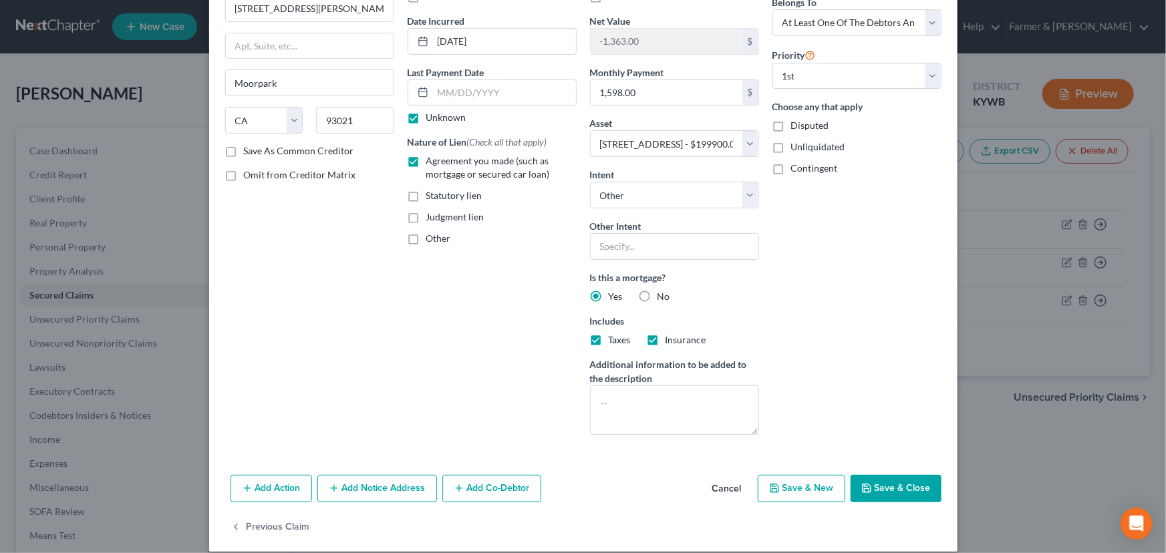
scroll to position [131, 0]
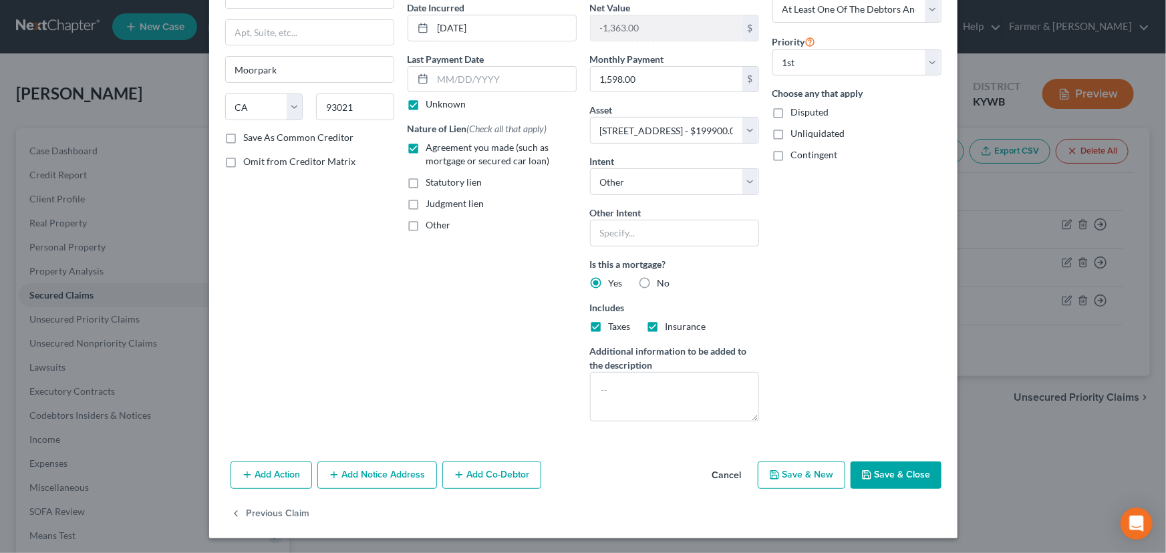
click at [883, 462] on button "Save & Close" at bounding box center [895, 476] width 91 height 28
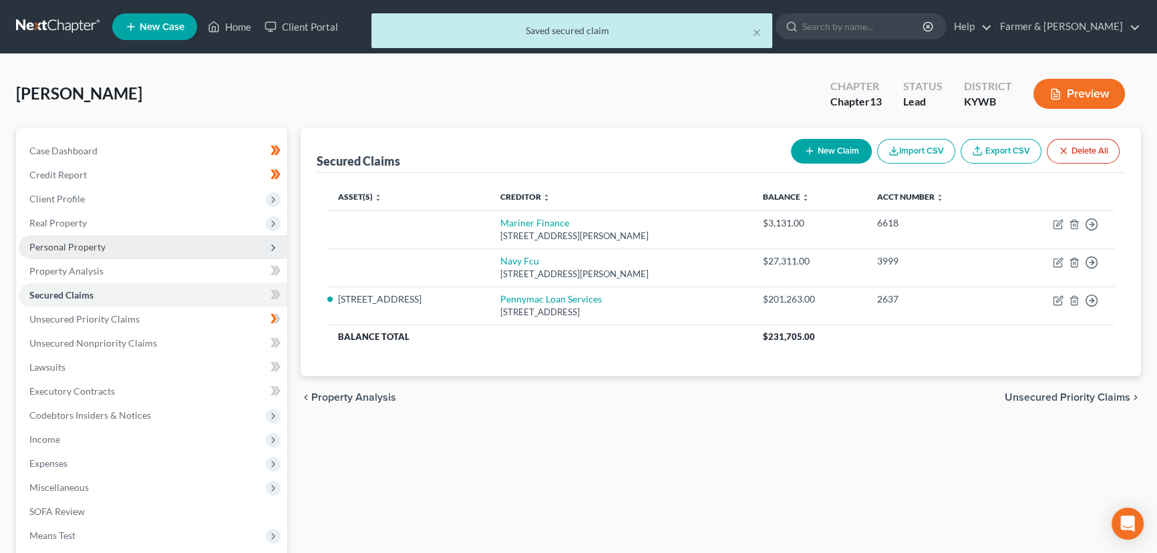
click at [90, 250] on span "Personal Property" at bounding box center [67, 246] width 76 height 11
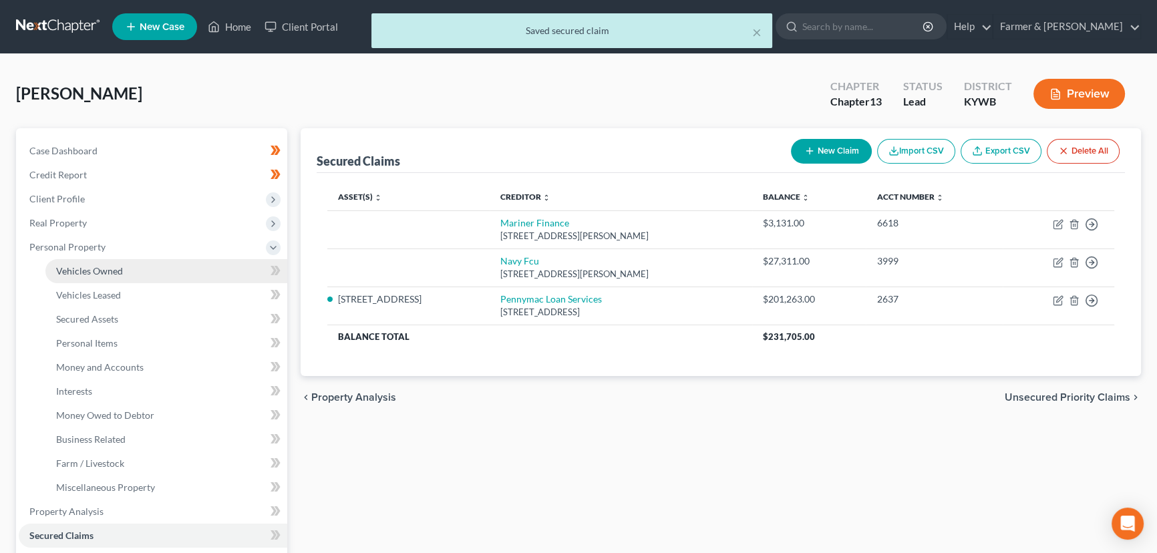
click at [106, 271] on span "Vehicles Owned" at bounding box center [89, 270] width 67 height 11
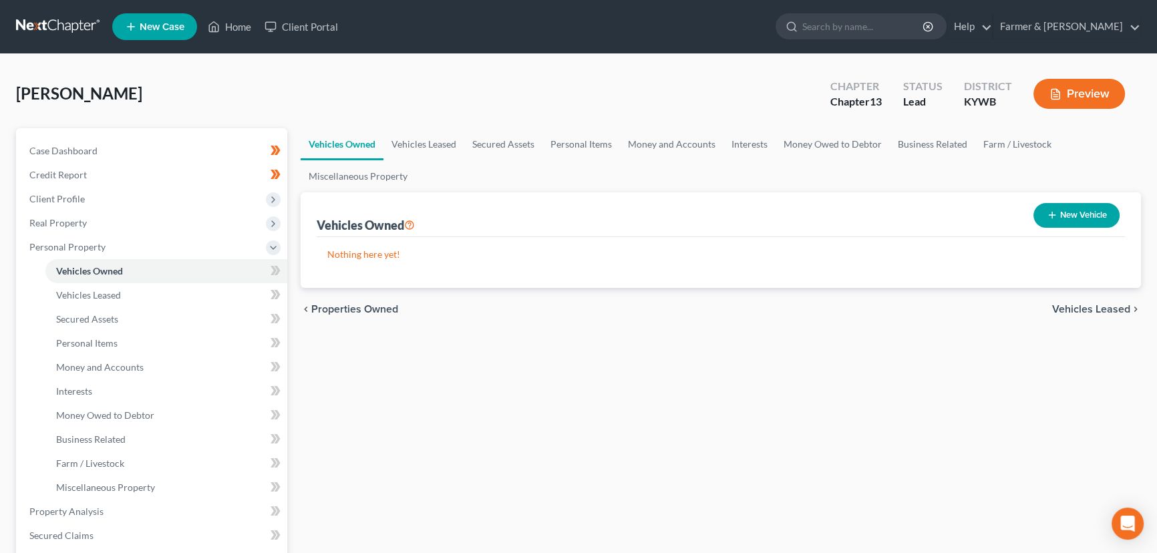
click at [419, 374] on div "Vehicles Owned Vehicles Leased Secured Assets Personal Items Money and Accounts…" at bounding box center [721, 526] width 854 height 796
click at [1081, 210] on button "New Vehicle" at bounding box center [1077, 215] width 86 height 25
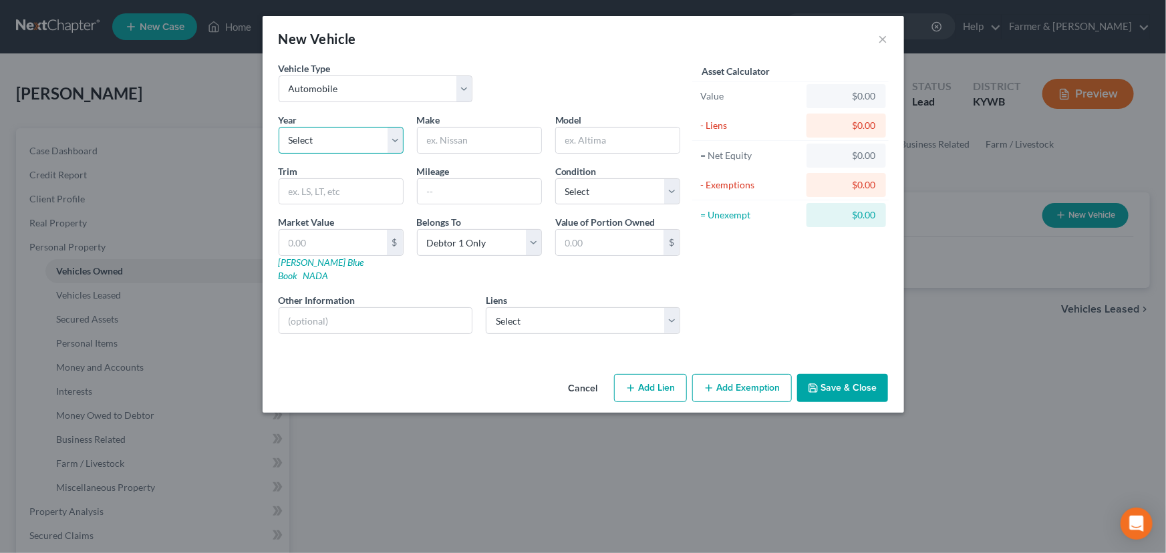
drag, startPoint x: 344, startPoint y: 131, endPoint x: 344, endPoint y: 152, distance: 20.7
click at [344, 131] on select "Select 2026 2025 2024 2023 2022 2021 2020 2019 2018 2017 2016 2015 2014 2013 20…" at bounding box center [341, 140] width 125 height 27
click at [279, 127] on select "Select 2026 2025 2024 2023 2022 2021 2020 2019 2018 2017 2016 2015 2014 2013 20…" at bounding box center [341, 140] width 125 height 27
click at [464, 141] on input "text" at bounding box center [480, 140] width 124 height 25
click at [613, 143] on input "text" at bounding box center [618, 140] width 124 height 25
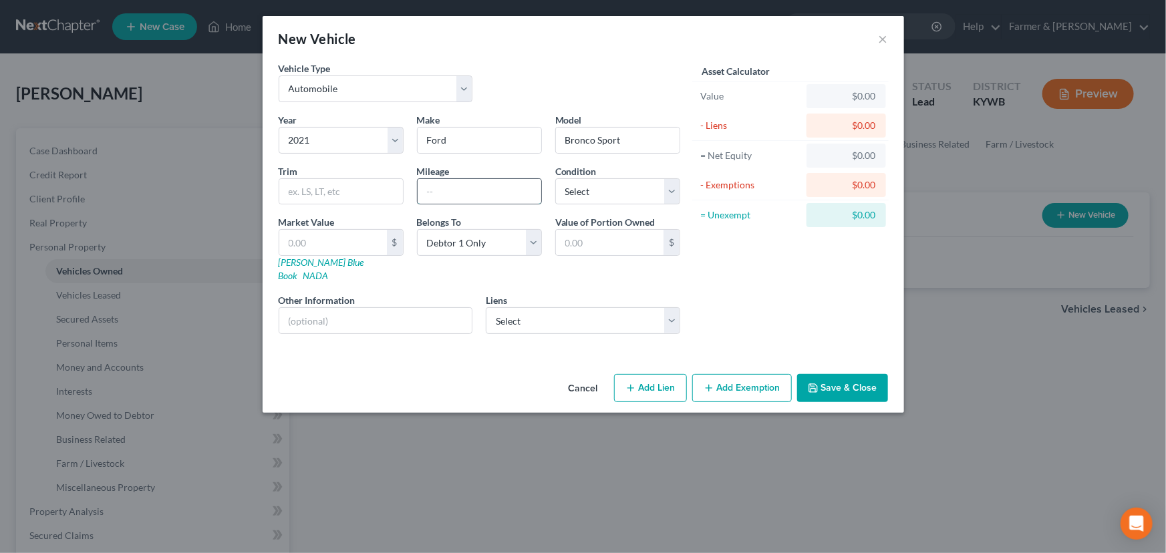
click at [426, 196] on input "text" at bounding box center [480, 191] width 124 height 25
paste input "59230"
click at [590, 207] on div "Year Select 2026 2025 2024 2023 2022 2021 2020 2019 2018 2017 2016 2015 2014 20…" at bounding box center [479, 229] width 415 height 232
click at [591, 196] on select "Select Excellent Very Good Good Fair Poor" at bounding box center [617, 191] width 125 height 27
click at [555, 178] on select "Select Excellent Very Good Good Fair Poor" at bounding box center [617, 191] width 125 height 27
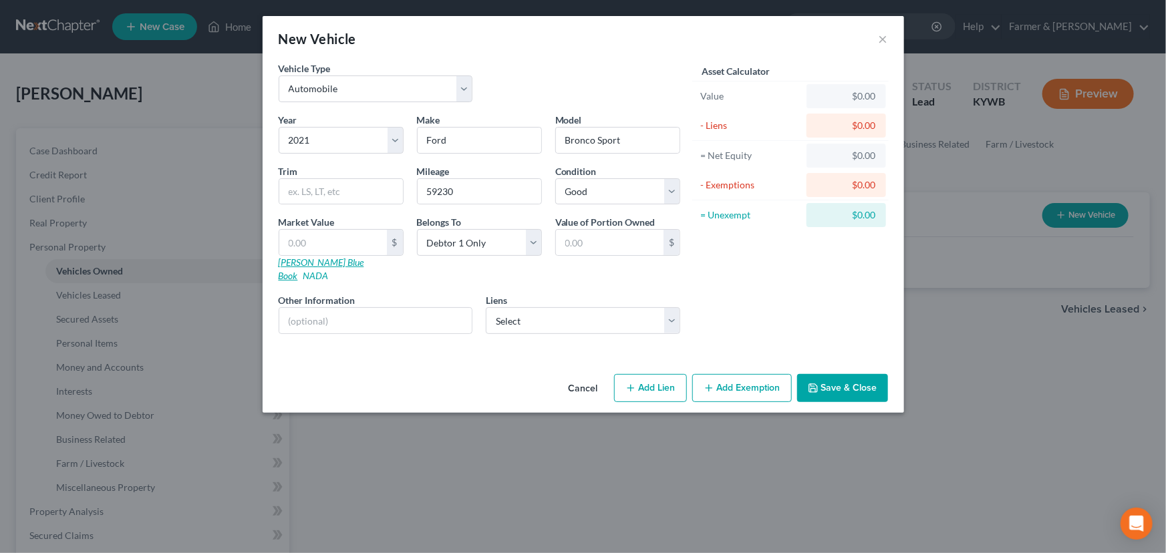
click at [315, 259] on link "[PERSON_NAME] Blue Book" at bounding box center [322, 269] width 86 height 25
click at [349, 249] on input "text" at bounding box center [333, 242] width 108 height 25
click at [552, 98] on div "Vehicle Type Select Automobile Truck Trailer Watercraft Aircraft Motor Home Atv…" at bounding box center [479, 86] width 415 height 51
drag, startPoint x: 325, startPoint y: 299, endPoint x: 353, endPoint y: 319, distance: 33.9
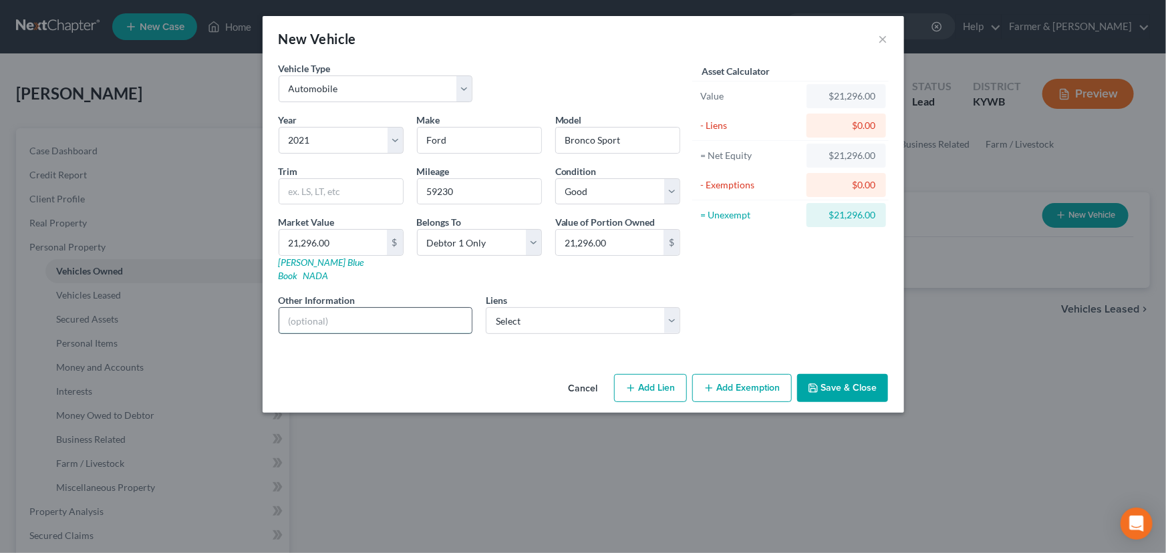
click at [325, 308] on input "text" at bounding box center [375, 320] width 193 height 25
click at [504, 320] on div "Year Select 2026 2025 2024 2023 2022 2021 2020 2019 2018 2017 2016 2015 2014 20…" at bounding box center [479, 229] width 415 height 232
click at [521, 315] on select "Select Navy Fcu - $27,311.00 Mariner Finance - $3,131.00" at bounding box center [583, 320] width 194 height 27
click at [486, 307] on select "Select Navy Fcu - $27,311.00 Mariner Finance - $3,131.00" at bounding box center [583, 320] width 194 height 27
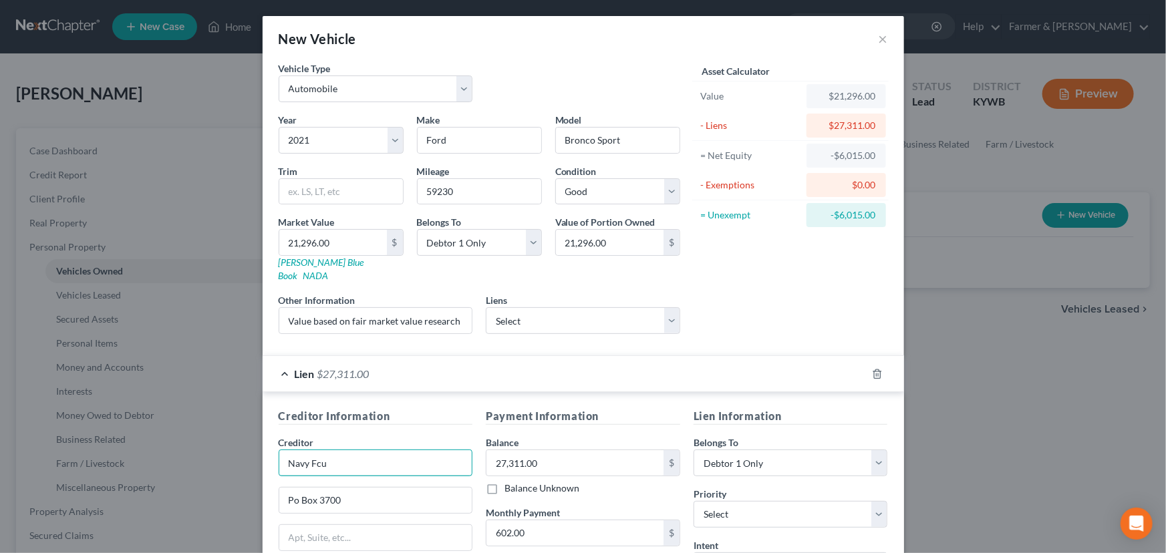
click at [378, 458] on input "Navy Fcu" at bounding box center [376, 463] width 194 height 27
drag, startPoint x: 762, startPoint y: 321, endPoint x: 504, endPoint y: 387, distance: 265.7
click at [762, 320] on div "Asset Calculator Value $21,296.00 - Liens $27,311.00 = Net Equity -$6,015.00 - …" at bounding box center [791, 202] width 208 height 283
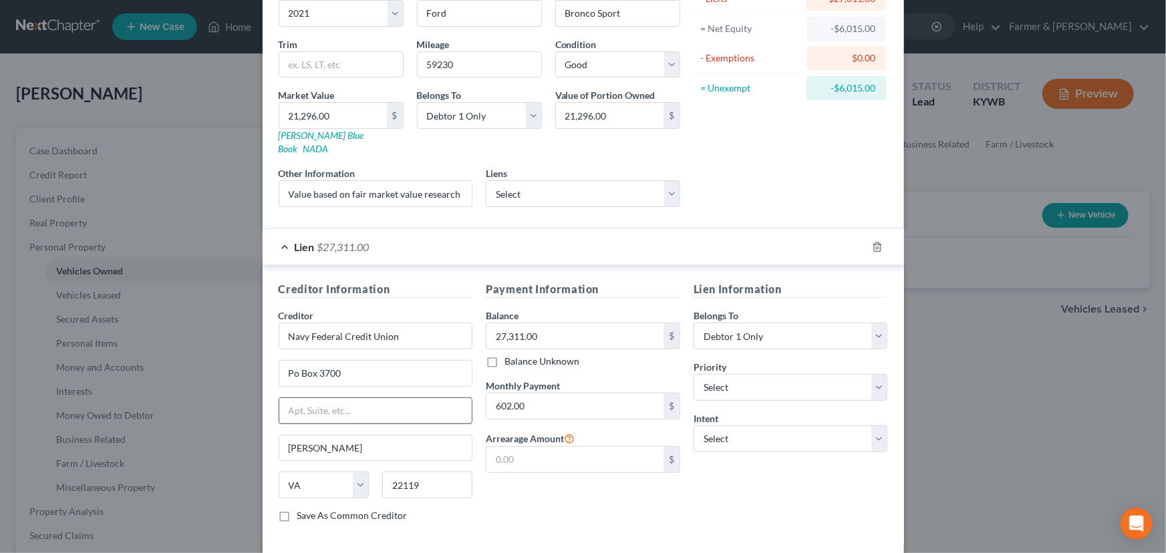
scroll to position [176, 0]
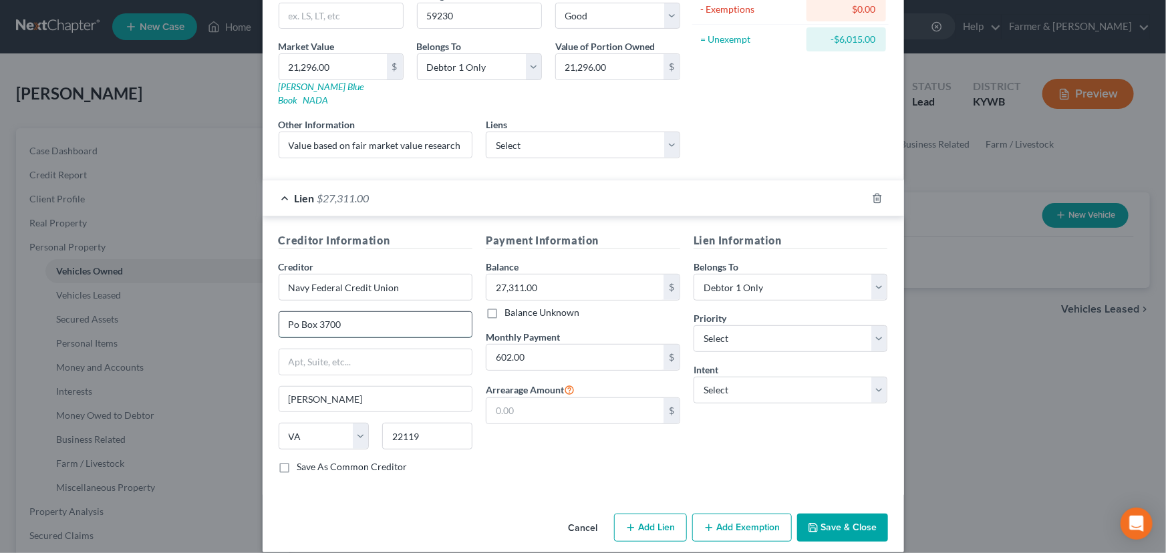
click at [347, 312] on input "Po Box 3700" at bounding box center [375, 324] width 193 height 25
click at [534, 452] on div "Payment Information Balance 27,311.00 $ Balance Unknown Balance Undetermined 27…" at bounding box center [583, 358] width 208 height 252
click at [556, 345] on input "602.00" at bounding box center [574, 357] width 177 height 25
drag, startPoint x: 804, startPoint y: 325, endPoint x: 802, endPoint y: 315, distance: 9.7
click at [804, 325] on select "Select 1st 2nd 3rd 4th 5th 6th 7th 8th 9th 10th 11th 12th 13th 14th 15th 16th 1…" at bounding box center [790, 338] width 194 height 27
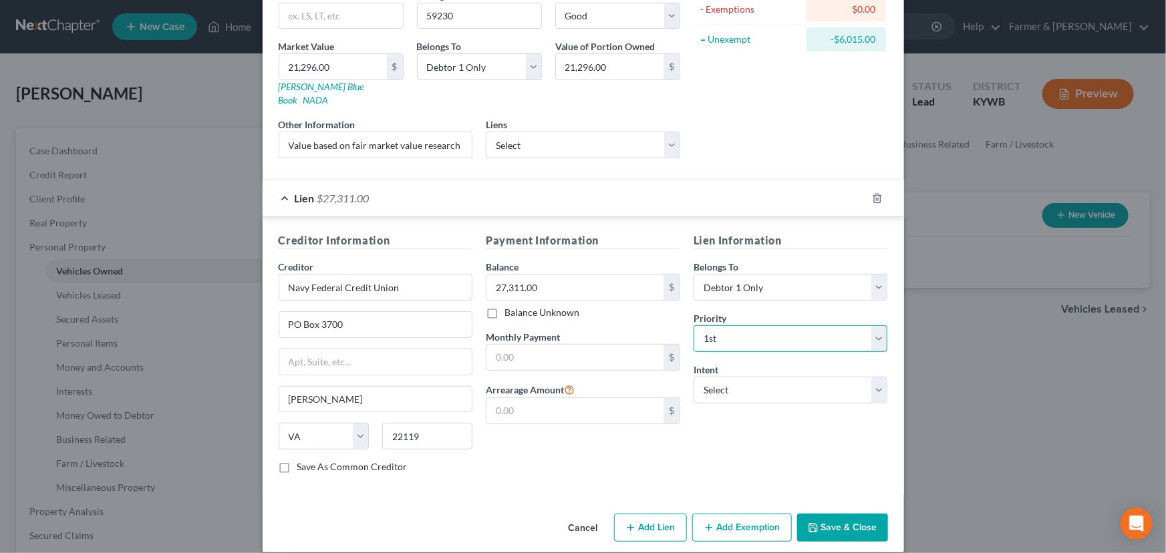
click at [693, 325] on select "Select 1st 2nd 3rd 4th 5th 6th 7th 8th 9th 10th 11th 12th 13th 14th 15th 16th 1…" at bounding box center [790, 338] width 194 height 27
click at [776, 379] on select "Select Surrender Redeem Reaffirm Avoid Other" at bounding box center [790, 390] width 194 height 27
click at [693, 377] on select "Select Surrender Redeem Reaffirm Avoid Other" at bounding box center [790, 390] width 194 height 27
click at [572, 443] on div "Payment Information Balance 27,311.00 $ Balance Unknown Balance Undetermined 27…" at bounding box center [583, 358] width 208 height 252
click at [609, 440] on div "Payment Information Balance 27,311.00 $ Balance Unknown Balance Undetermined 27…" at bounding box center [583, 358] width 208 height 252
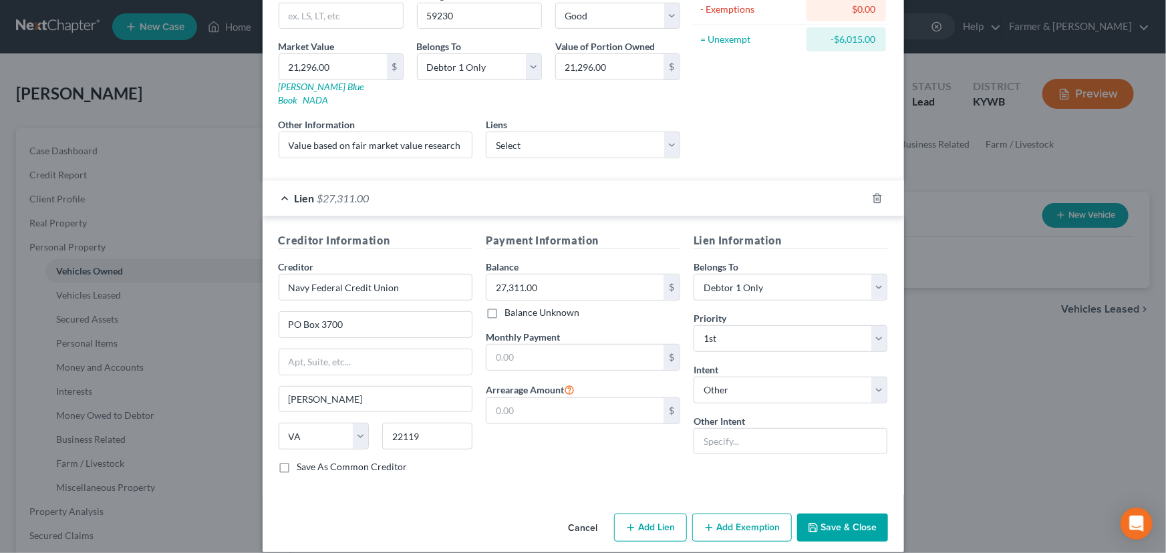
click at [636, 192] on div "Lien $27,311.00" at bounding box center [565, 197] width 604 height 35
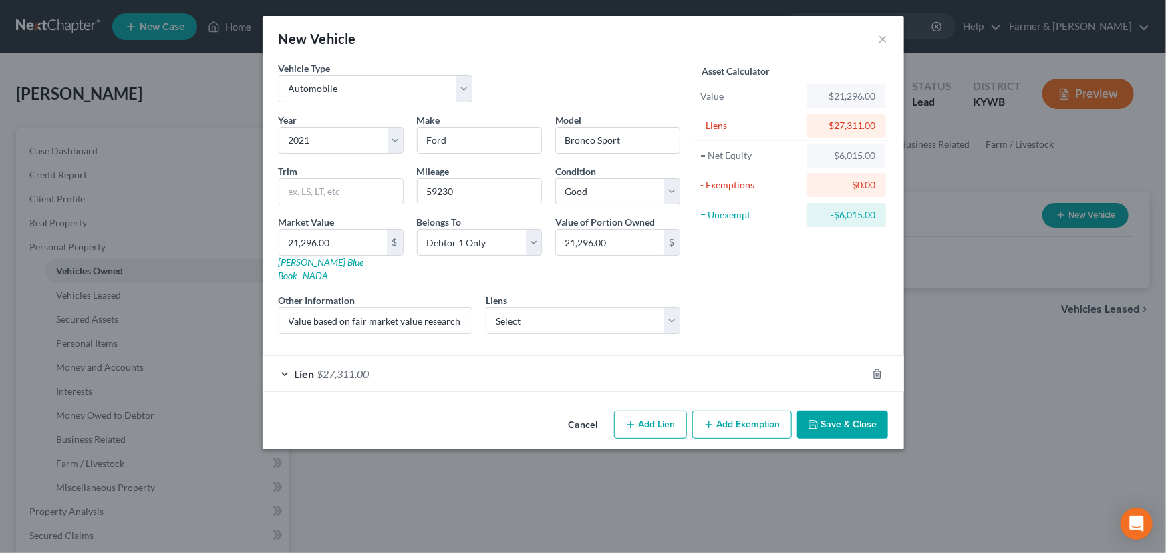
scroll to position [0, 0]
click at [779, 286] on div "Asset Calculator Value $21,296.00 - Liens $27,311.00 = Net Equity -$6,015.00 - …" at bounding box center [791, 202] width 208 height 283
click at [854, 417] on button "Save & Close" at bounding box center [842, 425] width 91 height 28
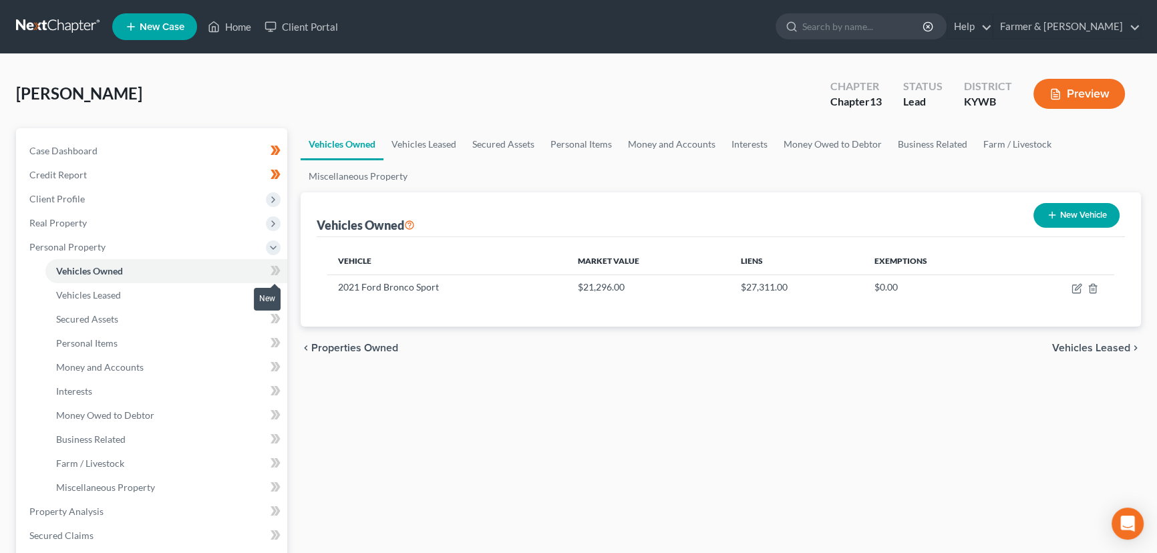
click at [277, 266] on icon at bounding box center [278, 270] width 6 height 9
click at [365, 429] on div "Vehicles Owned Vehicles Leased Secured Assets Personal Items Money and Accounts…" at bounding box center [721, 526] width 854 height 796
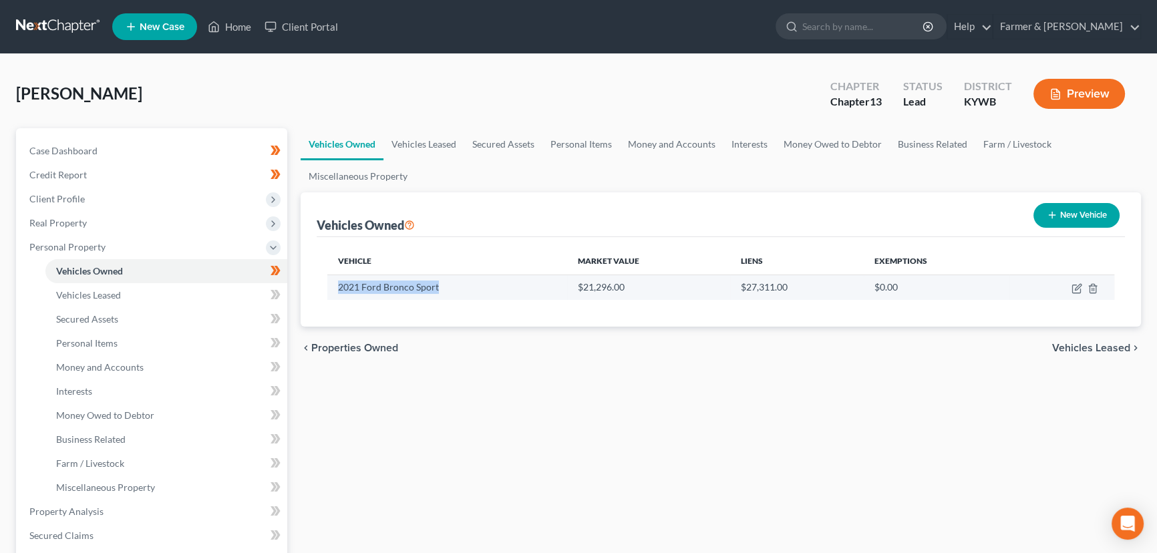
drag, startPoint x: 335, startPoint y: 291, endPoint x: 438, endPoint y: 291, distance: 102.9
click at [438, 291] on td "2021 Ford Bronco Sport" at bounding box center [447, 287] width 240 height 25
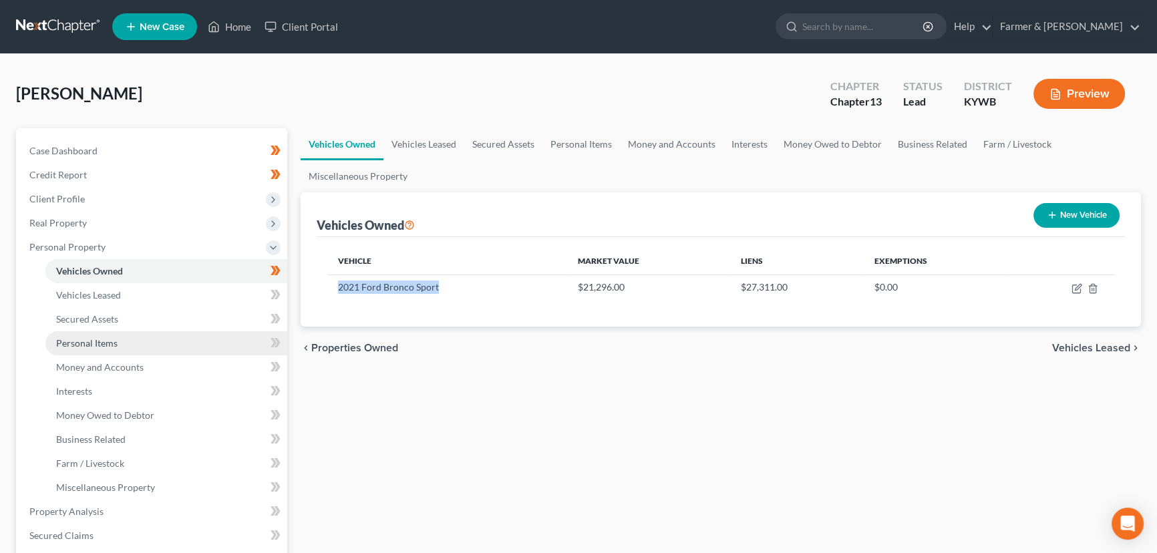
copy td "2021 Ford Bronco Sport"
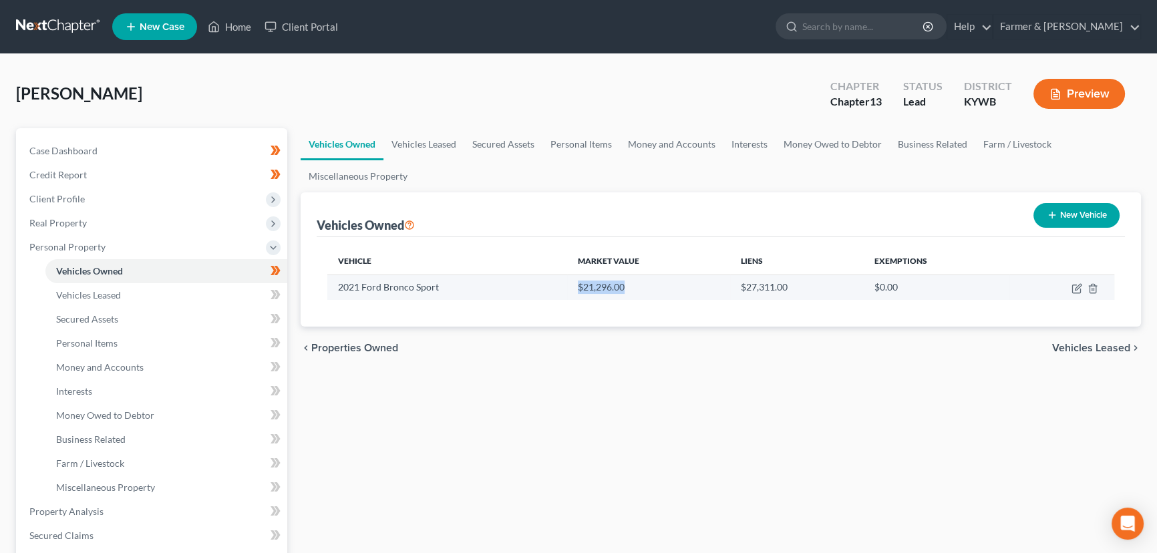
drag, startPoint x: 571, startPoint y: 285, endPoint x: 625, endPoint y: 290, distance: 54.3
click at [625, 290] on td "$21,296.00" at bounding box center [648, 287] width 162 height 25
copy td "$21,296.00"
drag, startPoint x: 1076, startPoint y: 289, endPoint x: 695, endPoint y: 335, distance: 384.2
click at [1076, 289] on icon "button" at bounding box center [1078, 287] width 6 height 6
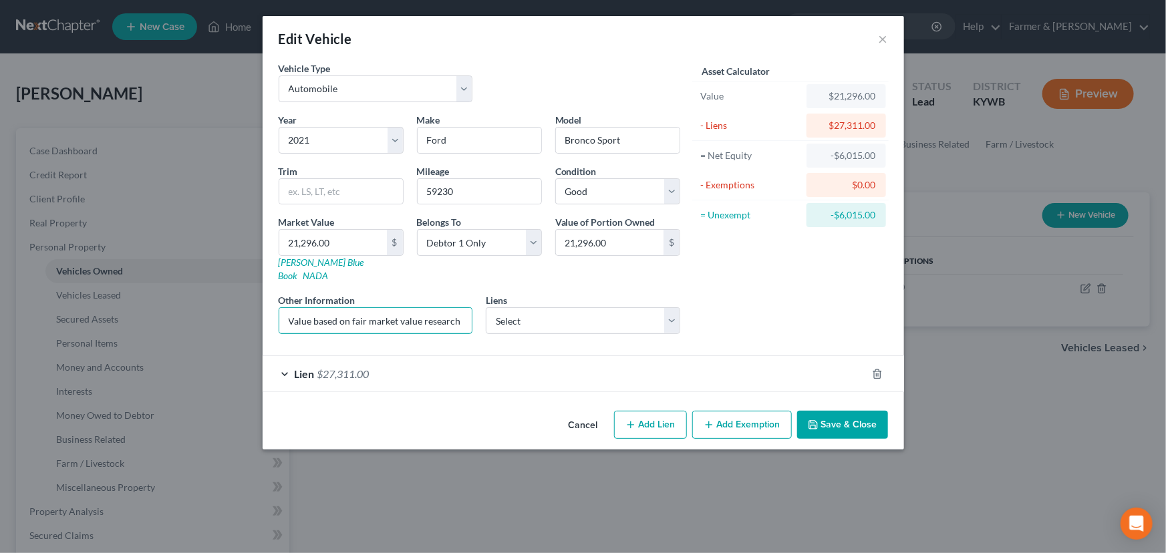
scroll to position [0, 144]
drag, startPoint x: 391, startPoint y: 313, endPoint x: 477, endPoint y: 312, distance: 86.2
click at [506, 315] on div "Year Select 2026 2025 2024 2023 2022 2021 2020 2019 2018 2017 2016 2015 2014 20…" at bounding box center [479, 229] width 415 height 232
click at [474, 311] on div "Other Information Value based on fair market value research done on NADA. NPMI …" at bounding box center [376, 313] width 208 height 41
drag, startPoint x: 450, startPoint y: 306, endPoint x: 464, endPoint y: 303, distance: 14.3
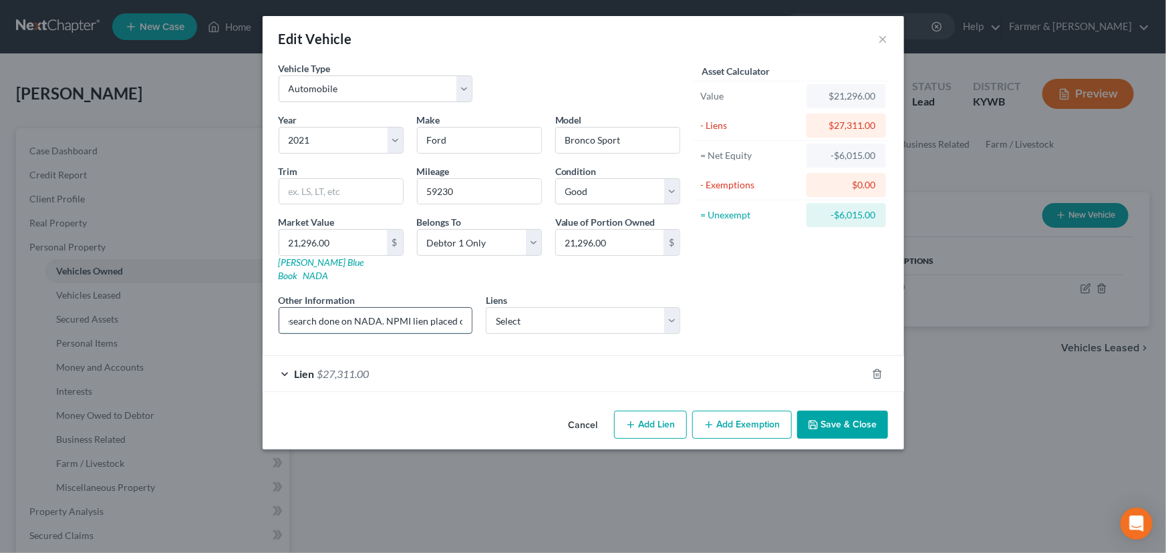
click at [482, 306] on div "Year Select 2026 2025 2024 2023 2022 2021 2020 2019 2018 2017 2016 2015 2014 20…" at bounding box center [479, 229] width 415 height 232
click at [464, 308] on input "Value based on fair market value research done on NADA. NPMI lien placed on" at bounding box center [375, 320] width 193 height 25
paste input "[DATE]"
click at [335, 308] on input "Value based on fair market value research done on NADA. NPMI lien placed on [DA…" at bounding box center [375, 320] width 193 height 25
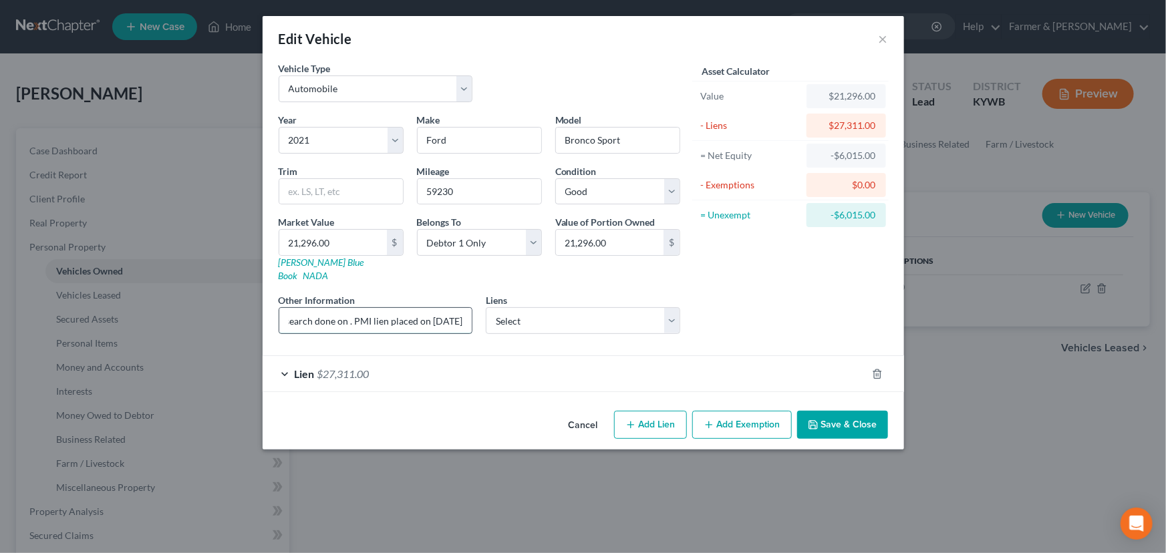
scroll to position [0, 162]
click at [891, 291] on div "Asset Calculator Value $21,296.00 - Liens $27,311.00 = Net Equity -$6,015.00 - …" at bounding box center [791, 202] width 208 height 283
click at [393, 359] on div "Lien $27,311.00" at bounding box center [565, 373] width 604 height 35
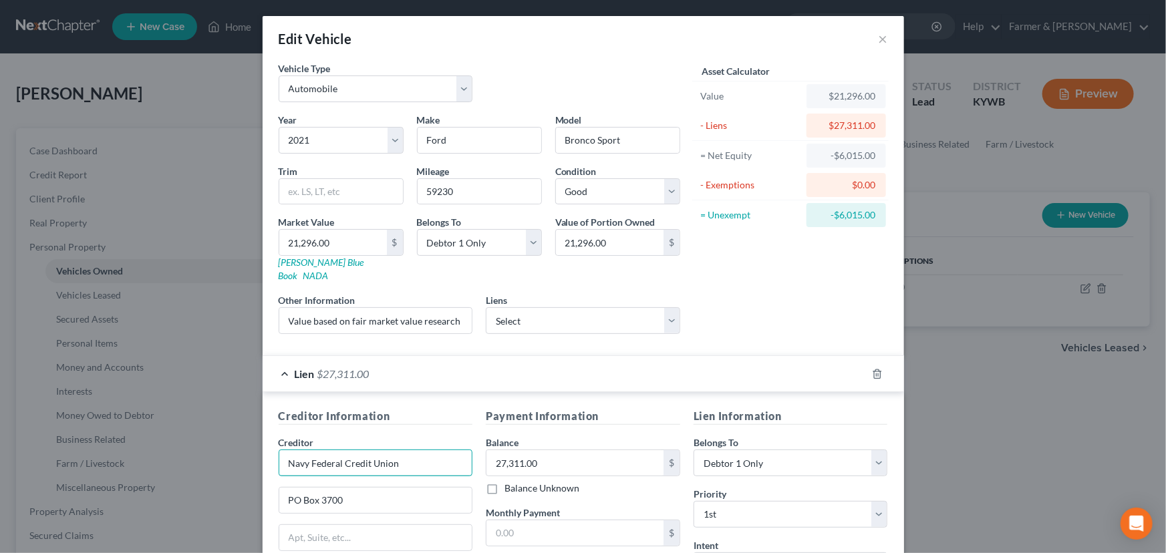
drag, startPoint x: 398, startPoint y: 447, endPoint x: 269, endPoint y: 456, distance: 129.9
click at [272, 456] on div "Creditor Information Creditor * Navy Federal Credit Union [GEOGRAPHIC_DATA][PER…" at bounding box center [376, 534] width 208 height 252
click at [541, 450] on input "27,311.00" at bounding box center [574, 462] width 177 height 25
click at [776, 315] on div "Asset Calculator Value $21,296.00 - Liens $27,311.00 = Net Equity -$6,015.00 - …" at bounding box center [791, 202] width 208 height 283
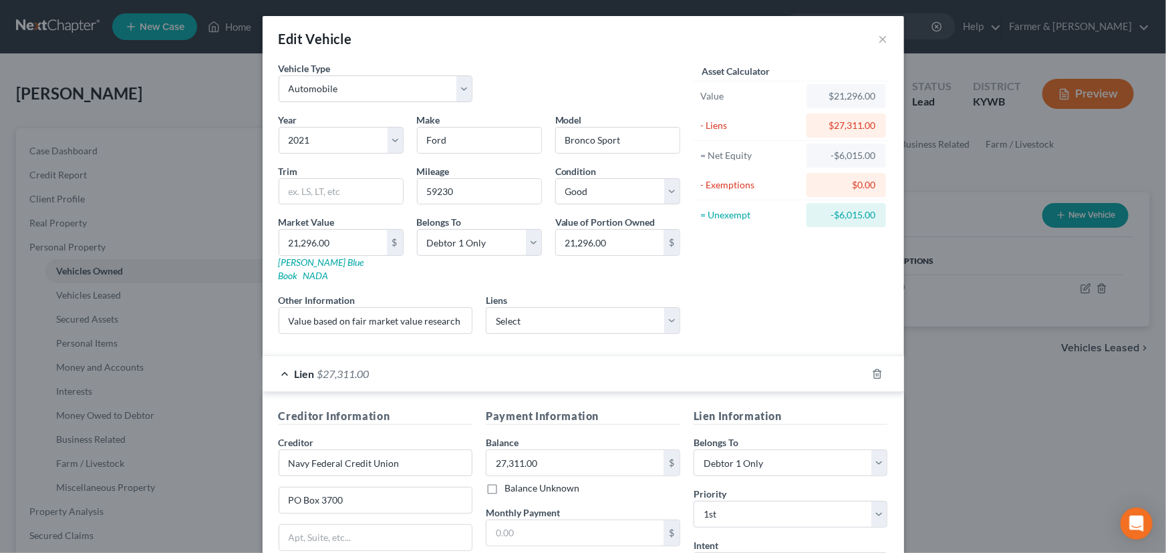
scroll to position [121, 0]
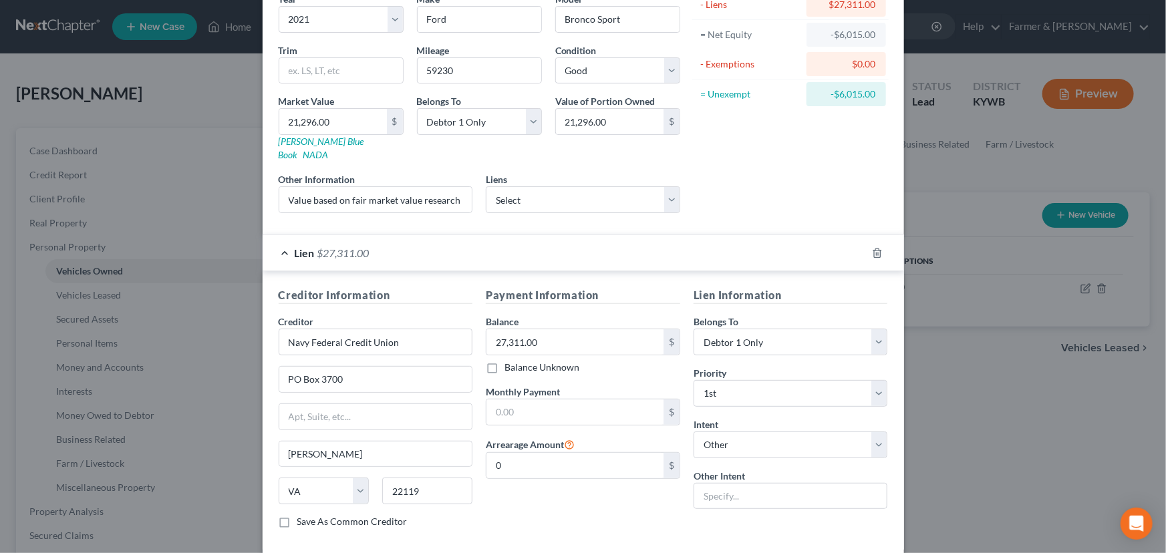
click at [490, 247] on div "Lien $27,311.00" at bounding box center [565, 252] width 604 height 35
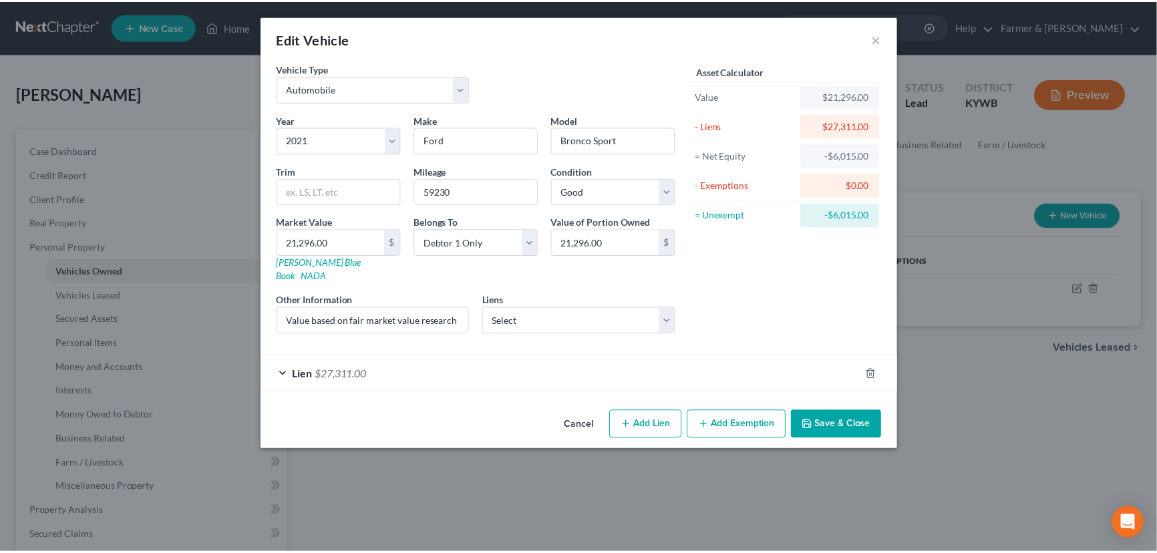
scroll to position [0, 0]
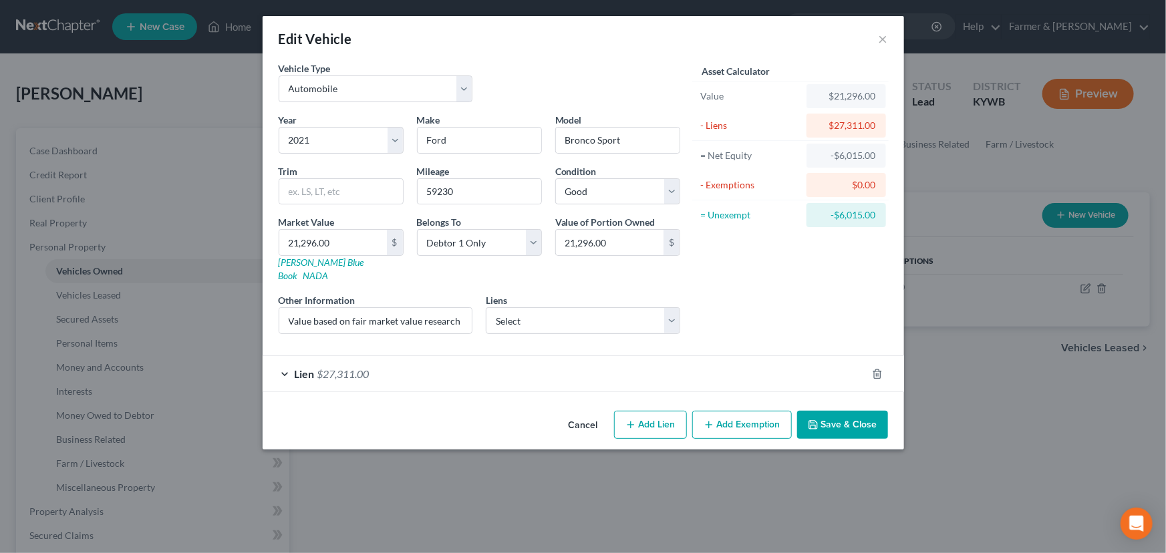
click at [768, 277] on div "Asset Calculator Value $21,296.00 - Liens $27,311.00 = Net Equity -$6,015.00 - …" at bounding box center [791, 202] width 208 height 283
click at [828, 411] on button "Save & Close" at bounding box center [842, 425] width 91 height 28
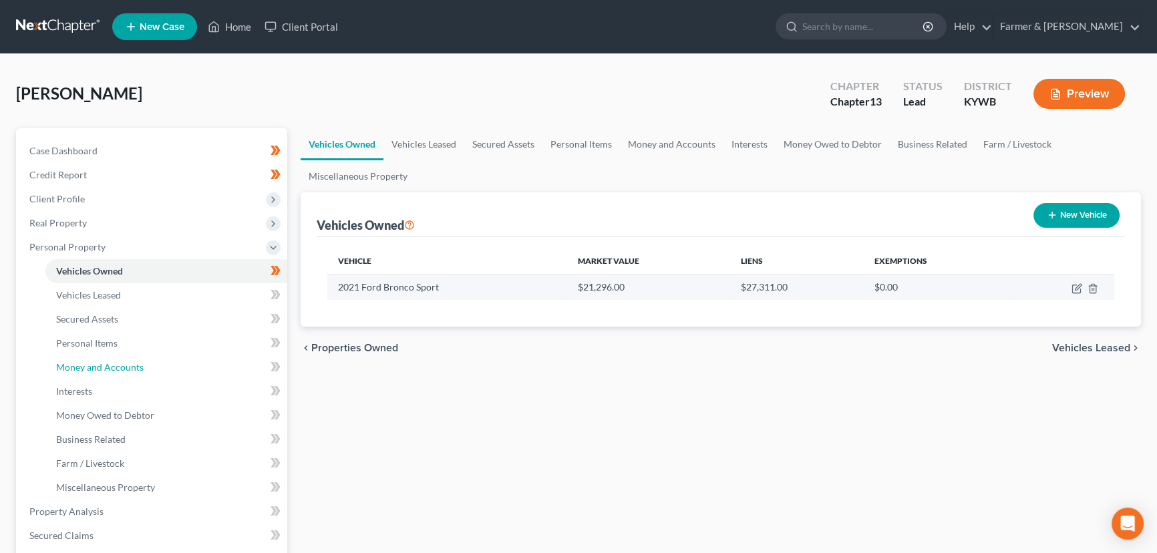
drag, startPoint x: 126, startPoint y: 363, endPoint x: 561, endPoint y: 291, distance: 440.7
click at [126, 363] on span "Money and Accounts" at bounding box center [100, 366] width 88 height 11
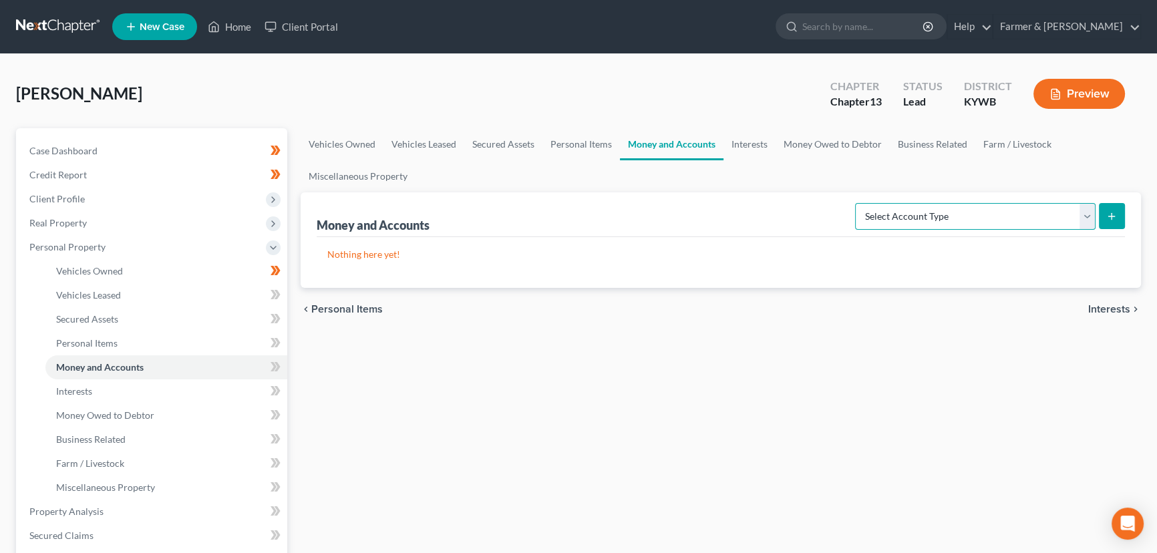
click at [907, 223] on select "Select Account Type Brokerage Cash on Hand Certificates of Deposit Checking Acc…" at bounding box center [975, 216] width 241 height 27
click at [915, 221] on select "Select Account Type Brokerage Cash on Hand Certificates of Deposit Checking Acc…" at bounding box center [975, 216] width 241 height 27
click at [858, 203] on select "Select Account Type Brokerage Cash on Hand Certificates of Deposit Checking Acc…" at bounding box center [975, 216] width 241 height 27
click at [1105, 224] on button "submit" at bounding box center [1112, 216] width 26 height 26
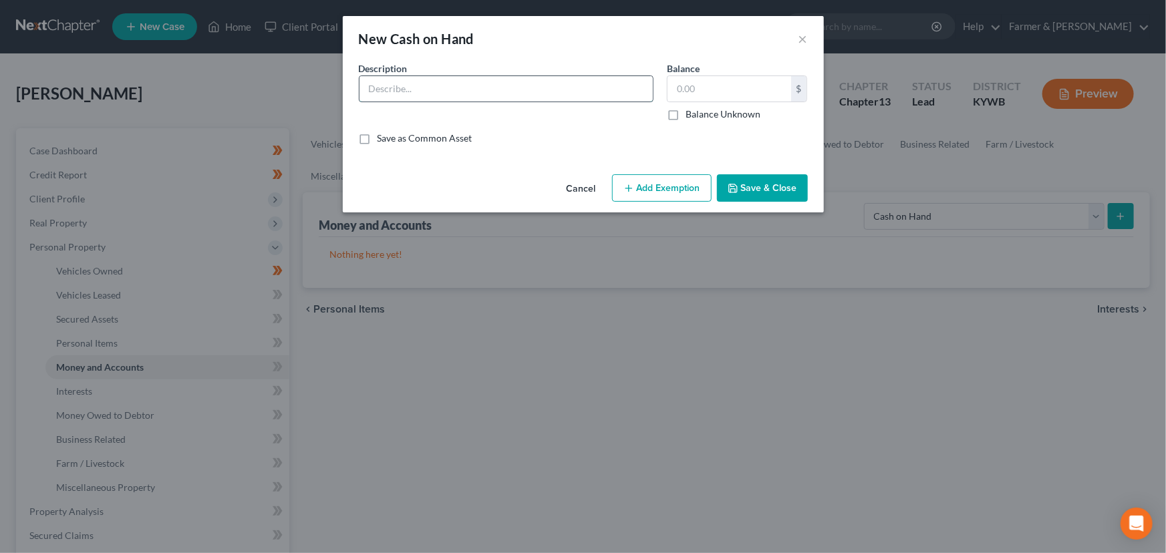
drag, startPoint x: 398, startPoint y: 86, endPoint x: 416, endPoint y: 100, distance: 22.9
click at [398, 86] on input "text" at bounding box center [505, 88] width 293 height 25
click at [695, 100] on input "text" at bounding box center [729, 88] width 124 height 25
click at [676, 192] on button "Add Exemption" at bounding box center [662, 188] width 100 height 28
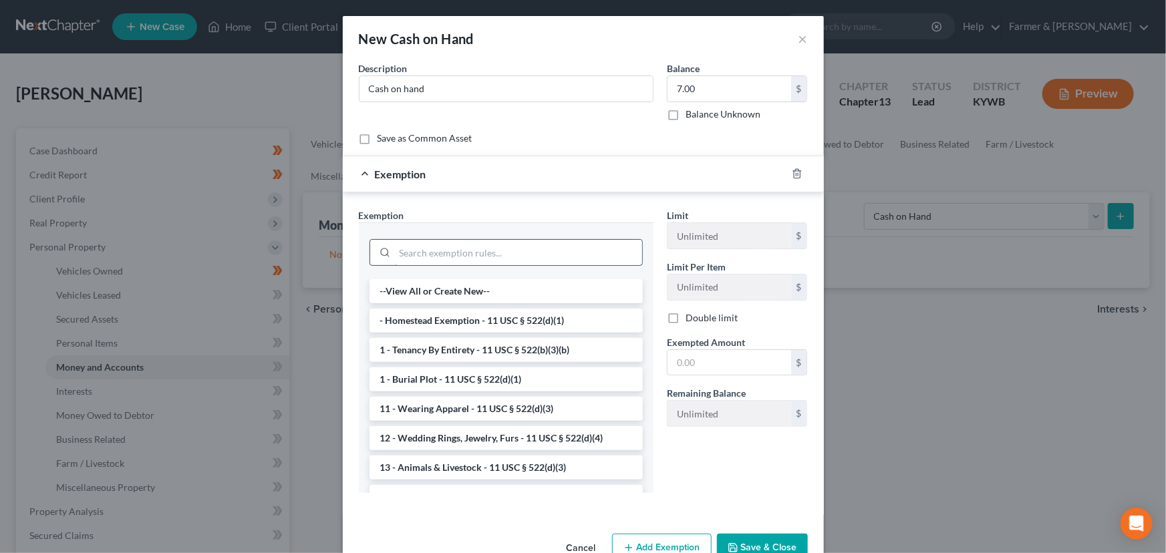
click at [431, 258] on input "search" at bounding box center [518, 252] width 247 height 25
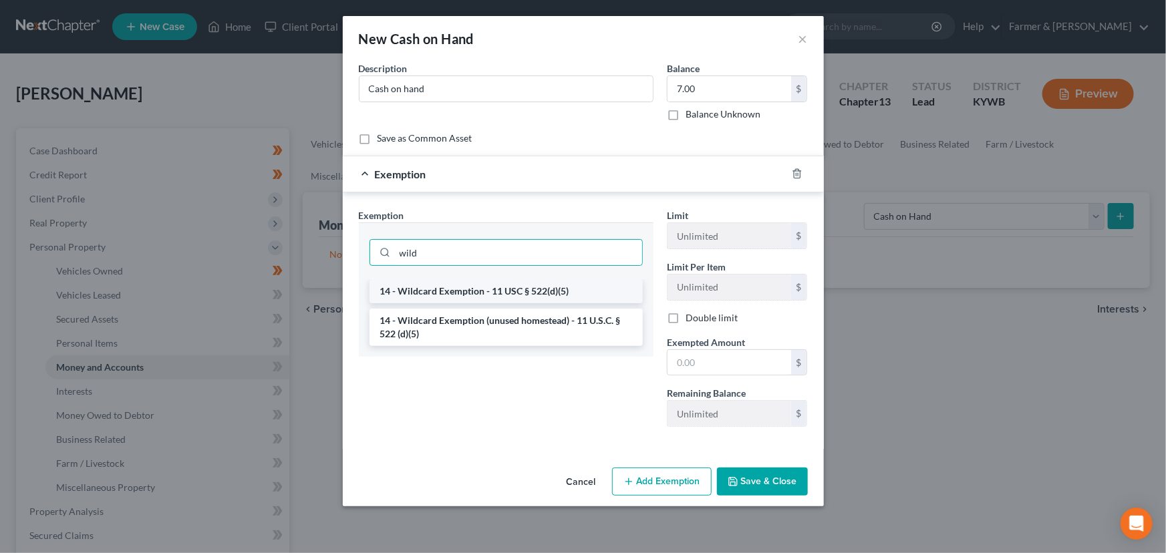
click at [449, 289] on li "14 - Wildcard Exemption - 11 USC § 522(d)(5)" at bounding box center [505, 291] width 273 height 24
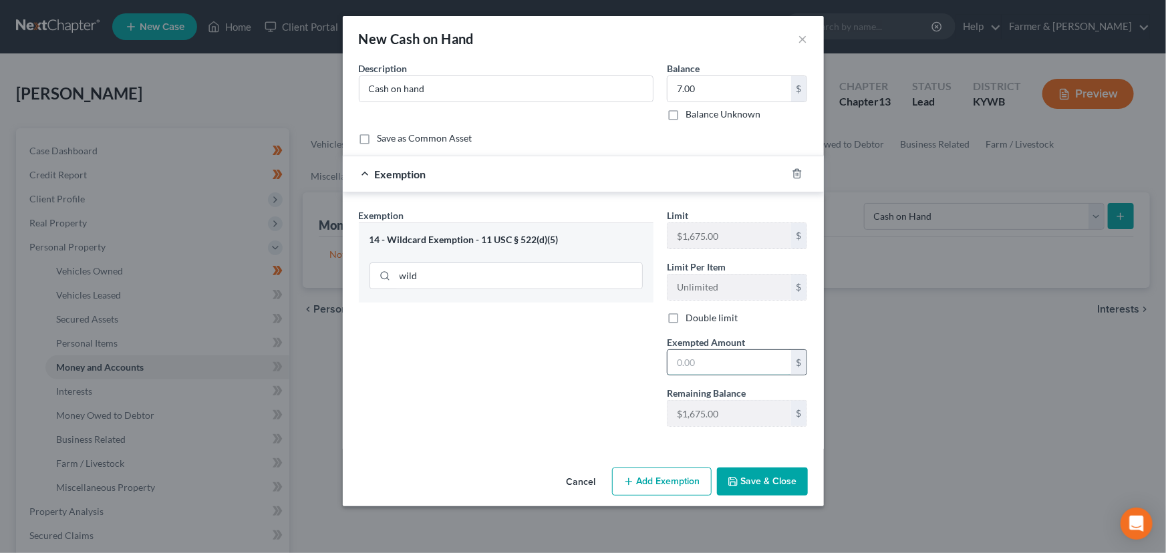
click at [695, 371] on input "text" at bounding box center [729, 362] width 124 height 25
click at [647, 378] on div "Exemption Set must be selected for CA. Exemption * 14 - Wildcard Exemption - 11…" at bounding box center [506, 322] width 308 height 229
click at [571, 176] on div "Exemption $7.00" at bounding box center [565, 173] width 444 height 35
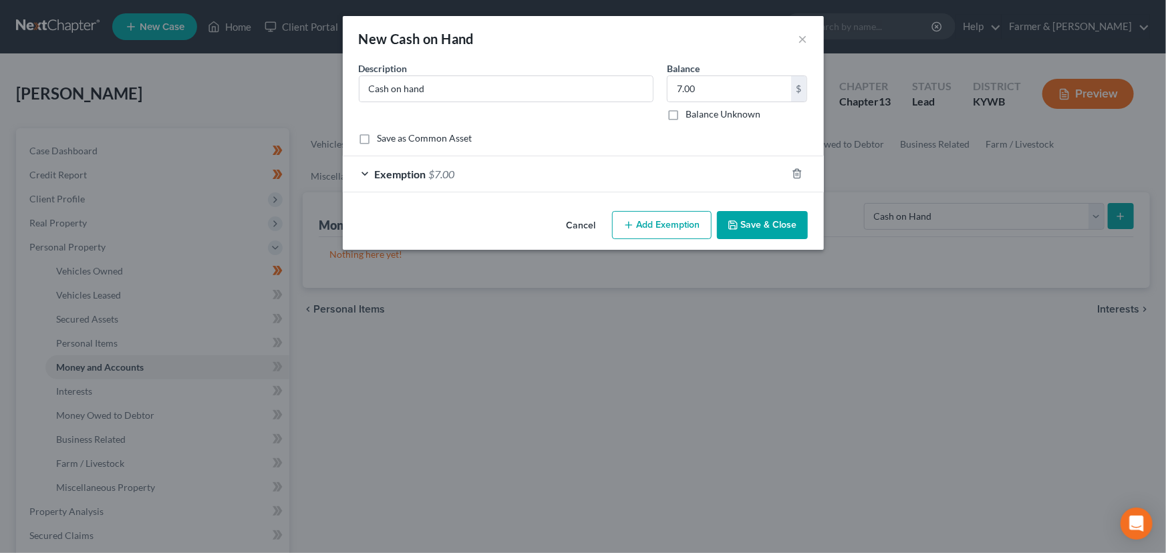
click at [772, 225] on button "Save & Close" at bounding box center [762, 225] width 91 height 28
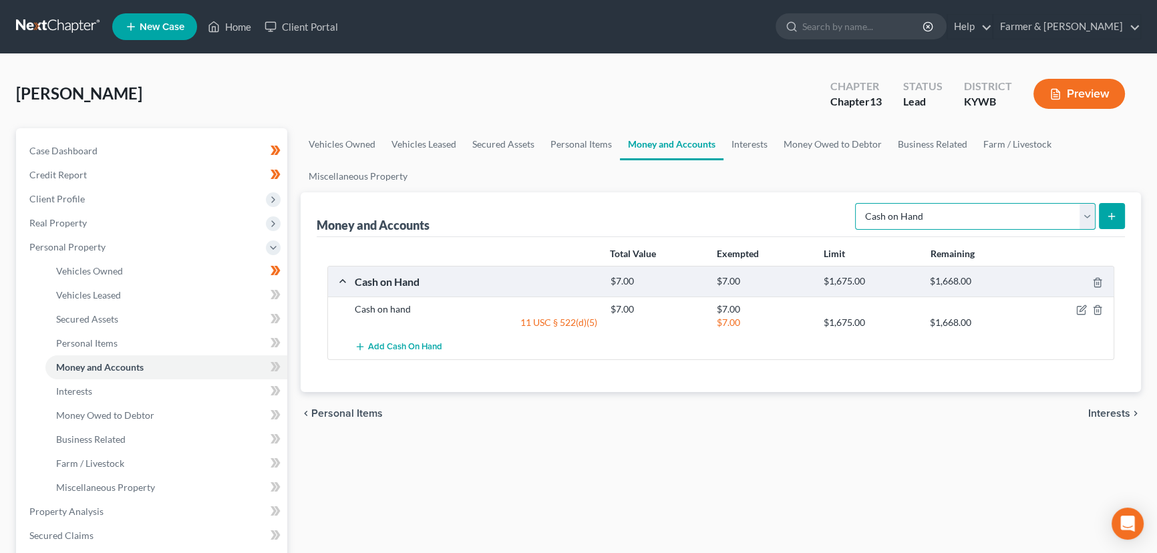
drag, startPoint x: 967, startPoint y: 217, endPoint x: 967, endPoint y: 226, distance: 9.4
click at [967, 217] on select "Select Account Type Brokerage Cash on Hand Certificates of Deposit Checking Acc…" at bounding box center [975, 216] width 241 height 27
click at [858, 203] on select "Select Account Type Brokerage Cash on Hand Certificates of Deposit Checking Acc…" at bounding box center [975, 216] width 241 height 27
click at [1118, 213] on button "submit" at bounding box center [1112, 216] width 26 height 26
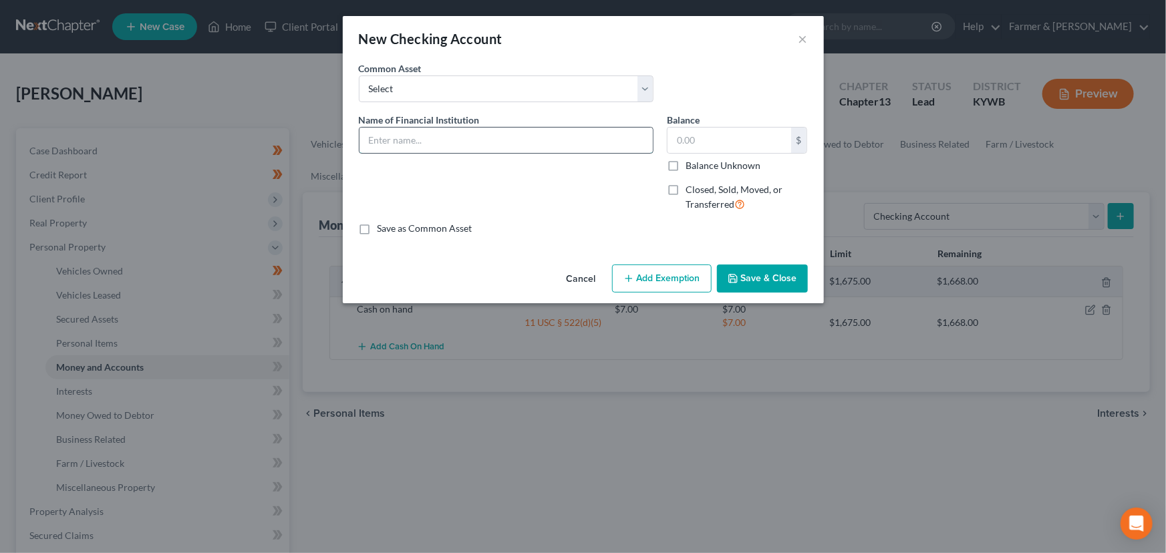
click at [404, 146] on input "text" at bounding box center [505, 140] width 293 height 25
drag, startPoint x: 426, startPoint y: 180, endPoint x: 3, endPoint y: 247, distance: 427.5
click at [426, 180] on div "Name of Financial Institution * Navy FCU *5575" at bounding box center [506, 168] width 308 height 110
click at [714, 140] on input "text" at bounding box center [729, 140] width 124 height 25
click at [666, 276] on button "Add Exemption" at bounding box center [662, 279] width 100 height 28
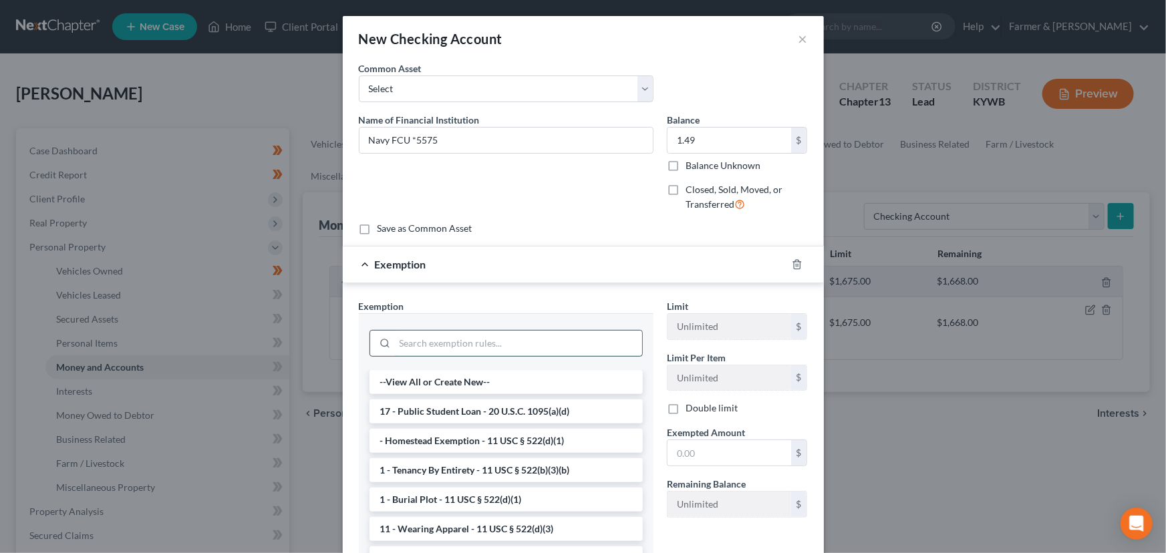
click at [472, 347] on input "search" at bounding box center [518, 343] width 247 height 25
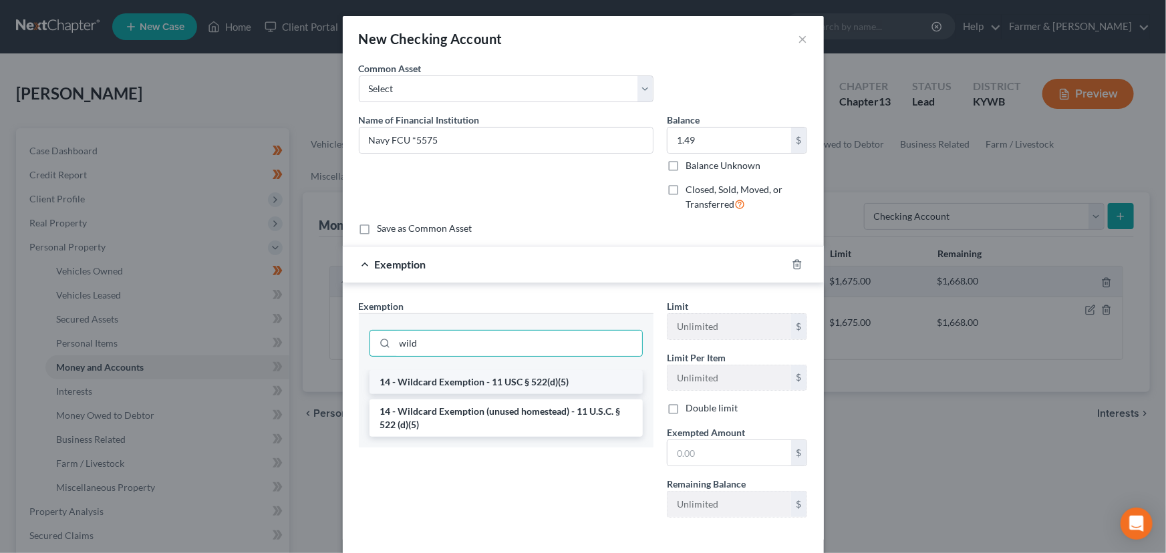
click at [485, 376] on li "14 - Wildcard Exemption - 11 USC § 522(d)(5)" at bounding box center [505, 382] width 273 height 24
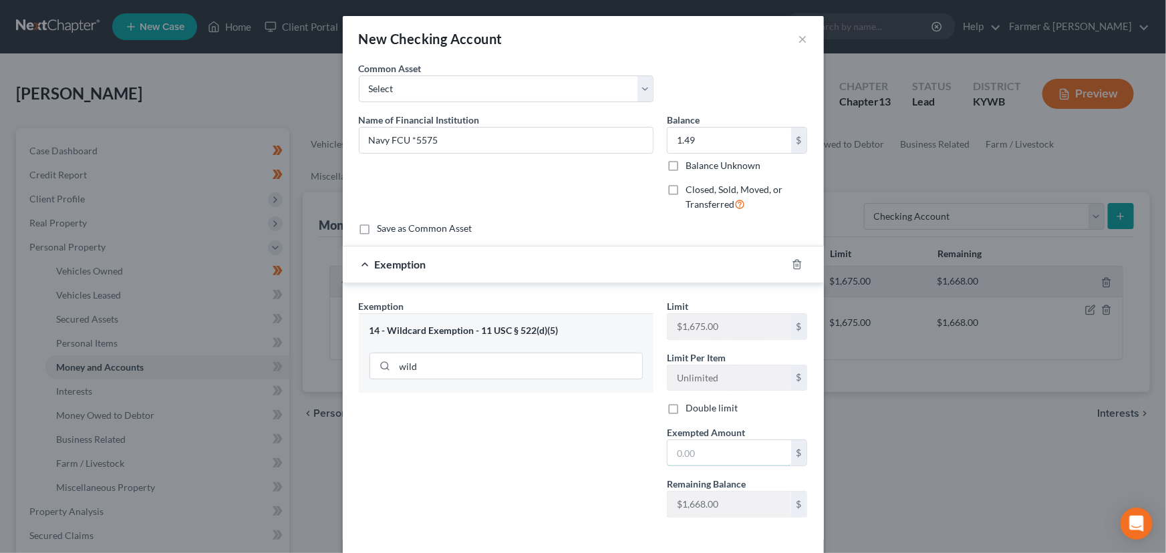
click at [693, 444] on input "text" at bounding box center [729, 452] width 124 height 25
drag, startPoint x: 629, startPoint y: 431, endPoint x: 631, endPoint y: 364, distance: 66.8
click at [629, 430] on div "Exemption Set must be selected for CA. Exemption * 14 - Wildcard Exemption - 11…" at bounding box center [506, 413] width 308 height 229
click at [605, 257] on div "Exemption $1.49" at bounding box center [565, 264] width 444 height 35
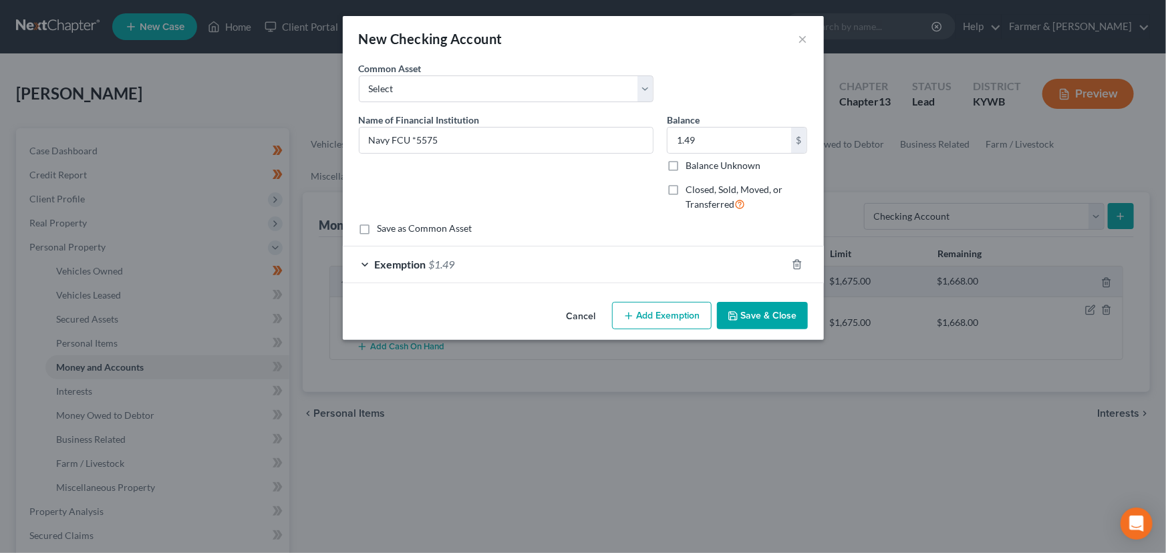
click at [743, 309] on button "Save & Close" at bounding box center [762, 316] width 91 height 28
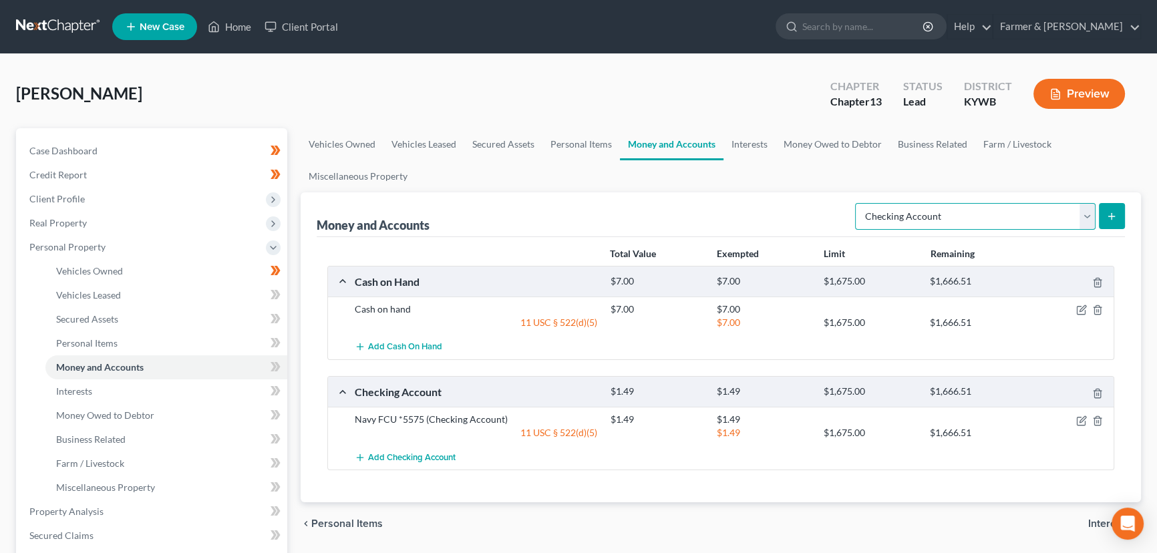
drag, startPoint x: 905, startPoint y: 214, endPoint x: 909, endPoint y: 227, distance: 13.3
click at [905, 214] on select "Select Account Type Brokerage Cash on Hand Certificates of Deposit Checking Acc…" at bounding box center [975, 216] width 241 height 27
click at [858, 203] on select "Select Account Type Brokerage Cash on Hand Certificates of Deposit Checking Acc…" at bounding box center [975, 216] width 241 height 27
drag, startPoint x: 355, startPoint y: 418, endPoint x: 402, endPoint y: 418, distance: 46.8
click at [402, 418] on div "Navy FCU *5575 (Checking Account)" at bounding box center [476, 419] width 256 height 13
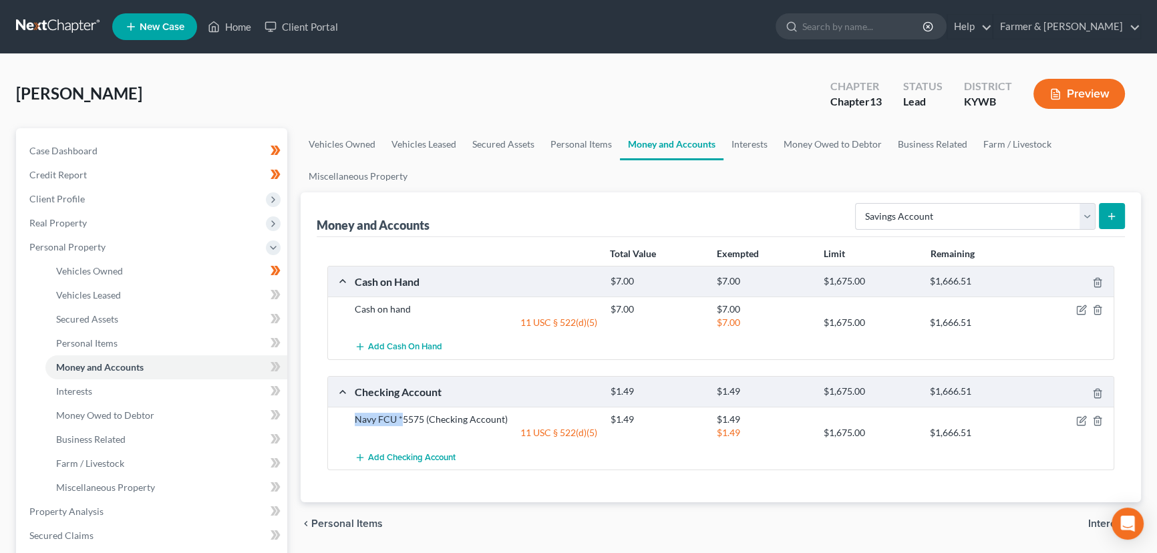
copy div "Navy FCU *"
click at [952, 222] on select "Select Account Type Brokerage Cash on Hand Certificates of Deposit Checking Acc…" at bounding box center [975, 216] width 241 height 27
click at [858, 203] on select "Select Account Type Brokerage Cash on Hand Certificates of Deposit Checking Acc…" at bounding box center [975, 216] width 241 height 27
click at [1116, 217] on icon "submit" at bounding box center [1111, 216] width 11 height 11
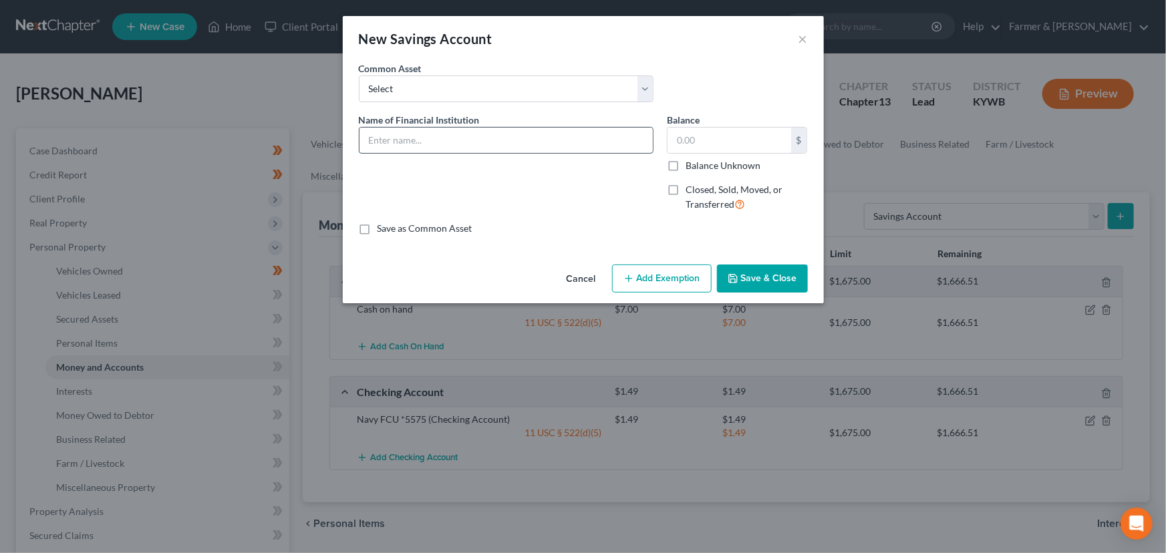
click at [385, 138] on input "text" at bounding box center [505, 140] width 293 height 25
paste input "Navy FCU *"
click at [704, 139] on input "text" at bounding box center [729, 140] width 124 height 25
click at [597, 129] on input "Navy FCU *" at bounding box center [505, 140] width 293 height 25
click at [701, 142] on input "text" at bounding box center [729, 140] width 124 height 25
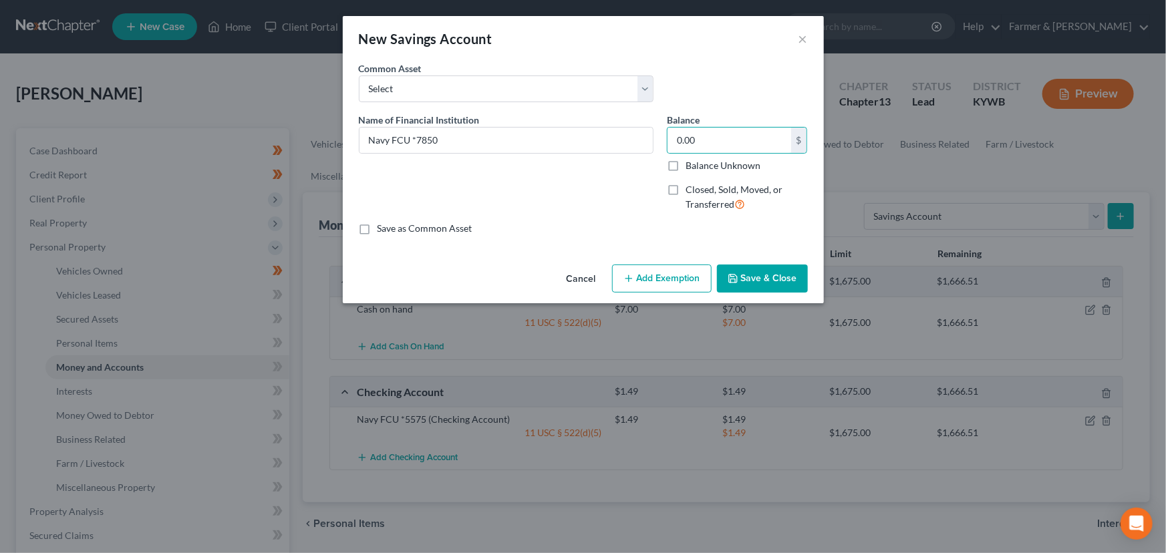
click at [621, 203] on div "Name of Financial Institution * Navy FCU *7850" at bounding box center [506, 168] width 308 height 110
click at [748, 271] on button "Save & Close" at bounding box center [762, 279] width 91 height 28
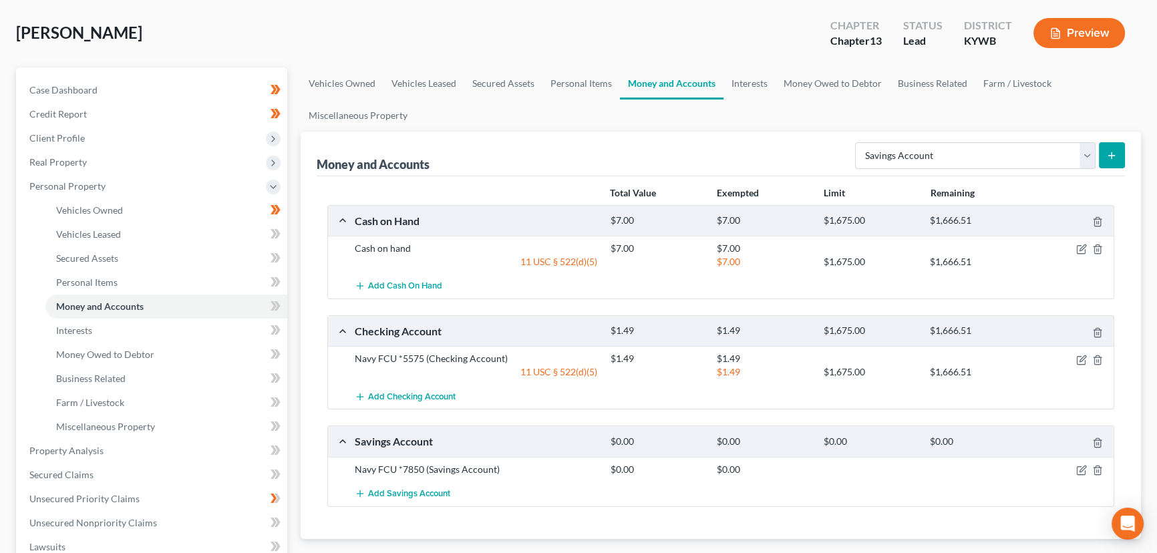
scroll to position [182, 0]
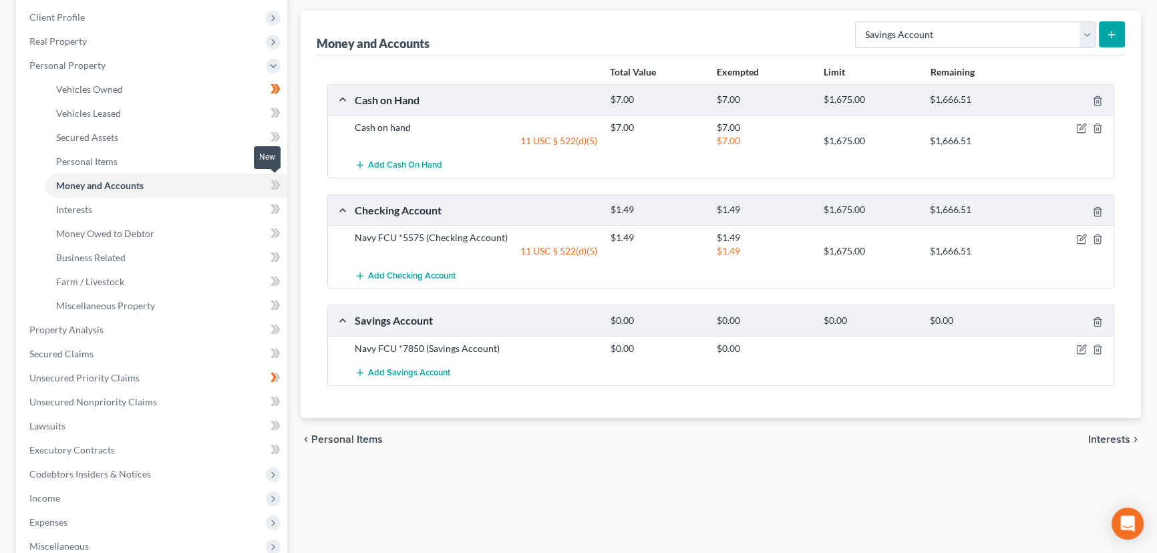
drag, startPoint x: 279, startPoint y: 181, endPoint x: 291, endPoint y: 194, distance: 17.5
click at [279, 181] on icon at bounding box center [278, 184] width 6 height 9
click at [292, 194] on div "Case Dashboard Payments Invoices Payments Payments Credit Report Client Profile" at bounding box center [151, 345] width 285 height 796
drag, startPoint x: 1082, startPoint y: 345, endPoint x: 393, endPoint y: 2, distance: 769.3
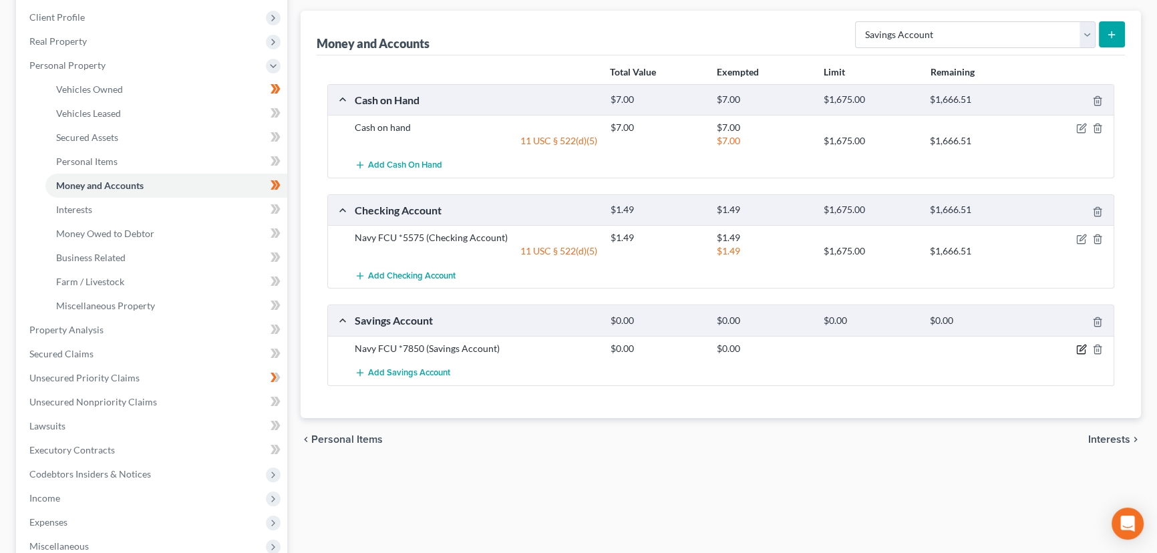
click at [1082, 345] on icon "button" at bounding box center [1083, 348] width 6 height 6
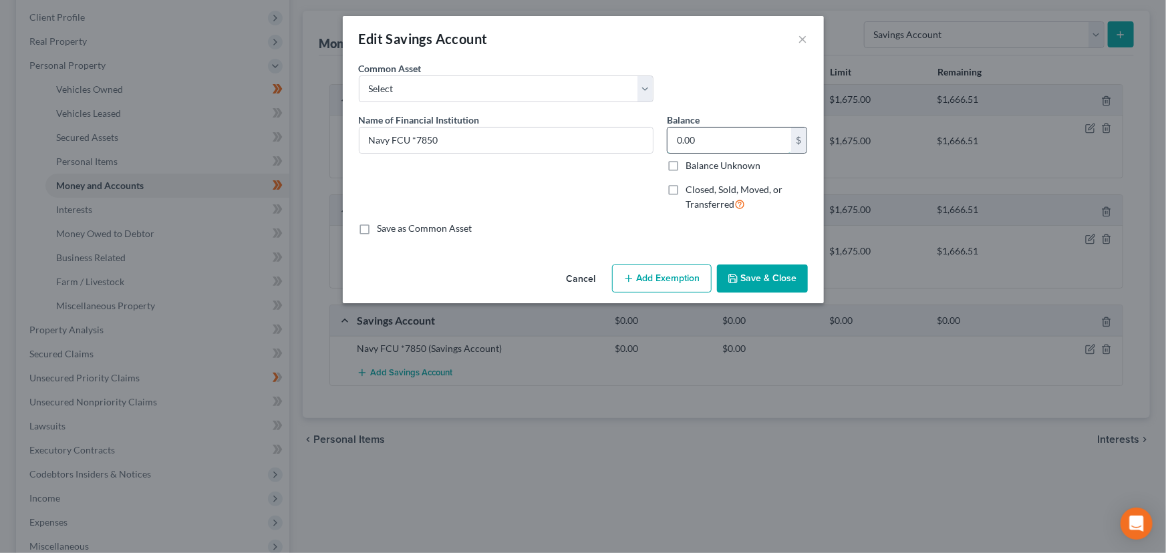
click at [726, 146] on input "0.00" at bounding box center [729, 140] width 124 height 25
click at [685, 281] on button "Add Exemption" at bounding box center [662, 279] width 100 height 28
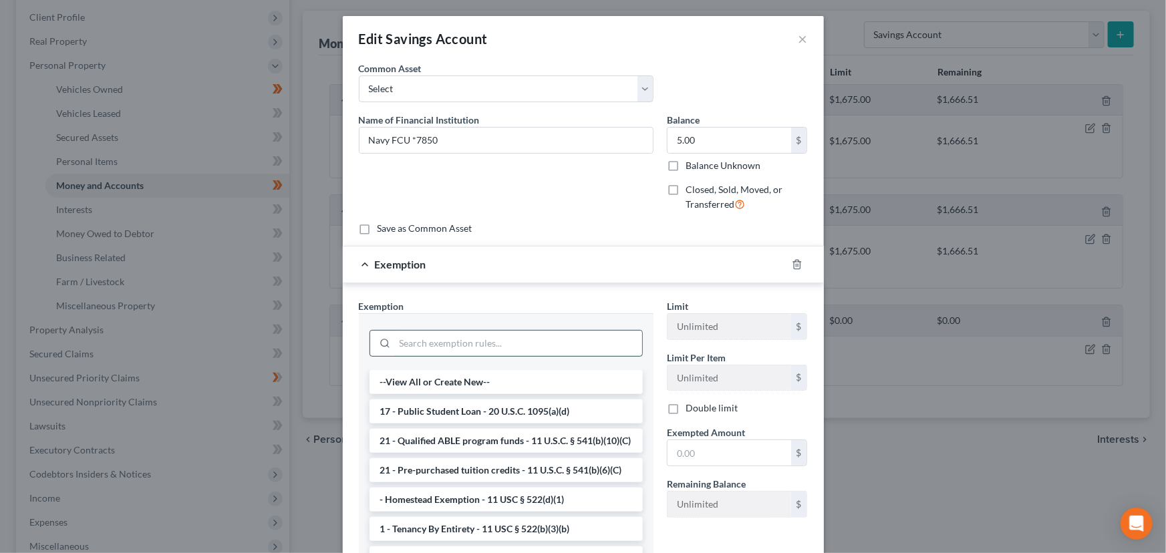
click at [569, 332] on input "search" at bounding box center [518, 343] width 247 height 25
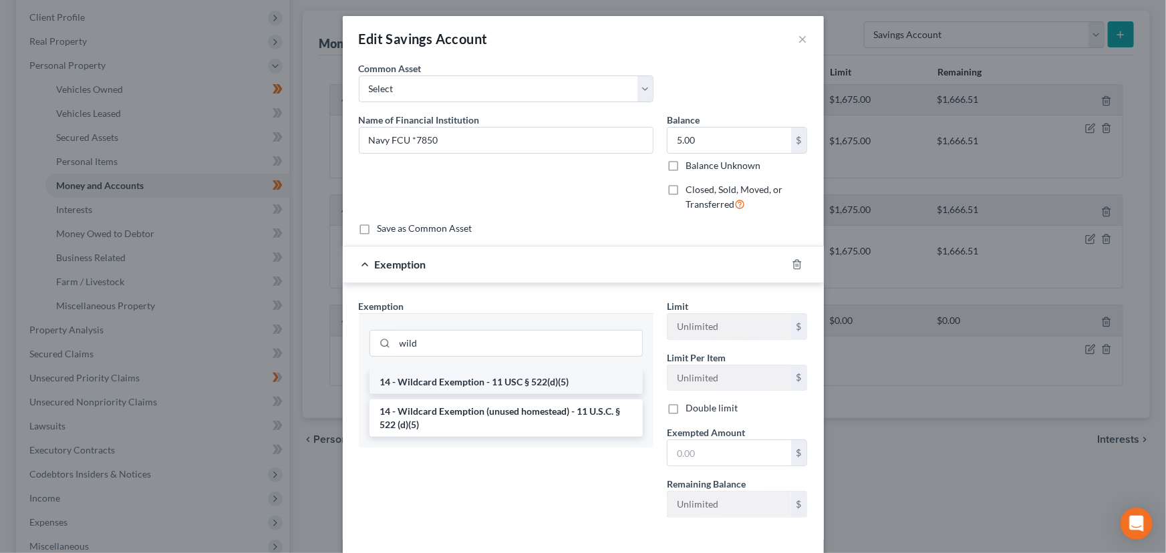
click at [566, 381] on li "14 - Wildcard Exemption - 11 USC § 522(d)(5)" at bounding box center [505, 382] width 273 height 24
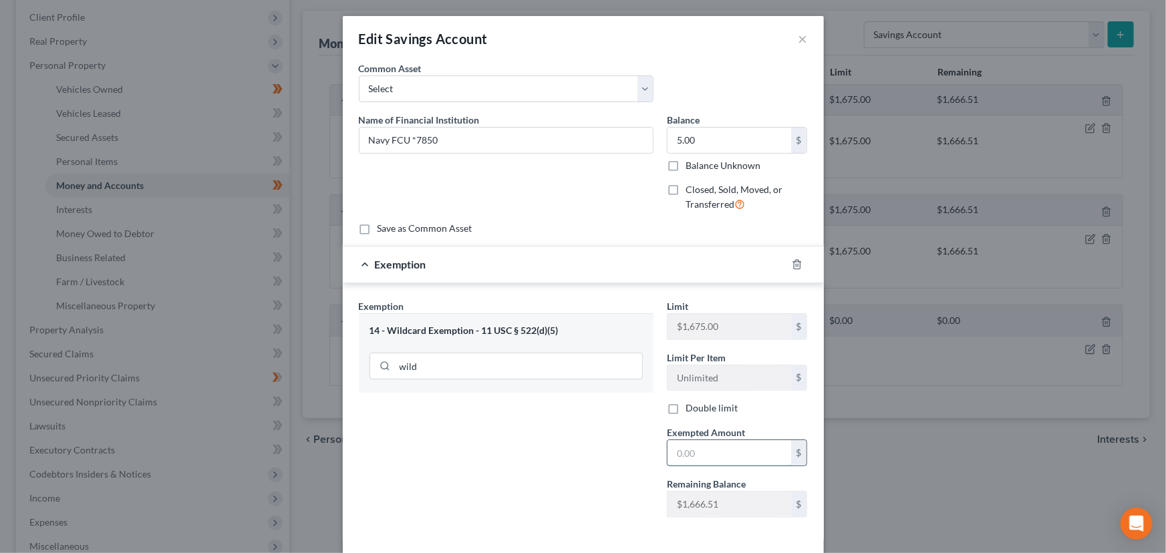
click at [675, 445] on input "text" at bounding box center [729, 452] width 124 height 25
click at [587, 445] on div "Exemption Set must be selected for CA. Exemption * 14 - Wildcard Exemption - 11…" at bounding box center [506, 413] width 308 height 229
click at [573, 266] on div "Exemption $5.00" at bounding box center [565, 264] width 444 height 35
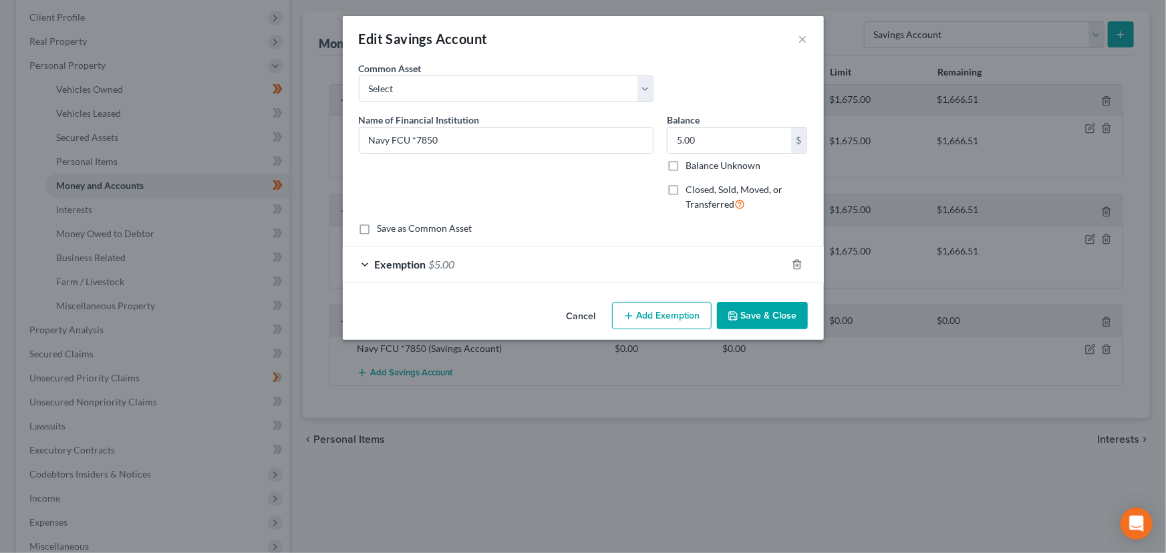
click at [738, 311] on icon "button" at bounding box center [733, 316] width 11 height 11
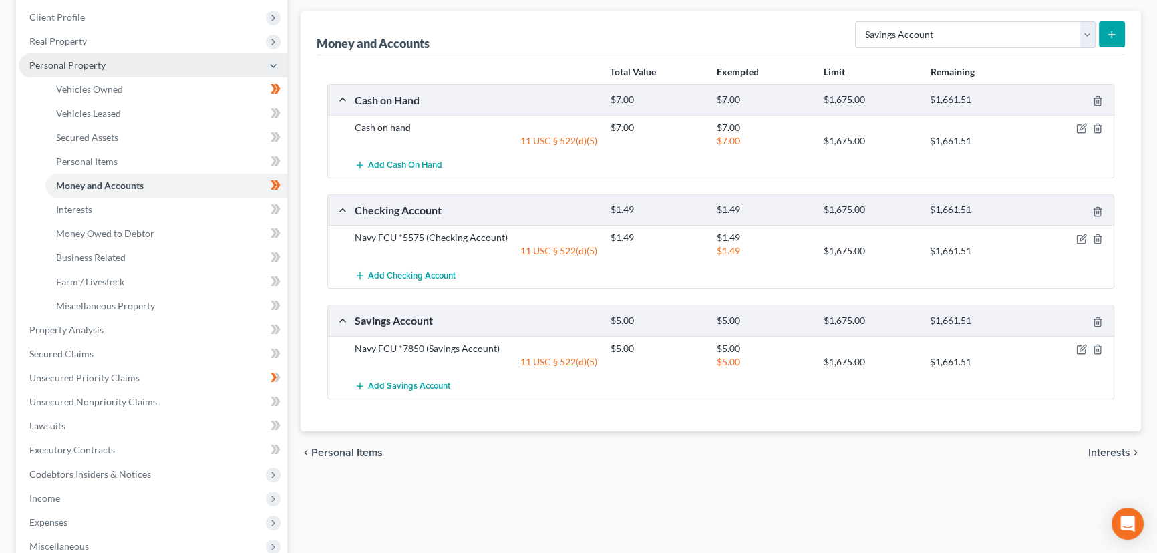
click at [106, 65] on span "Personal Property" at bounding box center [153, 65] width 269 height 24
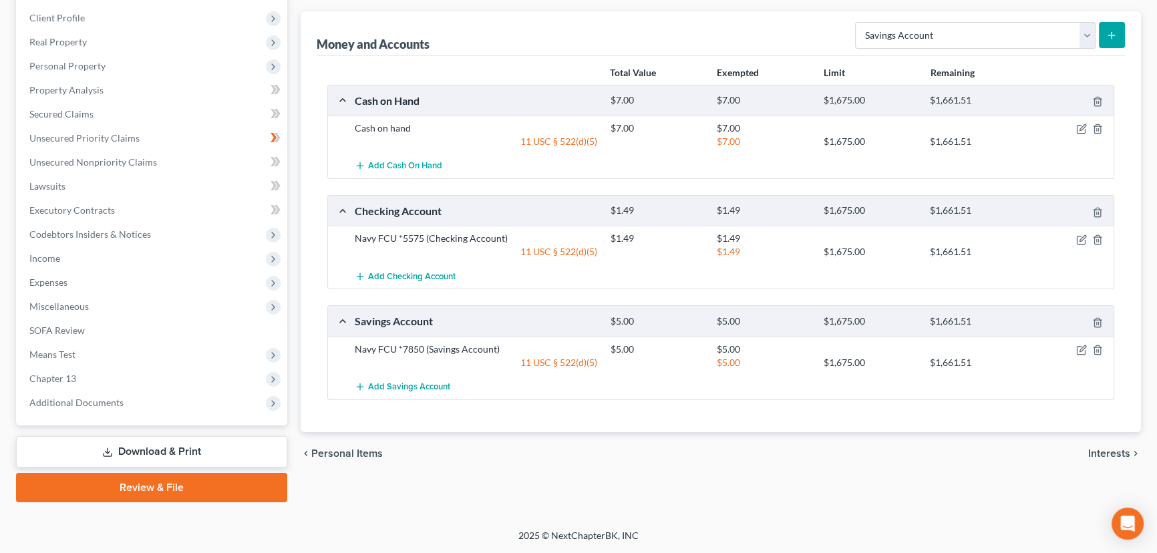
scroll to position [179, 0]
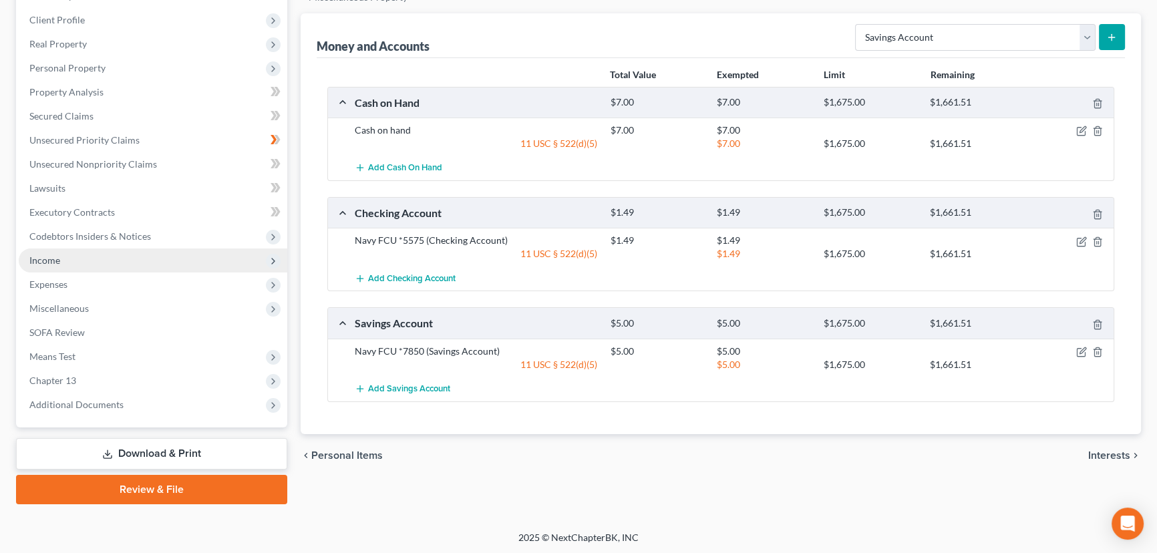
click at [61, 255] on span "Income" at bounding box center [153, 261] width 269 height 24
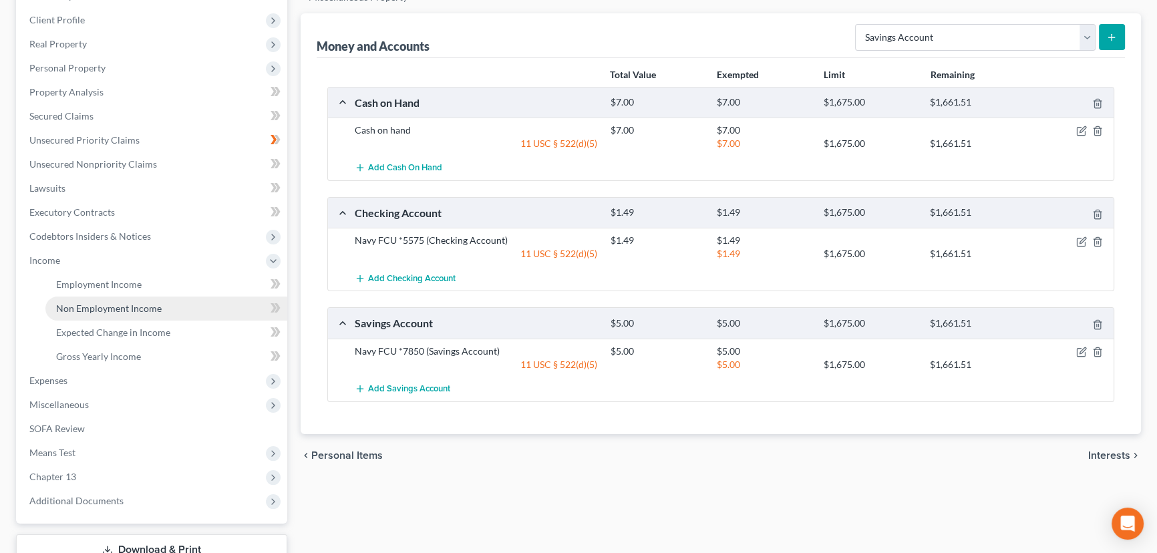
scroll to position [182, 0]
click at [89, 305] on span "Non Employment Income" at bounding box center [109, 305] width 106 height 11
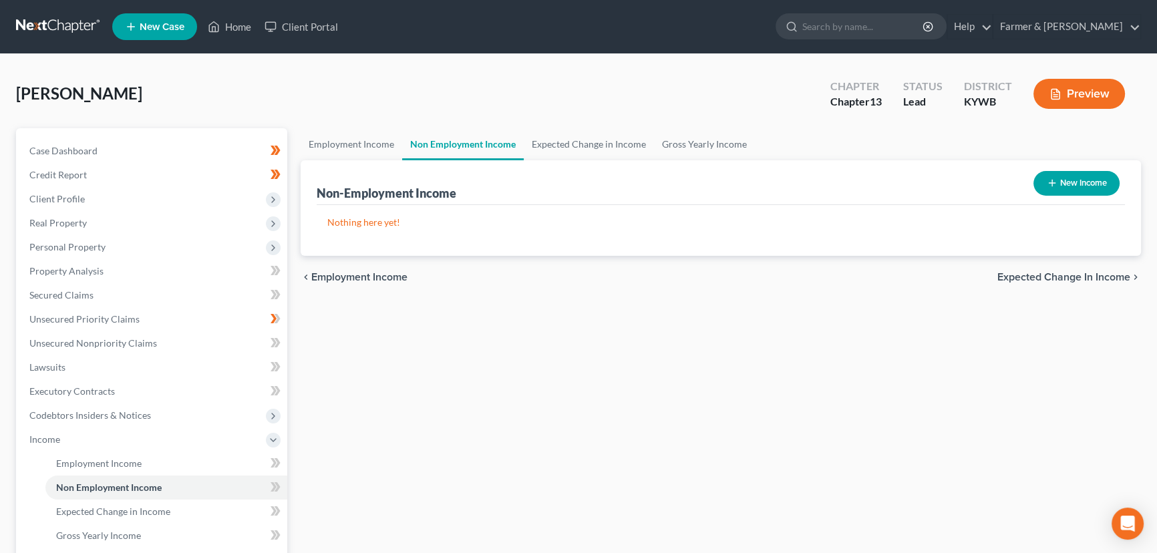
click at [1063, 184] on button "New Income" at bounding box center [1077, 183] width 86 height 25
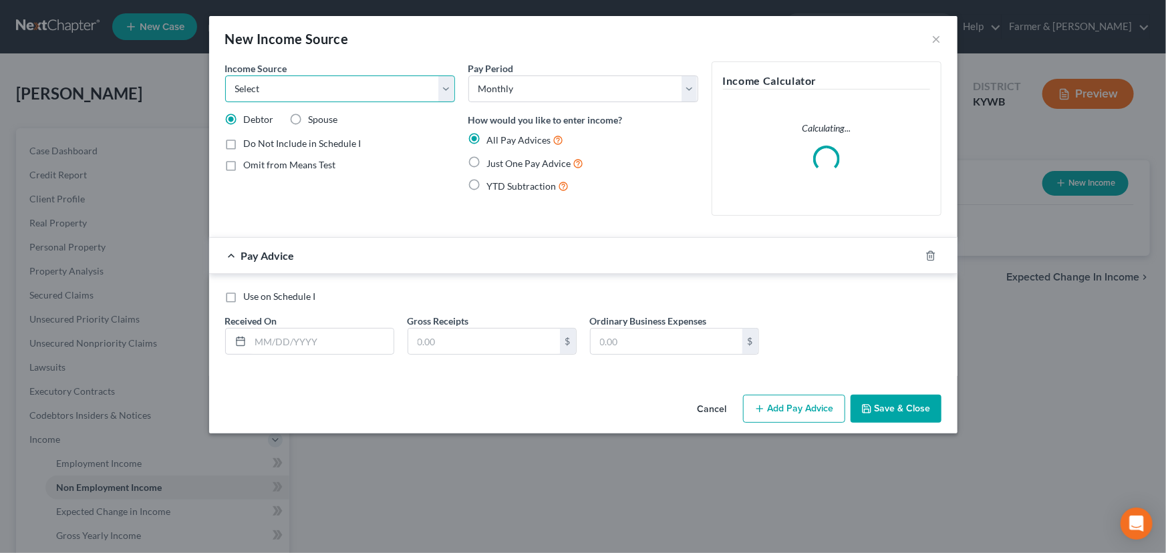
drag, startPoint x: 375, startPoint y: 90, endPoint x: 361, endPoint y: 100, distance: 18.2
click at [375, 90] on select "Select Unemployment Disability (from employer) Pension Retirement Social Securi…" at bounding box center [340, 88] width 230 height 27
click at [225, 75] on select "Select Unemployment Disability (from employer) Pension Retirement Social Securi…" at bounding box center [340, 88] width 230 height 27
click at [487, 160] on label "Just One Pay Advice" at bounding box center [535, 163] width 97 height 15
click at [492, 160] on input "Just One Pay Advice" at bounding box center [496, 160] width 9 height 9
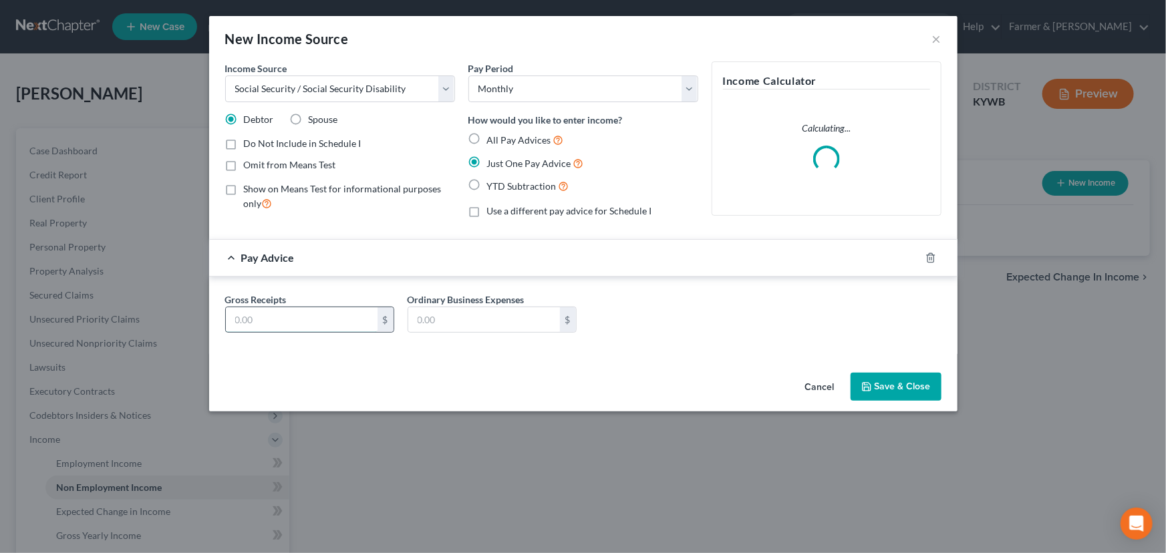
click at [315, 323] on input "text" at bounding box center [302, 319] width 152 height 25
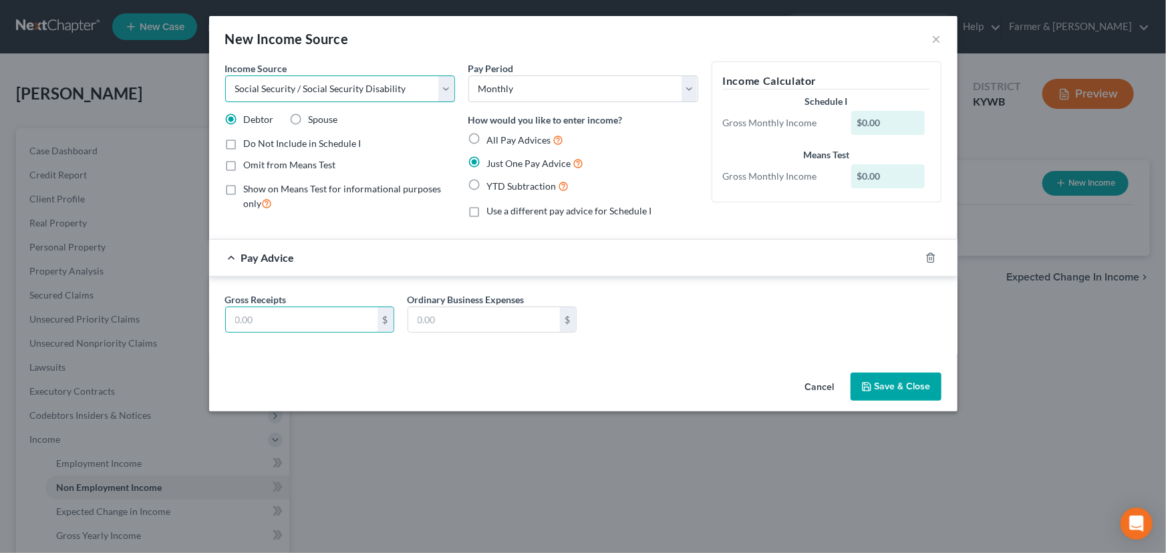
drag, startPoint x: 401, startPoint y: 82, endPoint x: 395, endPoint y: 93, distance: 12.6
click at [401, 82] on select "Select Unemployment Disability (from employer) Pension Retirement Social Securi…" at bounding box center [340, 88] width 230 height 27
click at [225, 75] on select "Select Unemployment Disability (from employer) Pension Retirement Social Securi…" at bounding box center [340, 88] width 230 height 27
click at [305, 321] on input "text" at bounding box center [302, 319] width 152 height 25
click at [617, 333] on div "Gross Receipts 1,340.04 $ Ordinary Business Expenses $" at bounding box center [583, 318] width 730 height 51
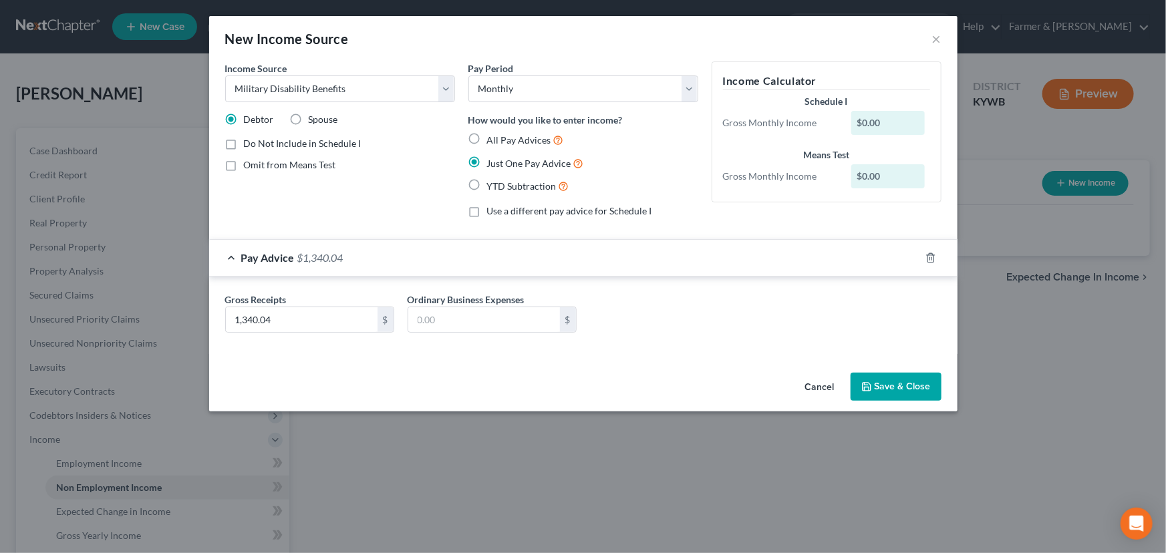
click at [903, 379] on button "Save & Close" at bounding box center [895, 387] width 91 height 28
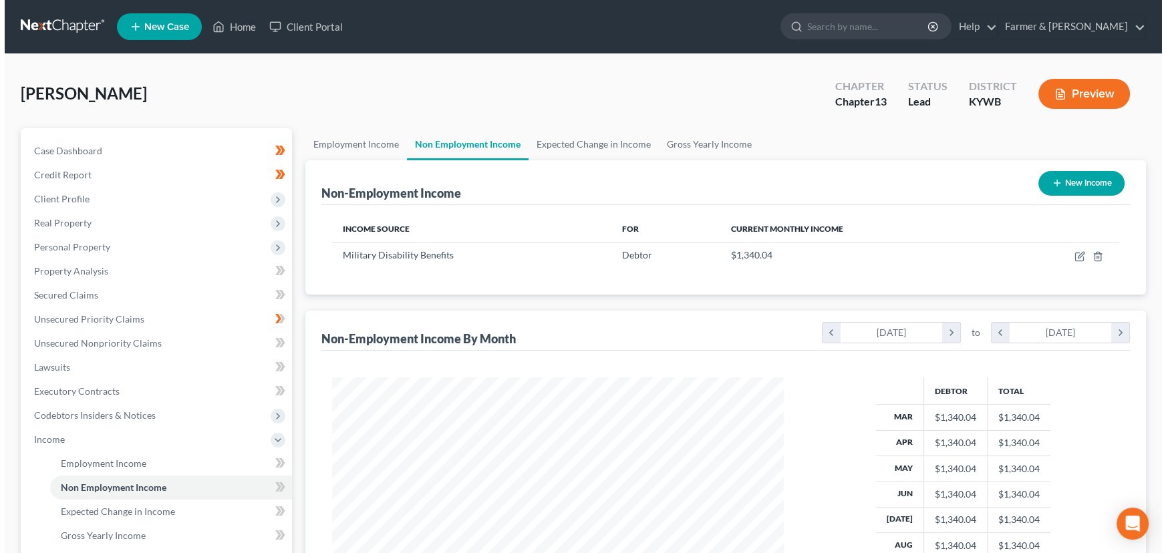
scroll to position [667832, 667597]
drag, startPoint x: 347, startPoint y: 95, endPoint x: 287, endPoint y: 190, distance: 113.2
click at [347, 95] on div "[PERSON_NAME] Upgraded Chapter Chapter 13 Status Lead District [GEOGRAPHIC_DATA…" at bounding box center [578, 99] width 1125 height 58
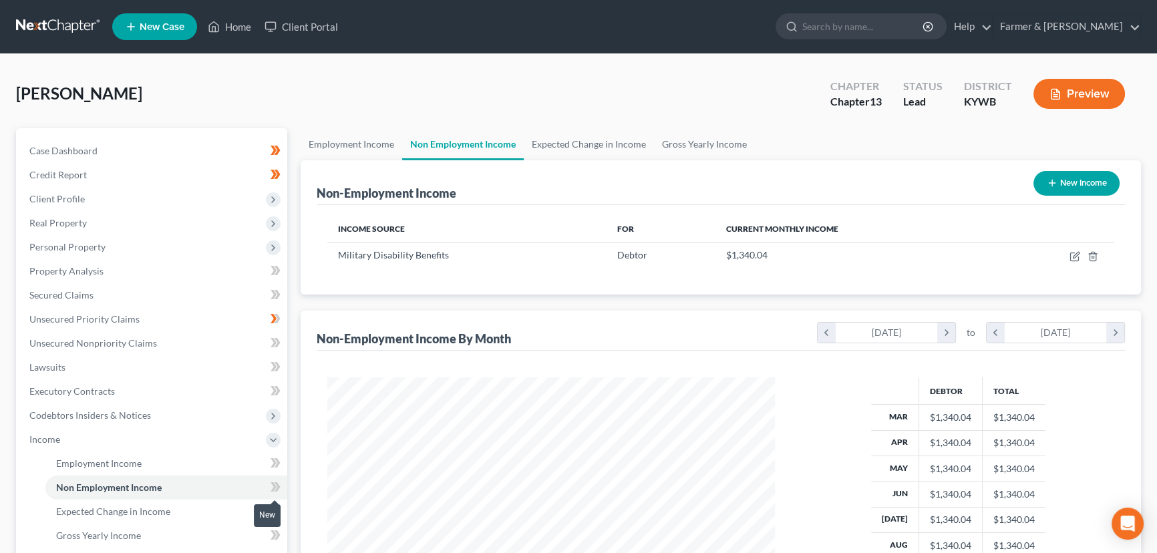
click at [275, 488] on icon at bounding box center [274, 486] width 6 height 9
click at [292, 472] on div "Case Dashboard Payments Invoices Payments Payments Credit Report Client Profile" at bounding box center [151, 453] width 285 height 651
click at [293, 405] on div "Case Dashboard Payments Invoices Payments Payments Credit Report Client Profile" at bounding box center [151, 453] width 285 height 651
drag, startPoint x: 54, startPoint y: 441, endPoint x: 85, endPoint y: 313, distance: 131.9
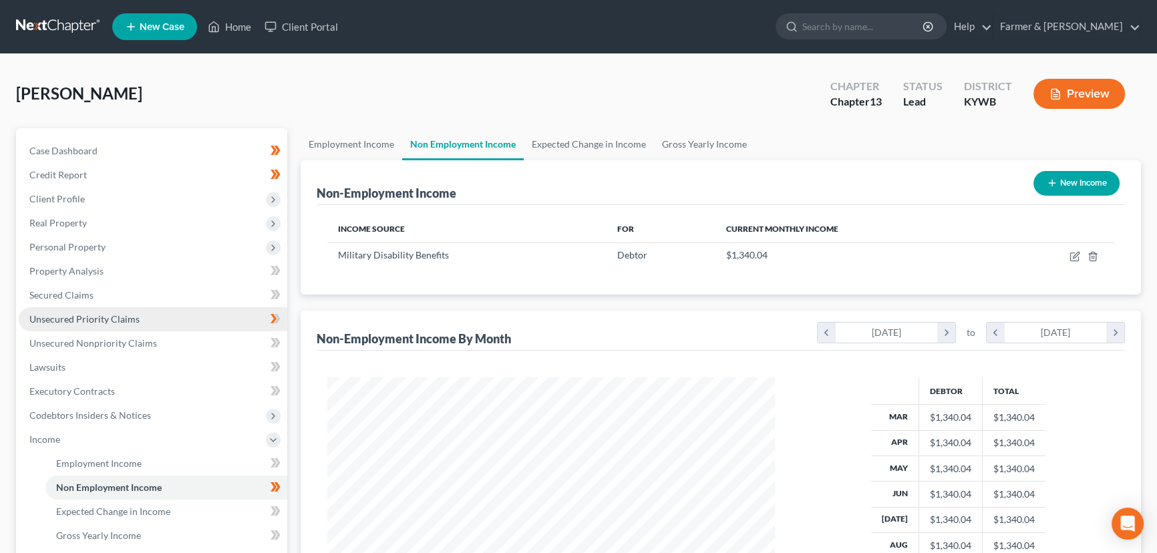
click at [54, 441] on span "Income" at bounding box center [44, 439] width 31 height 11
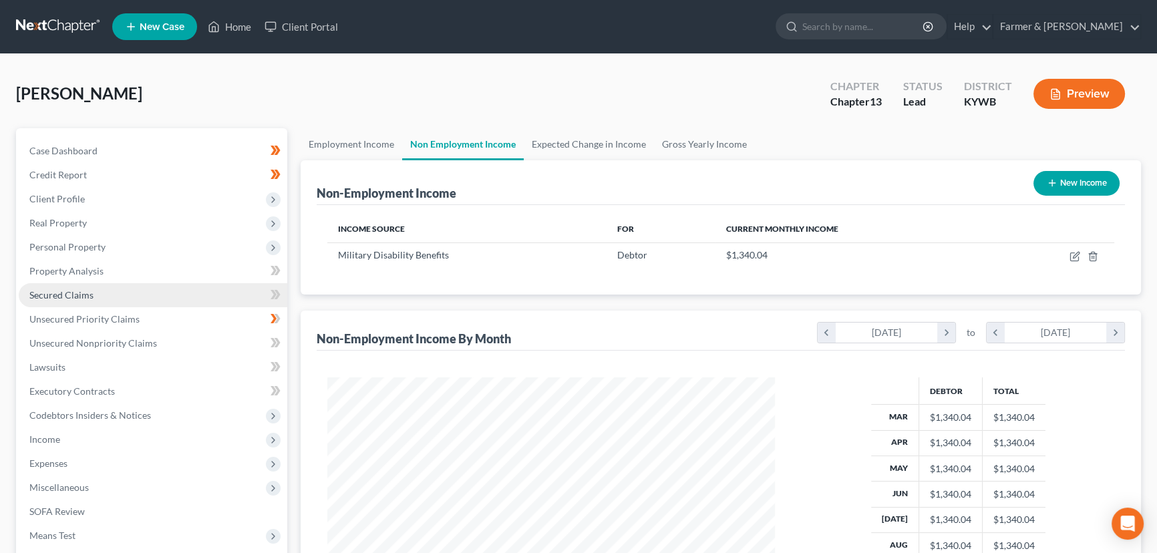
click at [71, 301] on link "Secured Claims" at bounding box center [153, 295] width 269 height 24
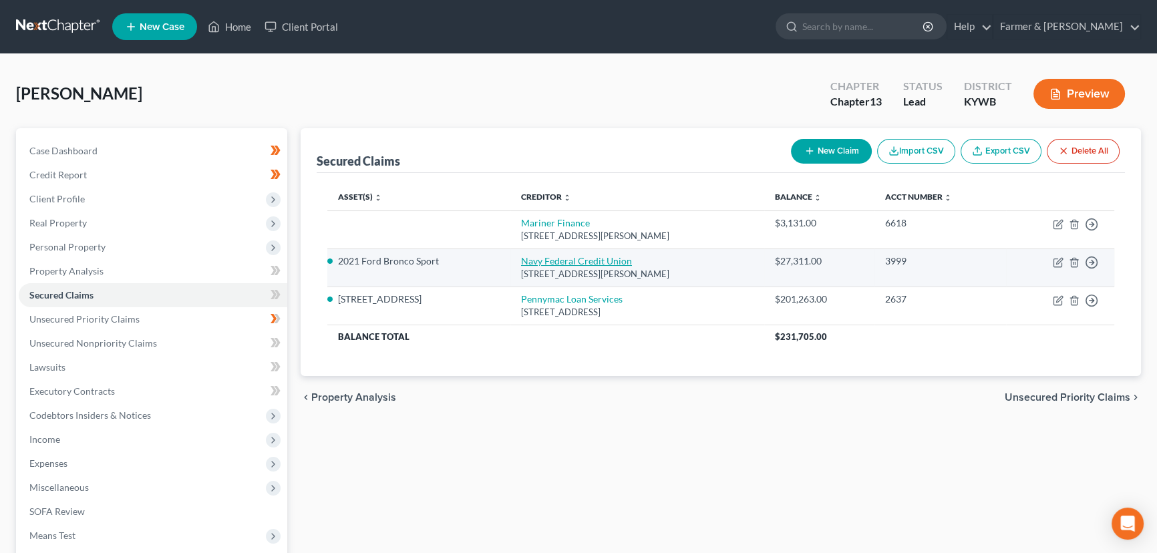
click at [546, 262] on link "Navy Federal Credit Union" at bounding box center [576, 260] width 111 height 11
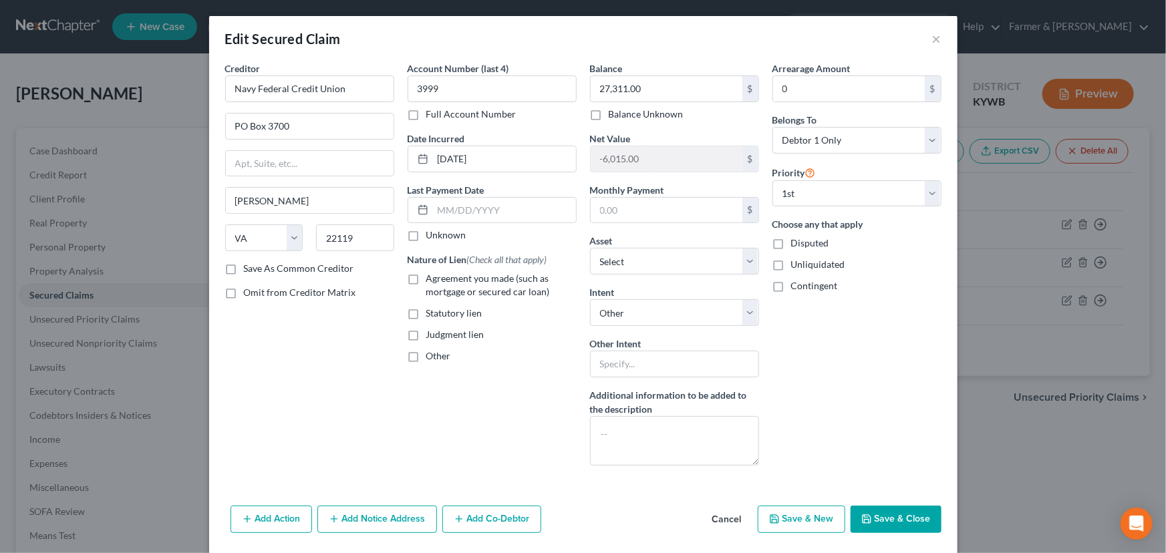
click at [426, 283] on label "Agreement you made (such as mortgage or secured car loan)" at bounding box center [501, 285] width 150 height 27
click at [432, 281] on input "Agreement you made (such as mortgage or secured car loan)" at bounding box center [436, 276] width 9 height 9
click at [474, 213] on input "text" at bounding box center [504, 210] width 143 height 25
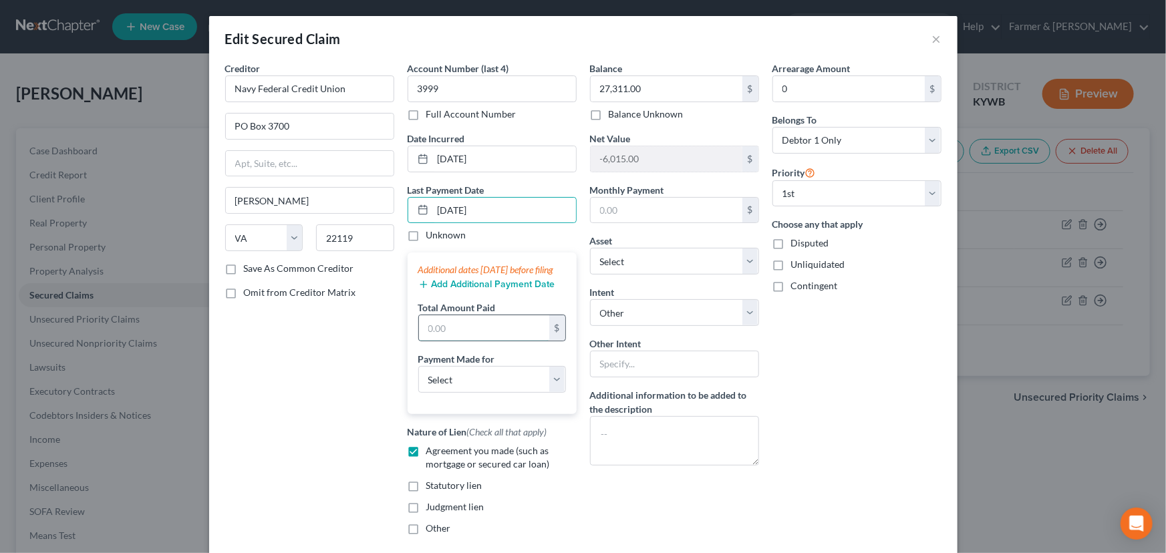
click at [455, 341] on input "text" at bounding box center [484, 327] width 130 height 25
drag, startPoint x: 456, startPoint y: 395, endPoint x: 454, endPoint y: 402, distance: 6.8
click at [456, 393] on select "Select Car Credit Card Loan Repayment Mortgage Other Suppliers Or Vendors" at bounding box center [492, 379] width 148 height 27
click at [418, 379] on select "Select Car Credit Card Loan Repayment Mortgage Other Suppliers Or Vendors" at bounding box center [492, 379] width 148 height 27
click at [587, 512] on div "Balance 27,311.00 $ Balance Unknown Balance Undetermined 27,311.00 $ Balance Un…" at bounding box center [674, 303] width 182 height 484
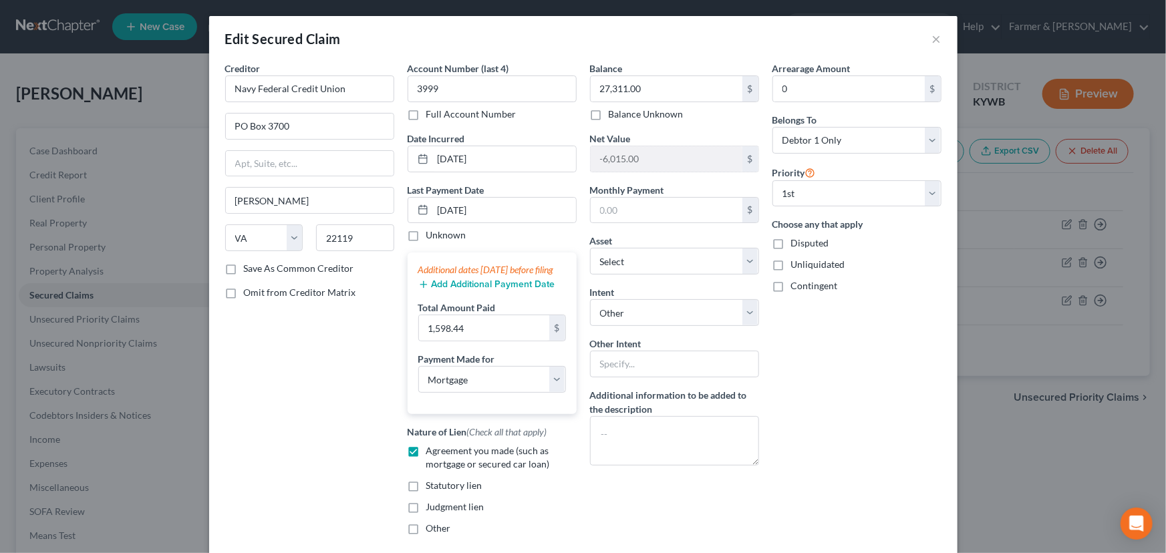
click at [808, 368] on div "Arrearage Amount 0 $ Belongs To * Select Debtor 1 Only Debtor 2 Only Debtor 1 A…" at bounding box center [857, 303] width 182 height 484
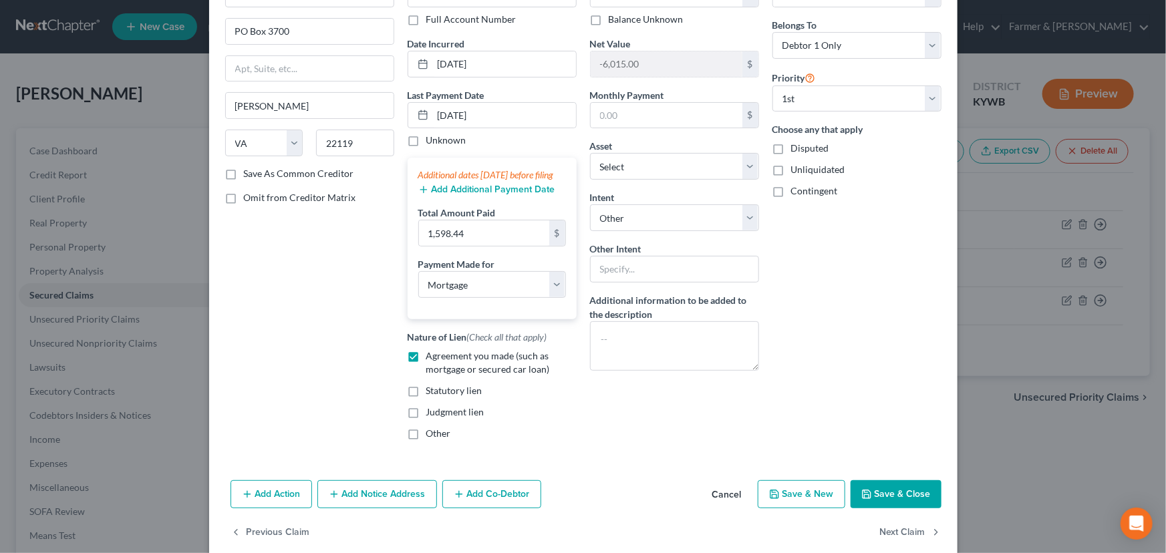
scroll to position [127, 0]
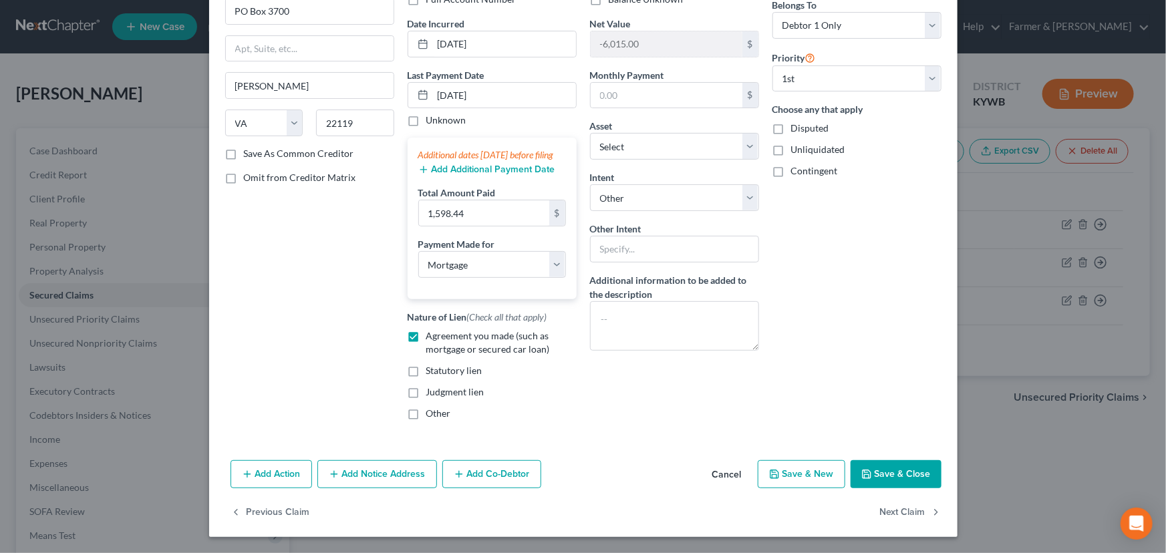
click at [875, 465] on button "Save & Close" at bounding box center [895, 474] width 91 height 28
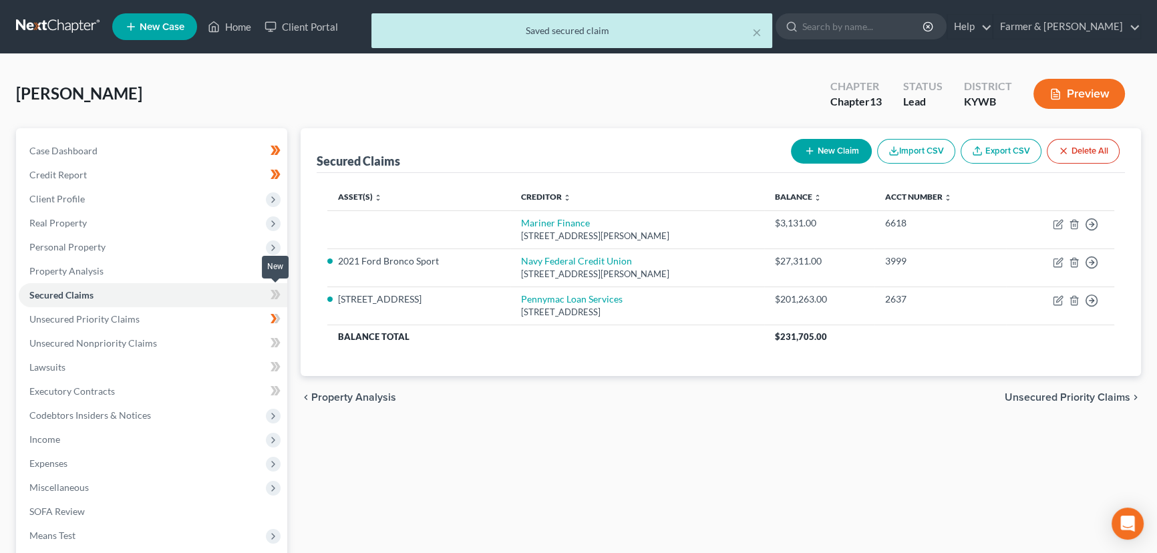
drag, startPoint x: 274, startPoint y: 293, endPoint x: 355, endPoint y: 448, distance: 174.2
click at [274, 293] on icon at bounding box center [274, 294] width 6 height 9
click at [357, 449] on div "Secured Claims New Claim Import CSV Export CSV Delete All Asset(s) expand_more …" at bounding box center [721, 405] width 854 height 555
click at [281, 320] on span at bounding box center [275, 321] width 23 height 20
click at [363, 461] on div "Secured Claims New Claim Import CSV Export CSV Delete All Asset(s) expand_more …" at bounding box center [721, 405] width 854 height 555
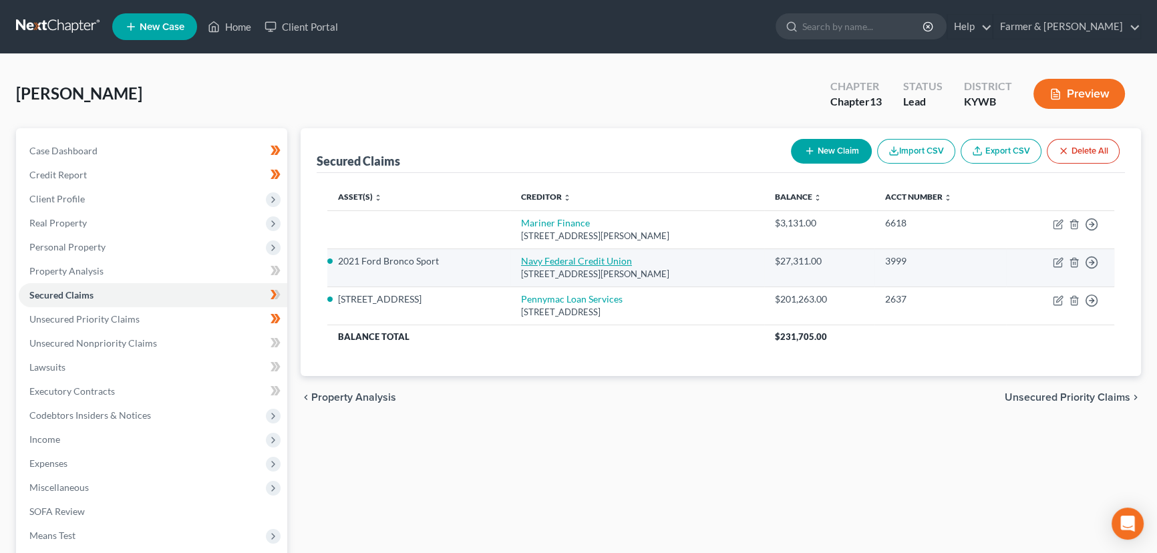
click at [592, 258] on link "Navy Federal Credit Union" at bounding box center [576, 260] width 111 height 11
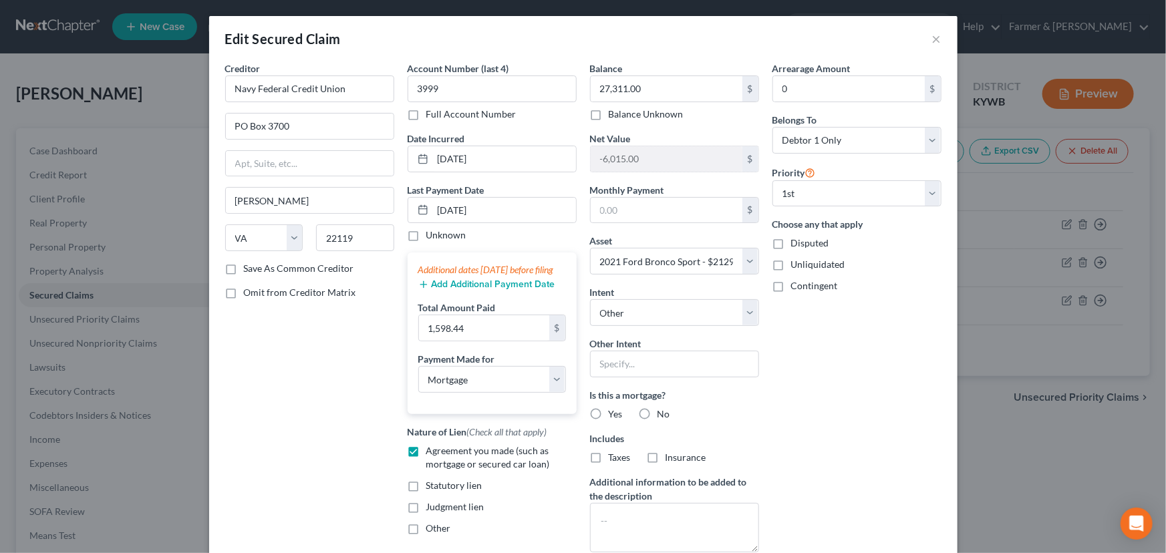
click at [304, 406] on div "Creditor * Navy Federal Credit Union PO Box [GEOGRAPHIC_DATA][PERSON_NAME] [US_…" at bounding box center [309, 312] width 182 height 502
click at [484, 341] on input "1,598.44" at bounding box center [484, 327] width 130 height 25
drag, startPoint x: 498, startPoint y: 214, endPoint x: 11, endPoint y: 293, distance: 493.4
click at [414, 210] on div "[DATE]" at bounding box center [492, 210] width 169 height 27
click at [445, 393] on select "Select Car Credit Card Loan Repayment Mortgage Other Suppliers Or Vendors" at bounding box center [492, 379] width 148 height 27
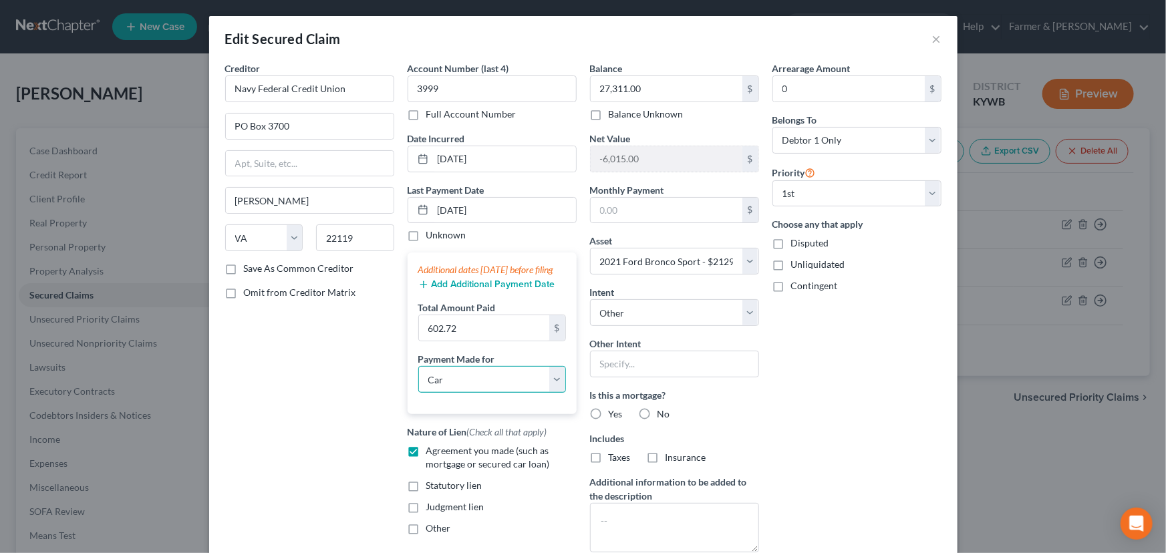
click at [418, 379] on select "Select Car Credit Card Loan Repayment Mortgage Other Suppliers Or Vendors" at bounding box center [492, 379] width 148 height 27
click at [830, 420] on div "Arrearage Amount 0 $ Belongs To * Select Debtor 1 Only Debtor 2 Only Debtor 1 A…" at bounding box center [857, 312] width 182 height 502
click at [466, 393] on select "Select Car Credit Card Loan Repayment Mortgage Other Suppliers Or Vendors" at bounding box center [492, 379] width 148 height 27
drag, startPoint x: 937, startPoint y: 430, endPoint x: 862, endPoint y: 423, distance: 75.1
click at [937, 430] on div "Arrearage Amount 0 $ Belongs To * Select Debtor 1 Only Debtor 2 Only Debtor 1 A…" at bounding box center [857, 312] width 182 height 502
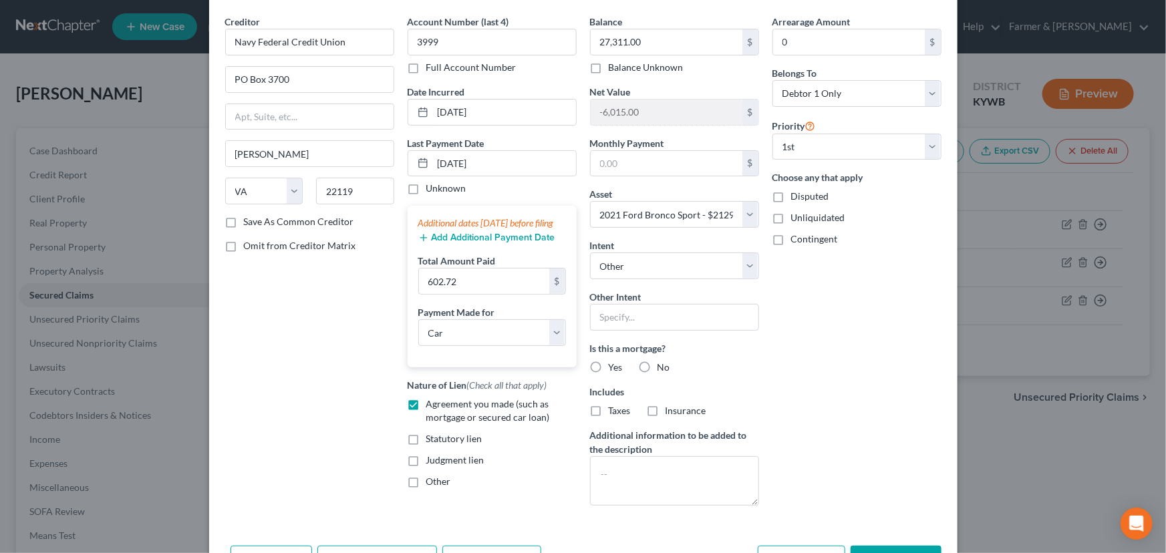
scroll to position [131, 0]
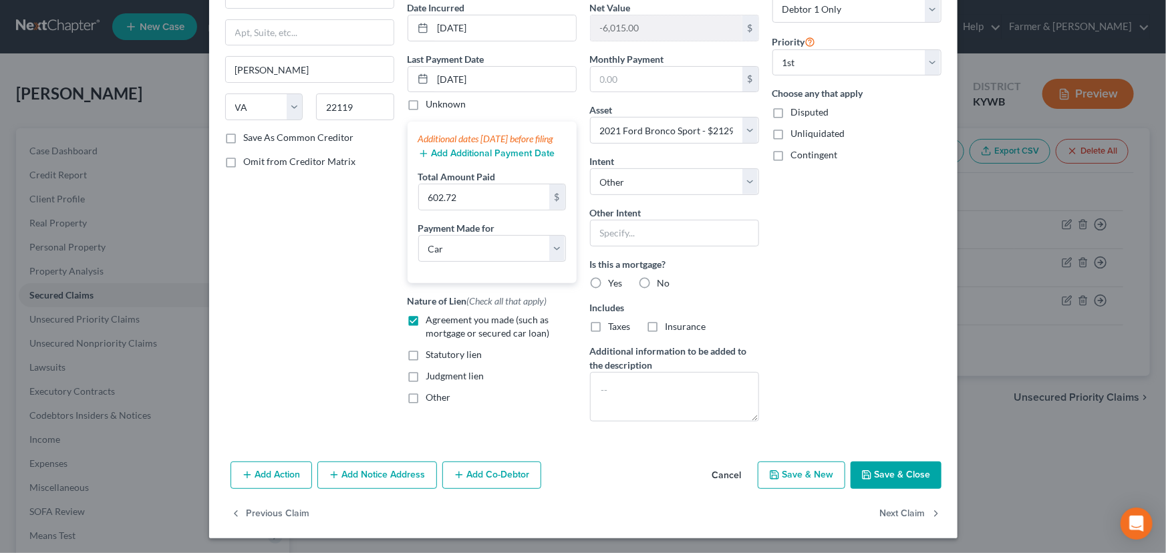
click at [896, 470] on button "Save & Close" at bounding box center [895, 476] width 91 height 28
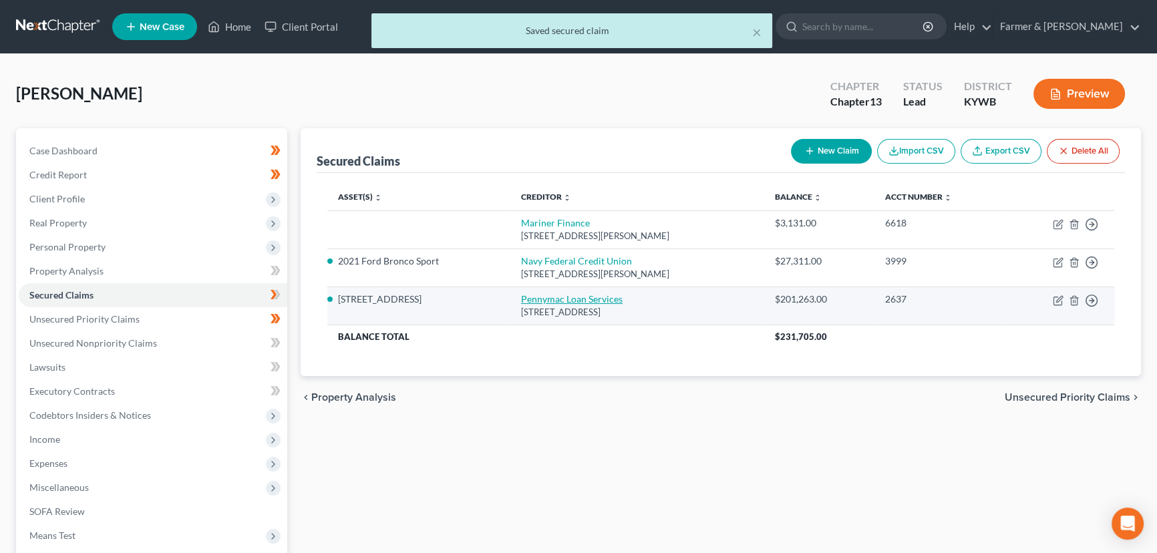
click at [554, 295] on link "Pennymac Loan Services" at bounding box center [572, 298] width 102 height 11
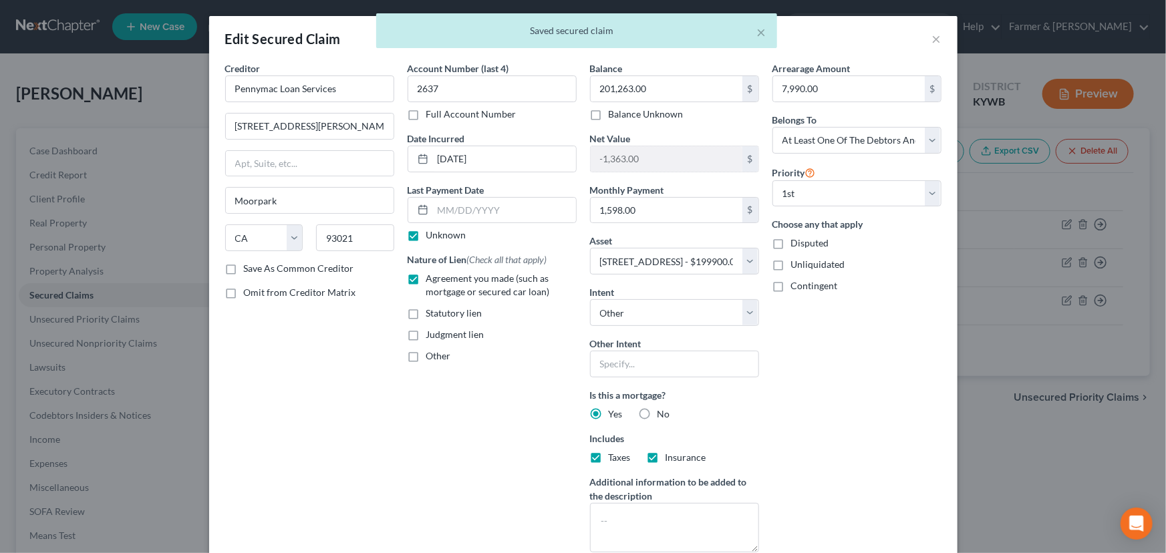
click at [426, 234] on label "Unknown" at bounding box center [446, 234] width 40 height 13
click at [432, 234] on input "Unknown" at bounding box center [436, 232] width 9 height 9
click at [457, 214] on input "text" at bounding box center [504, 210] width 143 height 25
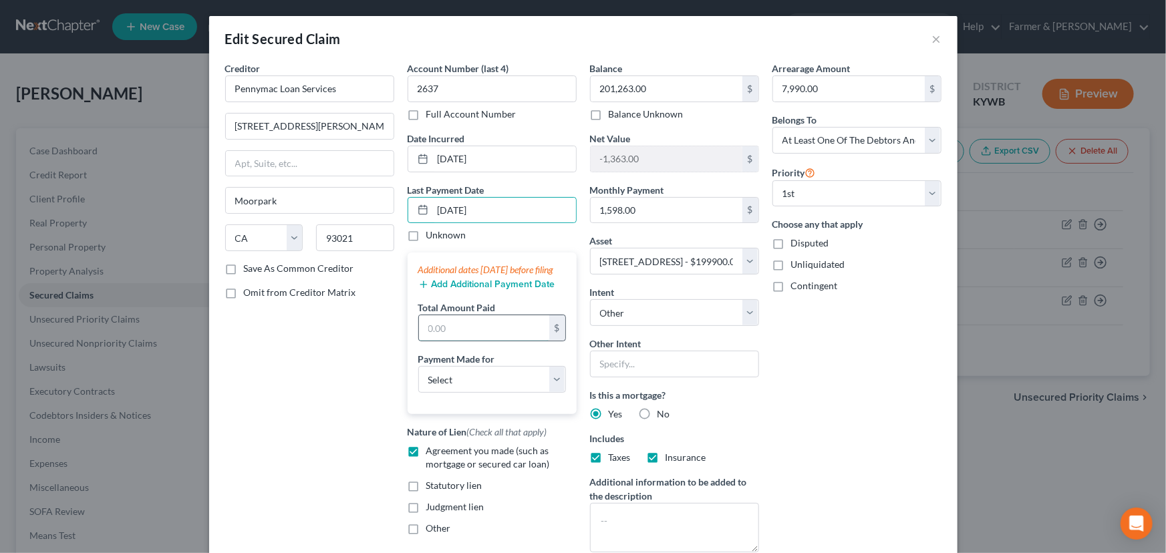
click at [443, 340] on input "text" at bounding box center [484, 327] width 130 height 25
drag, startPoint x: 309, startPoint y: 388, endPoint x: 414, endPoint y: 386, distance: 104.9
click at [309, 389] on div "Creditor * Pennymac Loan Services [STREET_ADDRESS][GEOGRAPHIC_DATA] [US_STATE][…" at bounding box center [309, 312] width 182 height 502
drag, startPoint x: 414, startPoint y: 386, endPoint x: 439, endPoint y: 405, distance: 31.0
click at [418, 386] on select "Select Car Credit Card Loan Repayment Mortgage Other Suppliers Or Vendors" at bounding box center [492, 379] width 148 height 27
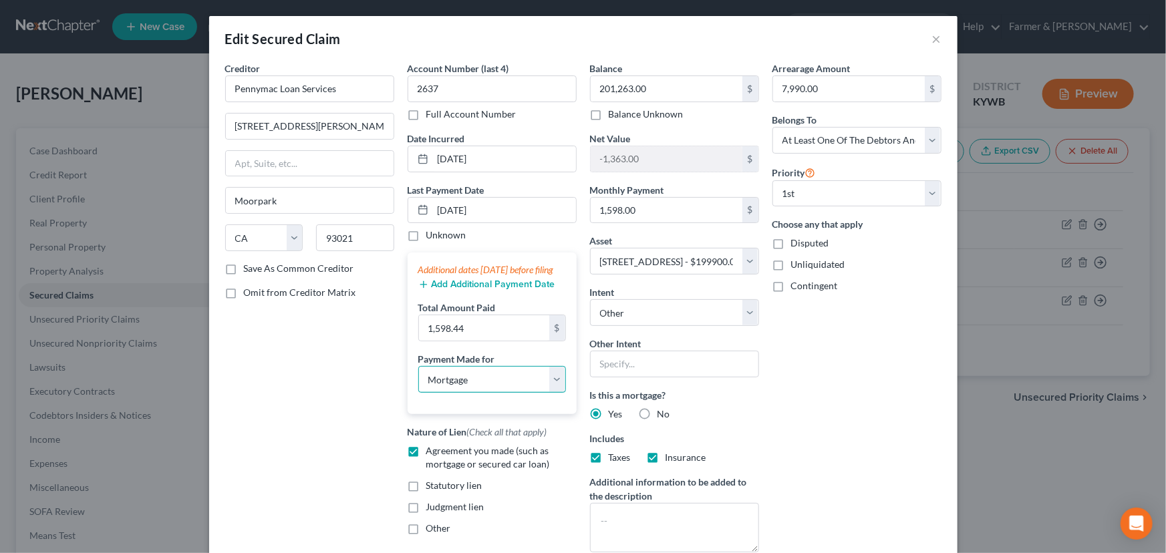
click at [418, 379] on select "Select Car Credit Card Loan Repayment Mortgage Other Suppliers Or Vendors" at bounding box center [492, 379] width 148 height 27
click at [868, 416] on div "Arrearage Amount 7,990.00 $ Belongs To * Select Debtor 1 Only Debtor 2 Only Deb…" at bounding box center [857, 312] width 182 height 502
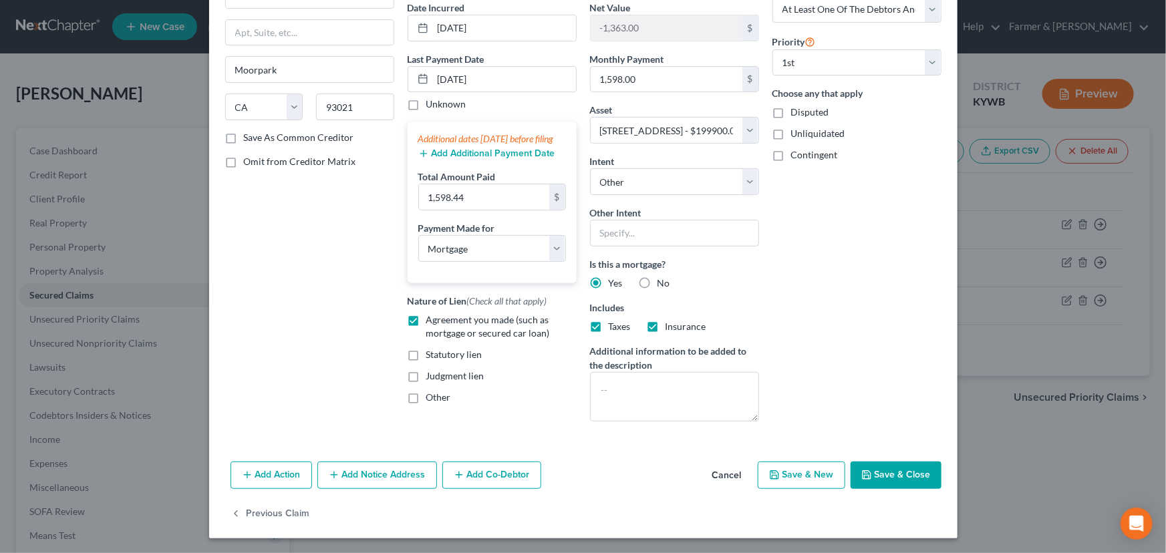
click at [881, 475] on button "Save & Close" at bounding box center [895, 476] width 91 height 28
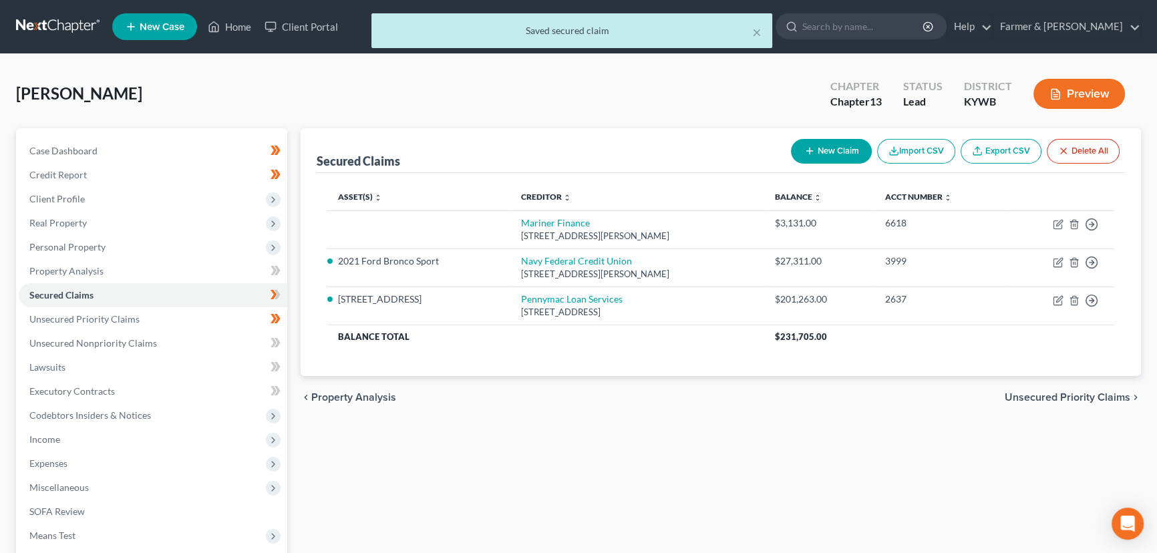
click at [565, 470] on div "Secured Claims New Claim Import CSV Export CSV Delete All Asset(s) expand_more …" at bounding box center [721, 405] width 854 height 555
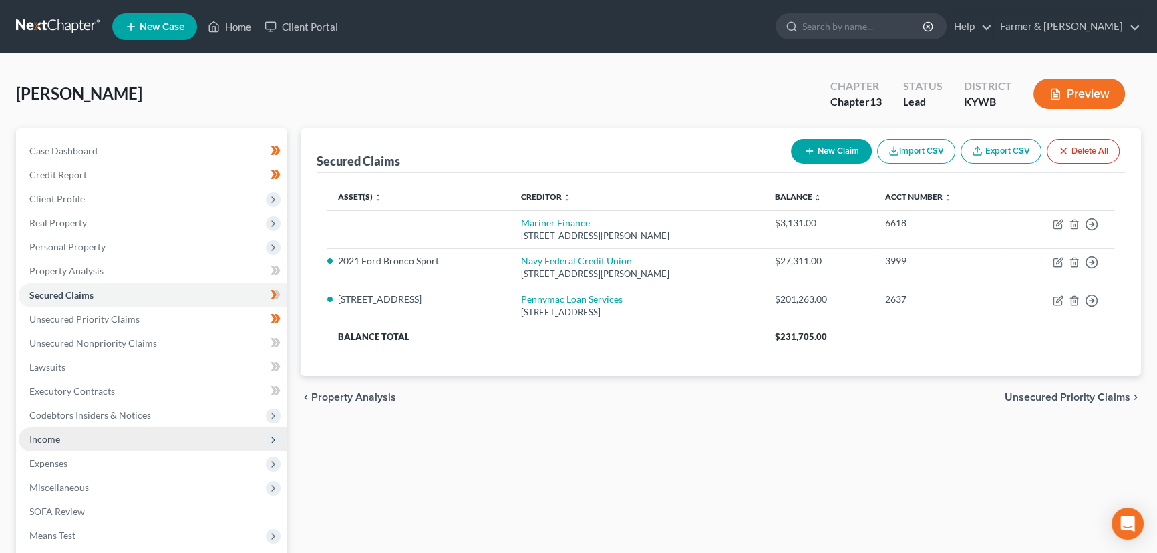
click at [57, 435] on span "Income" at bounding box center [44, 439] width 31 height 11
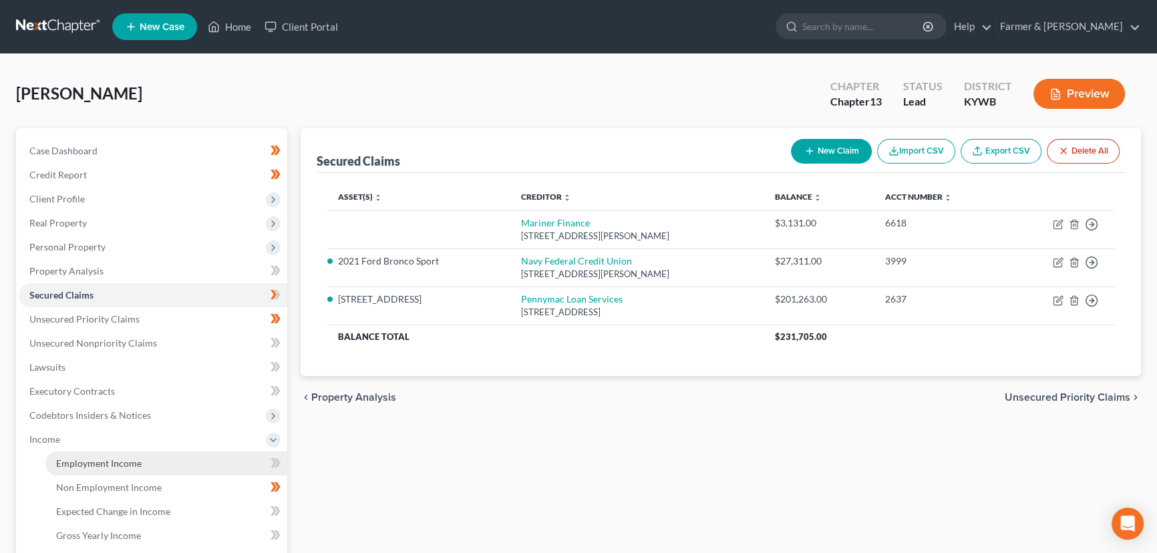
click at [107, 458] on span "Employment Income" at bounding box center [99, 463] width 86 height 11
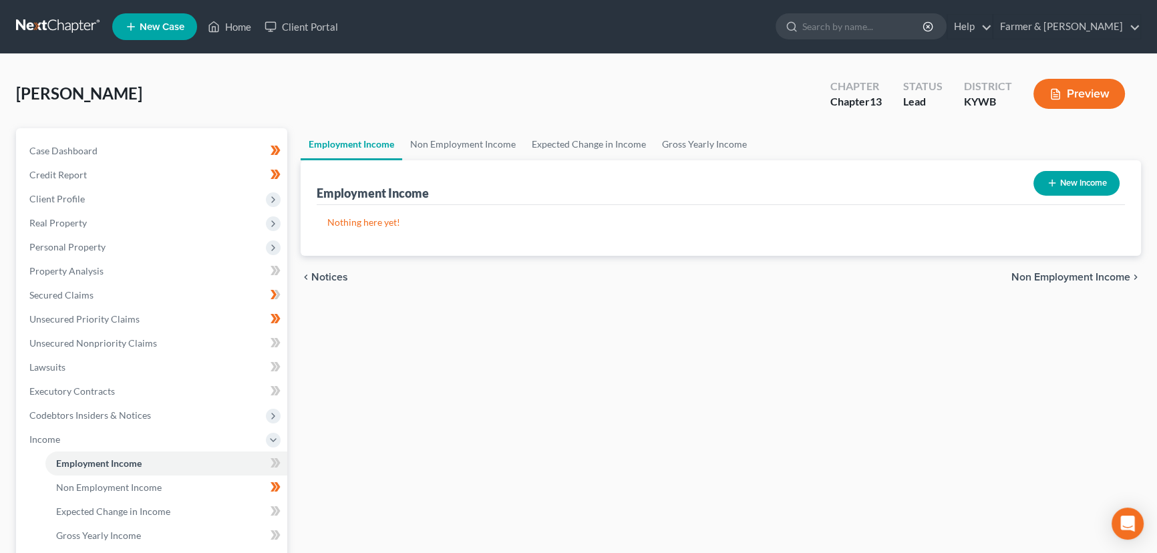
click at [1048, 176] on button "New Income" at bounding box center [1077, 183] width 86 height 25
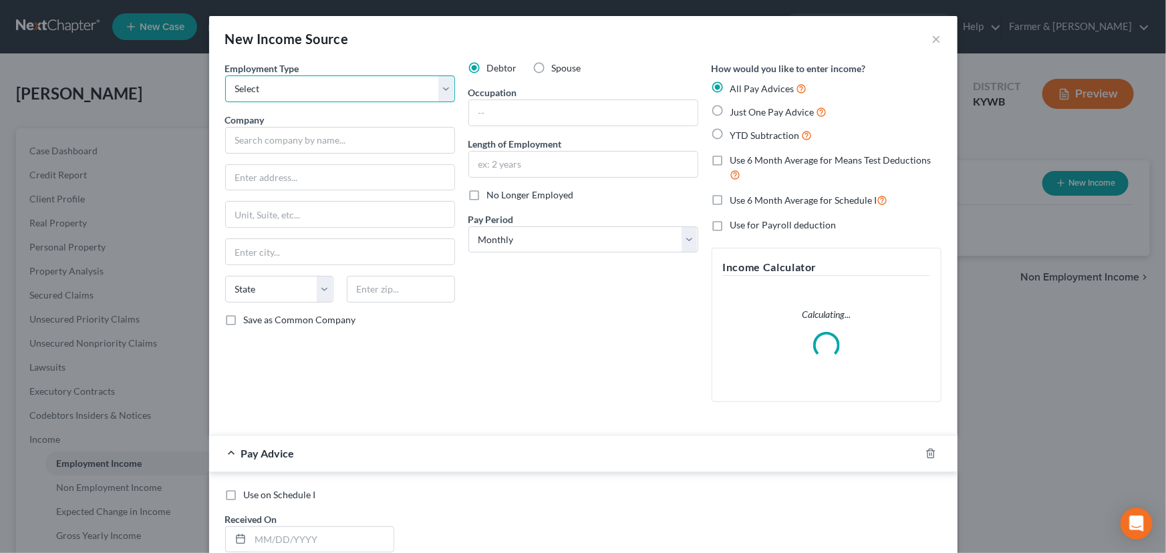
drag, startPoint x: 297, startPoint y: 92, endPoint x: 300, endPoint y: 100, distance: 9.3
click at [297, 92] on select "Select Full or [DEMOGRAPHIC_DATA] Employment Self Employment" at bounding box center [340, 88] width 230 height 27
click at [225, 75] on select "Select Full or [DEMOGRAPHIC_DATA] Employment Self Employment" at bounding box center [340, 88] width 230 height 27
click at [302, 136] on input "text" at bounding box center [340, 140] width 230 height 27
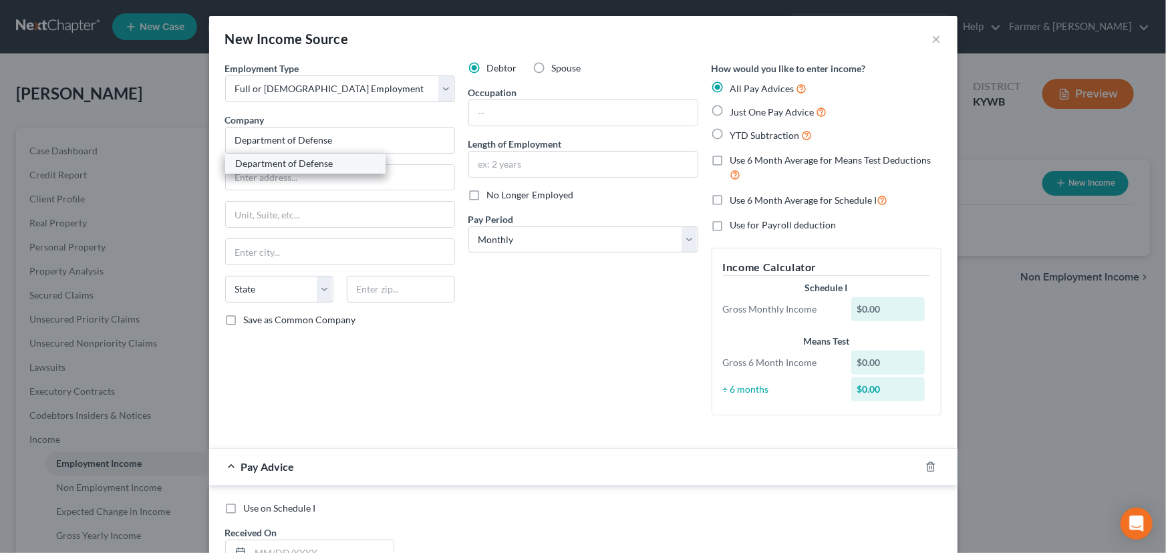
click at [311, 164] on div "Department of Defense" at bounding box center [305, 163] width 139 height 13
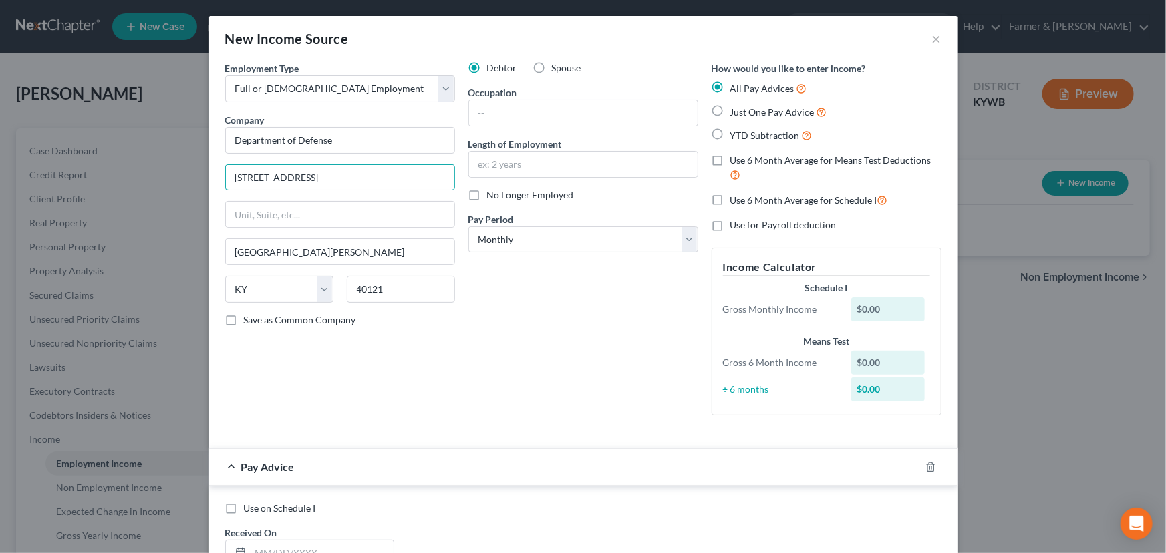
drag, startPoint x: 357, startPoint y: 178, endPoint x: 163, endPoint y: 182, distance: 194.5
click at [163, 182] on div "New Income Source × Employment Type * Select Full or [DEMOGRAPHIC_DATA] Employm…" at bounding box center [583, 276] width 1166 height 553
click at [524, 328] on div "Debtor Spouse Occupation Length of Employment No Longer Employed Pay Period * S…" at bounding box center [583, 243] width 243 height 365
click at [500, 116] on input "text" at bounding box center [583, 112] width 228 height 25
paste input "Information Management Officer"
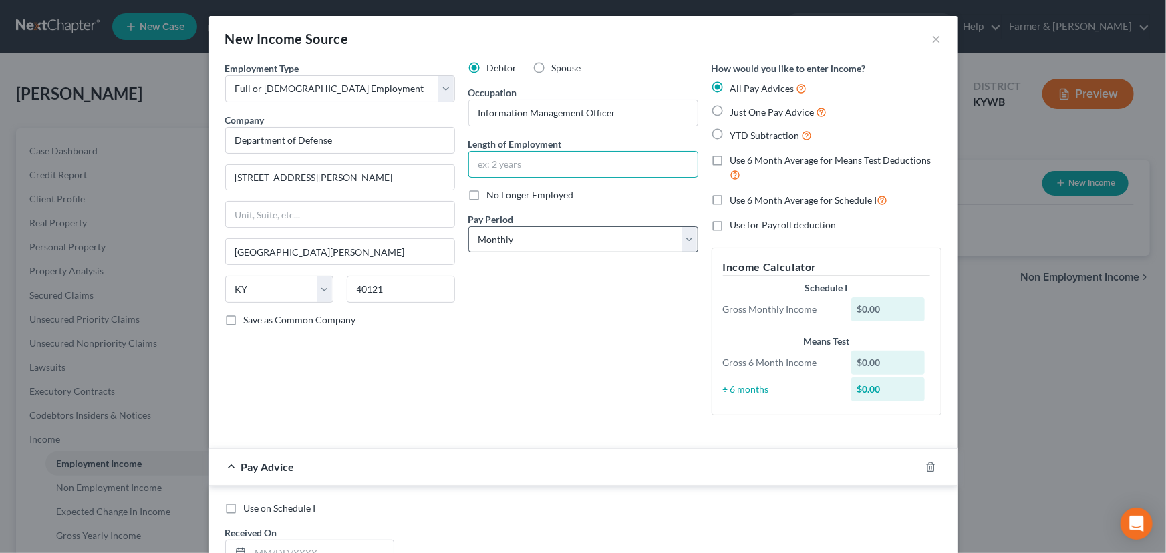
drag, startPoint x: 479, startPoint y: 160, endPoint x: 479, endPoint y: 249, distance: 88.9
click at [479, 160] on input "text" at bounding box center [583, 164] width 228 height 25
paste input "7 years"
click at [495, 324] on div "Debtor Spouse Occupation Information Management Officer Length of Employment 7 …" at bounding box center [583, 243] width 243 height 365
click at [502, 243] on select "Select Monthly Twice Monthly Every Other Week Weekly" at bounding box center [583, 239] width 230 height 27
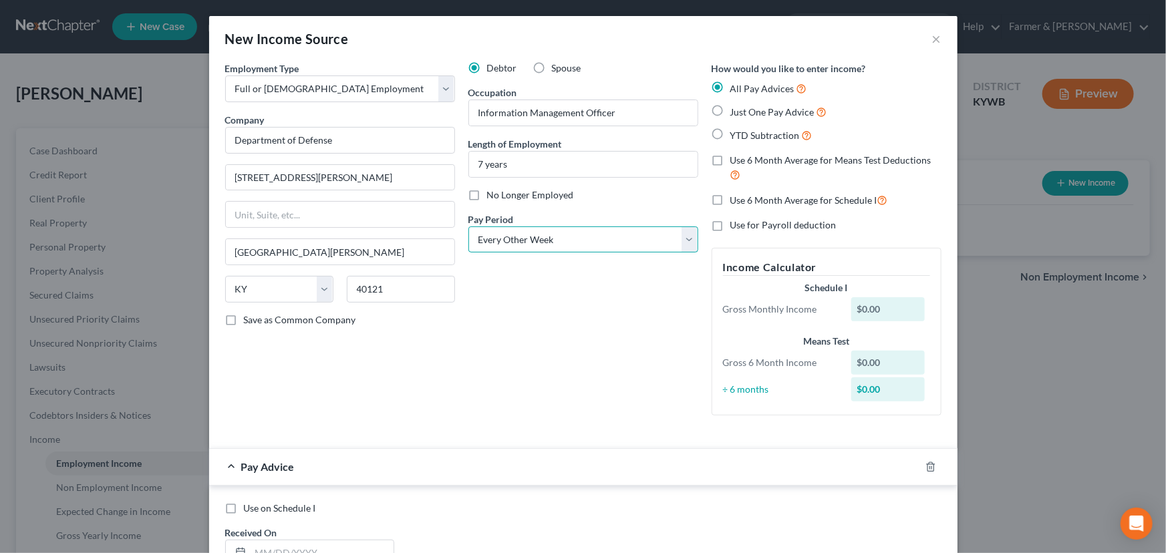
click at [468, 226] on select "Select Monthly Twice Monthly Every Other Week Weekly" at bounding box center [583, 239] width 230 height 27
click at [506, 298] on div "Debtor Spouse Occupation Information Management Officer Length of Employment 7 …" at bounding box center [583, 243] width 243 height 365
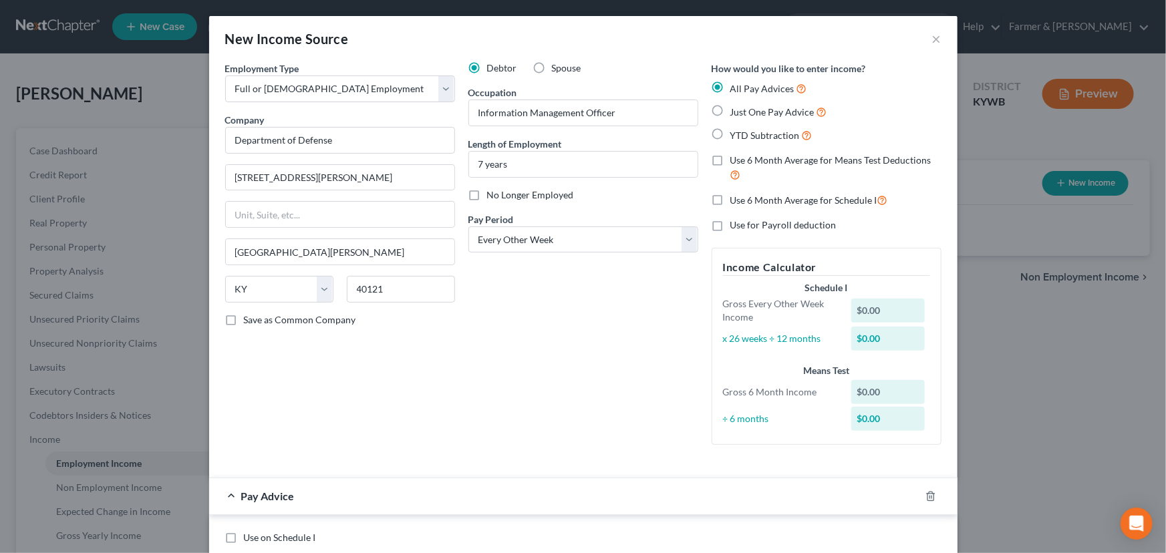
drag, startPoint x: 574, startPoint y: 391, endPoint x: 566, endPoint y: 393, distance: 8.5
click at [574, 391] on div "Debtor Spouse Occupation Information Management Officer Length of Employment 7 …" at bounding box center [583, 258] width 243 height 394
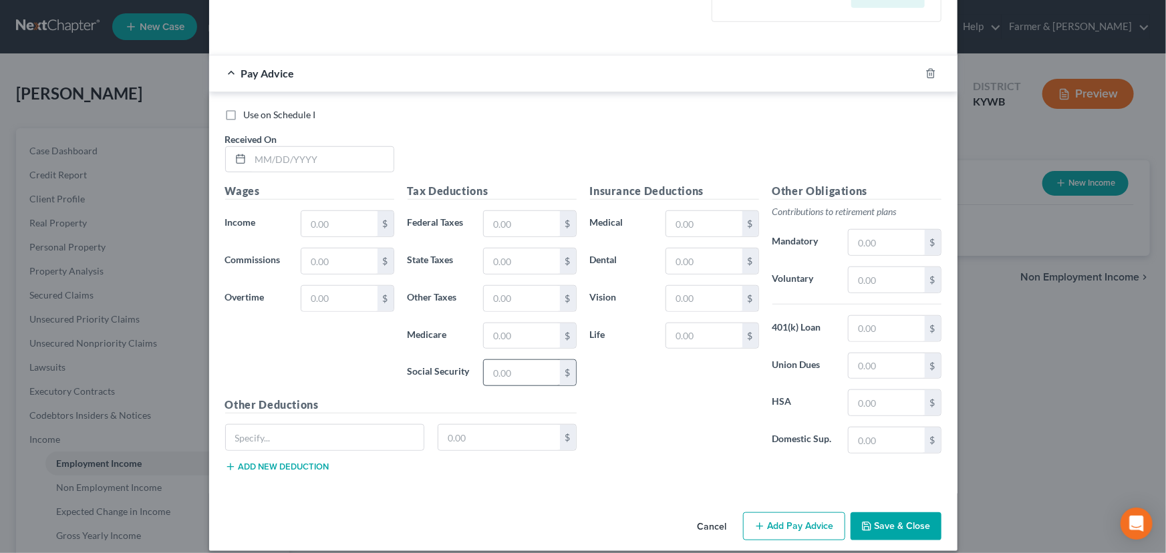
scroll to position [425, 0]
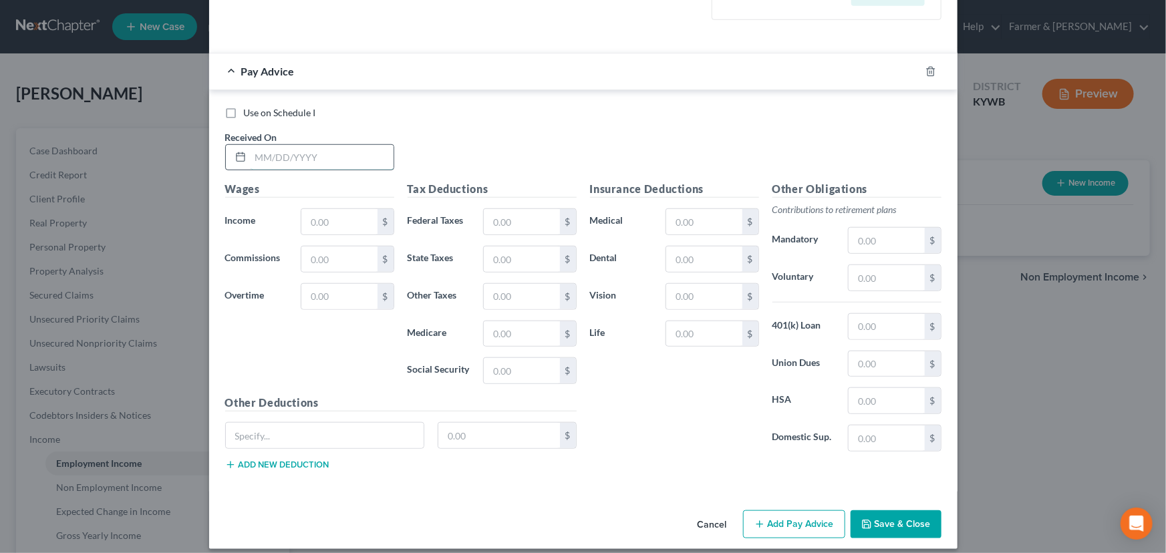
click at [269, 147] on input "text" at bounding box center [322, 157] width 143 height 25
click at [307, 166] on input "text" at bounding box center [322, 157] width 143 height 25
click at [274, 158] on input "text" at bounding box center [322, 157] width 143 height 25
click at [414, 154] on div "Use on Schedule I Received On * [DATE]" at bounding box center [583, 143] width 730 height 75
click at [319, 223] on input "text" at bounding box center [338, 221] width 75 height 25
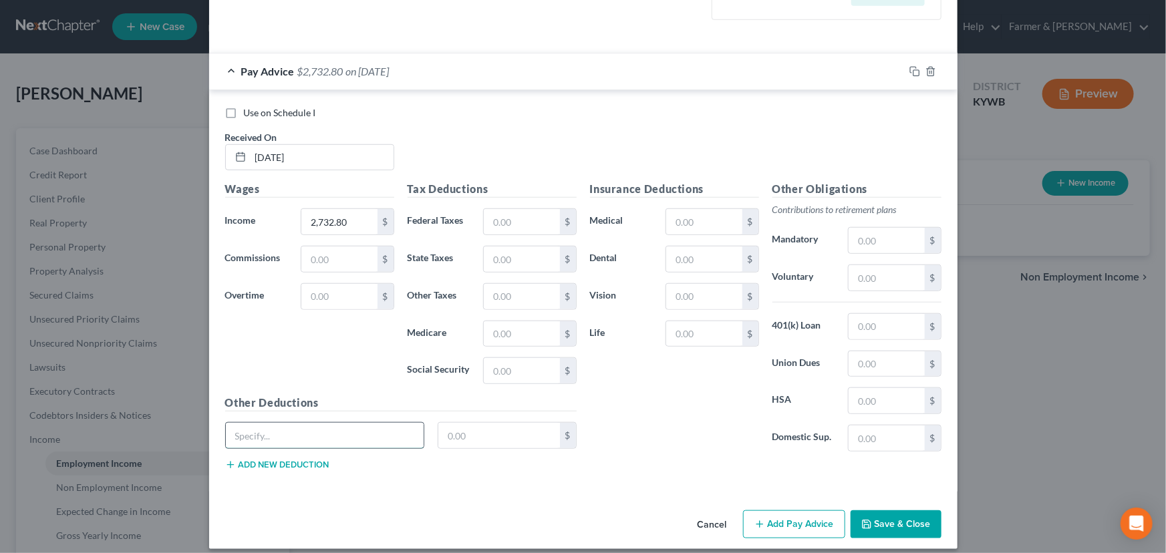
click at [322, 444] on input "text" at bounding box center [325, 435] width 198 height 25
click at [460, 428] on input "text" at bounding box center [499, 435] width 122 height 25
click at [505, 330] on input "text" at bounding box center [521, 333] width 75 height 25
click at [303, 460] on button "Add new deduction" at bounding box center [277, 465] width 104 height 11
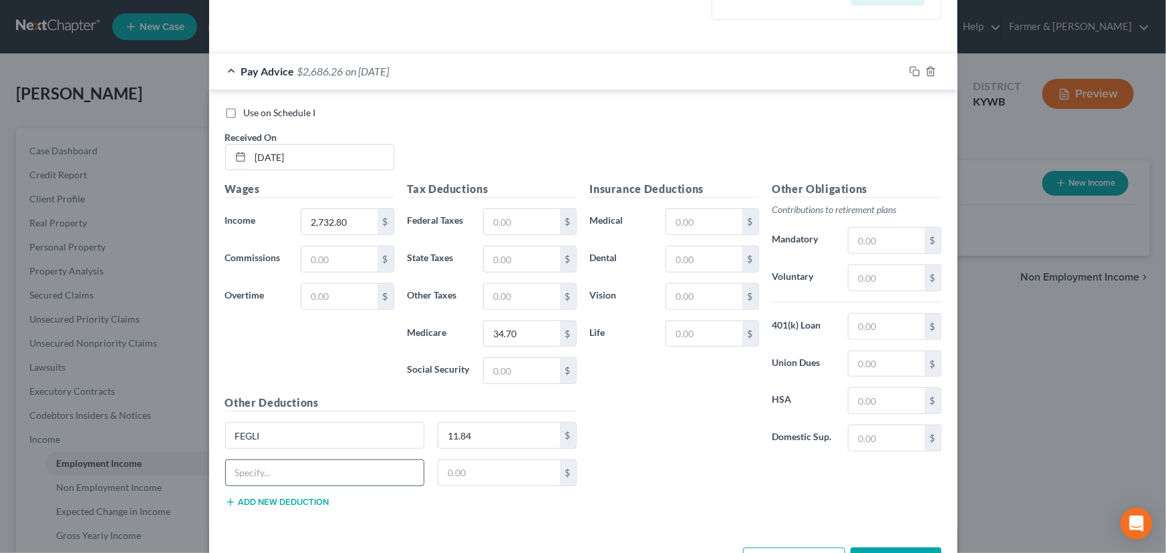
click at [287, 464] on input "text" at bounding box center [325, 472] width 198 height 25
drag, startPoint x: 493, startPoint y: 464, endPoint x: 468, endPoint y: 462, distance: 25.5
click at [493, 464] on input "text" at bounding box center [499, 472] width 122 height 25
click at [511, 259] on input "text" at bounding box center [521, 259] width 75 height 25
click at [711, 265] on input "text" at bounding box center [703, 259] width 75 height 25
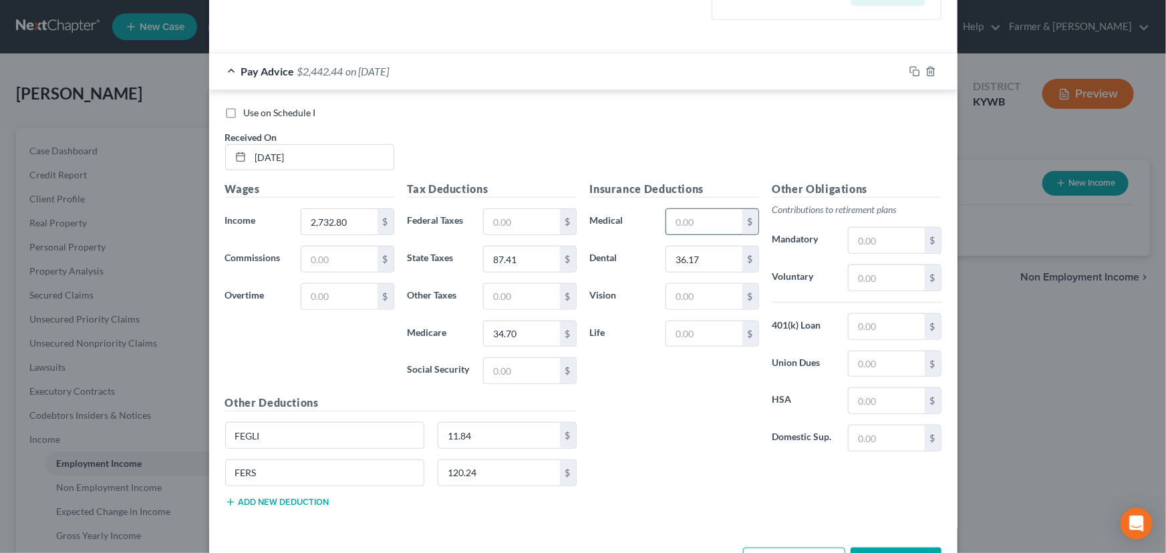
click at [694, 221] on input "text" at bounding box center [703, 221] width 75 height 25
click at [516, 365] on input "text" at bounding box center [521, 370] width 75 height 25
click at [521, 222] on input "text" at bounding box center [521, 221] width 75 height 25
click at [311, 500] on button "Add new deduction" at bounding box center [277, 502] width 104 height 11
click at [309, 500] on input "text" at bounding box center [325, 510] width 198 height 25
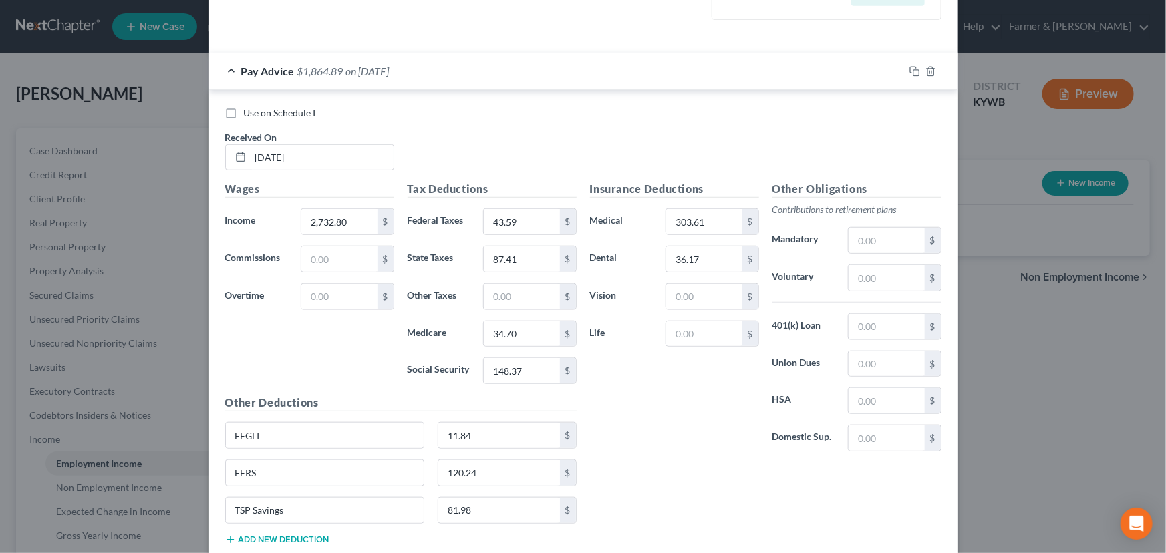
click at [649, 451] on div "Insurance Deductions Medical 303.61 $ Dental 36.17 $ Vision $ Life $" at bounding box center [674, 321] width 182 height 281
click at [358, 75] on span "on [DATE]" at bounding box center [367, 71] width 43 height 13
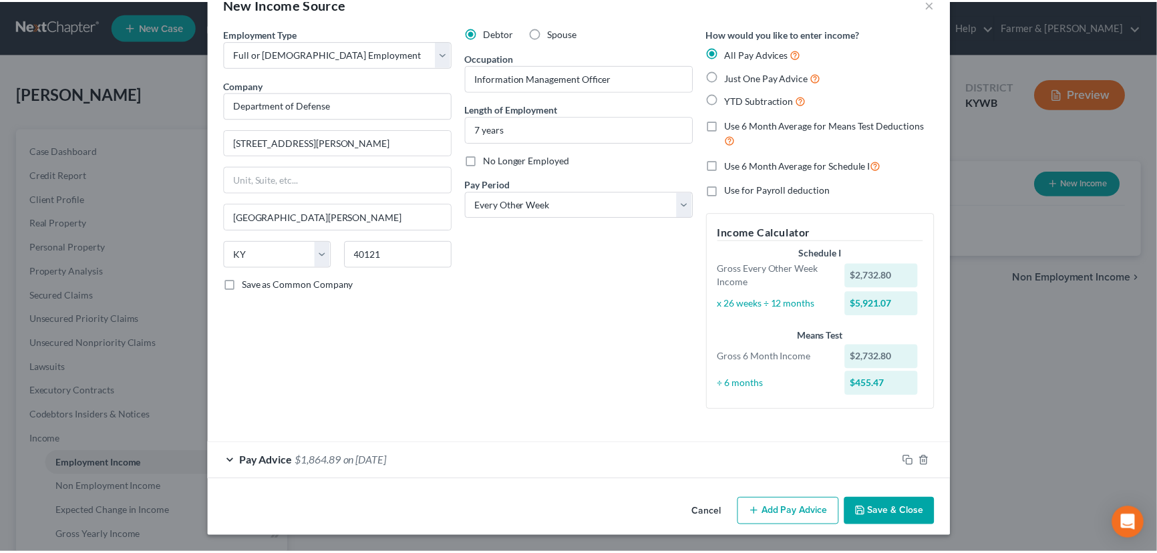
scroll to position [33, 0]
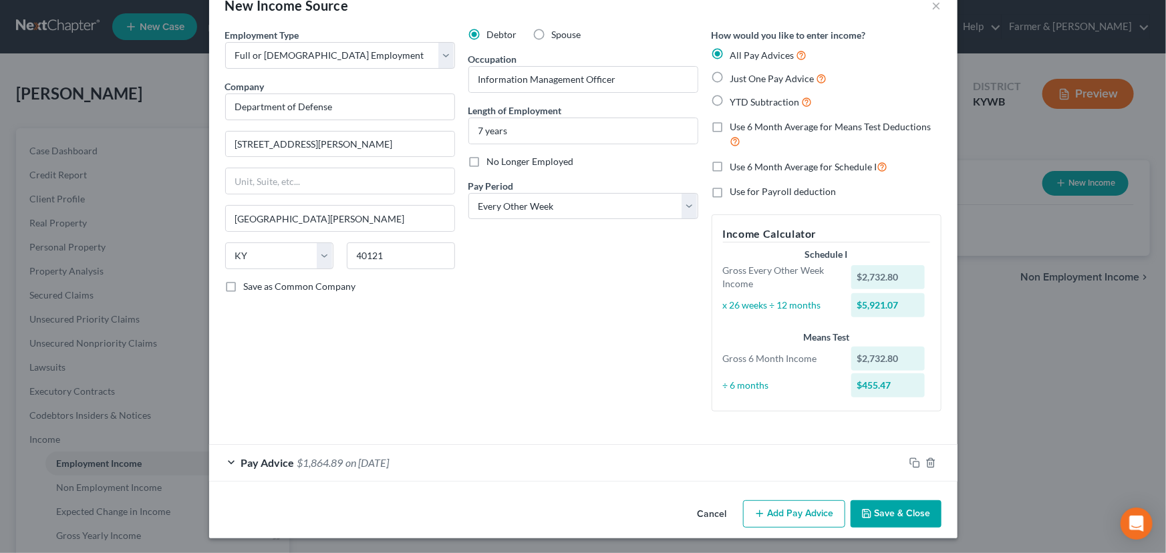
click at [550, 345] on div "Debtor Spouse Occupation Information Management Officer Length of Employment 7 …" at bounding box center [583, 225] width 243 height 394
click at [892, 520] on button "Save & Close" at bounding box center [895, 514] width 91 height 28
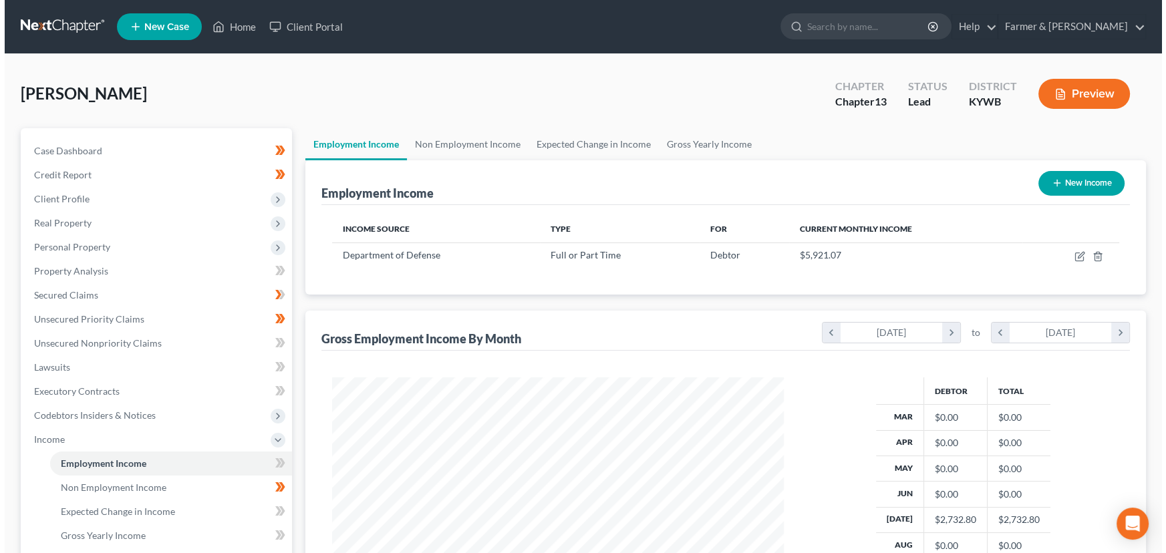
scroll to position [239, 474]
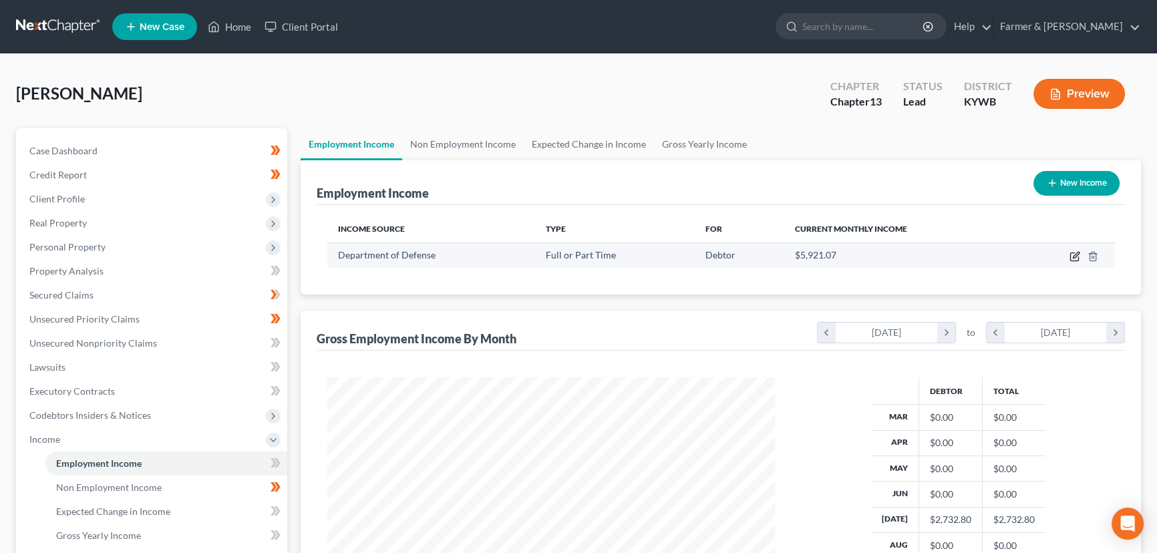
click at [1076, 254] on icon "button" at bounding box center [1076, 255] width 6 height 6
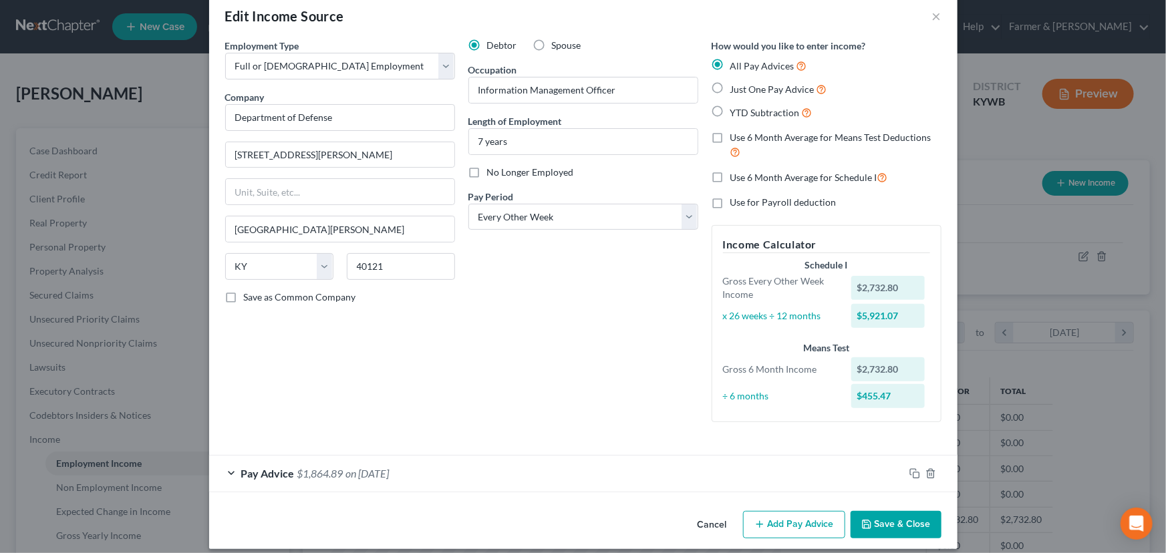
scroll to position [33, 0]
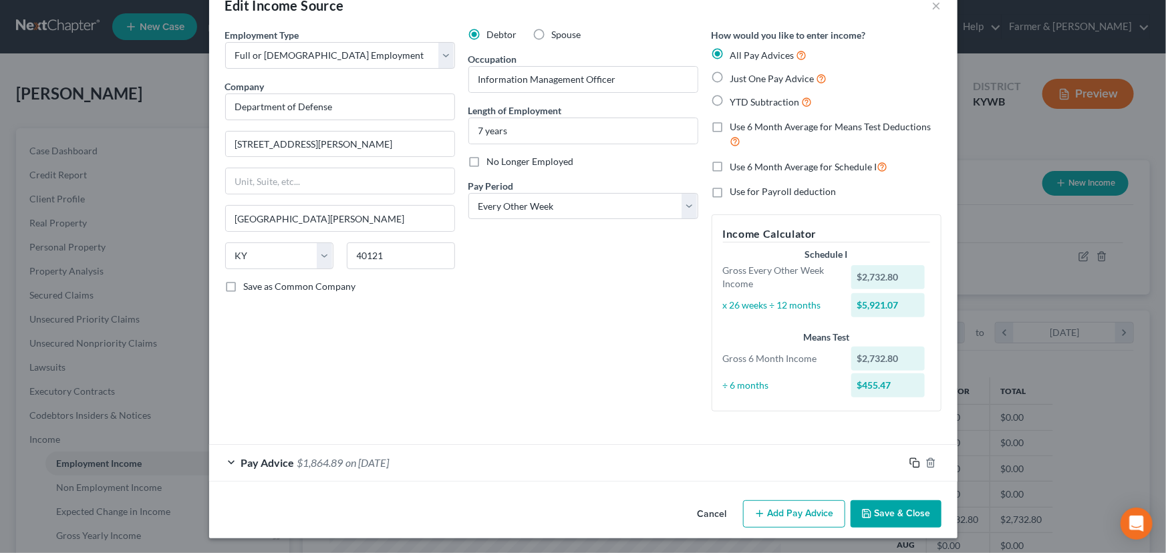
click at [910, 460] on icon "button" at bounding box center [914, 463] width 11 height 11
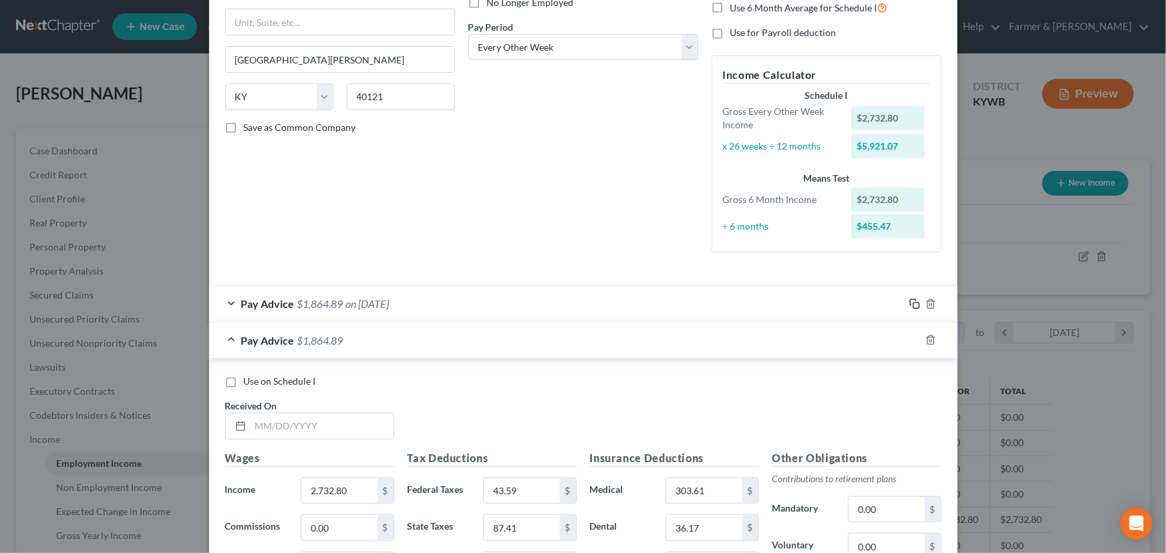
scroll to position [216, 0]
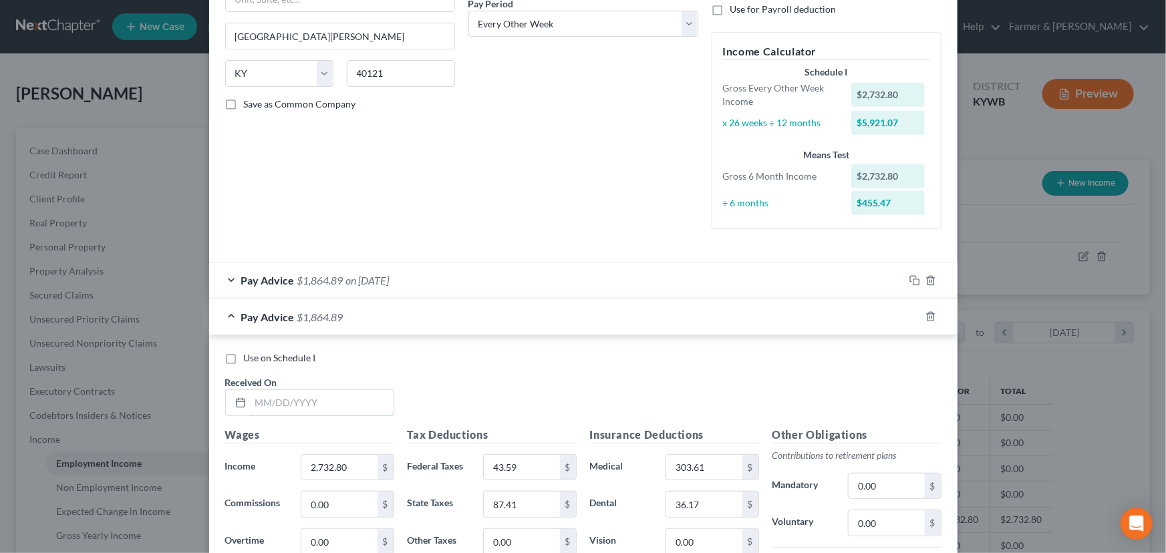
drag, startPoint x: 330, startPoint y: 405, endPoint x: 21, endPoint y: 445, distance: 311.9
click at [330, 405] on input "text" at bounding box center [322, 402] width 143 height 25
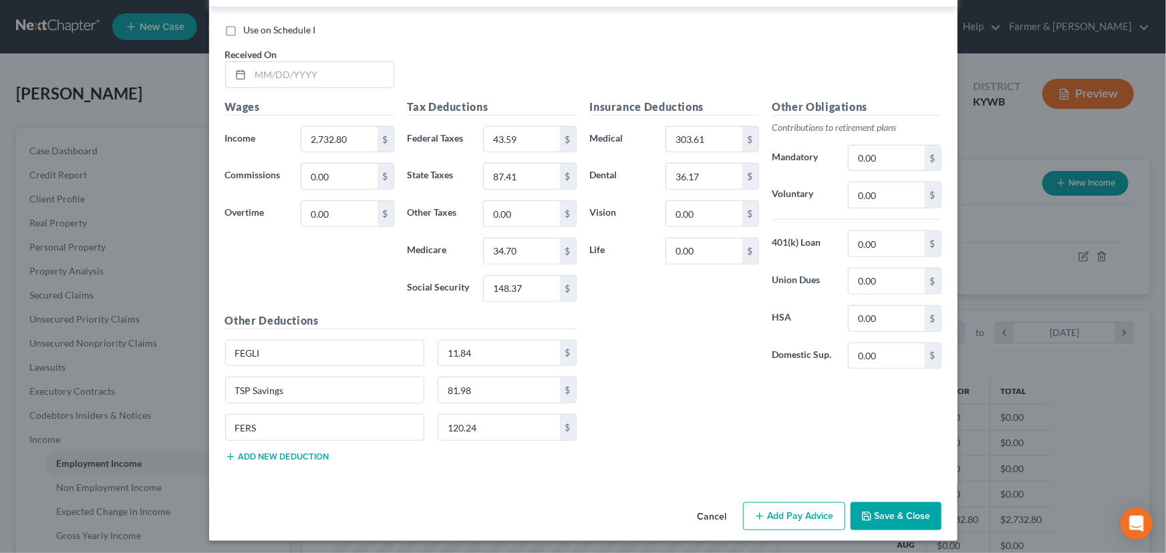
scroll to position [545, 0]
click at [297, 76] on input "text" at bounding box center [322, 73] width 143 height 25
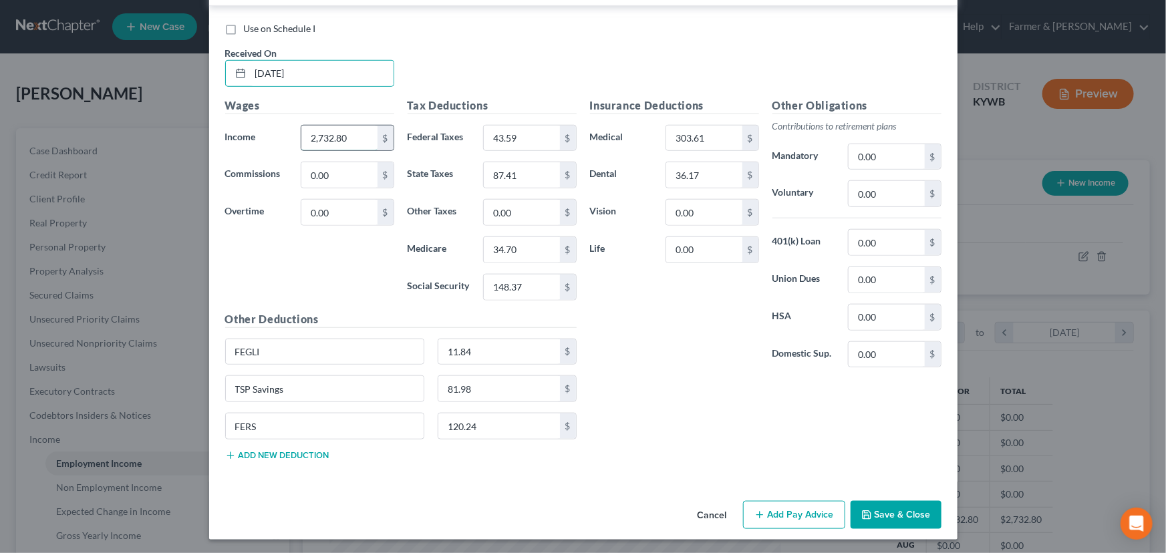
click at [347, 142] on input "2,732.80" at bounding box center [338, 138] width 75 height 25
click at [521, 134] on input "43.59" at bounding box center [521, 138] width 75 height 25
click at [381, 156] on div "Wages Income * $ Commissions 0.00 $ Overtime 0.00 $" at bounding box center [309, 205] width 182 height 214
click at [346, 136] on input "text" at bounding box center [338, 138] width 75 height 25
drag, startPoint x: 301, startPoint y: 278, endPoint x: 301, endPoint y: 271, distance: 7.4
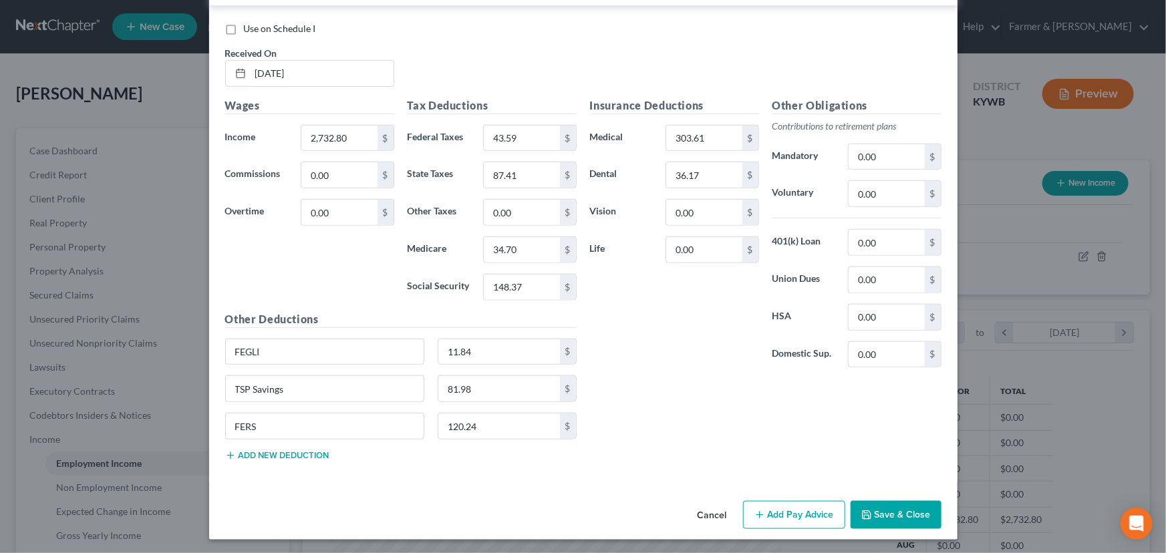
click at [301, 277] on div "Wages Income * 2,732.80 $ Commissions 0.00 $ Overtime 0.00 $" at bounding box center [309, 205] width 182 height 214
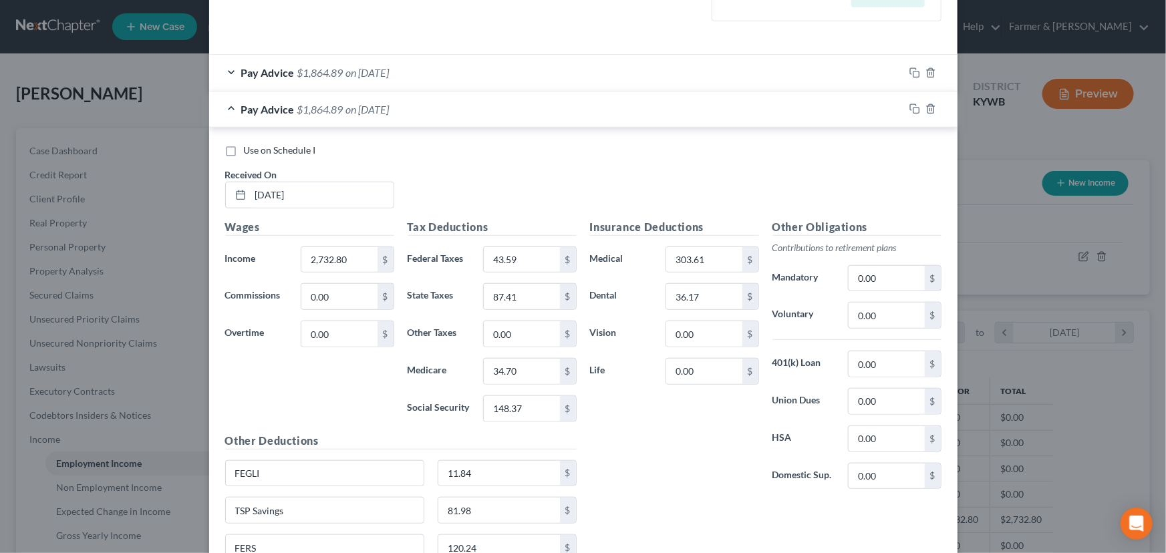
click at [414, 107] on div "Pay Advice $1,864.89 on [DATE]" at bounding box center [556, 109] width 695 height 35
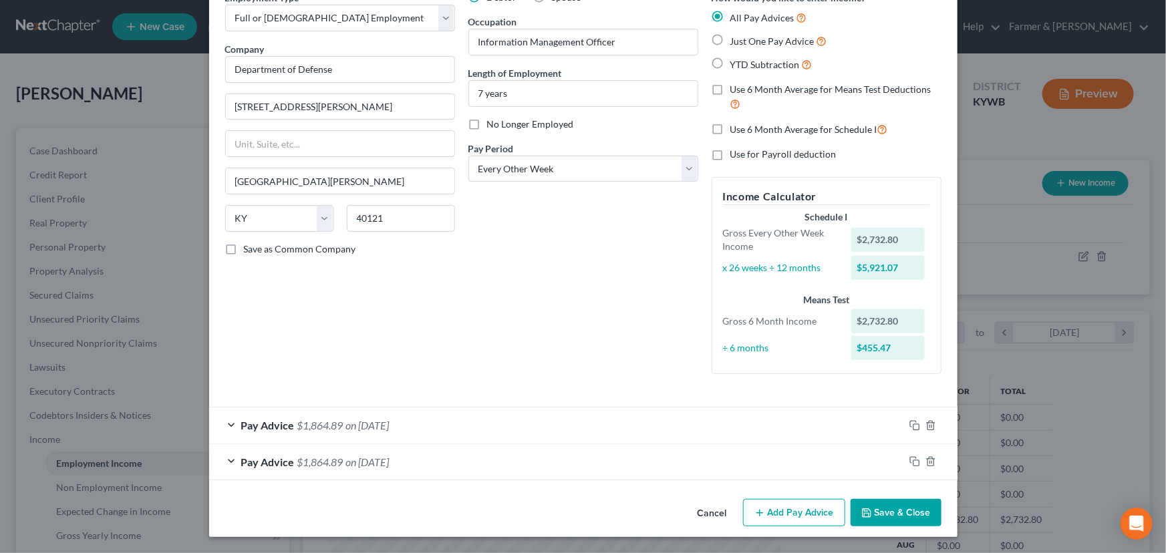
scroll to position [70, 0]
drag, startPoint x: 907, startPoint y: 463, endPoint x: 13, endPoint y: 314, distance: 906.9
click at [909, 463] on icon "button" at bounding box center [914, 462] width 11 height 11
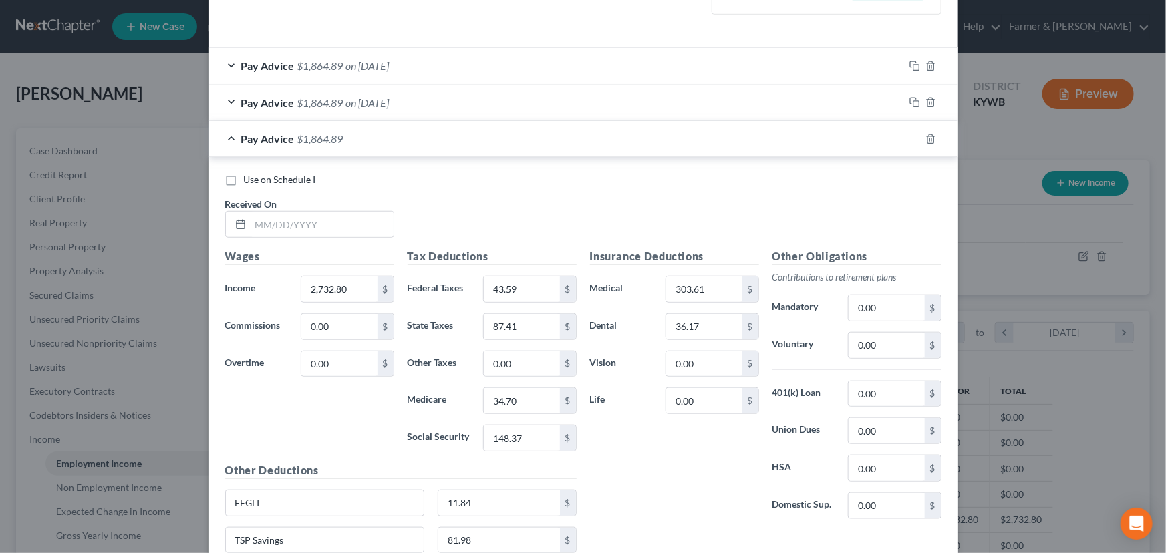
scroll to position [434, 0]
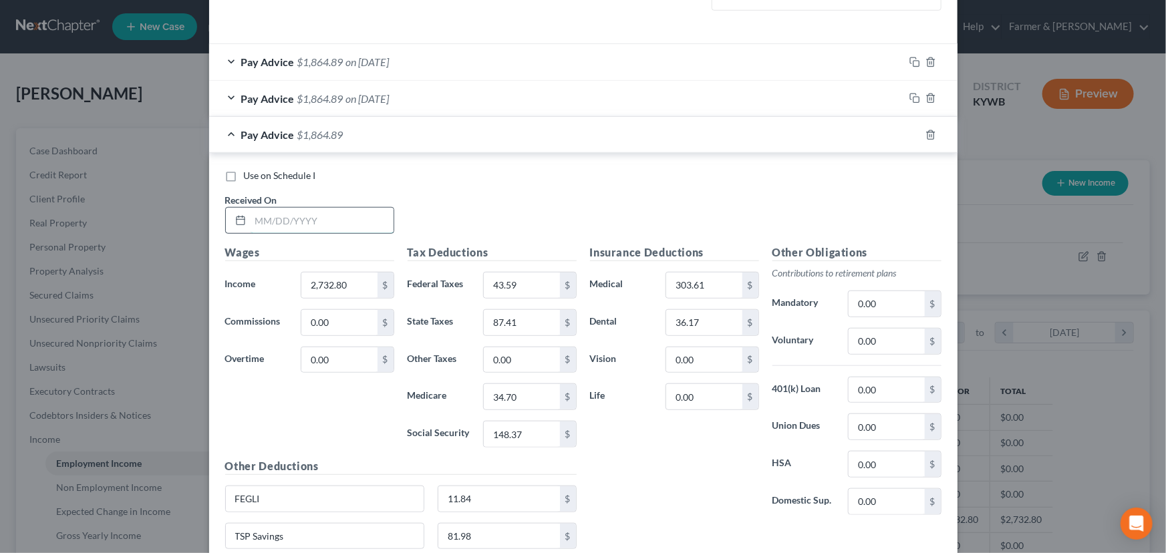
click at [314, 217] on input "text" at bounding box center [322, 220] width 143 height 25
click at [436, 216] on div "Use on Schedule I Received On * [DATE]" at bounding box center [583, 206] width 730 height 75
click at [383, 132] on span "on [DATE]" at bounding box center [367, 134] width 43 height 13
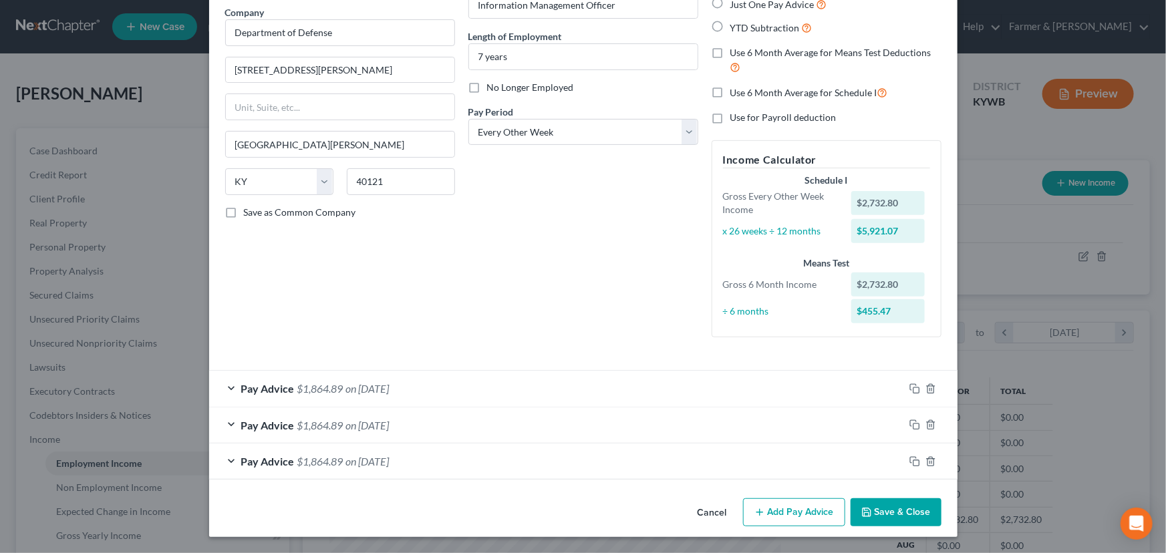
scroll to position [107, 0]
click at [909, 460] on icon "button" at bounding box center [914, 462] width 11 height 11
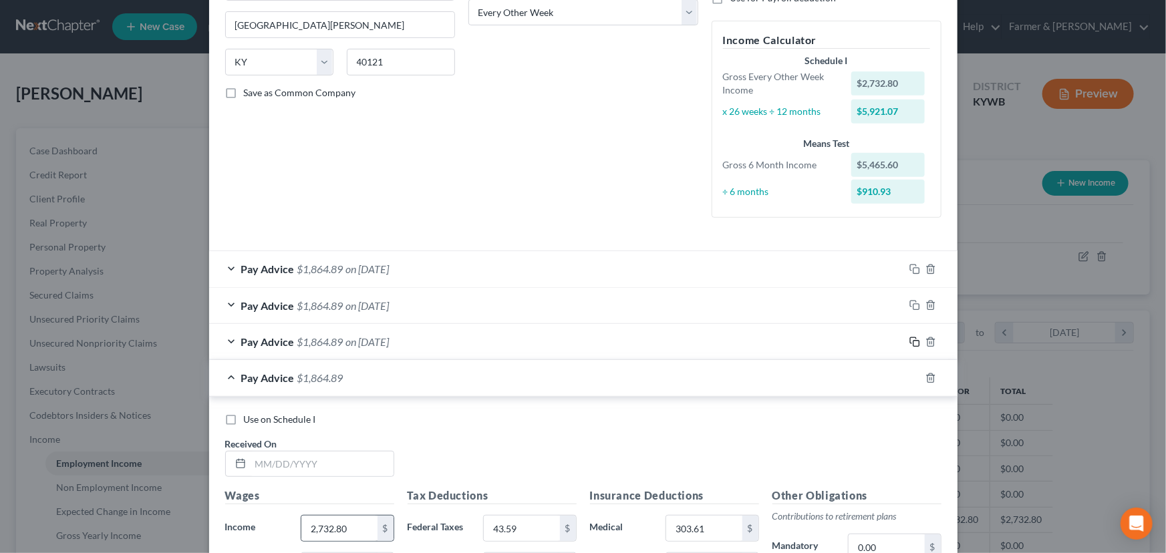
scroll to position [410, 0]
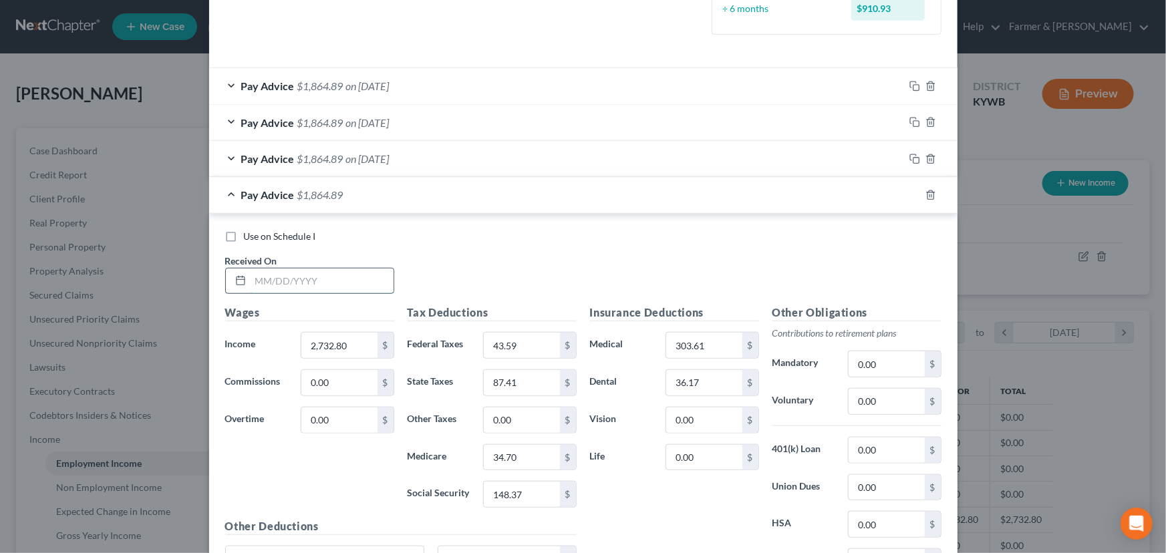
drag, startPoint x: 327, startPoint y: 287, endPoint x: 5, endPoint y: 300, distance: 322.3
click at [327, 287] on input "text" at bounding box center [322, 281] width 143 height 25
click at [516, 230] on div "Use on Schedule I" at bounding box center [583, 236] width 716 height 13
click at [470, 193] on div "Pay Advice $1,864.89 on [DATE]" at bounding box center [556, 194] width 695 height 35
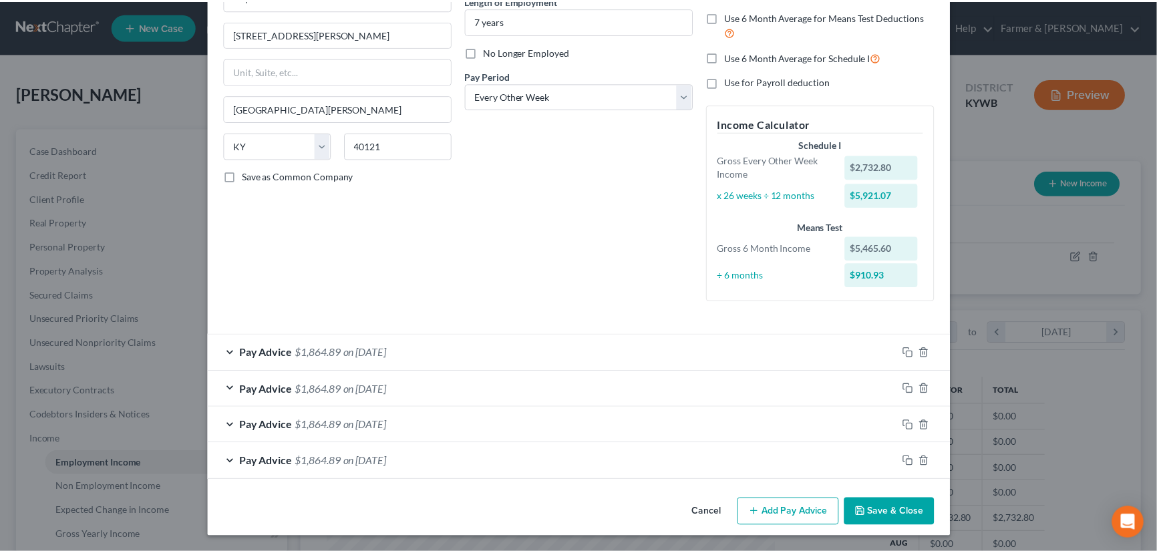
scroll to position [142, 0]
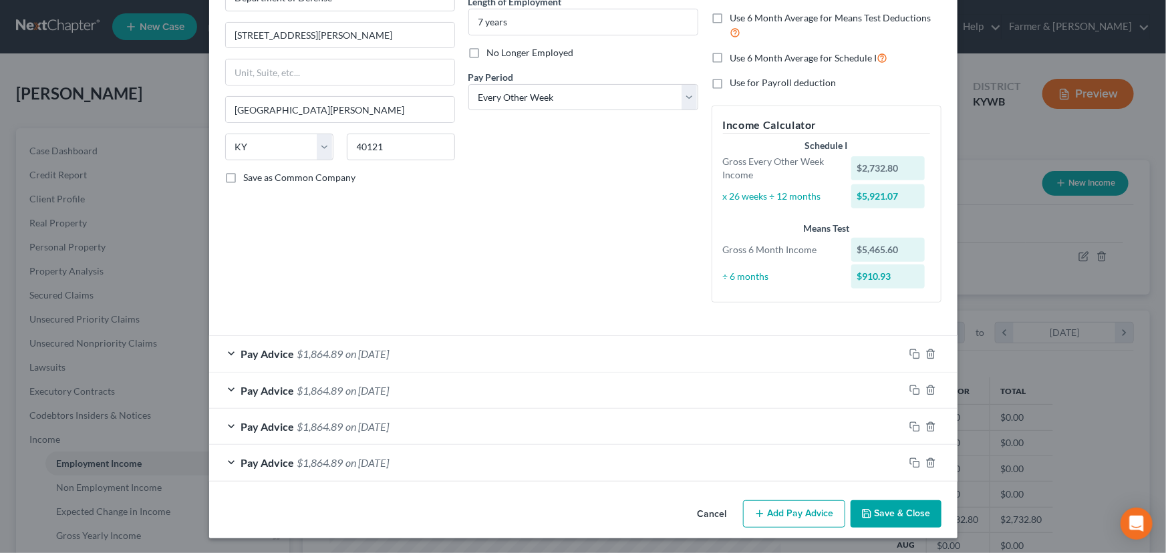
click at [881, 514] on button "Save & Close" at bounding box center [895, 514] width 91 height 28
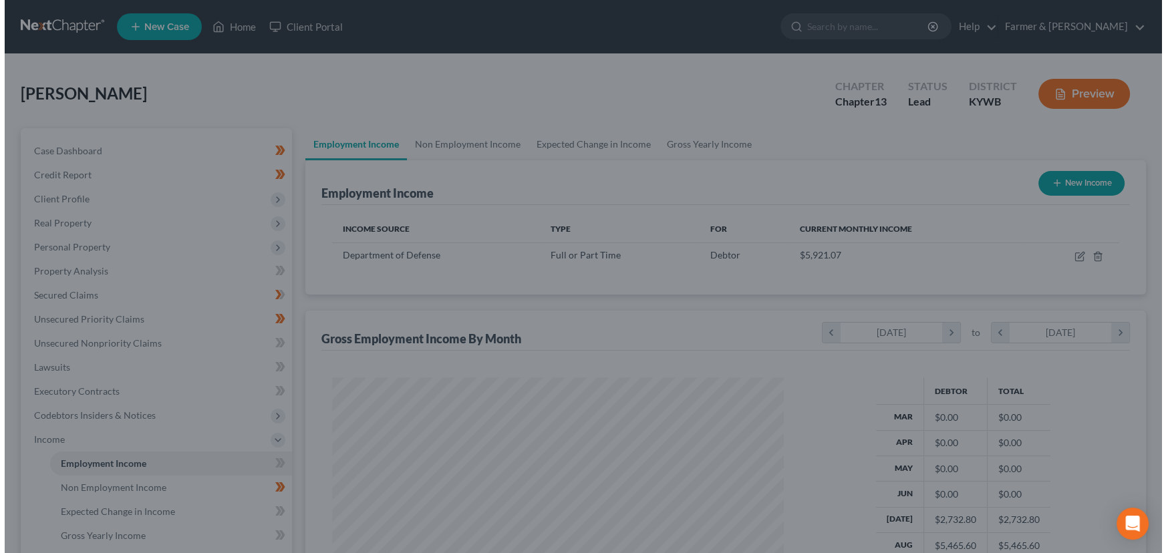
scroll to position [667832, 667597]
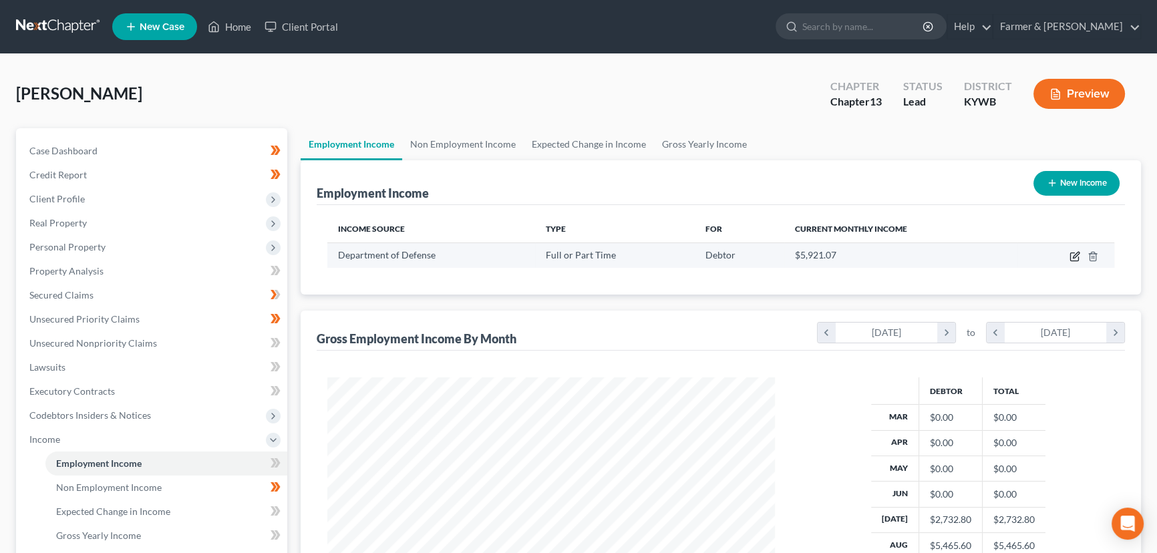
click at [1071, 255] on icon "button" at bounding box center [1075, 256] width 11 height 11
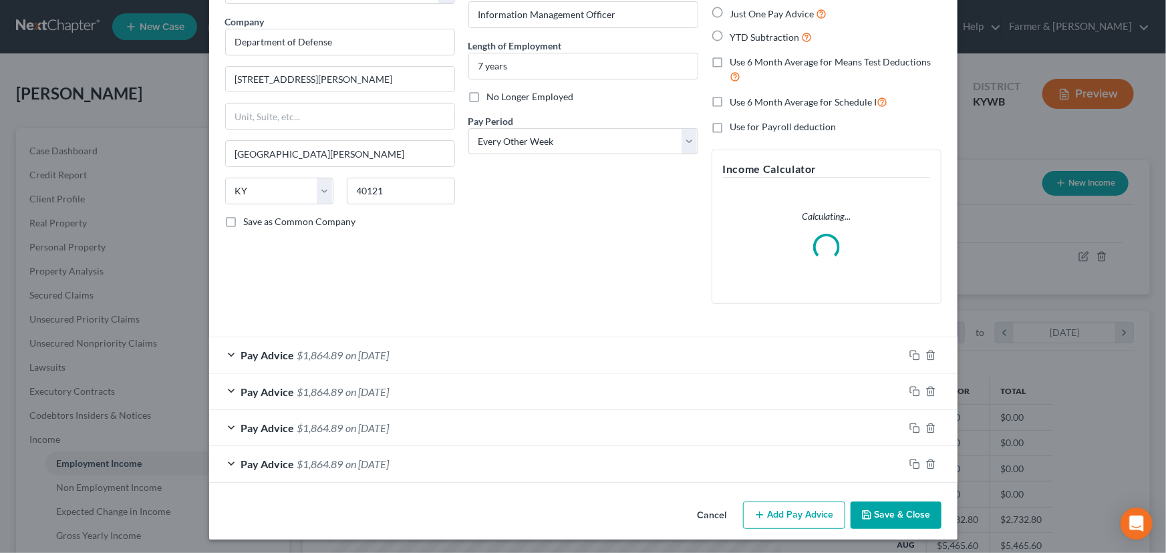
scroll to position [100, 0]
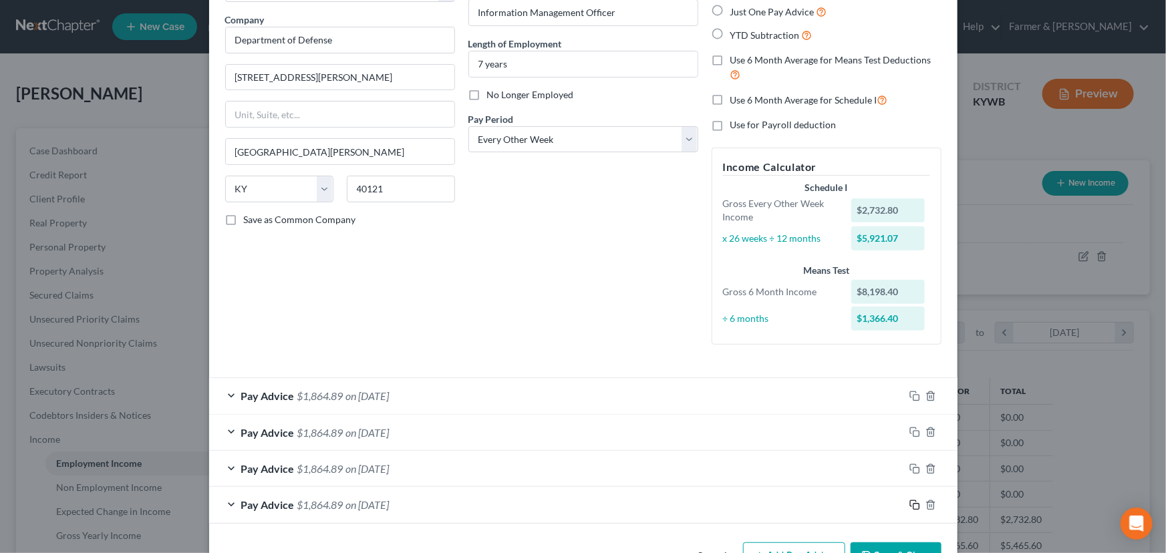
click at [909, 502] on icon "button" at bounding box center [914, 505] width 11 height 11
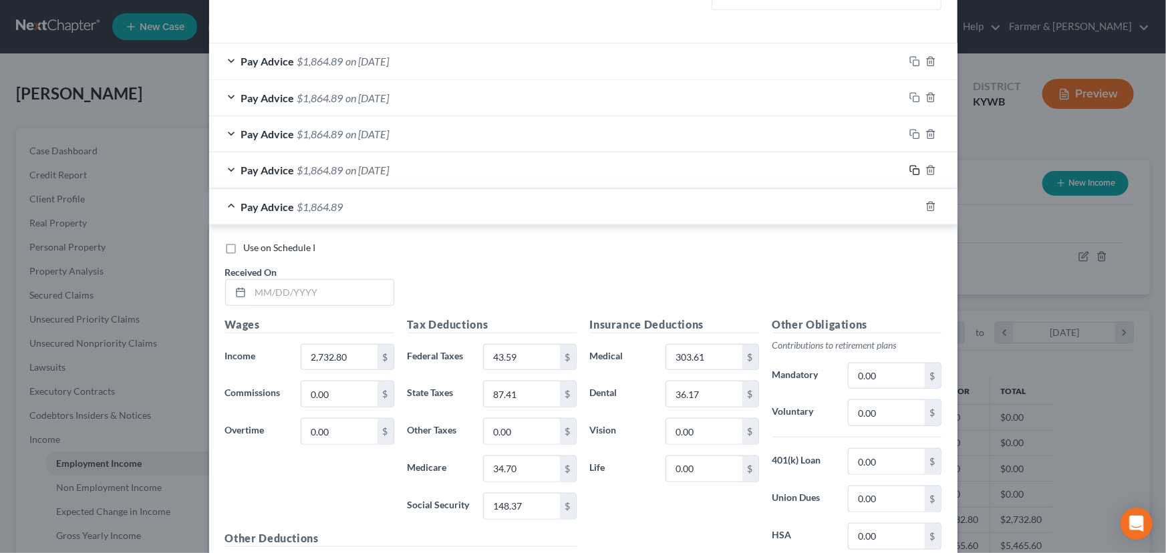
scroll to position [464, 0]
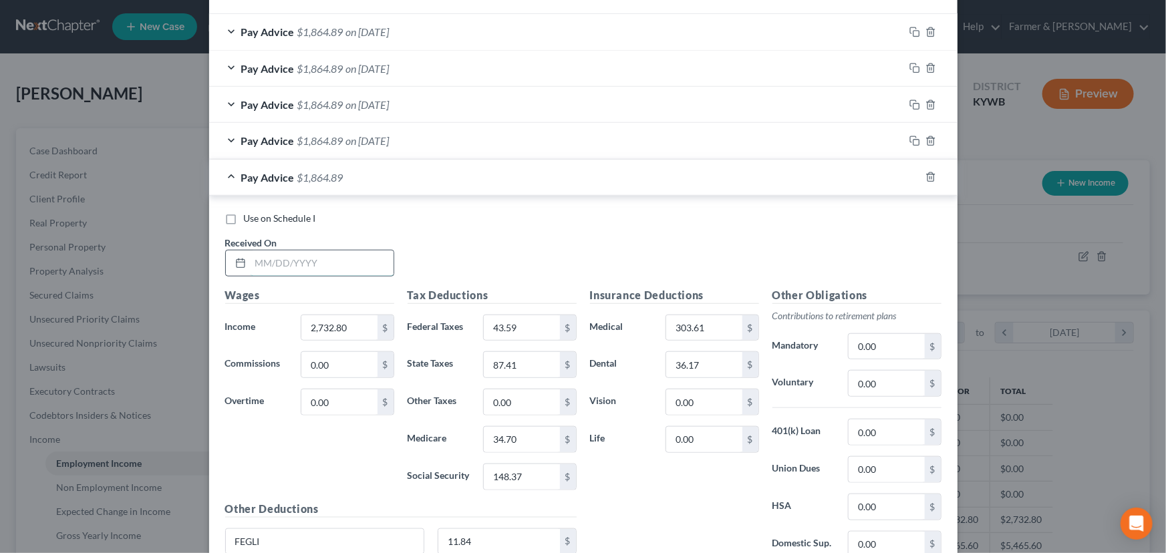
click at [307, 267] on input "text" at bounding box center [322, 263] width 143 height 25
click at [421, 254] on div "Use on Schedule I Received On * [DATE]" at bounding box center [583, 249] width 730 height 75
click at [398, 182] on div "Pay Advice $1,864.89 on [DATE]" at bounding box center [556, 177] width 695 height 35
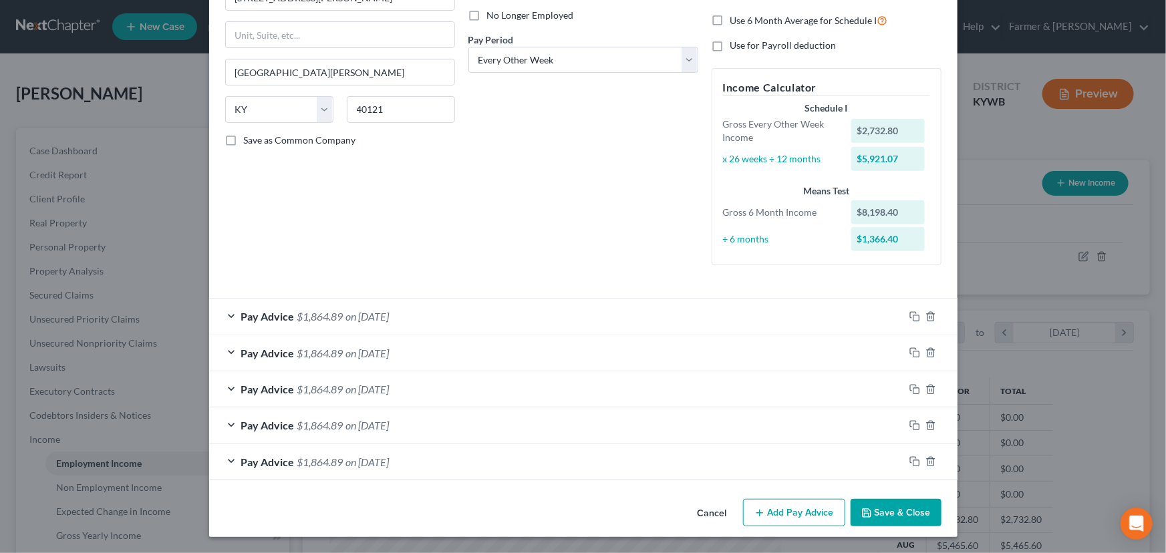
scroll to position [179, 0]
drag, startPoint x: 905, startPoint y: 464, endPoint x: 323, endPoint y: 337, distance: 596.1
click at [909, 464] on icon "button" at bounding box center [914, 462] width 11 height 11
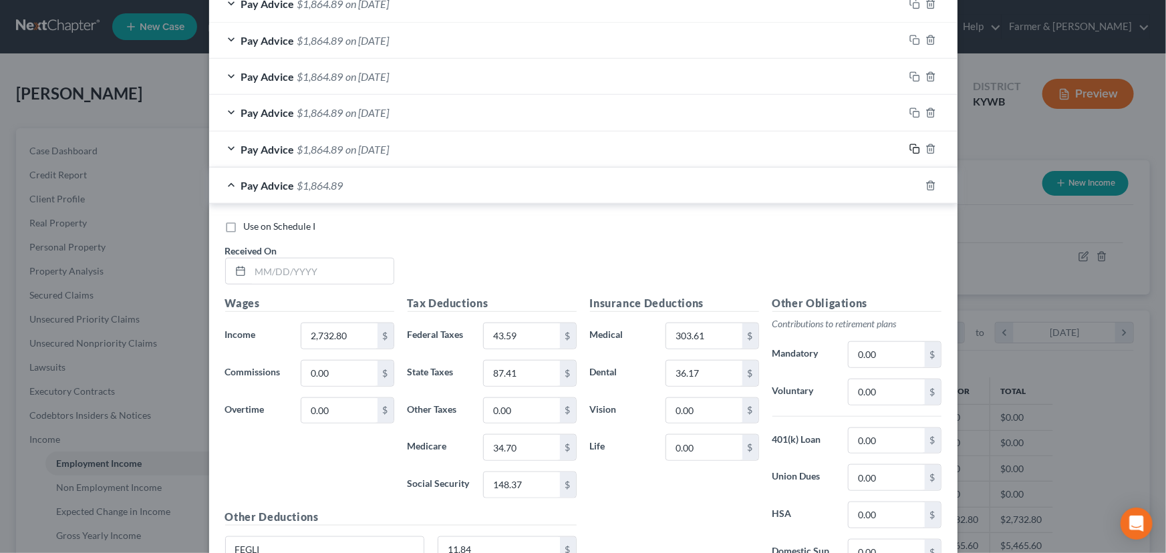
scroll to position [604, 0]
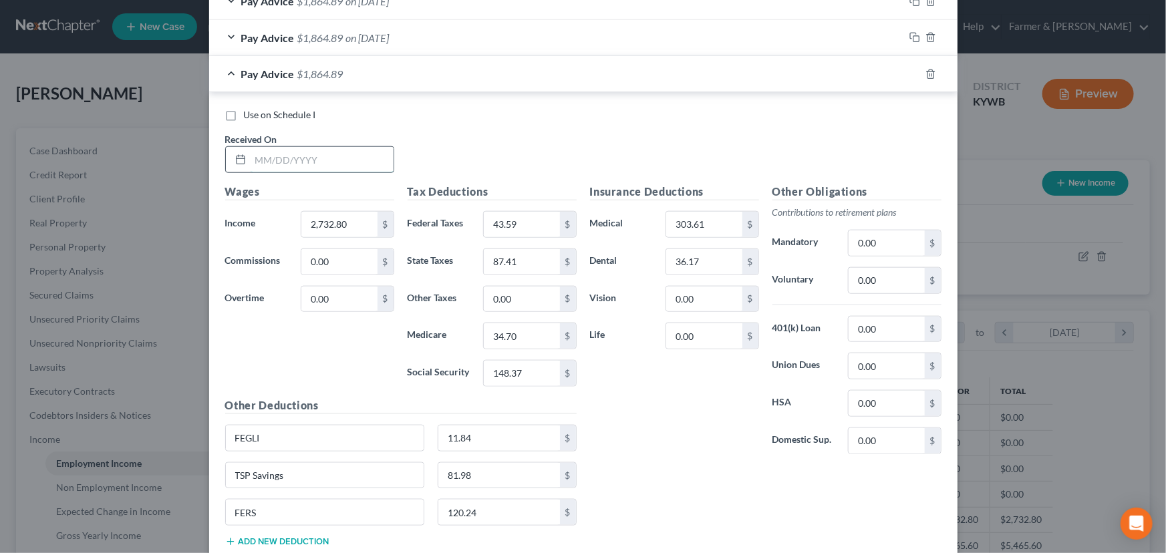
click at [289, 160] on input "text" at bounding box center [322, 159] width 143 height 25
click at [283, 343] on div "Wages Income * 2,732.80 $ Commissions 0.00 $ Overtime 0.00 $" at bounding box center [309, 291] width 182 height 214
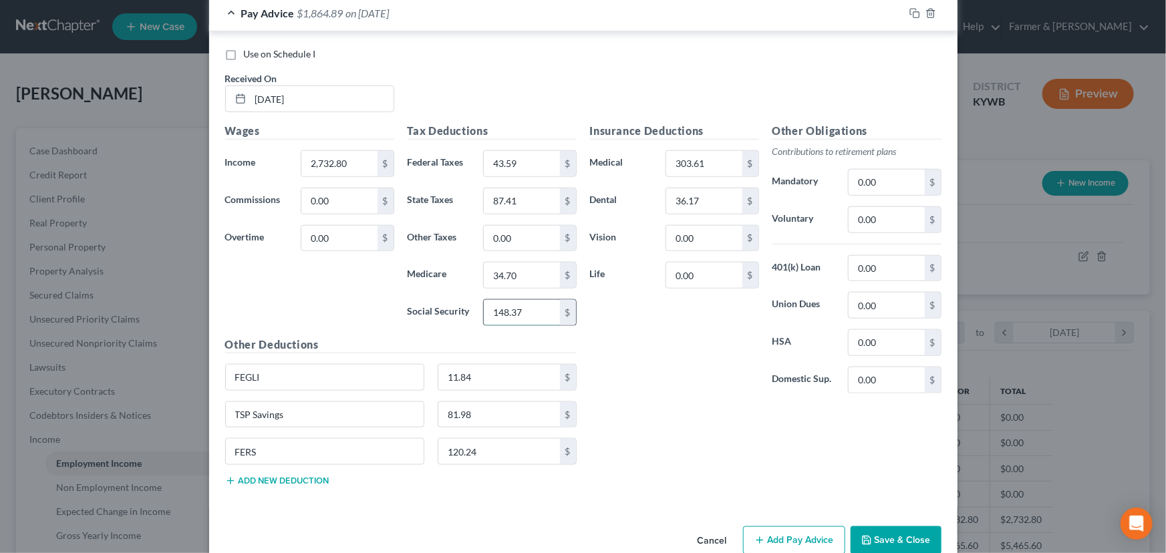
click at [537, 306] on input "148.37" at bounding box center [521, 312] width 75 height 25
click at [323, 303] on div "Wages Income * 2,732.80 $ Commissions 0.00 $ Overtime 0.00 $" at bounding box center [309, 230] width 182 height 214
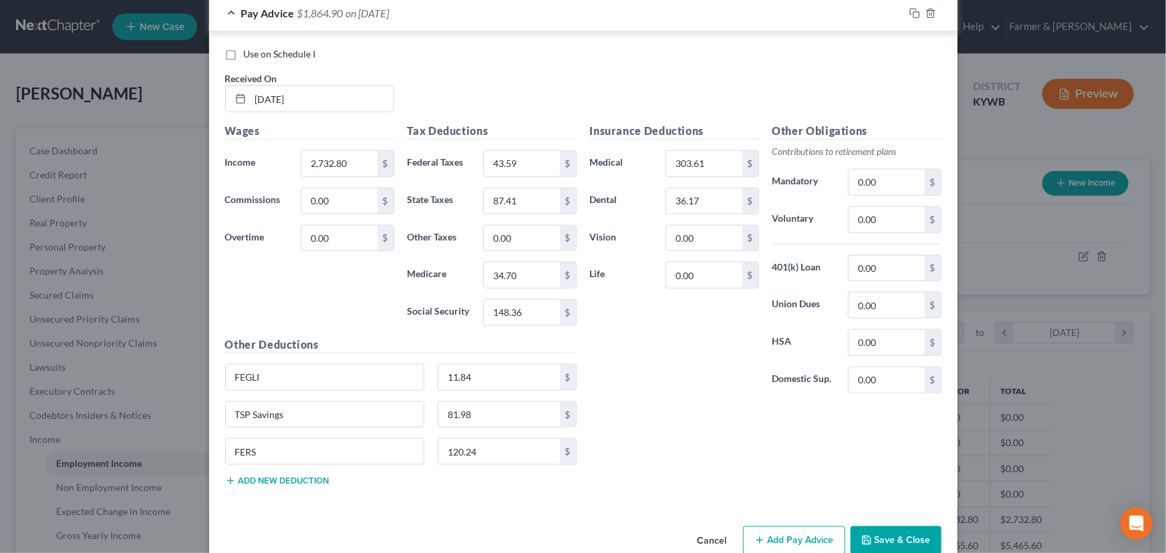
click at [337, 13] on span "$1,864.90" at bounding box center [320, 13] width 46 height 13
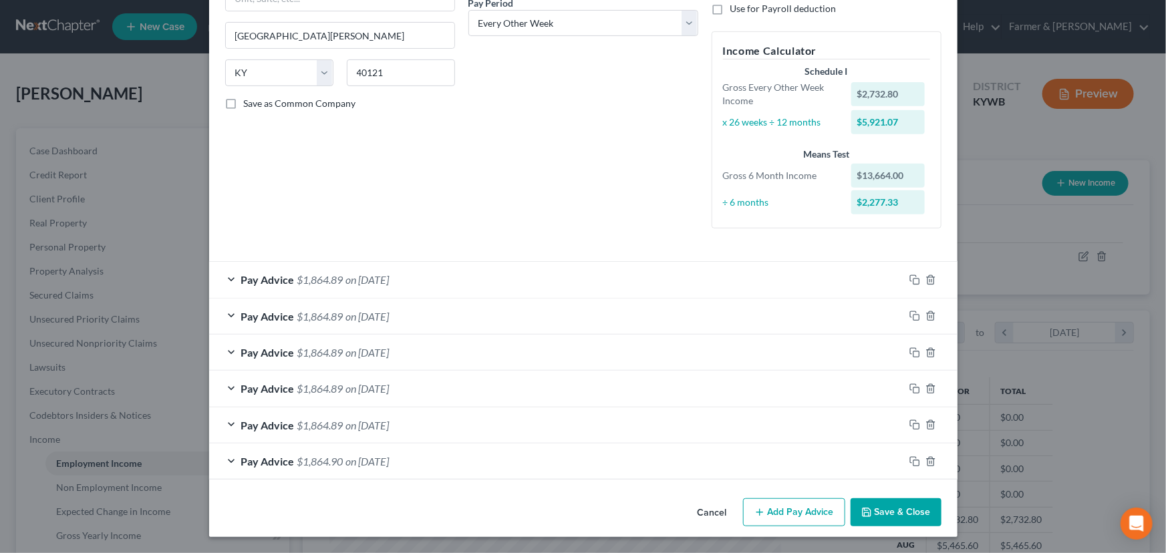
scroll to position [215, 0]
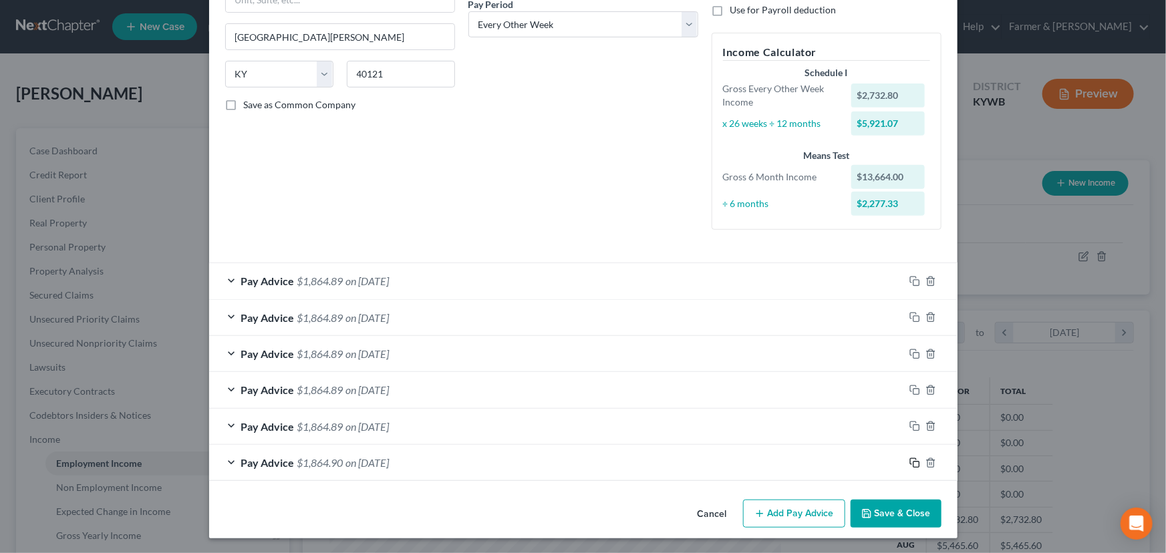
drag, startPoint x: 911, startPoint y: 461, endPoint x: 410, endPoint y: 267, distance: 536.8
click at [911, 461] on icon "button" at bounding box center [914, 463] width 11 height 11
